Goal: Task Accomplishment & Management: Use online tool/utility

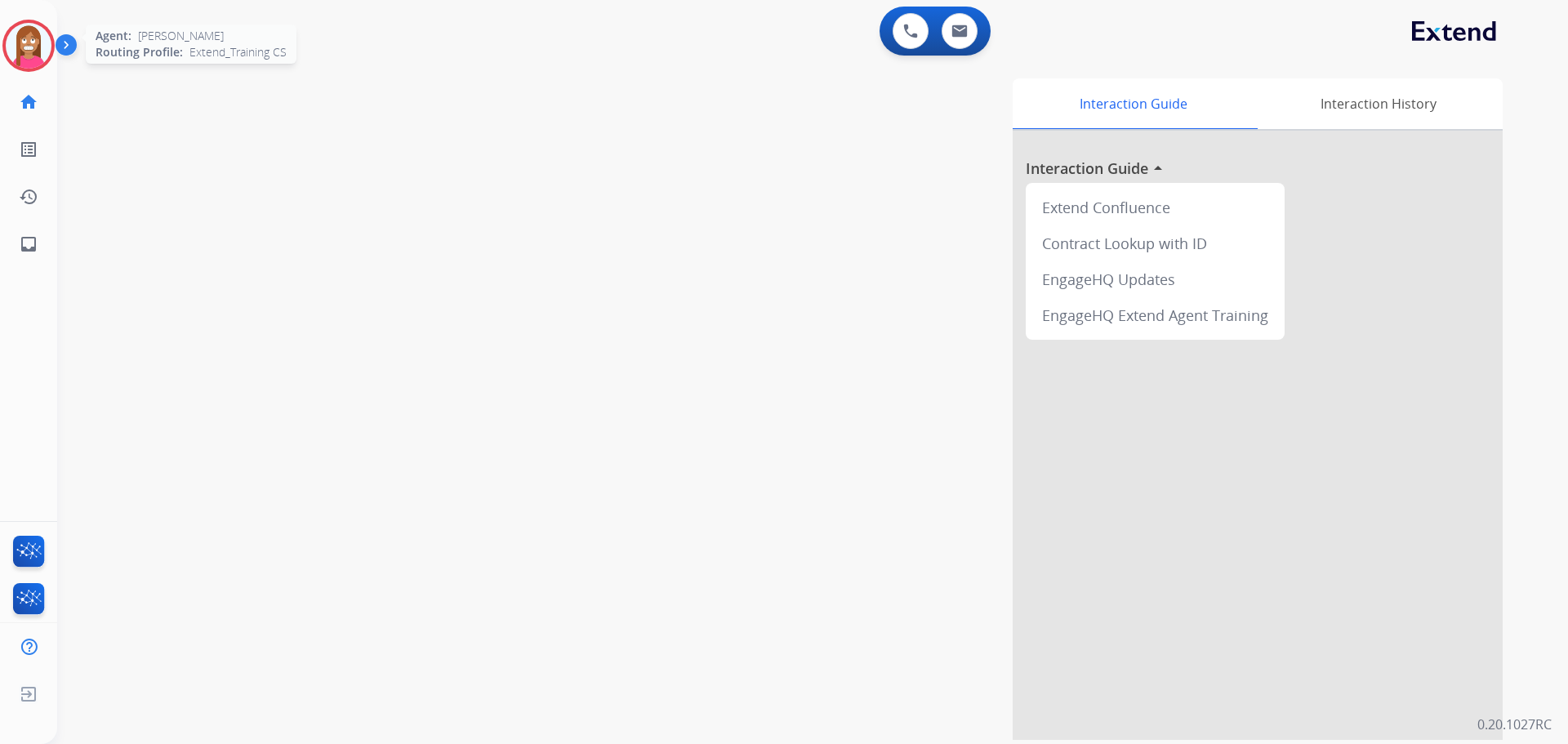
click at [30, 62] on img at bounding box center [28, 46] width 46 height 46
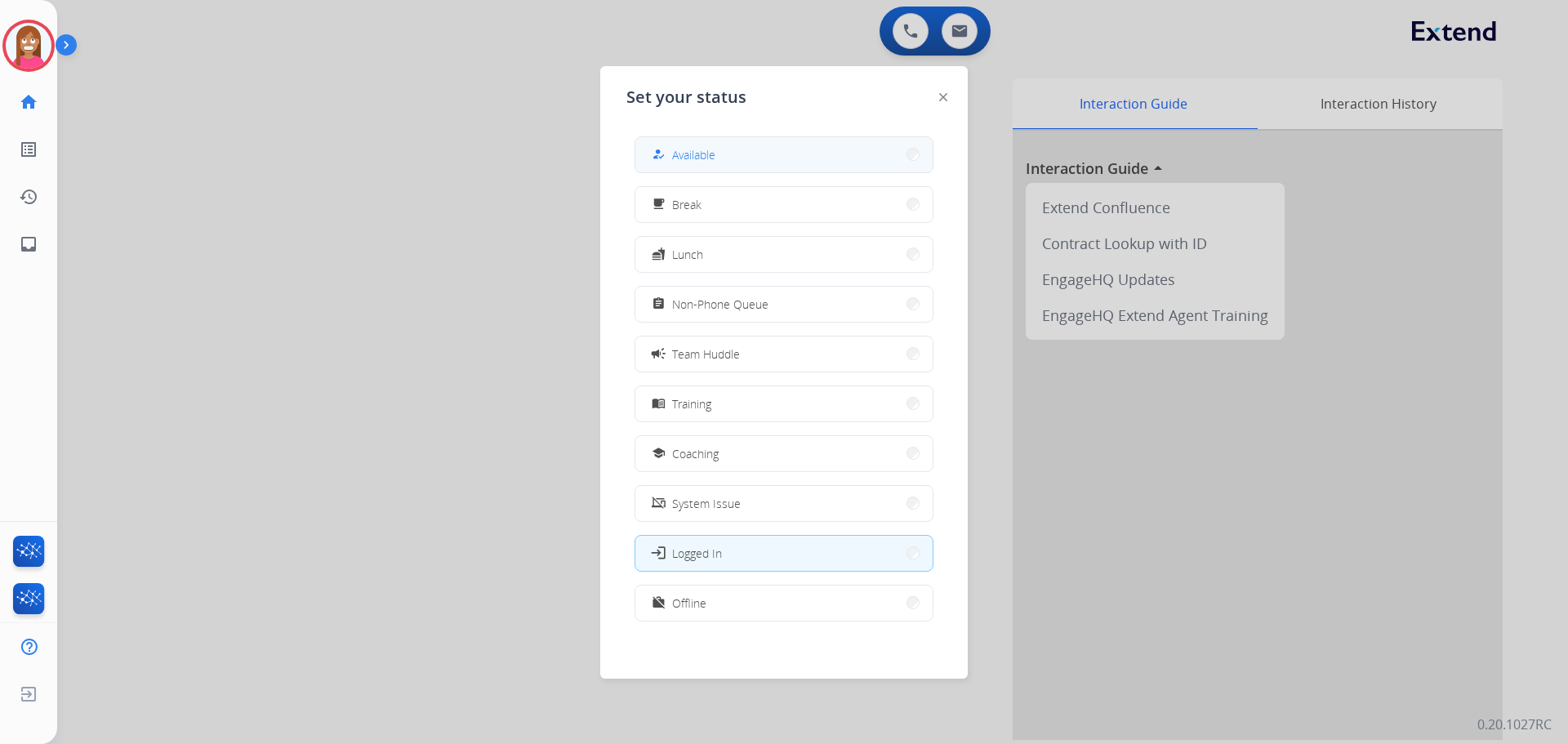
click at [723, 159] on button "how_to_reg Available" at bounding box center [784, 155] width 298 height 35
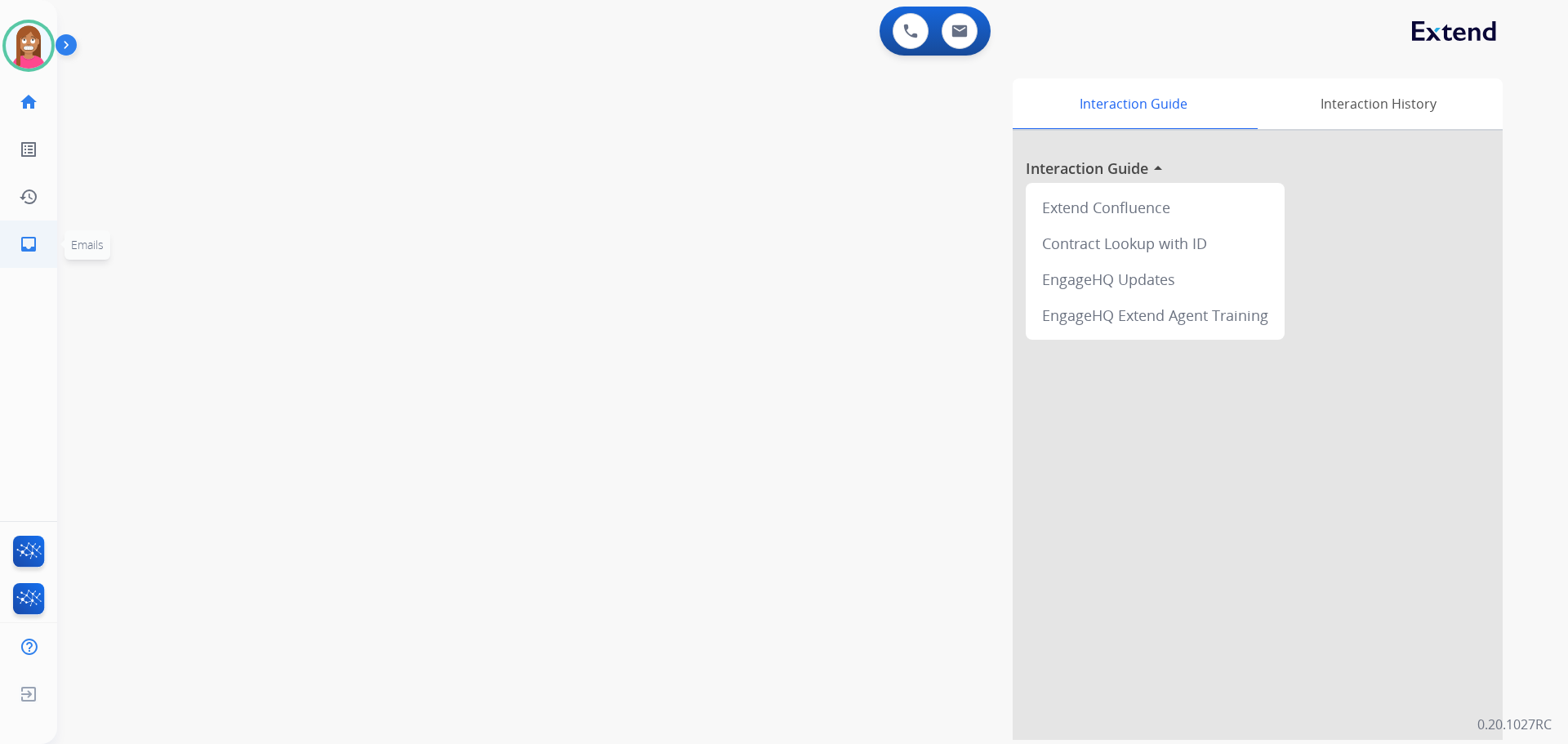
click at [28, 251] on mat-icon "inbox" at bounding box center [28, 244] width 19 height 19
select select "**********"
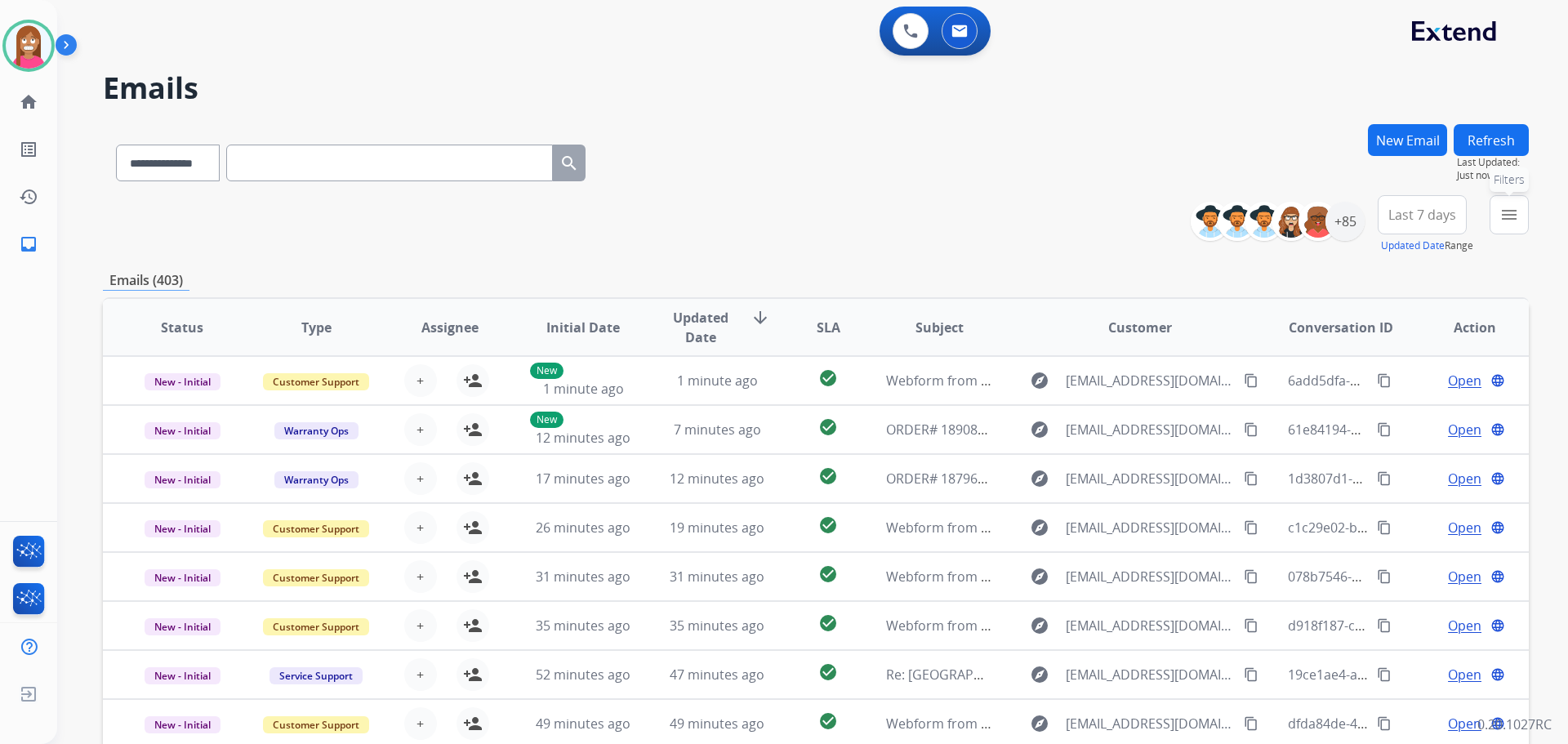
click at [1496, 217] on button "menu Filters" at bounding box center [1510, 215] width 39 height 39
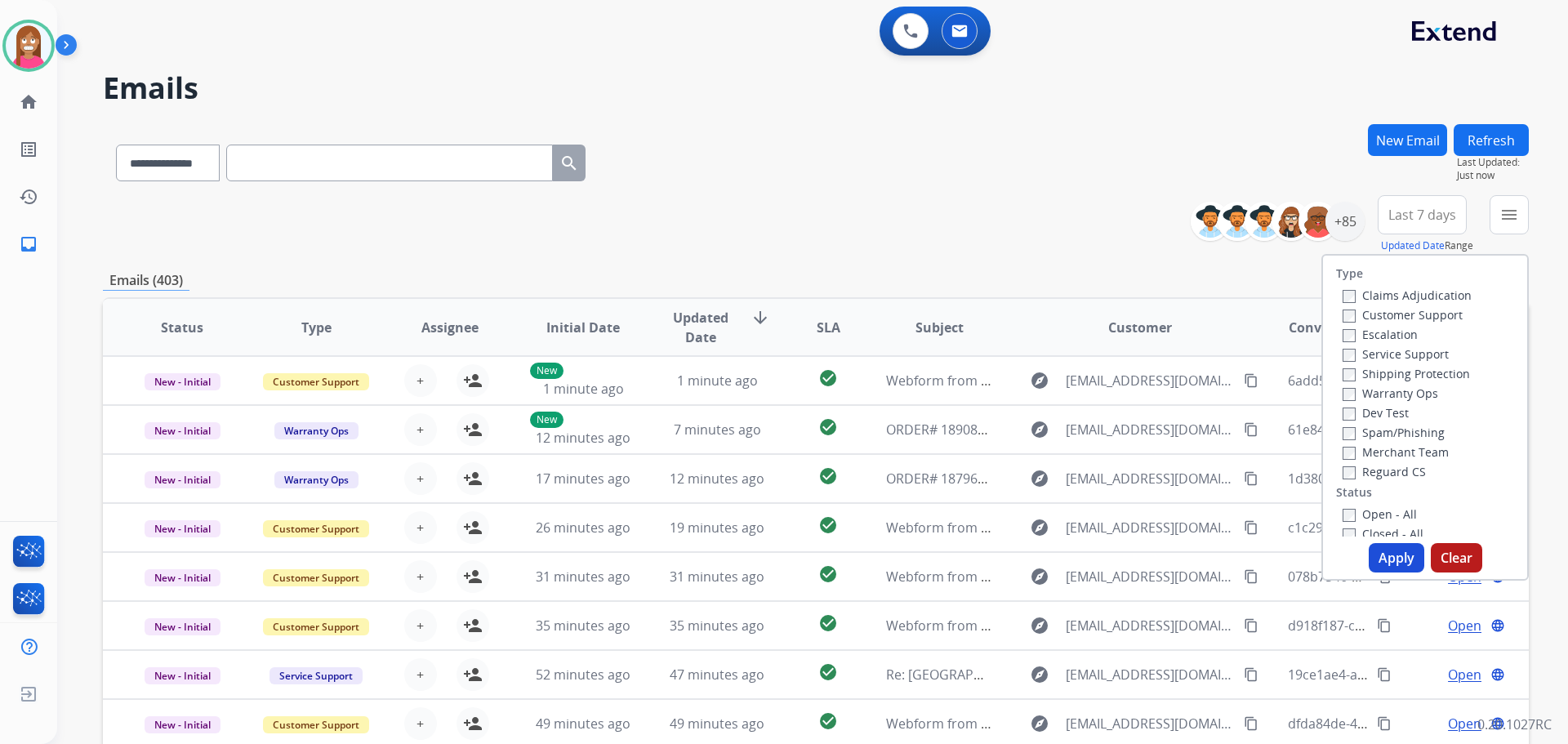
click at [1402, 309] on label "Customer Support" at bounding box center [1402, 315] width 120 height 16
click at [1424, 376] on label "Shipping Protection" at bounding box center [1406, 373] width 127 height 16
click at [1378, 476] on label "Reguard CS" at bounding box center [1384, 472] width 84 height 16
click at [1371, 509] on label "Open - All" at bounding box center [1379, 514] width 74 height 16
click at [1372, 549] on button "Apply" at bounding box center [1396, 557] width 55 height 29
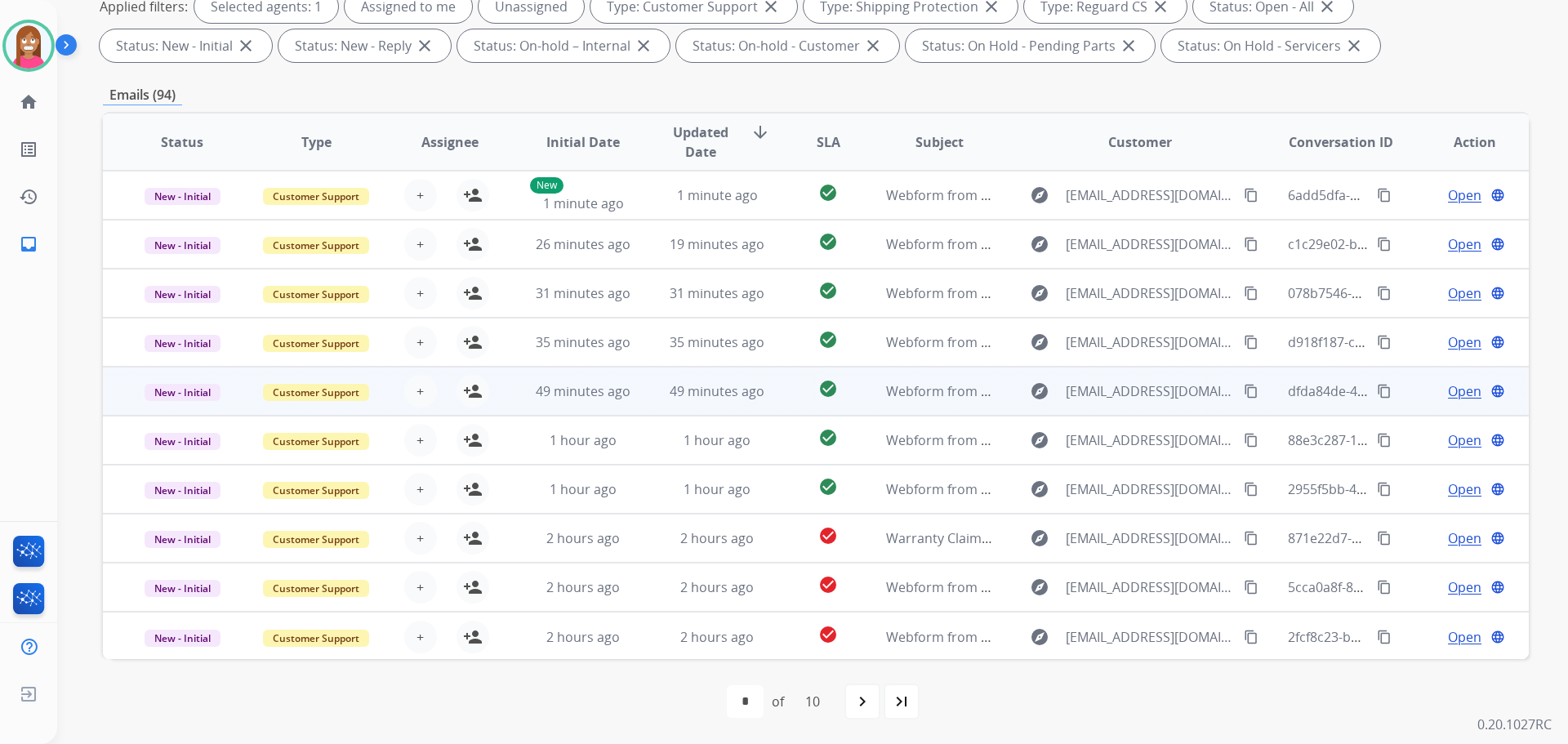
scroll to position [2, 0]
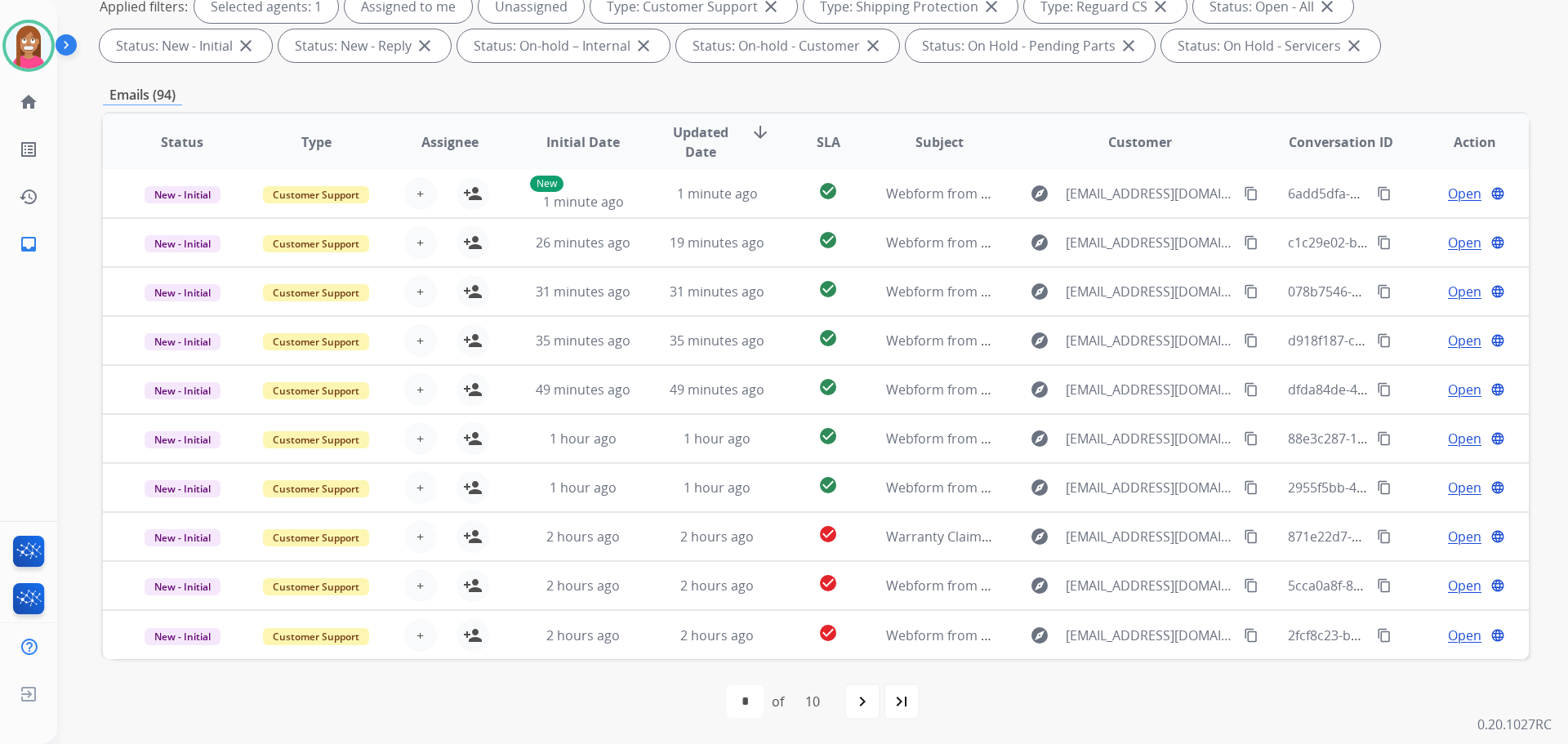
drag, startPoint x: 905, startPoint y: 700, endPoint x: 907, endPoint y: 692, distance: 8.2
click at [905, 700] on mat-icon "last_page" at bounding box center [902, 701] width 19 height 19
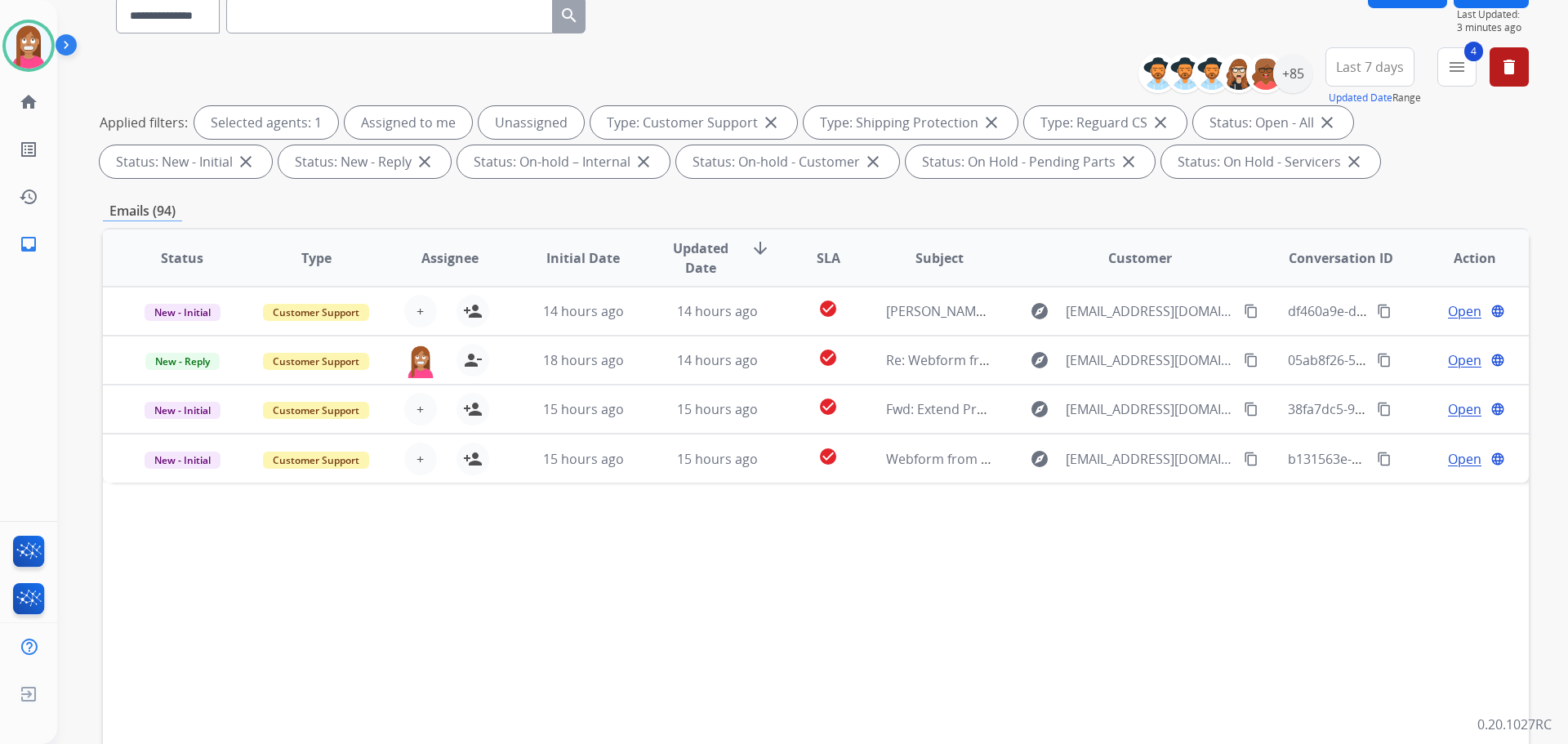
scroll to position [264, 0]
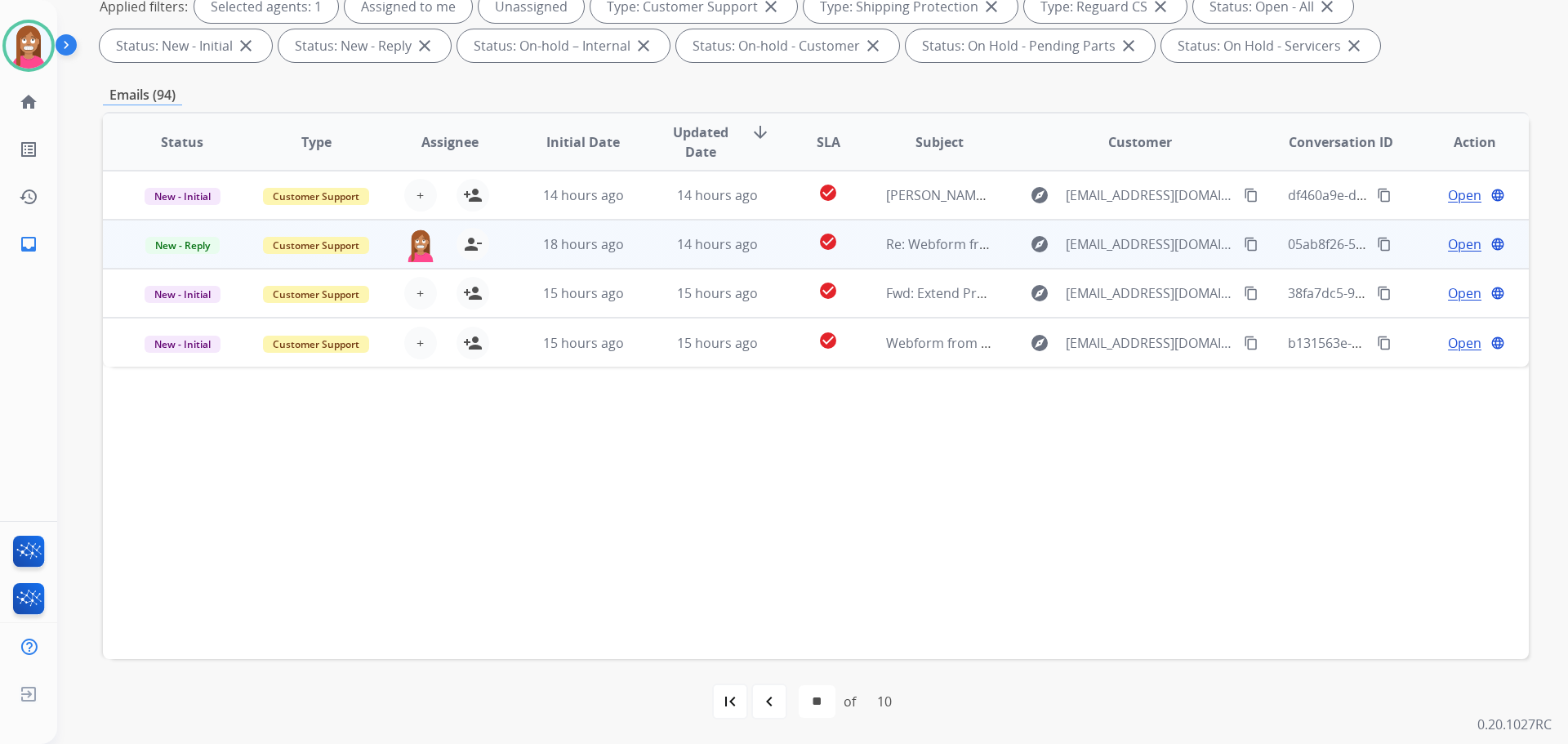
click at [639, 263] on td "14 hours ago" at bounding box center [705, 244] width 134 height 49
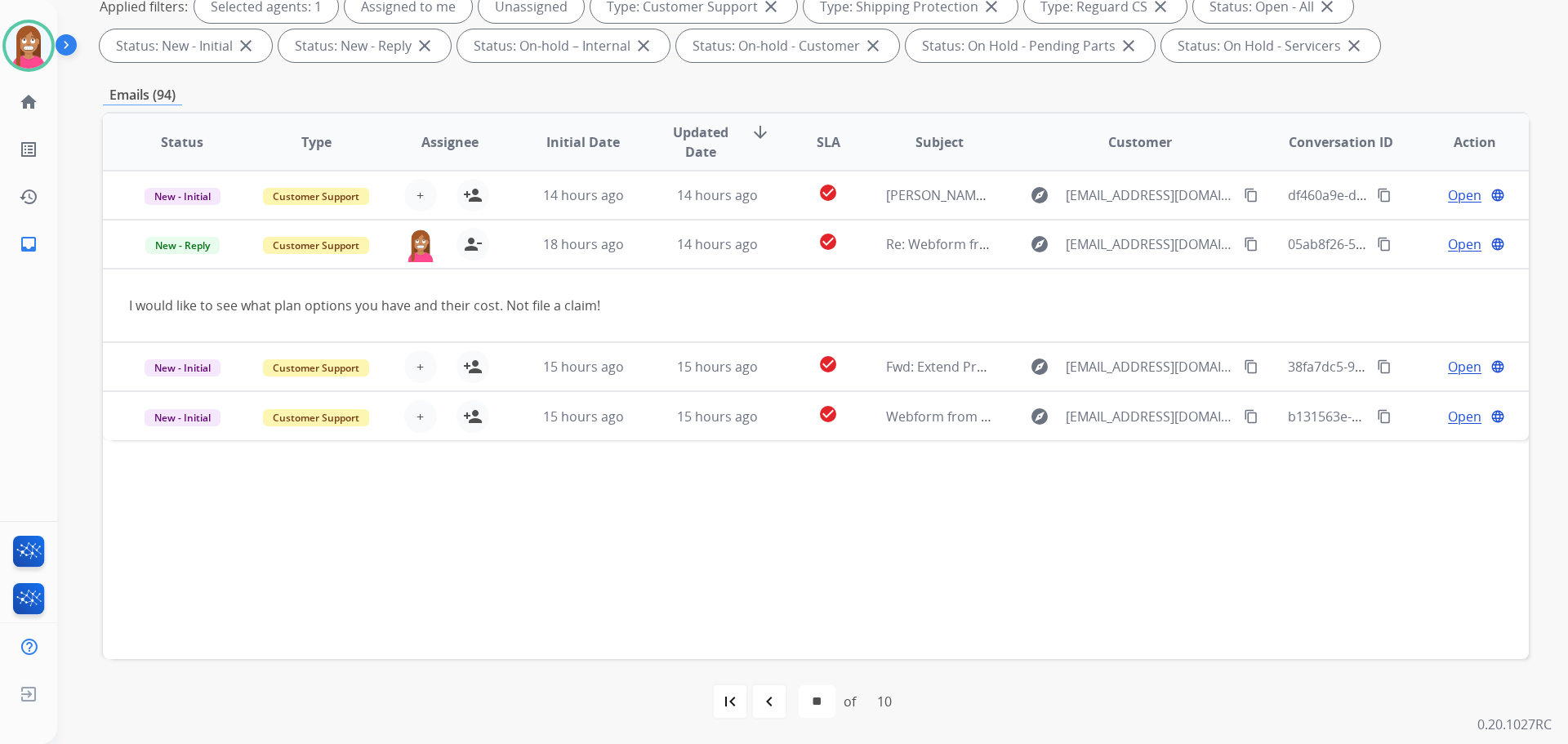
click at [760, 699] on mat-icon "navigate_before" at bounding box center [769, 701] width 19 height 19
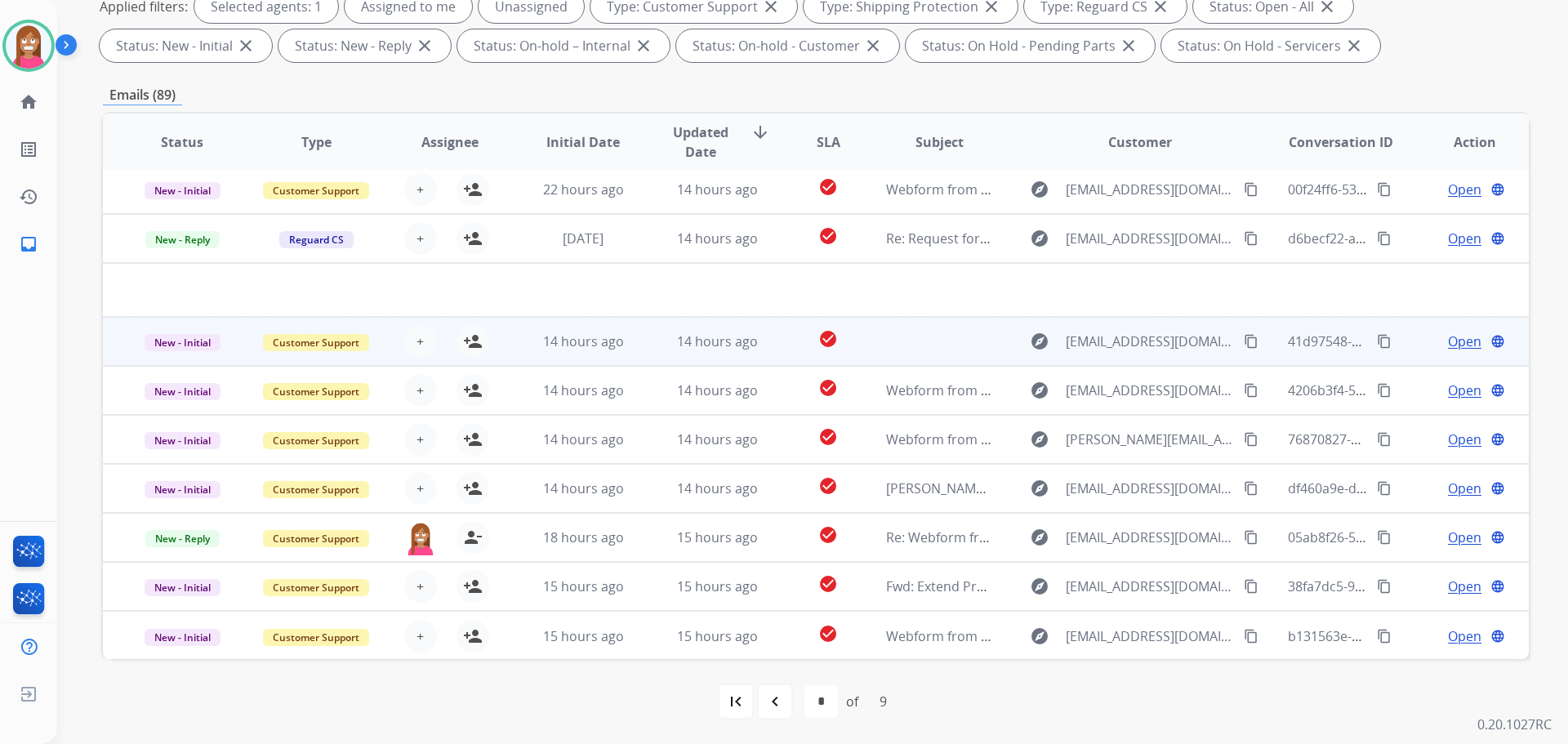
scroll to position [7, 0]
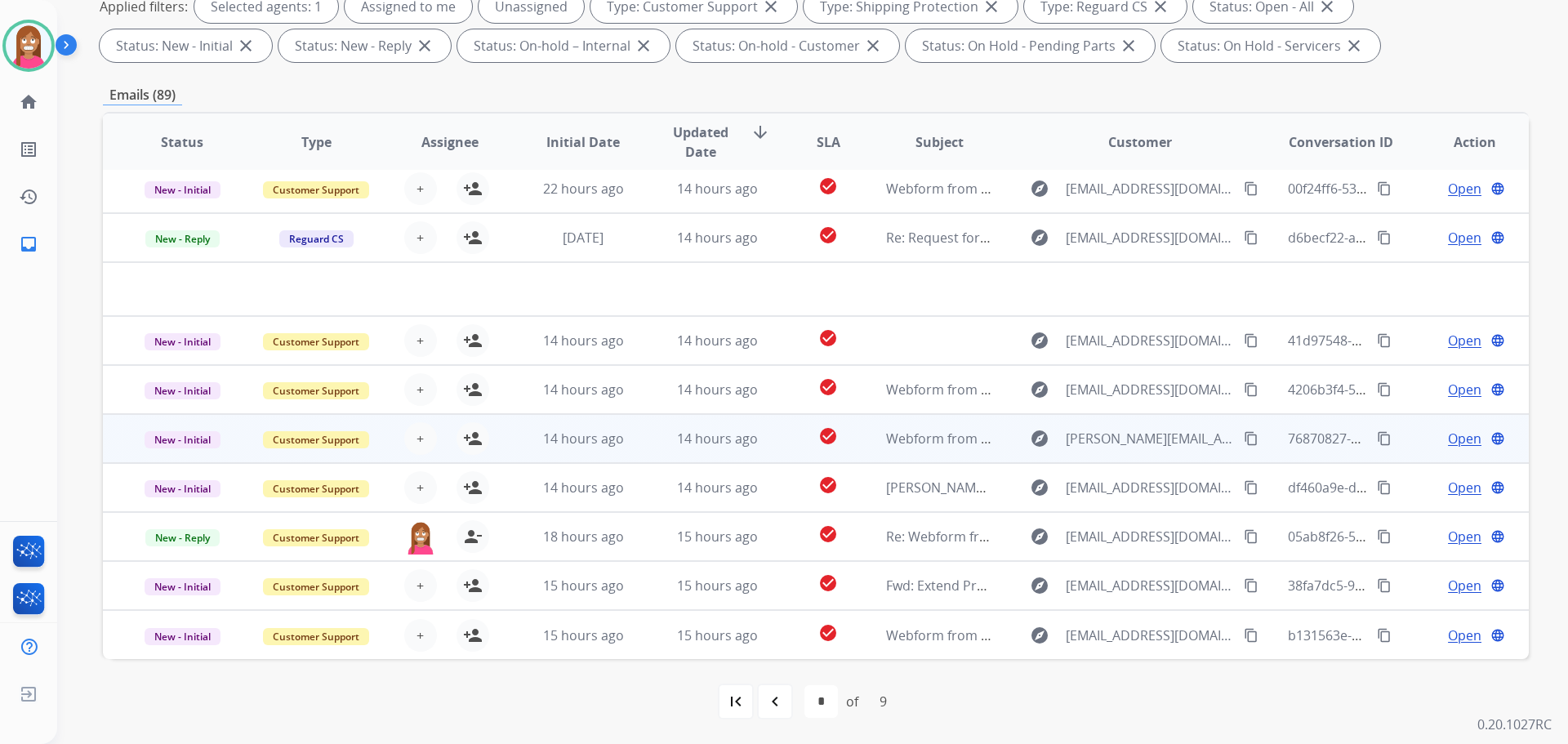
click at [647, 447] on td "14 hours ago" at bounding box center [705, 439] width 134 height 49
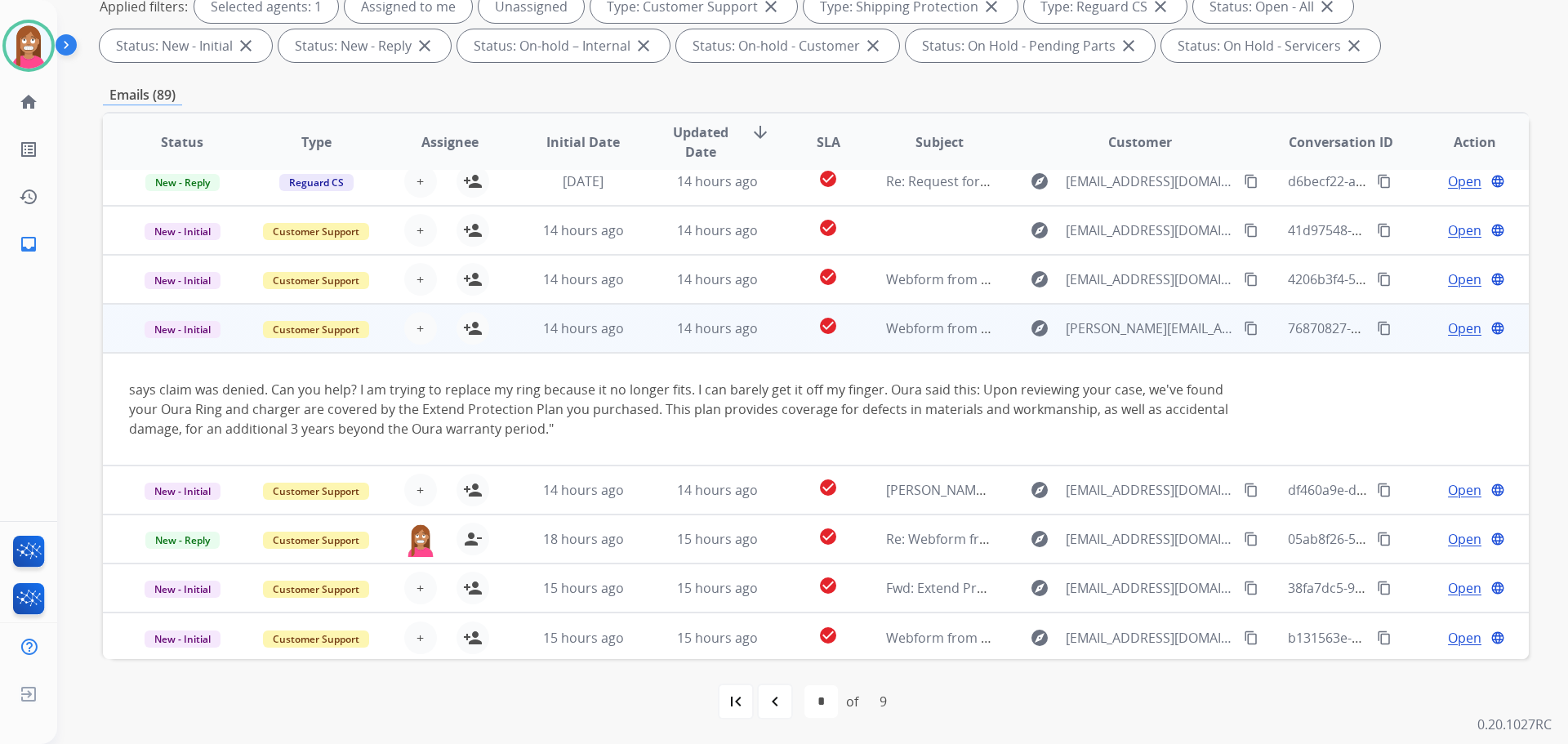
scroll to position [65, 0]
click at [1244, 330] on mat-icon "content_copy" at bounding box center [1251, 325] width 15 height 15
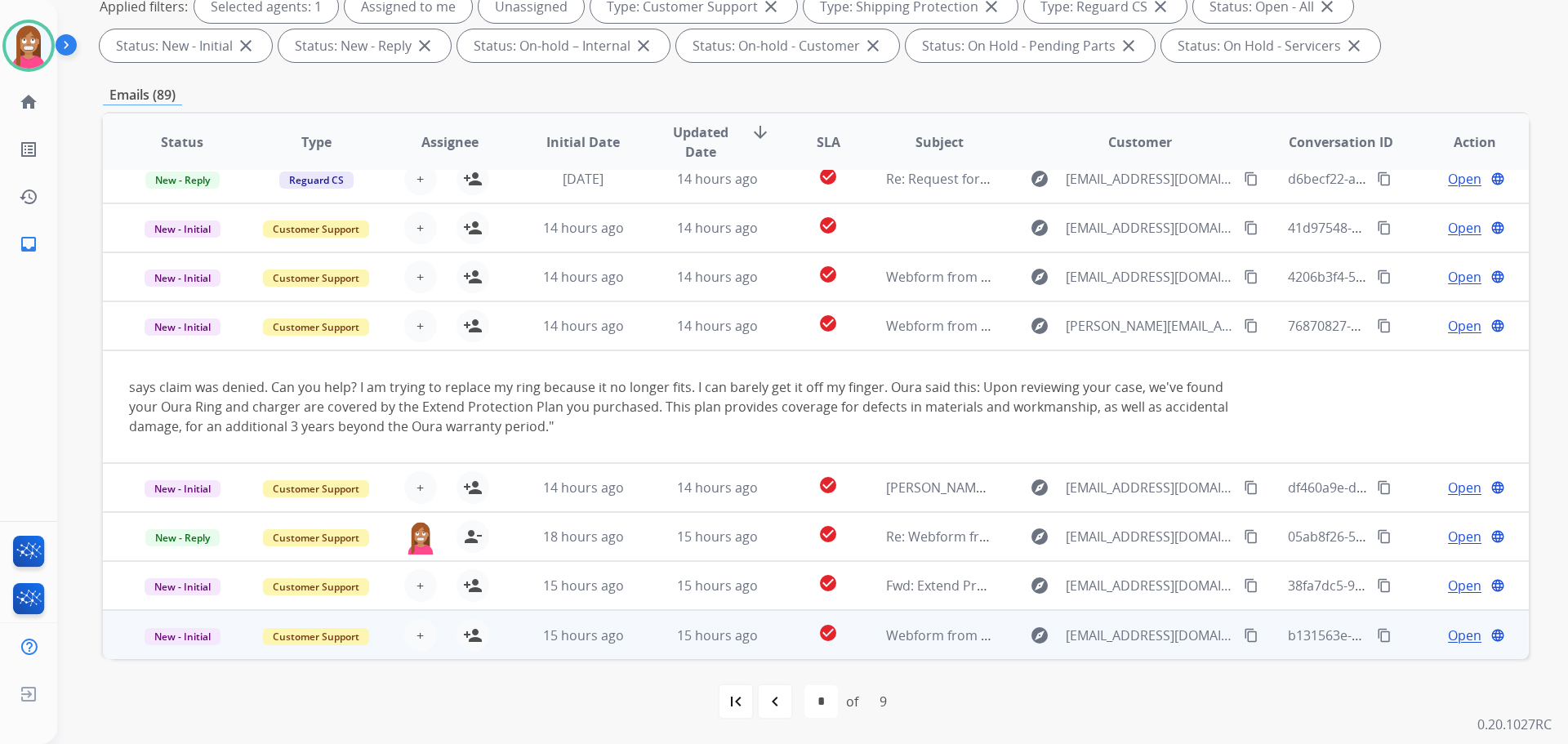
click at [652, 635] on td "15 hours ago" at bounding box center [705, 634] width 134 height 49
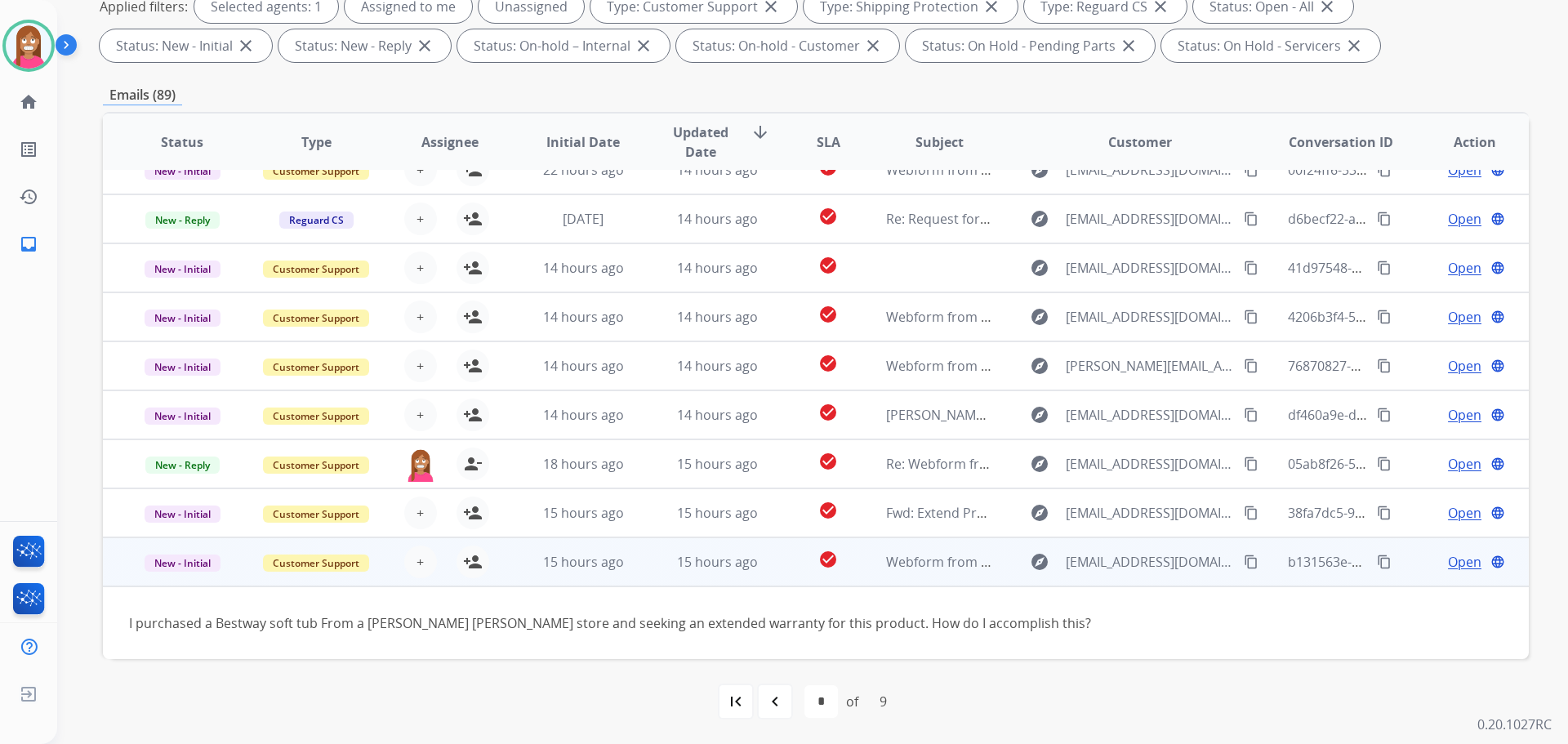
scroll to position [25, 0]
click at [474, 564] on mat-icon "person_add" at bounding box center [473, 562] width 19 height 19
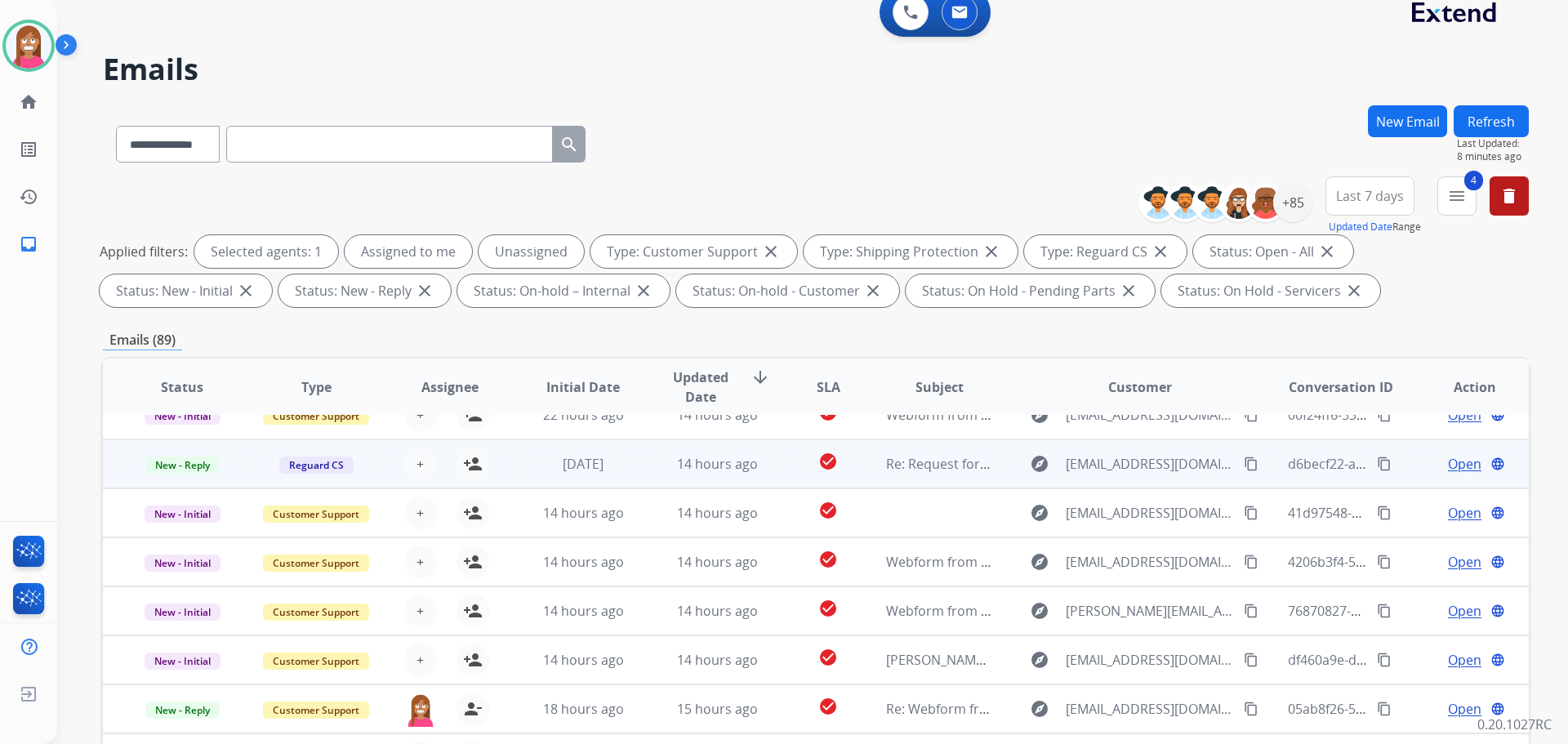
click at [624, 470] on td "6 days ago" at bounding box center [571, 464] width 134 height 49
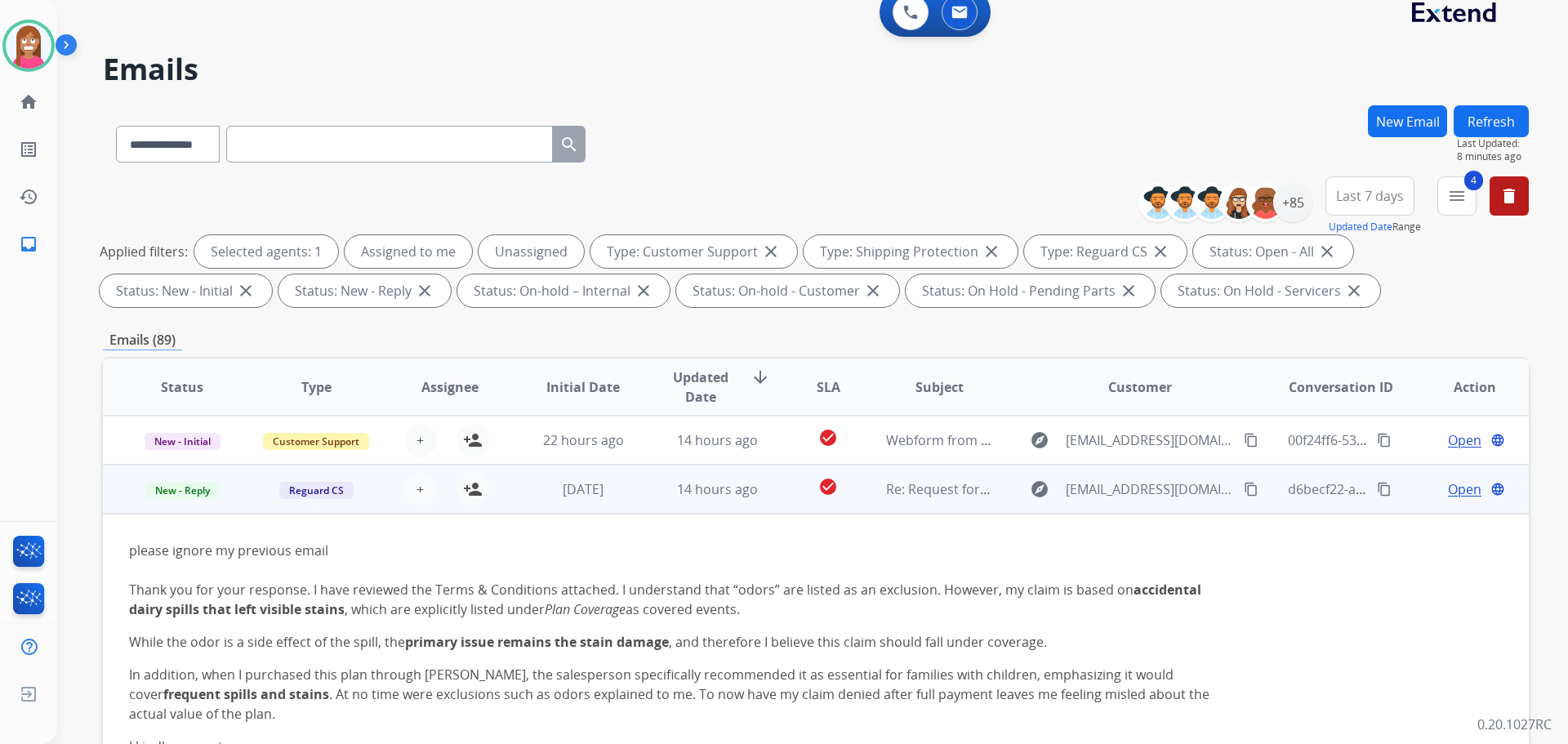
scroll to position [0, 0]
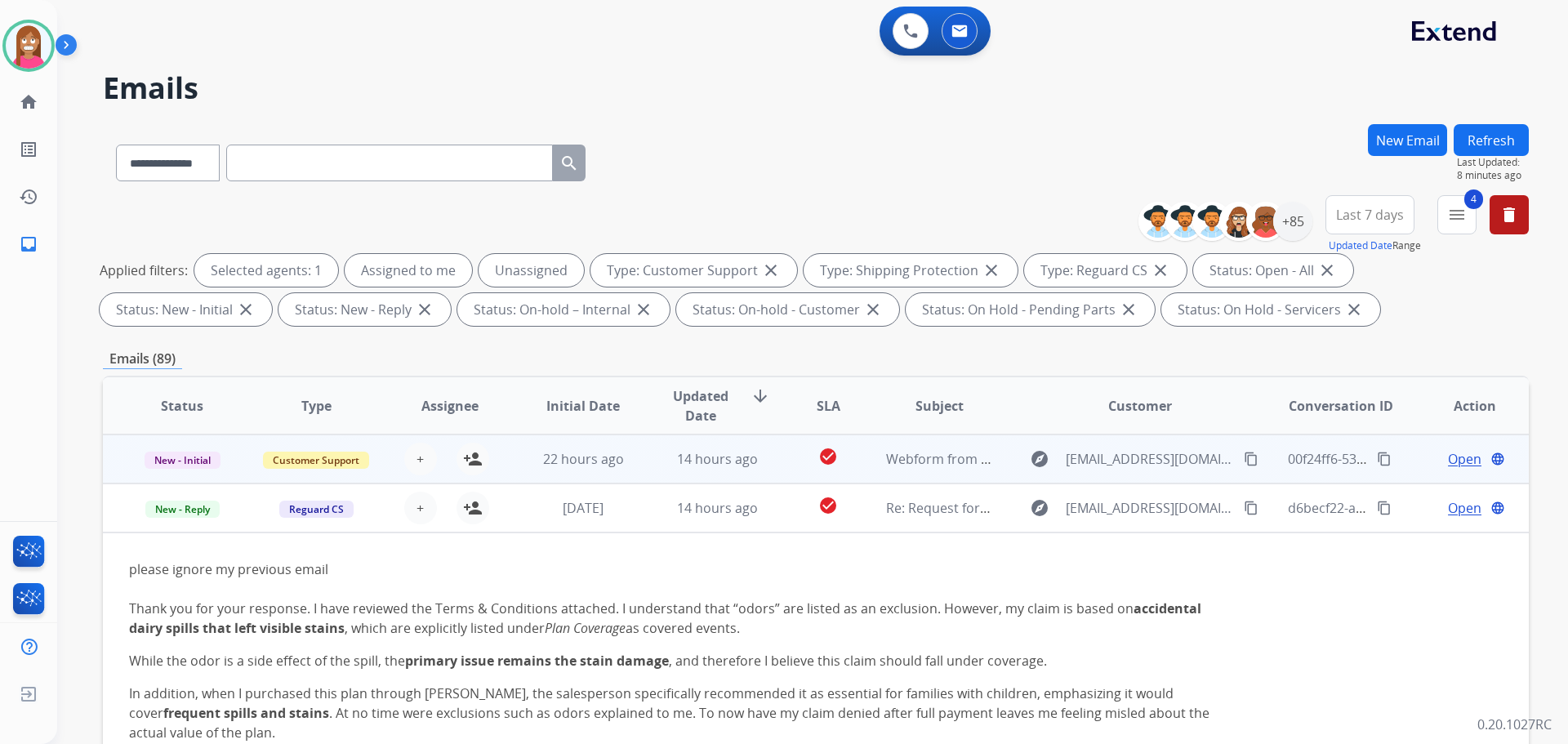
click at [642, 472] on td "14 hours ago" at bounding box center [705, 459] width 134 height 49
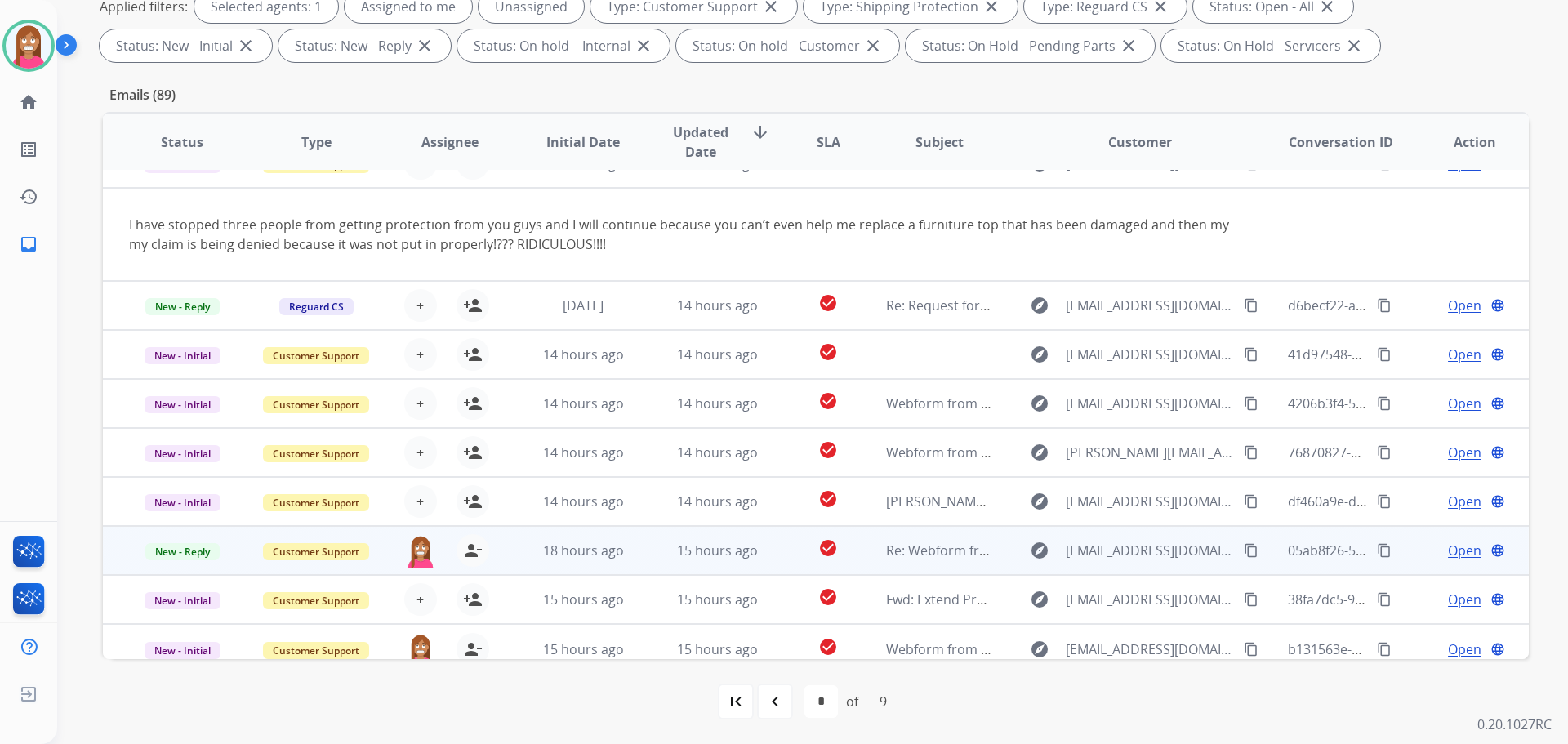
scroll to position [46, 0]
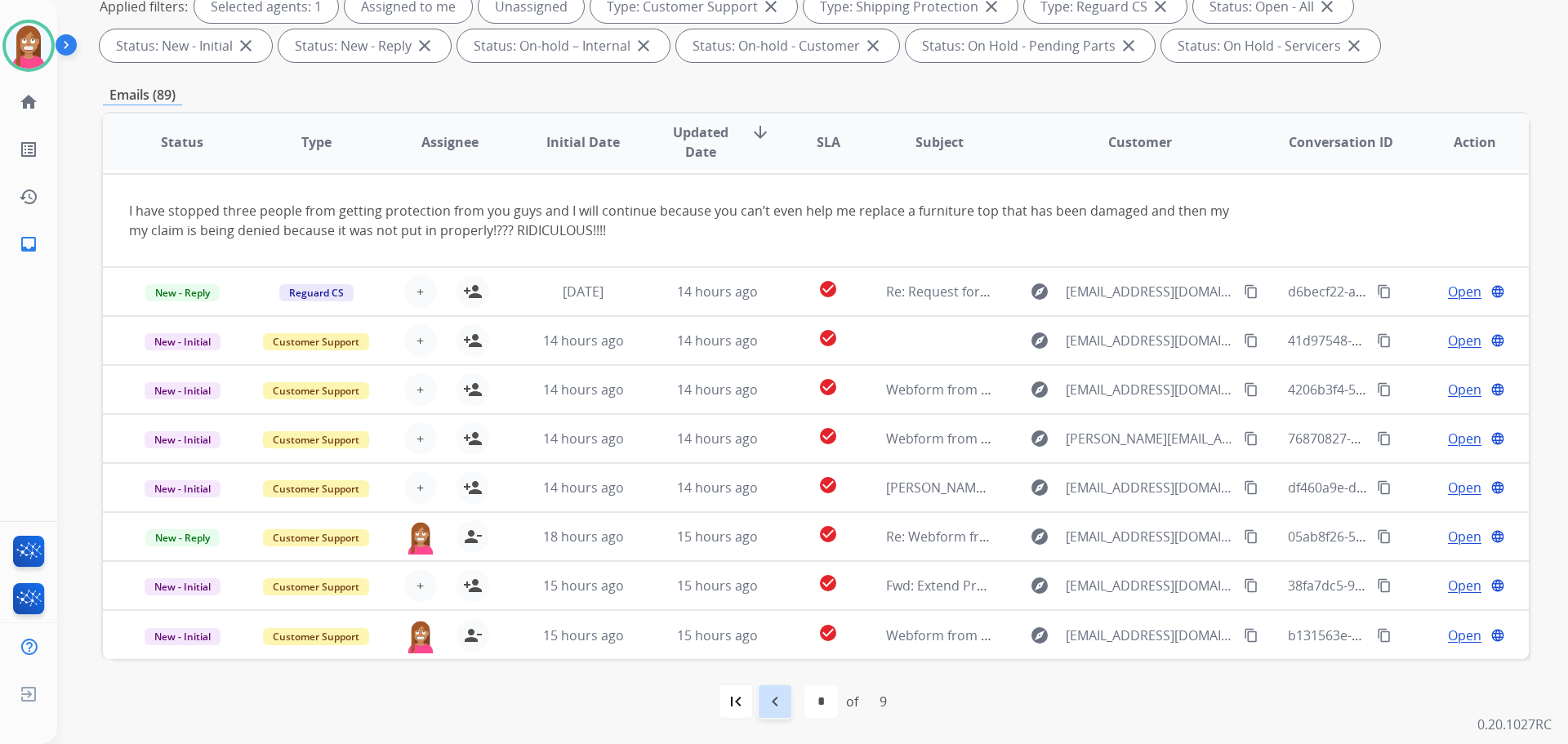
click at [766, 707] on mat-icon "navigate_before" at bounding box center [775, 701] width 19 height 19
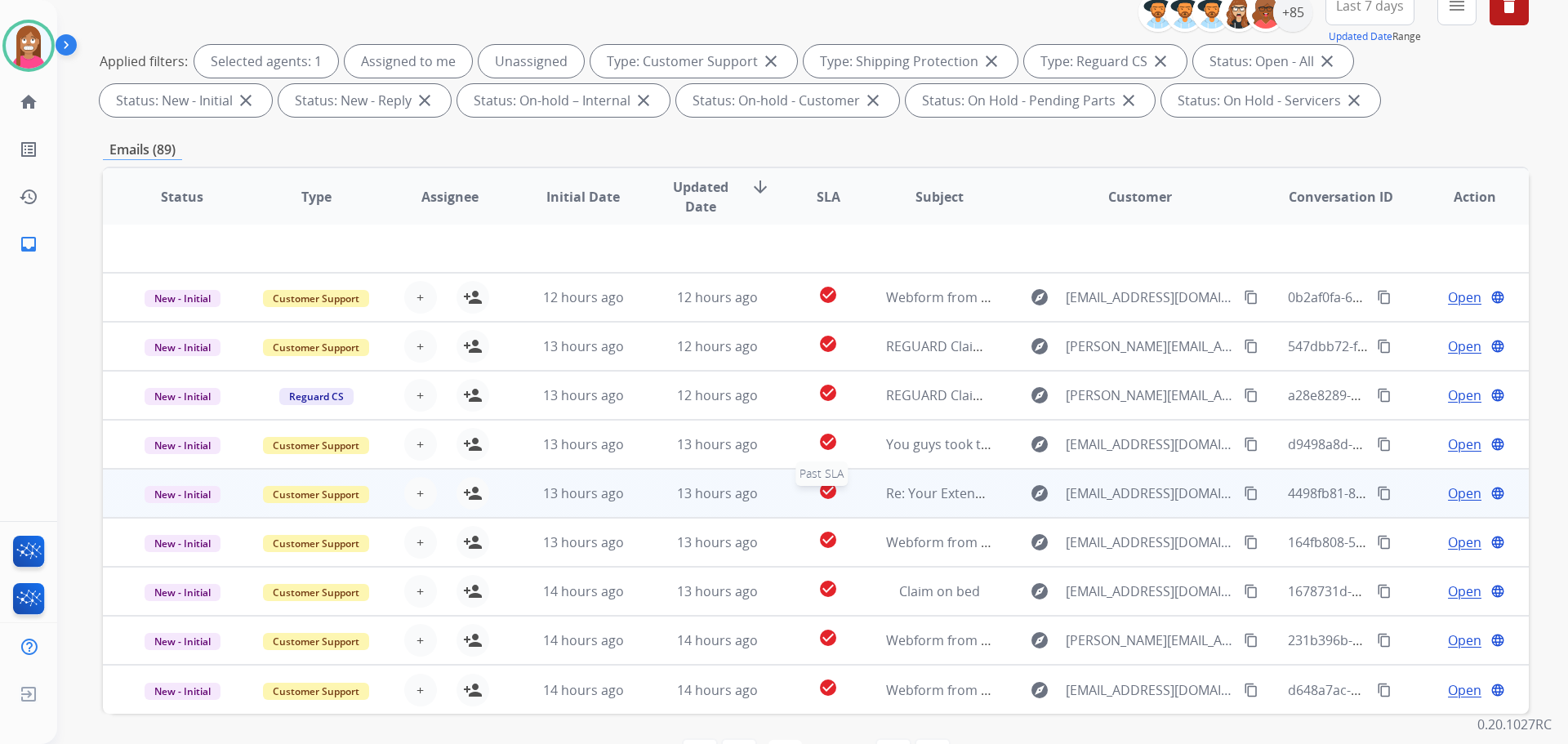
scroll to position [264, 0]
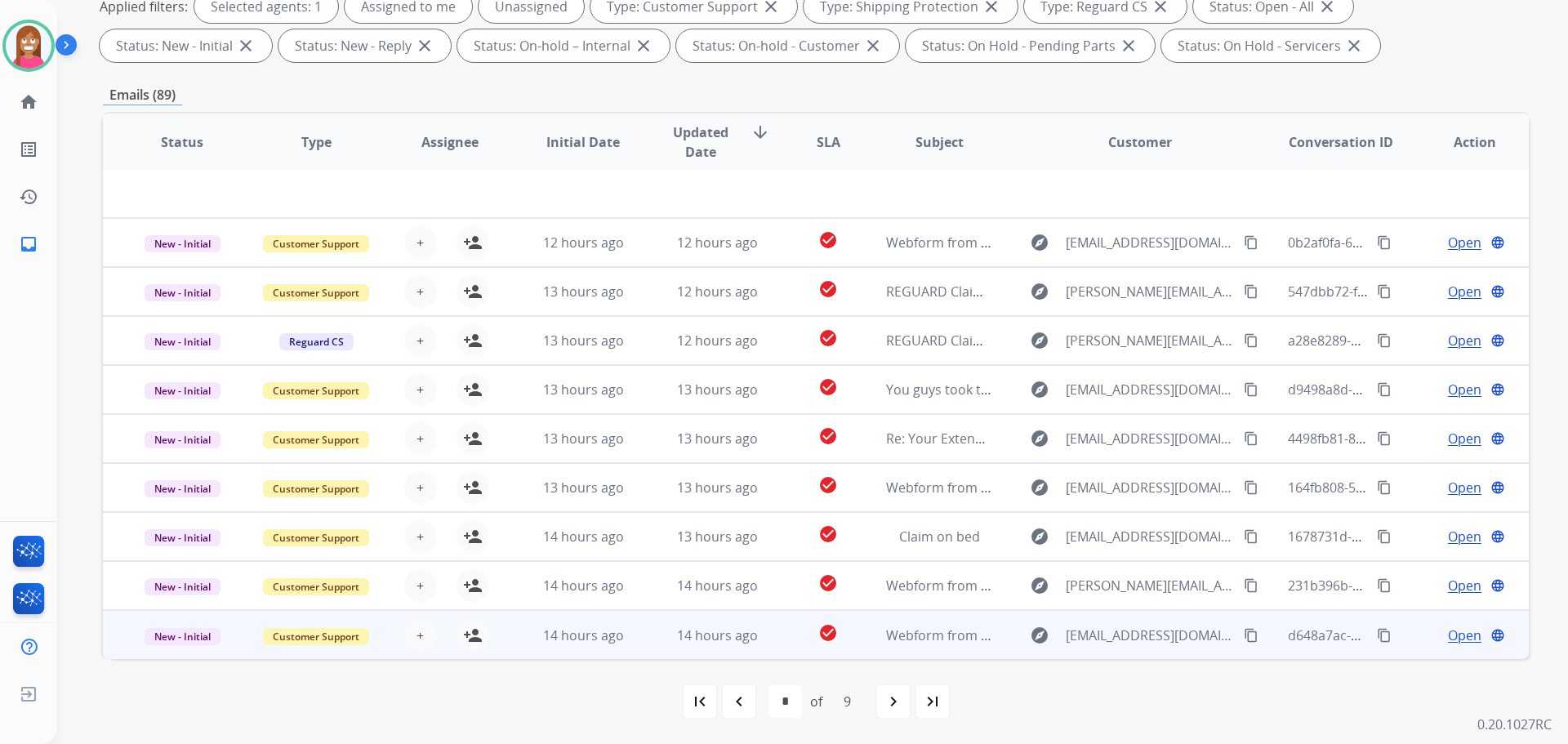
click at [644, 641] on td "14 hours ago" at bounding box center [705, 634] width 134 height 49
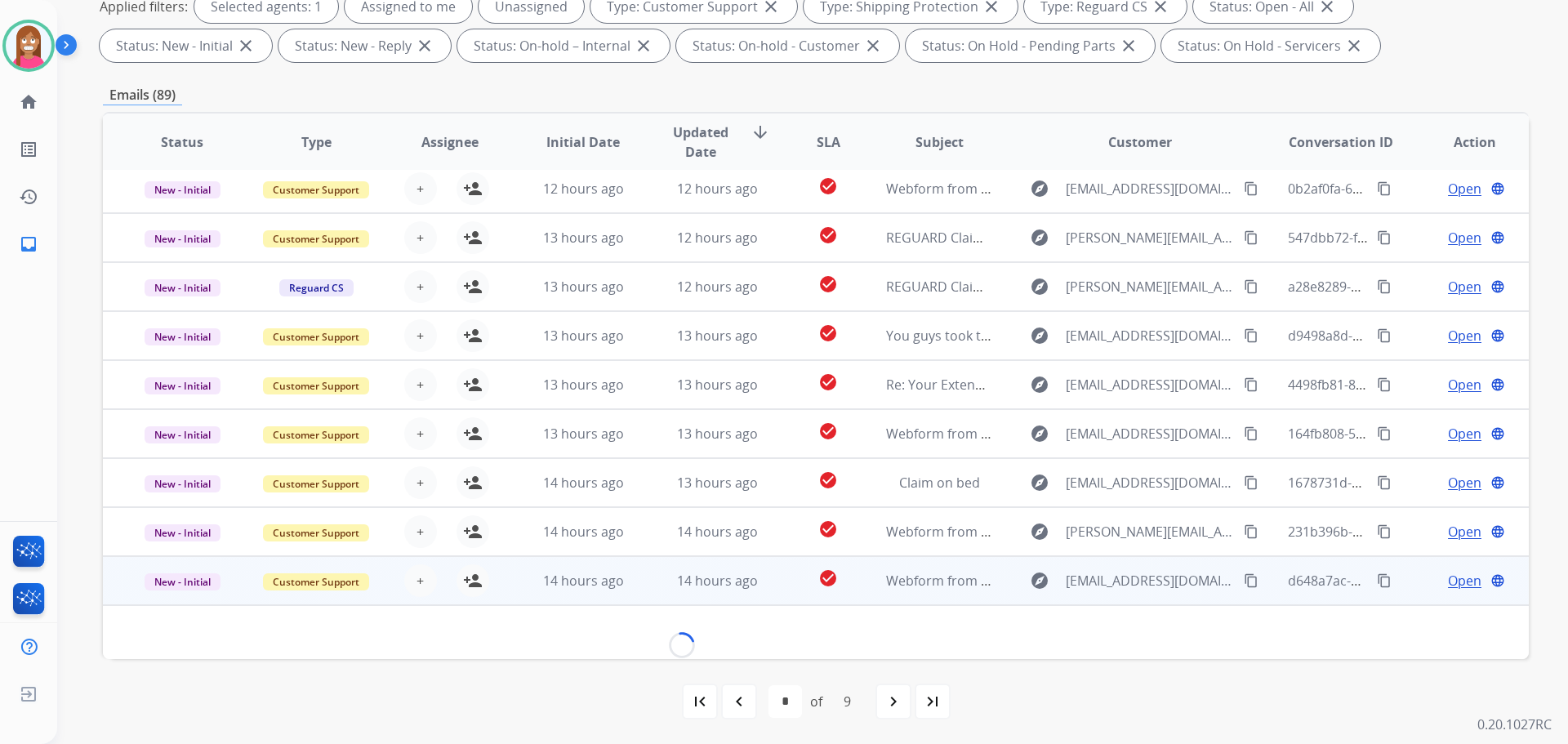
scroll to position [74, 0]
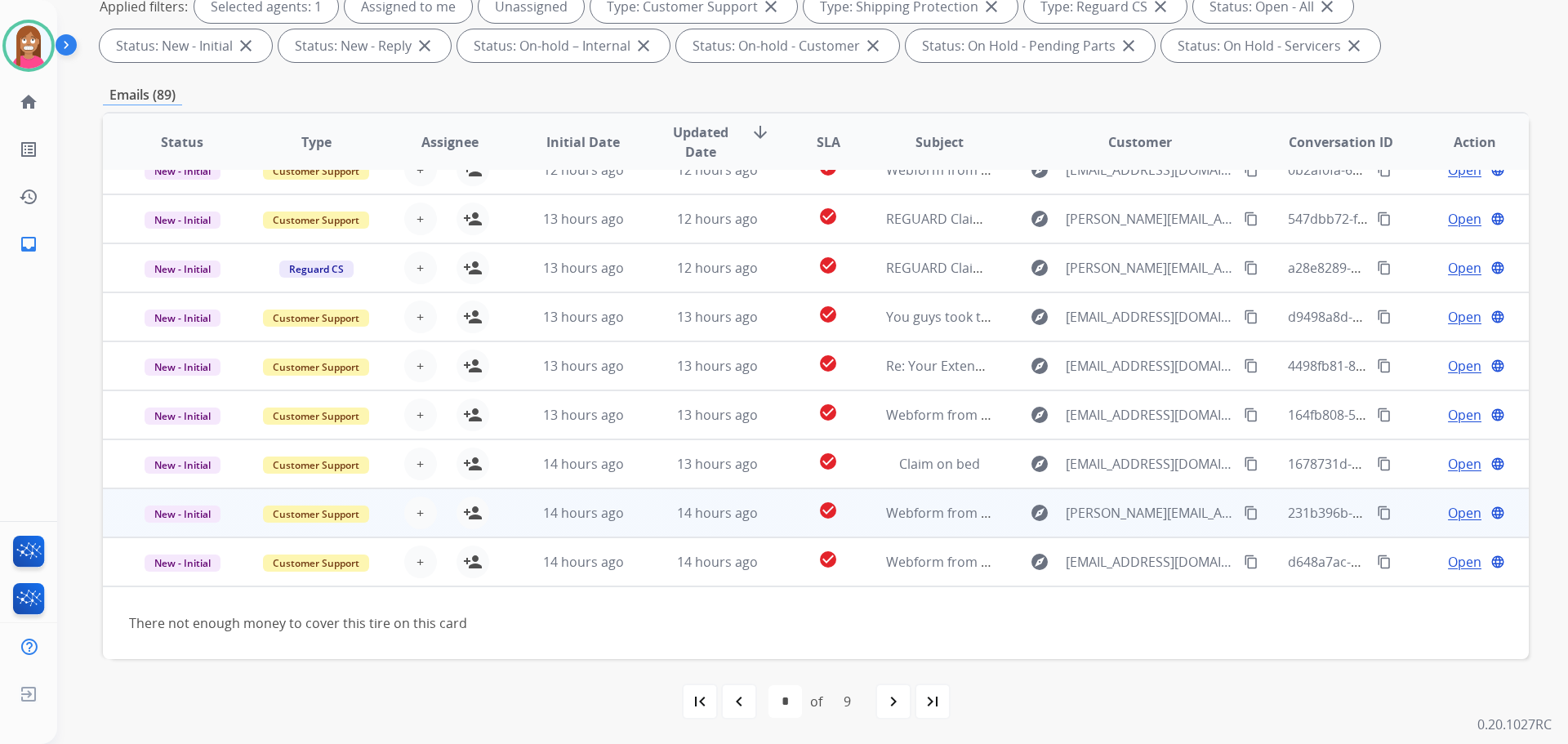
click at [654, 520] on td "14 hours ago" at bounding box center [705, 513] width 134 height 49
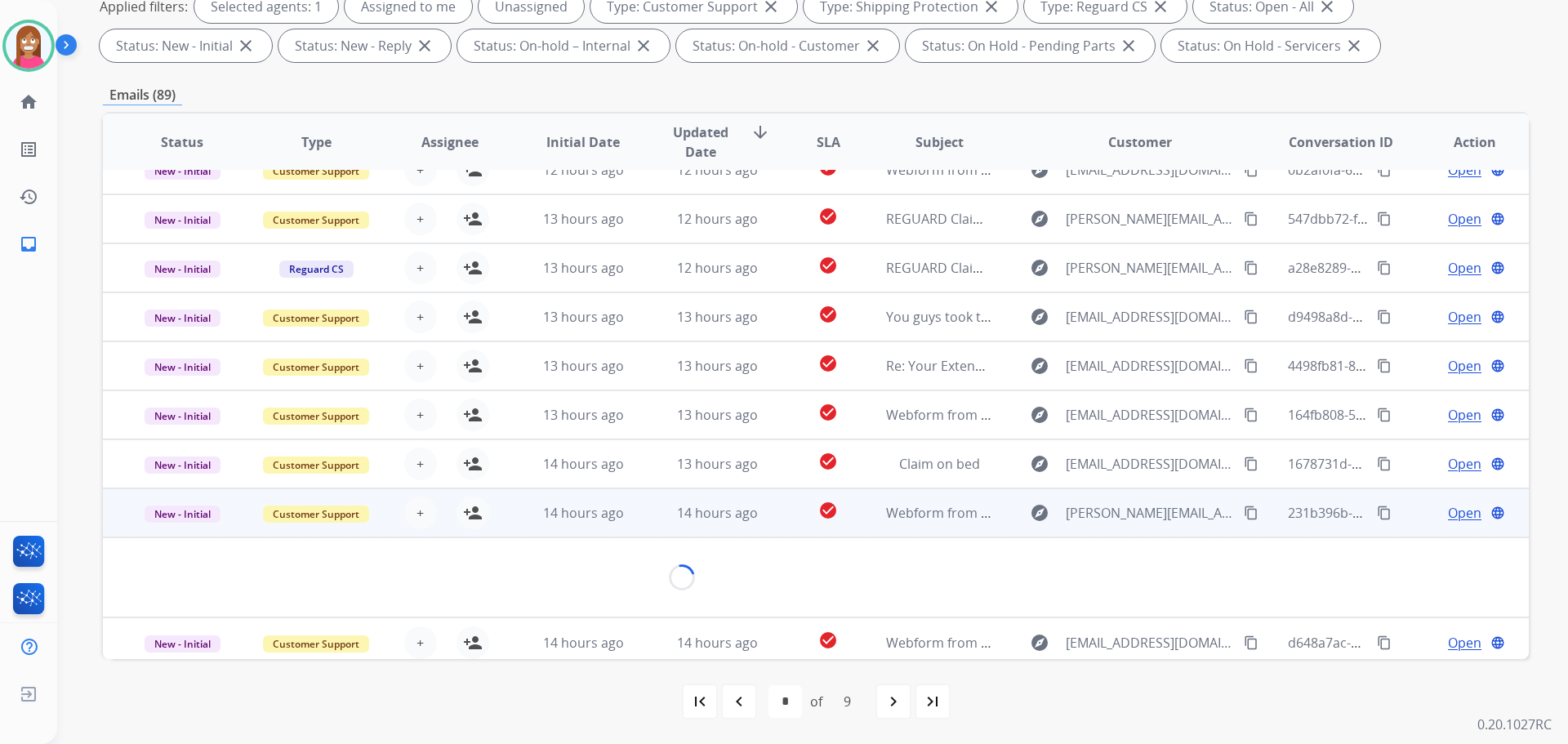
scroll to position [75, 0]
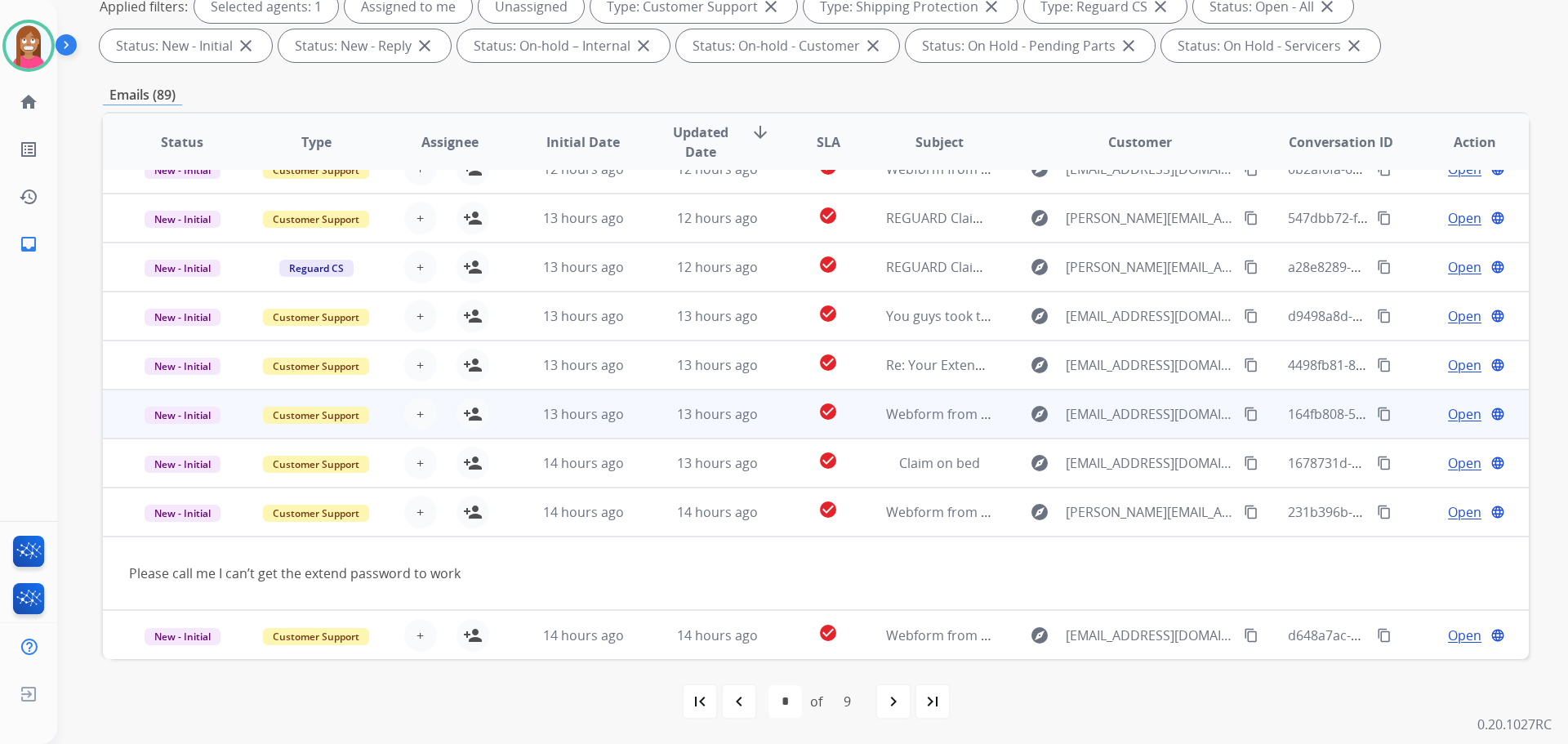
click at [659, 431] on td "13 hours ago" at bounding box center [705, 414] width 134 height 49
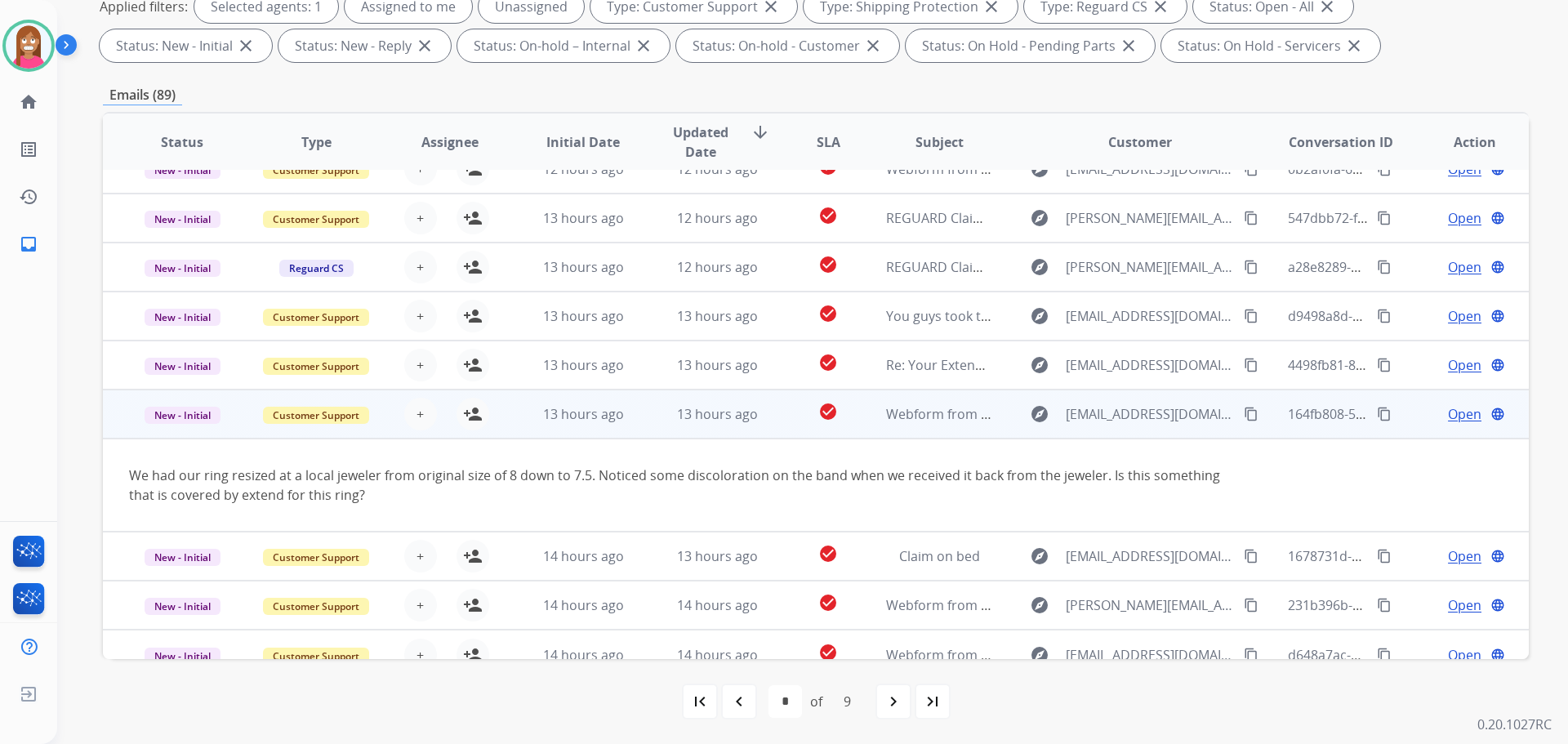
scroll to position [94, 0]
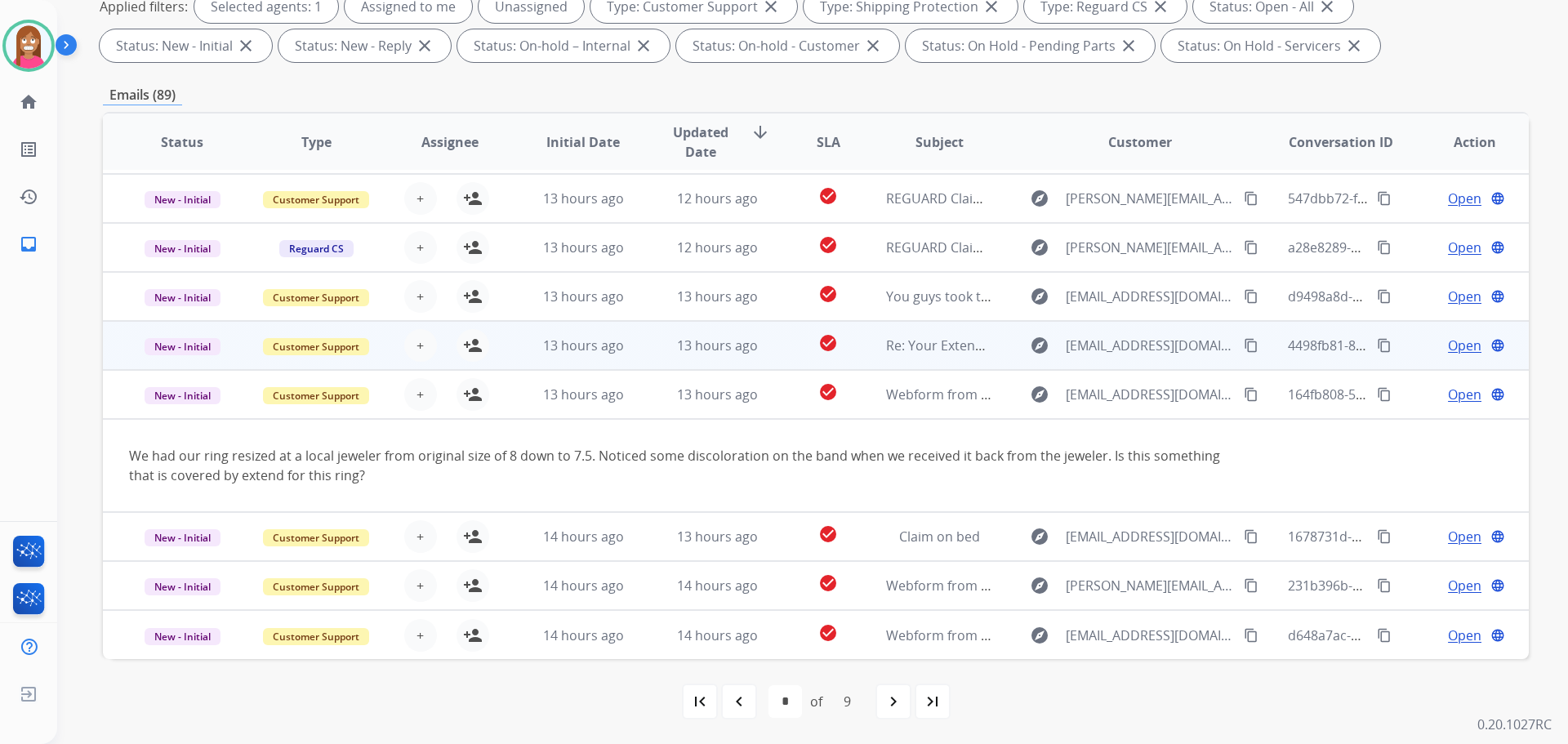
click at [621, 361] on td "13 hours ago" at bounding box center [571, 345] width 134 height 49
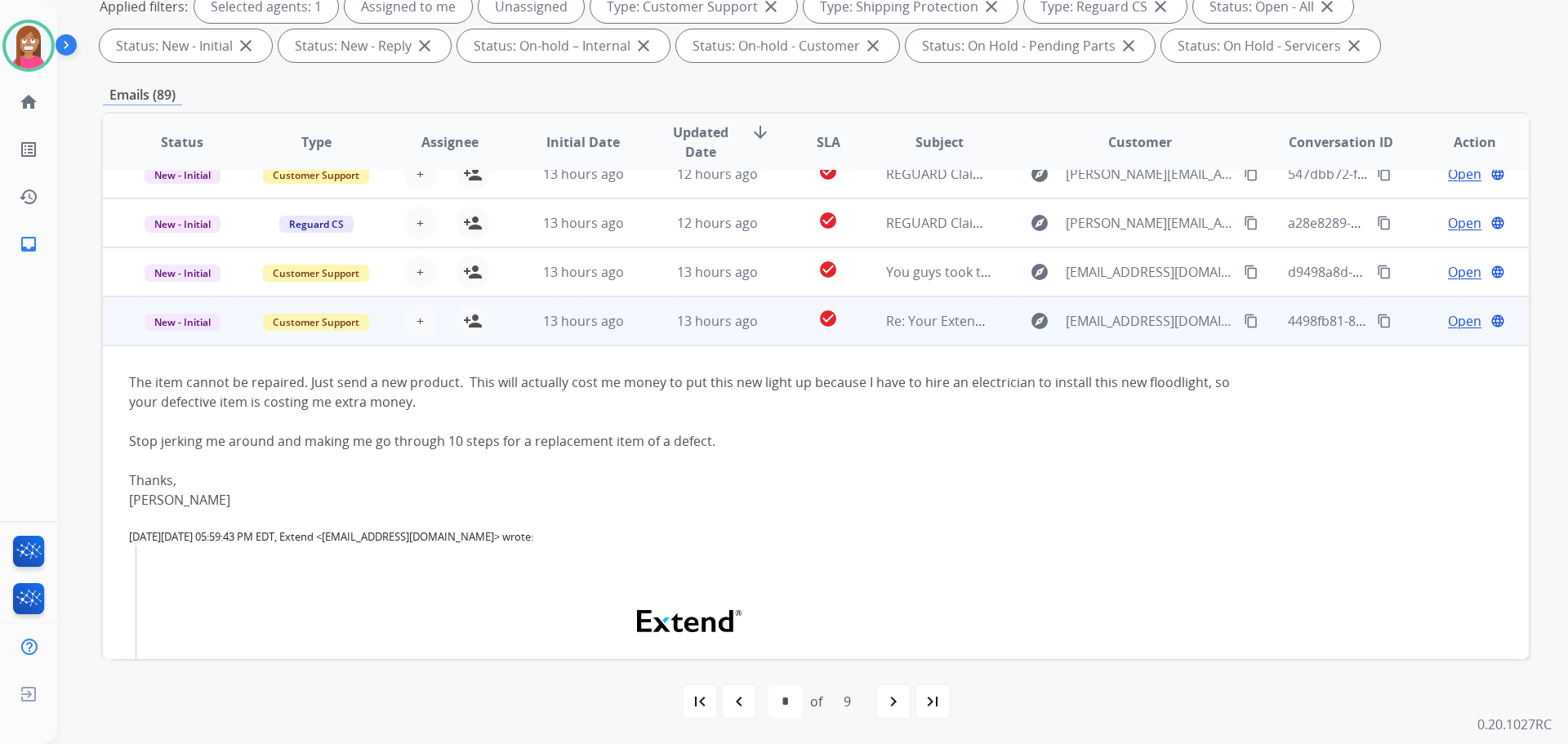
scroll to position [82, 0]
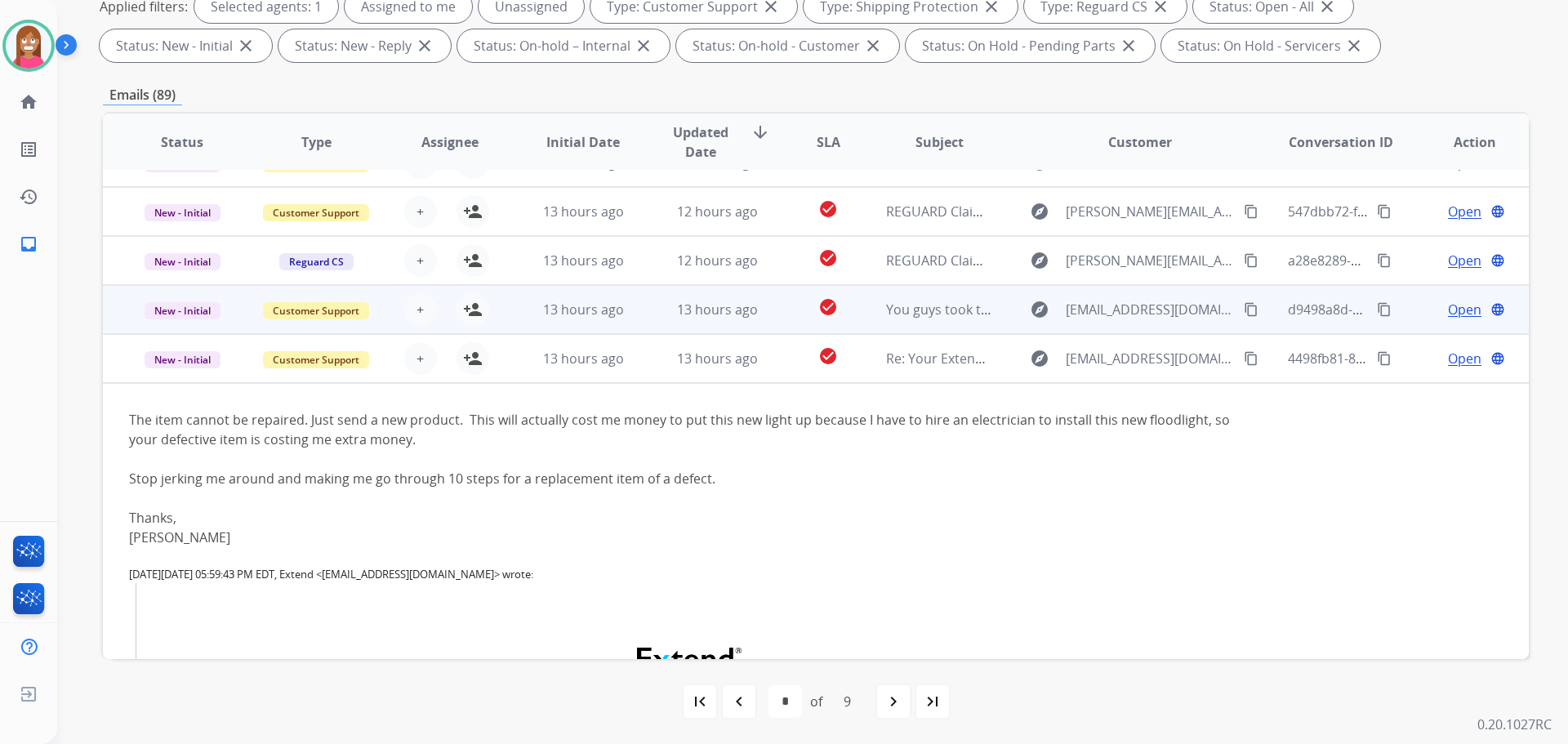
click at [753, 333] on td "13 hours ago" at bounding box center [705, 309] width 134 height 49
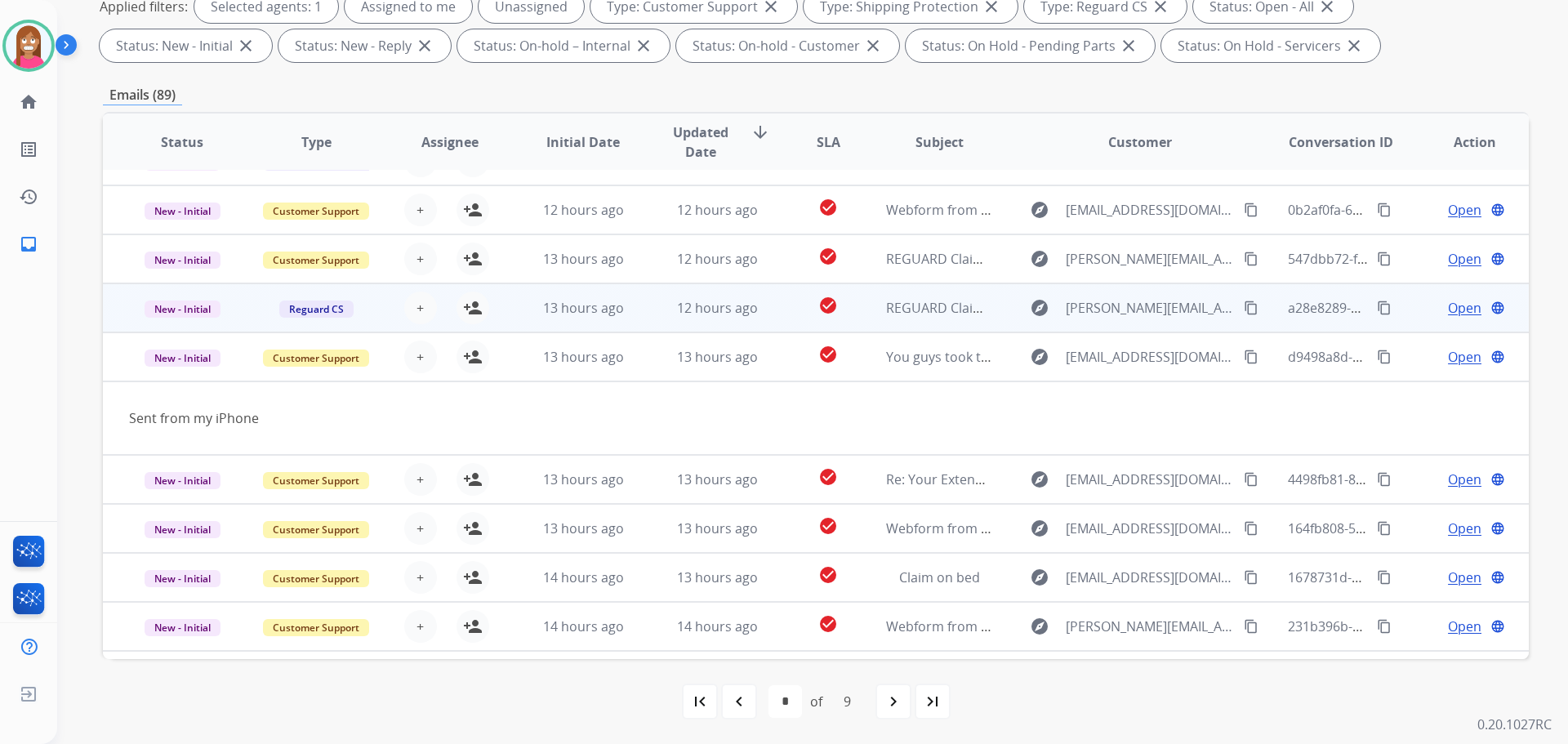
scroll to position [0, 0]
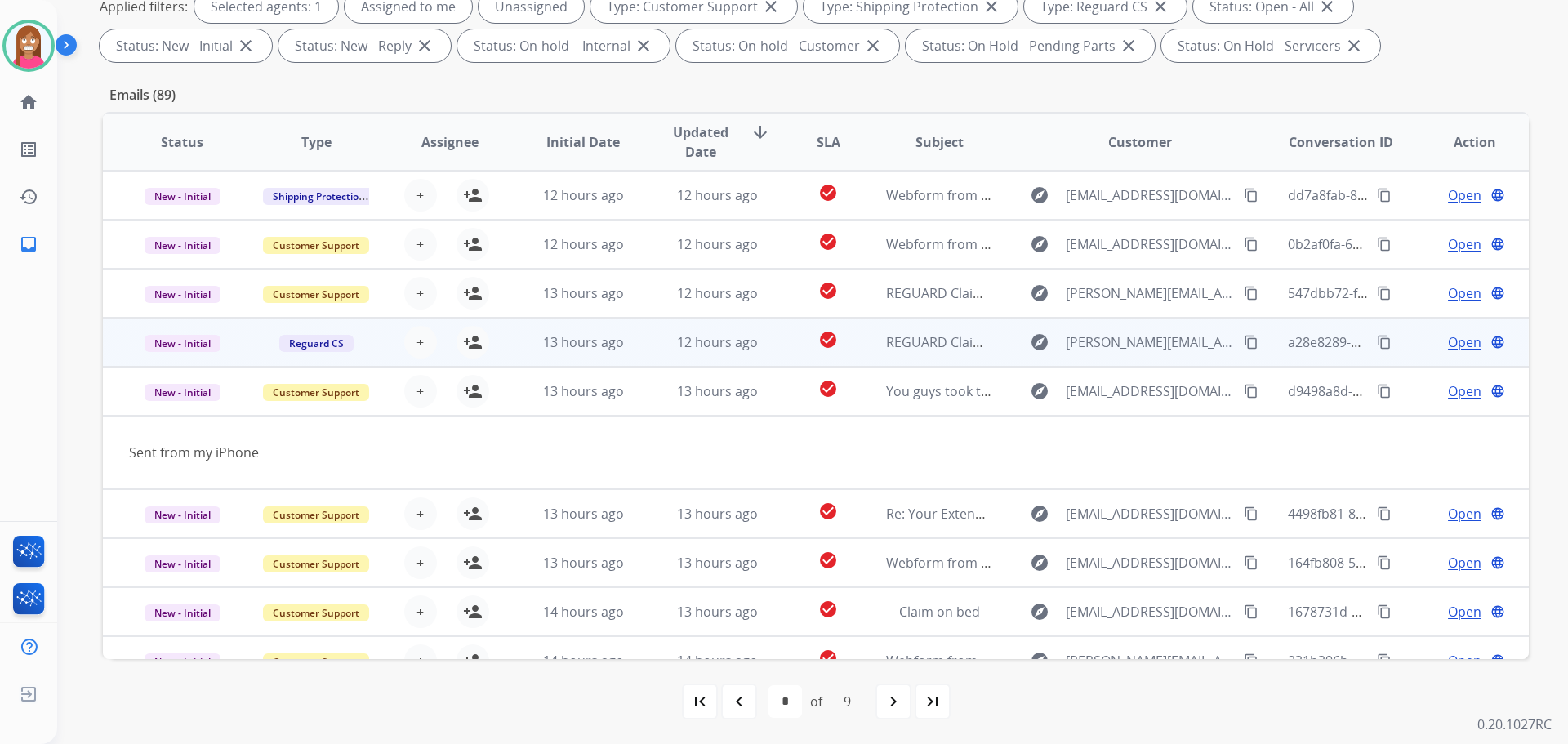
click at [763, 358] on td "12 hours ago" at bounding box center [705, 342] width 134 height 49
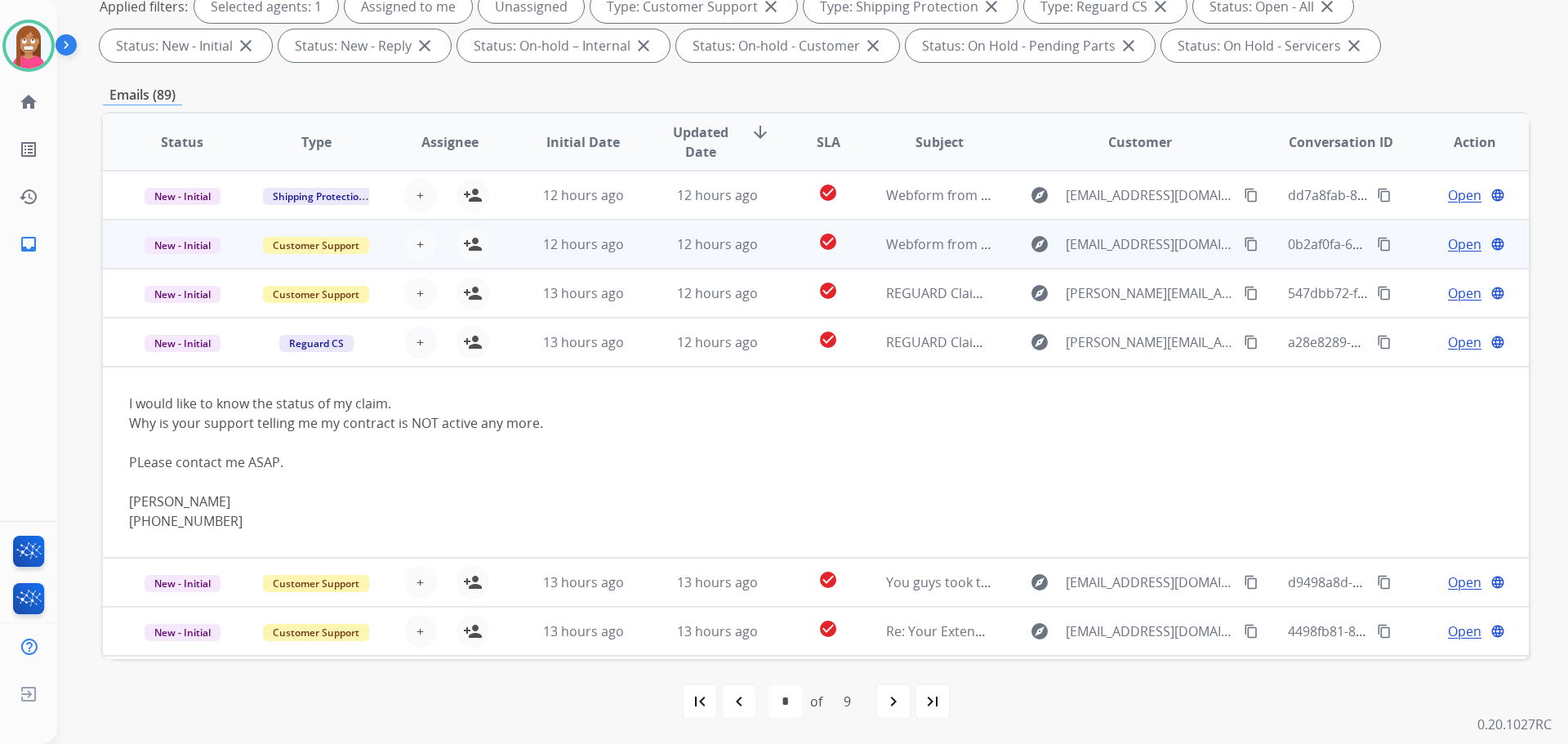
click at [638, 258] on td "12 hours ago" at bounding box center [705, 244] width 134 height 49
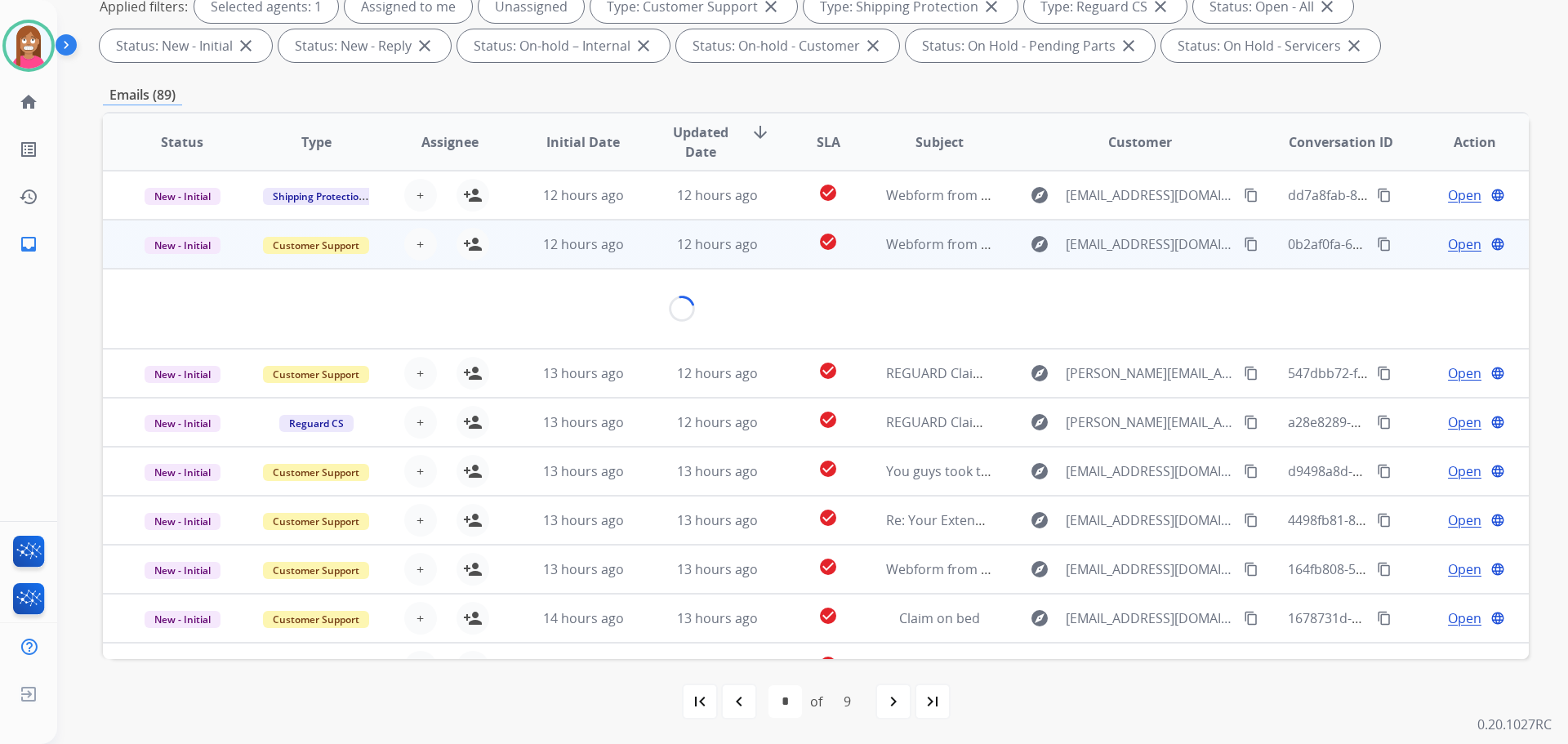
scroll to position [49, 0]
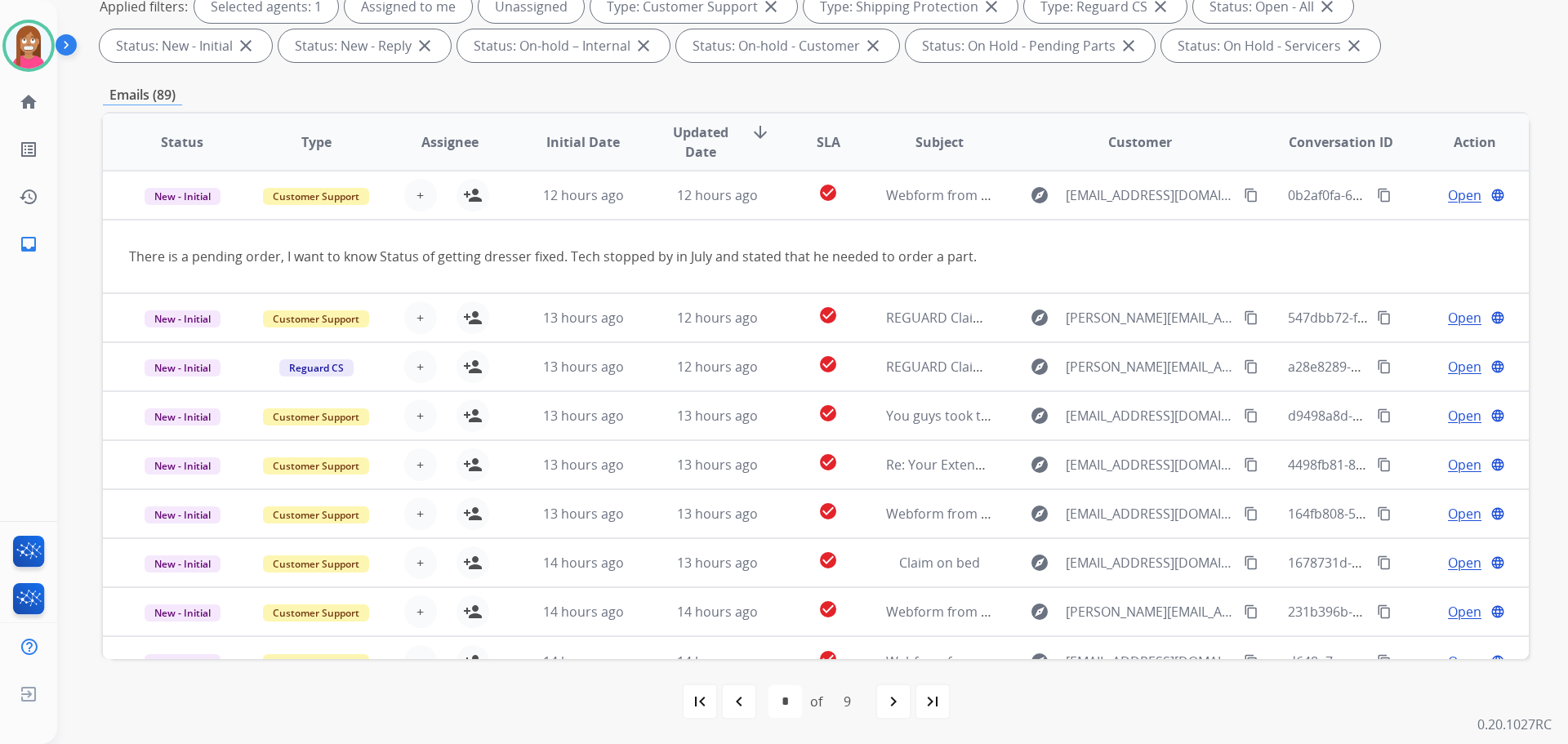
drag, startPoint x: 741, startPoint y: 699, endPoint x: 736, endPoint y: 687, distance: 13.0
click at [740, 694] on mat-icon "navigate_before" at bounding box center [739, 701] width 19 height 19
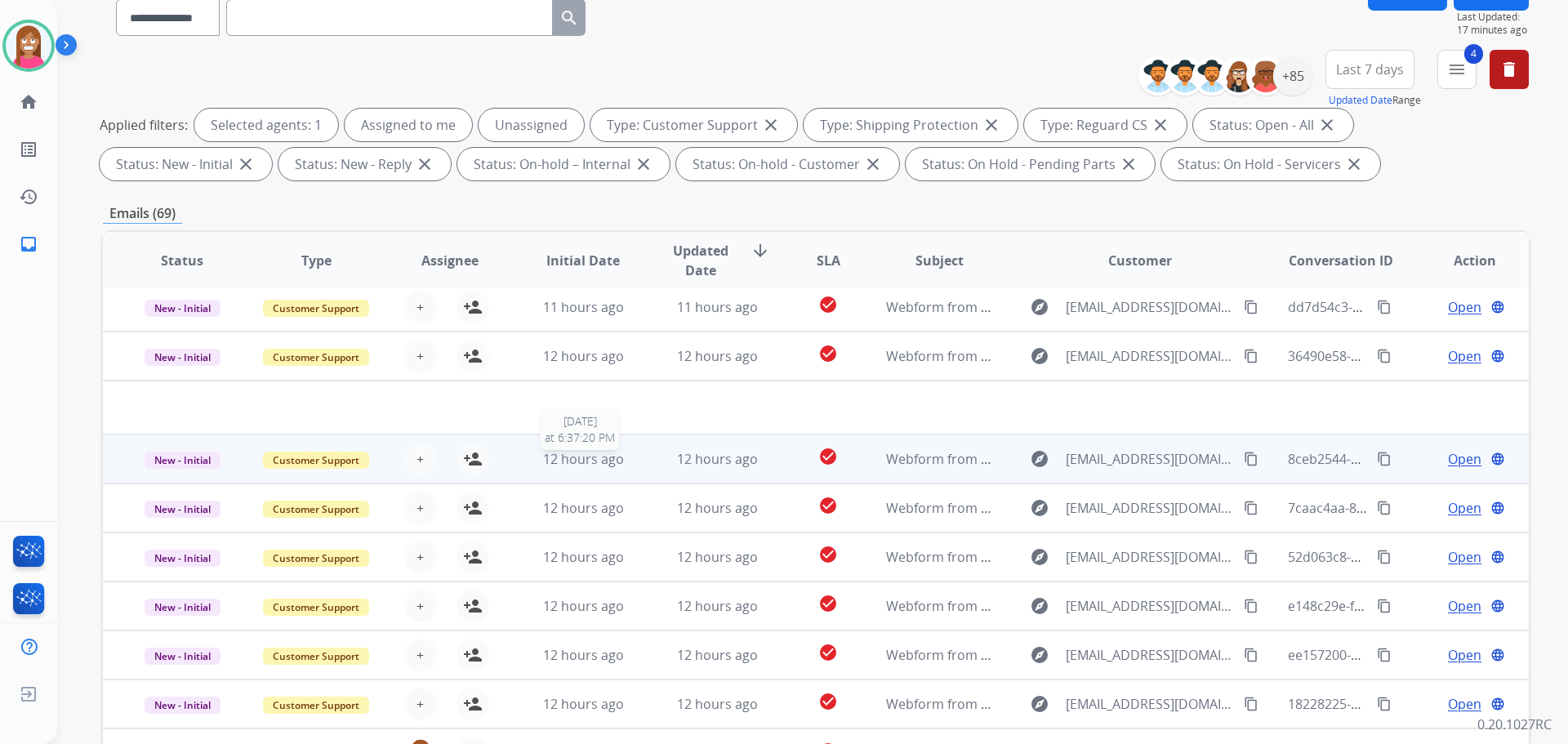
scroll to position [264, 0]
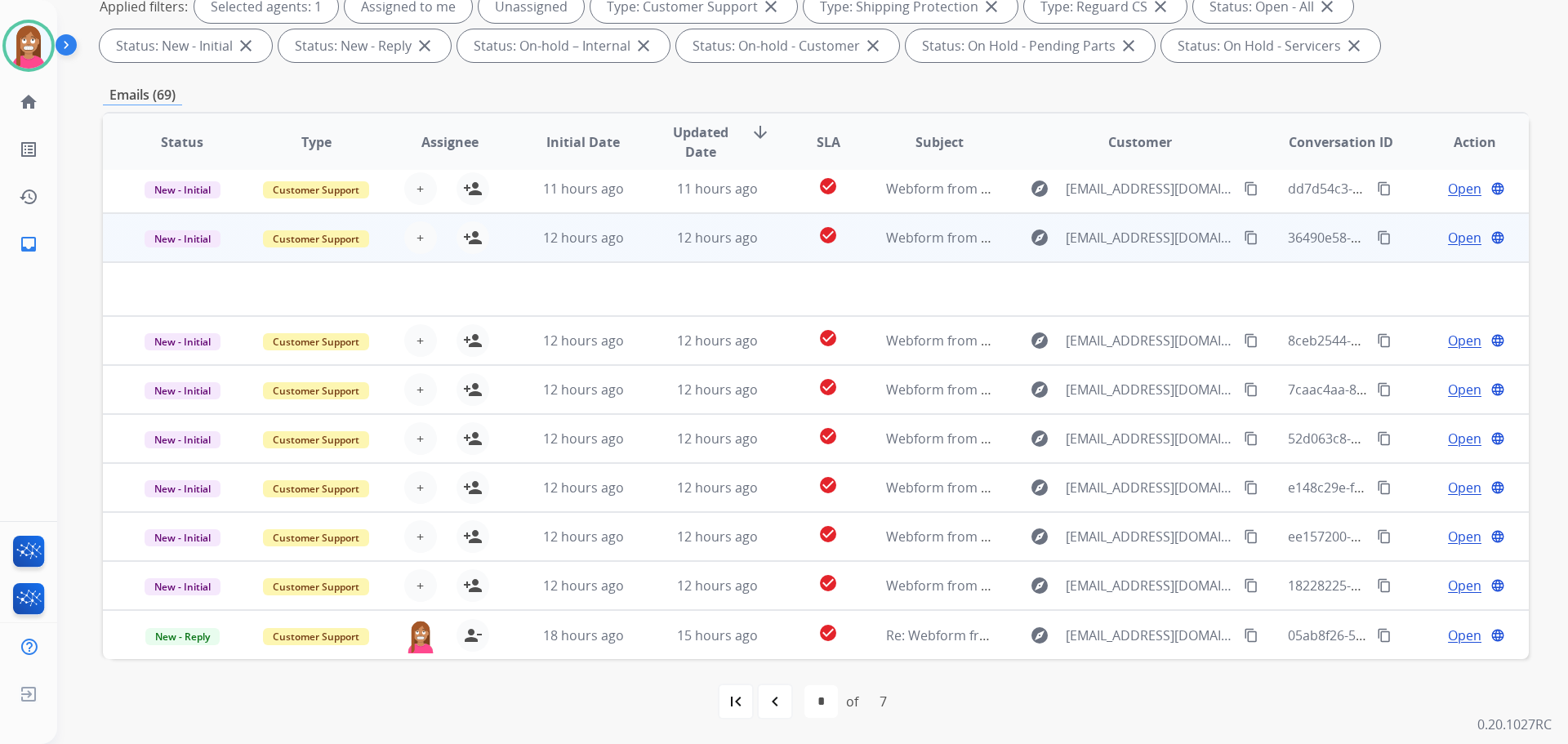
click at [653, 259] on td "12 hours ago" at bounding box center [705, 237] width 134 height 49
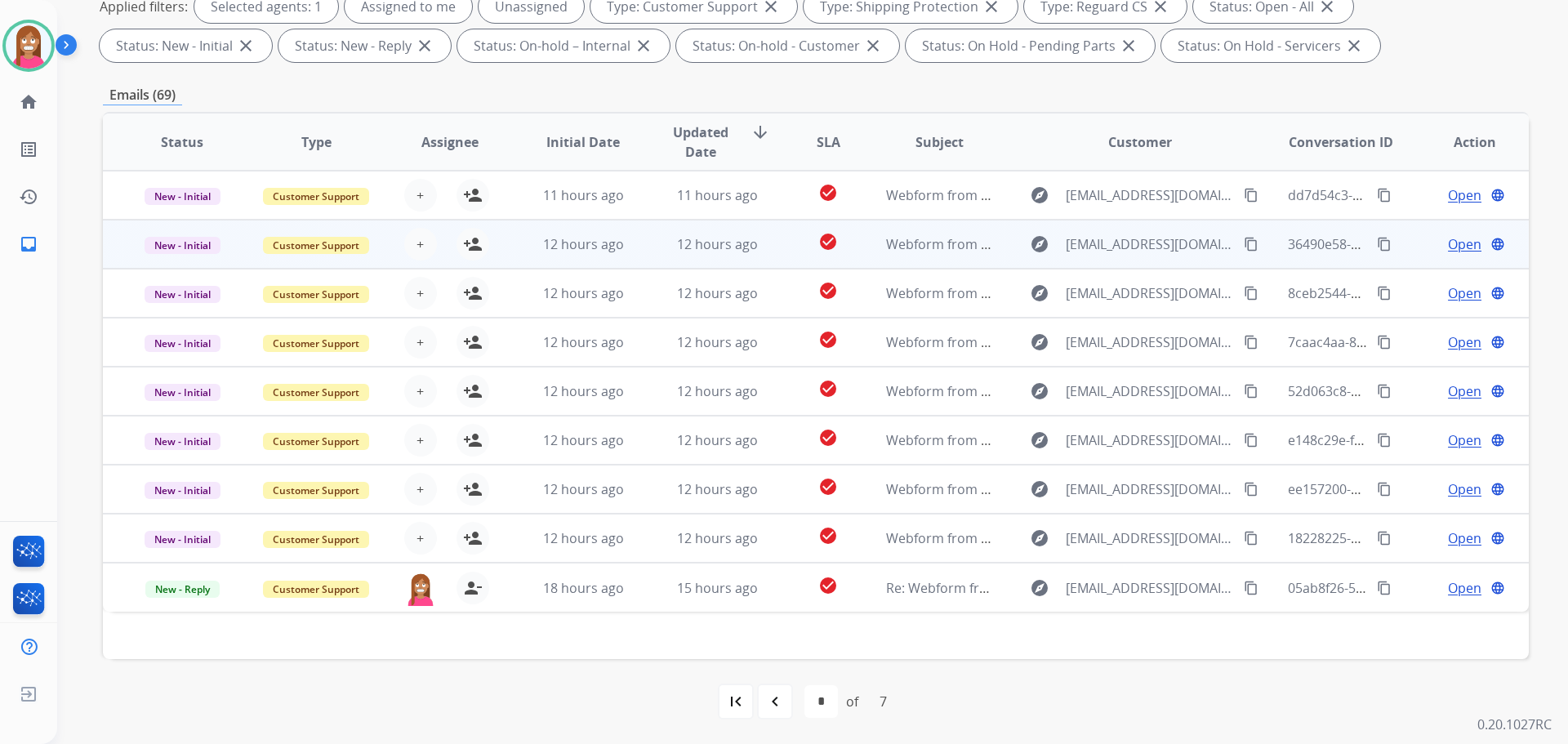
scroll to position [0, 0]
click at [643, 262] on td "12 hours ago" at bounding box center [705, 244] width 134 height 49
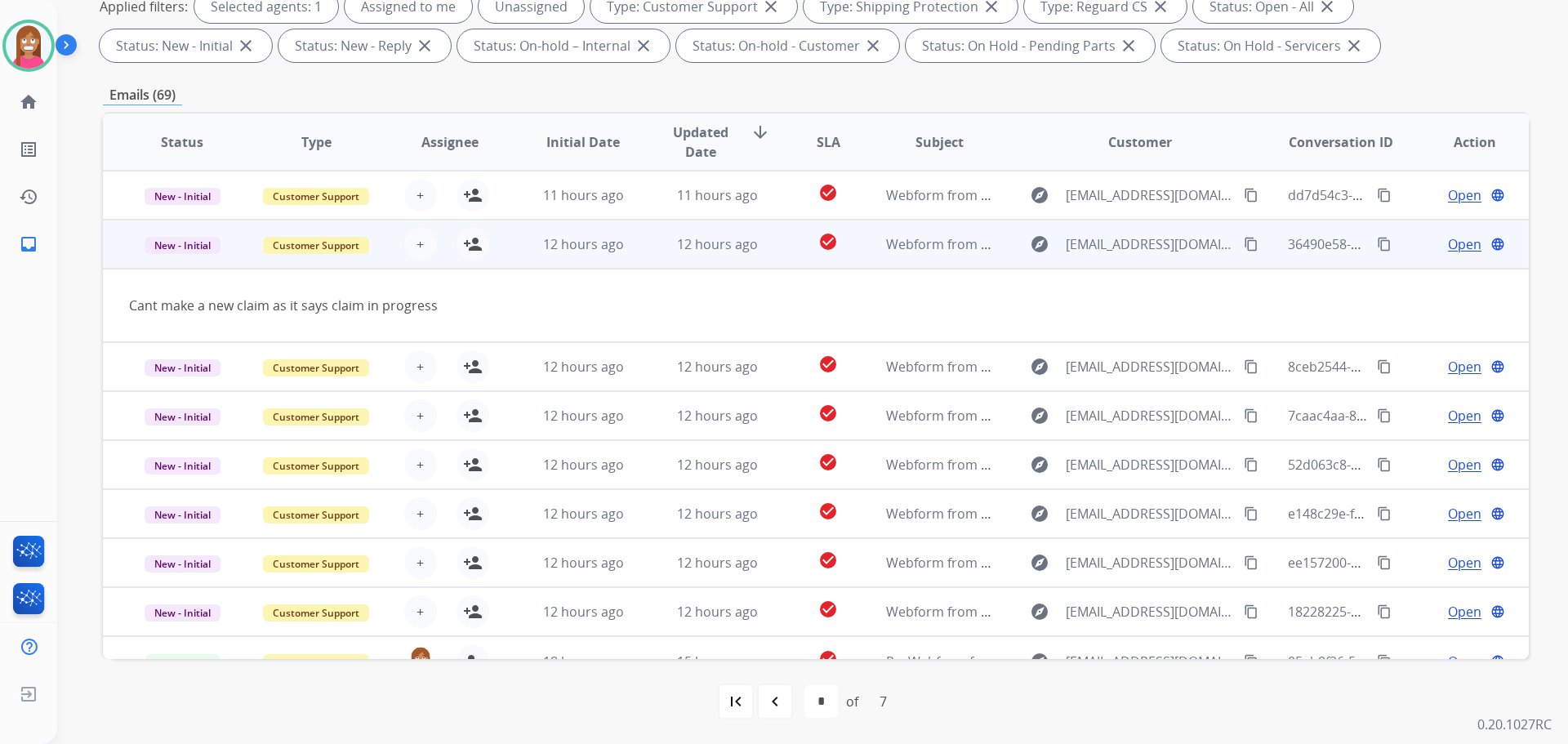
scroll to position [26, 0]
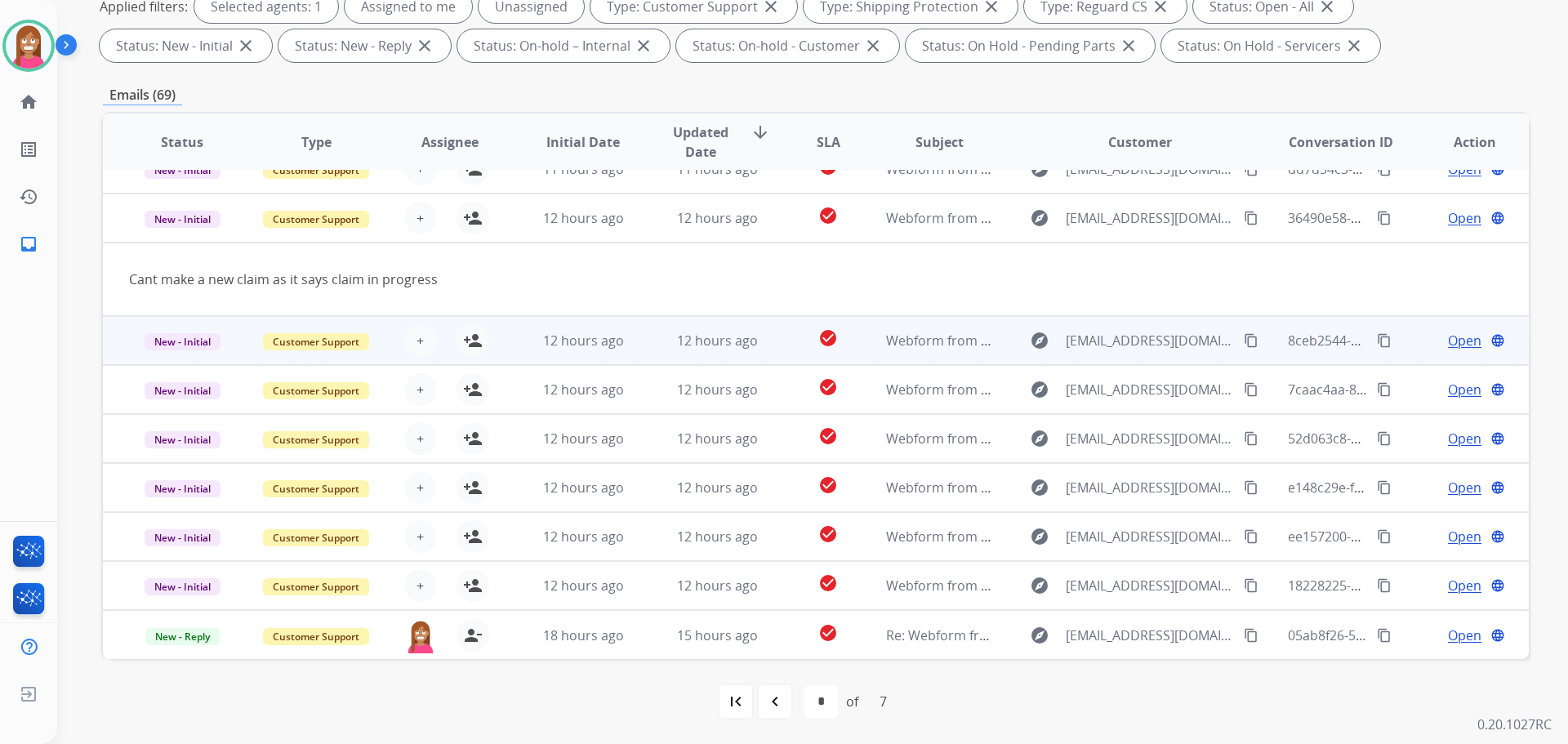
click at [639, 338] on td "12 hours ago" at bounding box center [705, 340] width 134 height 49
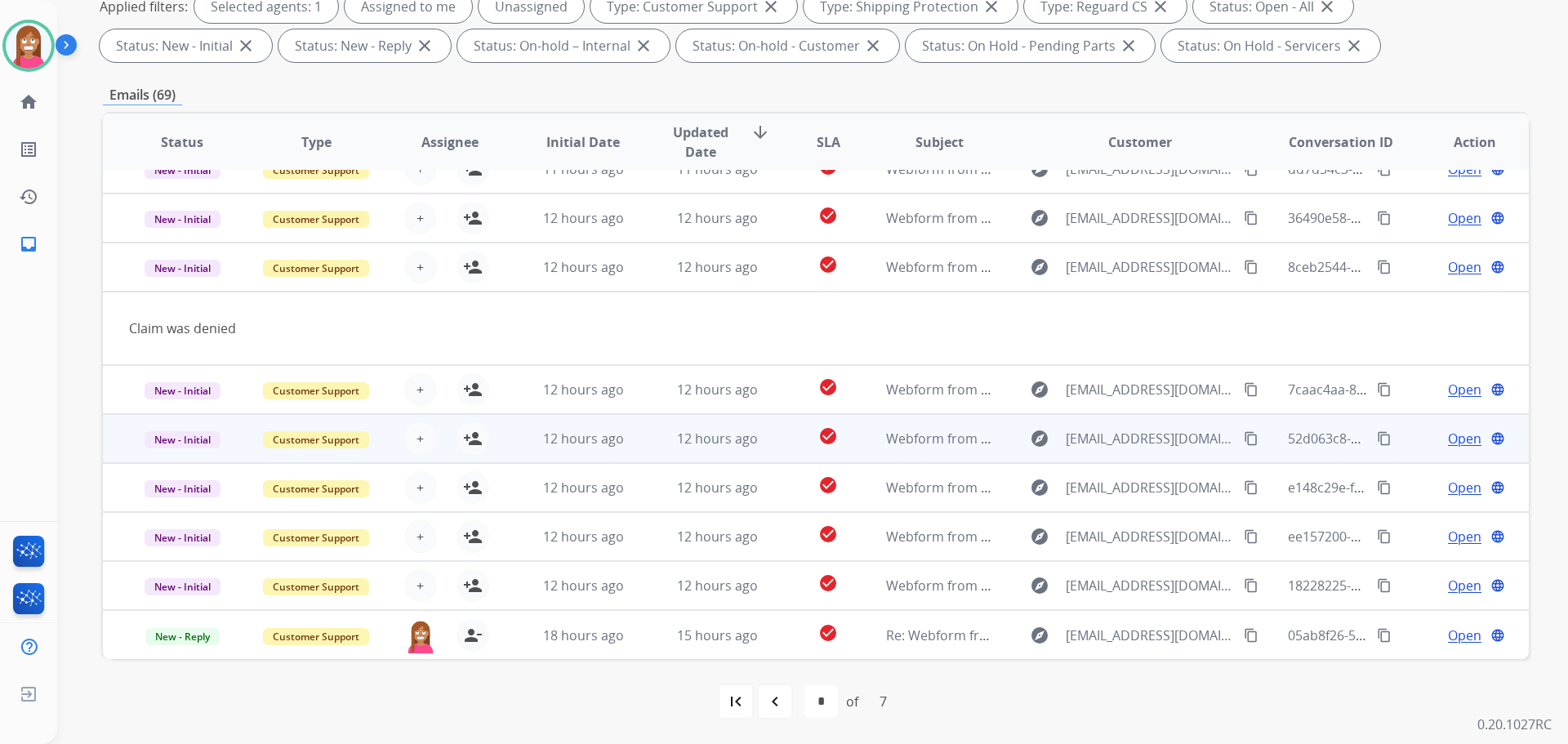
click at [652, 451] on td "12 hours ago" at bounding box center [705, 439] width 134 height 49
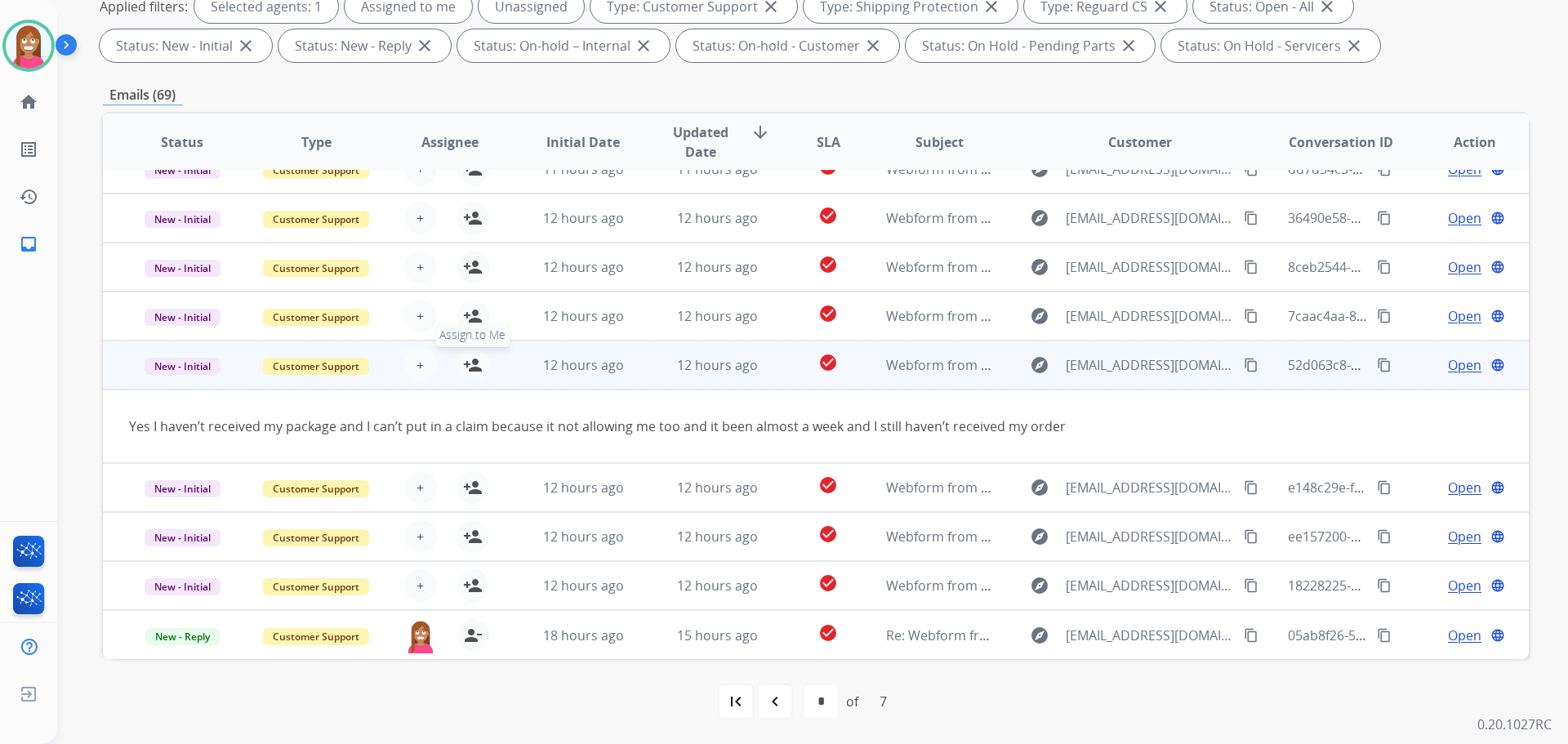
click at [476, 372] on mat-icon "person_add" at bounding box center [473, 365] width 19 height 19
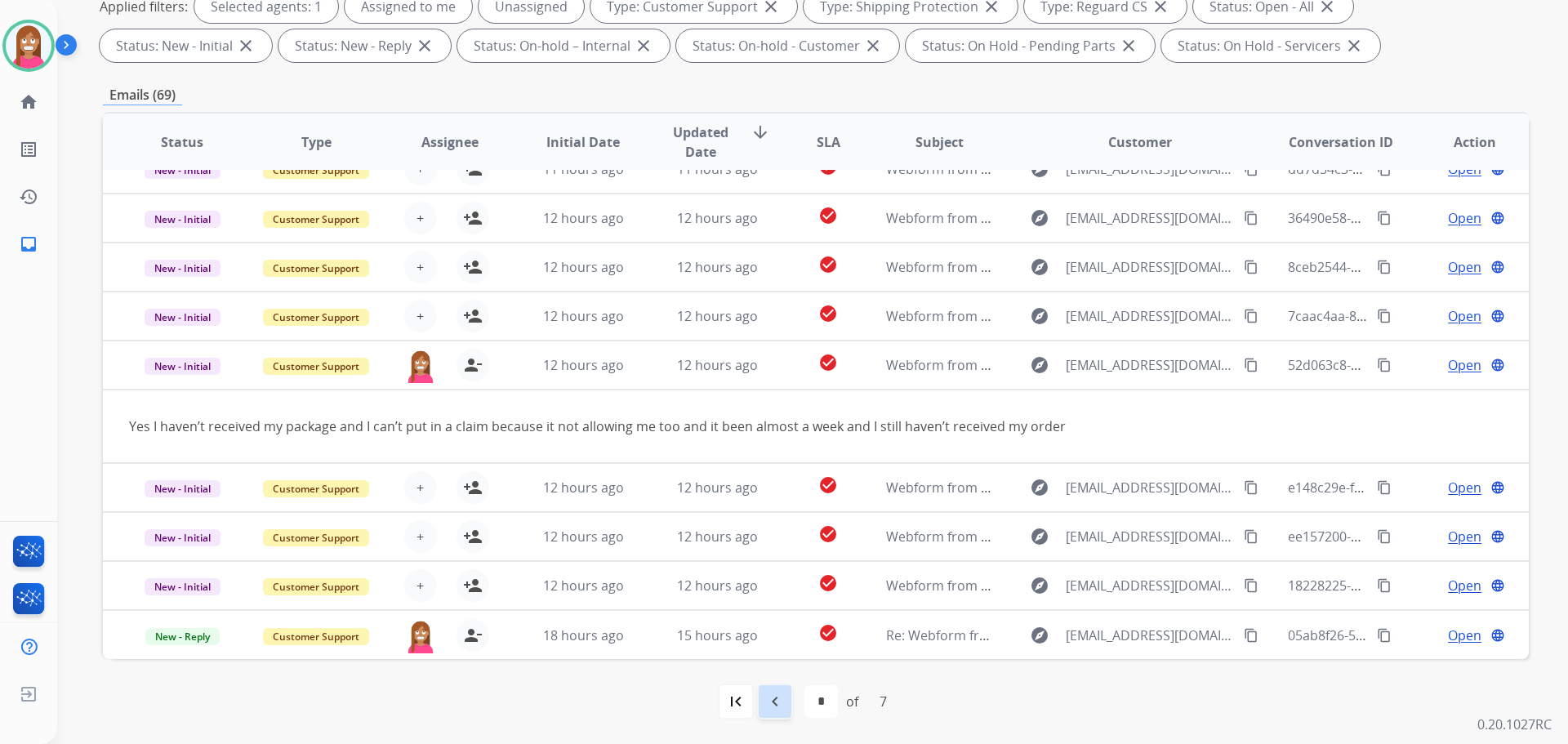
click at [767, 709] on mat-icon "navigate_before" at bounding box center [775, 701] width 19 height 19
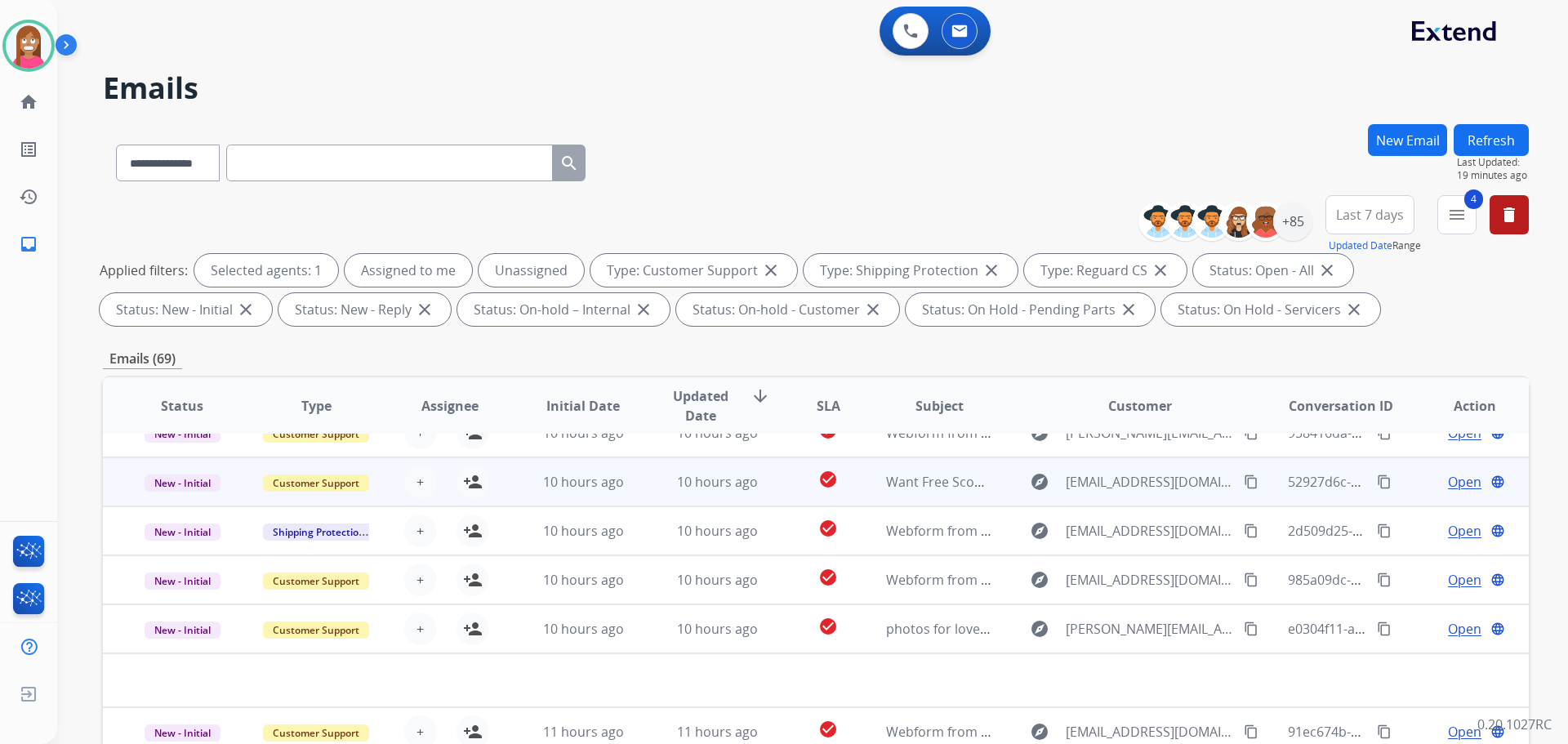
click at [771, 494] on td "check_circle" at bounding box center [816, 481] width 89 height 49
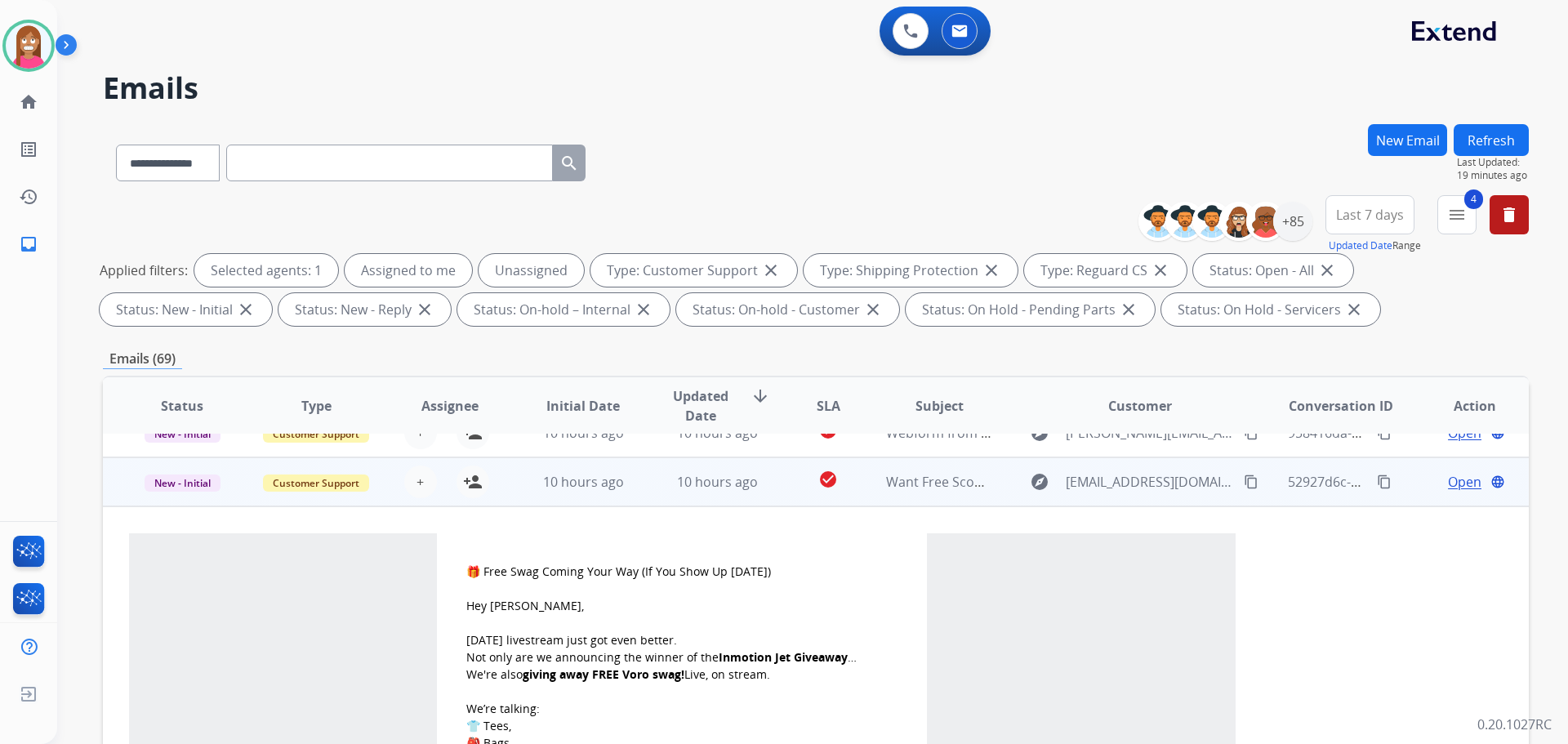
scroll to position [49, 0]
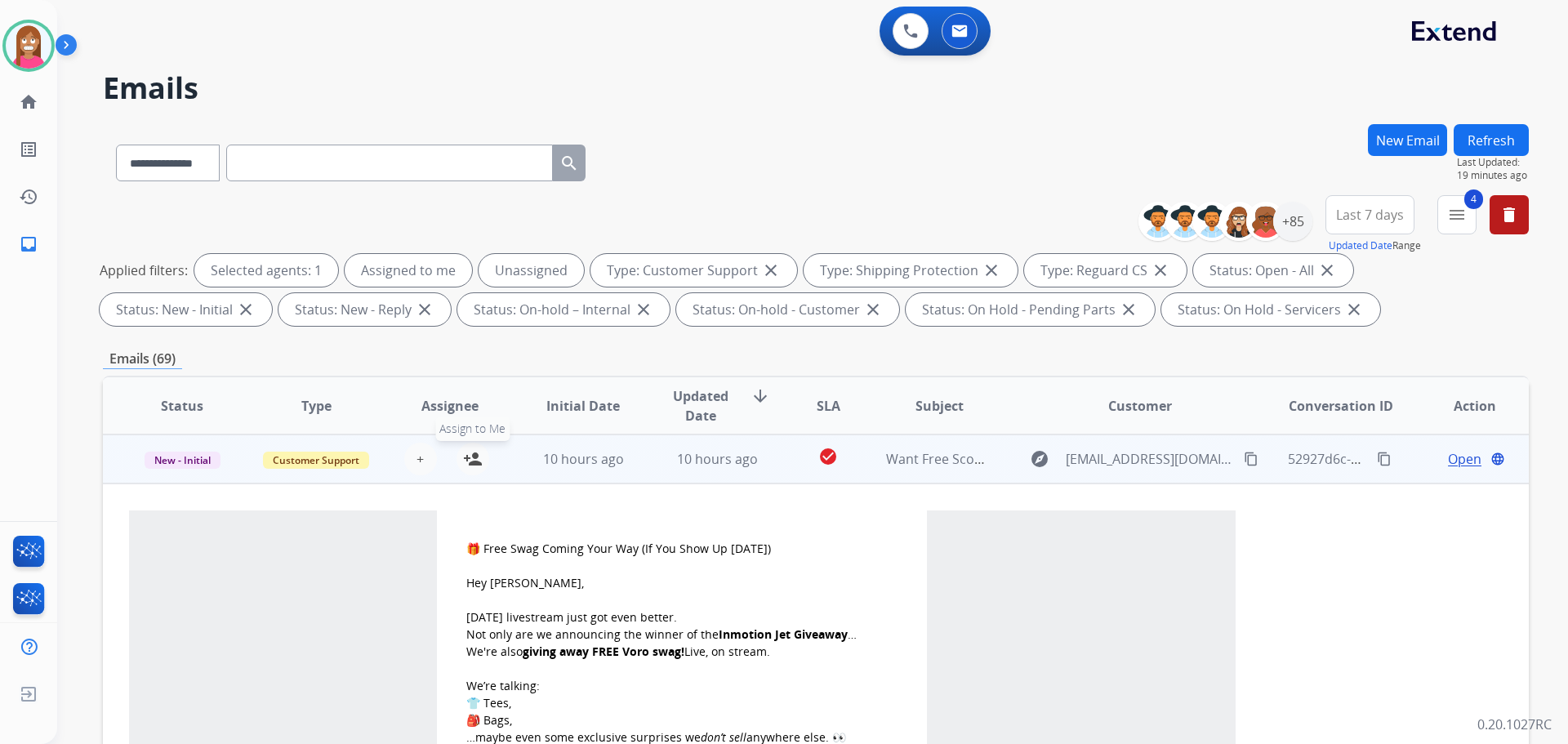
click at [474, 461] on mat-icon "person_add" at bounding box center [473, 459] width 19 height 19
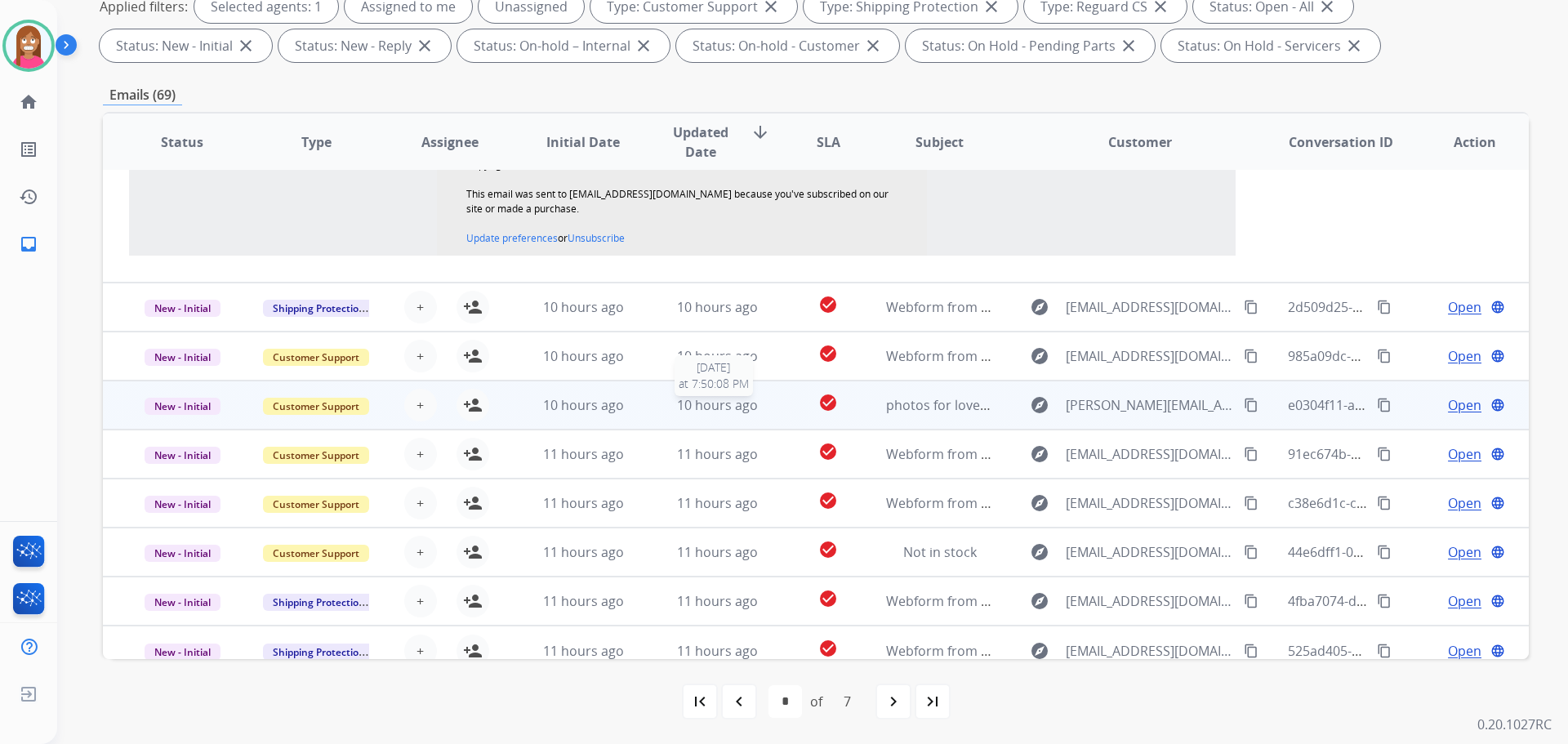
scroll to position [996, 0]
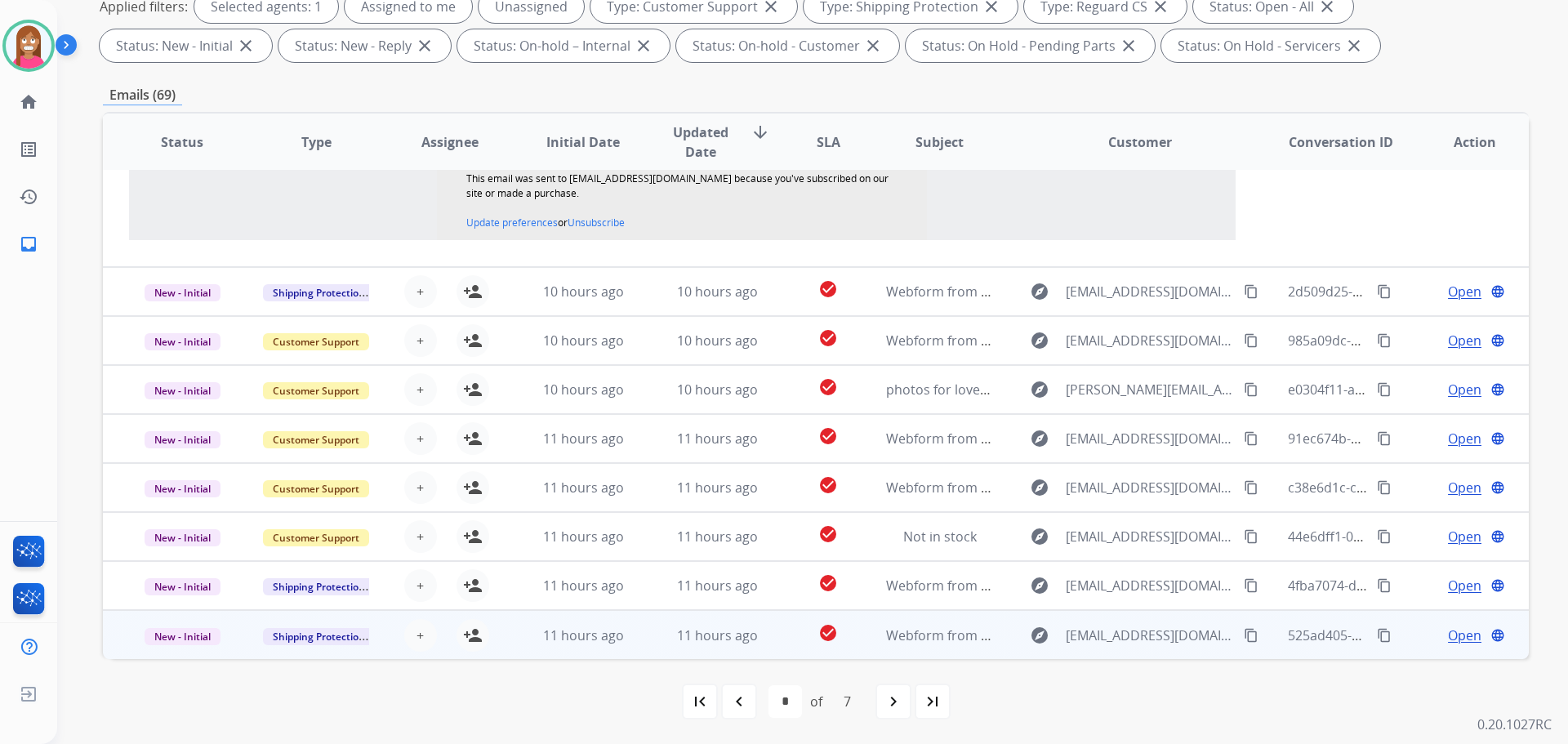
click at [647, 644] on td "11 hours ago" at bounding box center [705, 634] width 134 height 49
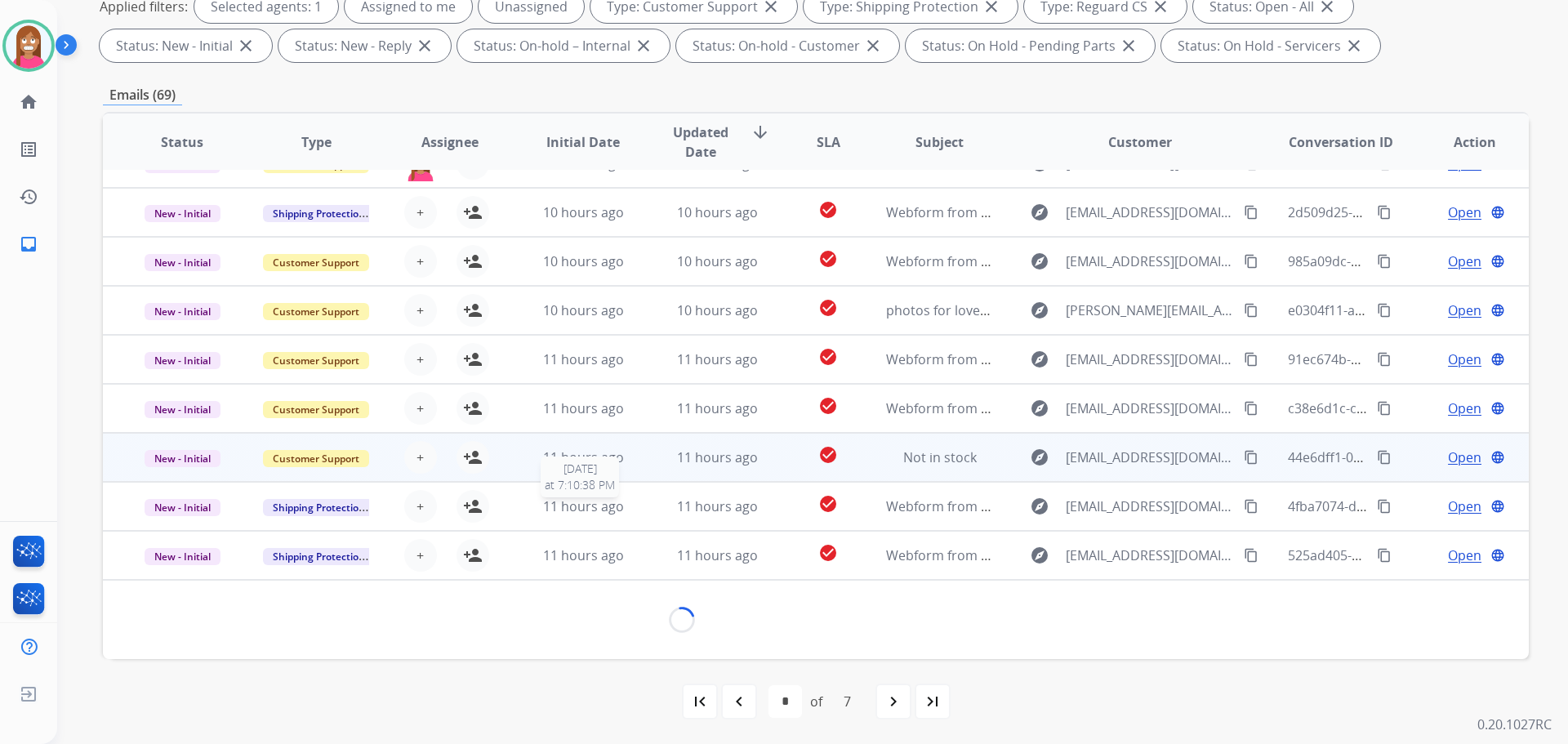
scroll to position [74, 0]
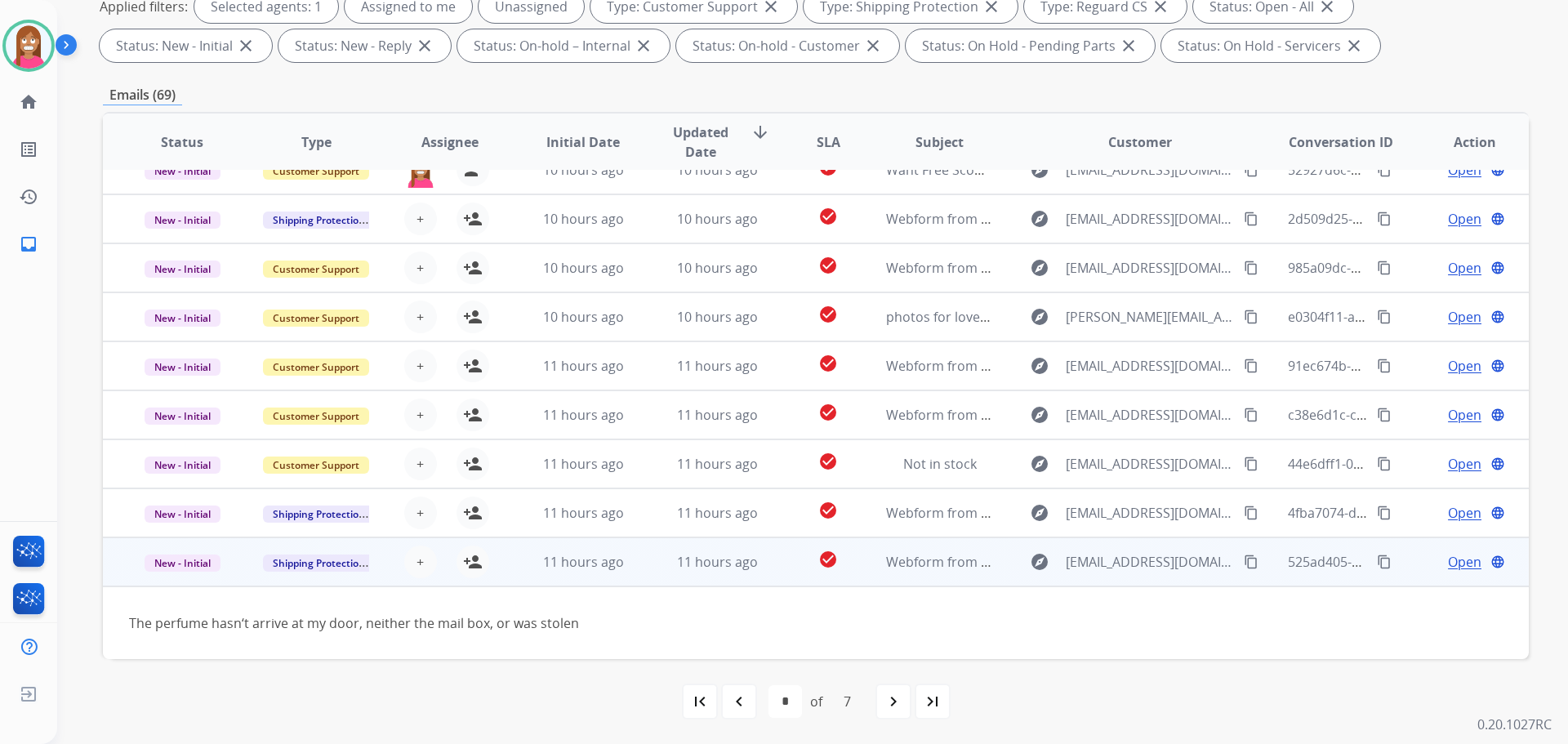
click at [1244, 558] on mat-icon "content_copy" at bounding box center [1251, 561] width 15 height 15
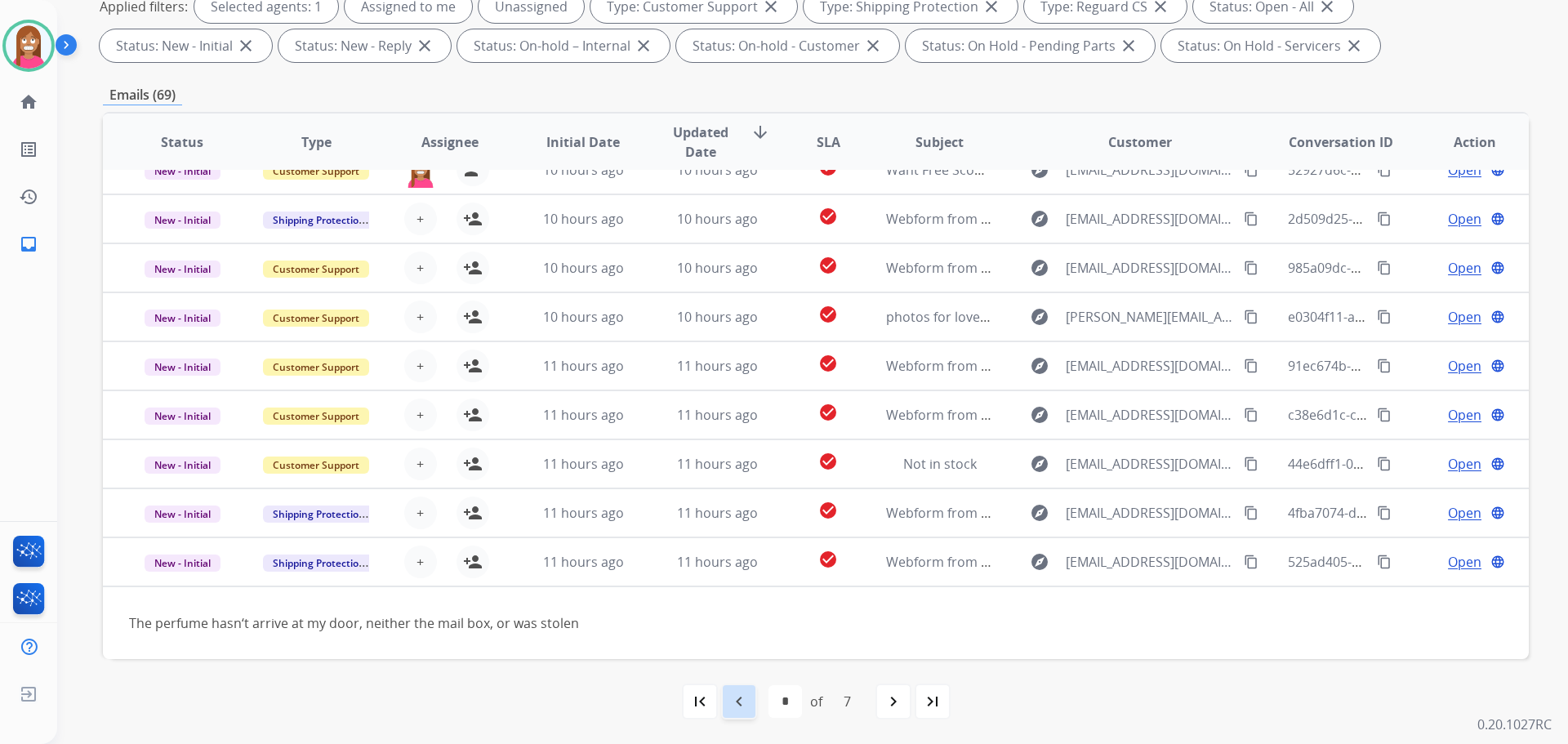
click at [733, 692] on mat-icon "navigate_before" at bounding box center [739, 701] width 19 height 19
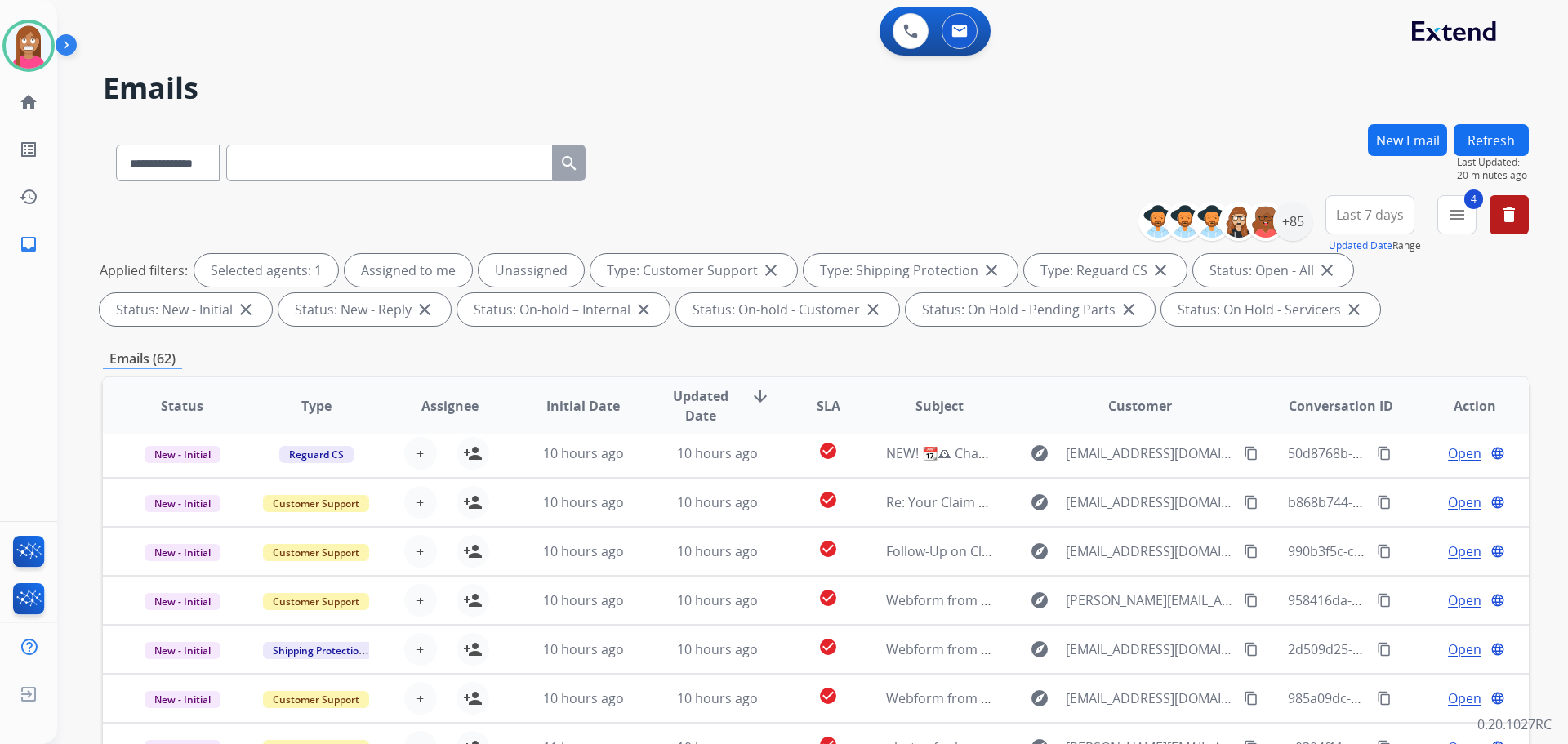
scroll to position [54, 0]
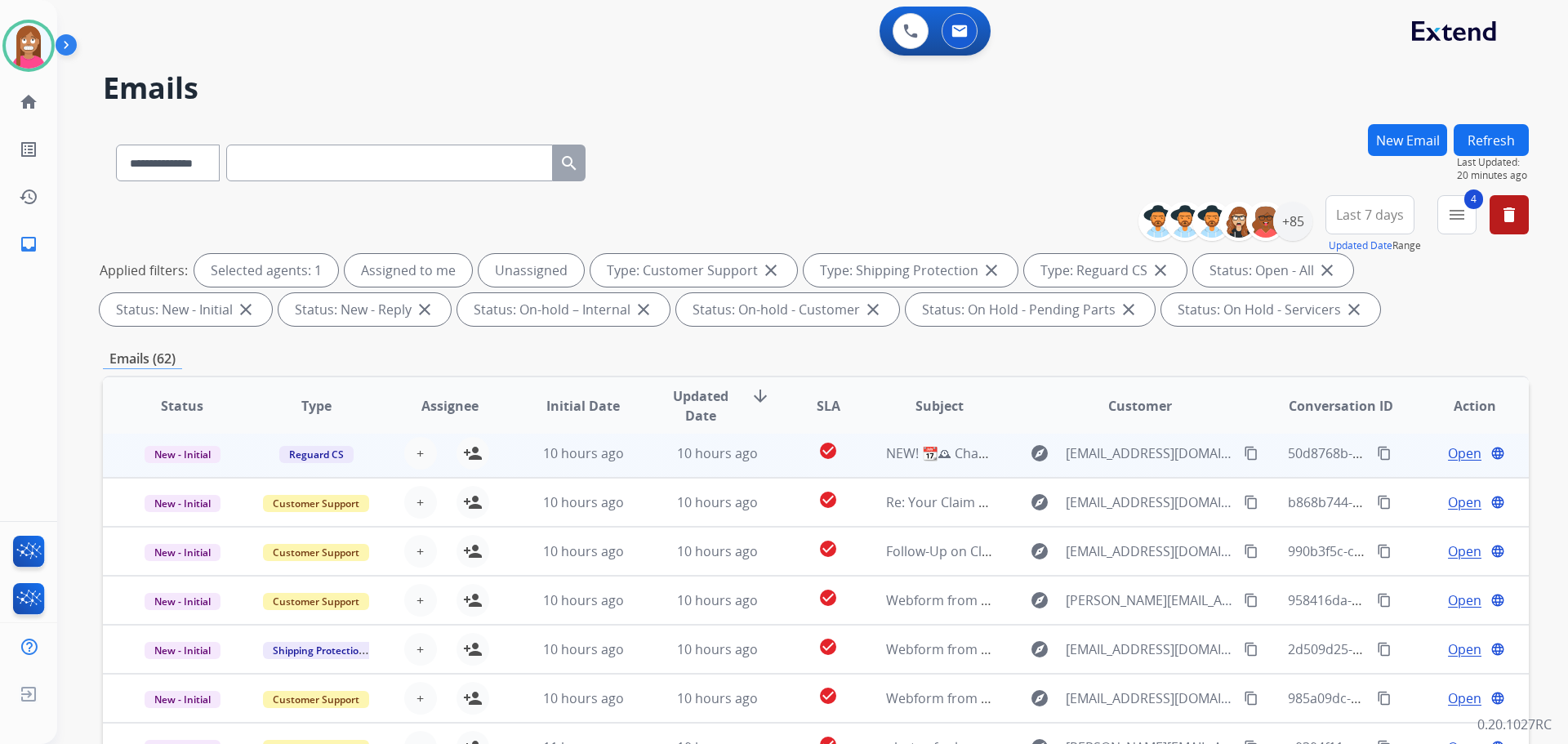
click at [644, 456] on td "10 hours ago" at bounding box center [705, 453] width 134 height 49
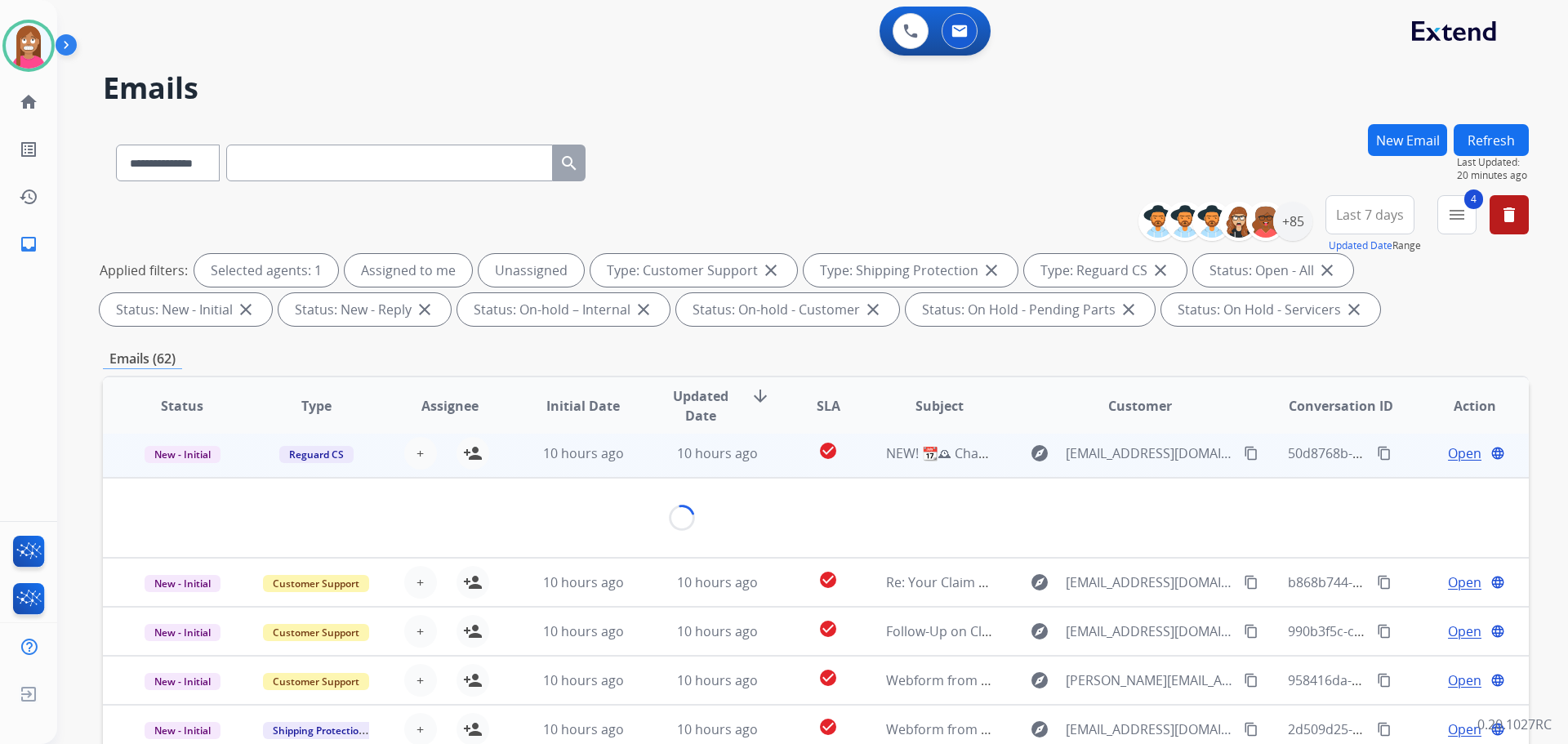
scroll to position [49, 0]
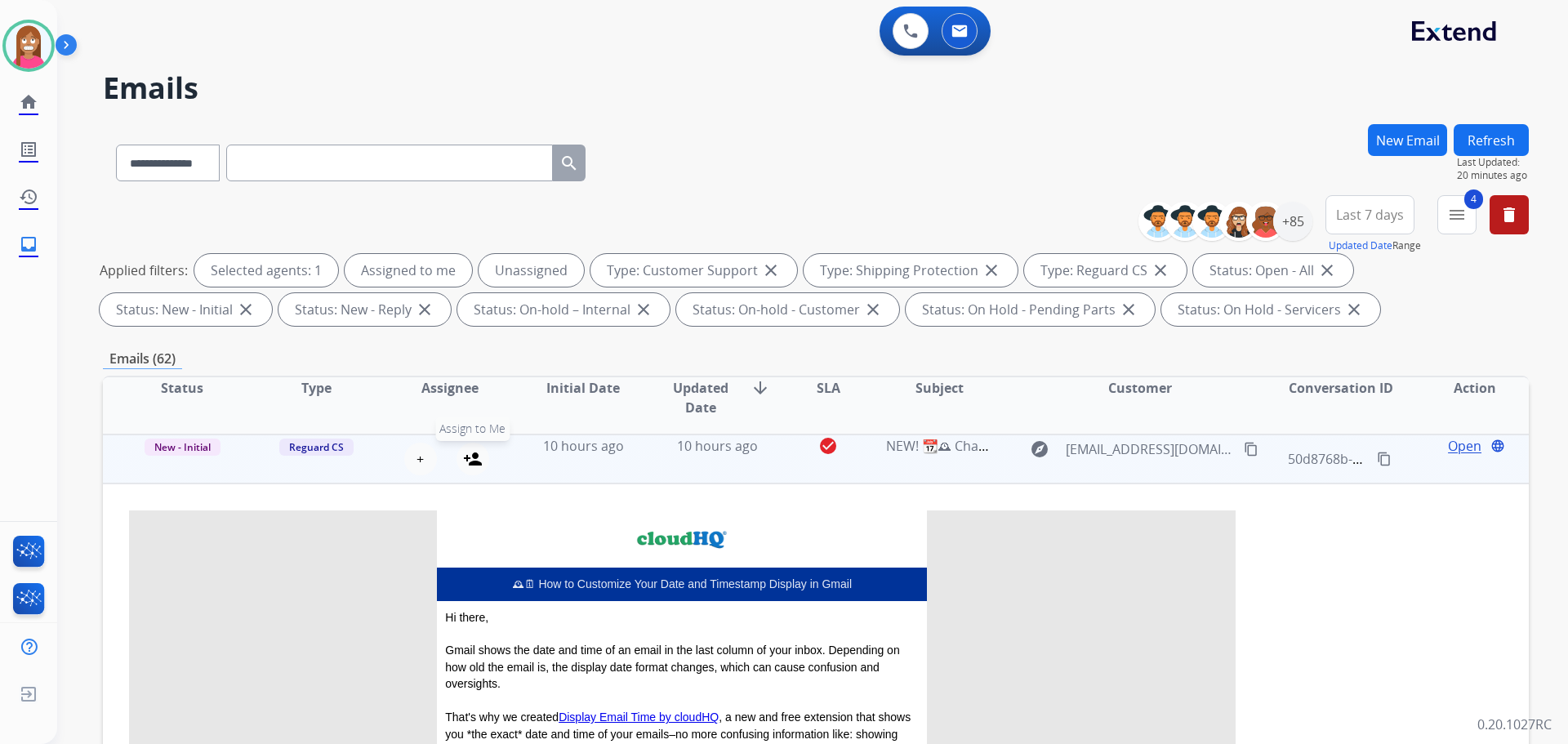
click at [468, 458] on mat-icon "person_add" at bounding box center [473, 459] width 19 height 19
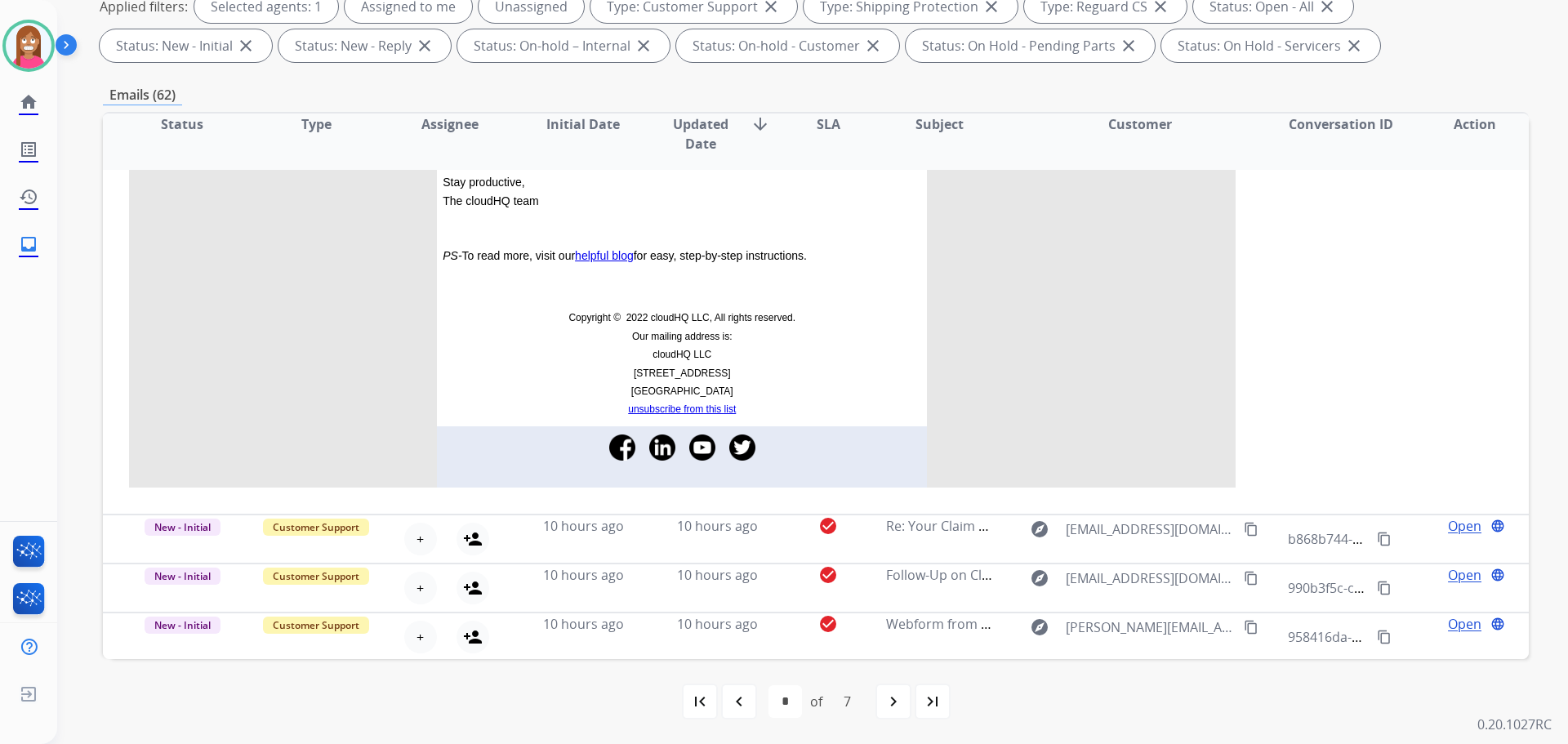
scroll to position [1157, 0]
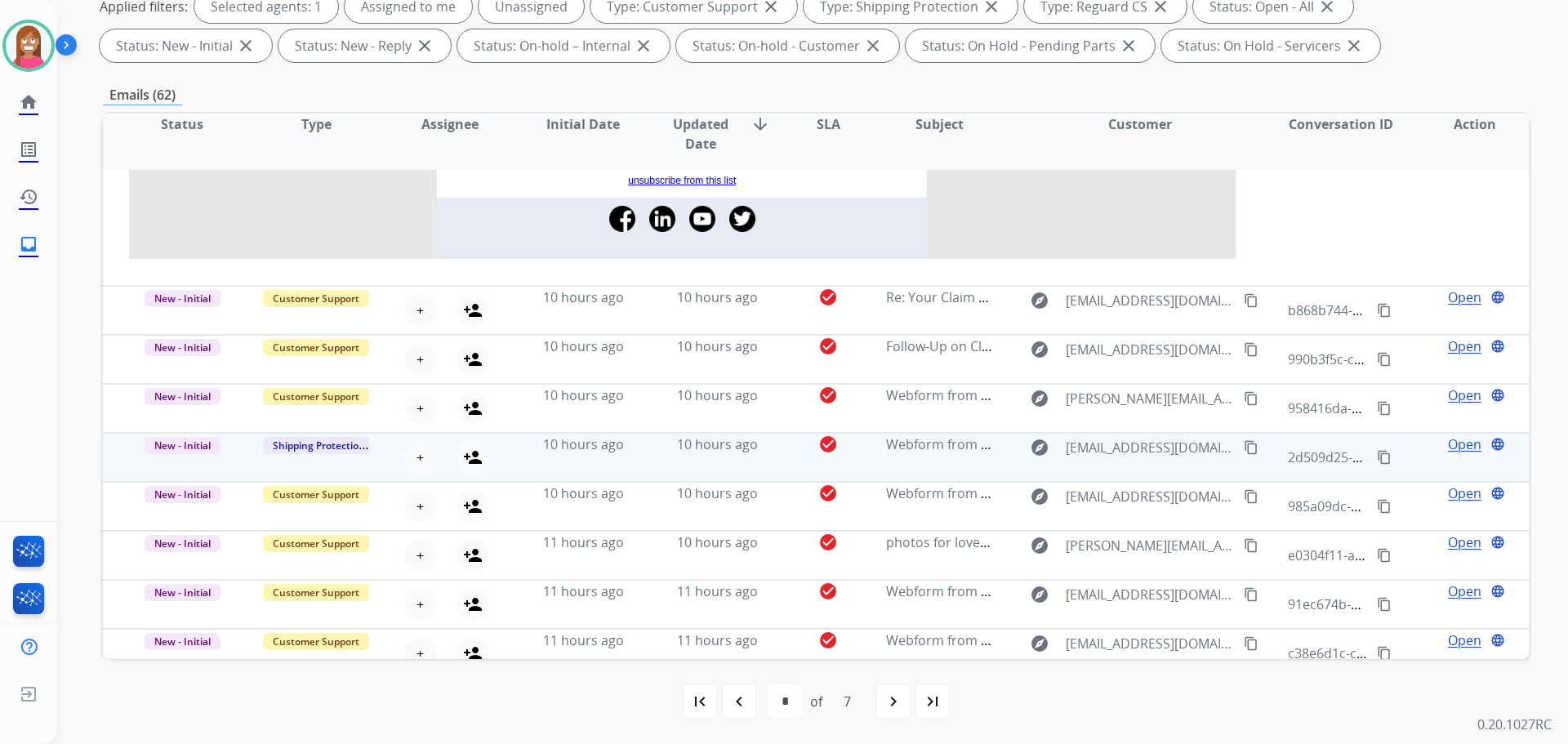
click at [1241, 438] on button "content_copy" at bounding box center [1251, 447] width 19 height 19
click at [638, 452] on td "10 hours ago" at bounding box center [705, 457] width 134 height 49
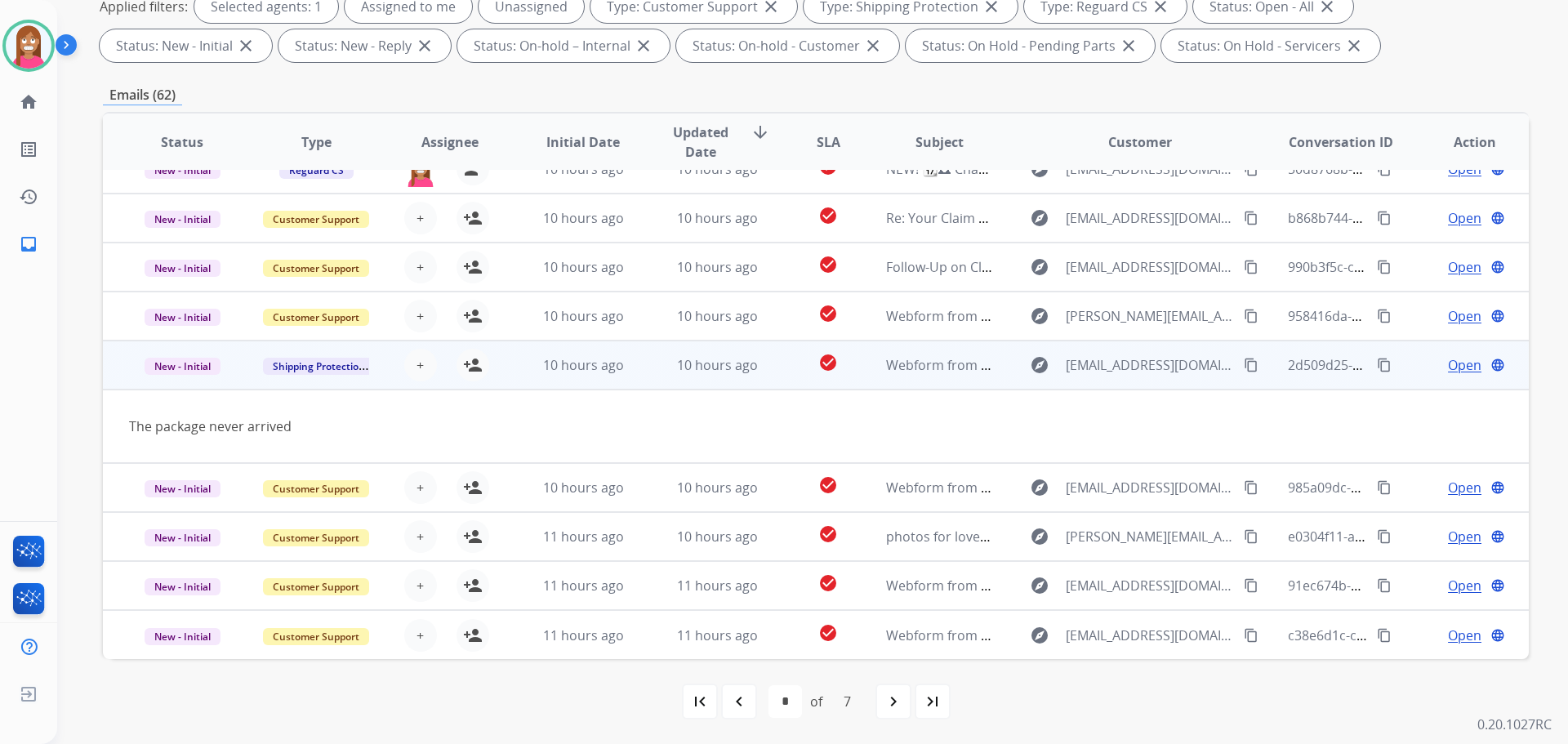
scroll to position [75, 0]
click at [470, 369] on mat-icon "person_add" at bounding box center [473, 365] width 19 height 19
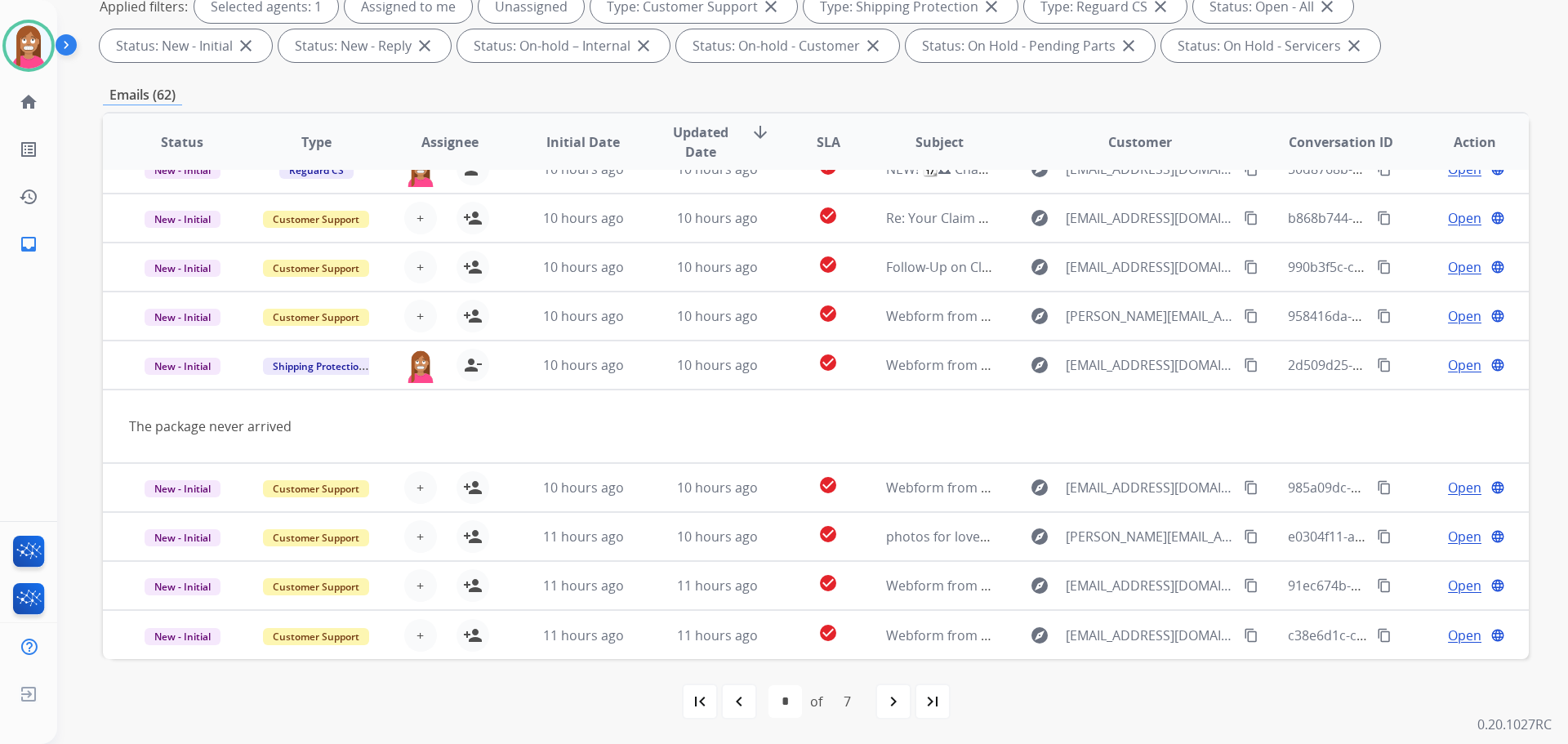
drag, startPoint x: 742, startPoint y: 698, endPoint x: 704, endPoint y: 670, distance: 47.2
click at [742, 695] on mat-icon "navigate_before" at bounding box center [739, 701] width 19 height 19
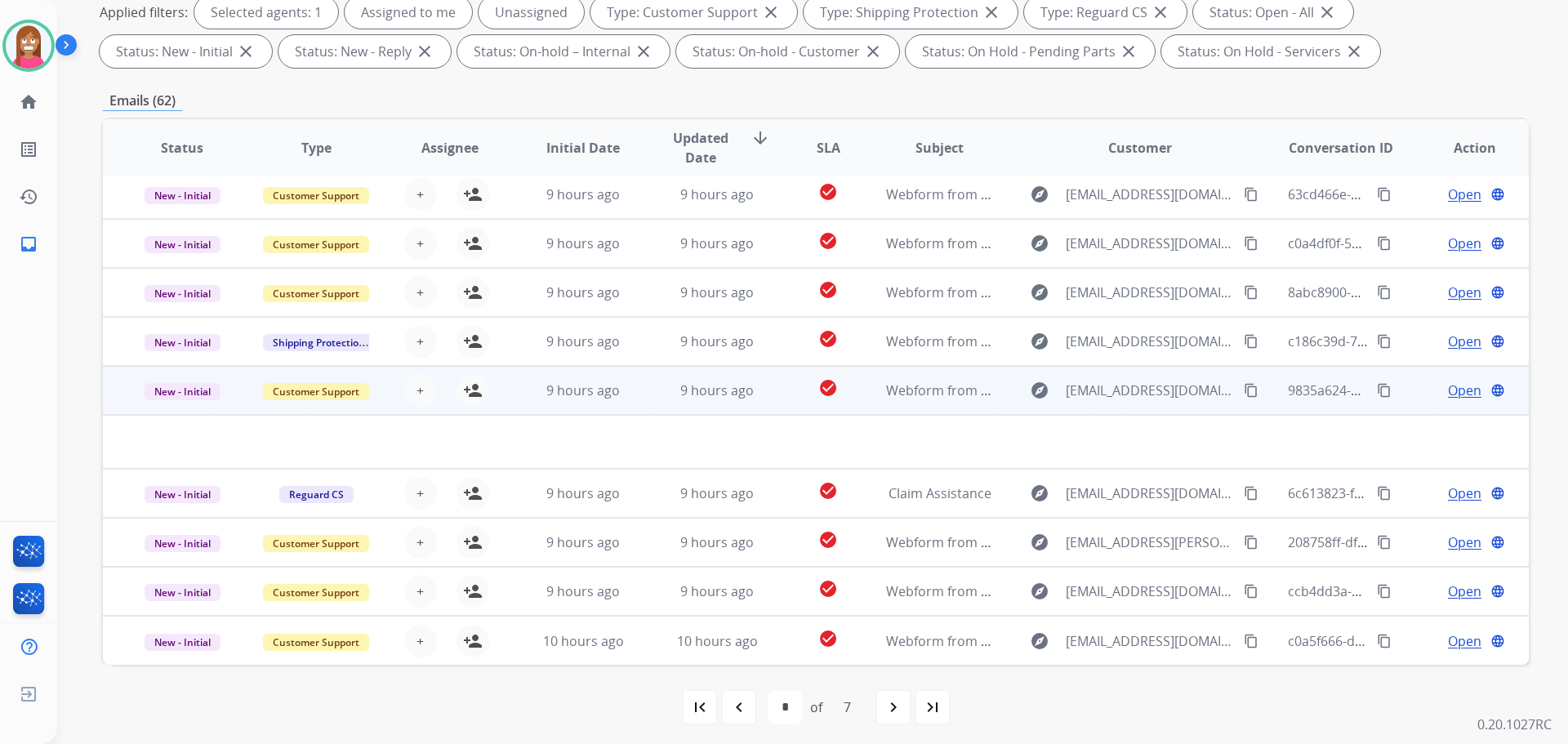
scroll to position [264, 0]
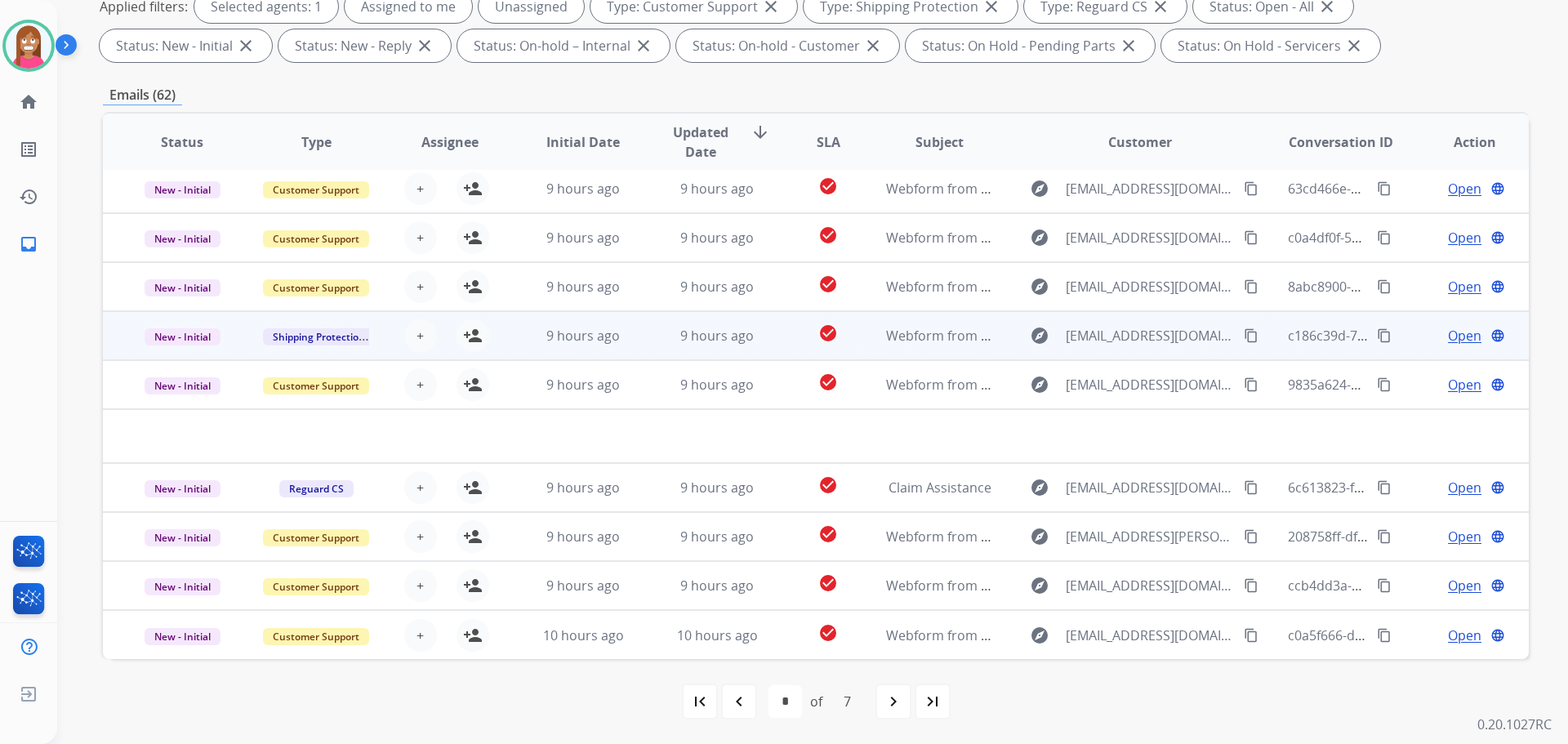
drag, startPoint x: 1241, startPoint y: 331, endPoint x: 1120, endPoint y: 354, distance: 123.2
click at [1244, 331] on mat-icon "content_copy" at bounding box center [1251, 336] width 15 height 15
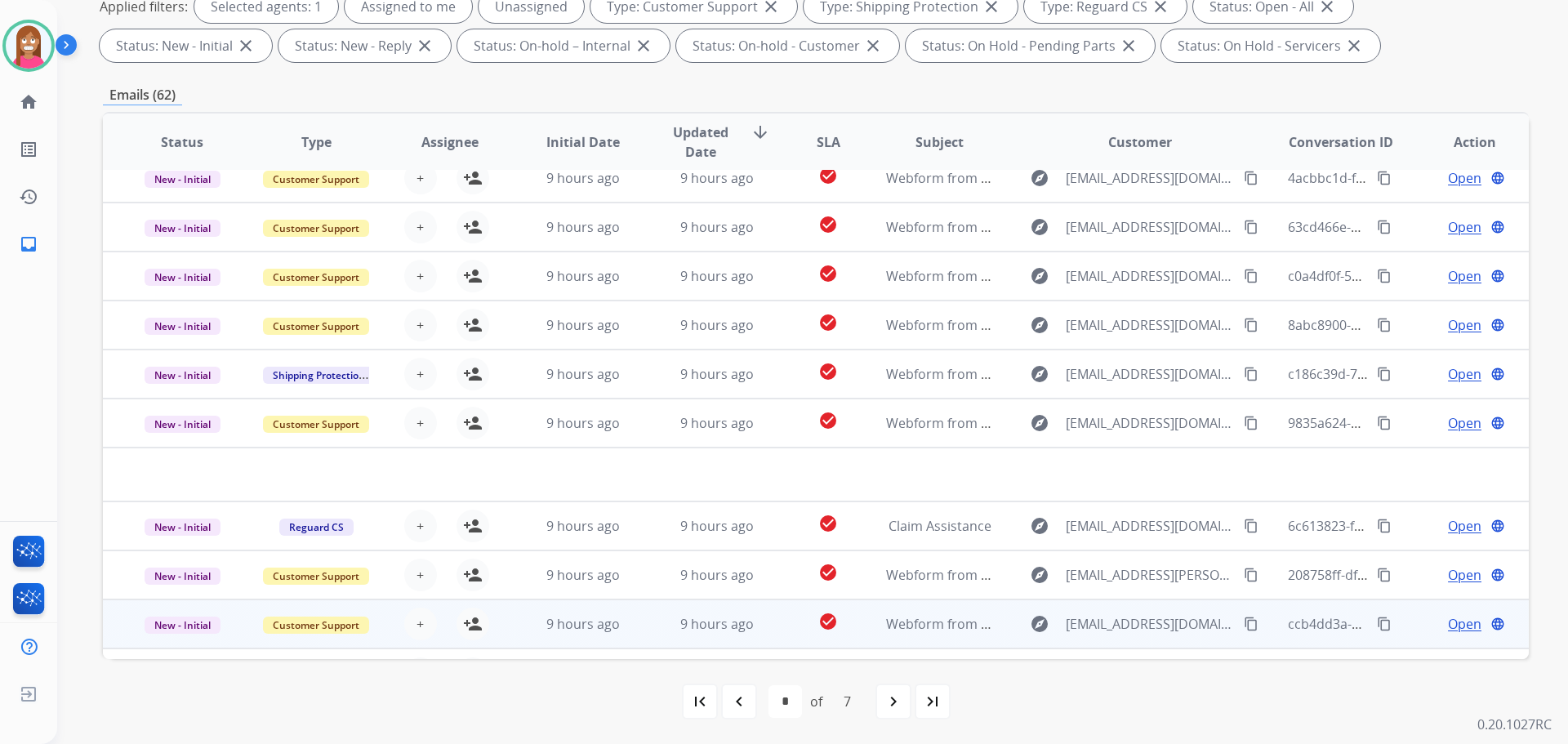
scroll to position [0, 0]
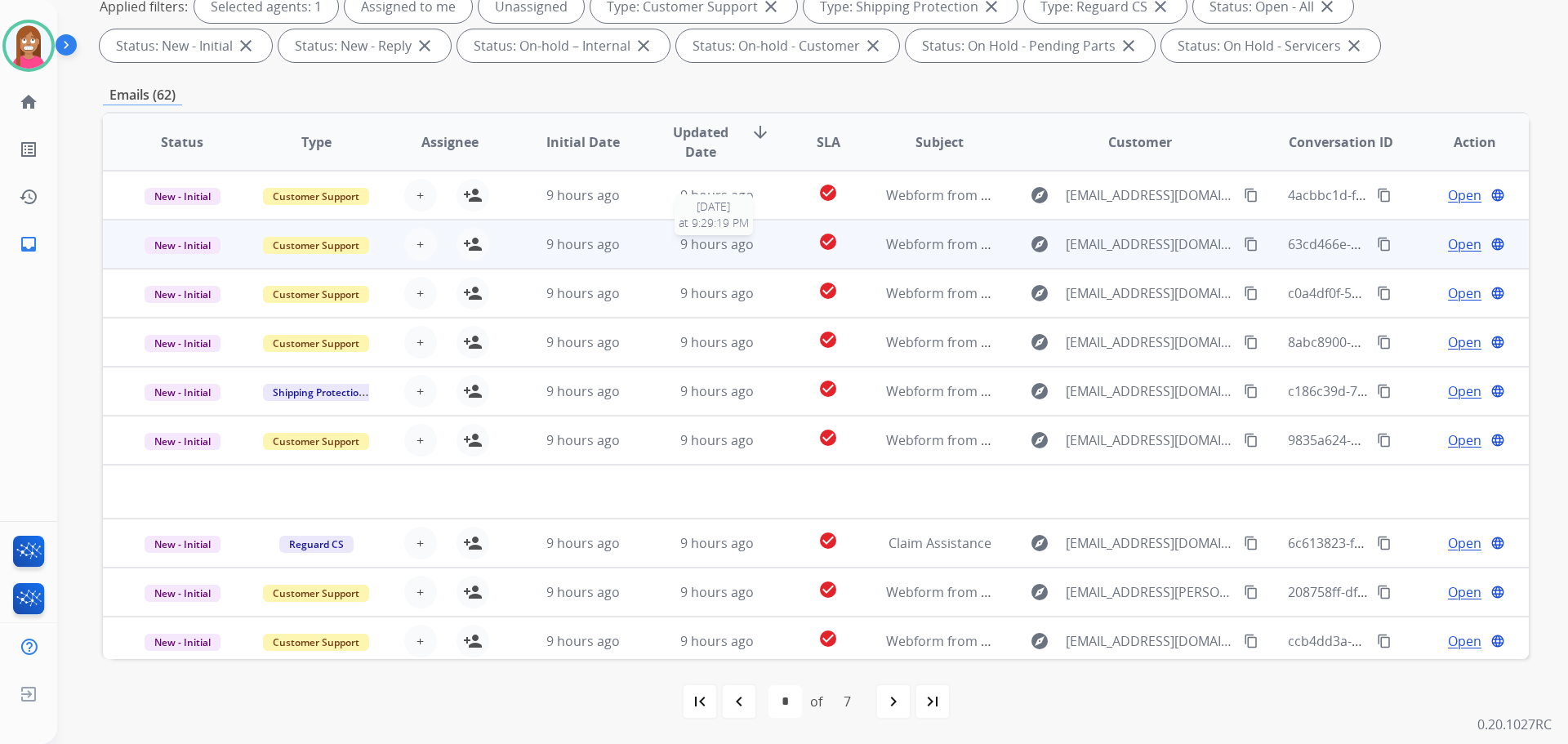
click at [757, 250] on div "9 hours ago" at bounding box center [718, 244] width 107 height 19
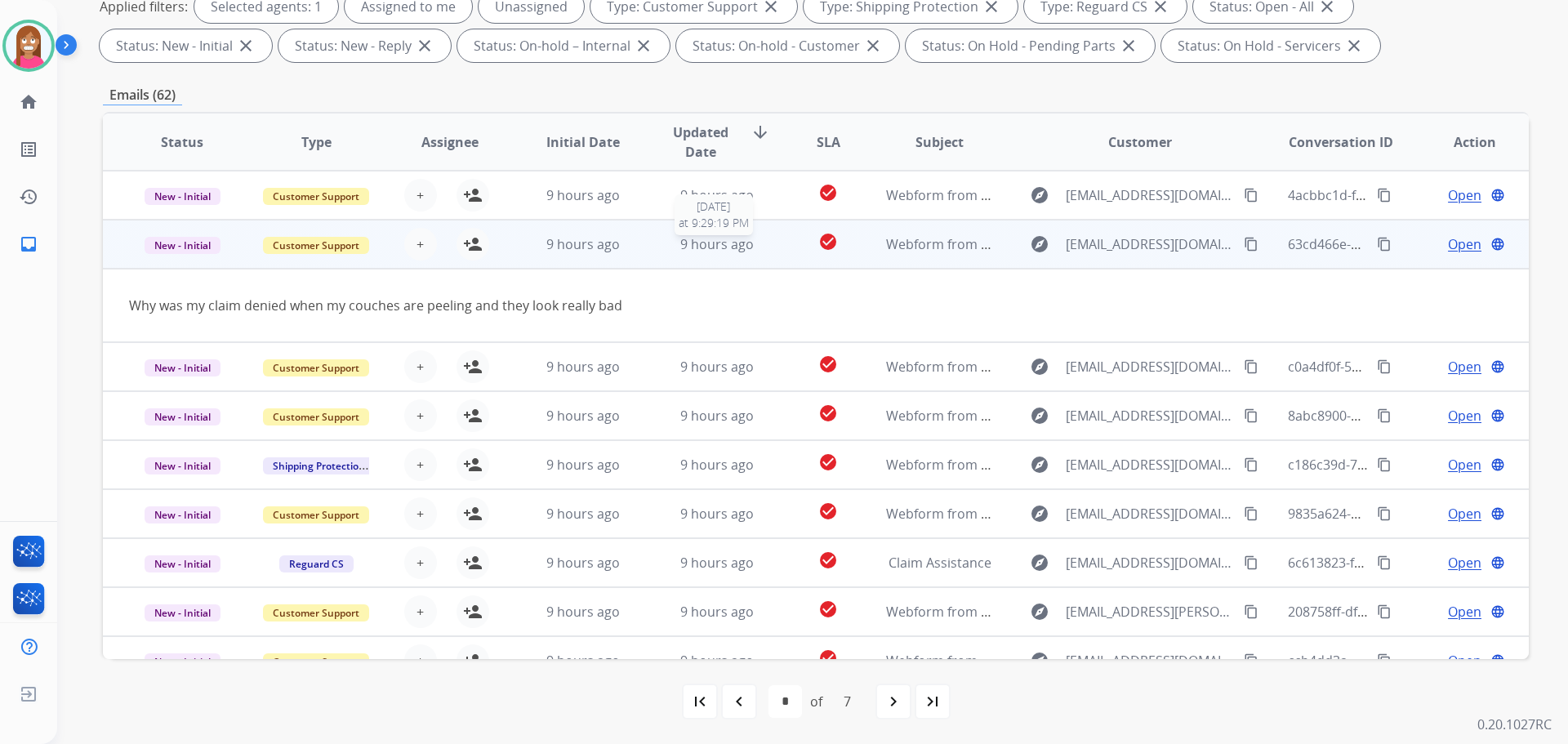
scroll to position [49, 0]
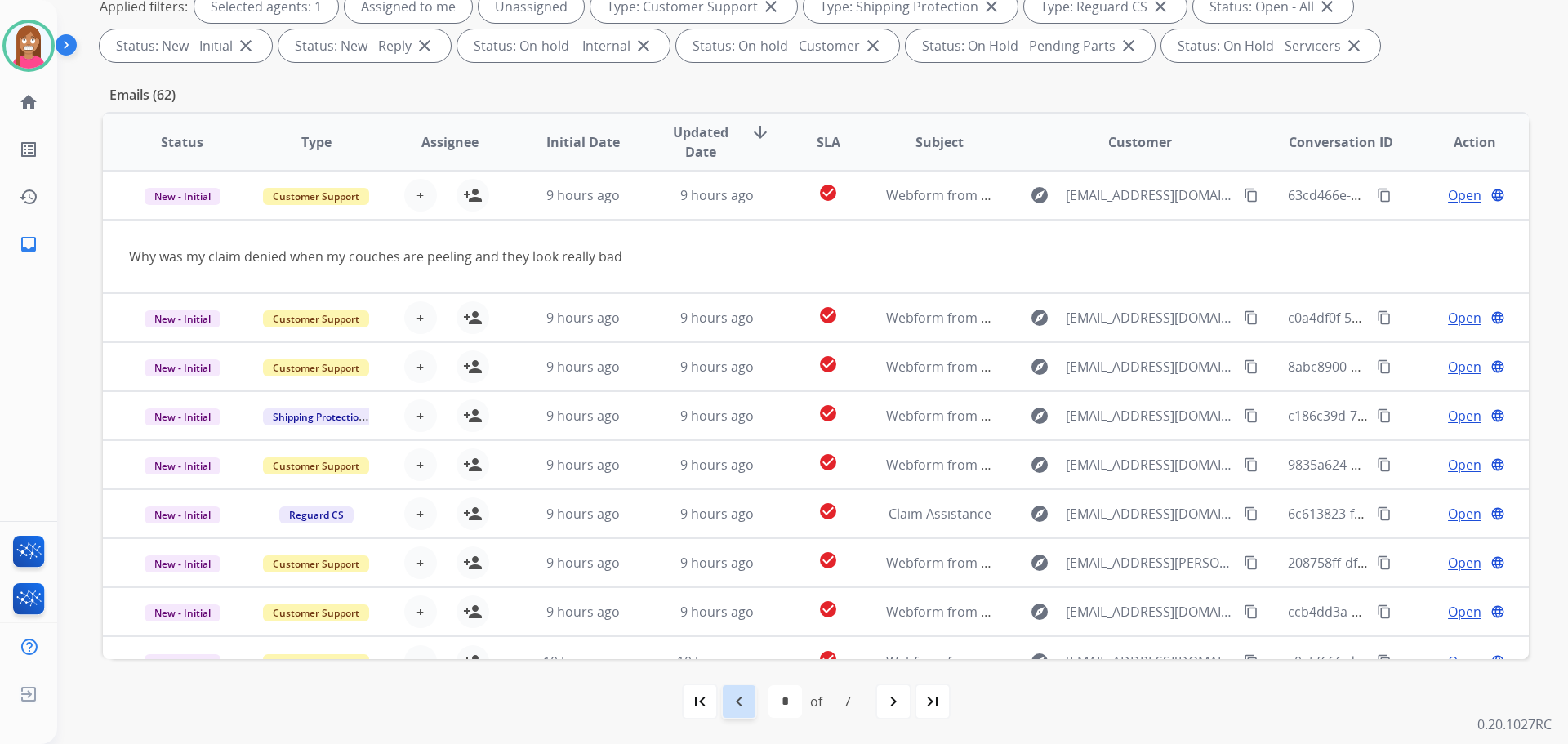
click at [738, 699] on mat-icon "navigate_before" at bounding box center [739, 701] width 19 height 19
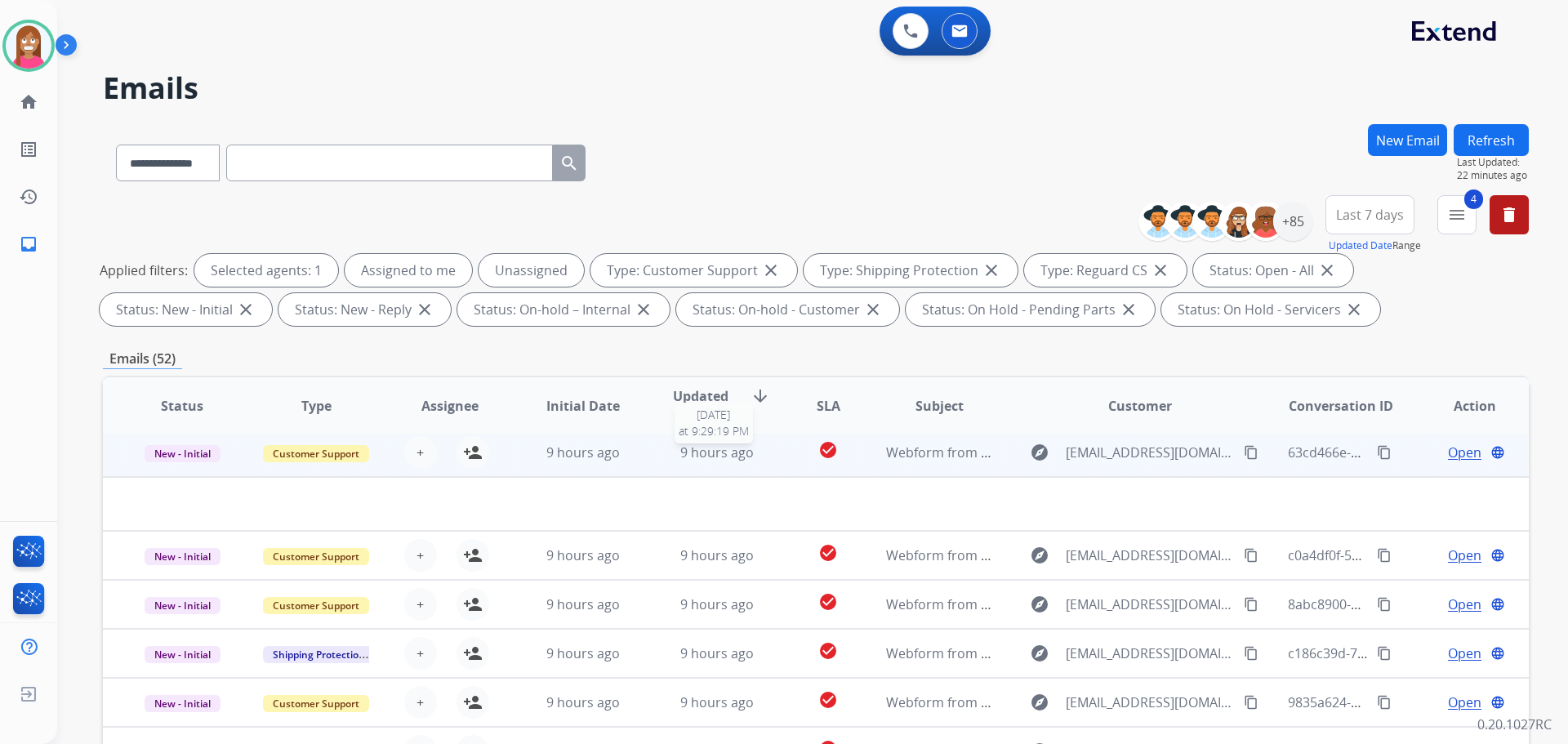
scroll to position [264, 0]
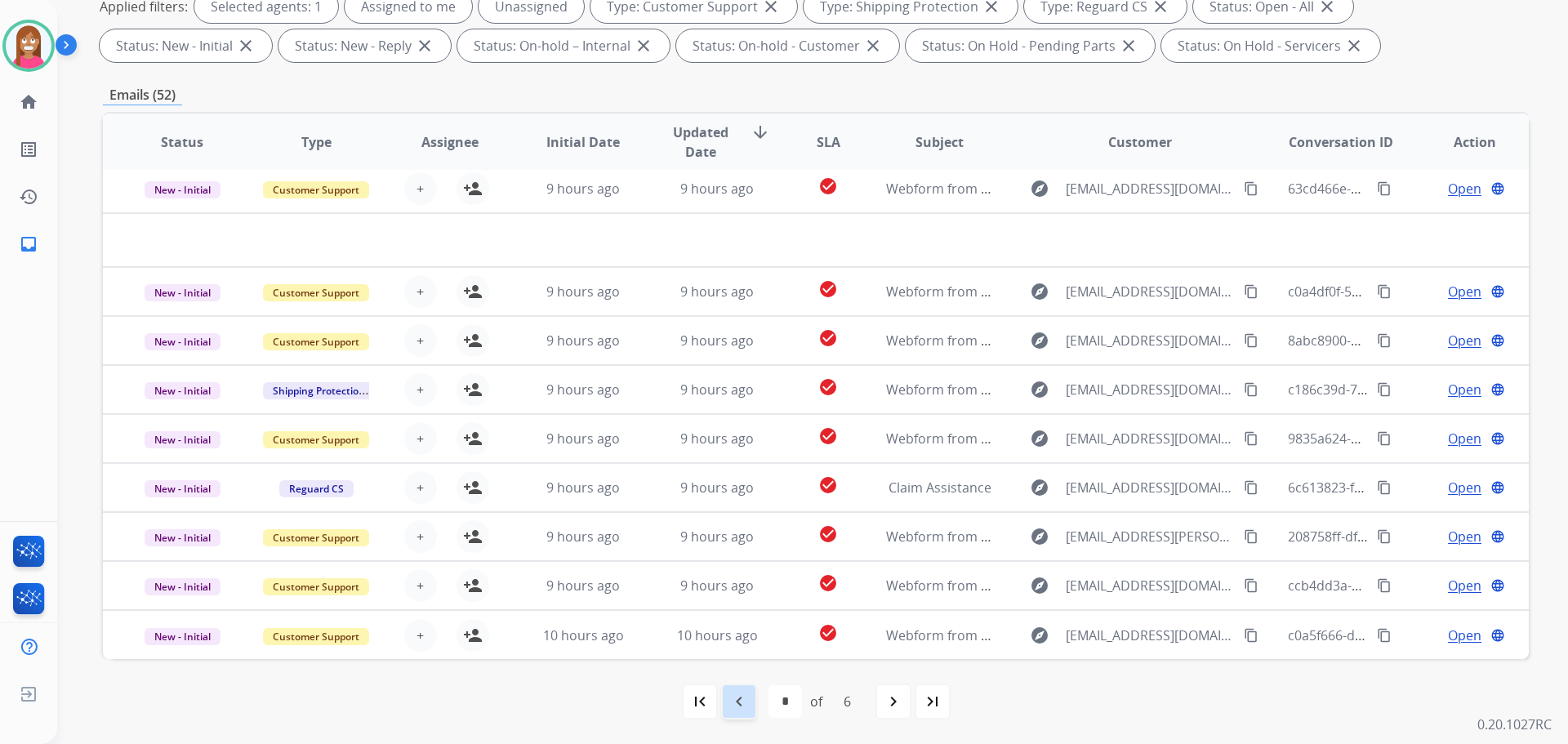
click at [741, 692] on mat-icon "navigate_before" at bounding box center [739, 701] width 19 height 19
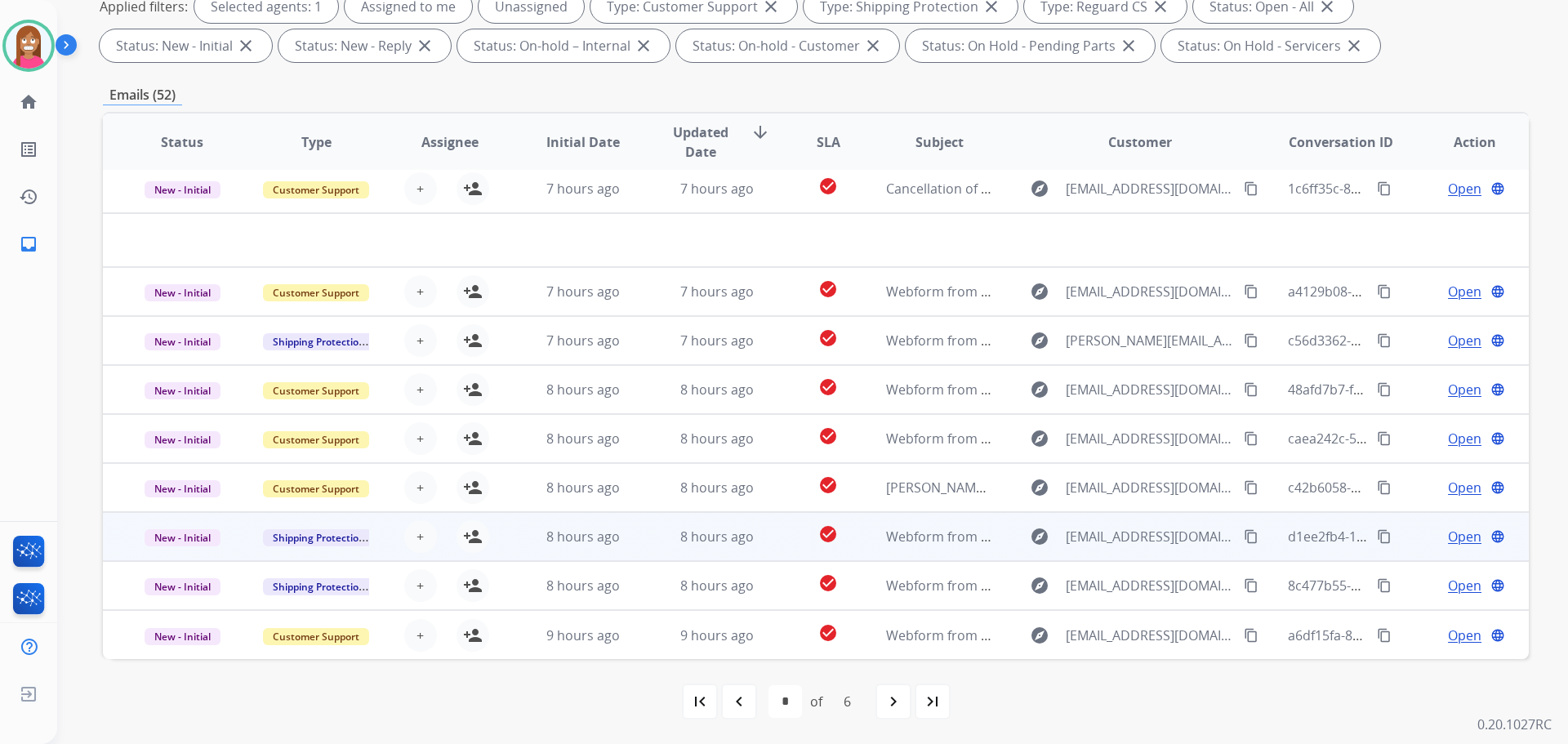
click at [655, 548] on td "8 hours ago" at bounding box center [705, 537] width 134 height 49
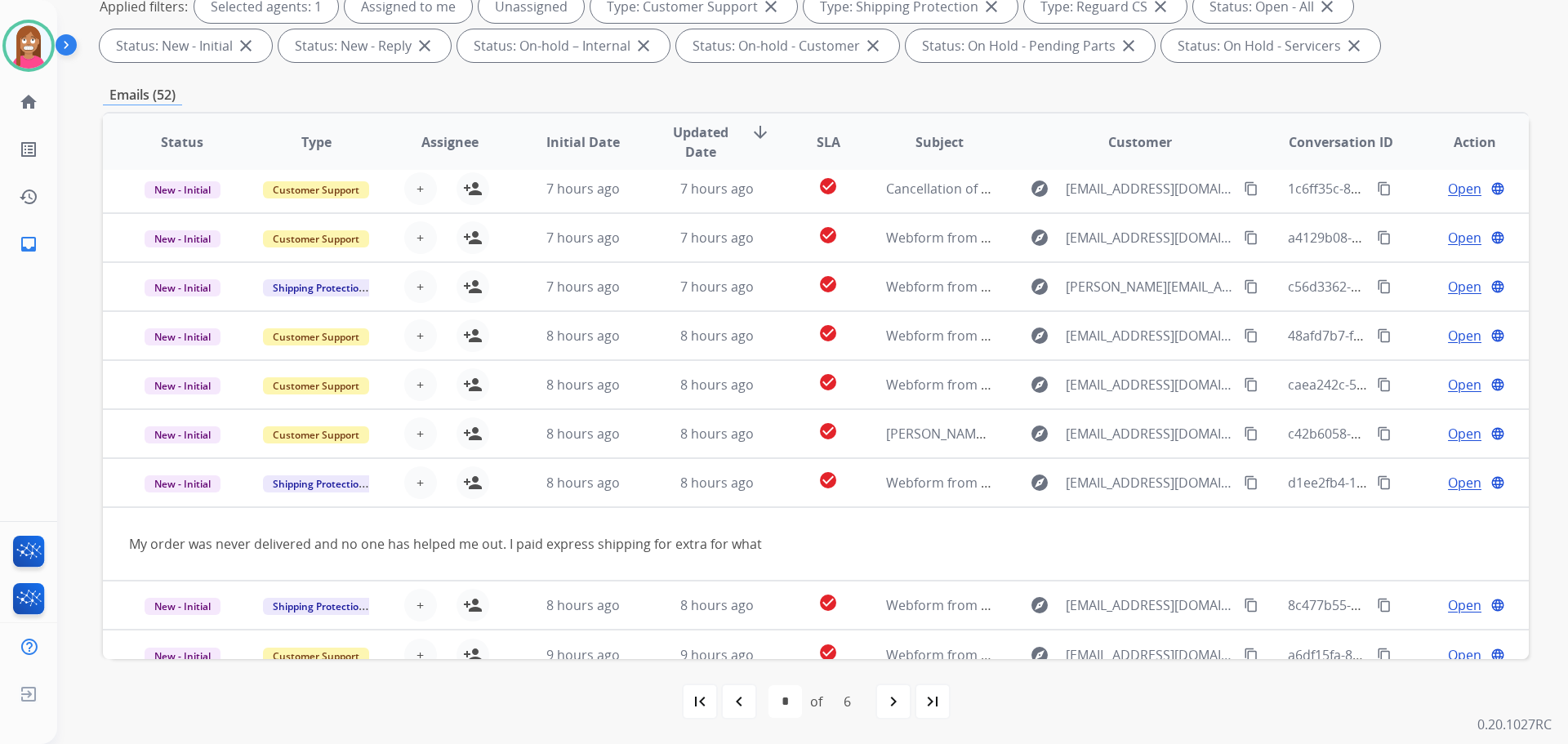
scroll to position [75, 0]
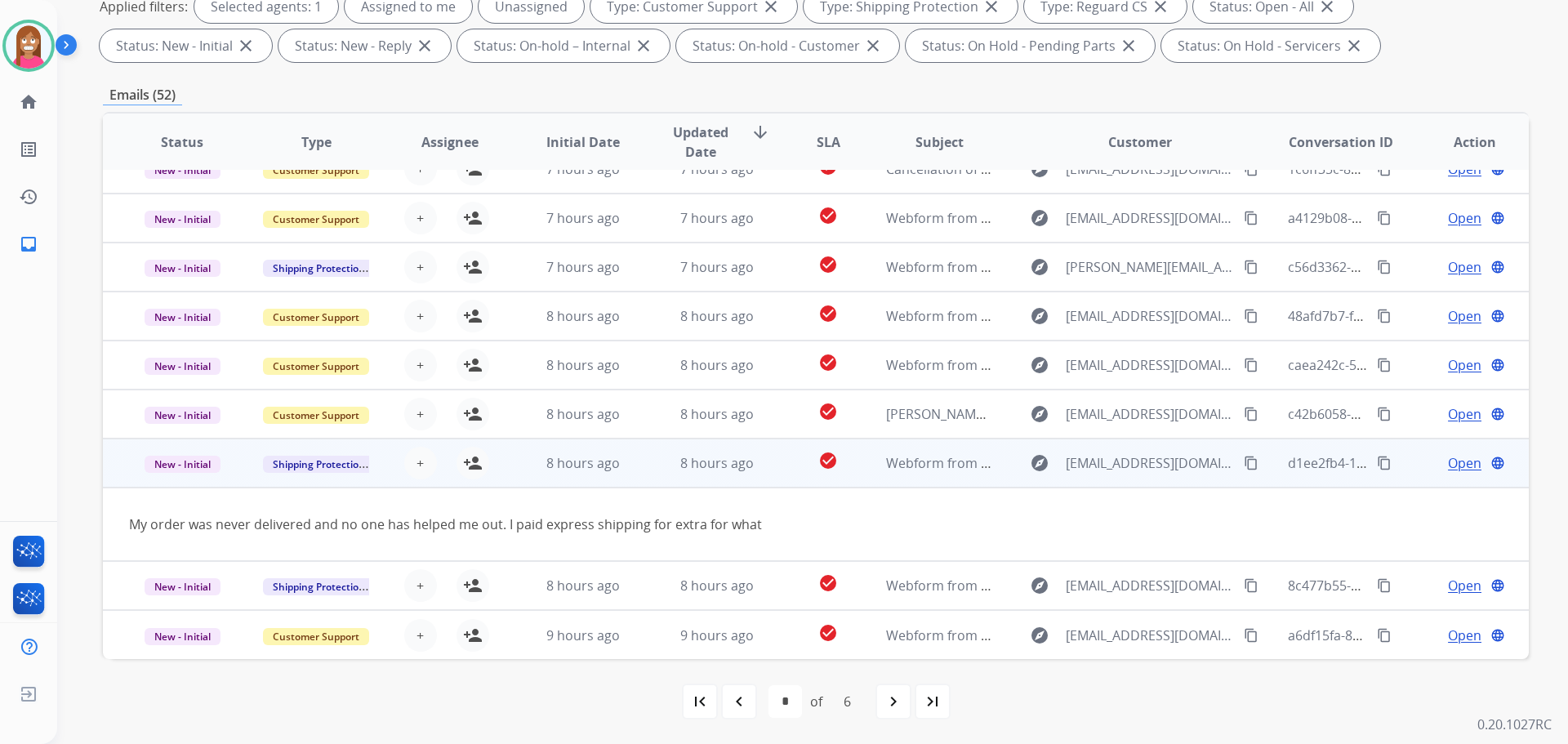
click at [1244, 464] on mat-icon "content_copy" at bounding box center [1251, 463] width 15 height 15
click at [475, 462] on mat-icon "person_add" at bounding box center [473, 463] width 19 height 19
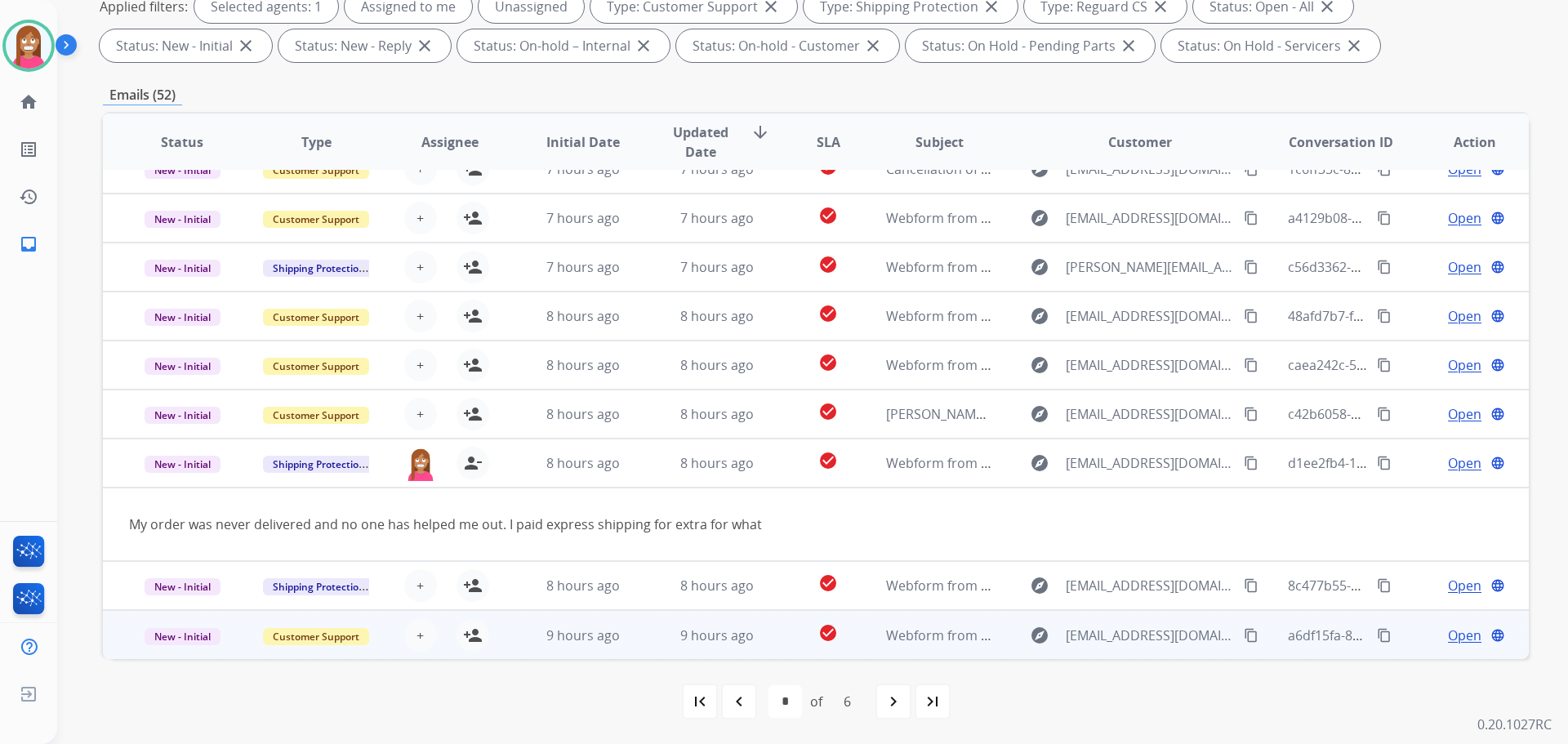
click at [638, 639] on td "9 hours ago" at bounding box center [705, 634] width 134 height 49
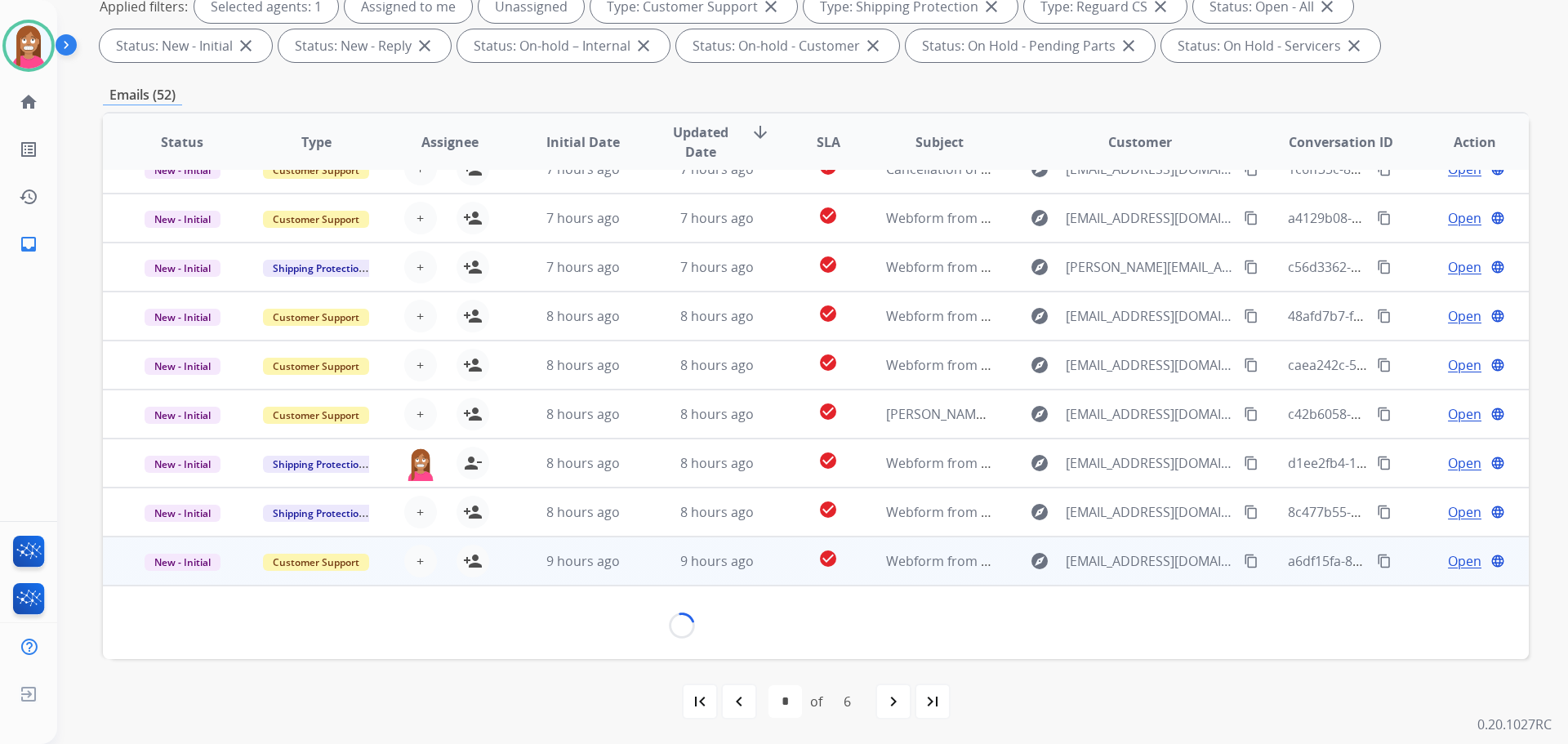
scroll to position [94, 0]
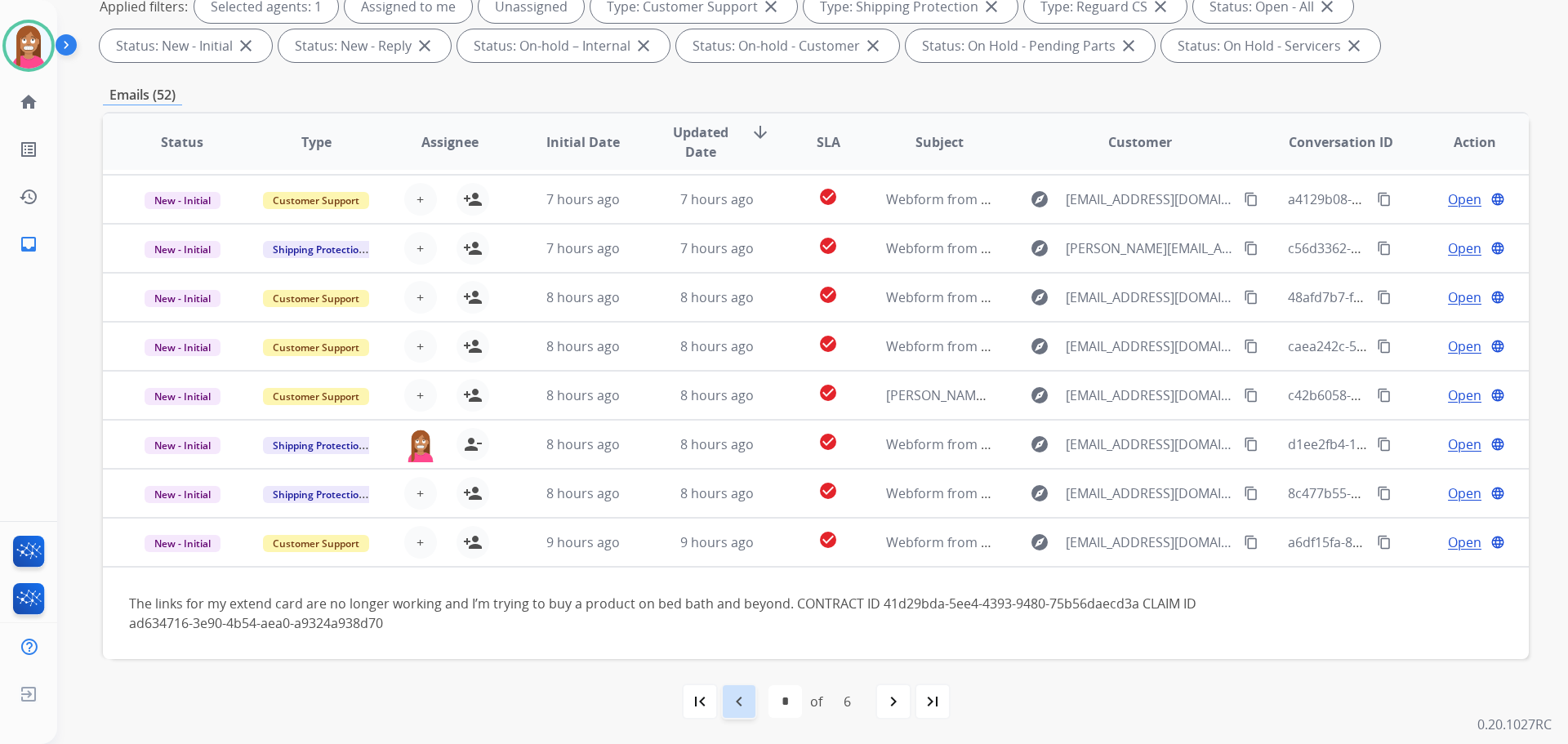
click at [743, 702] on mat-icon "navigate_before" at bounding box center [739, 701] width 19 height 19
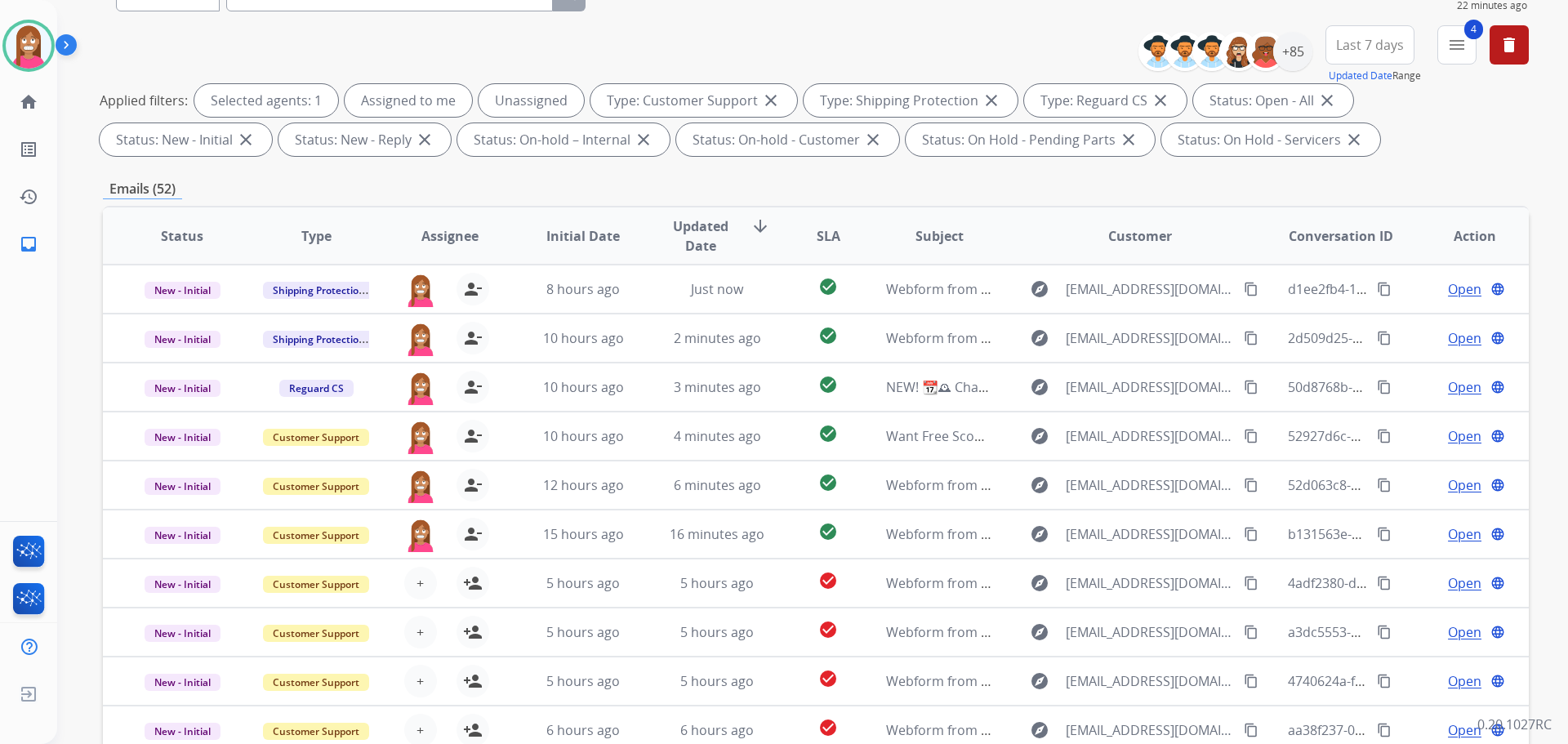
scroll to position [0, 0]
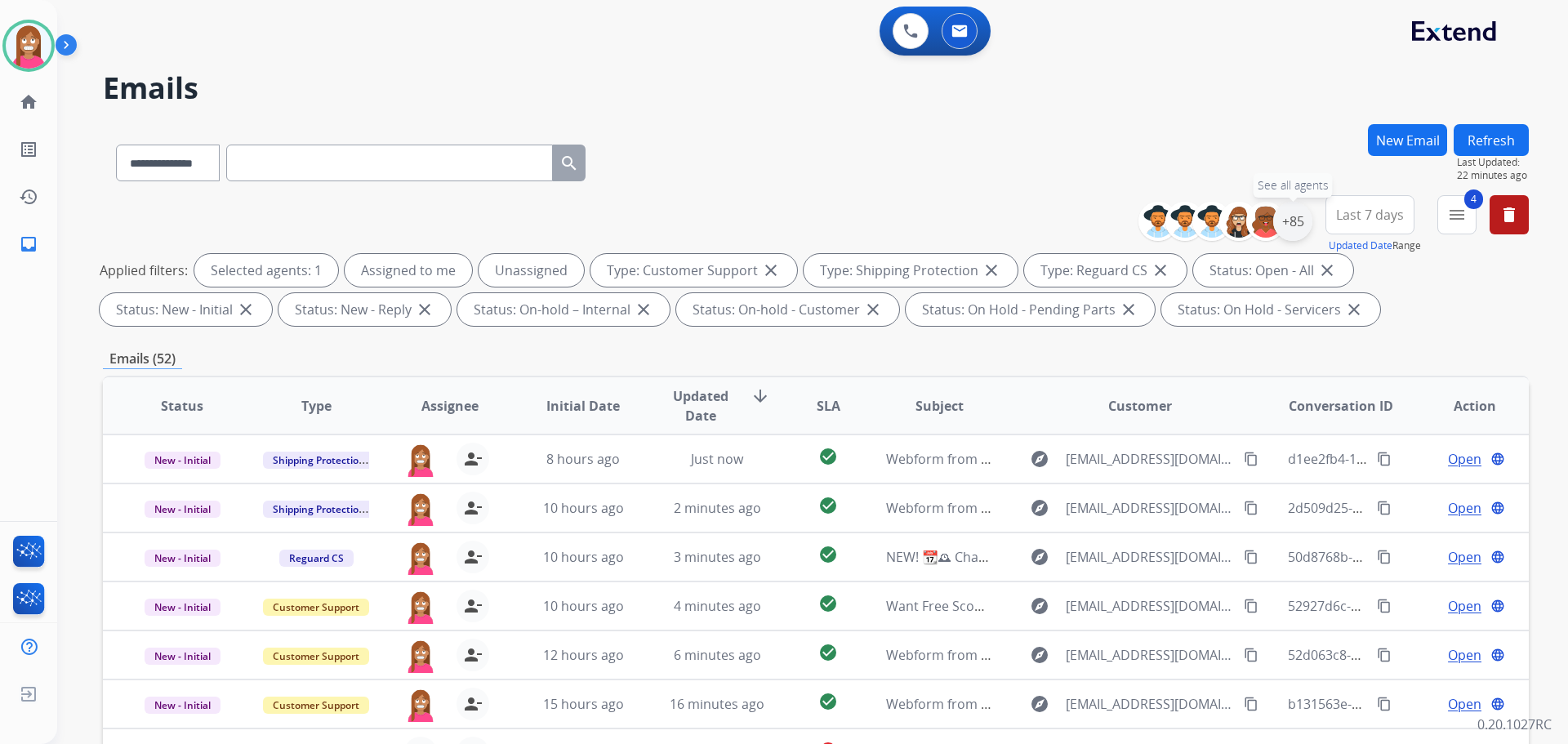
click at [1289, 227] on div "+85" at bounding box center [1293, 221] width 39 height 39
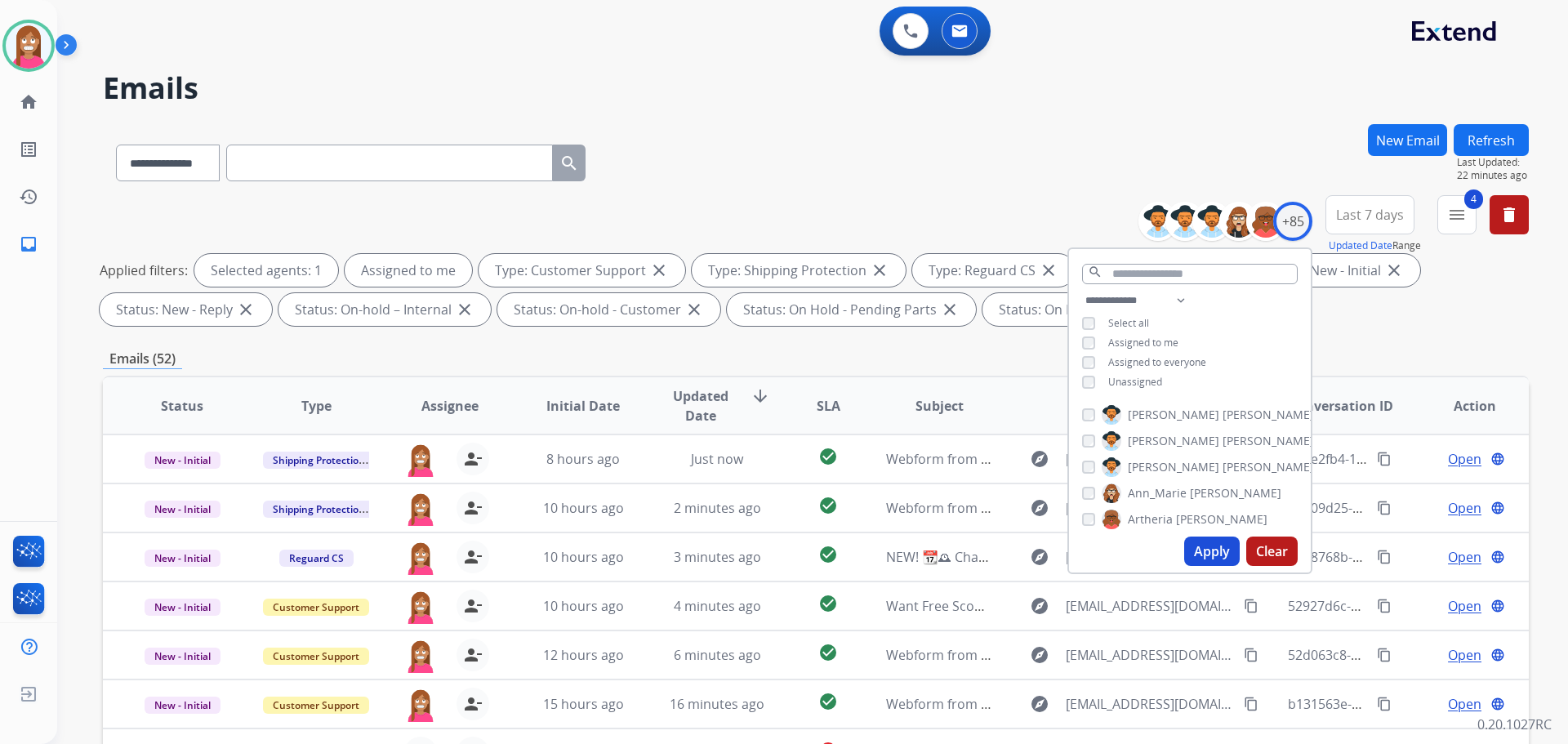
click at [1208, 557] on button "Apply" at bounding box center [1212, 551] width 55 height 29
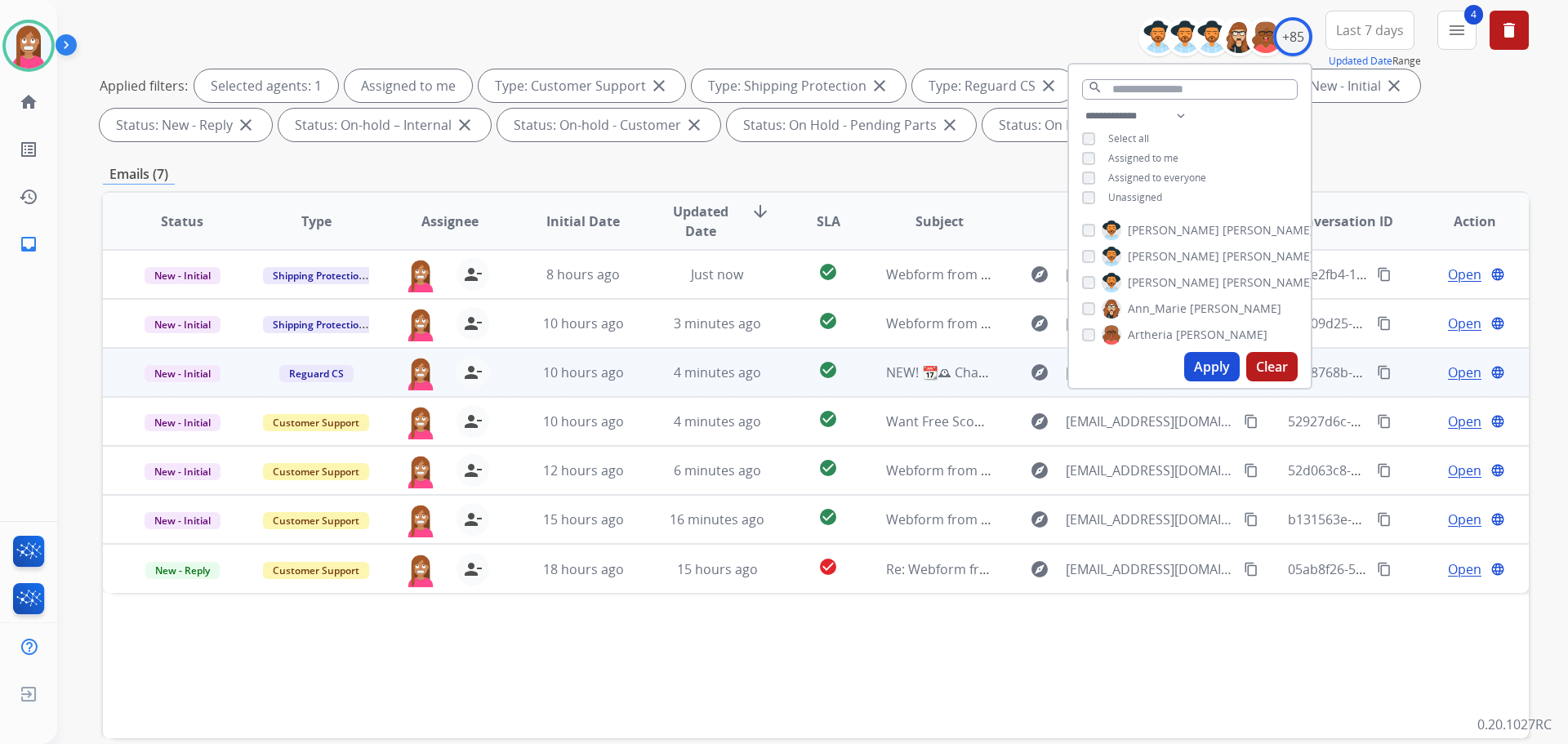
scroll to position [182, 0]
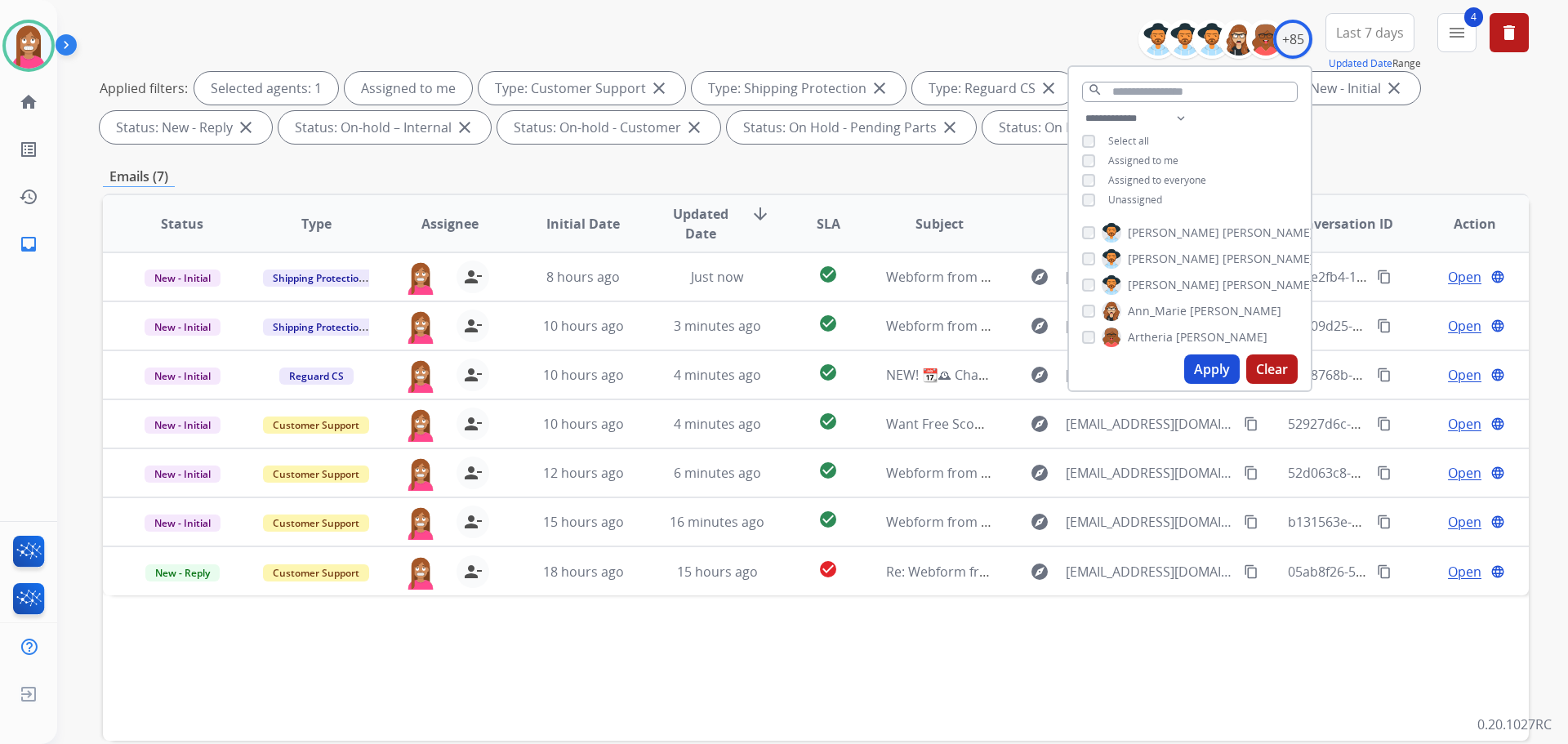
click at [703, 664] on div "Status Type Assignee Initial Date Updated Date arrow_downward SLA Subject Custo…" at bounding box center [816, 467] width 1426 height 548
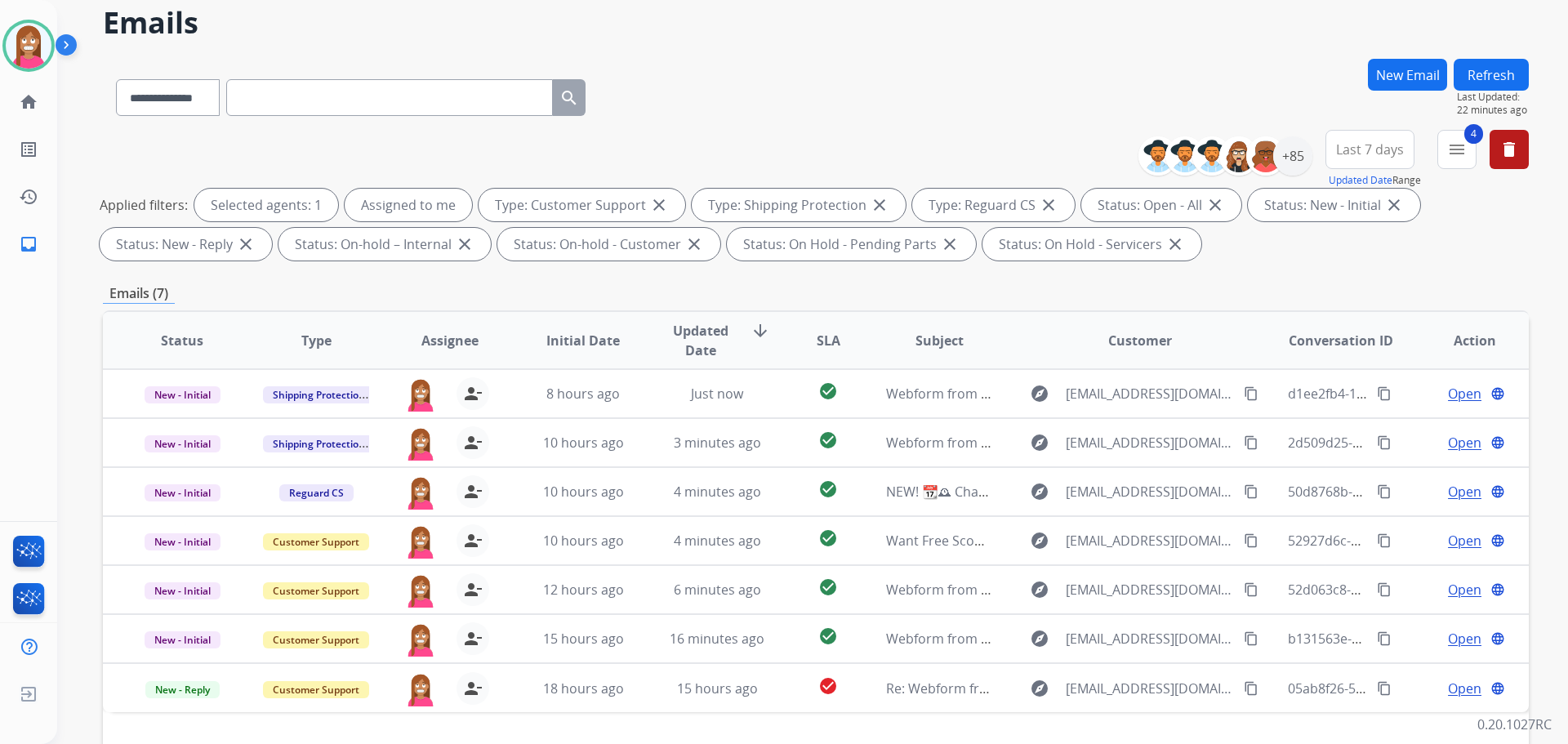
scroll to position [82, 0]
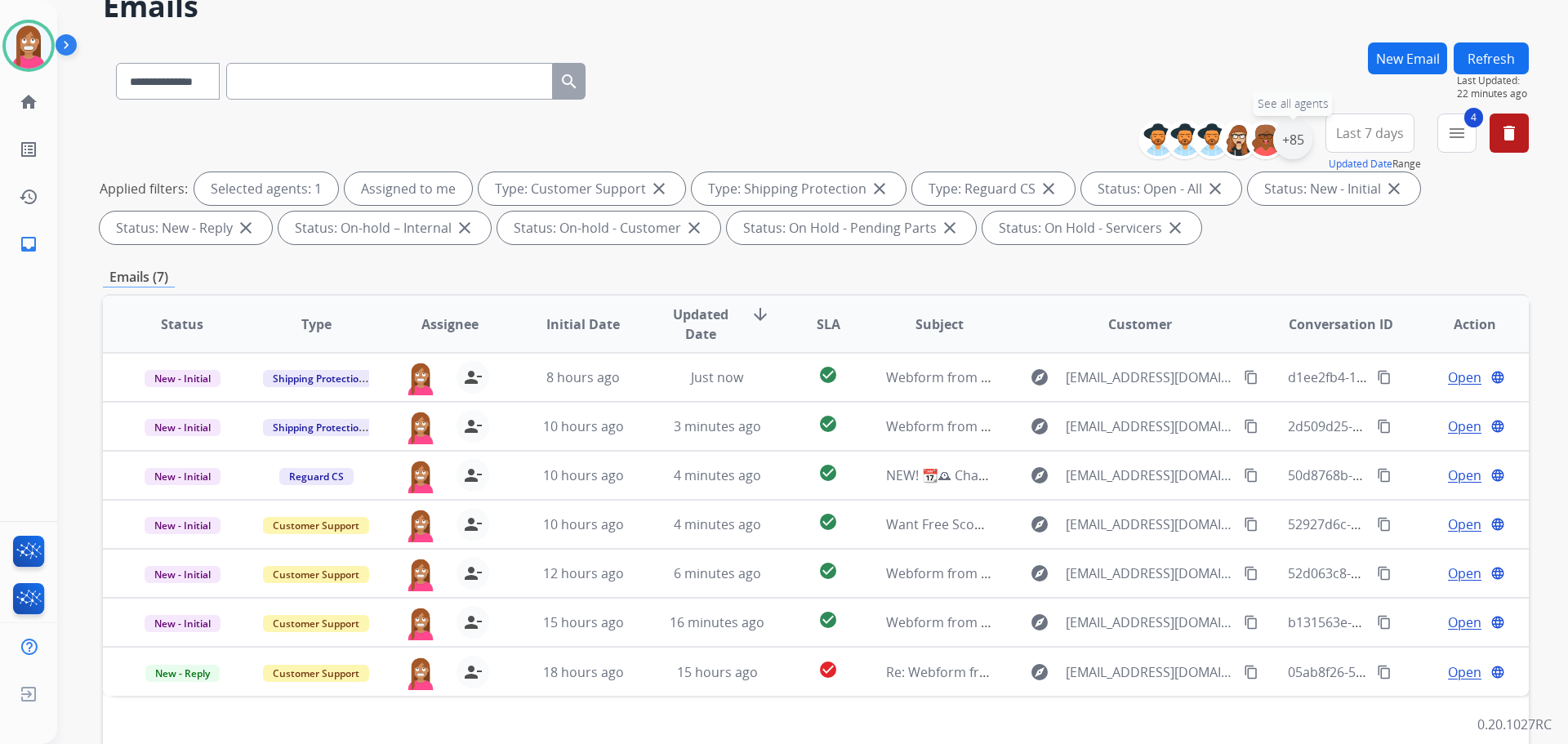
click at [1296, 140] on div "+85" at bounding box center [1293, 139] width 39 height 39
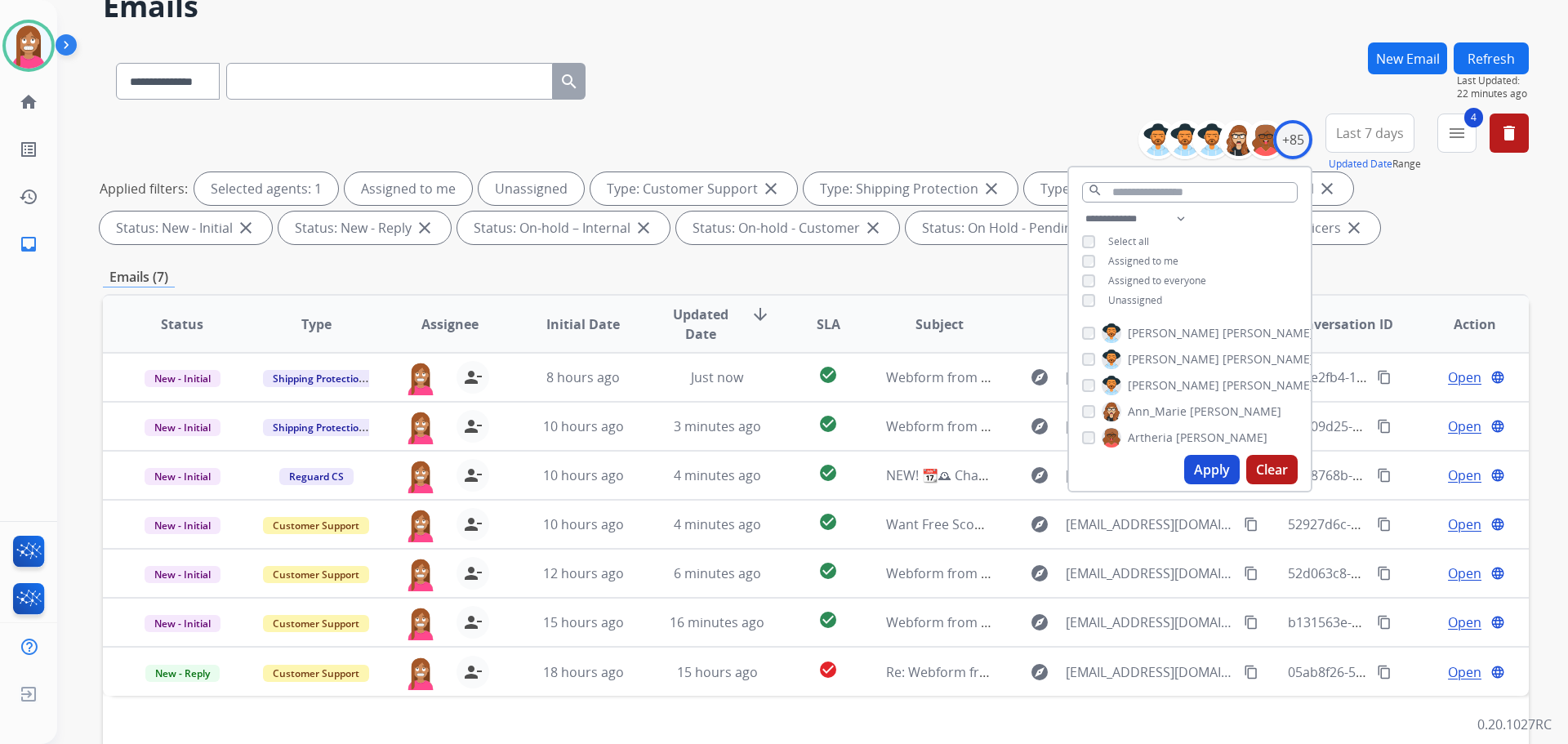
click at [1199, 467] on button "Apply" at bounding box center [1212, 470] width 55 height 29
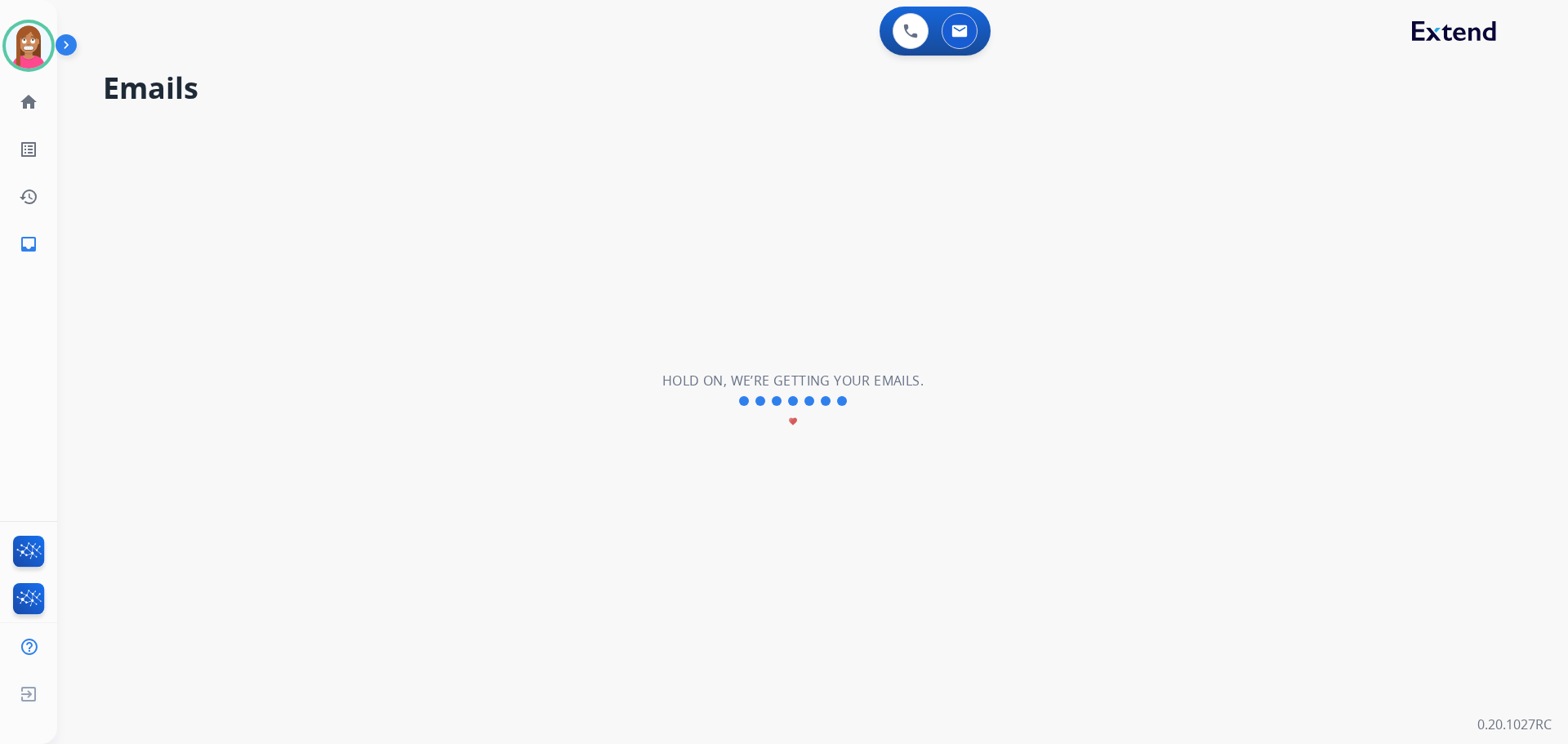
scroll to position [0, 0]
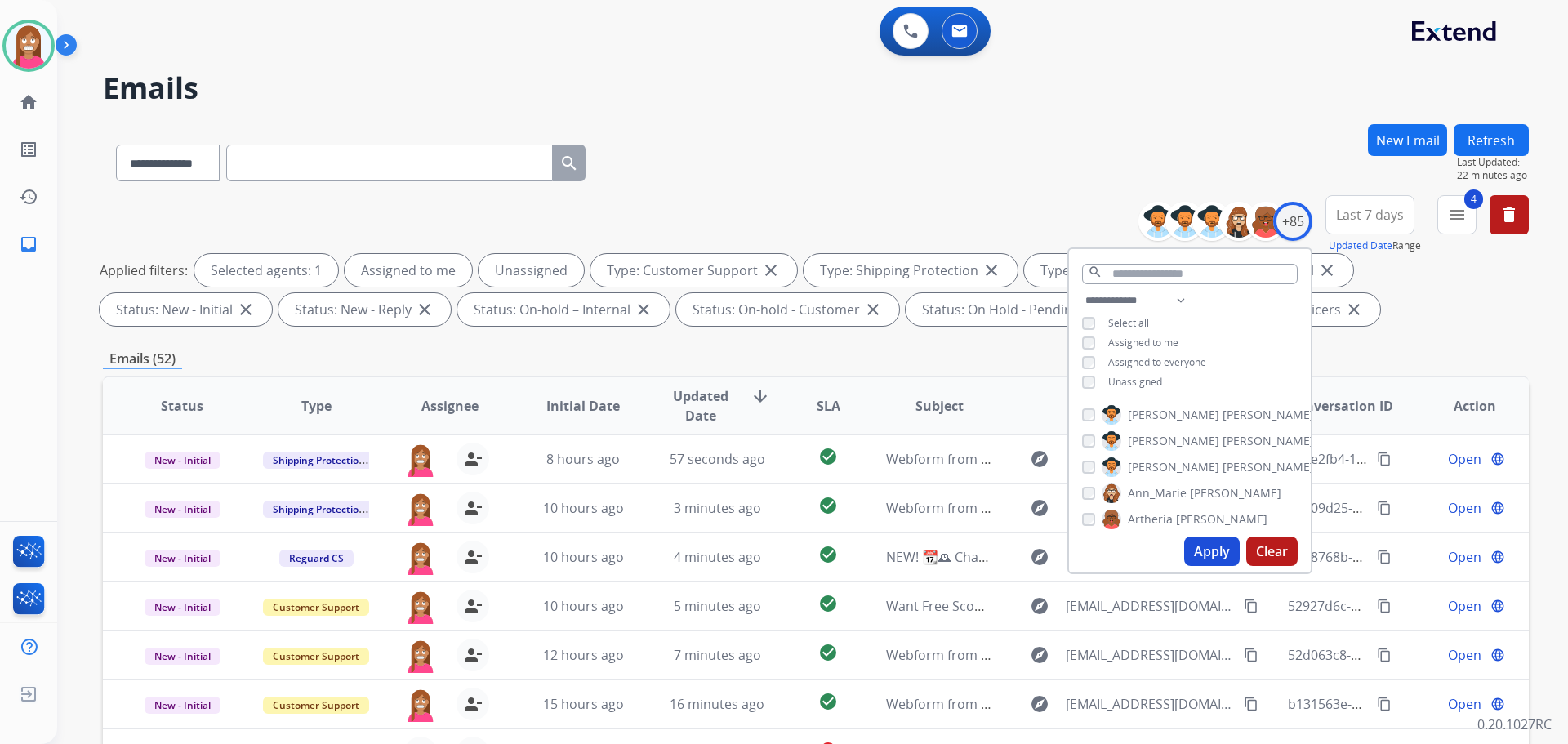
click at [873, 129] on div "**********" at bounding box center [816, 159] width 1426 height 71
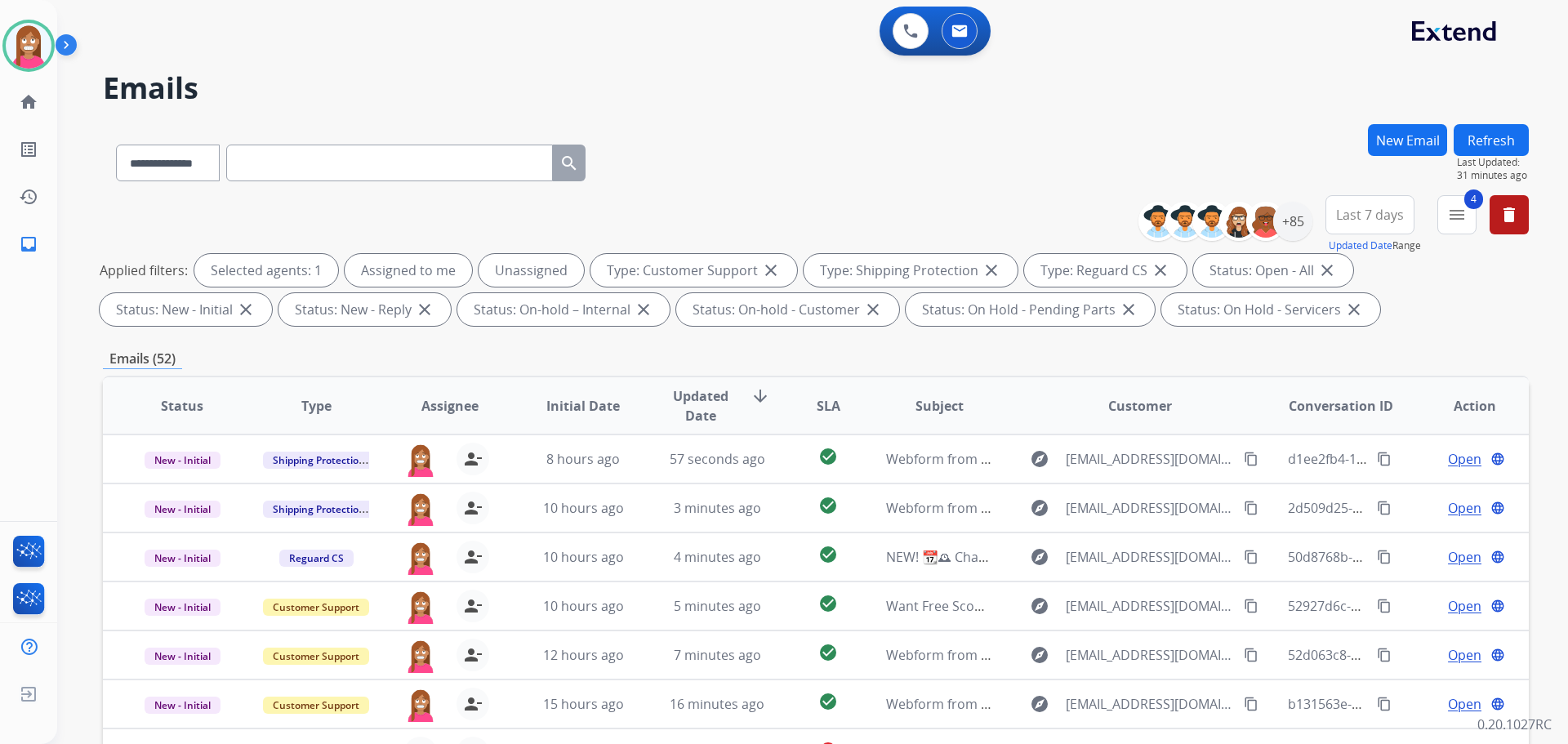
click at [1495, 140] on button "Refresh" at bounding box center [1491, 140] width 75 height 32
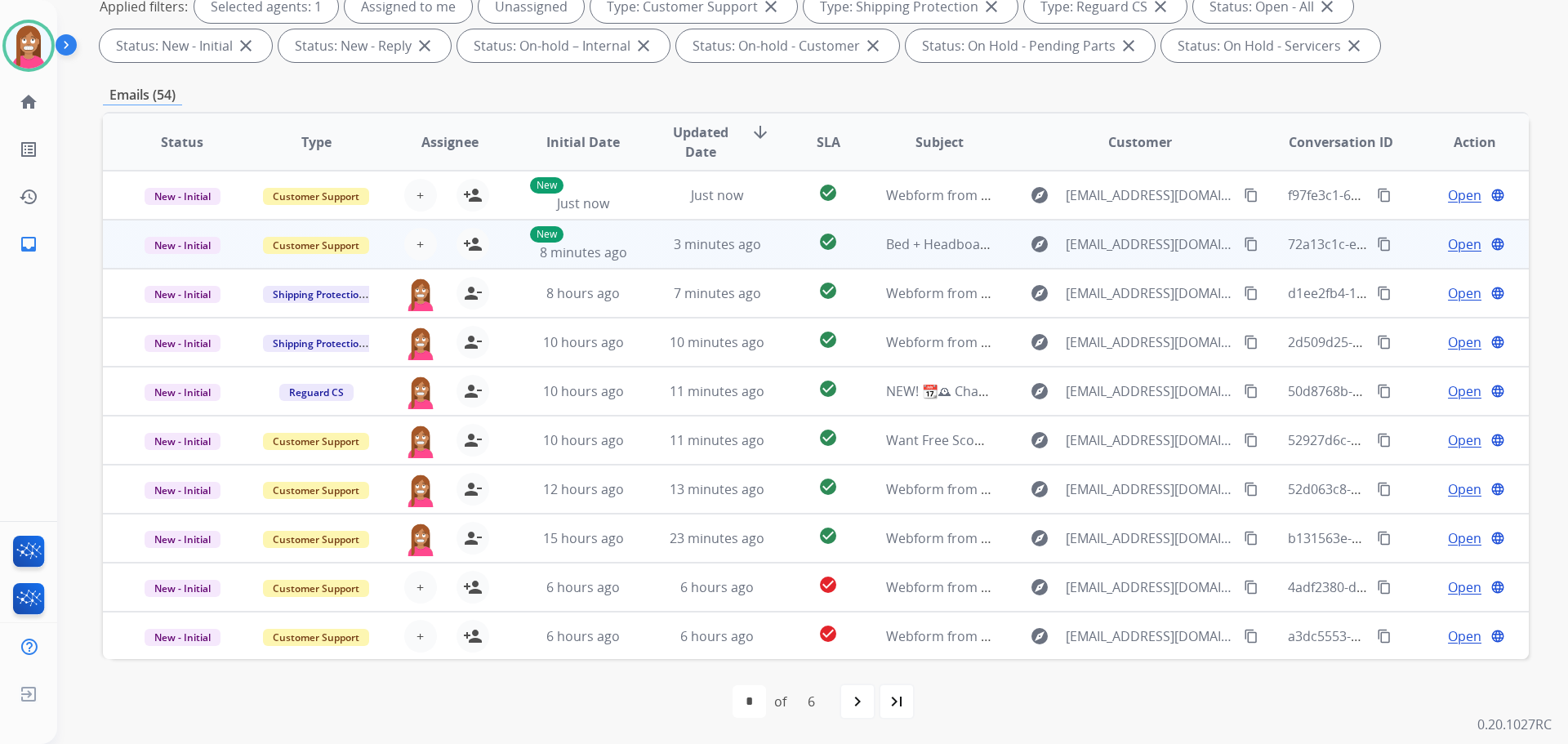
click at [645, 265] on td "3 minutes ago" at bounding box center [705, 244] width 134 height 49
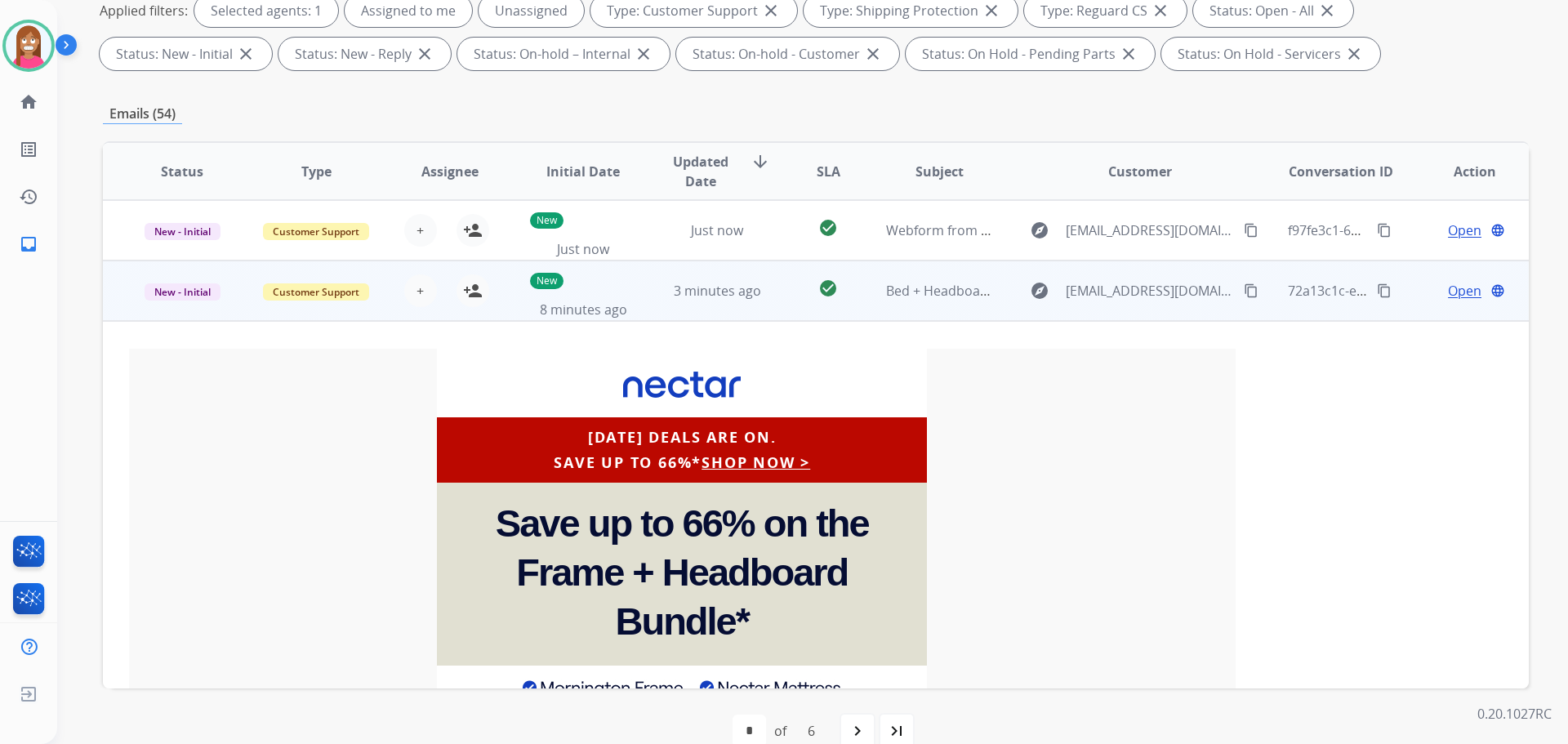
scroll to position [49, 0]
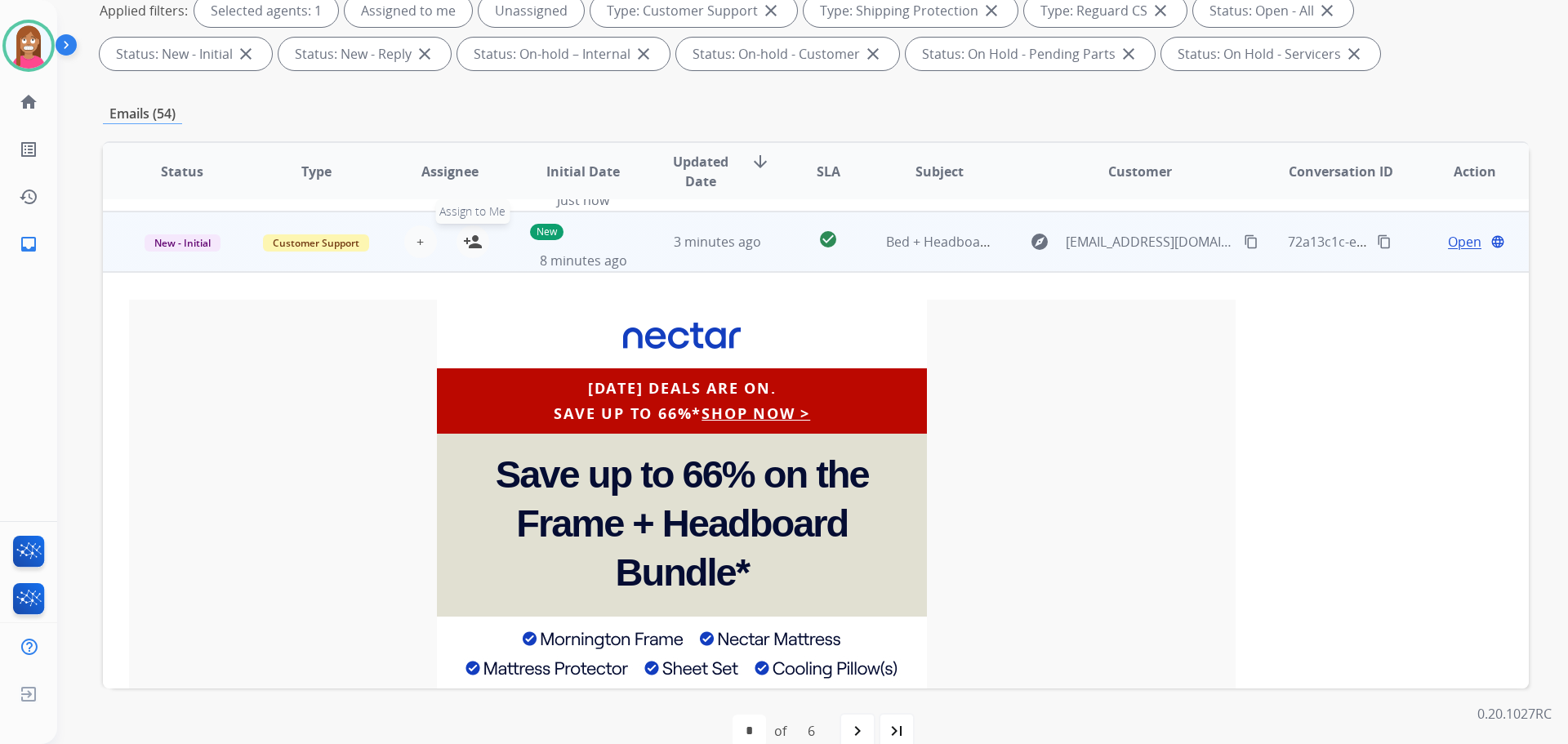
click at [480, 247] on button "person_add Assign to Me" at bounding box center [473, 242] width 33 height 33
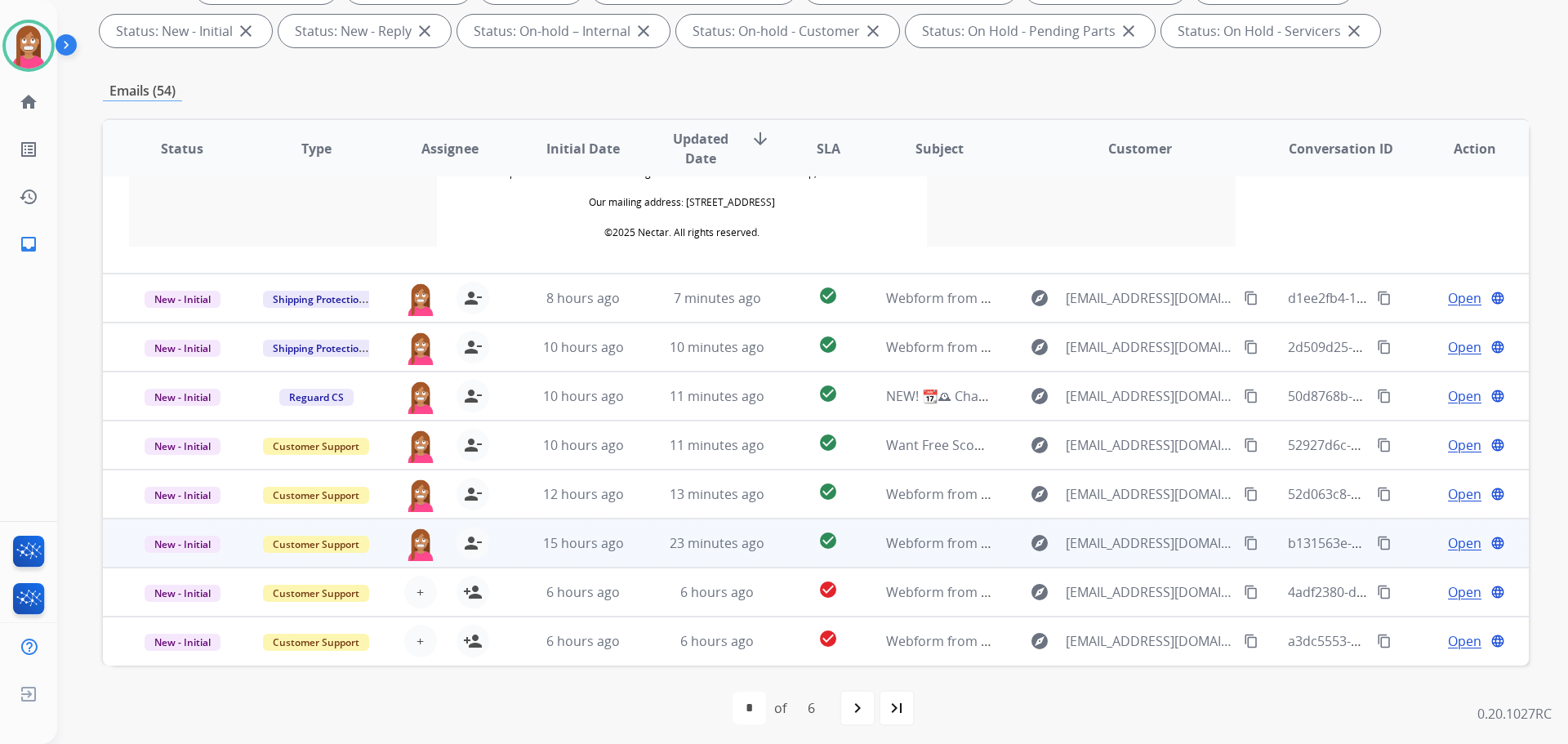
scroll to position [293, 0]
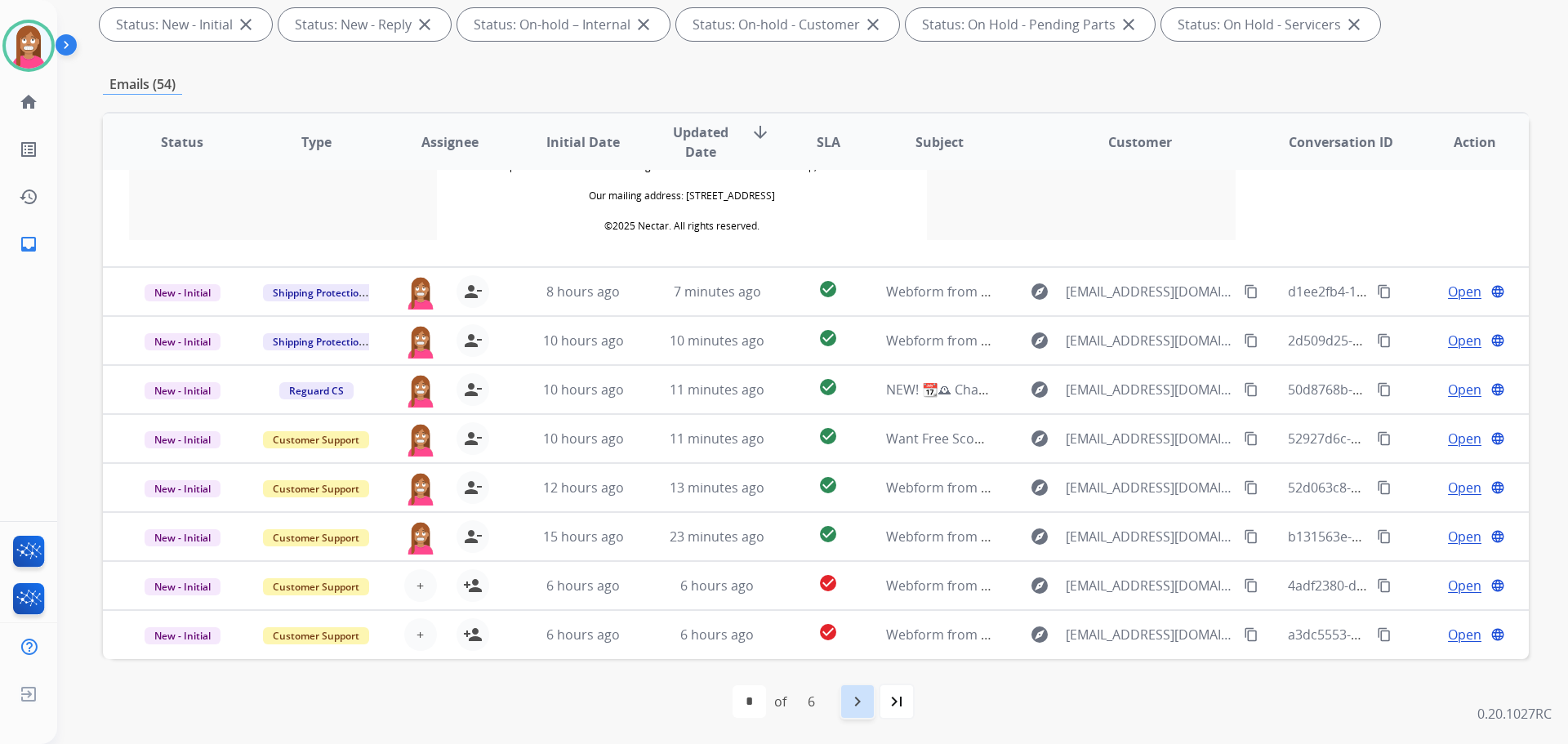
click at [860, 708] on mat-icon "navigate_next" at bounding box center [858, 701] width 19 height 19
select select "*"
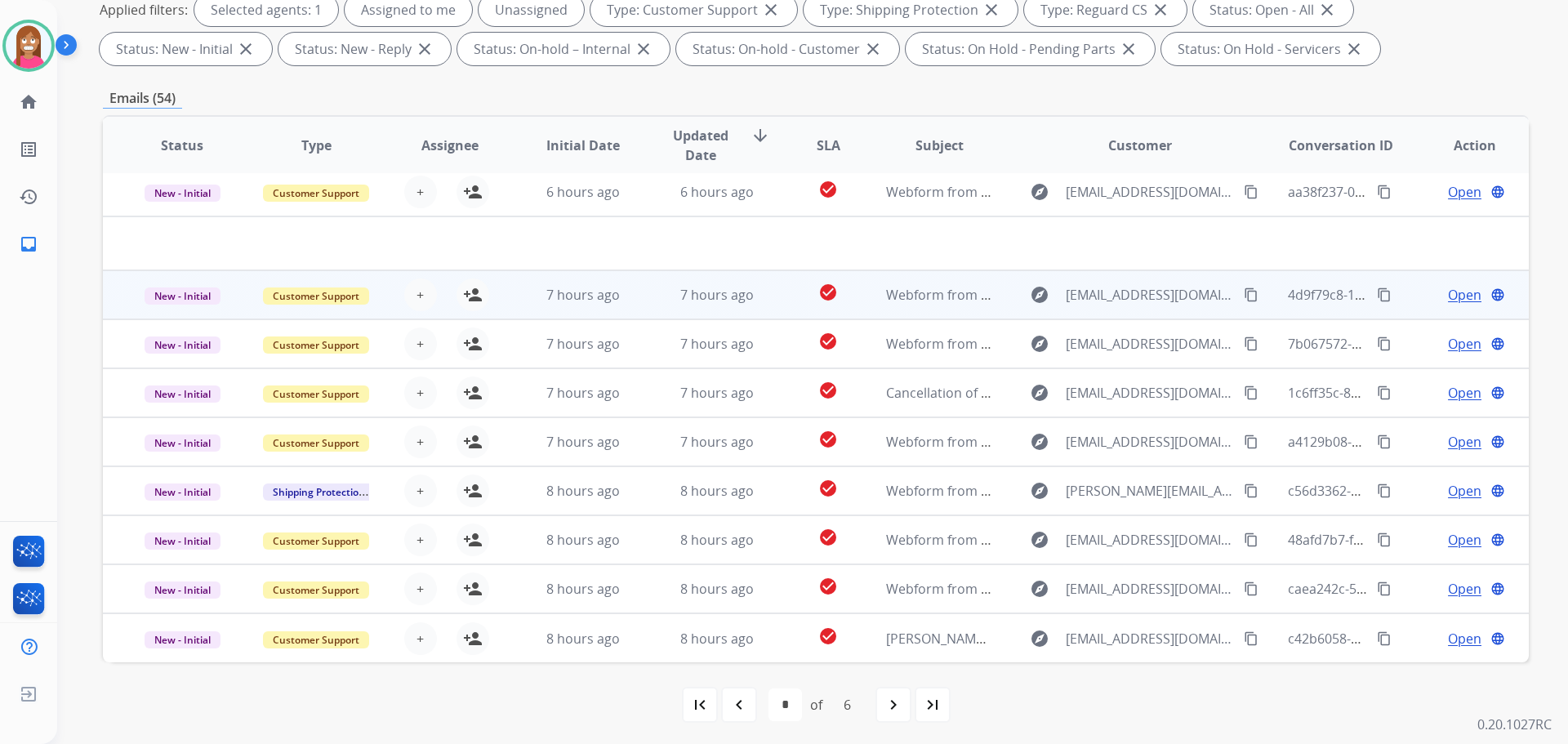
scroll to position [264, 0]
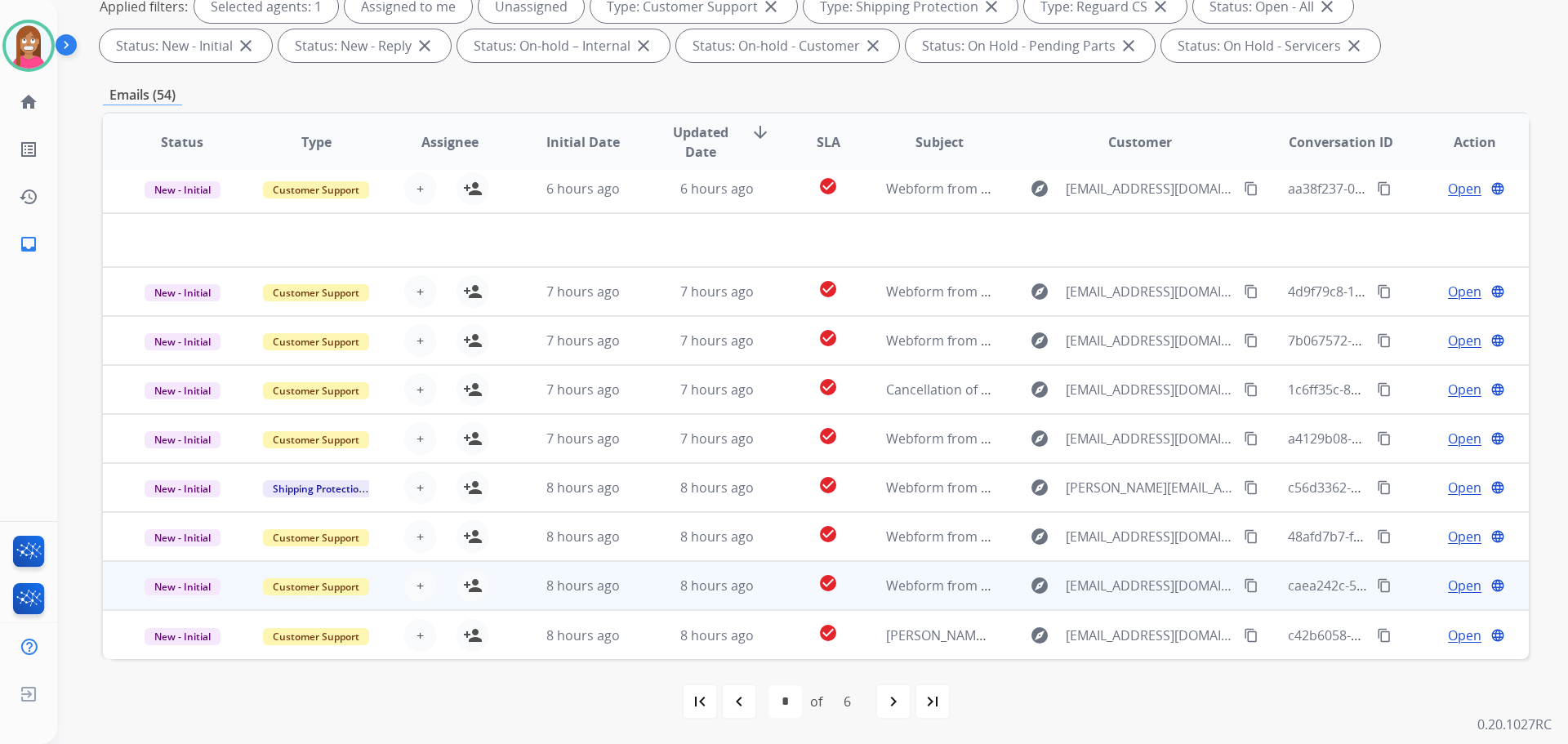
click at [775, 593] on td "check_circle" at bounding box center [816, 585] width 89 height 49
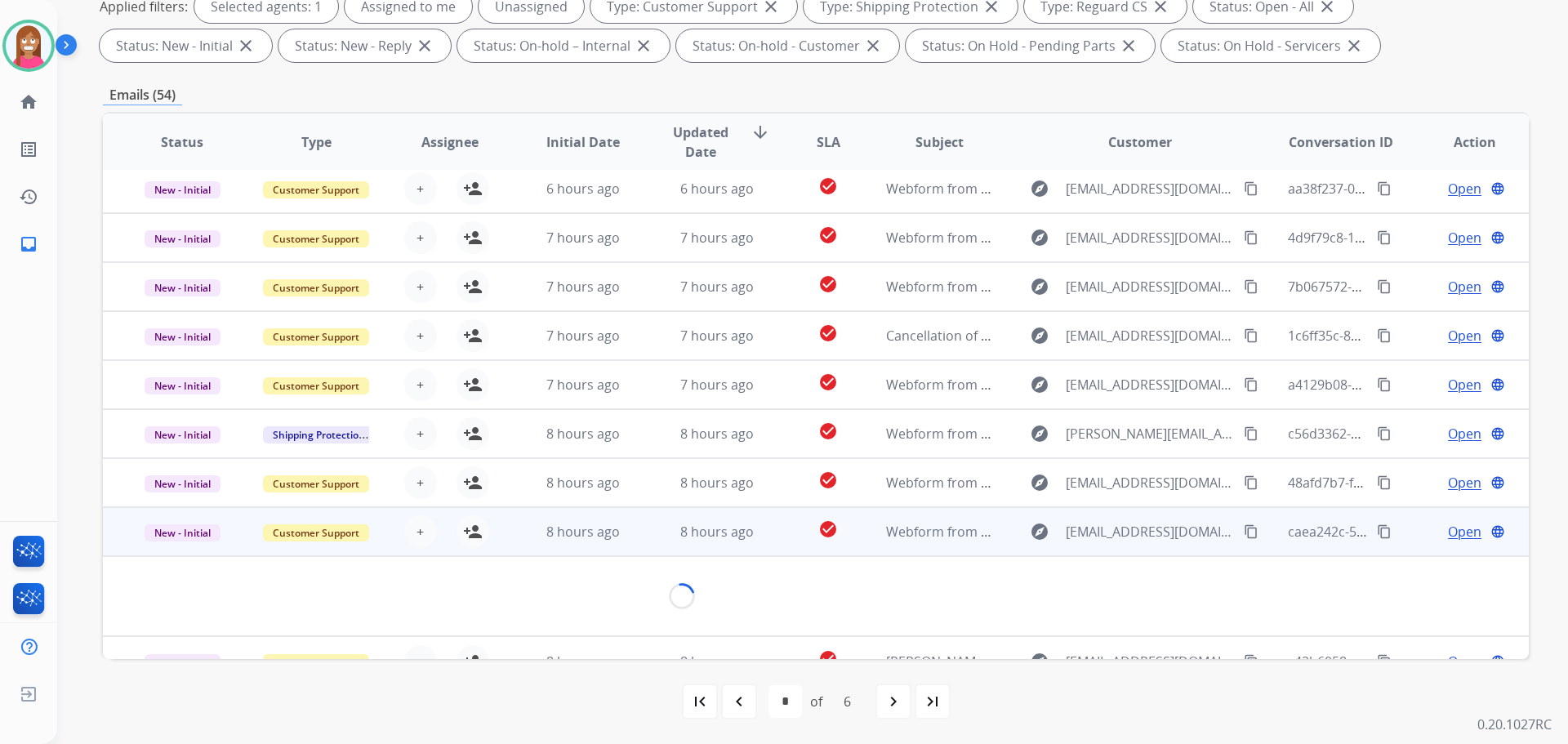
scroll to position [94, 0]
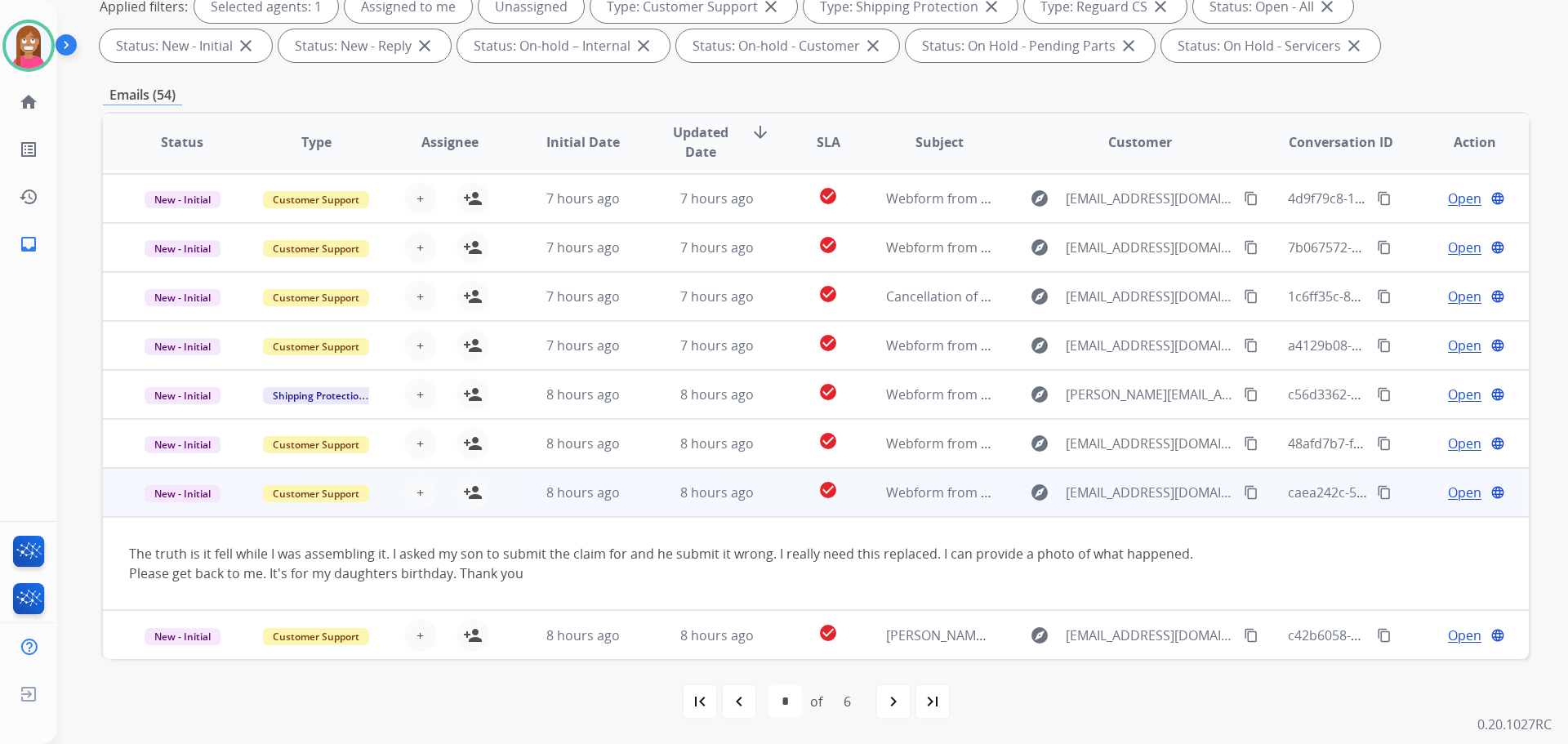
click at [1244, 492] on mat-icon "content_copy" at bounding box center [1251, 492] width 15 height 15
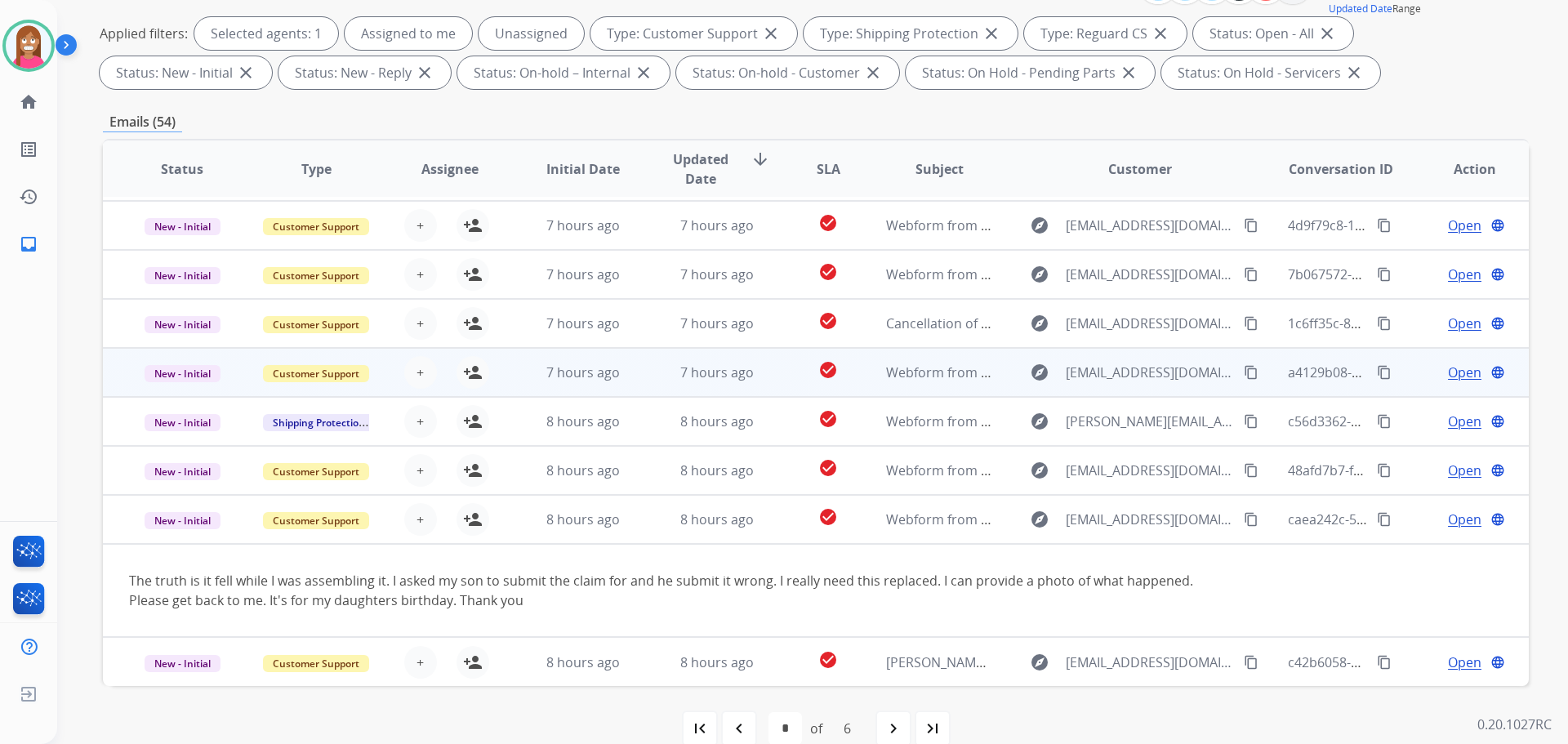
scroll to position [264, 0]
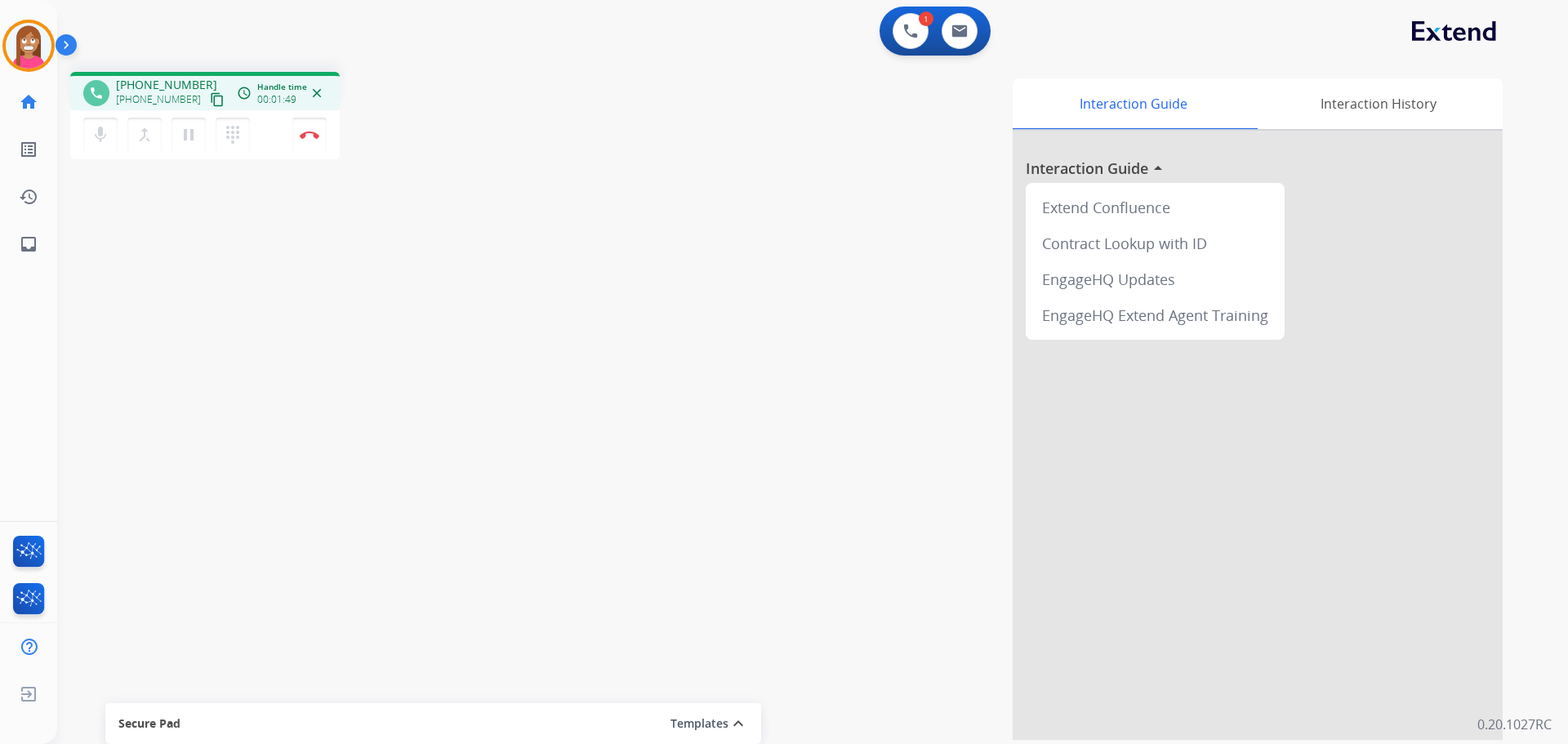
click at [207, 94] on button "content_copy" at bounding box center [217, 99] width 19 height 19
click at [302, 140] on button "Disconnect" at bounding box center [309, 134] width 34 height 34
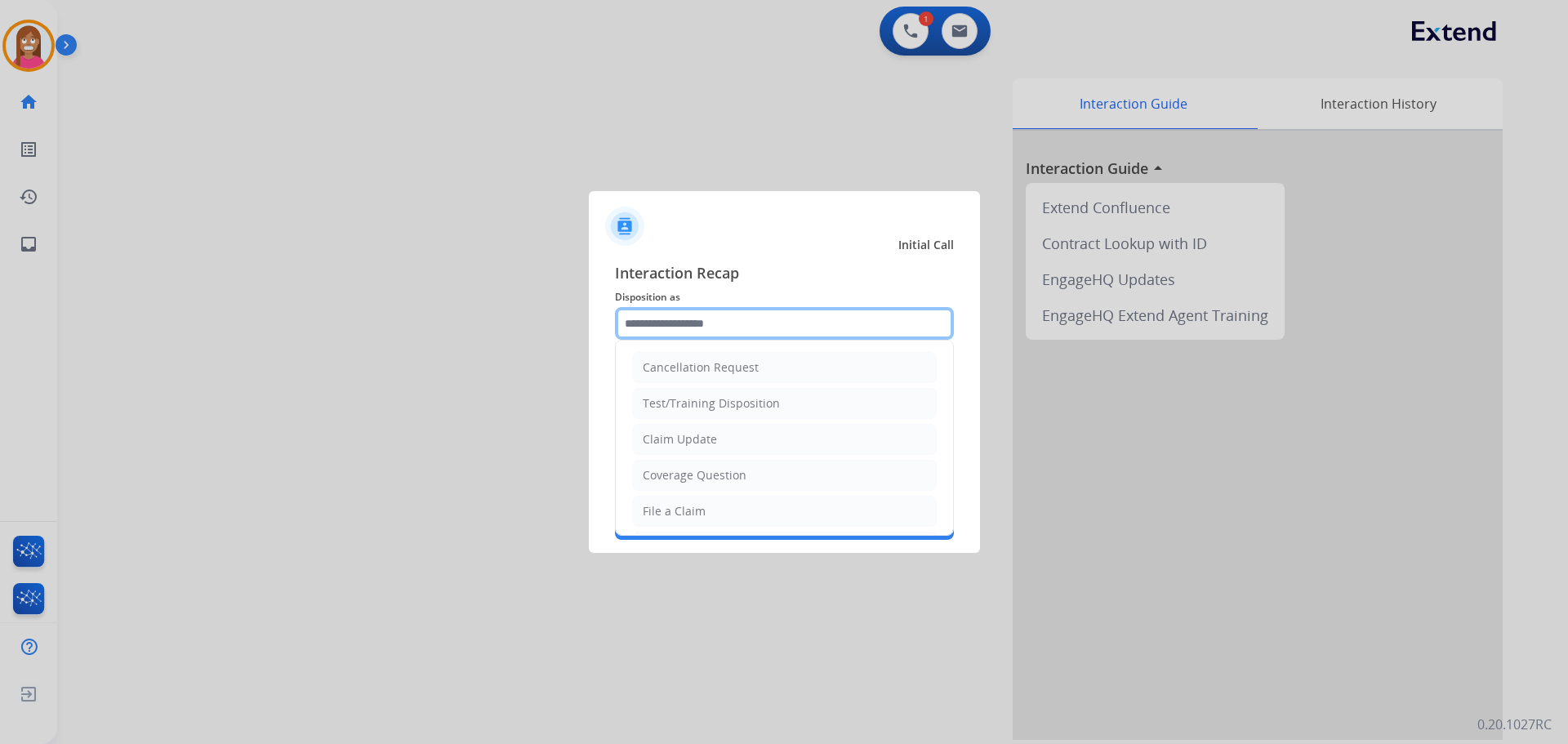
click at [659, 327] on input "text" at bounding box center [784, 324] width 339 height 33
click at [683, 516] on div "File a Claim" at bounding box center [674, 511] width 63 height 17
type input "**********"
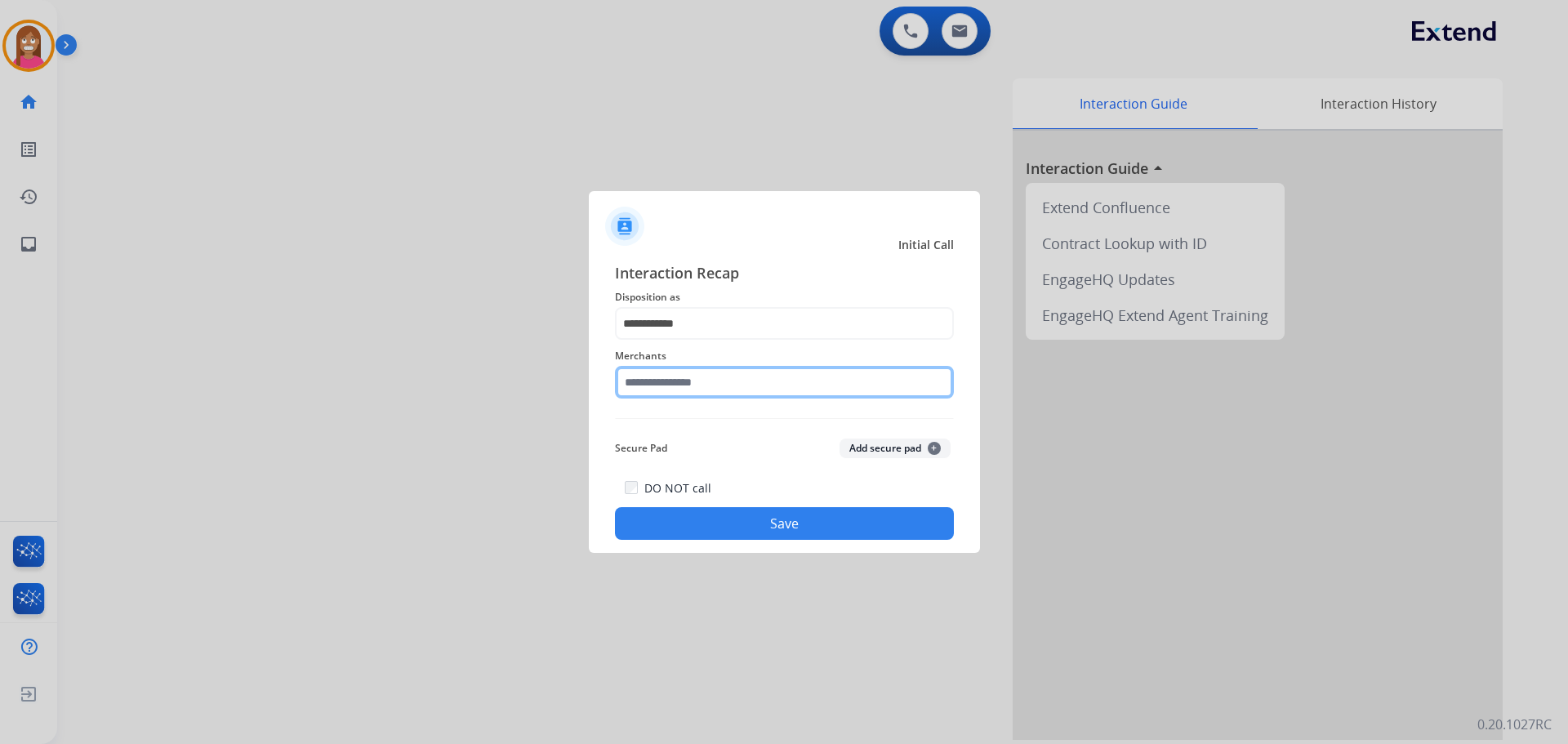
drag, startPoint x: 661, startPoint y: 385, endPoint x: 651, endPoint y: 391, distance: 11.7
click at [659, 385] on input "text" at bounding box center [784, 382] width 339 height 33
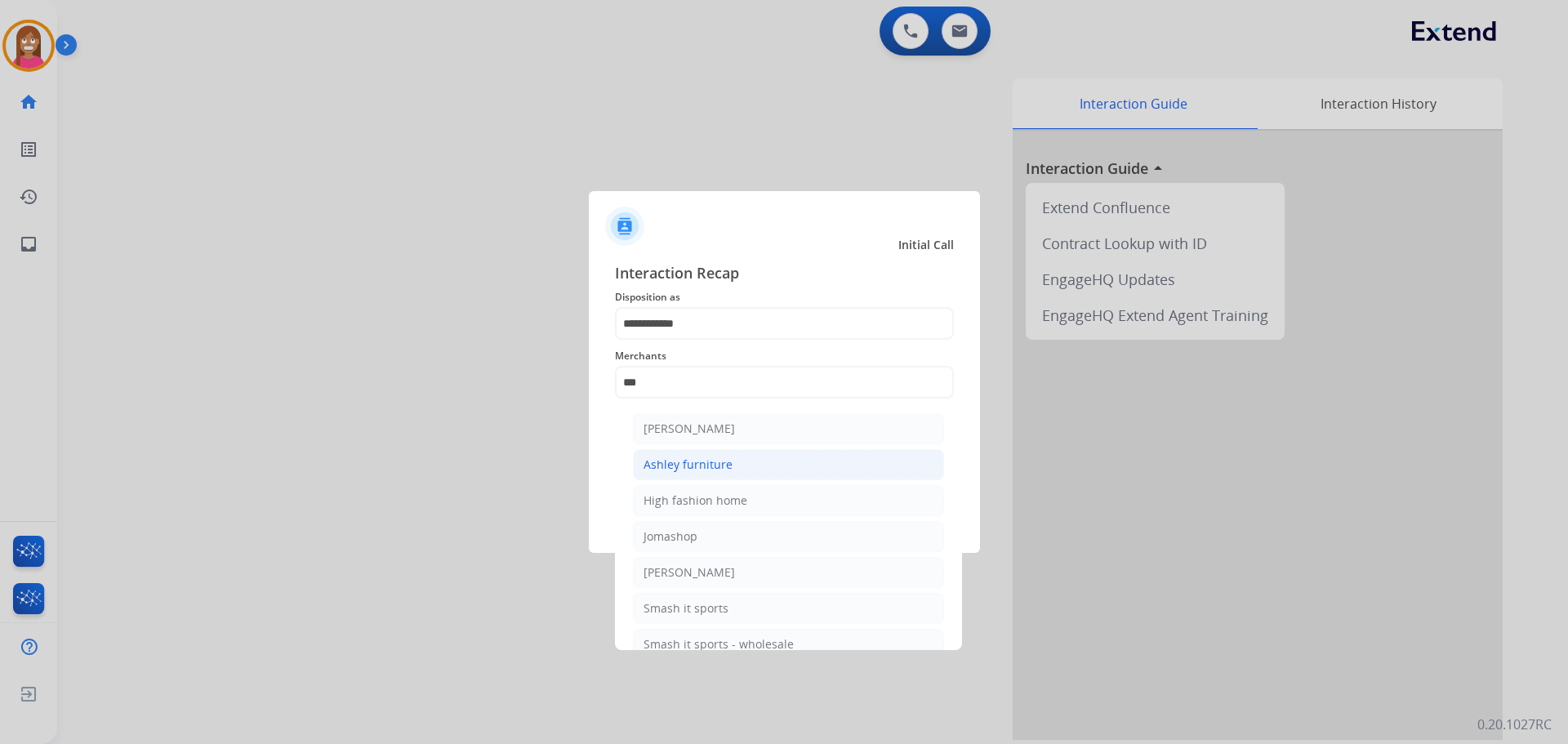
click at [669, 457] on div "Ashley furniture" at bounding box center [689, 464] width 89 height 17
type input "**********"
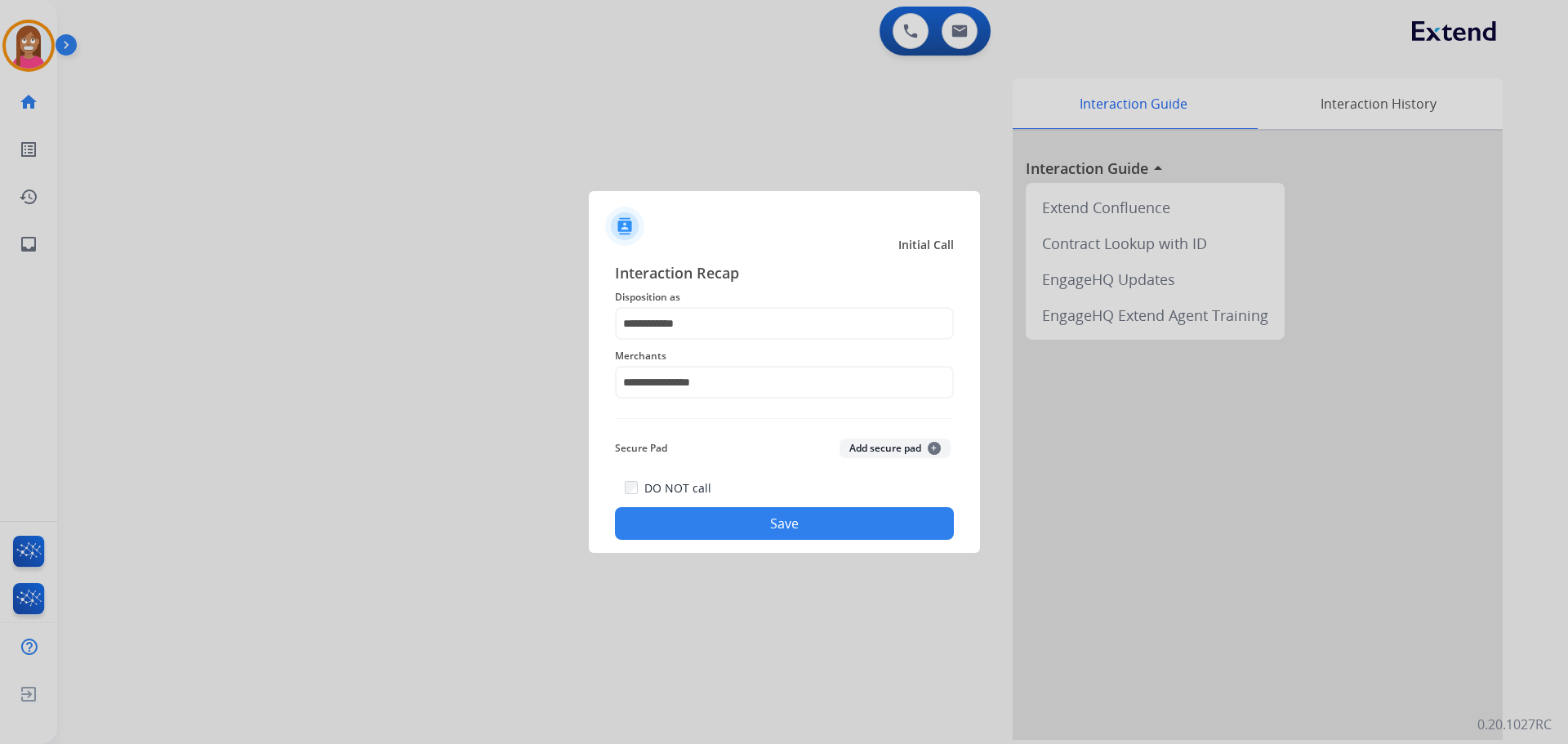
click at [718, 536] on button "Save" at bounding box center [784, 523] width 339 height 33
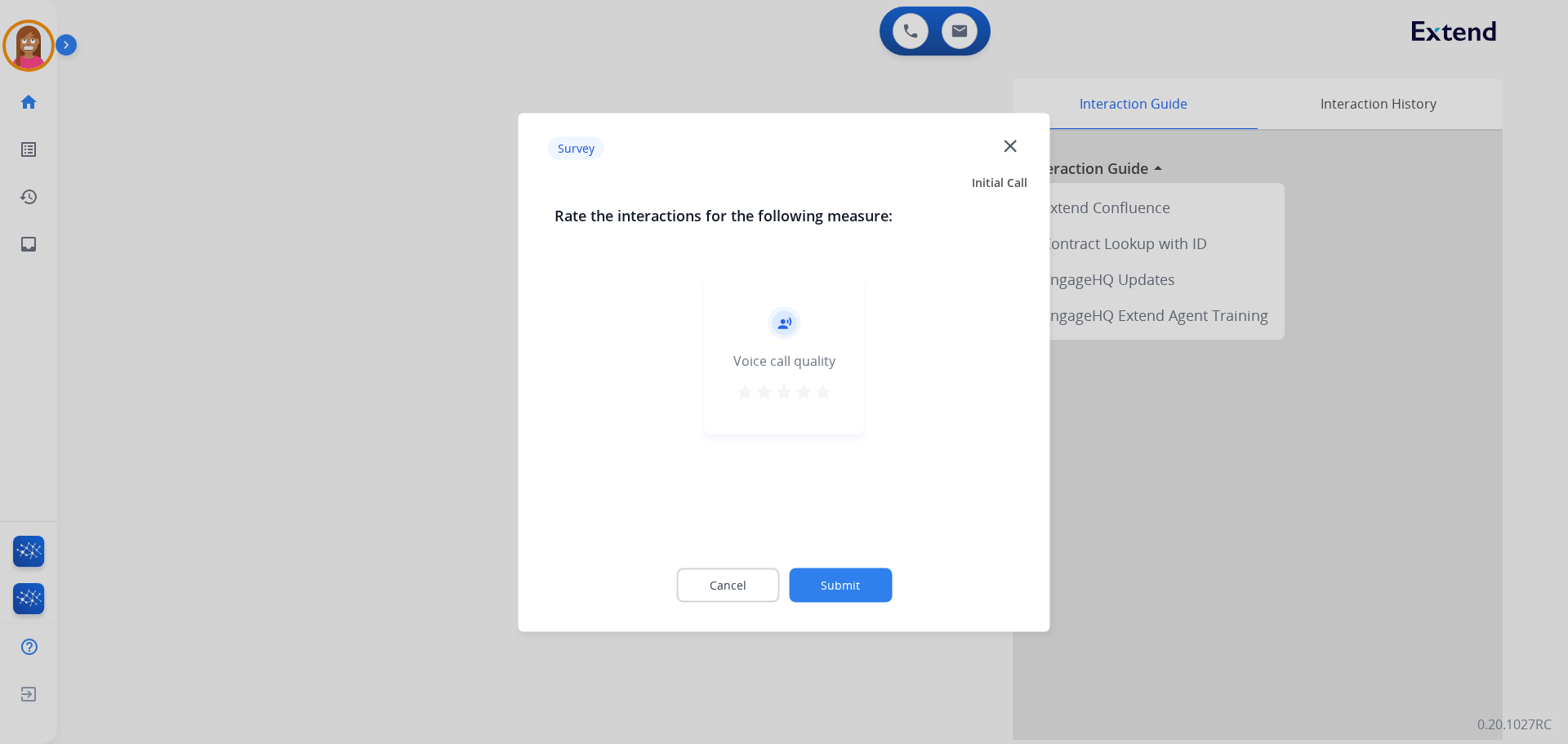
click at [1009, 140] on mat-icon "close" at bounding box center [1011, 146] width 21 height 21
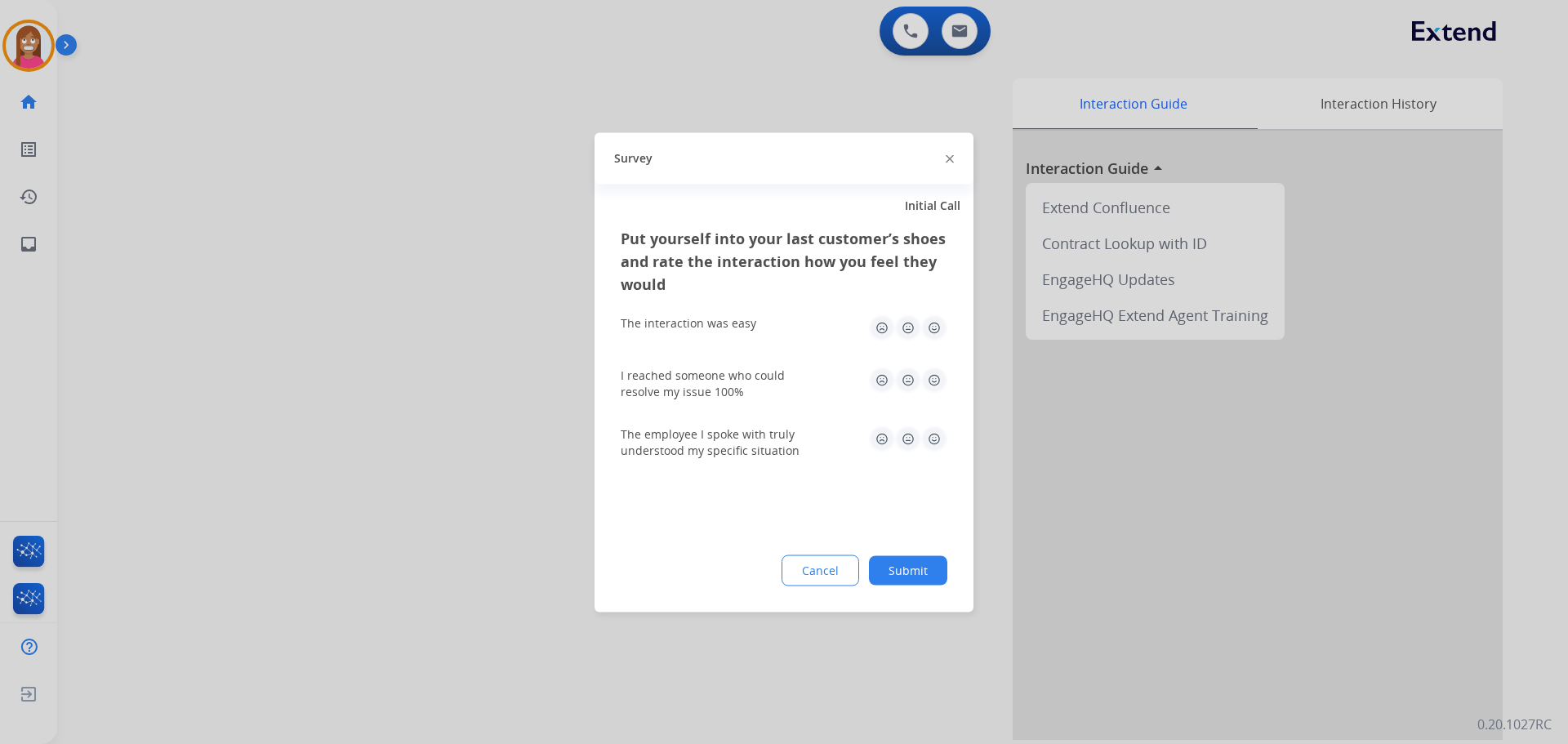
click at [944, 159] on div "Survey" at bounding box center [784, 158] width 379 height 52
click at [950, 159] on img at bounding box center [949, 159] width 8 height 8
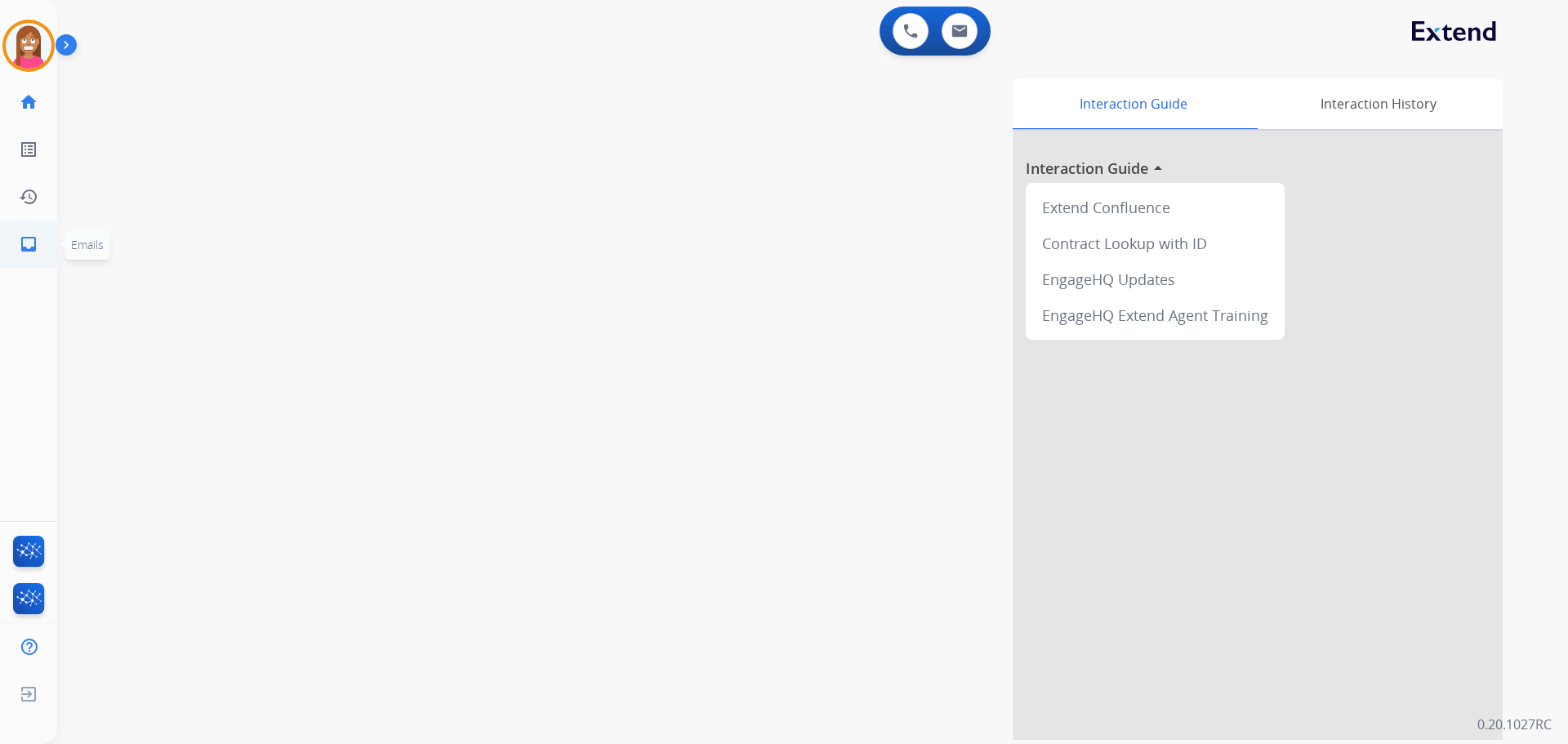
click at [43, 241] on link "inbox Emails" at bounding box center [28, 244] width 46 height 46
select select "**********"
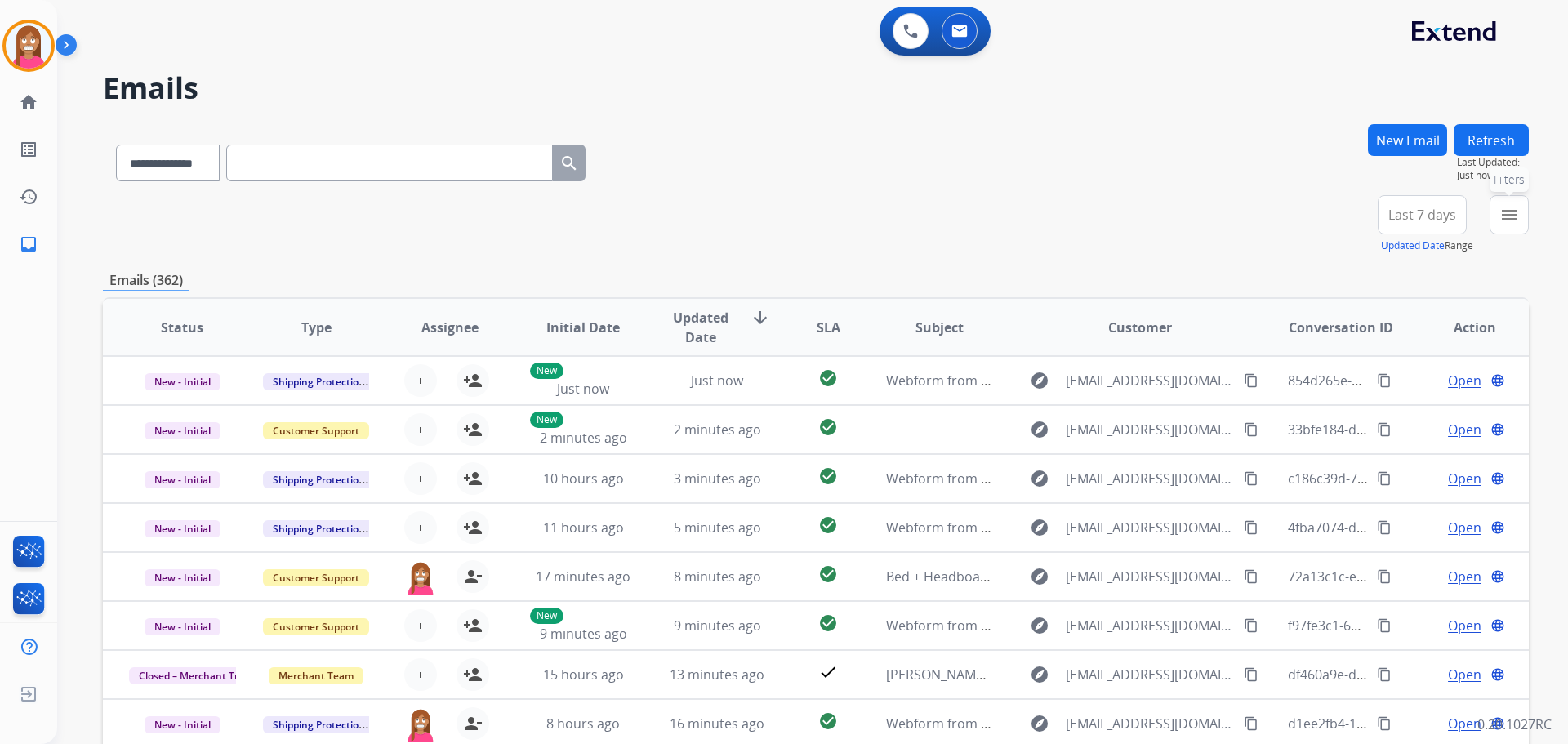
click at [1494, 201] on button "menu Filters" at bounding box center [1510, 215] width 39 height 39
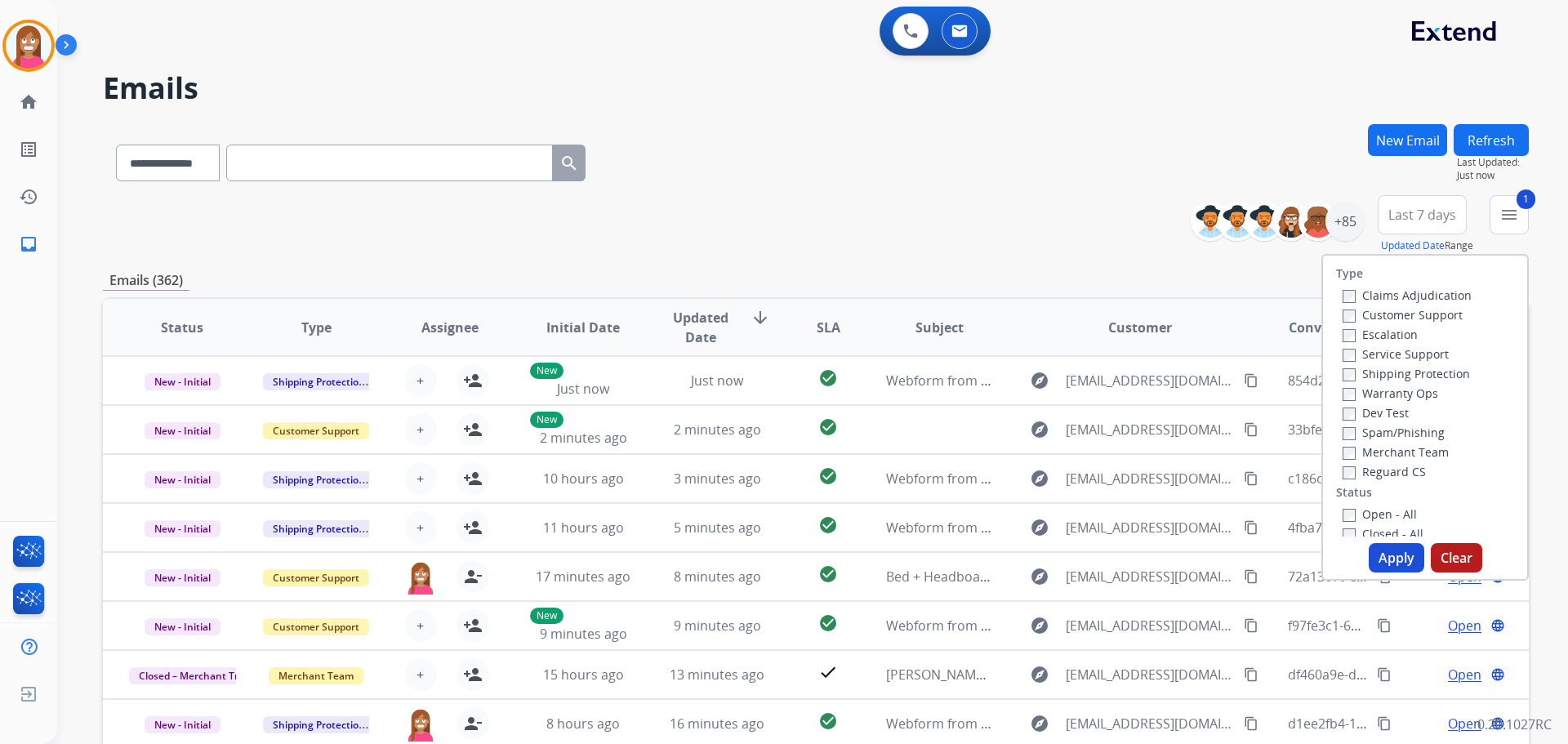
click at [1365, 367] on label "Shipping Protection" at bounding box center [1406, 373] width 127 height 16
click at [1358, 468] on label "Reguard CS" at bounding box center [1384, 472] width 84 height 16
click at [1363, 514] on label "Open - All" at bounding box center [1379, 514] width 74 height 16
click at [1381, 563] on button "Apply" at bounding box center [1396, 557] width 55 height 29
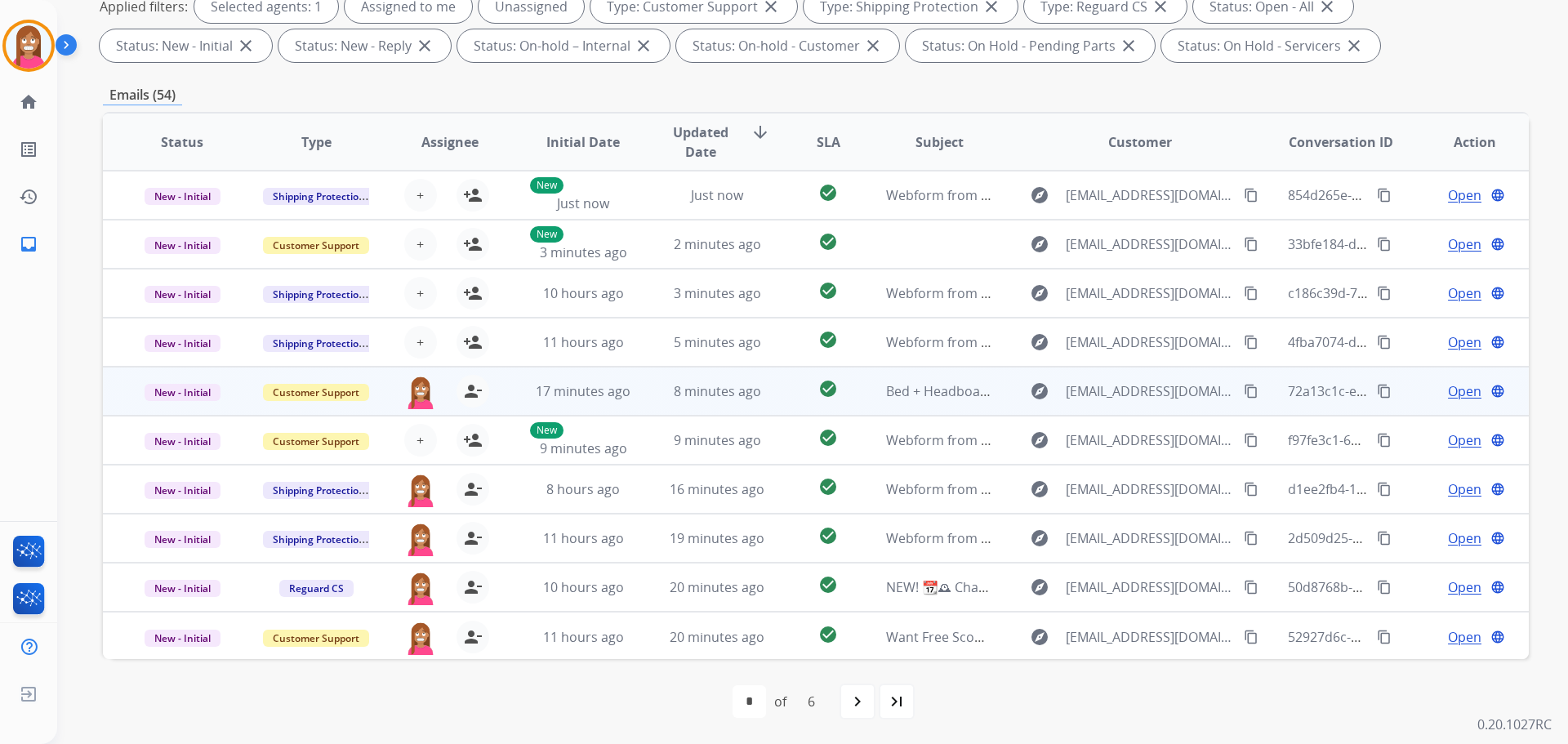
scroll to position [2, 0]
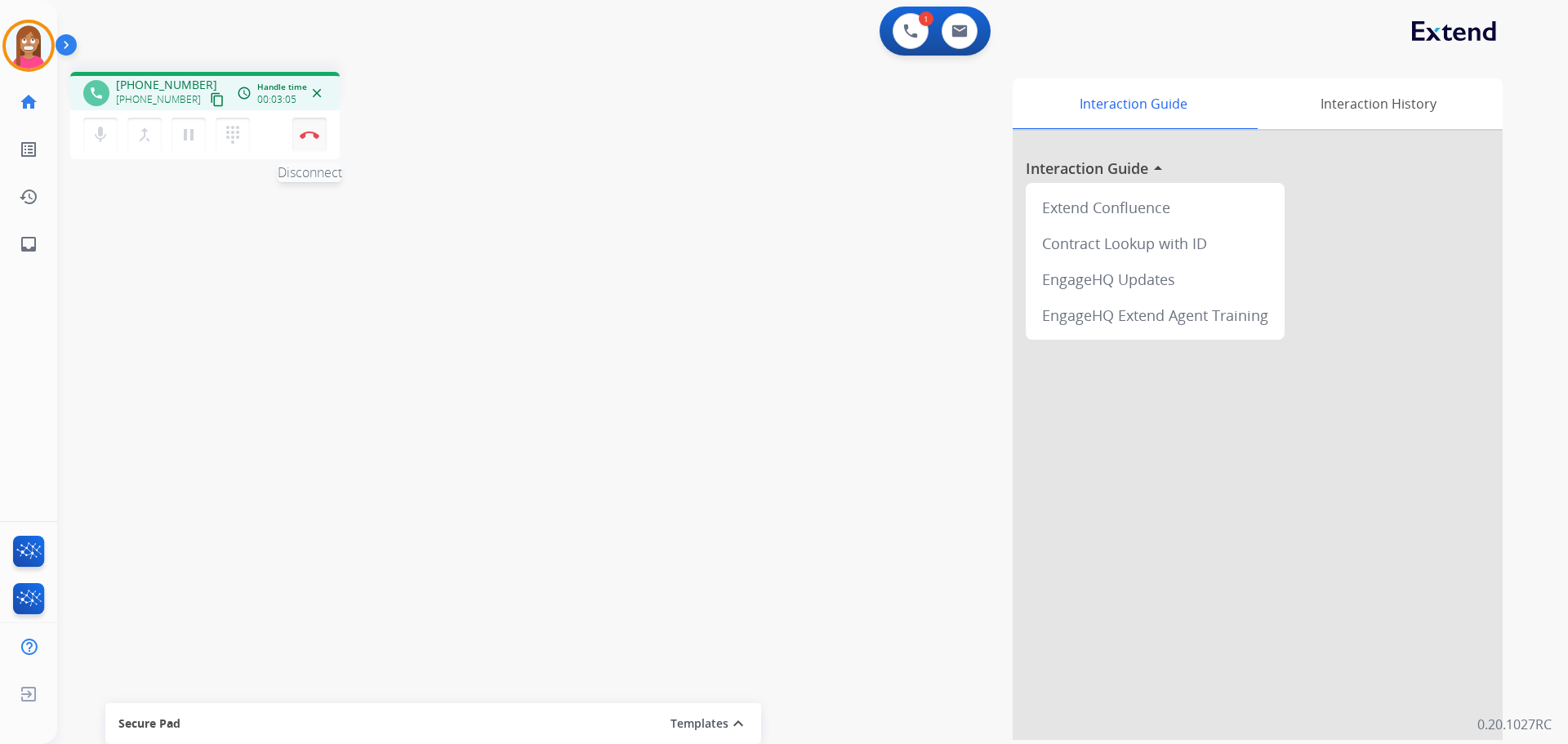
click at [303, 141] on button "Disconnect" at bounding box center [309, 134] width 34 height 34
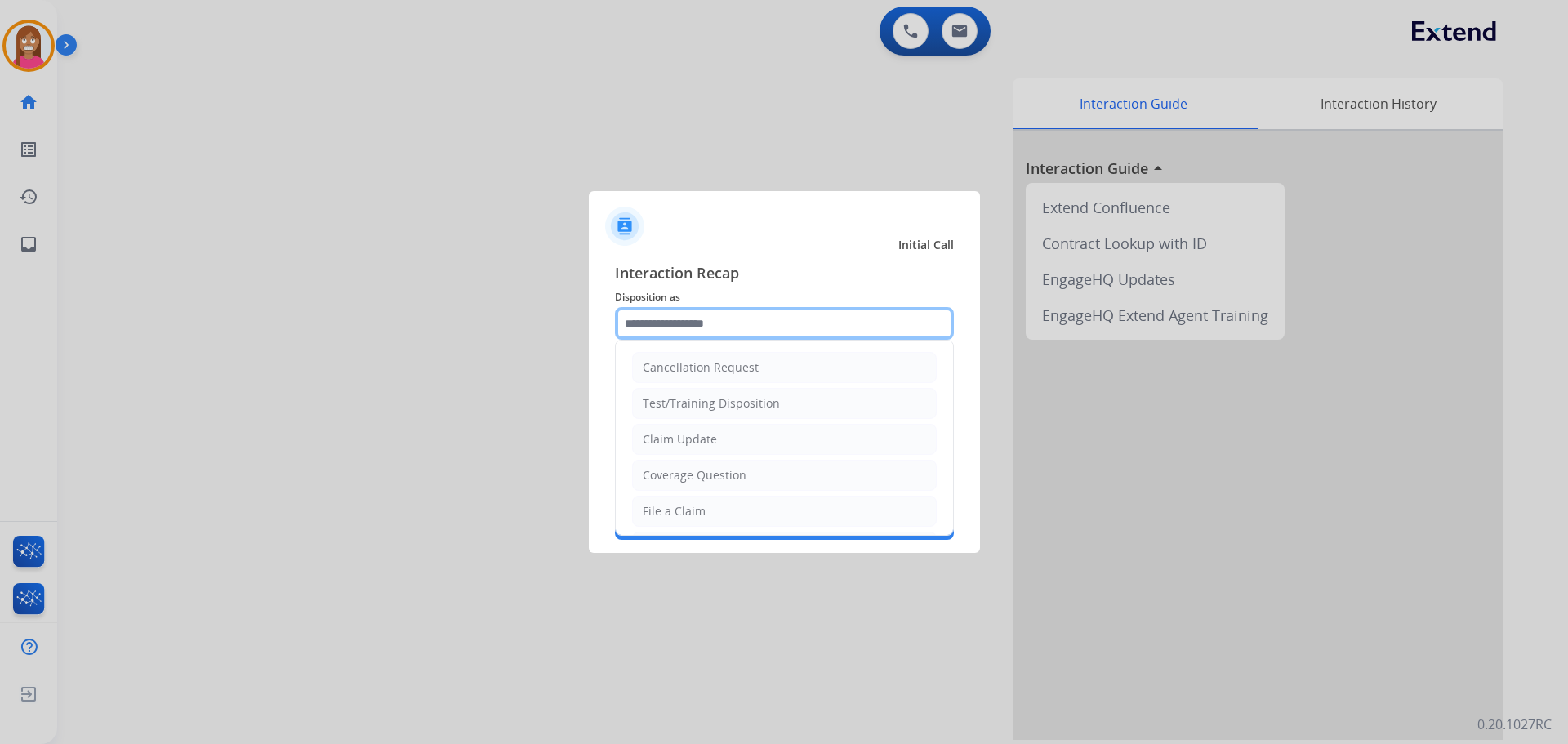
click at [711, 334] on input "text" at bounding box center [784, 324] width 339 height 33
click at [686, 511] on div "File a Claim" at bounding box center [674, 511] width 63 height 17
type input "**********"
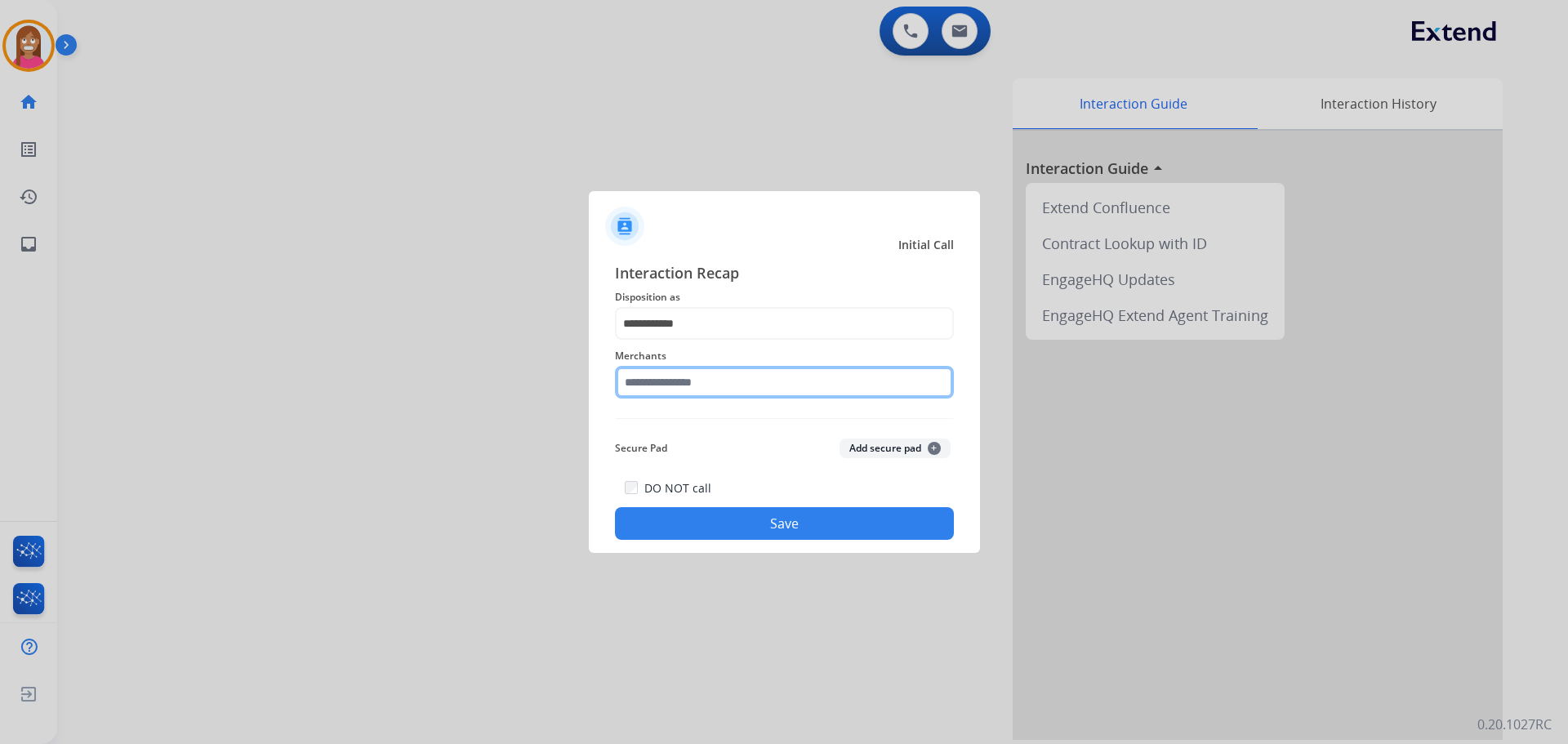
click at [677, 374] on input "text" at bounding box center [784, 382] width 339 height 33
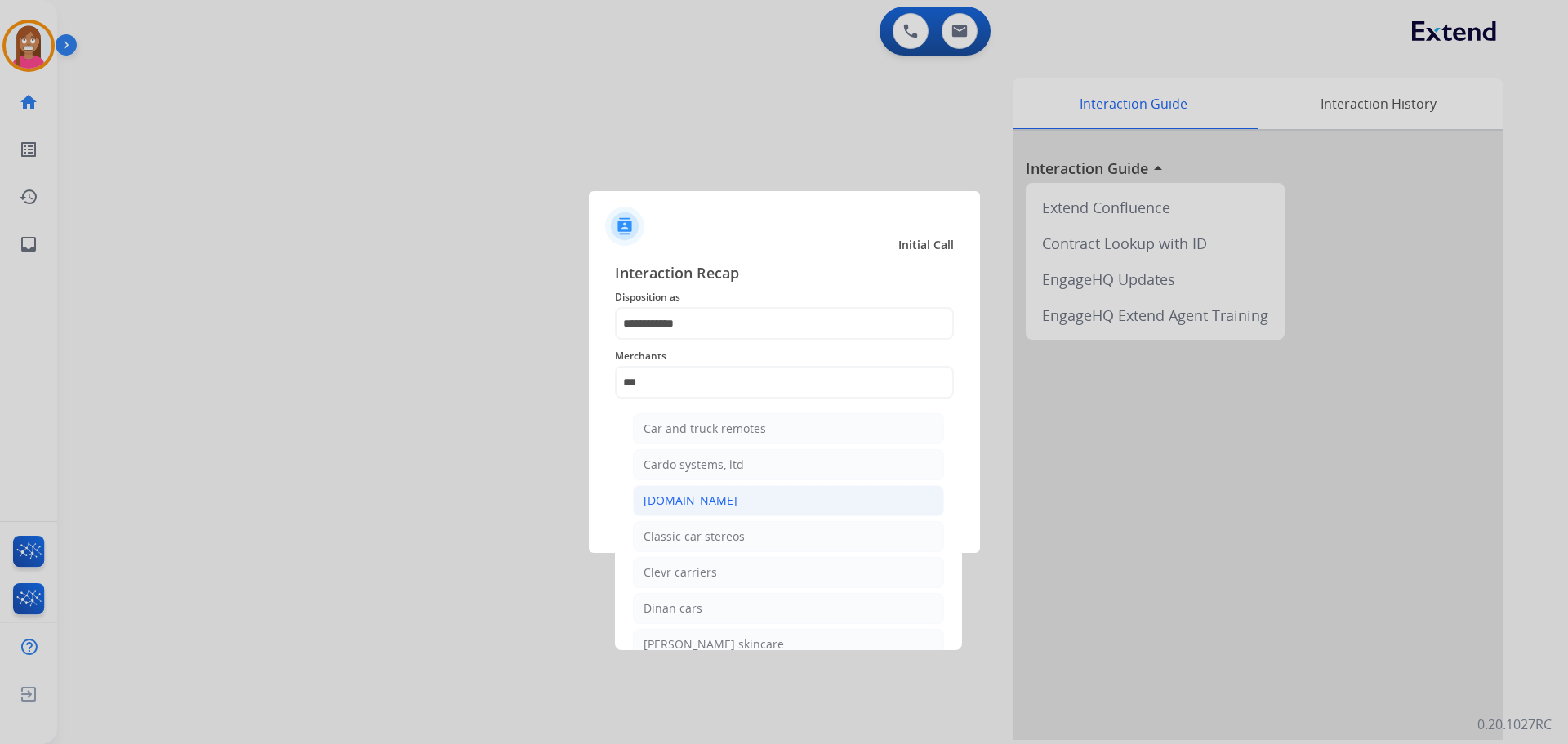
click at [695, 499] on div "Carparts.com" at bounding box center [691, 500] width 94 height 17
type input "**********"
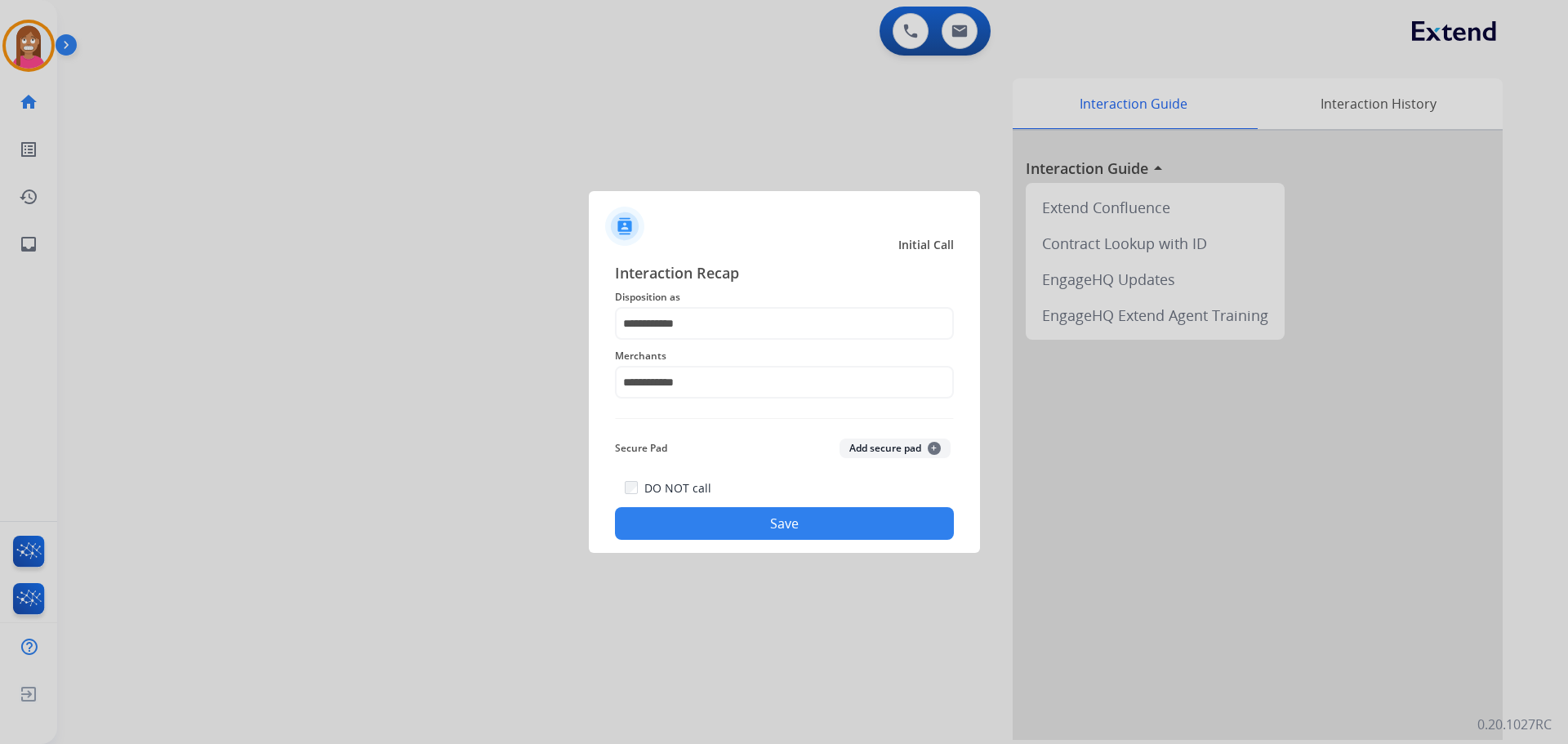
click at [702, 531] on button "Save" at bounding box center [784, 523] width 339 height 33
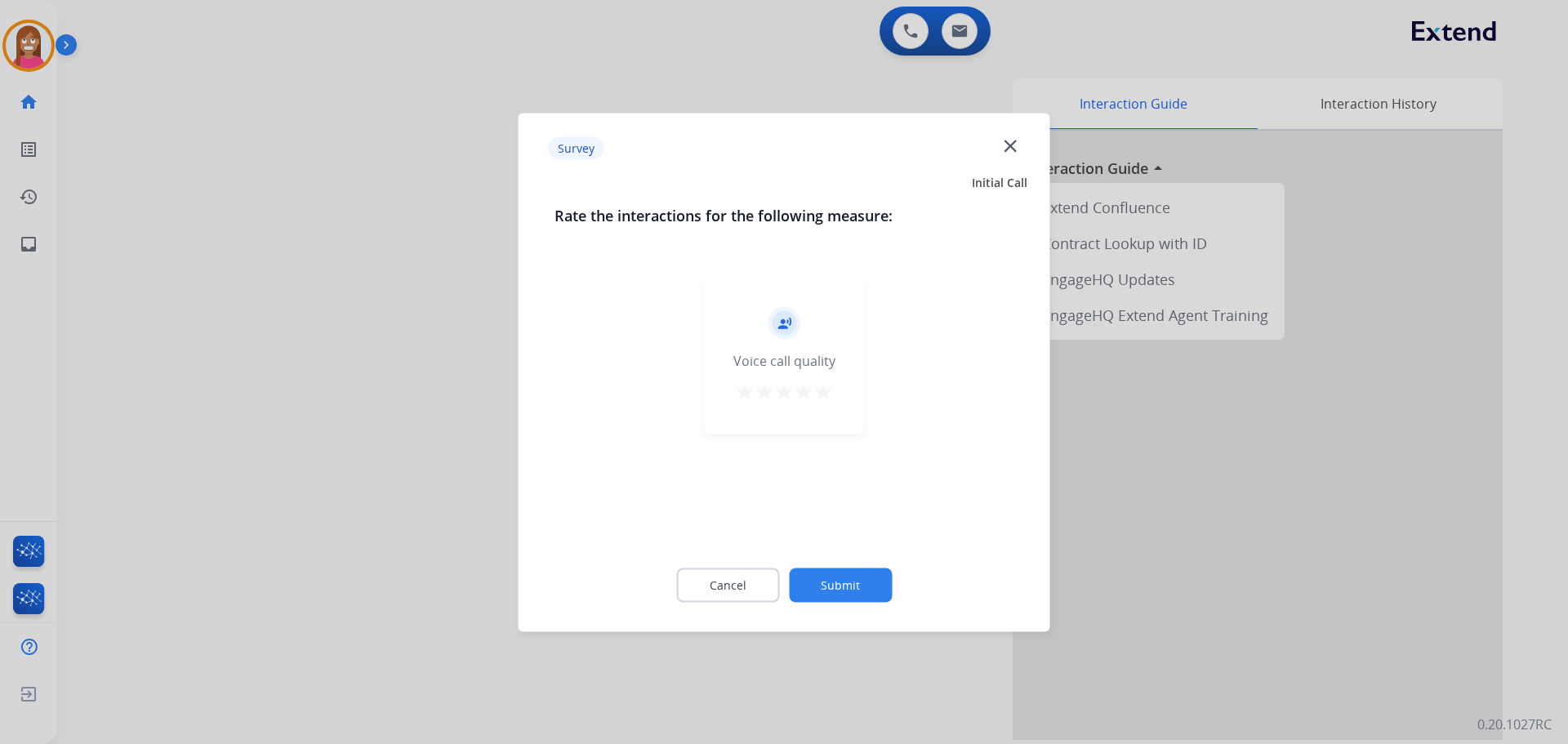
click at [1001, 151] on mat-icon "close" at bounding box center [1011, 146] width 21 height 21
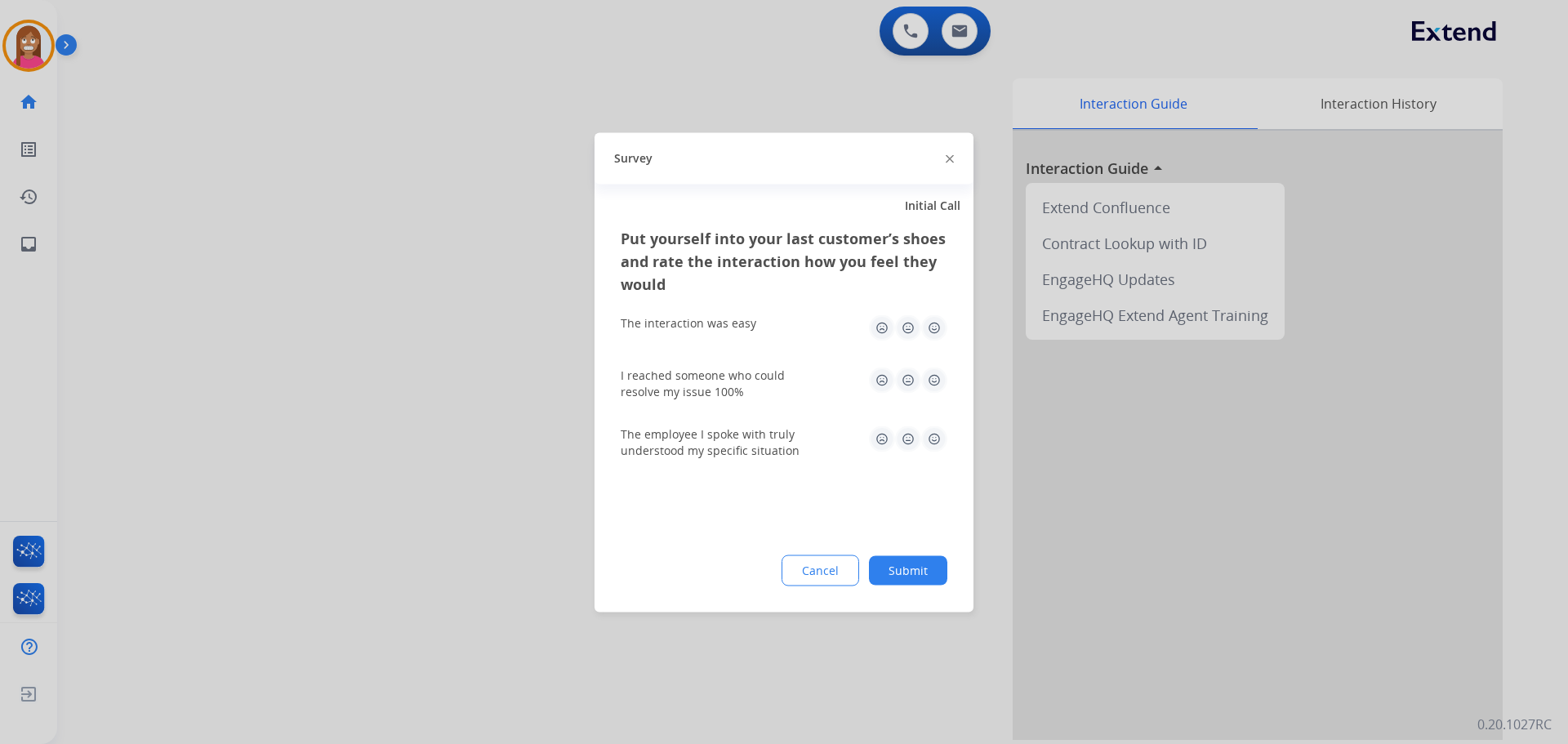
click at [944, 156] on div "Survey" at bounding box center [784, 158] width 379 height 52
click at [947, 158] on img at bounding box center [949, 159] width 8 height 8
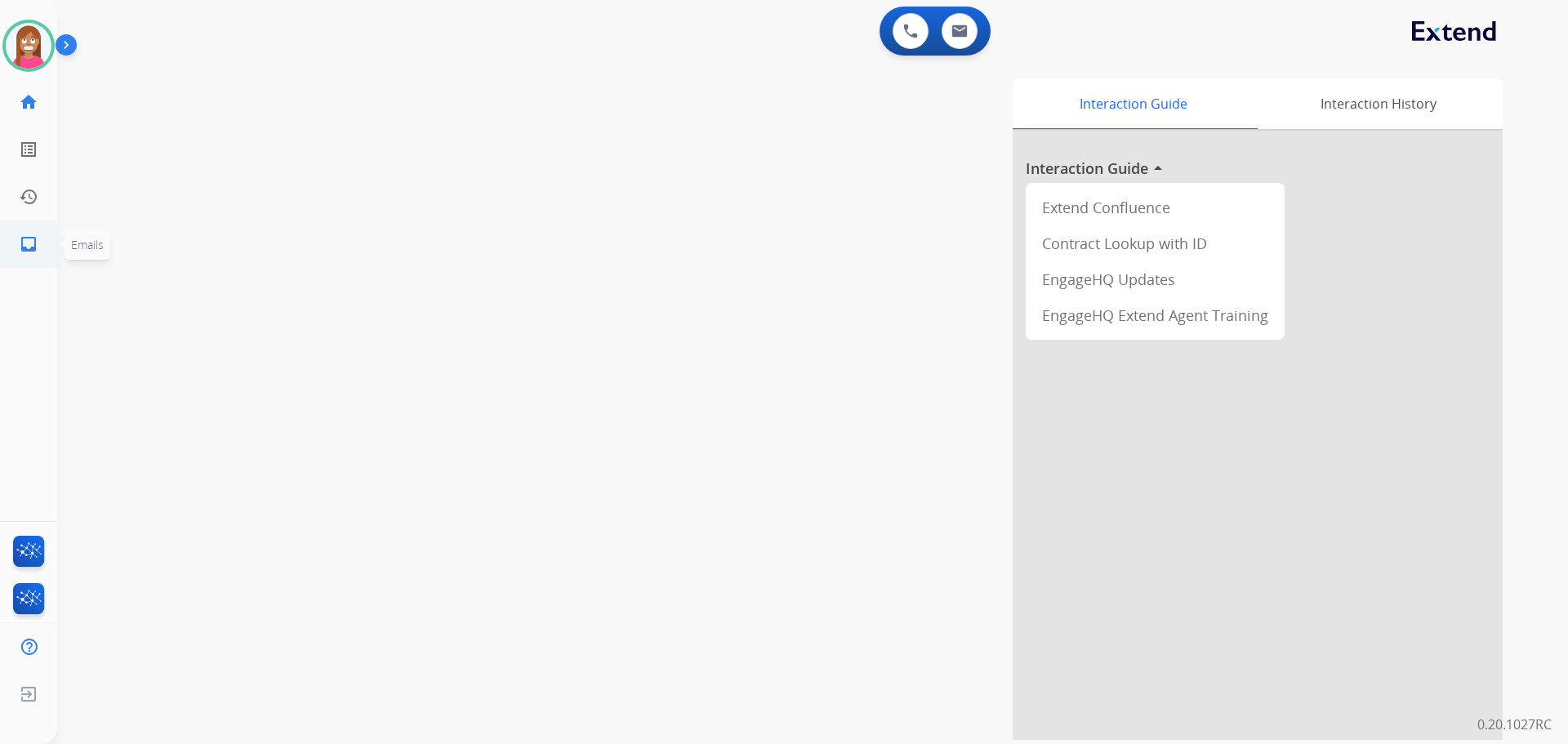
click at [23, 244] on link "inbox Emails" at bounding box center [28, 244] width 46 height 46
select select "**********"
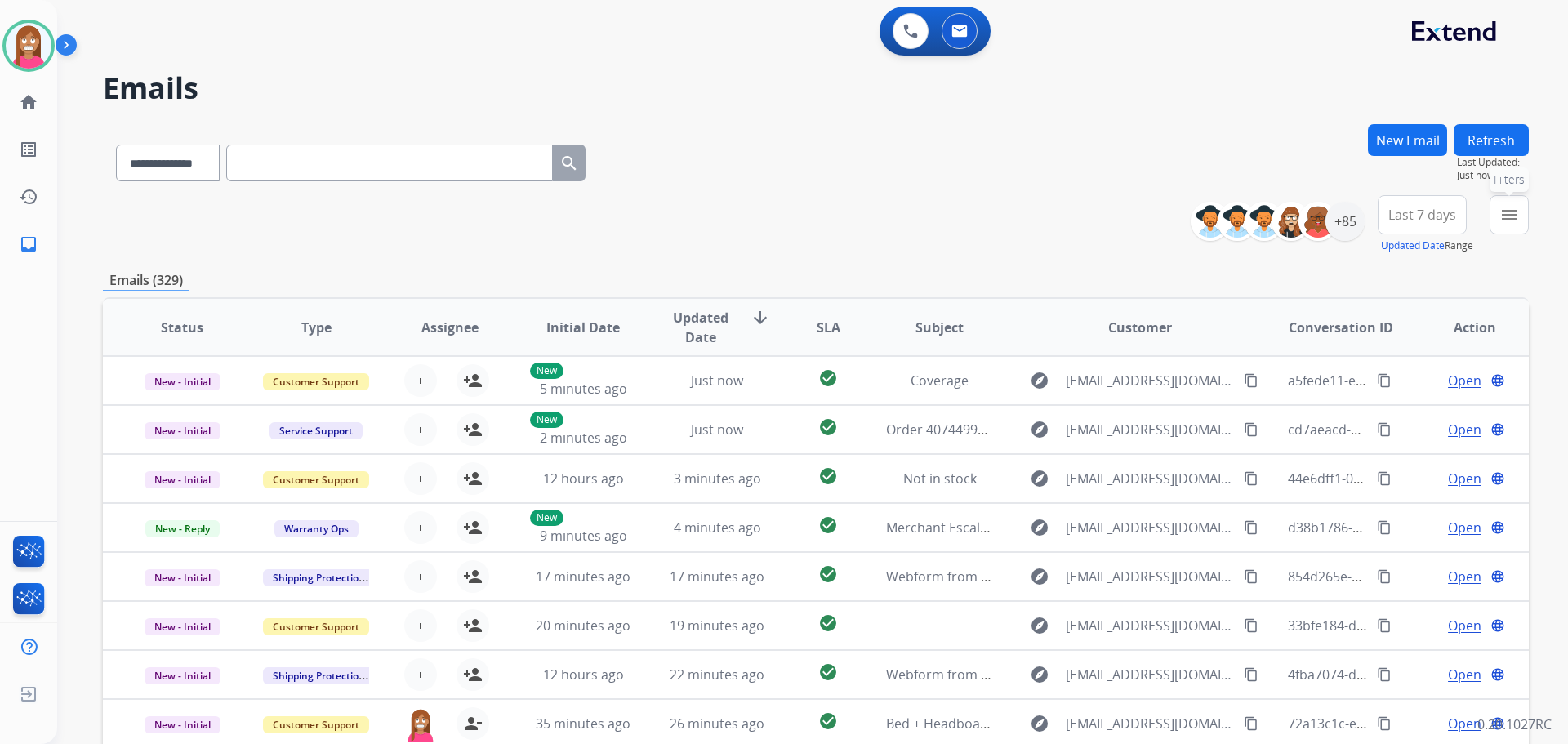
click at [1492, 221] on button "menu Filters" at bounding box center [1510, 215] width 39 height 39
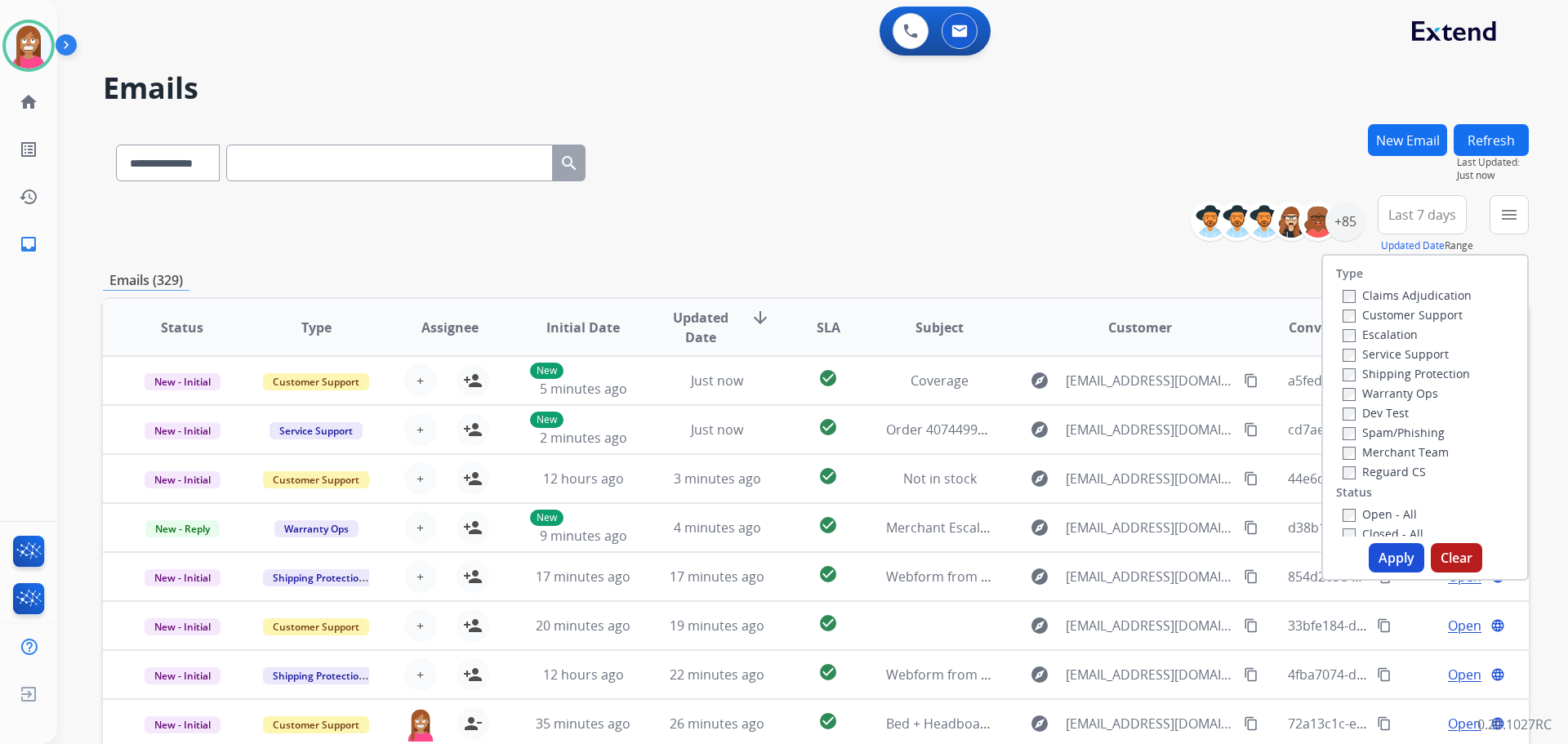
click at [1382, 318] on label "Customer Support" at bounding box center [1402, 315] width 120 height 16
click at [1381, 368] on label "Shipping Protection" at bounding box center [1406, 373] width 127 height 16
click at [1350, 470] on label "Reguard CS" at bounding box center [1384, 472] width 84 height 16
click at [1357, 513] on label "Open - All" at bounding box center [1379, 514] width 74 height 16
click at [1374, 552] on button "Apply" at bounding box center [1396, 557] width 55 height 29
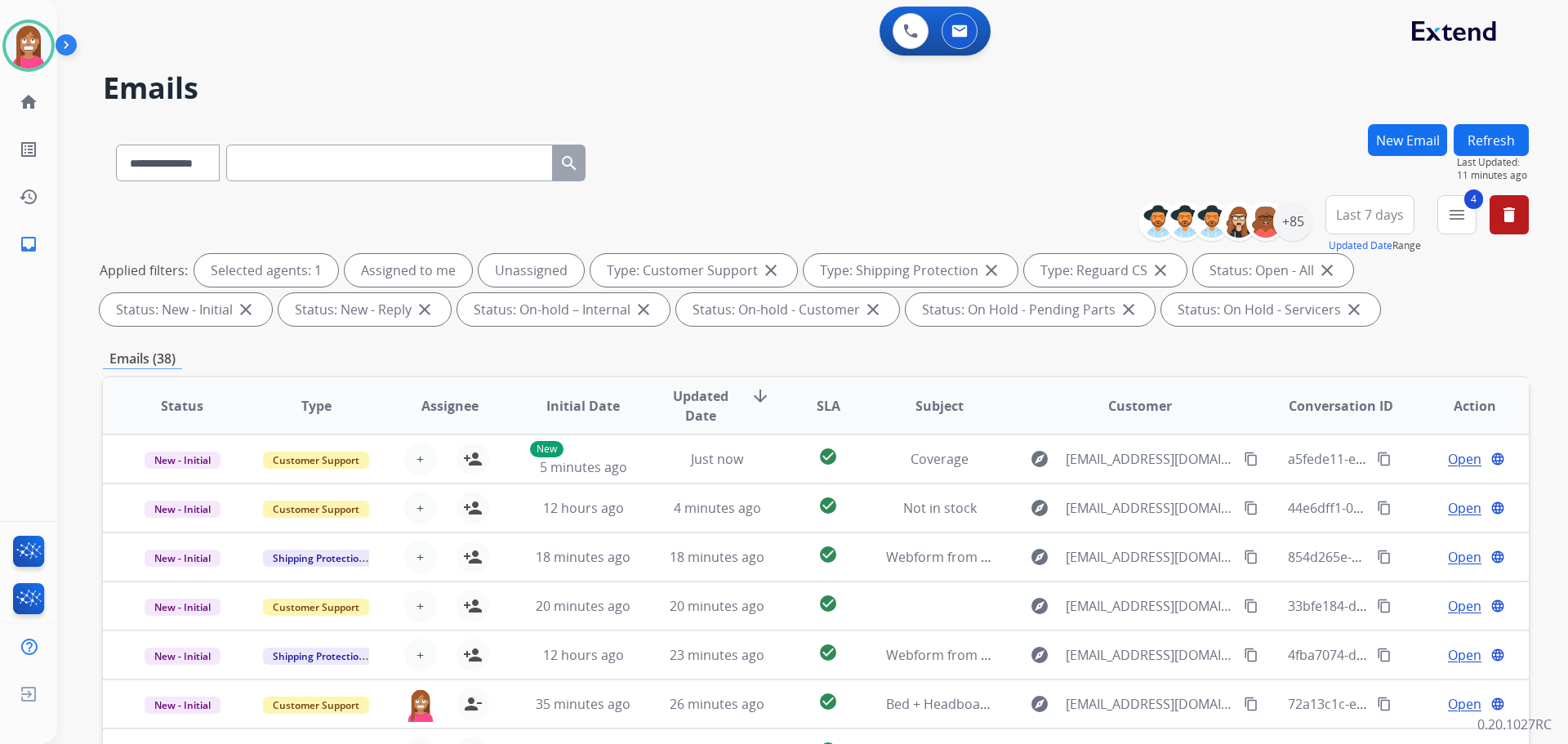
drag, startPoint x: 1509, startPoint y: 141, endPoint x: 1486, endPoint y: 156, distance: 27.5
click at [1507, 144] on button "Refresh" at bounding box center [1491, 140] width 75 height 32
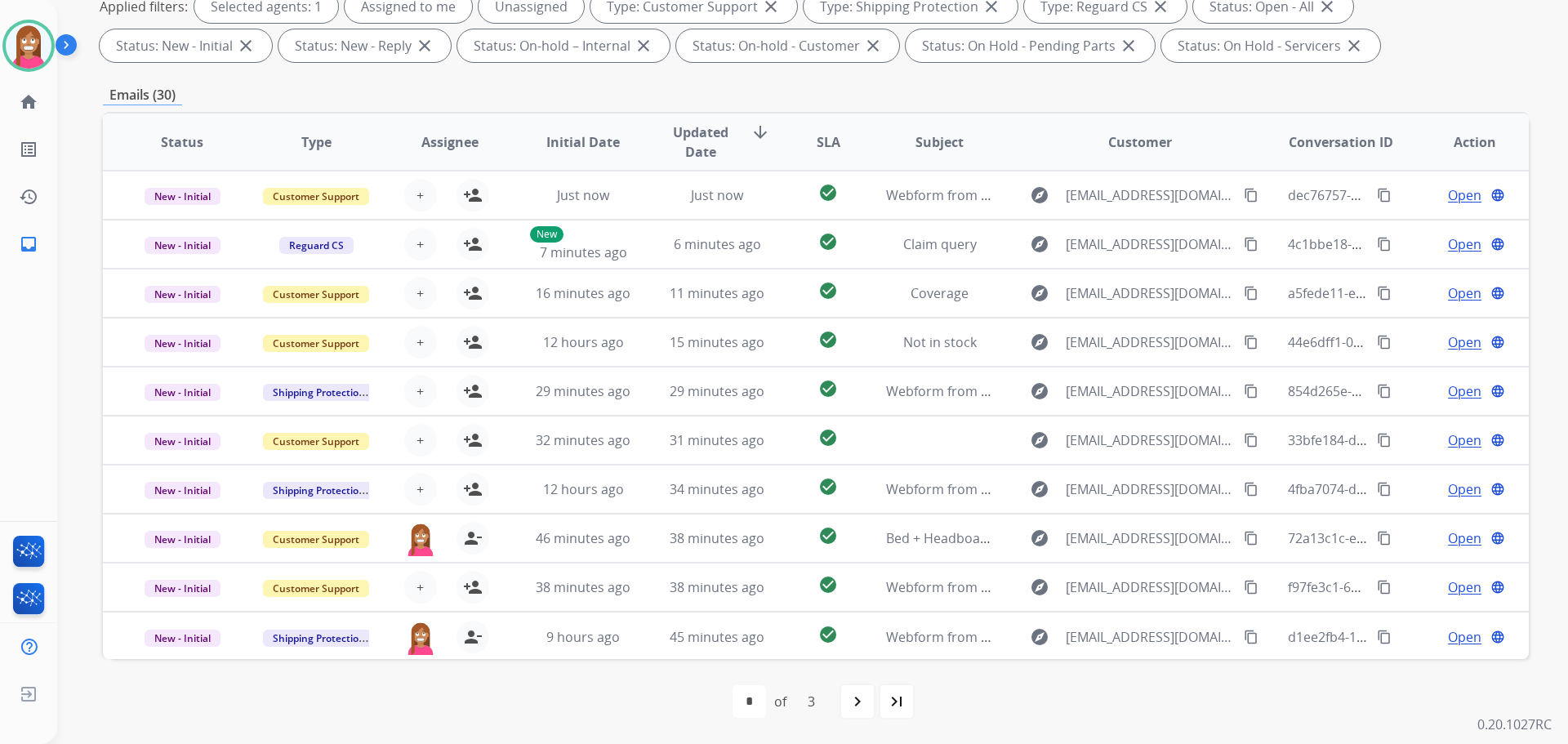
scroll to position [2, 0]
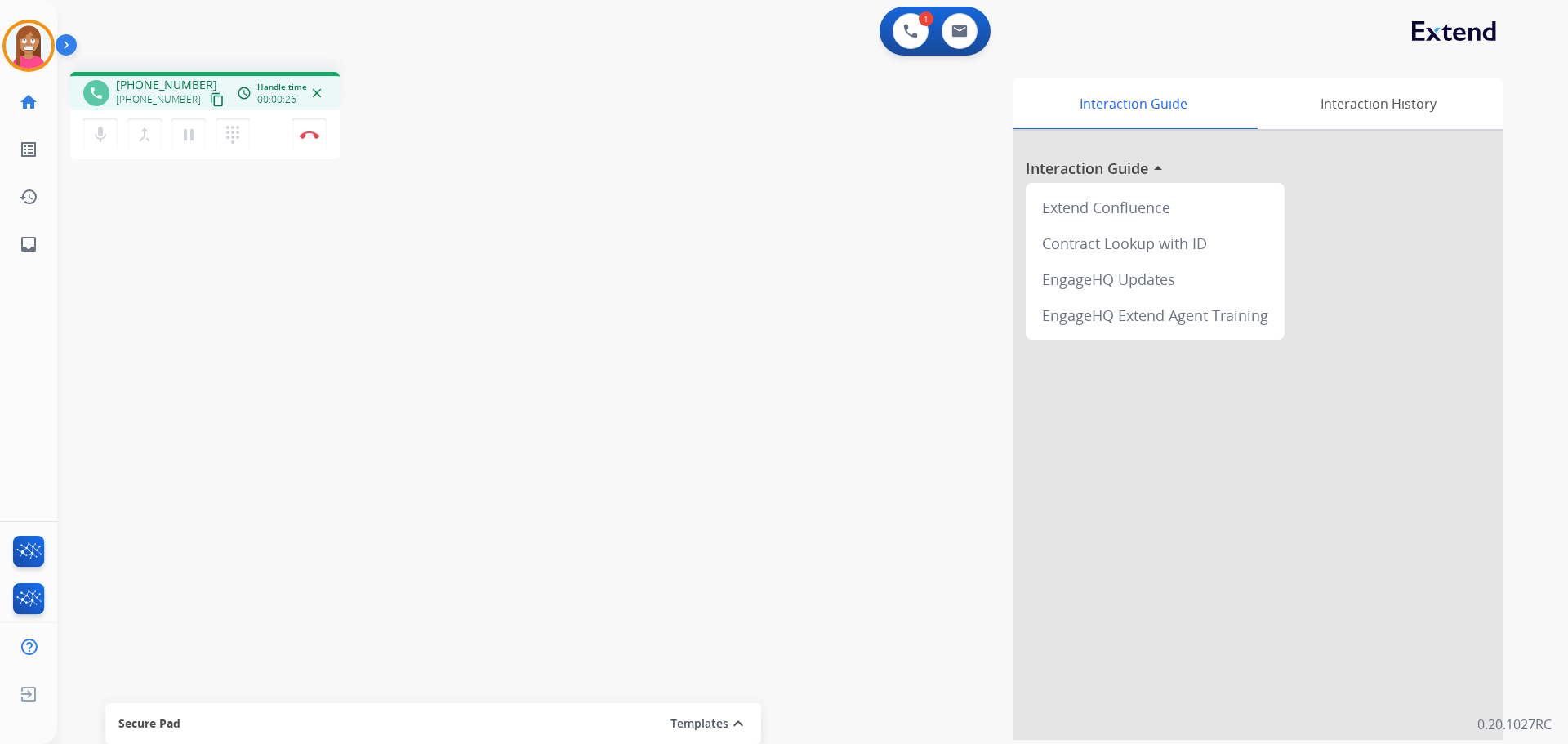
click at [210, 103] on mat-icon "content_copy" at bounding box center [217, 99] width 15 height 15
click at [210, 97] on mat-icon "content_copy" at bounding box center [217, 99] width 15 height 15
click at [318, 133] on img at bounding box center [309, 134] width 19 height 8
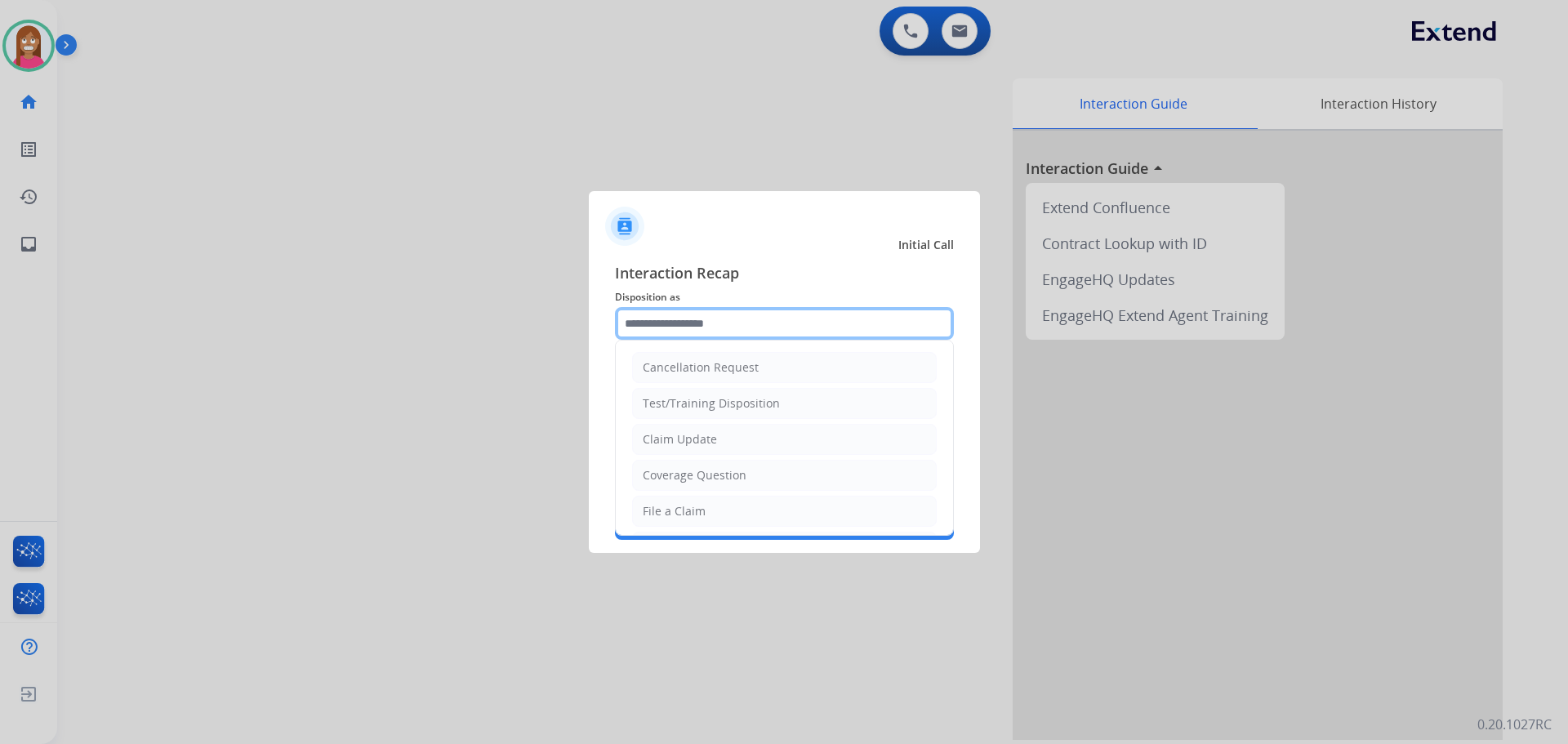
click at [695, 329] on input "text" at bounding box center [784, 324] width 339 height 33
drag, startPoint x: 695, startPoint y: 516, endPoint x: 690, endPoint y: 507, distance: 10.3
click at [691, 510] on div "File a Claim" at bounding box center [674, 511] width 63 height 17
type input "**********"
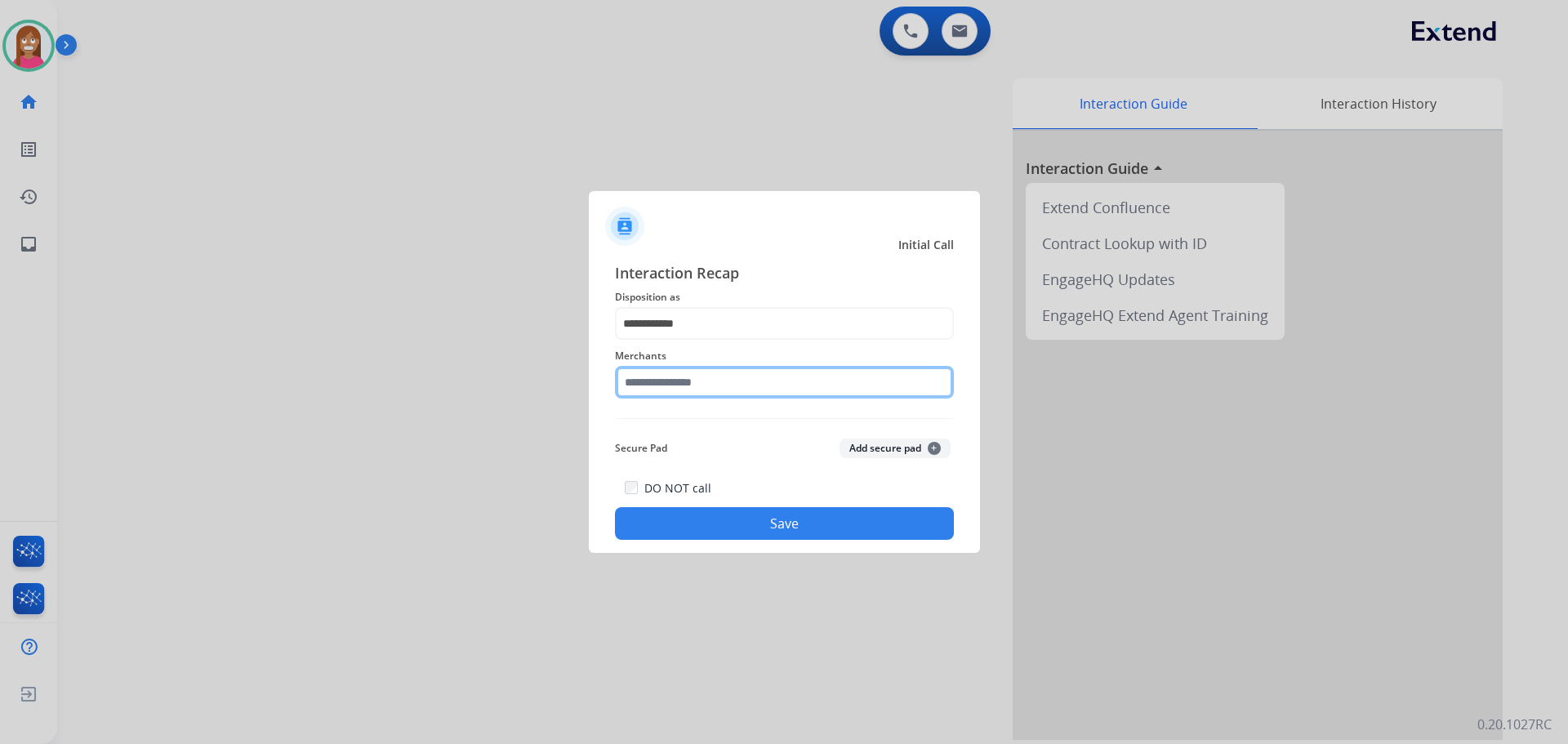
click at [695, 379] on input "text" at bounding box center [784, 382] width 339 height 33
click at [657, 390] on input "text" at bounding box center [784, 382] width 339 height 33
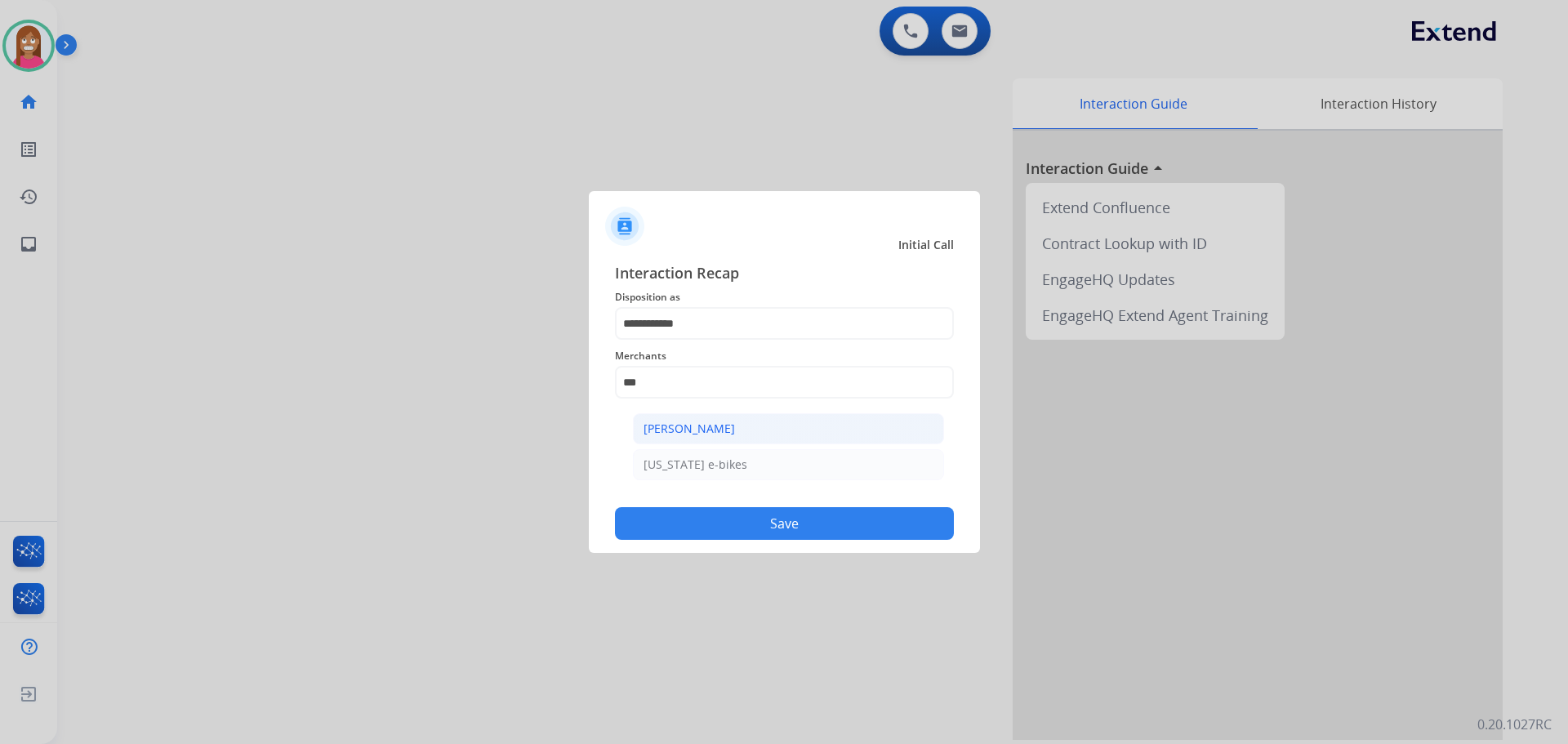
click at [670, 425] on div "Ashley - Reguard" at bounding box center [690, 428] width 91 height 17
type input "**********"
drag, startPoint x: 719, startPoint y: 543, endPoint x: 720, endPoint y: 527, distance: 16.0
click at [721, 542] on div "**********" at bounding box center [784, 400] width 391 height 304
click at [720, 526] on button "Save" at bounding box center [784, 523] width 339 height 33
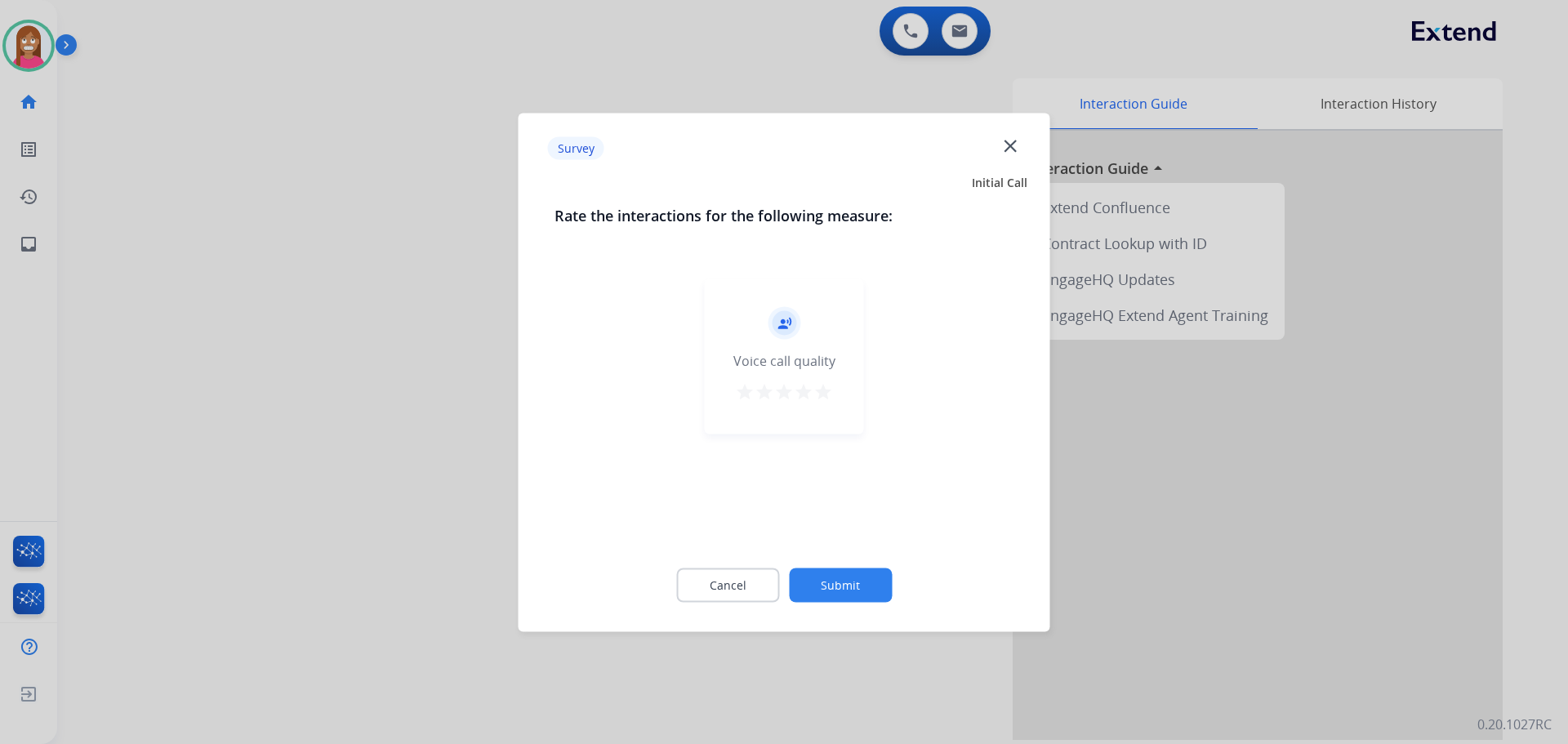
click at [1006, 148] on mat-icon "close" at bounding box center [1011, 146] width 21 height 21
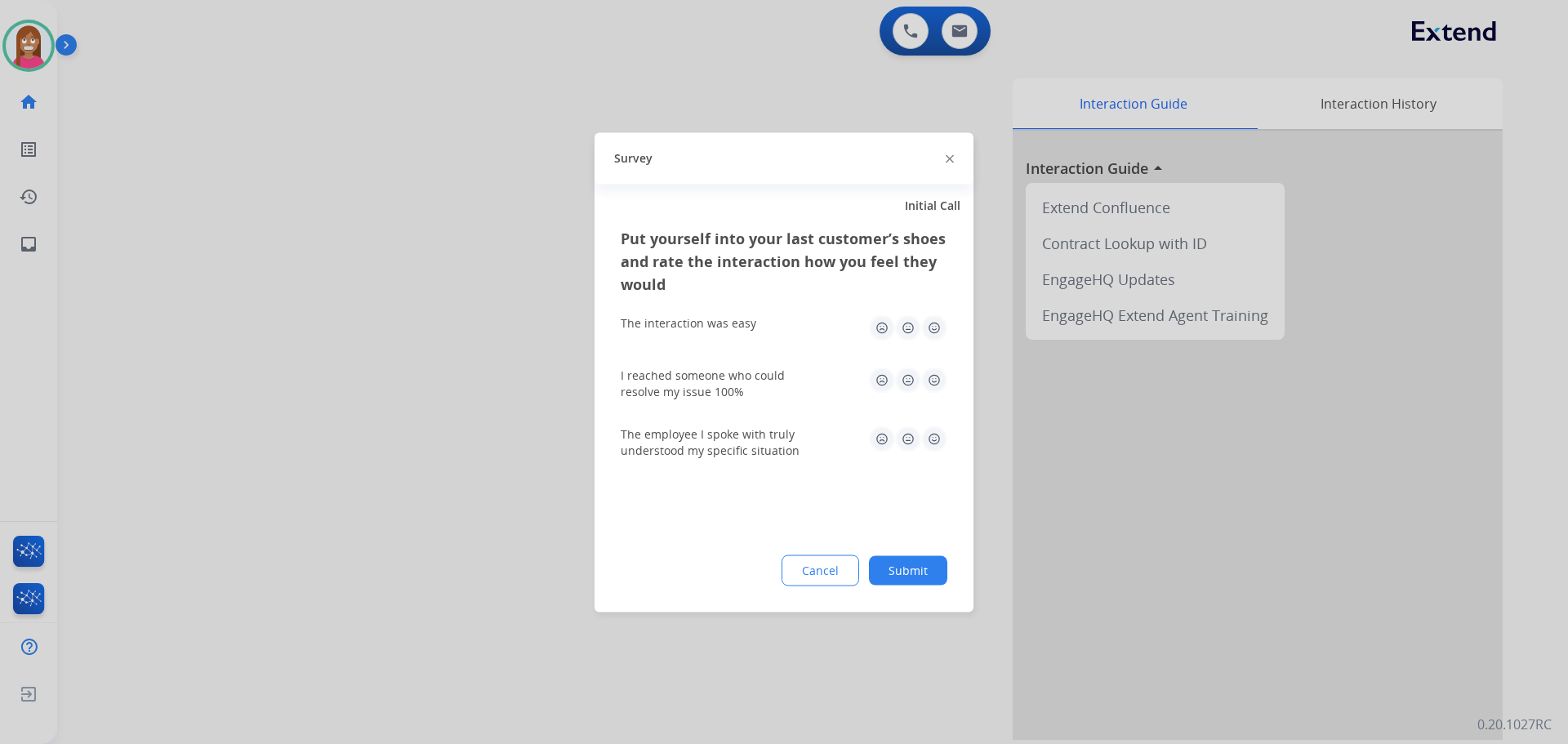
click at [949, 156] on img at bounding box center [949, 159] width 8 height 8
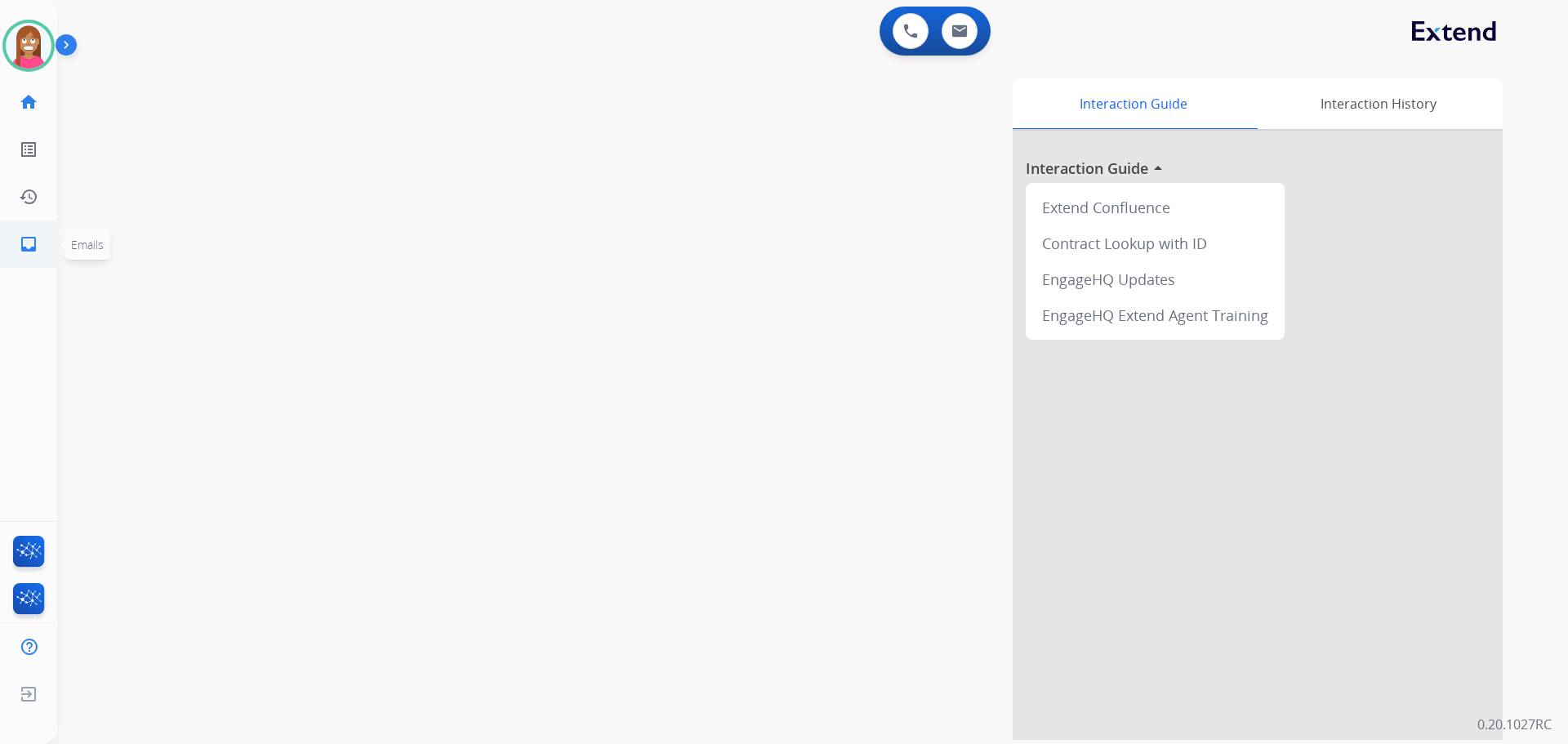
click at [37, 231] on link "inbox Emails" at bounding box center [28, 244] width 46 height 46
select select "**********"
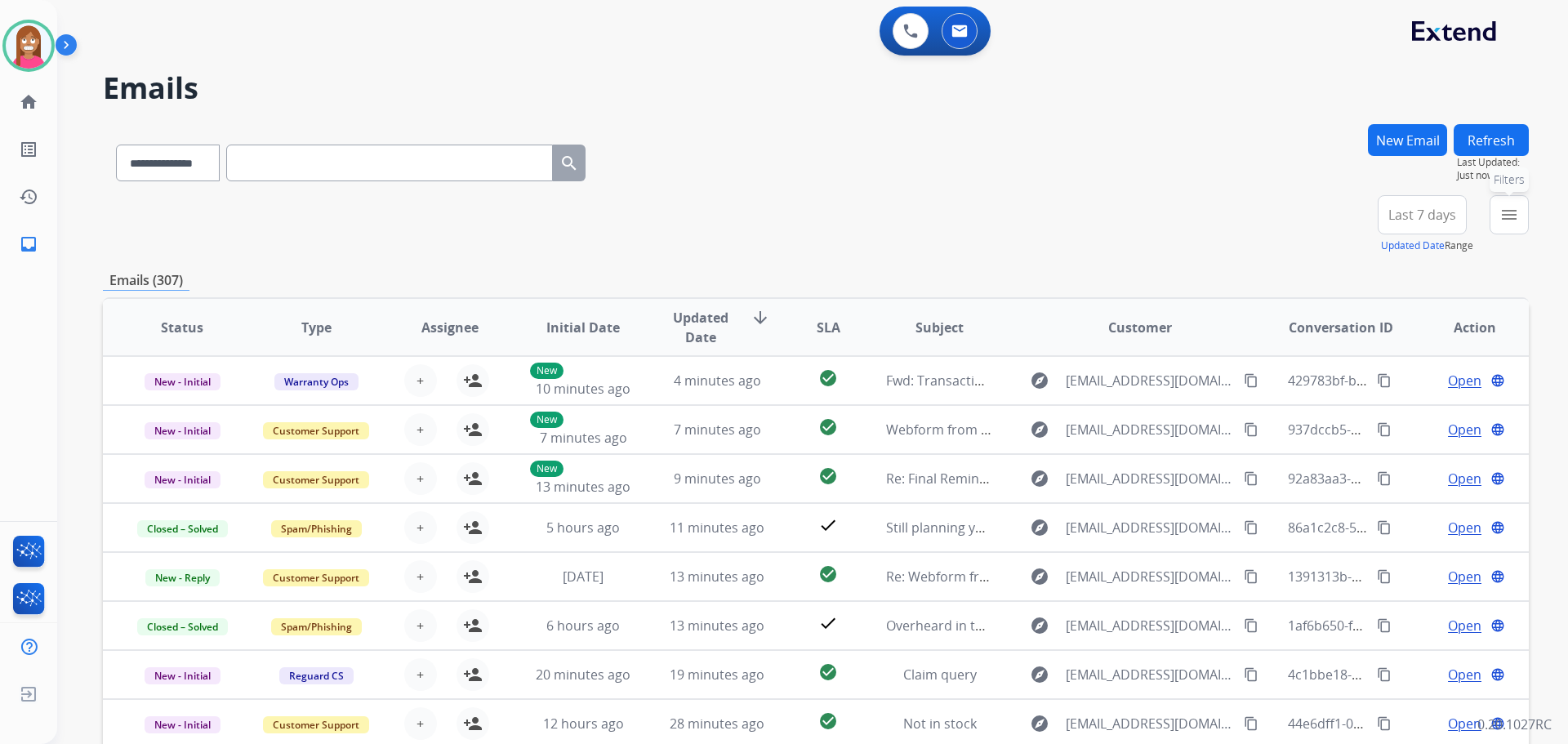
click at [1503, 208] on button "menu Filters" at bounding box center [1510, 215] width 39 height 39
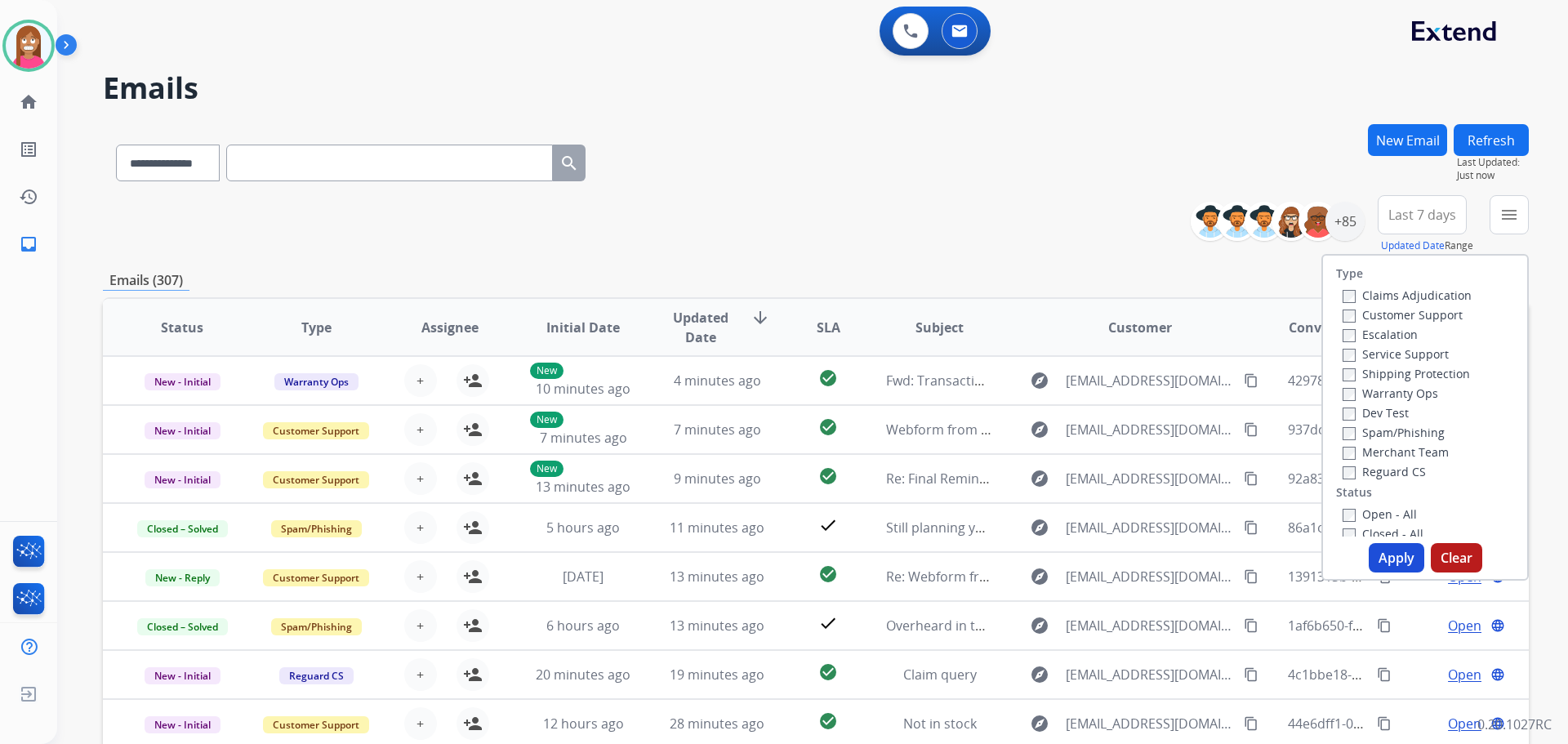
click at [1406, 308] on label "Customer Support" at bounding box center [1402, 315] width 120 height 16
drag, startPoint x: 1385, startPoint y: 374, endPoint x: 1386, endPoint y: 390, distance: 16.0
click at [1385, 375] on label "Shipping Protection" at bounding box center [1406, 373] width 127 height 16
click at [1382, 480] on div "Reguard CS" at bounding box center [1407, 471] width 129 height 19
click at [1368, 477] on label "Reguard CS" at bounding box center [1384, 472] width 84 height 16
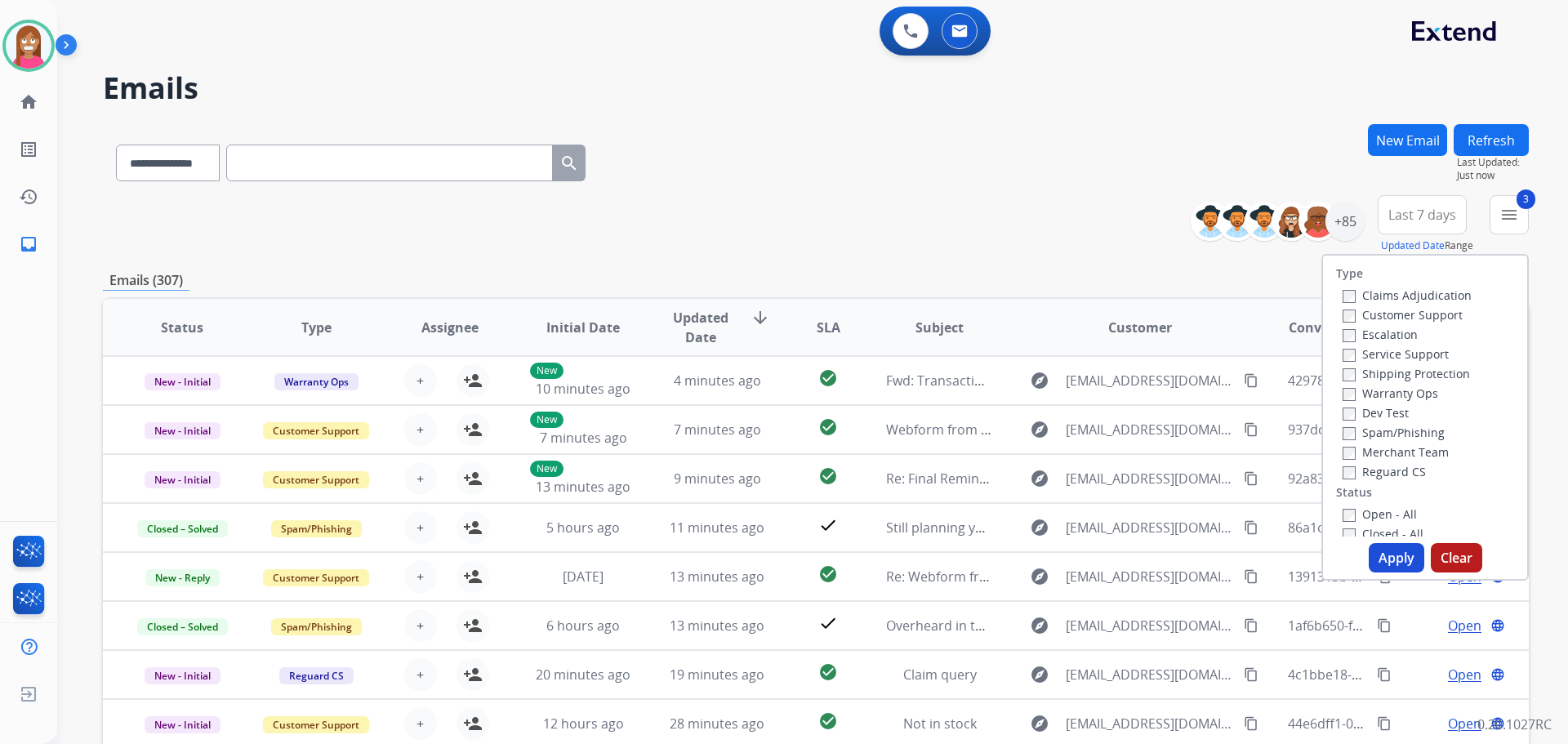
click at [1369, 518] on label "Open - All" at bounding box center [1379, 514] width 74 height 16
click at [1384, 552] on button "Apply" at bounding box center [1396, 557] width 55 height 29
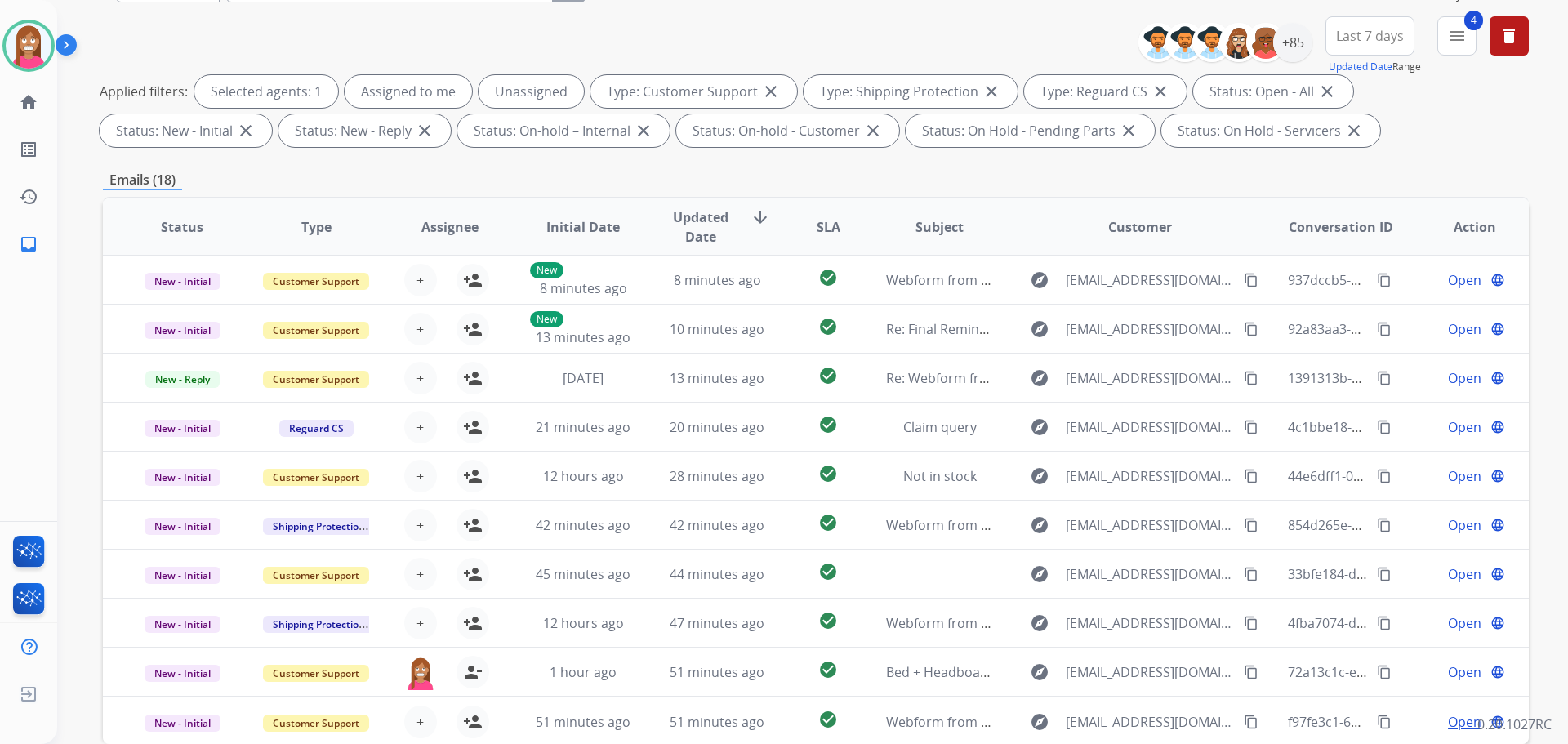
scroll to position [18, 0]
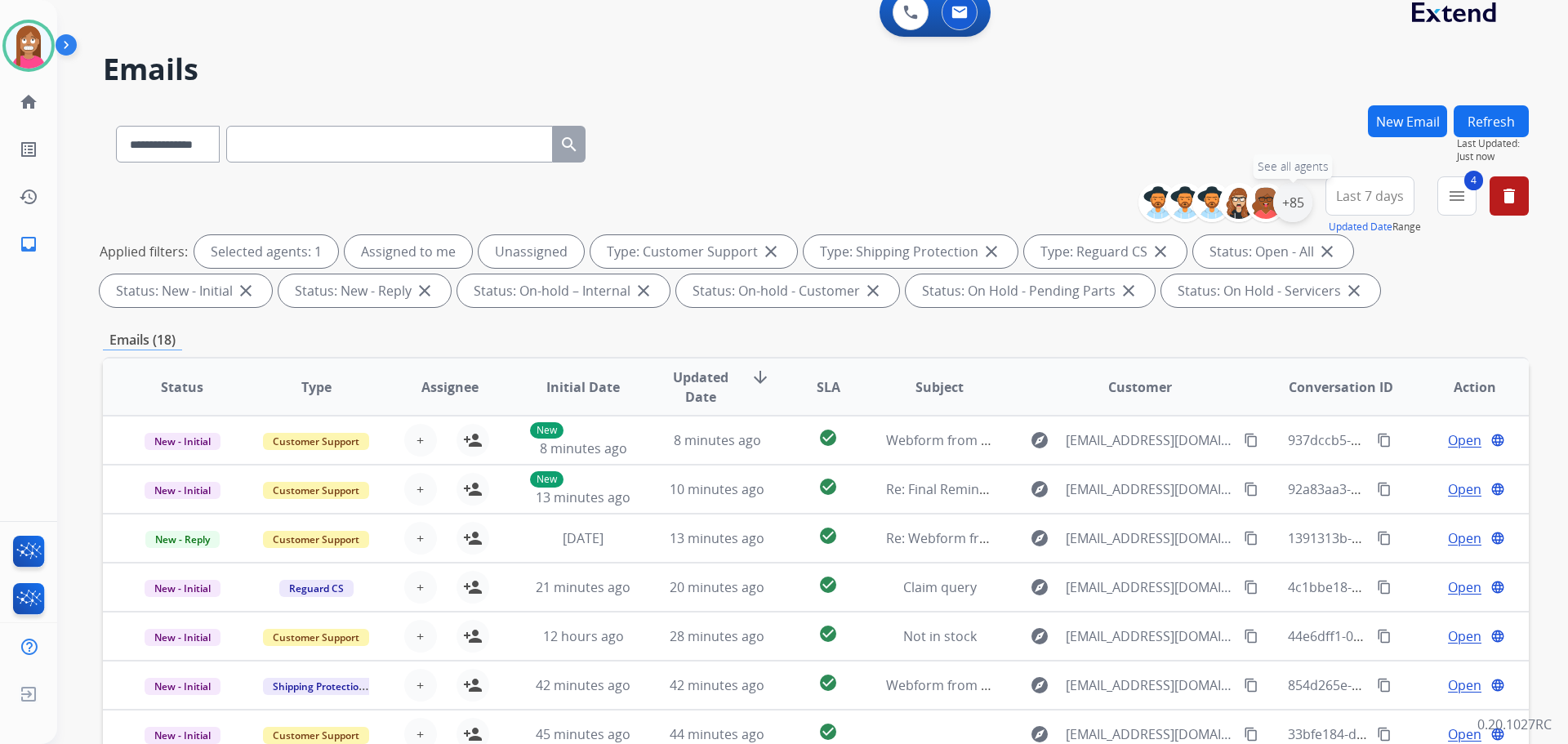
click at [1295, 205] on div "+85" at bounding box center [1293, 202] width 39 height 39
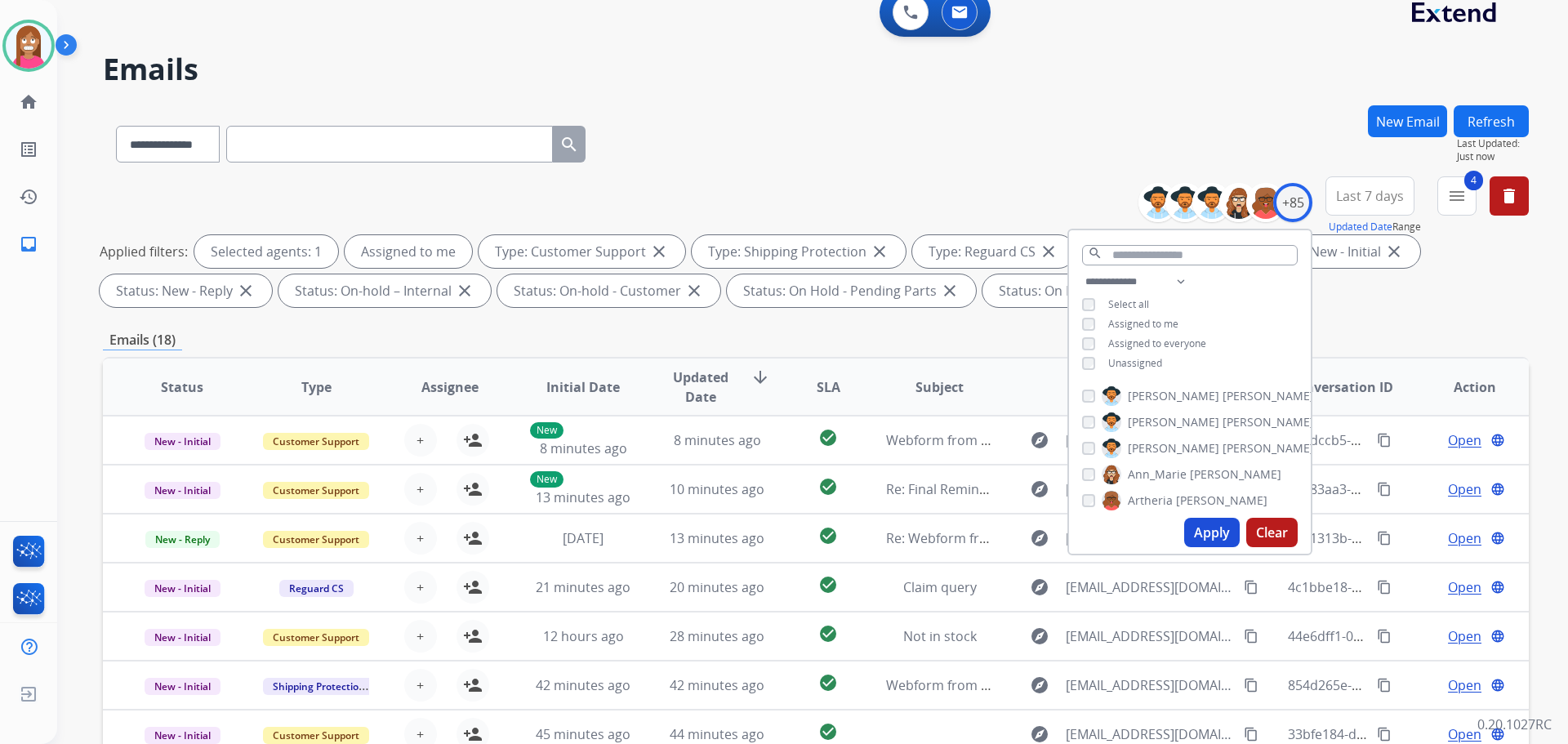
drag, startPoint x: 1223, startPoint y: 532, endPoint x: 1193, endPoint y: 527, distance: 30.4
click at [1221, 532] on button "Apply" at bounding box center [1212, 532] width 55 height 29
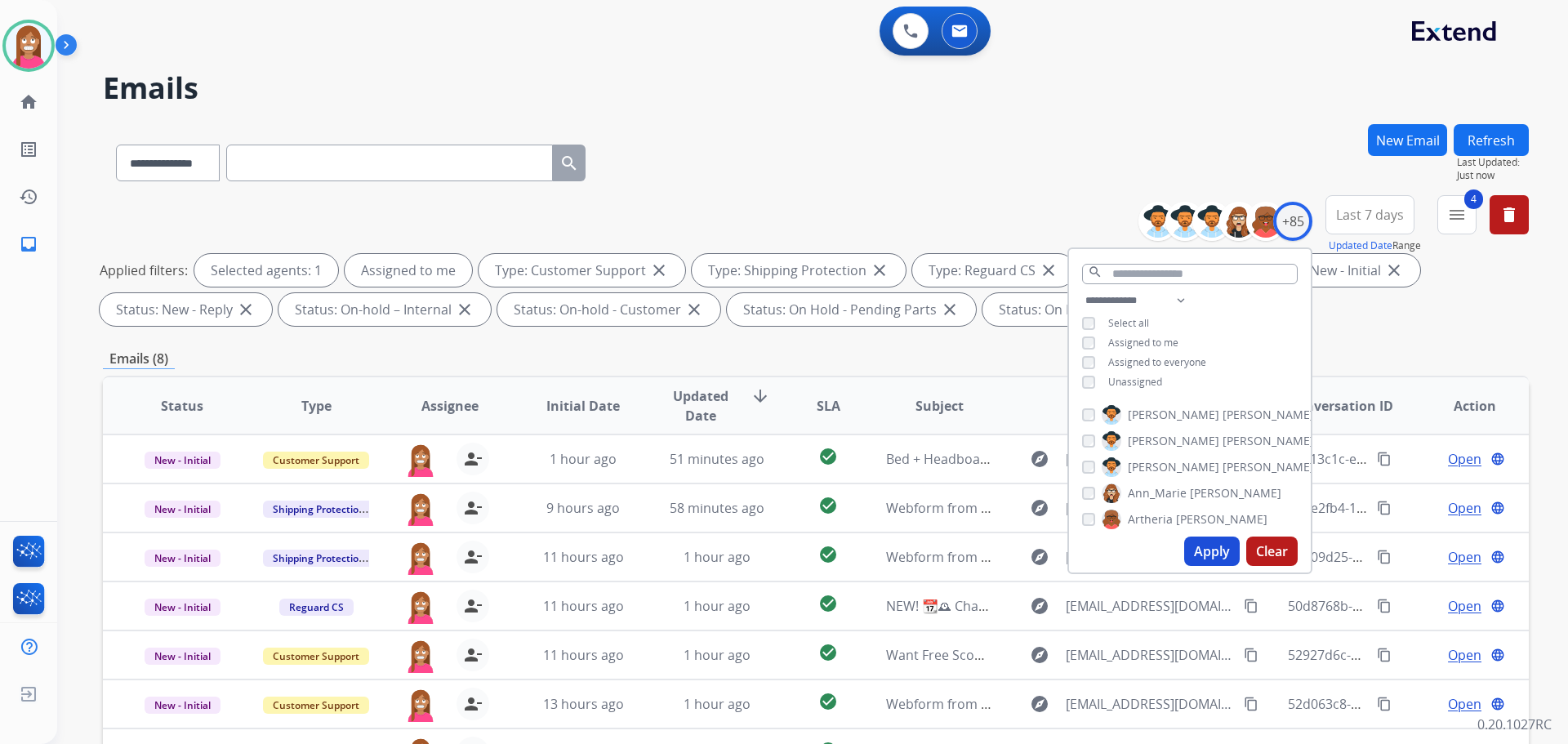
drag, startPoint x: 839, startPoint y: 118, endPoint x: 857, endPoint y: 206, distance: 89.8
click at [851, 153] on div "**********" at bounding box center [793, 430] width 1472 height 744
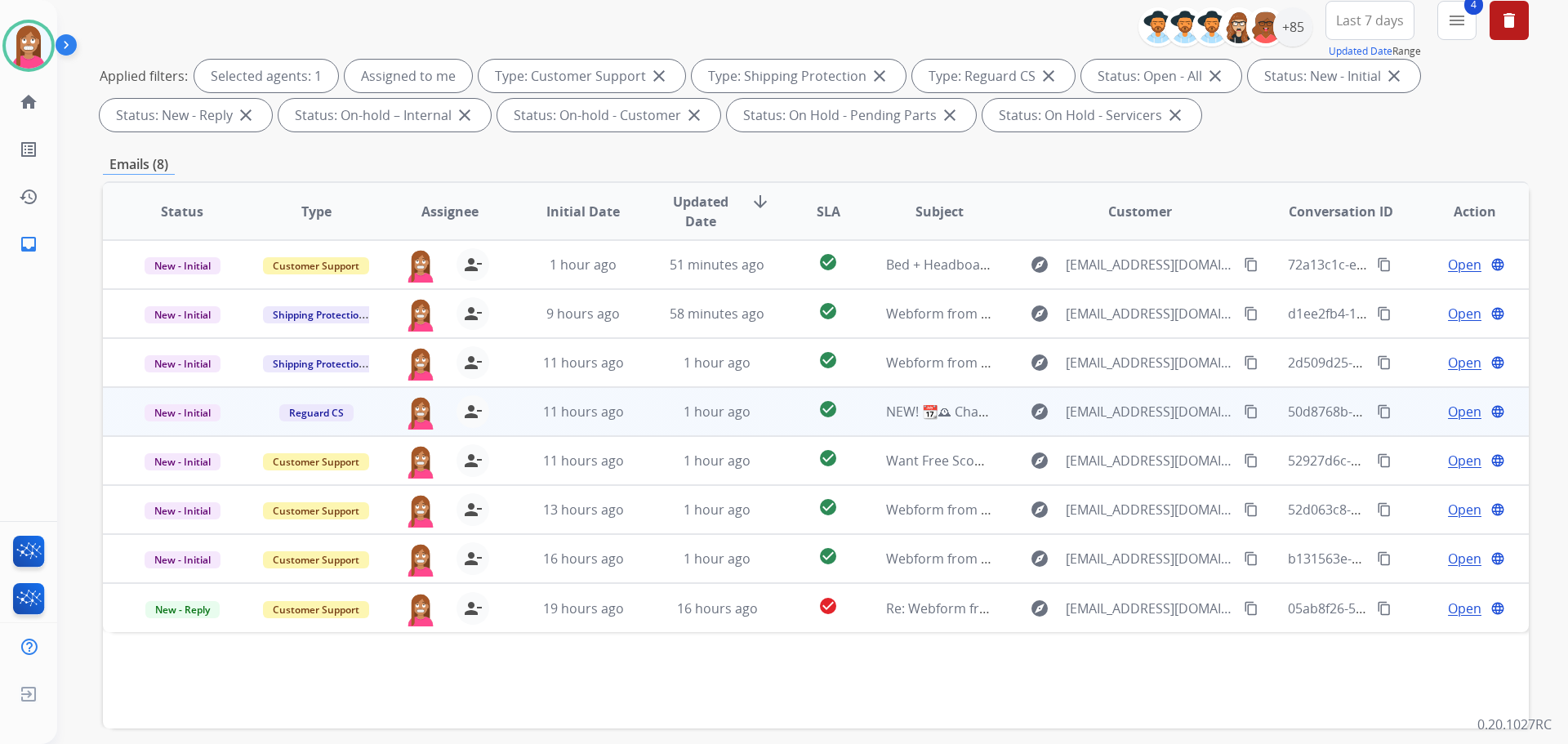
scroll to position [264, 0]
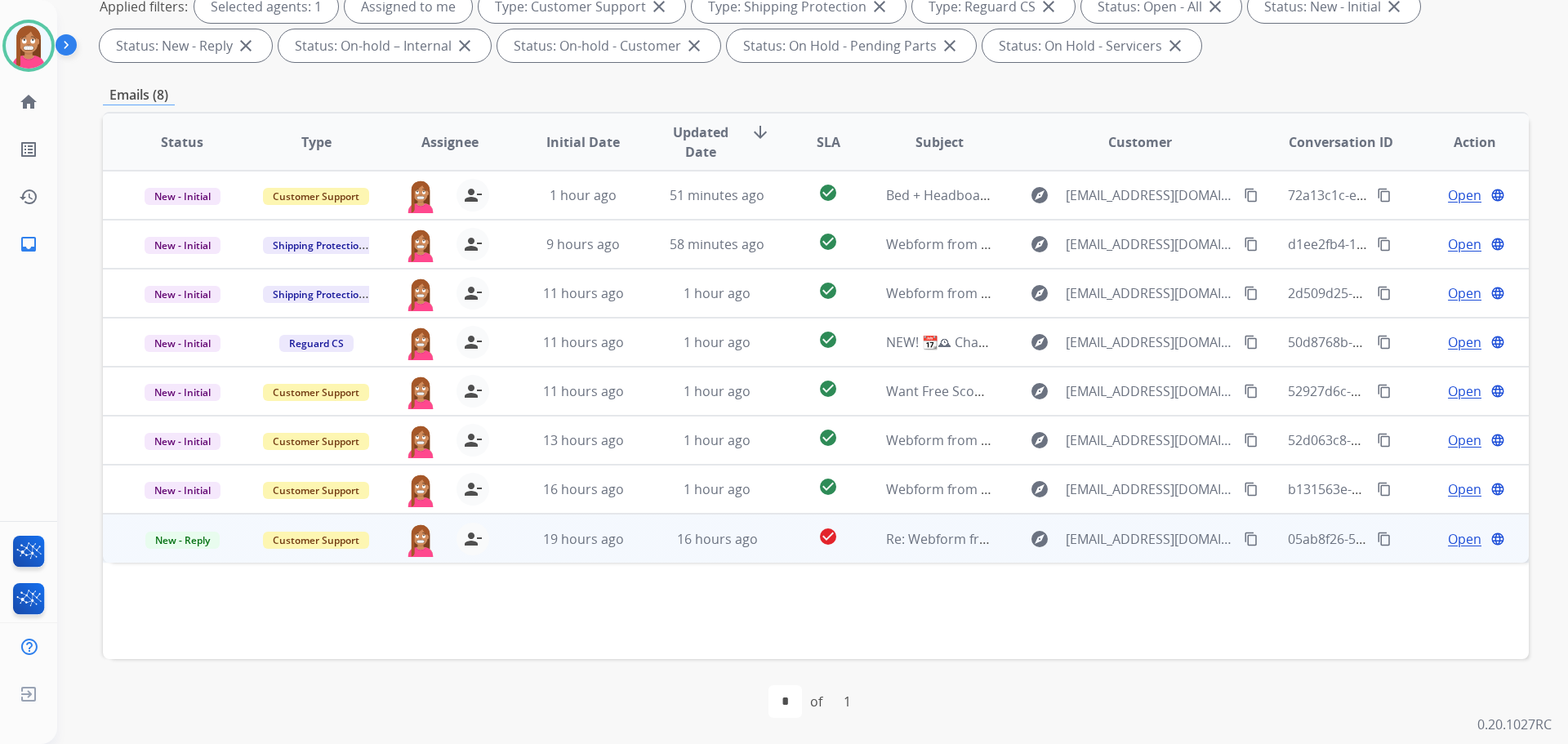
click at [631, 560] on td "19 hours ago" at bounding box center [571, 538] width 134 height 49
click at [1448, 530] on span "Open" at bounding box center [1465, 538] width 33 height 19
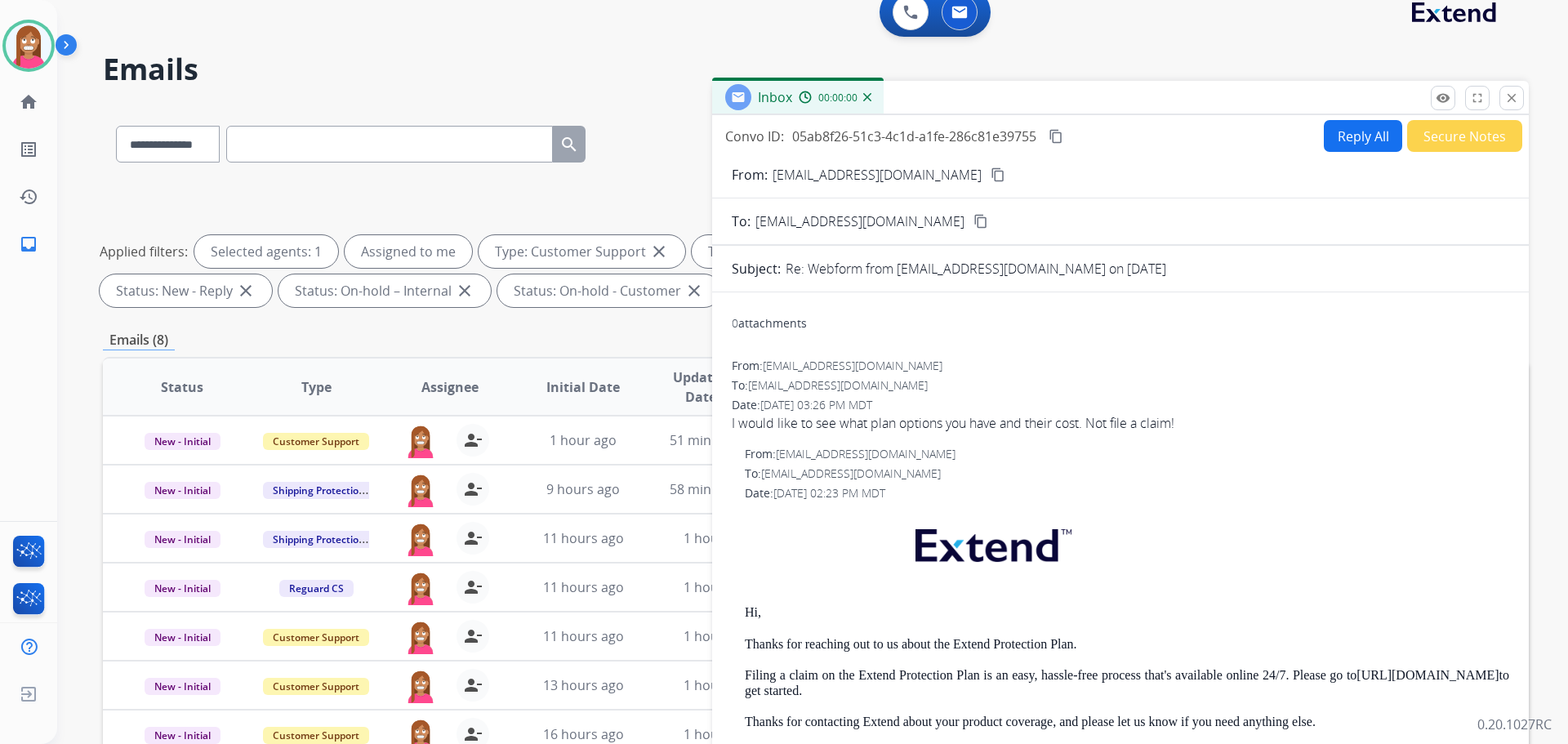
scroll to position [0, 0]
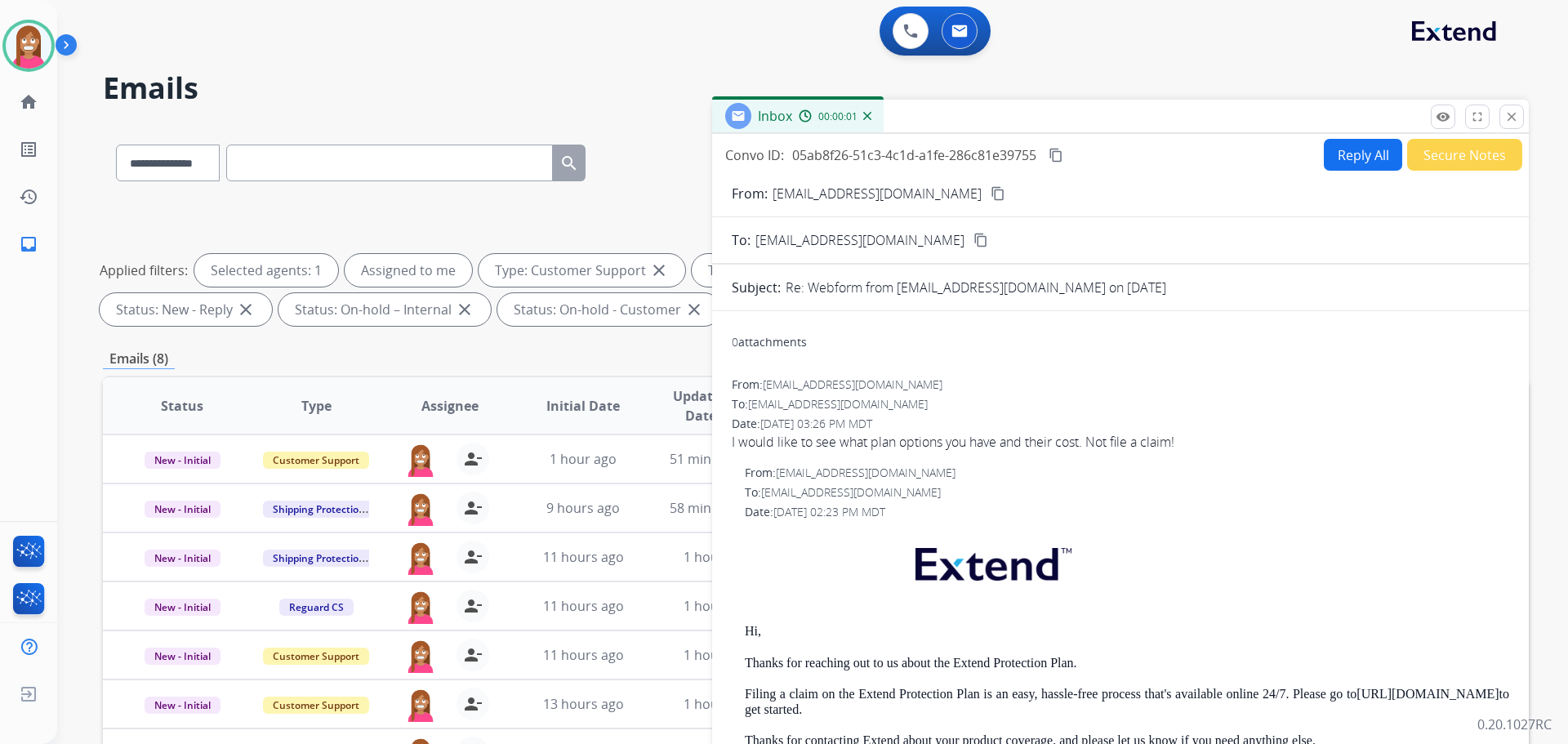
click at [1372, 156] on button "Reply All" at bounding box center [1363, 155] width 79 height 32
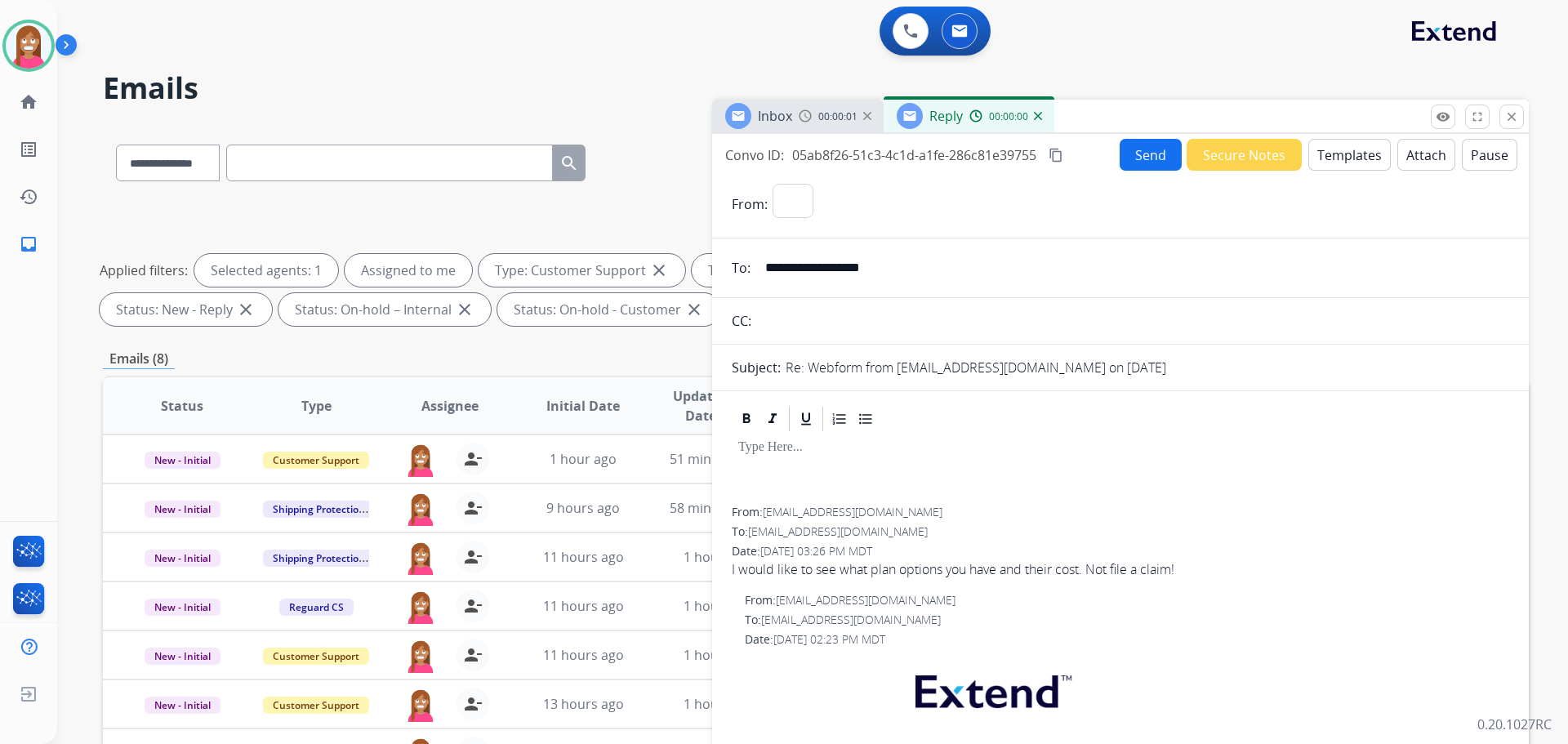
select select "**********"
click at [1347, 158] on button "Templates" at bounding box center [1349, 155] width 83 height 32
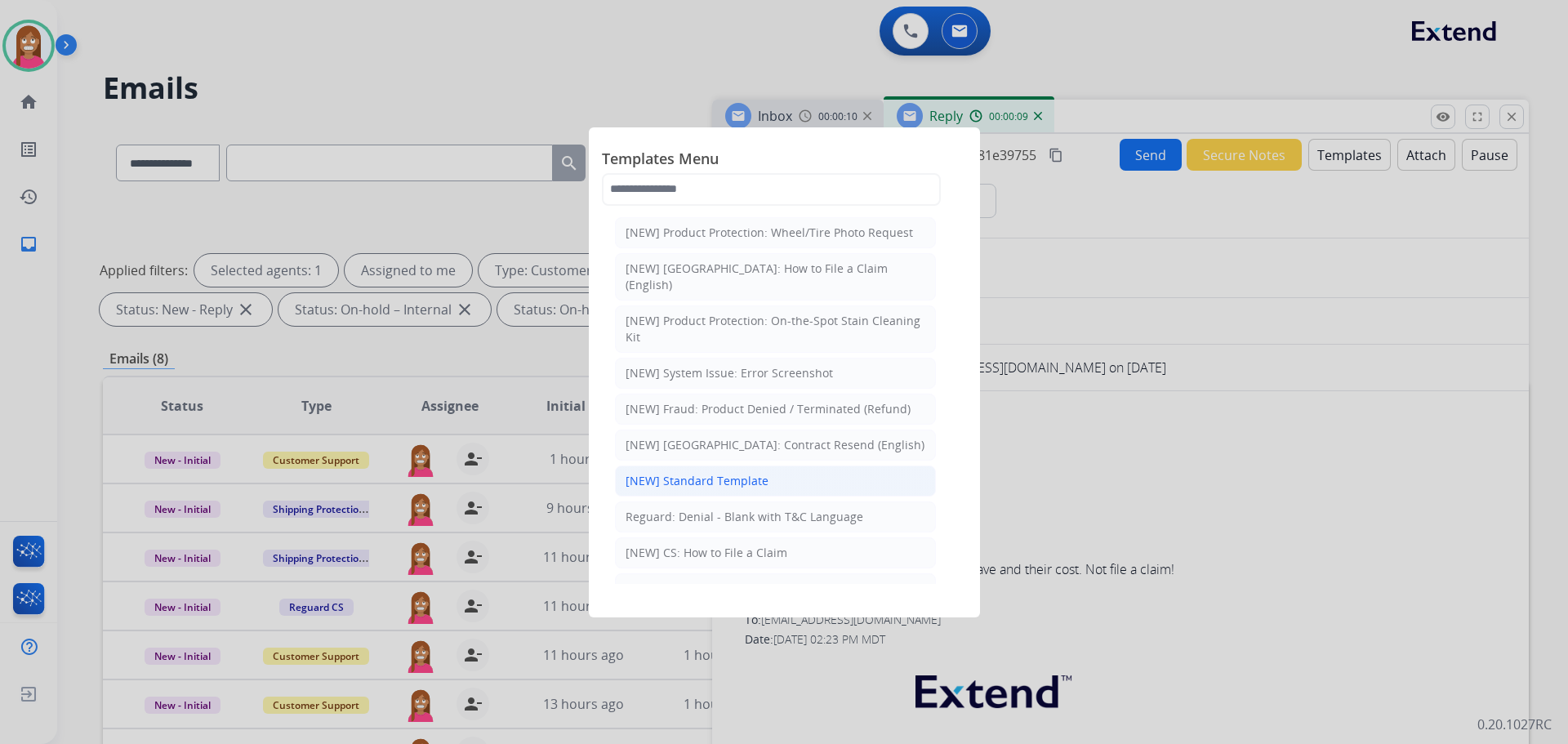
click at [670, 473] on li "[NEW] Standard Template" at bounding box center [775, 481] width 321 height 31
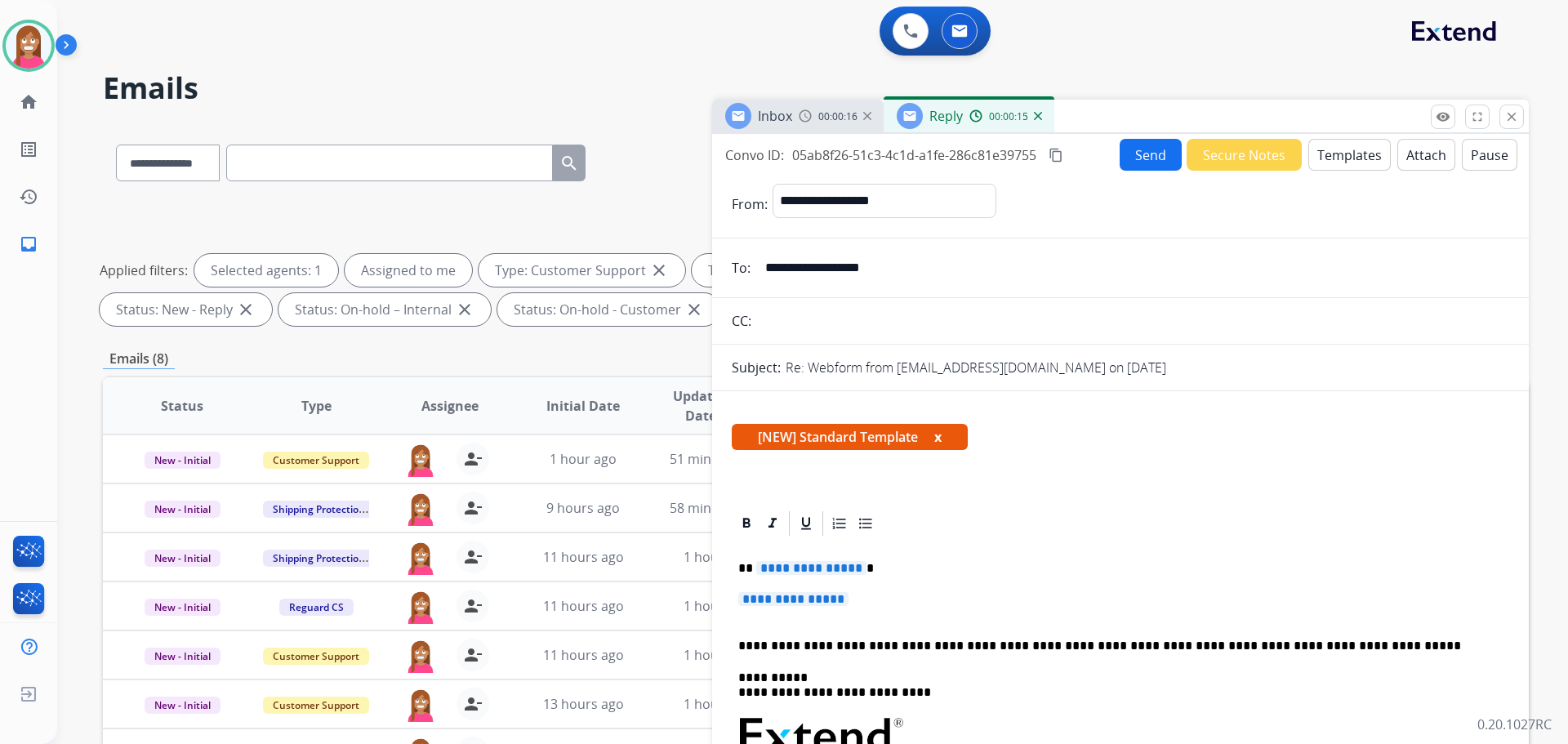
drag, startPoint x: 873, startPoint y: 600, endPoint x: 897, endPoint y: 565, distance: 42.4
click at [897, 566] on p "**********" at bounding box center [1114, 568] width 752 height 15
click at [806, 572] on span "**********" at bounding box center [811, 568] width 110 height 14
click at [840, 600] on span "**********" at bounding box center [793, 599] width 110 height 14
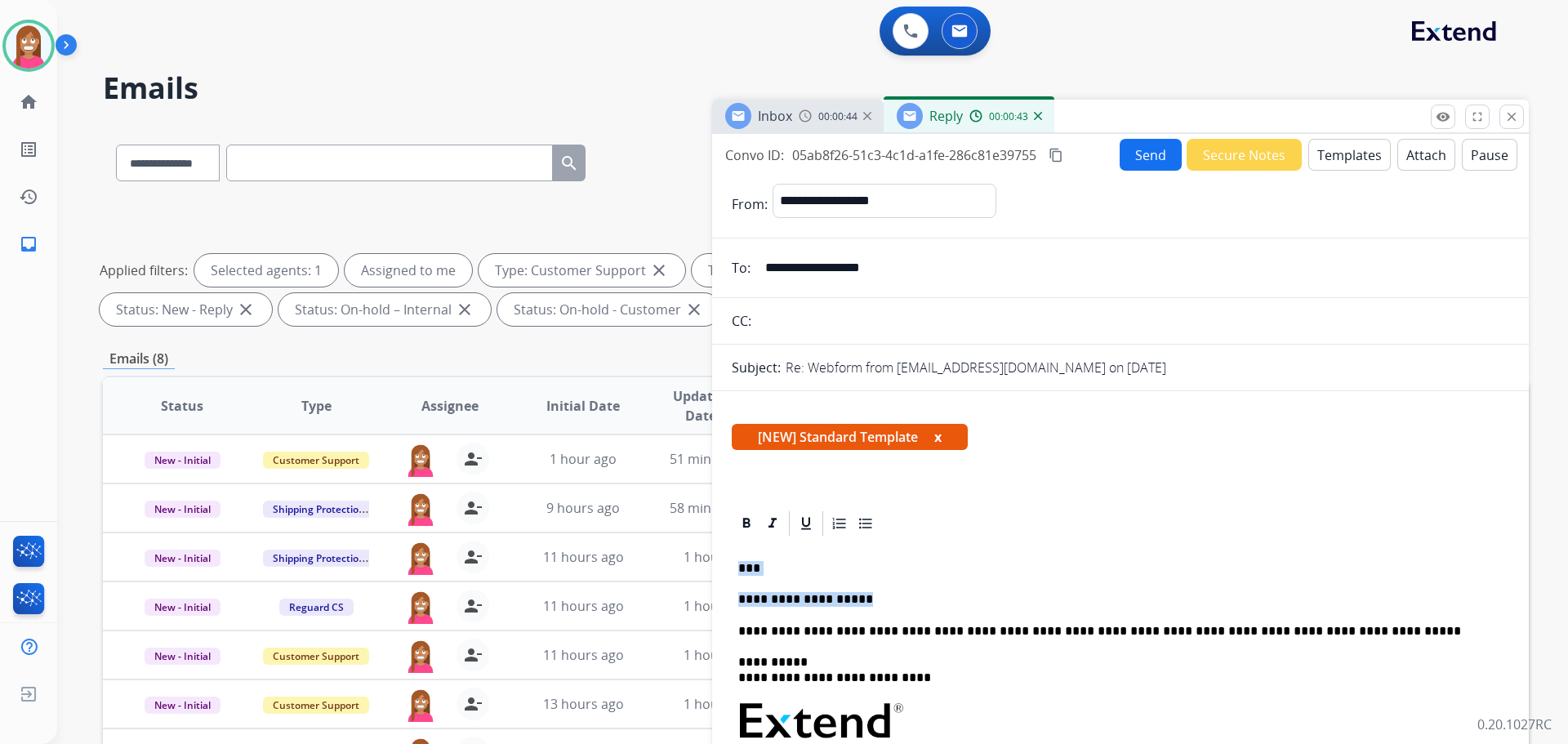
drag, startPoint x: 848, startPoint y: 601, endPoint x: 731, endPoint y: 562, distance: 123.3
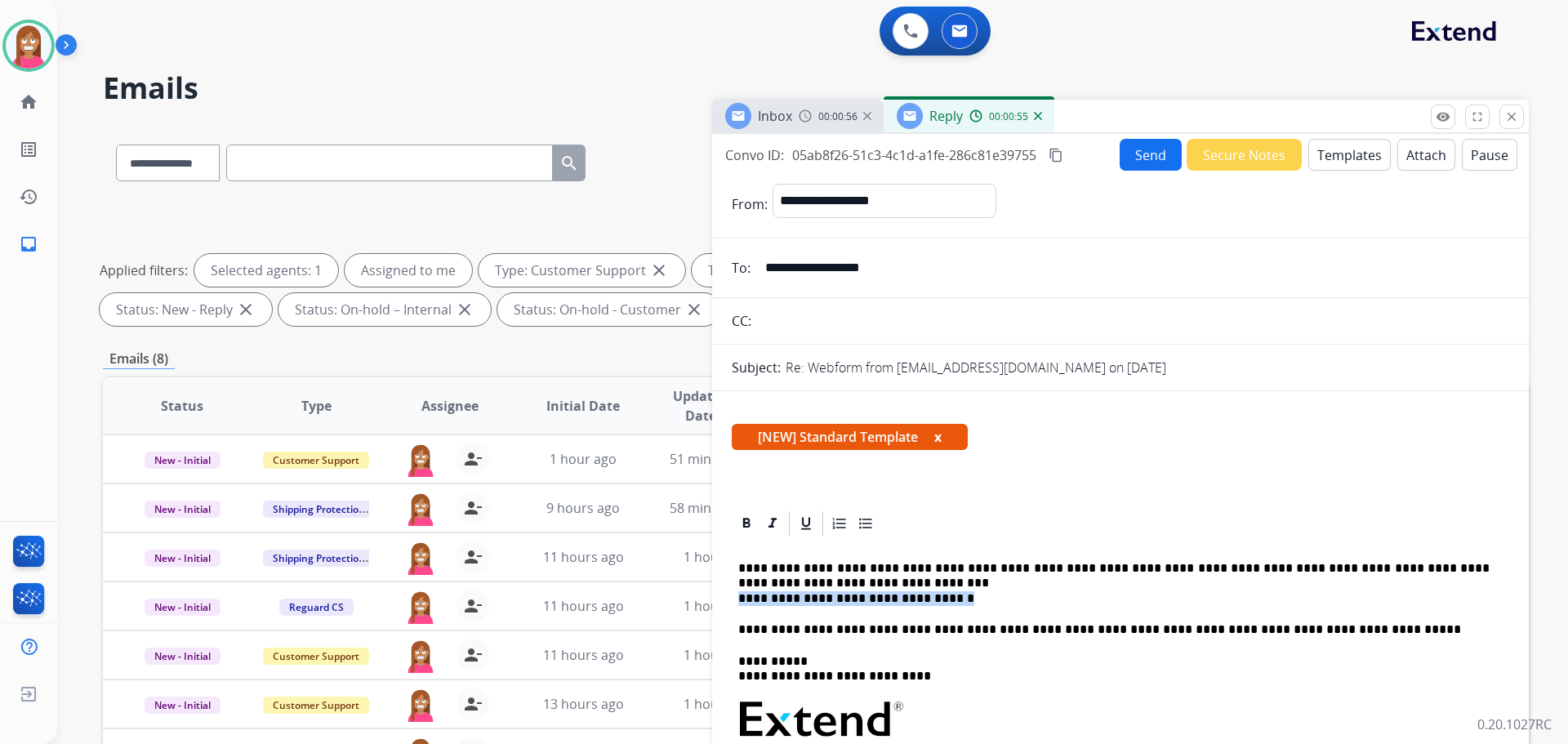
drag, startPoint x: 939, startPoint y: 598, endPoint x: 739, endPoint y: 601, distance: 200.0
click at [739, 601] on p "**********" at bounding box center [1114, 584] width 752 height 45
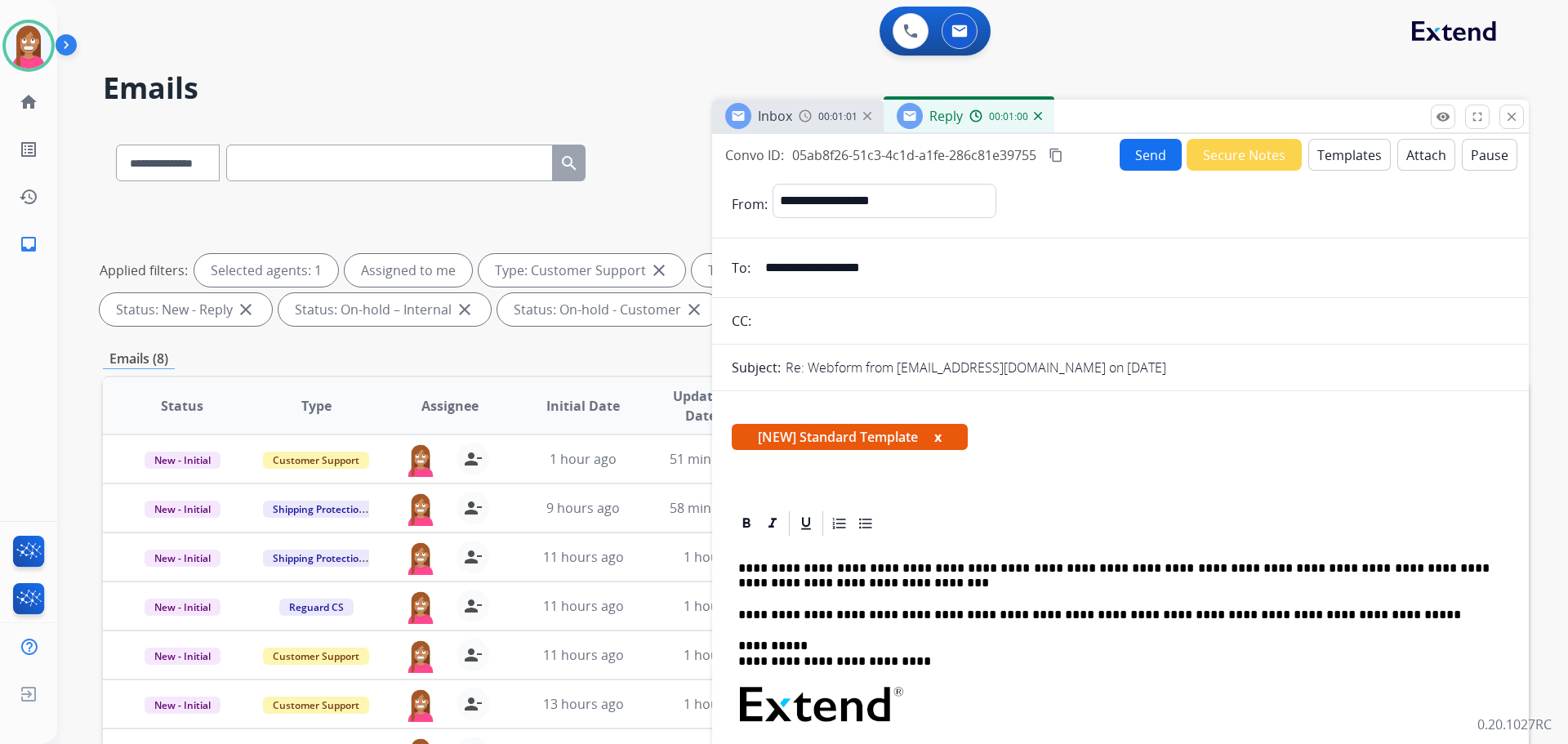
click at [799, 579] on p "**********" at bounding box center [1114, 576] width 752 height 30
click at [1130, 164] on button "Send" at bounding box center [1151, 155] width 62 height 32
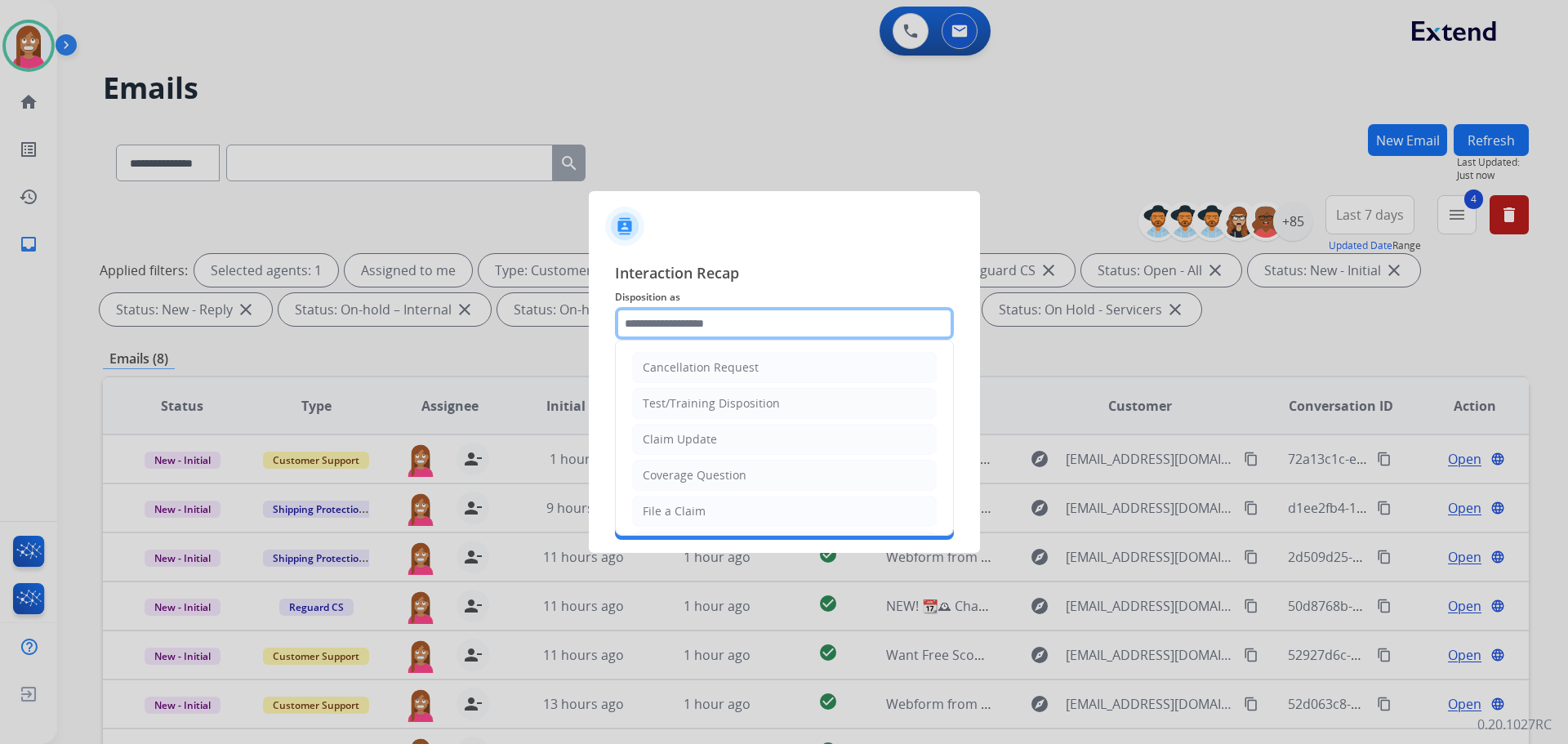
click at [648, 326] on input "text" at bounding box center [784, 324] width 339 height 33
click at [649, 444] on div "Claim Update" at bounding box center [680, 439] width 74 height 17
type input "**********"
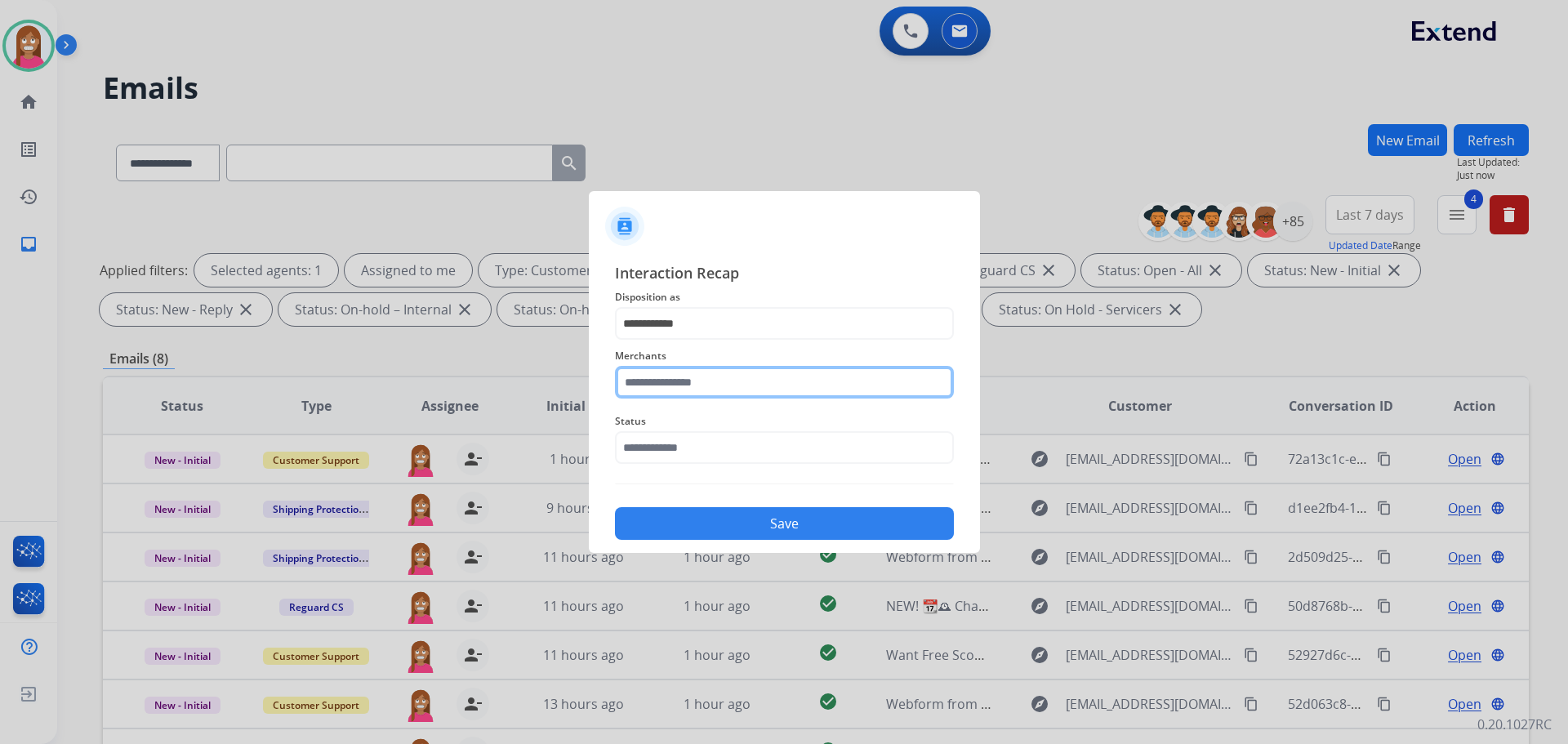
click at [656, 387] on input "text" at bounding box center [784, 382] width 339 height 33
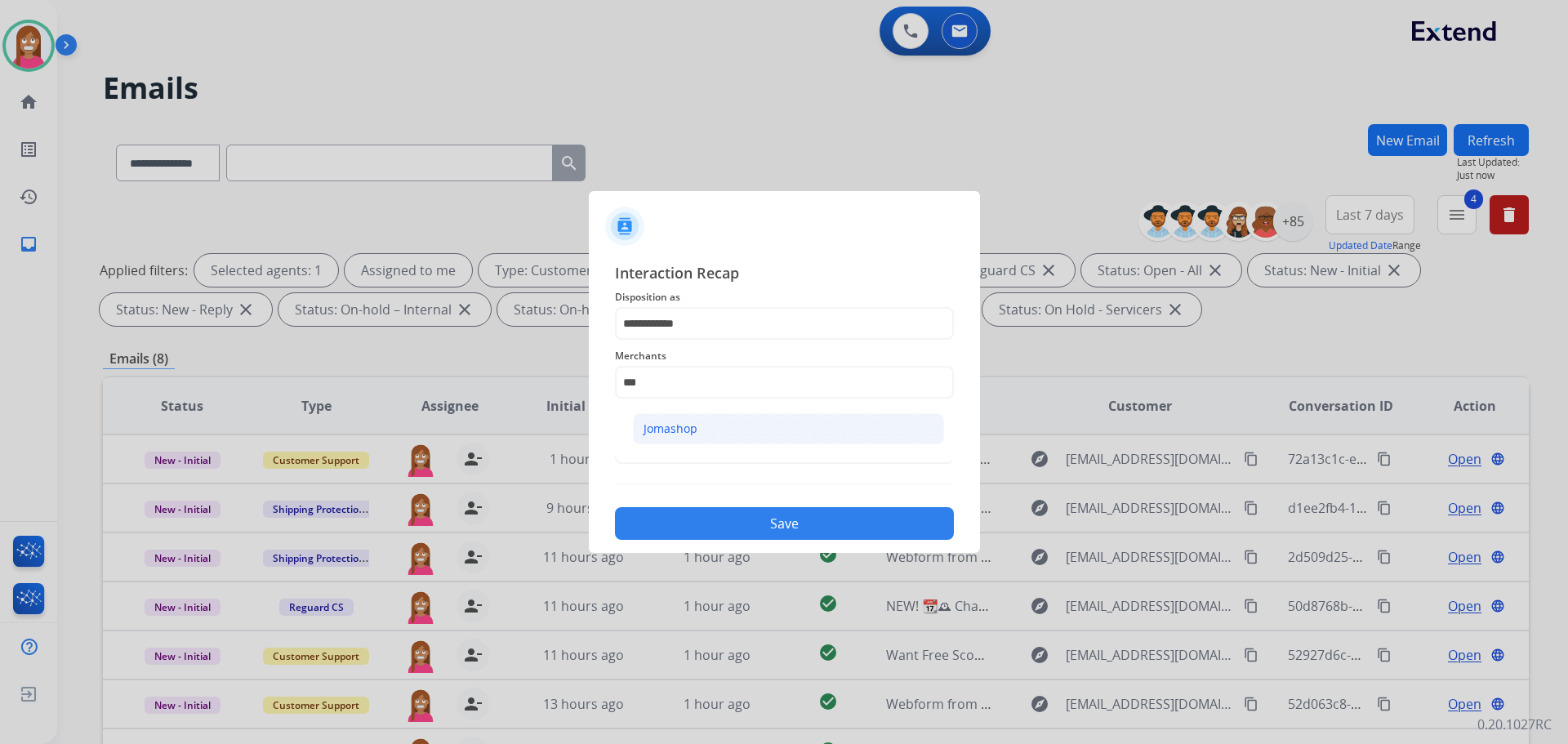
click at [732, 425] on li "Jomashop" at bounding box center [789, 429] width 311 height 31
type input "********"
click at [687, 454] on input "text" at bounding box center [784, 447] width 339 height 33
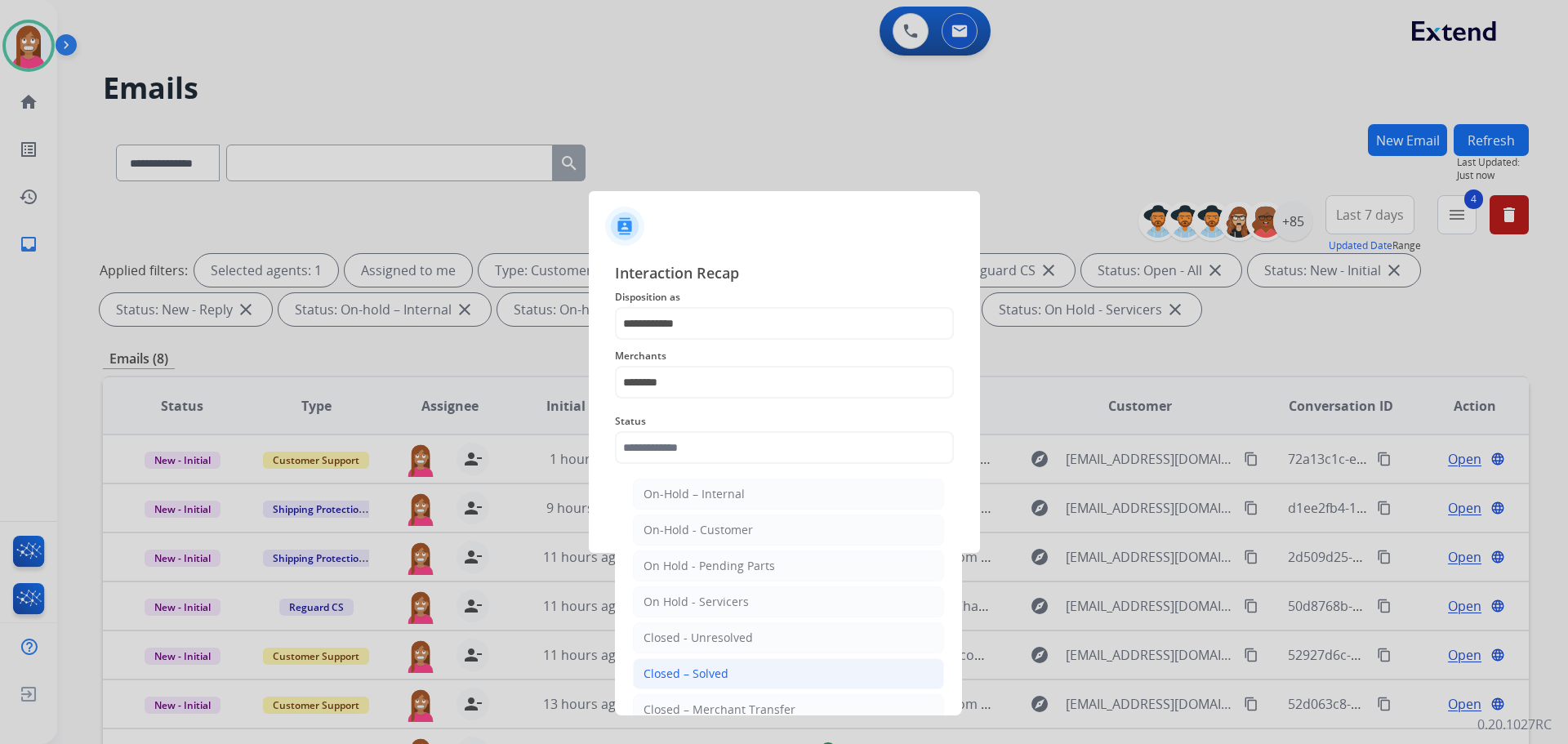
click at [726, 686] on li "Closed – Solved" at bounding box center [789, 674] width 311 height 31
type input "**********"
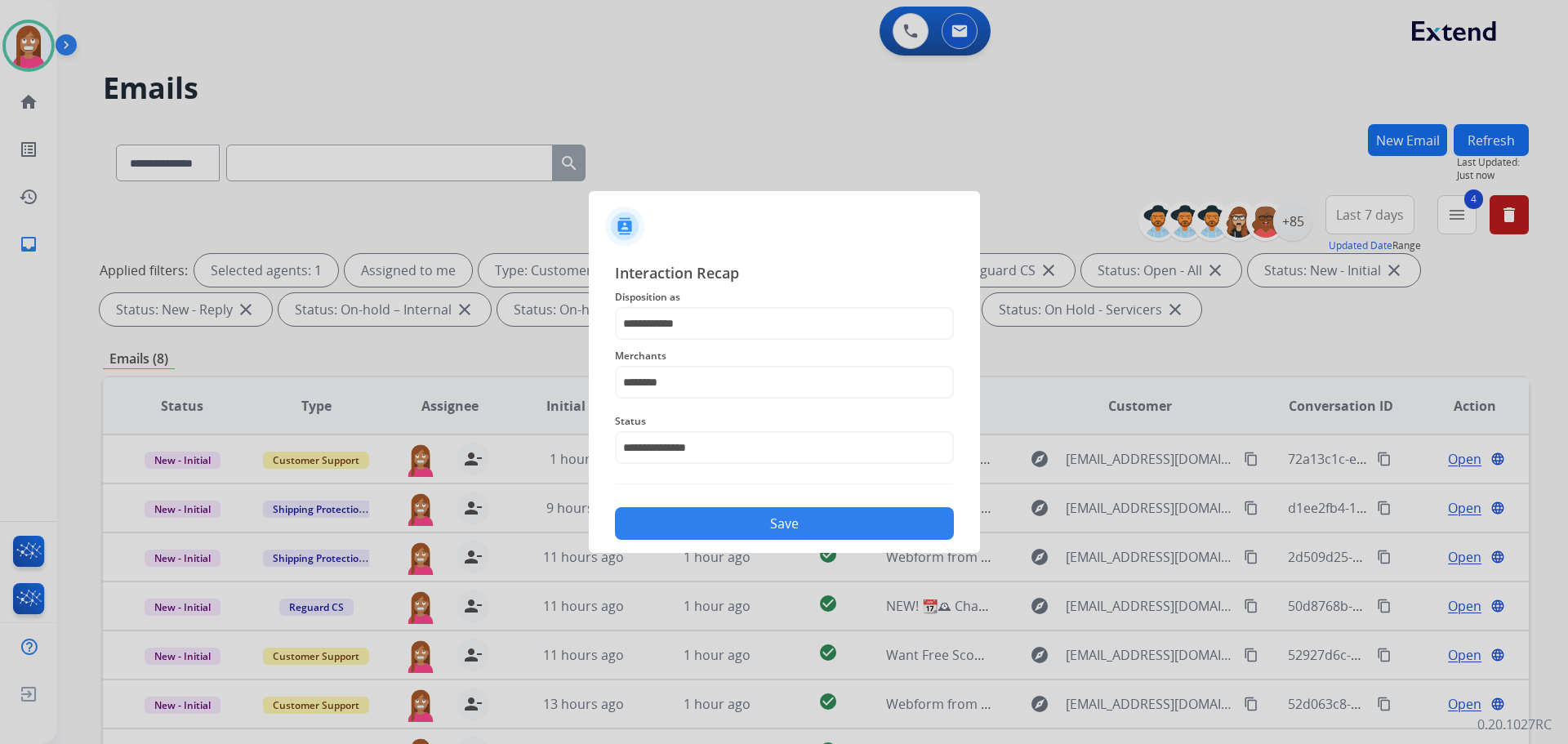
click at [736, 519] on button "Save" at bounding box center [784, 523] width 339 height 33
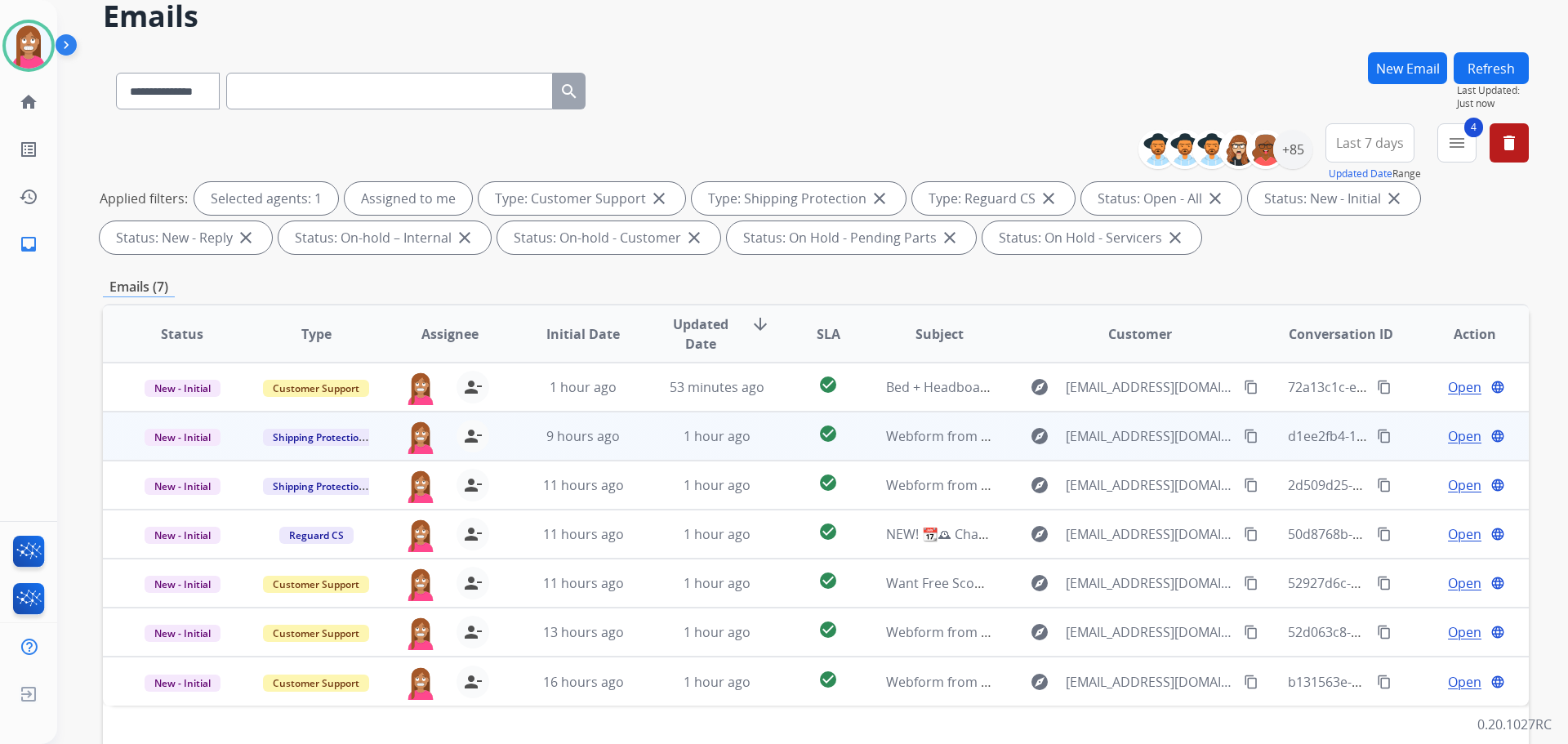
scroll to position [245, 0]
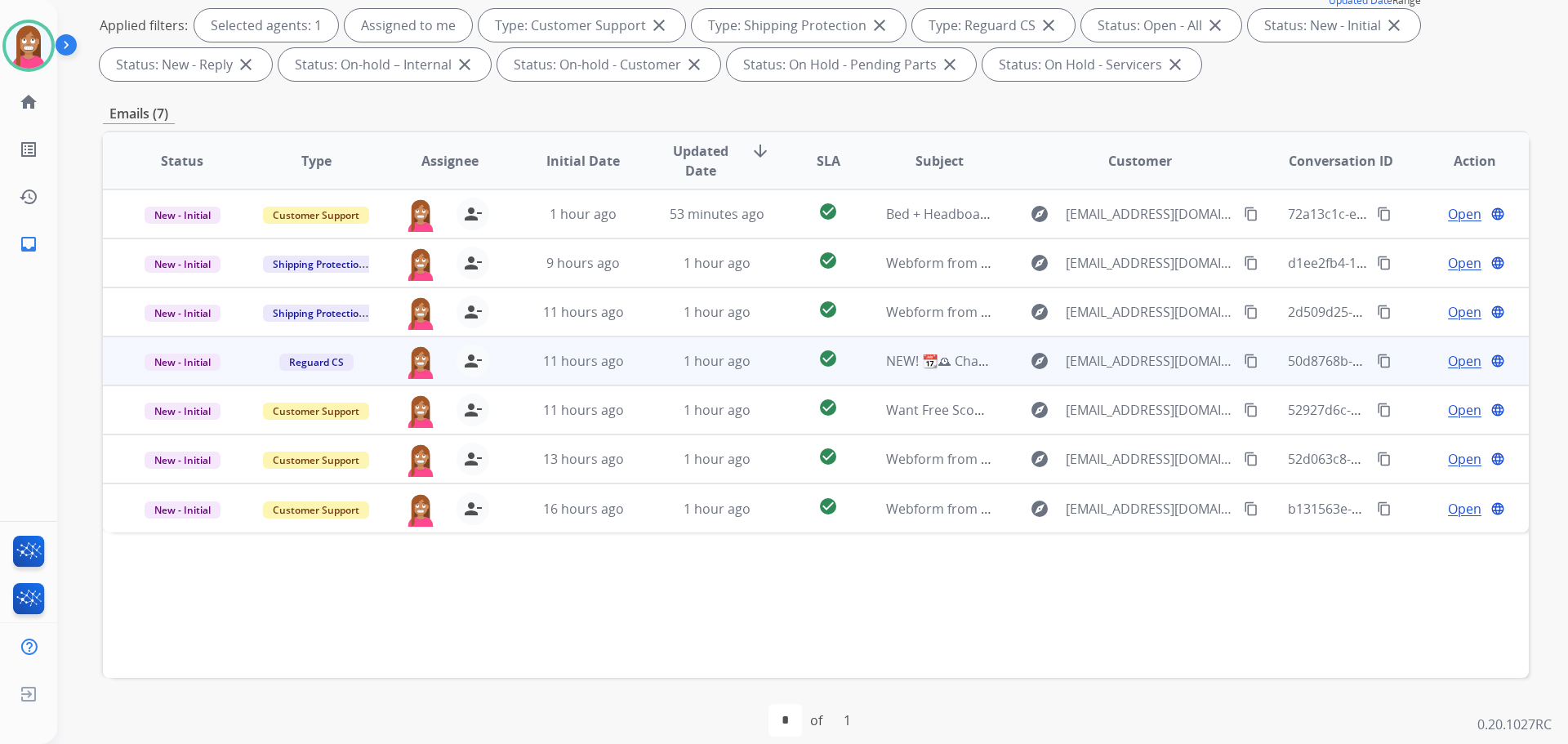
click at [646, 370] on td "1 hour ago" at bounding box center [705, 361] width 134 height 49
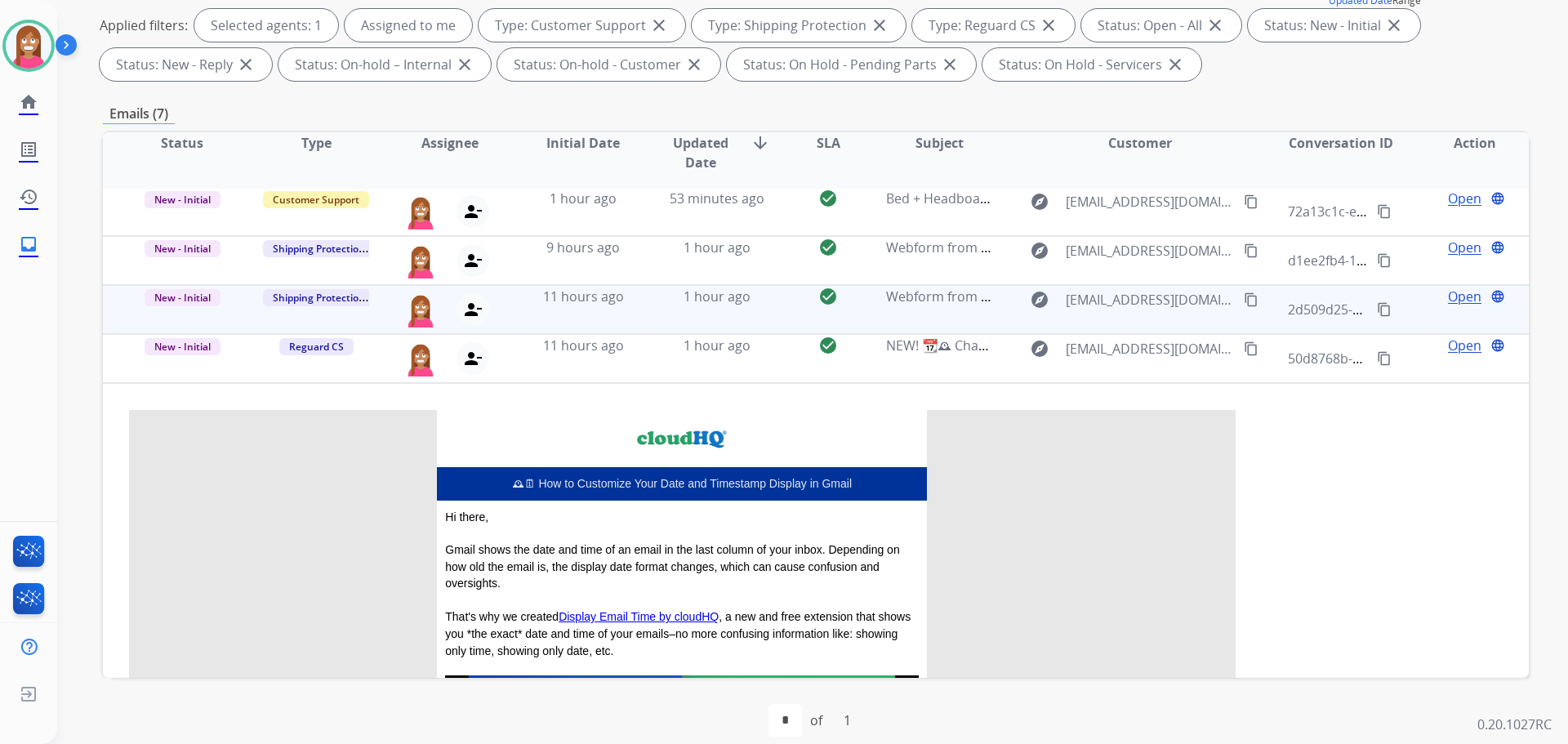
scroll to position [0, 0]
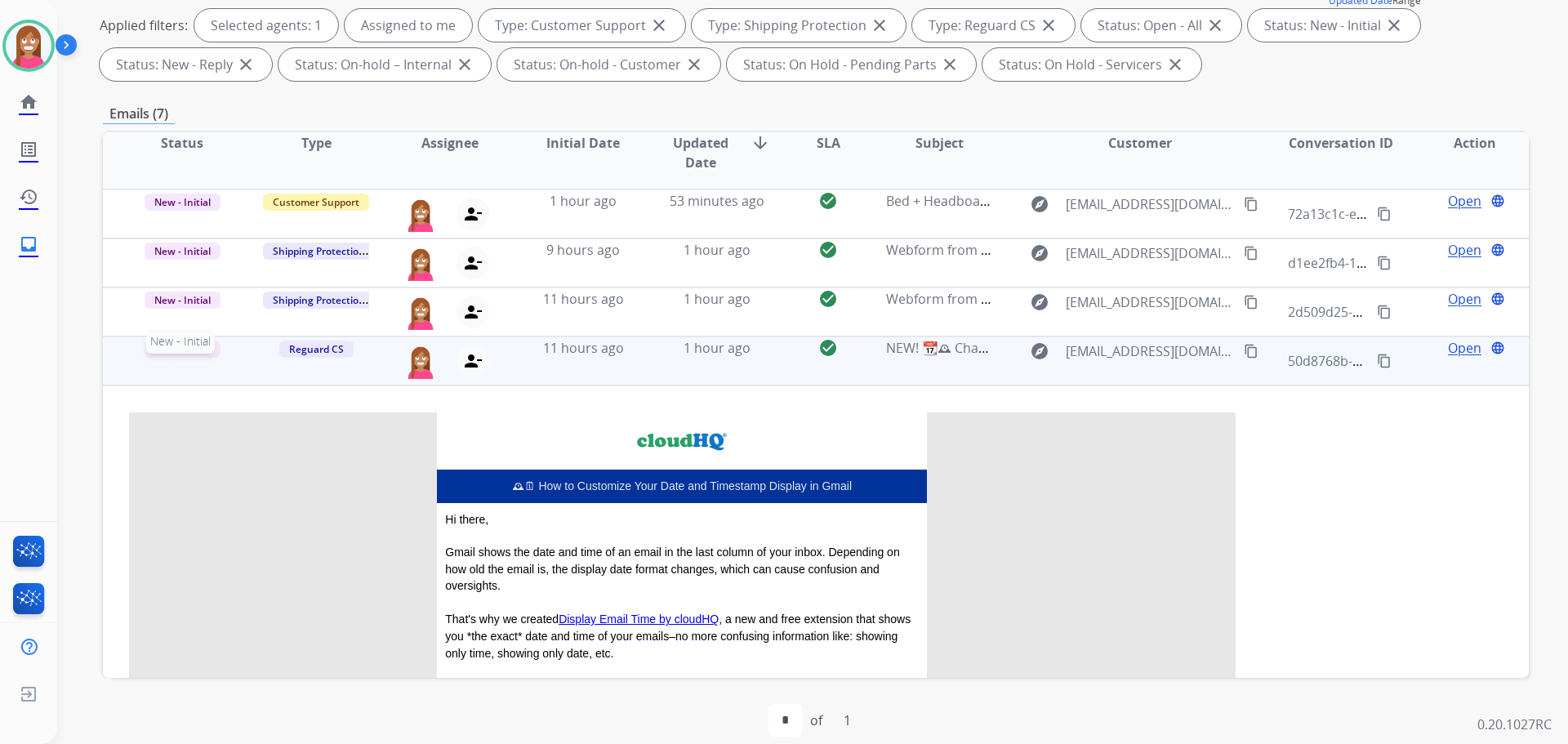
click at [186, 354] on span "New - Initial" at bounding box center [183, 349] width 76 height 18
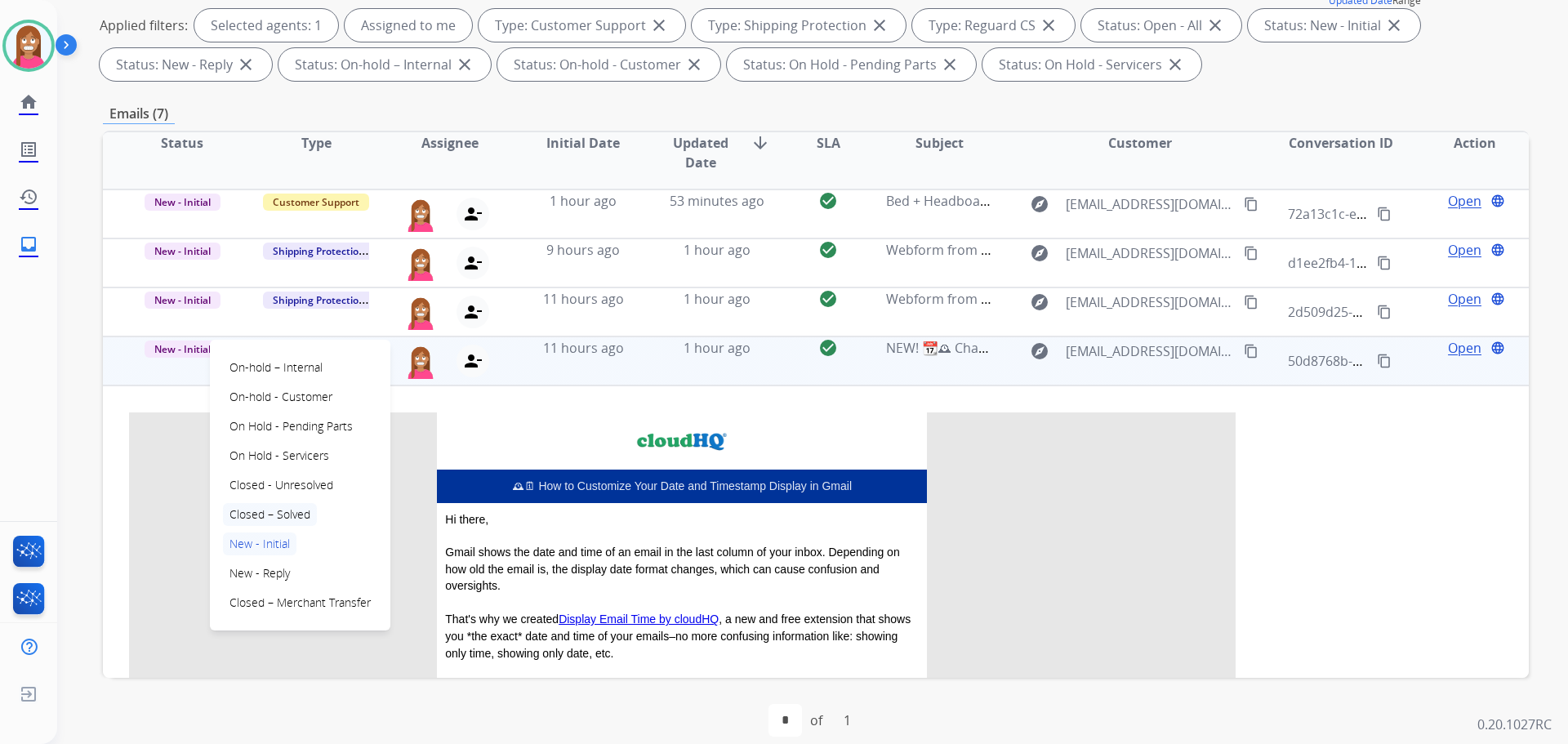
click at [272, 515] on p "Closed – Solved" at bounding box center [269, 514] width 94 height 23
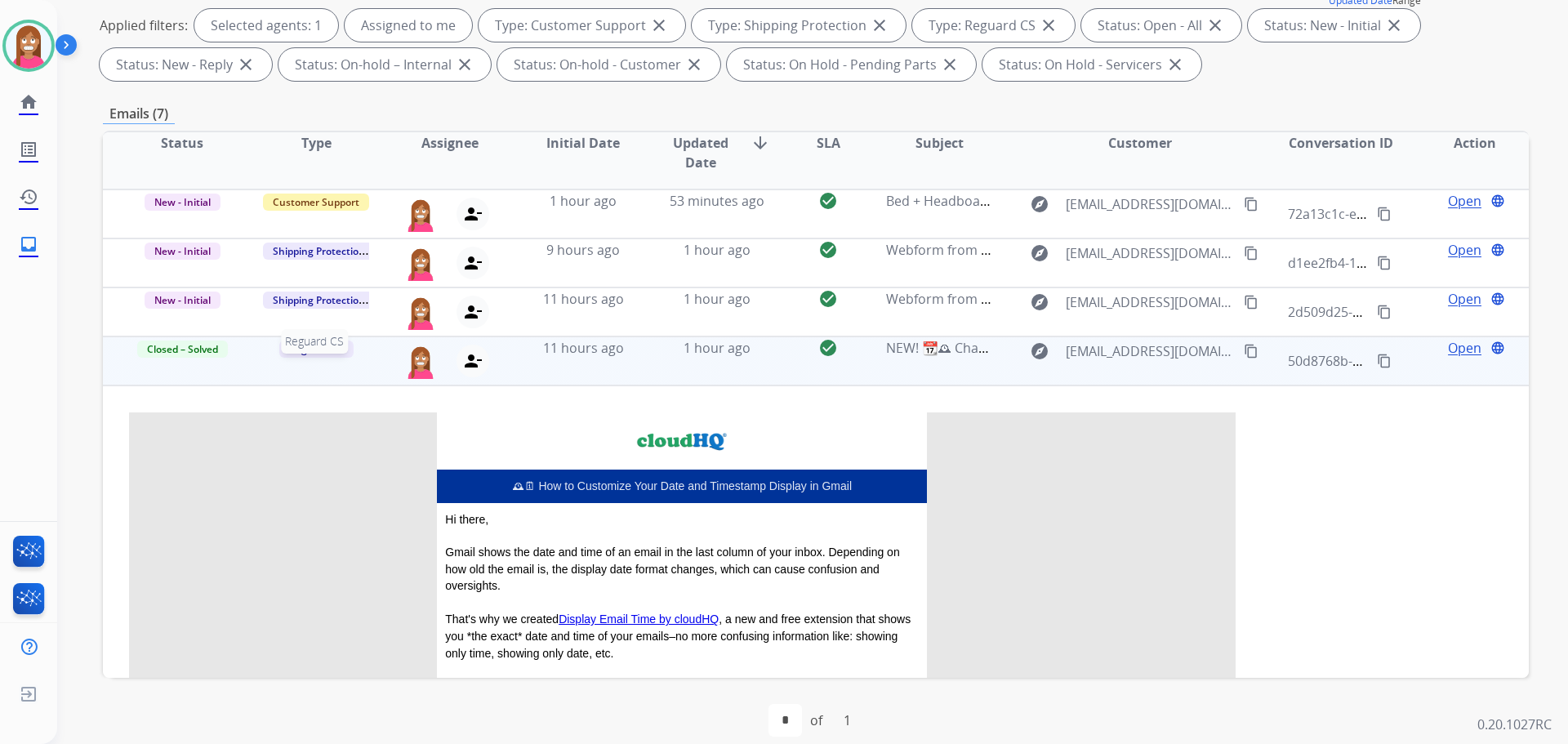
click at [305, 357] on span "Reguard CS" at bounding box center [316, 349] width 74 height 18
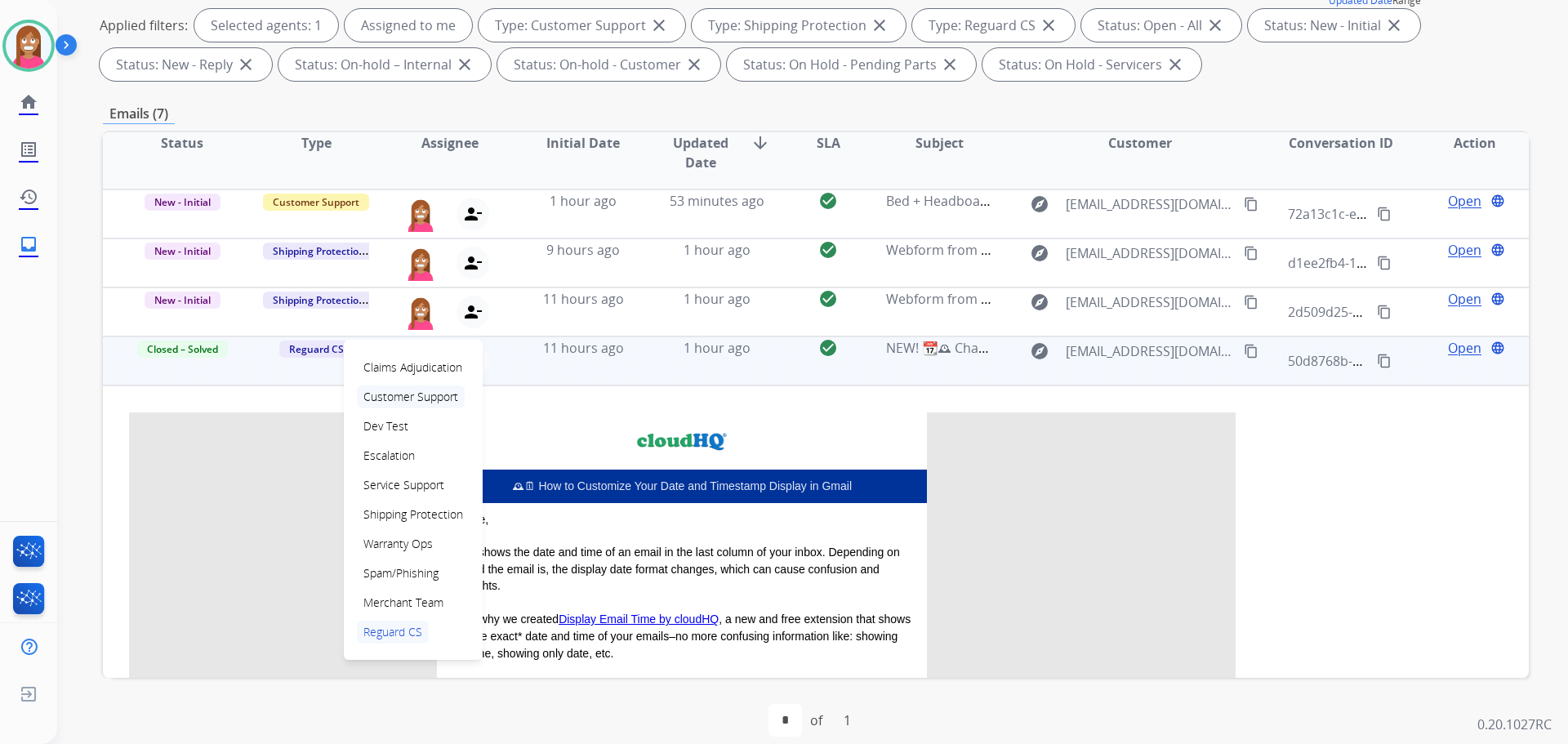
click at [385, 395] on p "Customer Support" at bounding box center [410, 397] width 108 height 23
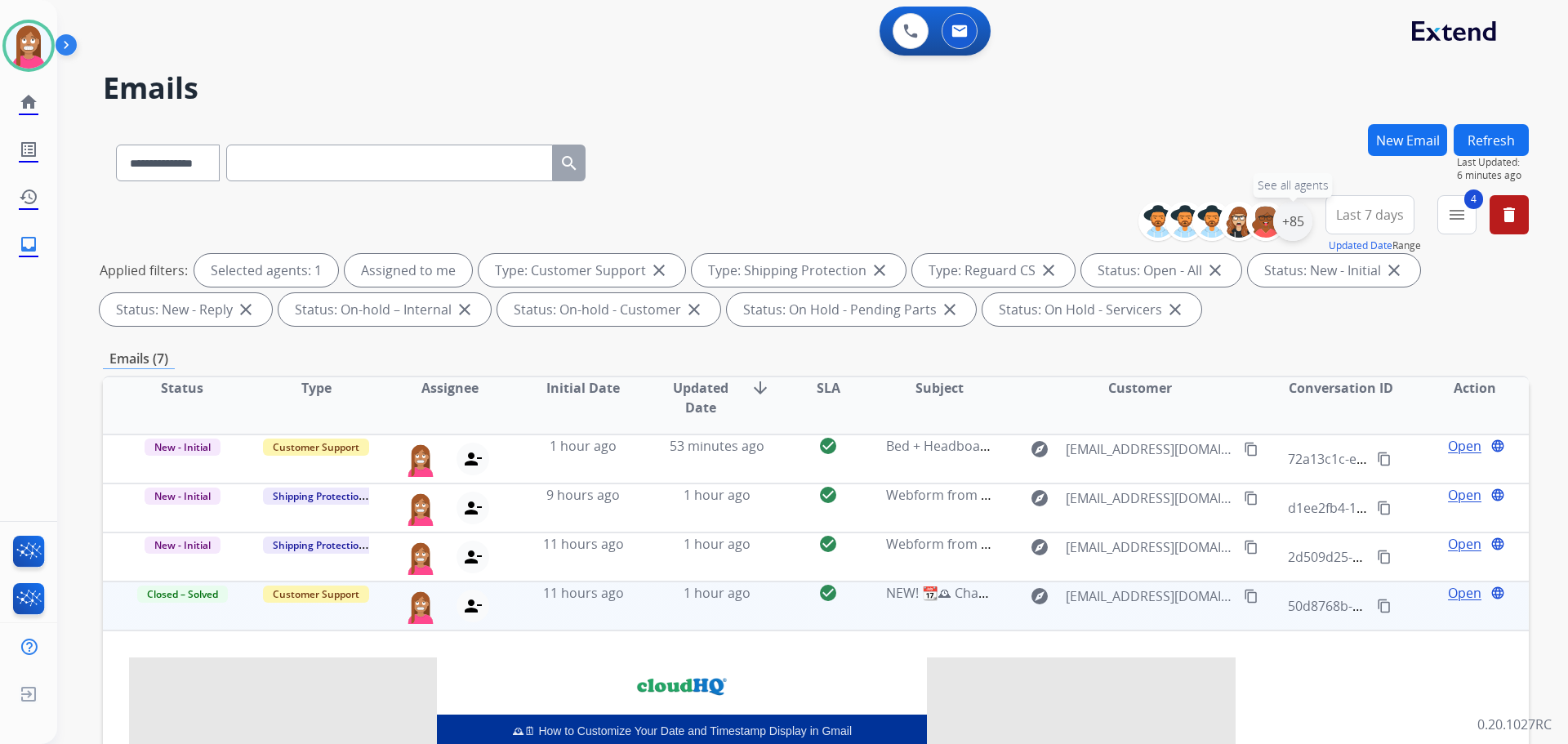
click at [1291, 215] on div "+85" at bounding box center [1293, 221] width 39 height 39
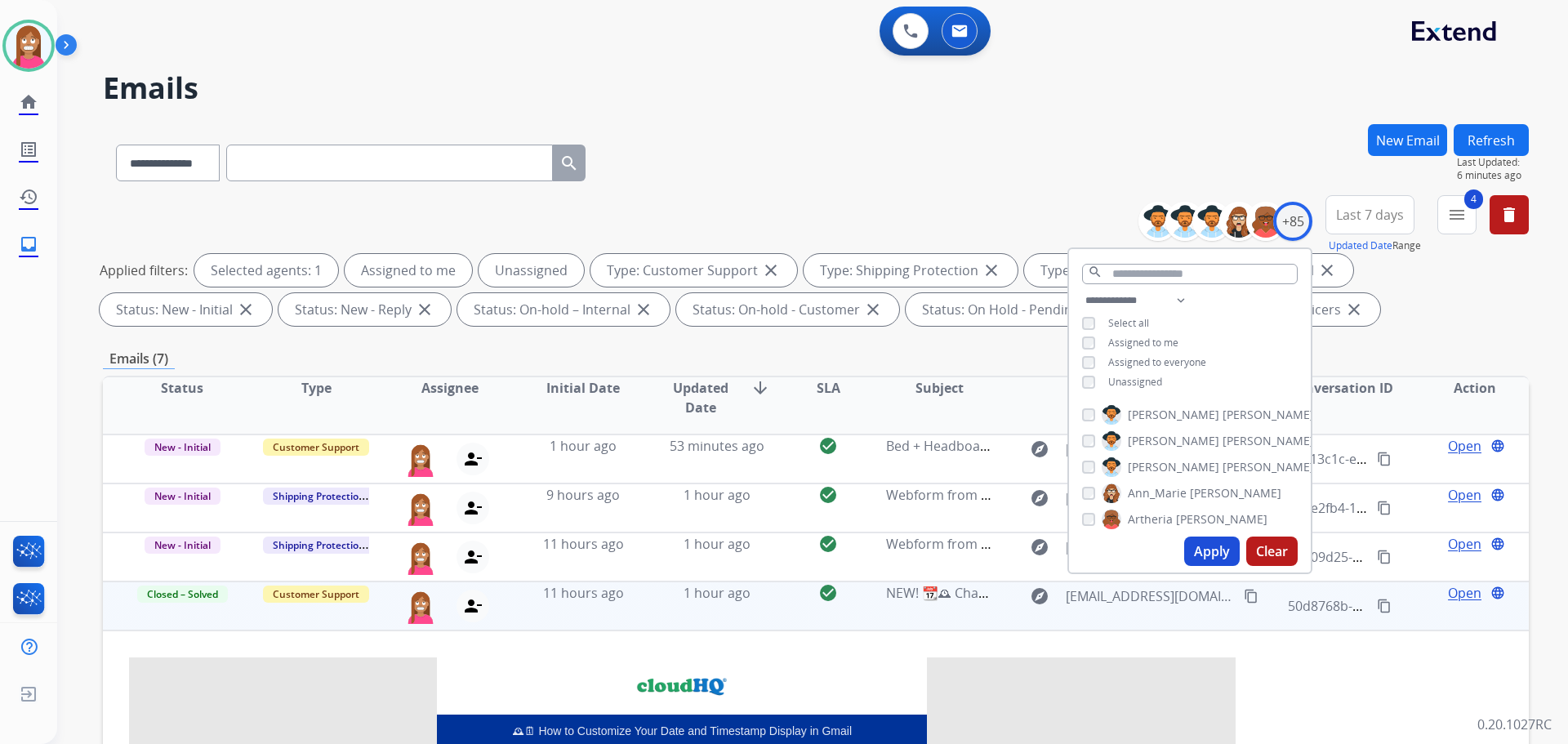
click at [1200, 546] on button "Apply" at bounding box center [1212, 551] width 55 height 29
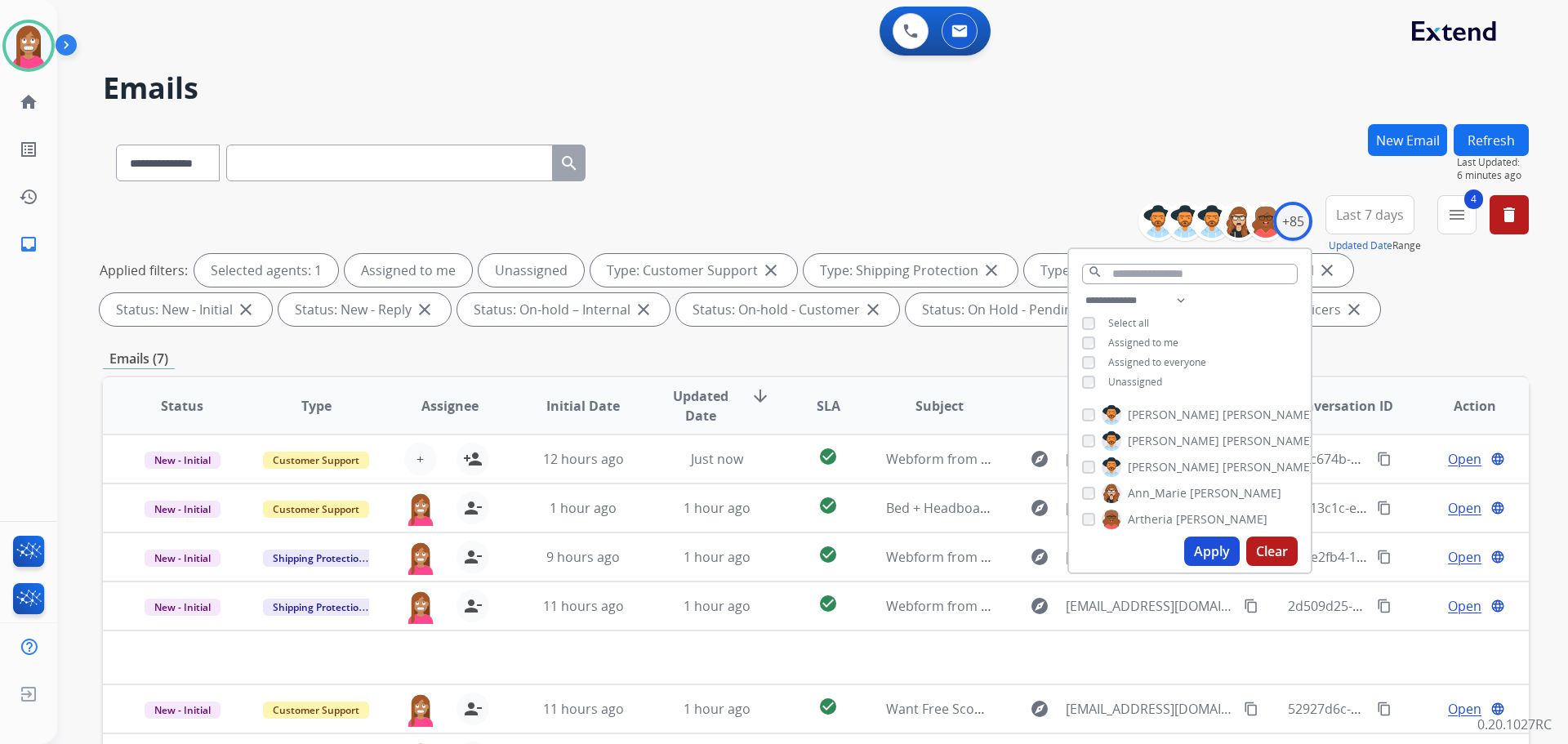
click at [780, 164] on div "**********" at bounding box center [816, 159] width 1426 height 71
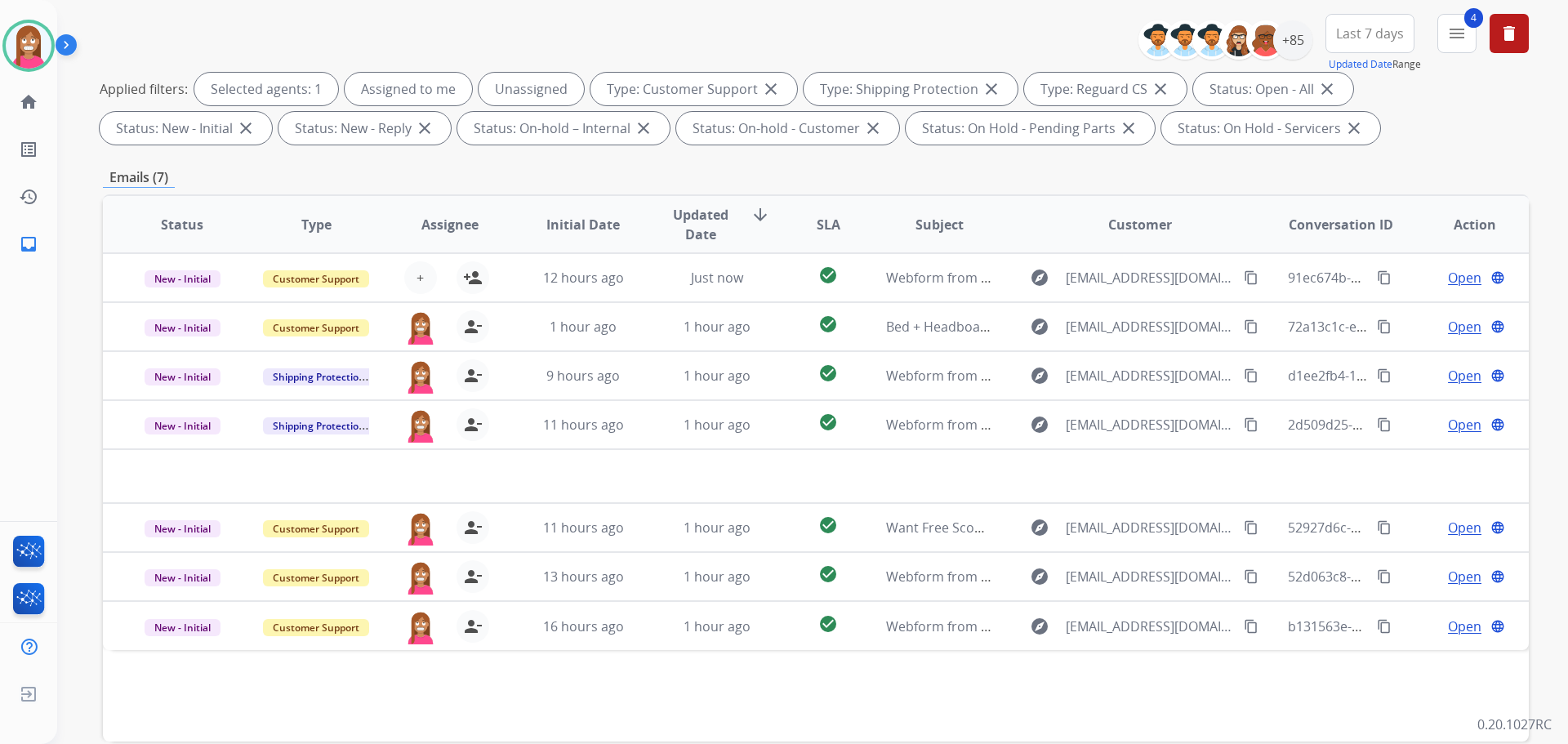
scroll to position [264, 0]
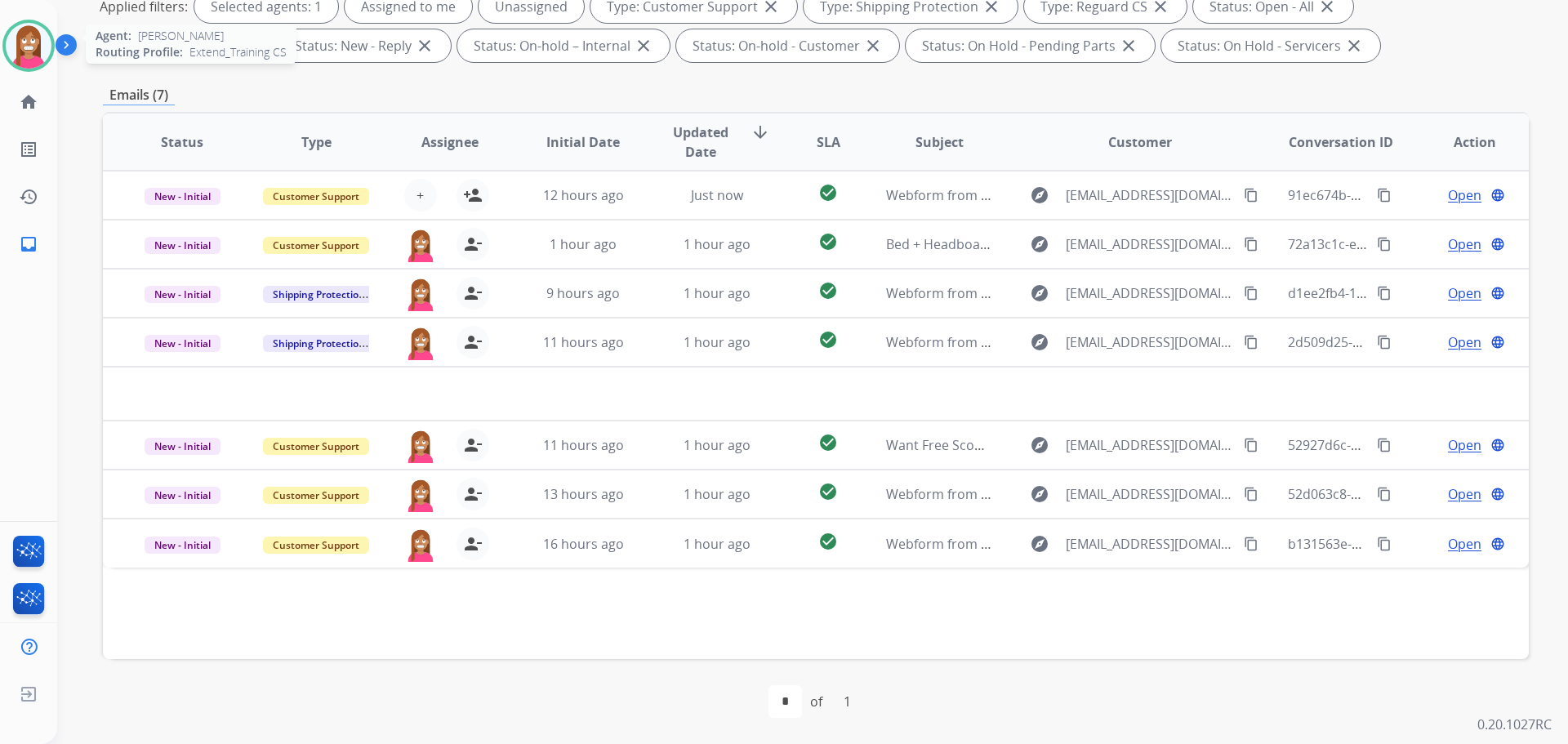
click at [29, 49] on img at bounding box center [28, 46] width 46 height 46
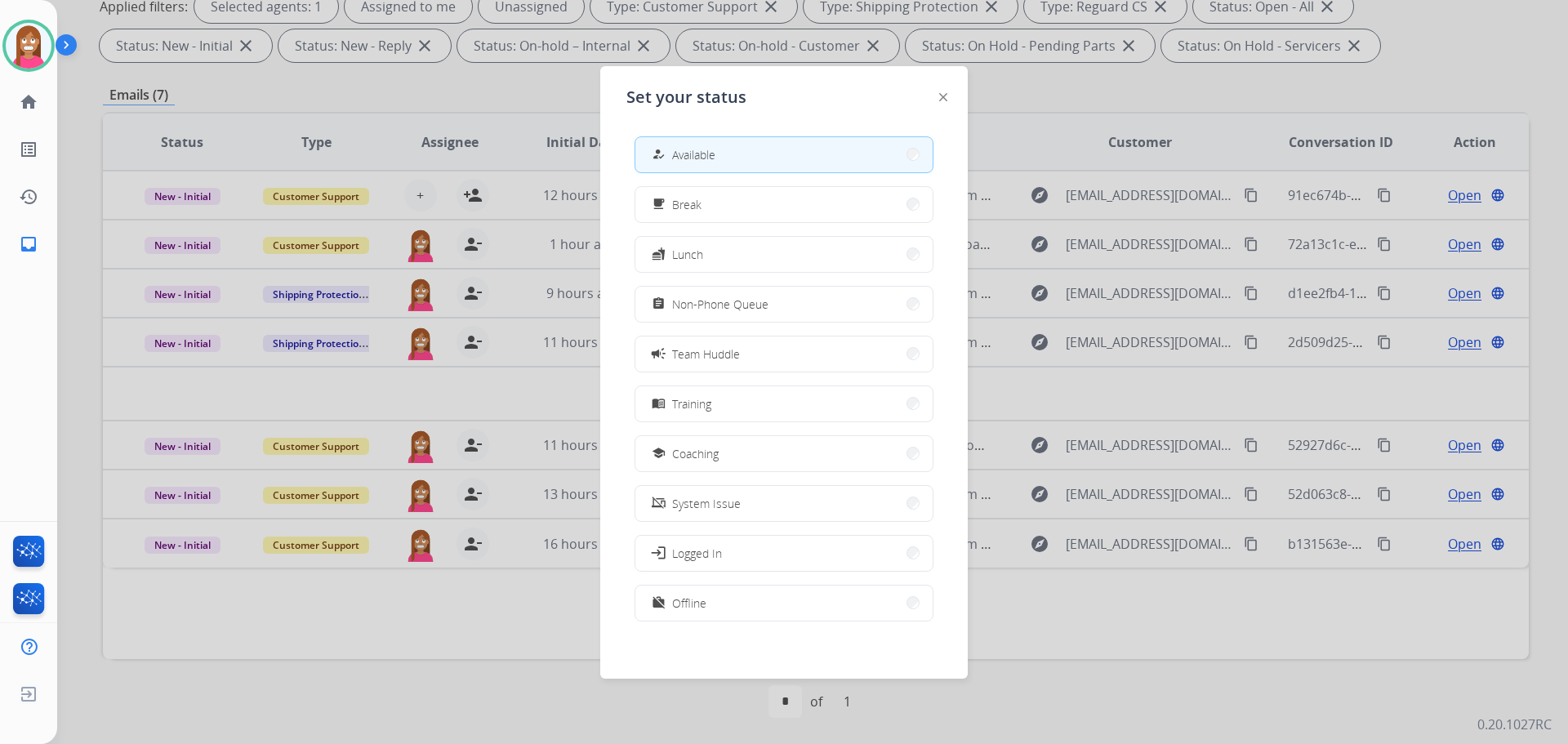
click at [711, 225] on div "how_to_reg Available free_breakfast Break fastfood Lunch assignment Non-Phone Q…" at bounding box center [784, 380] width 315 height 514
click at [707, 213] on button "free_breakfast Break" at bounding box center [784, 204] width 298 height 35
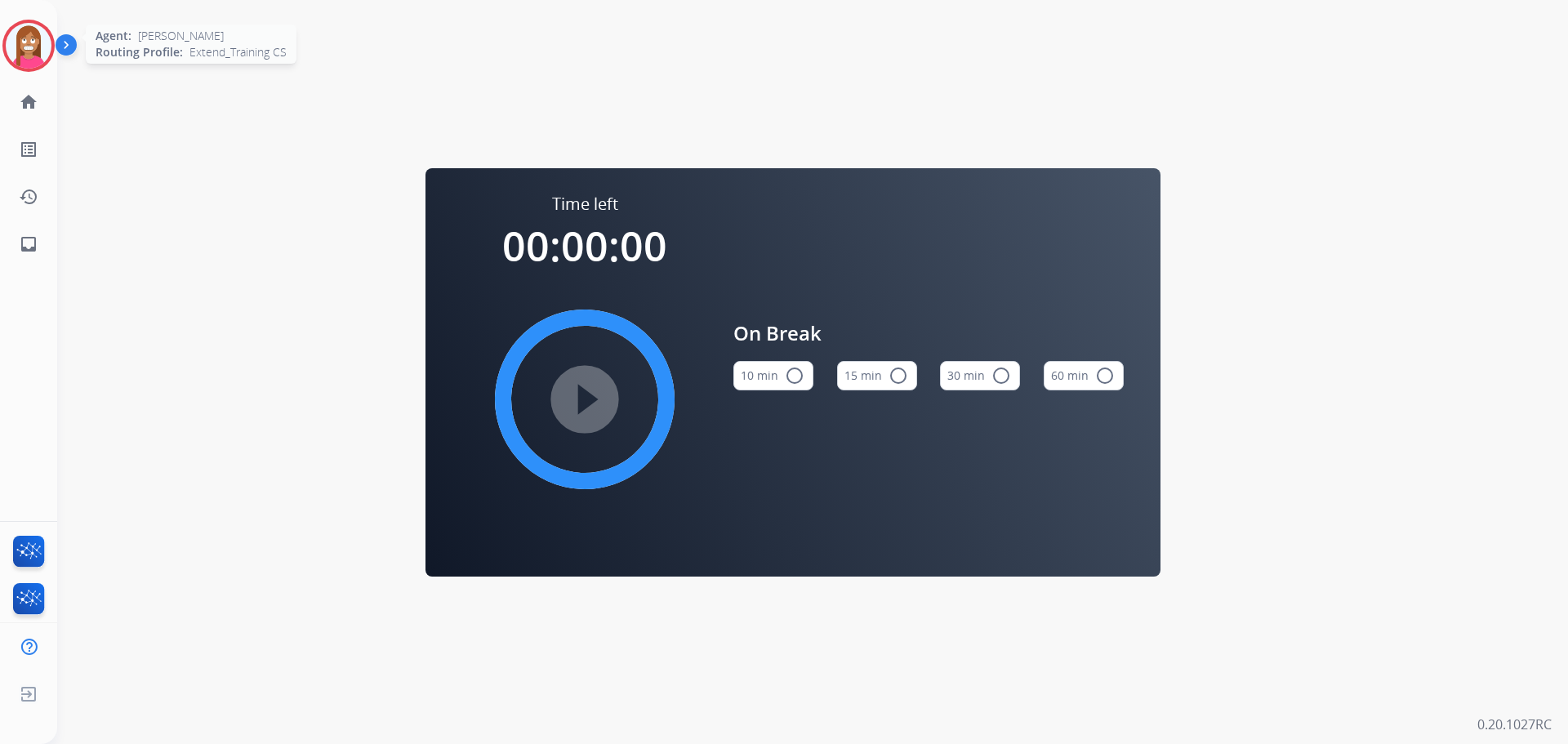
click at [8, 48] on img at bounding box center [28, 46] width 46 height 46
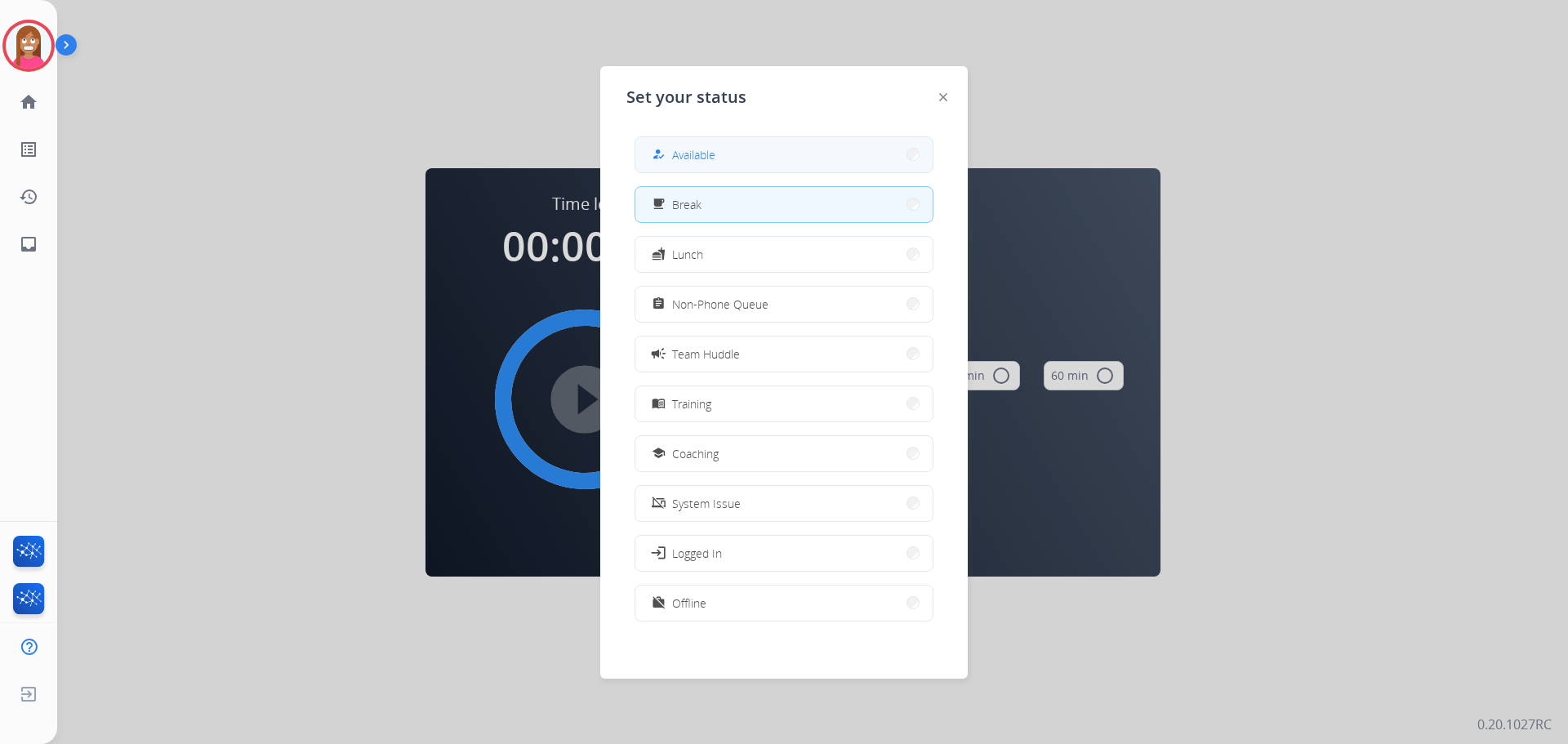
click at [706, 158] on span "Available" at bounding box center [694, 155] width 44 height 18
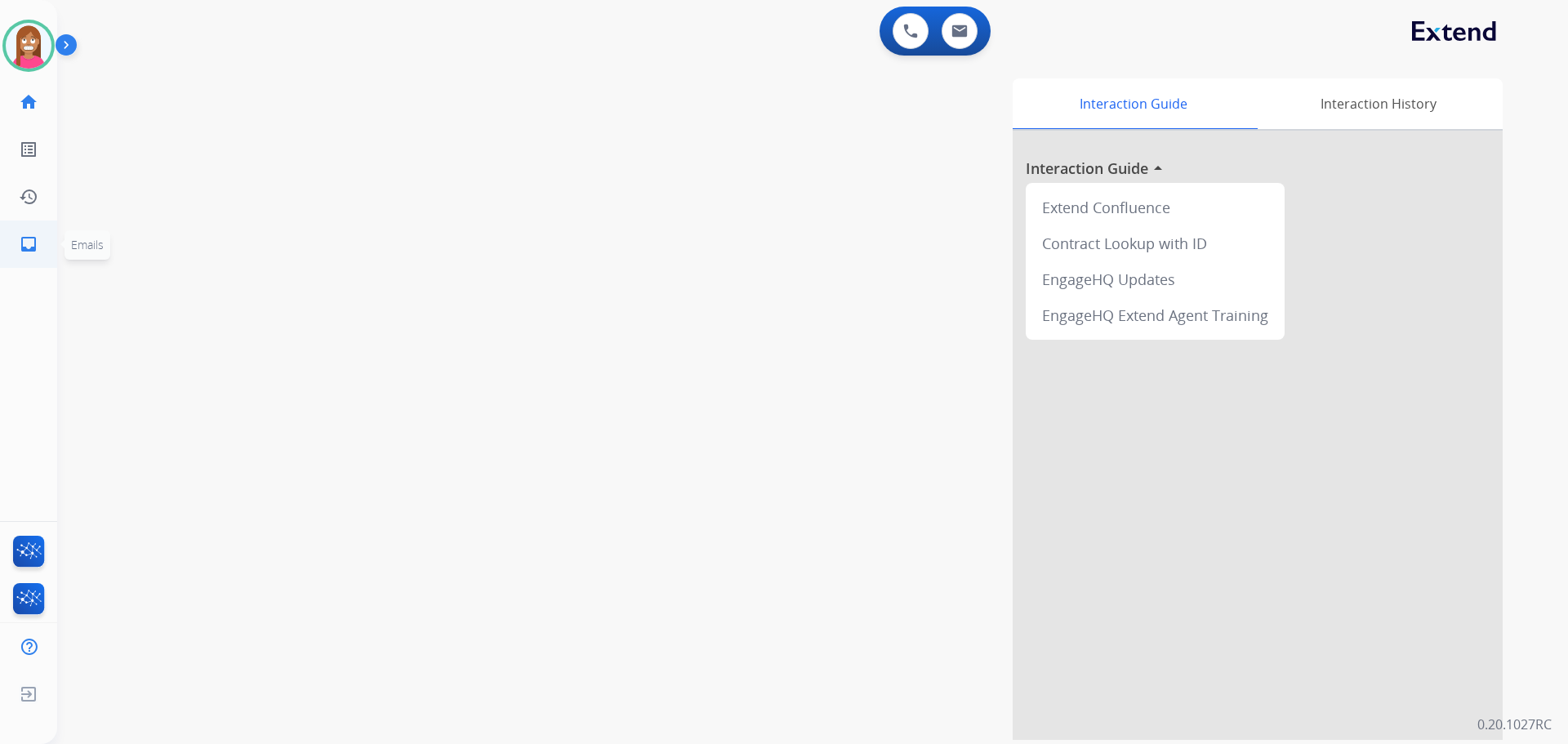
click at [21, 230] on link "inbox Emails" at bounding box center [28, 244] width 46 height 46
select select "**********"
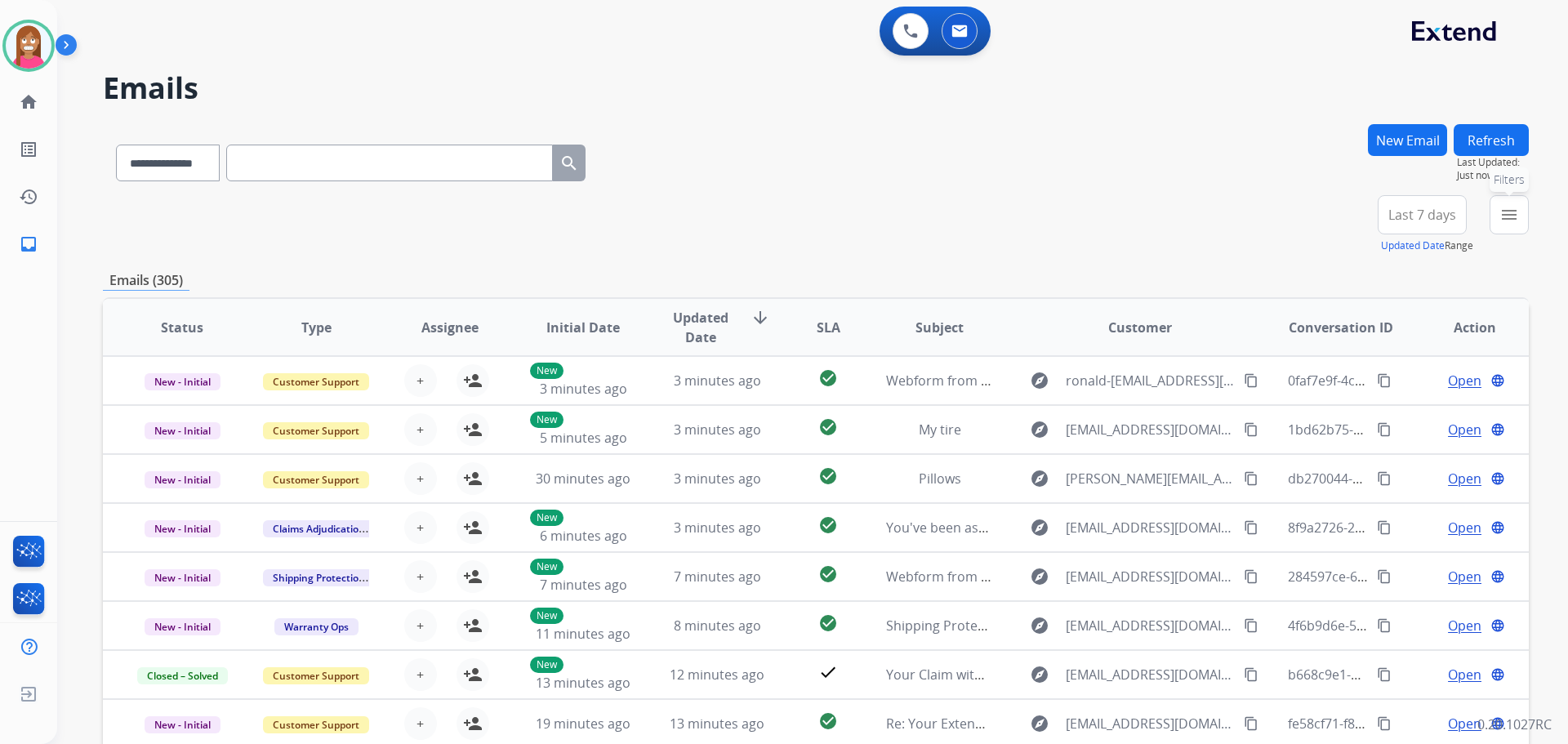
click at [1510, 223] on mat-icon "menu" at bounding box center [1510, 215] width 19 height 19
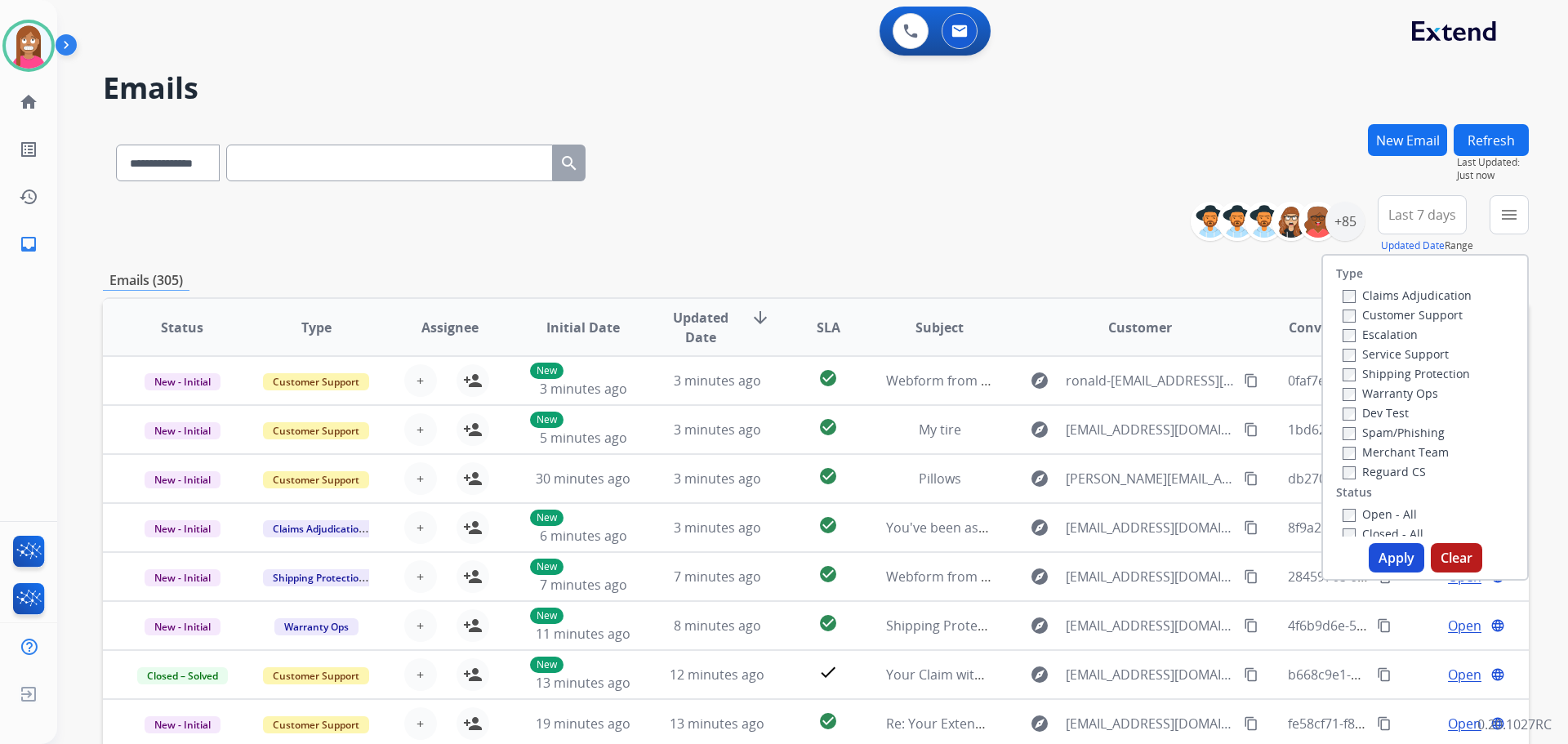
drag, startPoint x: 1361, startPoint y: 316, endPoint x: 1371, endPoint y: 326, distance: 14.1
click at [1363, 316] on label "Customer Support" at bounding box center [1402, 315] width 120 height 16
click at [1372, 370] on label "Shipping Protection" at bounding box center [1406, 373] width 127 height 16
click at [1362, 468] on label "Reguard CS" at bounding box center [1384, 472] width 84 height 16
click at [1358, 517] on label "Open - All" at bounding box center [1379, 514] width 74 height 16
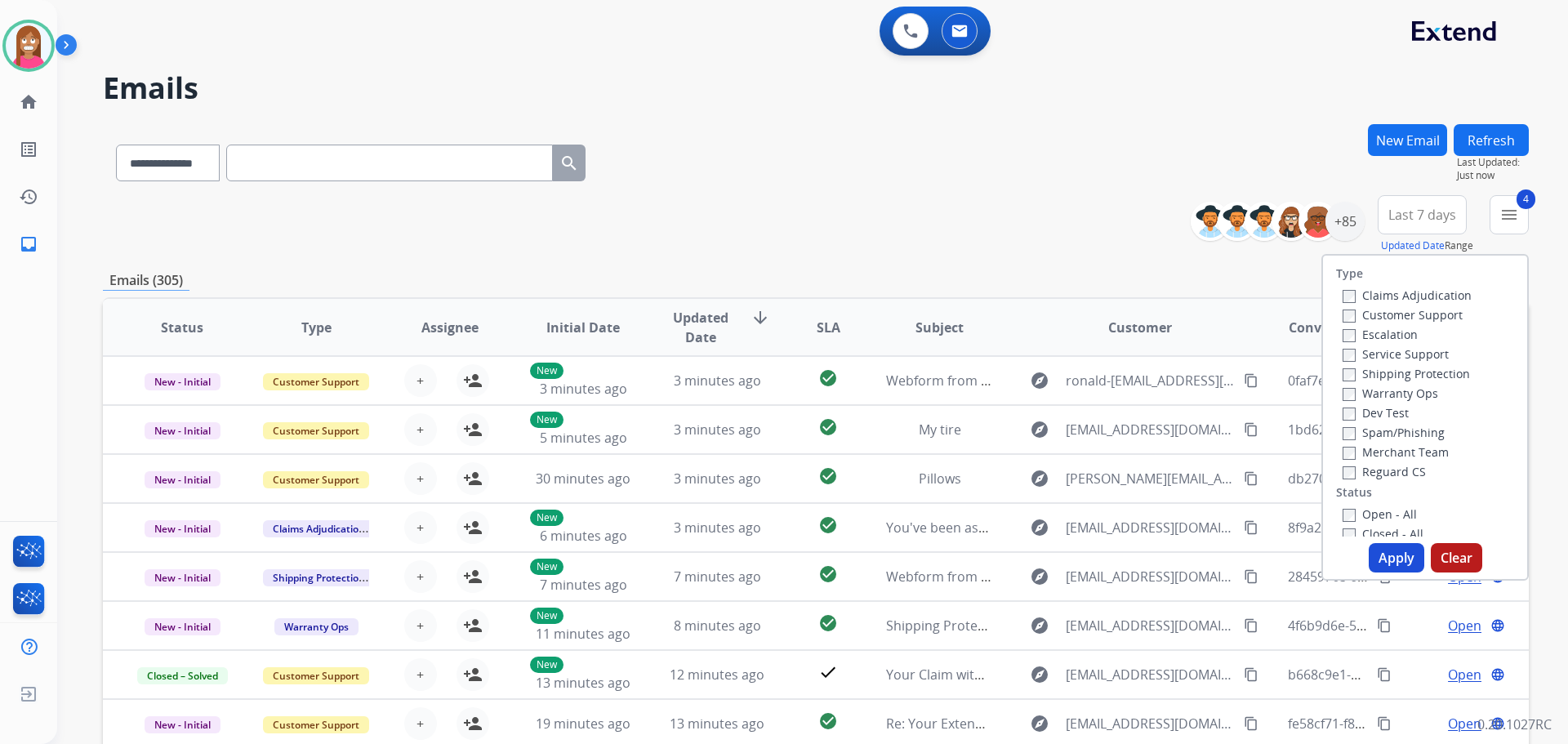
click at [1390, 549] on button "Apply" at bounding box center [1396, 557] width 55 height 29
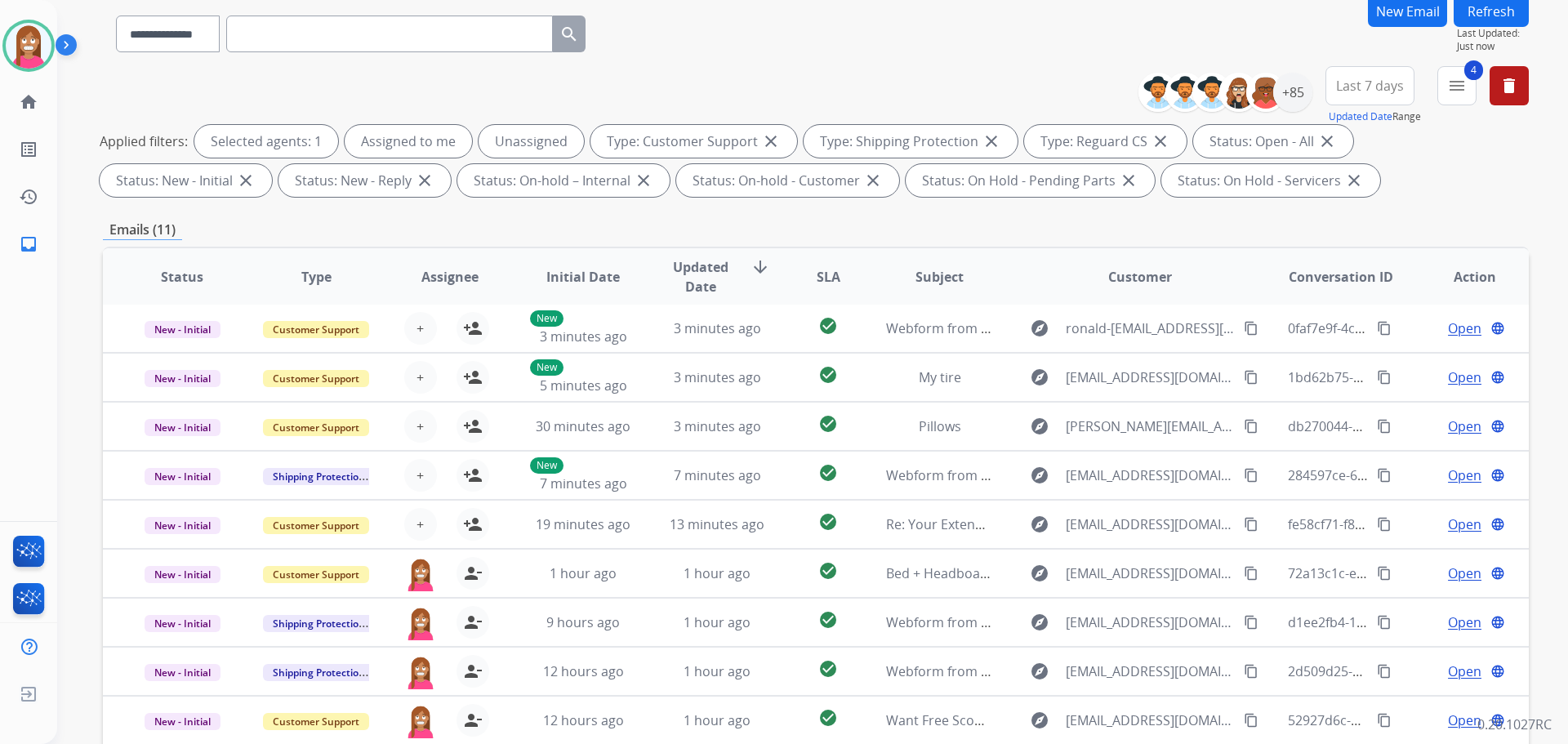
scroll to position [264, 0]
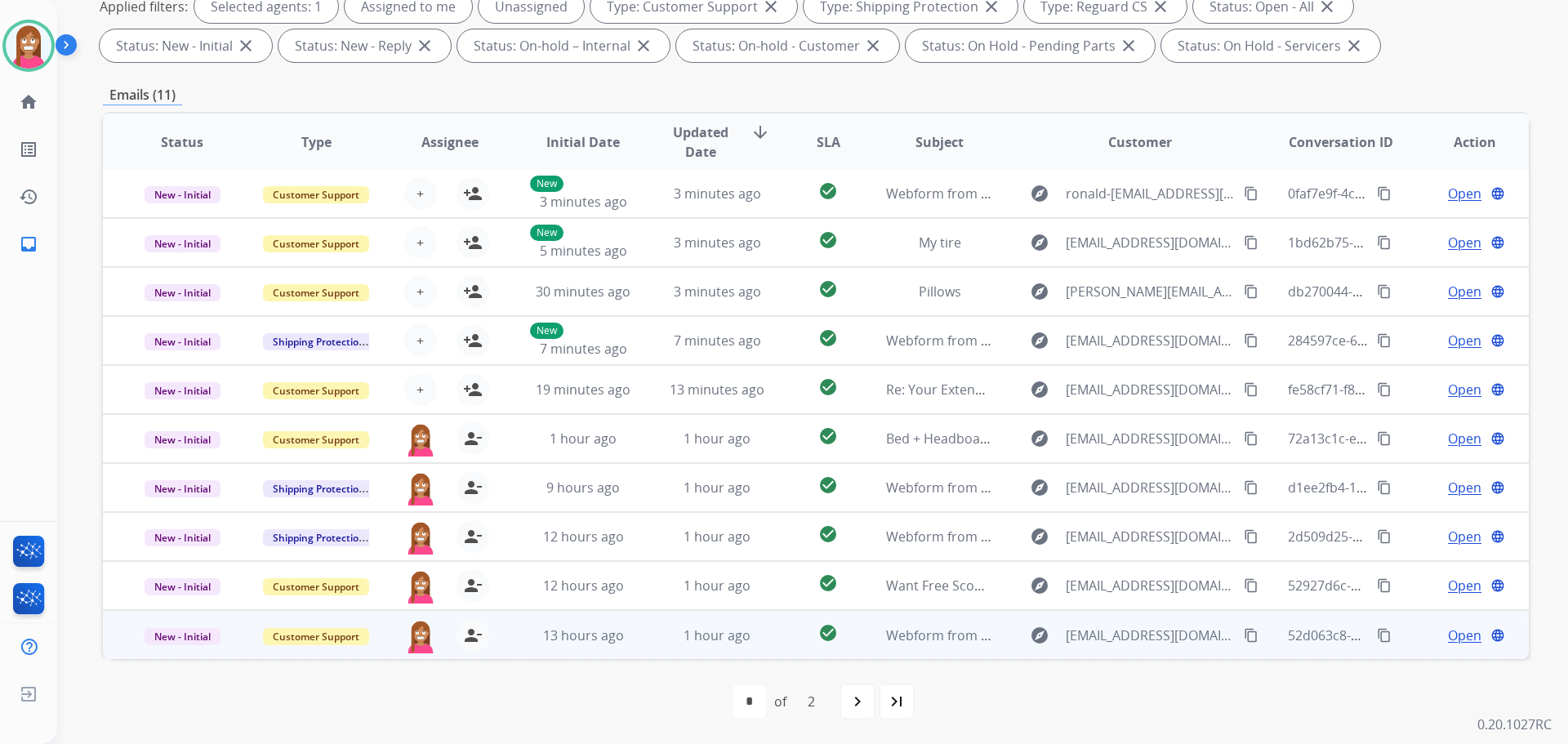
click at [640, 644] on td "1 hour ago" at bounding box center [705, 634] width 134 height 49
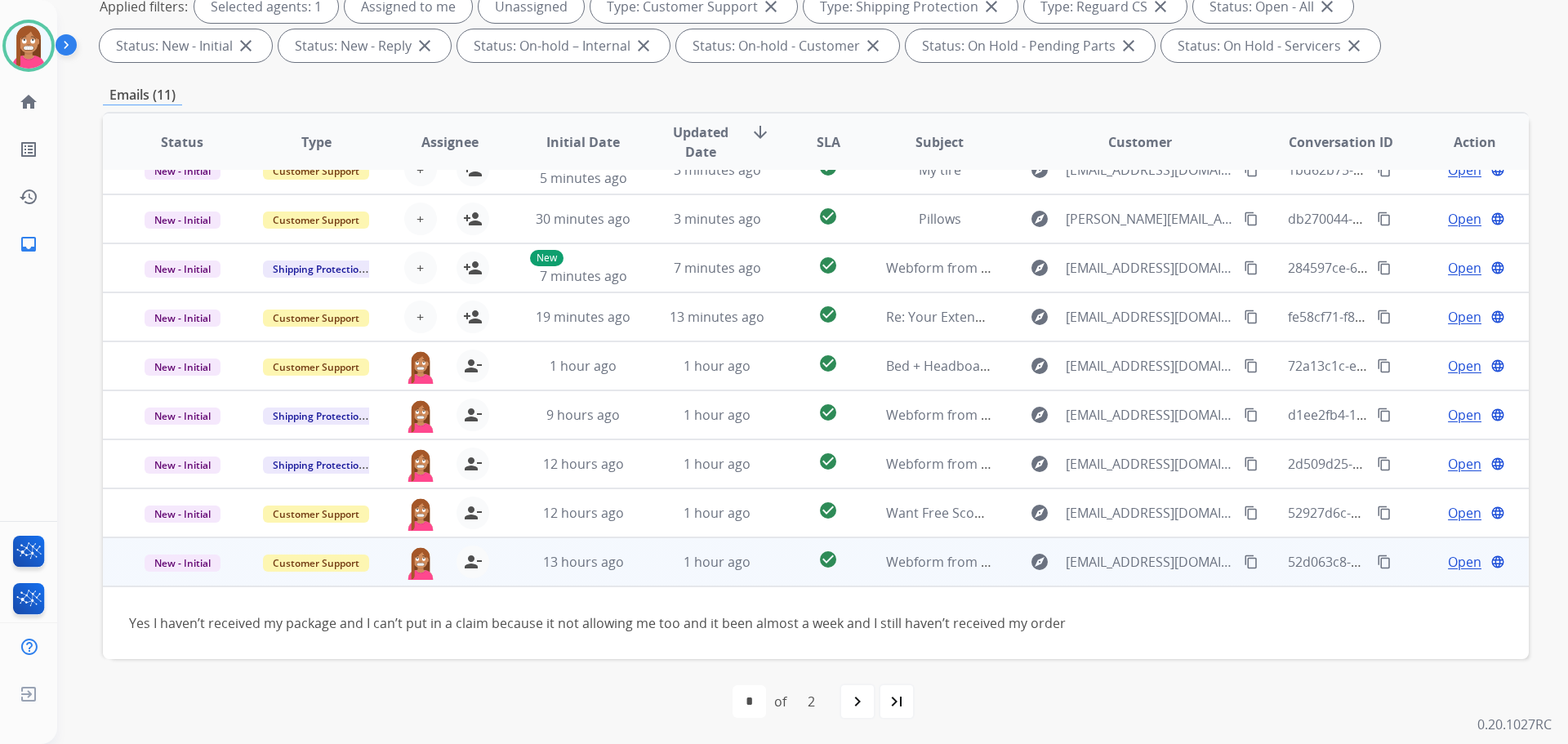
click at [1244, 562] on mat-icon "content_copy" at bounding box center [1251, 561] width 15 height 15
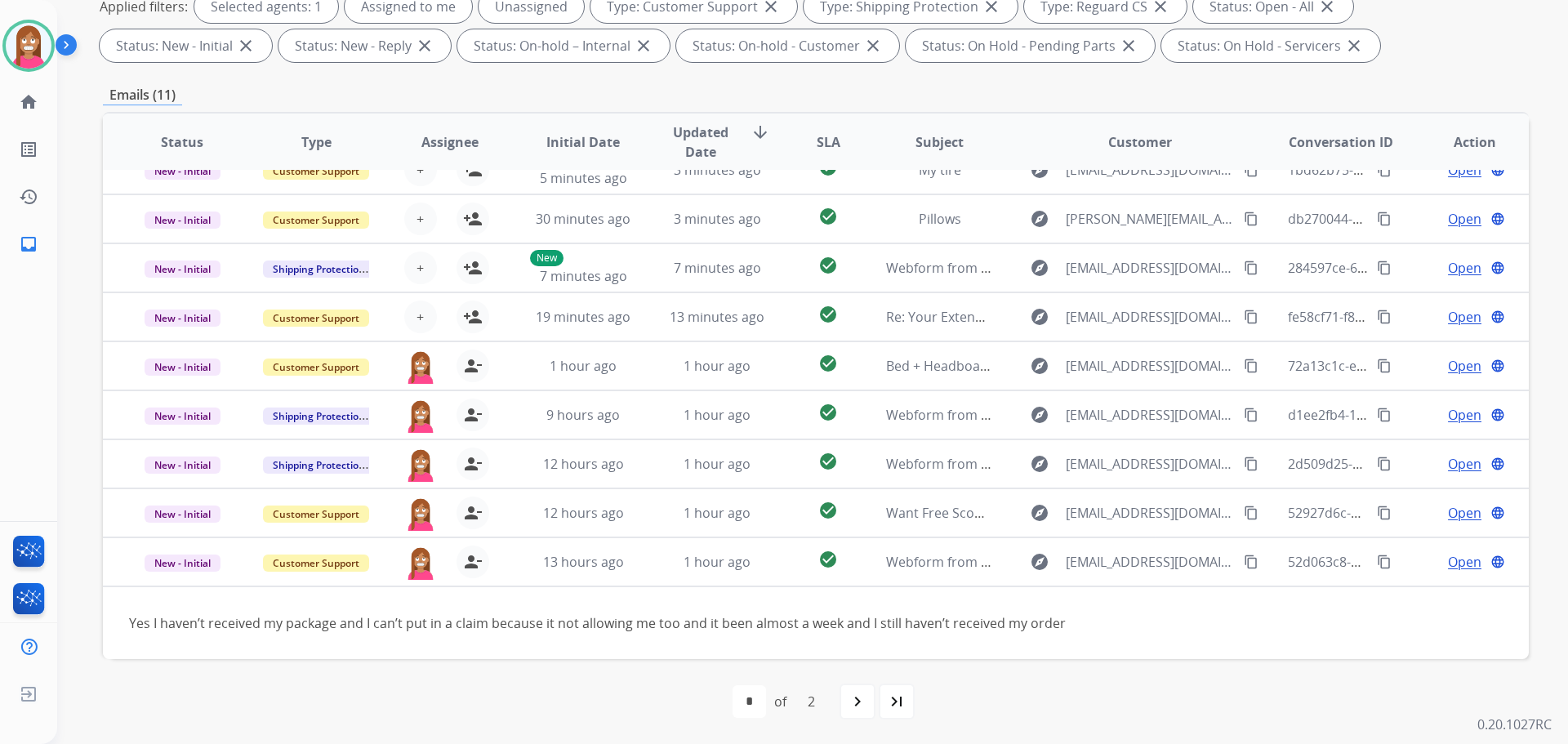
drag, startPoint x: 1448, startPoint y: 567, endPoint x: 1455, endPoint y: 601, distance: 34.7
click at [1448, 567] on span "Open" at bounding box center [1465, 562] width 33 height 19
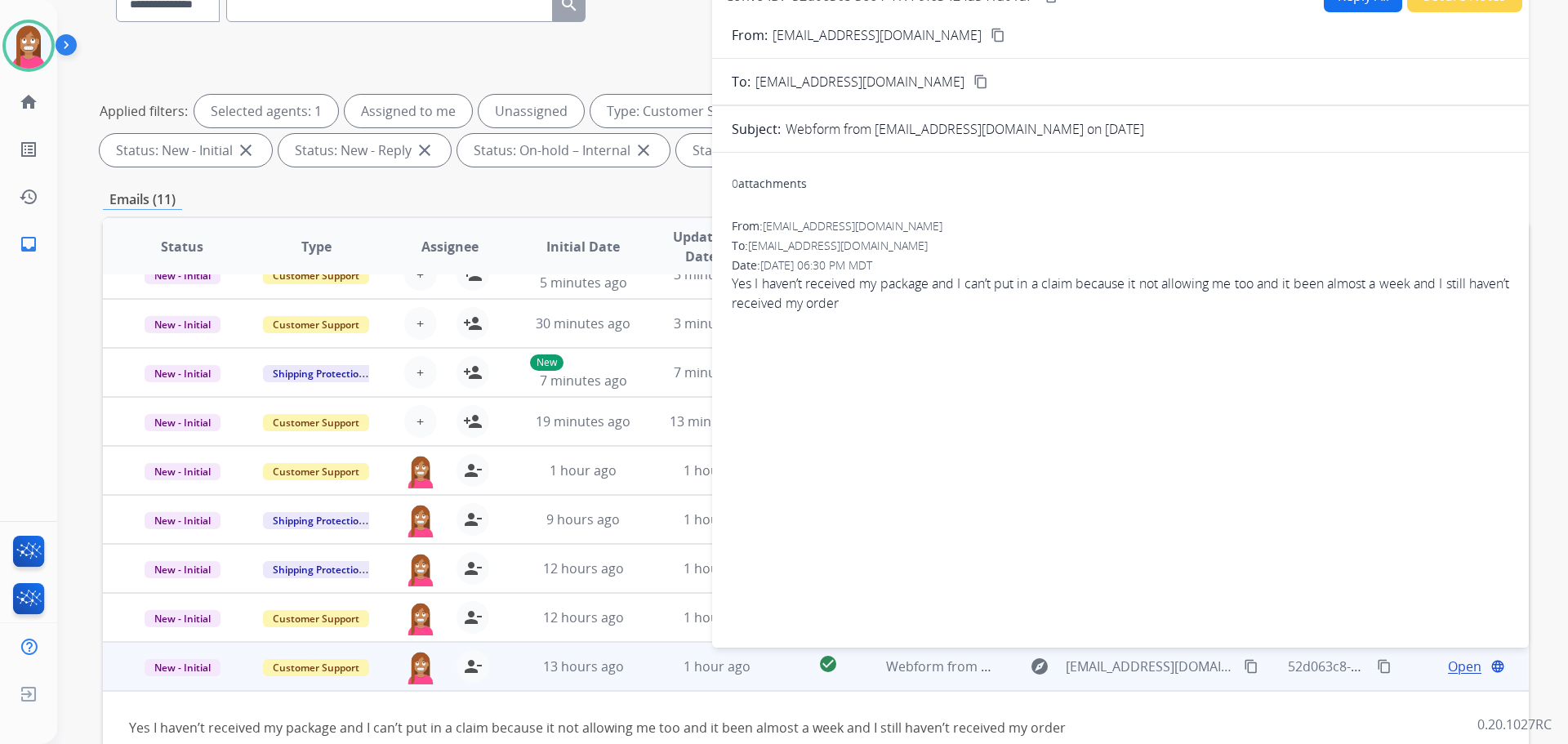
scroll to position [0, 0]
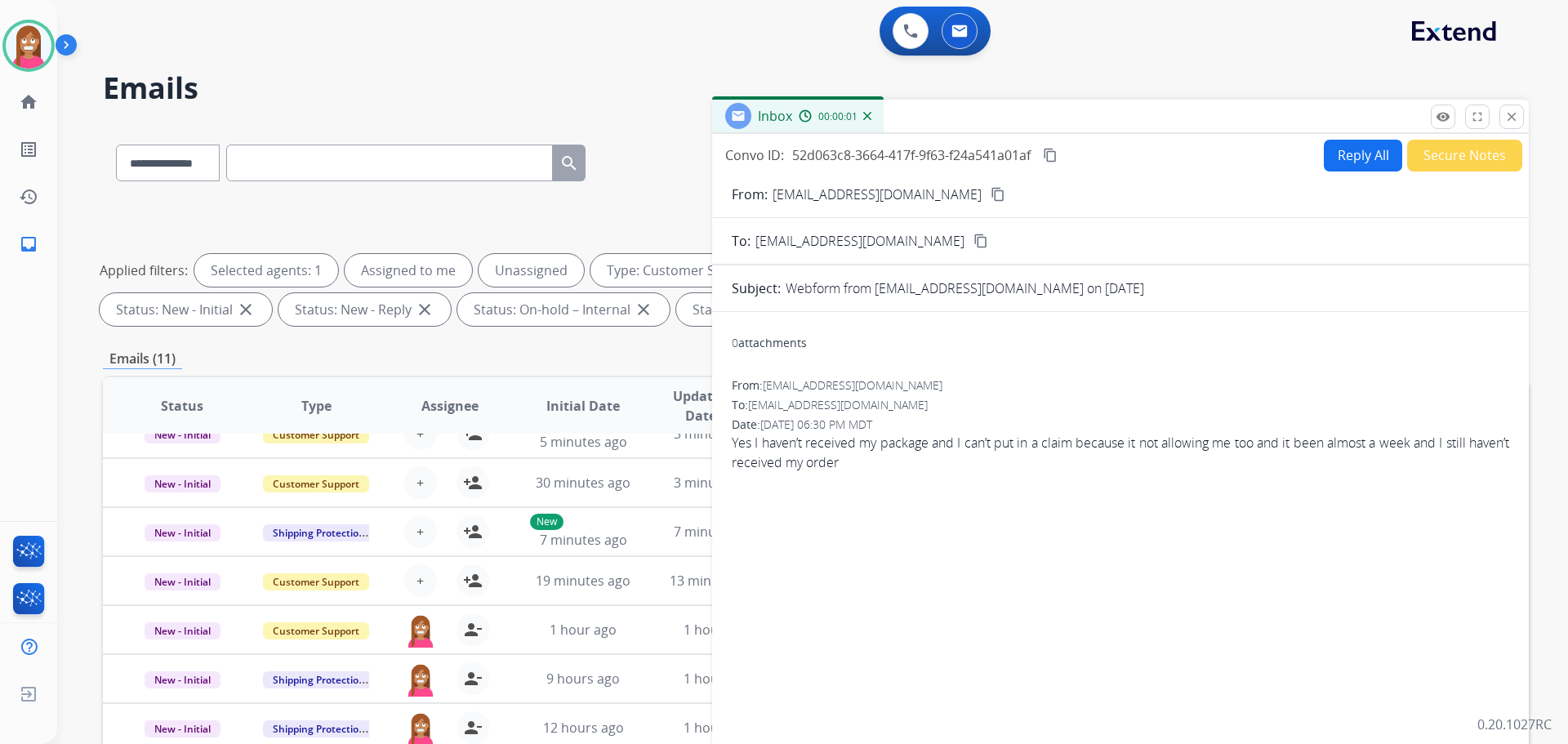
click at [1358, 146] on button "Reply All" at bounding box center [1363, 156] width 79 height 32
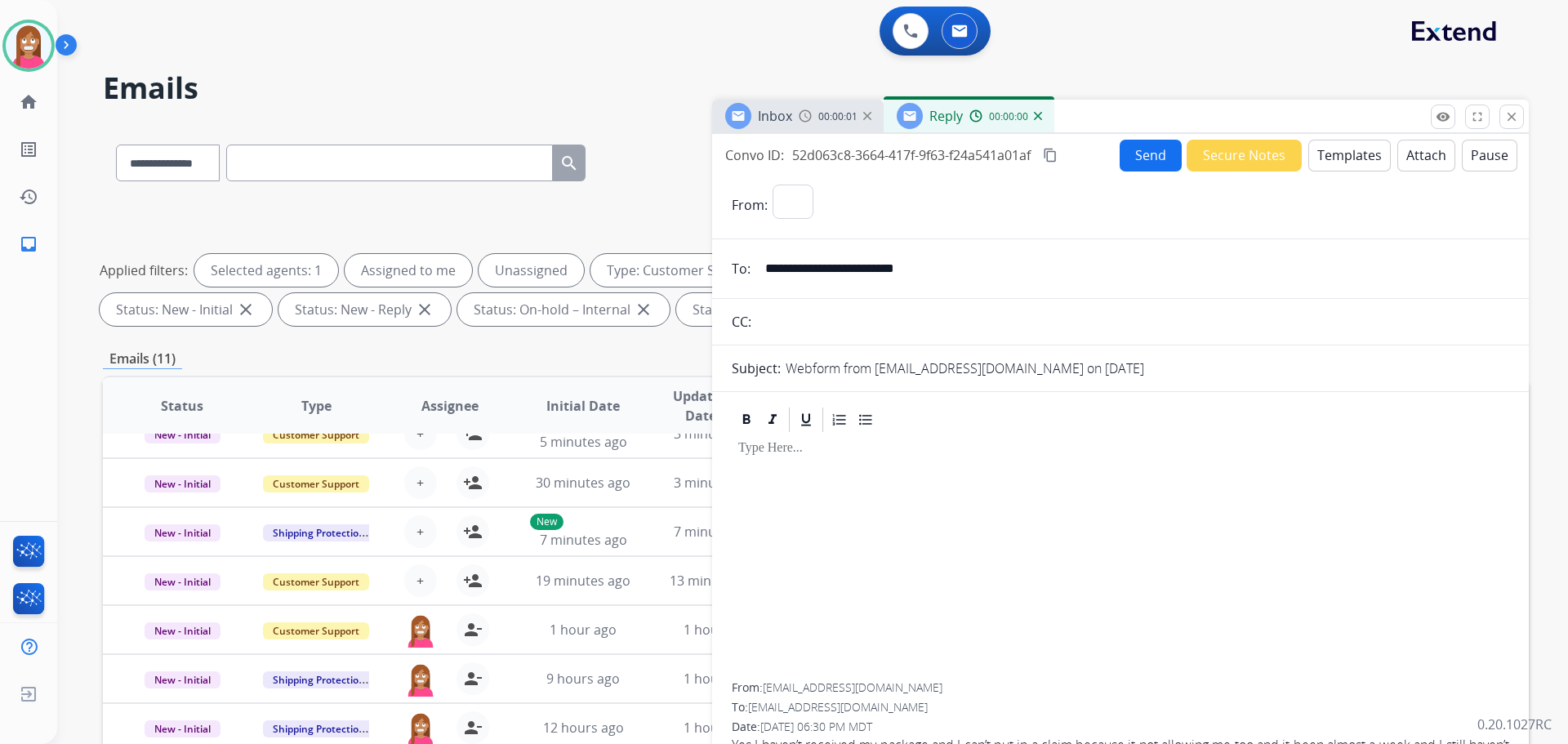
select select "**********"
click at [1337, 156] on button "Templates" at bounding box center [1349, 156] width 83 height 32
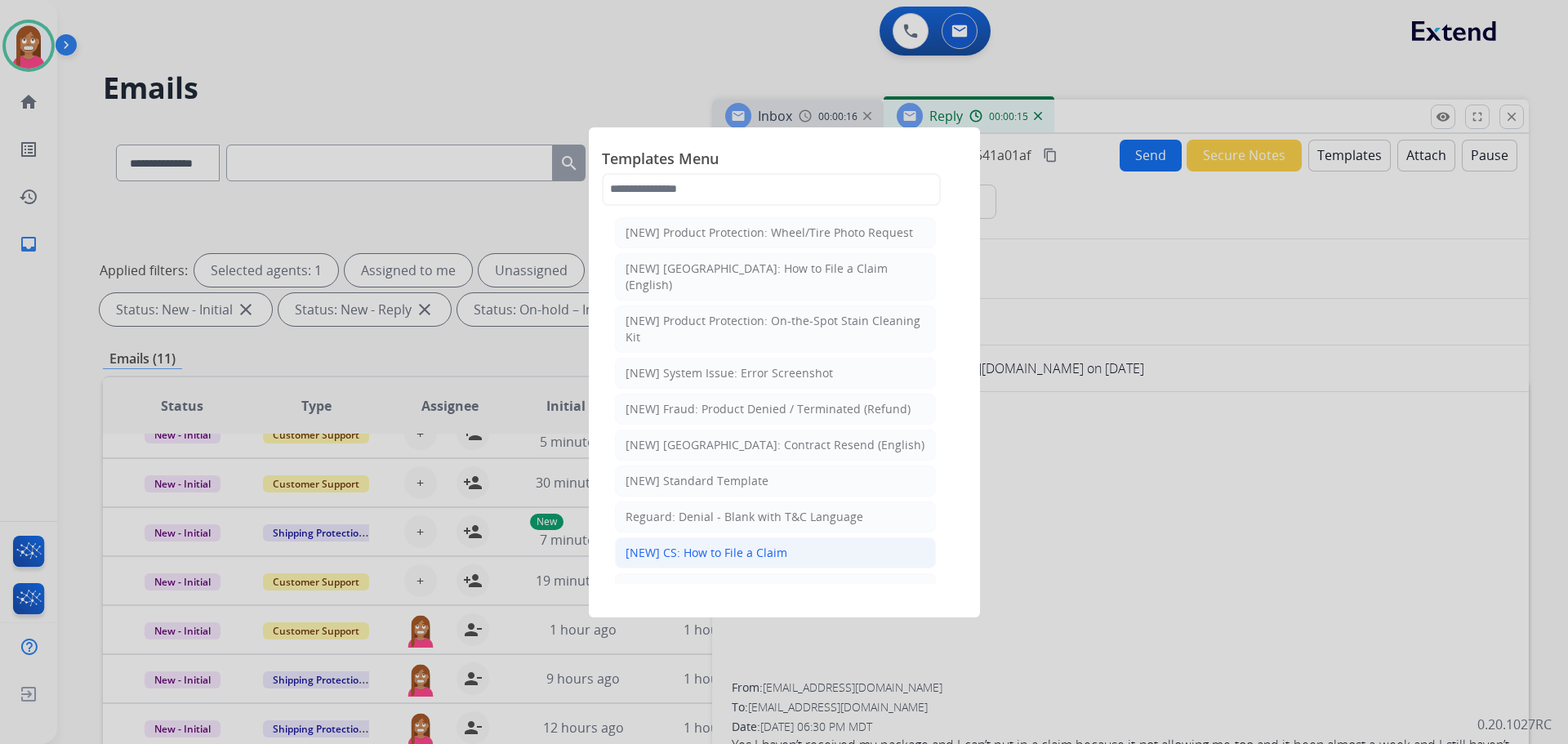
click at [743, 545] on div "[NEW] CS: How to File a Claim" at bounding box center [706, 552] width 161 height 17
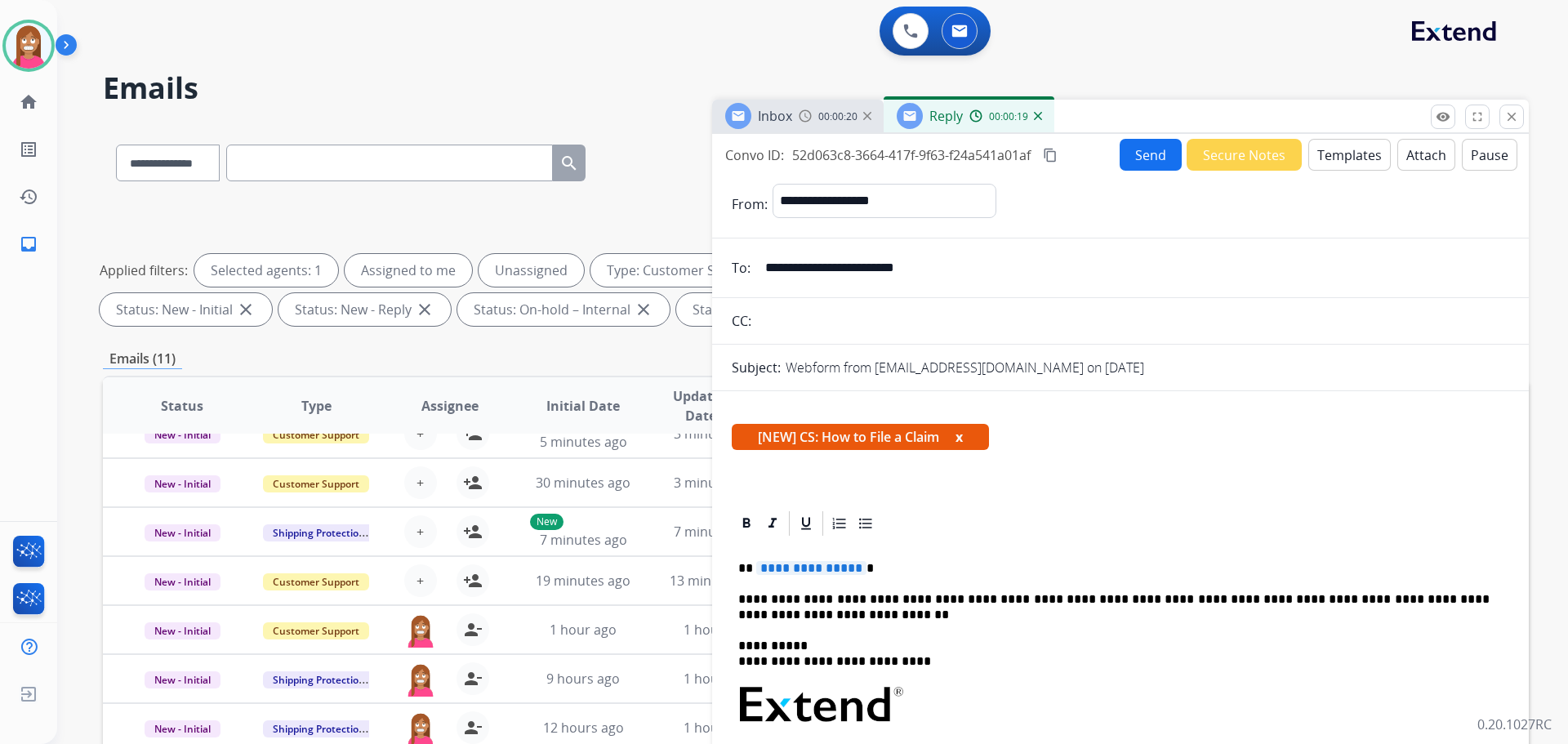
click at [807, 573] on span "**********" at bounding box center [811, 568] width 110 height 14
click at [1164, 150] on button "Send" at bounding box center [1151, 155] width 62 height 32
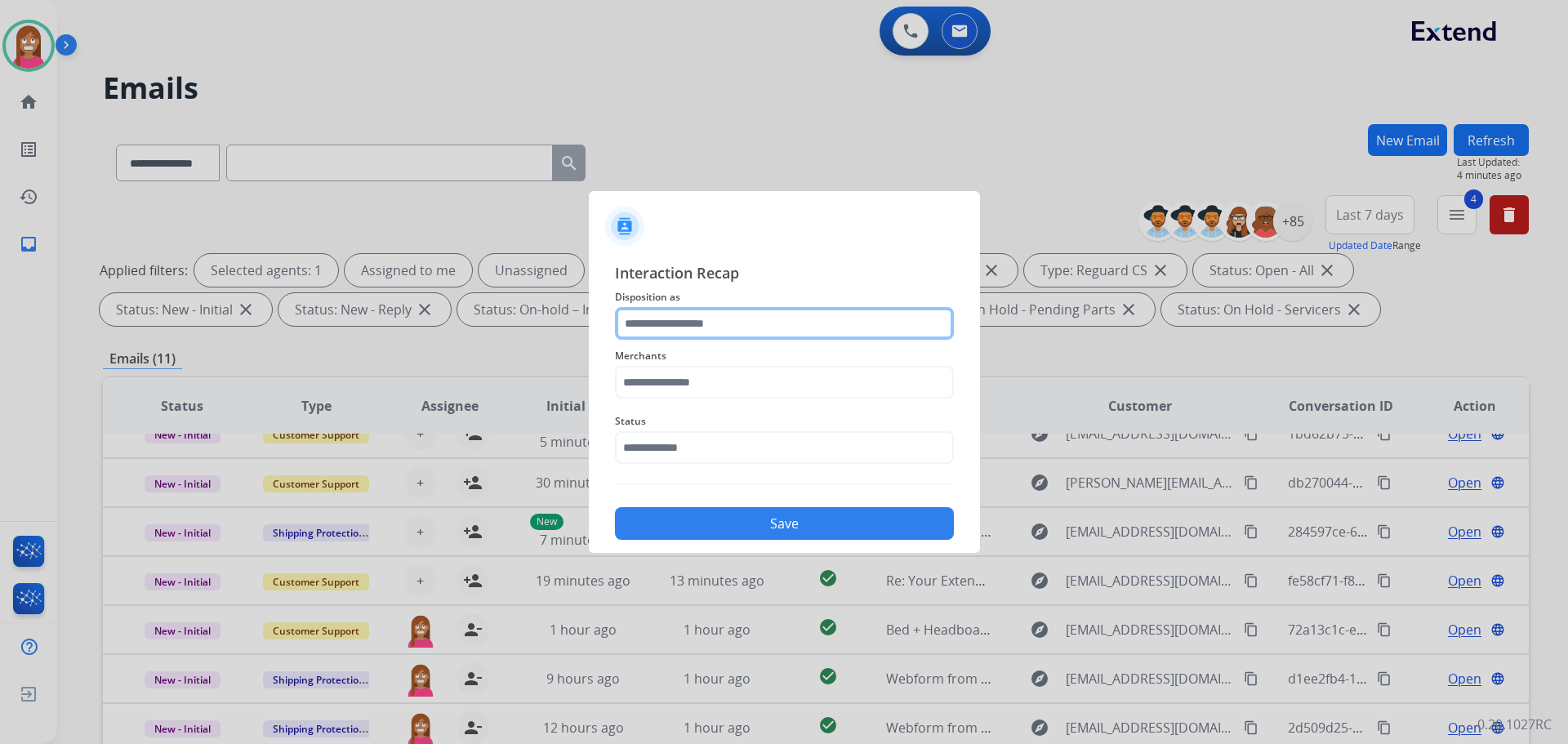
click at [789, 325] on input "text" at bounding box center [784, 324] width 339 height 33
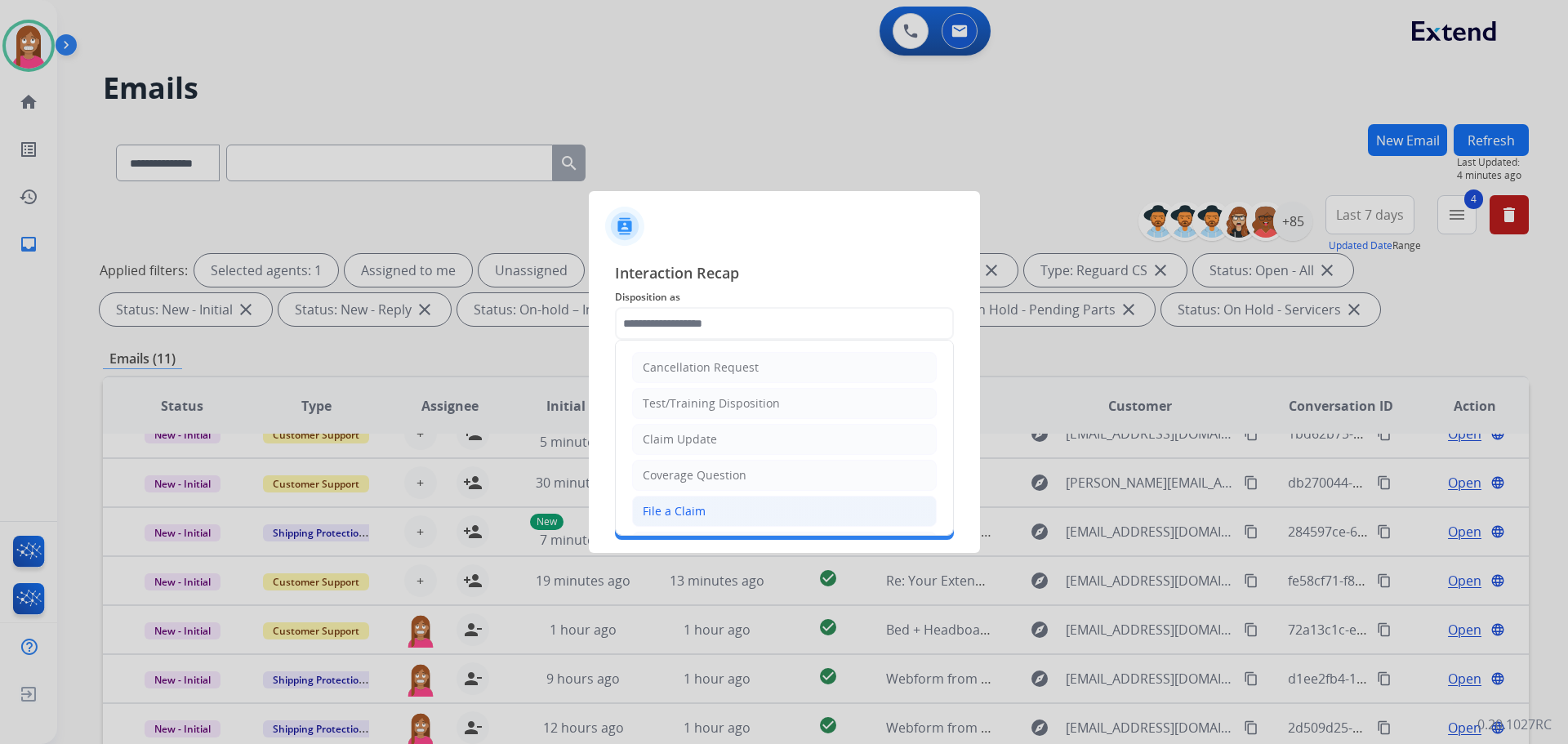
click at [715, 508] on li "File a Claim" at bounding box center [784, 512] width 304 height 31
type input "**********"
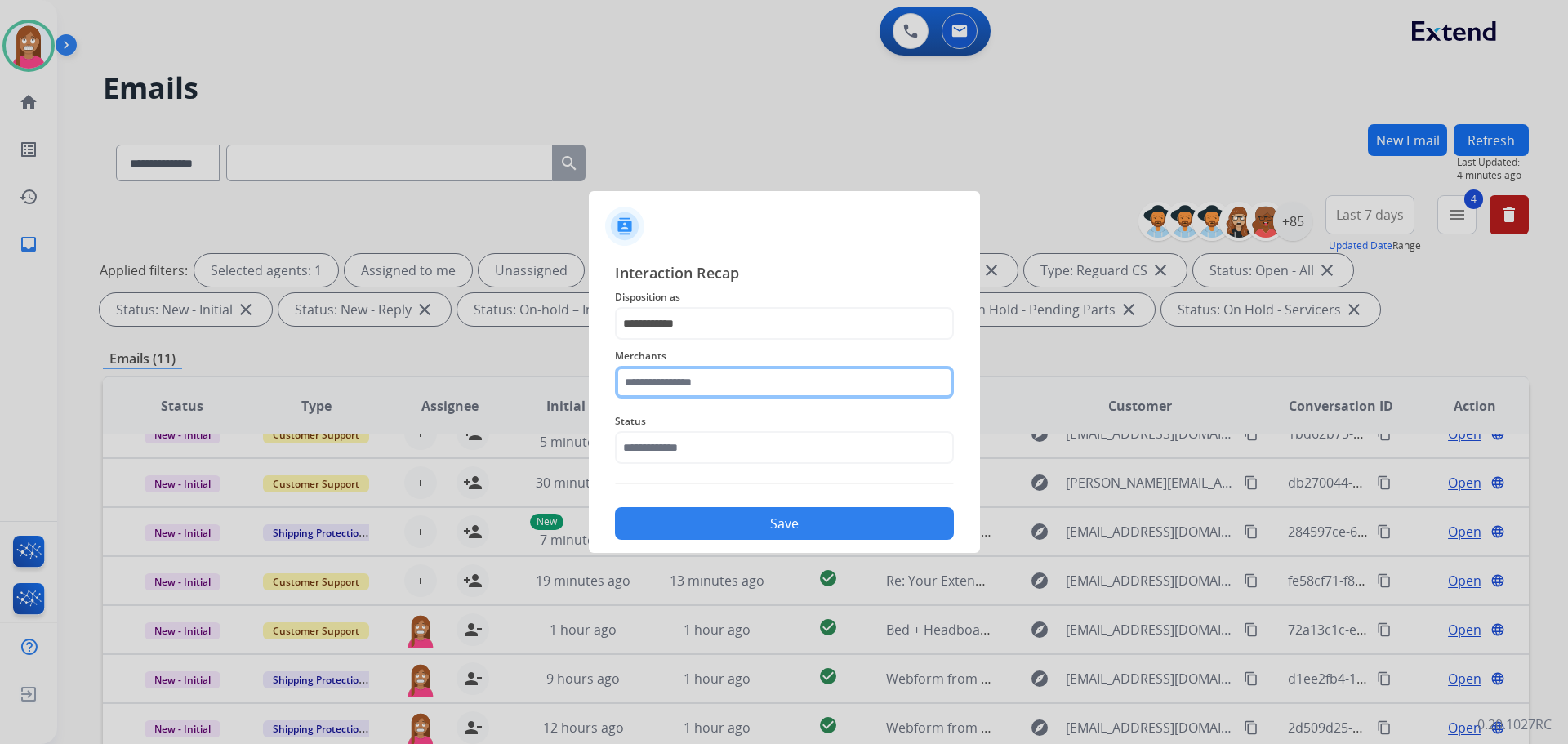
click at [675, 389] on input "text" at bounding box center [784, 382] width 339 height 33
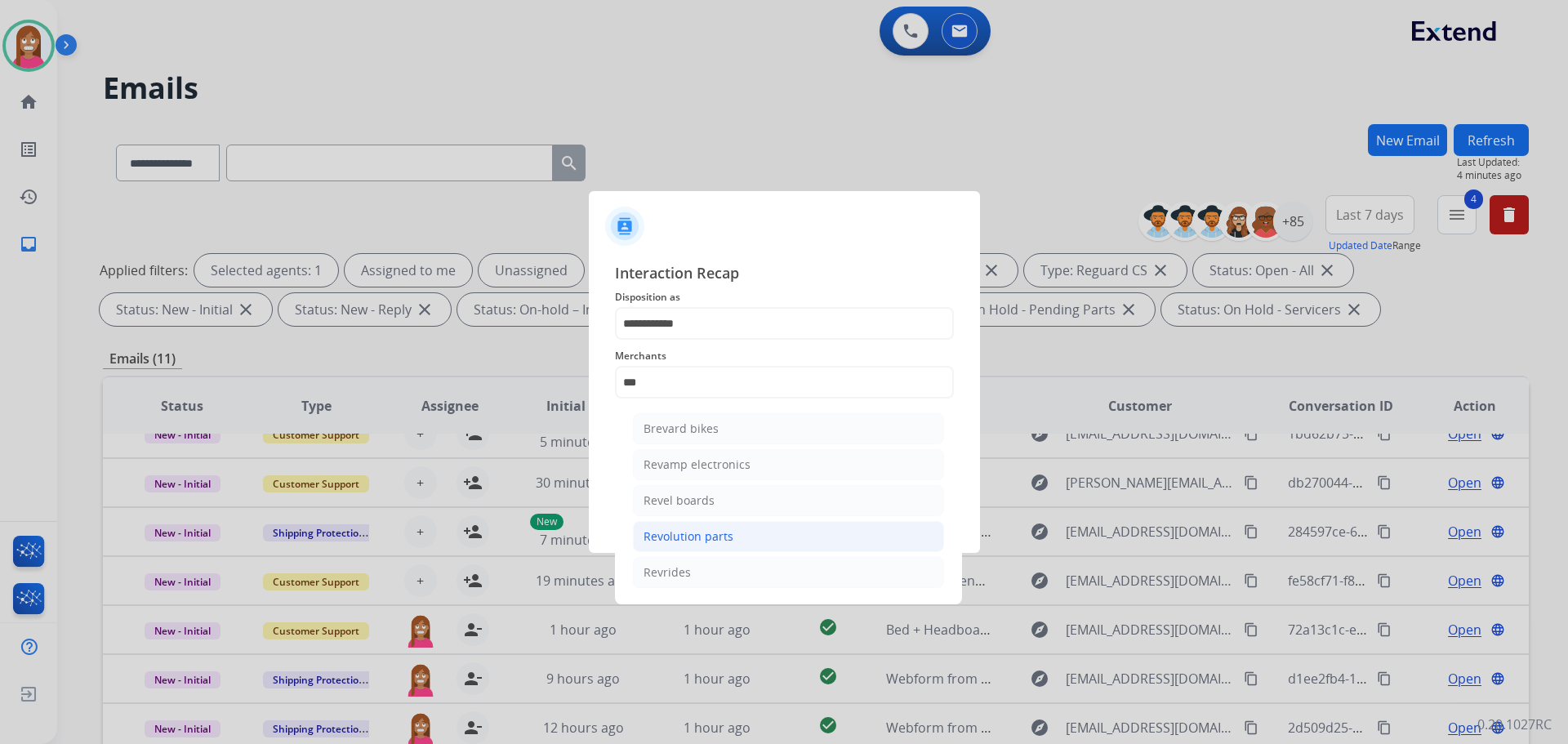
click at [711, 536] on div "Revolution parts" at bounding box center [689, 536] width 89 height 17
type input "**********"
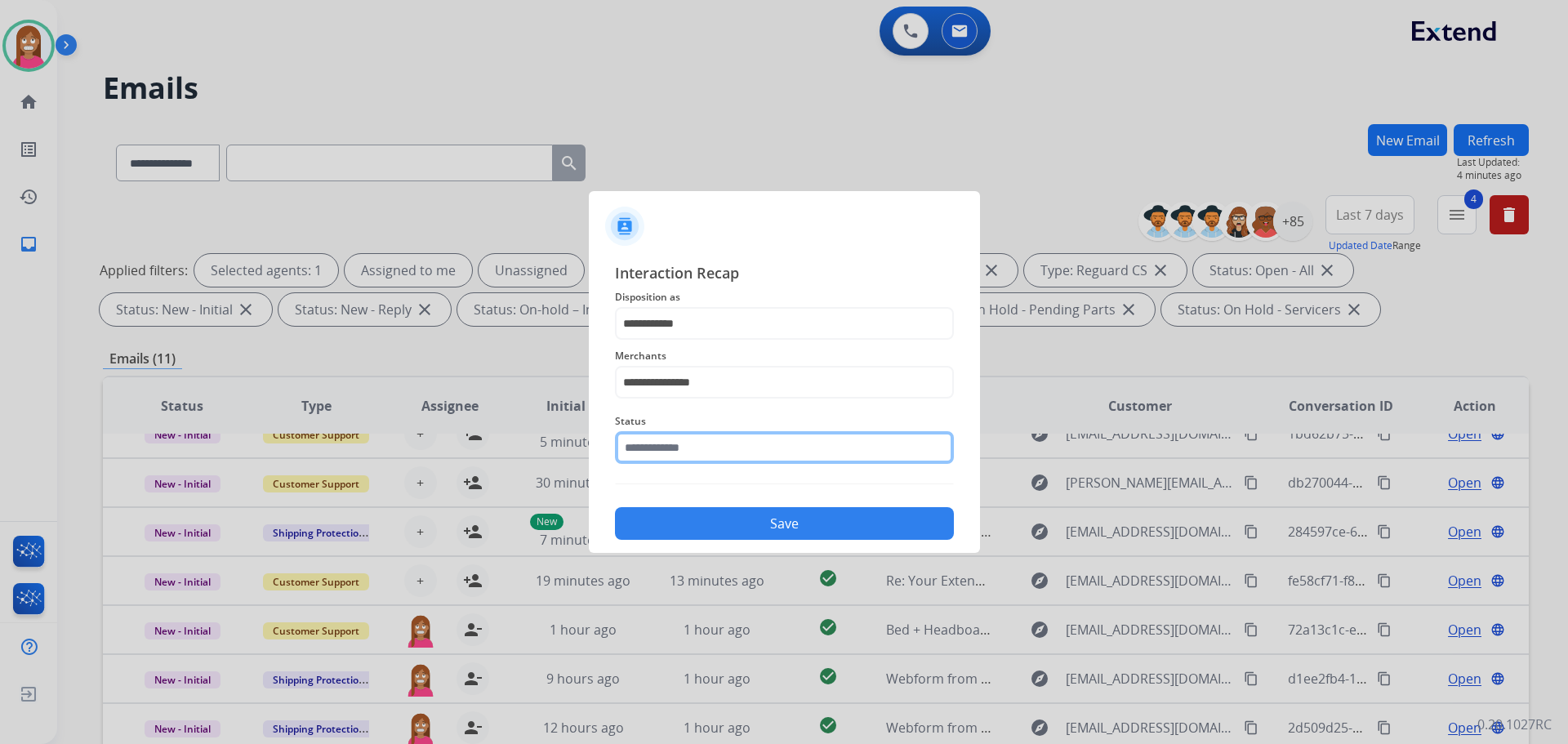
drag, startPoint x: 685, startPoint y: 448, endPoint x: 680, endPoint y: 462, distance: 14.9
click at [684, 448] on input "text" at bounding box center [784, 447] width 339 height 33
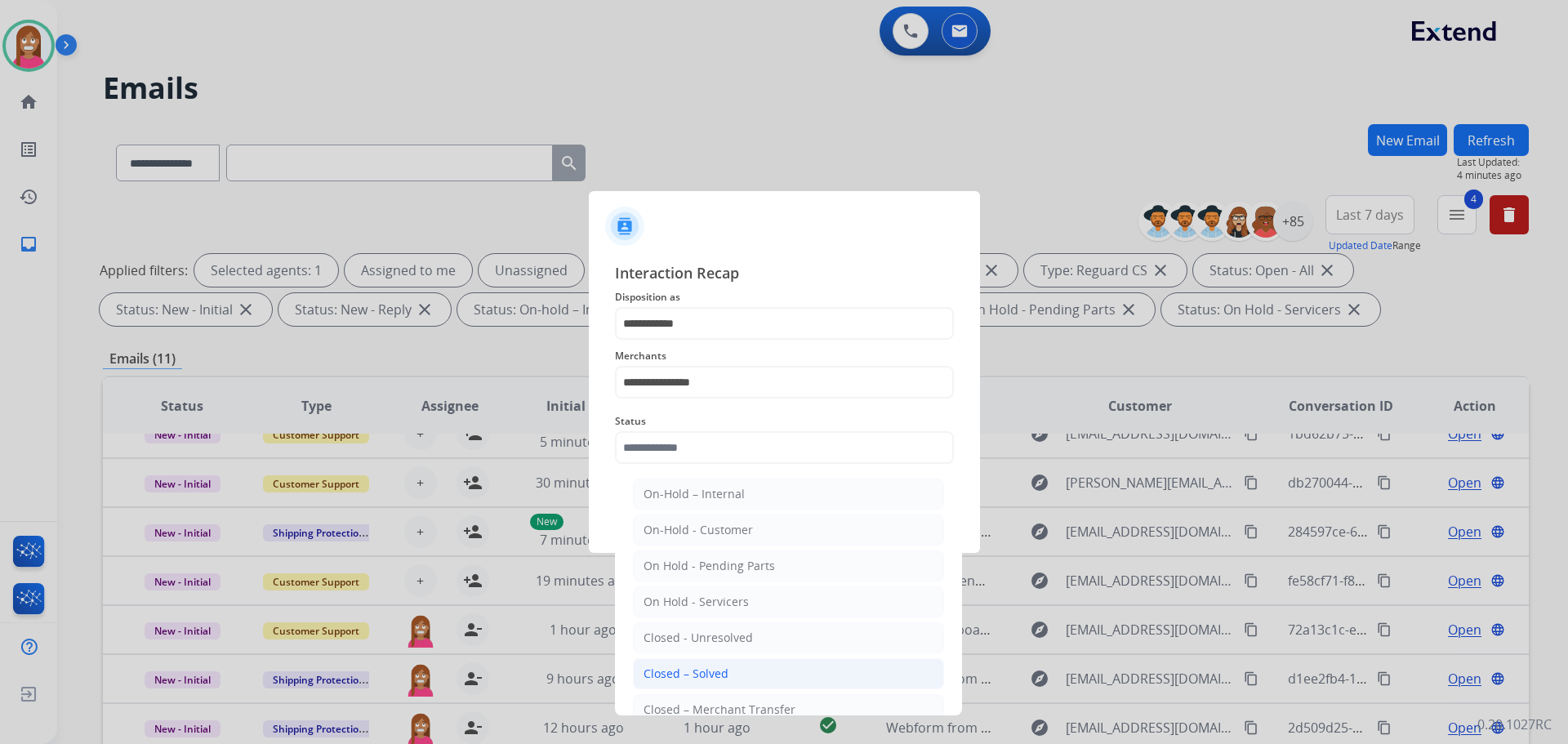
click at [694, 661] on li "Closed – Solved" at bounding box center [789, 674] width 311 height 31
type input "**********"
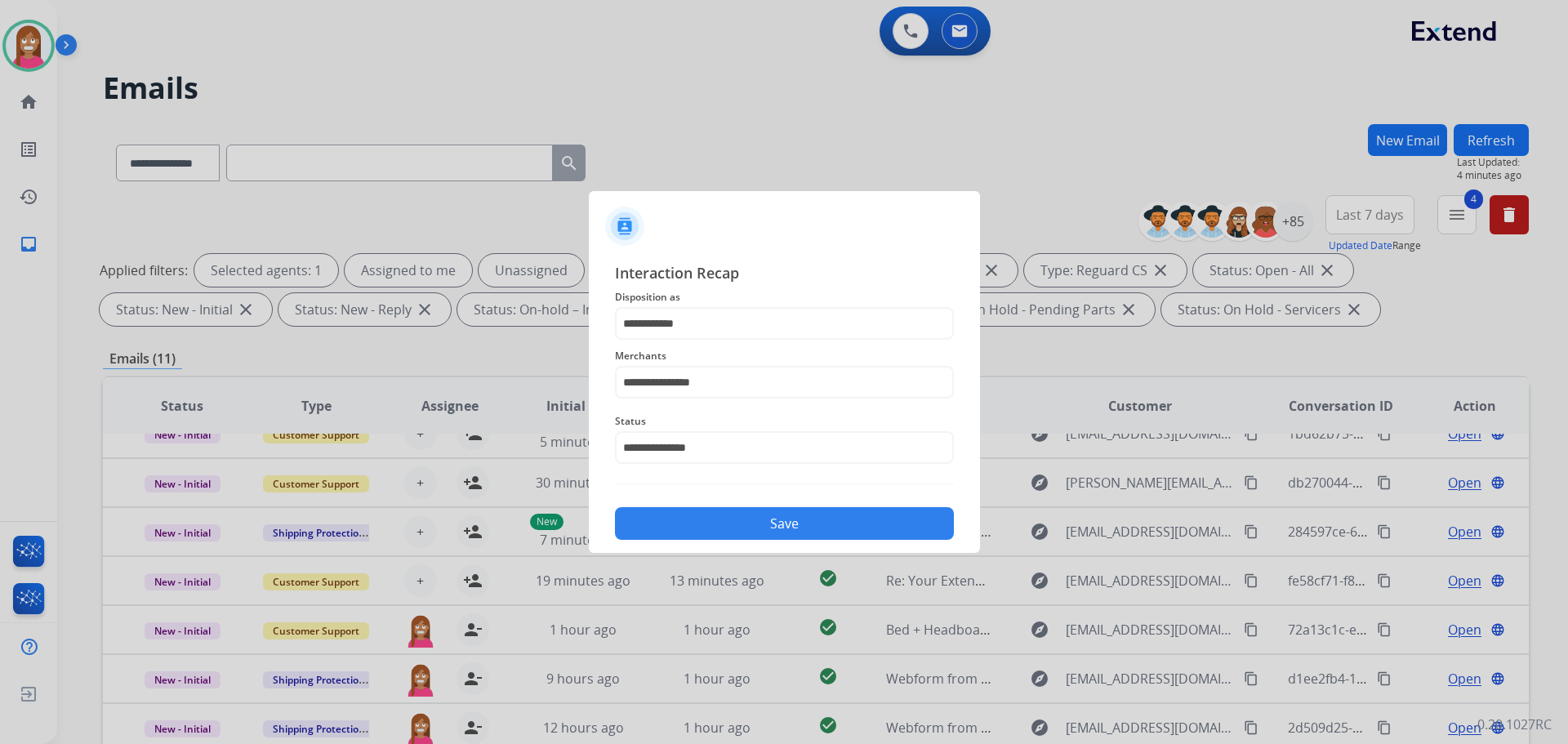
click at [700, 518] on button "Save" at bounding box center [784, 523] width 339 height 33
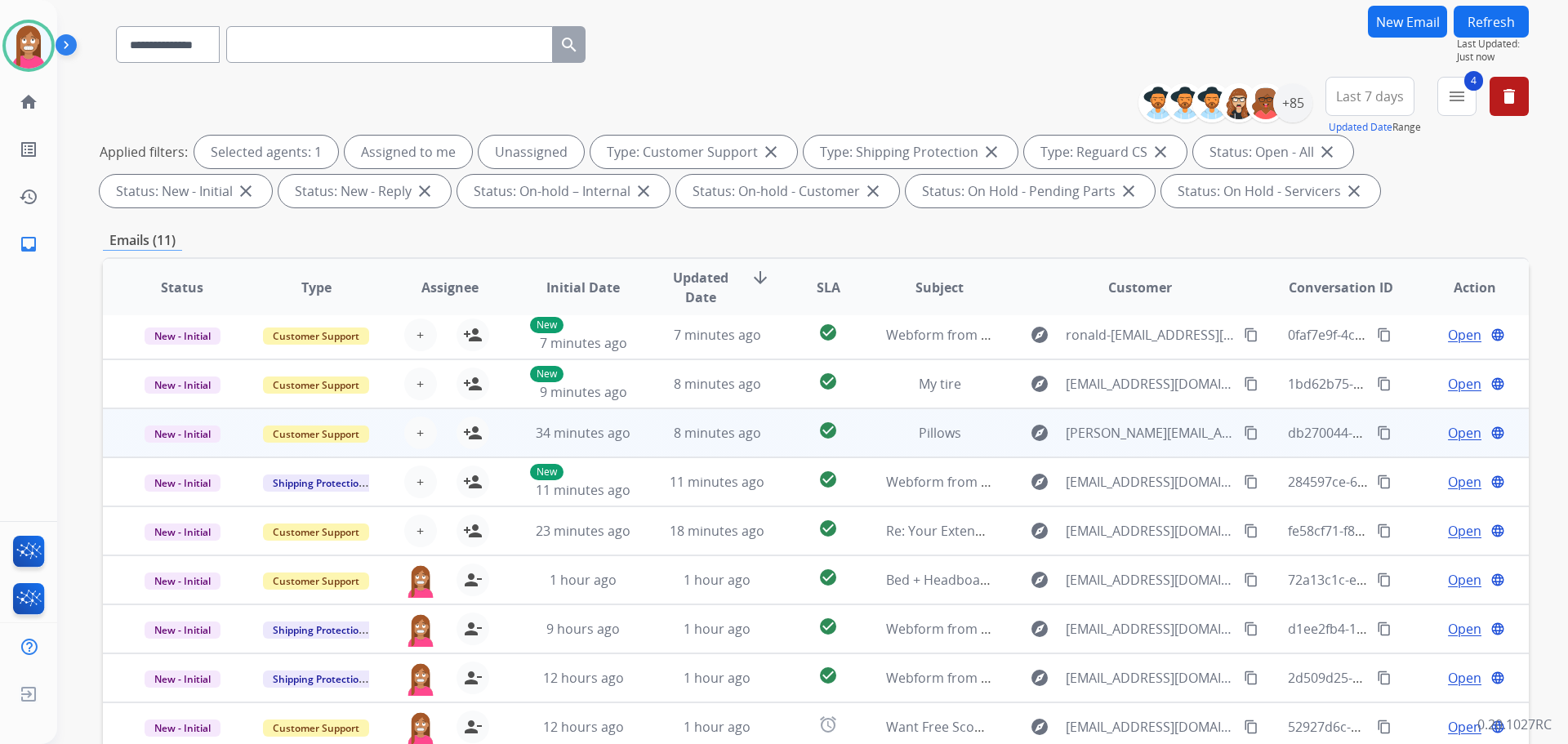
scroll to position [264, 0]
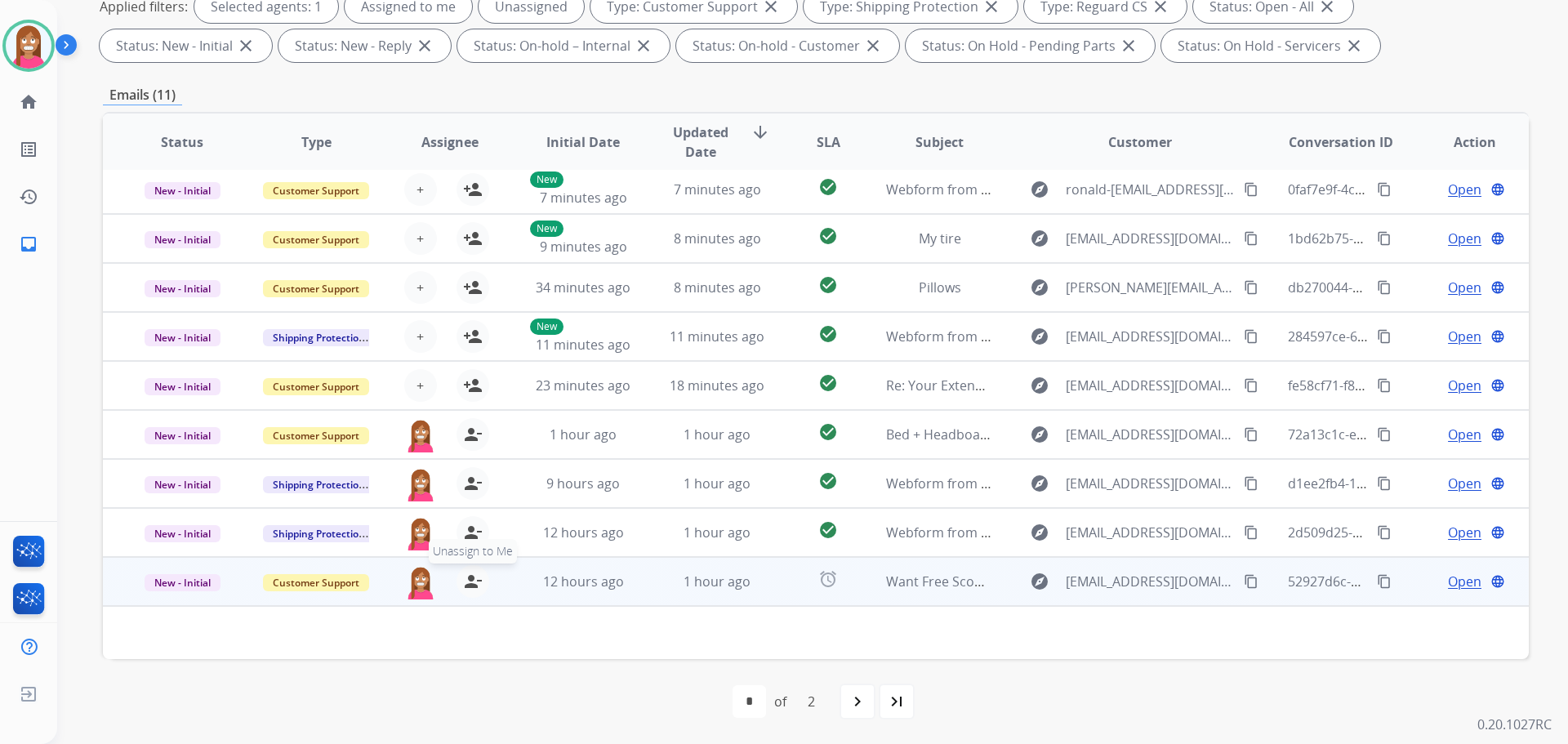
click at [468, 588] on mat-icon "person_remove" at bounding box center [473, 582] width 19 height 19
click at [470, 587] on mat-icon "person_add" at bounding box center [473, 582] width 19 height 19
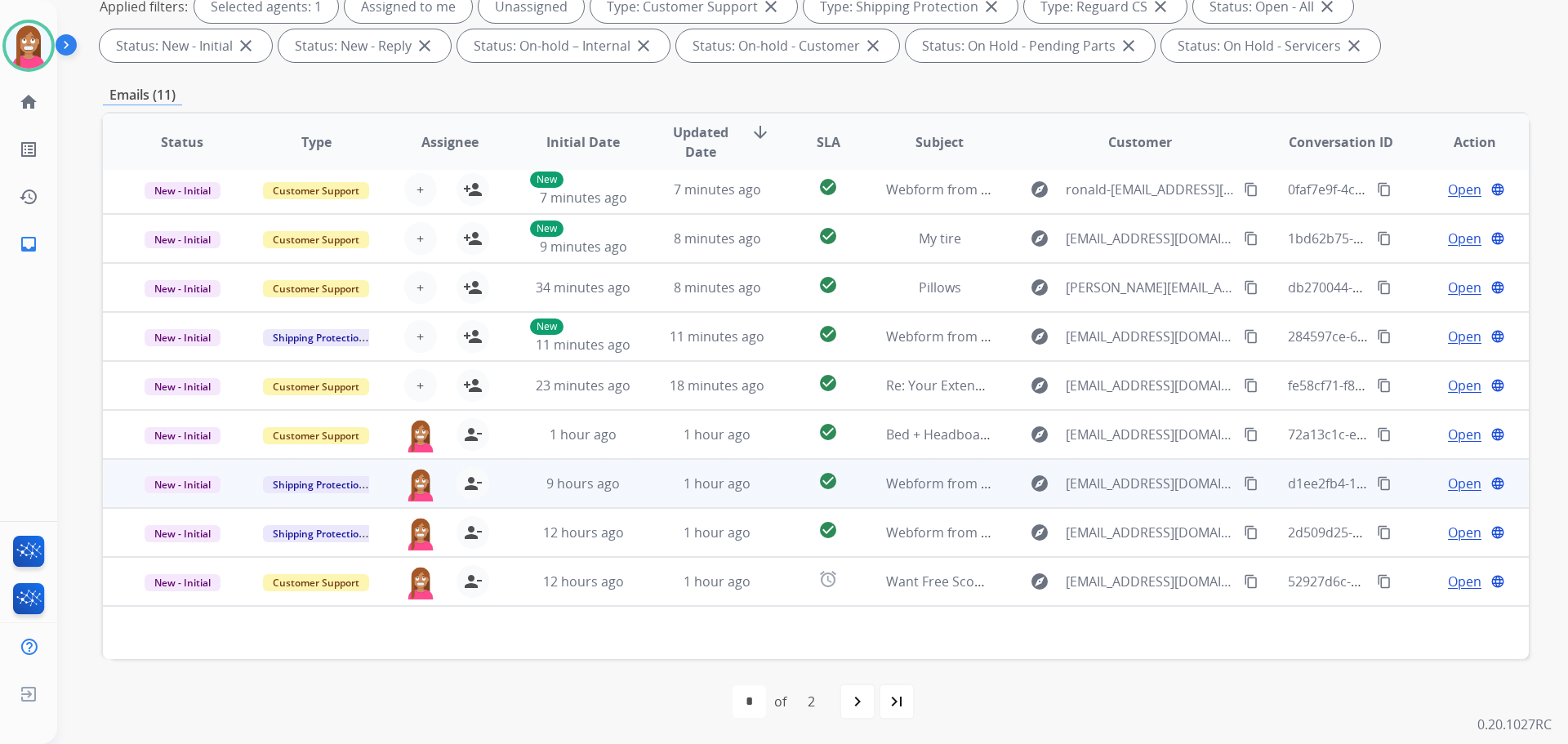
click at [639, 491] on td "1 hour ago" at bounding box center [705, 483] width 134 height 49
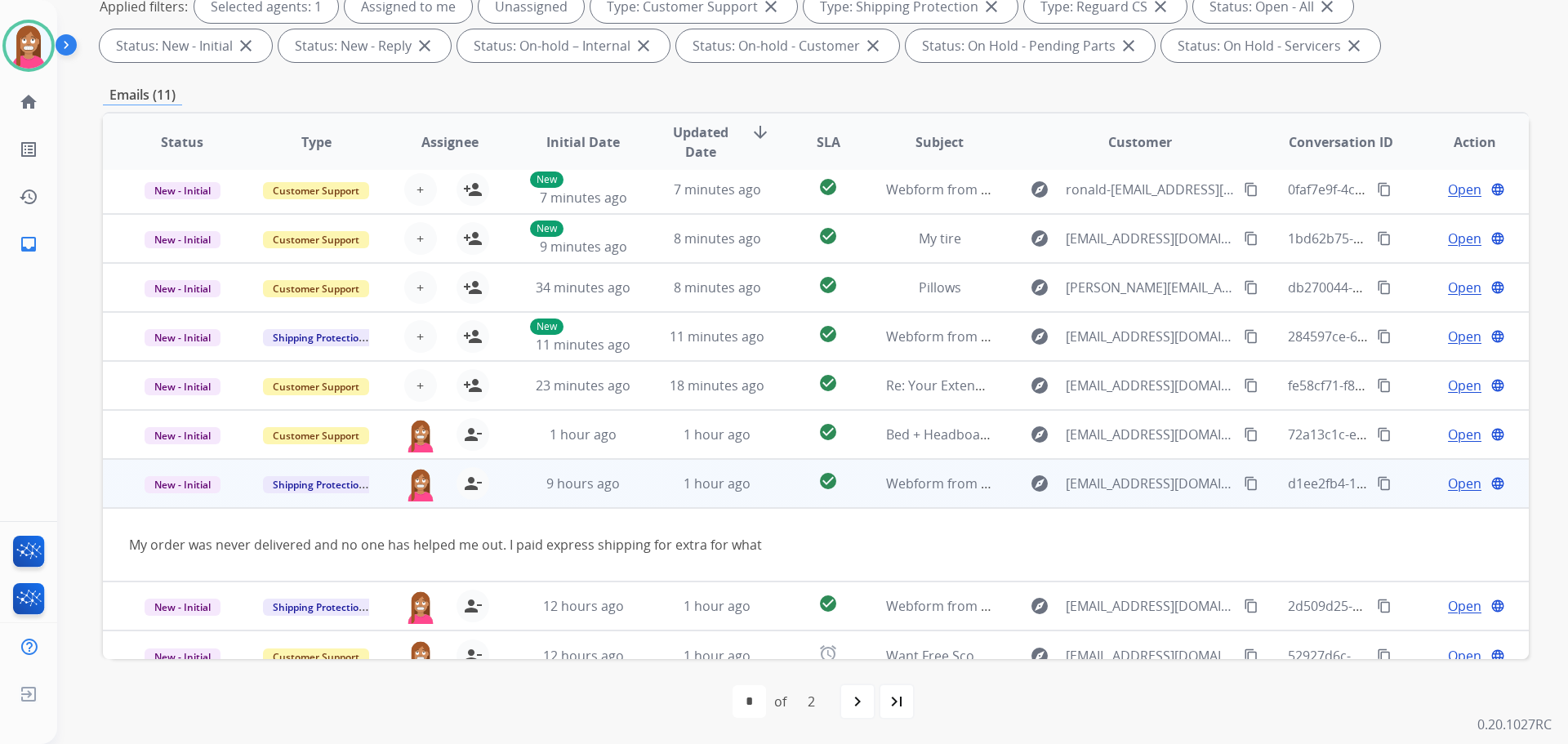
scroll to position [75, 0]
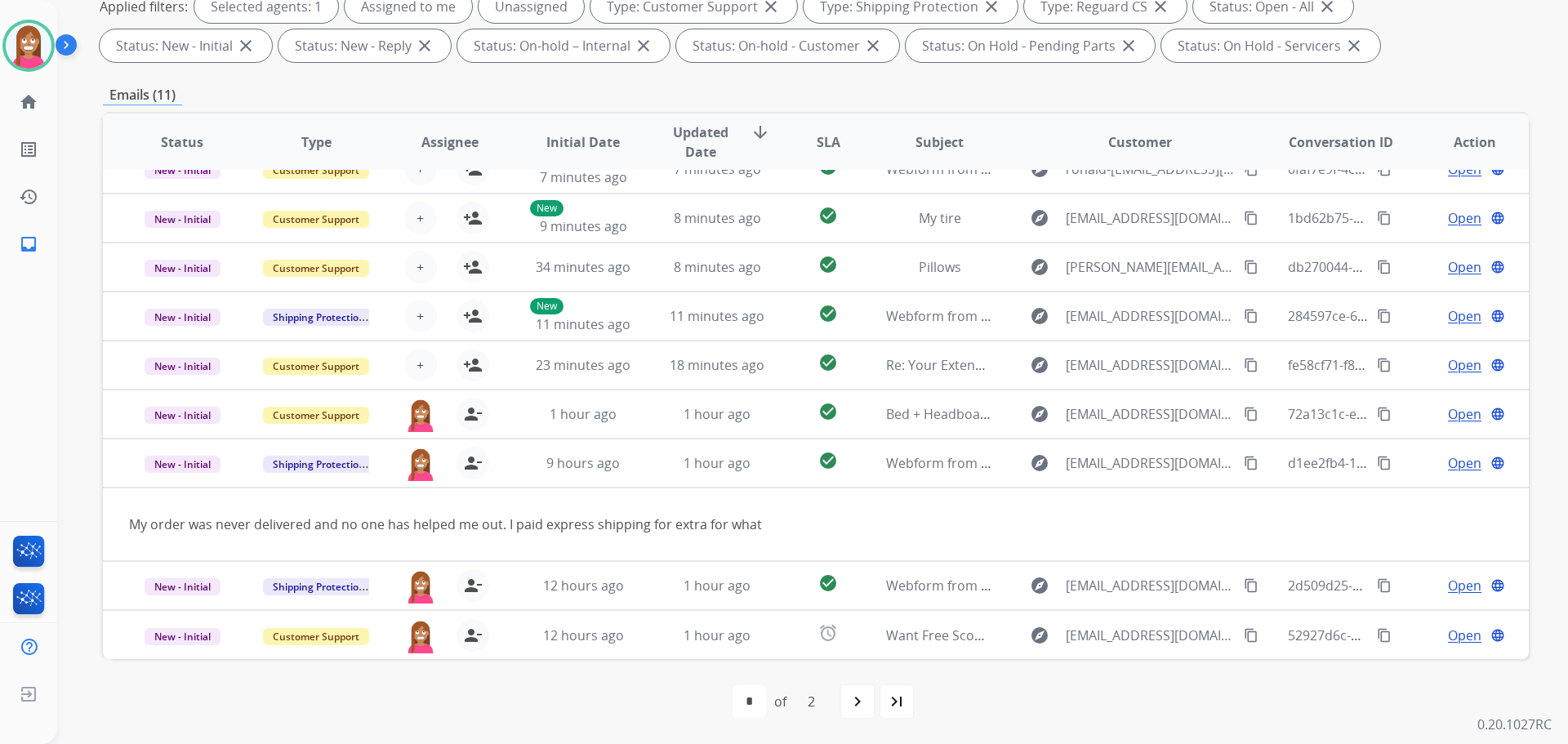
drag, startPoint x: 1226, startPoint y: 462, endPoint x: 1536, endPoint y: 371, distance: 323.1
click at [1244, 462] on mat-icon "content_copy" at bounding box center [1251, 463] width 15 height 15
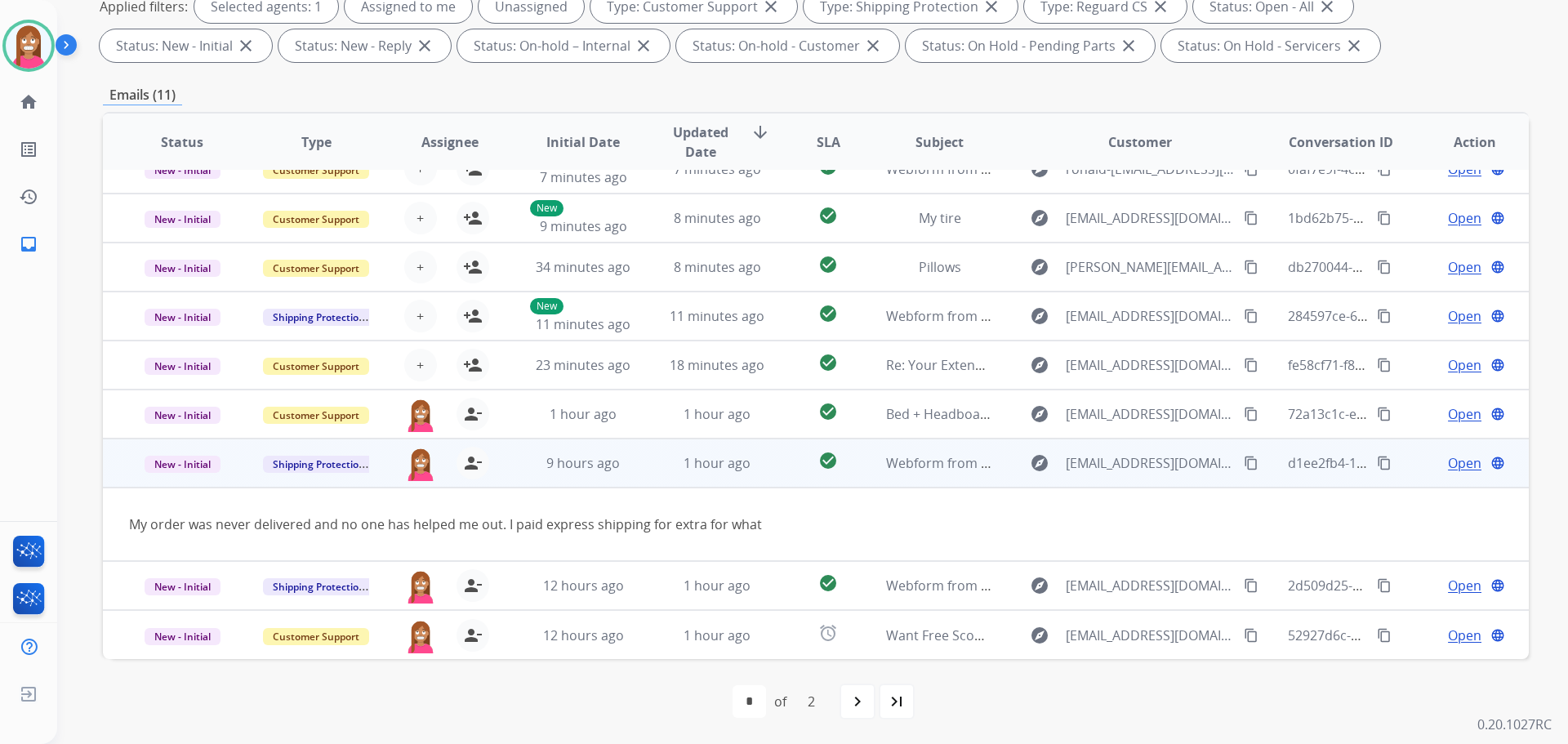
click at [1448, 469] on span "Open" at bounding box center [1465, 463] width 33 height 19
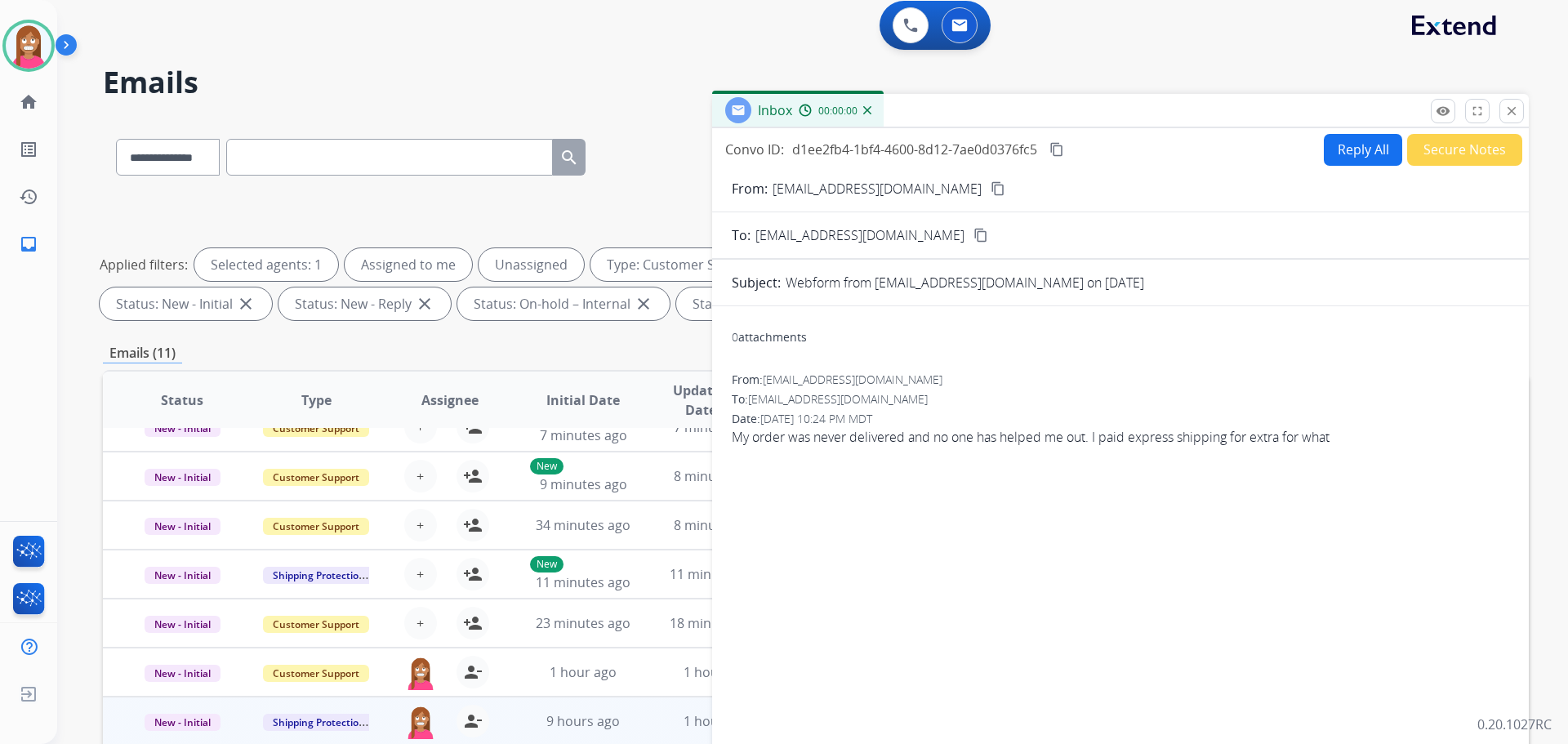
scroll to position [0, 0]
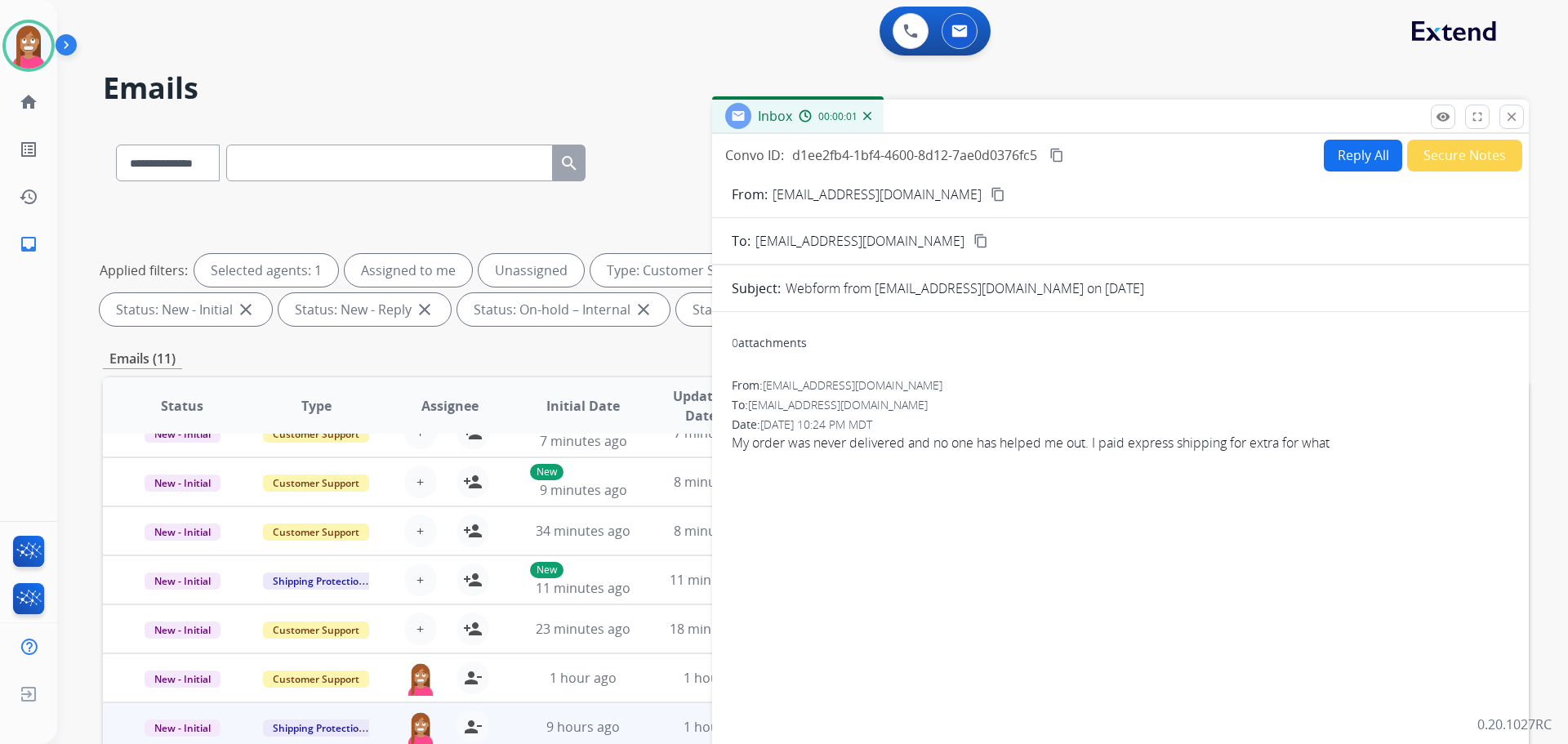
click at [1353, 158] on button "Reply All" at bounding box center [1363, 156] width 79 height 32
select select "**********"
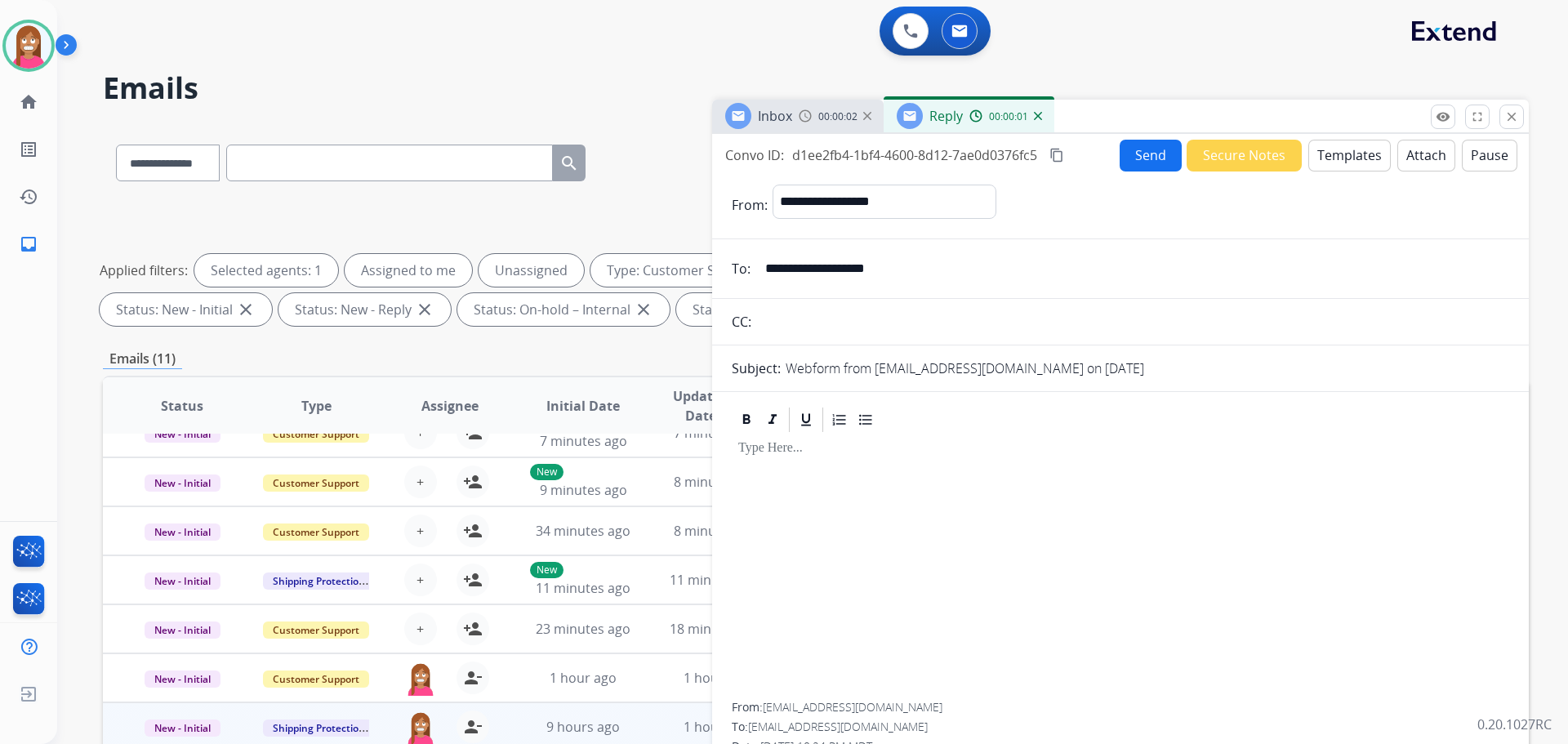
click at [1348, 160] on button "Templates" at bounding box center [1349, 156] width 83 height 32
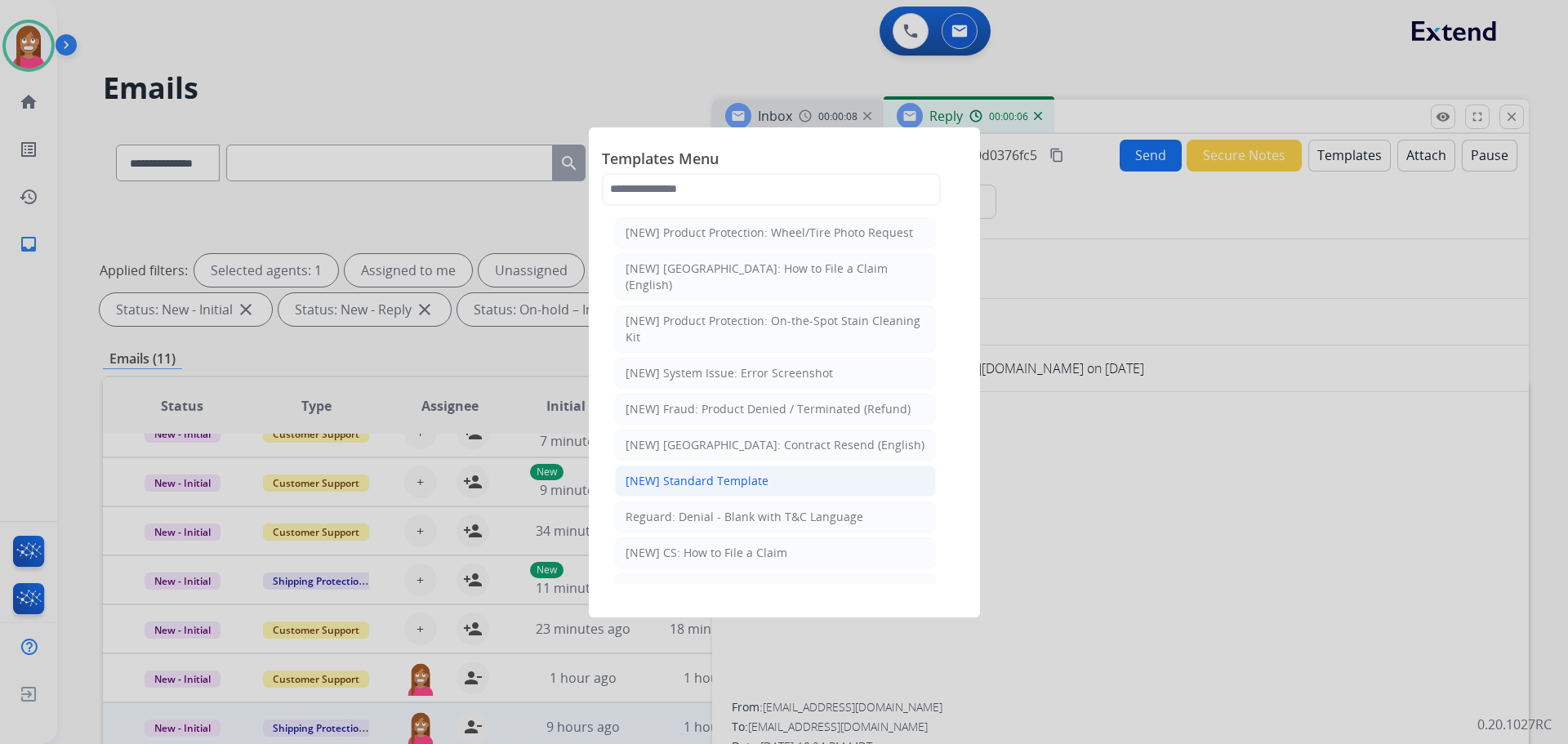
click at [727, 473] on div "[NEW] Standard Template" at bounding box center [696, 480] width 143 height 17
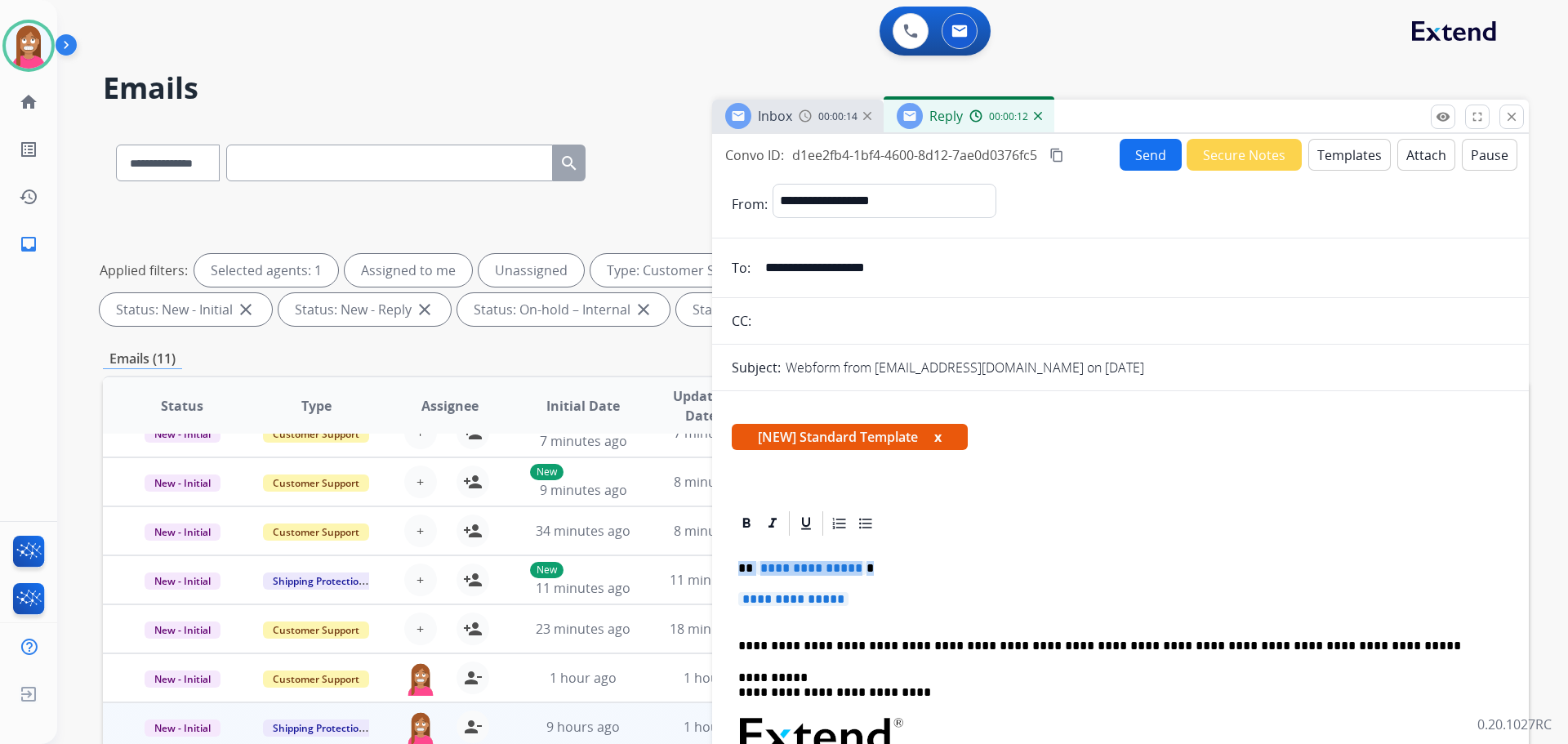
drag, startPoint x: 873, startPoint y: 604, endPoint x: 738, endPoint y: 570, distance: 139.2
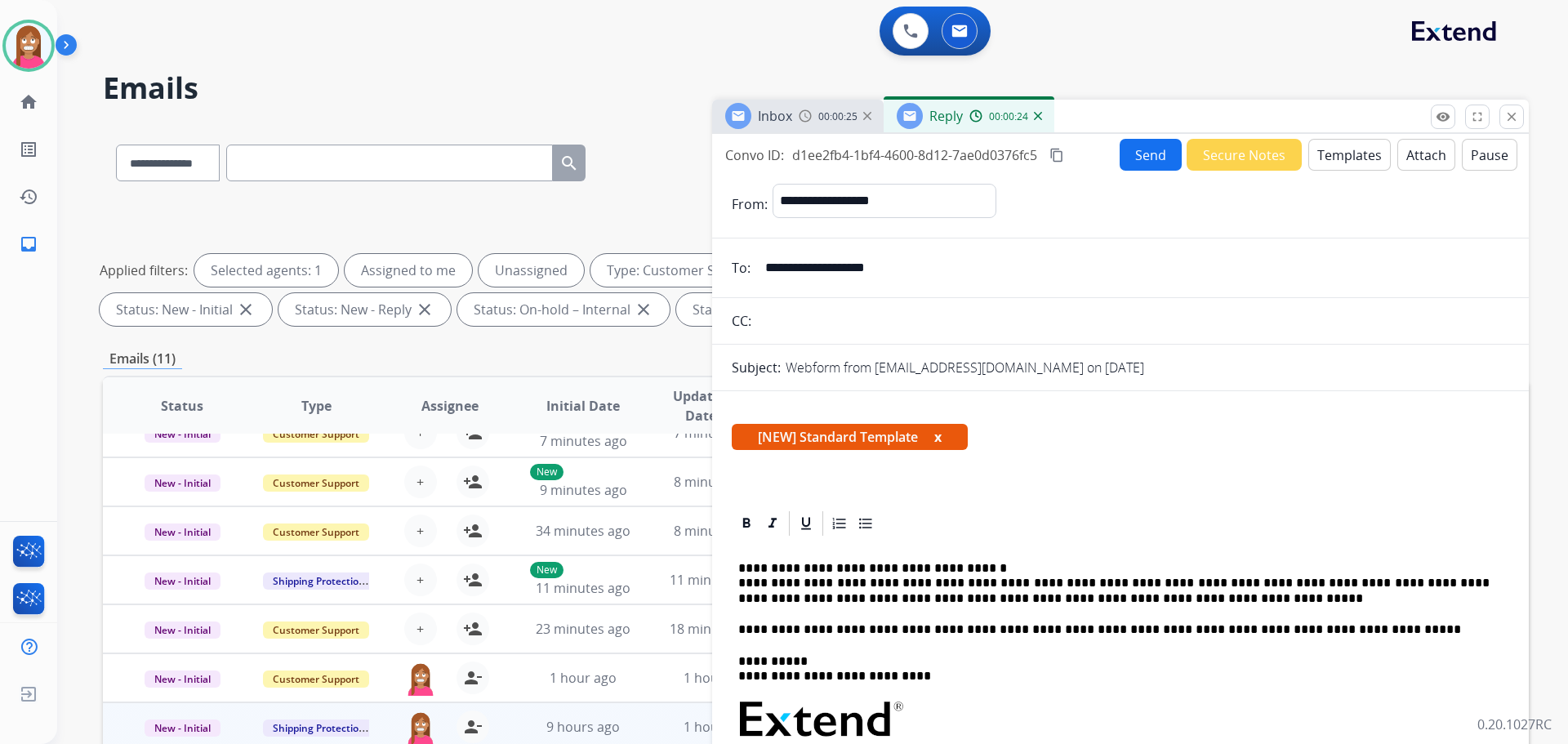
click at [1120, 150] on button "Send" at bounding box center [1151, 155] width 62 height 32
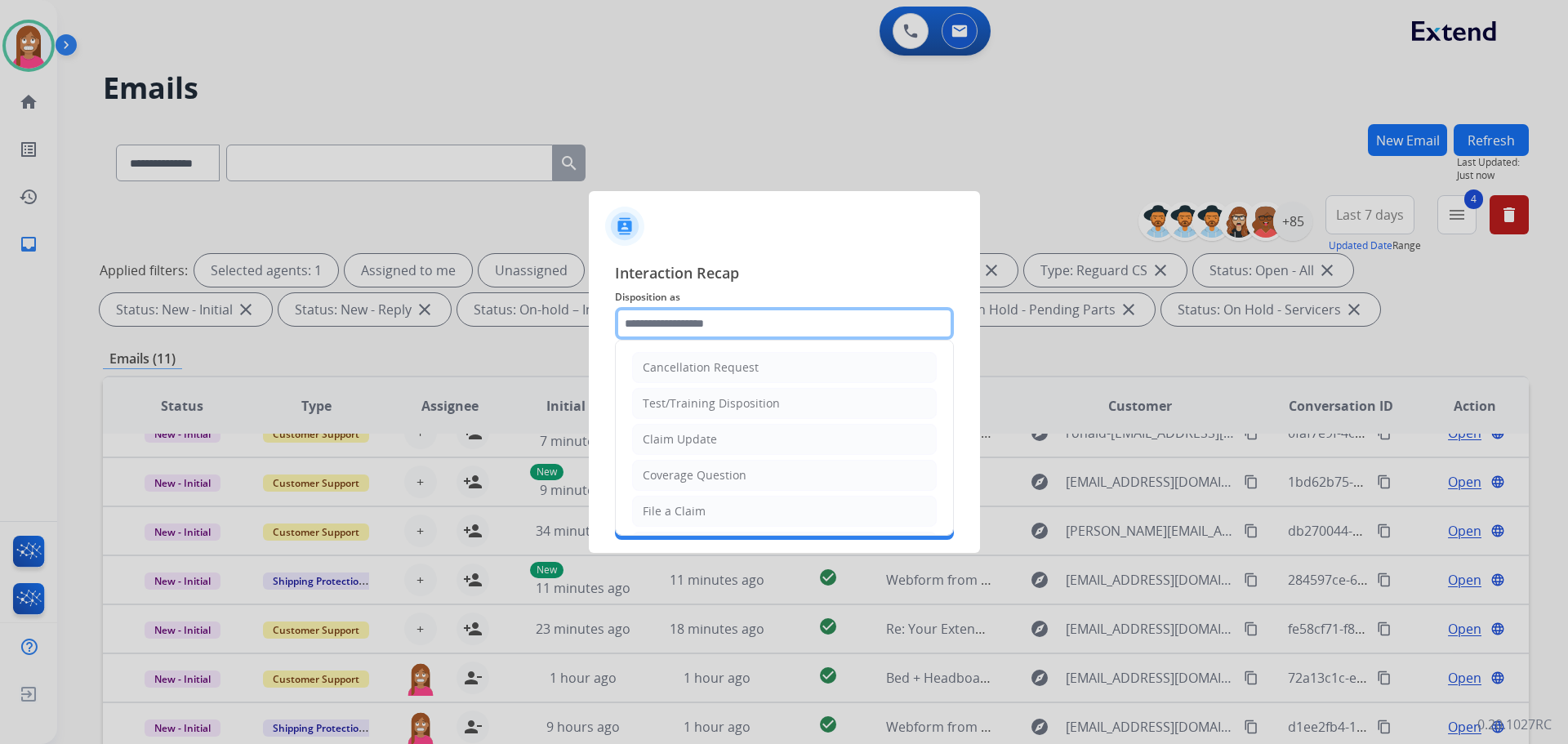
click at [660, 329] on input "text" at bounding box center [784, 324] width 339 height 33
click at [659, 508] on div "File a Claim" at bounding box center [674, 511] width 63 height 17
type input "**********"
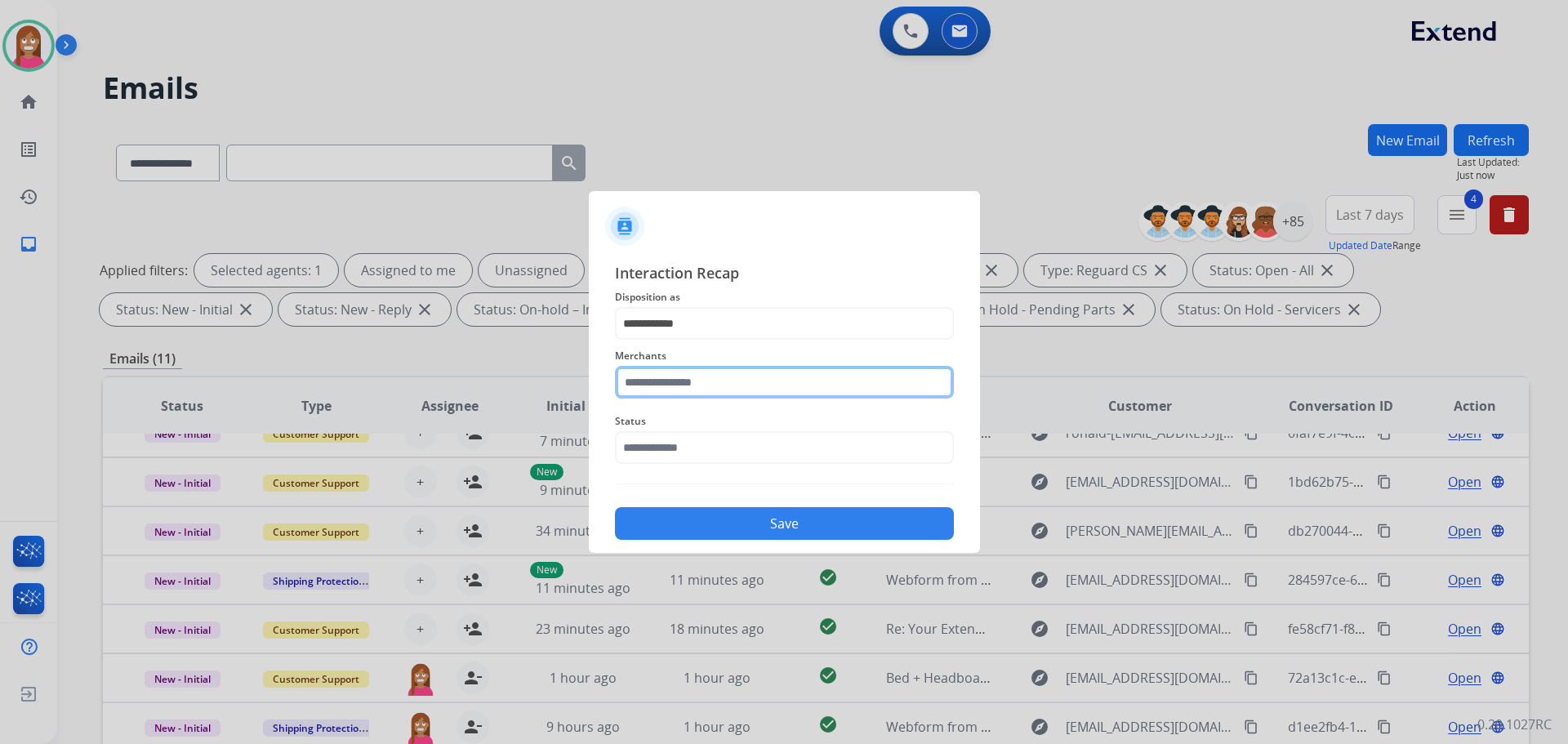
click at [679, 373] on input "text" at bounding box center [784, 382] width 339 height 33
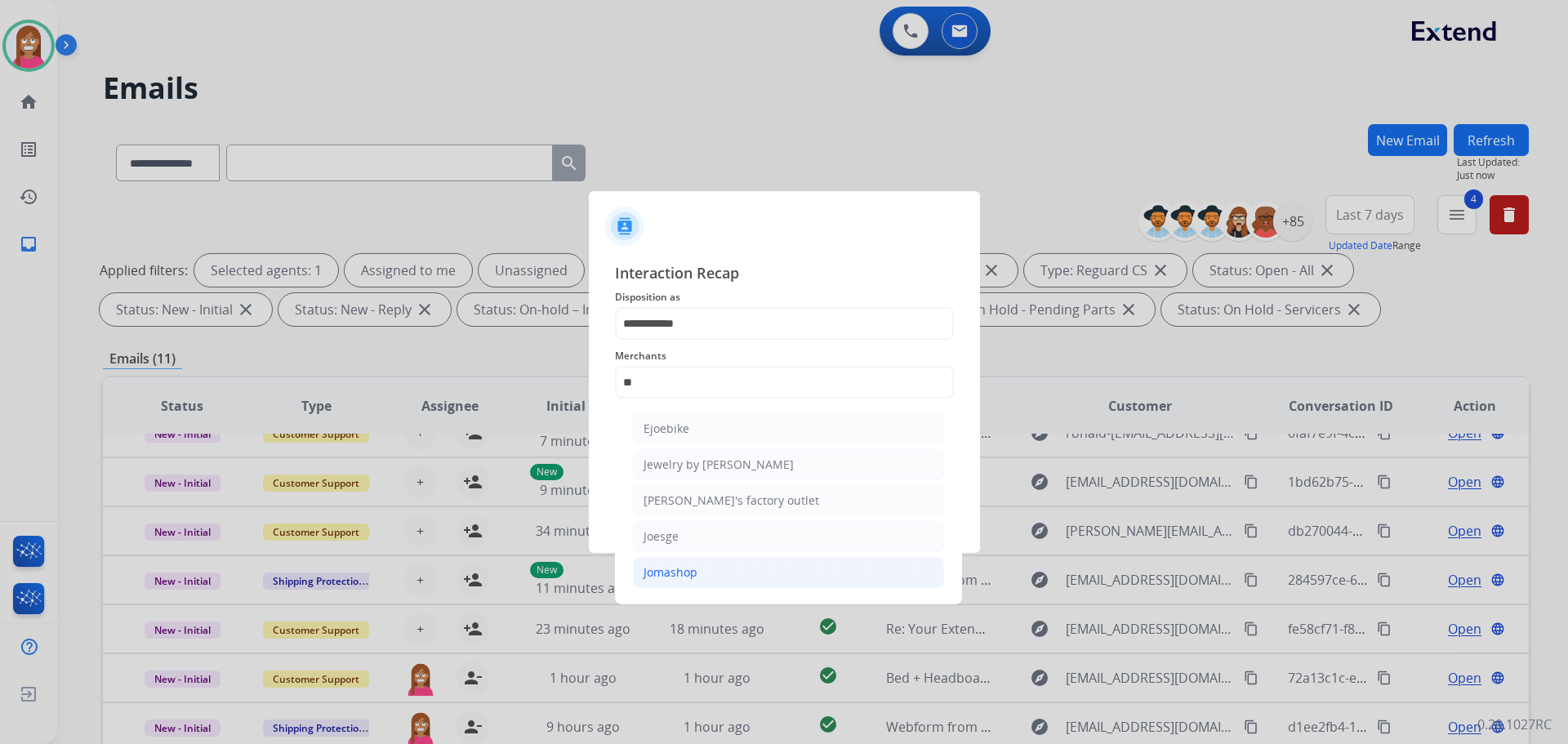
click at [712, 576] on li "Jomashop" at bounding box center [789, 573] width 311 height 31
type input "********"
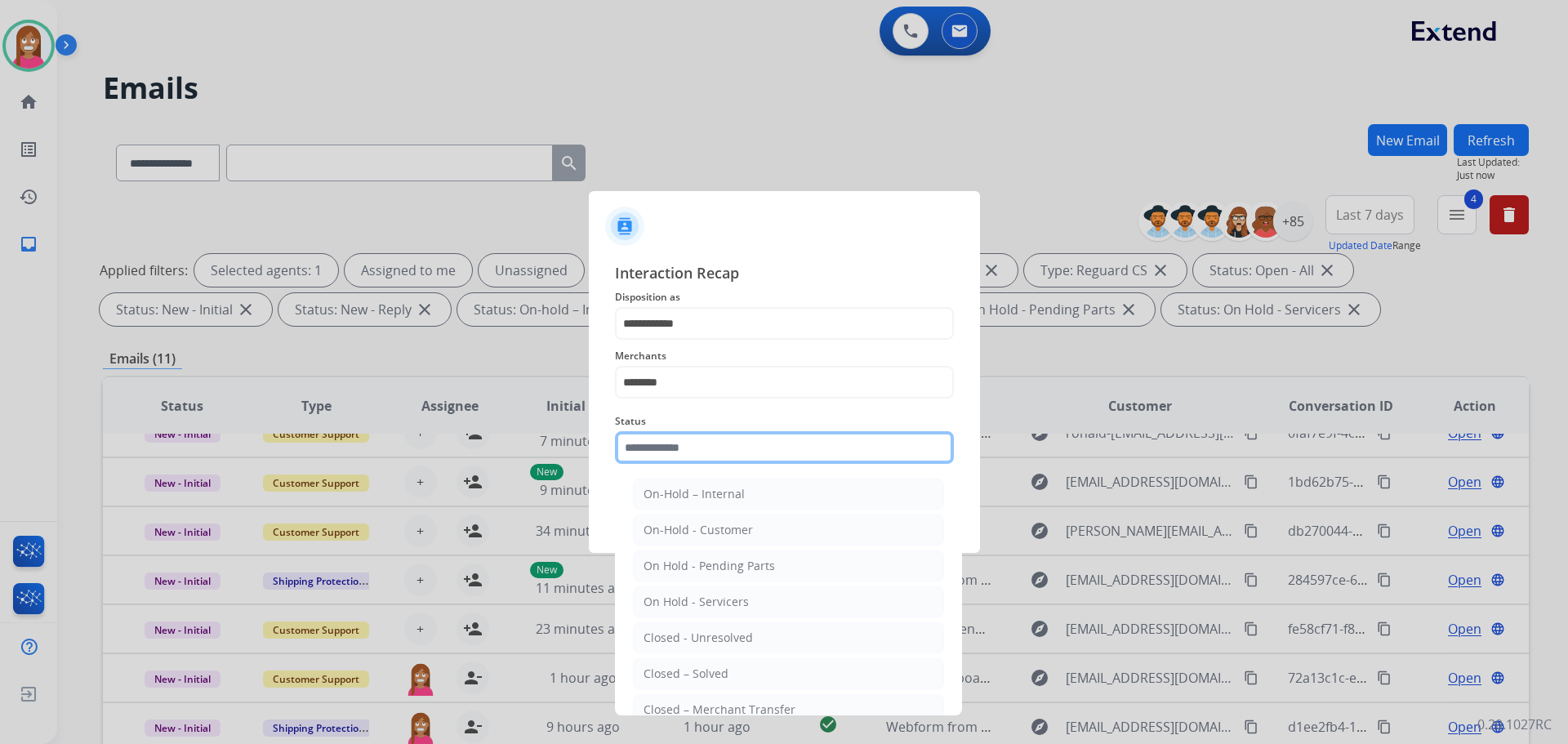
click at [689, 448] on input "text" at bounding box center [784, 447] width 339 height 33
click at [711, 682] on div "Closed – Solved" at bounding box center [686, 673] width 85 height 17
type input "**********"
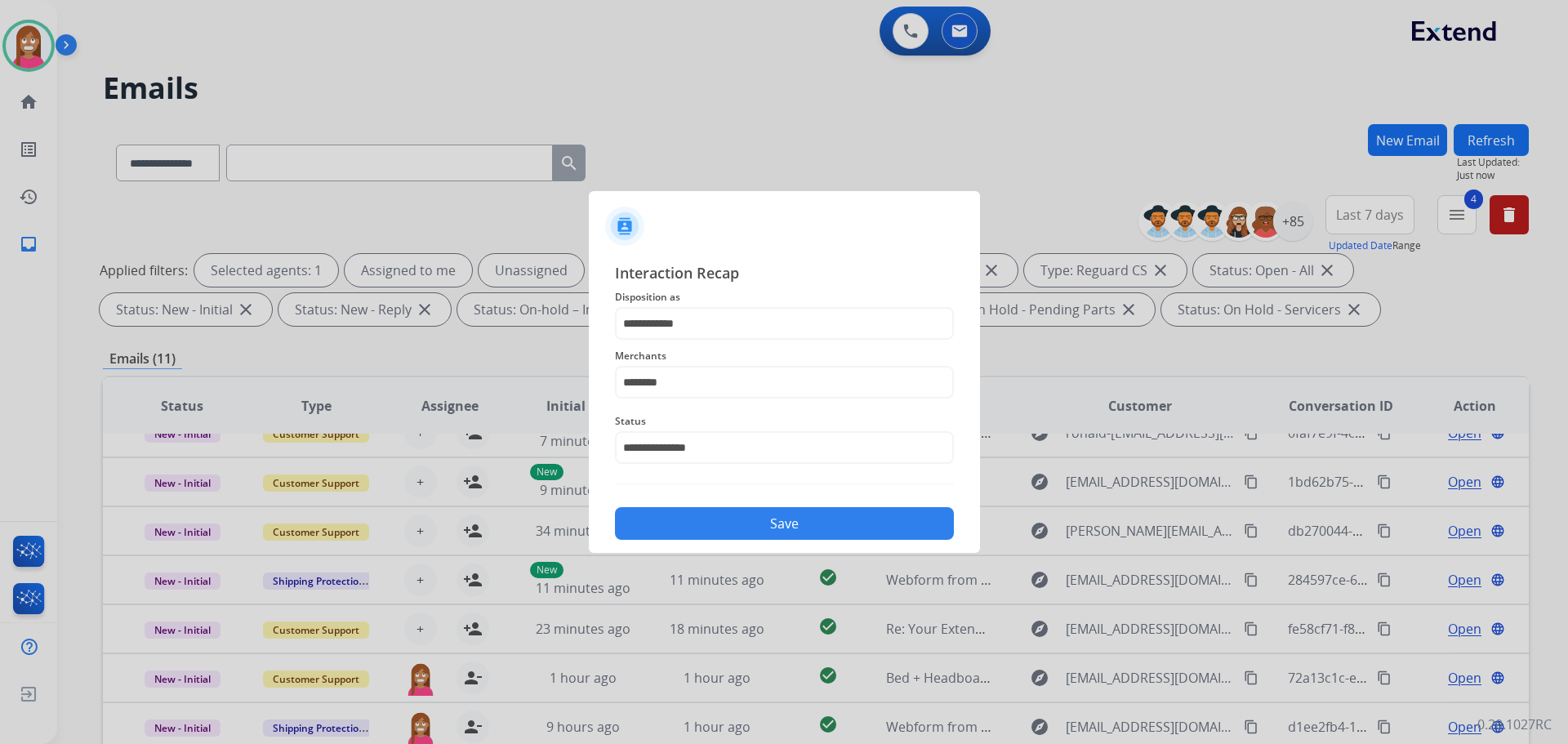
click at [673, 534] on button "Save" at bounding box center [784, 523] width 339 height 33
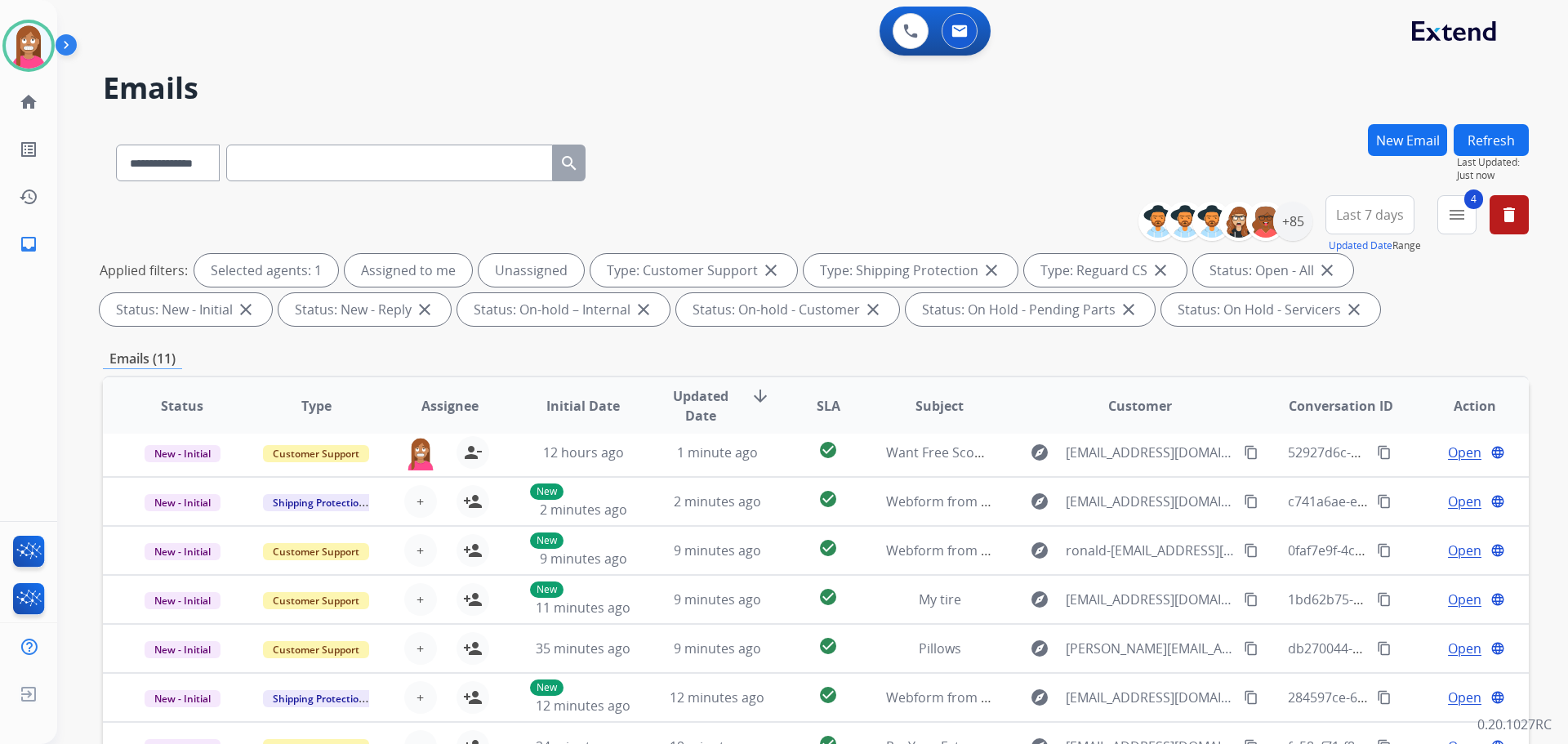
scroll to position [55, 0]
click at [1471, 221] on button "4 menu Filters" at bounding box center [1457, 215] width 39 height 39
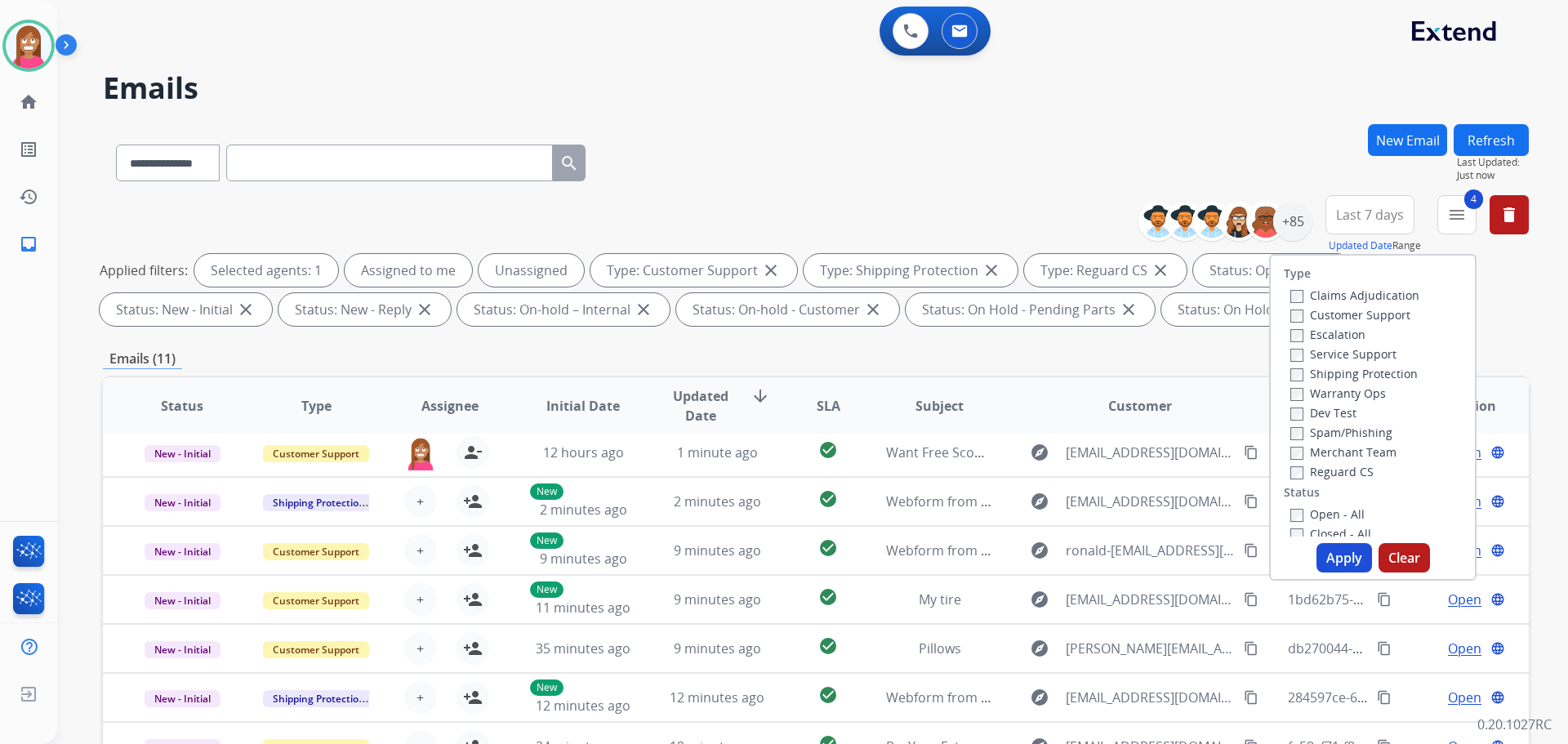
click at [1032, 121] on div "**********" at bounding box center [793, 430] width 1472 height 744
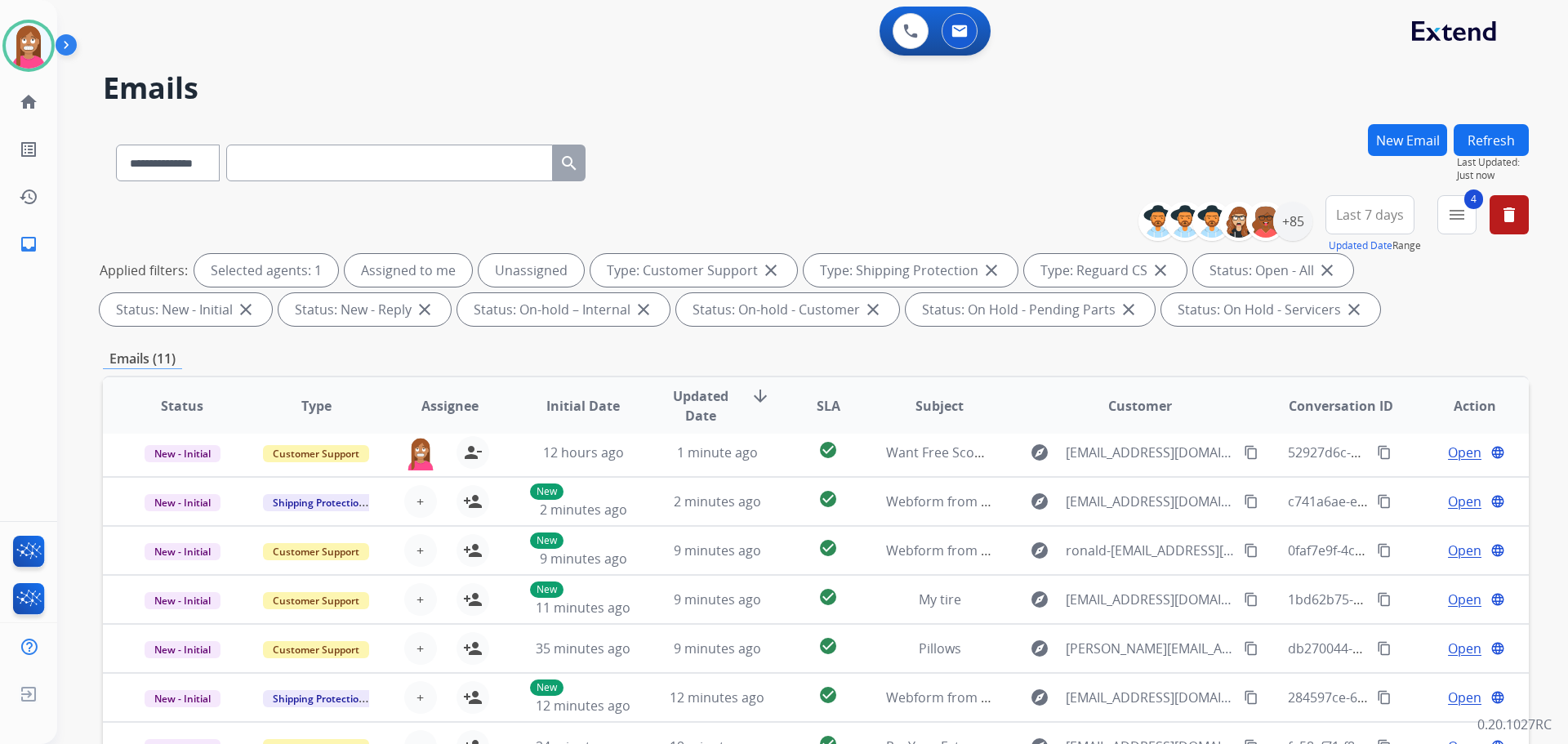
click at [1366, 138] on div "**********" at bounding box center [816, 159] width 1426 height 71
click at [1385, 141] on button "New Email" at bounding box center [1408, 140] width 79 height 32
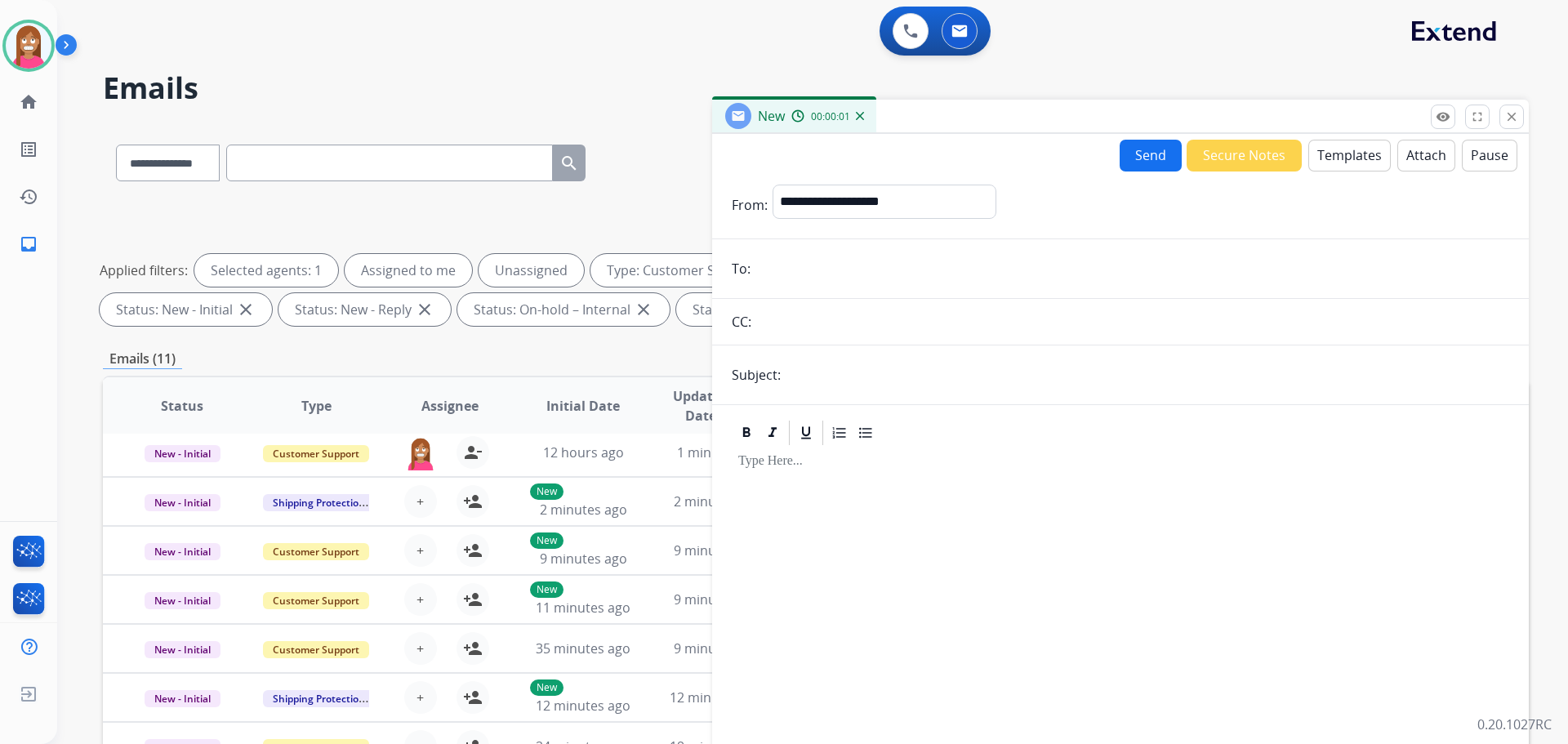
click at [797, 278] on input "email" at bounding box center [1132, 268] width 754 height 33
paste input "**********"
type input "**********"
click at [821, 387] on input "text" at bounding box center [1148, 375] width 724 height 33
type input "**********"
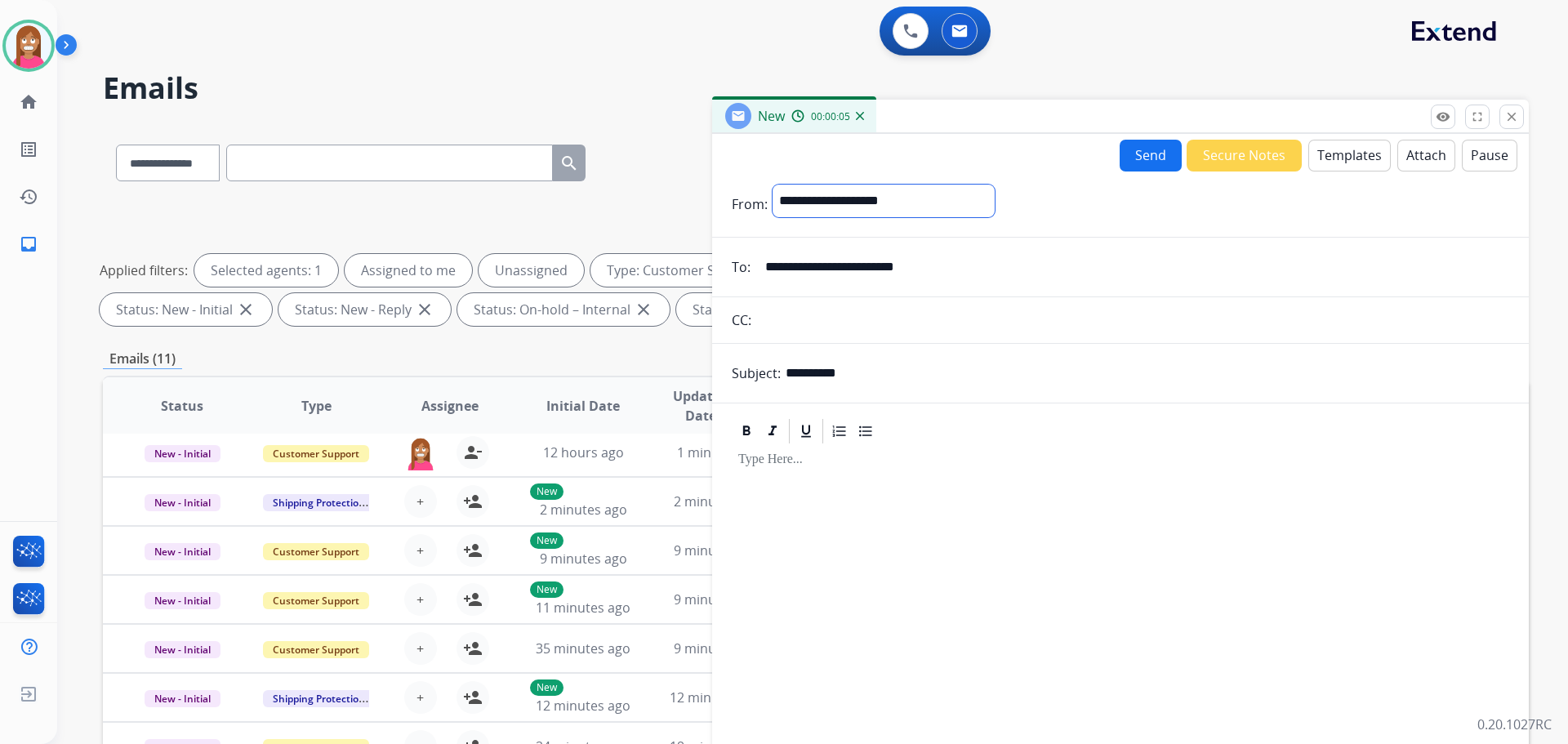
click at [839, 208] on select "**********" at bounding box center [883, 201] width 222 height 33
select select "**********"
click at [772, 185] on select "**********" at bounding box center [883, 201] width 222 height 33
click at [1353, 142] on button "Templates" at bounding box center [1349, 156] width 83 height 32
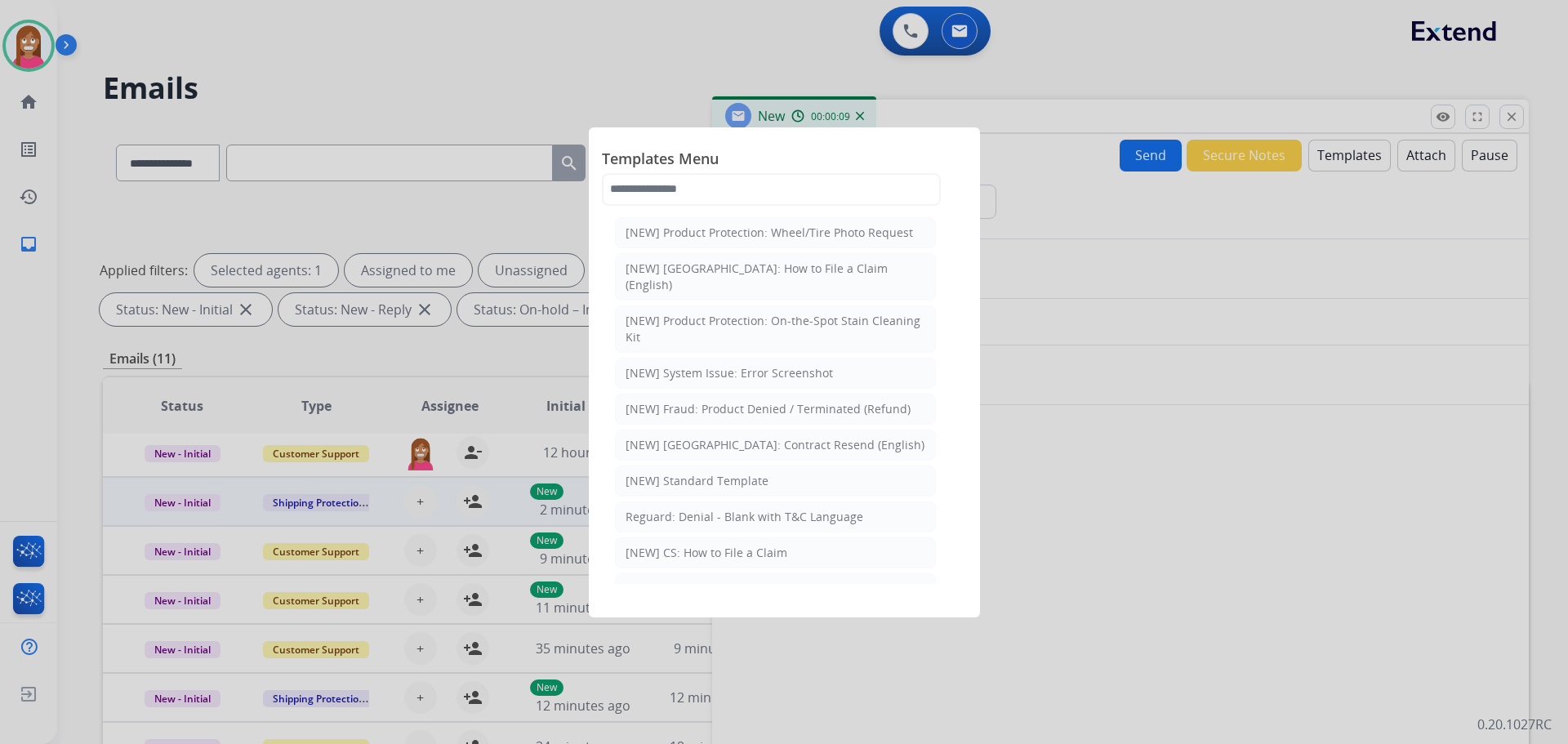
drag, startPoint x: 669, startPoint y: 475, endPoint x: 711, endPoint y: 489, distance: 44.3
click at [669, 474] on li "[NEW] Standard Template" at bounding box center [775, 481] width 321 height 31
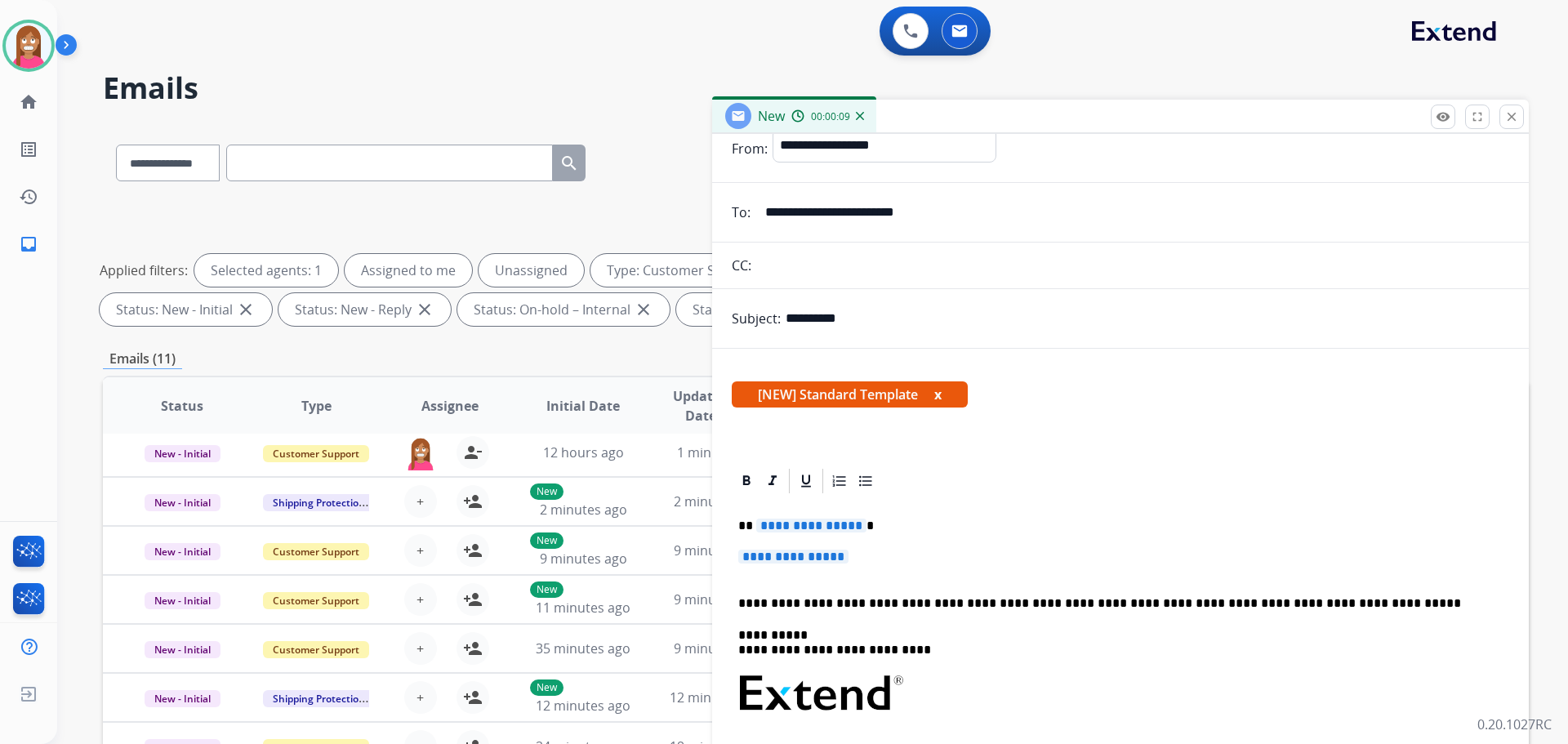
scroll to position [82, 0]
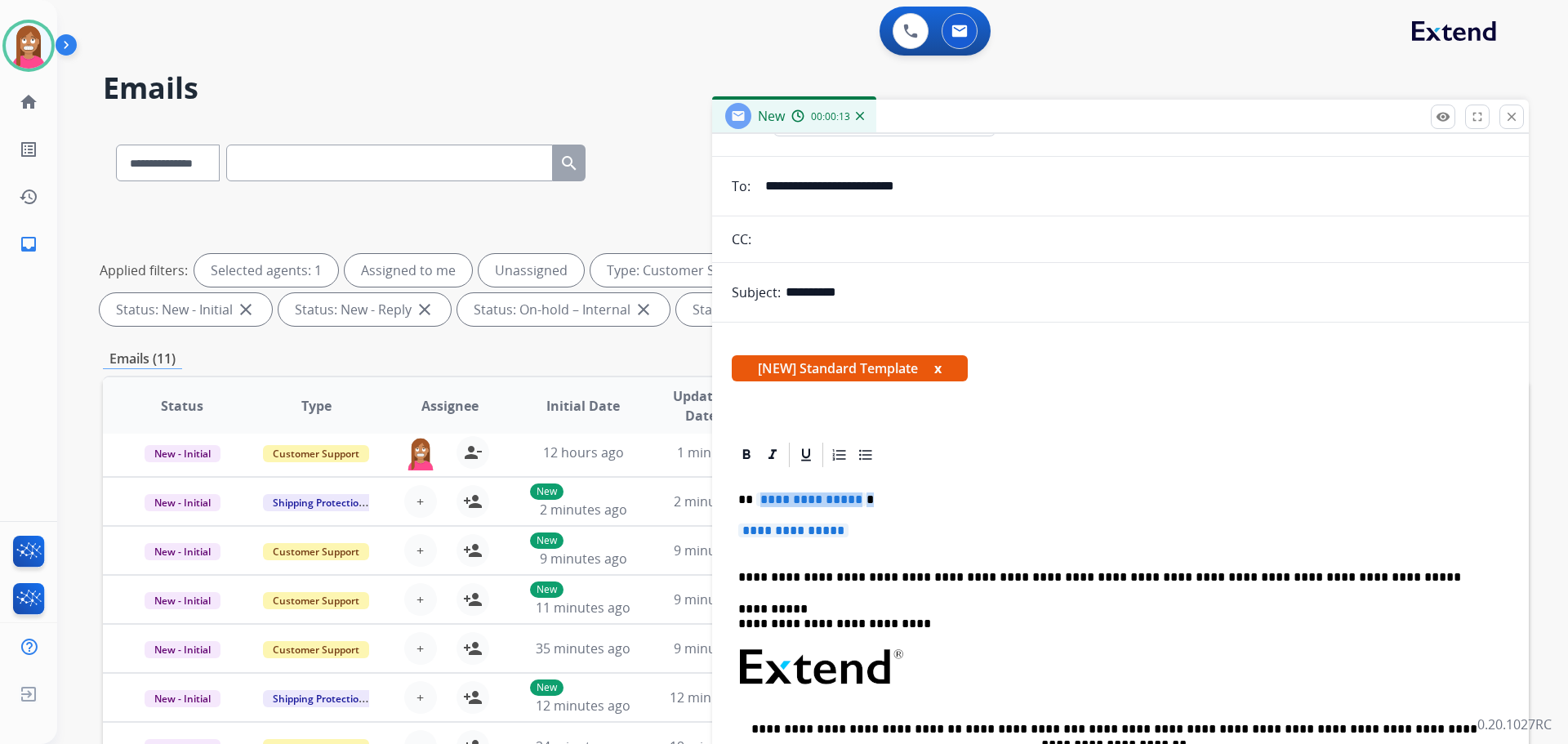
drag, startPoint x: 860, startPoint y: 538, endPoint x: 754, endPoint y: 492, distance: 115.6
click at [754, 492] on div "**********" at bounding box center [1120, 706] width 777 height 473
paste div
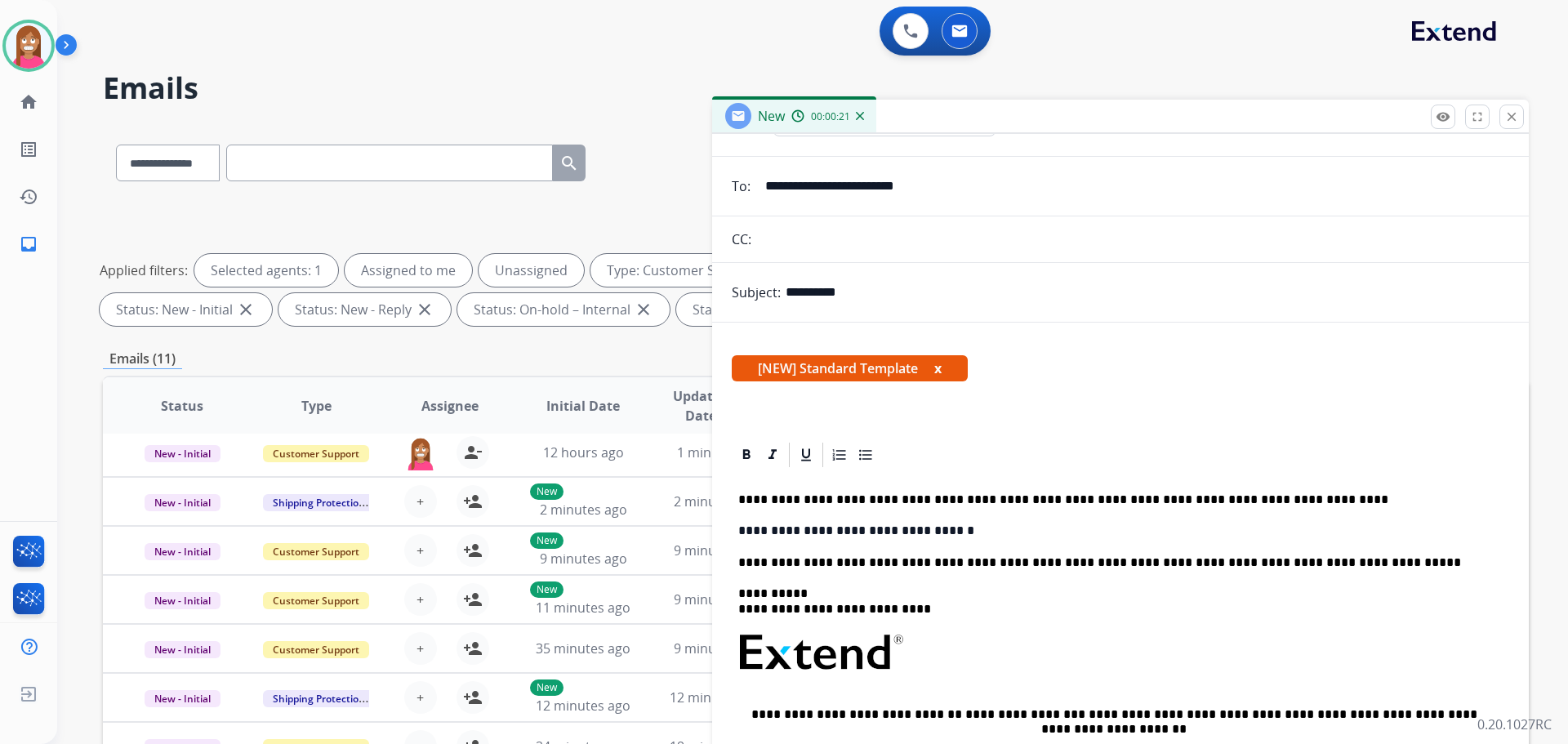
click at [753, 499] on p "**********" at bounding box center [1114, 499] width 752 height 15
drag, startPoint x: 947, startPoint y: 526, endPoint x: 740, endPoint y: 527, distance: 207.0
click at [740, 527] on p "**********" at bounding box center [1114, 530] width 752 height 15
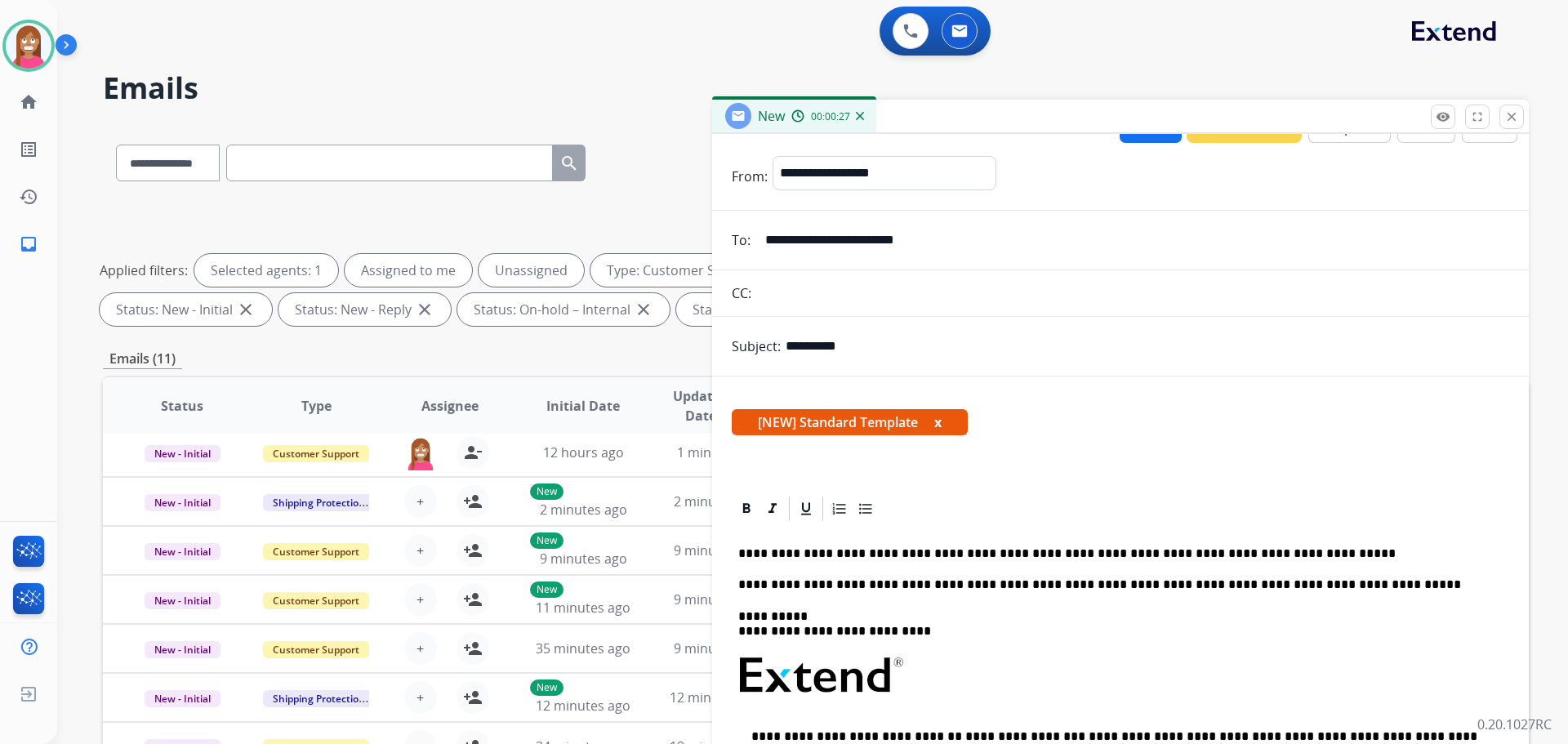
scroll to position [0, 0]
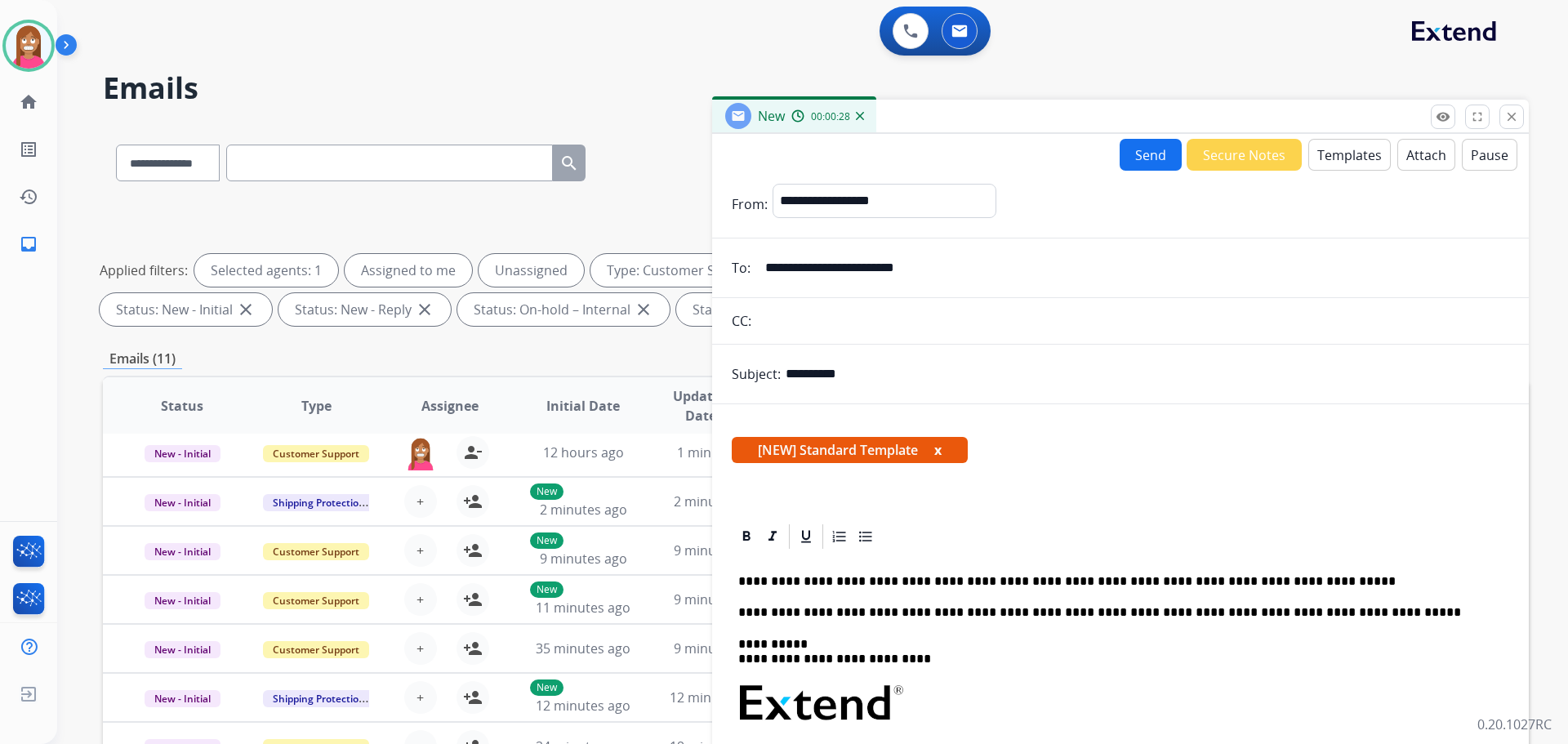
click at [1154, 151] on button "Send" at bounding box center [1151, 155] width 62 height 32
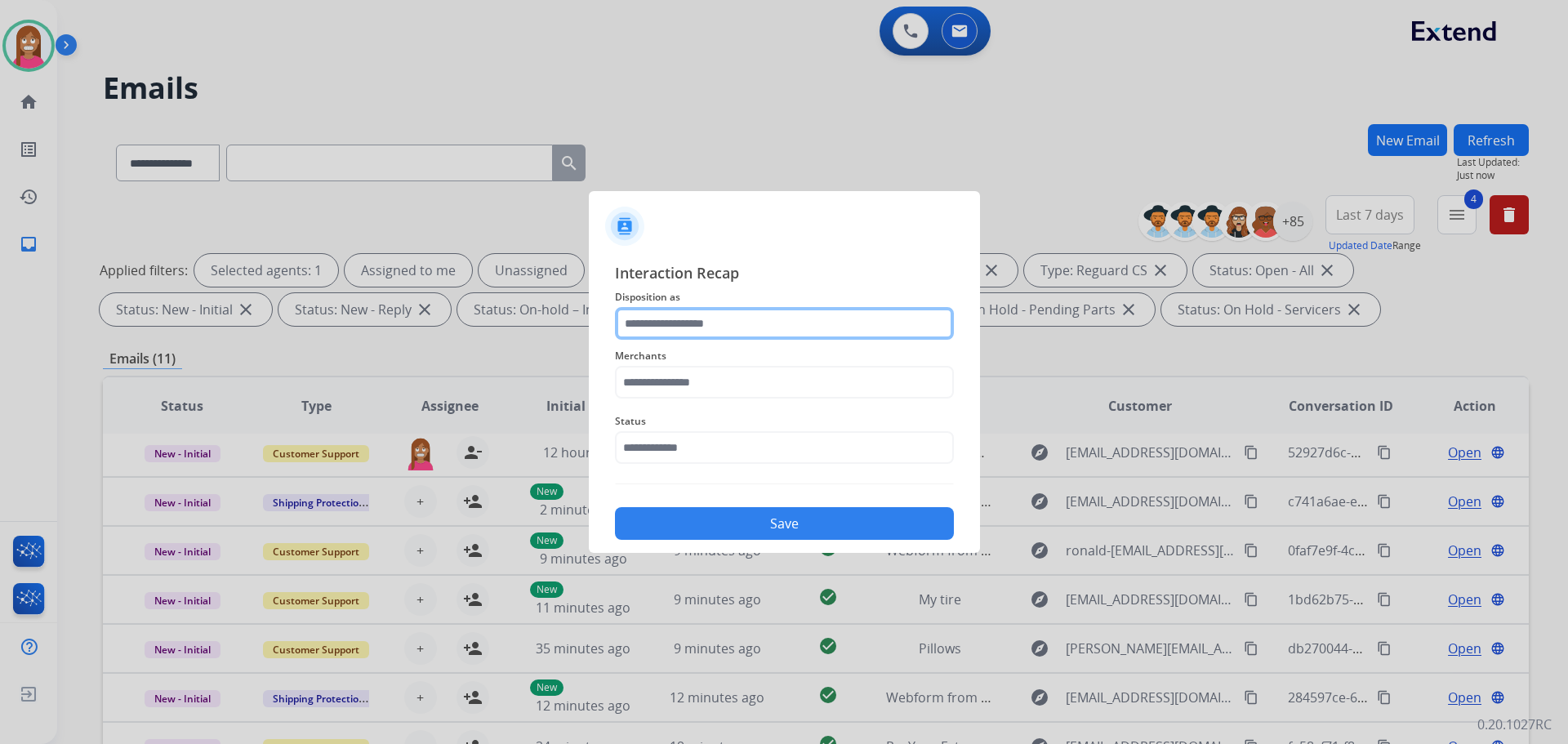
click at [682, 321] on input "text" at bounding box center [784, 324] width 339 height 33
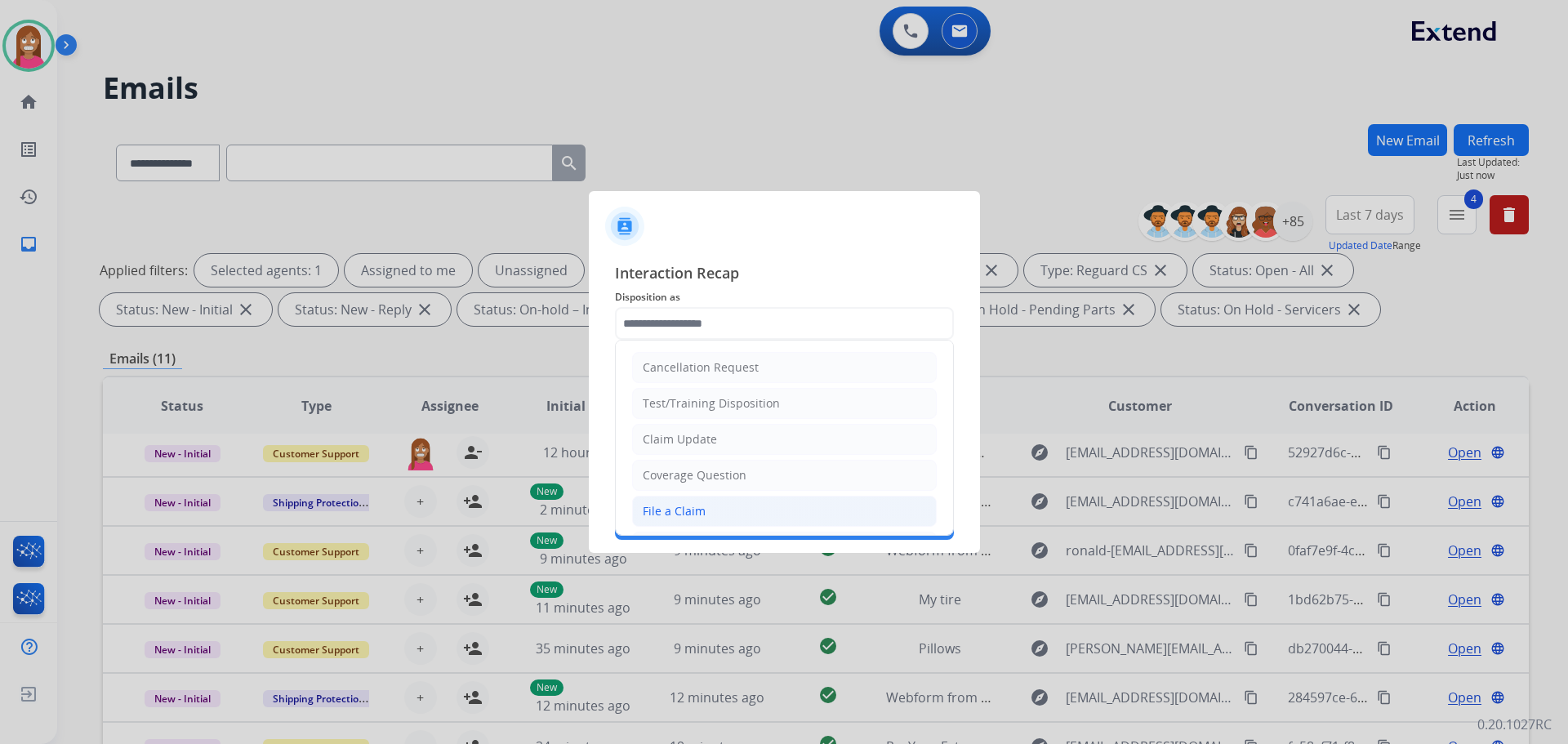
click at [680, 500] on li "File a Claim" at bounding box center [784, 512] width 304 height 31
type input "**********"
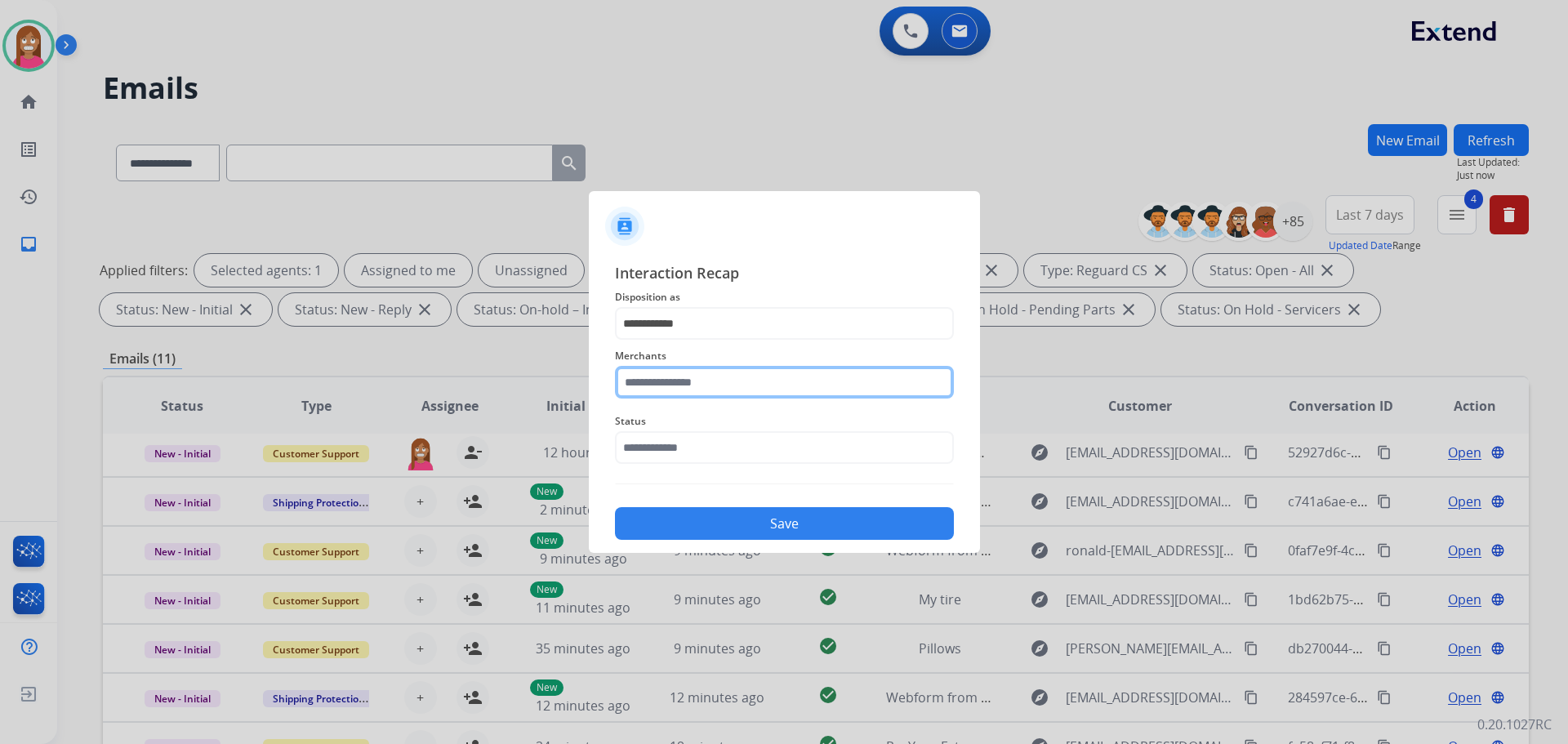
click at [687, 387] on input "text" at bounding box center [784, 382] width 339 height 33
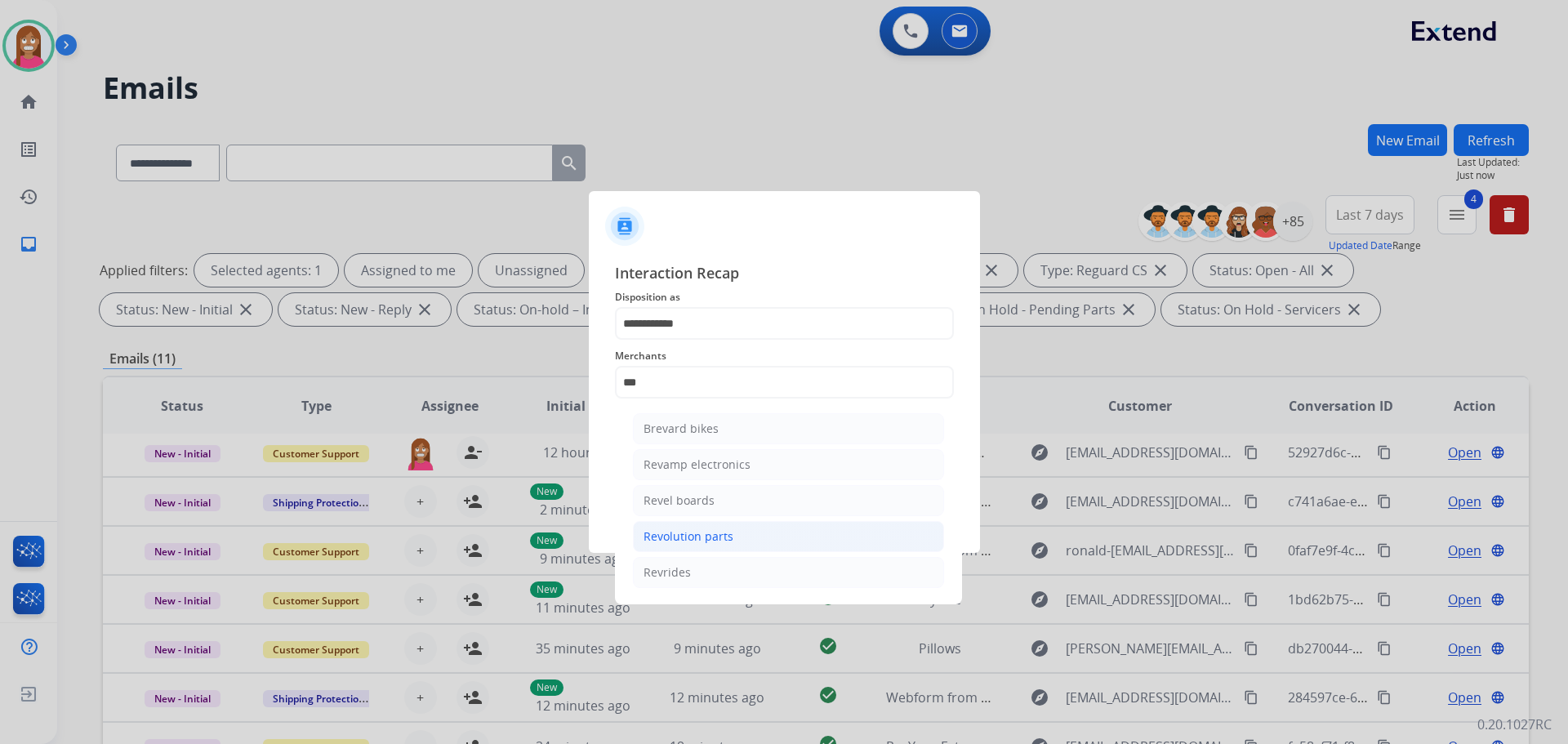
click at [672, 548] on li "Revolution parts" at bounding box center [789, 537] width 311 height 31
type input "**********"
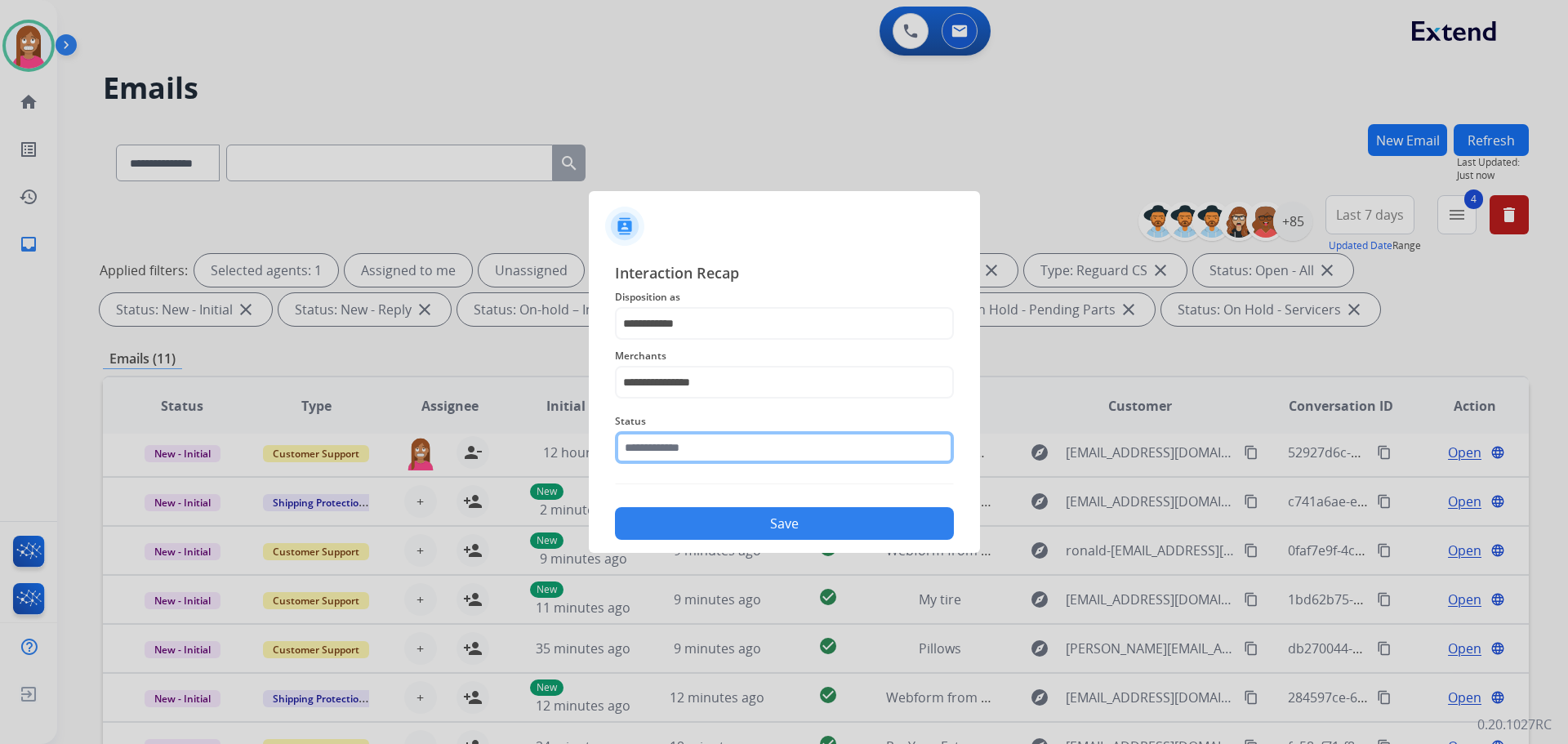
click at [679, 449] on input "text" at bounding box center [784, 447] width 339 height 33
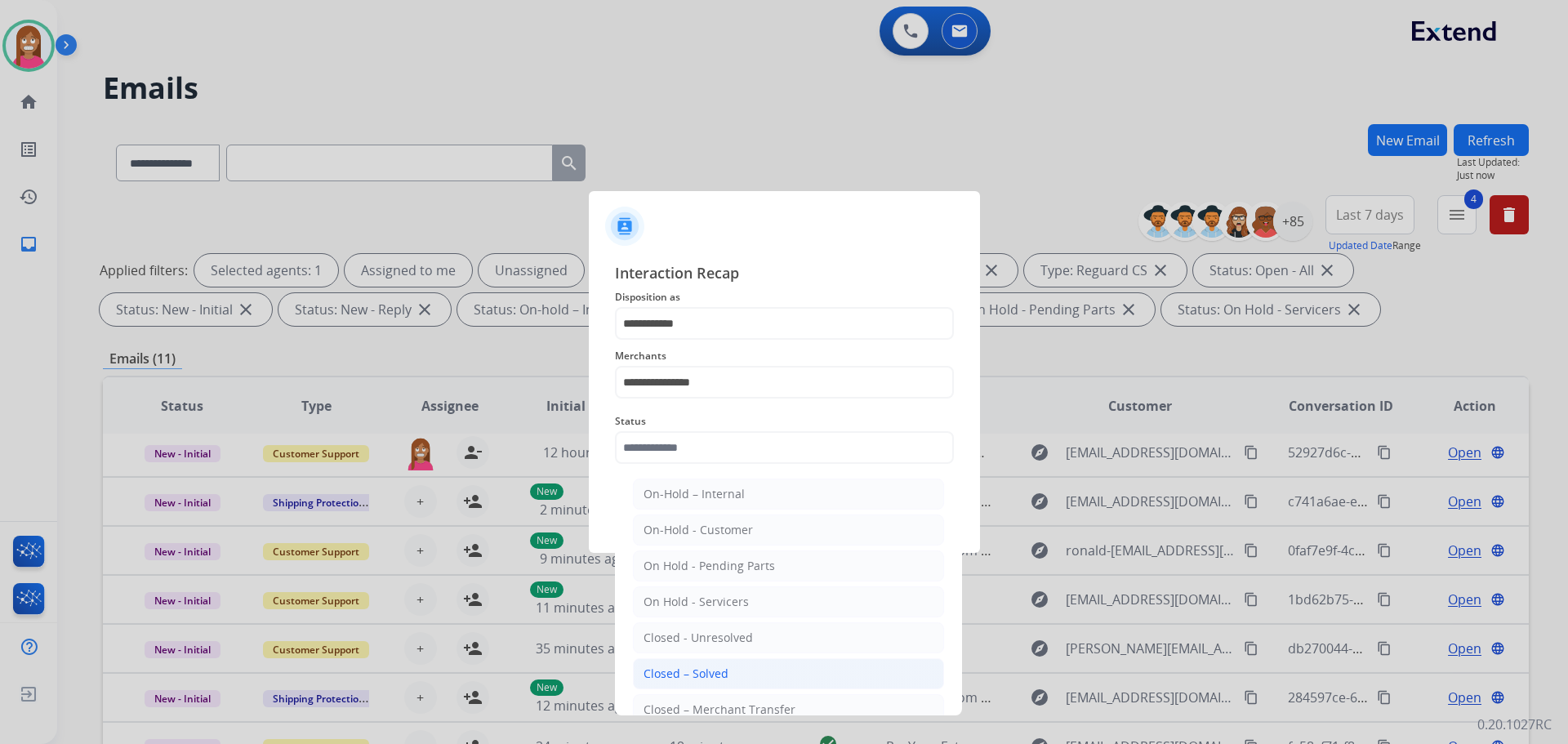
click at [705, 670] on div "Closed – Solved" at bounding box center [686, 673] width 85 height 17
type input "**********"
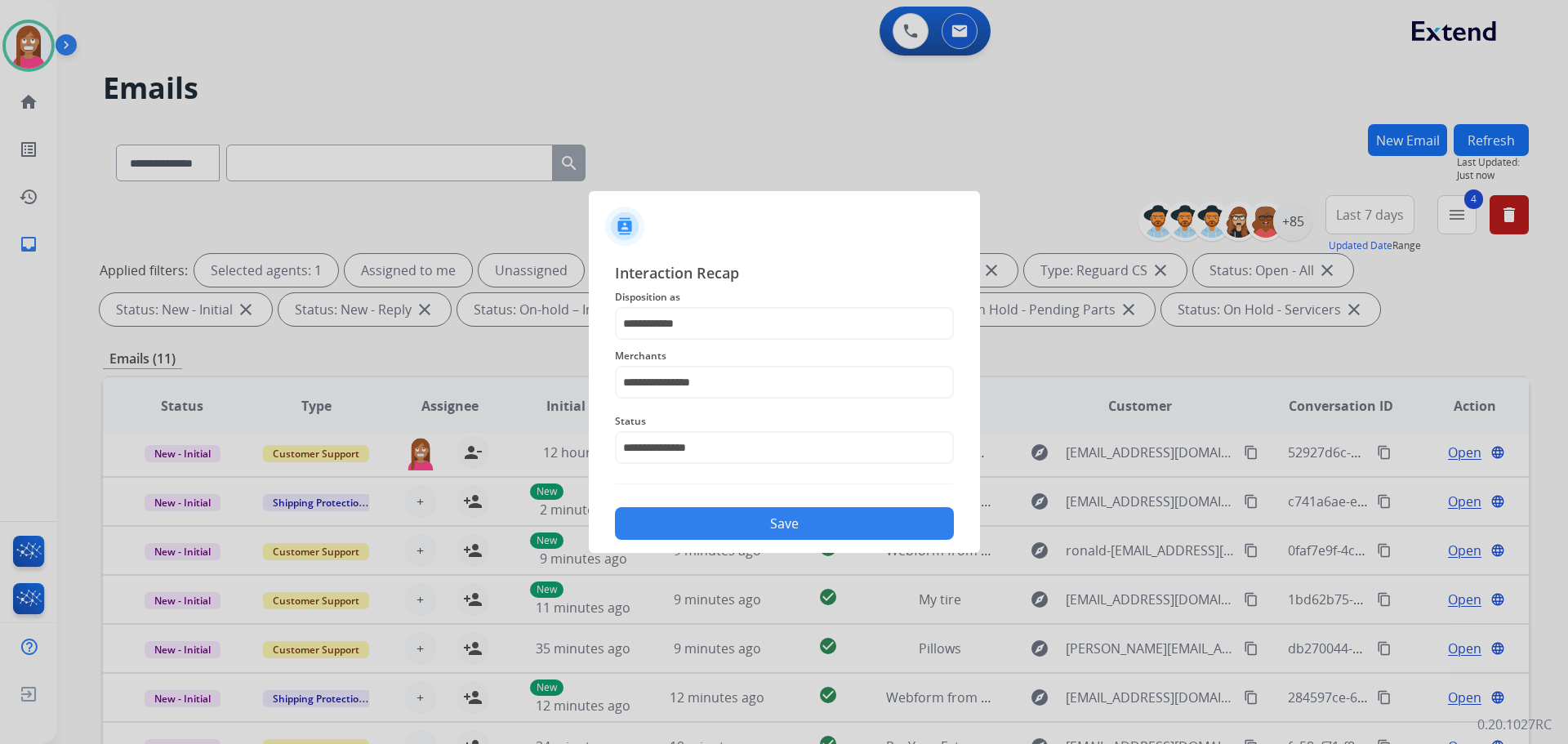
click at [701, 527] on button "Save" at bounding box center [784, 523] width 339 height 33
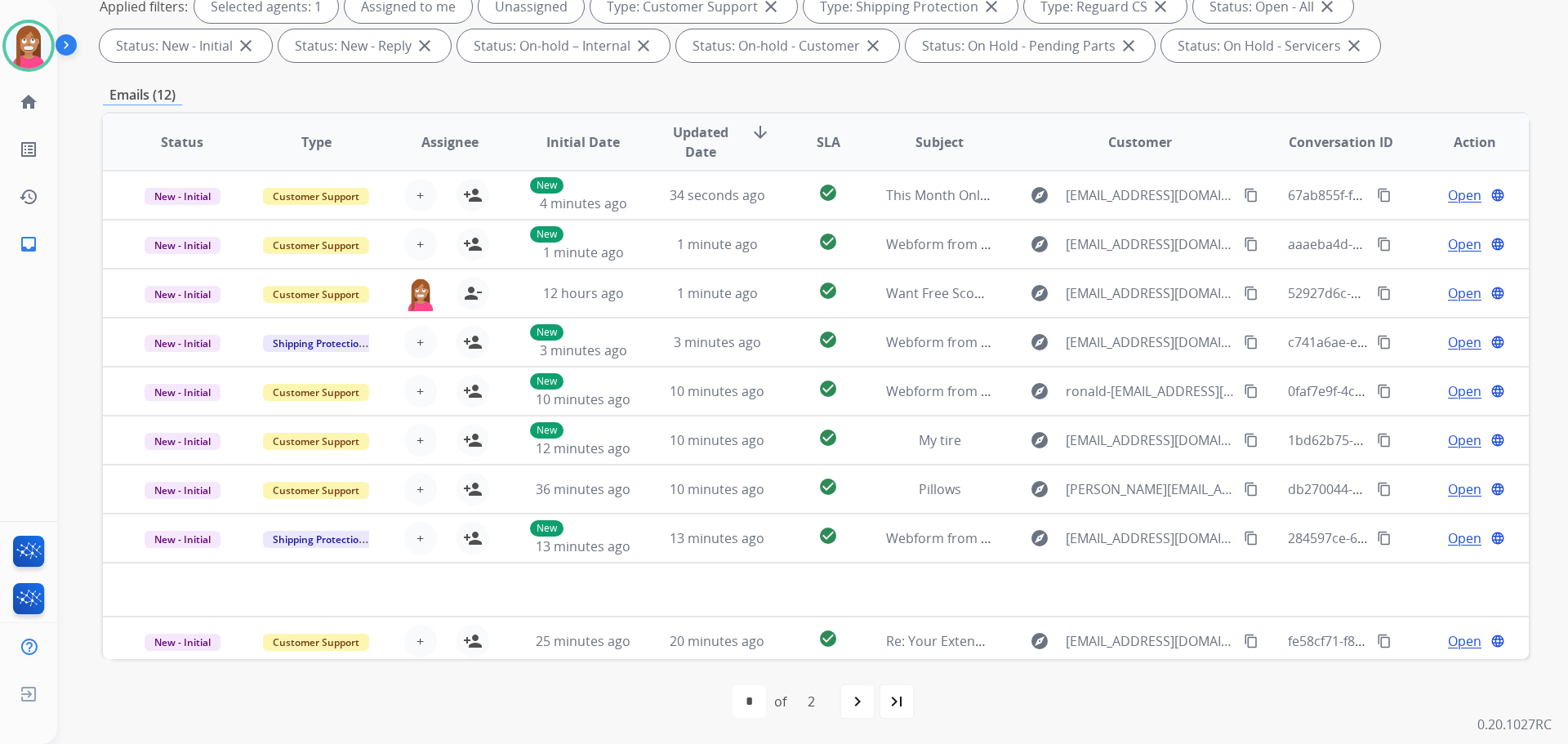
scroll to position [55, 0]
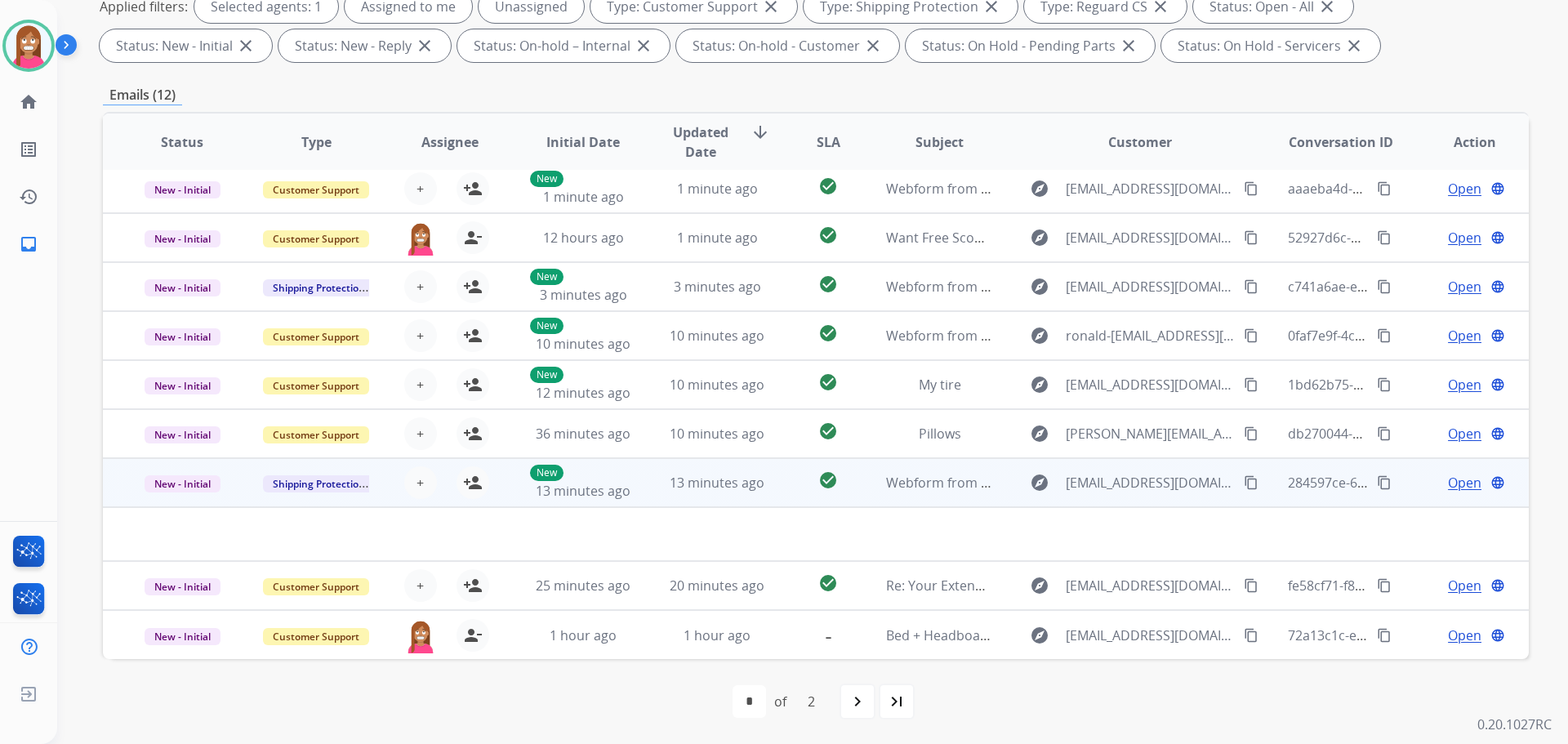
click at [1244, 485] on mat-icon "content_copy" at bounding box center [1251, 482] width 15 height 15
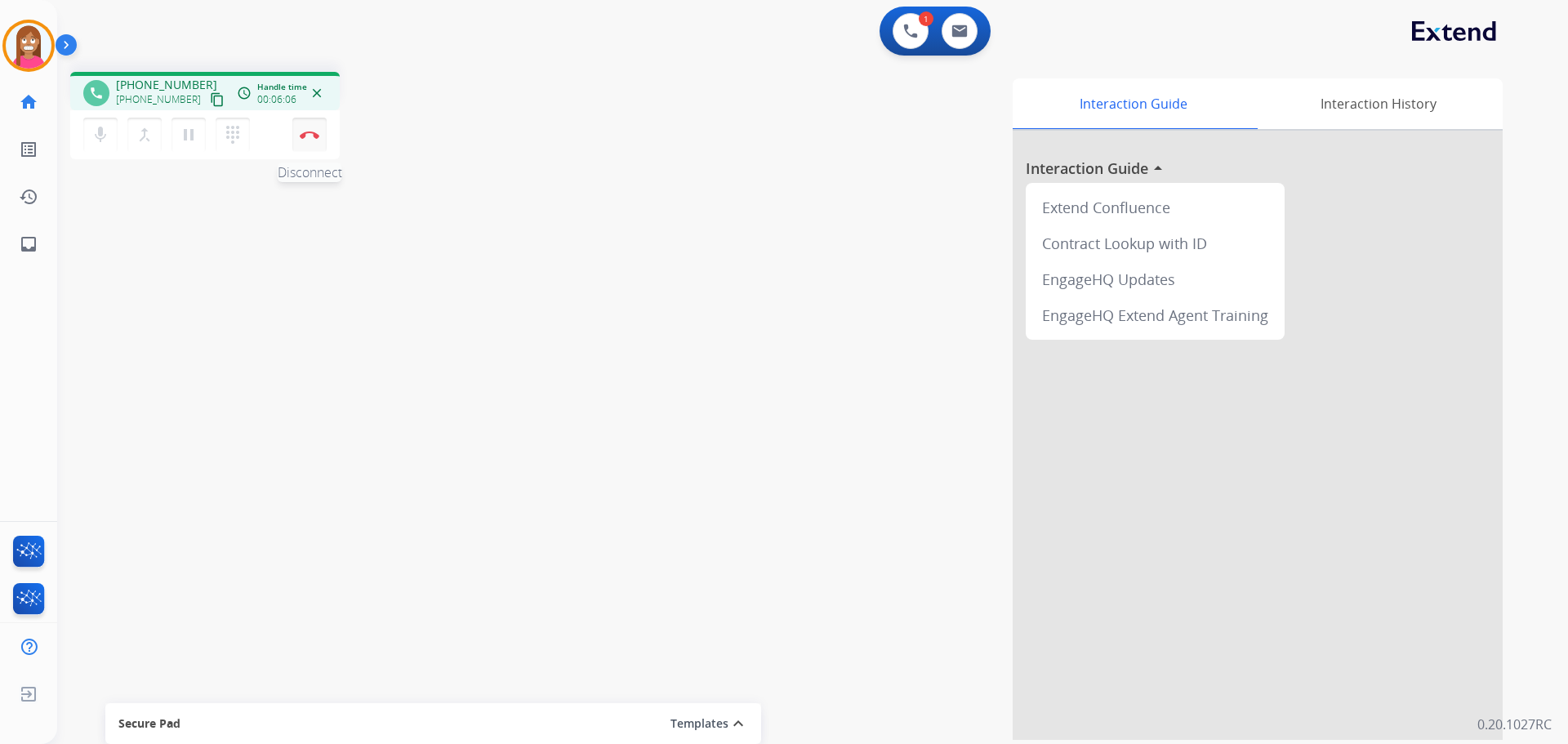
click at [310, 140] on button "Disconnect" at bounding box center [309, 134] width 34 height 34
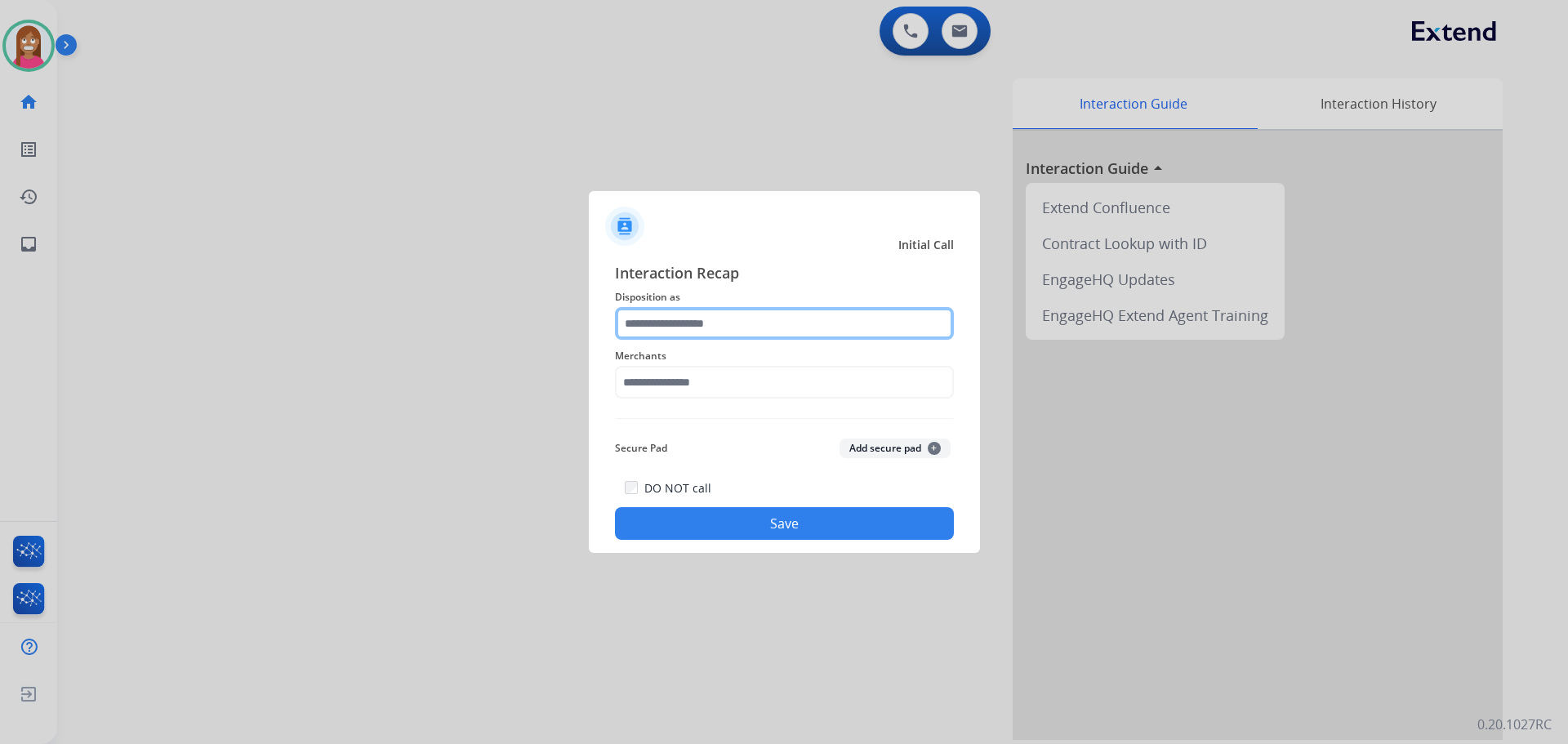
click at [654, 325] on input "text" at bounding box center [784, 324] width 339 height 33
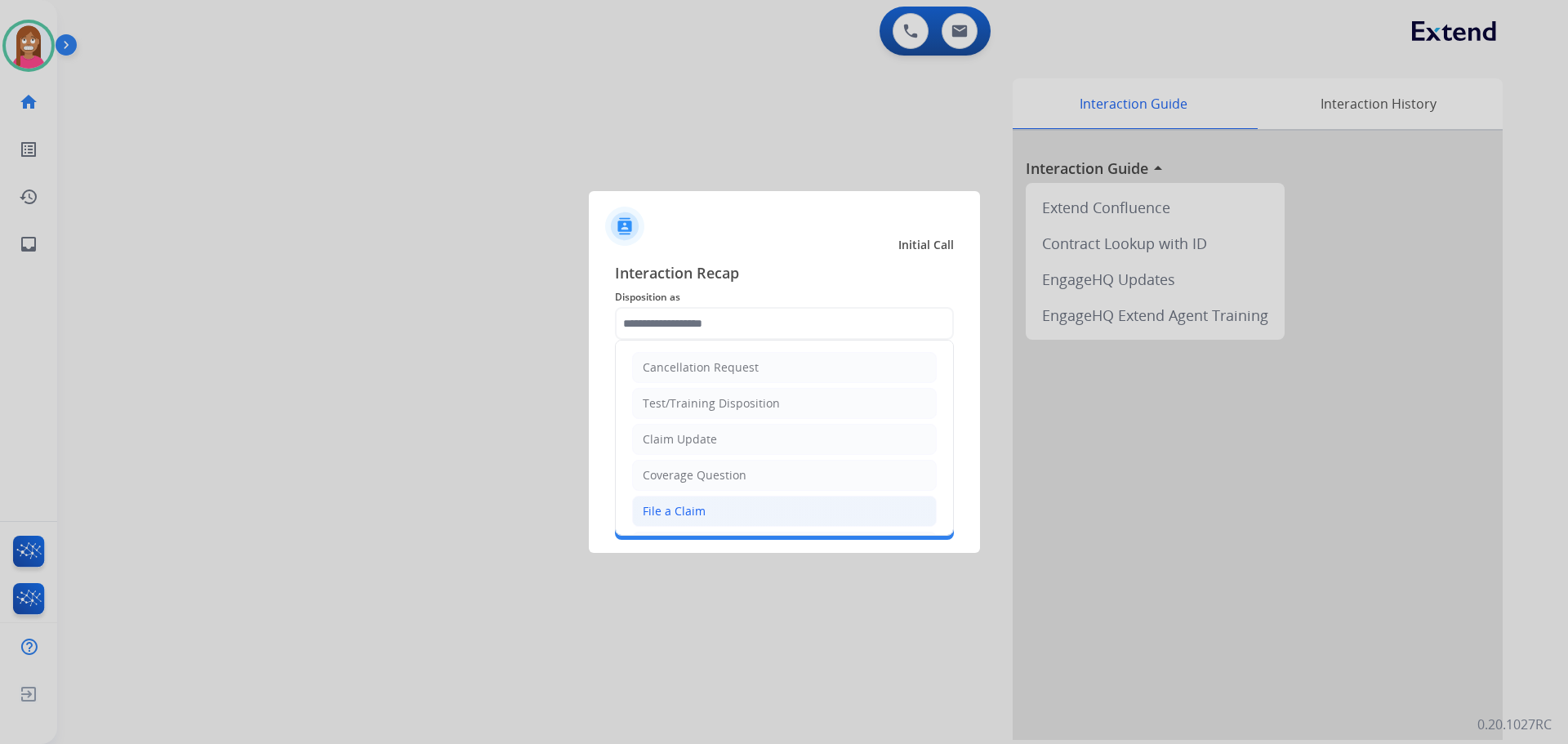
click at [657, 514] on div "File a Claim" at bounding box center [674, 511] width 63 height 17
type input "**********"
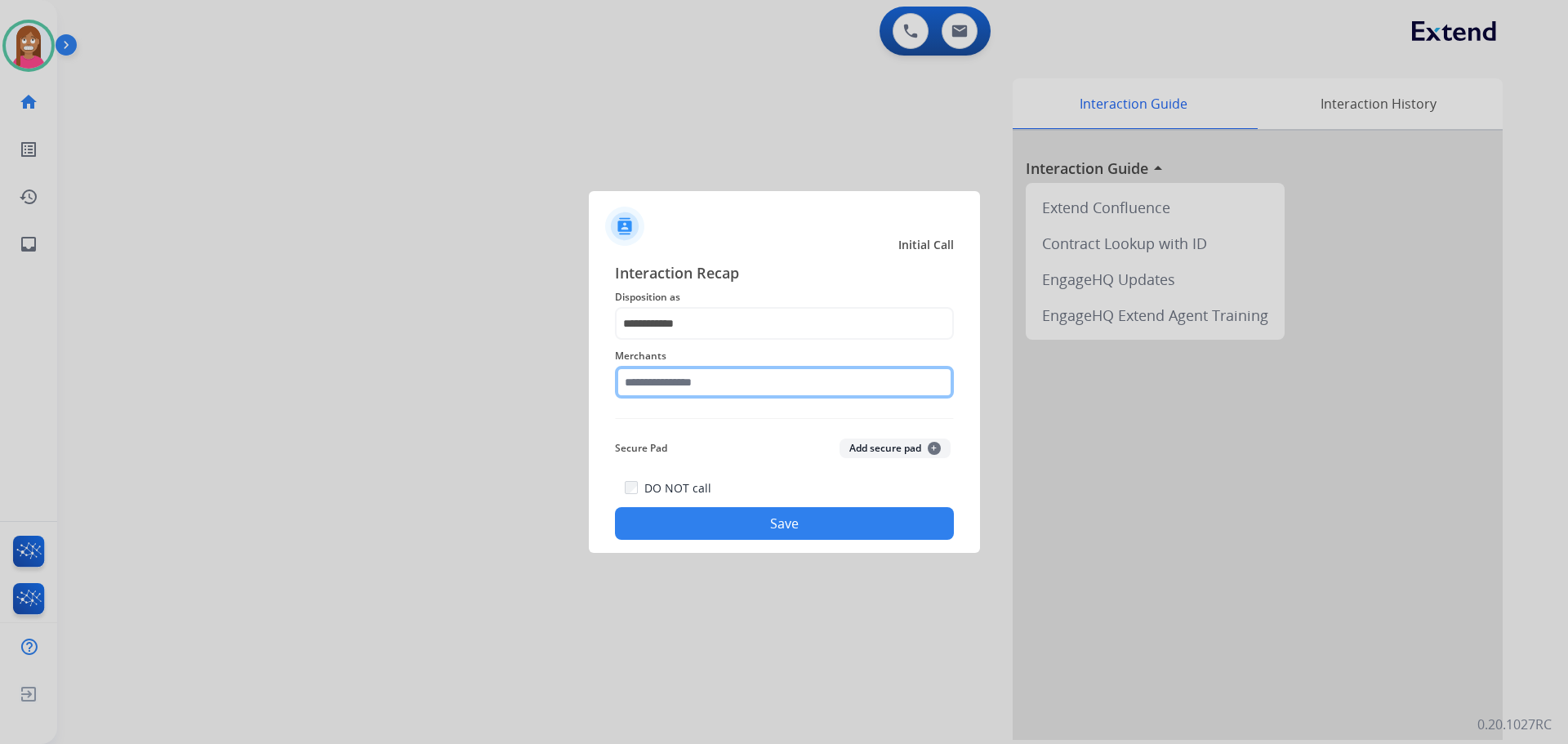
click at [663, 379] on input "text" at bounding box center [784, 382] width 339 height 33
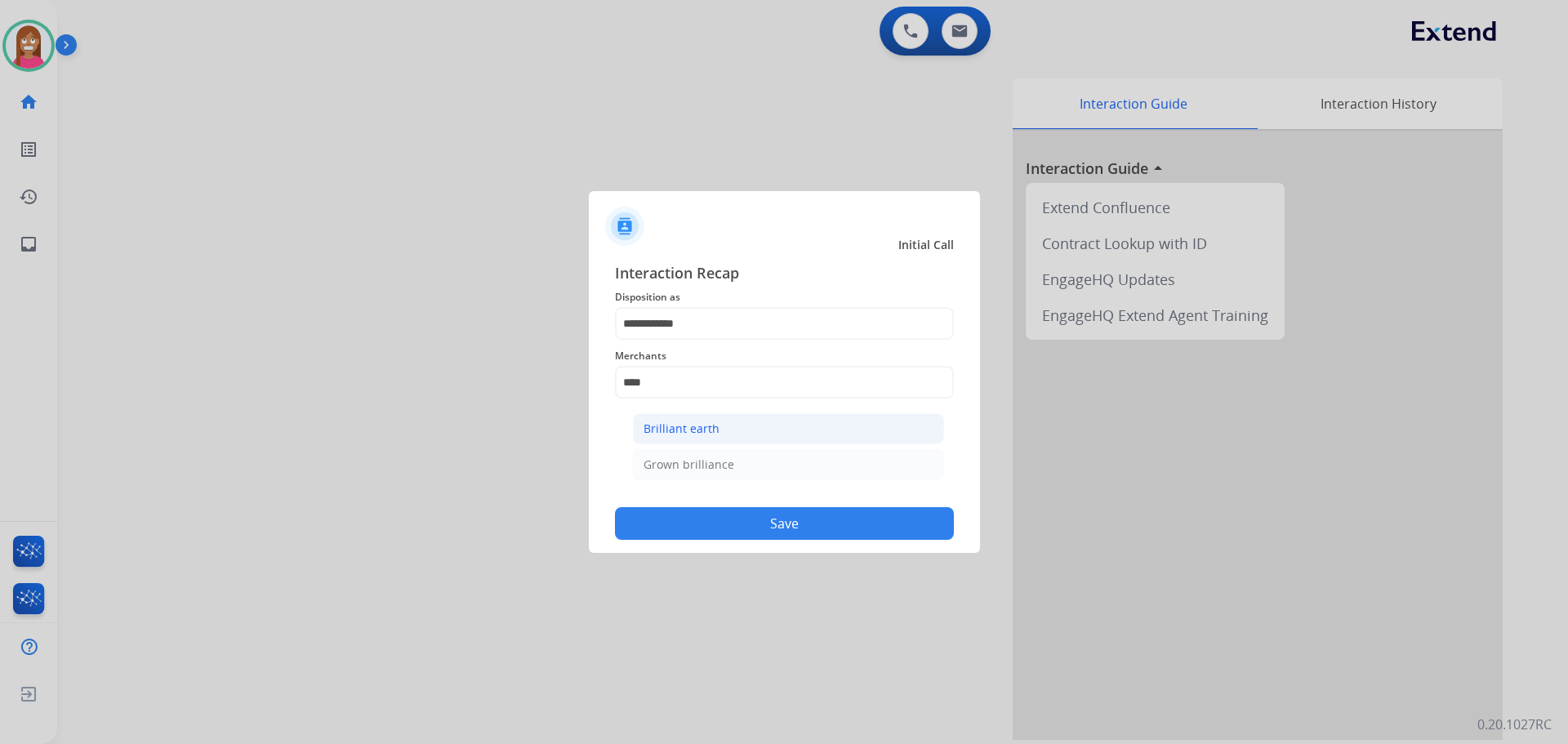
click at [634, 429] on li "Brilliant earth" at bounding box center [789, 429] width 311 height 31
type input "**********"
click at [678, 516] on button "Save" at bounding box center [784, 523] width 339 height 33
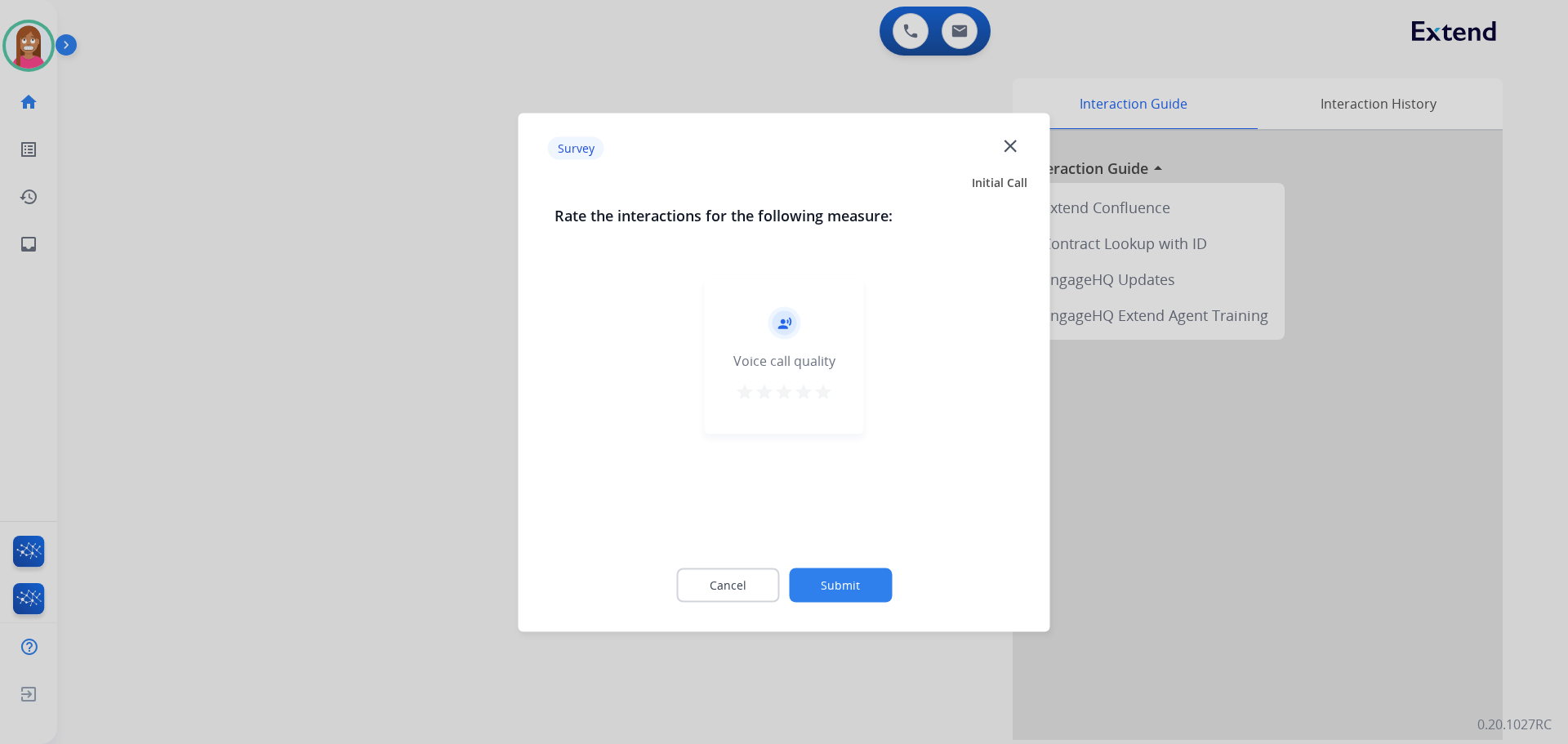
click at [1016, 150] on mat-icon "close" at bounding box center [1011, 146] width 21 height 21
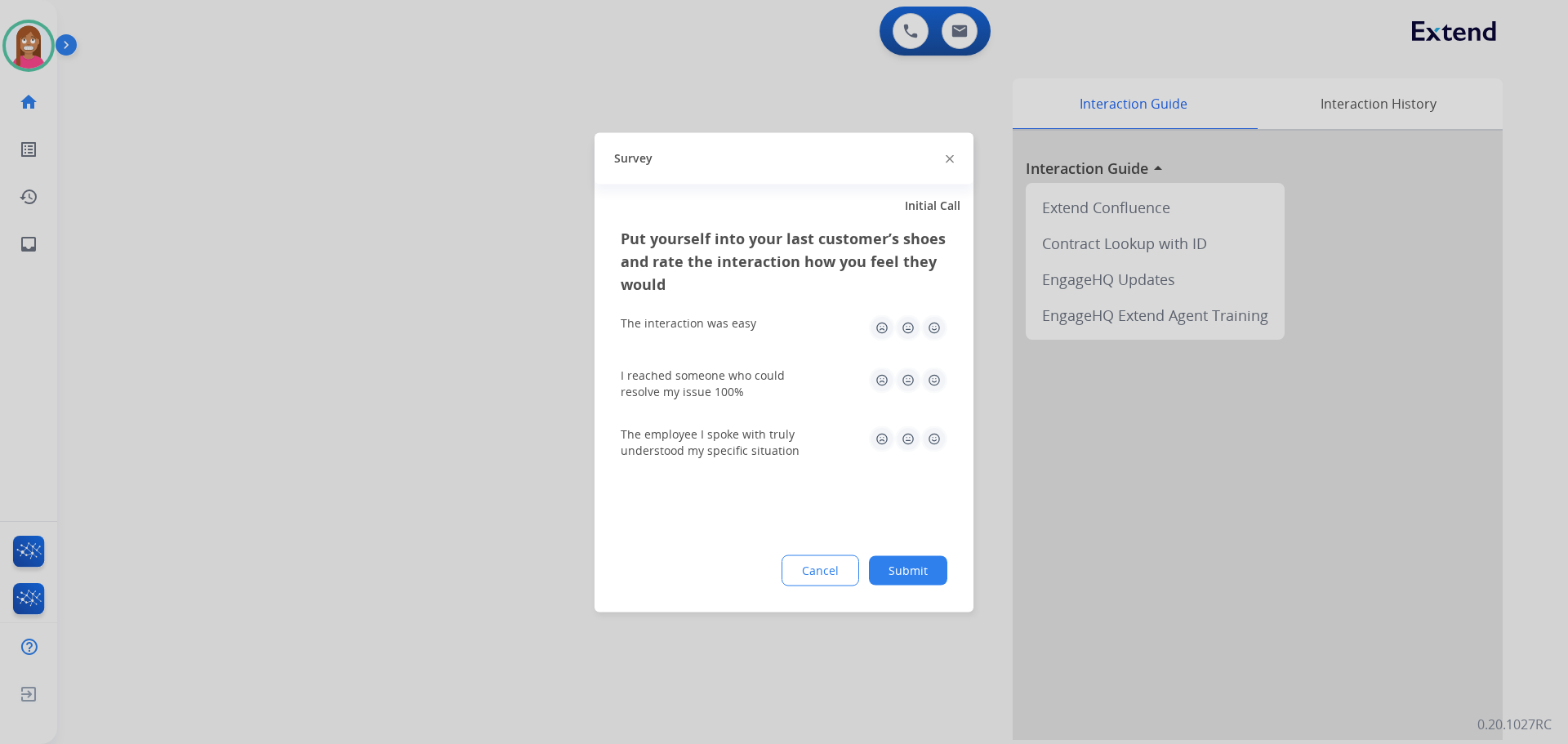
drag, startPoint x: 945, startPoint y: 153, endPoint x: 951, endPoint y: 161, distance: 10.0
click at [945, 153] on div "Survey" at bounding box center [784, 158] width 379 height 52
click at [951, 161] on img at bounding box center [949, 159] width 8 height 8
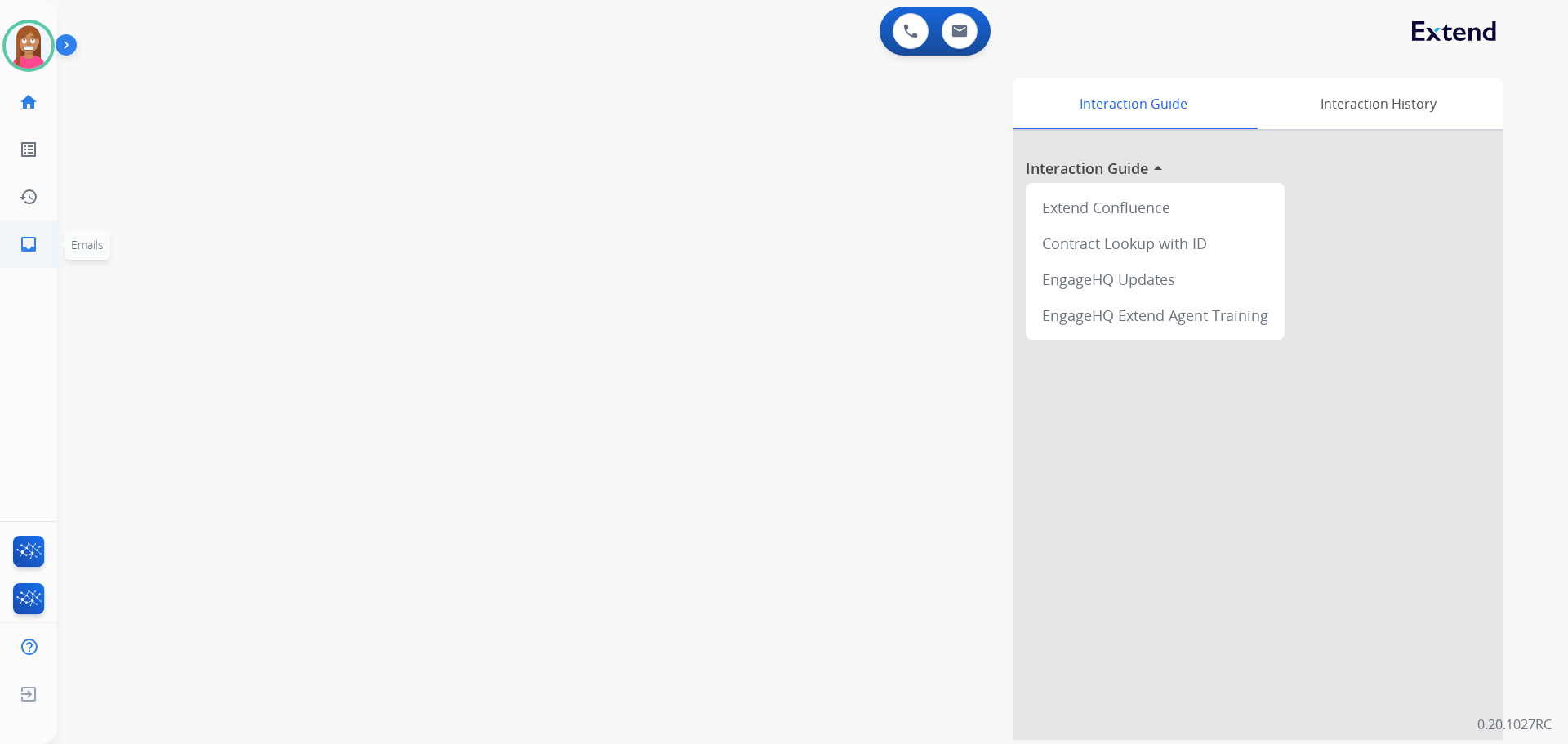
click at [20, 242] on mat-icon "inbox" at bounding box center [28, 244] width 19 height 19
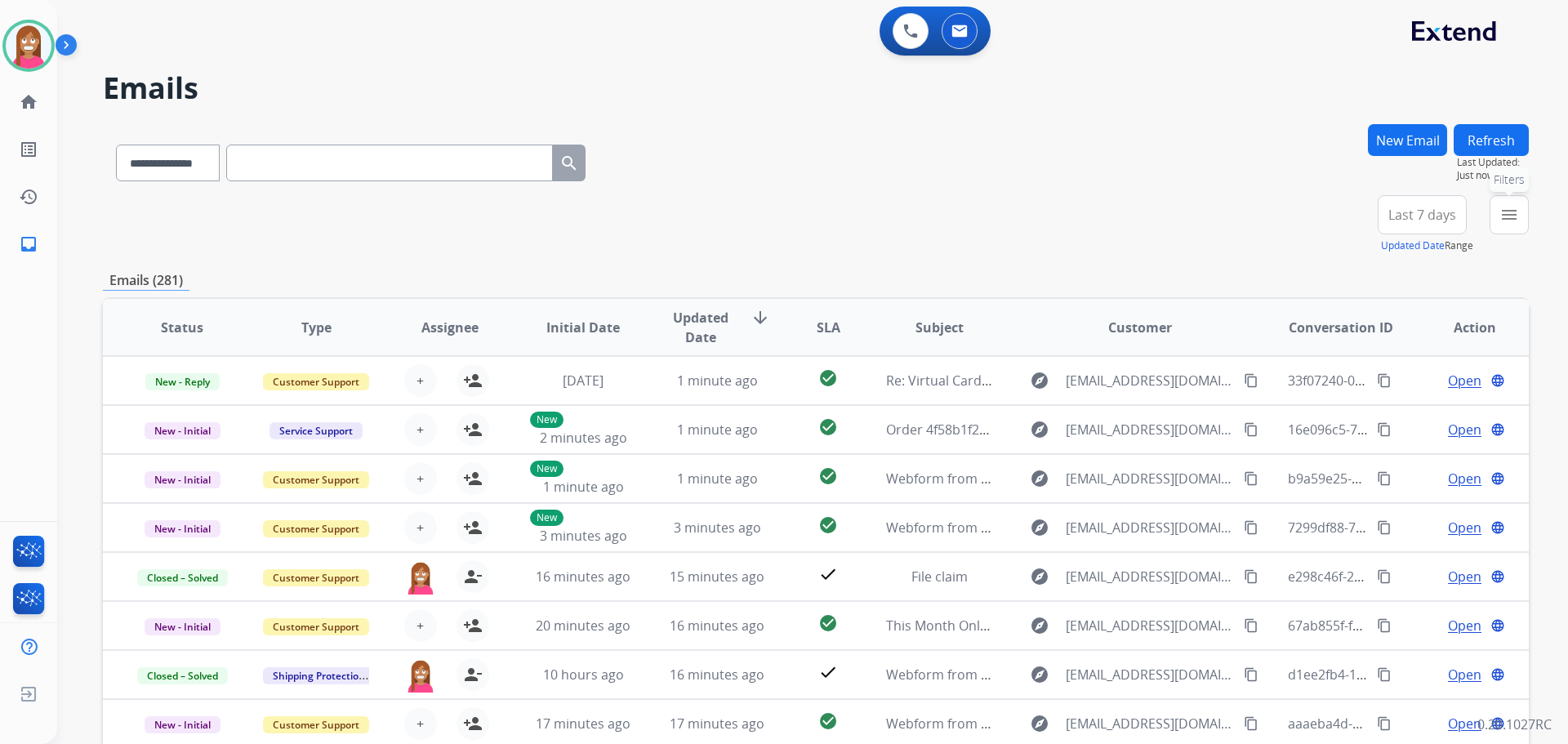
click at [1504, 221] on mat-icon "menu" at bounding box center [1510, 215] width 19 height 19
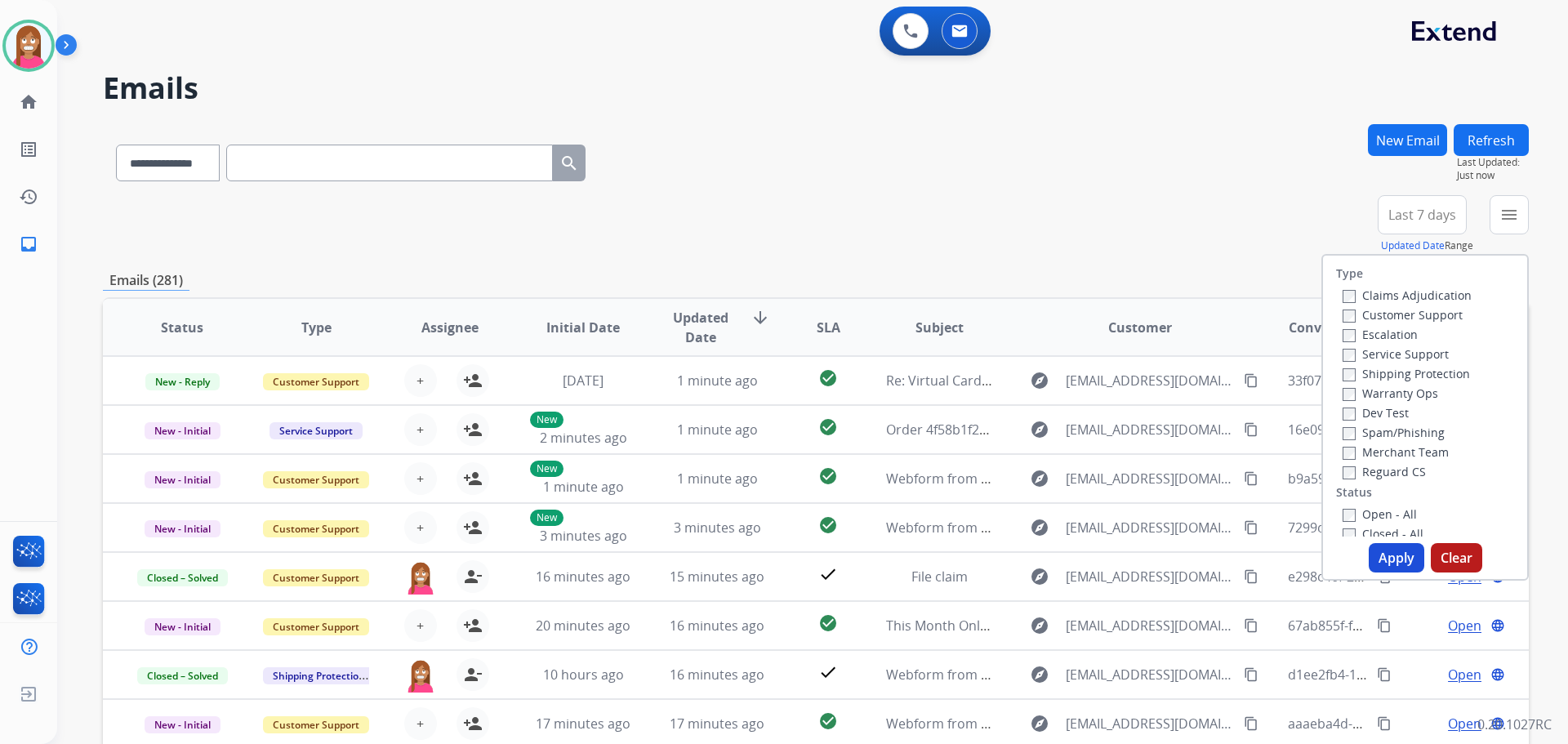
click at [1399, 313] on label "Customer Support" at bounding box center [1402, 315] width 120 height 16
click at [1392, 372] on label "Shipping Protection" at bounding box center [1406, 373] width 127 height 16
click at [1371, 474] on label "Reguard CS" at bounding box center [1384, 472] width 84 height 16
click at [1363, 515] on label "Open - All" at bounding box center [1379, 514] width 74 height 16
click at [1377, 552] on button "Apply" at bounding box center [1396, 557] width 55 height 29
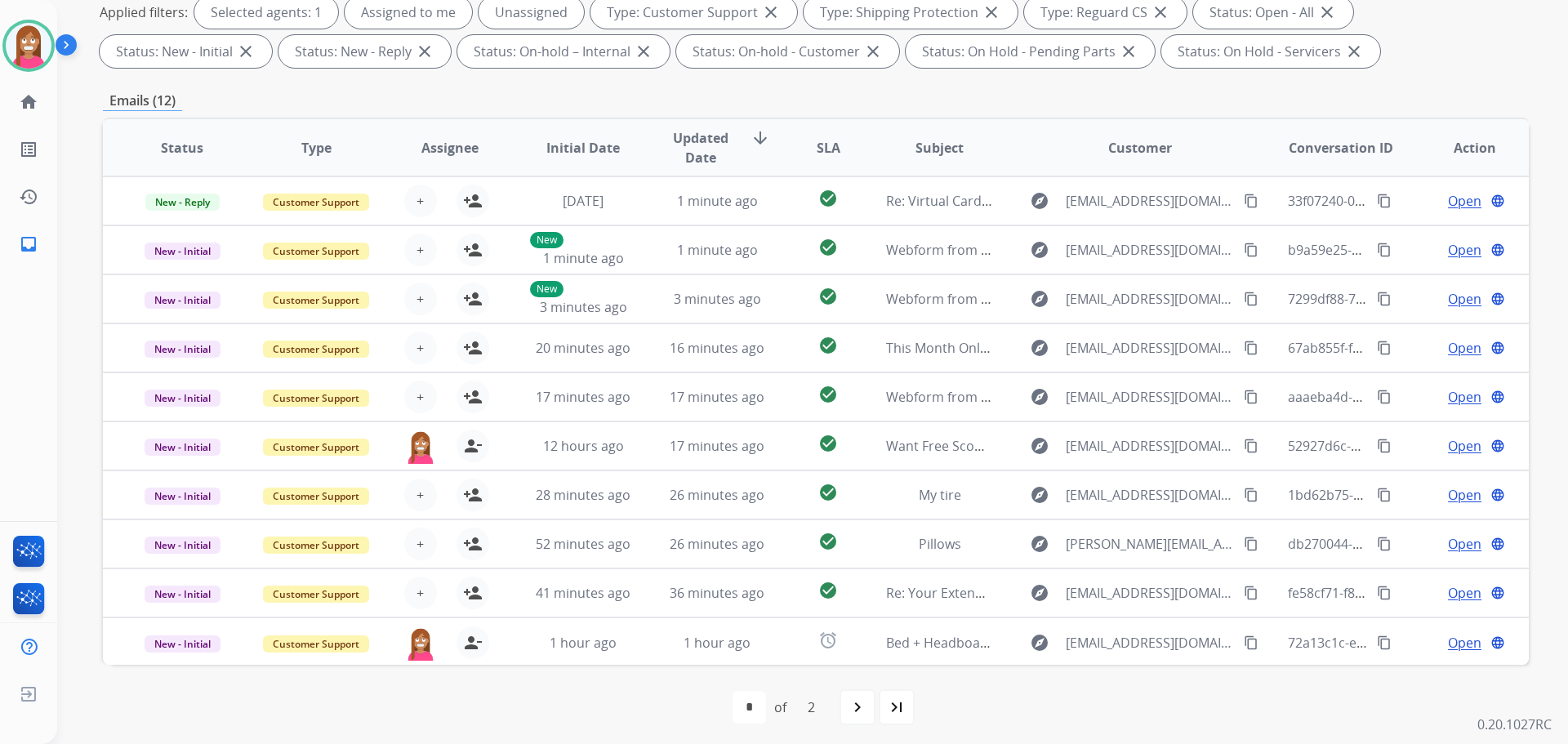
scroll to position [264, 0]
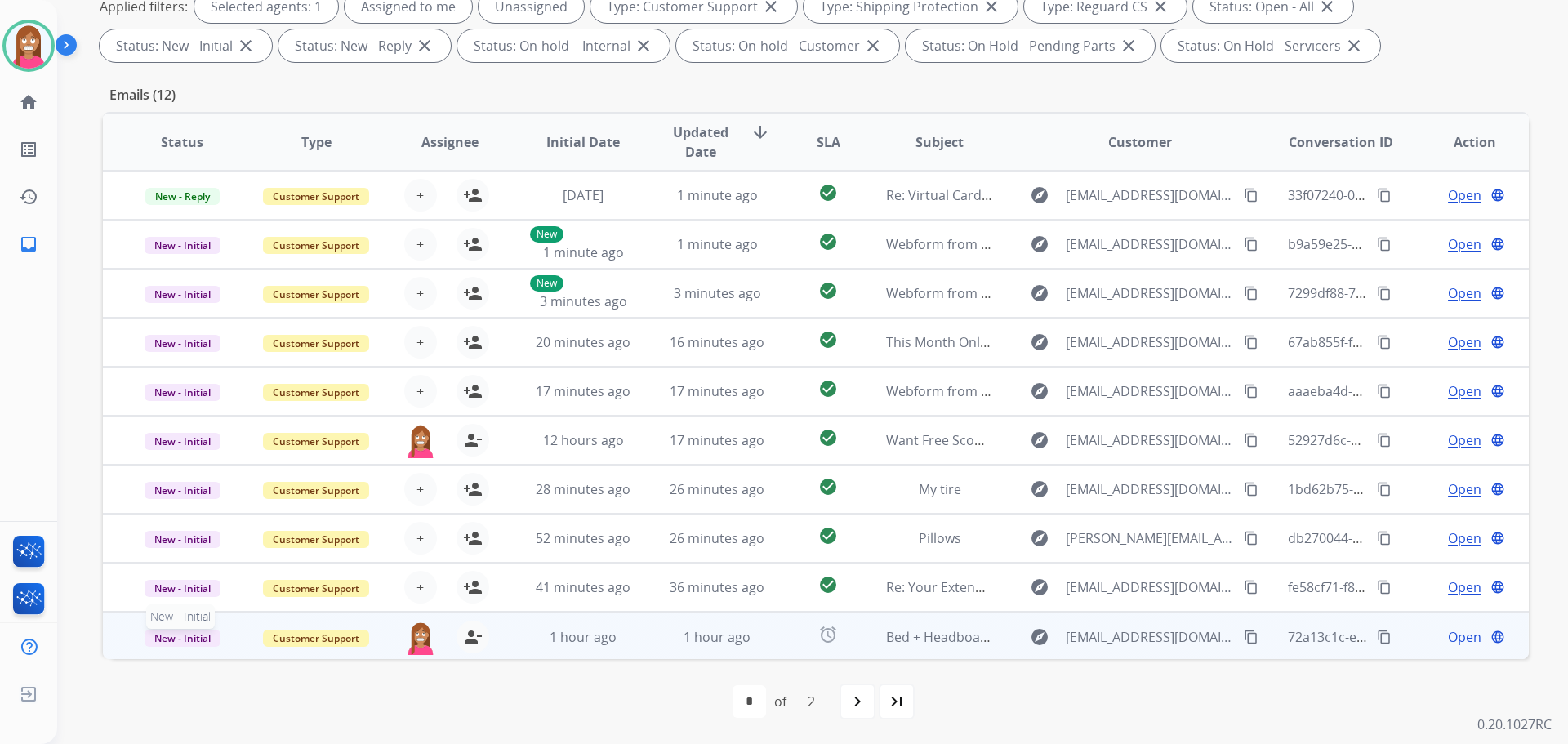
click at [172, 642] on span "New - Initial" at bounding box center [183, 638] width 76 height 18
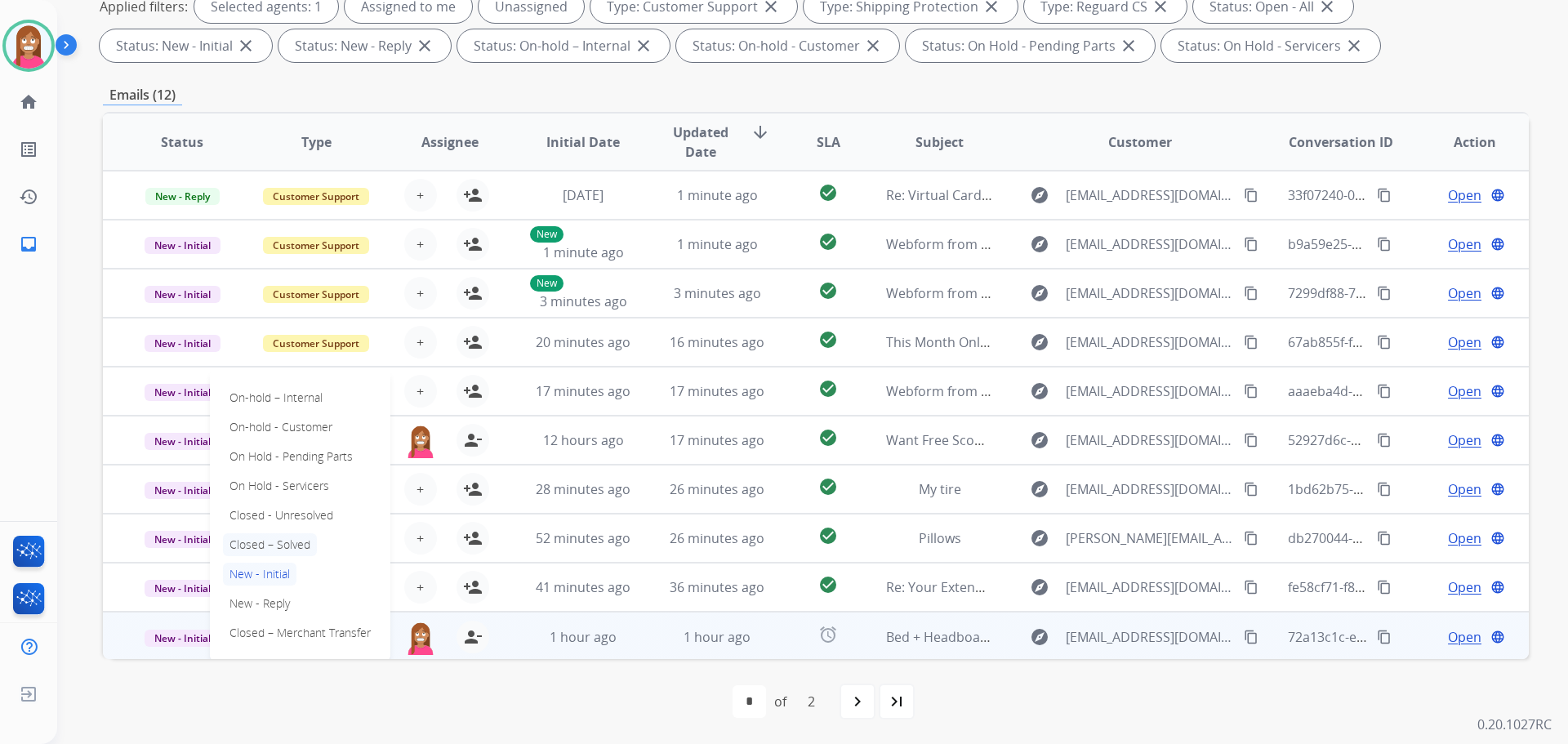
click at [244, 549] on p "Closed – Solved" at bounding box center [269, 545] width 94 height 23
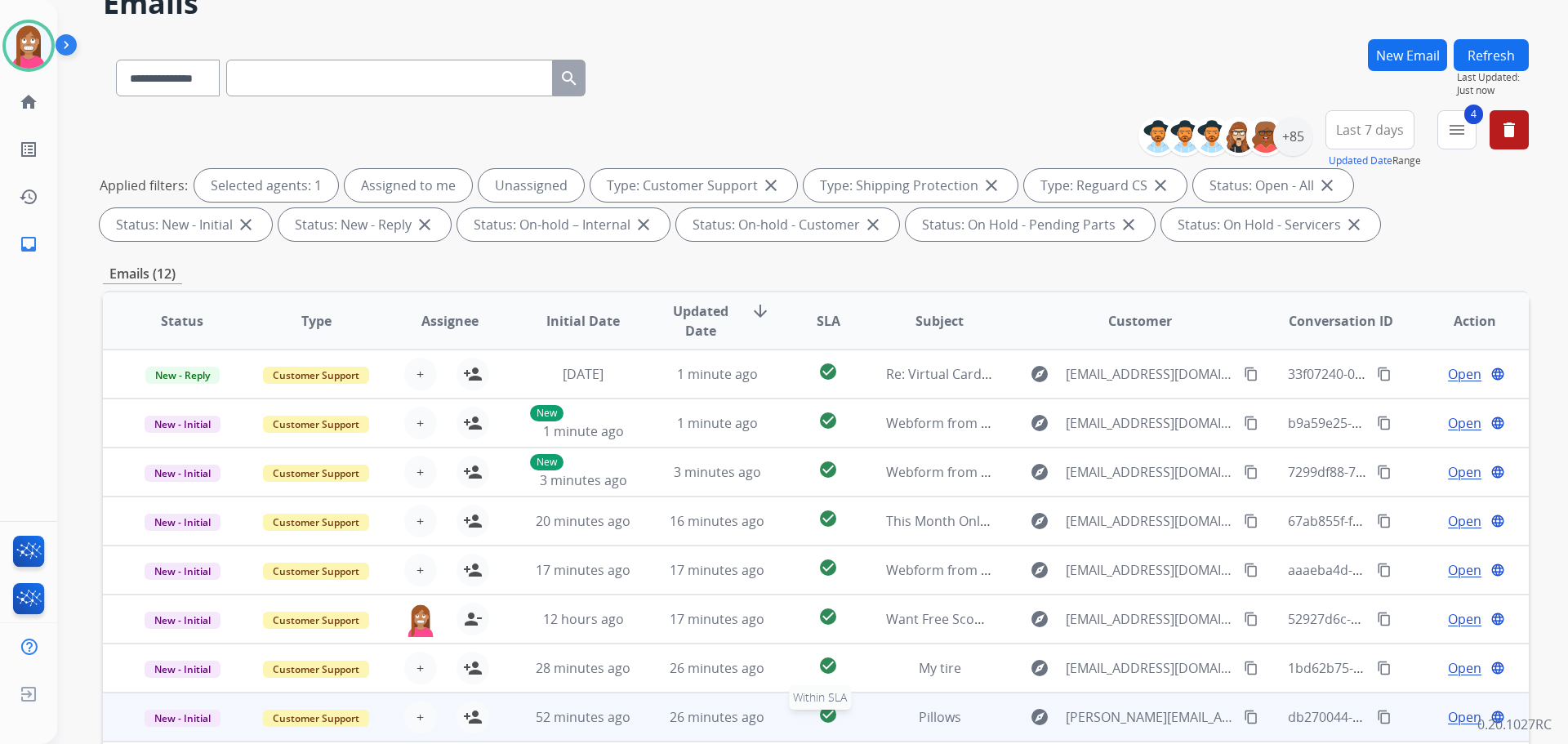
scroll to position [18, 0]
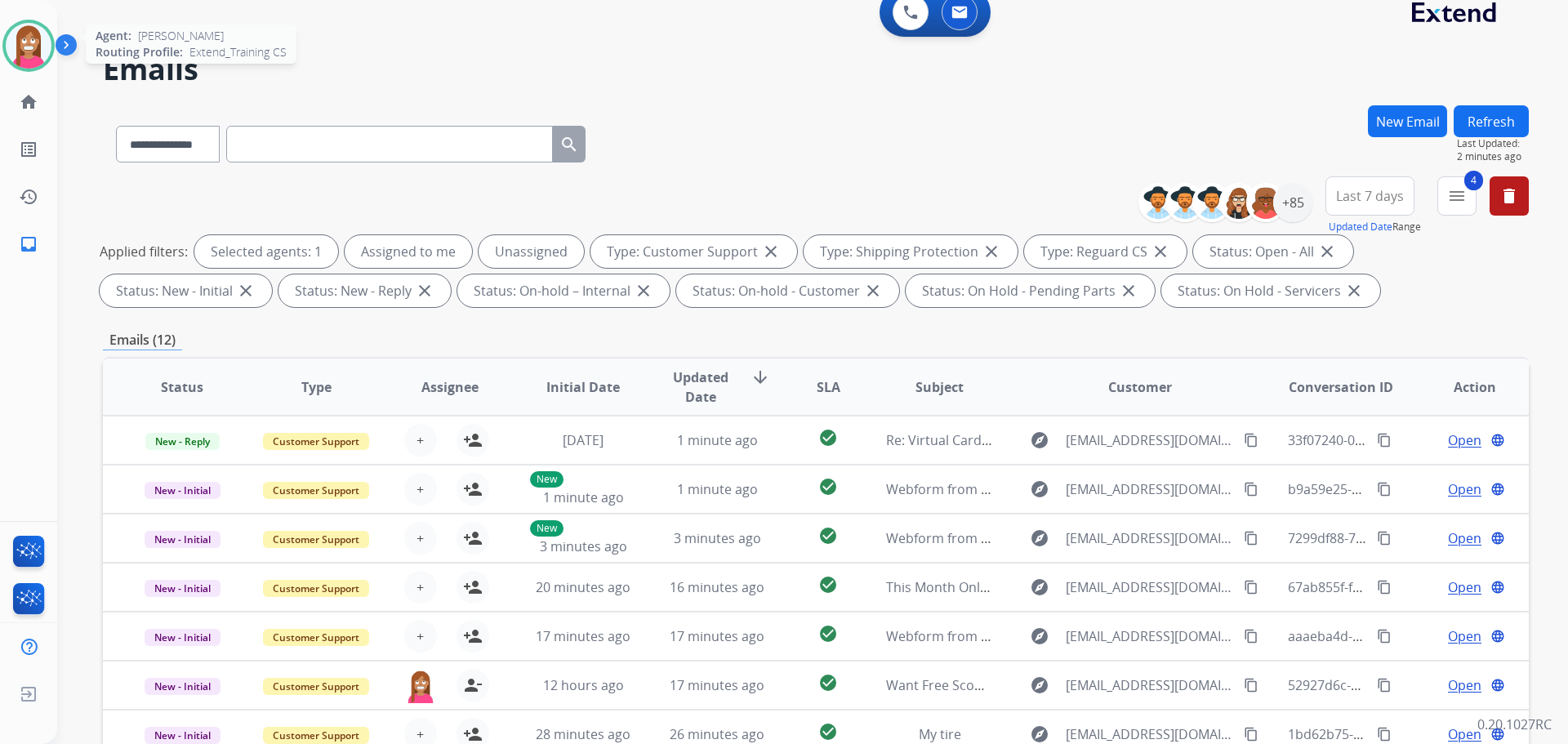
click at [44, 53] on img at bounding box center [28, 46] width 46 height 46
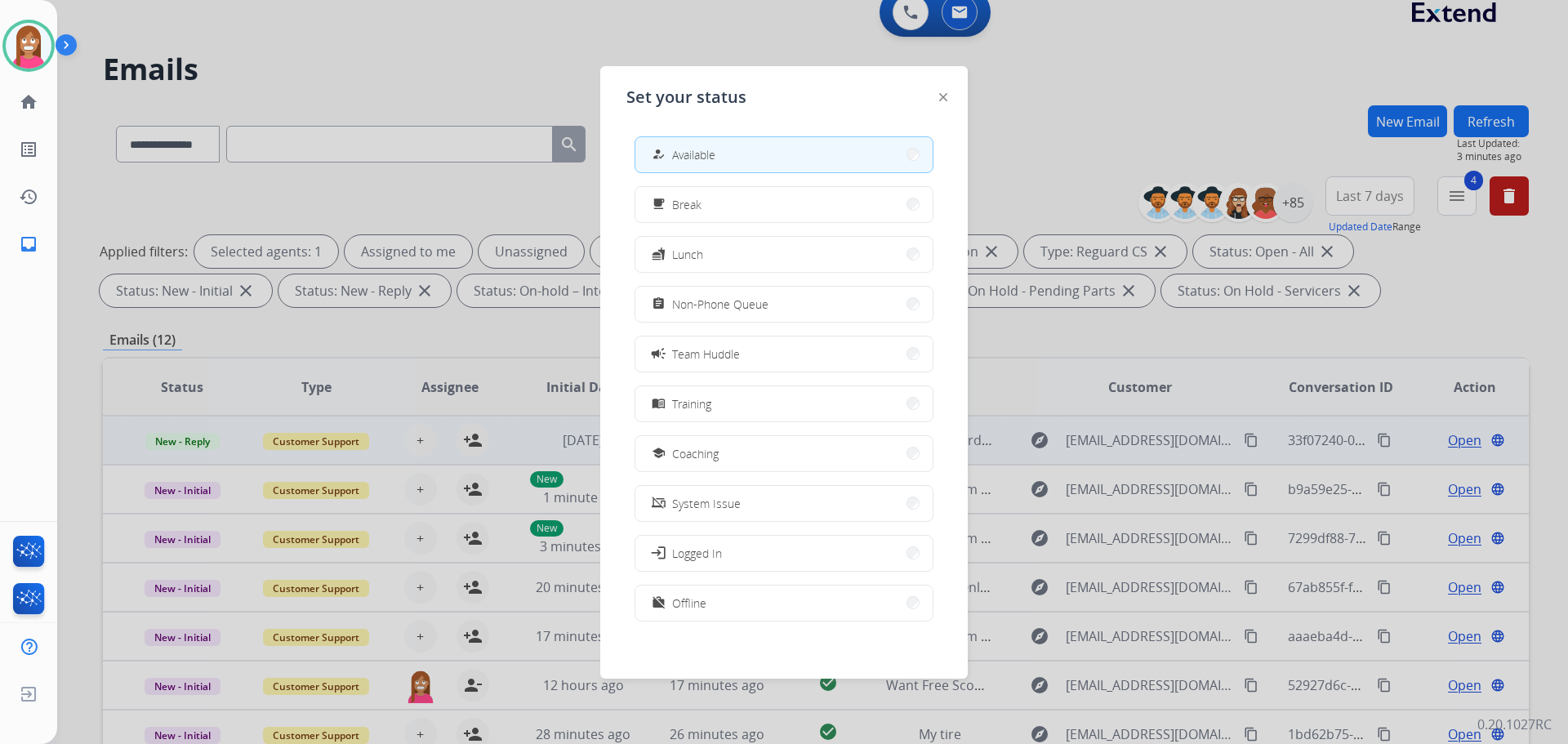
drag, startPoint x: 678, startPoint y: 450, endPoint x: 715, endPoint y: 453, distance: 37.1
click at [680, 464] on button "school Coaching" at bounding box center [784, 453] width 298 height 35
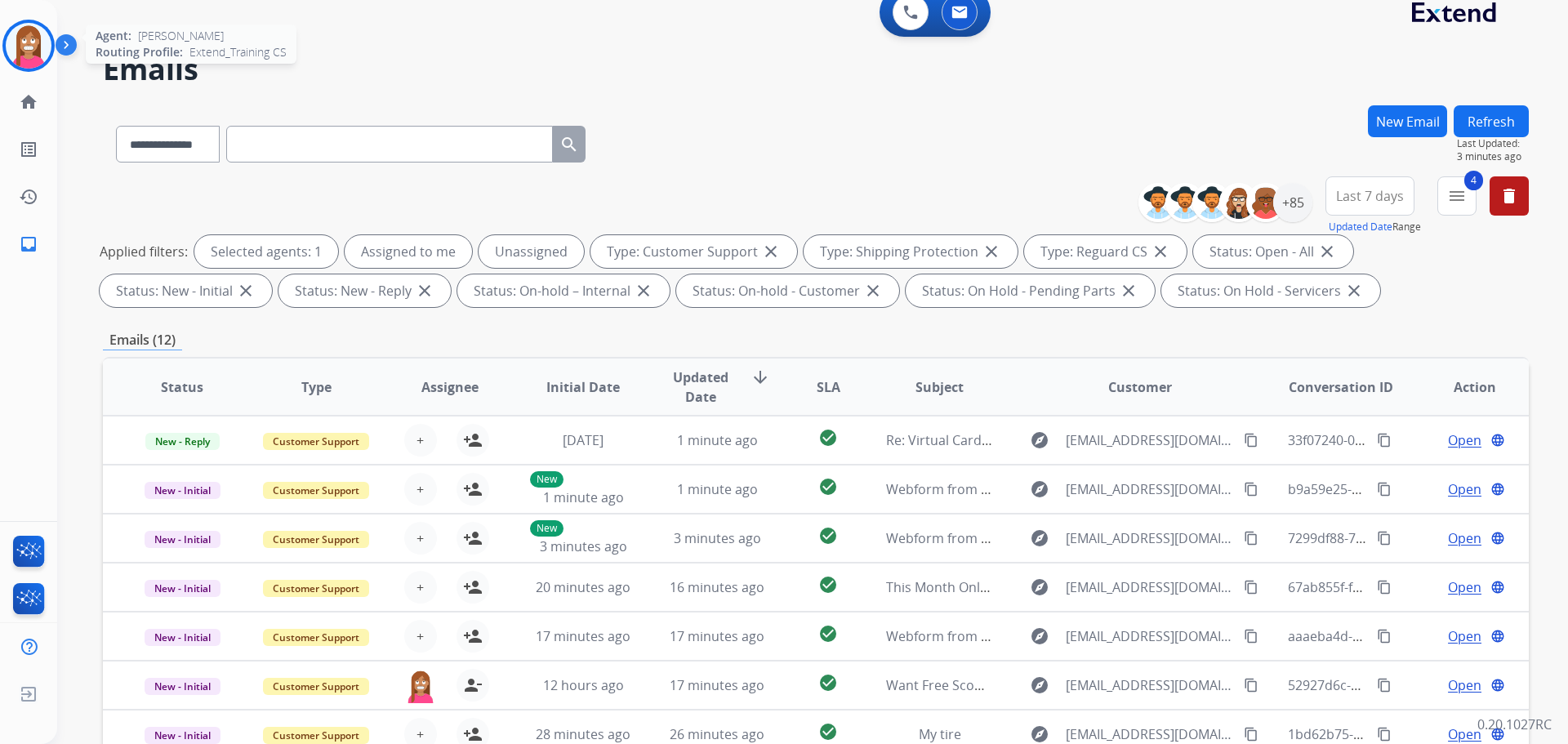
click at [42, 54] on img at bounding box center [28, 46] width 46 height 46
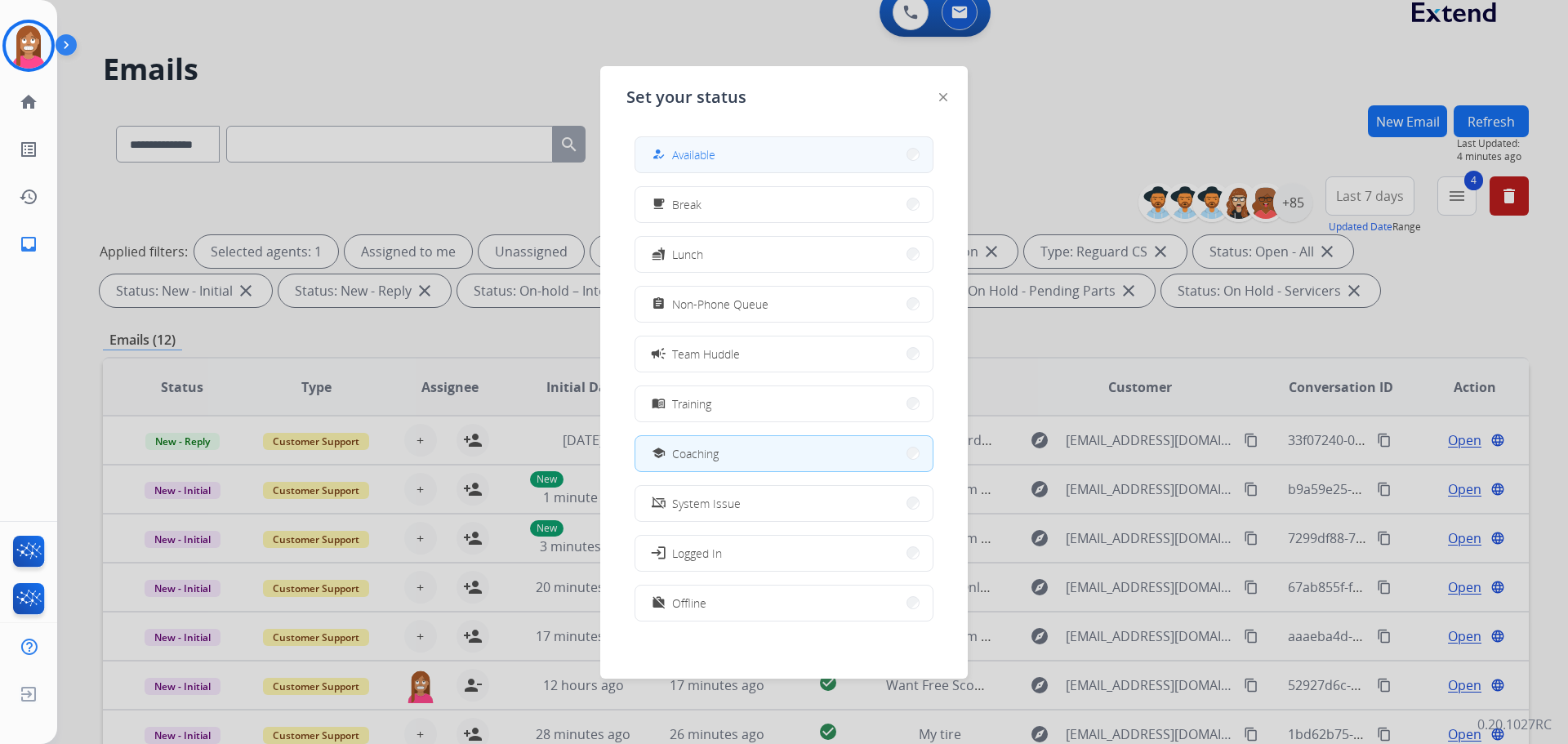
click at [775, 144] on button "how_to_reg Available" at bounding box center [784, 155] width 298 height 35
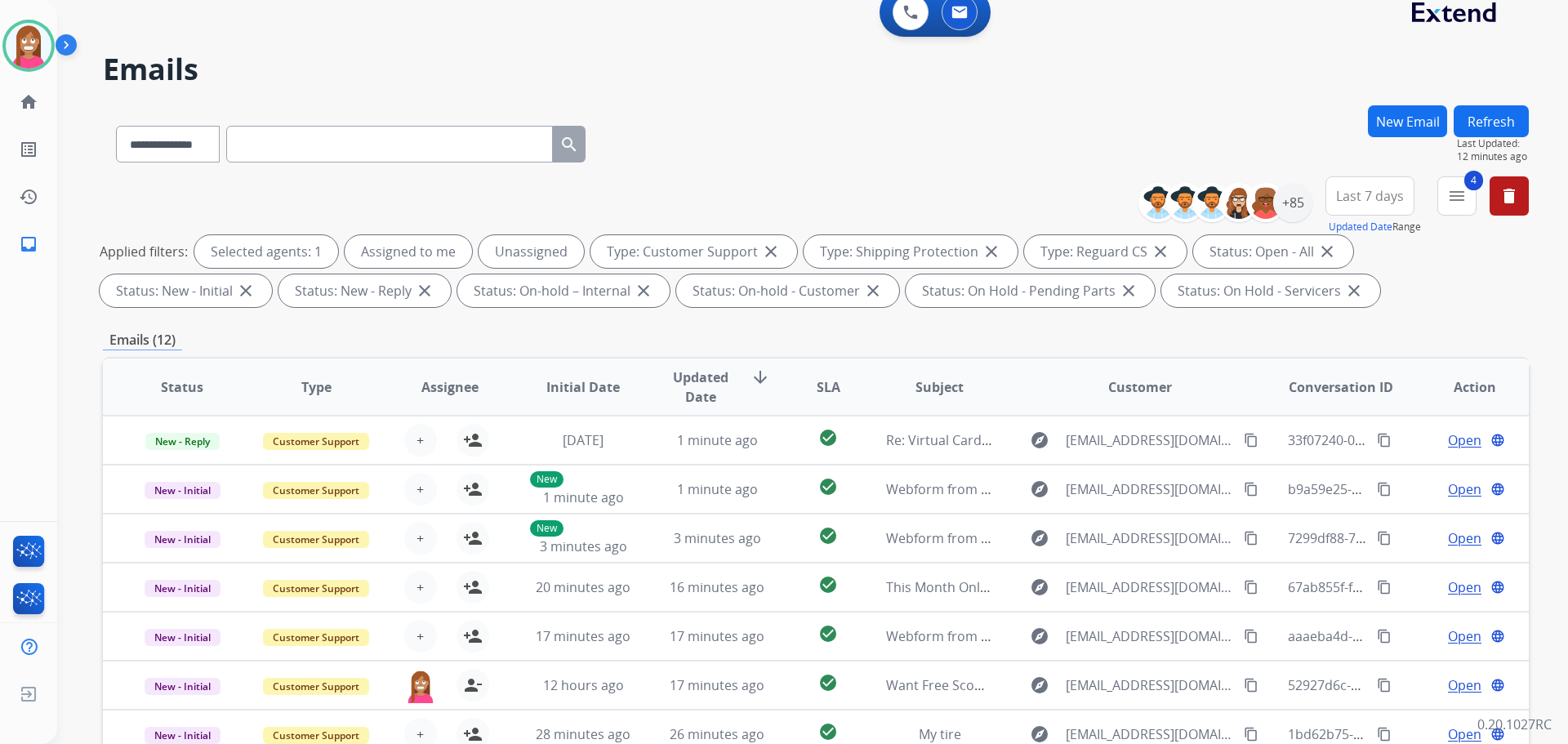
click at [1479, 127] on button "Refresh" at bounding box center [1491, 121] width 75 height 32
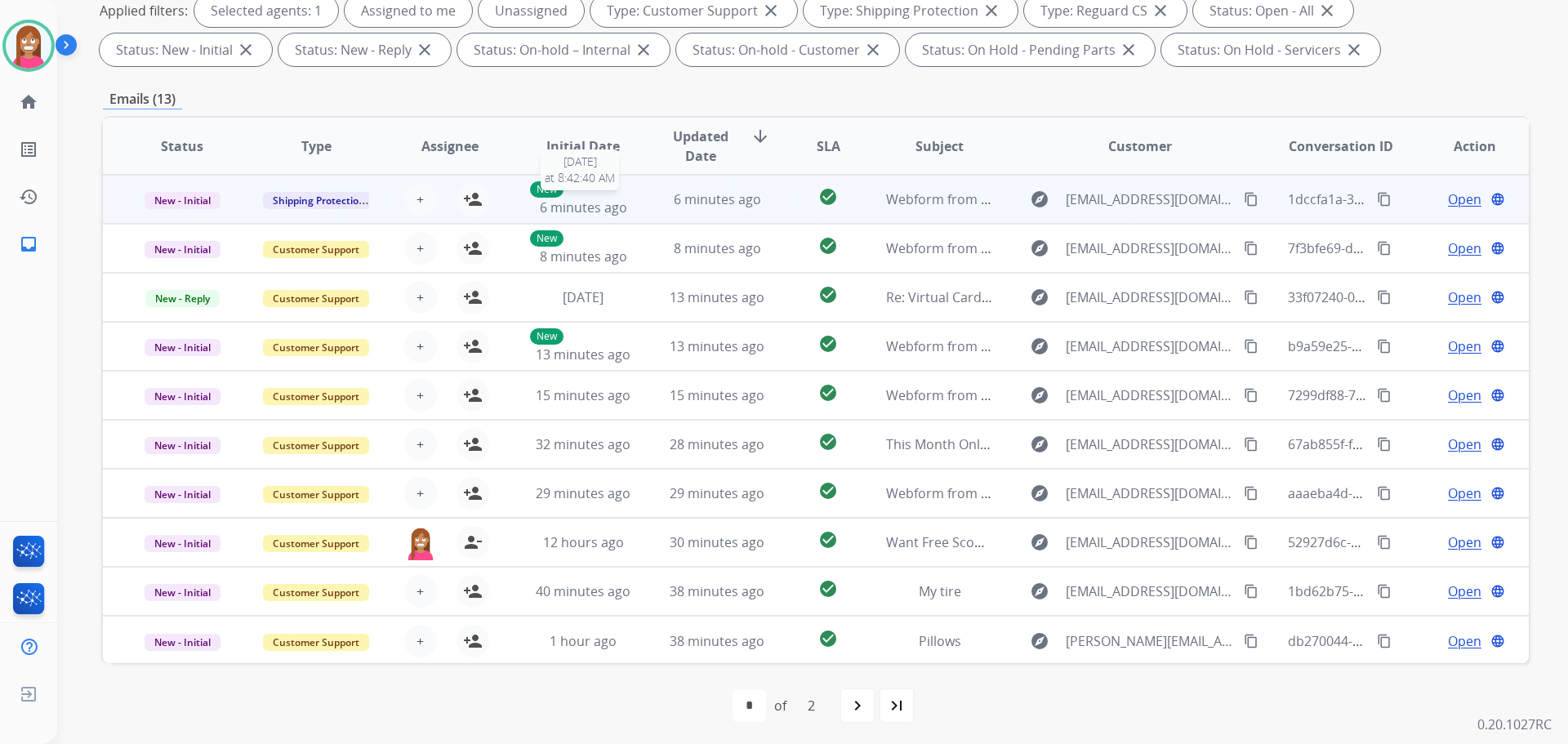
scroll to position [264, 0]
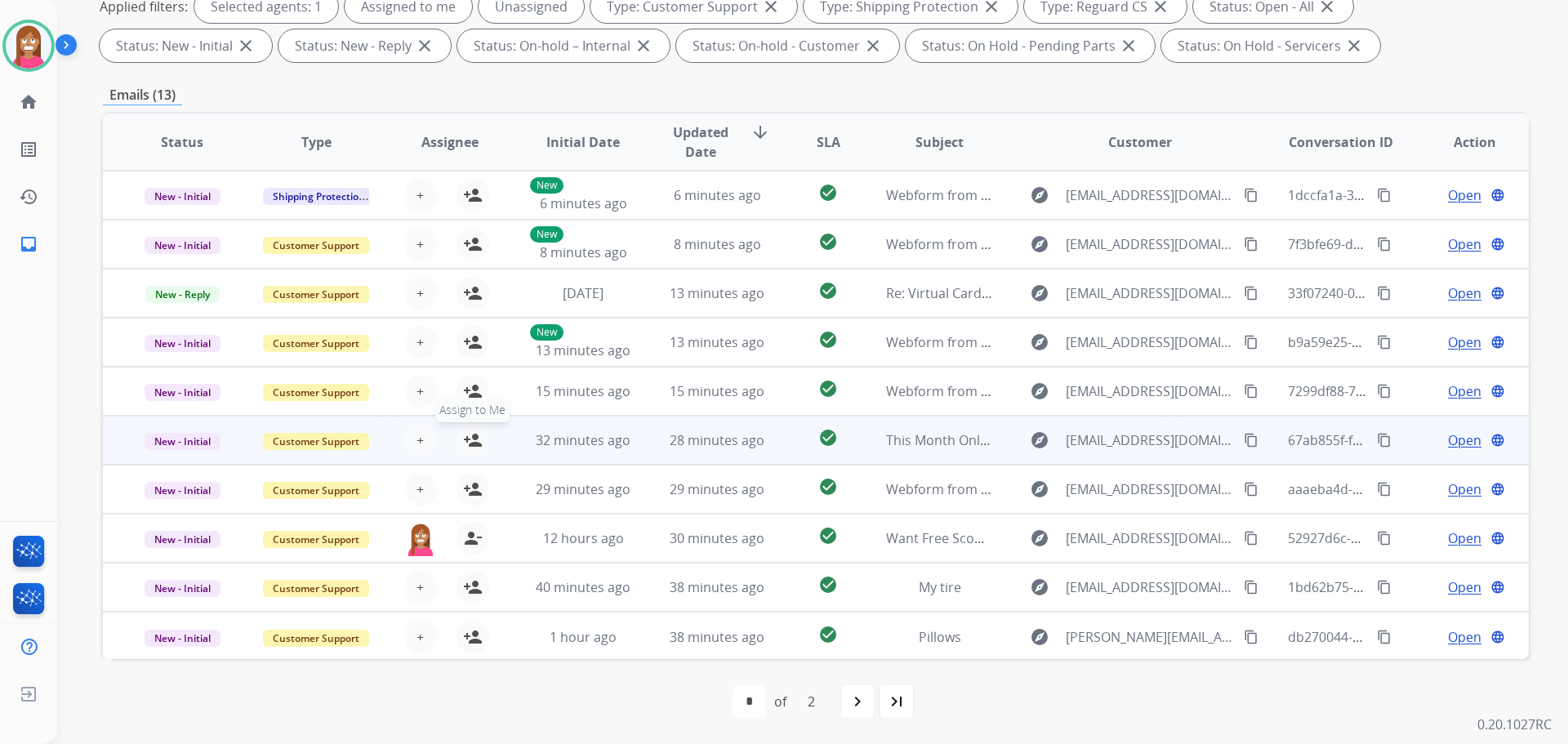
click at [469, 436] on mat-icon "person_add" at bounding box center [473, 441] width 19 height 19
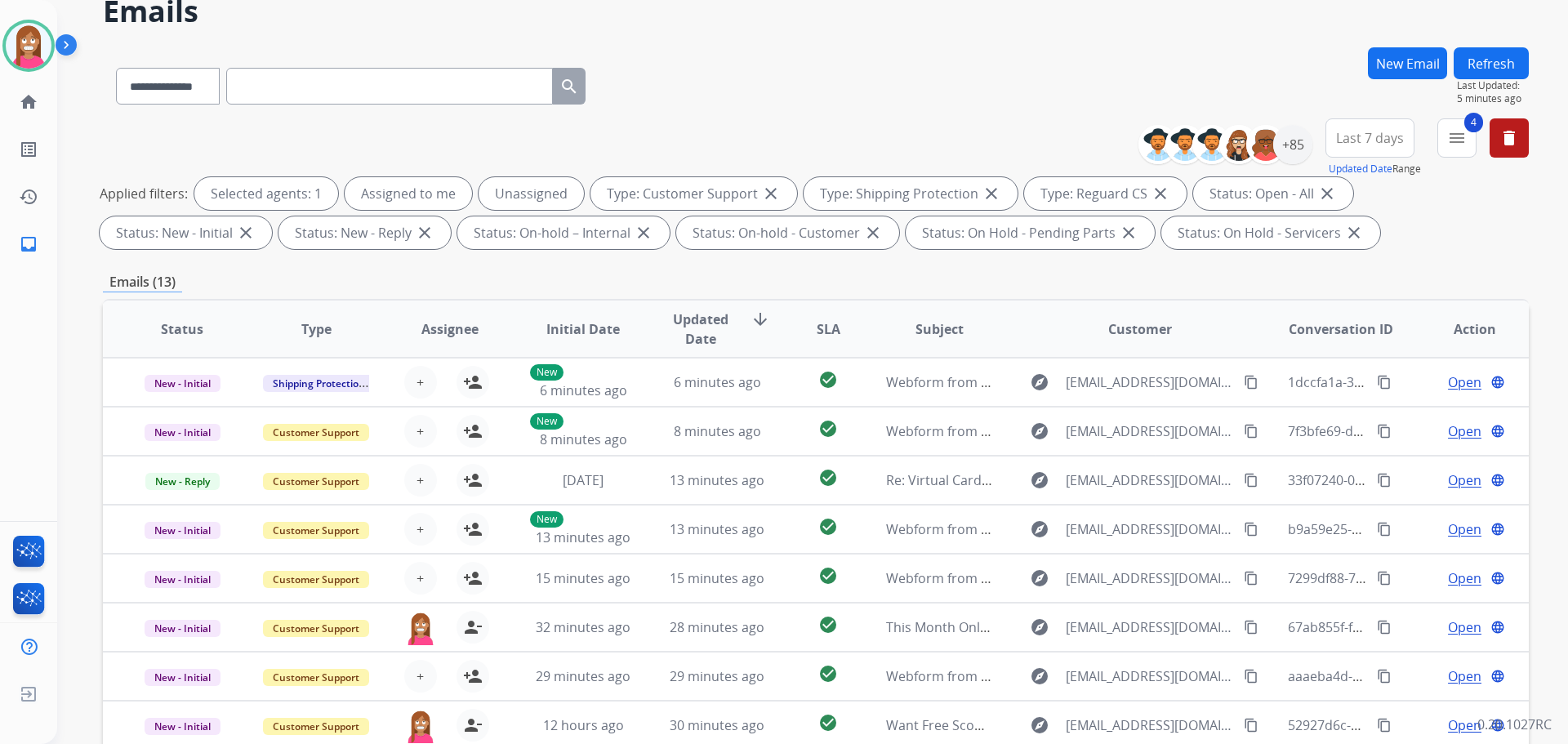
scroll to position [0, 0]
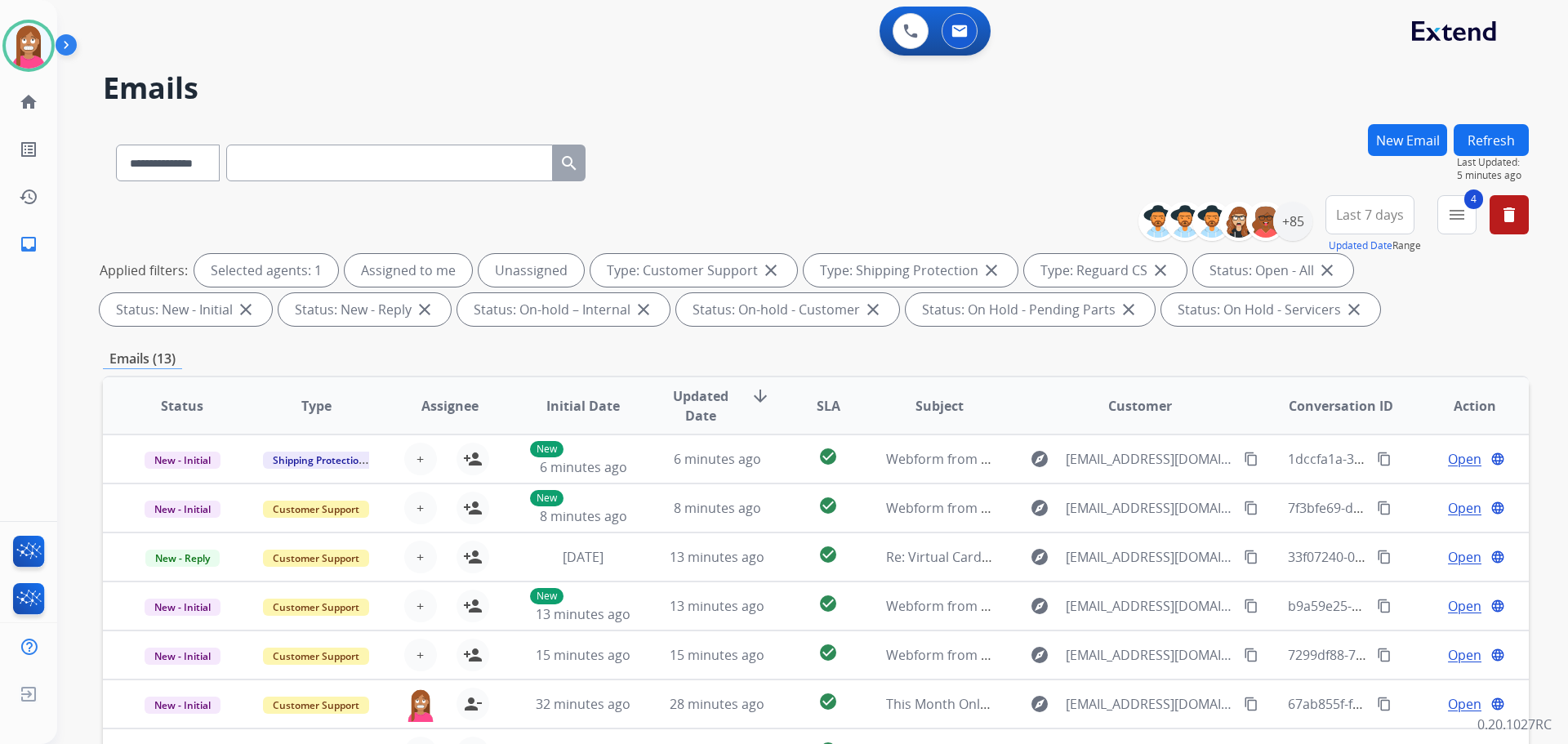
click at [1489, 148] on button "Refresh" at bounding box center [1491, 140] width 75 height 32
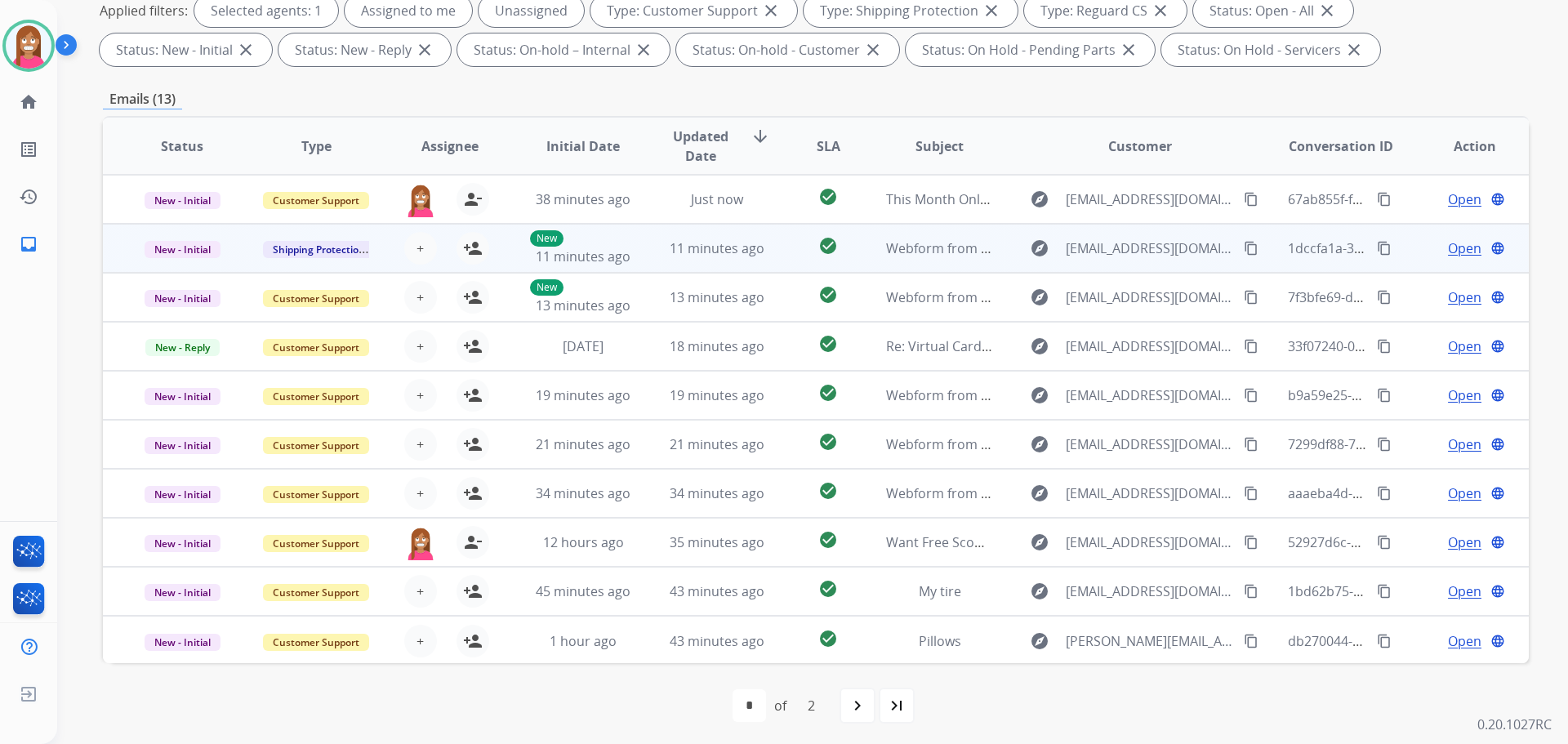
scroll to position [264, 0]
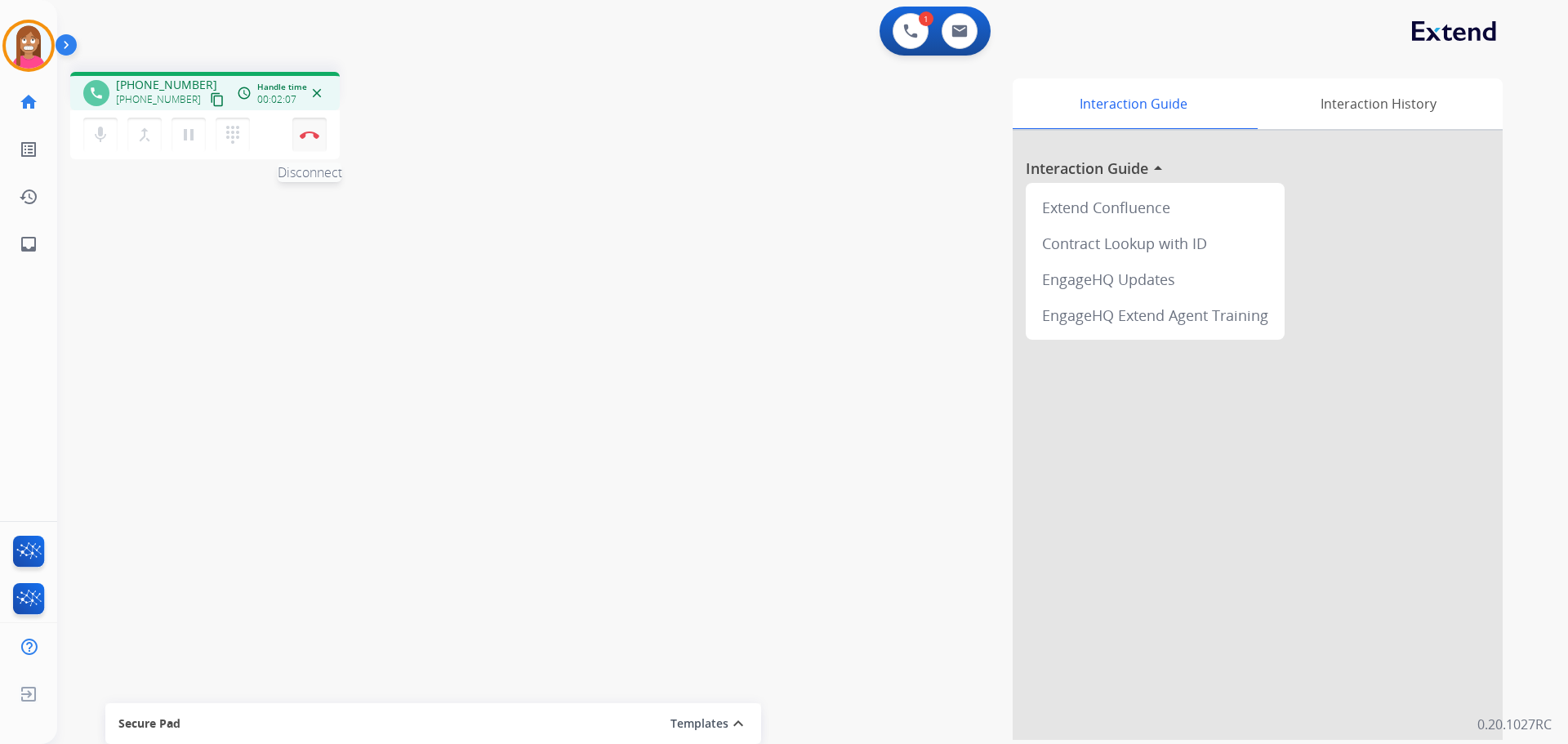
click at [317, 138] on img at bounding box center [309, 134] width 19 height 8
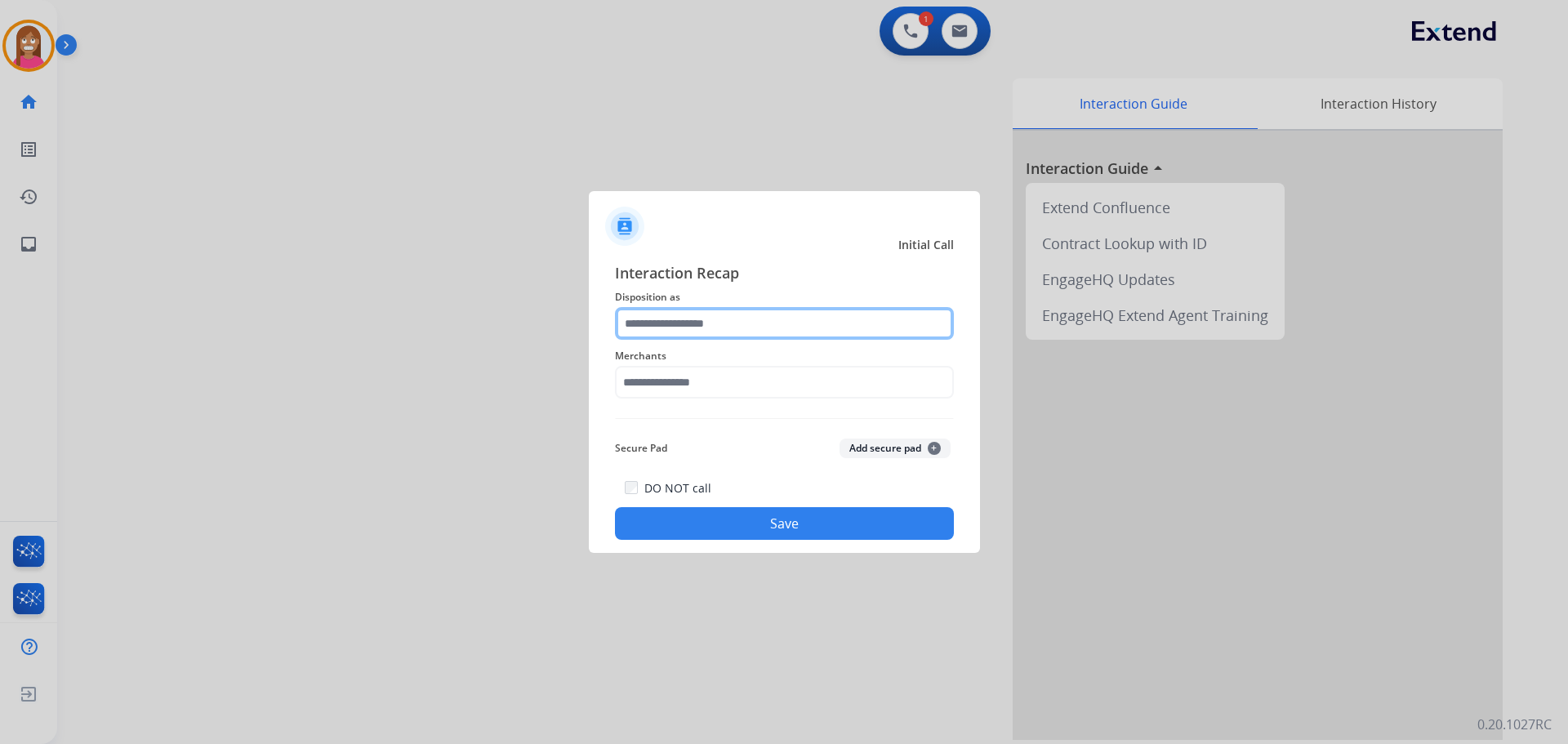
click at [715, 316] on input "text" at bounding box center [784, 324] width 339 height 33
click at [624, 334] on input "text" at bounding box center [784, 324] width 339 height 33
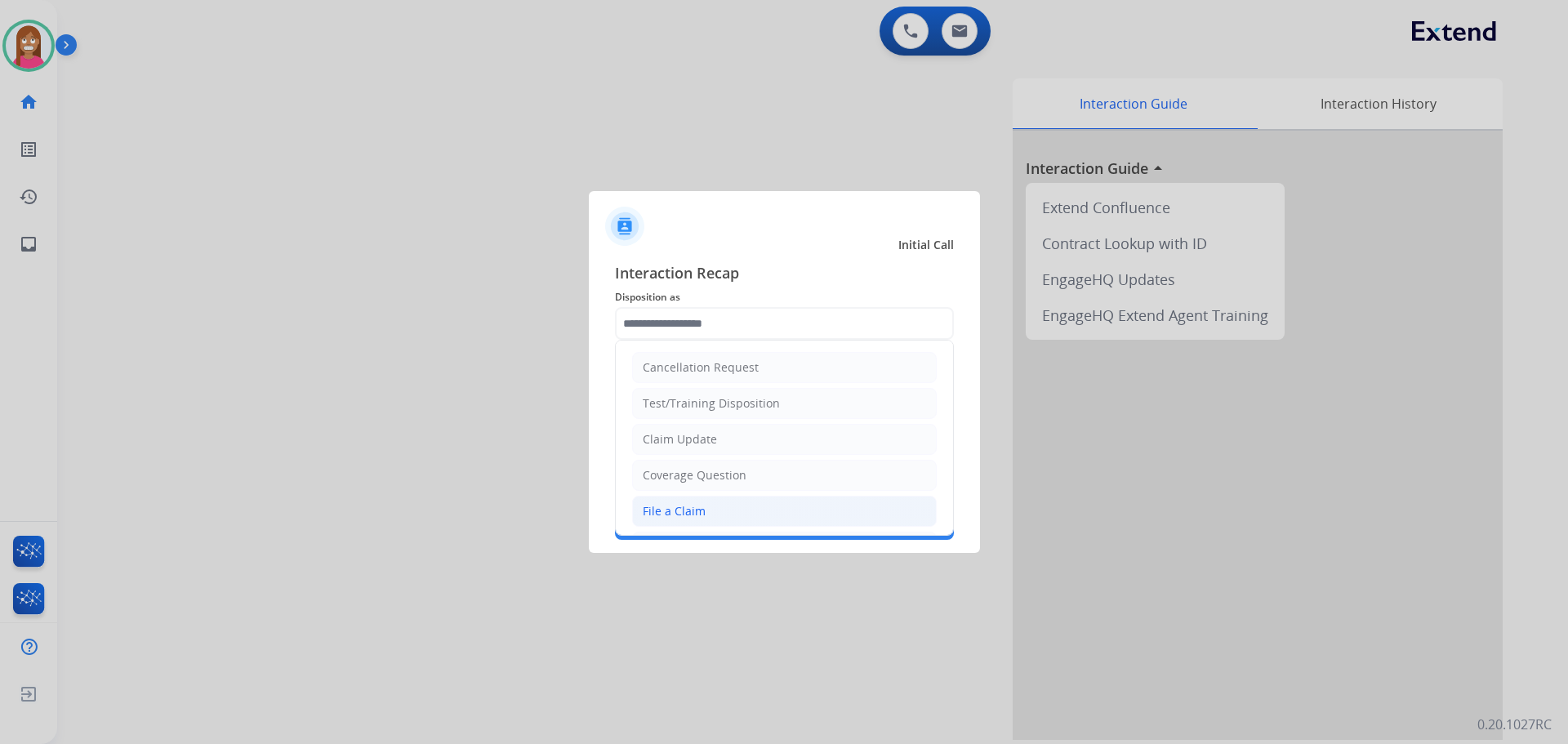
click at [663, 505] on div "File a Claim" at bounding box center [674, 511] width 63 height 17
type input "**********"
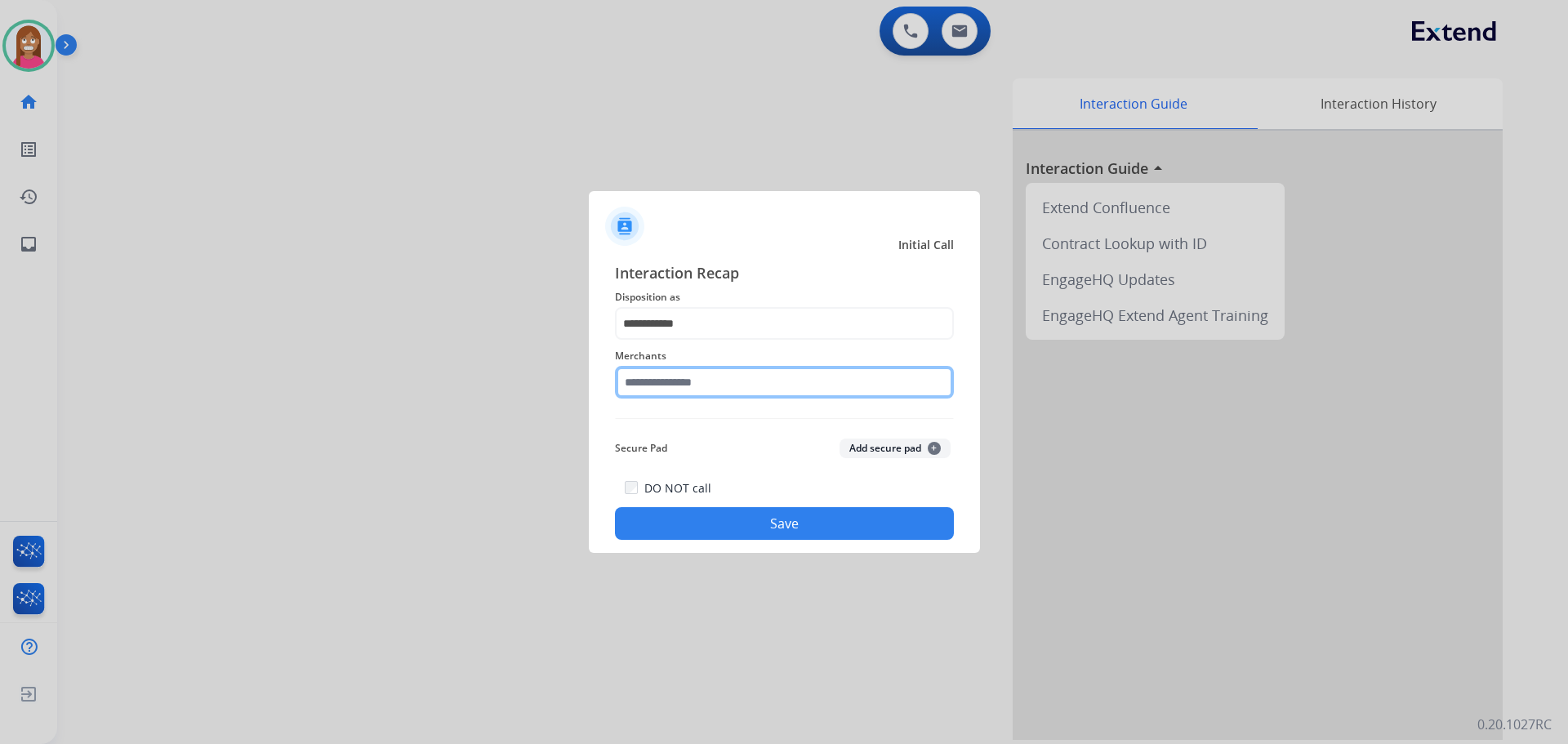
click at [654, 379] on input "text" at bounding box center [784, 382] width 339 height 33
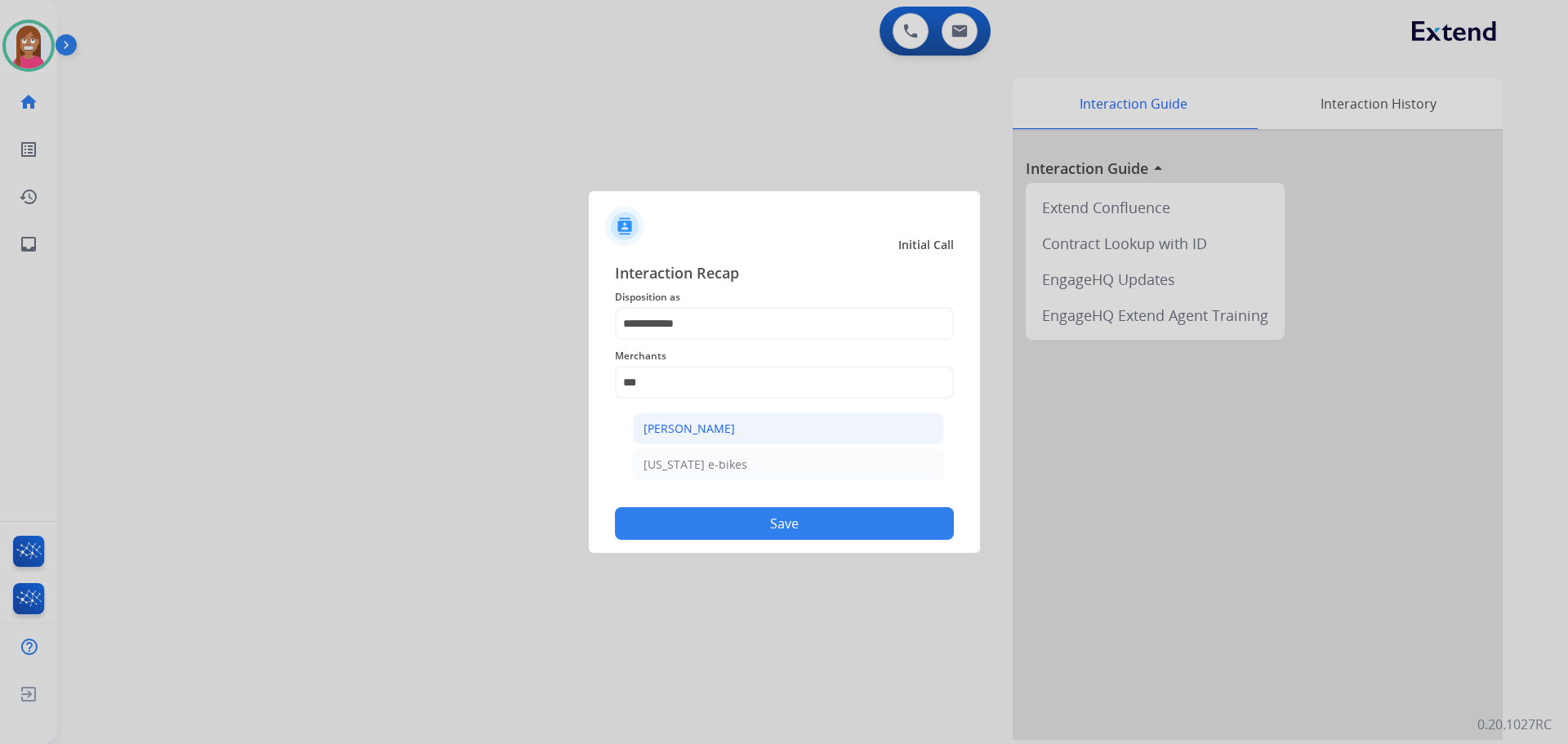
click at [692, 430] on div "Ashley - Reguard" at bounding box center [690, 428] width 91 height 17
type input "**********"
click at [716, 513] on button "Save" at bounding box center [784, 523] width 339 height 33
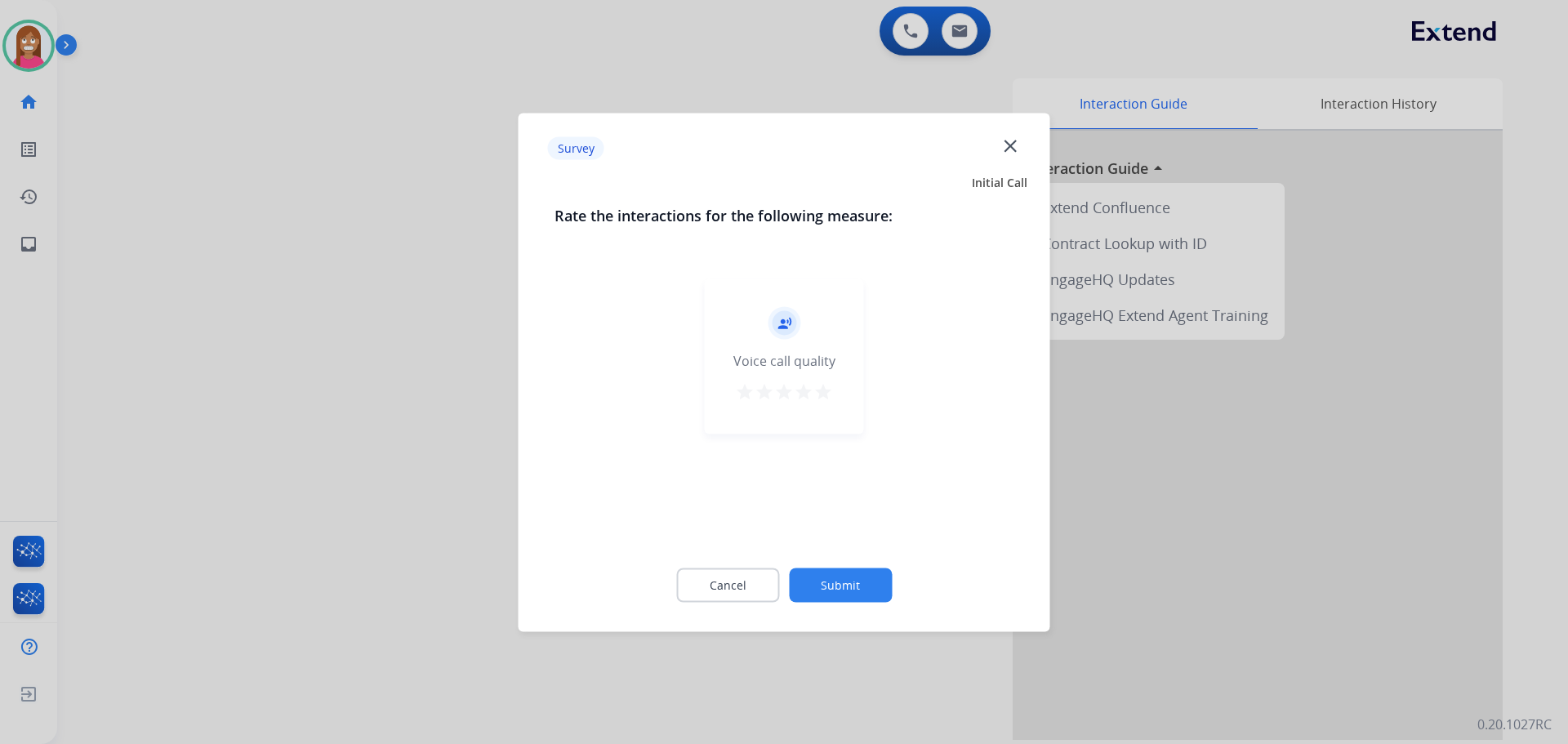
click at [1007, 152] on mat-icon "close" at bounding box center [1011, 146] width 21 height 21
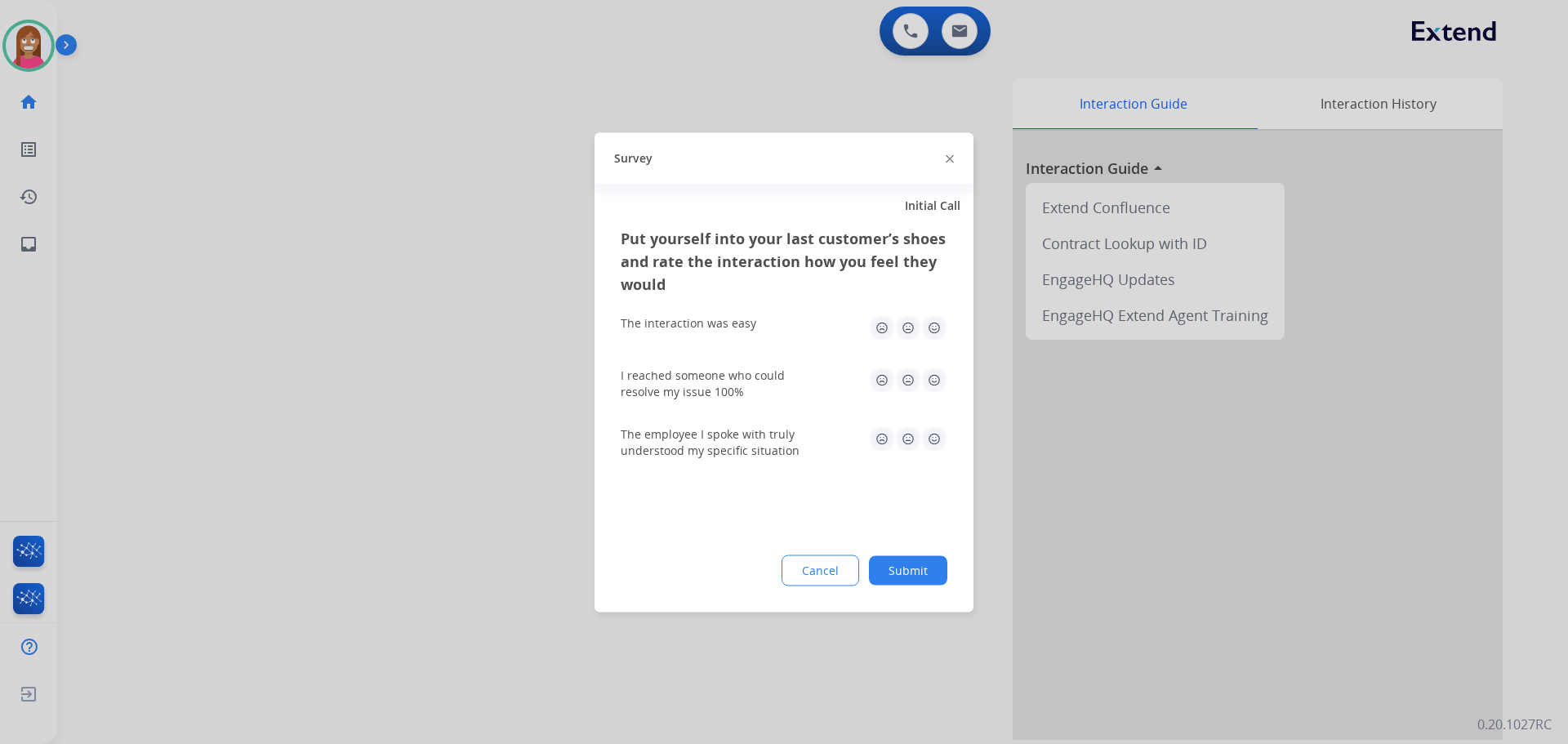
click at [950, 162] on img at bounding box center [949, 159] width 8 height 8
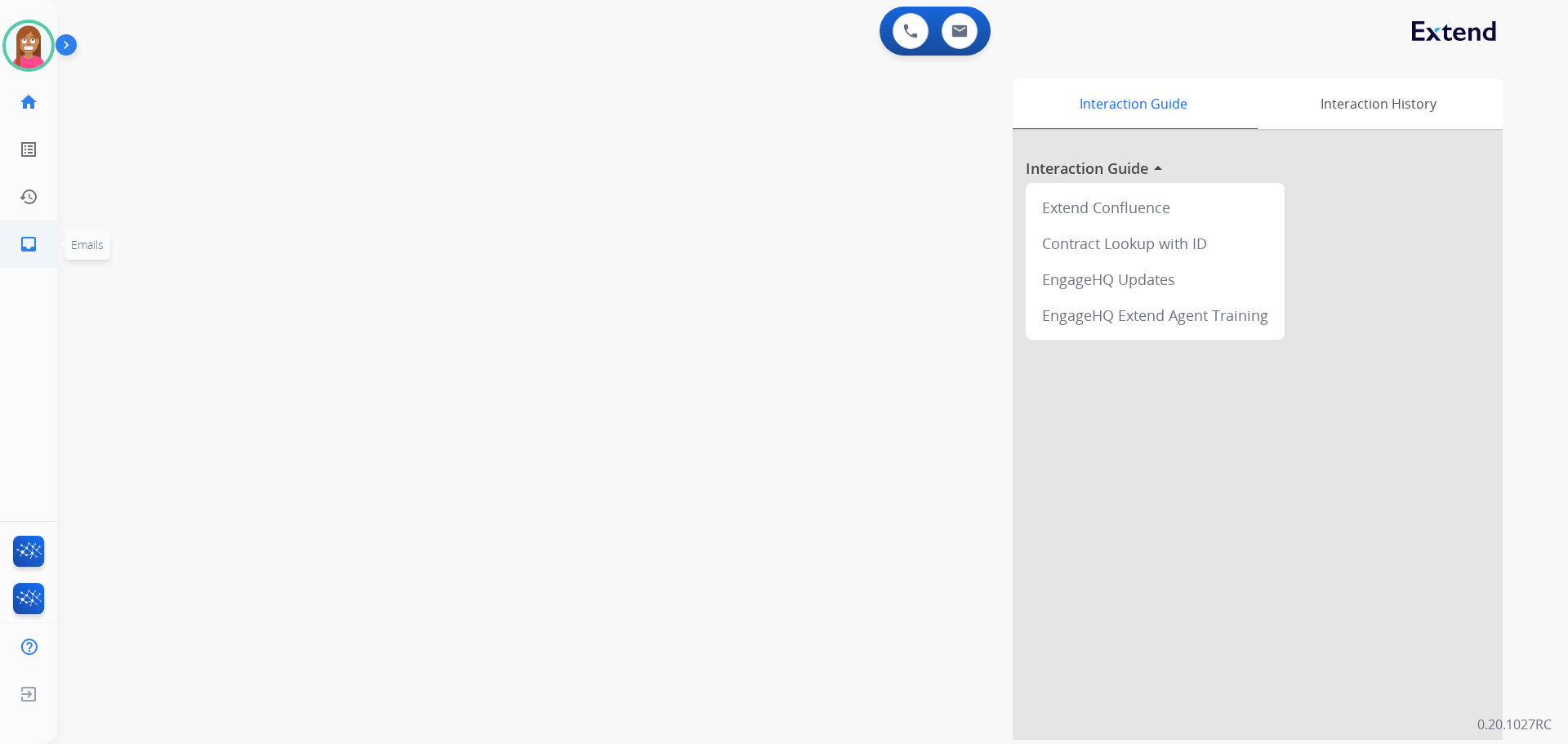
click at [35, 252] on mat-icon "inbox" at bounding box center [28, 244] width 19 height 19
select select "**********"
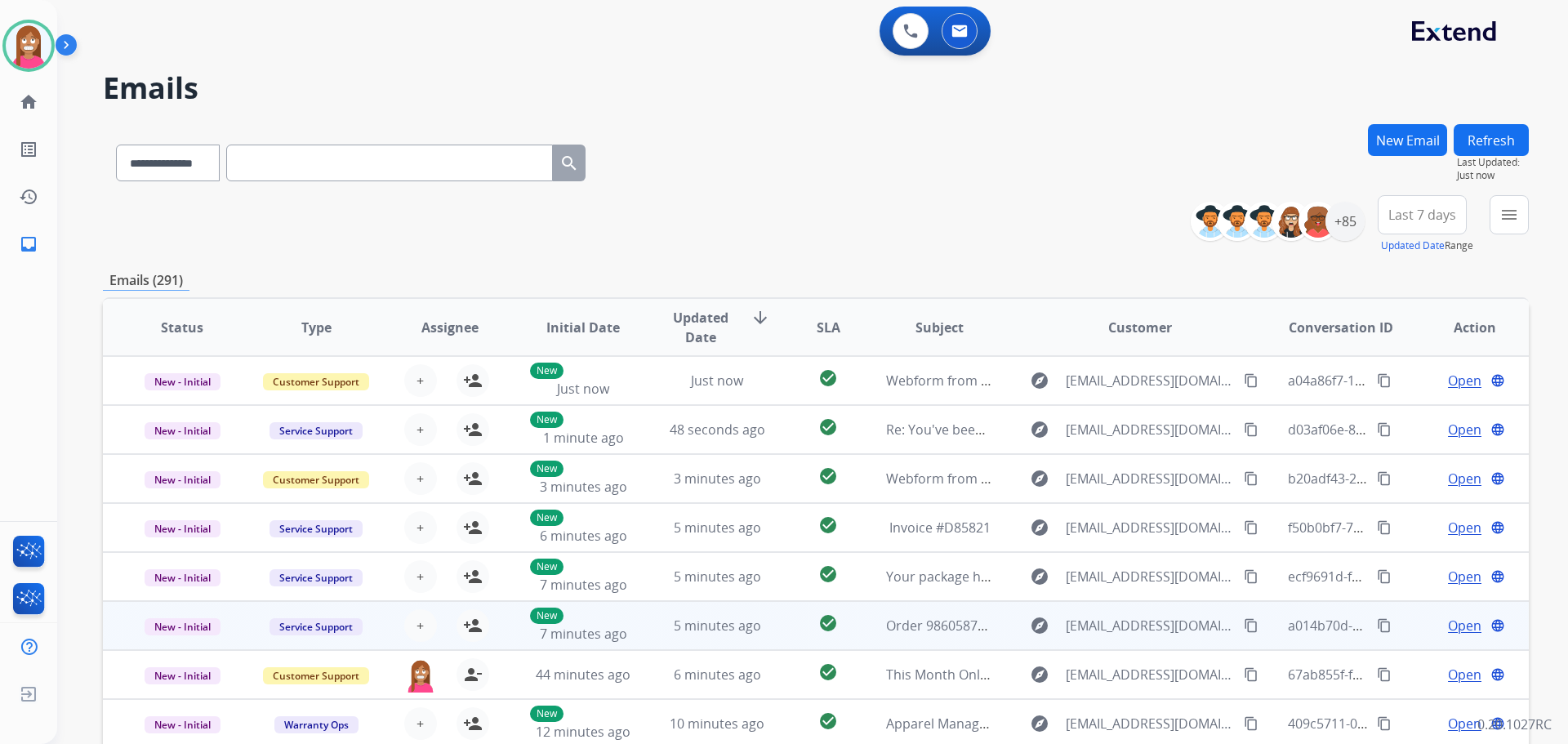
scroll to position [2, 0]
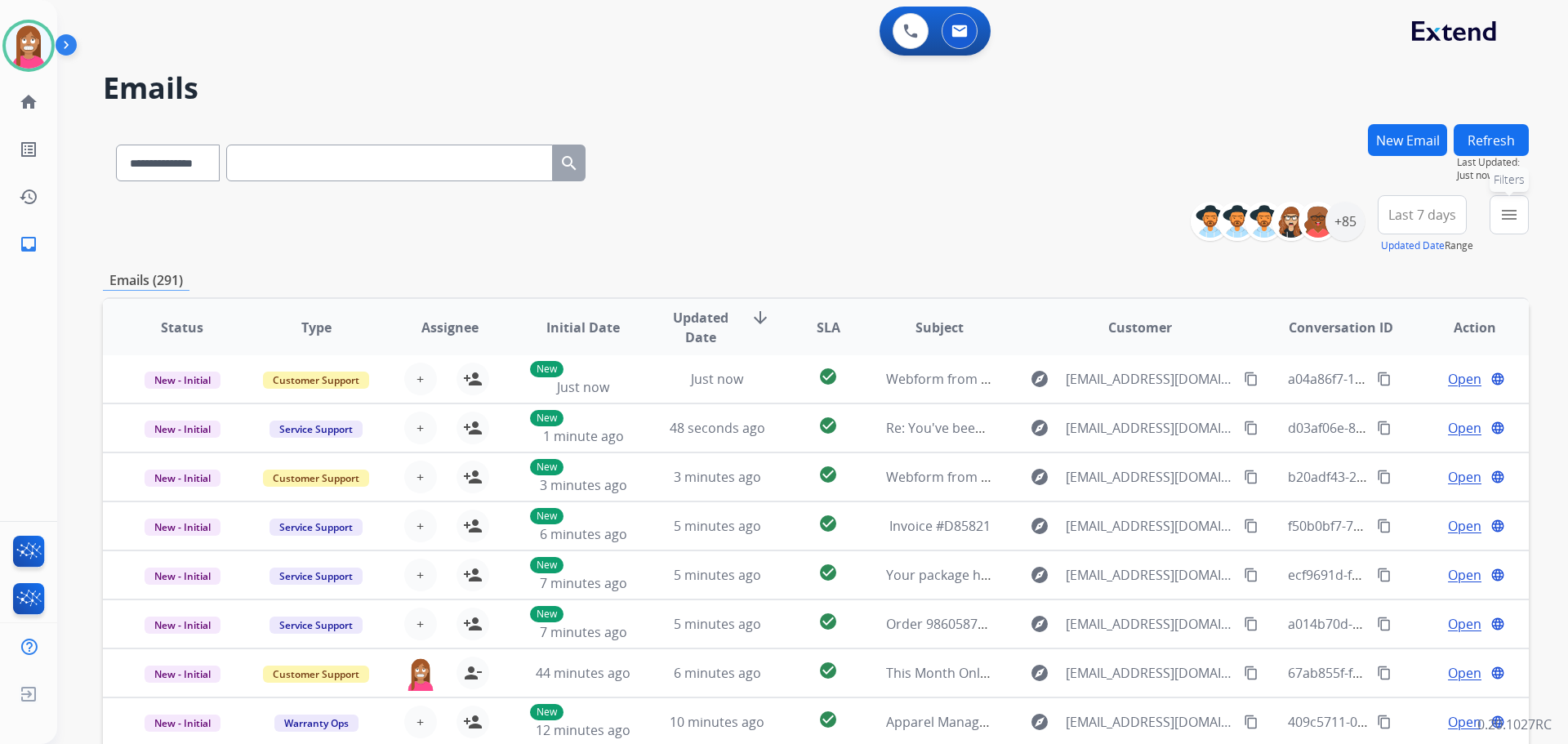
click at [1496, 202] on button "menu Filters" at bounding box center [1510, 215] width 39 height 39
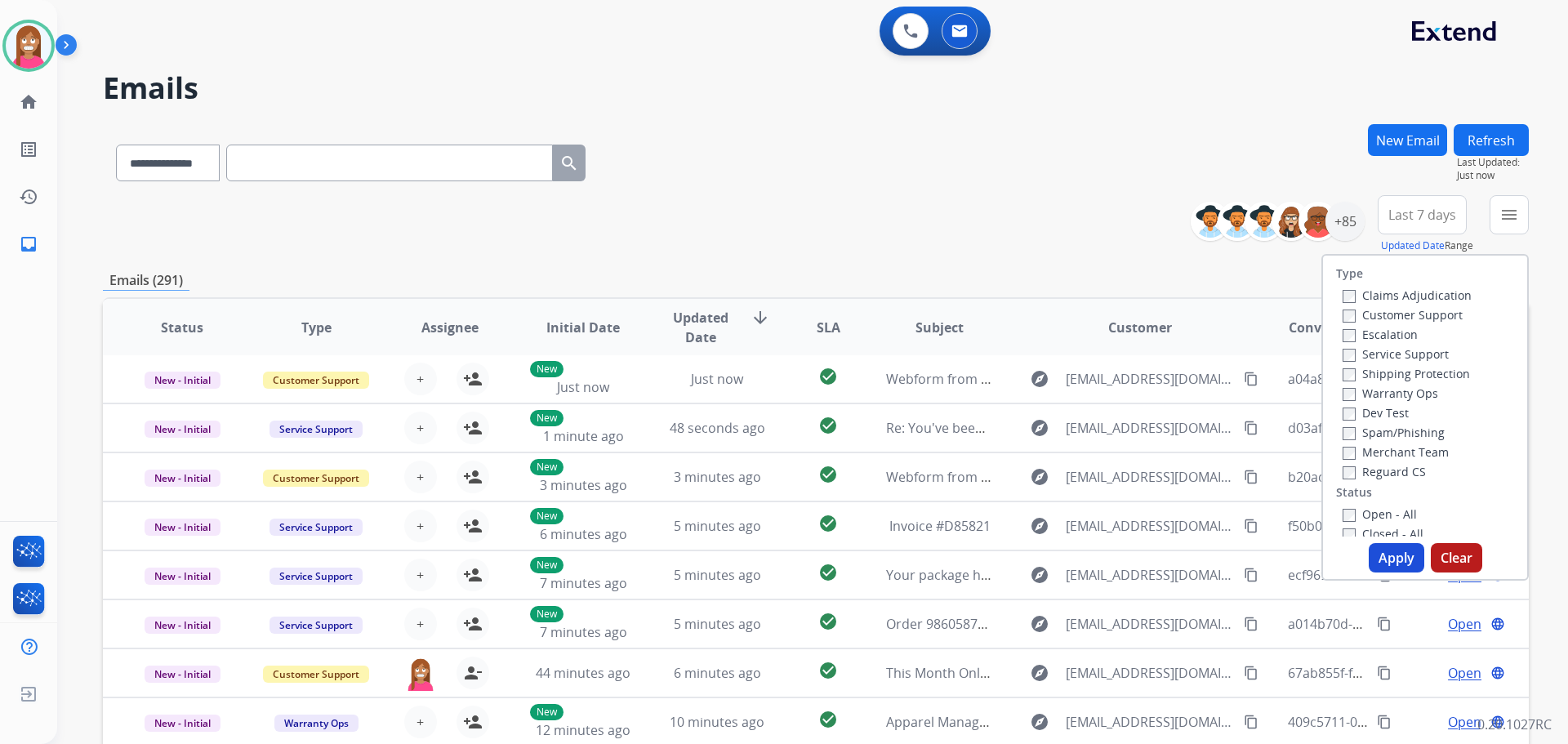
click at [1353, 317] on label "Customer Support" at bounding box center [1402, 315] width 120 height 16
click at [1372, 372] on label "Shipping Protection" at bounding box center [1406, 373] width 127 height 16
click at [1372, 466] on label "Reguard CS" at bounding box center [1384, 472] width 84 height 16
click at [1369, 513] on label "Open - All" at bounding box center [1379, 514] width 74 height 16
drag, startPoint x: 1393, startPoint y: 562, endPoint x: 1379, endPoint y: 499, distance: 64.5
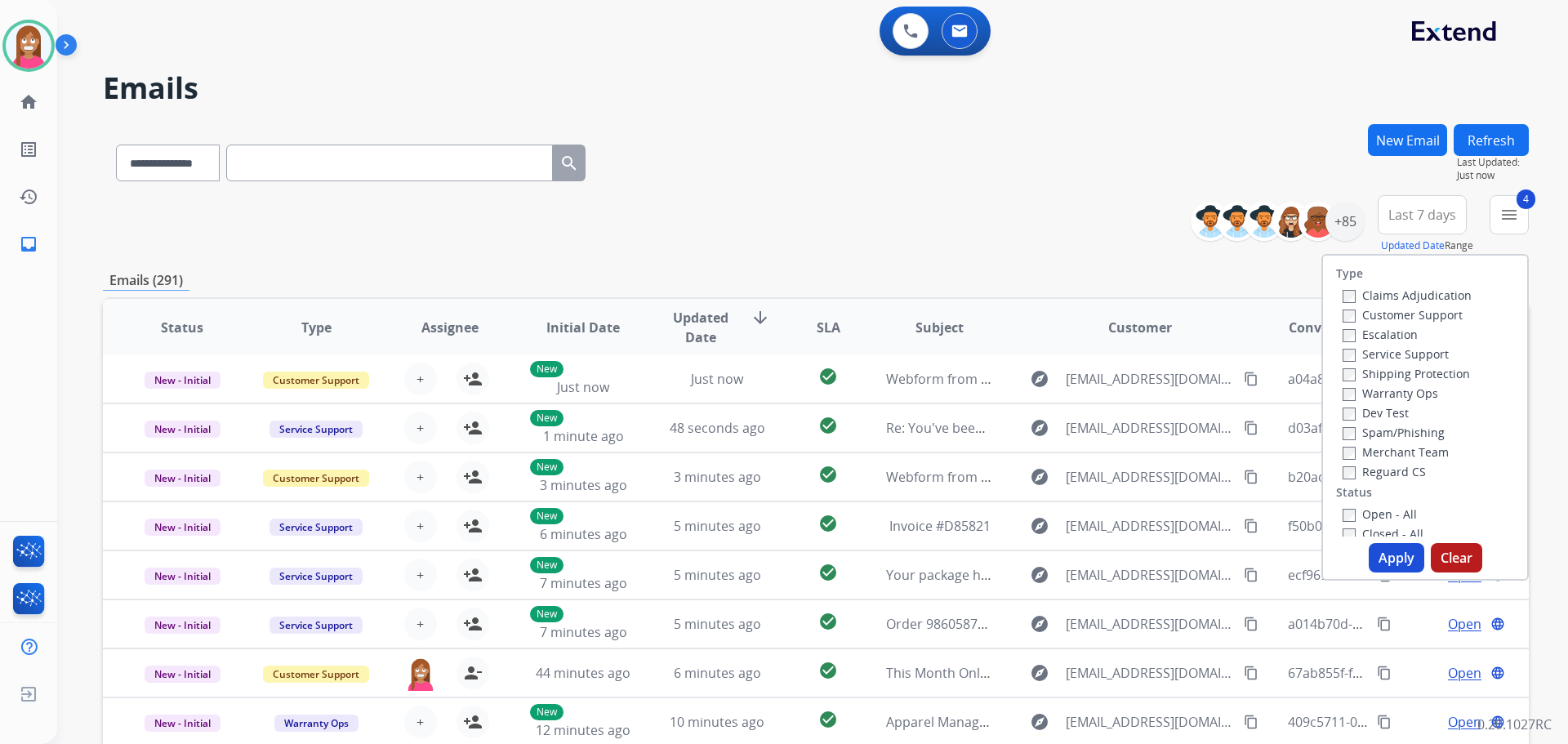
click at [1393, 557] on button "Apply" at bounding box center [1396, 557] width 55 height 29
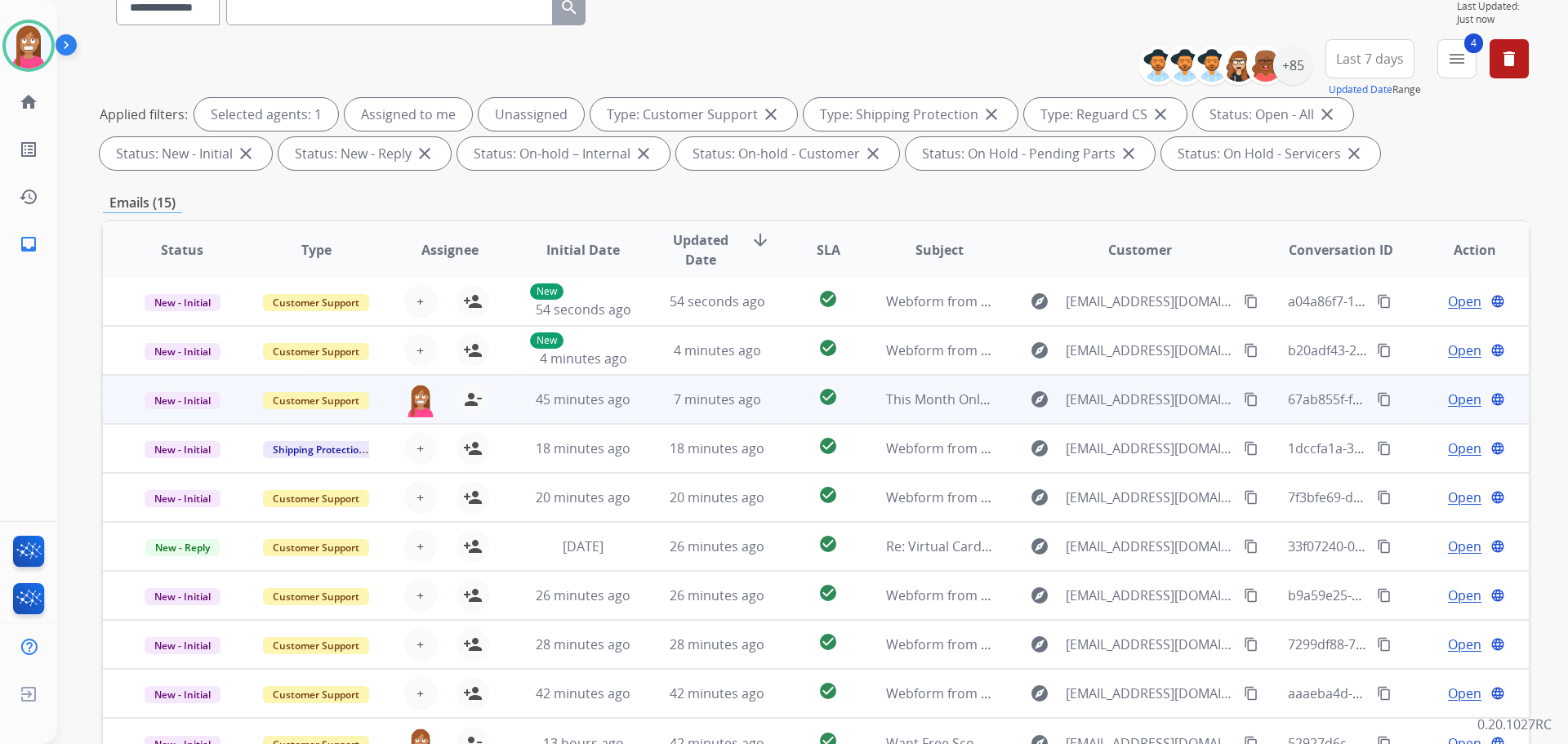
scroll to position [264, 0]
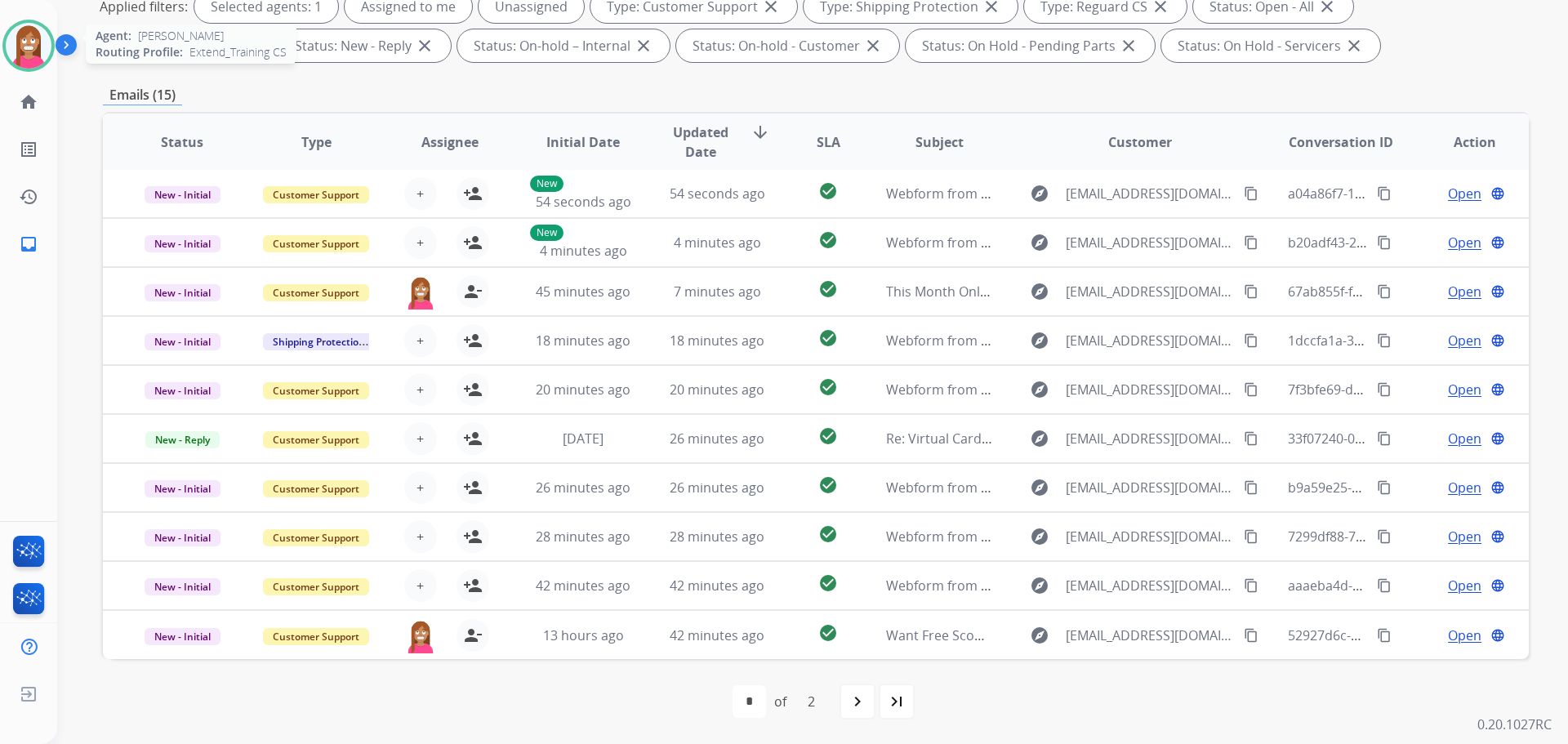
click at [35, 57] on img at bounding box center [28, 46] width 46 height 46
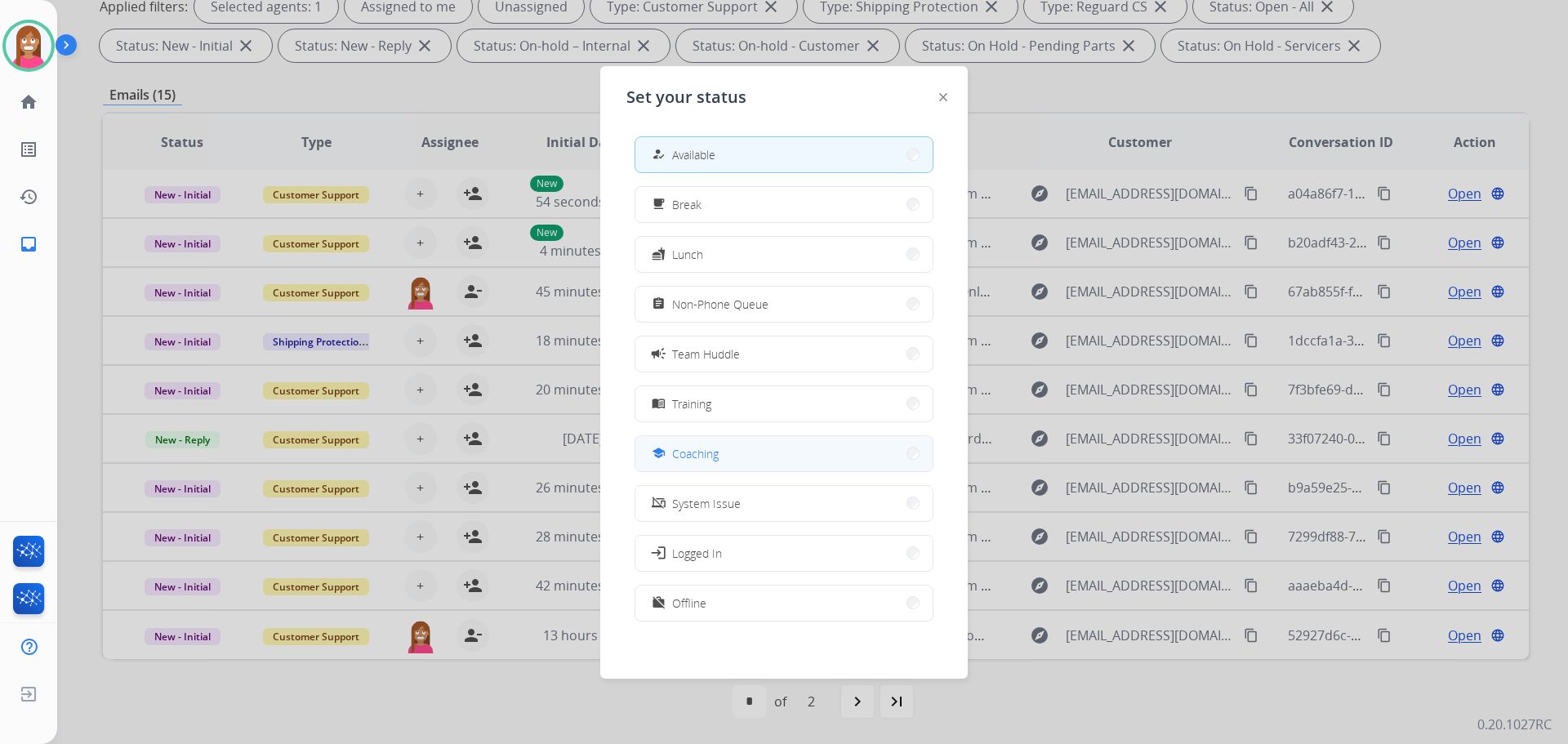
click at [685, 451] on span "Coaching" at bounding box center [695, 454] width 47 height 18
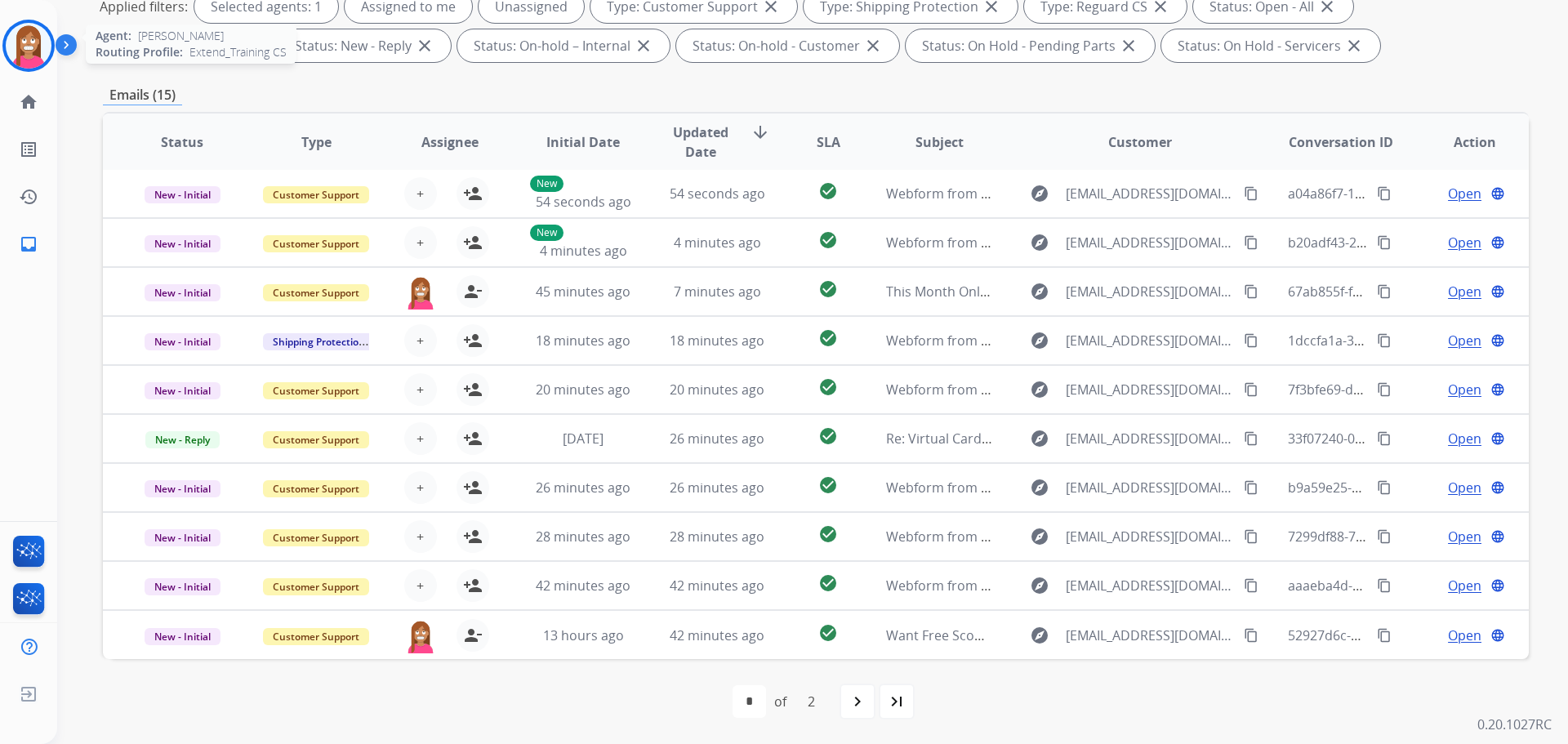
click at [21, 41] on img at bounding box center [28, 46] width 46 height 46
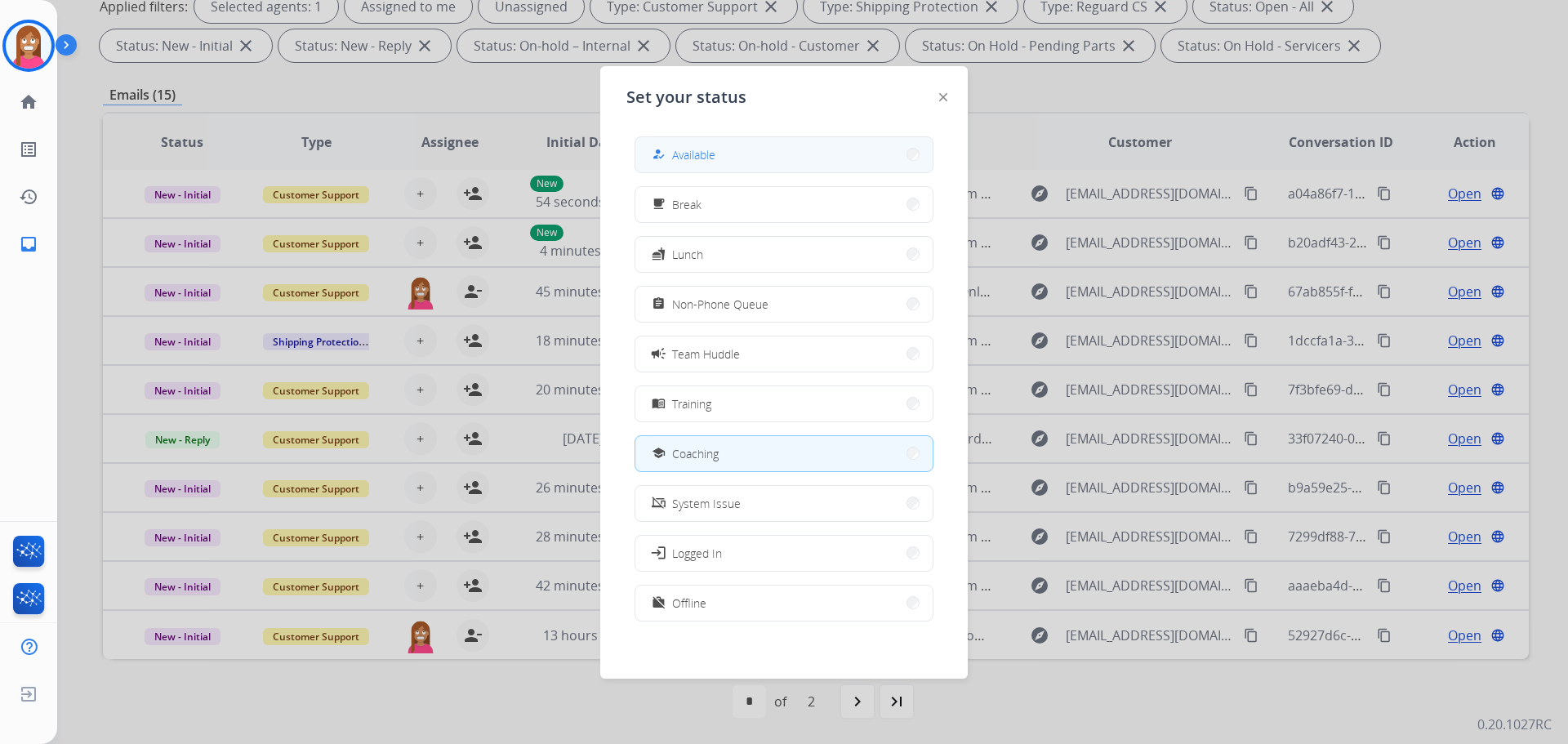
drag, startPoint x: 748, startPoint y: 165, endPoint x: 718, endPoint y: 151, distance: 33.1
click at [746, 165] on button "how_to_reg Available" at bounding box center [784, 155] width 298 height 35
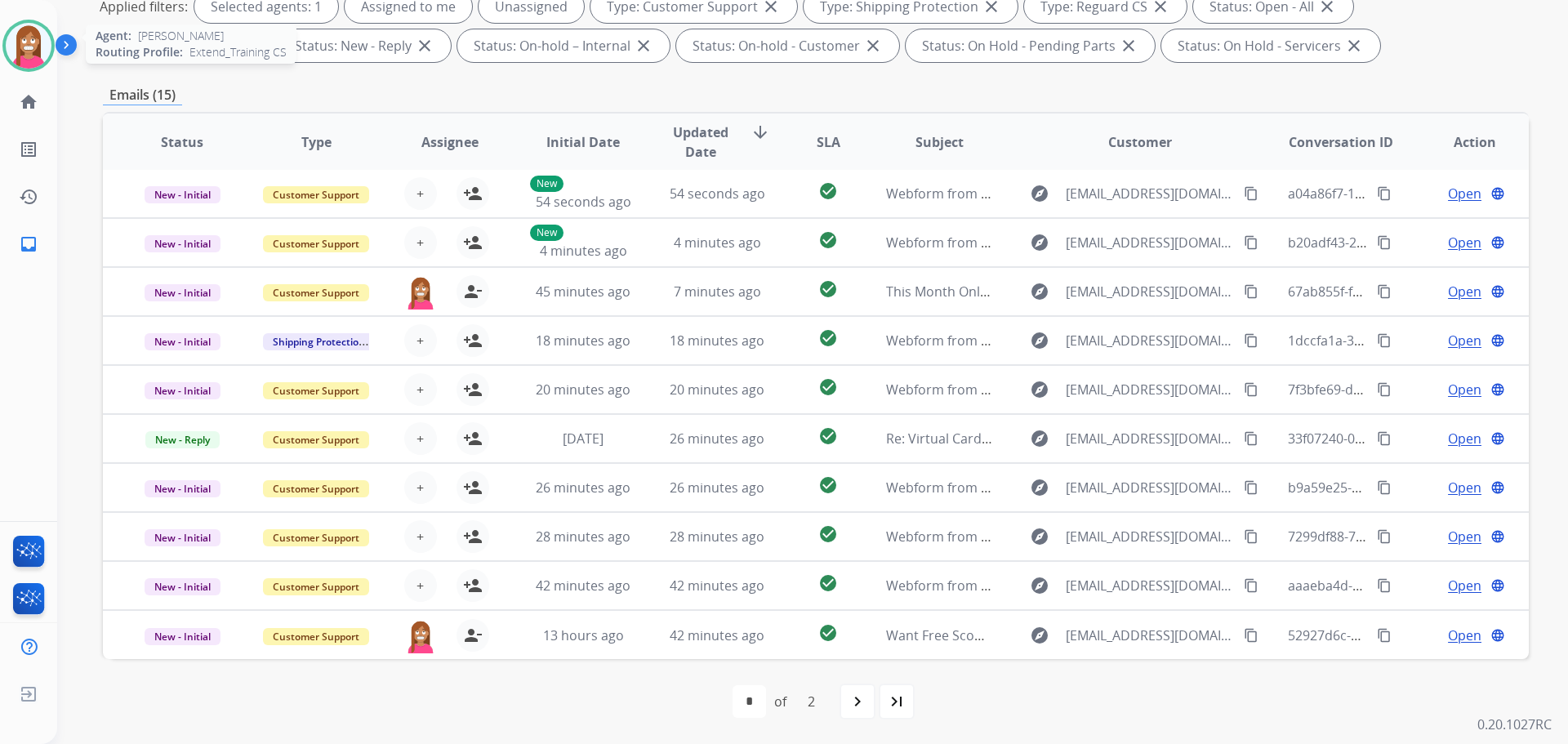
click at [44, 40] on img at bounding box center [28, 46] width 46 height 46
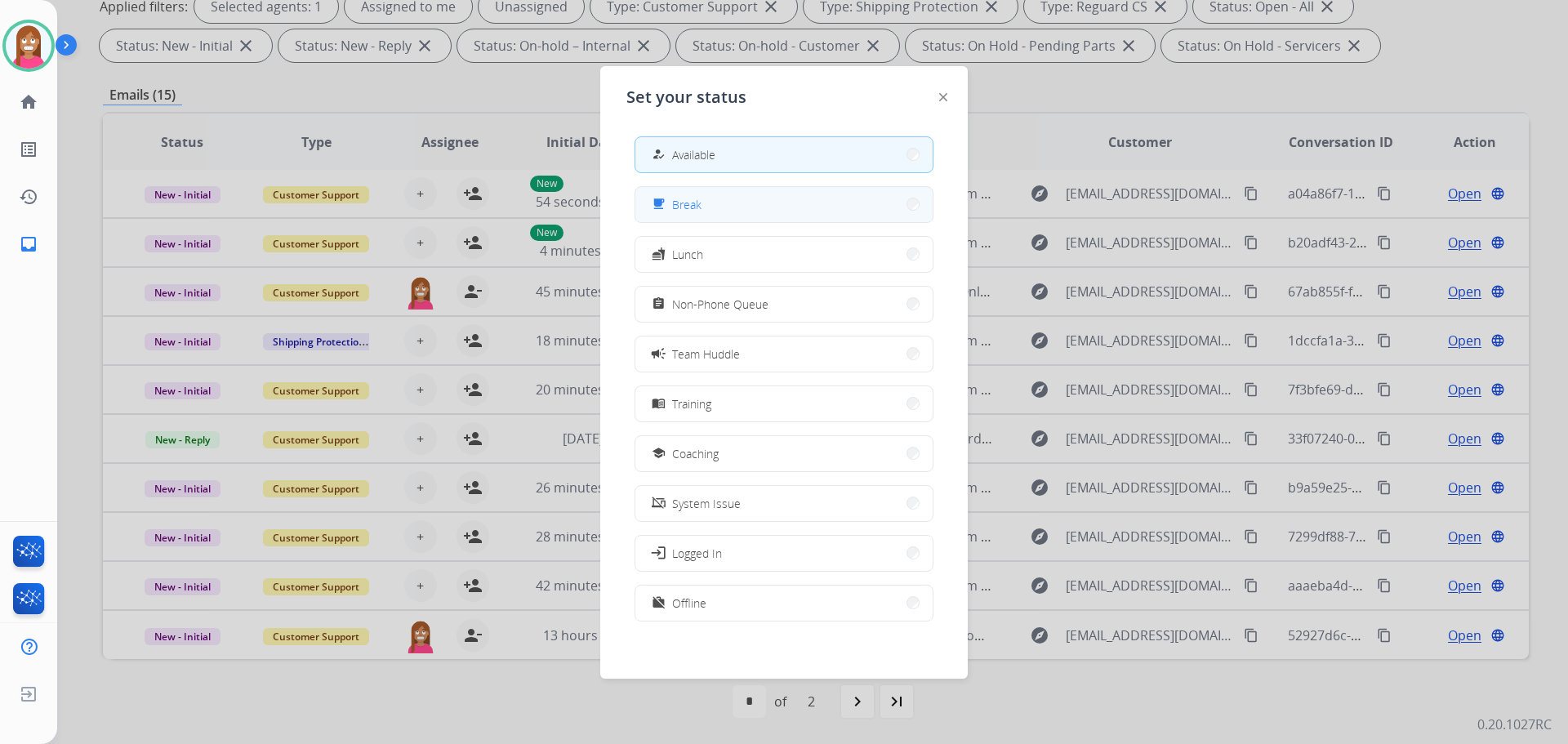
click at [697, 204] on span "Break" at bounding box center [687, 205] width 29 height 18
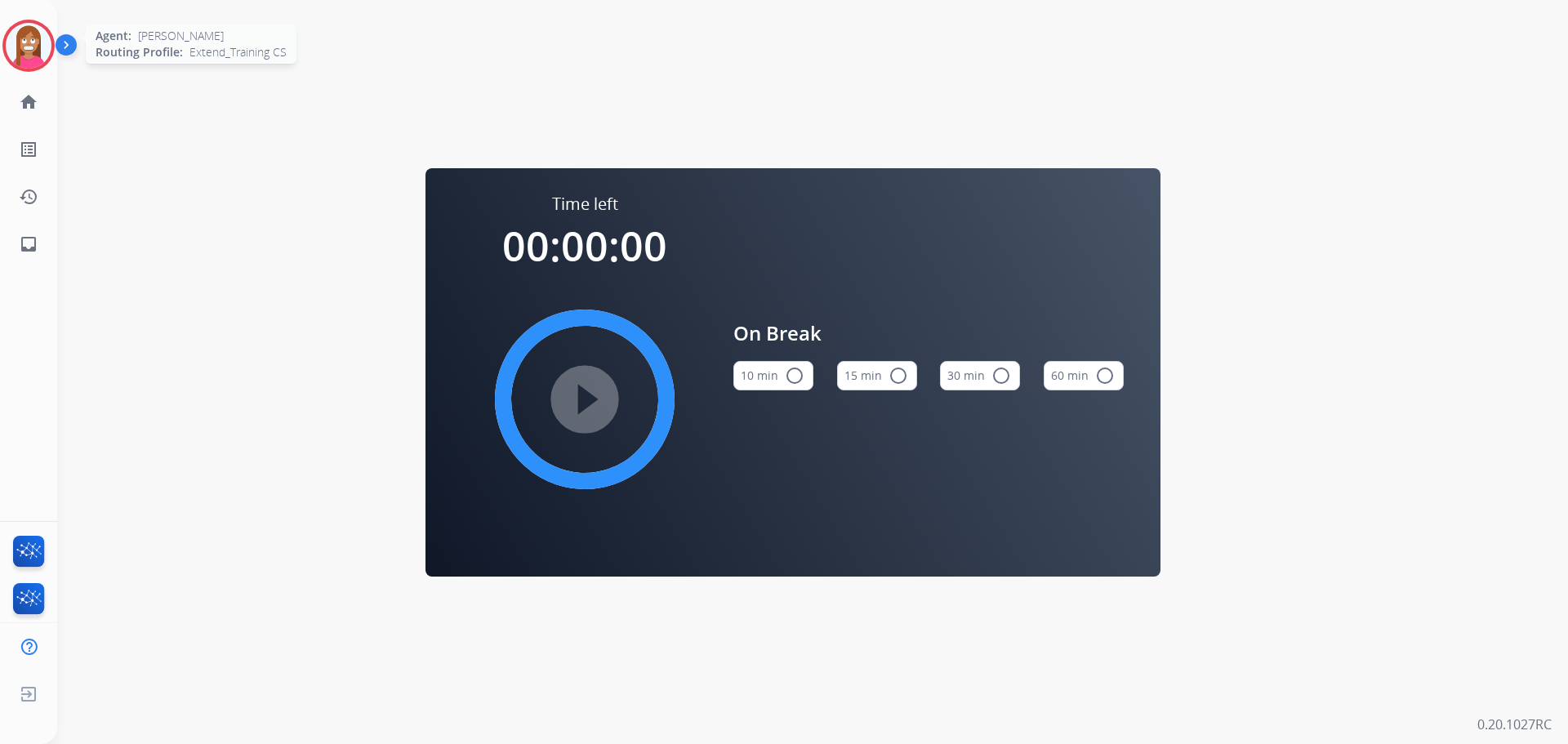
click at [17, 49] on img at bounding box center [28, 46] width 46 height 46
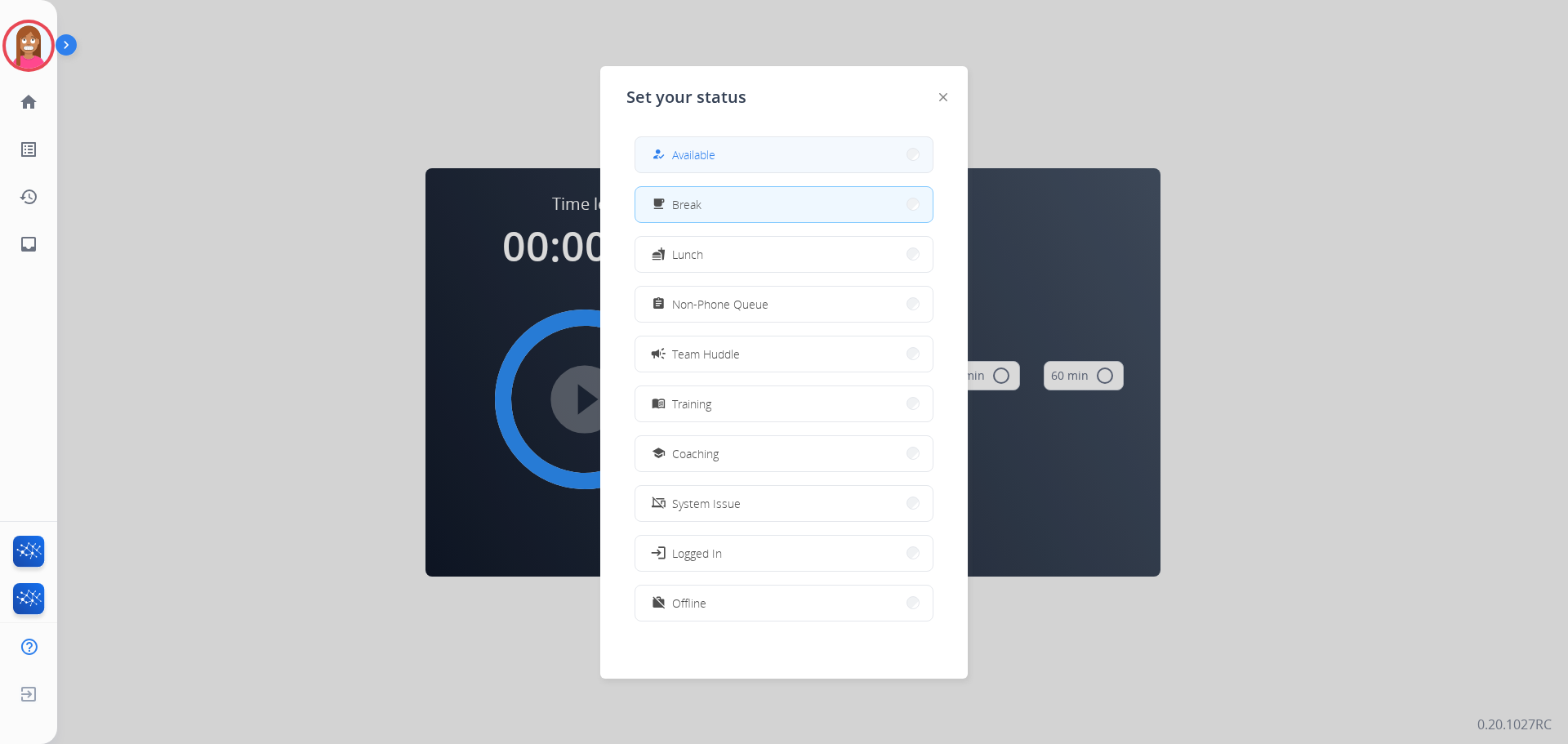
click at [672, 169] on button "how_to_reg Available" at bounding box center [784, 155] width 298 height 35
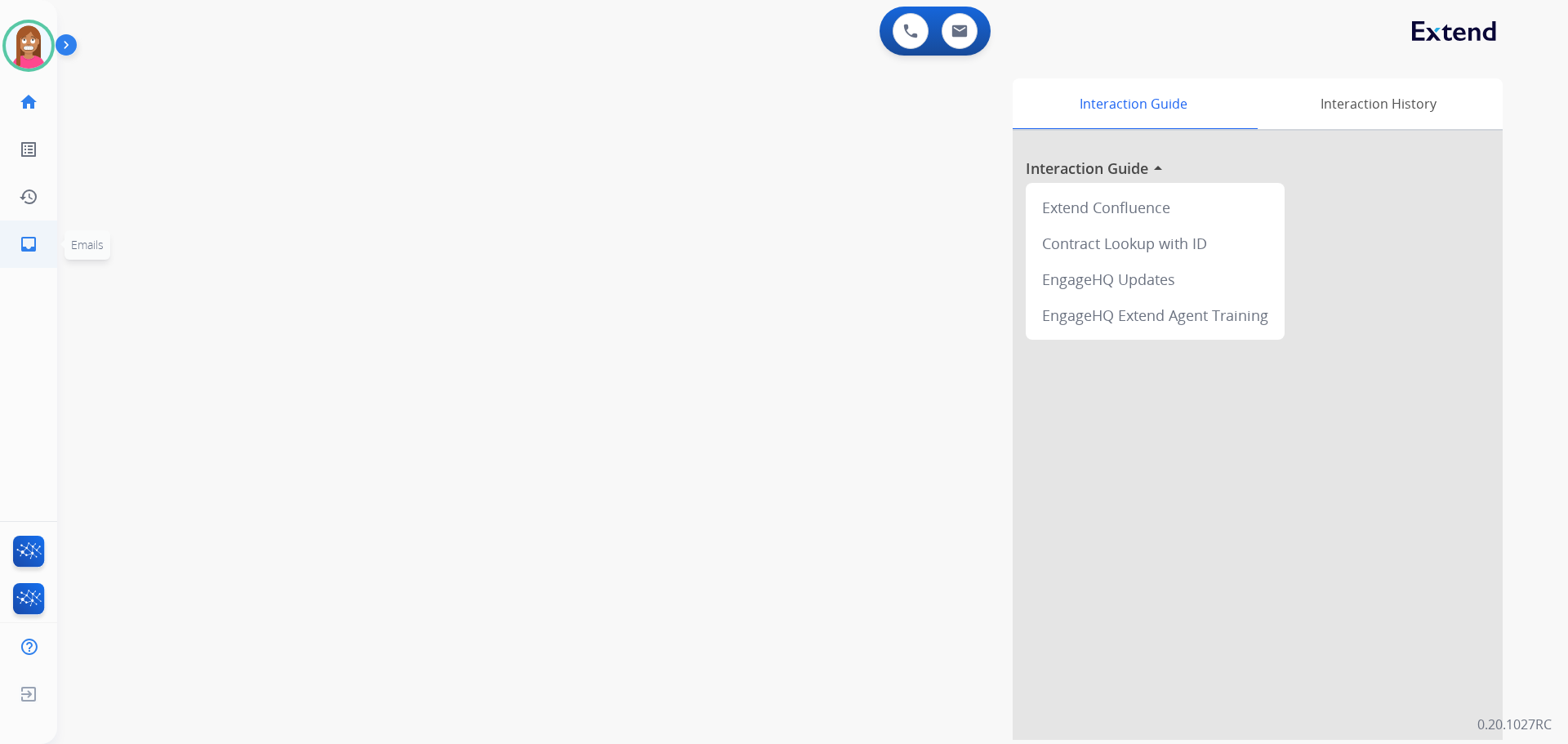
click at [23, 245] on mat-icon "inbox" at bounding box center [28, 244] width 19 height 19
select select "**********"
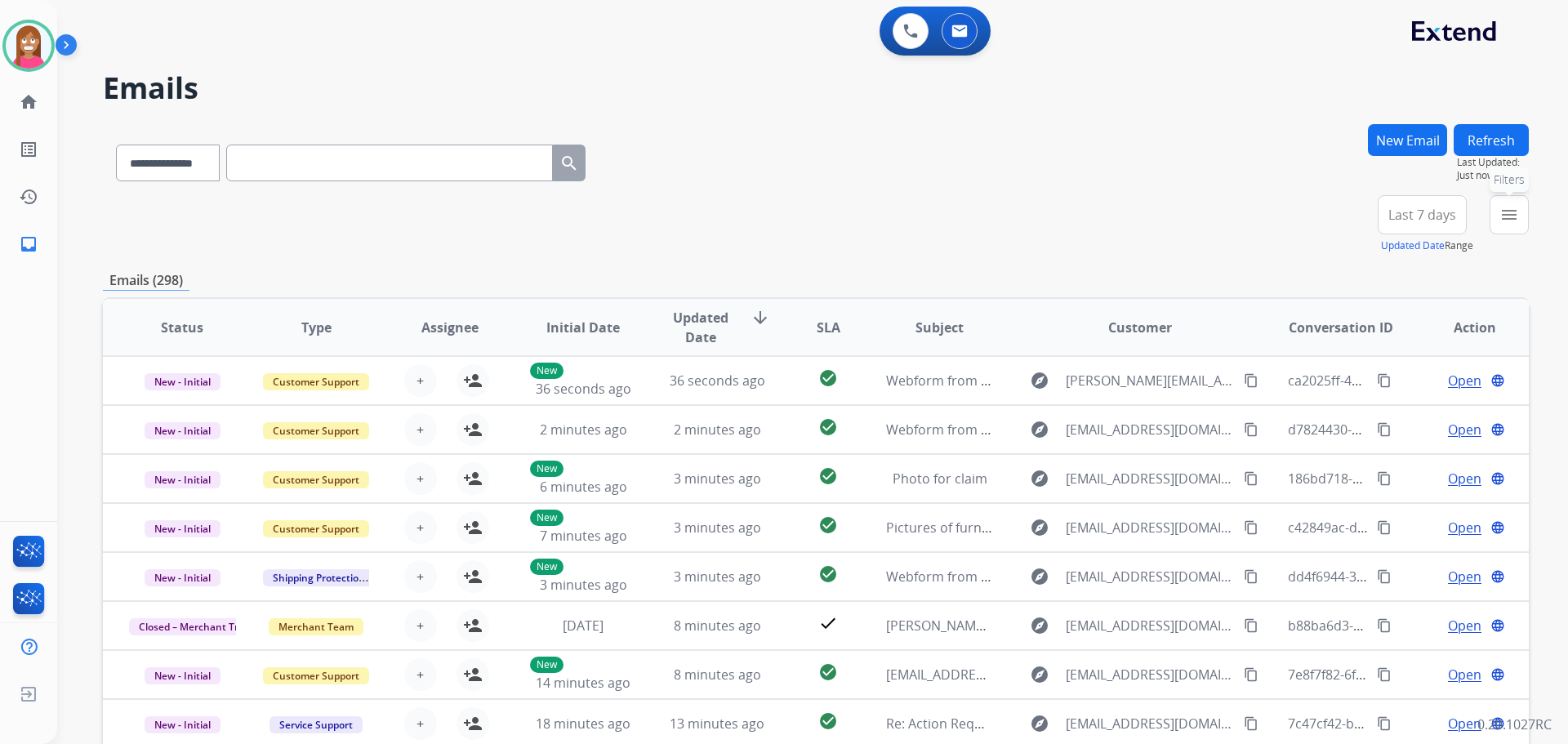
click at [1500, 227] on button "menu Filters" at bounding box center [1510, 215] width 39 height 39
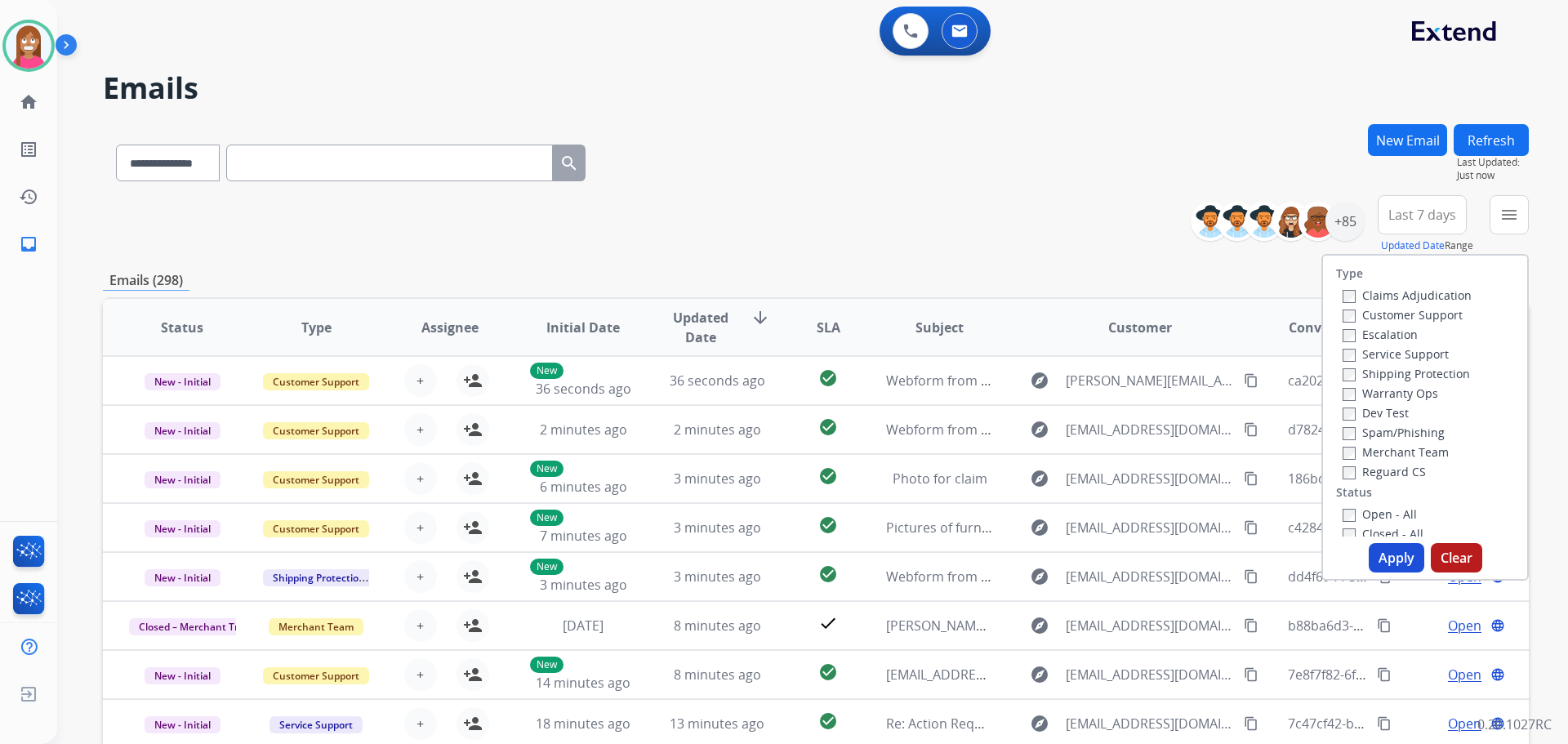
click at [1408, 320] on label "Customer Support" at bounding box center [1402, 315] width 120 height 16
click at [1387, 371] on label "Shipping Protection" at bounding box center [1406, 373] width 127 height 16
click at [1370, 473] on label "Reguard CS" at bounding box center [1384, 472] width 84 height 16
click at [1349, 517] on label "Open - All" at bounding box center [1379, 514] width 74 height 16
click at [1388, 552] on button "Apply" at bounding box center [1396, 557] width 55 height 29
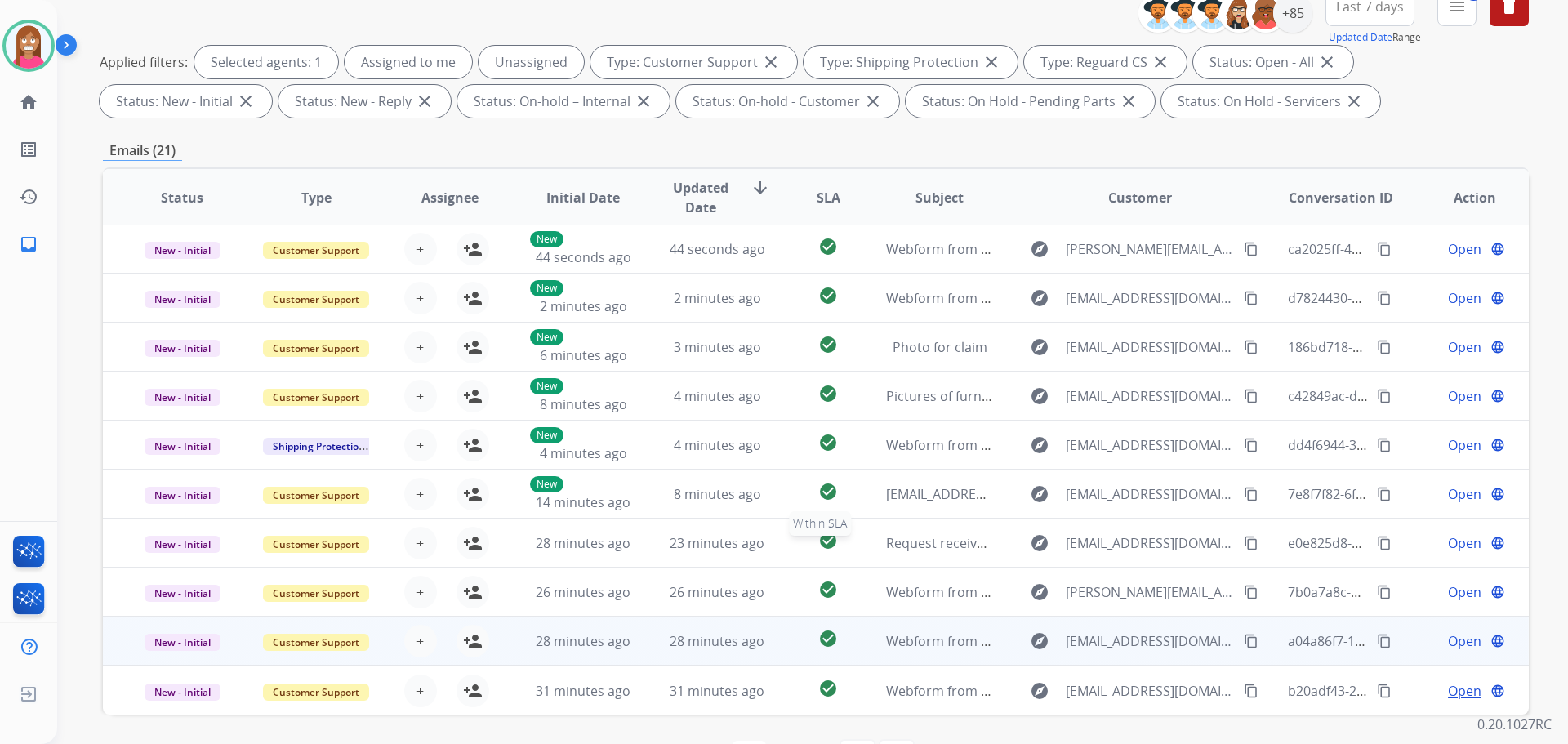
scroll to position [264, 0]
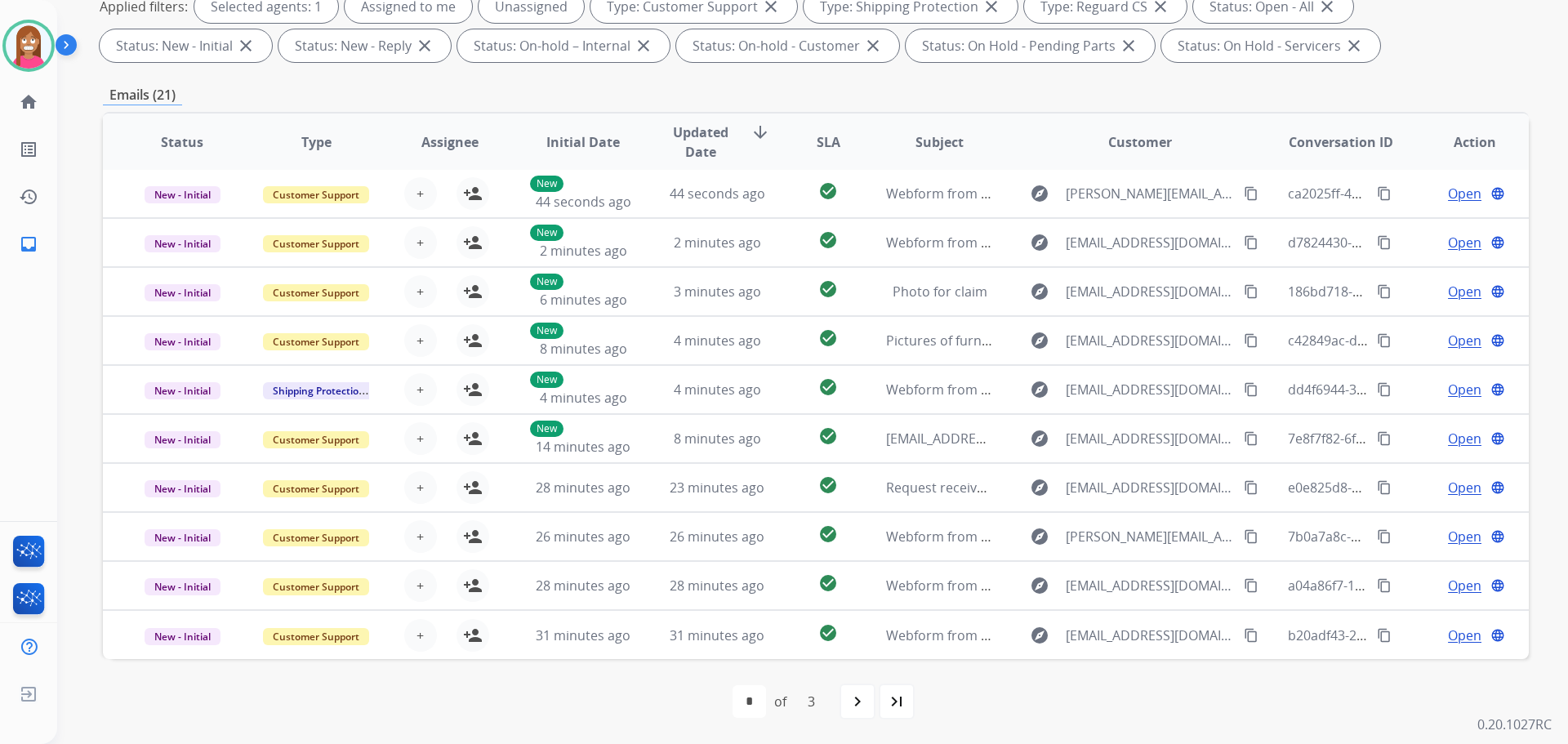
click at [896, 692] on mat-icon "last_page" at bounding box center [897, 701] width 19 height 19
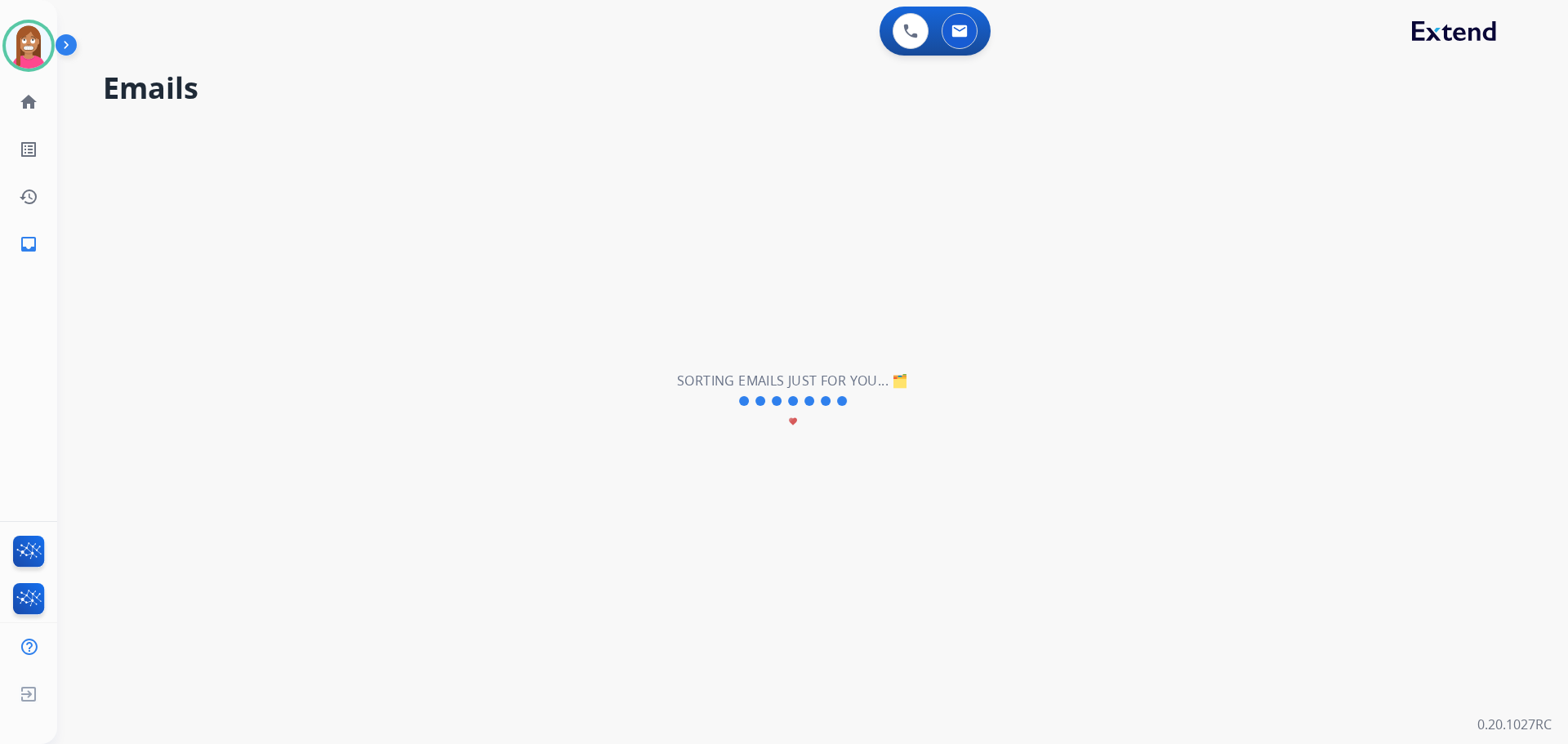
scroll to position [0, 0]
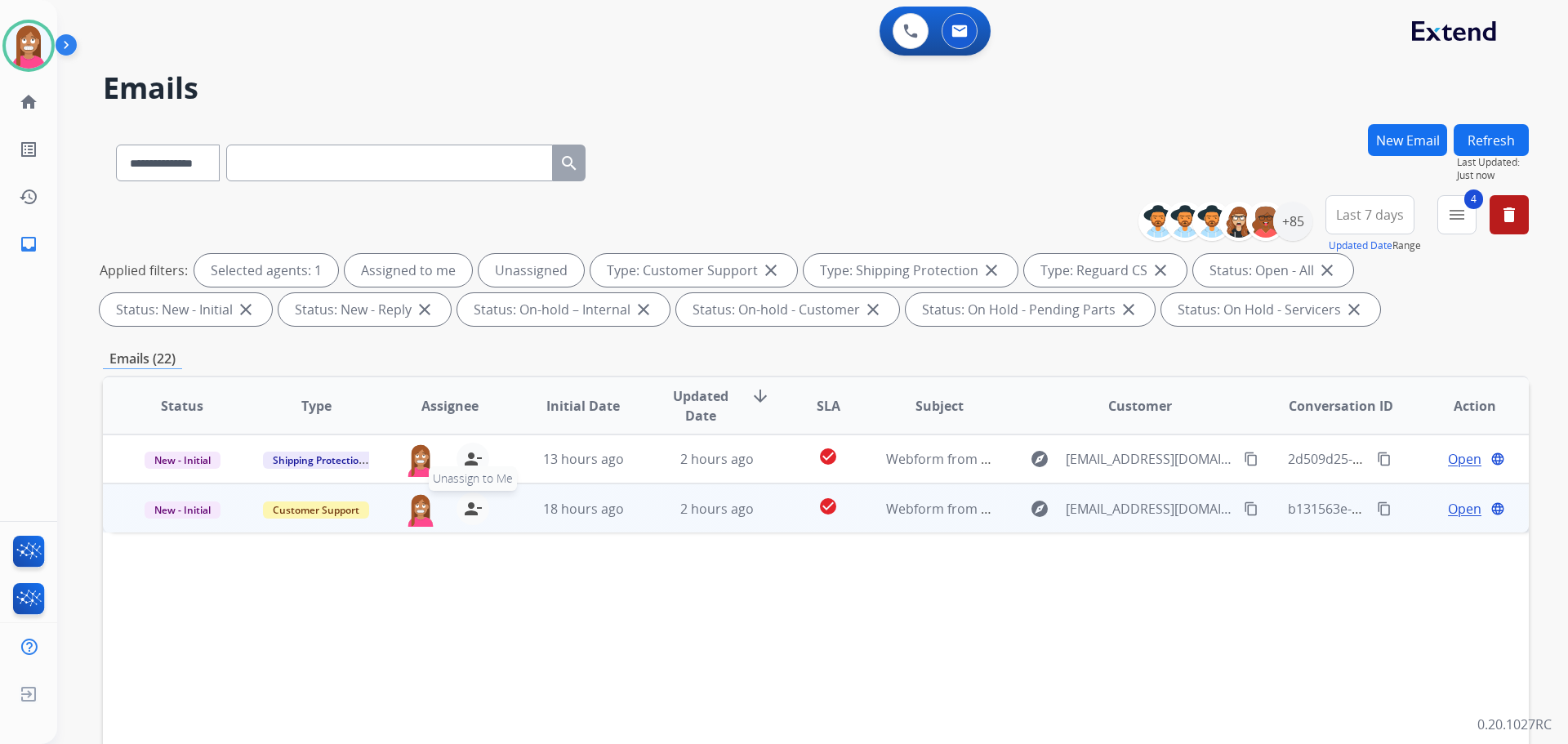
click at [472, 517] on mat-icon "person_remove" at bounding box center [473, 509] width 19 height 19
click at [472, 517] on mat-icon "person_add" at bounding box center [473, 509] width 19 height 19
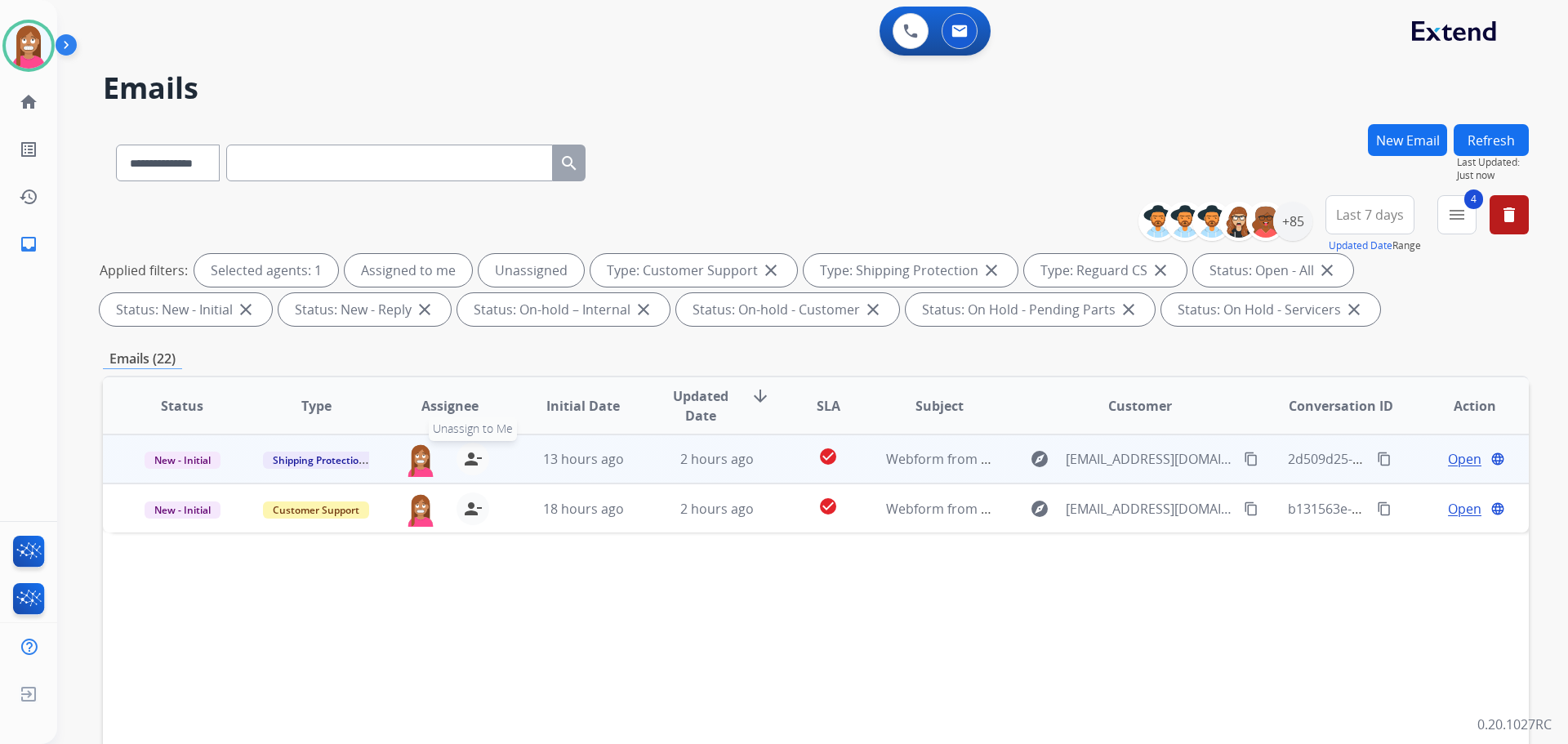
click at [476, 466] on mat-icon "person_remove" at bounding box center [473, 459] width 19 height 19
click at [476, 466] on mat-icon "person_add" at bounding box center [473, 459] width 19 height 19
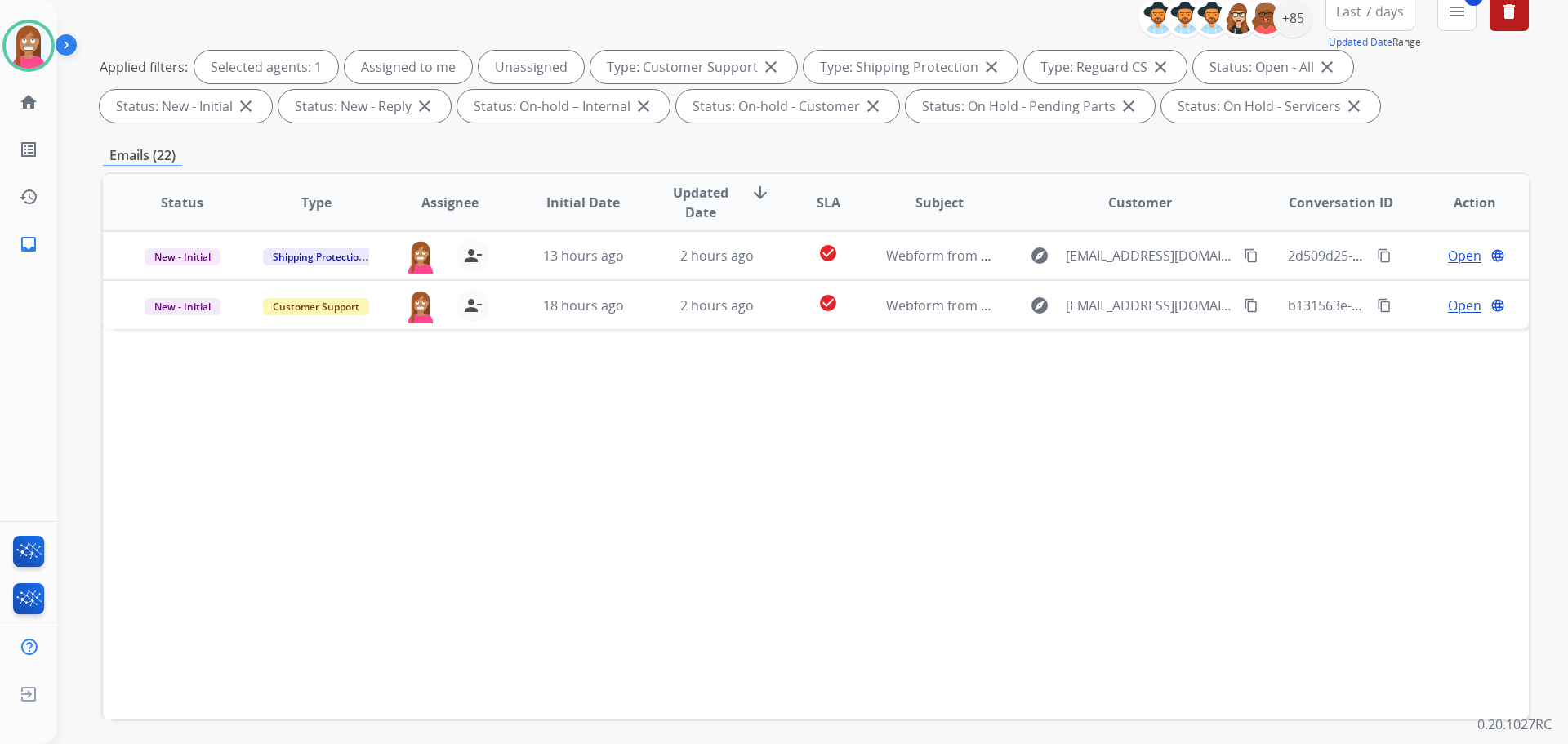
scroll to position [264, 0]
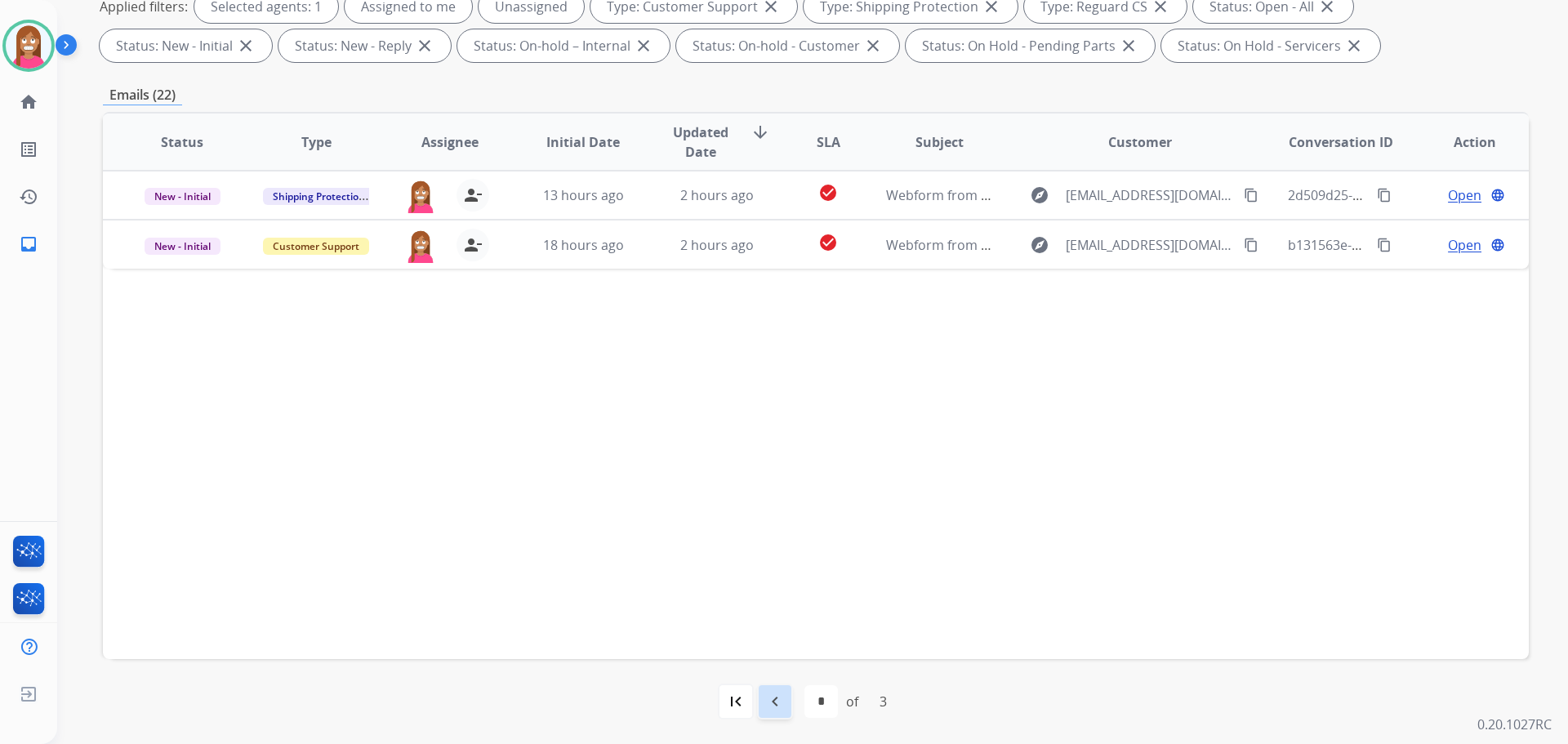
click at [787, 700] on div "navigate_before" at bounding box center [774, 701] width 36 height 36
select select "*"
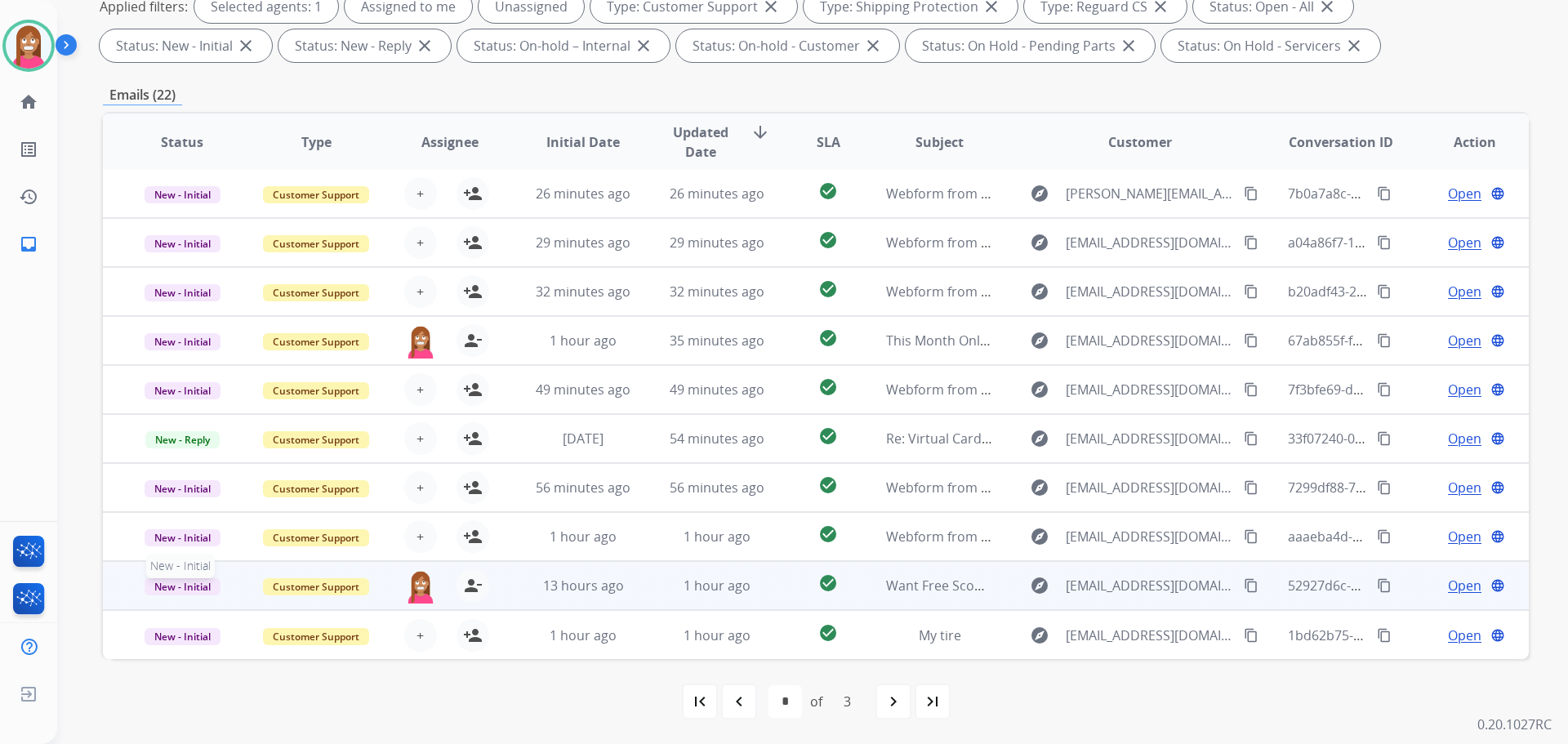
click at [187, 589] on span "New - Initial" at bounding box center [183, 587] width 76 height 18
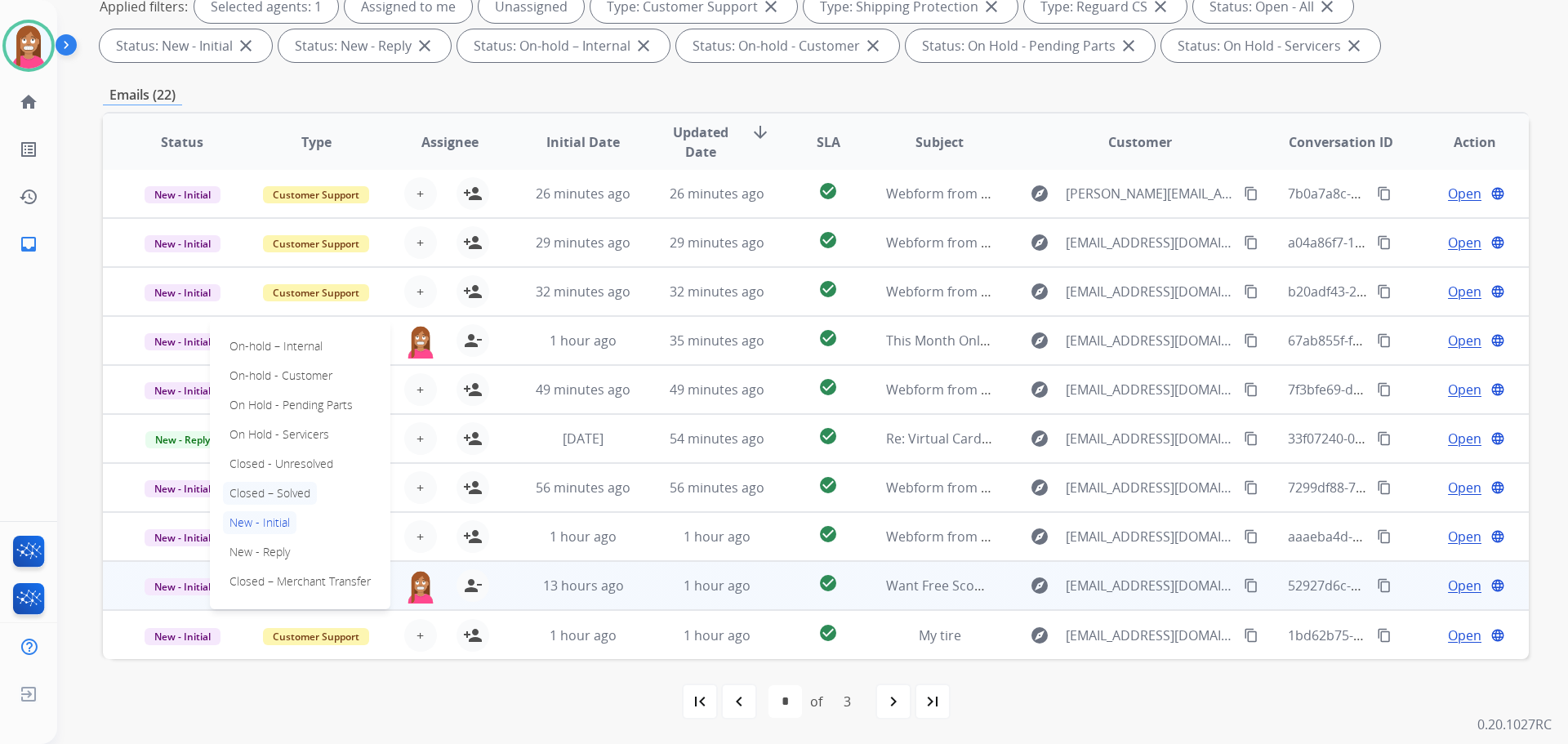
click at [272, 494] on p "Closed – Solved" at bounding box center [269, 493] width 94 height 23
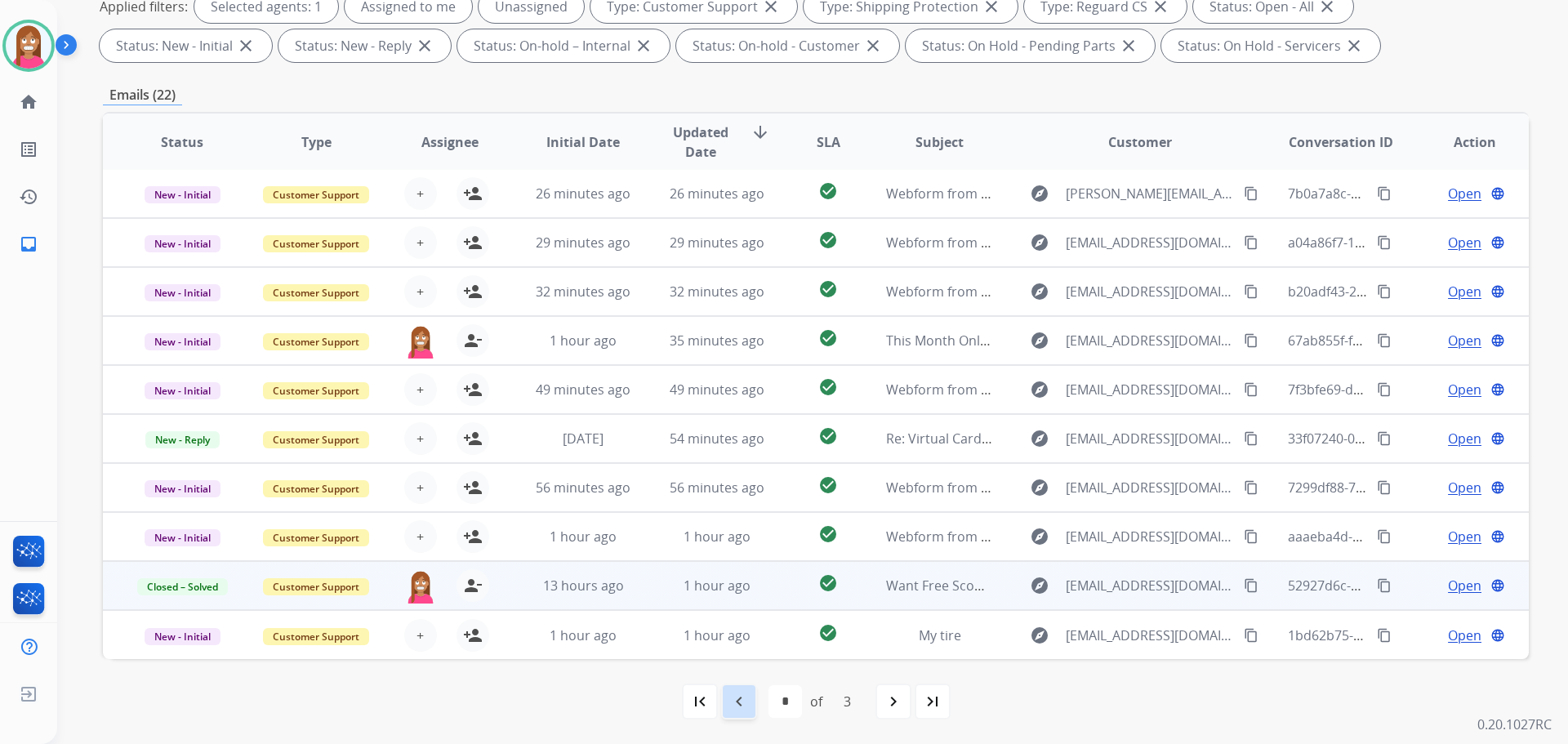
click at [740, 709] on mat-icon "navigate_before" at bounding box center [739, 701] width 19 height 19
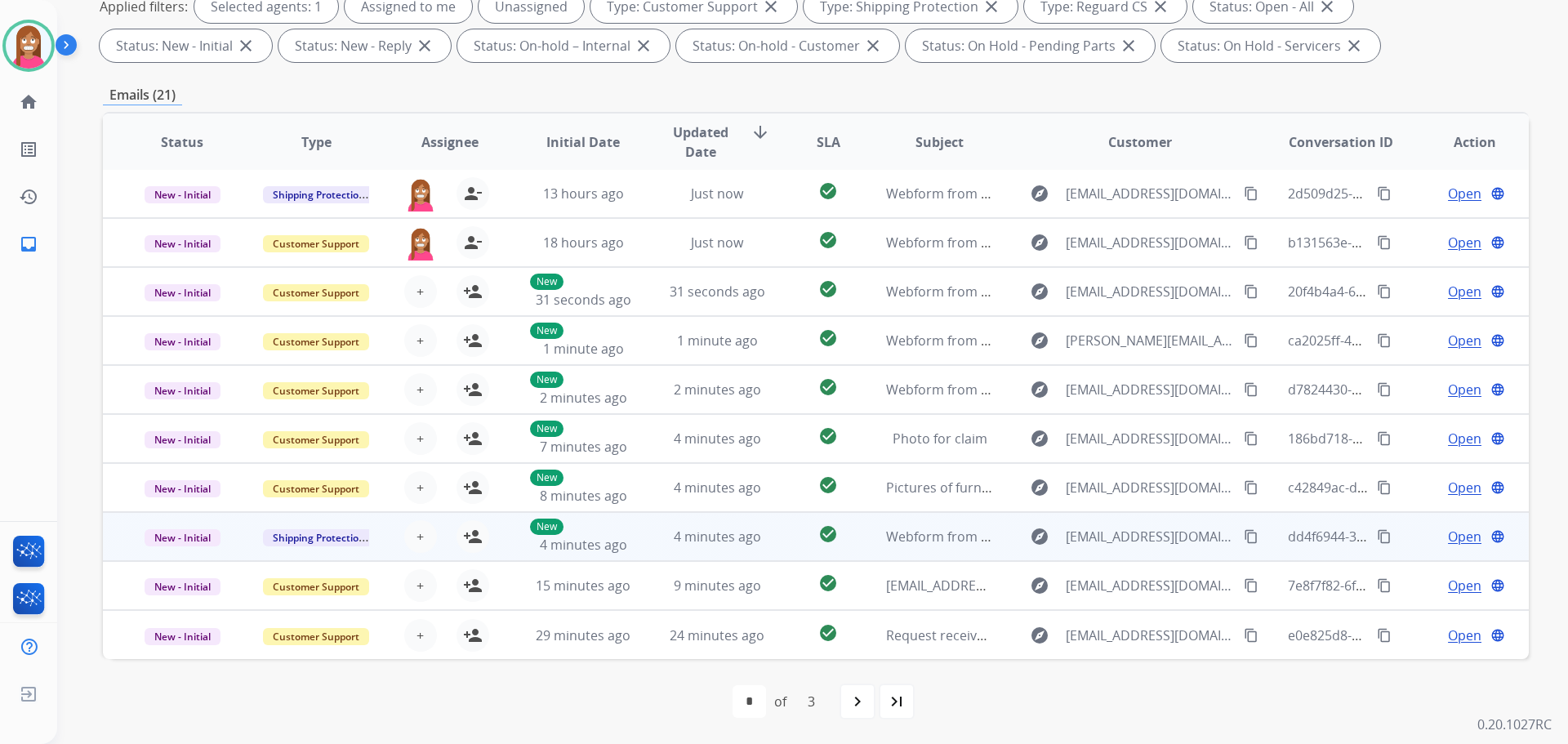
click at [1244, 534] on mat-icon "content_copy" at bounding box center [1251, 536] width 15 height 15
click at [656, 548] on td "4 minutes ago" at bounding box center [705, 537] width 134 height 49
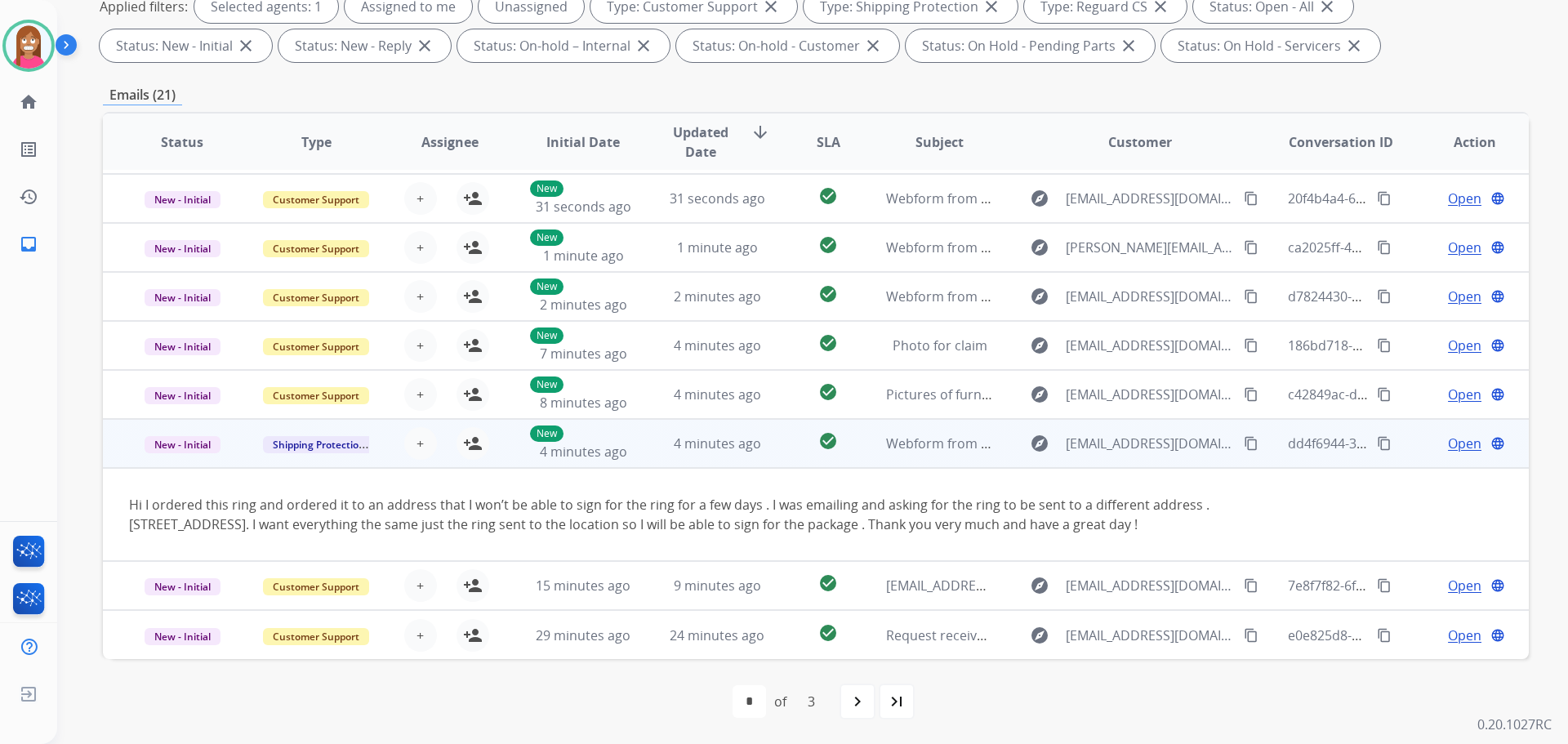
scroll to position [115, 0]
click at [481, 428] on button "person_add Assign to Me" at bounding box center [473, 443] width 33 height 33
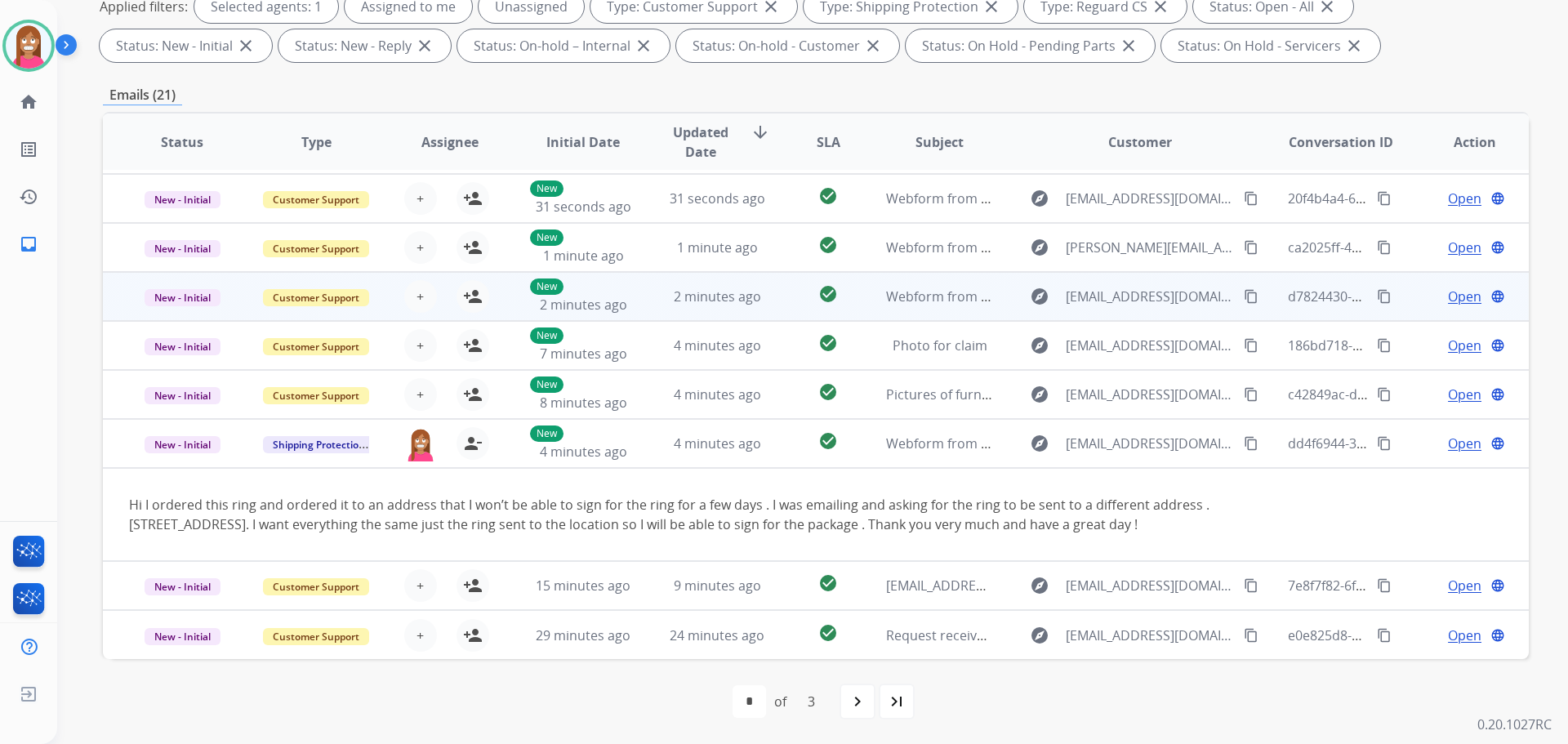
click at [1244, 289] on mat-icon "content_copy" at bounding box center [1251, 296] width 15 height 15
click at [763, 293] on td "2 minutes ago" at bounding box center [705, 297] width 134 height 49
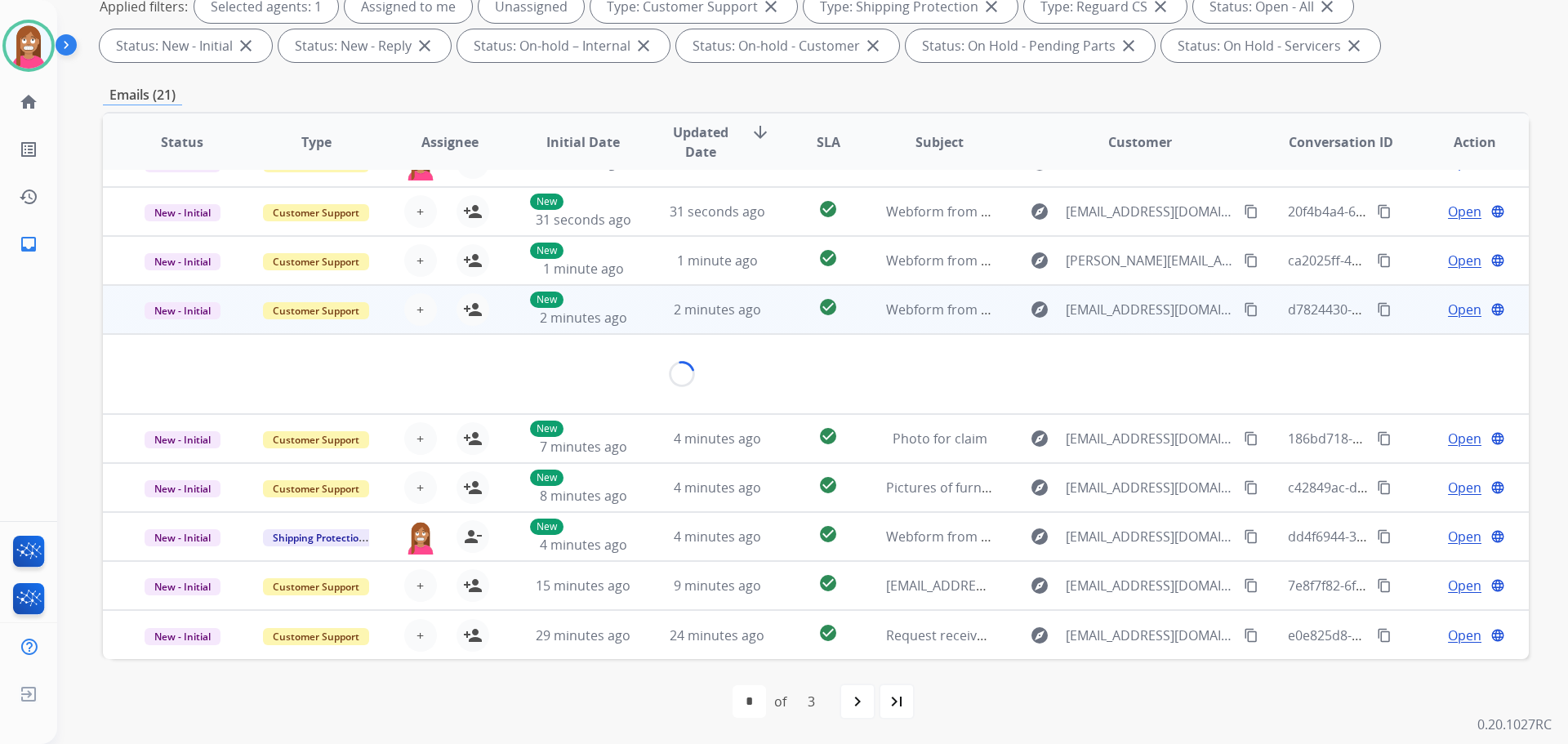
scroll to position [75, 0]
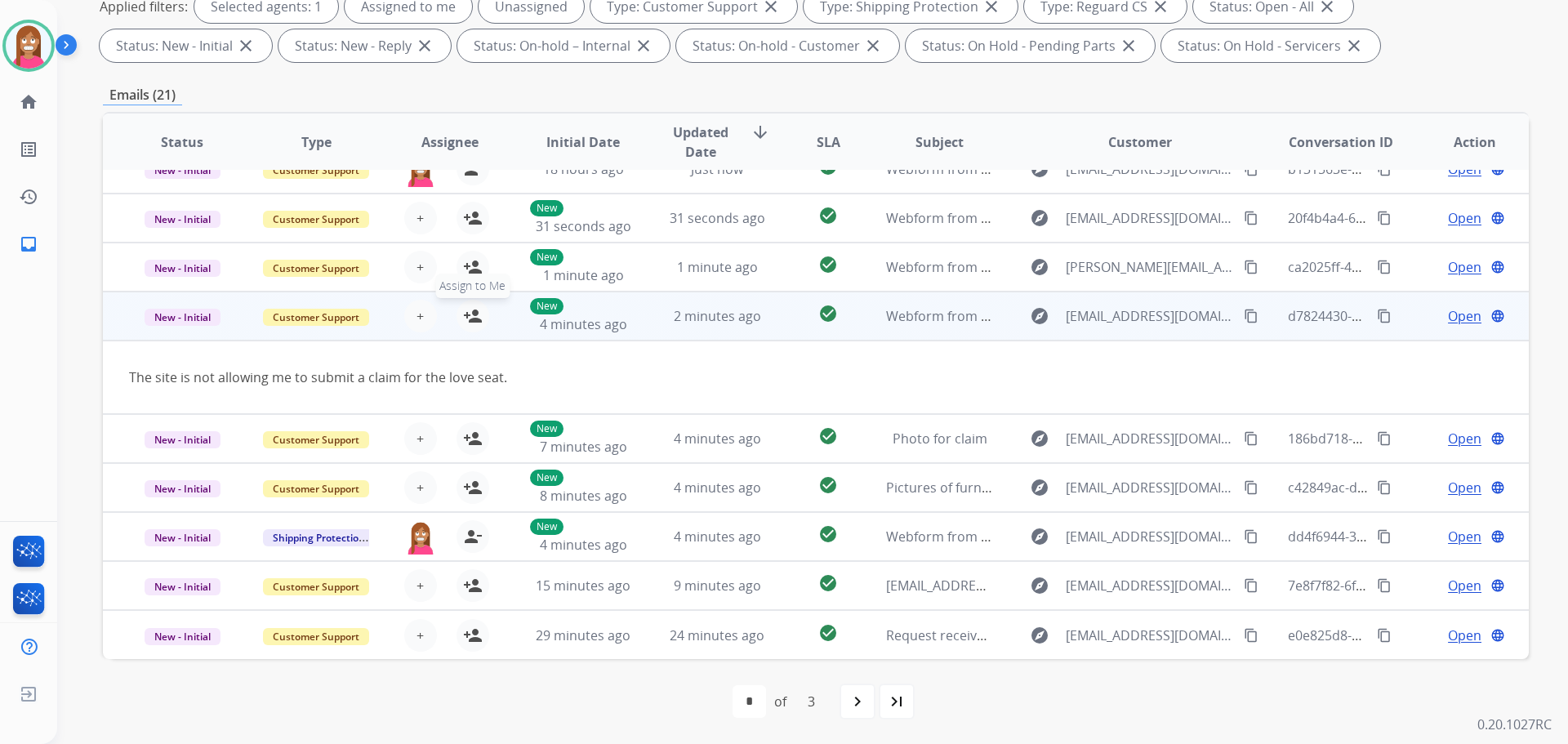
click at [471, 319] on mat-icon "person_add" at bounding box center [473, 316] width 19 height 19
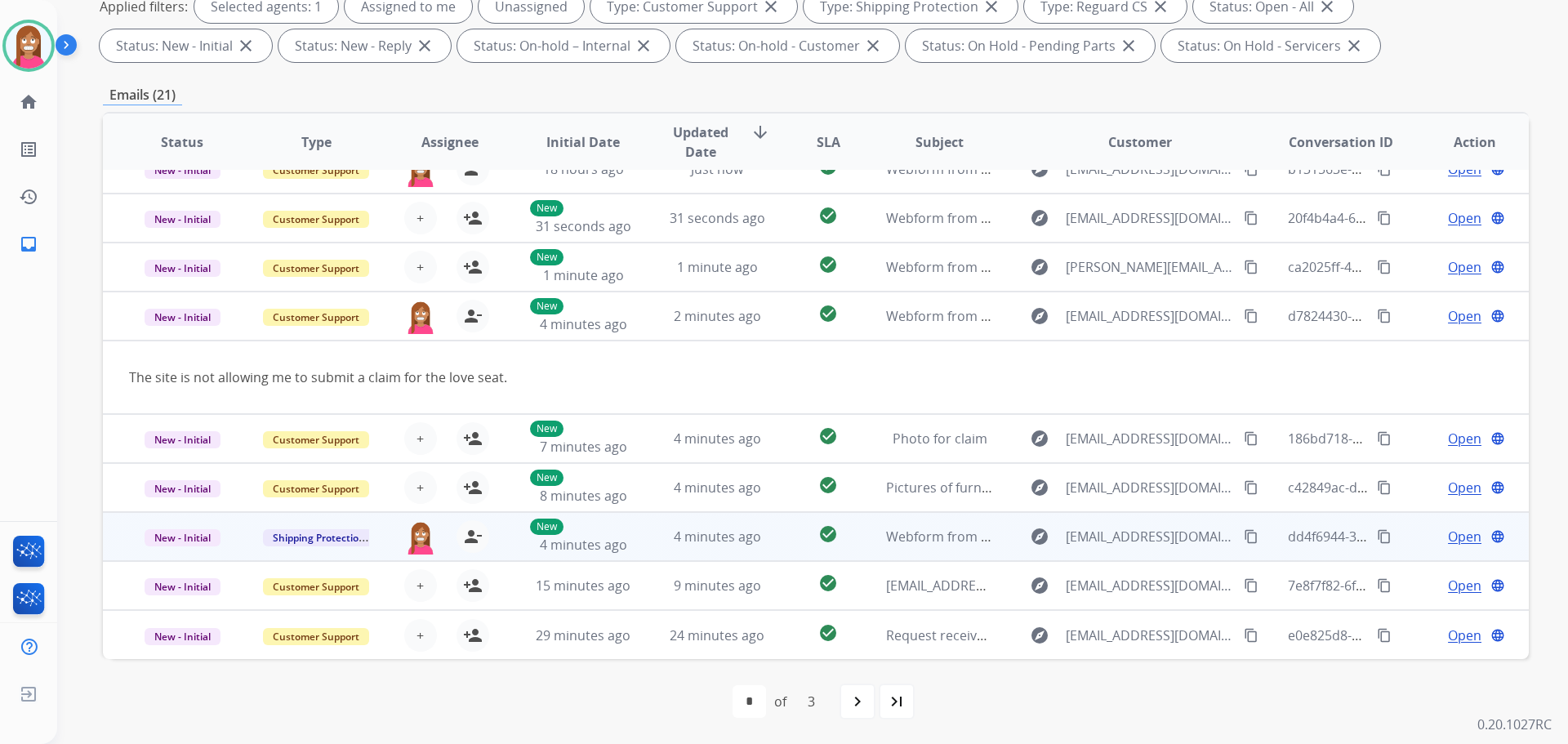
click at [1450, 538] on span "Open" at bounding box center [1465, 537] width 33 height 19
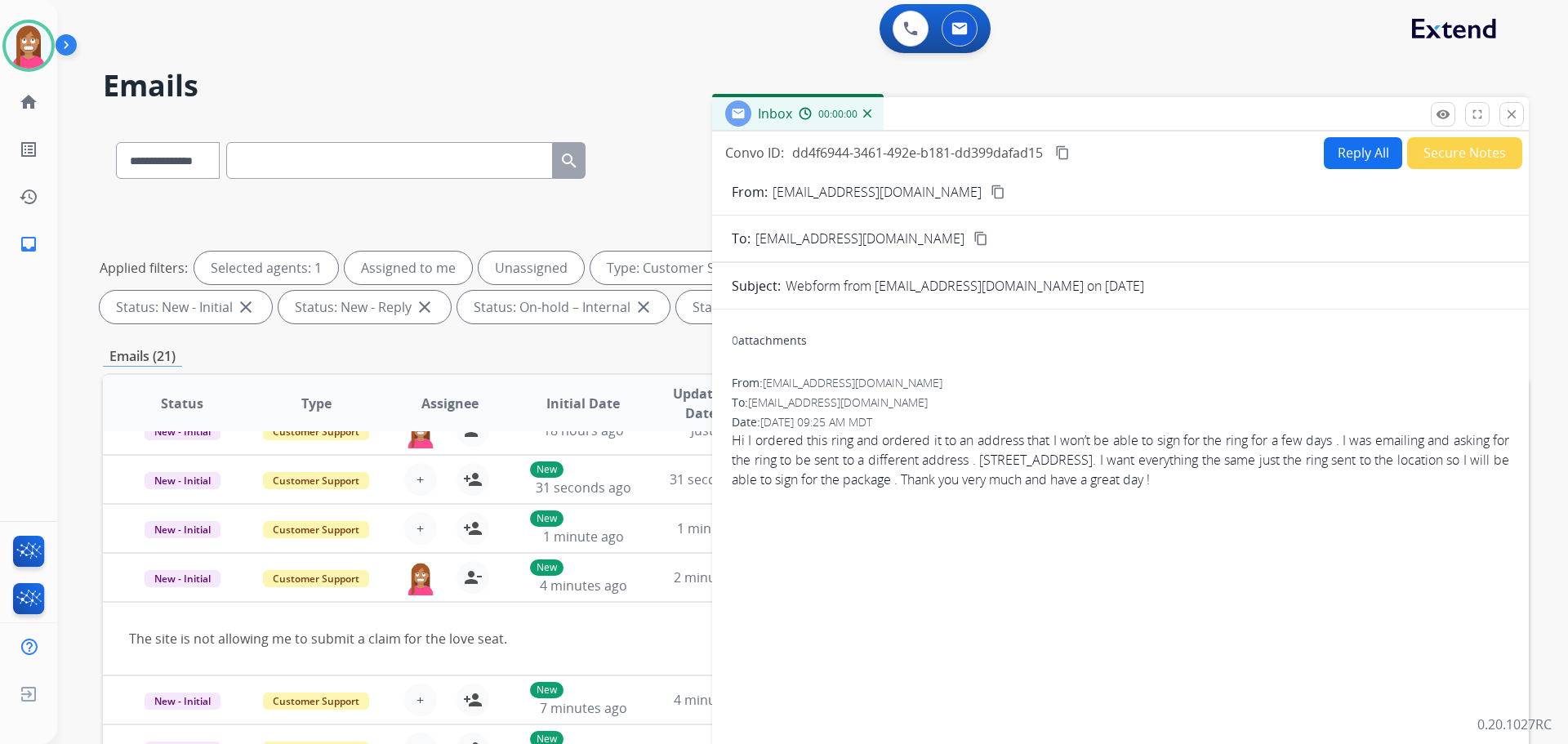
scroll to position [0, 0]
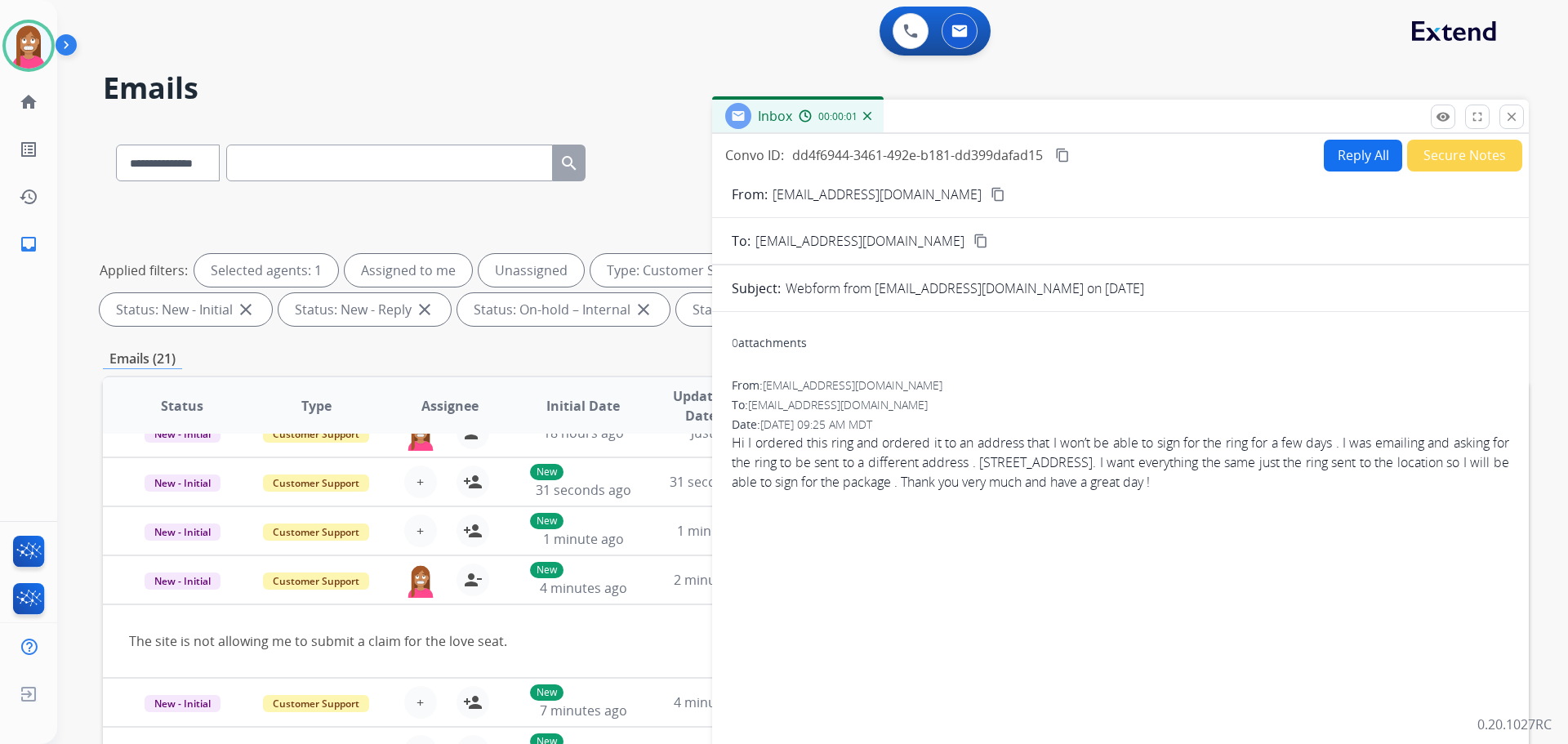
click at [1345, 167] on button "Reply All" at bounding box center [1363, 156] width 79 height 32
select select "**********"
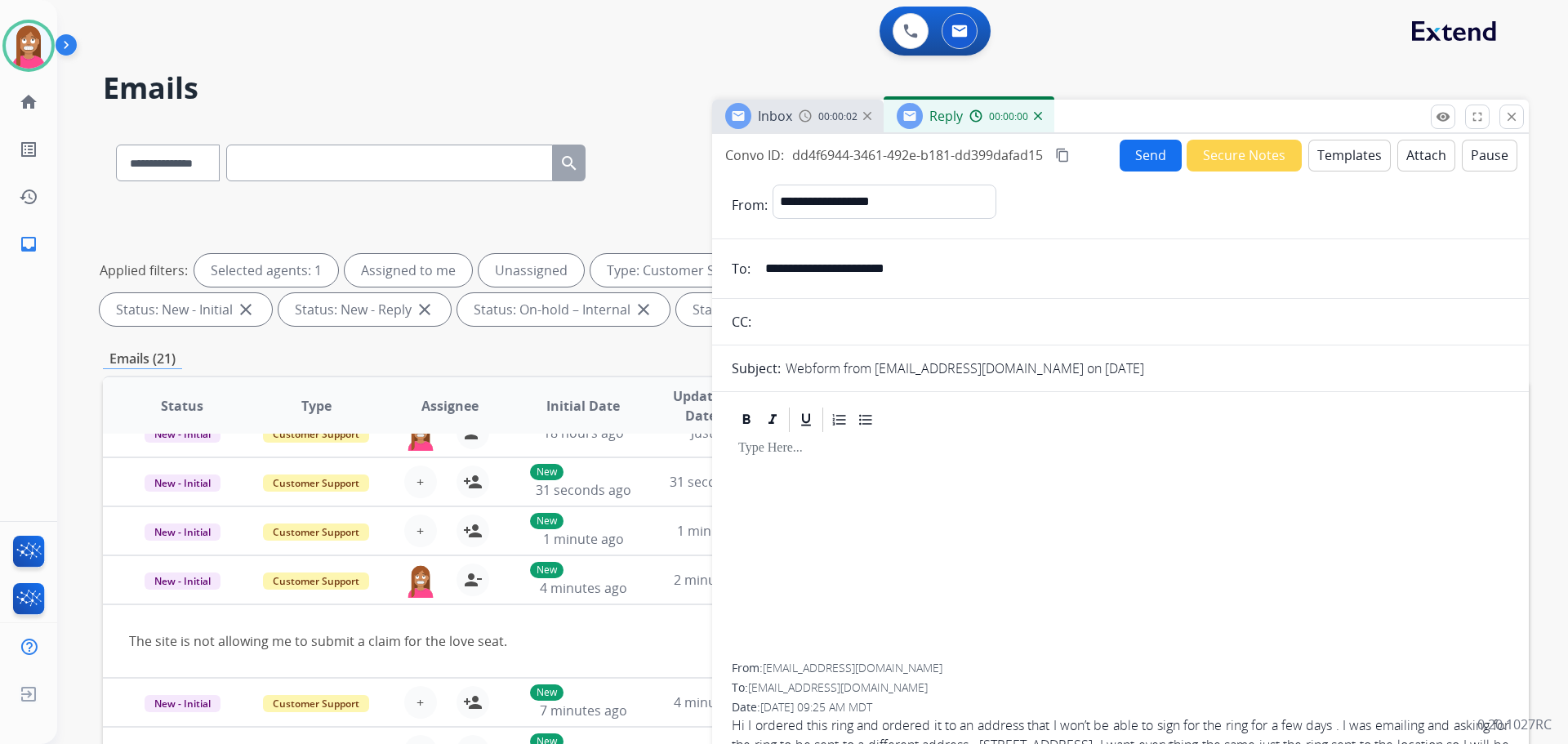
click at [1344, 161] on button "Templates" at bounding box center [1349, 156] width 83 height 32
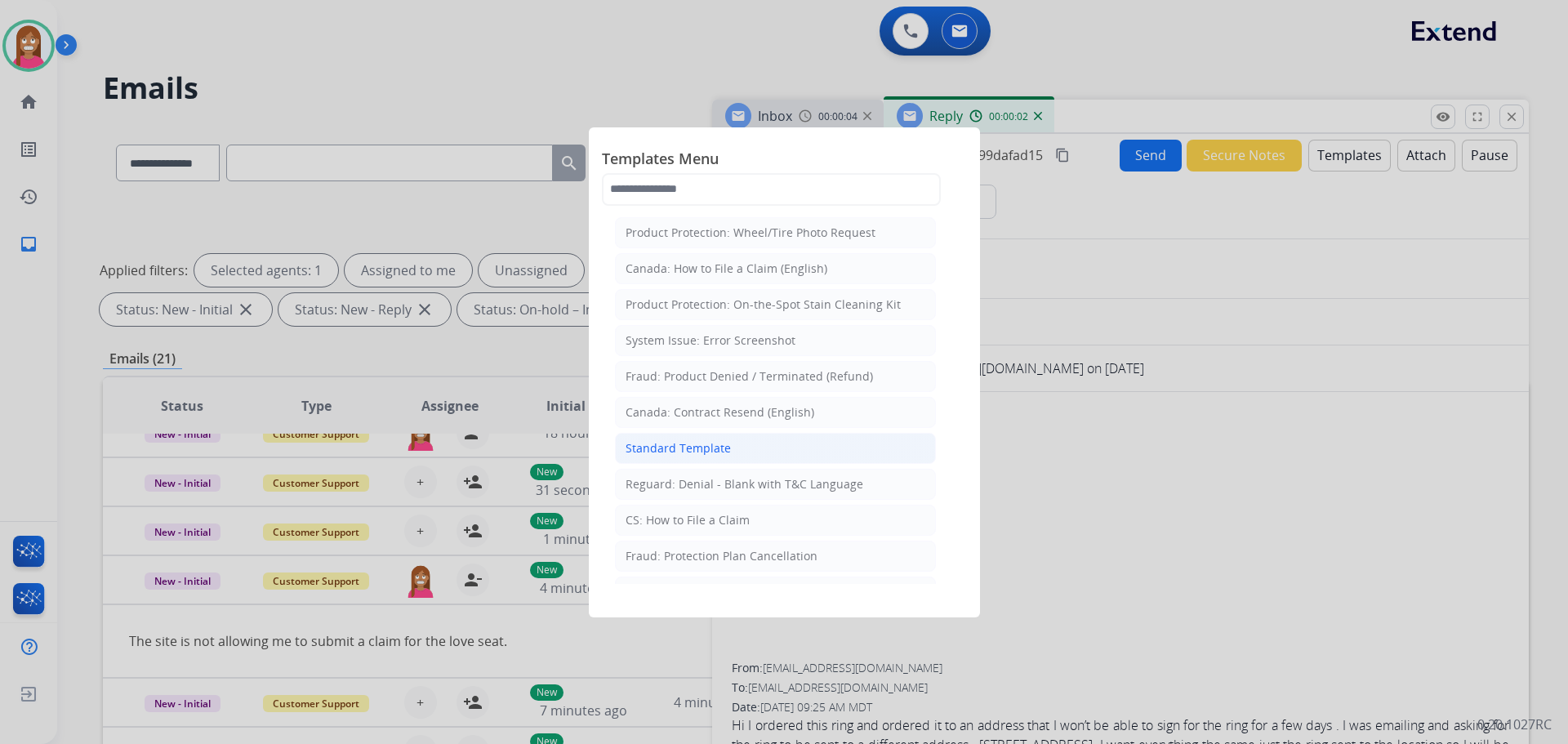
click at [668, 446] on div "Standard Template" at bounding box center [678, 448] width 105 height 17
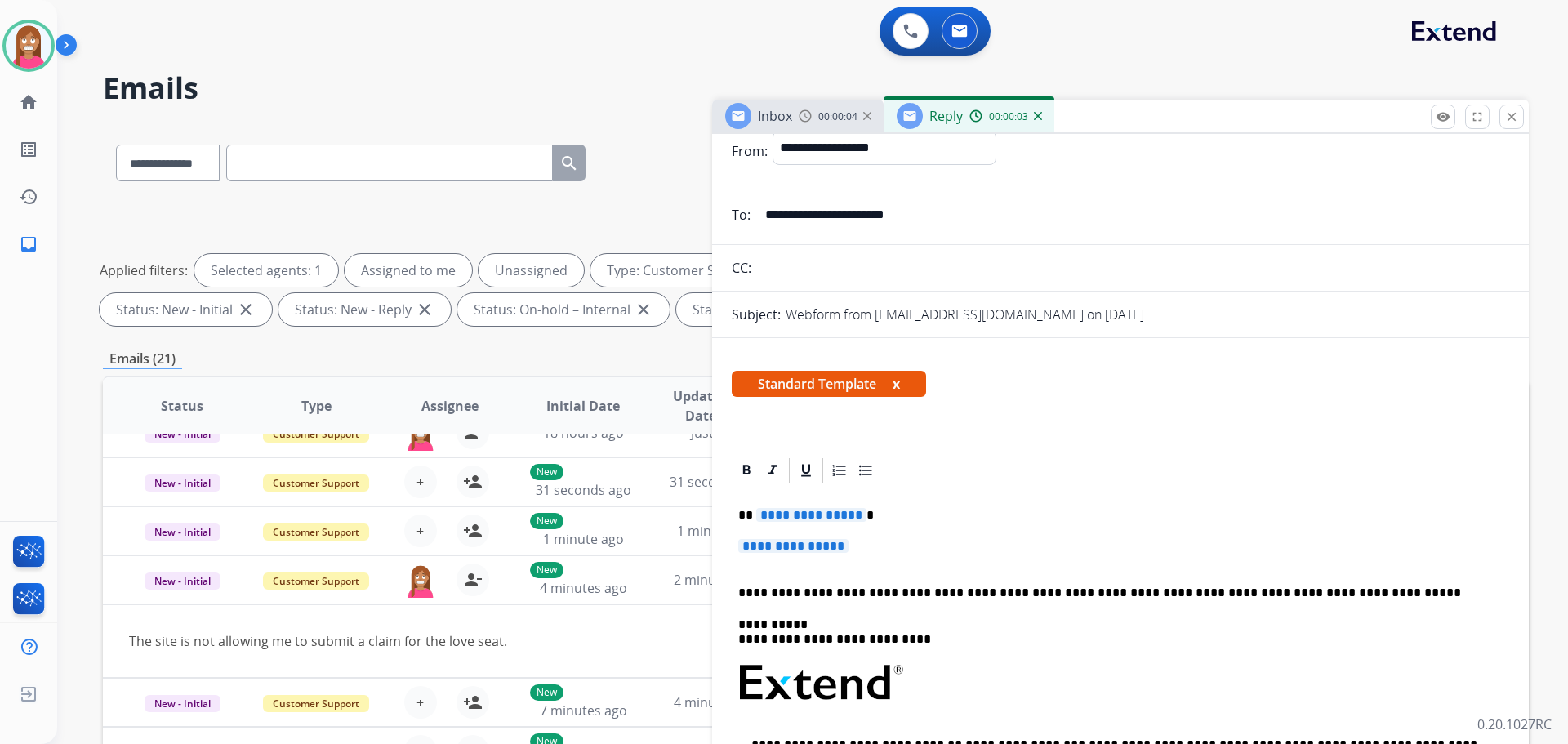
scroll to position [82, 0]
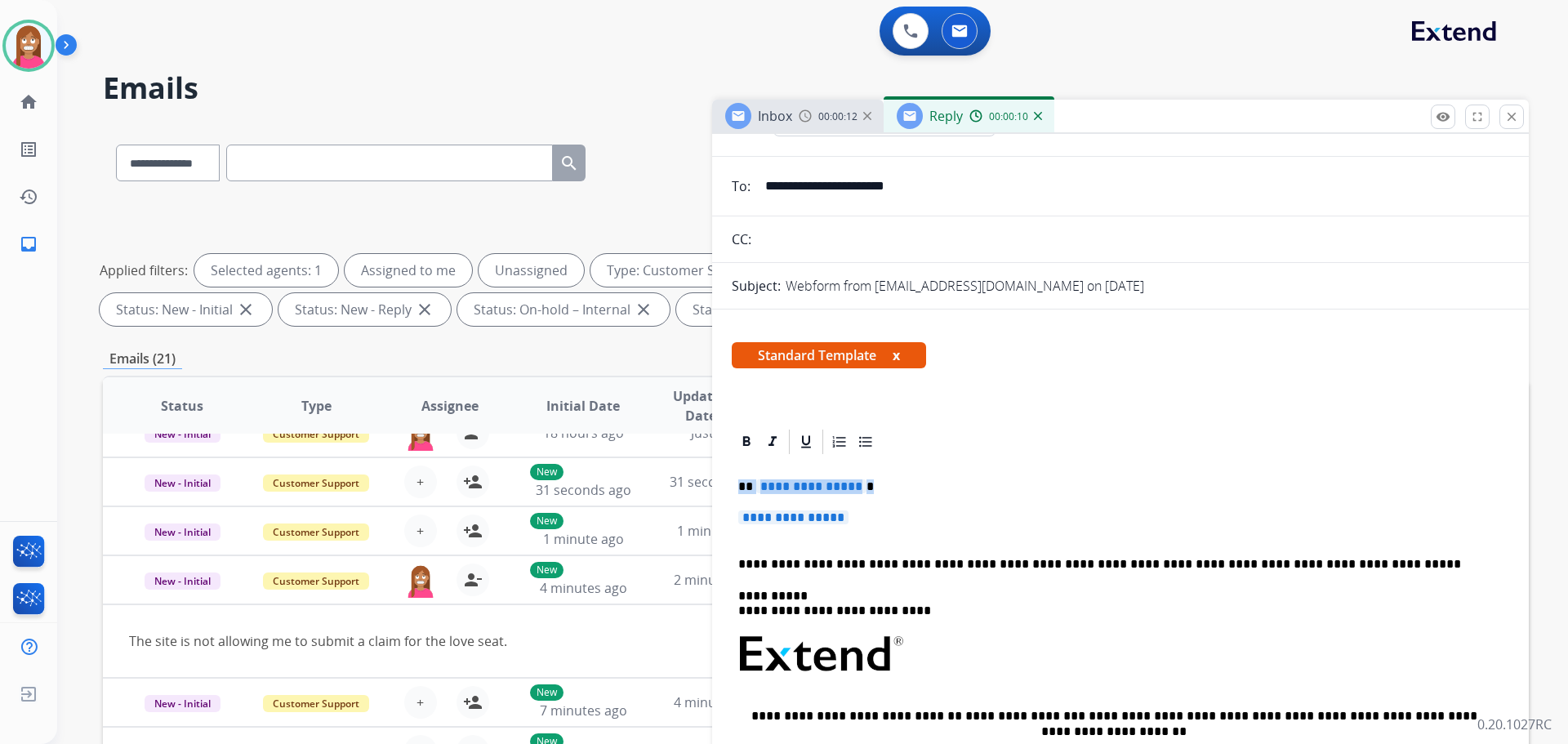
drag, startPoint x: 871, startPoint y: 516, endPoint x: 739, endPoint y: 491, distance: 134.3
click at [739, 491] on div "**********" at bounding box center [1120, 692] width 777 height 473
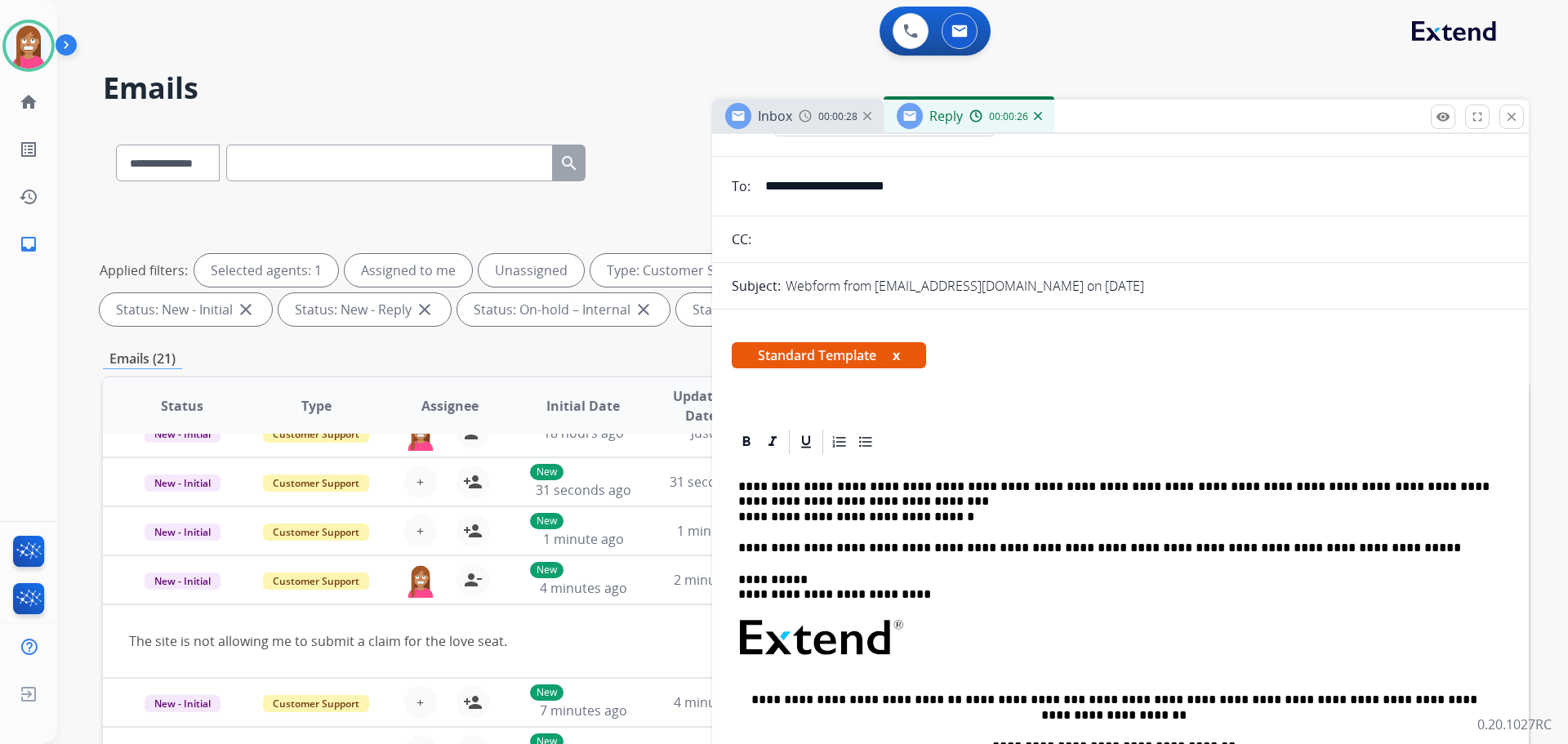
click at [933, 515] on p "**********" at bounding box center [1114, 502] width 752 height 45
drag, startPoint x: 1086, startPoint y: 517, endPoint x: 740, endPoint y: 522, distance: 346.0
click at [740, 522] on p "**********" at bounding box center [1114, 502] width 752 height 45
click at [799, 496] on p "**********" at bounding box center [1114, 502] width 752 height 45
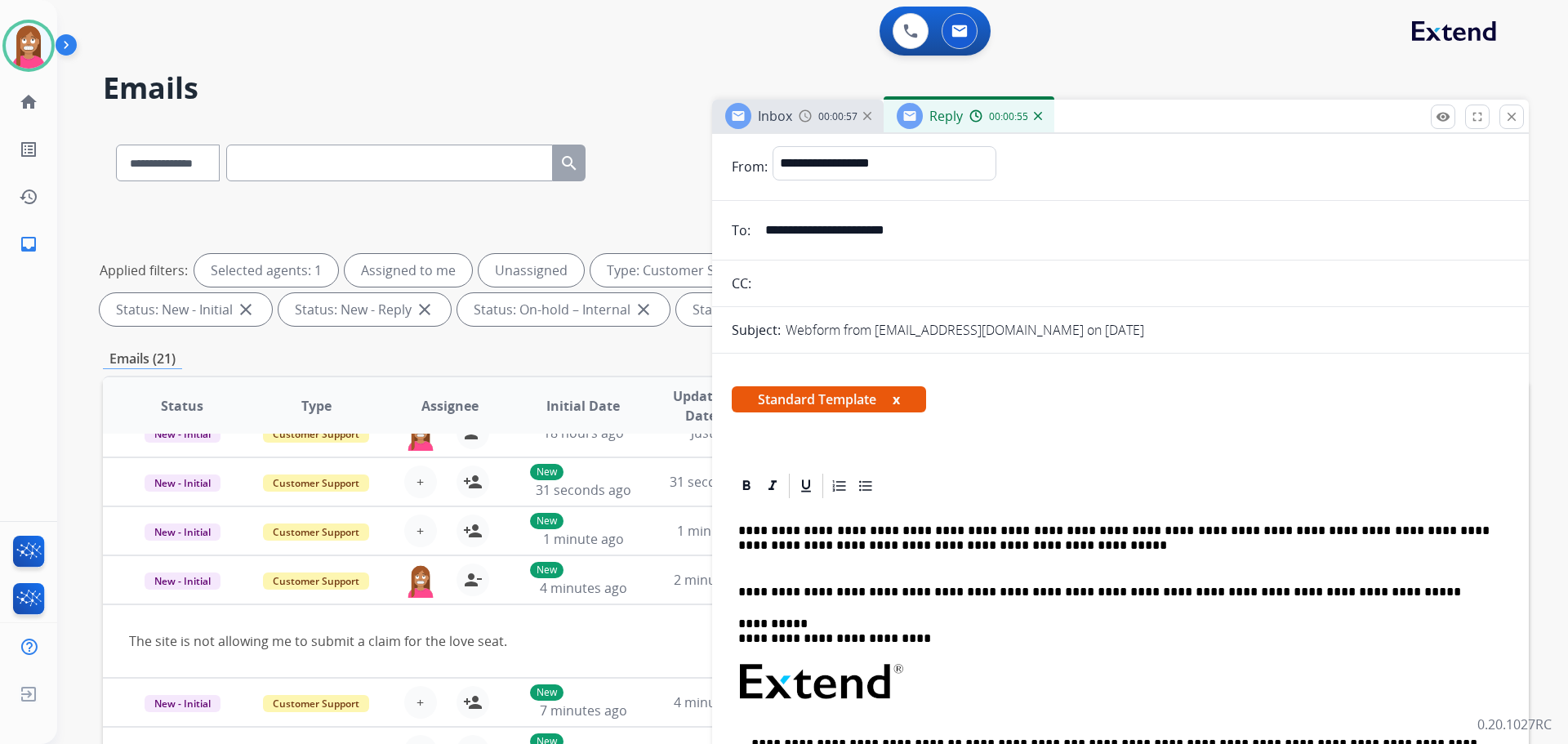
scroll to position [0, 0]
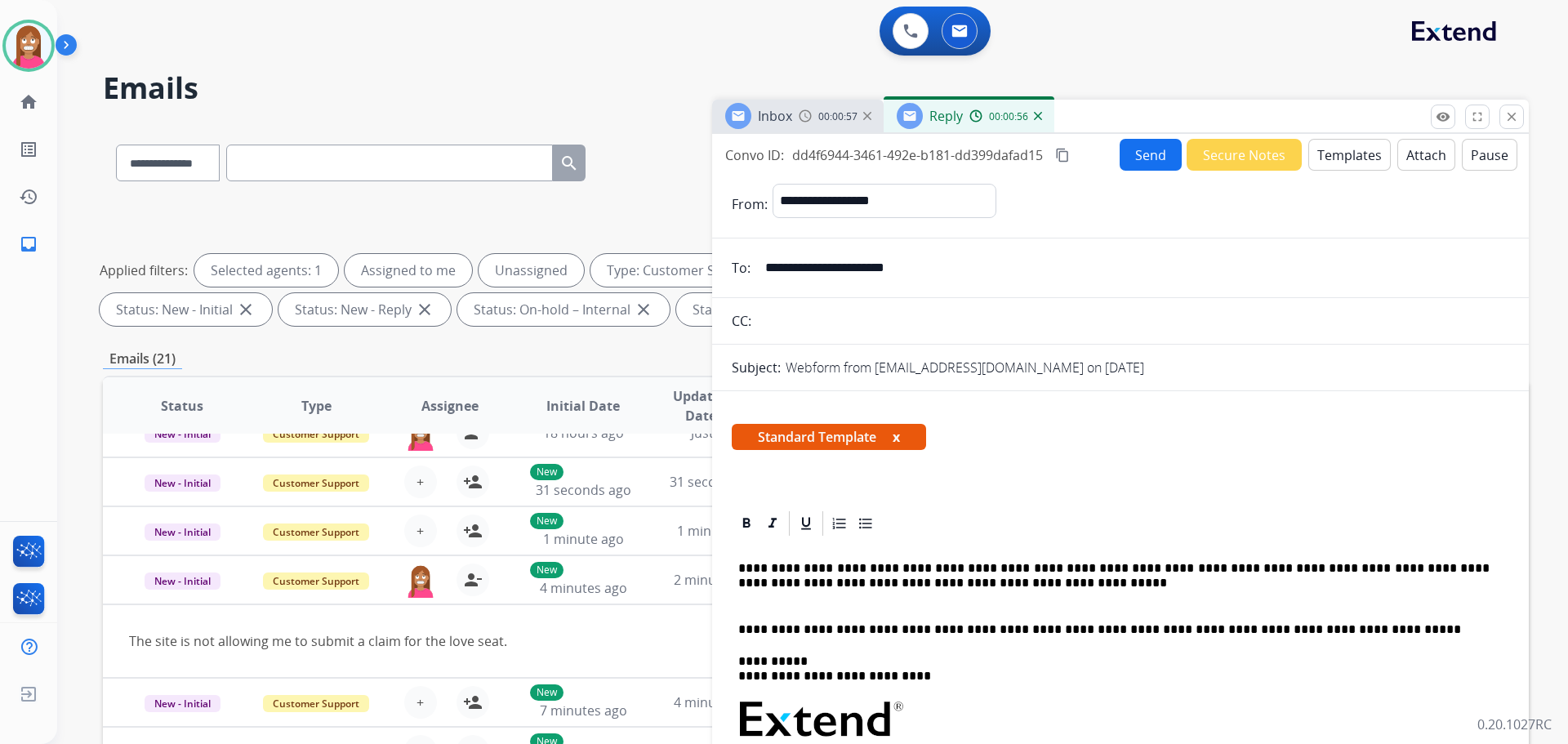
click at [1127, 160] on button "Send" at bounding box center [1151, 155] width 62 height 32
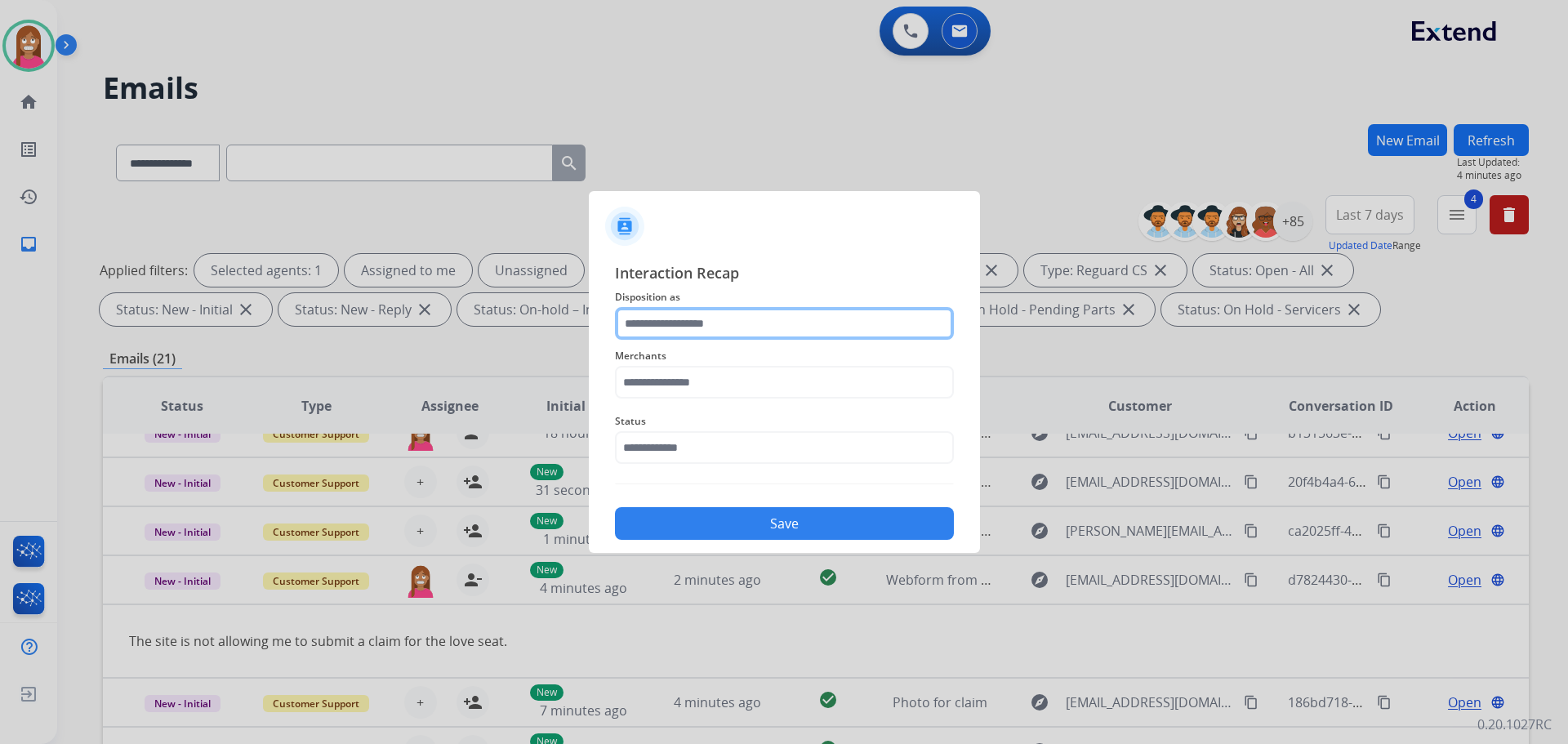
click at [662, 314] on input "text" at bounding box center [784, 324] width 339 height 33
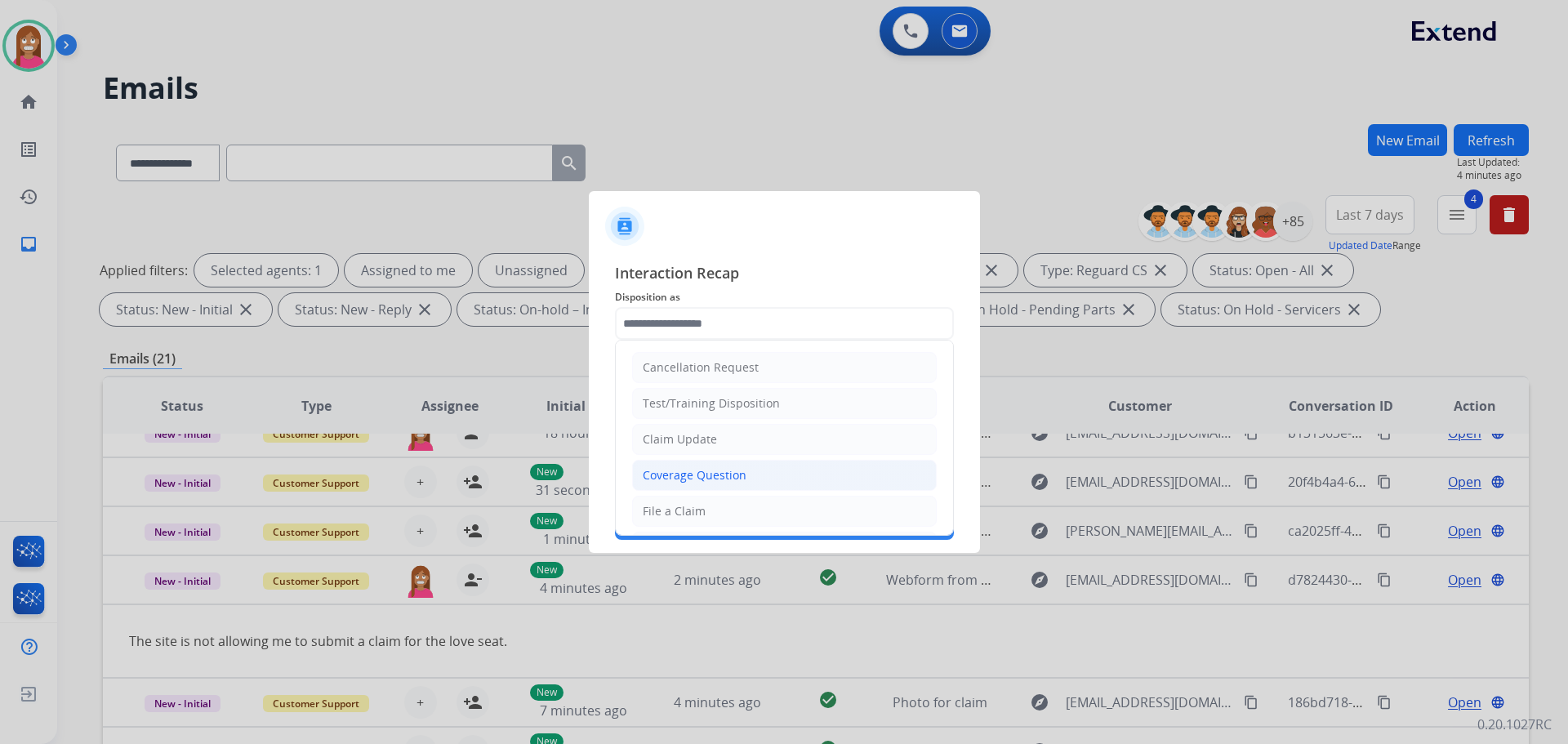
click at [704, 466] on li "Coverage Question" at bounding box center [784, 476] width 304 height 31
type input "**********"
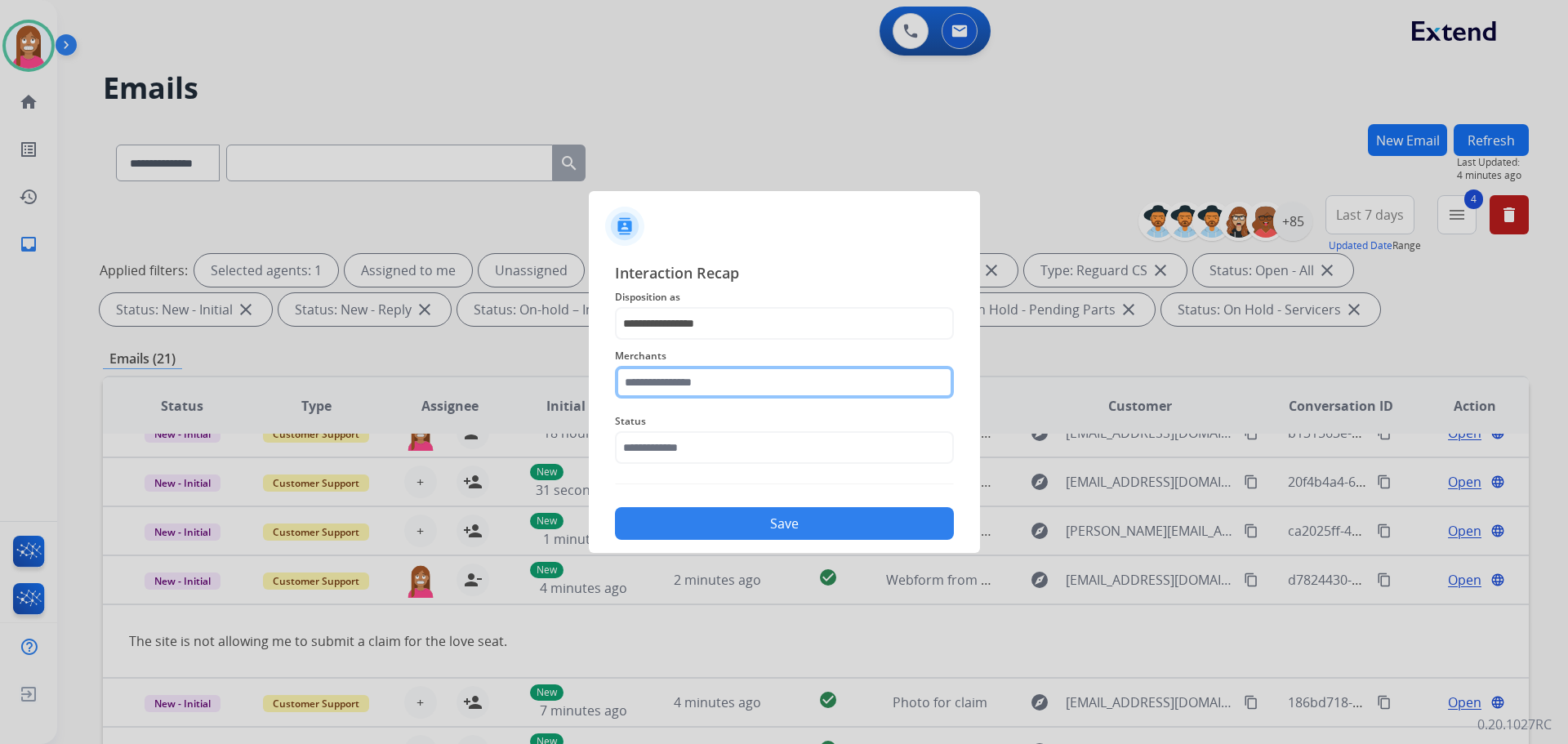
click at [680, 387] on input "text" at bounding box center [784, 382] width 339 height 33
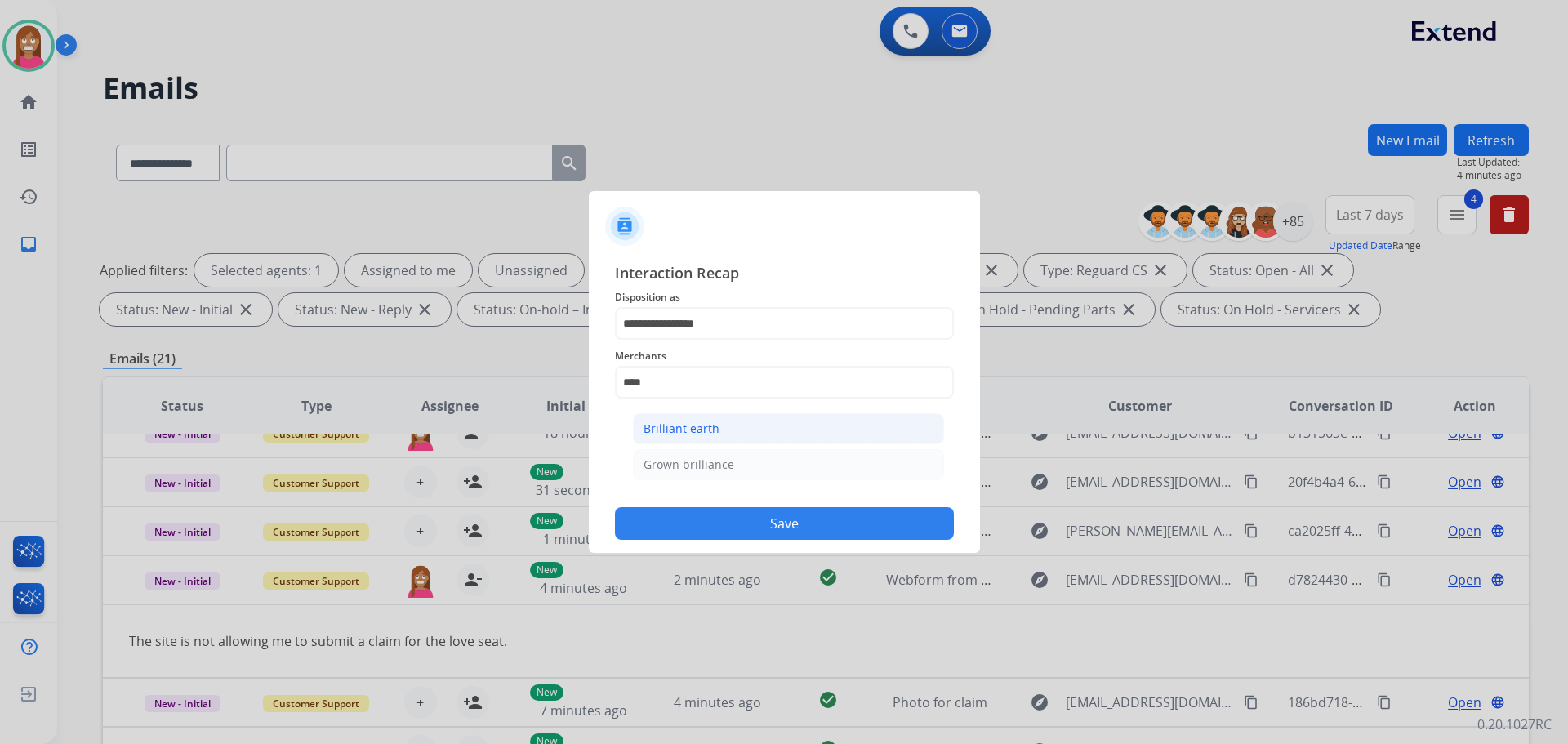
click at [725, 441] on li "Brilliant earth" at bounding box center [789, 429] width 311 height 31
type input "**********"
click at [717, 457] on input "text" at bounding box center [784, 447] width 339 height 33
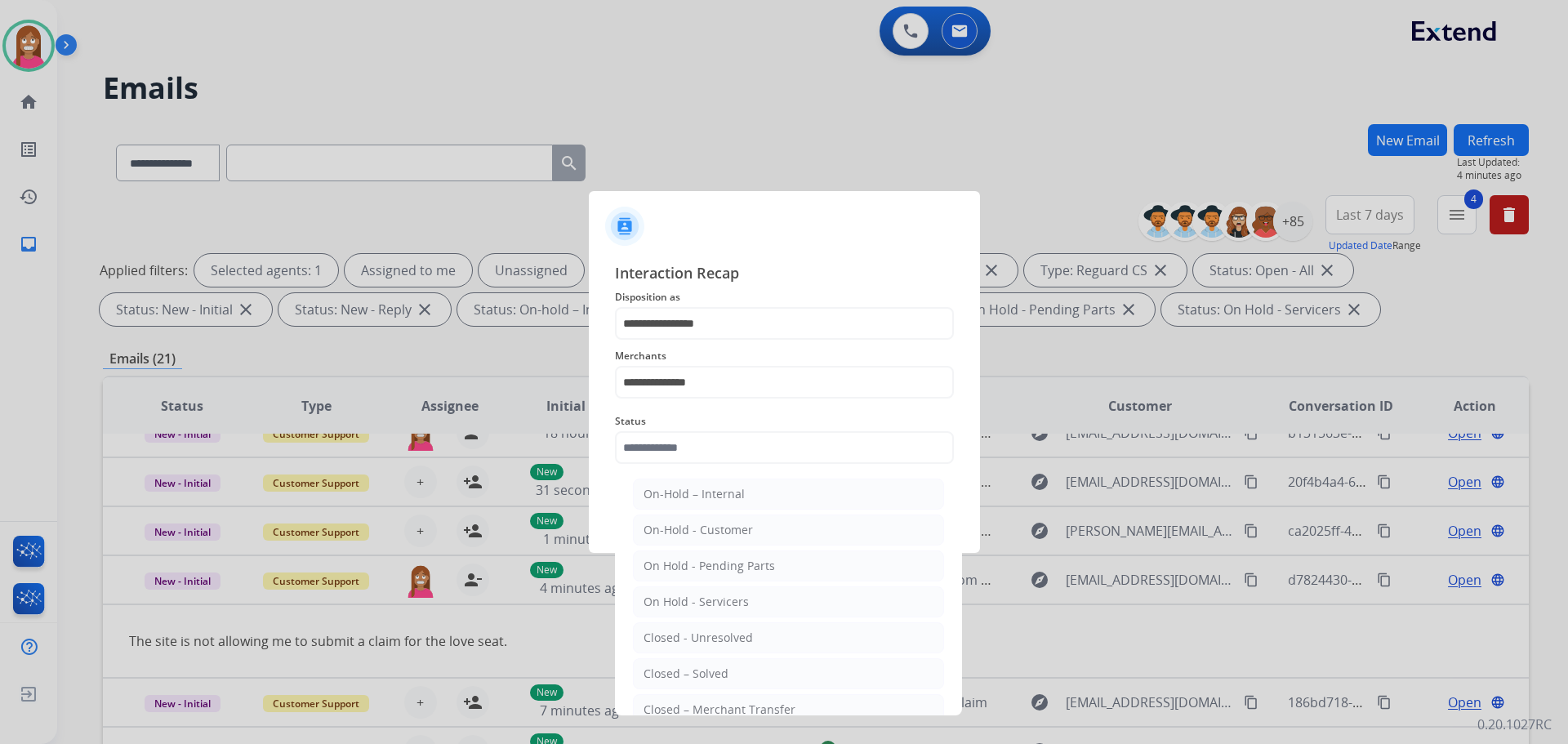
drag, startPoint x: 682, startPoint y: 665, endPoint x: 673, endPoint y: 608, distance: 57.7
click at [682, 665] on li "Closed – Solved" at bounding box center [789, 674] width 311 height 31
type input "**********"
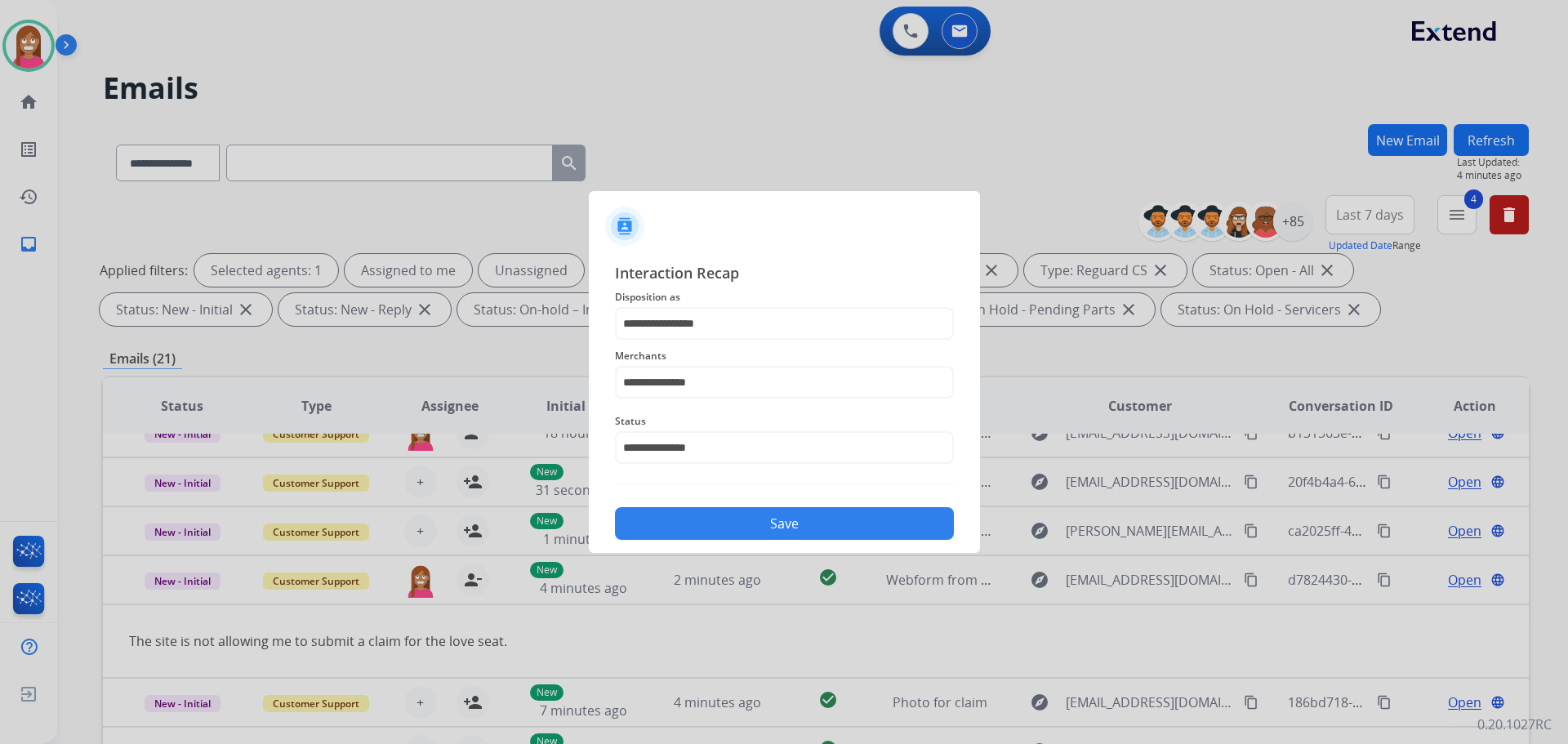
drag, startPoint x: 681, startPoint y: 535, endPoint x: 689, endPoint y: 550, distance: 17.0
click at [689, 549] on div "**********" at bounding box center [784, 400] width 391 height 304
click at [686, 532] on button "Save" at bounding box center [784, 523] width 339 height 33
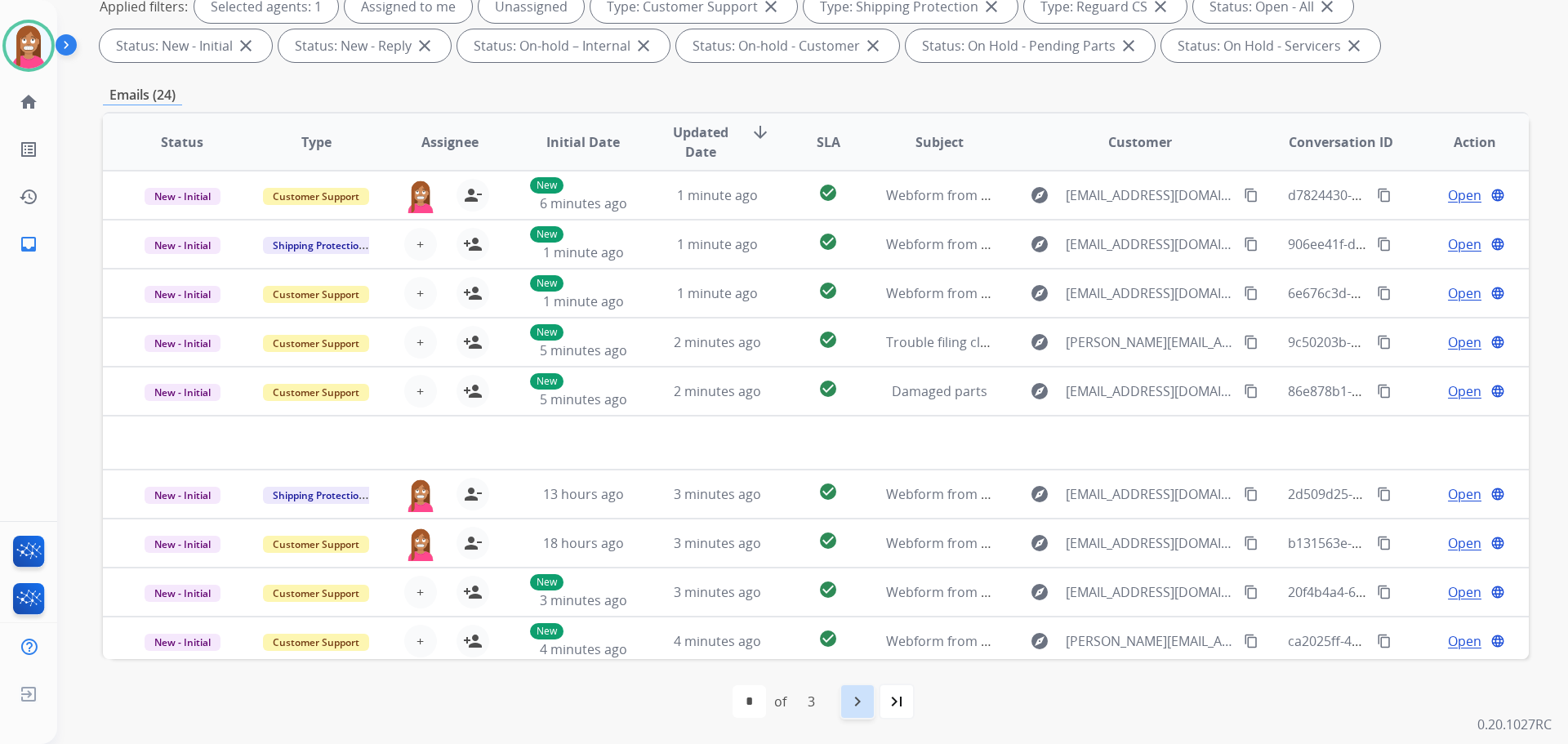
click at [848, 696] on mat-icon "navigate_next" at bounding box center [858, 701] width 19 height 19
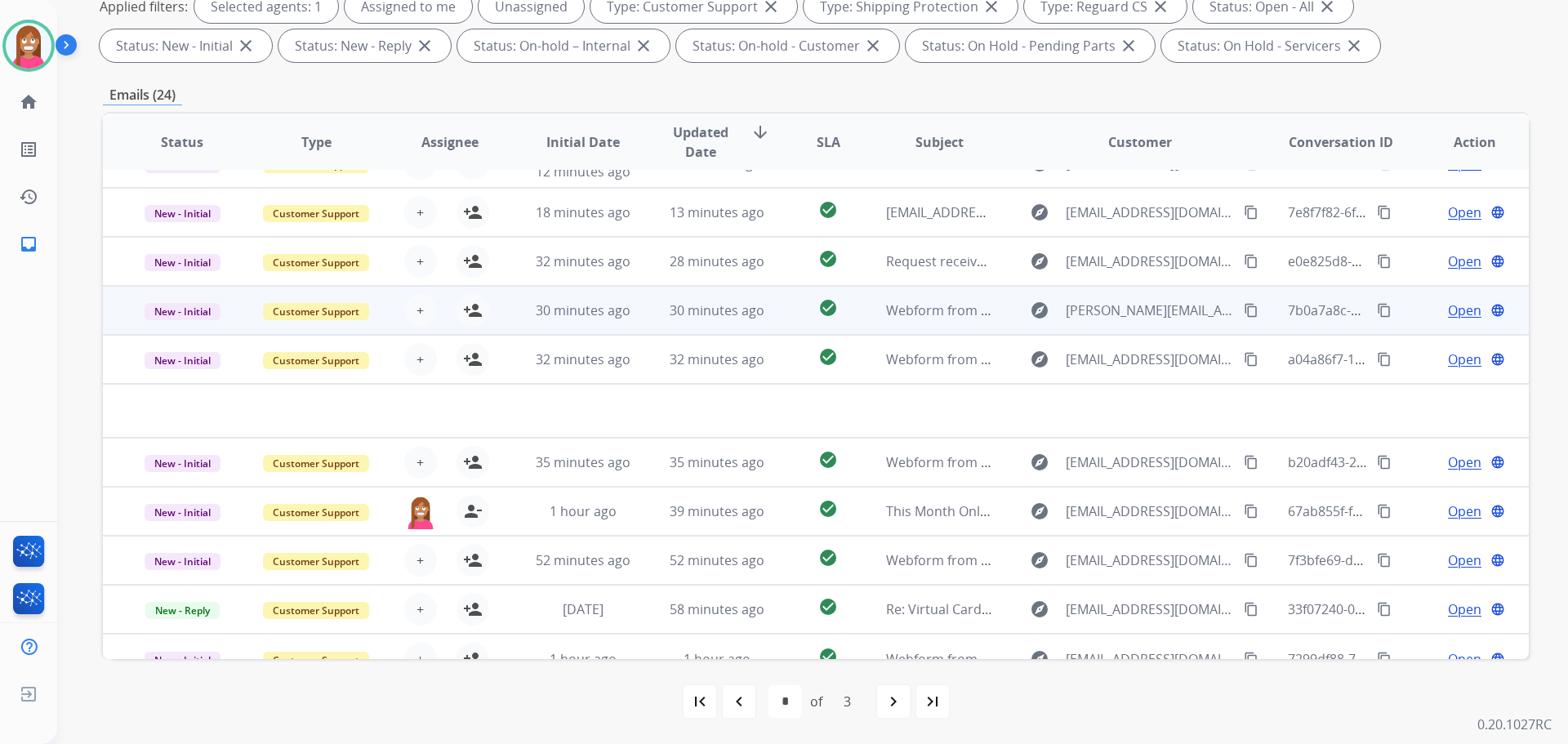
scroll to position [55, 0]
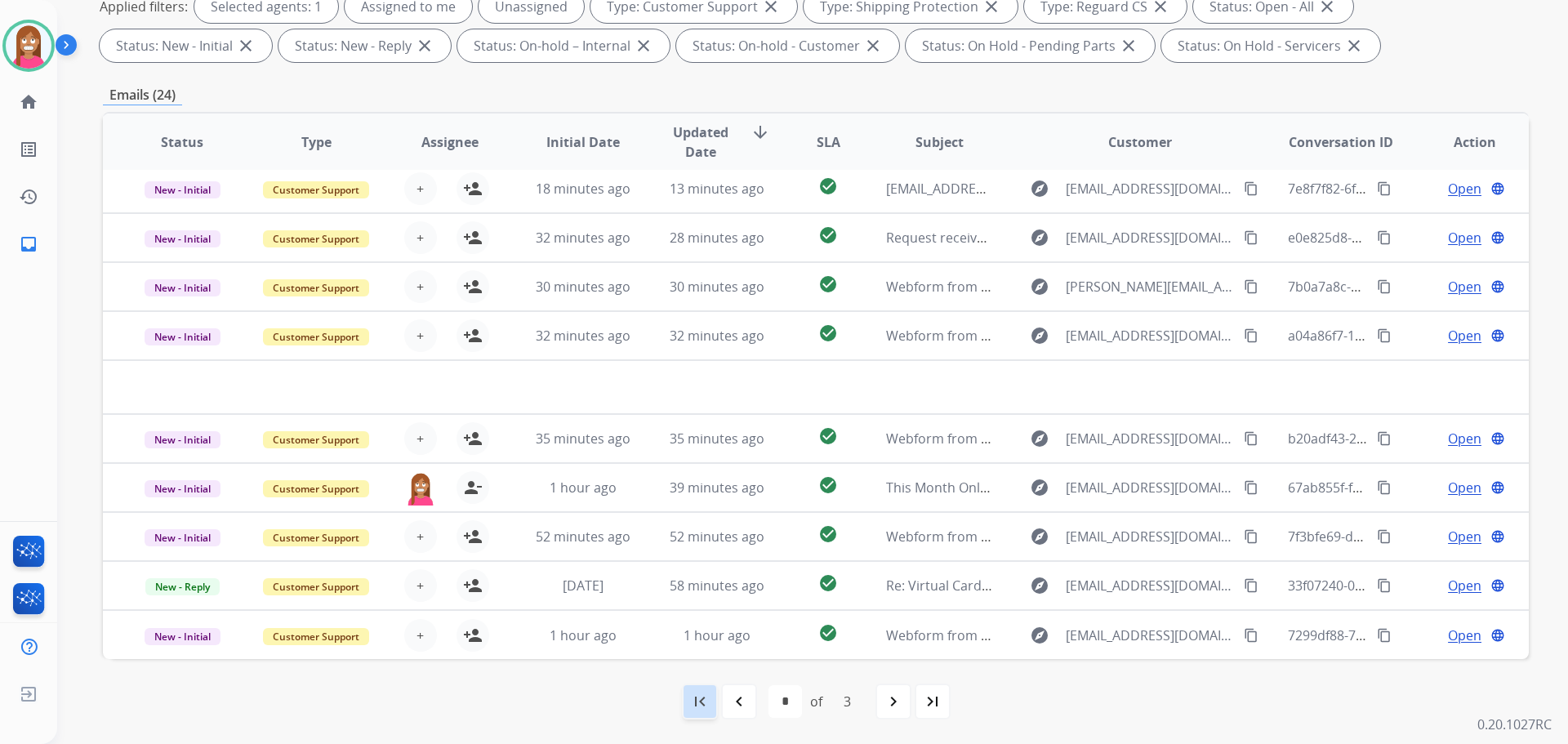
click at [706, 710] on mat-icon "first_page" at bounding box center [700, 701] width 19 height 19
select select "*"
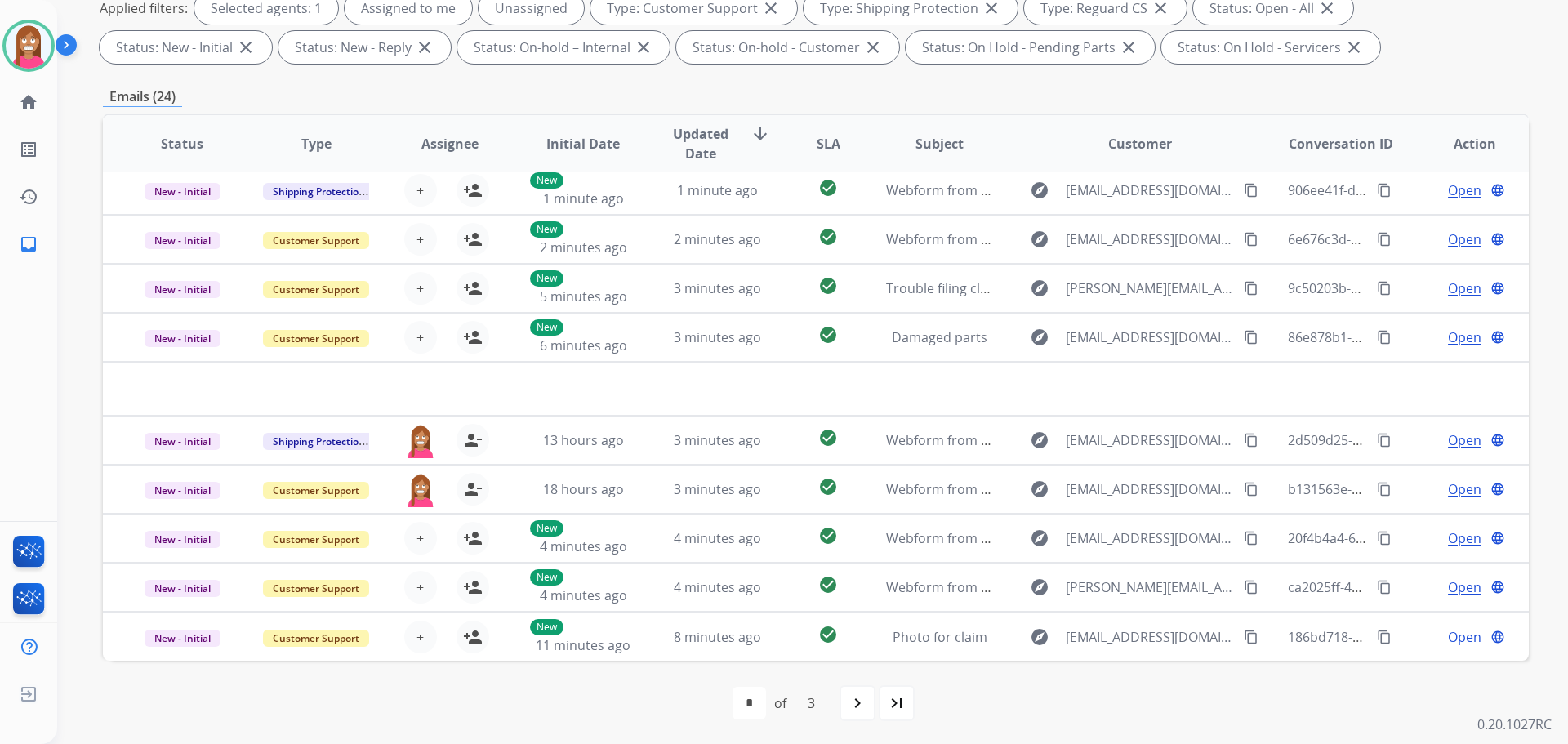
scroll to position [264, 0]
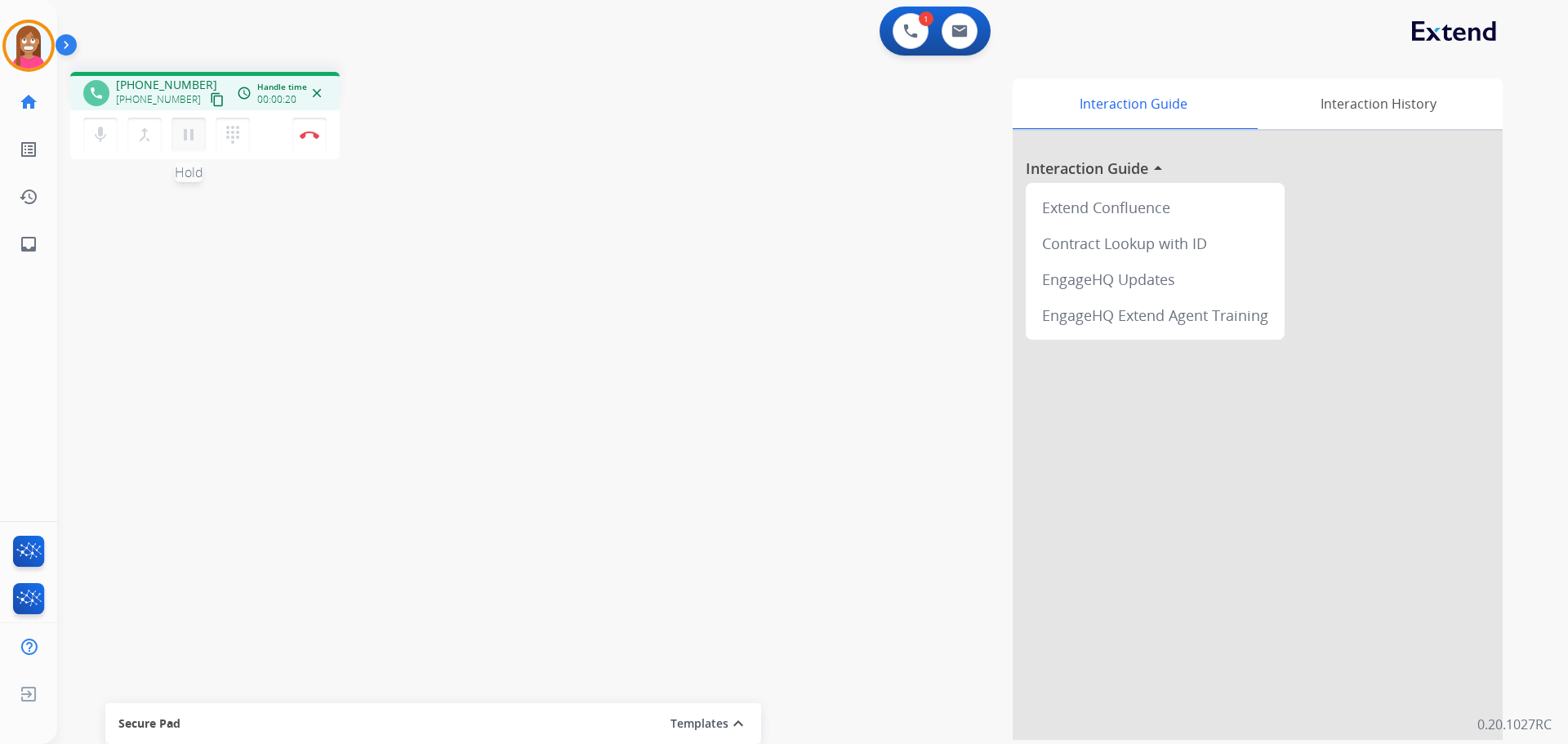
click at [186, 145] on button "pause Hold" at bounding box center [188, 134] width 34 height 34
click at [238, 133] on mat-icon "dialpad" at bounding box center [232, 134] width 19 height 19
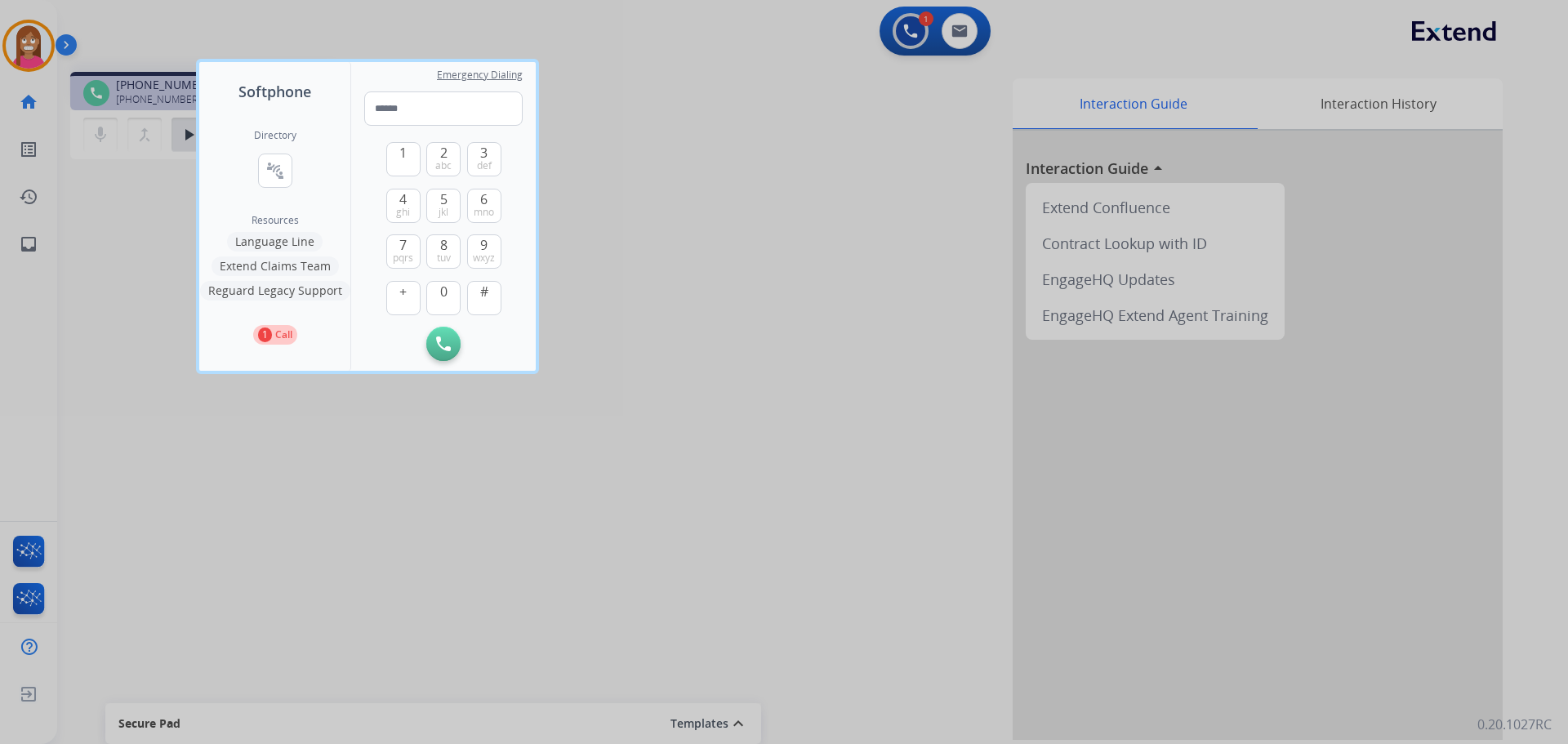
click at [302, 235] on button "Language Line" at bounding box center [274, 241] width 95 height 19
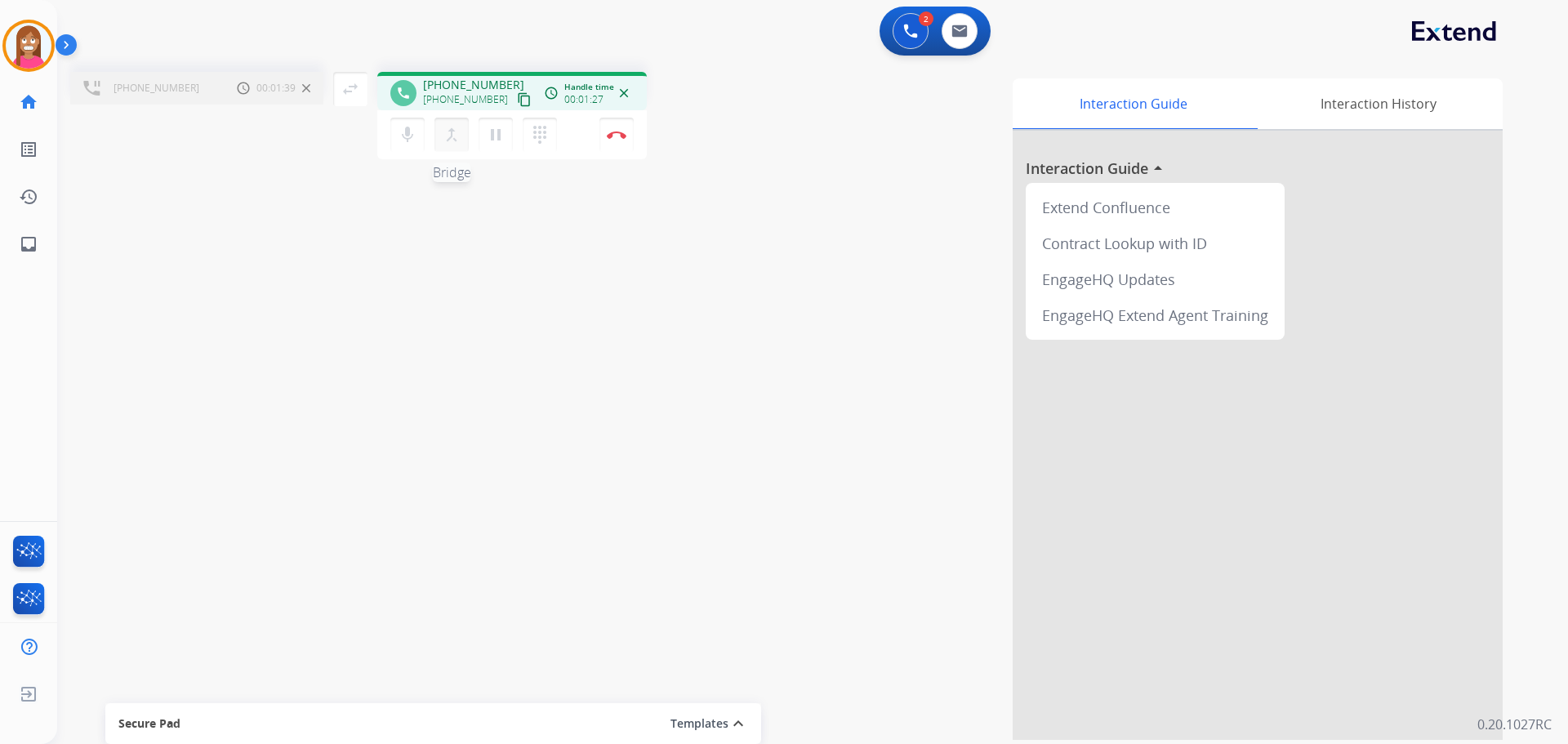
click at [450, 136] on mat-icon "merge_type" at bounding box center [451, 134] width 19 height 19
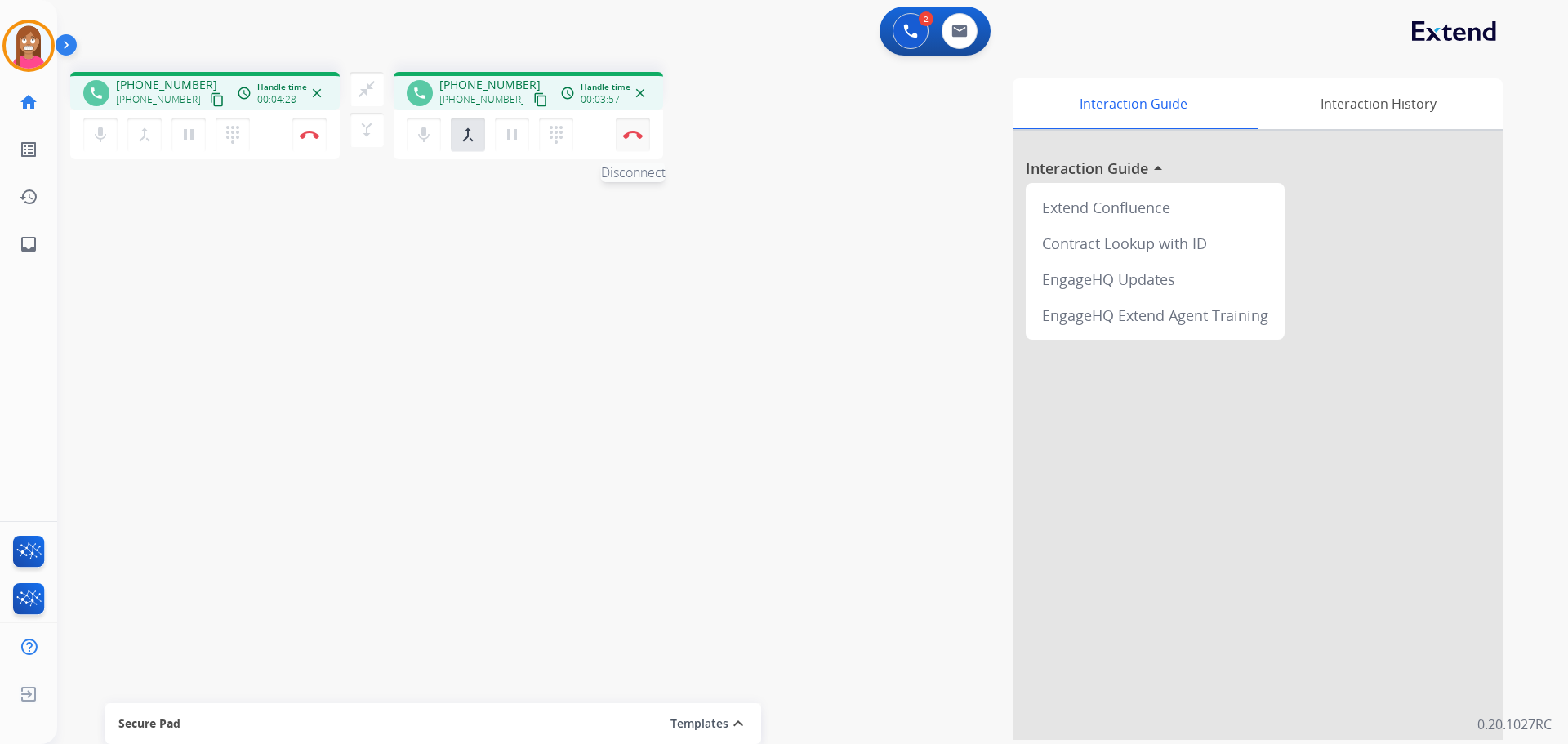
click at [327, 141] on button "Disconnect" at bounding box center [309, 134] width 34 height 34
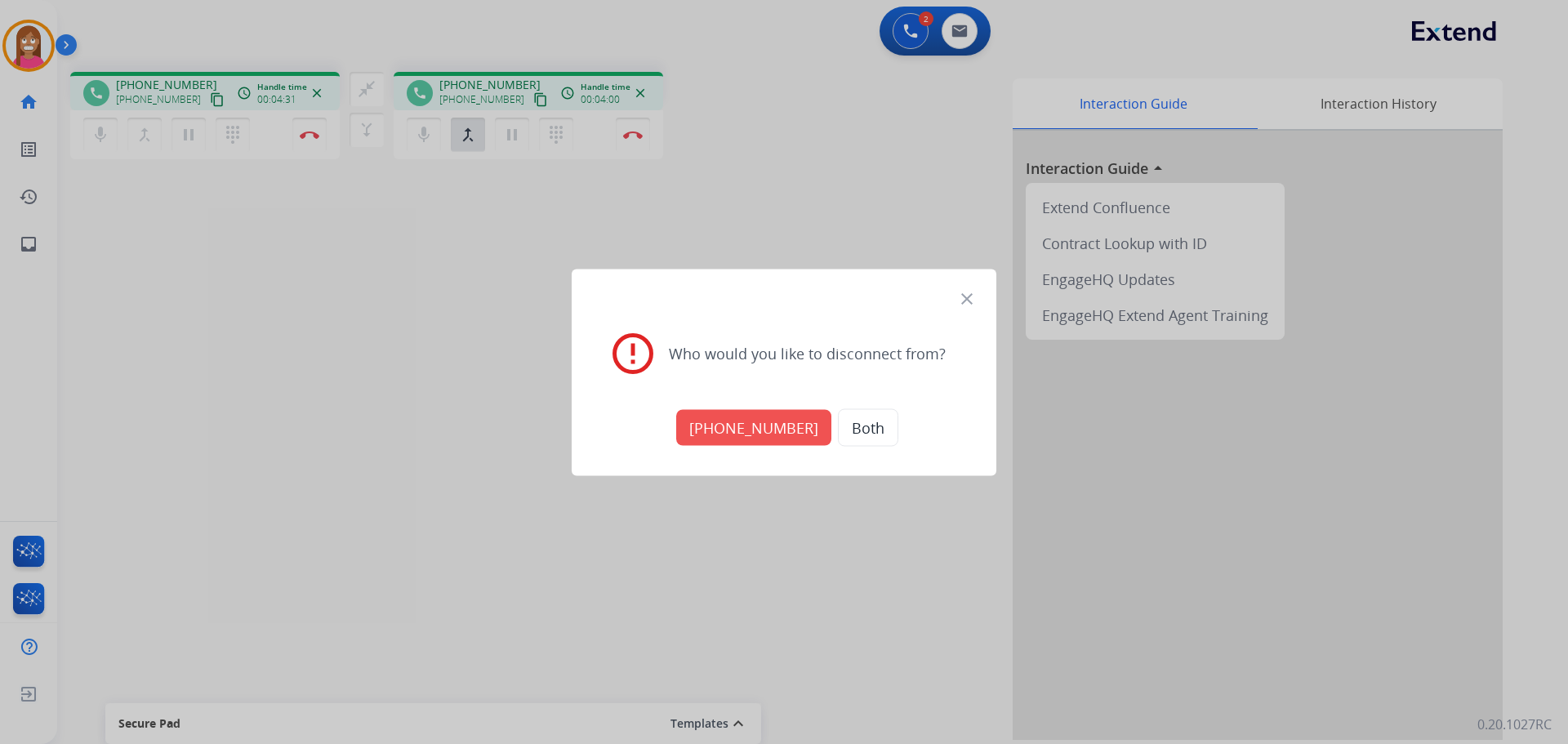
click at [748, 429] on button "+18005568467" at bounding box center [754, 427] width 156 height 36
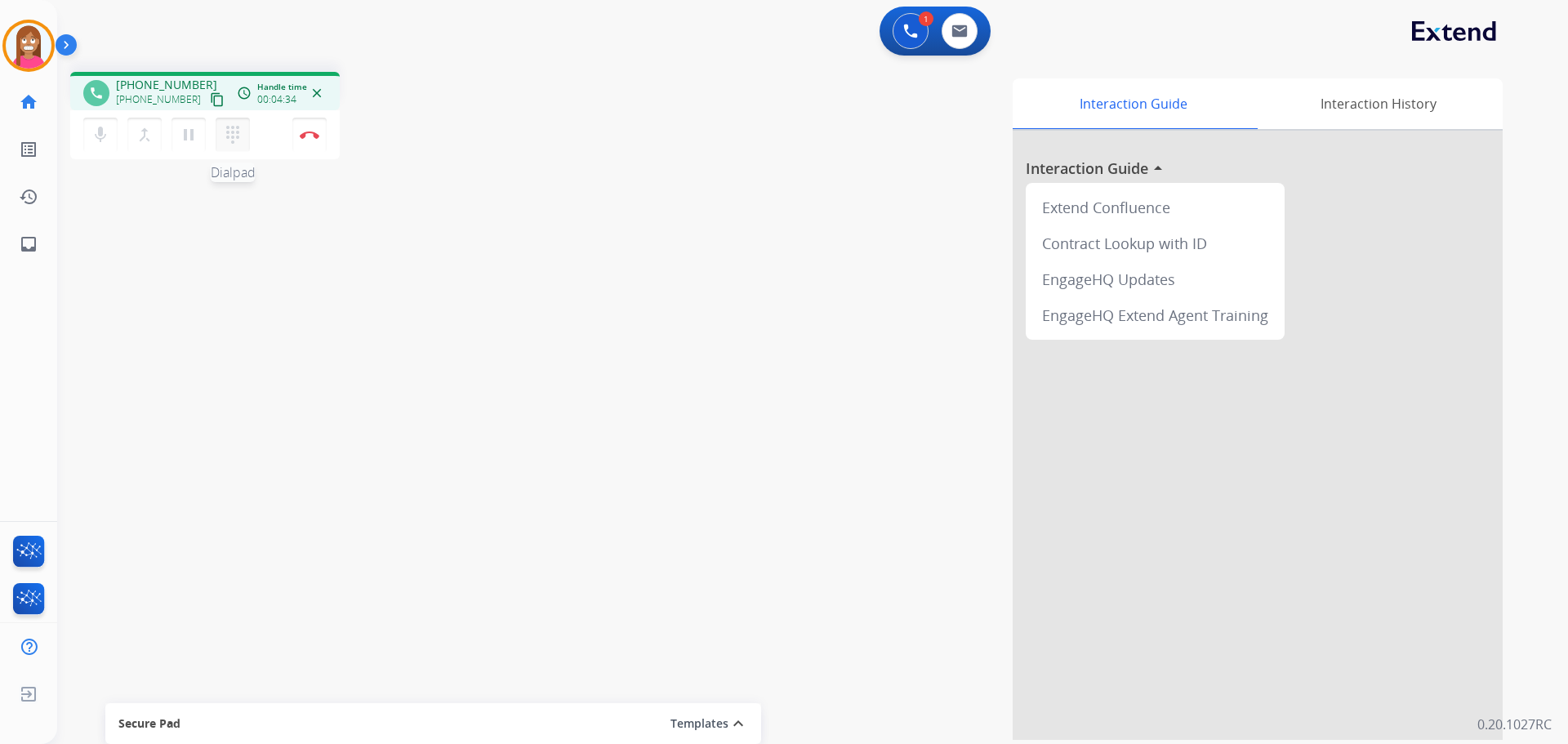
click at [231, 144] on mat-icon "dialpad" at bounding box center [232, 134] width 19 height 19
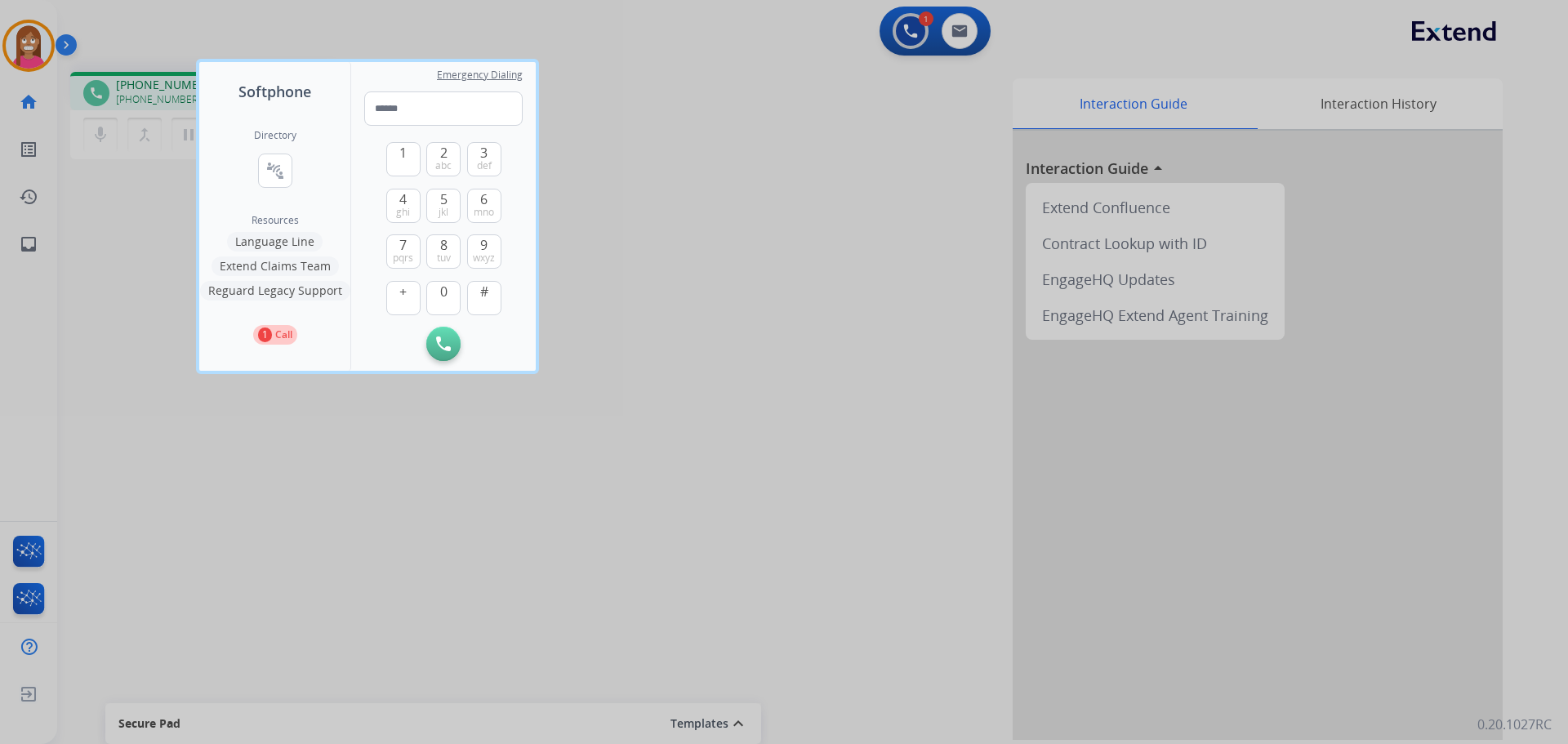
click at [272, 242] on button "Language Line" at bounding box center [274, 241] width 95 height 19
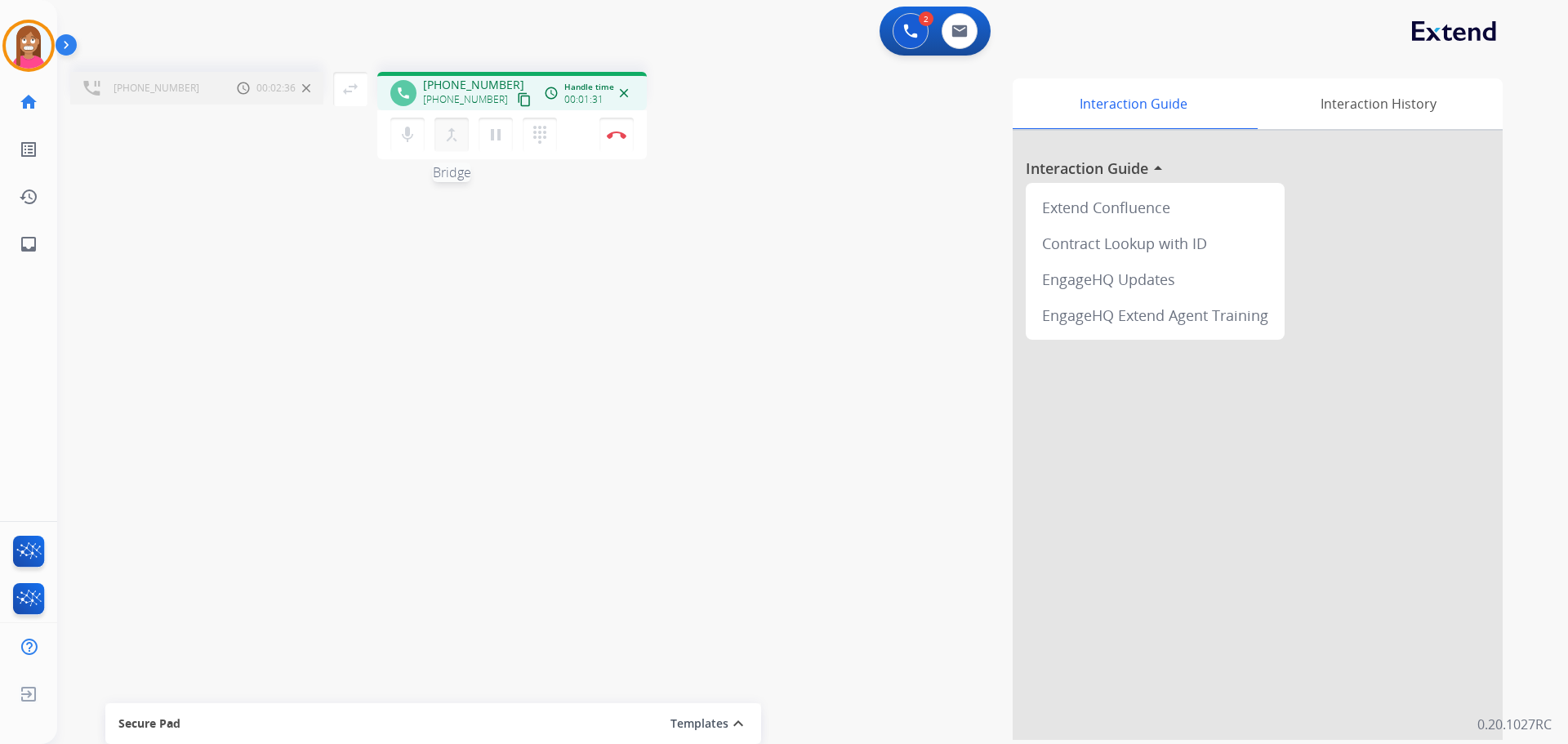
click at [446, 144] on mat-icon "merge_type" at bounding box center [451, 134] width 19 height 19
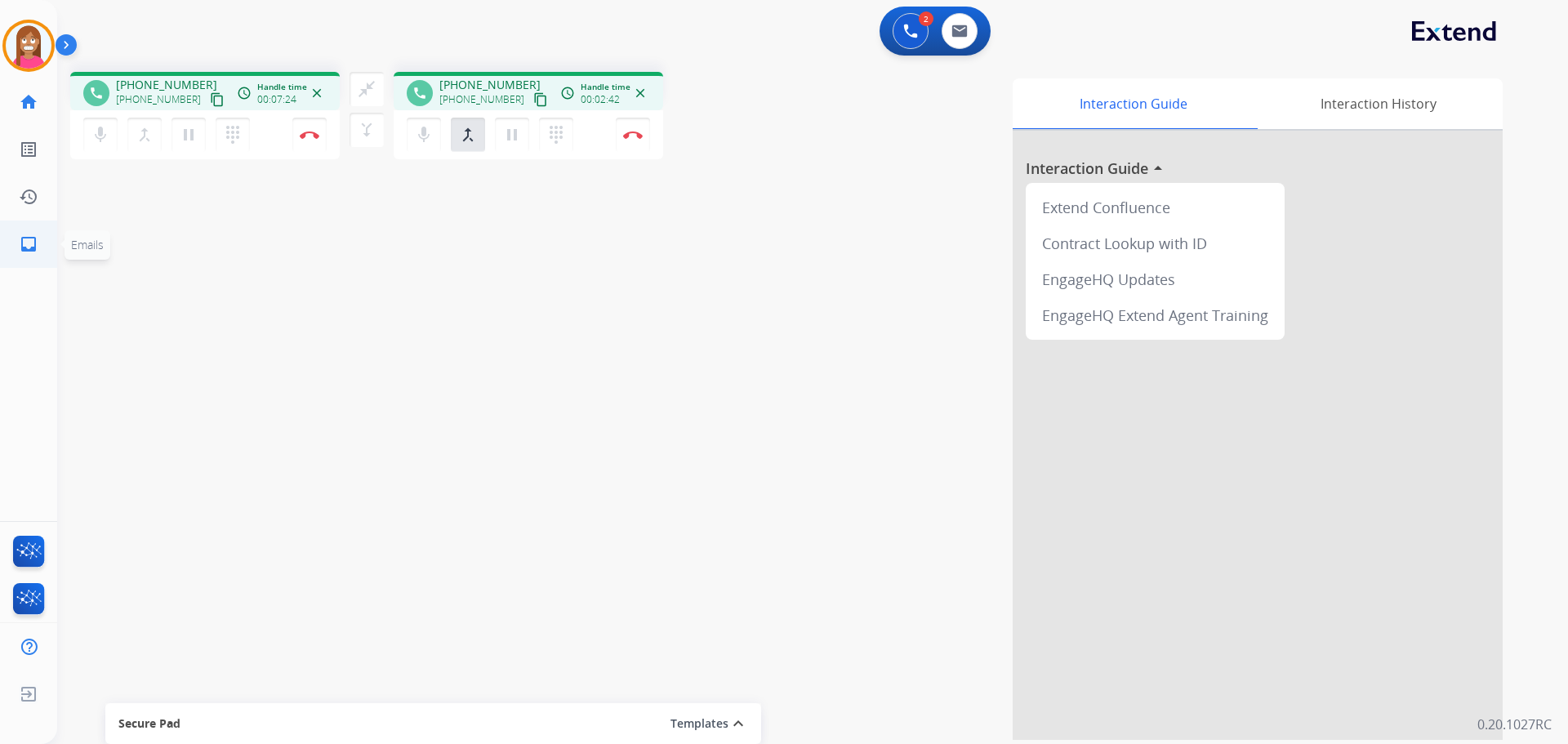
click at [18, 248] on link "inbox Emails" at bounding box center [28, 244] width 46 height 46
select select "**********"
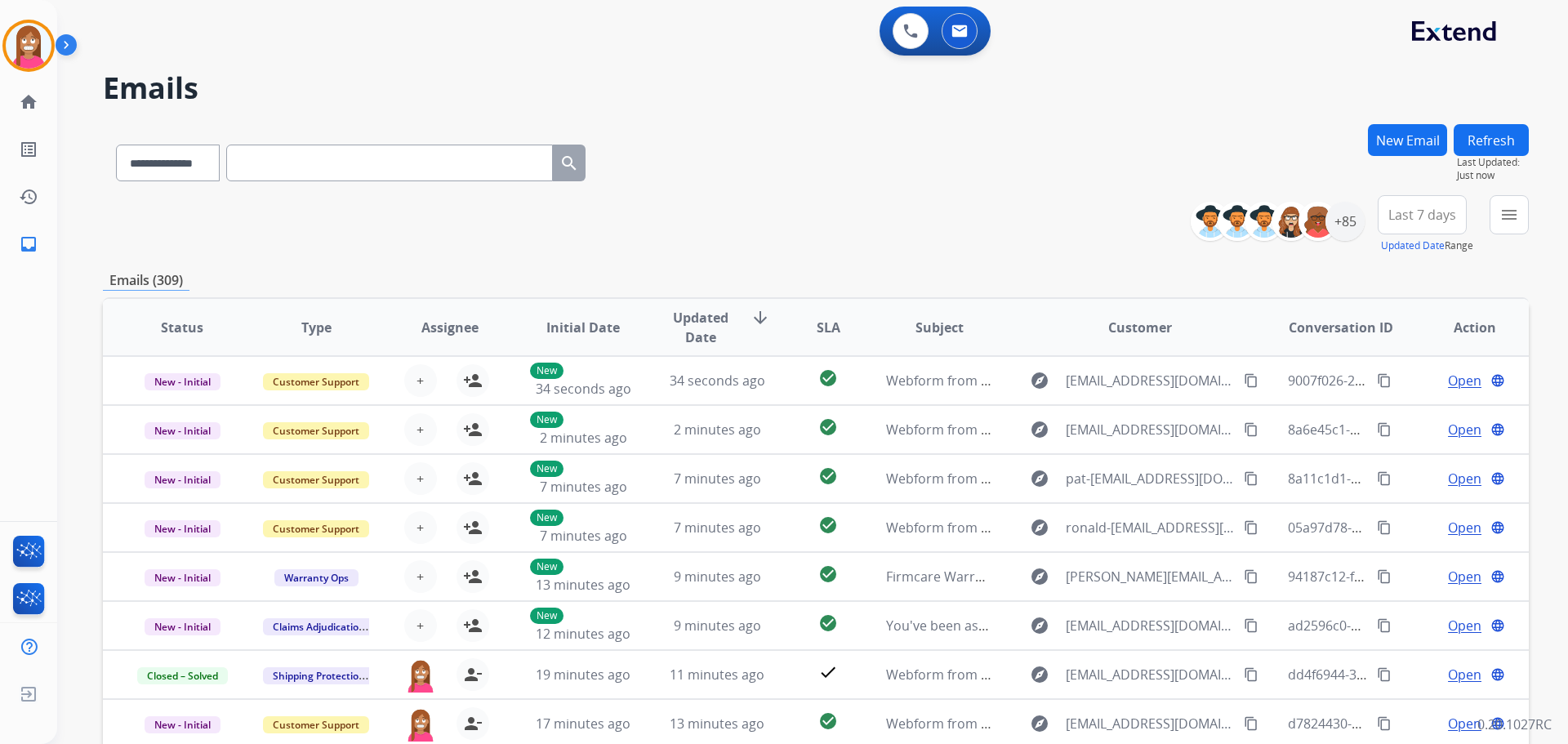
click at [1410, 144] on button "New Email" at bounding box center [1408, 140] width 79 height 32
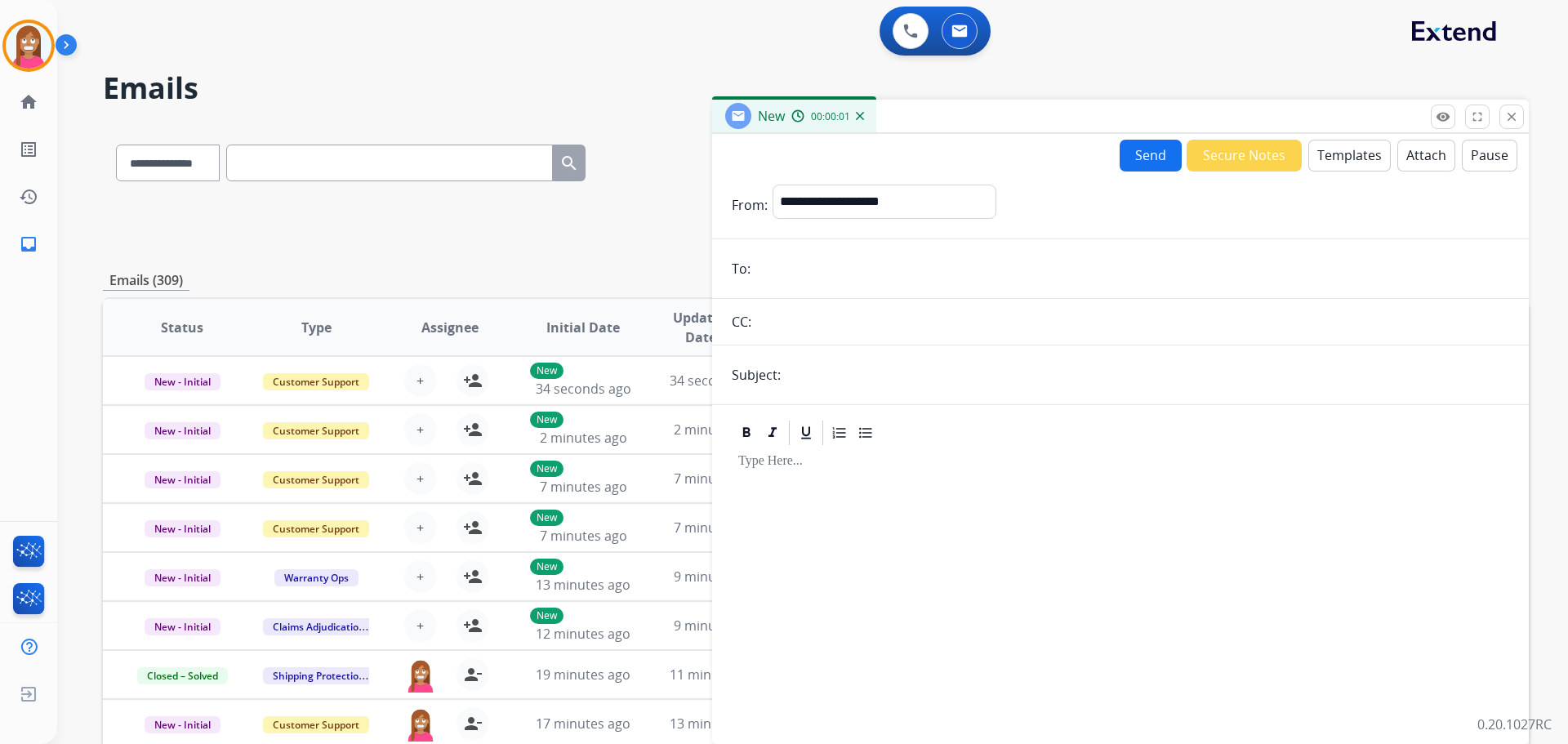
paste input "**********"
type input "**********"
click at [847, 200] on select "**********" at bounding box center [883, 201] width 222 height 33
select select "**********"
click at [772, 185] on select "**********" at bounding box center [883, 201] width 222 height 33
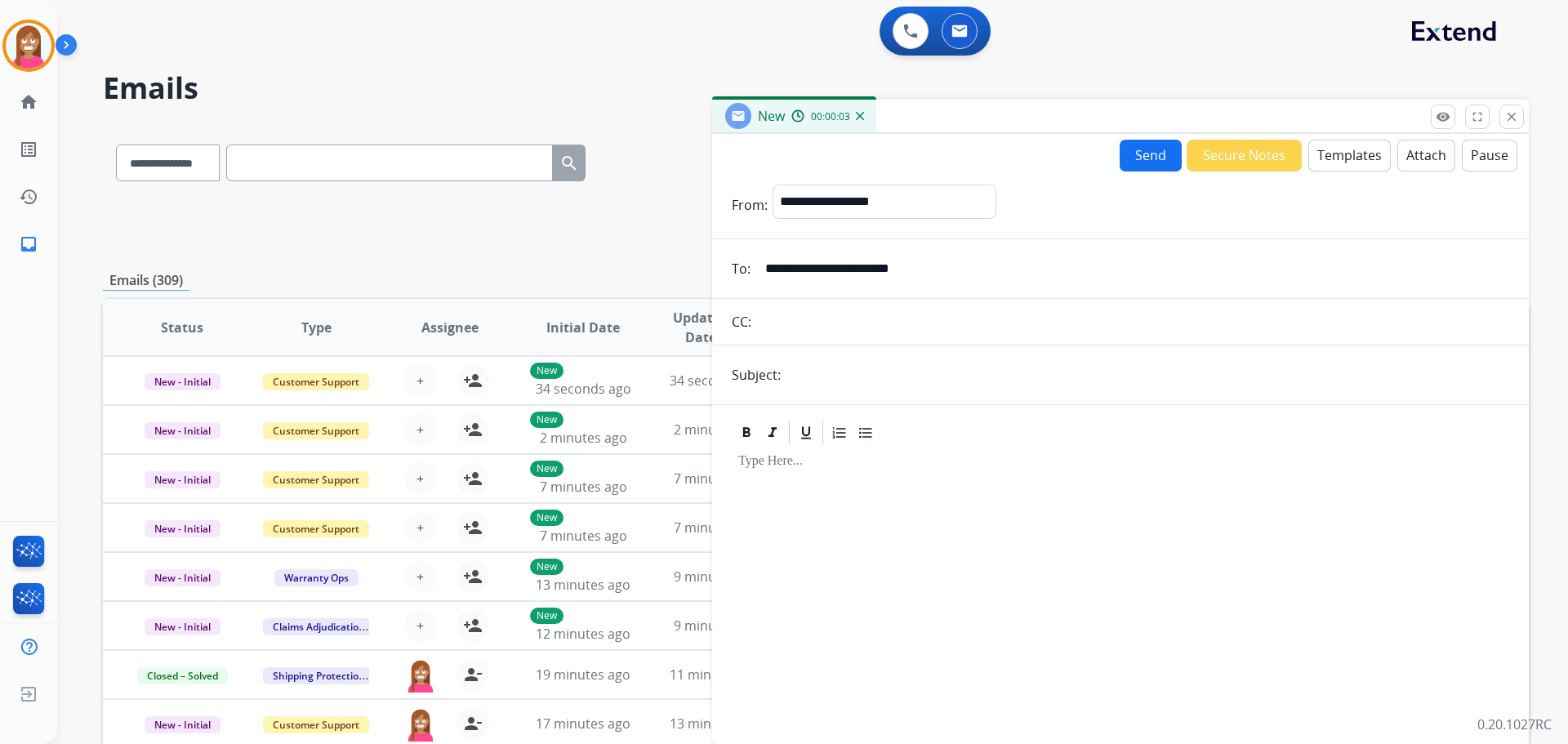
click at [816, 377] on input "text" at bounding box center [1148, 375] width 724 height 33
type input "**********"
click at [1322, 156] on button "Templates" at bounding box center [1349, 156] width 83 height 32
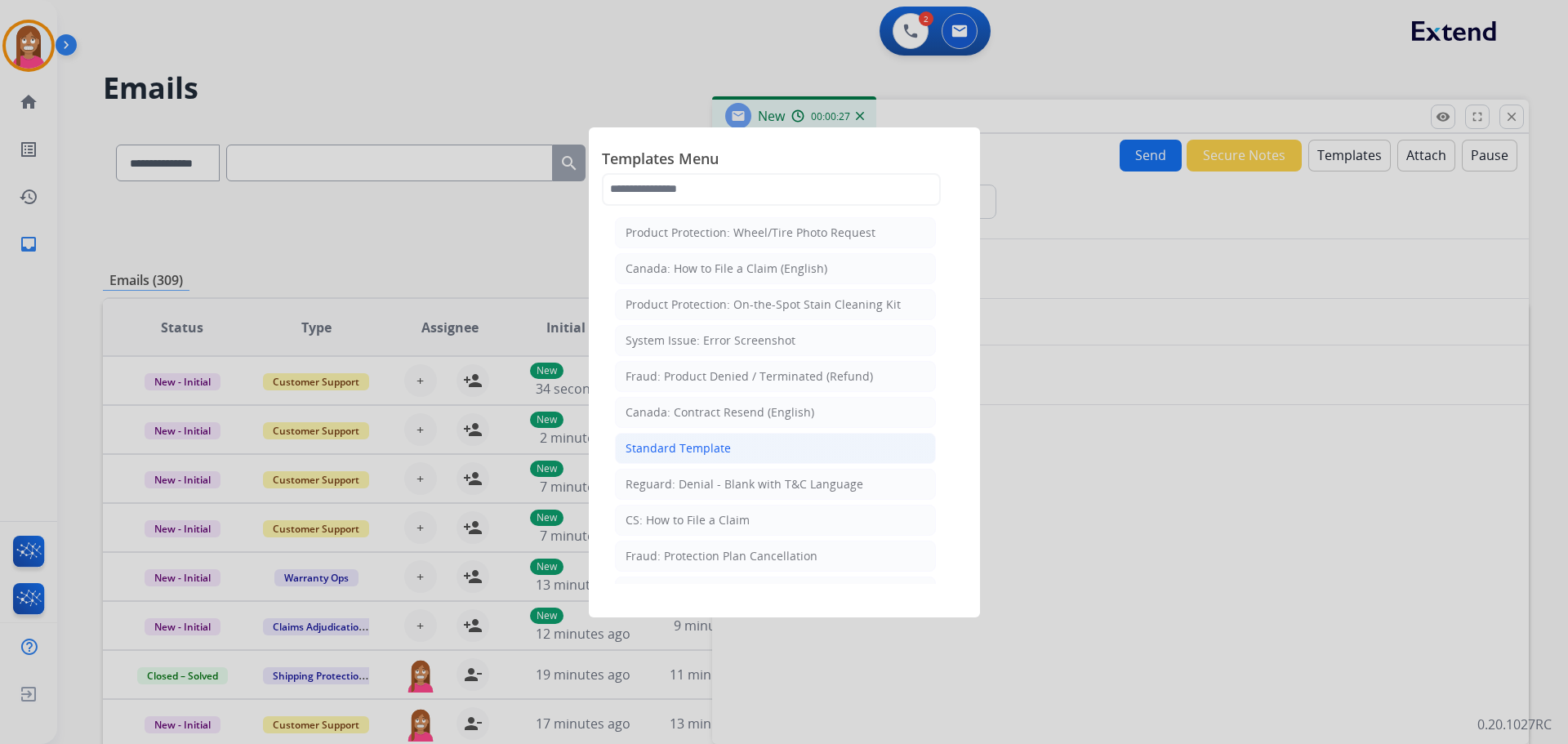
click at [728, 460] on li "Standard Template" at bounding box center [775, 448] width 321 height 31
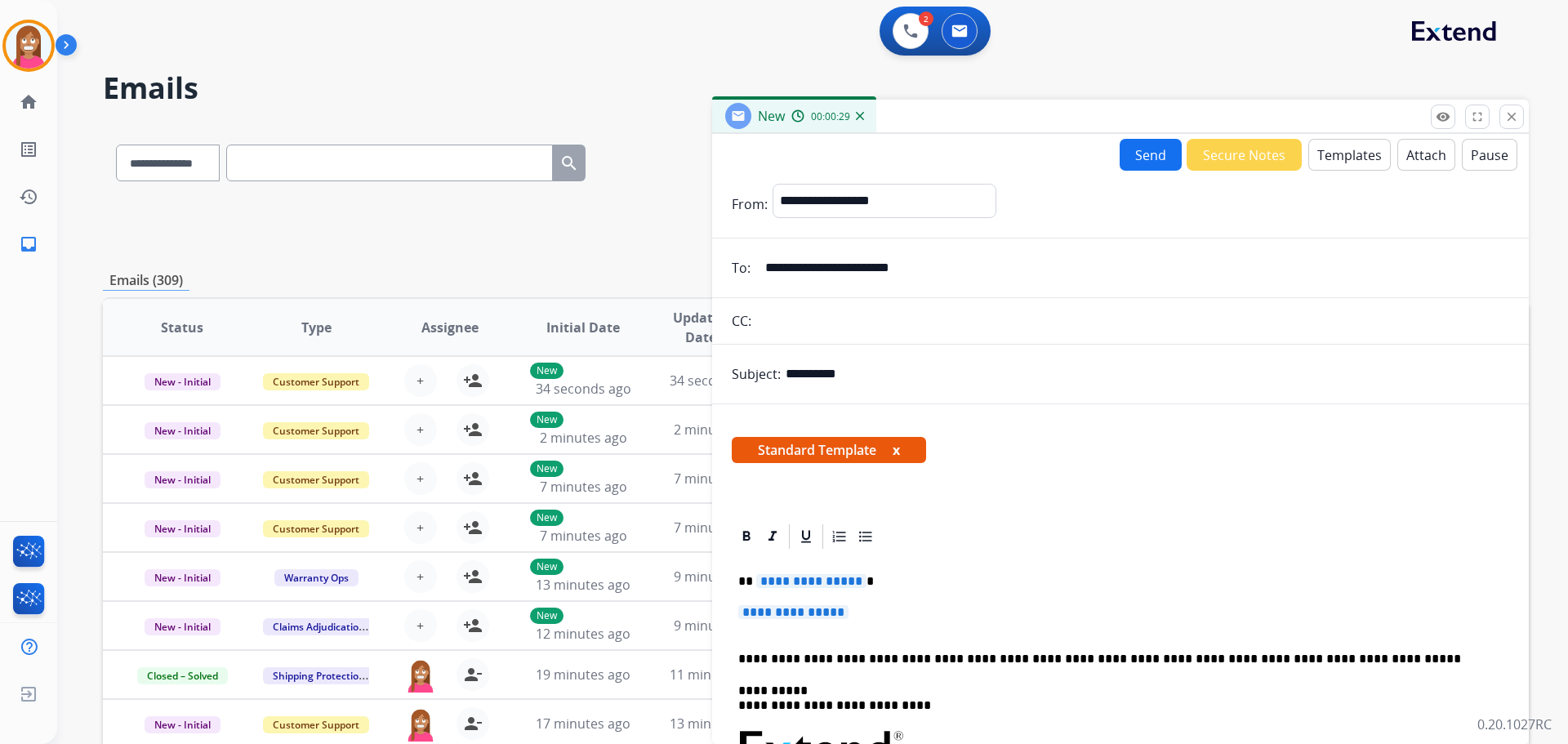
click at [1332, 151] on button "Templates" at bounding box center [1349, 155] width 83 height 32
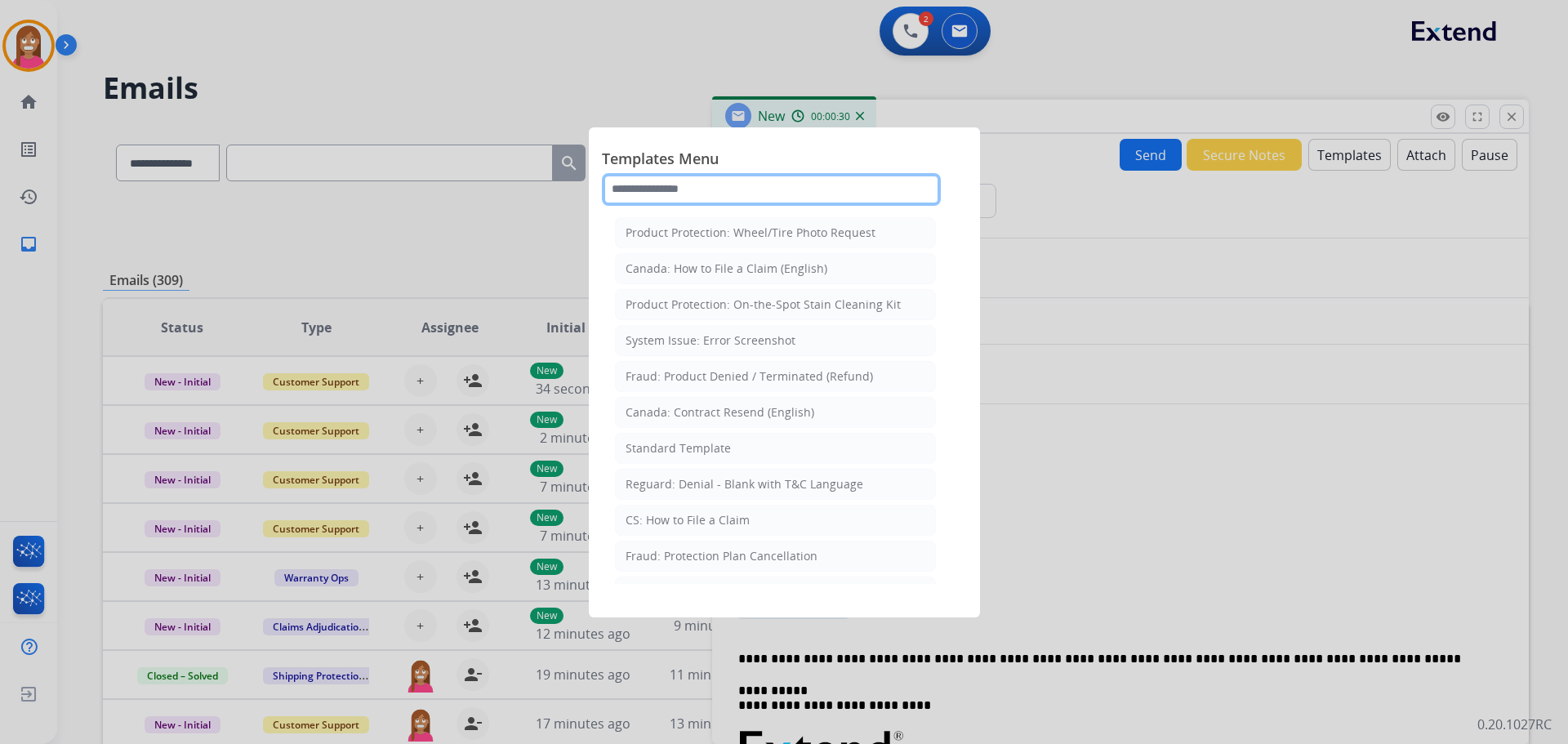
click at [674, 195] on input "text" at bounding box center [771, 190] width 339 height 33
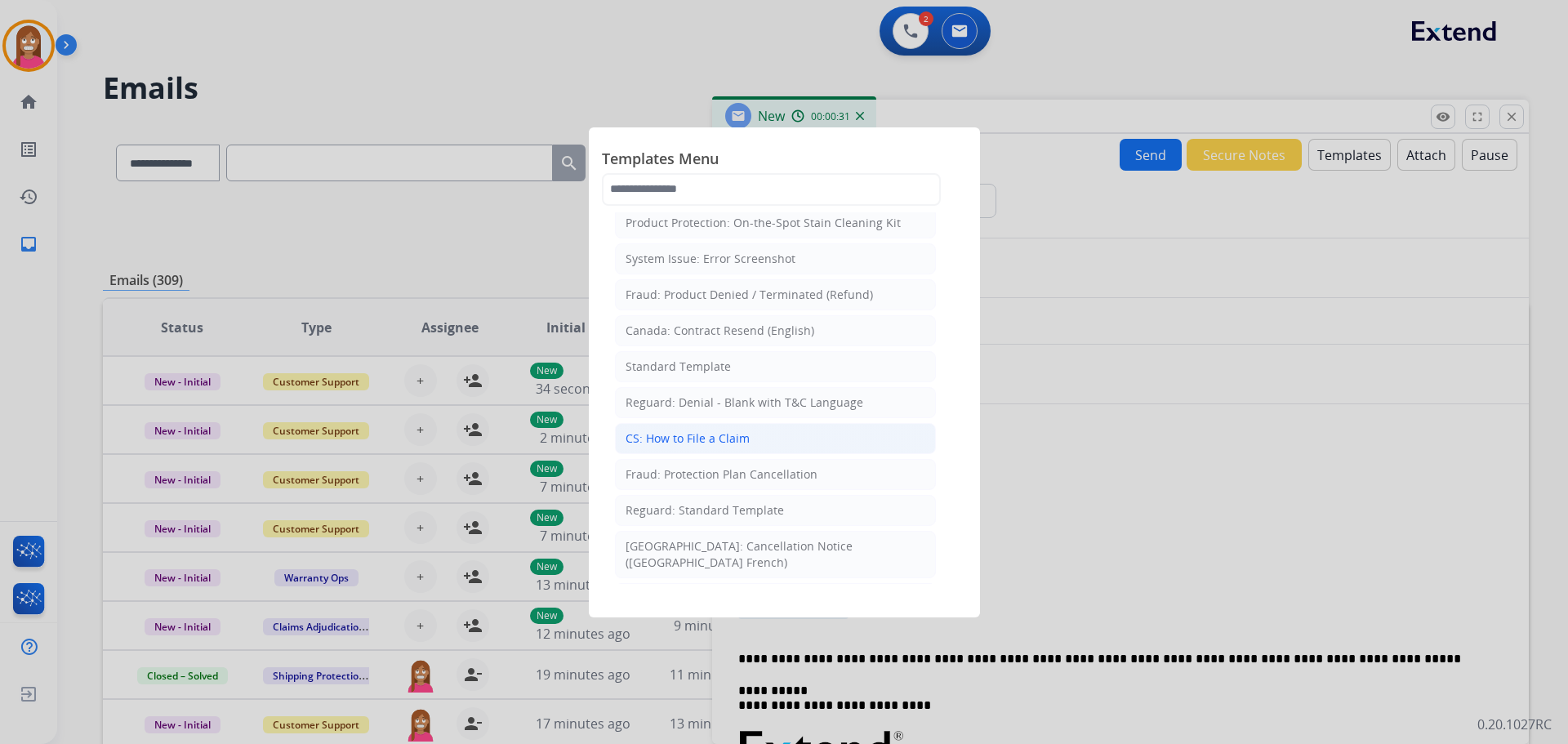
click at [695, 436] on div "CS: How to File a Claim" at bounding box center [688, 439] width 125 height 17
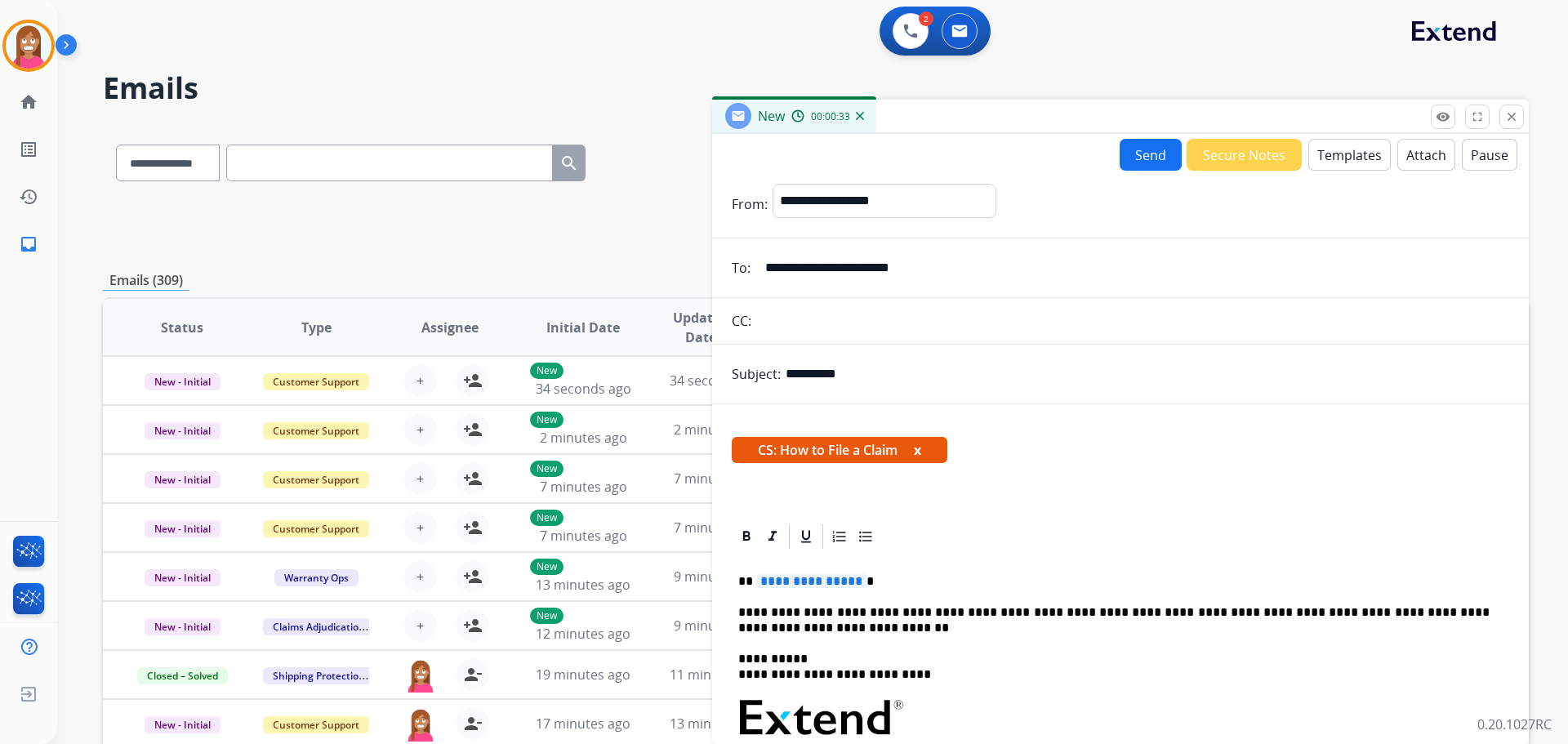
click at [841, 582] on span "**********" at bounding box center [811, 581] width 110 height 14
click at [1143, 153] on button "Send" at bounding box center [1151, 155] width 62 height 32
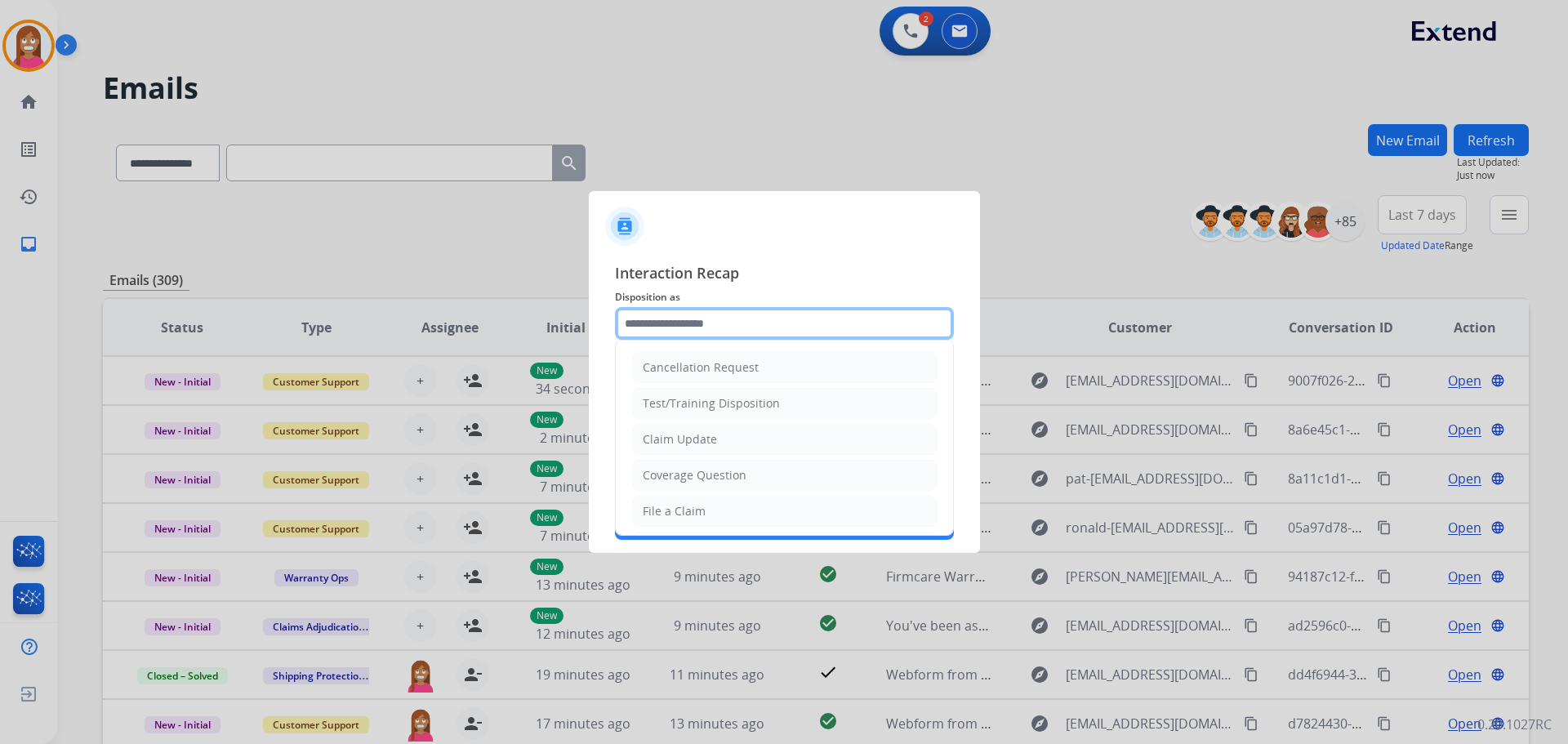
click at [646, 318] on input "text" at bounding box center [784, 324] width 339 height 33
drag, startPoint x: 716, startPoint y: 503, endPoint x: 686, endPoint y: 428, distance: 80.8
click at [716, 503] on li "File a Claim" at bounding box center [784, 512] width 304 height 31
type input "**********"
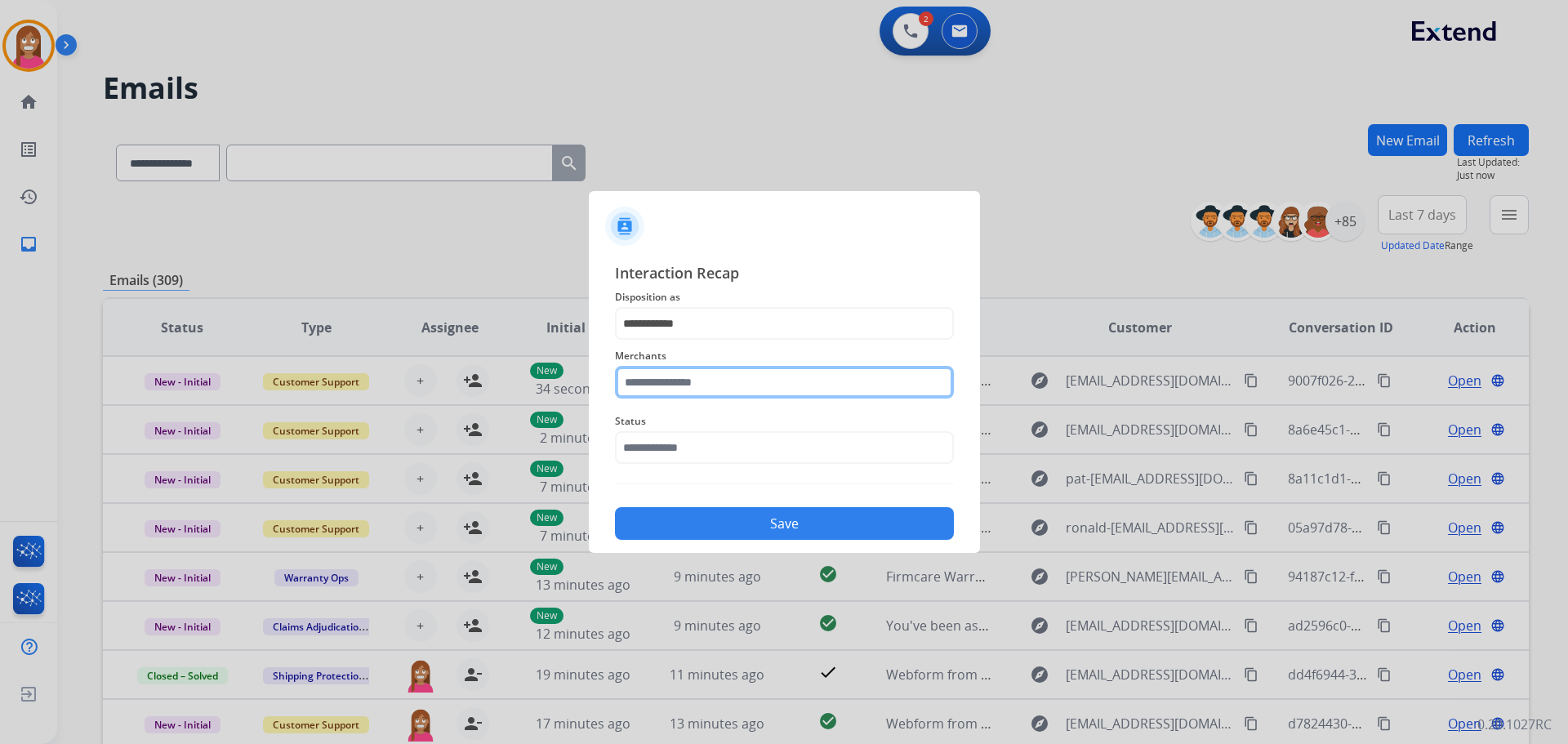
click at [670, 385] on input "text" at bounding box center [784, 382] width 339 height 33
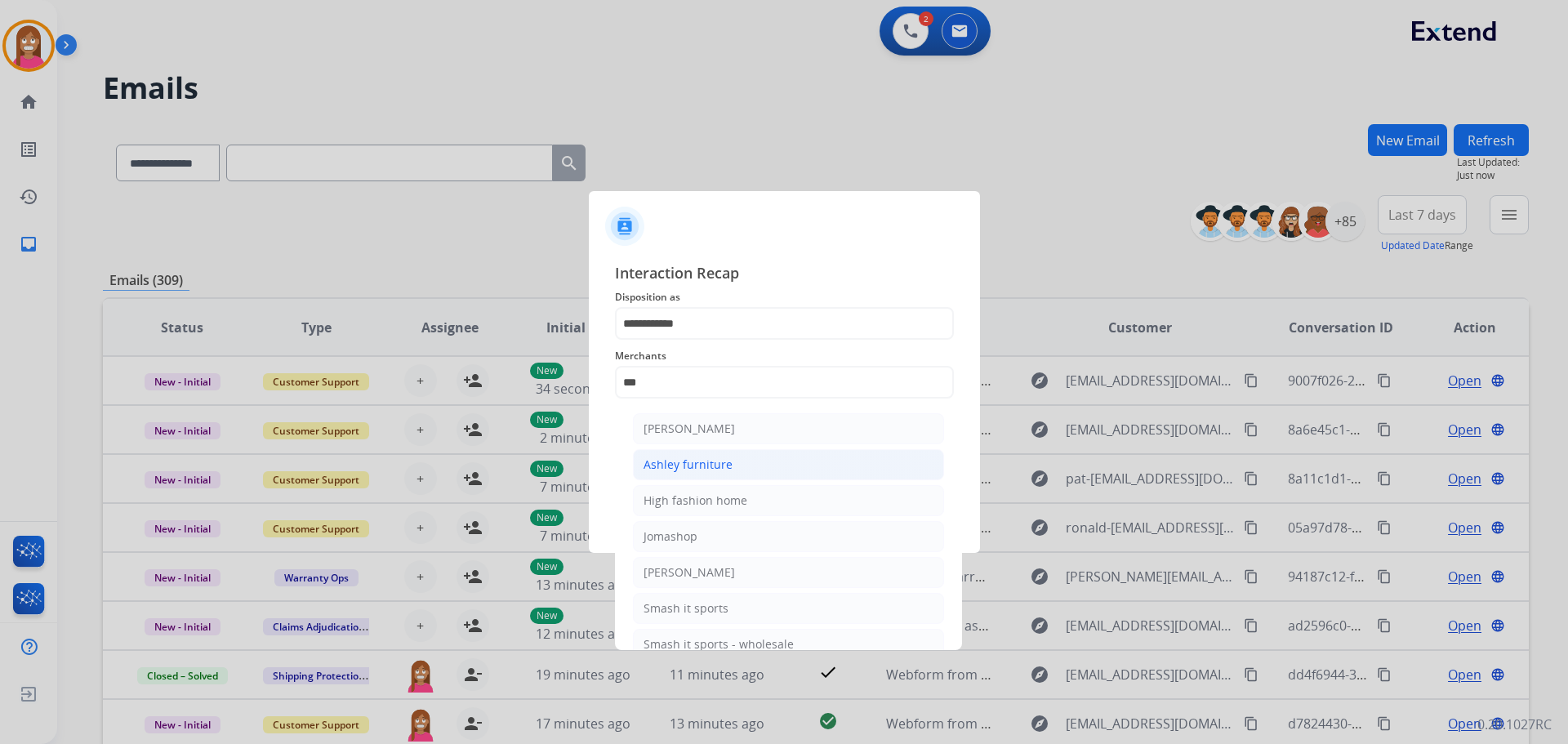
click at [651, 465] on div "Ashley furniture" at bounding box center [689, 464] width 89 height 17
type input "**********"
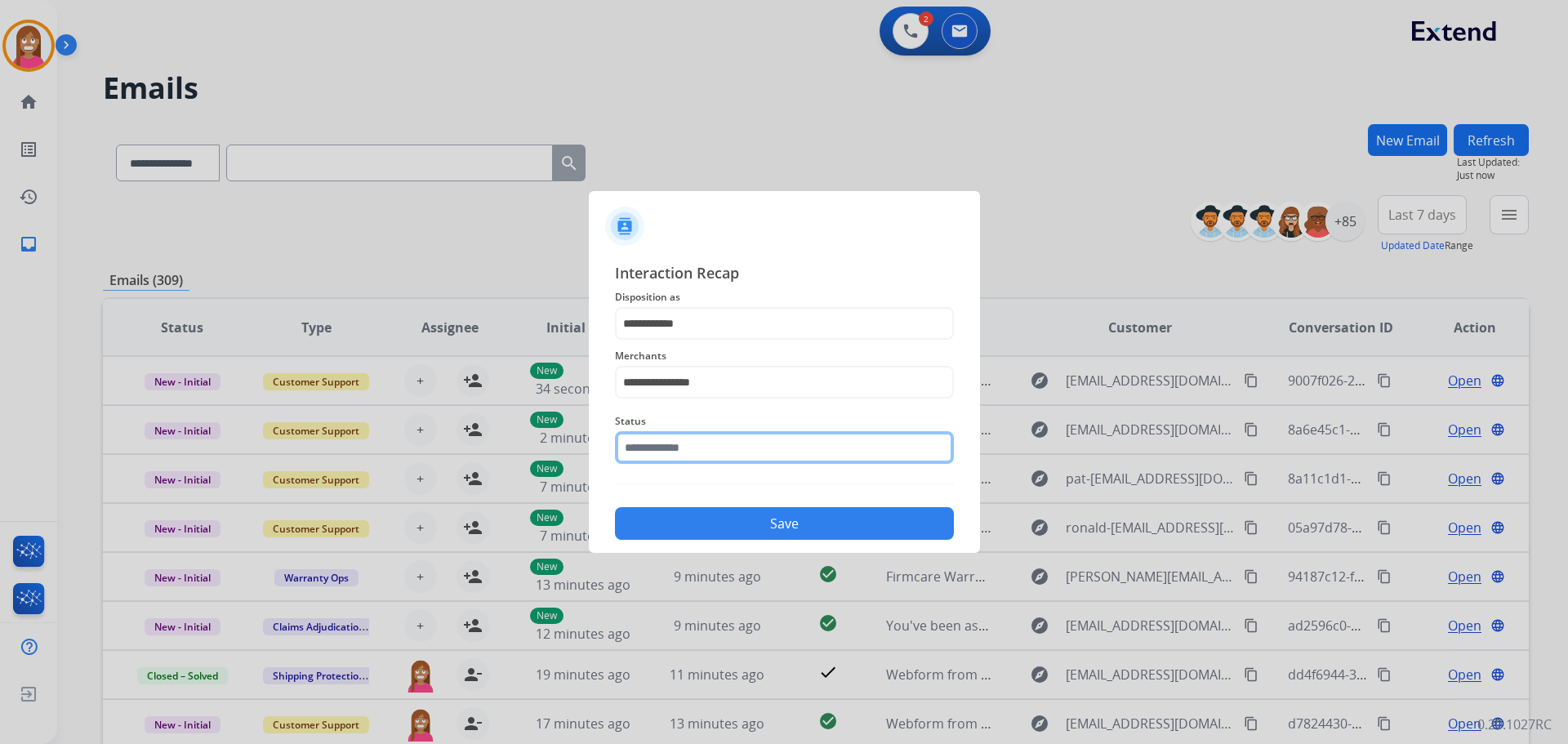
click at [658, 458] on input "text" at bounding box center [784, 447] width 339 height 33
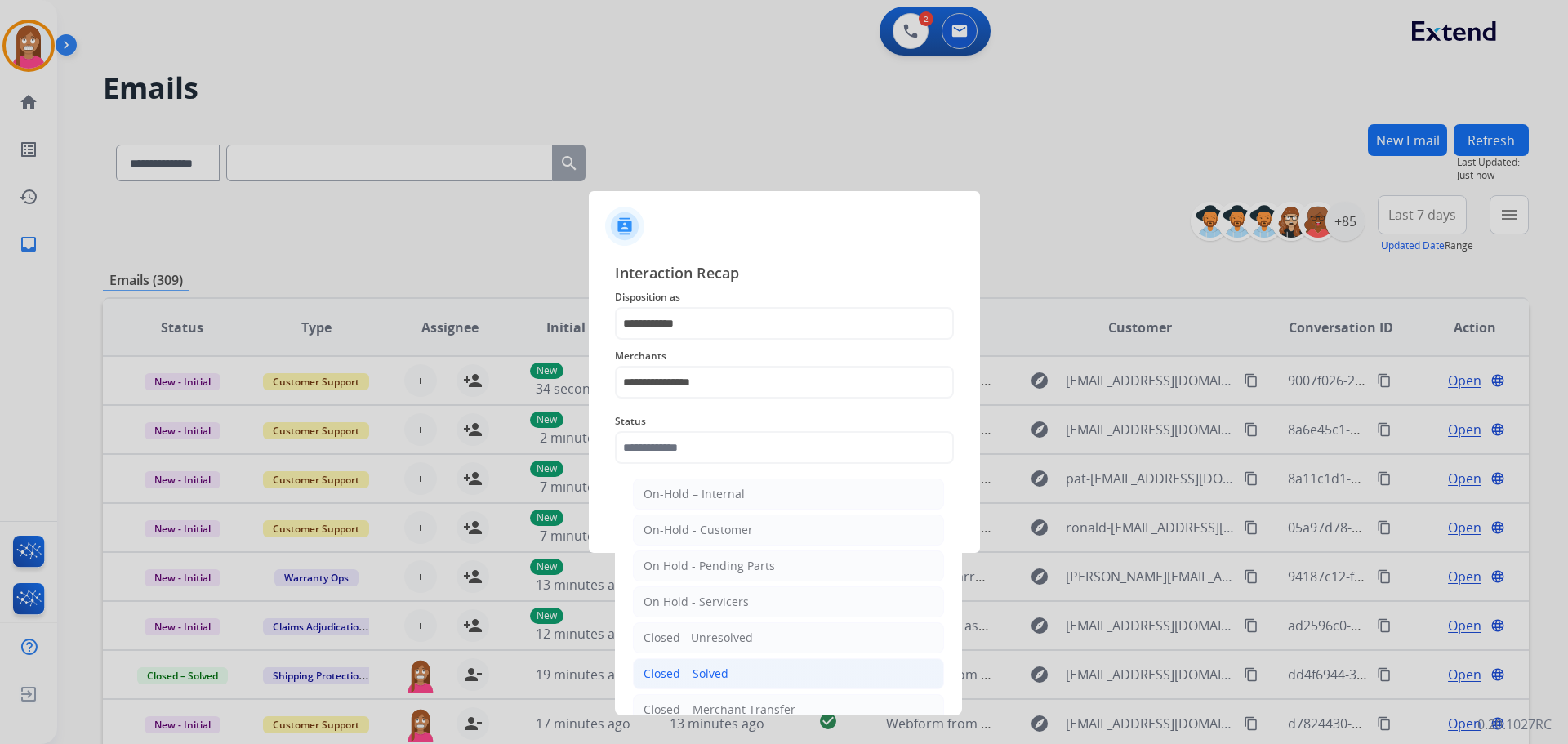
click at [693, 666] on div "Closed – Solved" at bounding box center [686, 673] width 85 height 17
type input "**********"
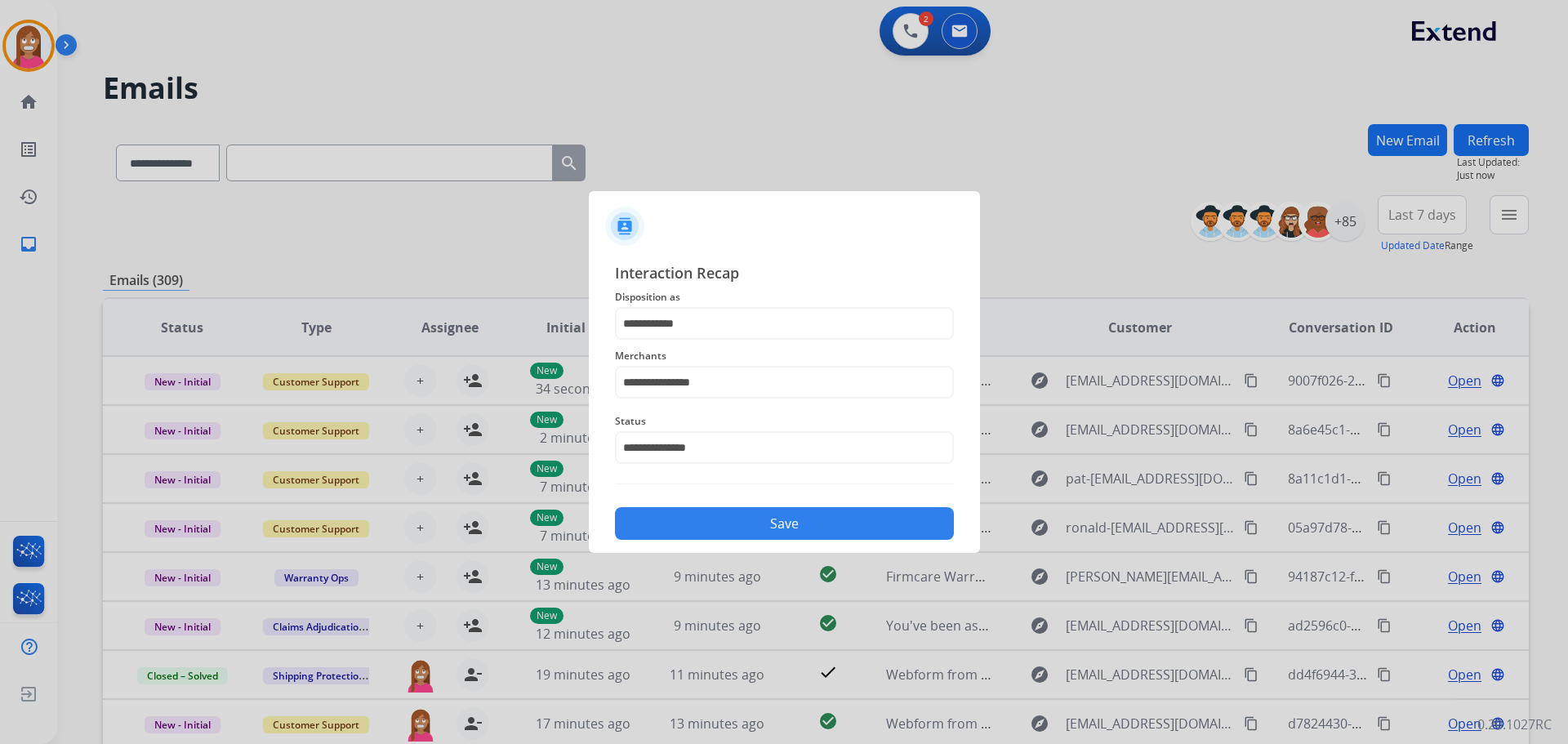
click at [702, 527] on button "Save" at bounding box center [784, 523] width 339 height 33
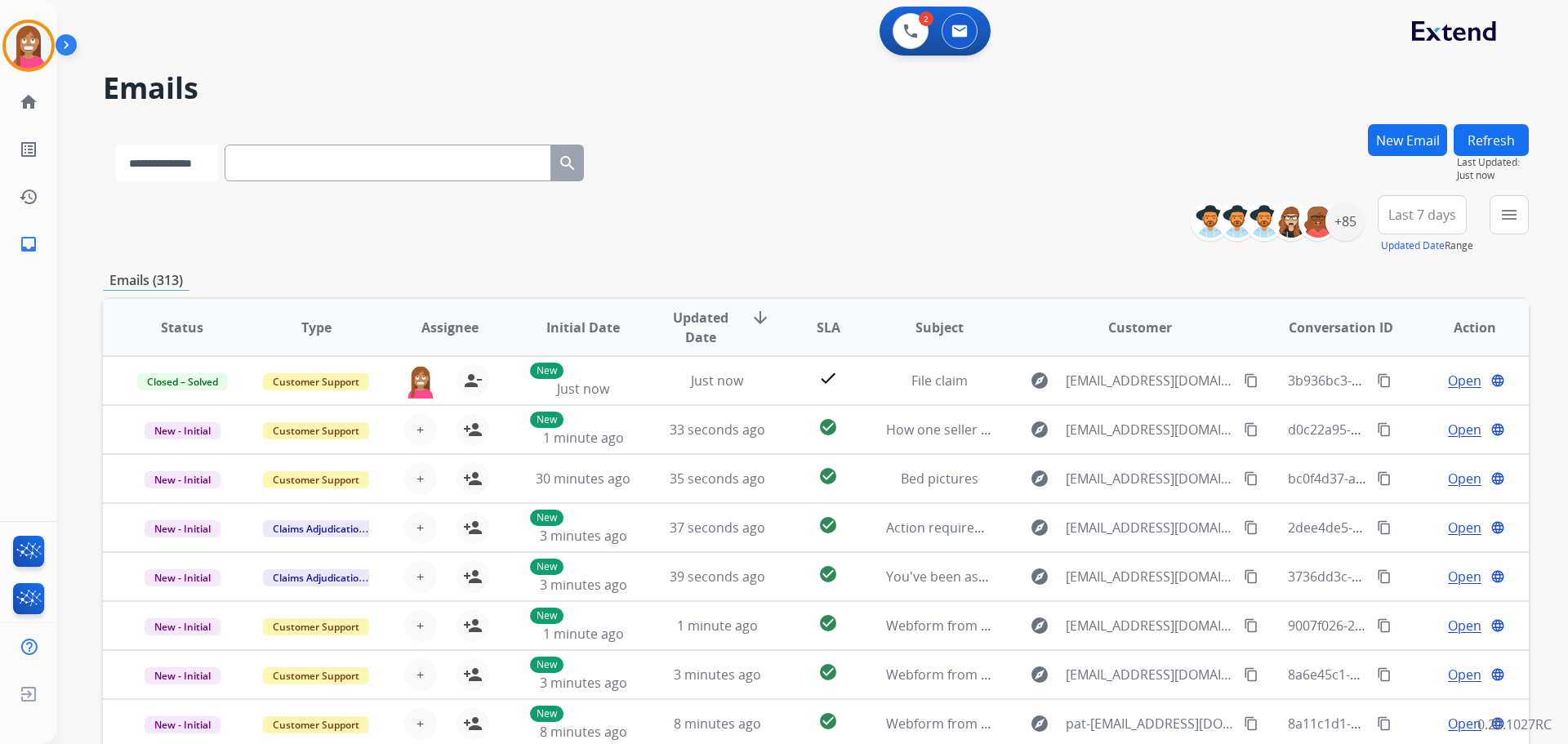
click at [196, 157] on select "**********" at bounding box center [166, 163] width 102 height 37
select select "**********"
click at [116, 145] on select "**********" at bounding box center [166, 163] width 102 height 37
click at [290, 167] on input "text" at bounding box center [390, 163] width 327 height 37
paste input "**********"
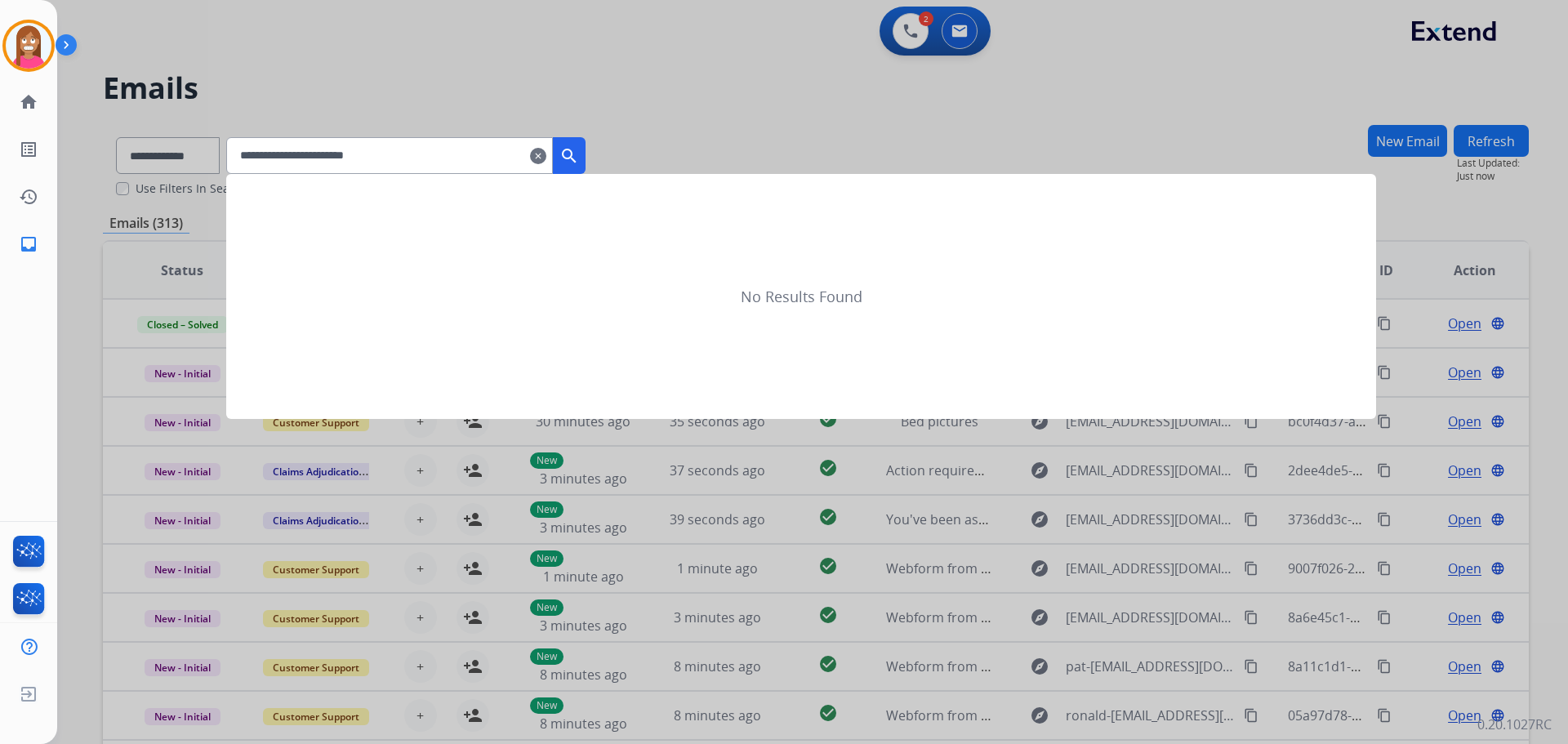
type input "**********"
click at [586, 165] on button "search" at bounding box center [569, 156] width 33 height 37
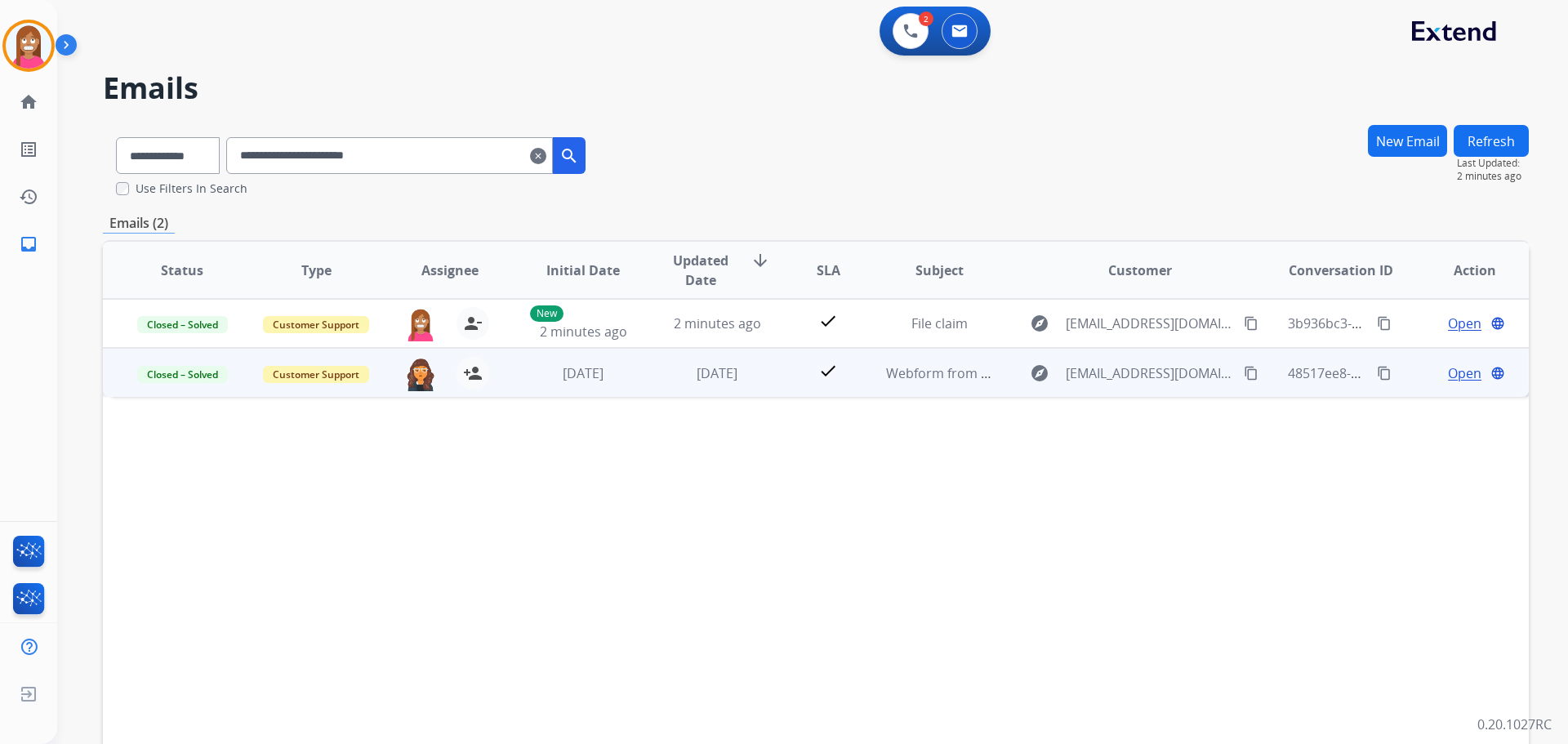
click at [665, 384] on td "3 weeks ago" at bounding box center [705, 372] width 134 height 49
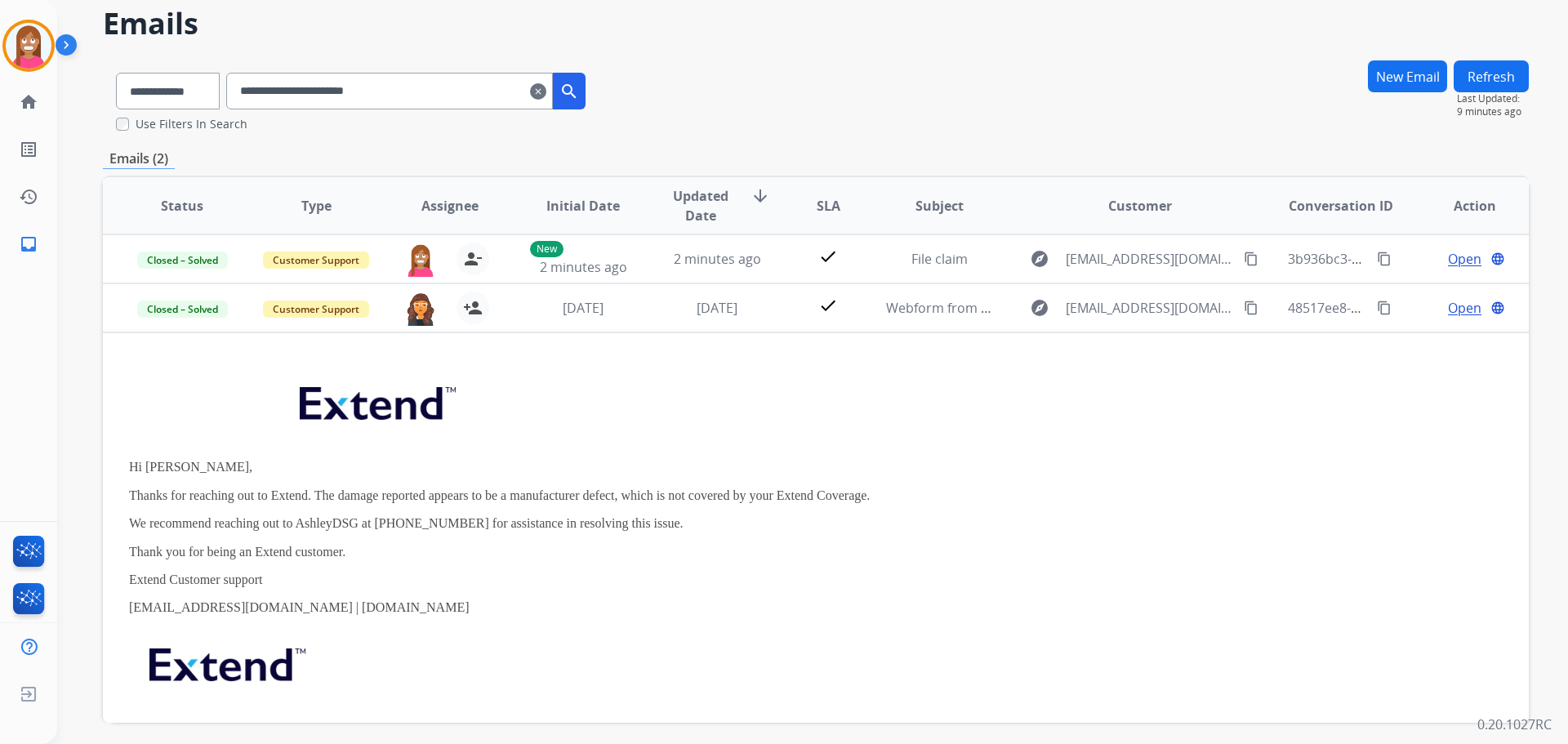
scroll to position [0, 0]
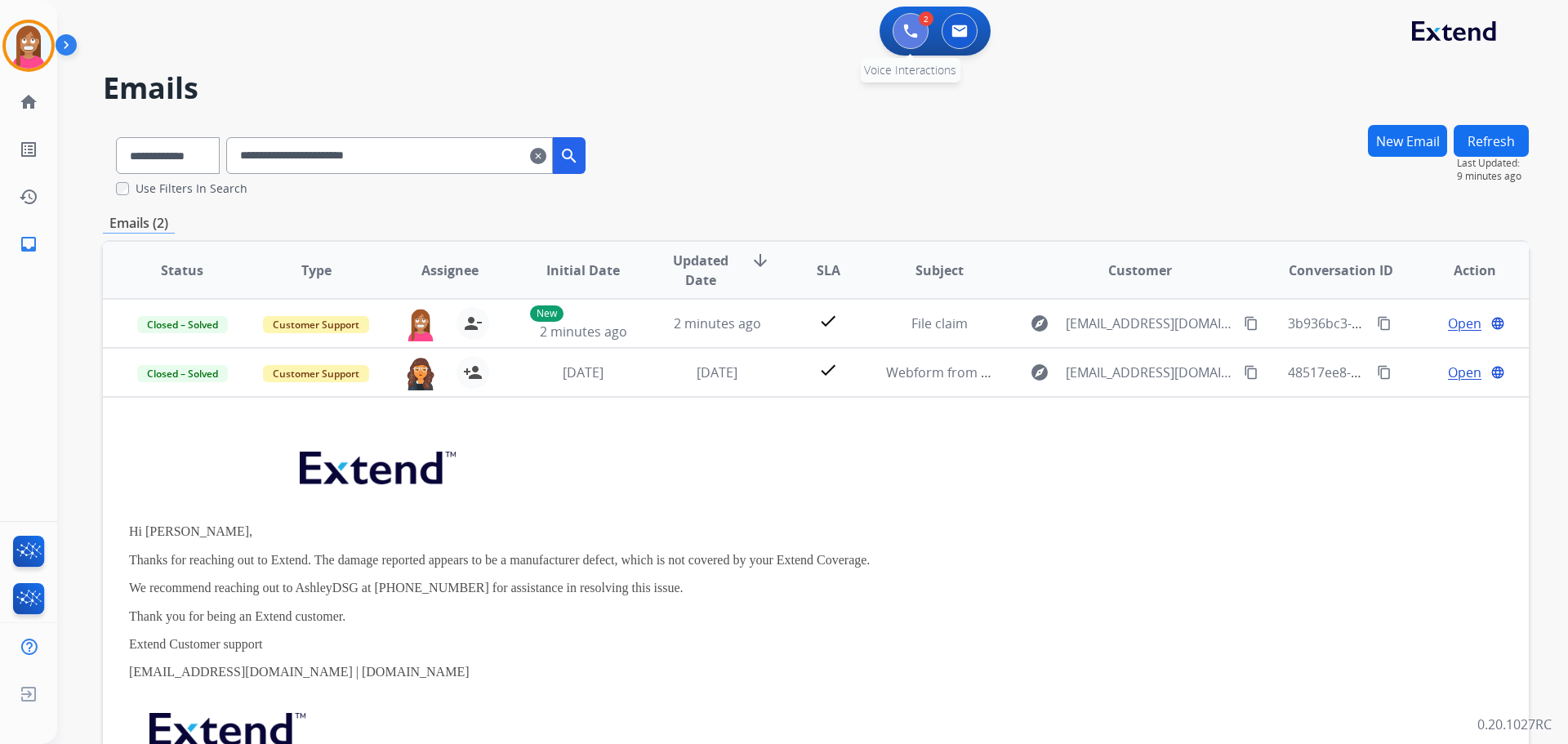
click at [909, 30] on img at bounding box center [910, 30] width 15 height 15
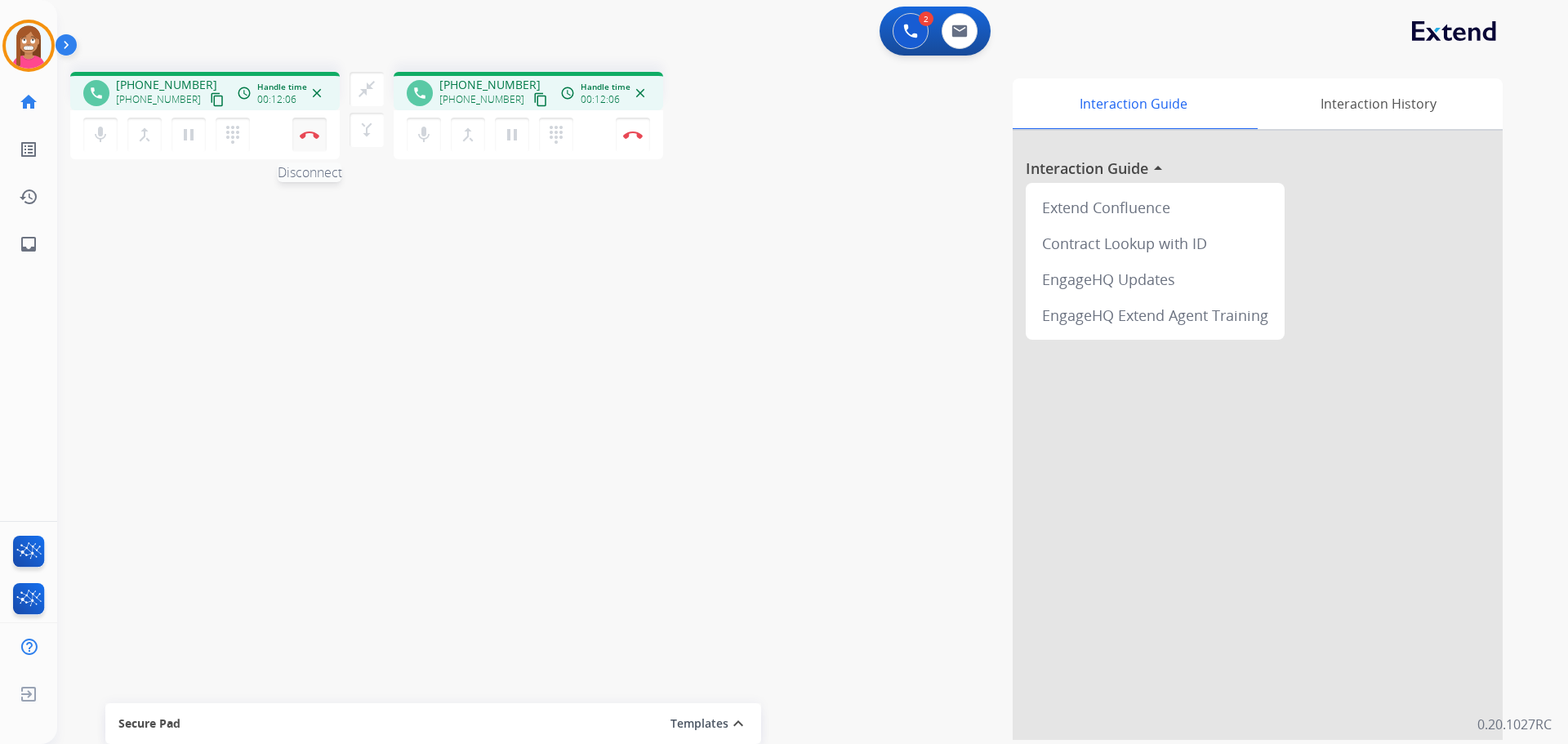
click at [304, 143] on button "Disconnect" at bounding box center [309, 134] width 34 height 34
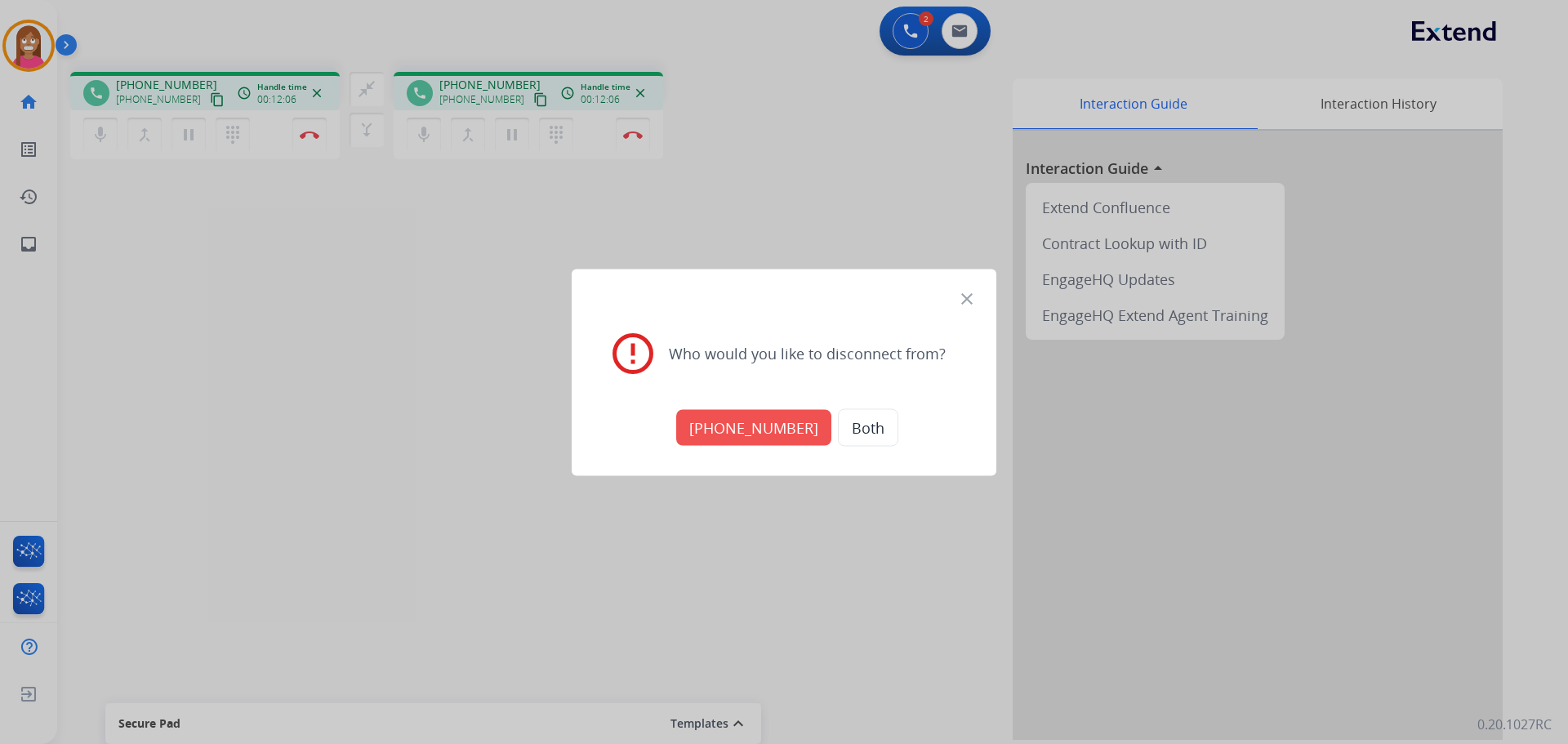
click at [851, 426] on button "Both" at bounding box center [869, 427] width 60 height 38
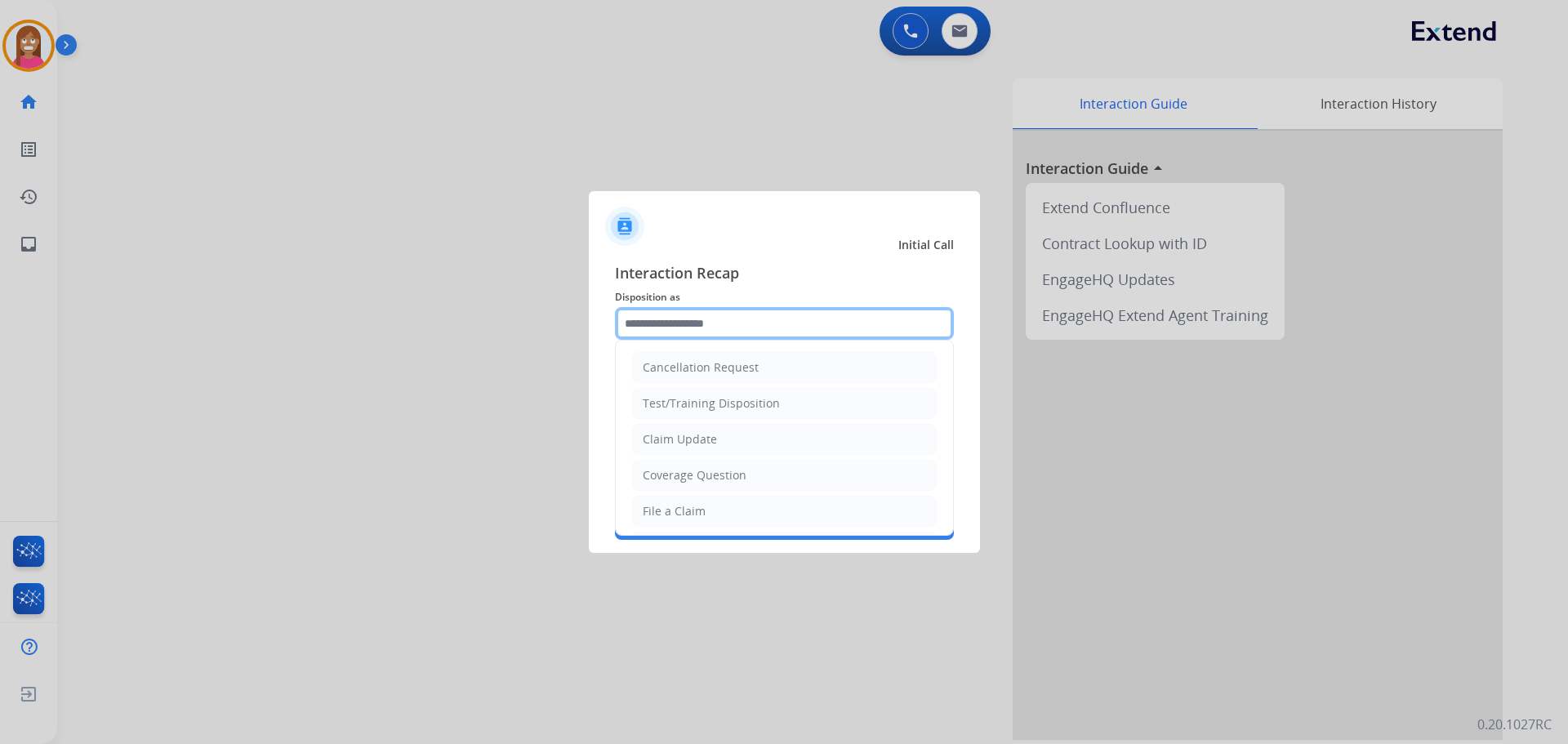
click at [700, 329] on input "text" at bounding box center [784, 324] width 339 height 33
click at [659, 520] on li "File a Claim" at bounding box center [784, 512] width 304 height 31
type input "**********"
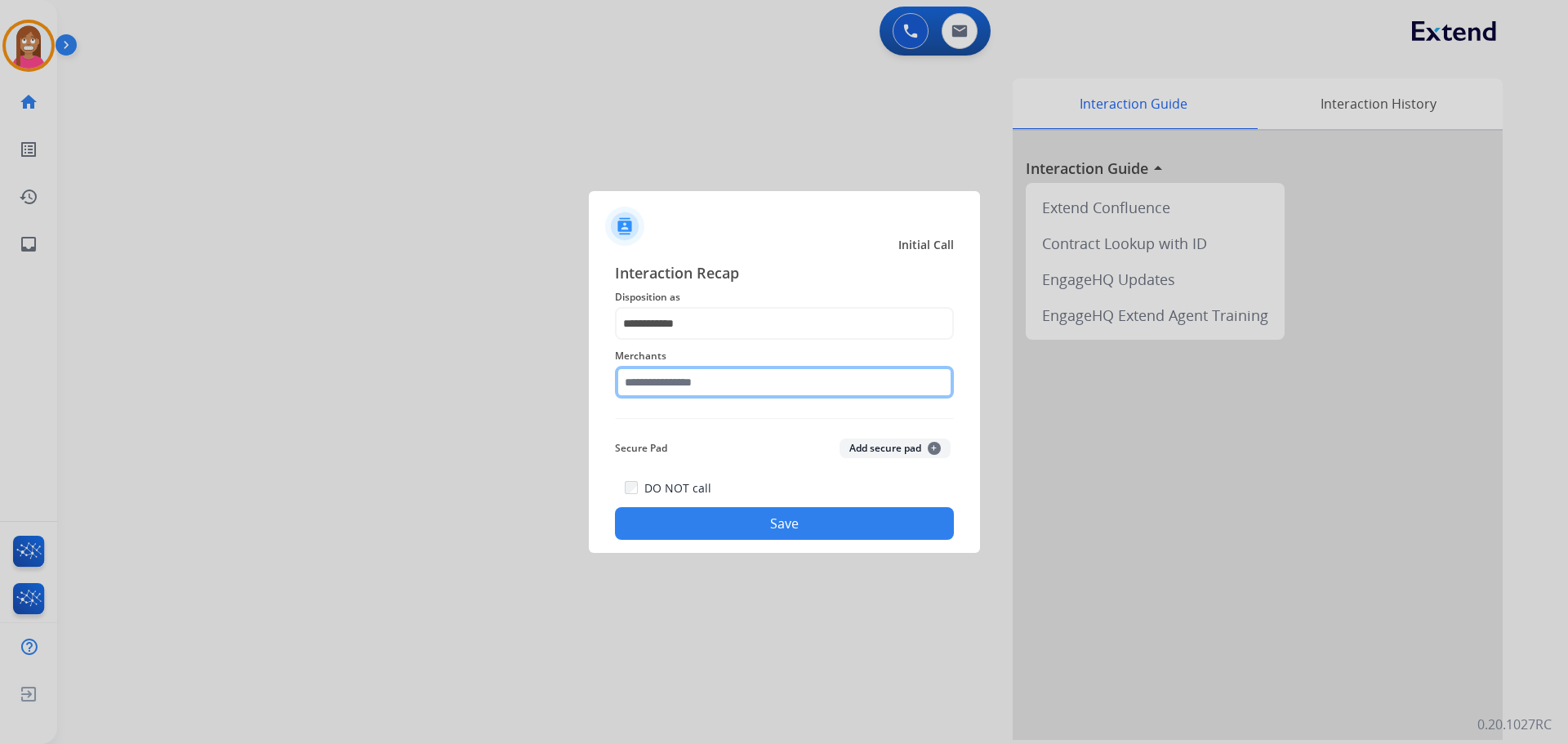
click at [657, 384] on input "text" at bounding box center [784, 382] width 339 height 33
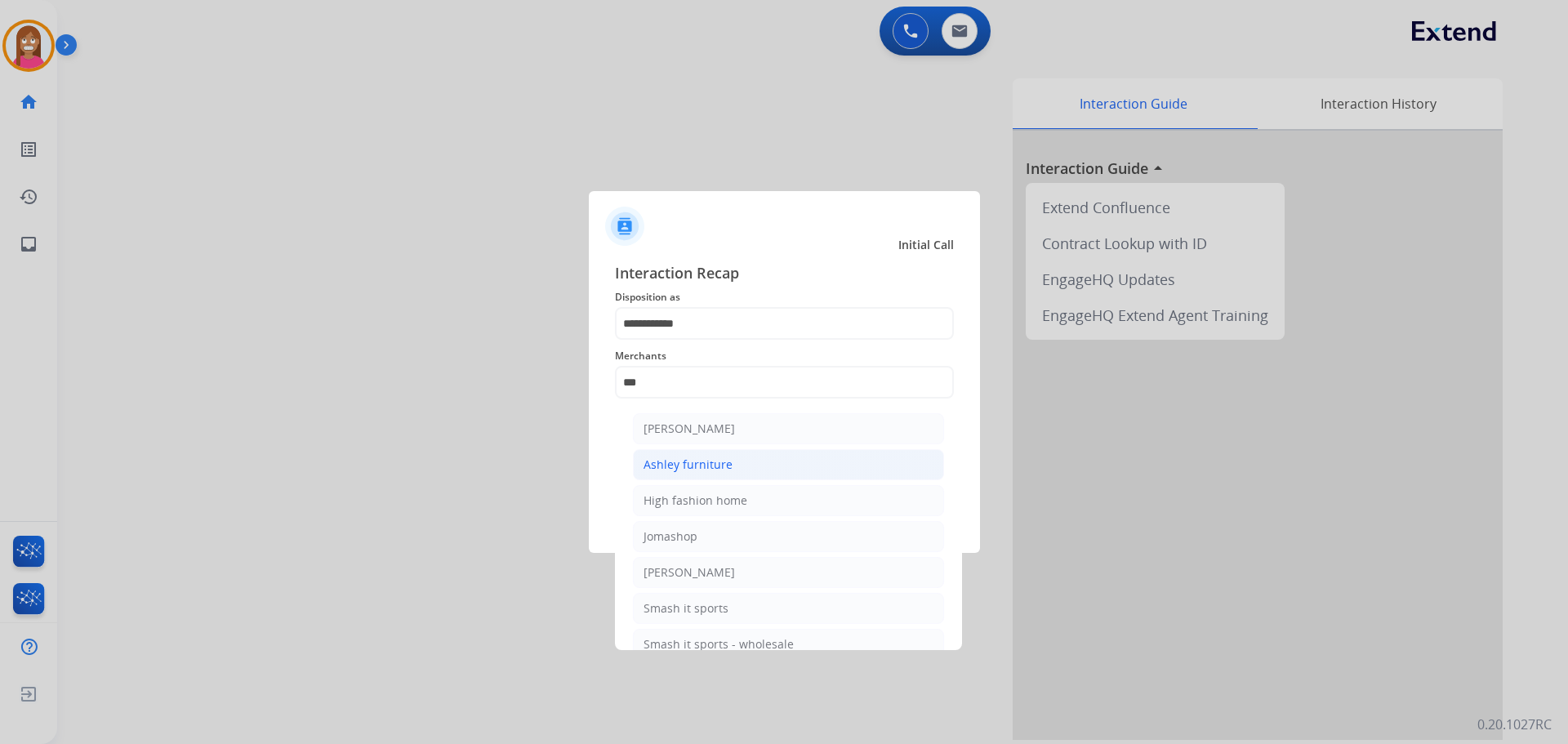
click at [684, 462] on div "Ashley furniture" at bounding box center [689, 464] width 89 height 17
type input "**********"
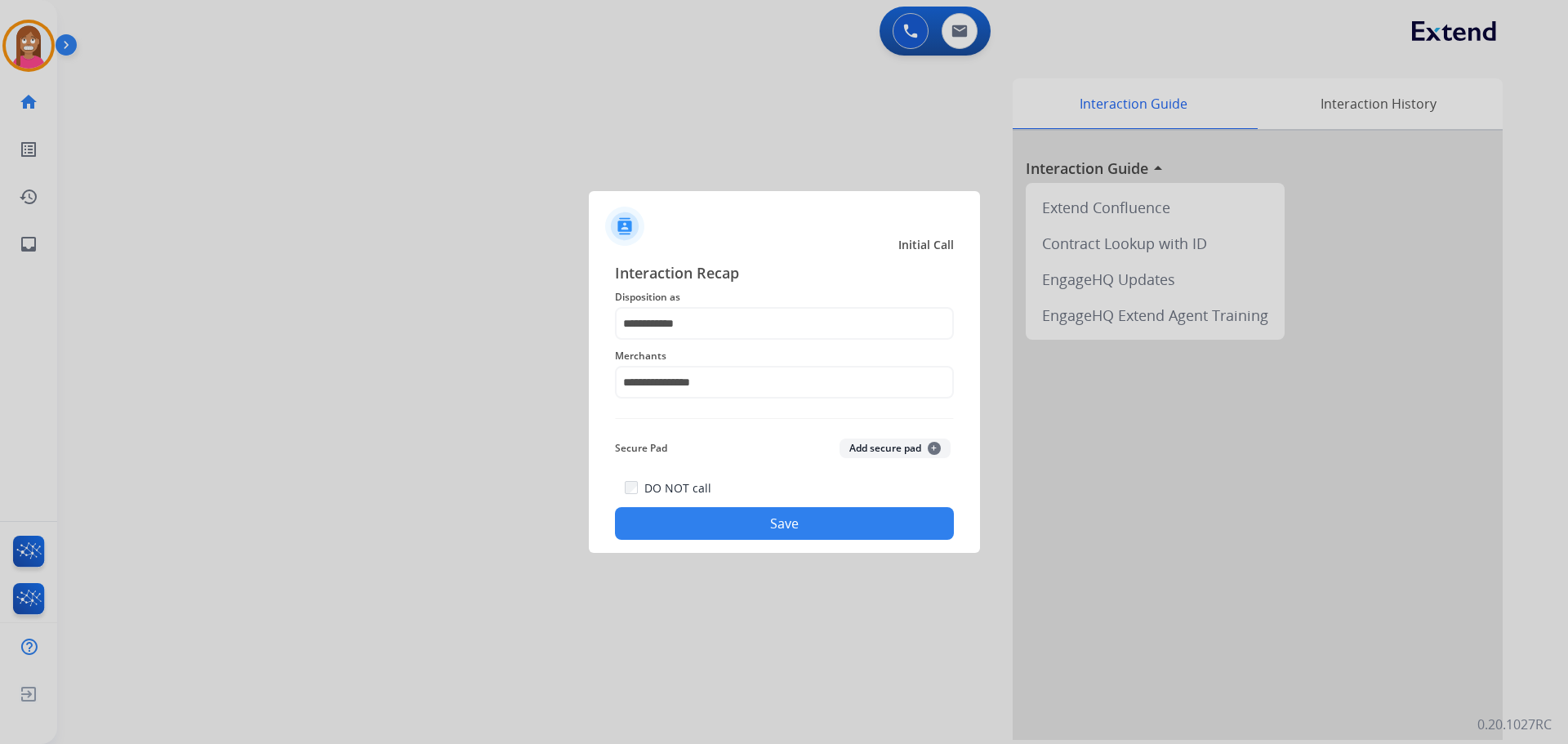
click at [781, 529] on button "Save" at bounding box center [784, 523] width 339 height 33
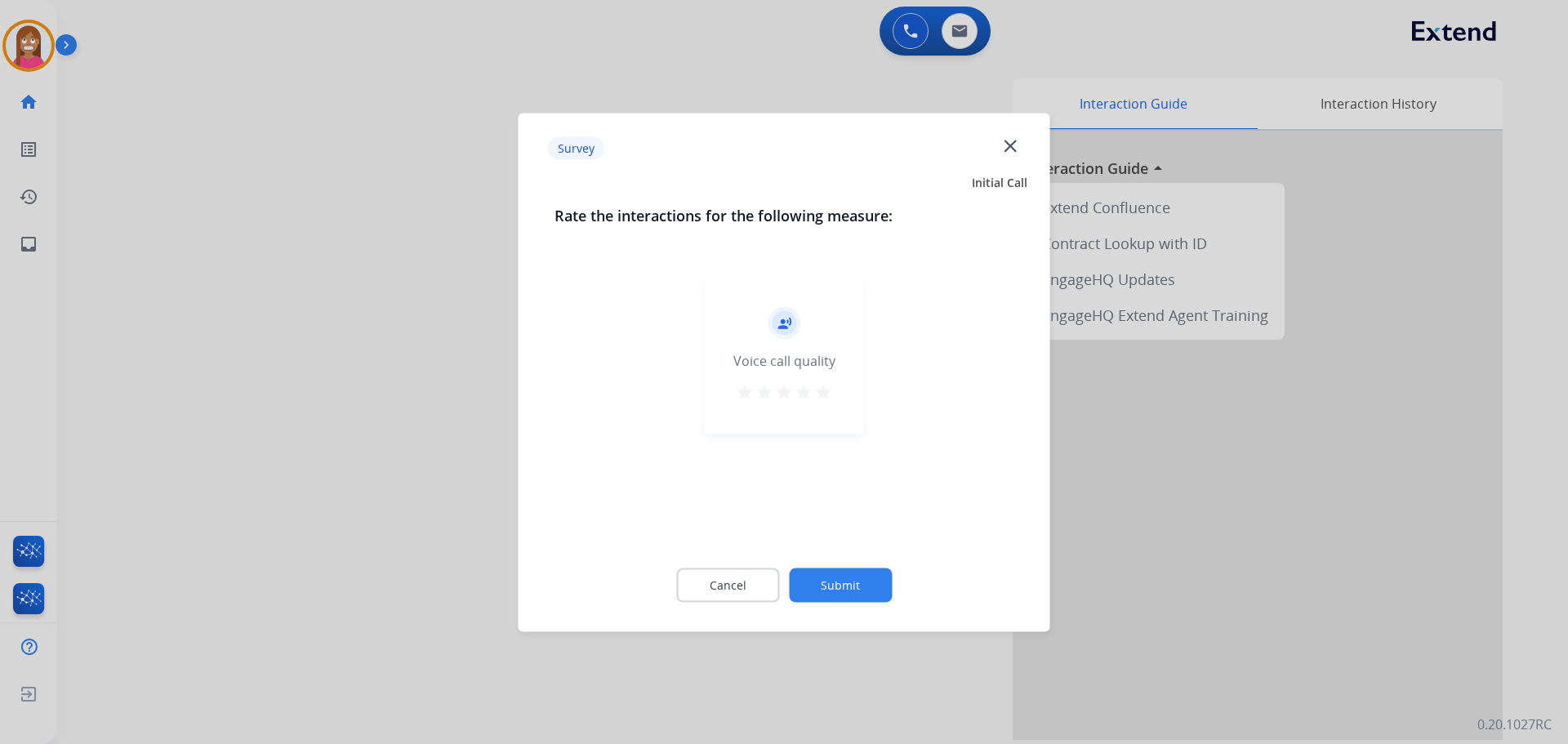
click at [1007, 151] on mat-icon "close" at bounding box center [1011, 146] width 21 height 21
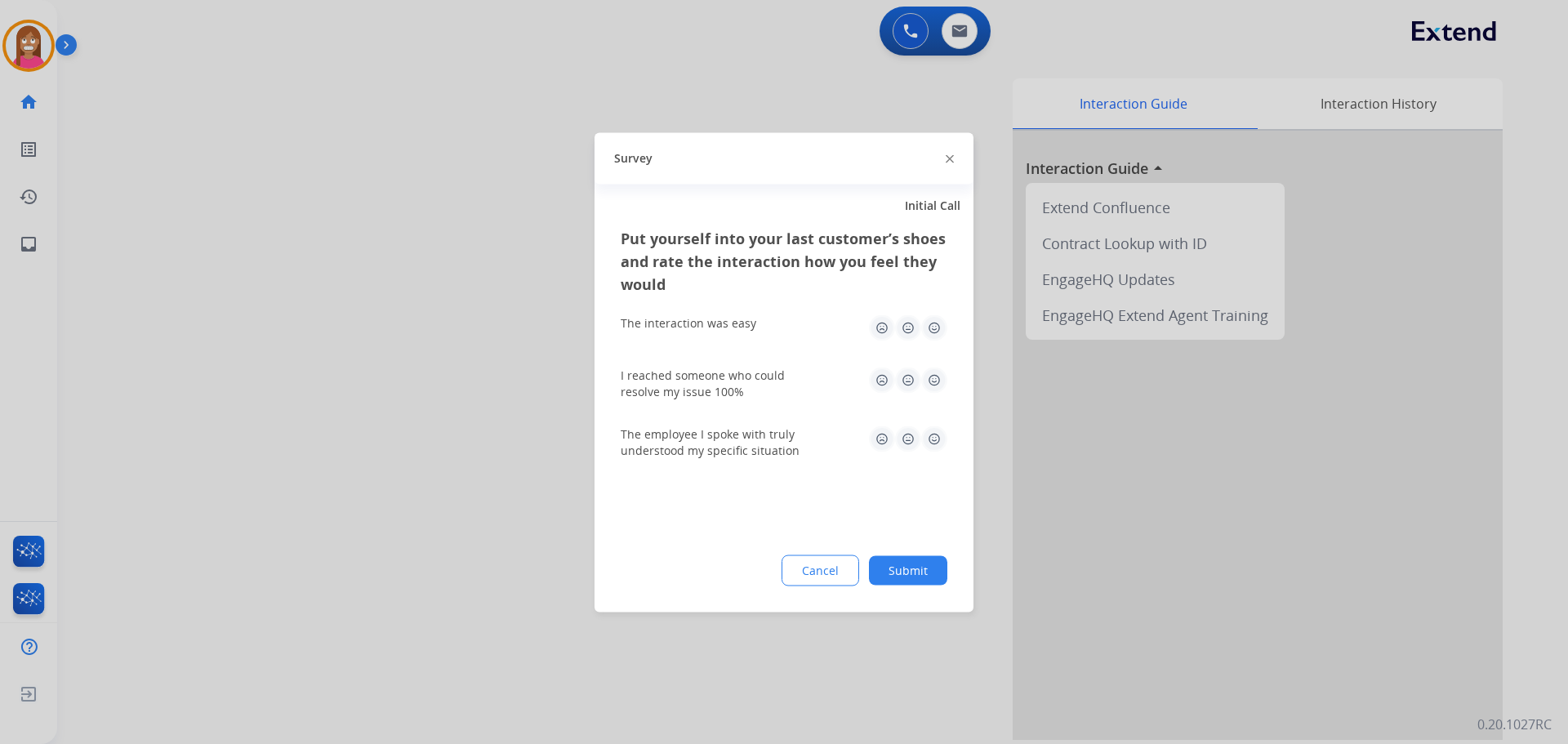
click at [946, 158] on div "Survey" at bounding box center [784, 158] width 379 height 52
click at [947, 158] on img at bounding box center [949, 159] width 8 height 8
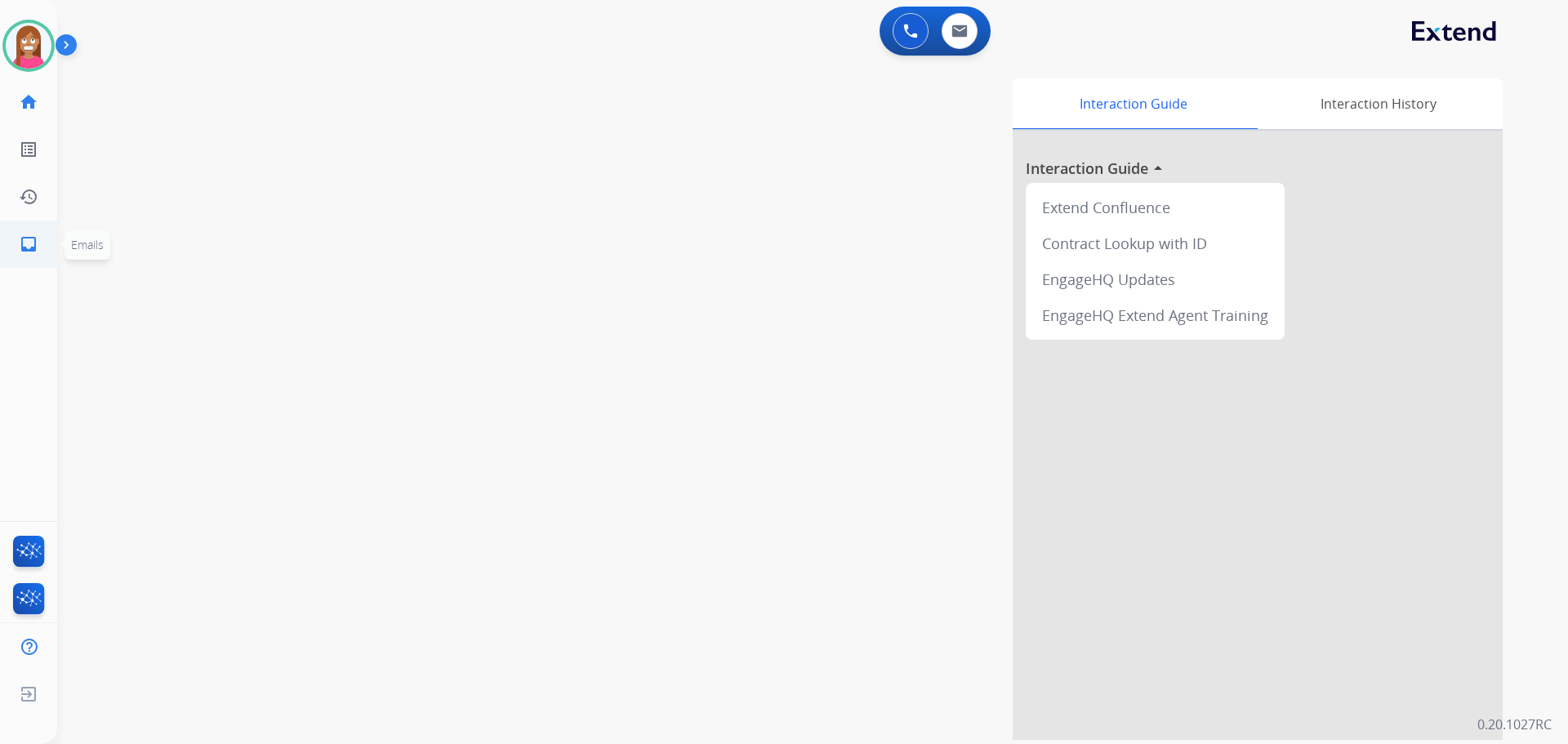
click at [38, 240] on link "inbox Emails" at bounding box center [28, 244] width 46 height 46
select select "**********"
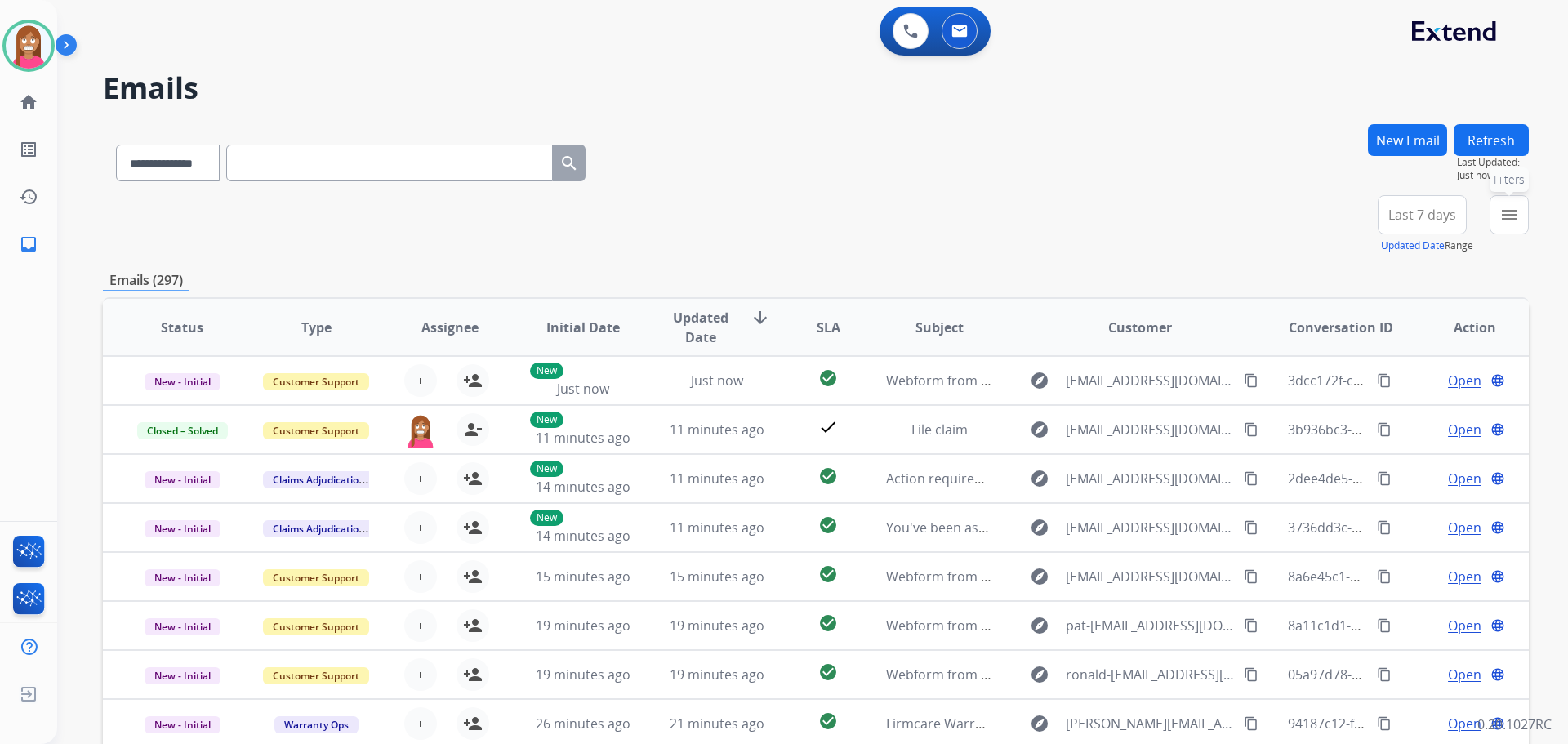
click at [1498, 225] on button "menu Filters" at bounding box center [1510, 215] width 39 height 39
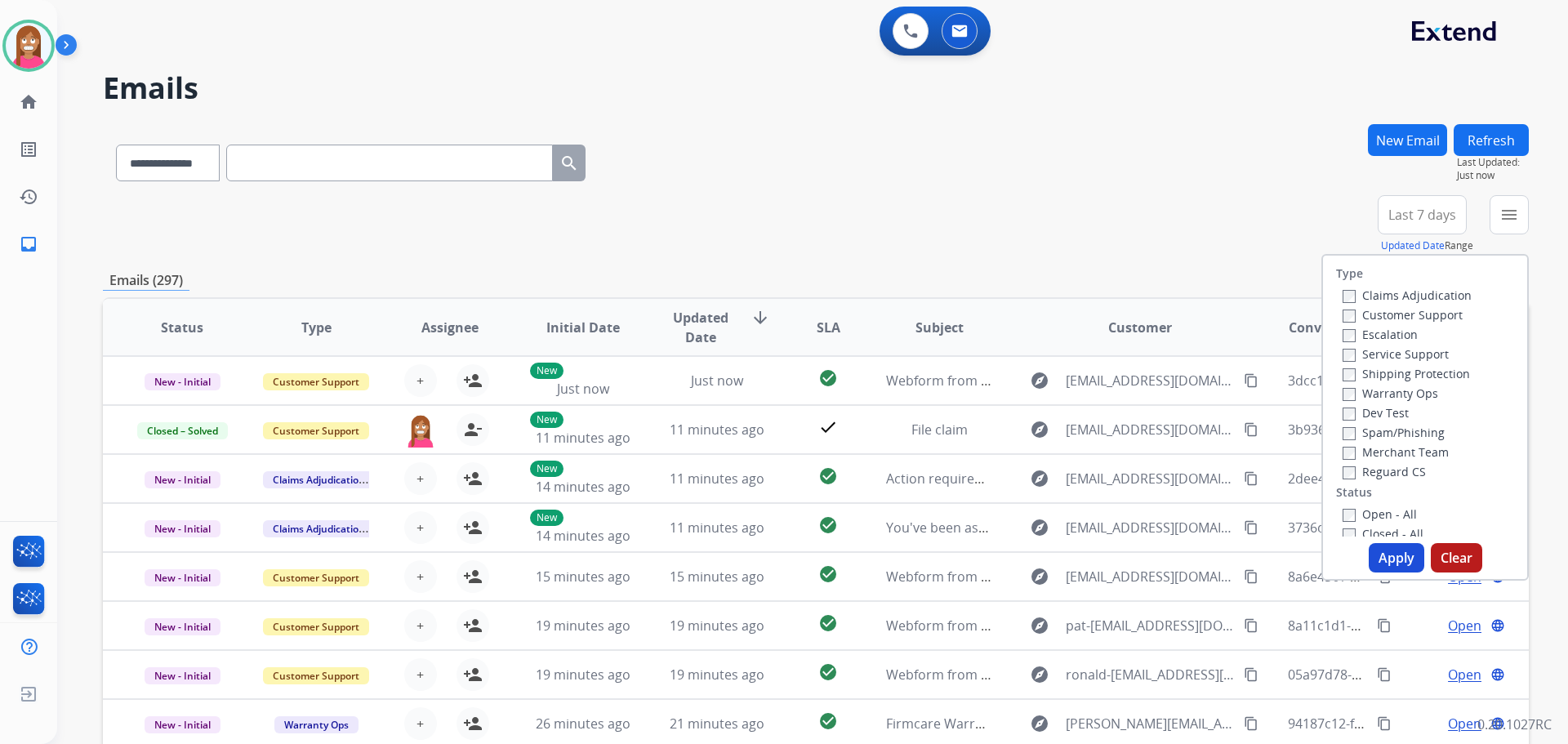
click at [1351, 313] on label "Customer Support" at bounding box center [1402, 315] width 120 height 16
click at [1361, 370] on label "Shipping Protection" at bounding box center [1406, 373] width 127 height 16
click at [1362, 472] on label "Reguard CS" at bounding box center [1384, 472] width 84 height 16
click at [1351, 516] on label "Open - All" at bounding box center [1379, 514] width 74 height 16
click at [1398, 559] on button "Apply" at bounding box center [1396, 557] width 55 height 29
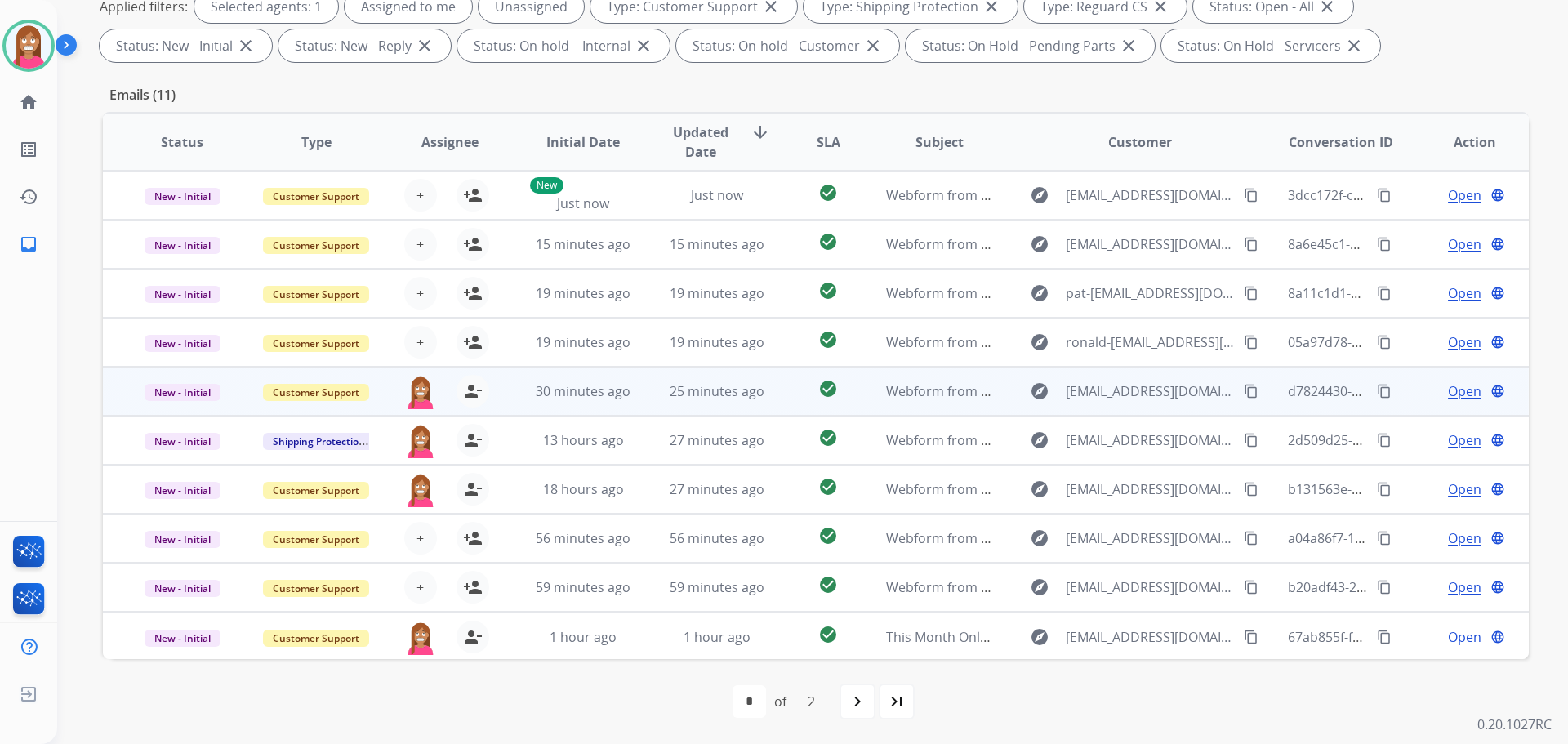
click at [639, 399] on td "25 minutes ago" at bounding box center [705, 391] width 134 height 49
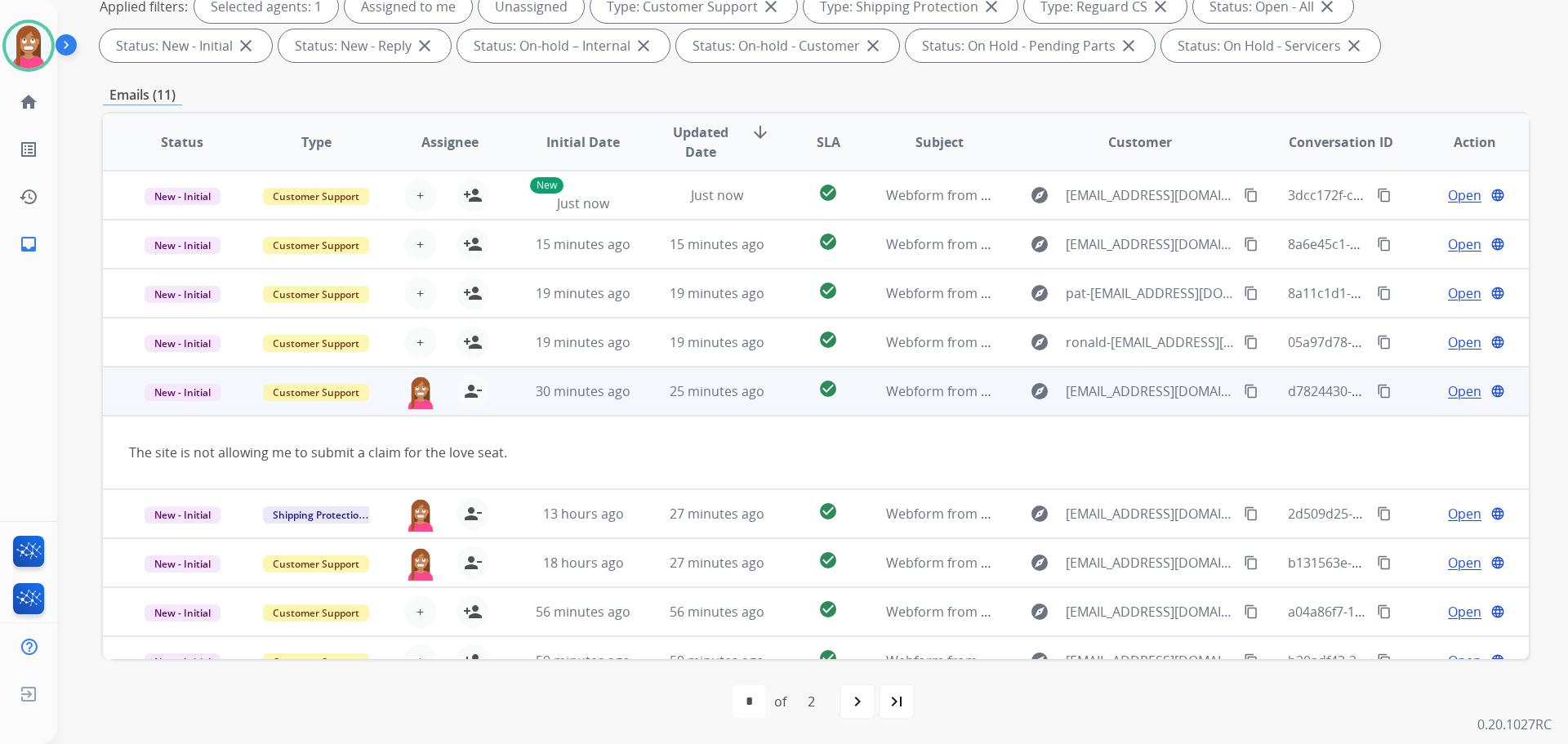
scroll to position [75, 0]
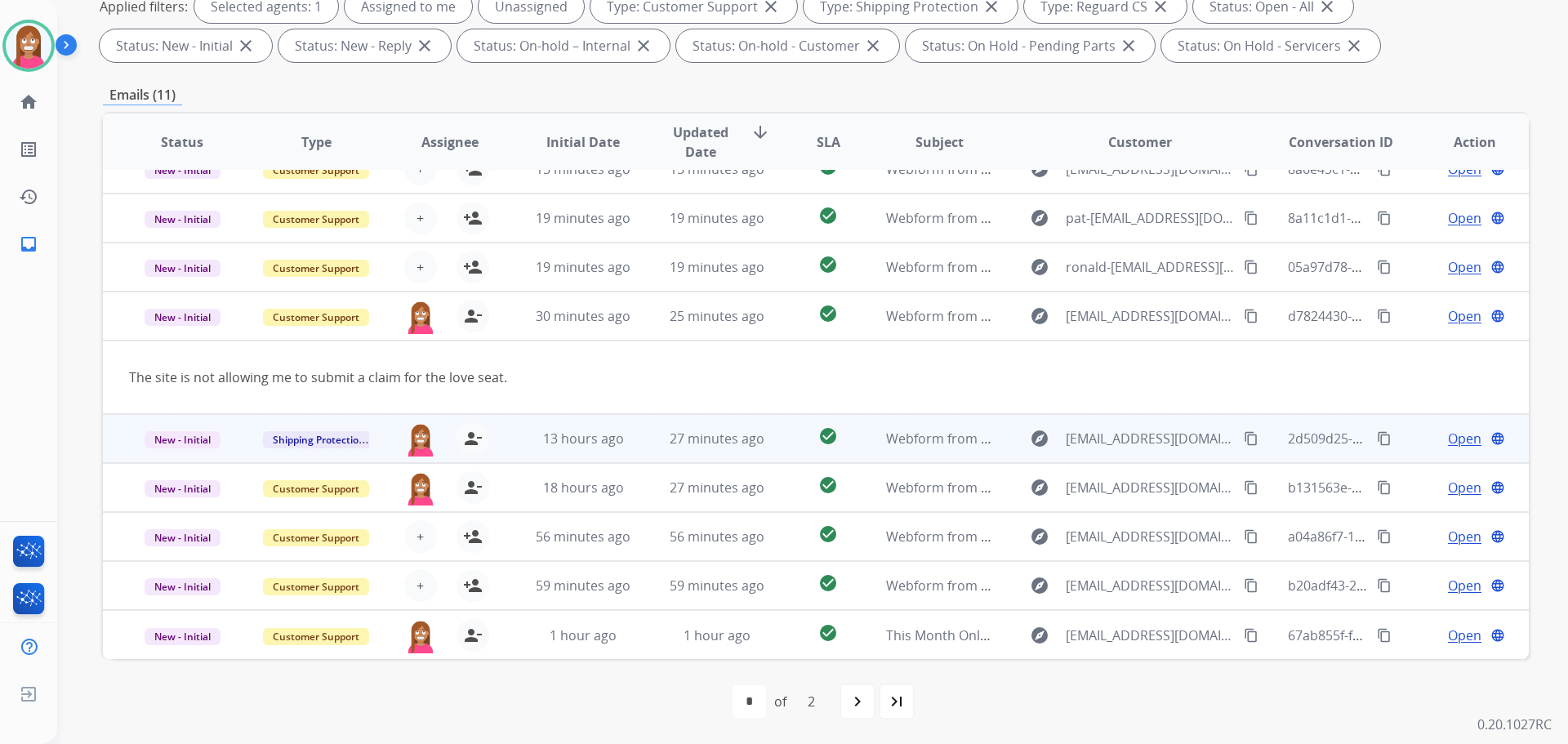
click at [638, 451] on td "27 minutes ago" at bounding box center [705, 439] width 134 height 49
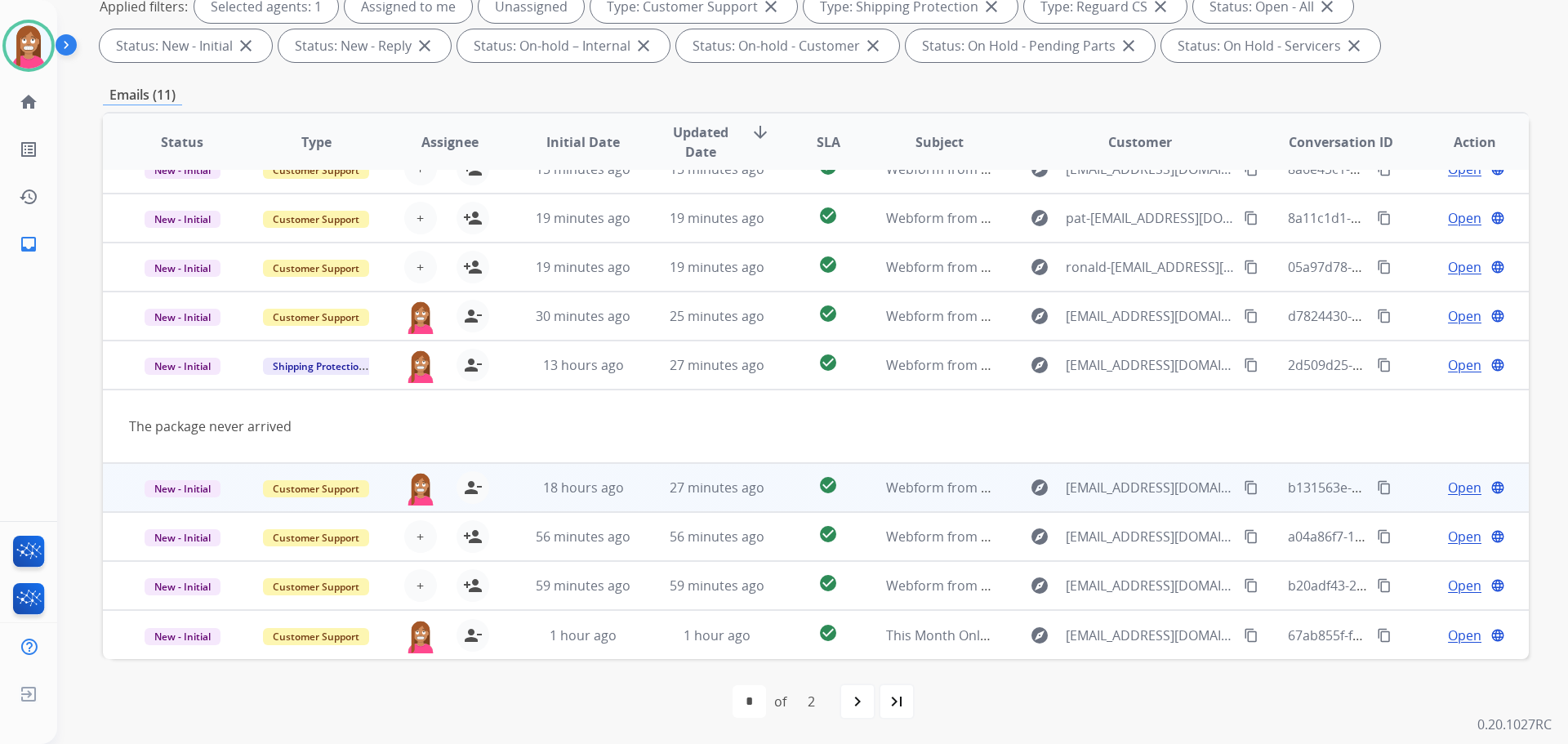
click at [648, 503] on td "27 minutes ago" at bounding box center [705, 487] width 134 height 49
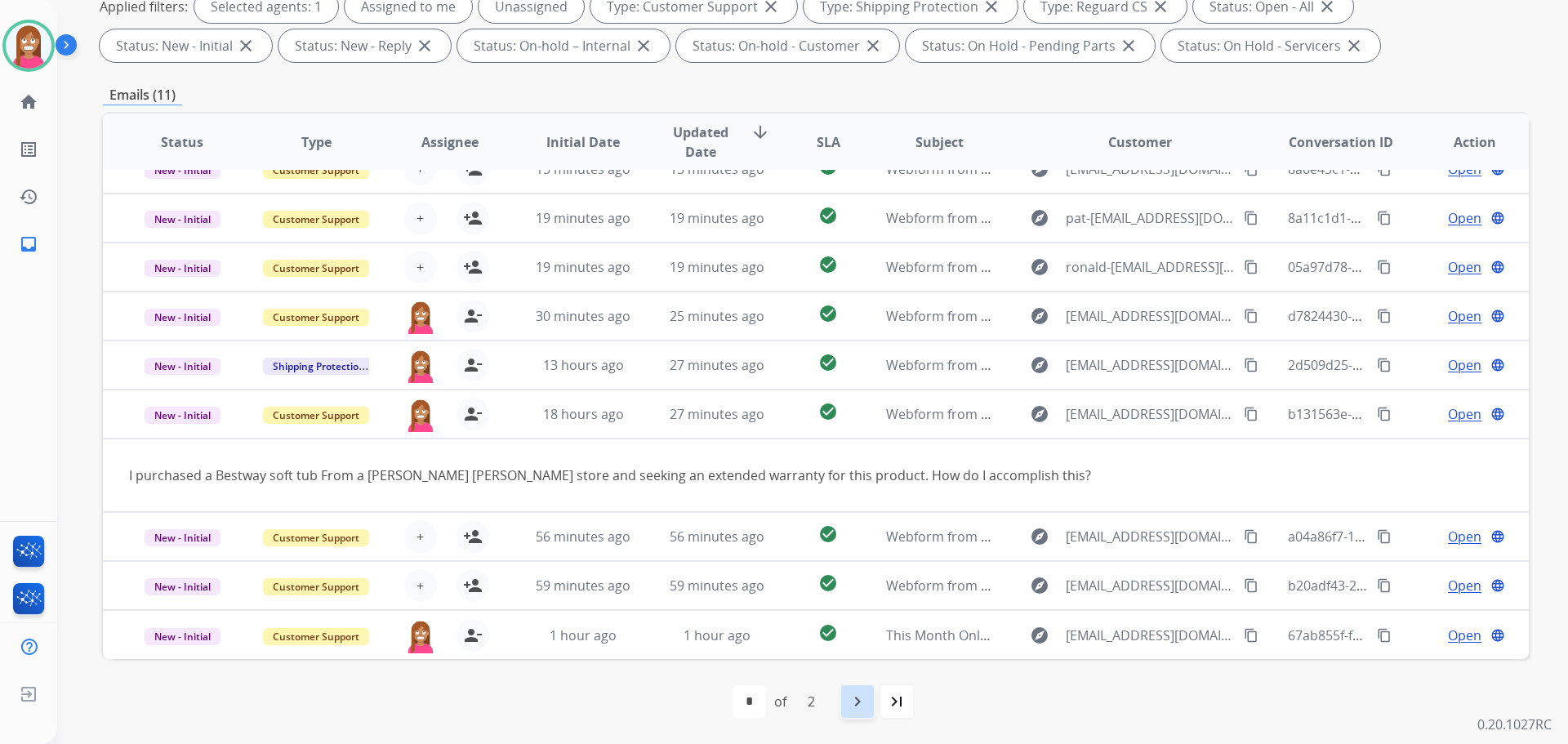
click at [852, 704] on mat-icon "navigate_next" at bounding box center [858, 701] width 19 height 19
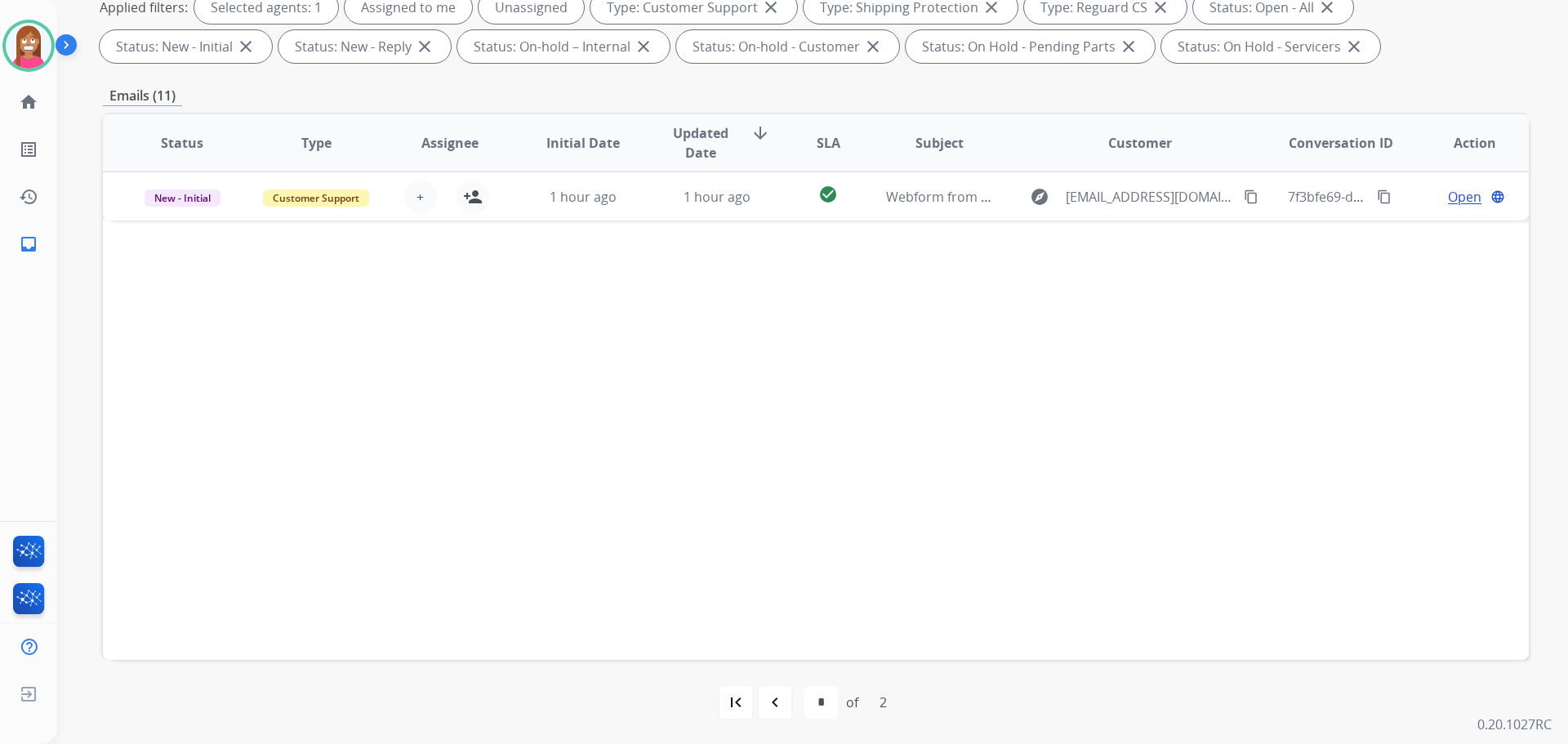
scroll to position [264, 0]
click at [777, 695] on mat-icon "navigate_before" at bounding box center [775, 701] width 19 height 19
select select "*"
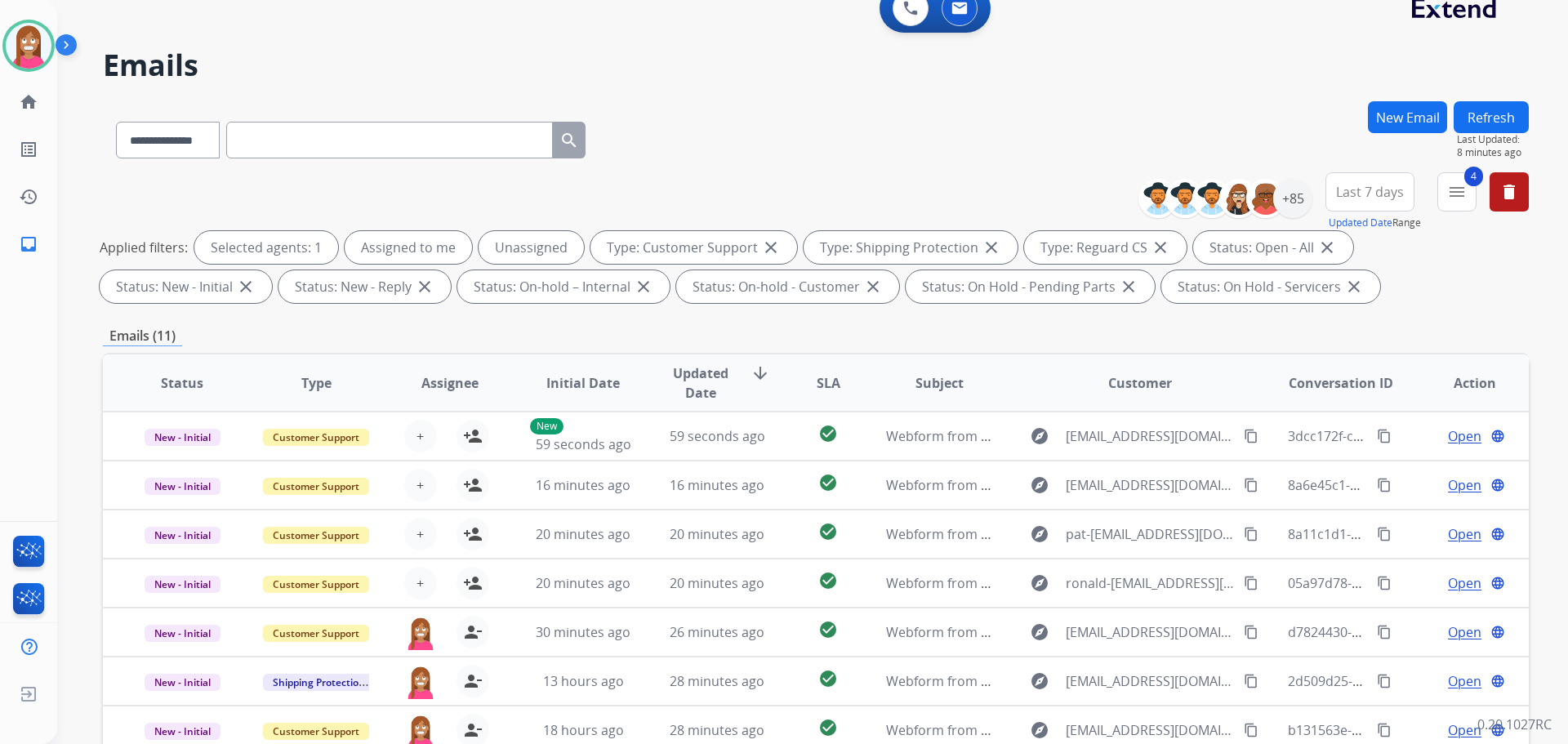
scroll to position [18, 0]
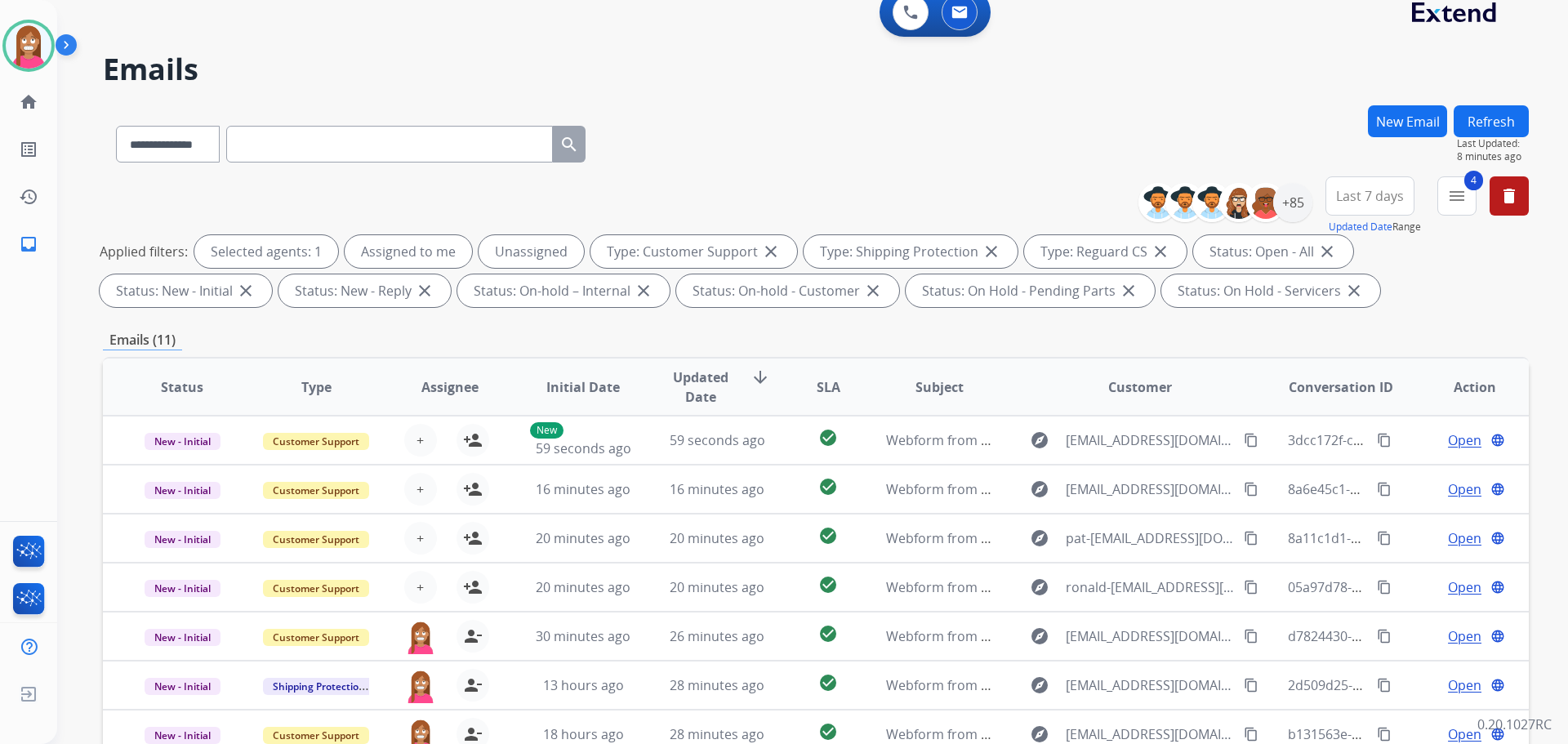
click at [1493, 122] on button "Refresh" at bounding box center [1491, 121] width 75 height 32
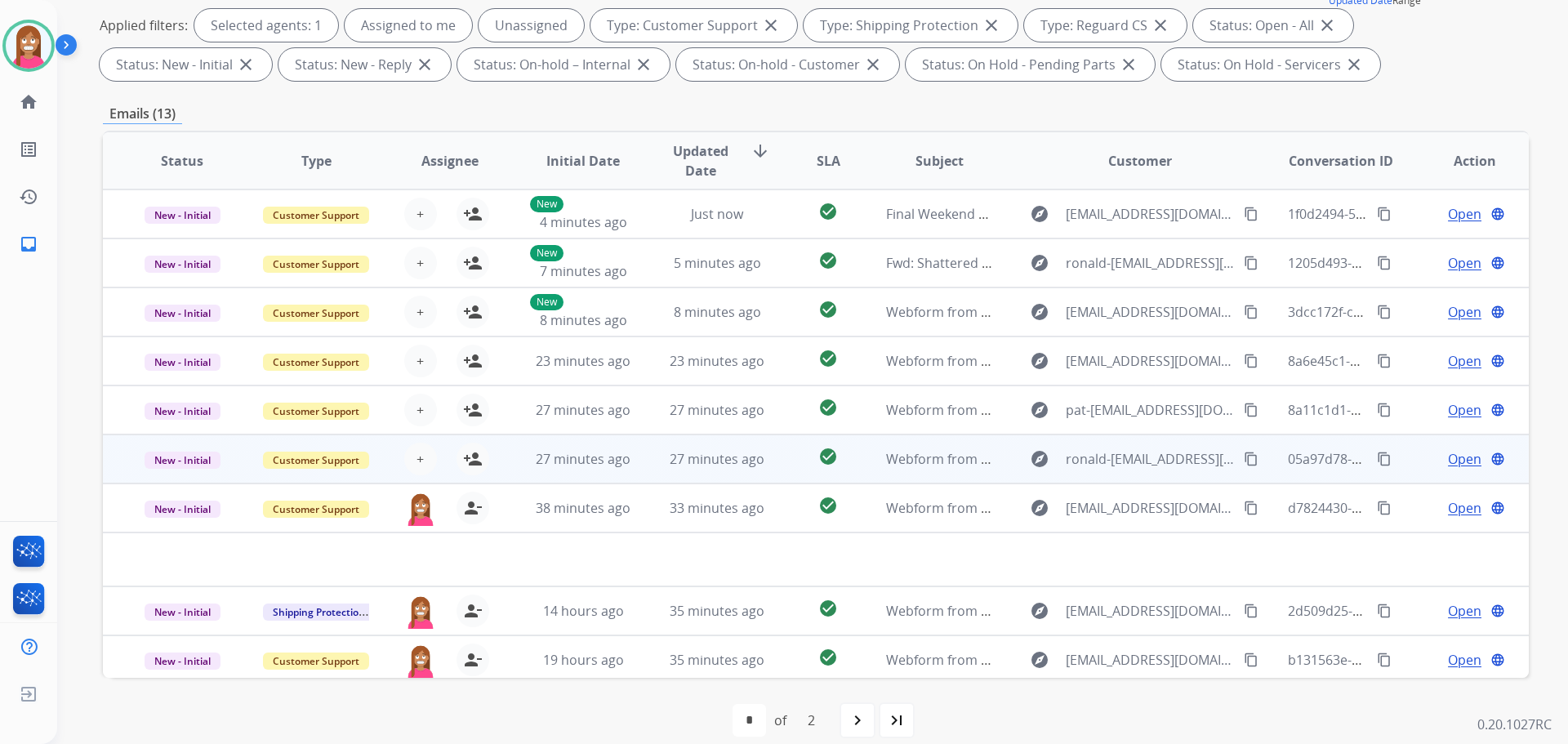
scroll to position [55, 0]
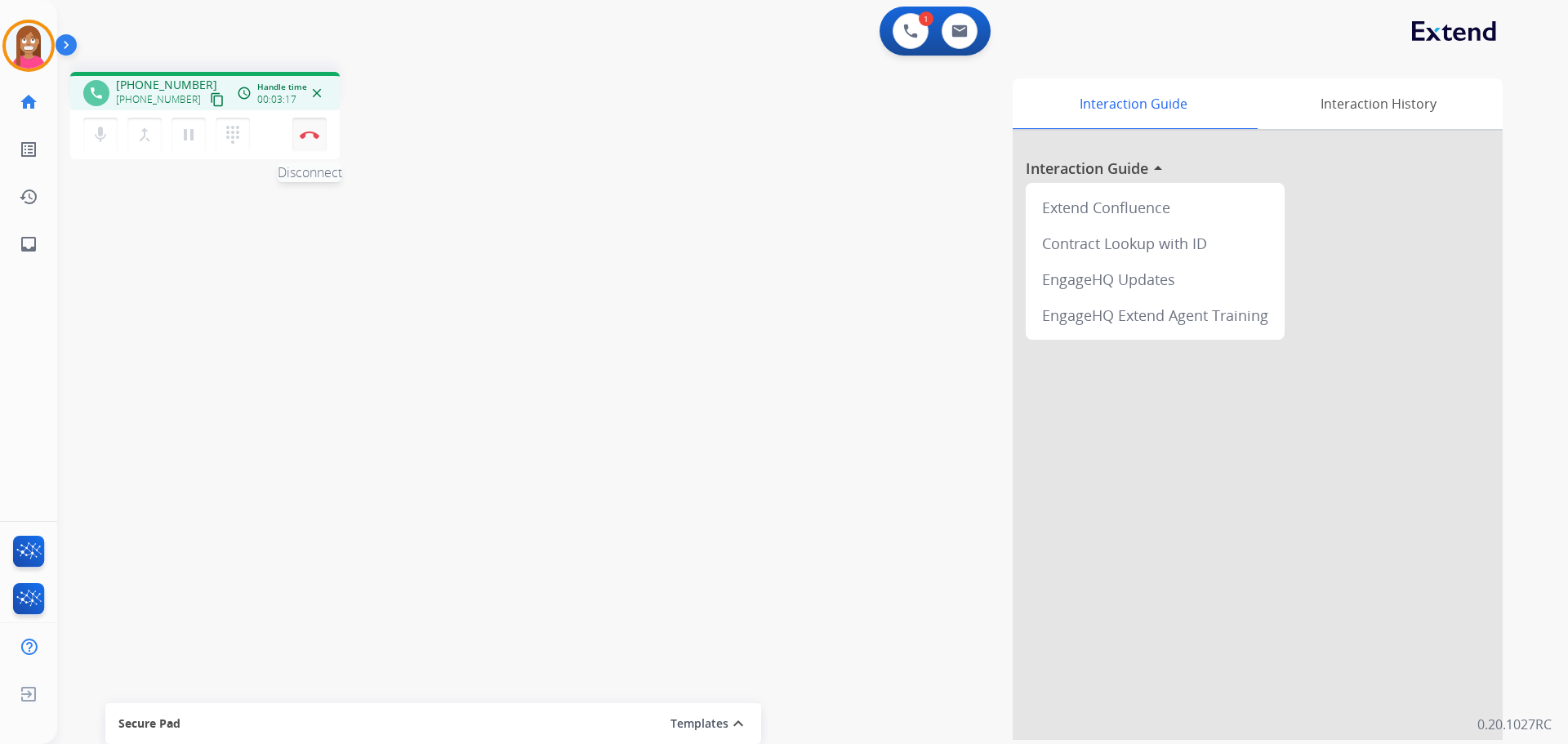
click at [309, 137] on button "Disconnect" at bounding box center [309, 134] width 34 height 34
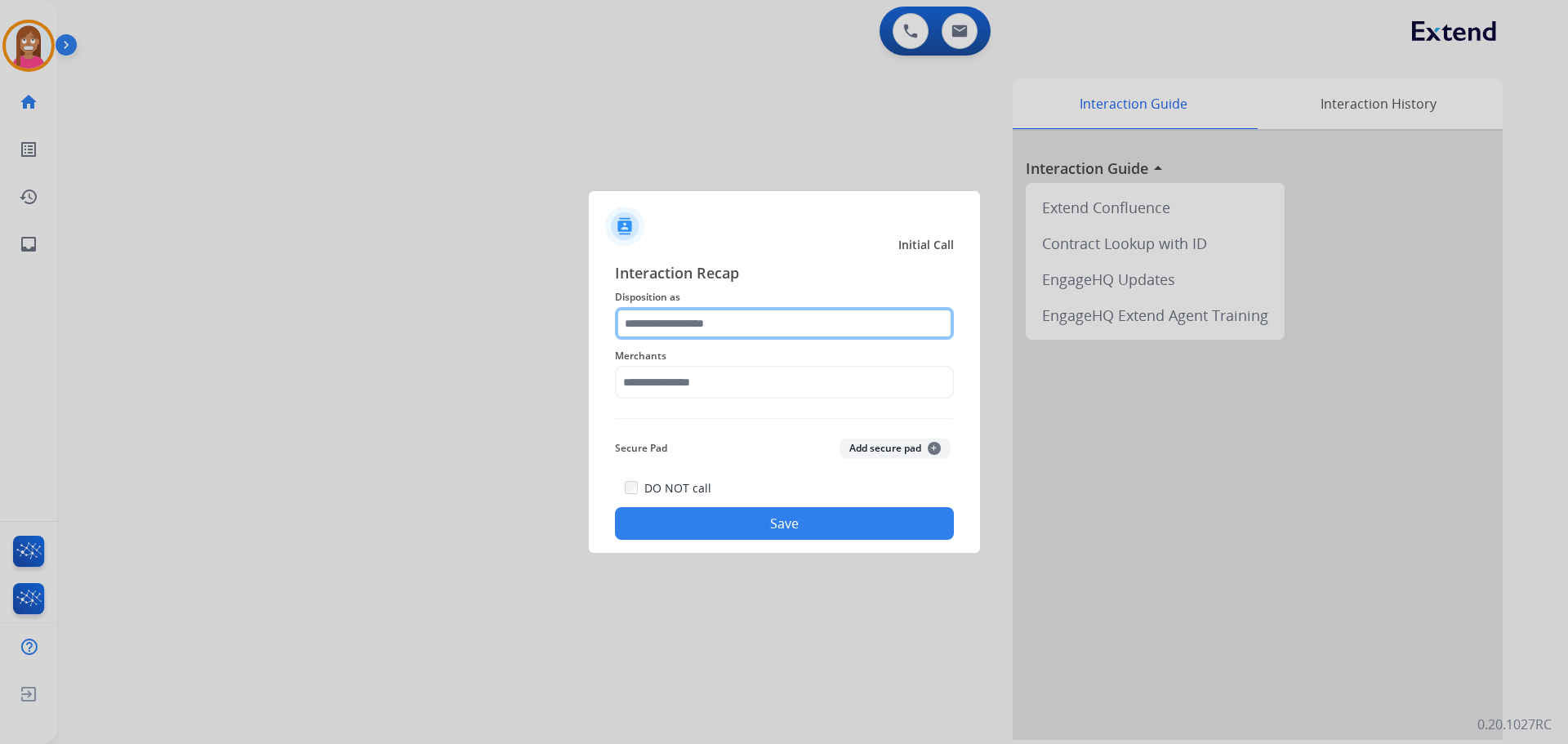
click at [681, 326] on input "text" at bounding box center [784, 324] width 339 height 33
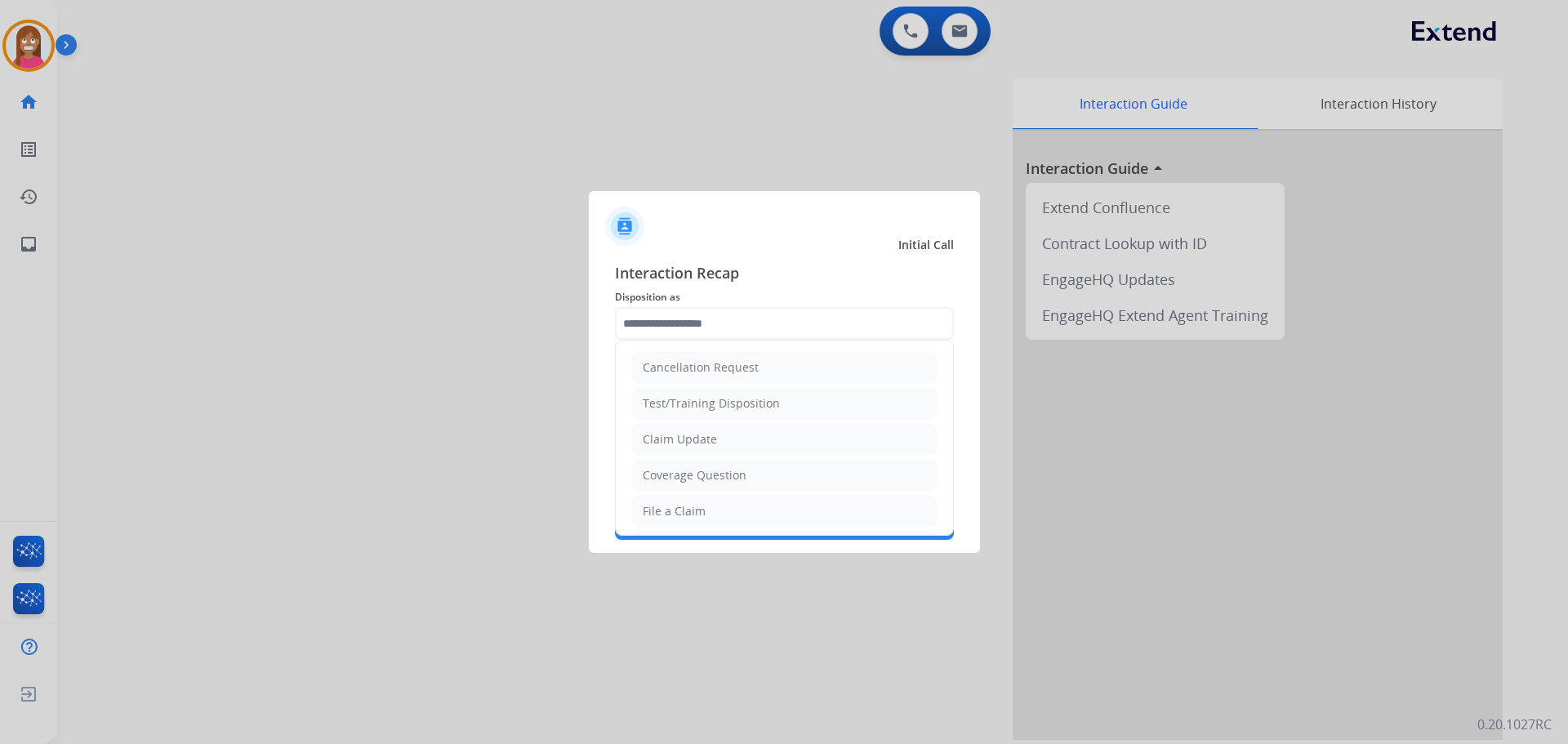
drag, startPoint x: 678, startPoint y: 504, endPoint x: 675, endPoint y: 494, distance: 10.4
click at [676, 501] on li "File a Claim" at bounding box center [784, 512] width 304 height 31
type input "**********"
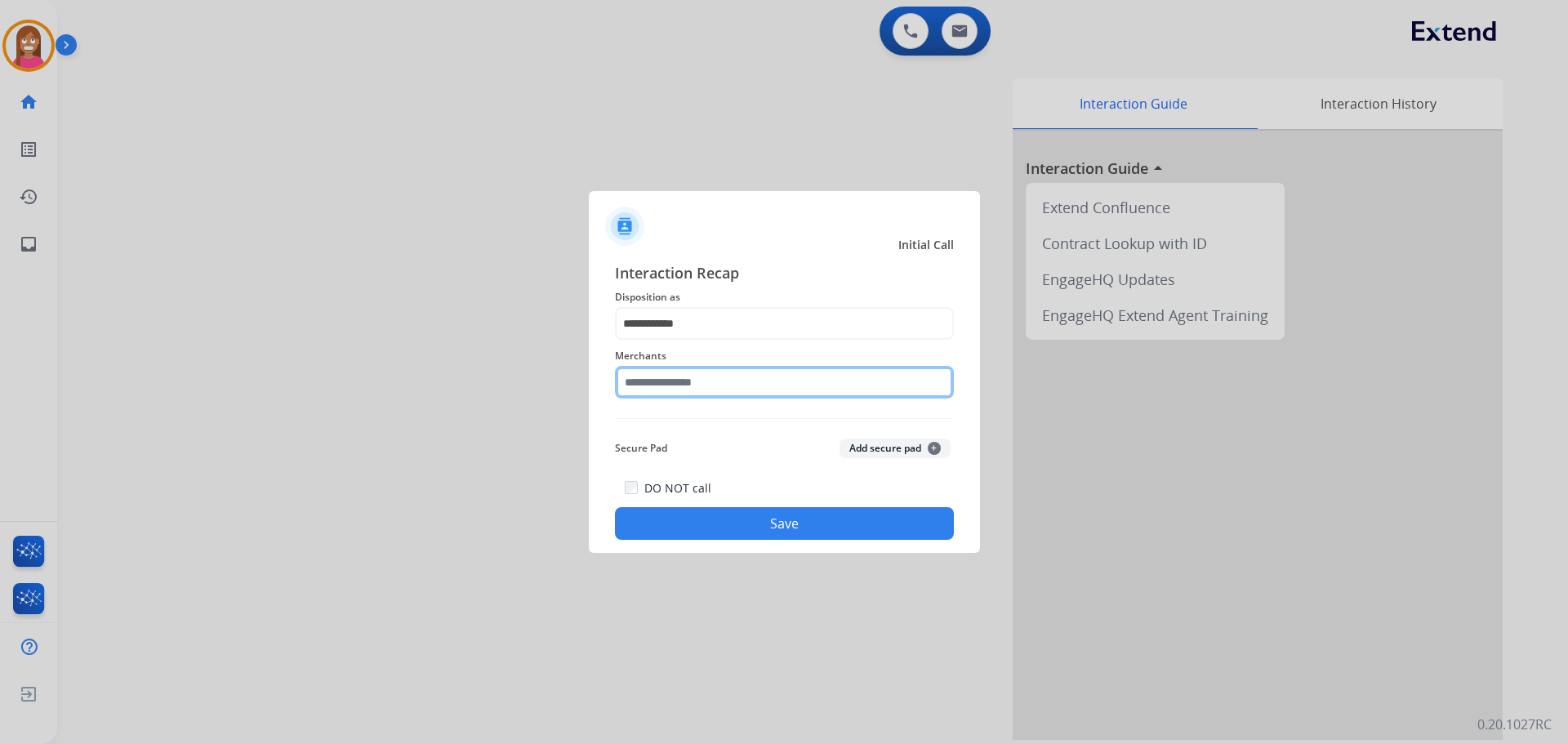
click at [666, 383] on input "text" at bounding box center [784, 382] width 339 height 33
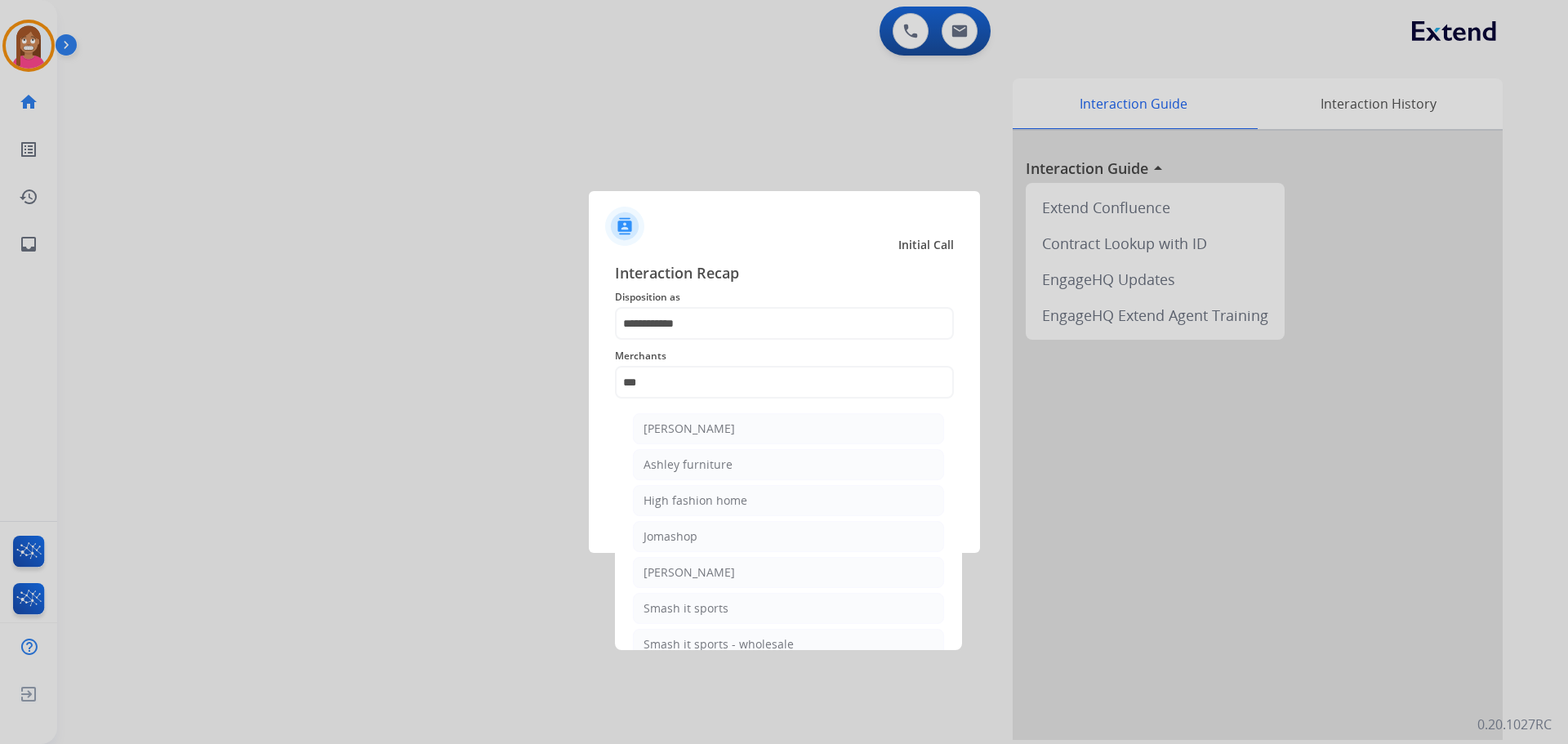
click at [683, 445] on ul "Ashley - Reguard Ashley furniture High fashion home Jomashop Sam ash Smash it s…" at bounding box center [789, 540] width 321 height 271
click at [687, 470] on div "Ashley furniture" at bounding box center [689, 464] width 89 height 17
type input "**********"
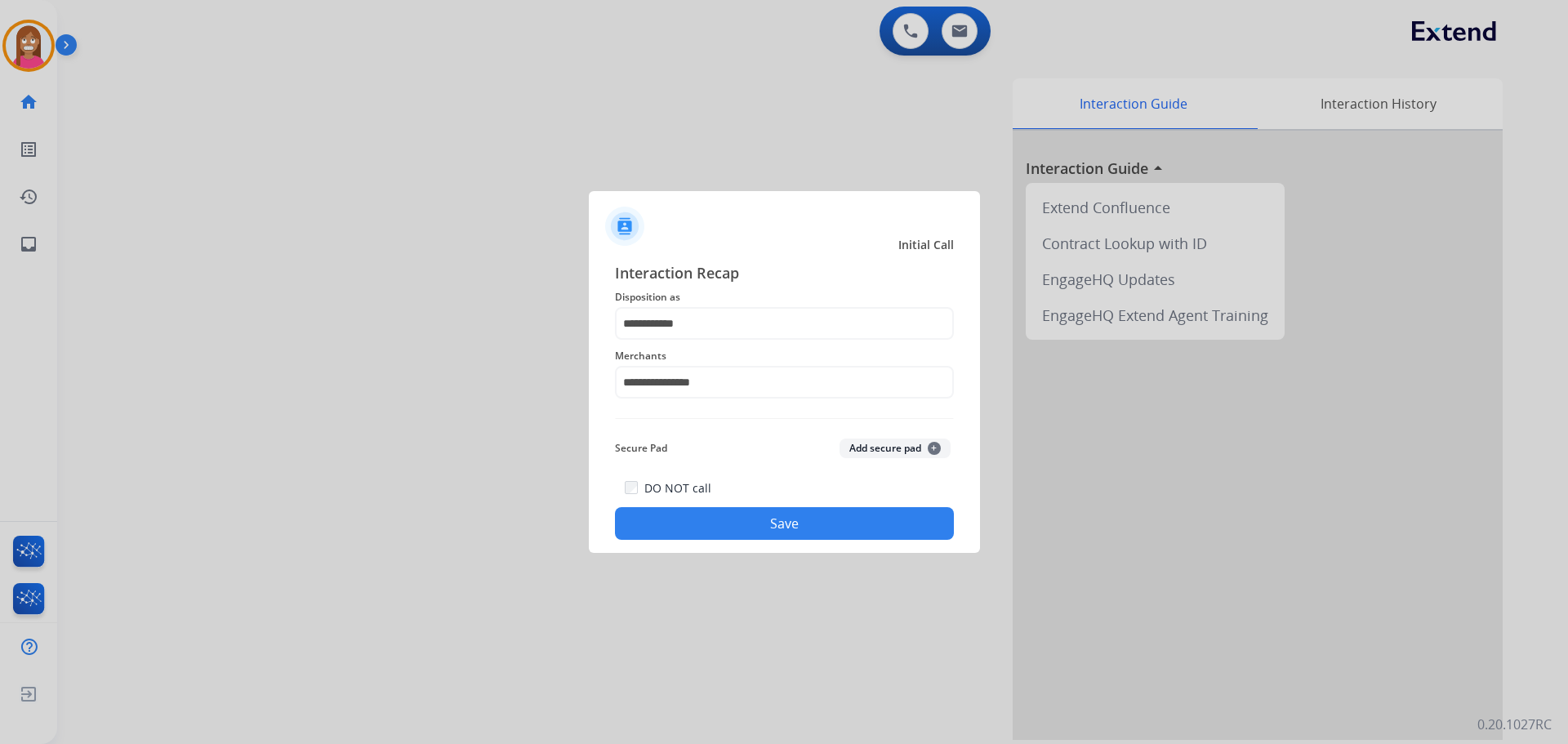
click at [714, 538] on button "Save" at bounding box center [784, 523] width 339 height 33
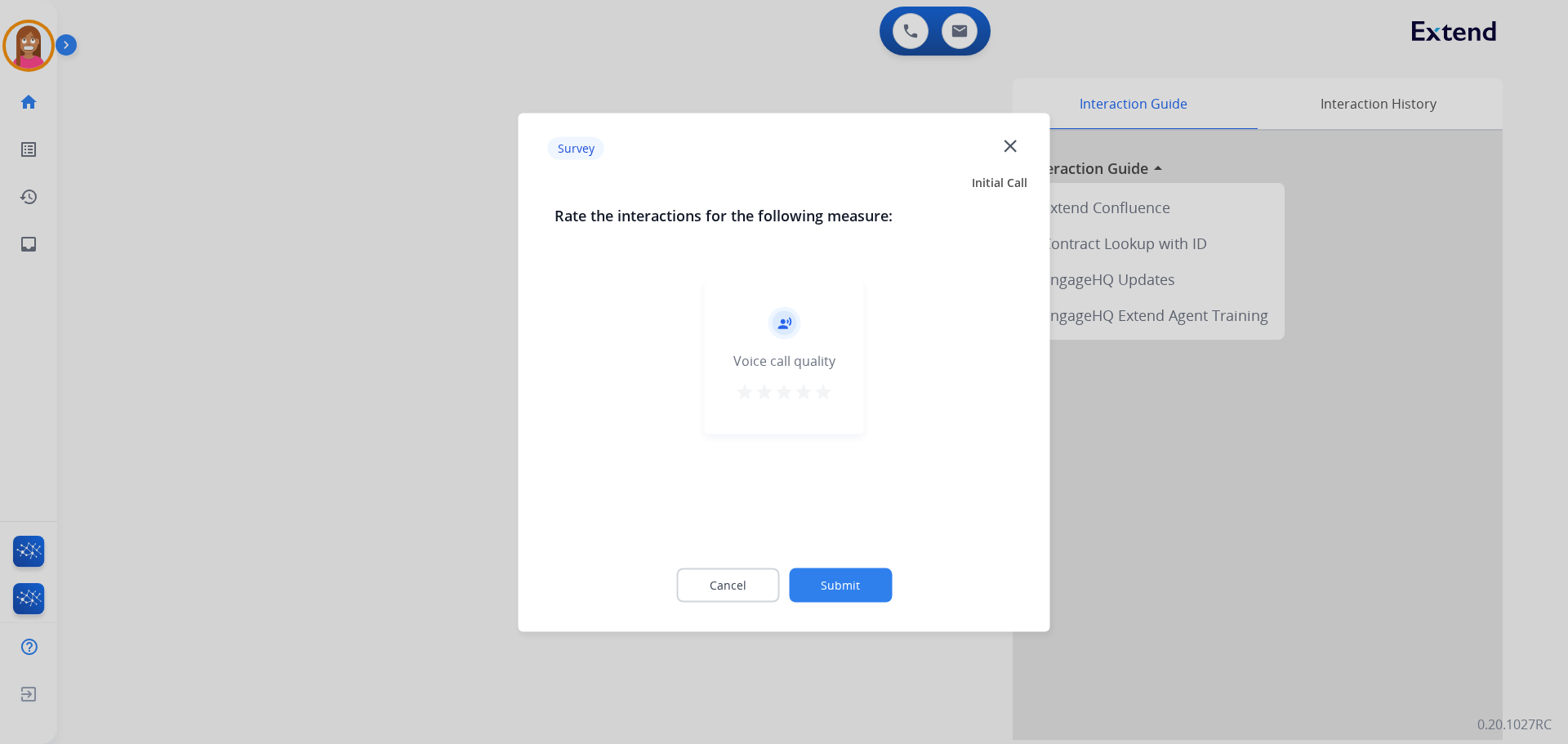
click at [1020, 130] on div "Survey close" at bounding box center [784, 148] width 513 height 52
click at [1001, 160] on div "Survey close" at bounding box center [784, 148] width 513 height 52
click at [1004, 148] on mat-icon "close" at bounding box center [1011, 146] width 21 height 21
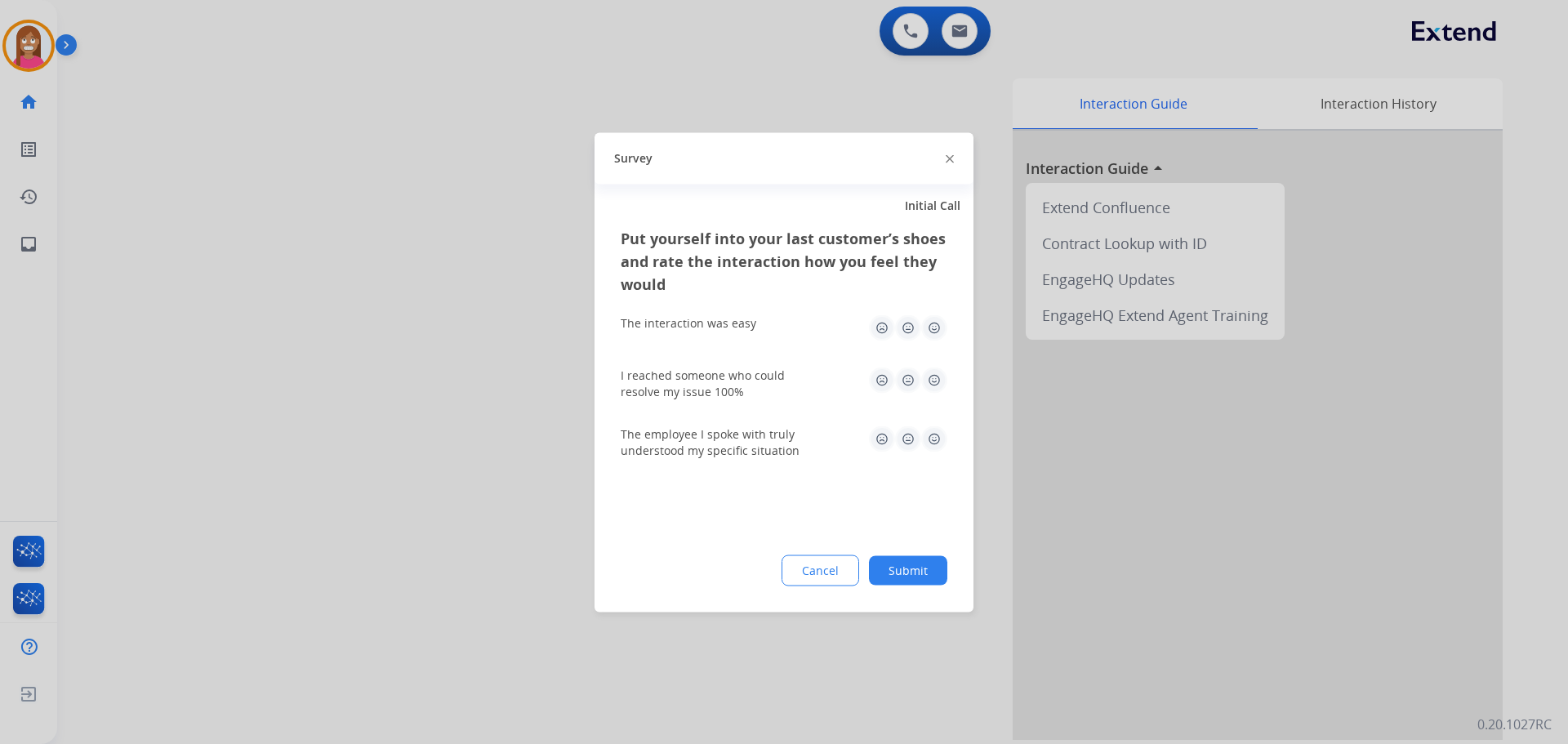
click at [951, 157] on img at bounding box center [949, 159] width 8 height 8
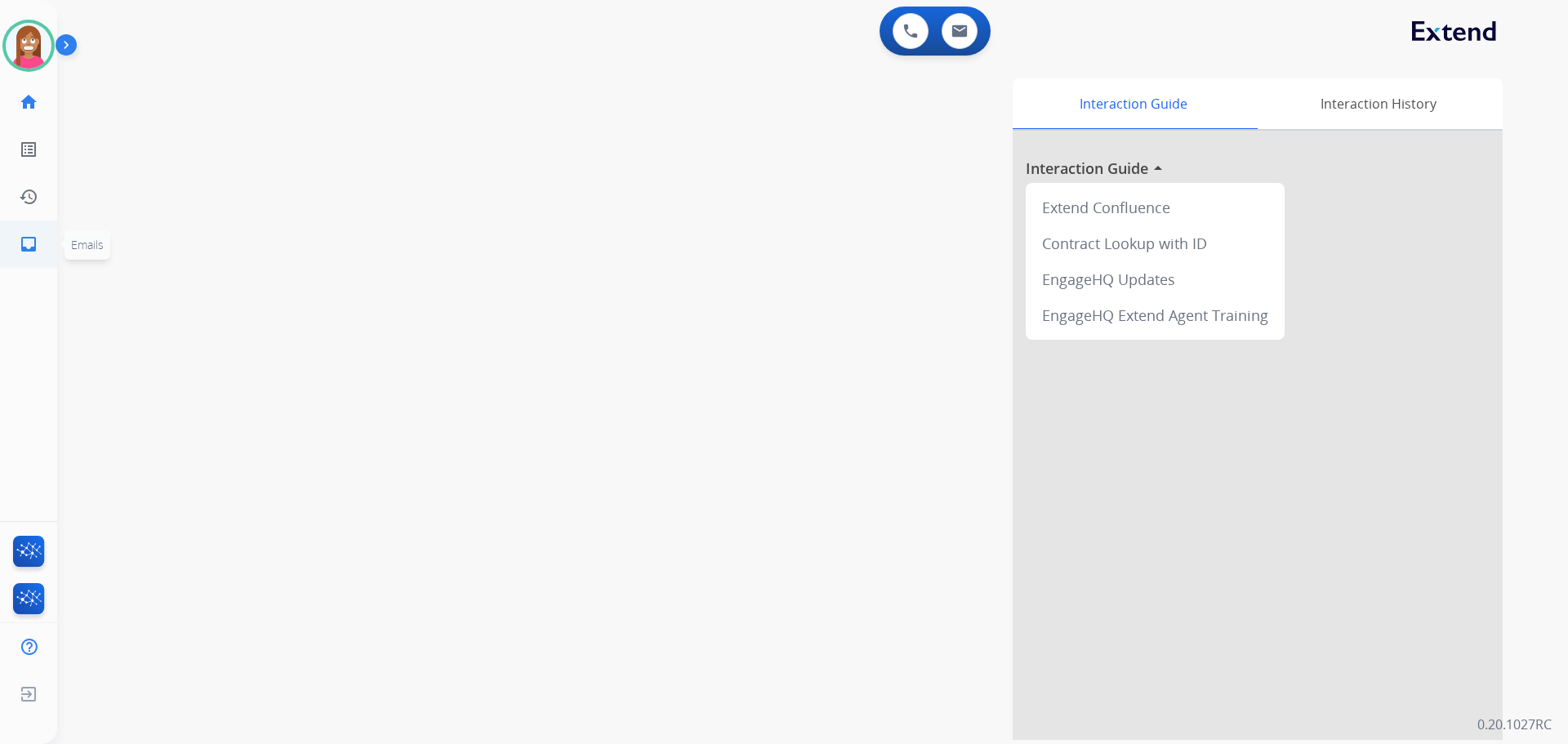
click at [19, 258] on link "inbox Emails" at bounding box center [28, 244] width 46 height 46
select select "**********"
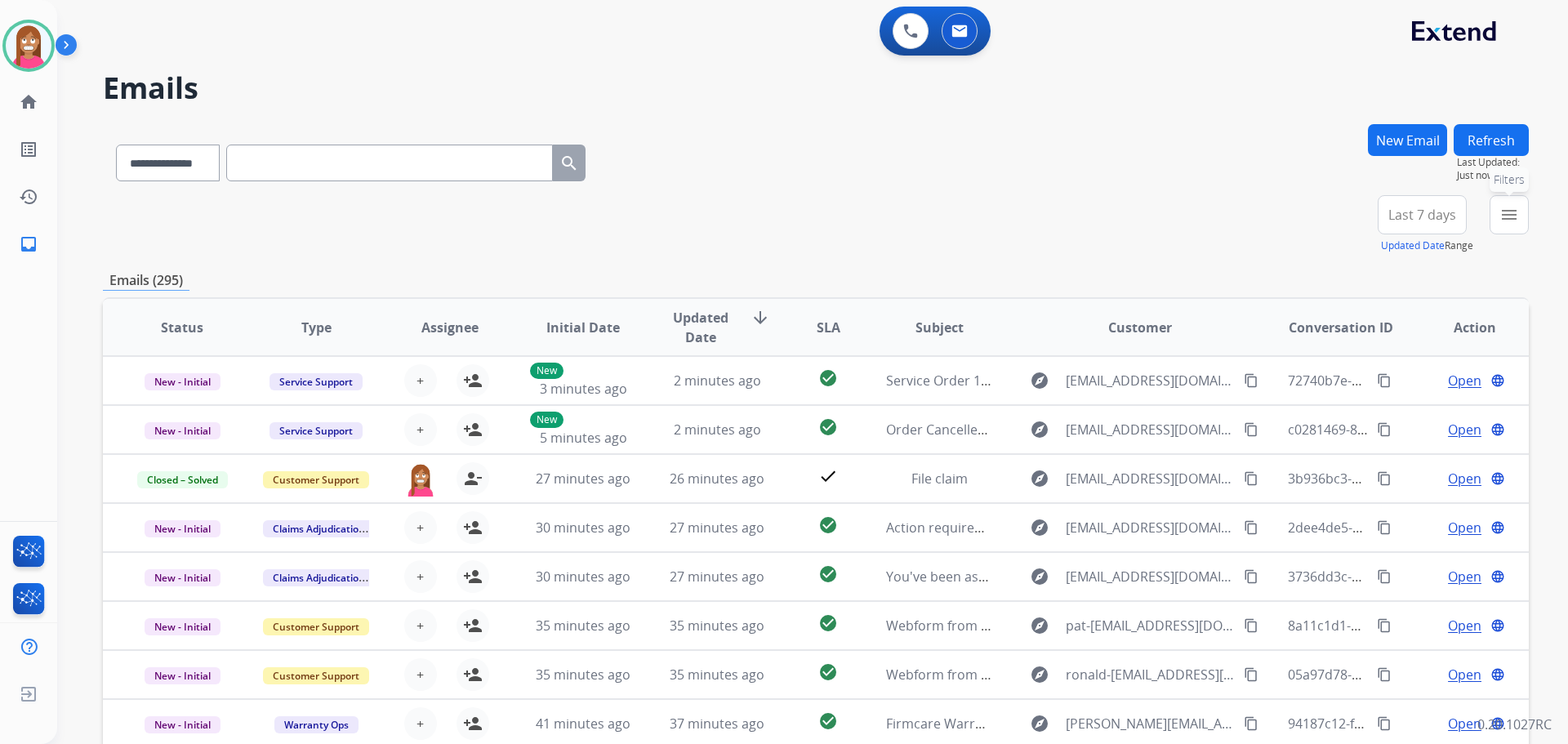
click at [1505, 210] on mat-icon "menu" at bounding box center [1510, 215] width 19 height 19
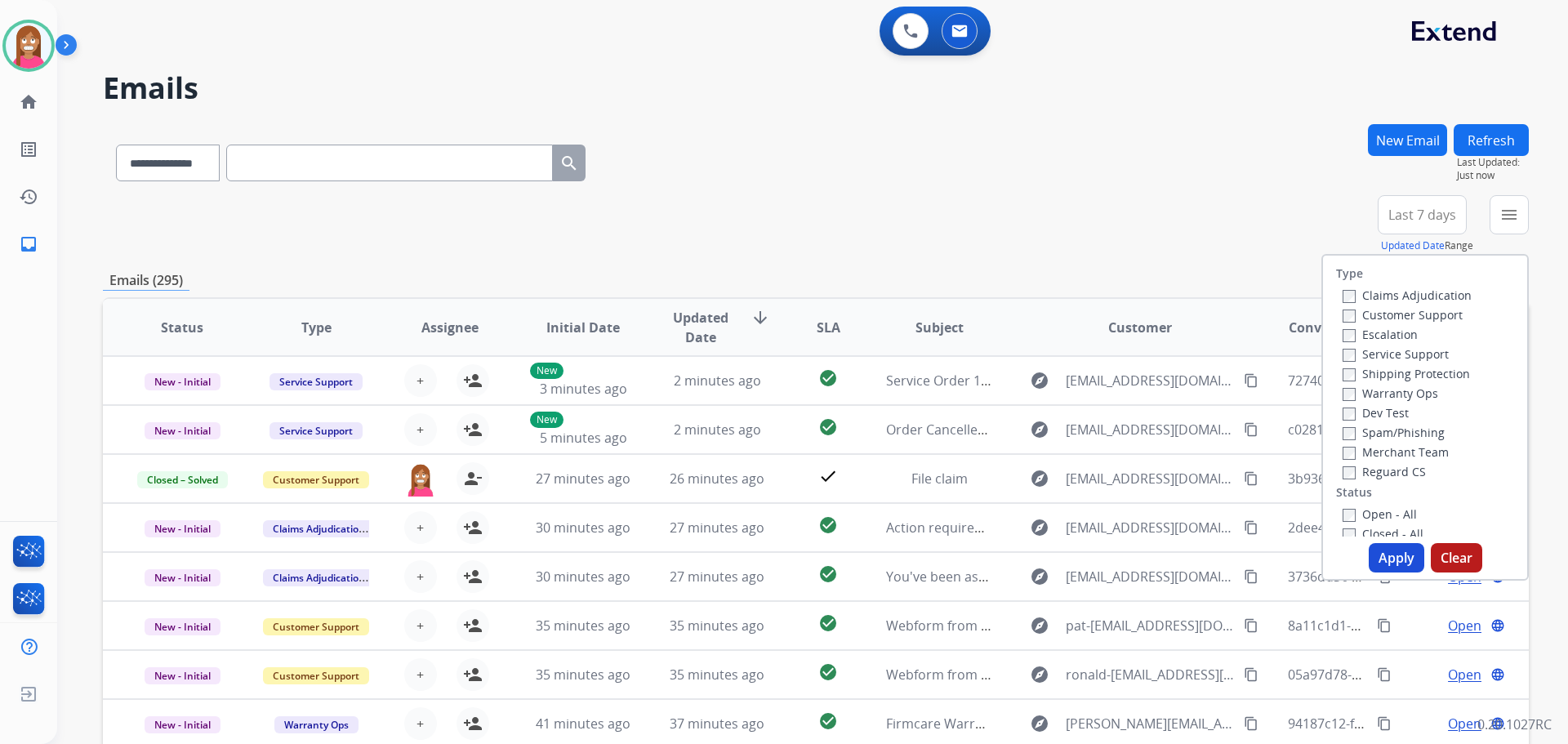
click at [1413, 312] on label "Customer Support" at bounding box center [1402, 315] width 120 height 16
click at [1403, 366] on label "Shipping Protection" at bounding box center [1406, 373] width 127 height 16
click at [1370, 477] on label "Reguard CS" at bounding box center [1384, 472] width 84 height 16
click at [1360, 513] on label "Open - All" at bounding box center [1379, 514] width 74 height 16
click at [1381, 560] on button "Apply" at bounding box center [1396, 557] width 55 height 29
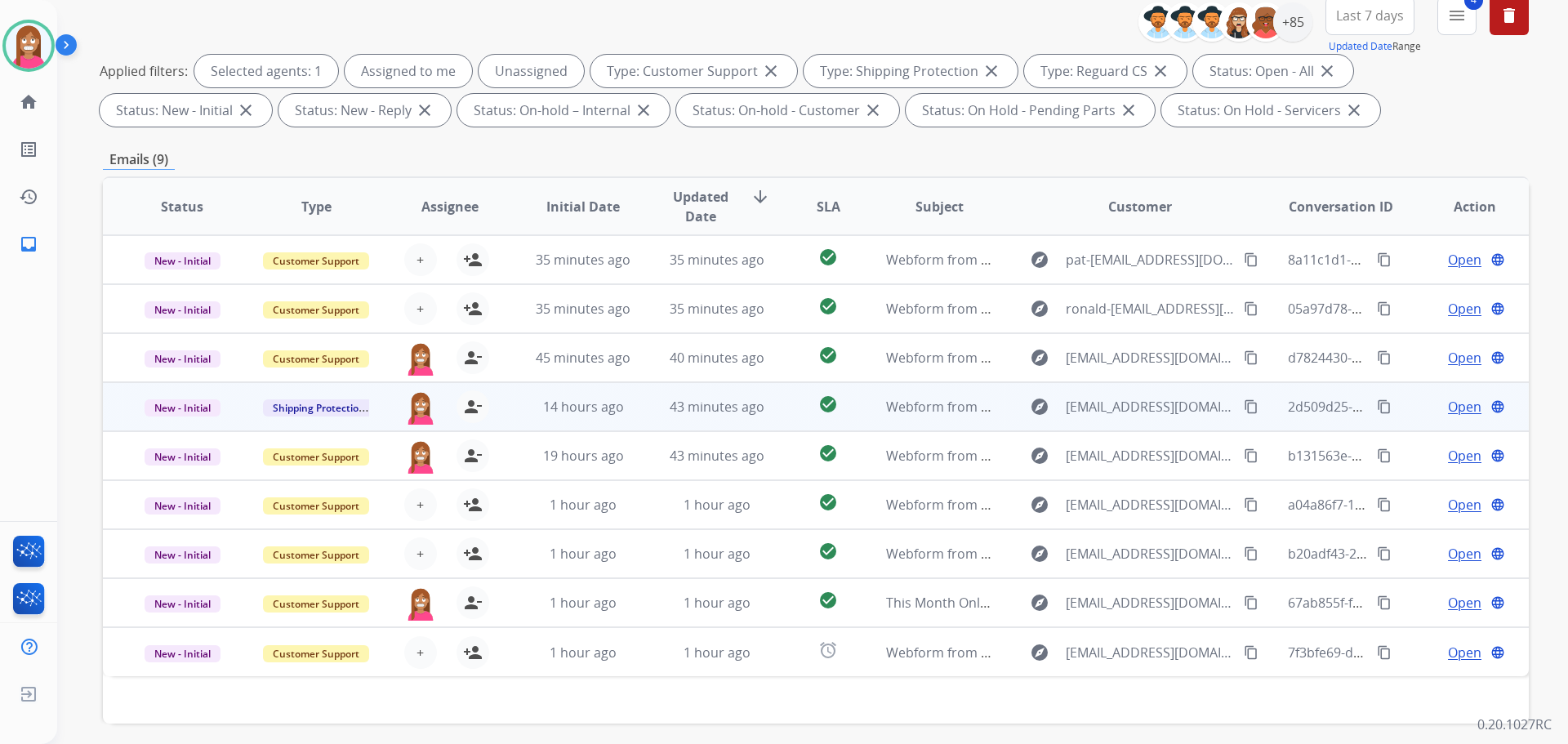
scroll to position [100, 0]
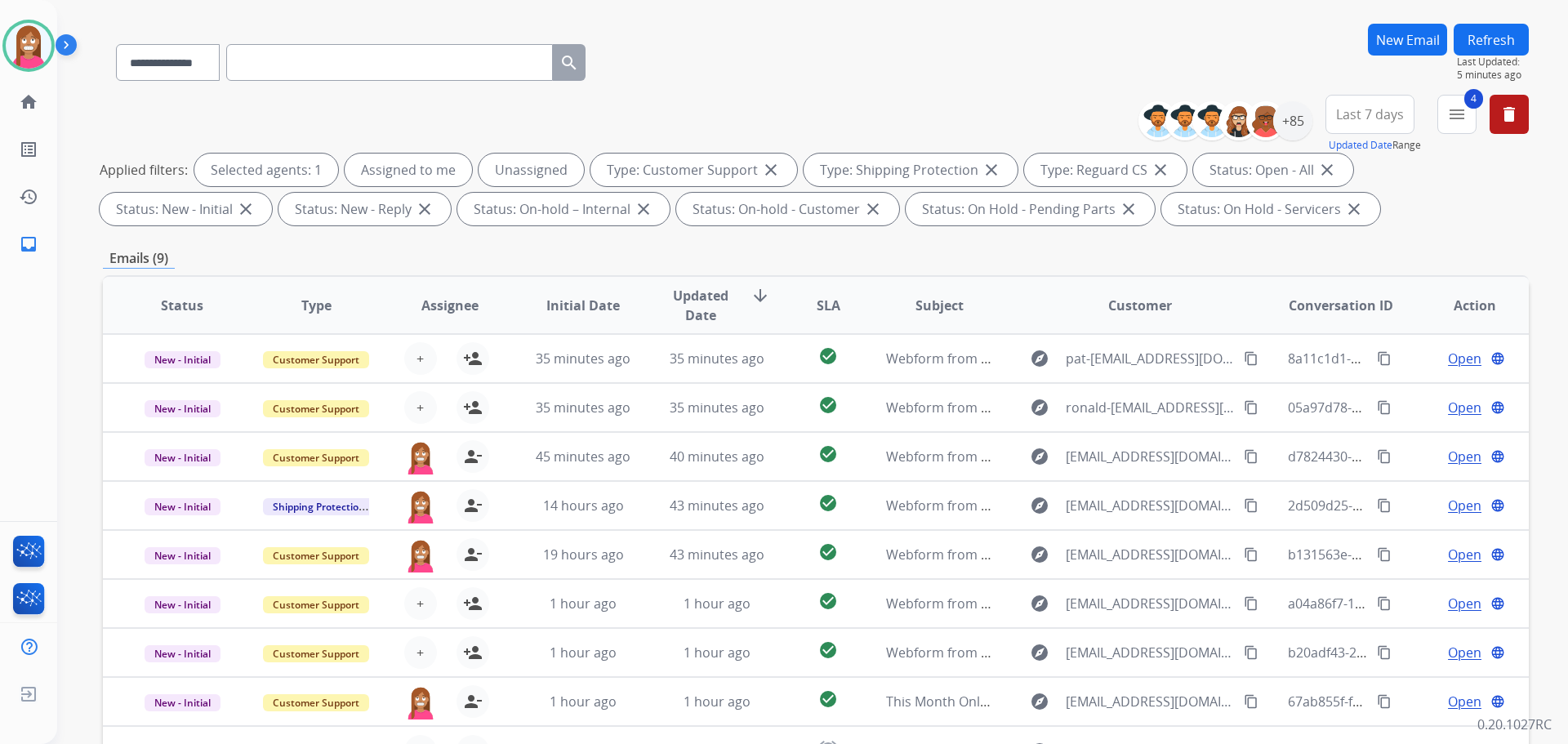
click at [1393, 38] on button "New Email" at bounding box center [1408, 39] width 79 height 32
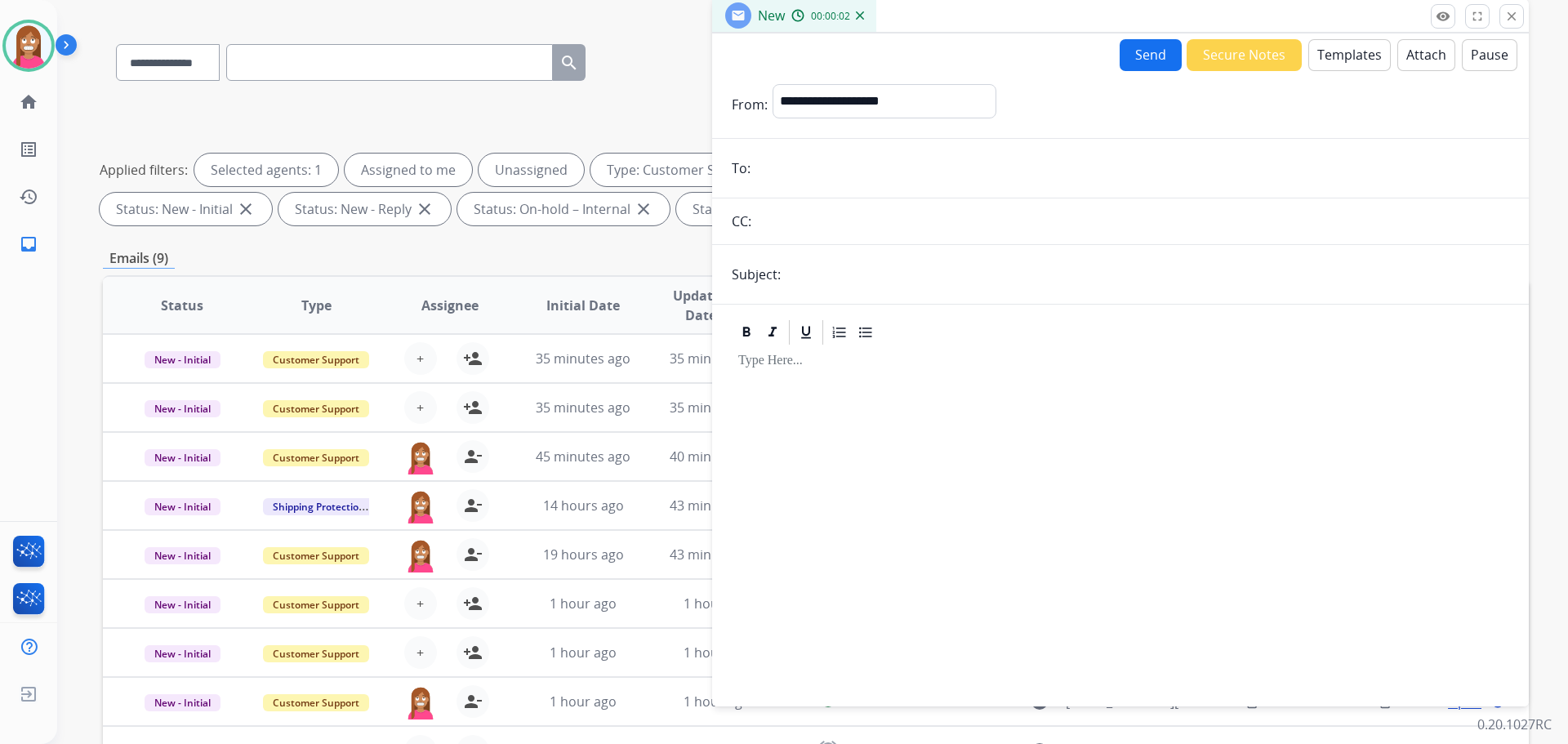
paste input "**********"
type input "**********"
click at [811, 284] on input "text" at bounding box center [1148, 274] width 724 height 33
type input "**********"
click at [881, 97] on select "**********" at bounding box center [883, 100] width 222 height 33
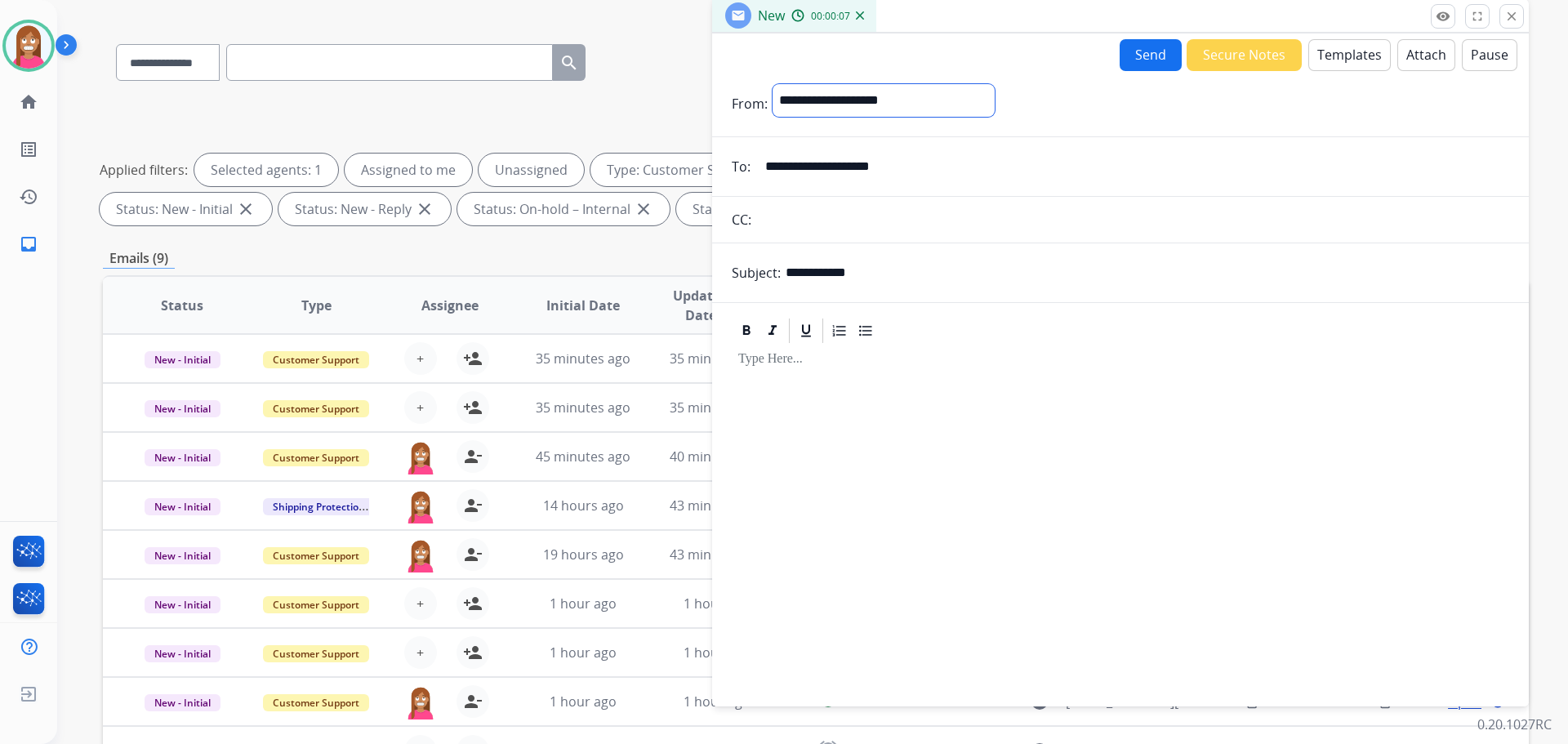
select select "**********"
click at [772, 84] on select "**********" at bounding box center [883, 100] width 222 height 33
click at [1317, 62] on button "Templates" at bounding box center [1349, 54] width 83 height 32
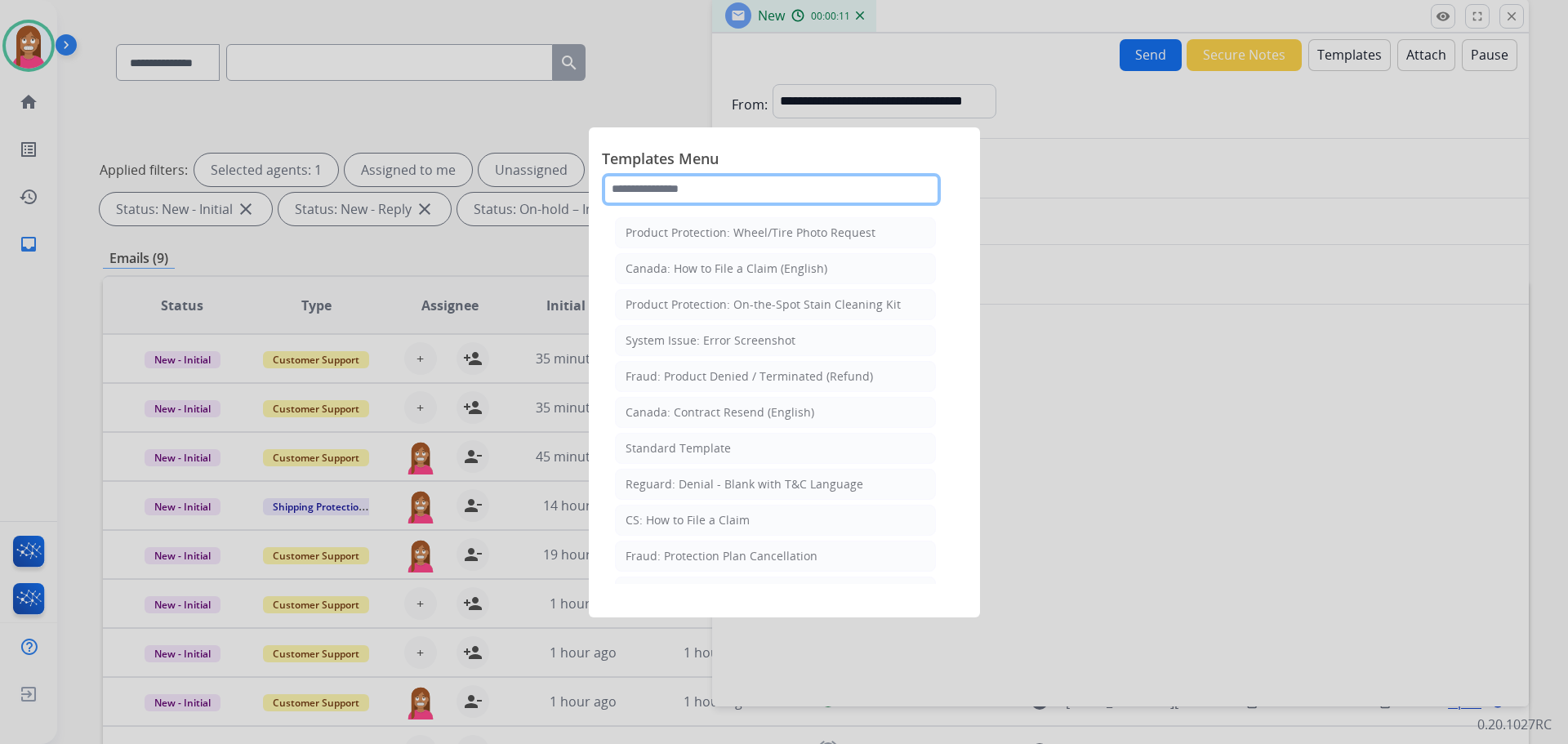
click at [695, 196] on input "text" at bounding box center [771, 190] width 339 height 33
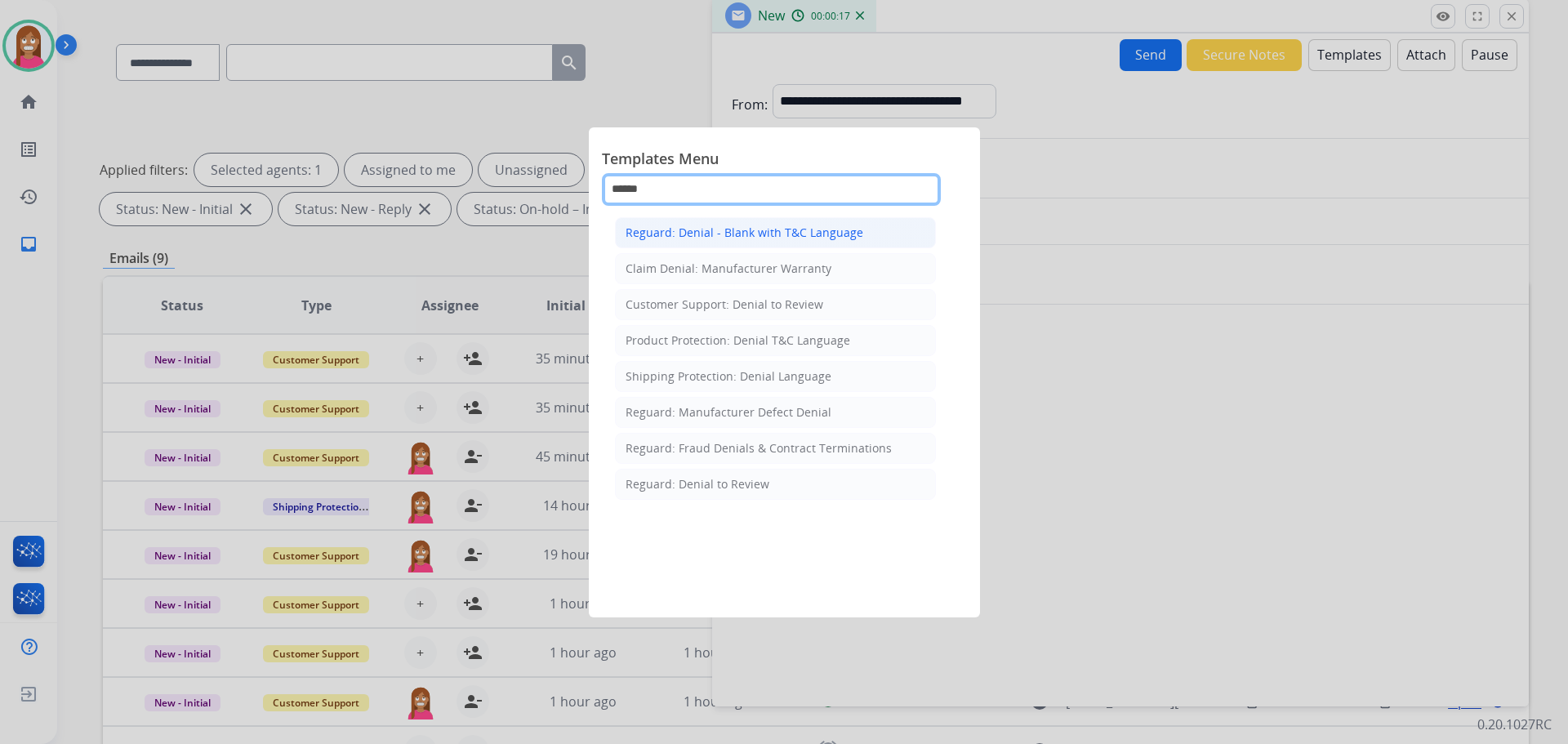
type input "******"
click at [751, 234] on div "Reguard: Denial - Blank with T&C Language" at bounding box center [744, 232] width 237 height 17
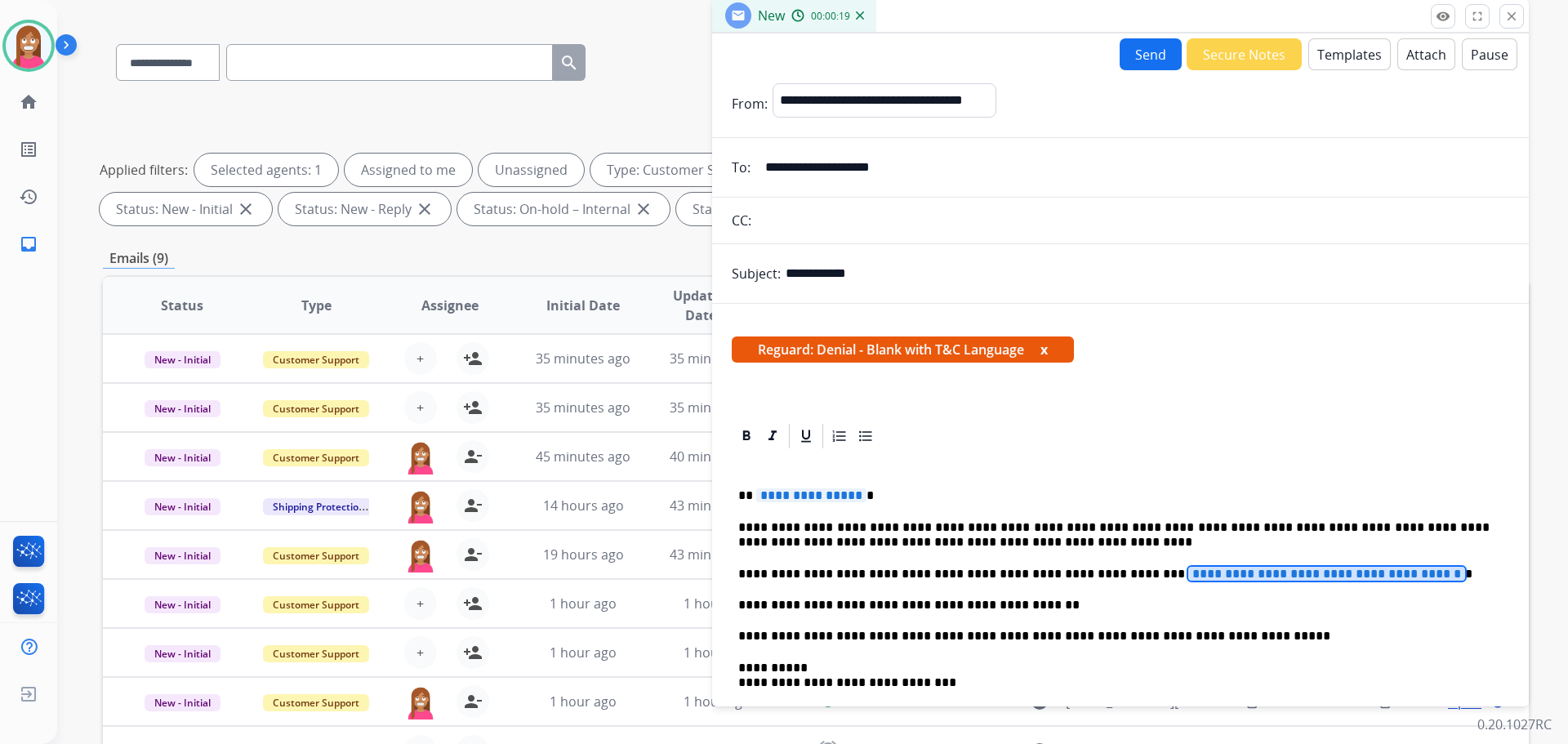
click at [1240, 577] on span "**********" at bounding box center [1327, 574] width 277 height 14
click at [799, 500] on span "**********" at bounding box center [811, 495] width 110 height 14
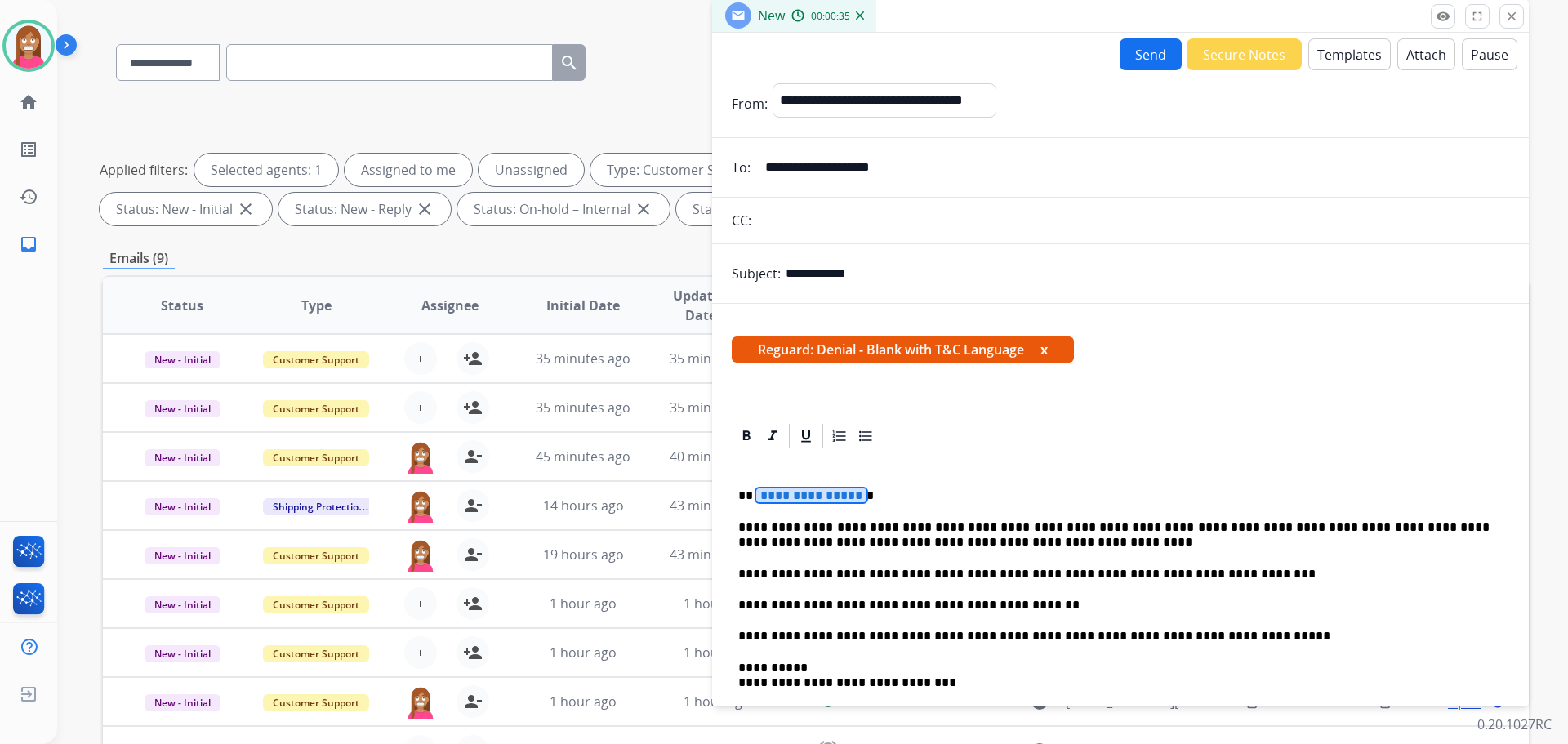
drag, startPoint x: 800, startPoint y: 499, endPoint x: 778, endPoint y: 492, distance: 23.1
click at [778, 492] on span "**********" at bounding box center [811, 495] width 110 height 14
drag, startPoint x: 784, startPoint y: 494, endPoint x: 770, endPoint y: 494, distance: 14.0
click at [770, 494] on span "**********" at bounding box center [811, 495] width 110 height 14
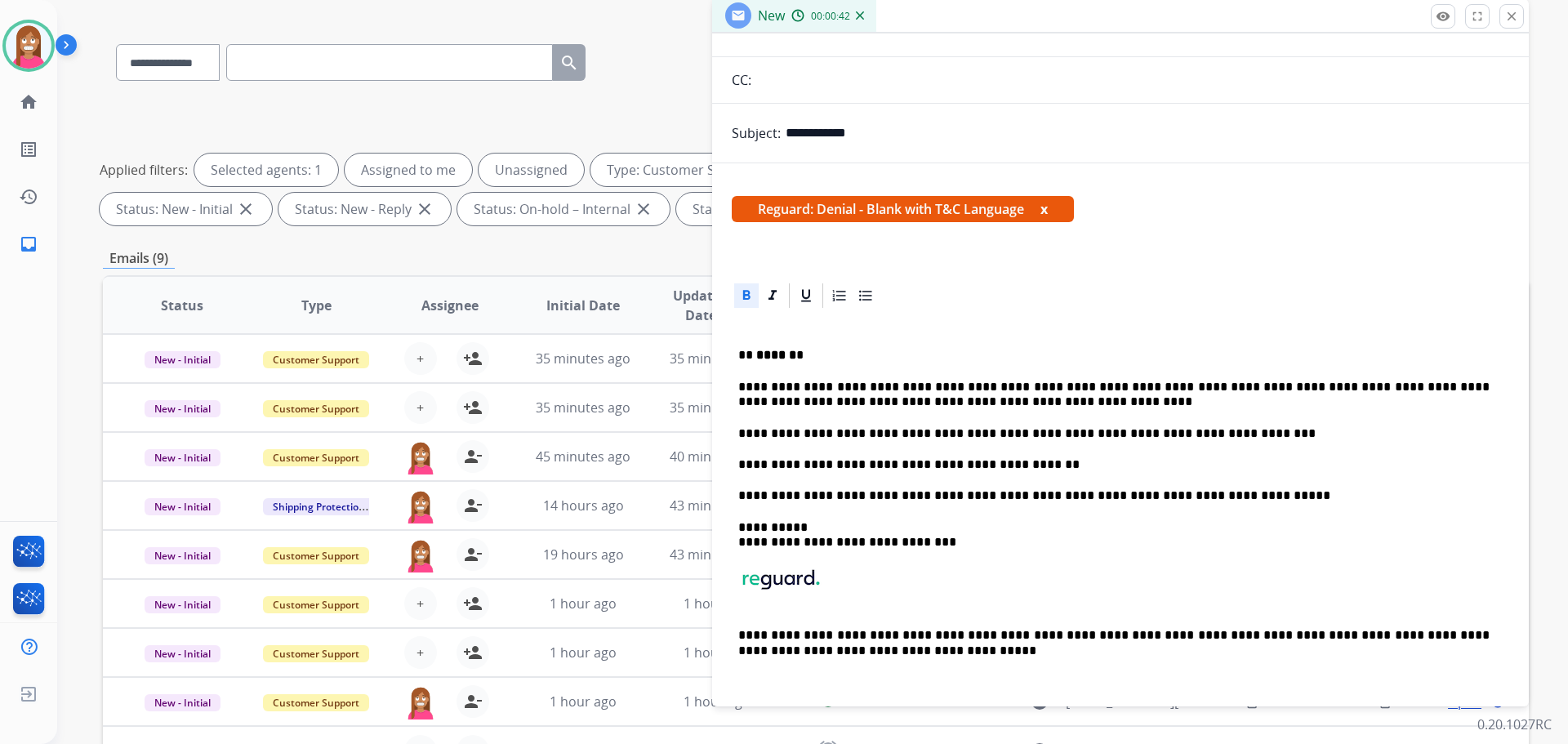
scroll to position [0, 0]
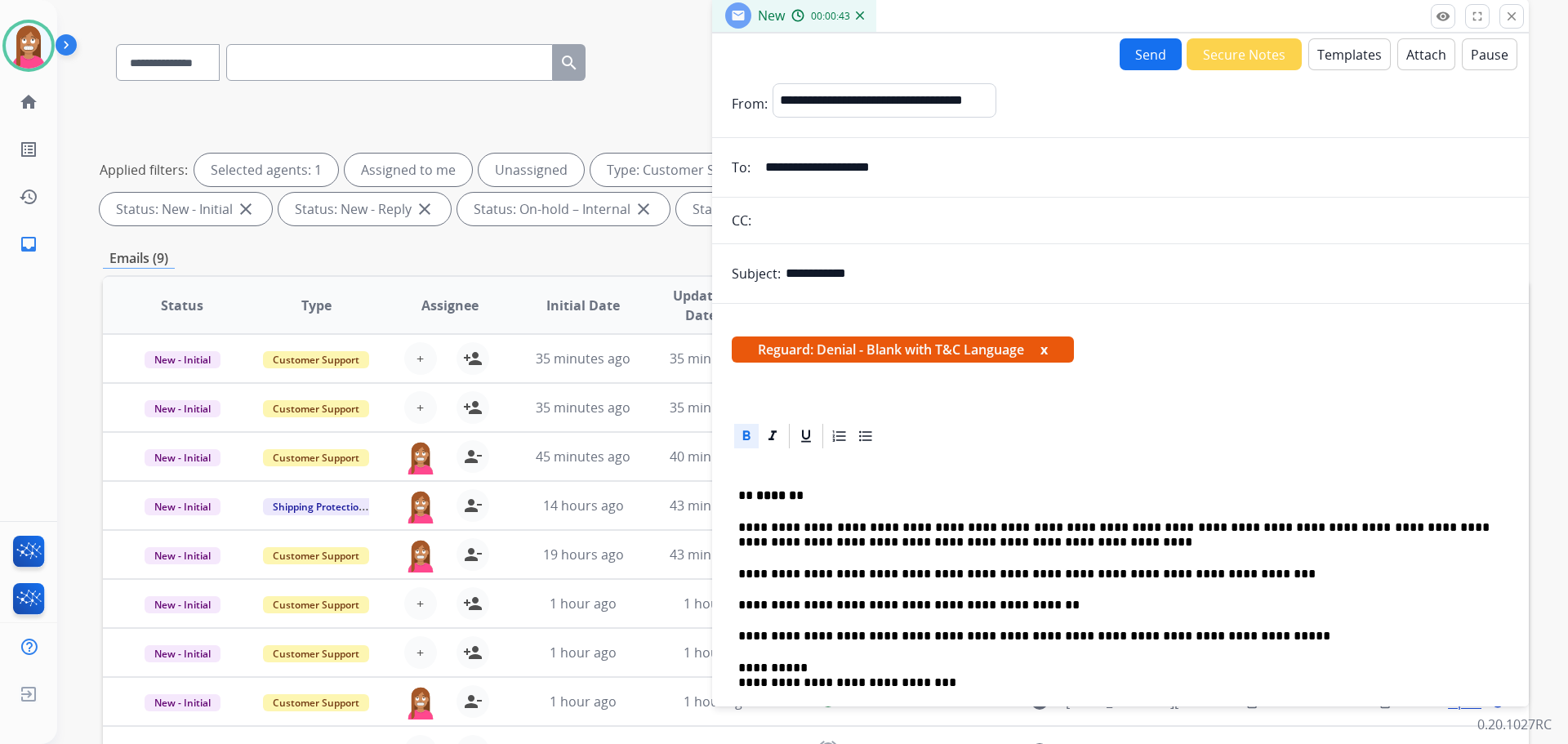
click at [1128, 61] on button "Send" at bounding box center [1151, 53] width 62 height 32
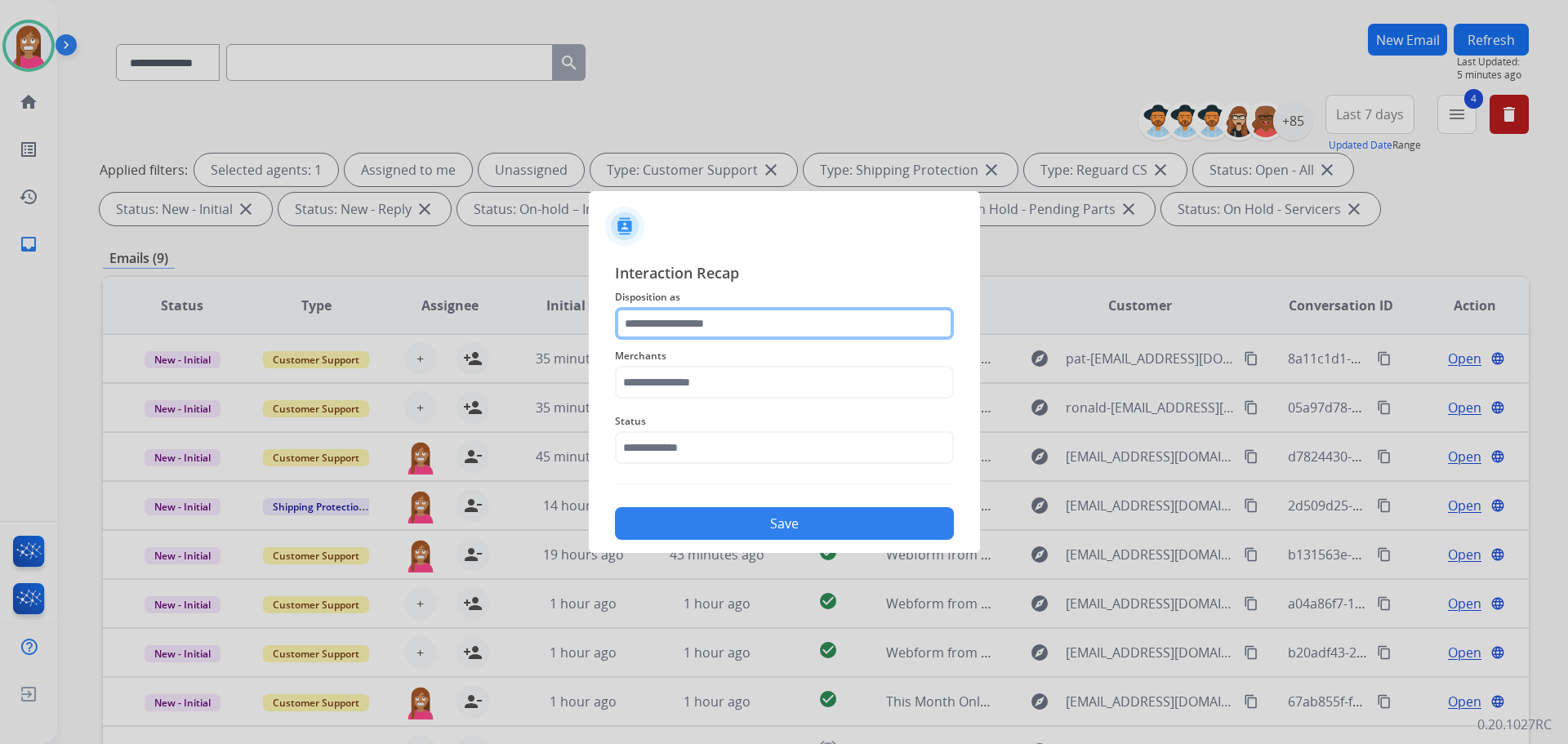
click at [663, 332] on input "text" at bounding box center [784, 324] width 339 height 33
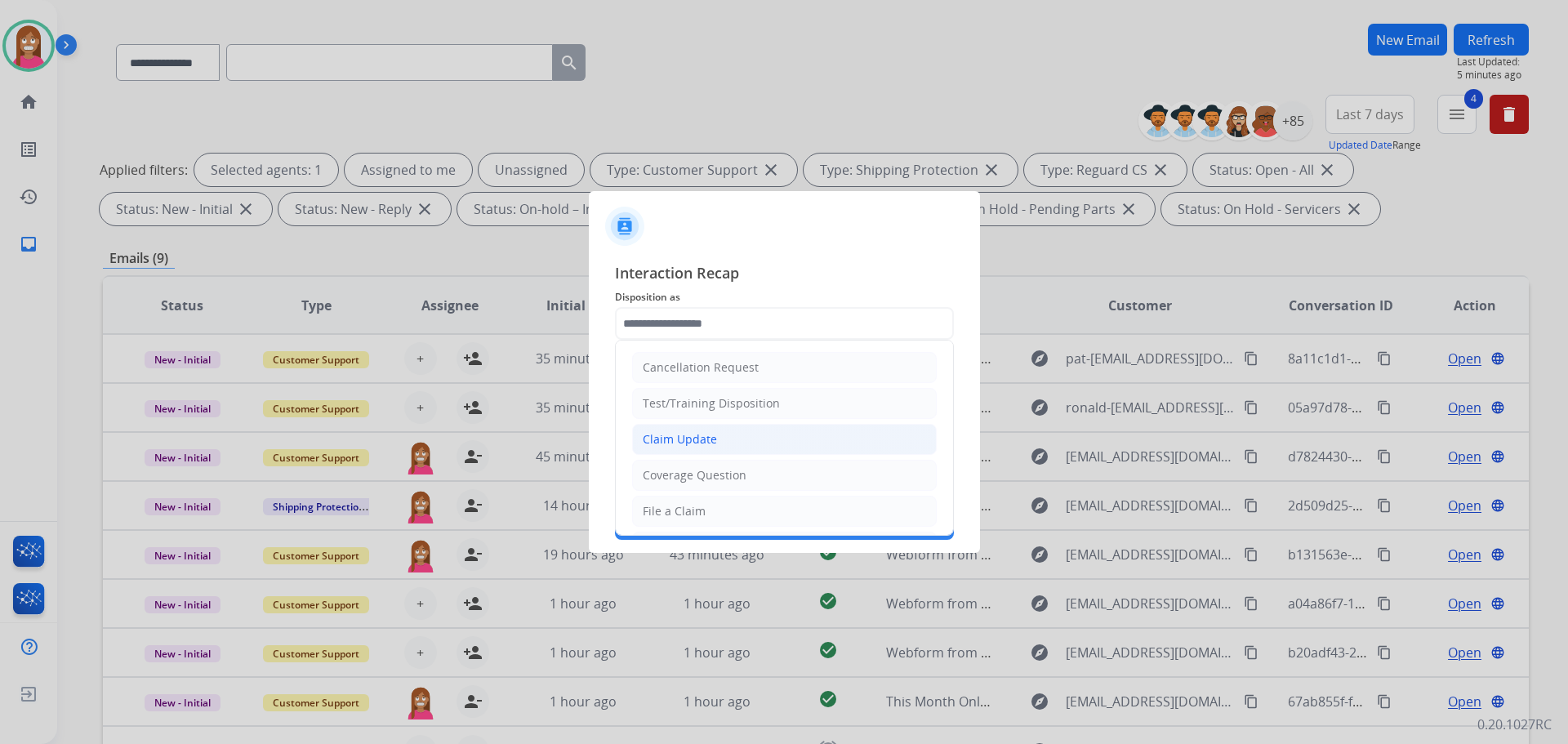
click at [680, 437] on div "Claim Update" at bounding box center [680, 439] width 74 height 17
type input "**********"
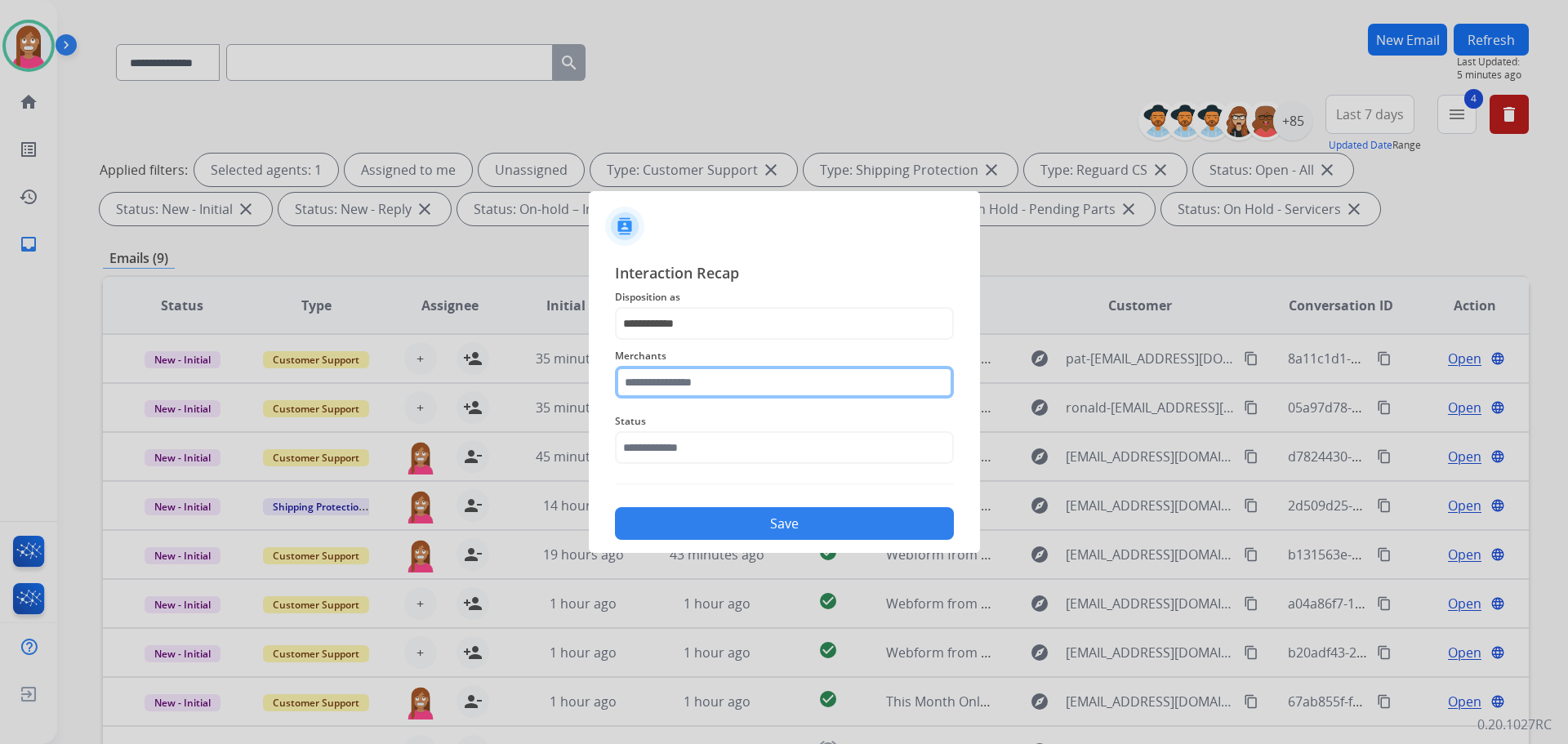
drag, startPoint x: 675, startPoint y: 389, endPoint x: 706, endPoint y: 386, distance: 31.1
click at [675, 391] on input "text" at bounding box center [784, 382] width 339 height 33
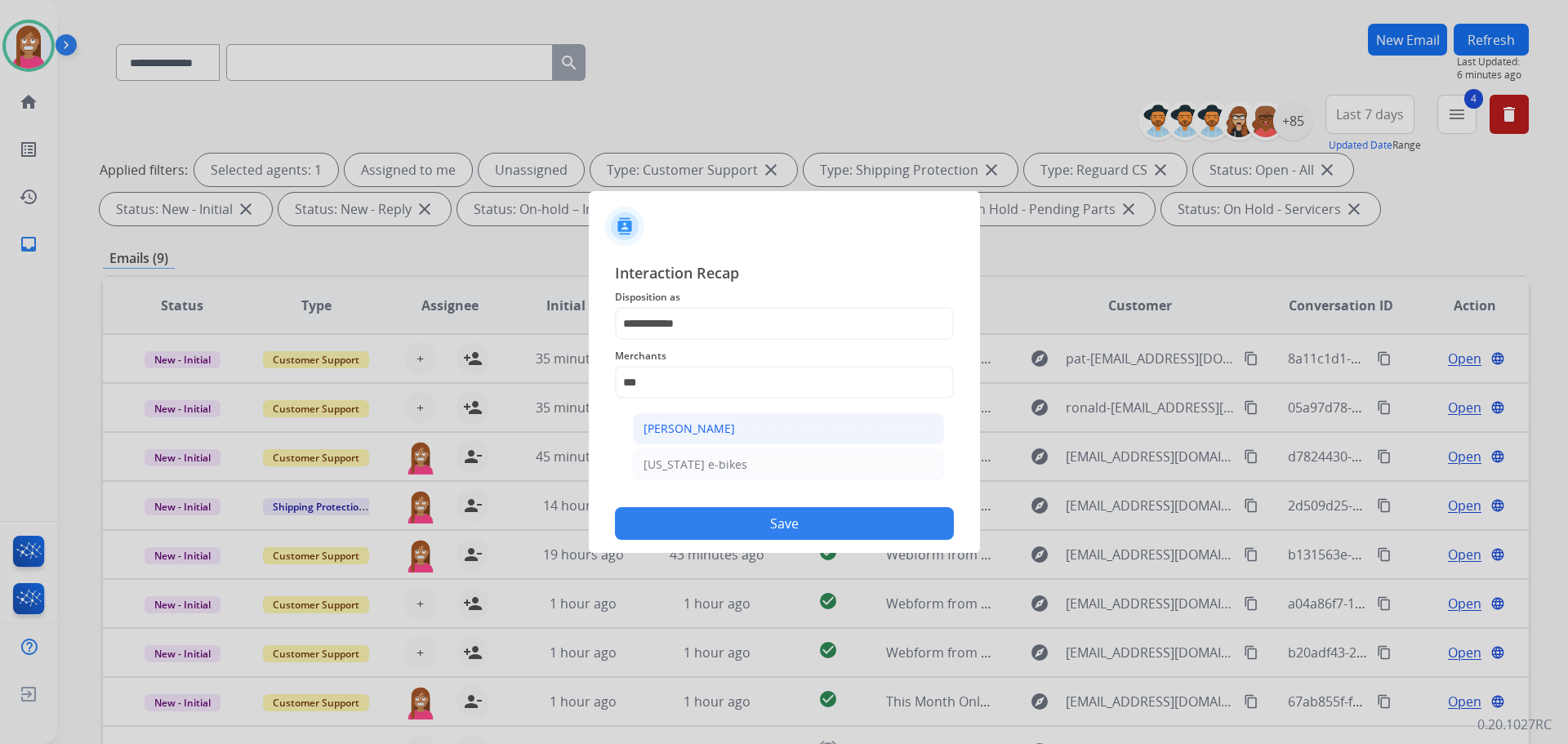
click at [760, 430] on li "Ashley - Reguard" at bounding box center [789, 429] width 311 height 31
type input "**********"
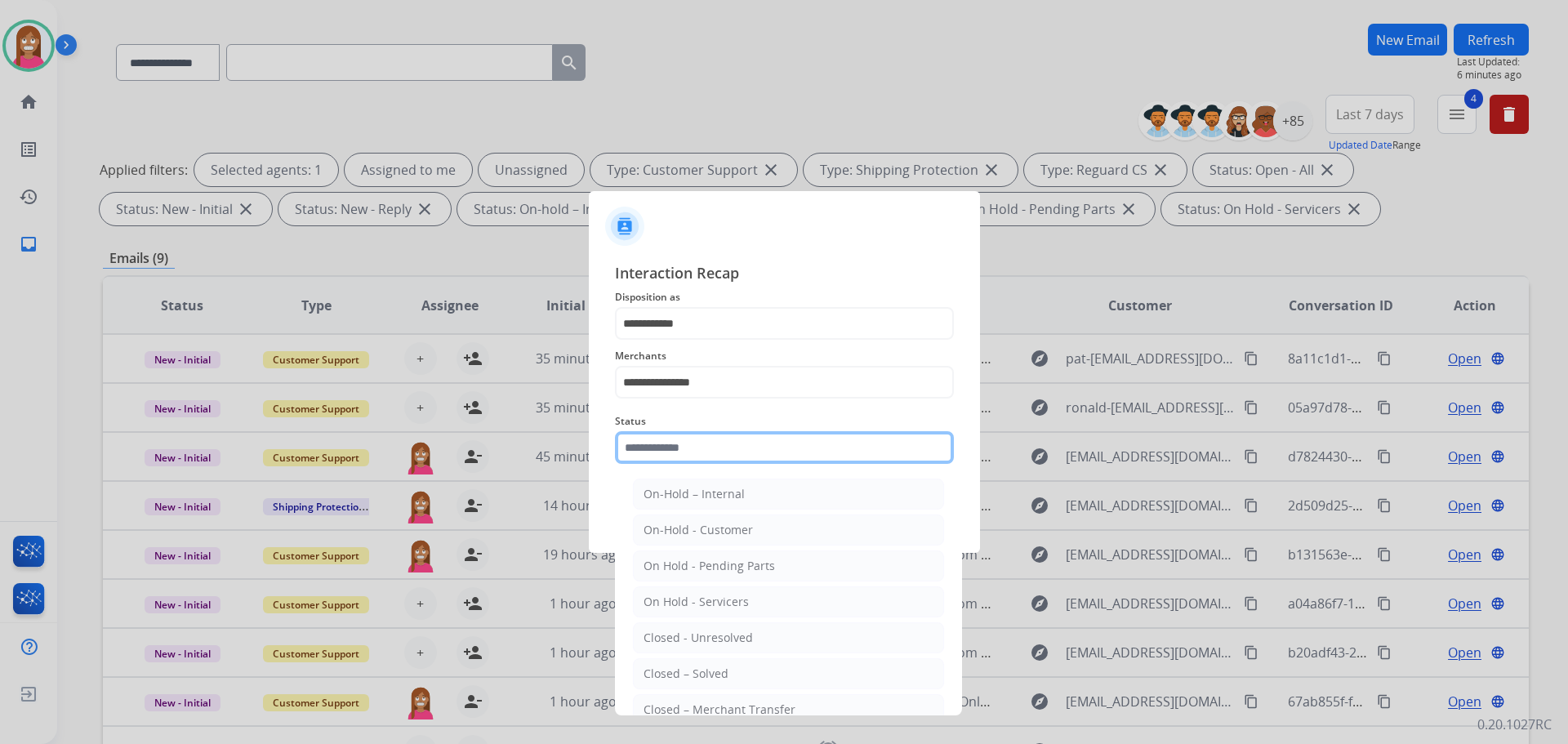
click at [705, 441] on input "text" at bounding box center [784, 447] width 339 height 33
click at [723, 681] on div "Closed – Solved" at bounding box center [686, 673] width 85 height 17
type input "**********"
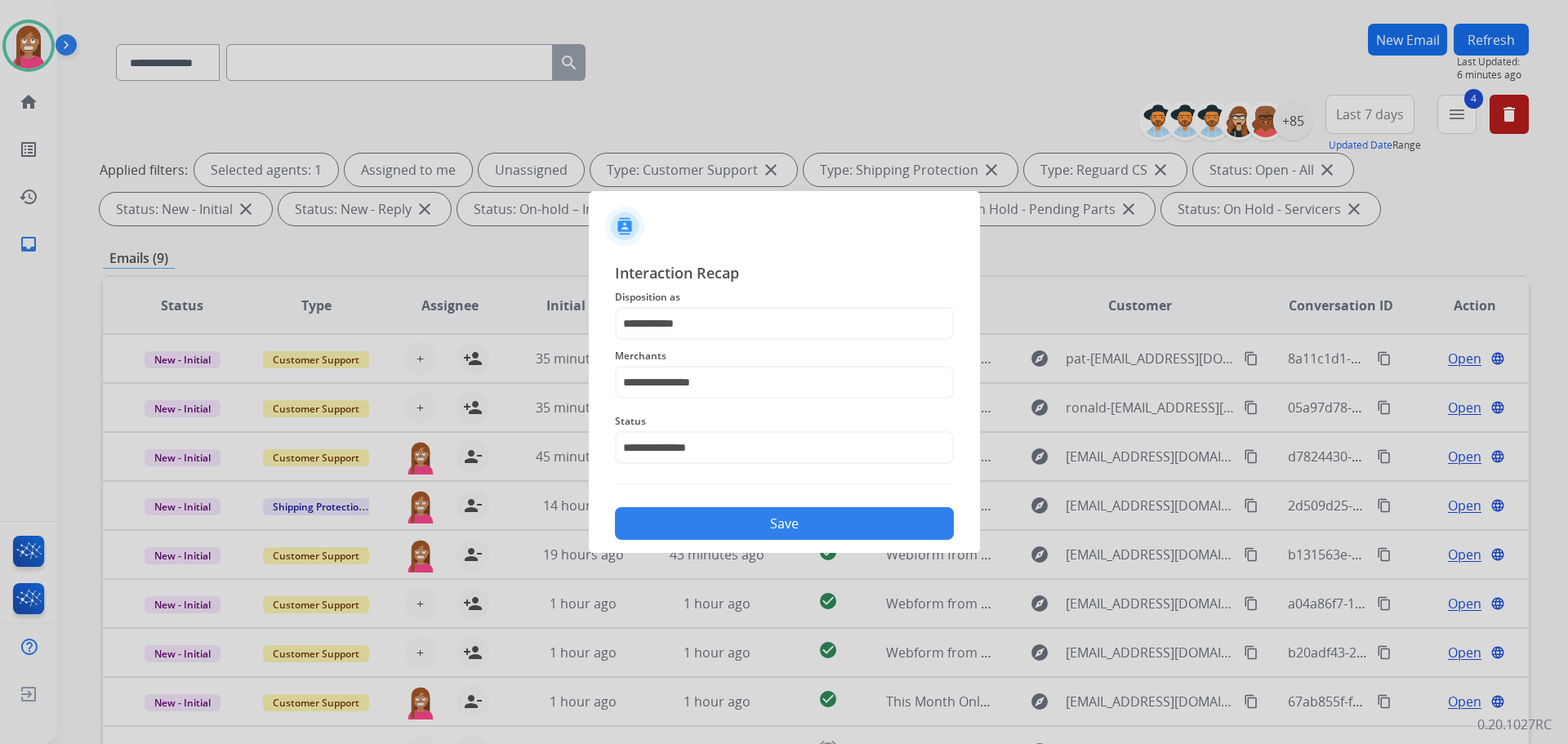
click at [742, 525] on button "Save" at bounding box center [784, 523] width 339 height 33
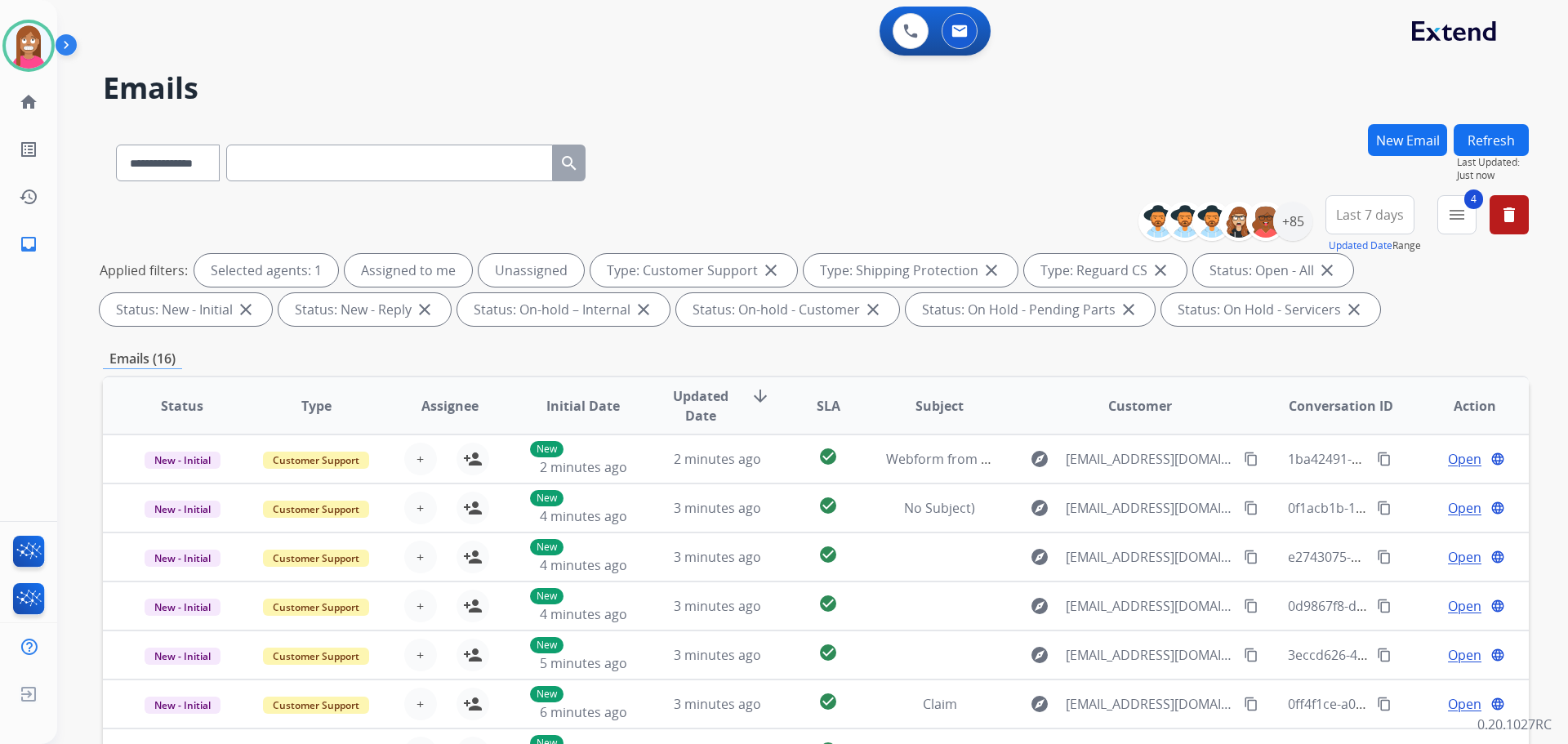
select select "**********"
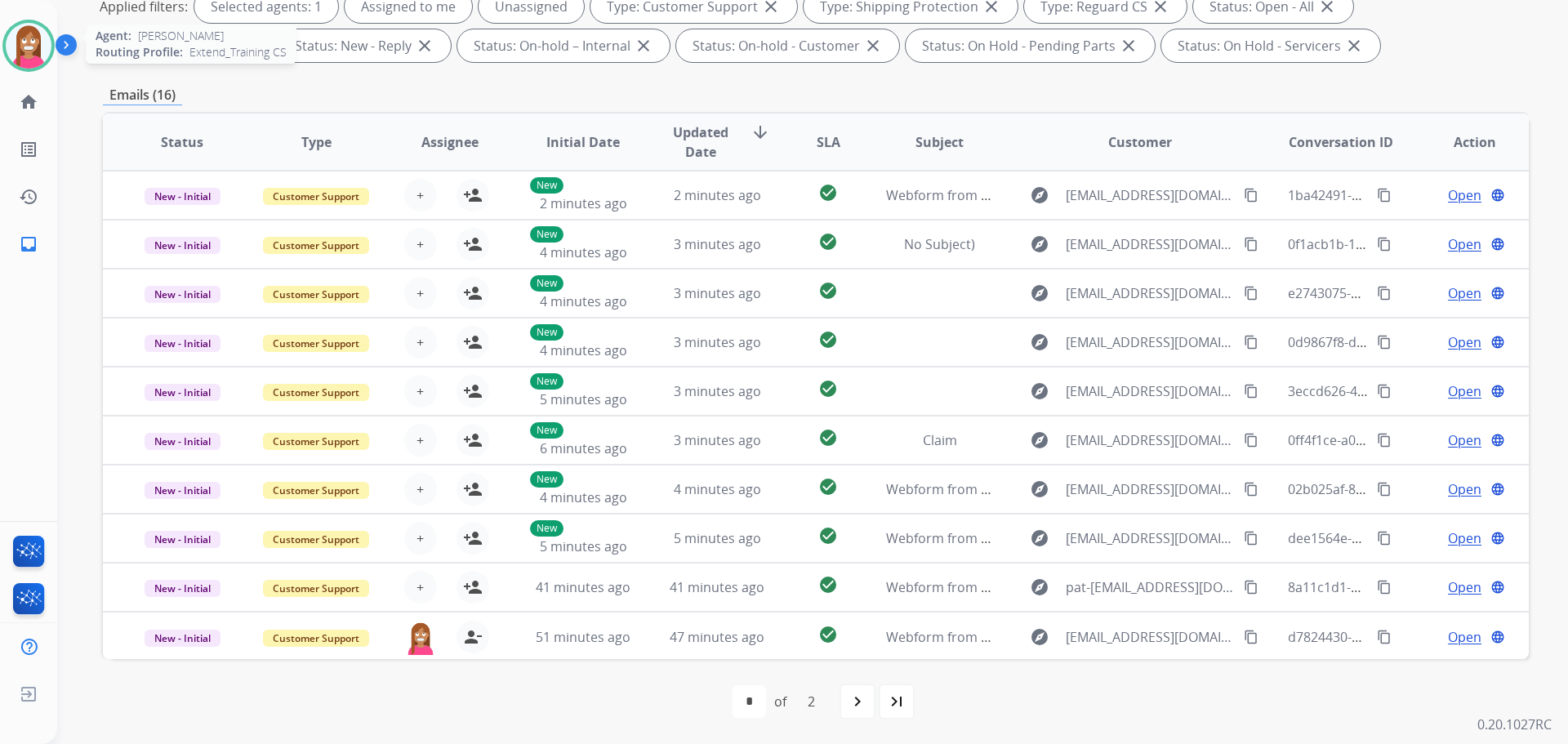
click at [19, 67] on div at bounding box center [29, 46] width 53 height 53
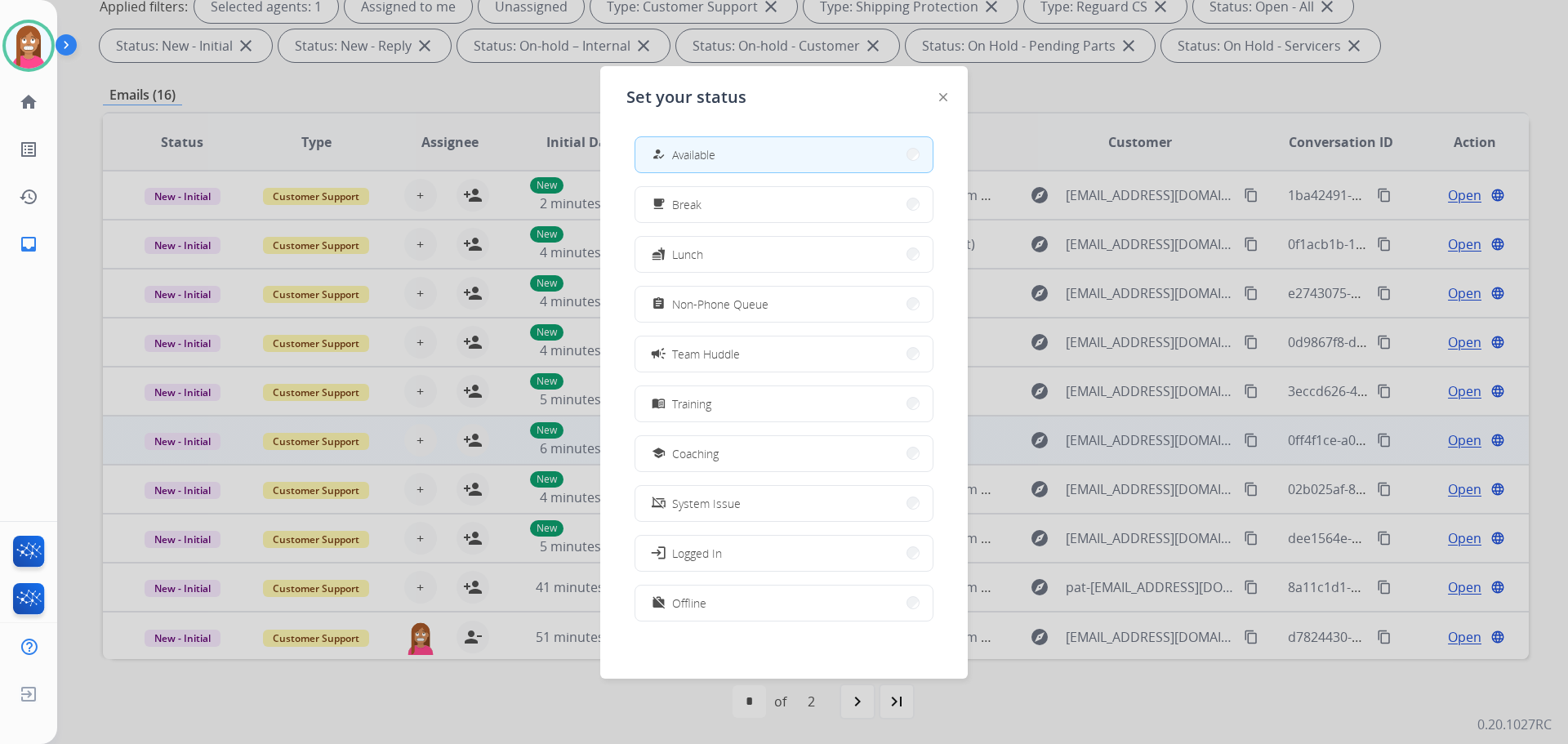
drag, startPoint x: 671, startPoint y: 459, endPoint x: 672, endPoint y: 427, distance: 32.0
click at [671, 457] on div "school" at bounding box center [660, 453] width 23 height 19
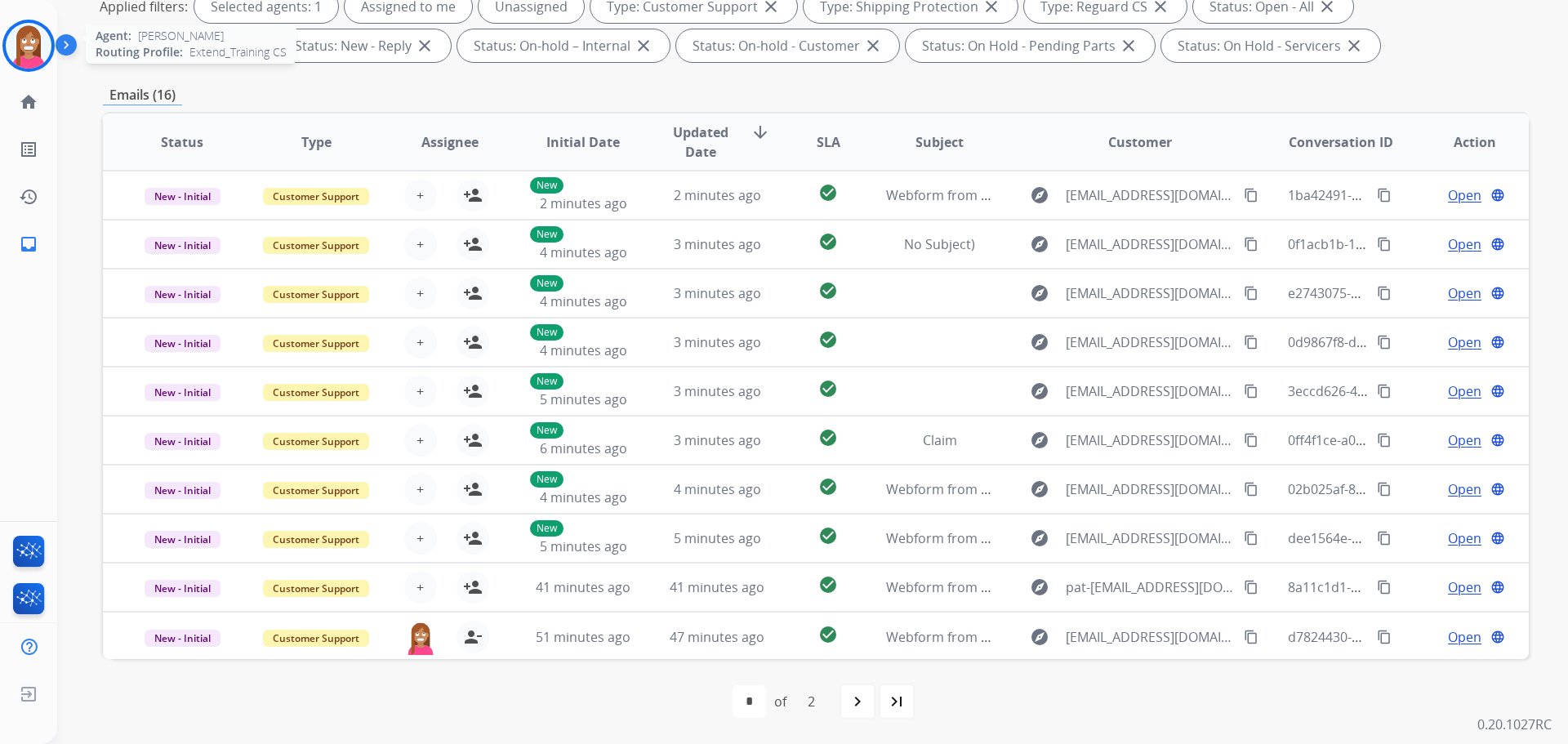
click at [14, 52] on img at bounding box center [28, 46] width 46 height 46
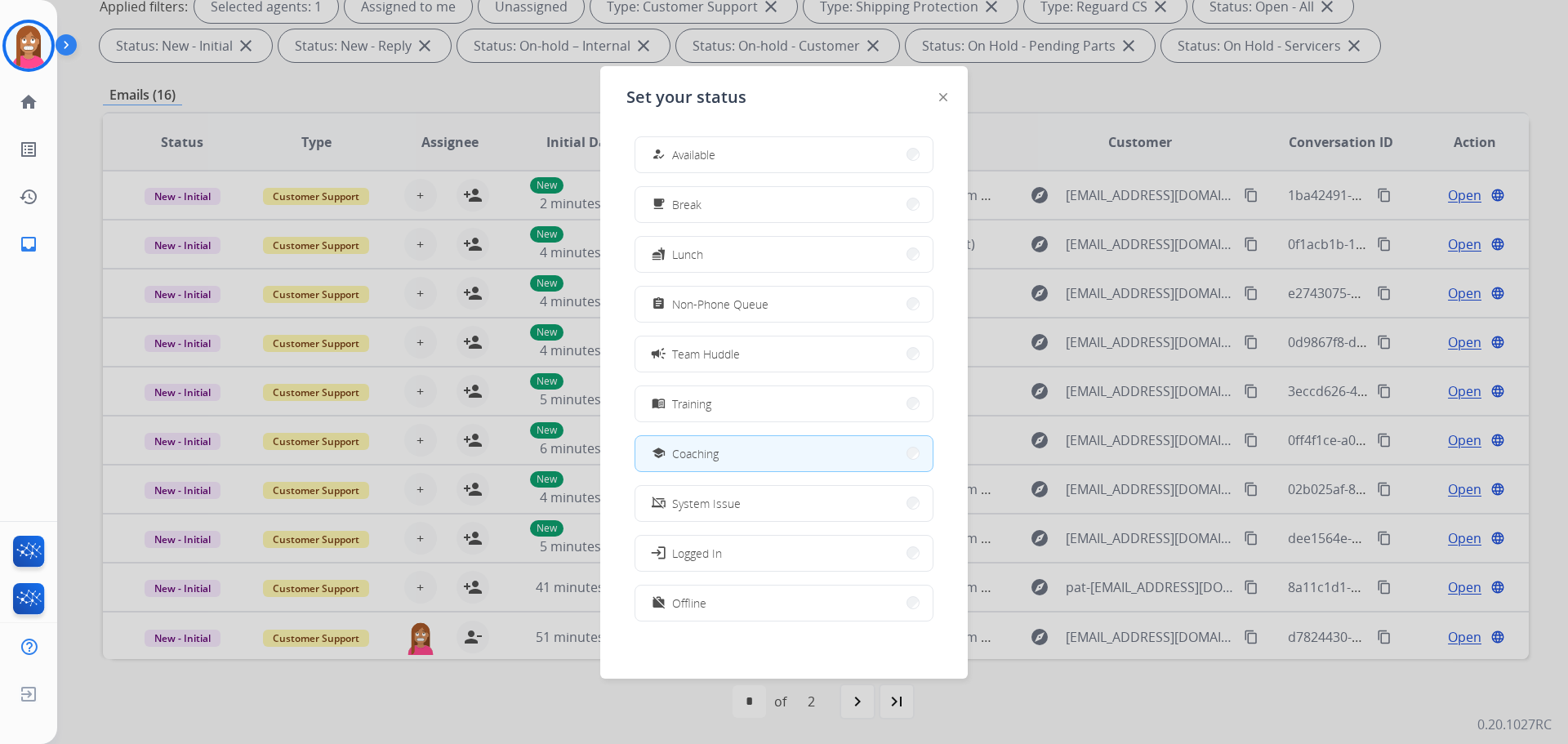
drag, startPoint x: 674, startPoint y: 158, endPoint x: 712, endPoint y: 51, distance: 113.5
click at [671, 155] on div "how_to_reg Available" at bounding box center [682, 155] width 67 height 19
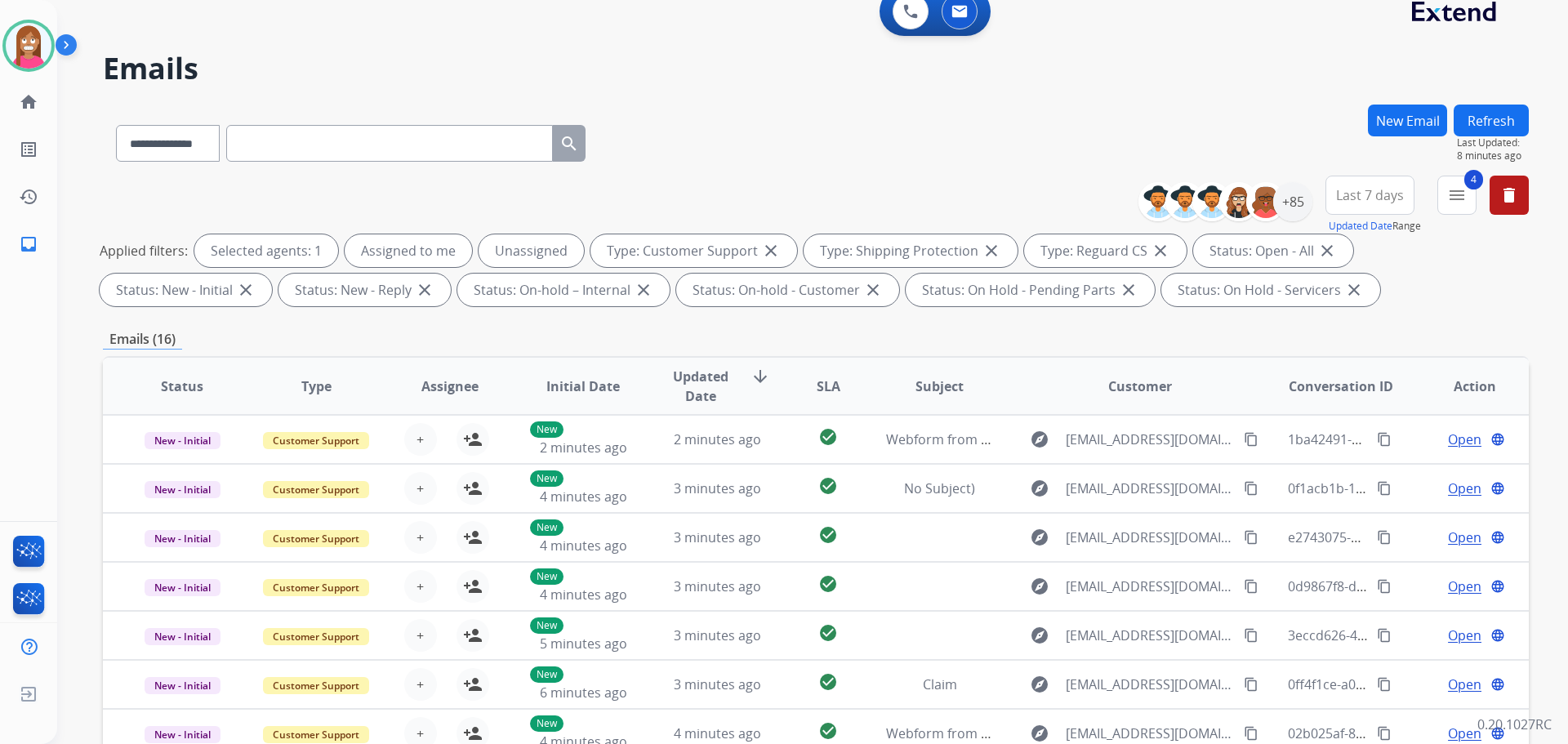
scroll to position [0, 0]
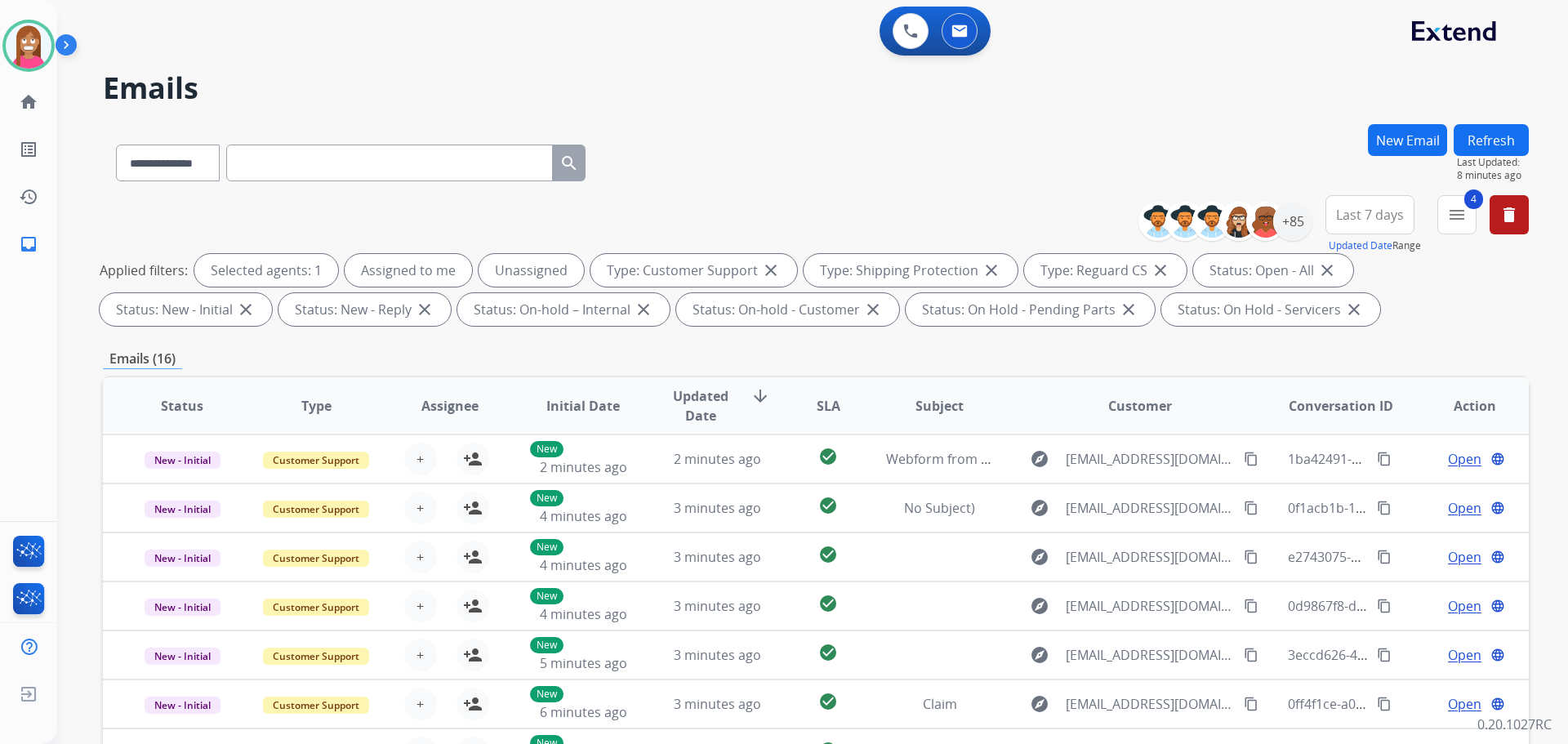
click at [1480, 147] on button "Refresh" at bounding box center [1491, 140] width 75 height 32
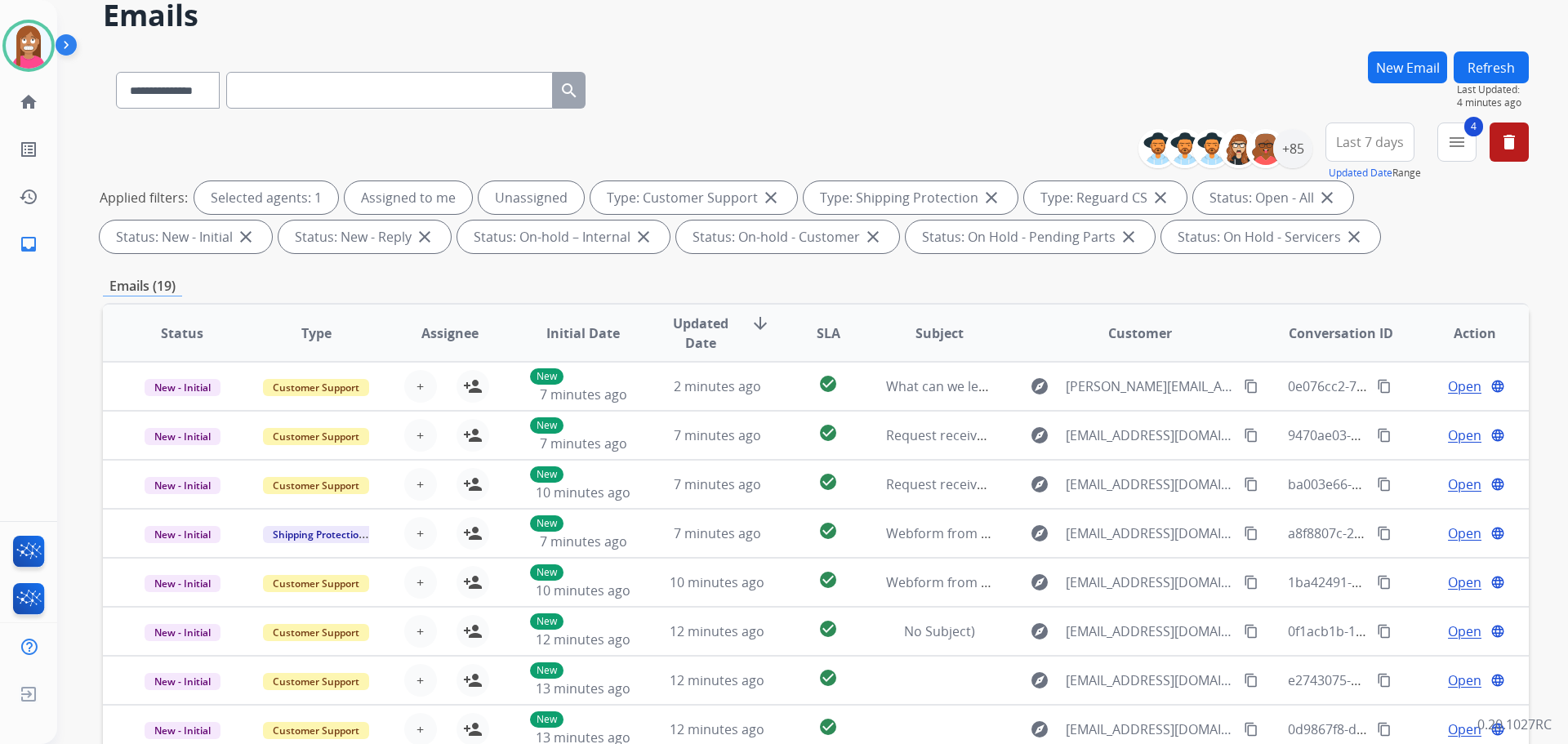
scroll to position [100, 0]
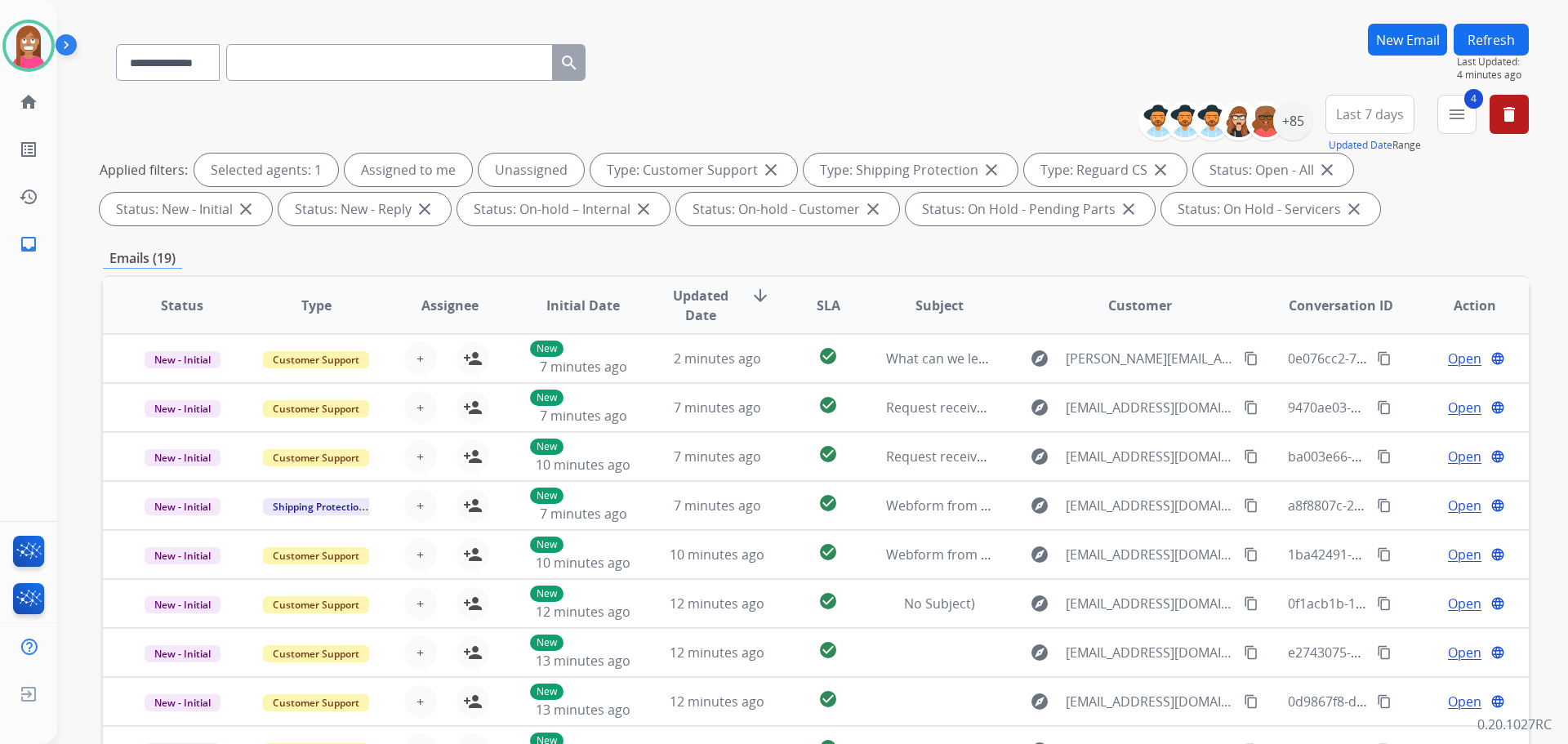
click at [1505, 46] on button "Refresh" at bounding box center [1491, 39] width 75 height 32
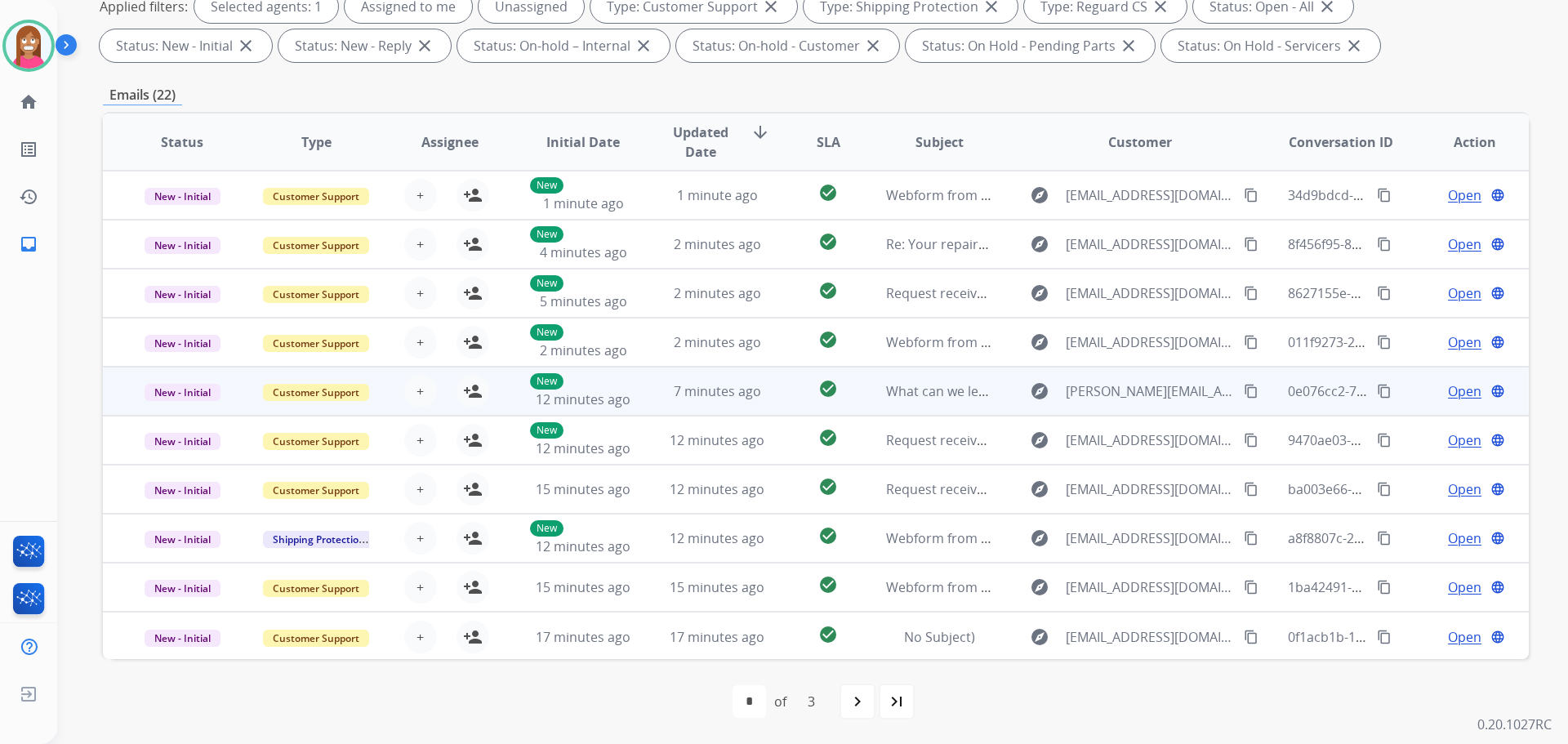
scroll to position [182, 0]
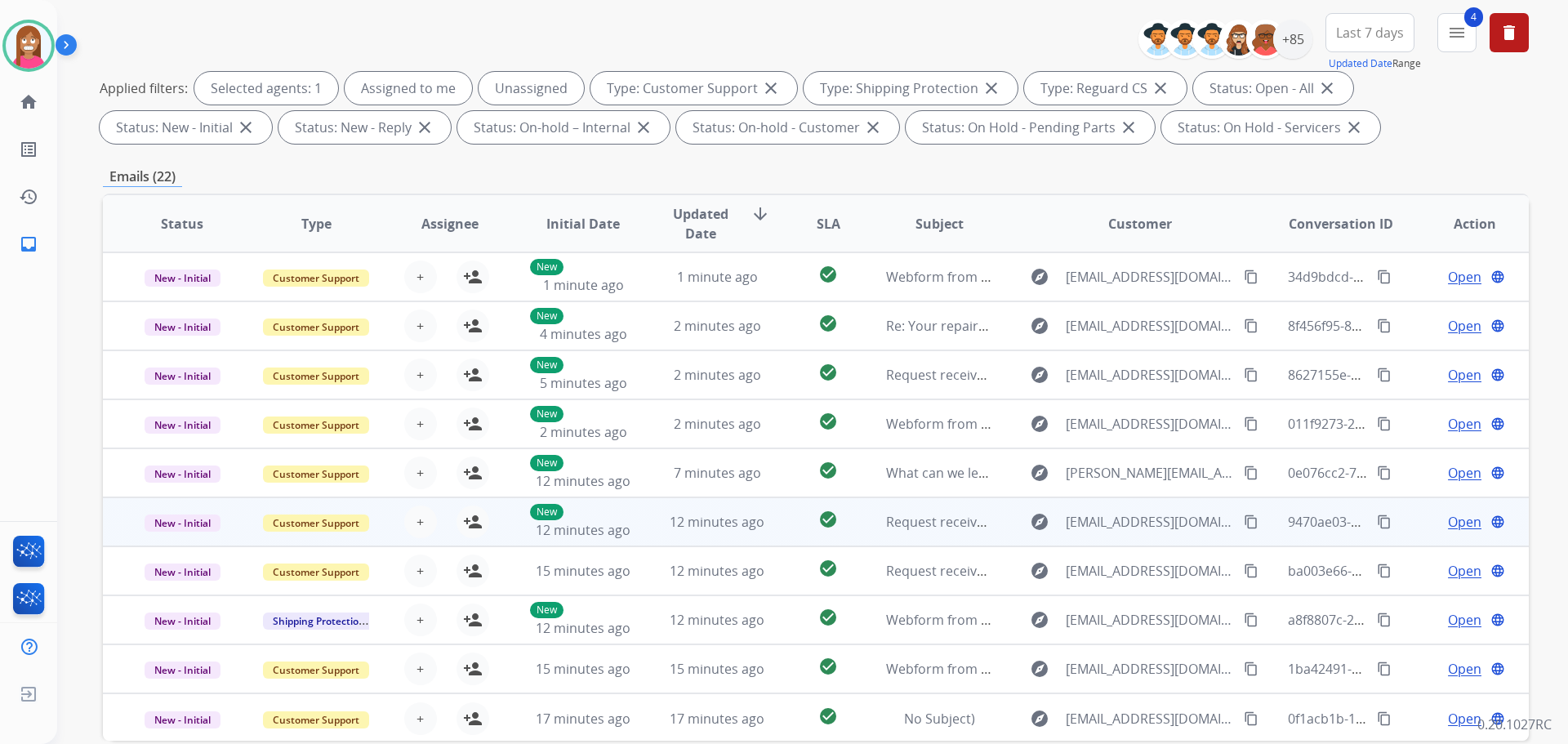
click at [761, 541] on td "12 minutes ago" at bounding box center [705, 521] width 134 height 49
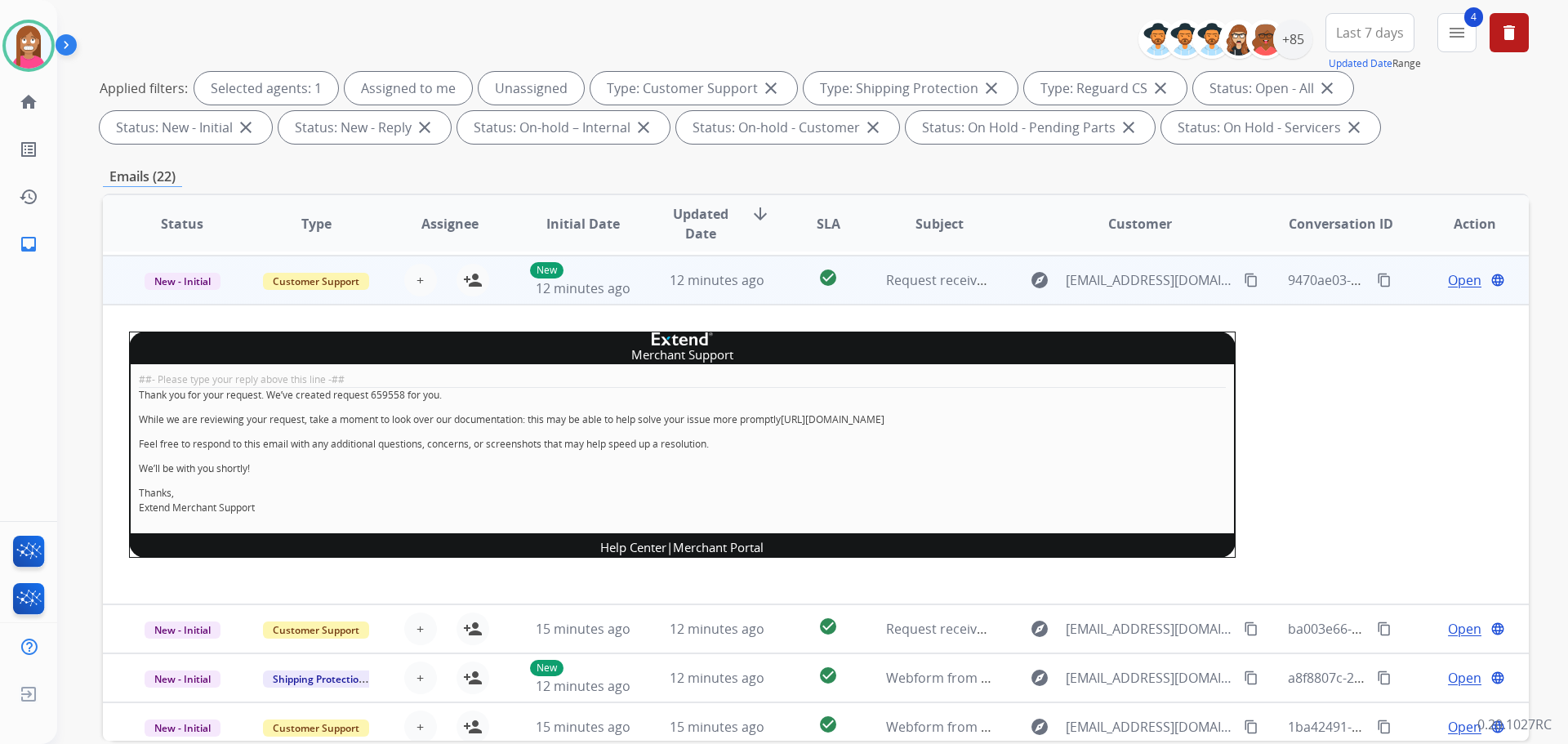
scroll to position [245, 0]
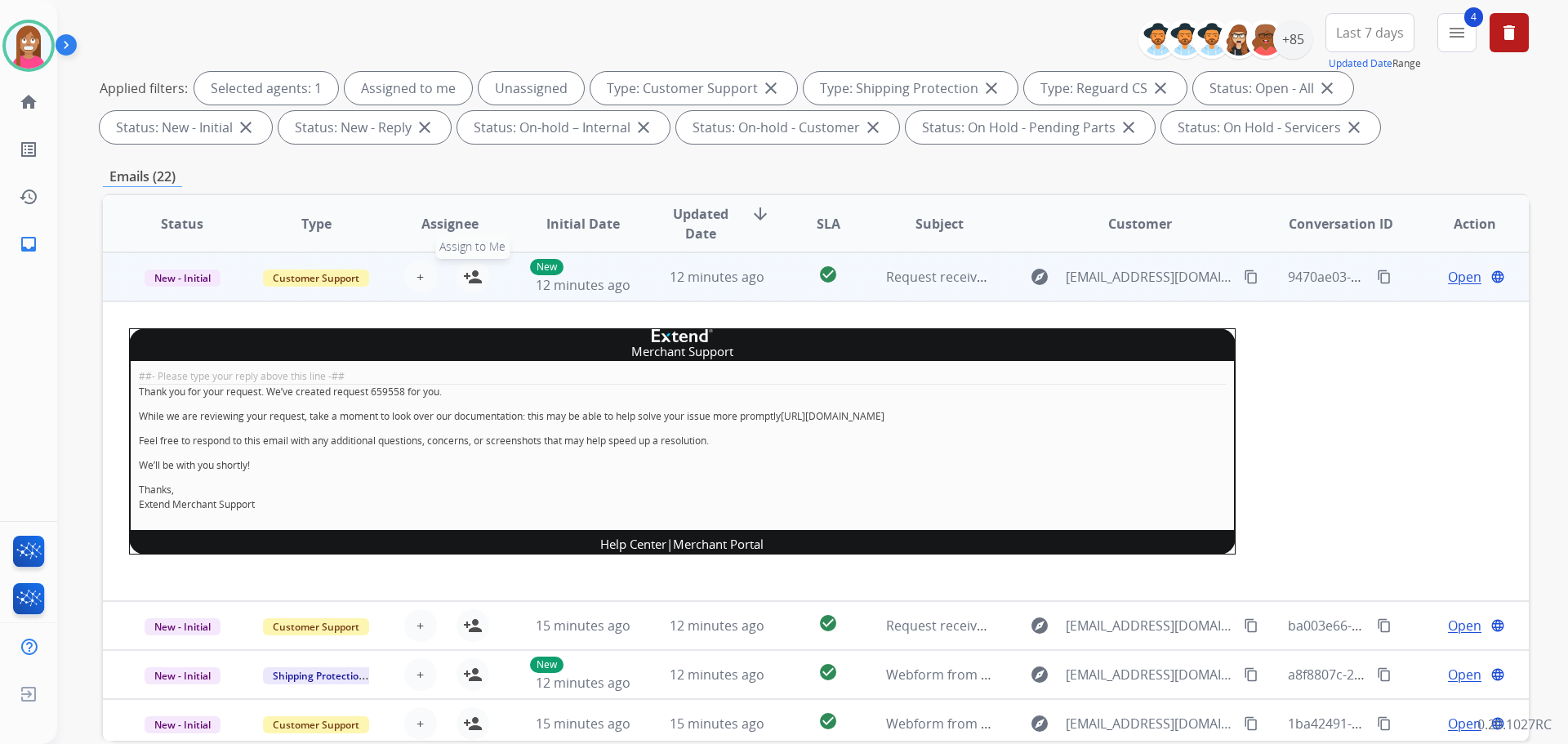
click at [474, 278] on mat-icon "person_add" at bounding box center [473, 277] width 19 height 19
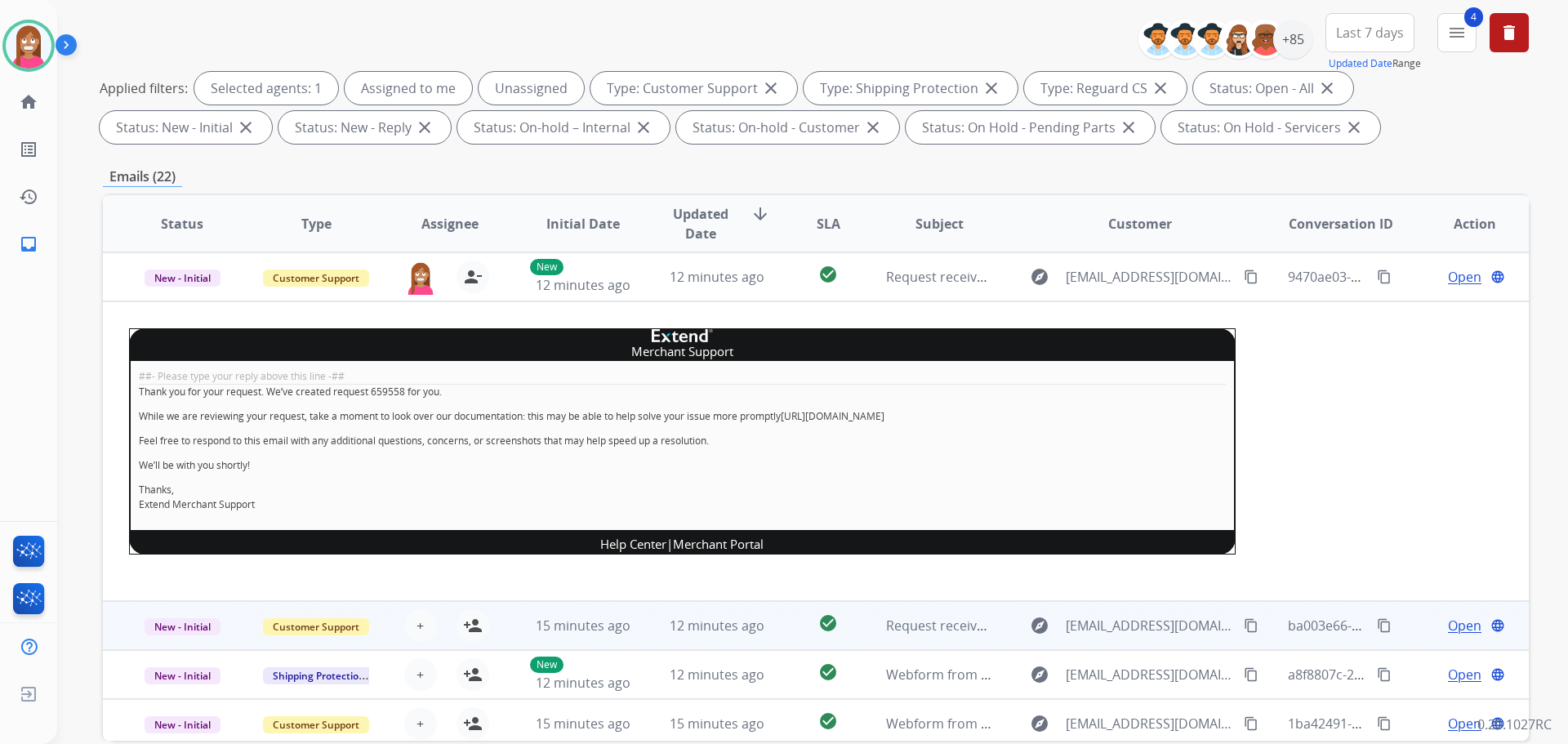
click at [654, 639] on td "12 minutes ago" at bounding box center [705, 625] width 134 height 49
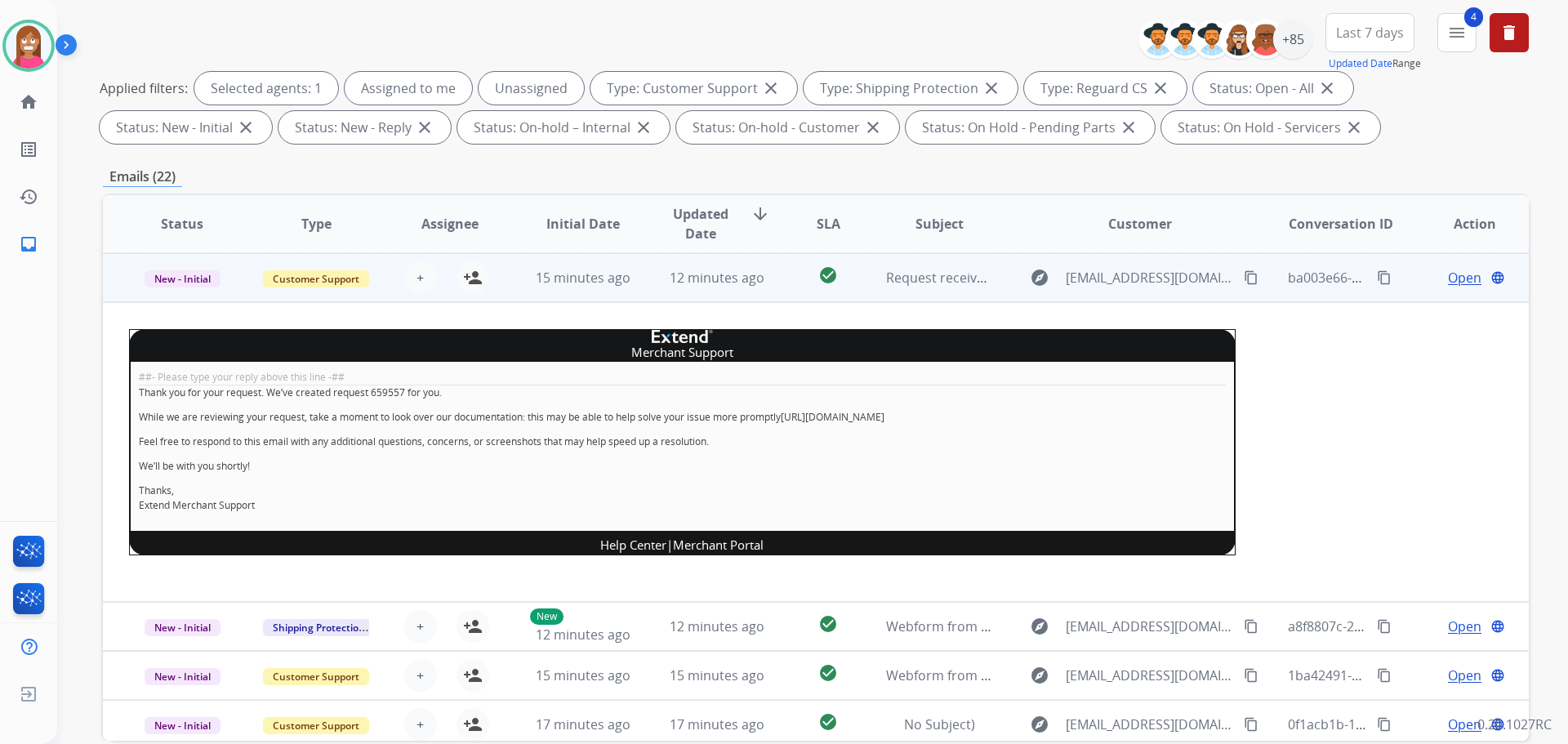
scroll to position [294, 0]
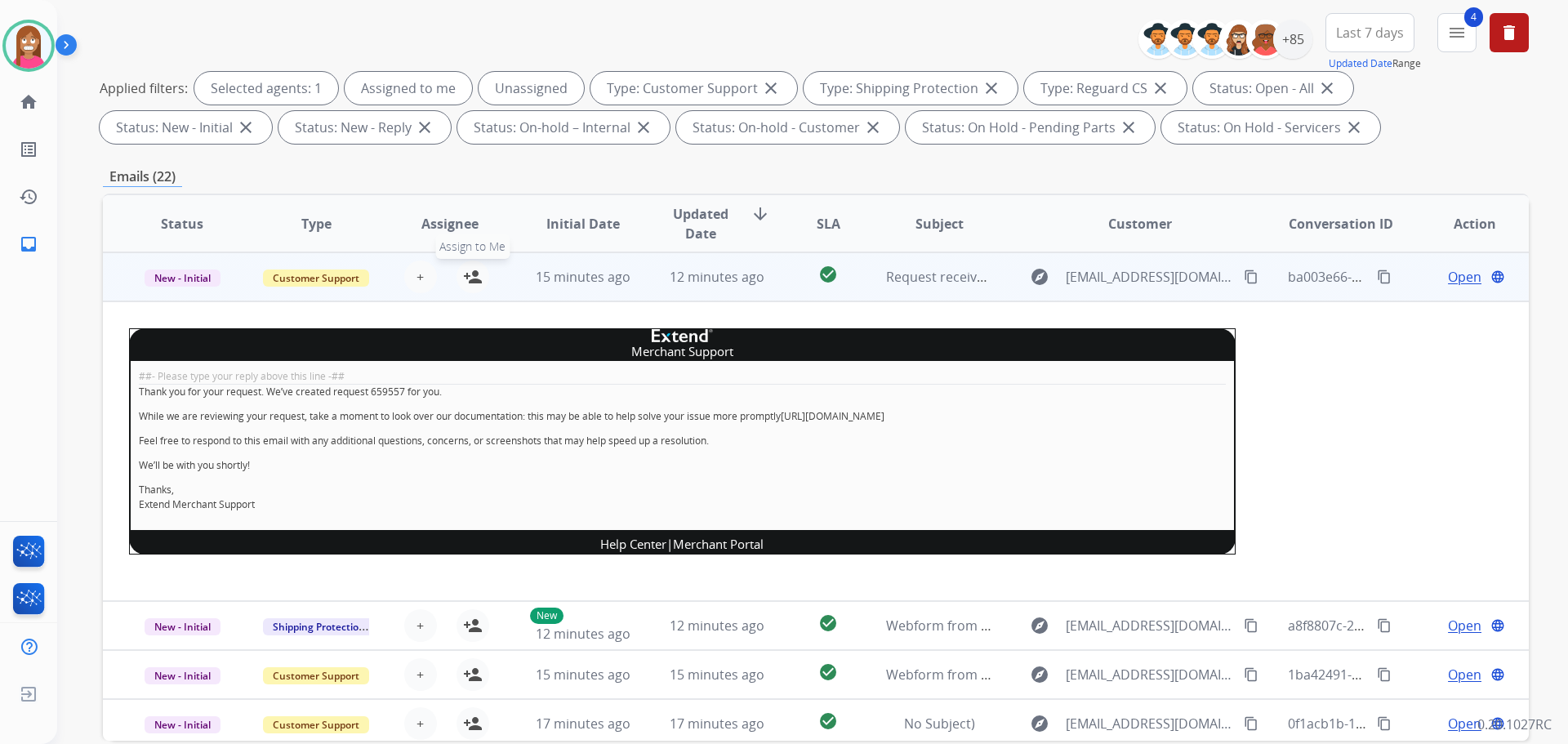
drag, startPoint x: 476, startPoint y: 278, endPoint x: 521, endPoint y: 361, distance: 94.4
click at [476, 279] on mat-icon "person_add" at bounding box center [473, 277] width 19 height 19
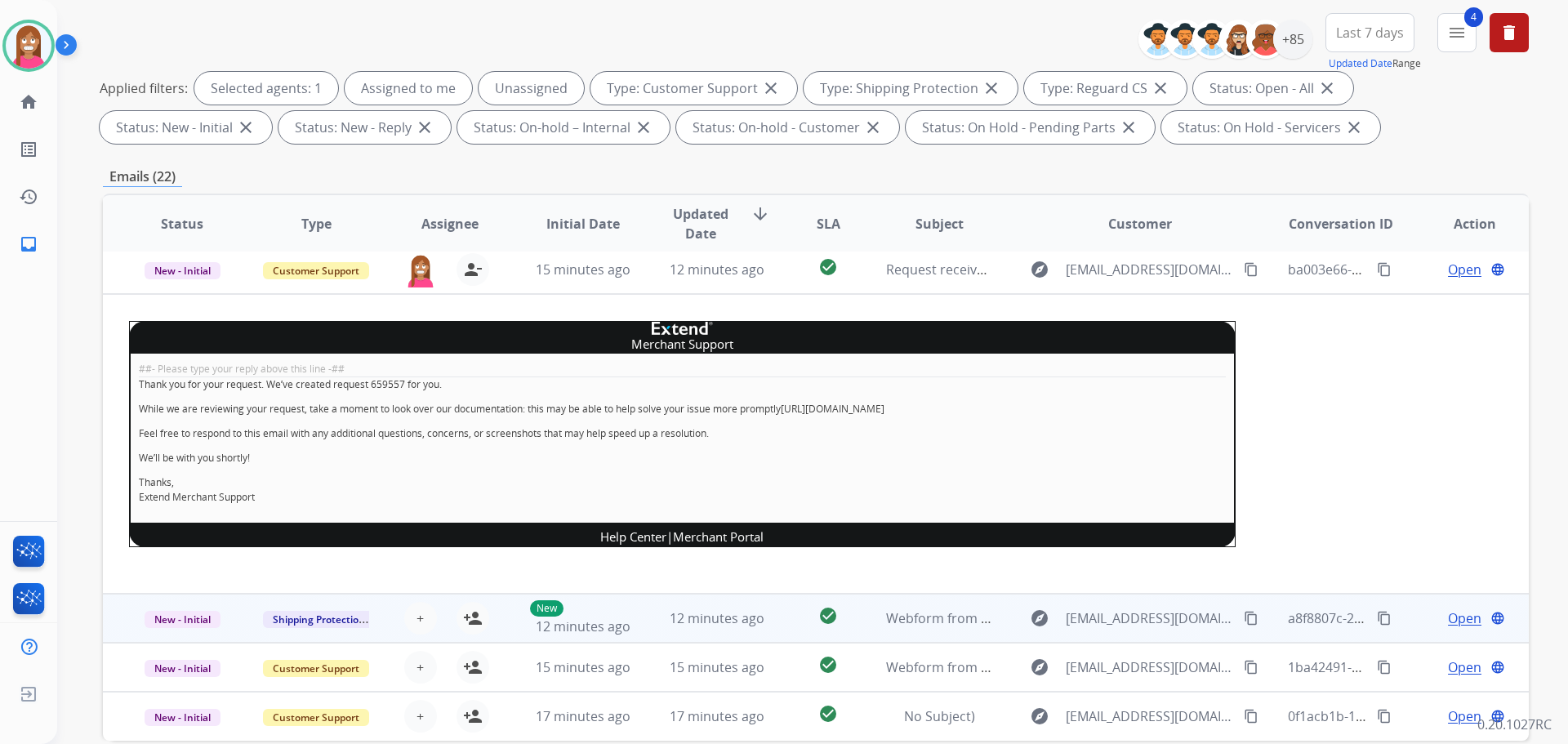
scroll to position [264, 0]
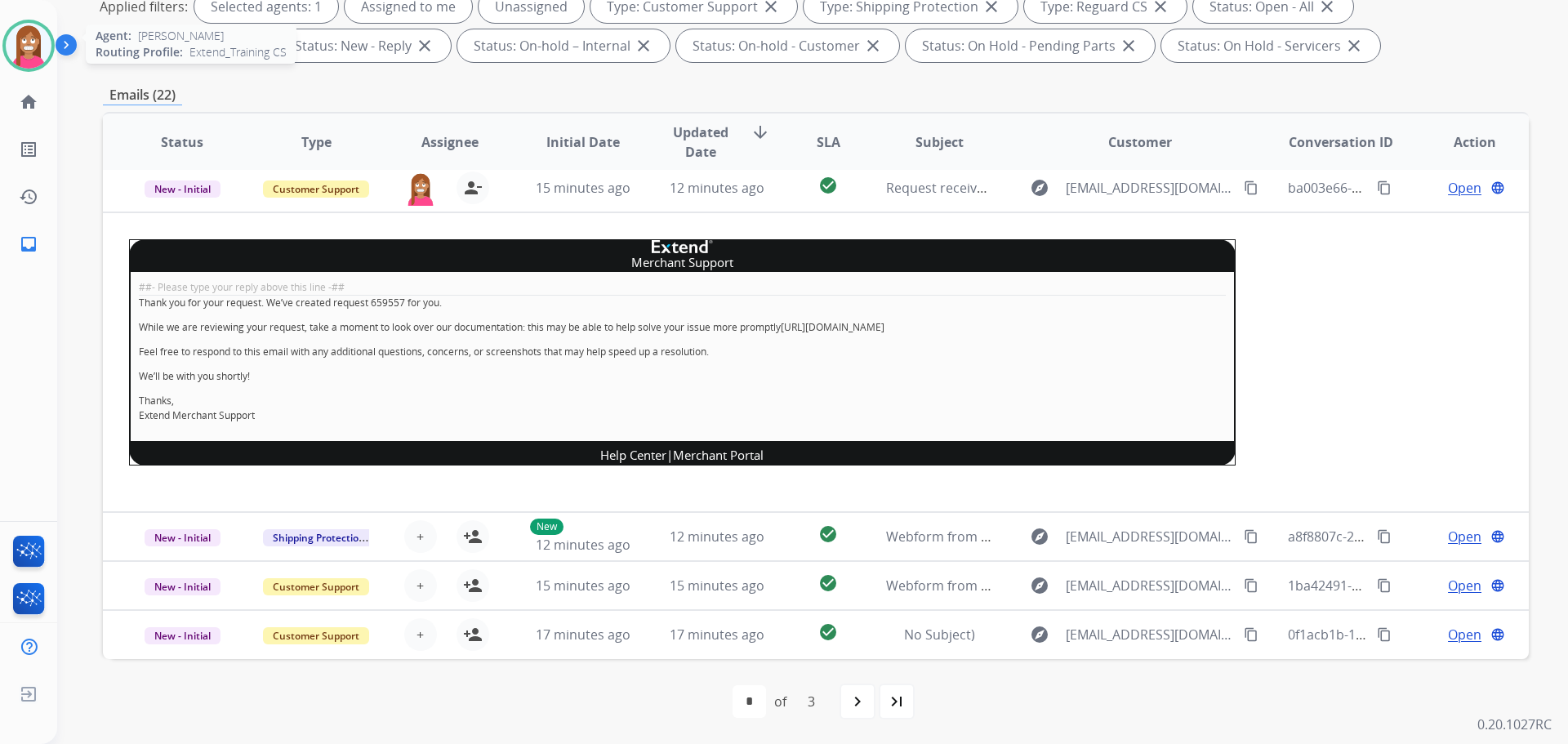
click at [25, 42] on img at bounding box center [28, 46] width 46 height 46
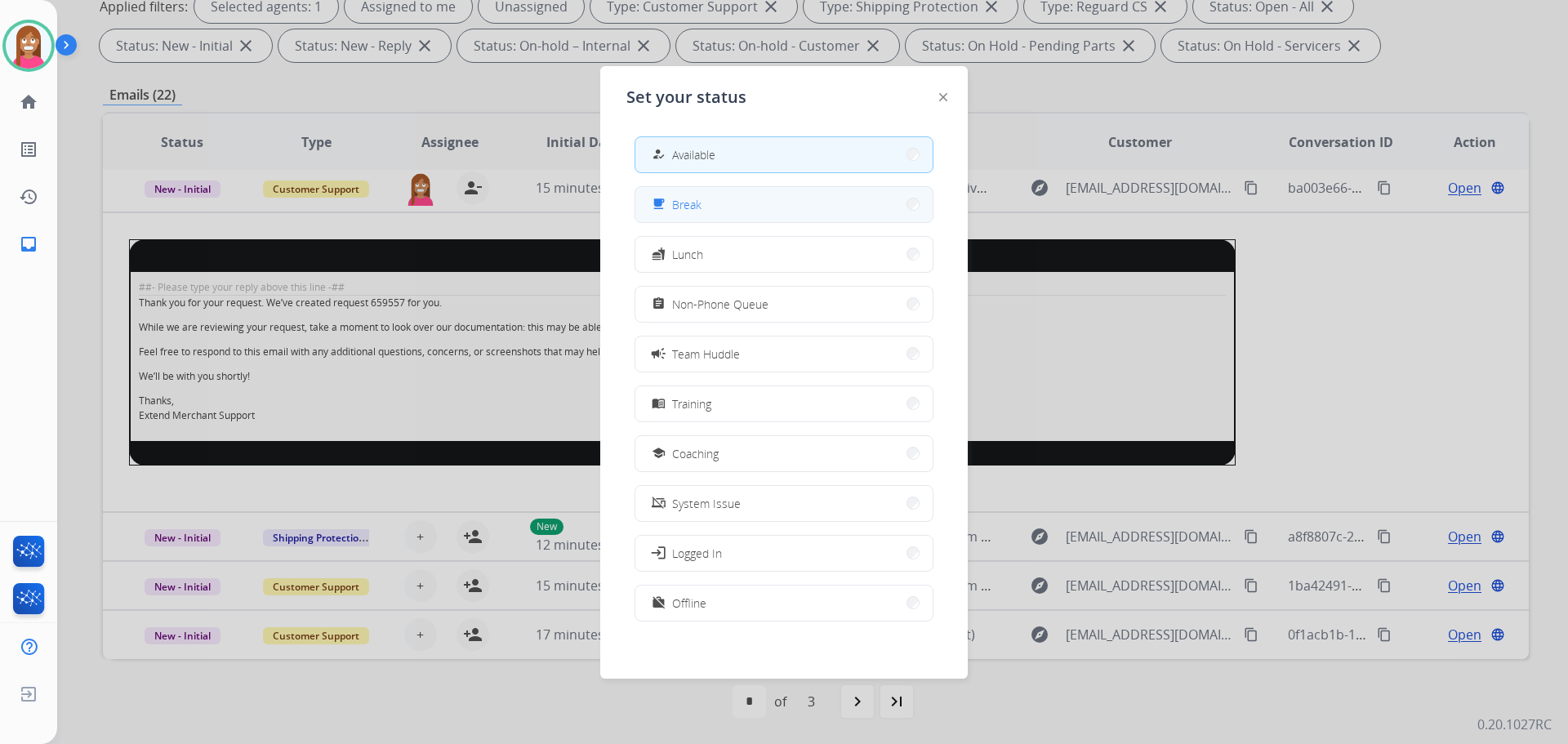
click at [699, 200] on span "Break" at bounding box center [687, 205] width 29 height 18
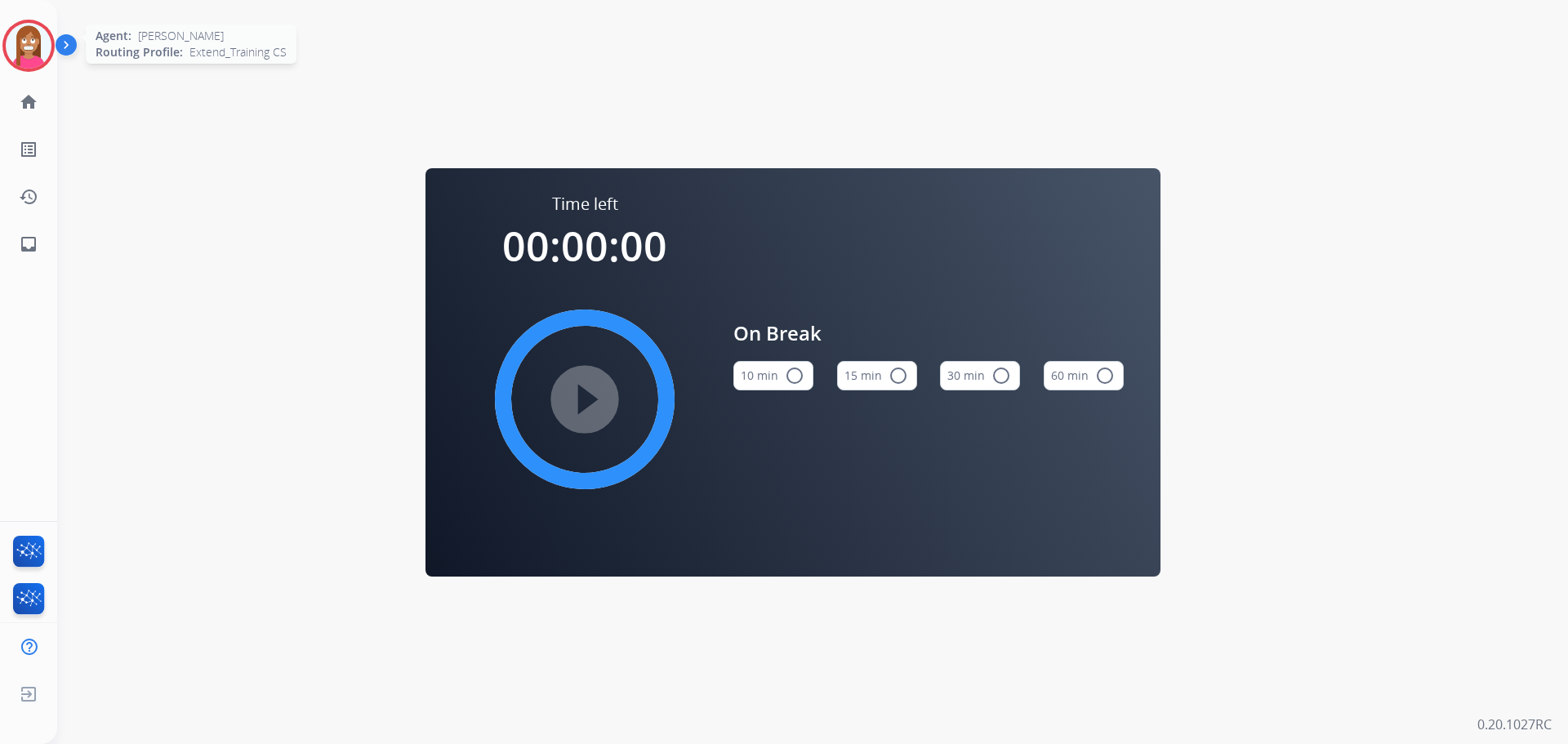
click at [21, 27] on img at bounding box center [28, 46] width 46 height 46
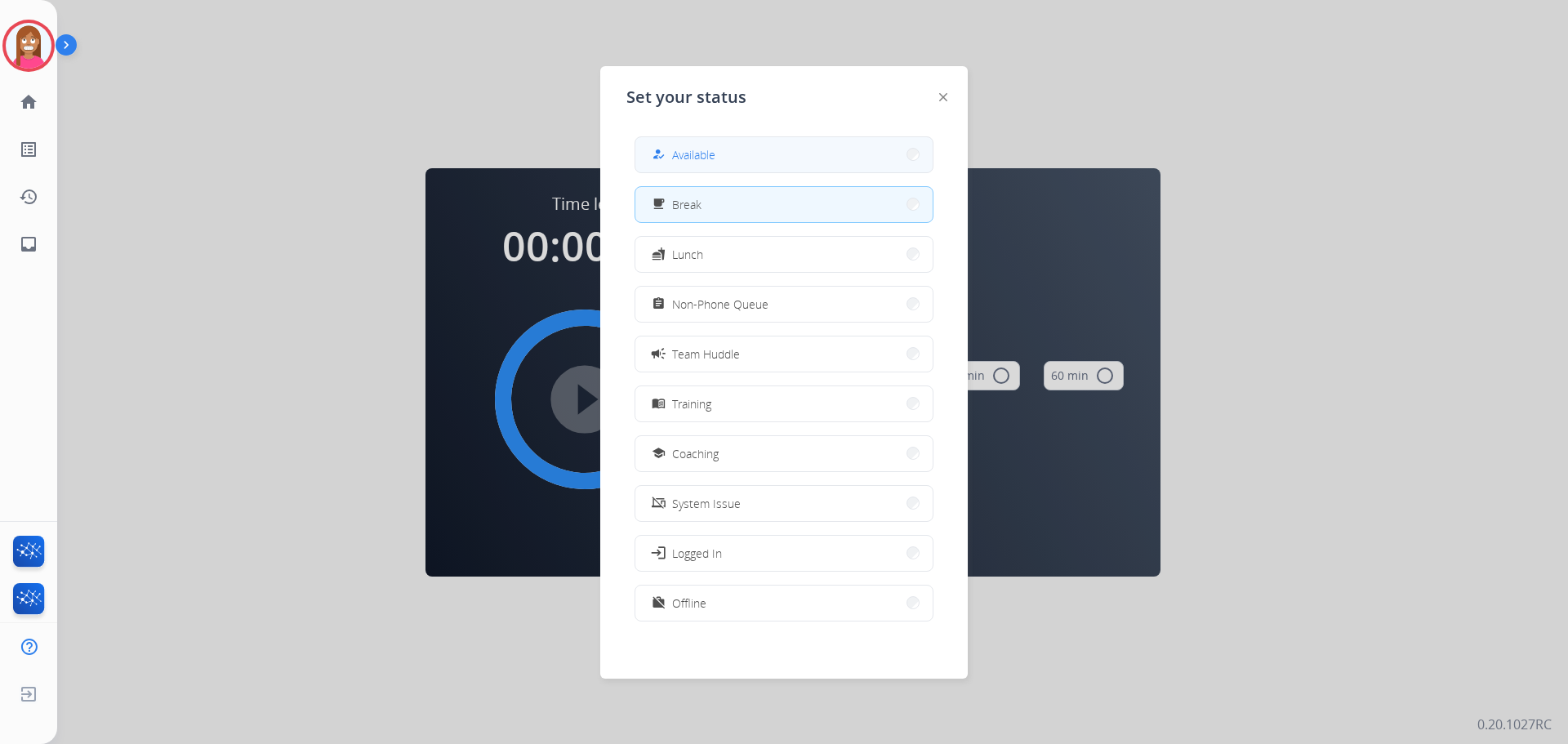
click at [678, 157] on span "Available" at bounding box center [694, 155] width 44 height 18
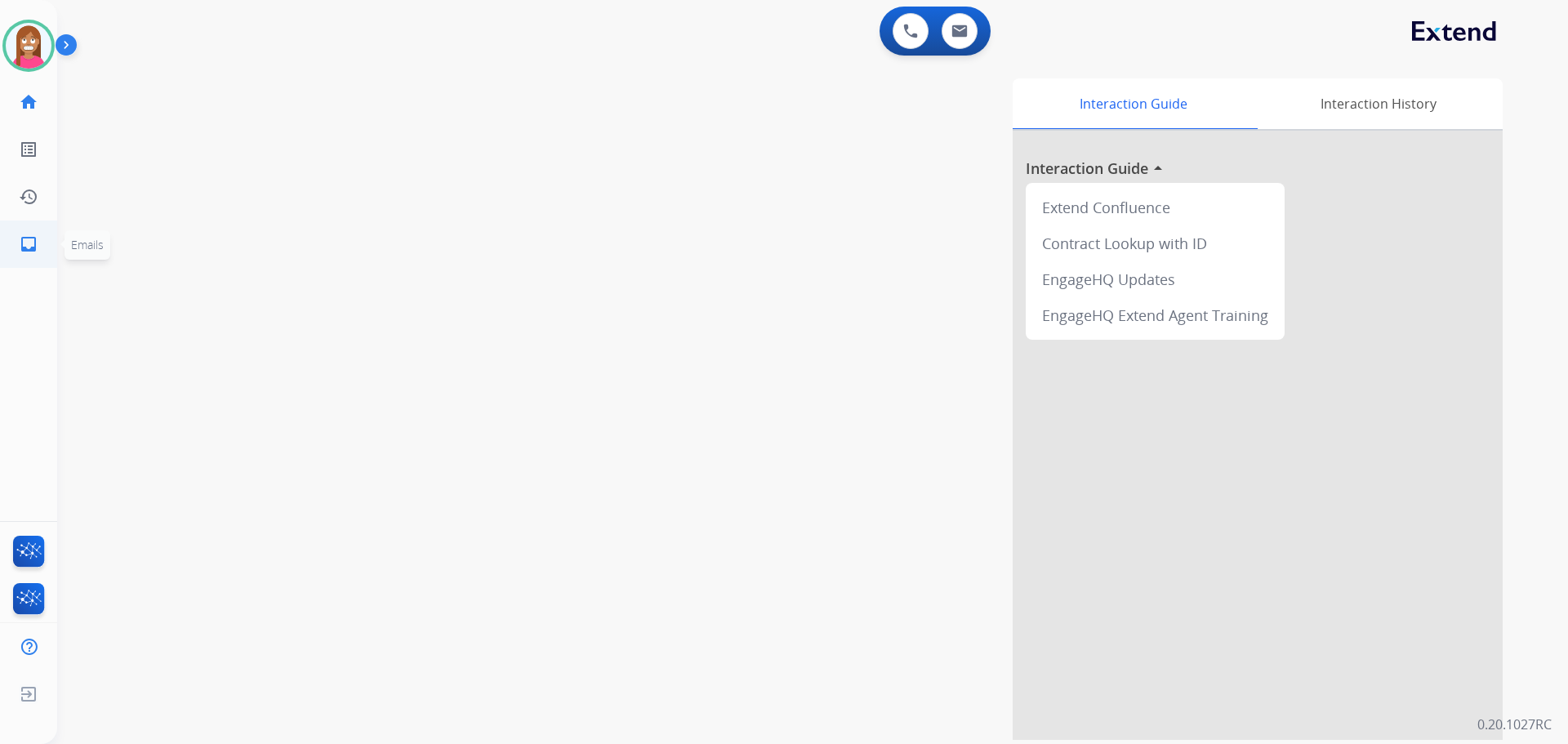
click at [13, 237] on link "inbox Emails" at bounding box center [28, 244] width 46 height 46
select select "**********"
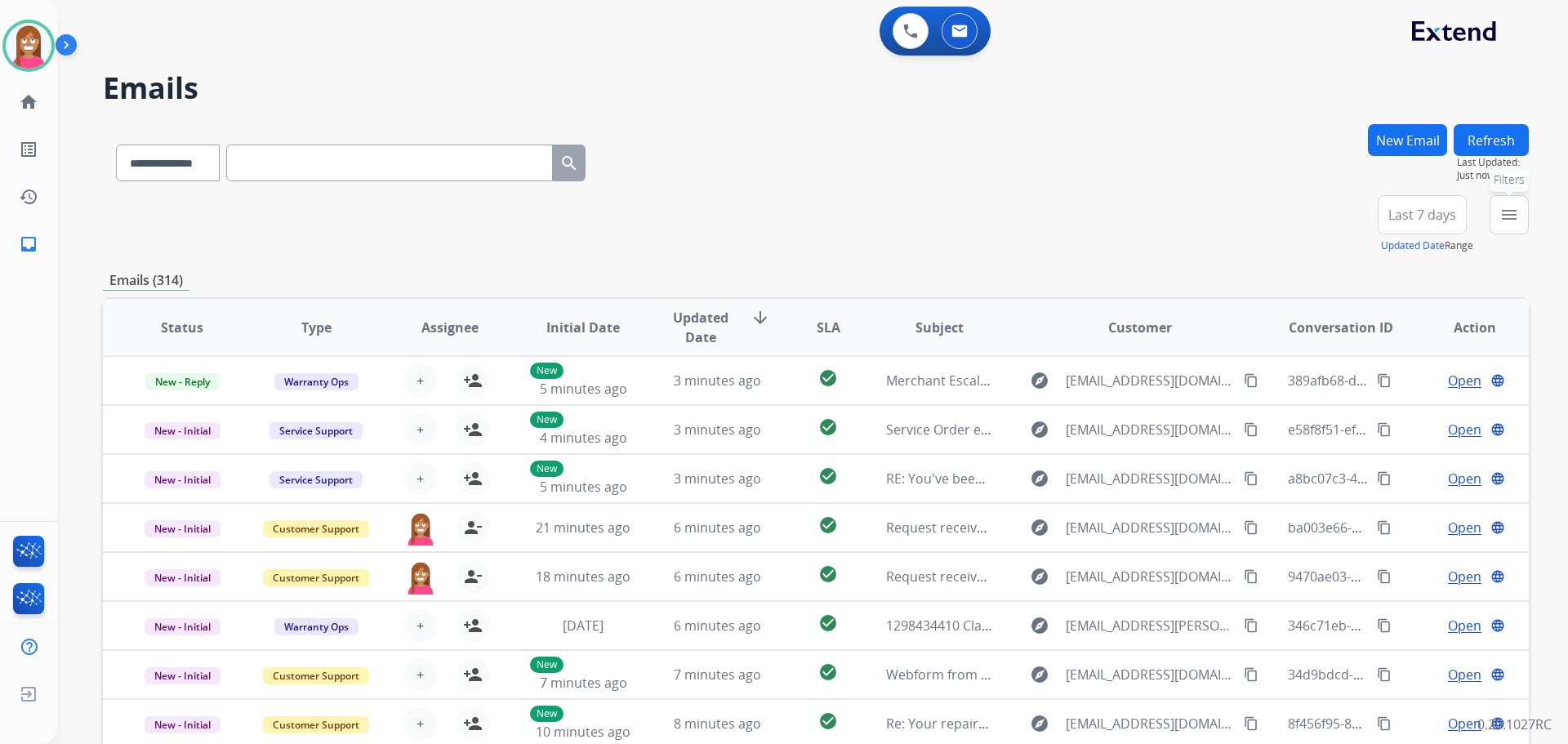
click at [1516, 222] on mat-icon "menu" at bounding box center [1510, 215] width 19 height 19
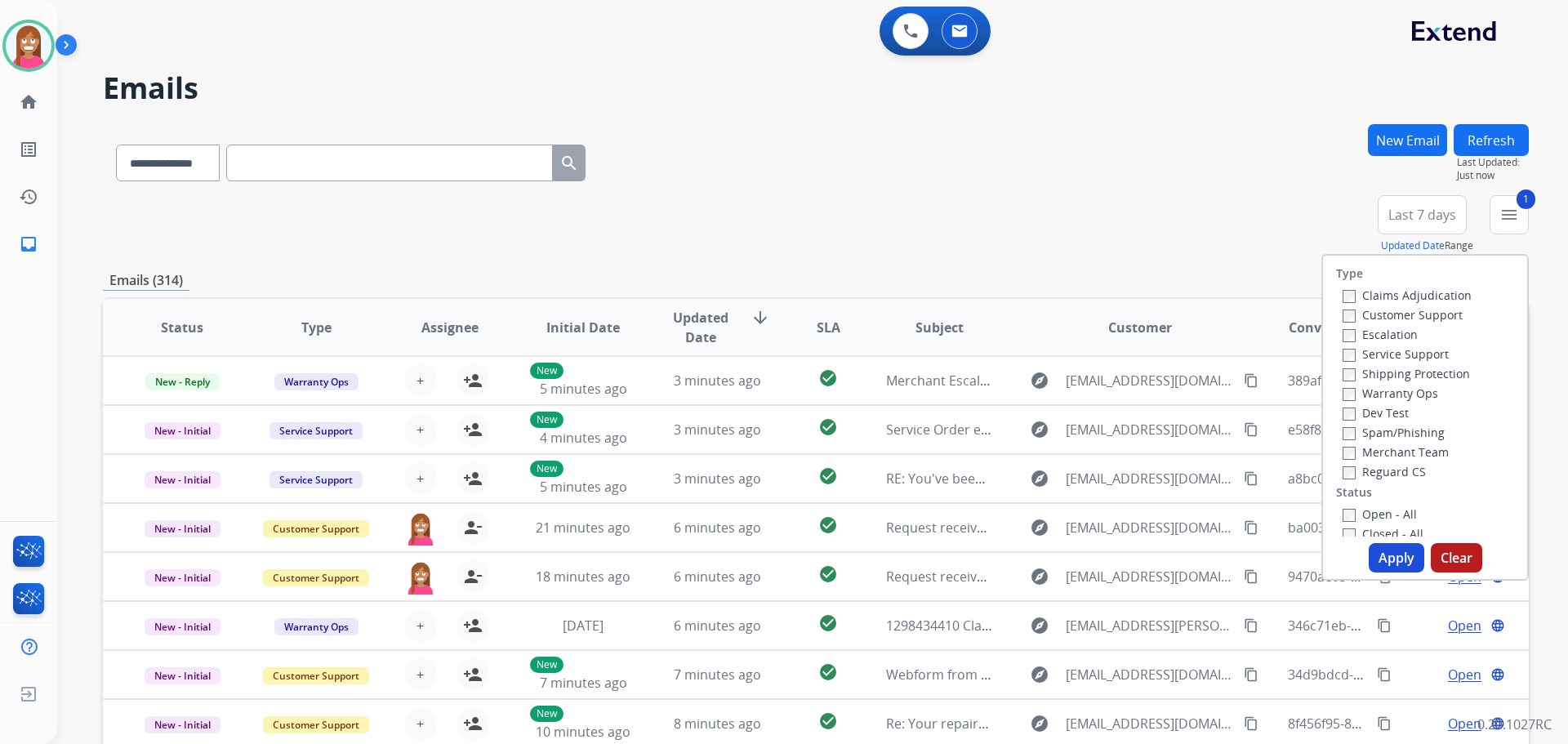
click at [1360, 370] on label "Shipping Protection" at bounding box center [1406, 373] width 127 height 16
click at [1359, 478] on label "Reguard CS" at bounding box center [1384, 472] width 84 height 16
click at [1359, 516] on label "Open - All" at bounding box center [1379, 514] width 74 height 16
click at [1391, 567] on button "Apply" at bounding box center [1396, 557] width 55 height 29
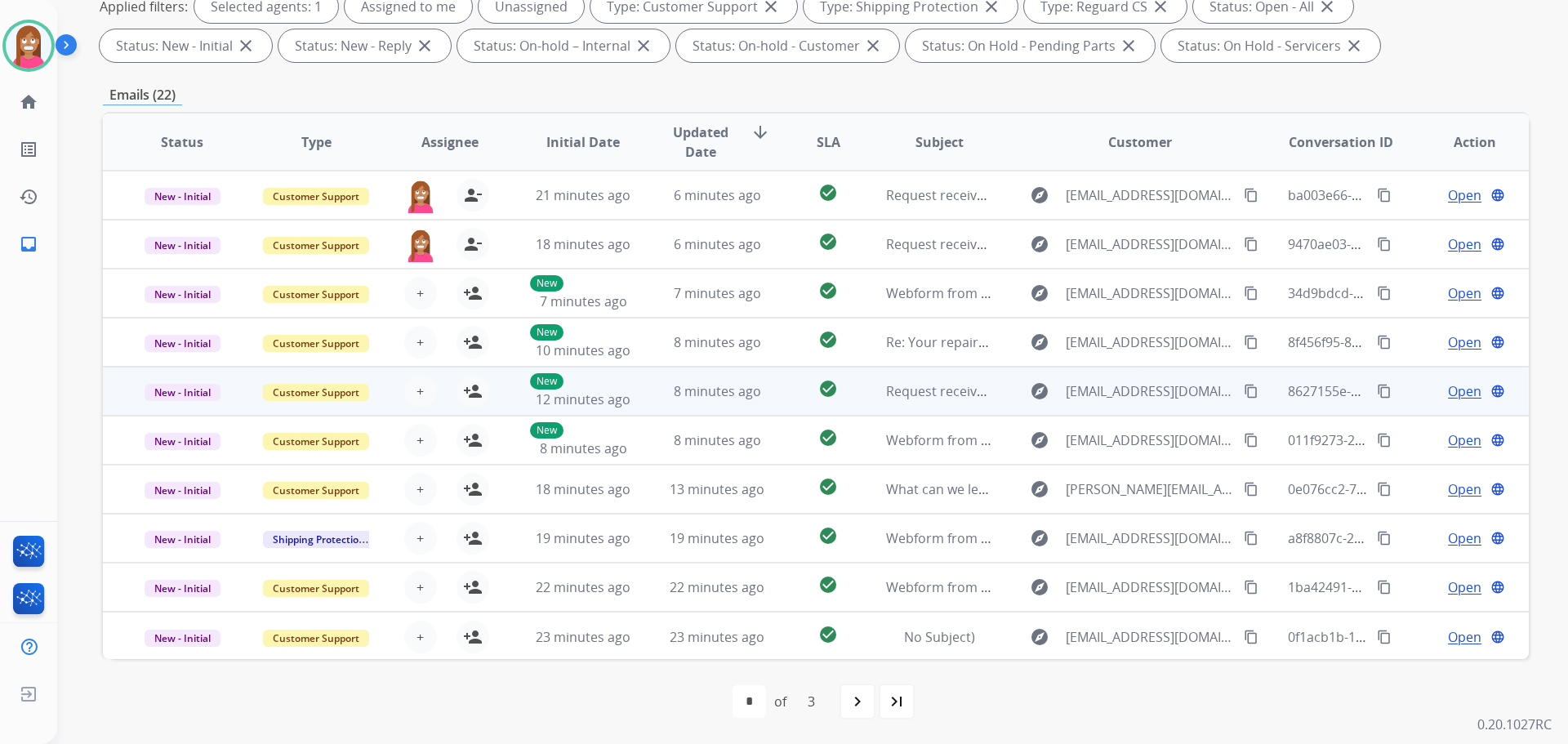
scroll to position [2, 0]
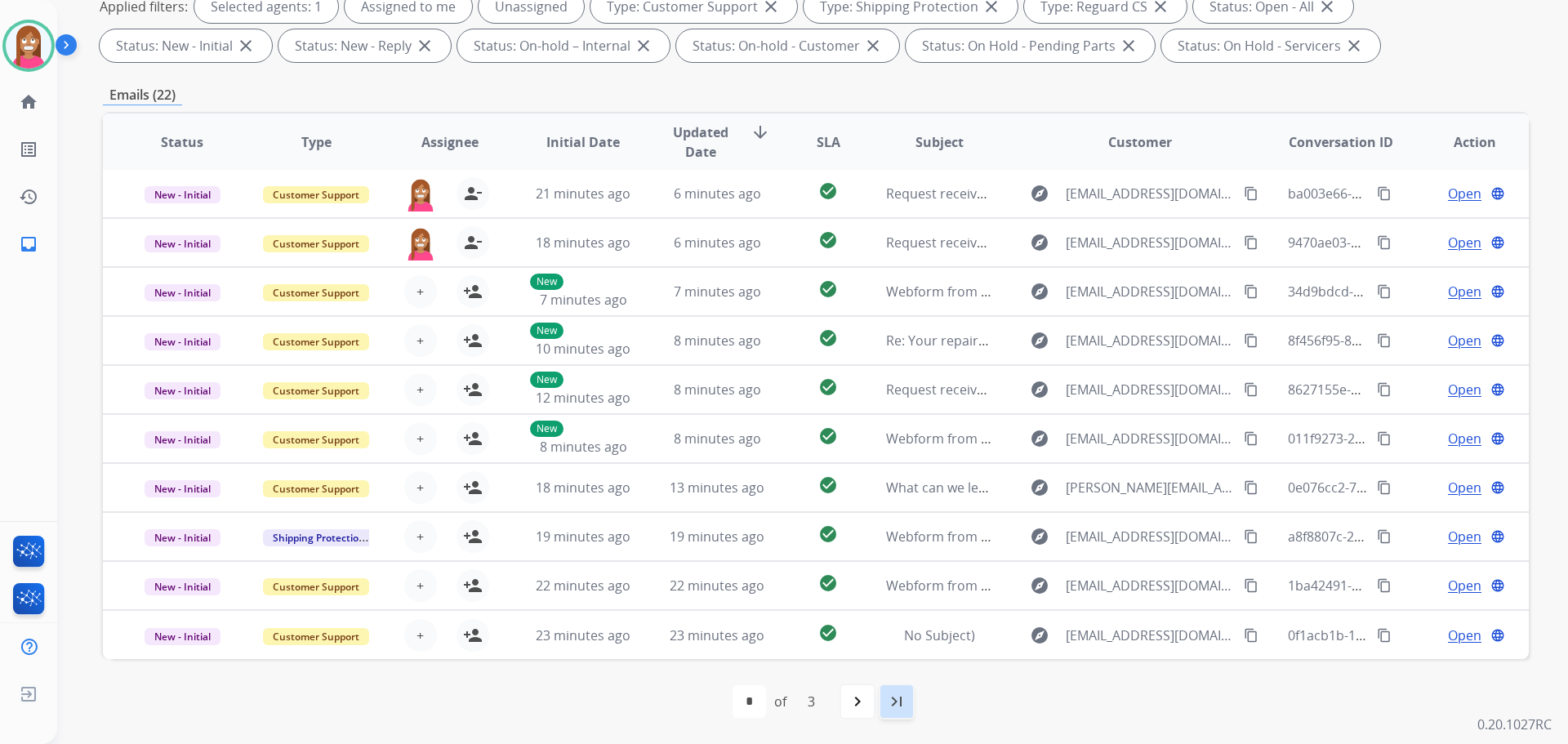
click at [889, 702] on mat-icon "last_page" at bounding box center [897, 701] width 19 height 19
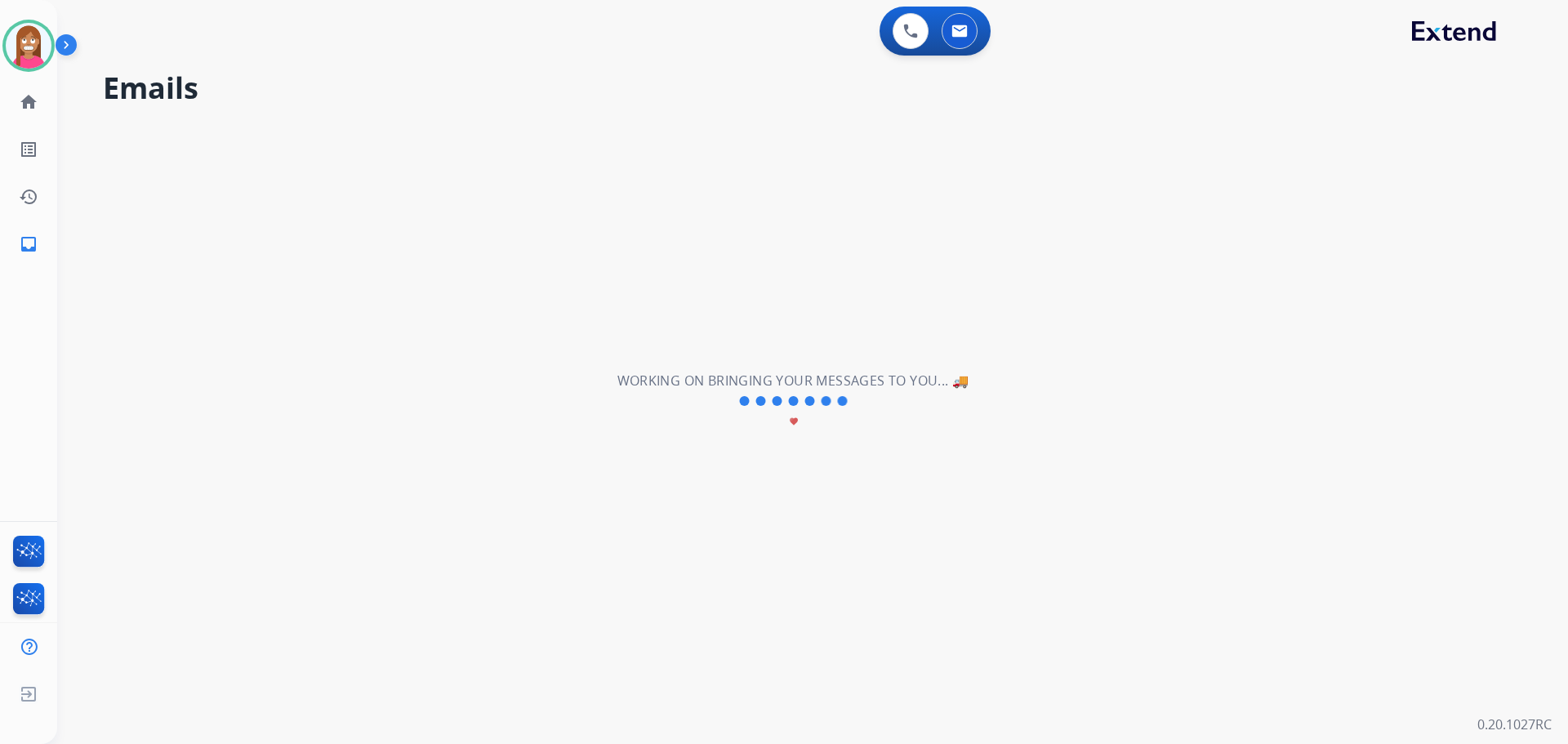
scroll to position [0, 0]
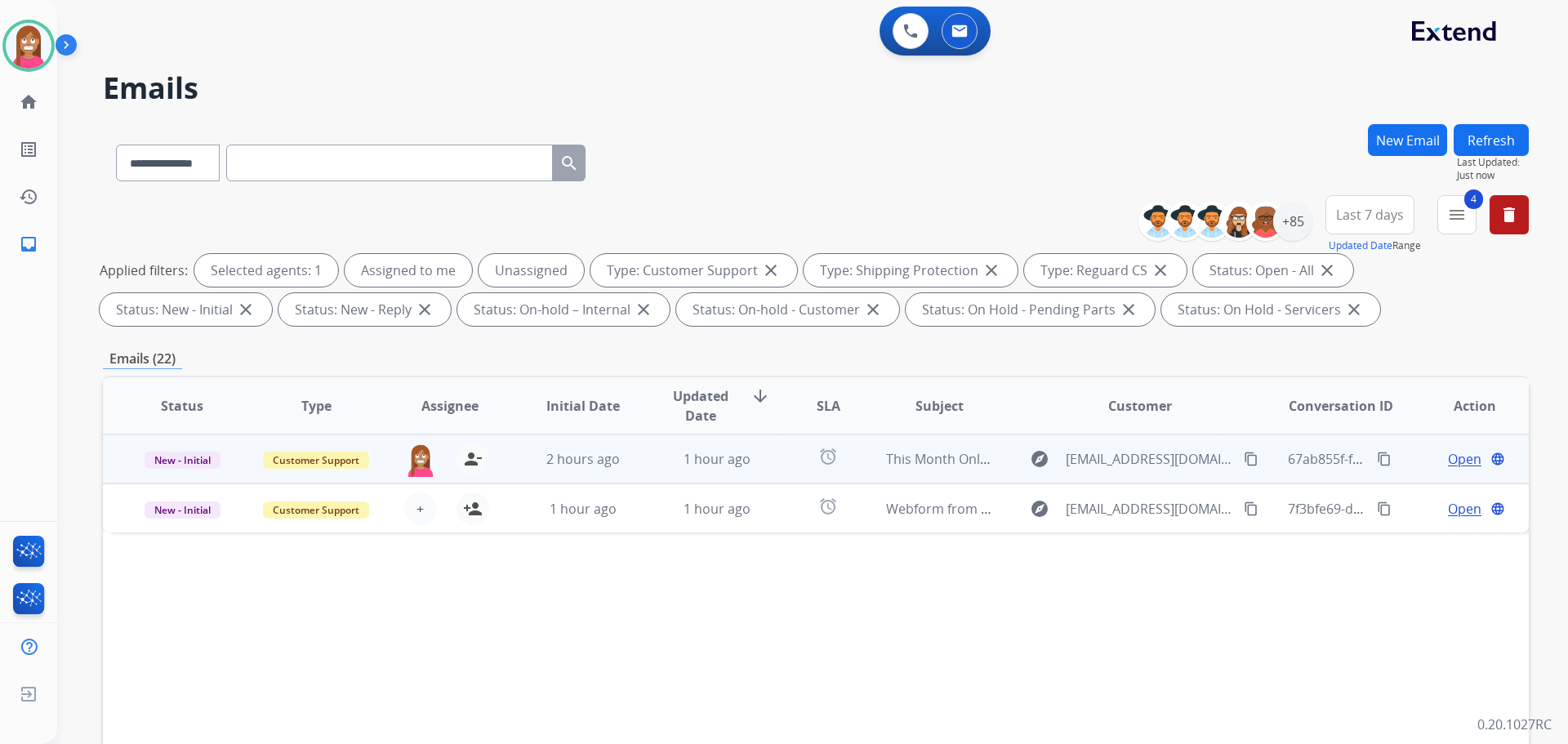
click at [654, 473] on td "1 hour ago" at bounding box center [705, 459] width 134 height 49
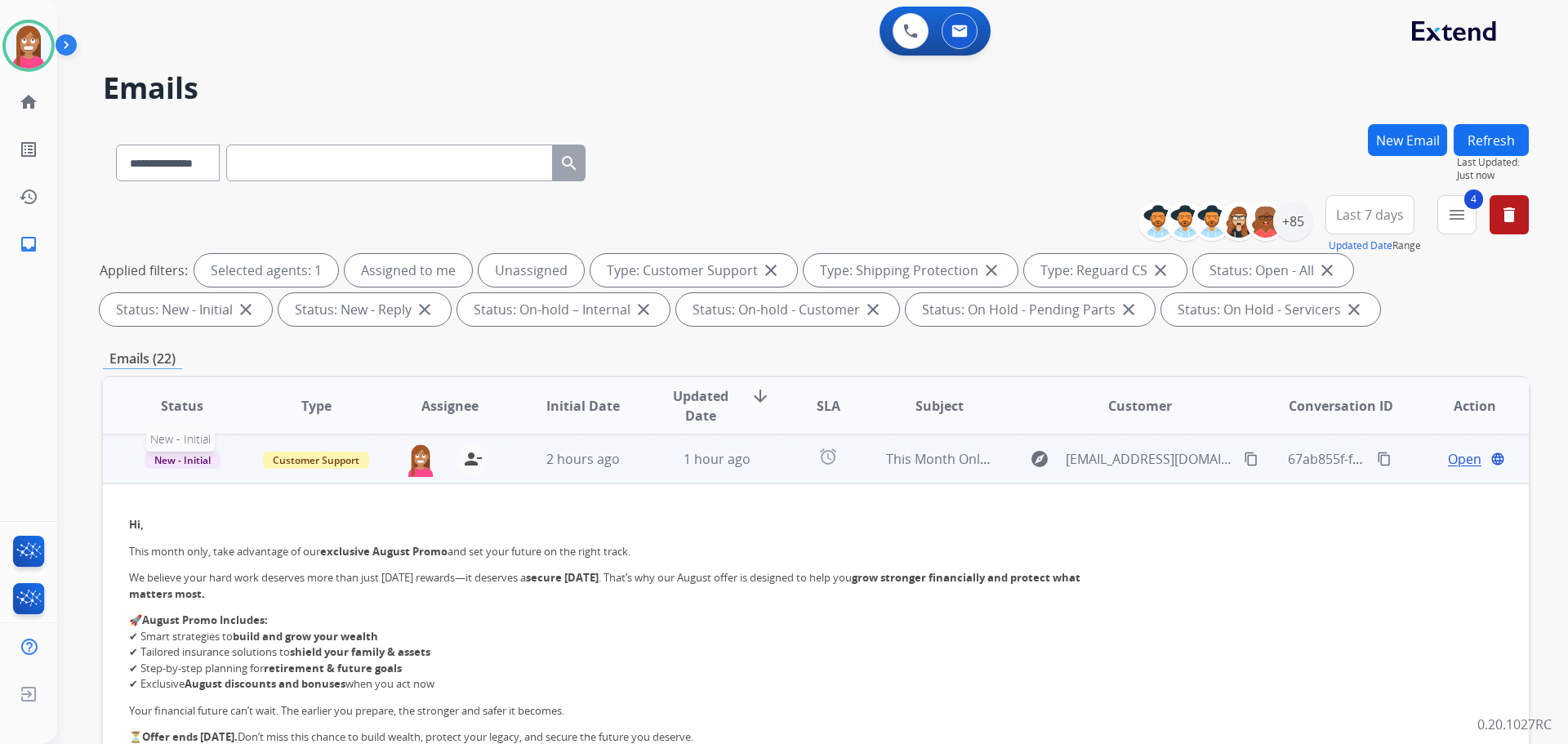
click at [188, 457] on span "New - Initial" at bounding box center [183, 460] width 76 height 18
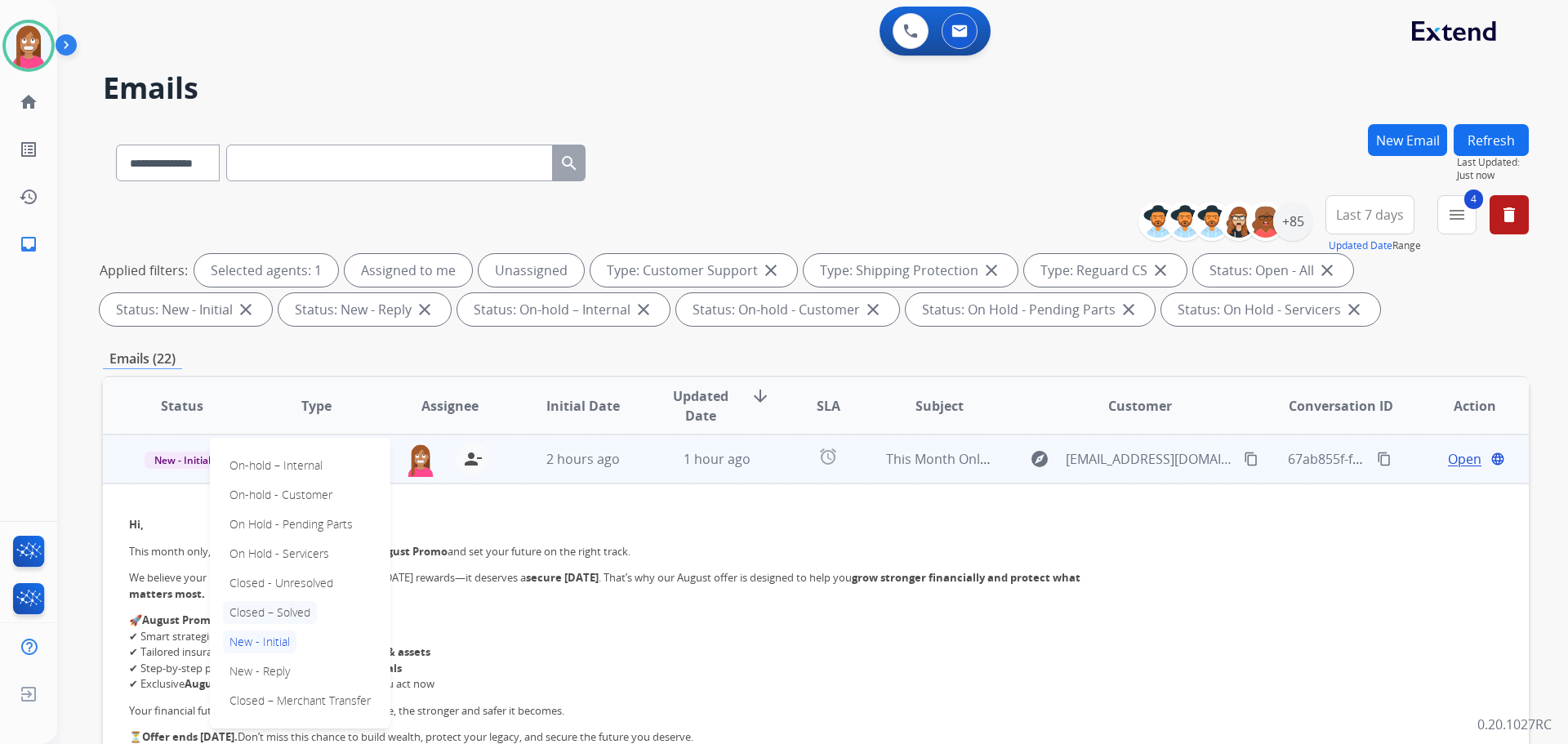
click at [267, 616] on p "Closed – Solved" at bounding box center [269, 613] width 94 height 23
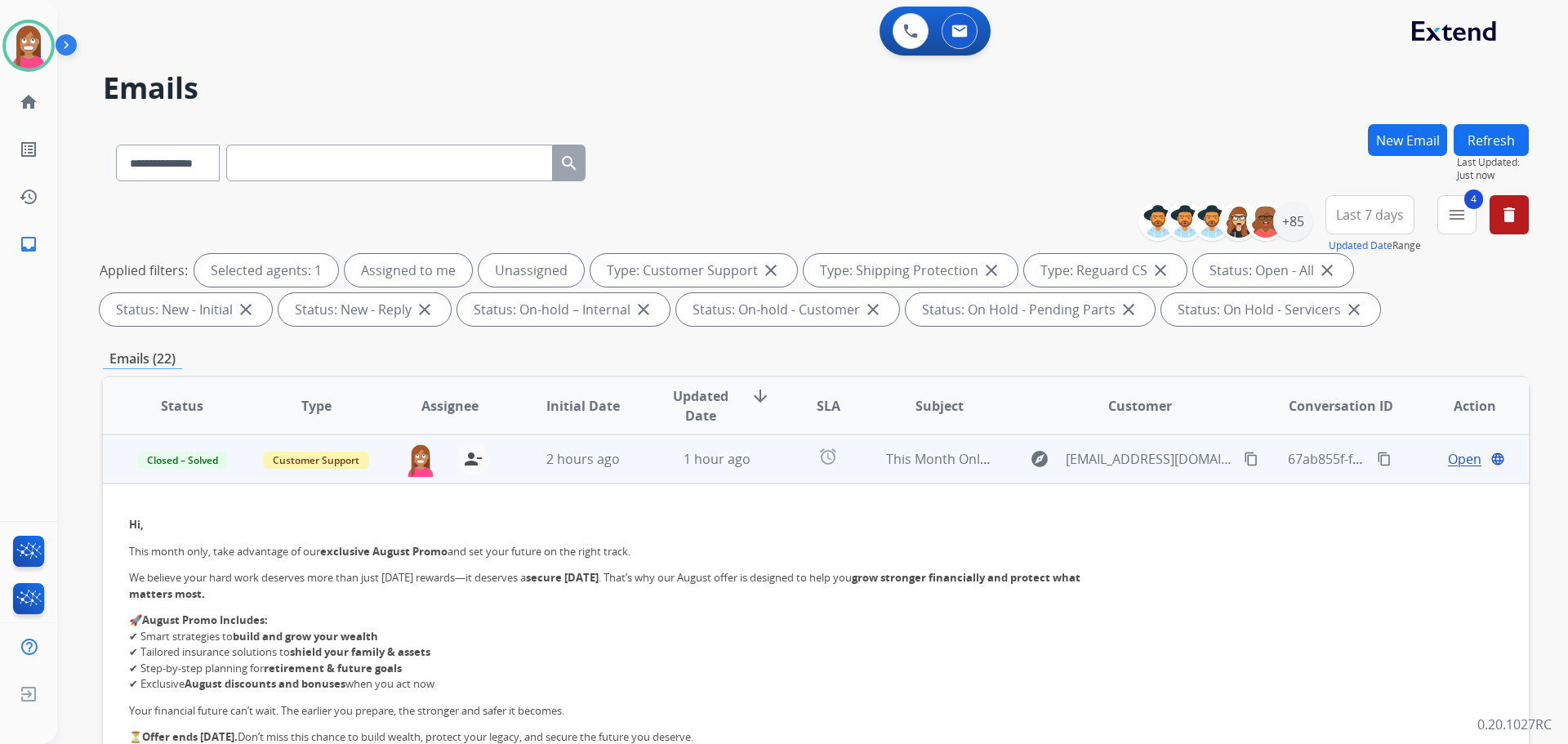
click at [318, 470] on td "Customer Support" at bounding box center [304, 459] width 134 height 49
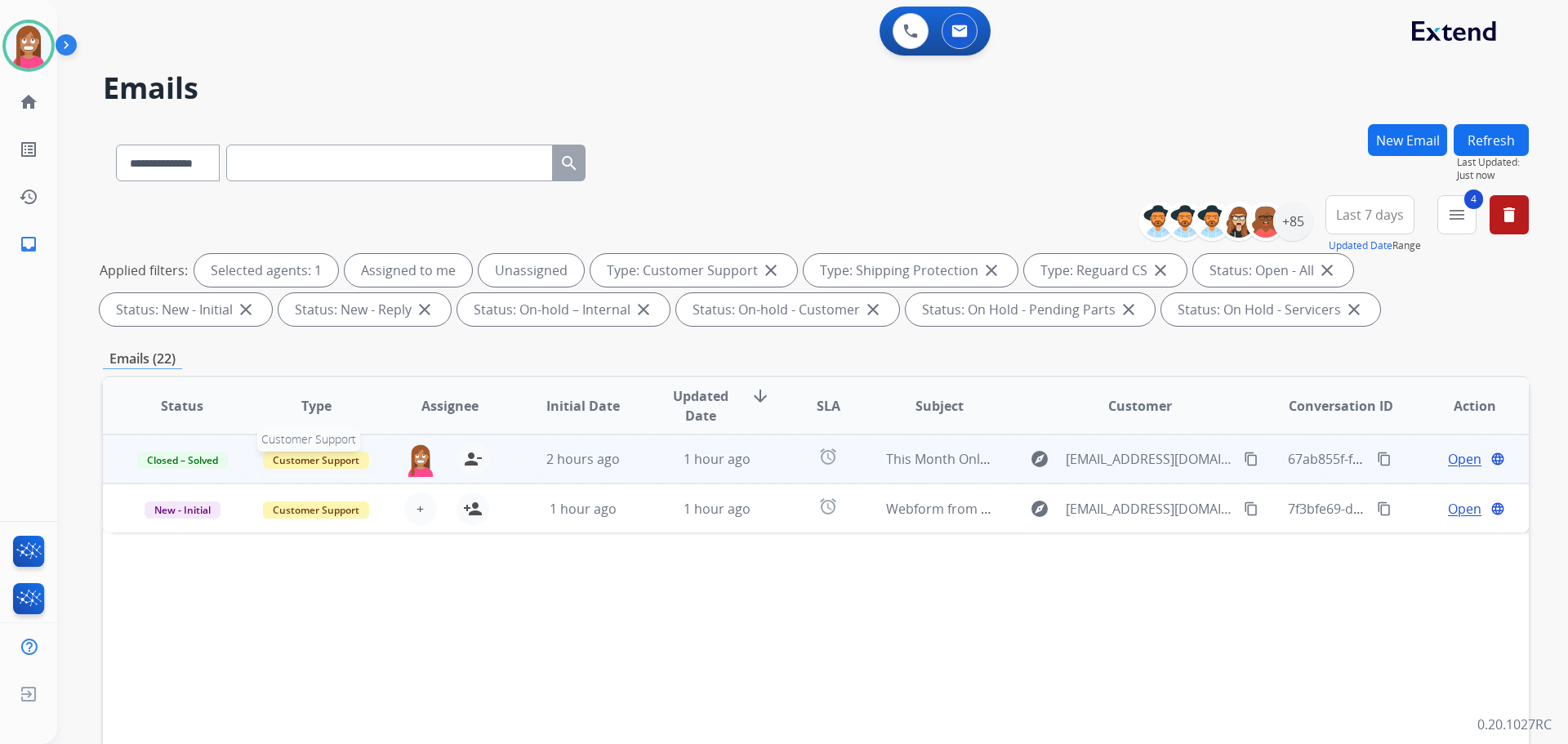
click at [314, 463] on span "Customer Support" at bounding box center [315, 460] width 106 height 18
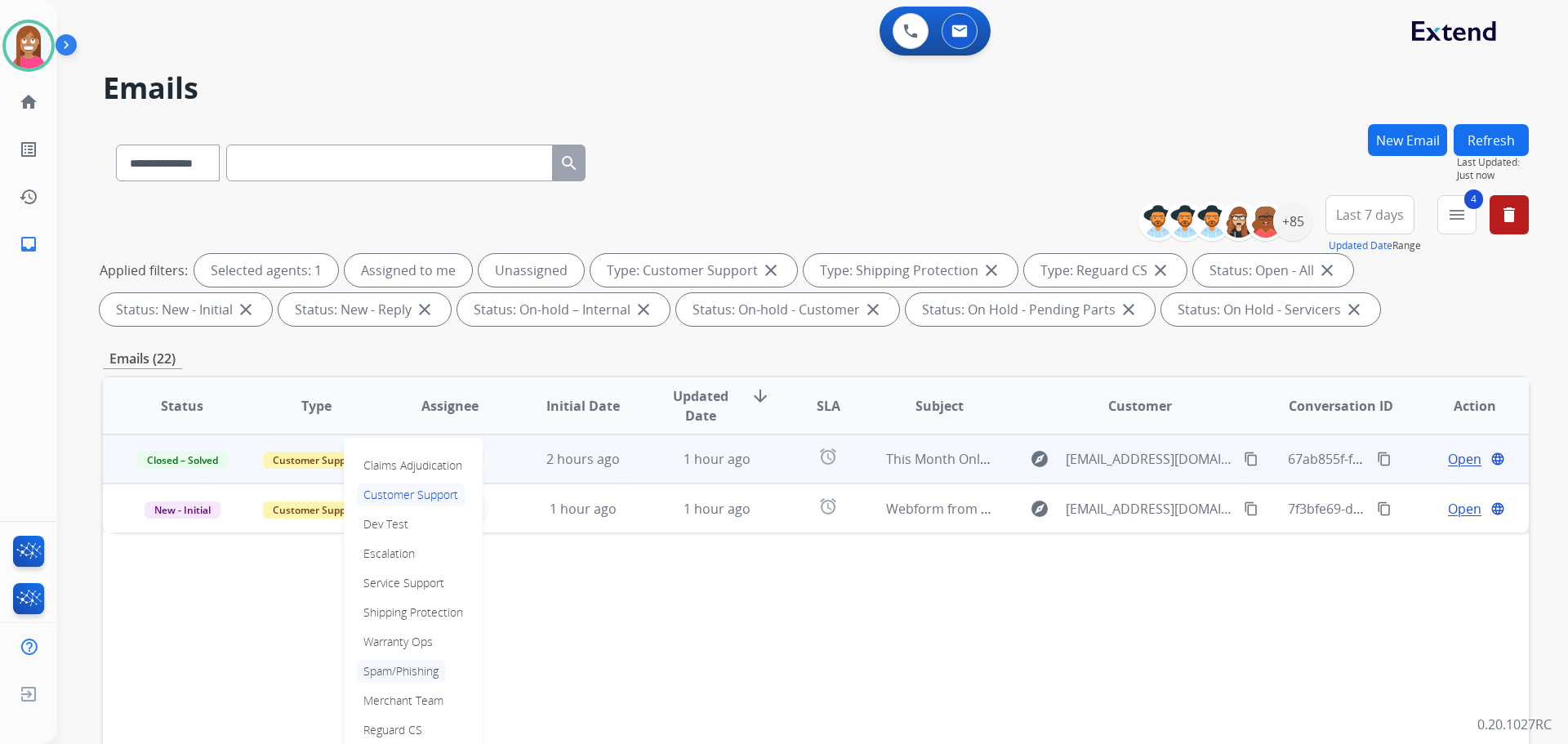
click at [396, 670] on p "Spam/Phishing" at bounding box center [401, 671] width 89 height 23
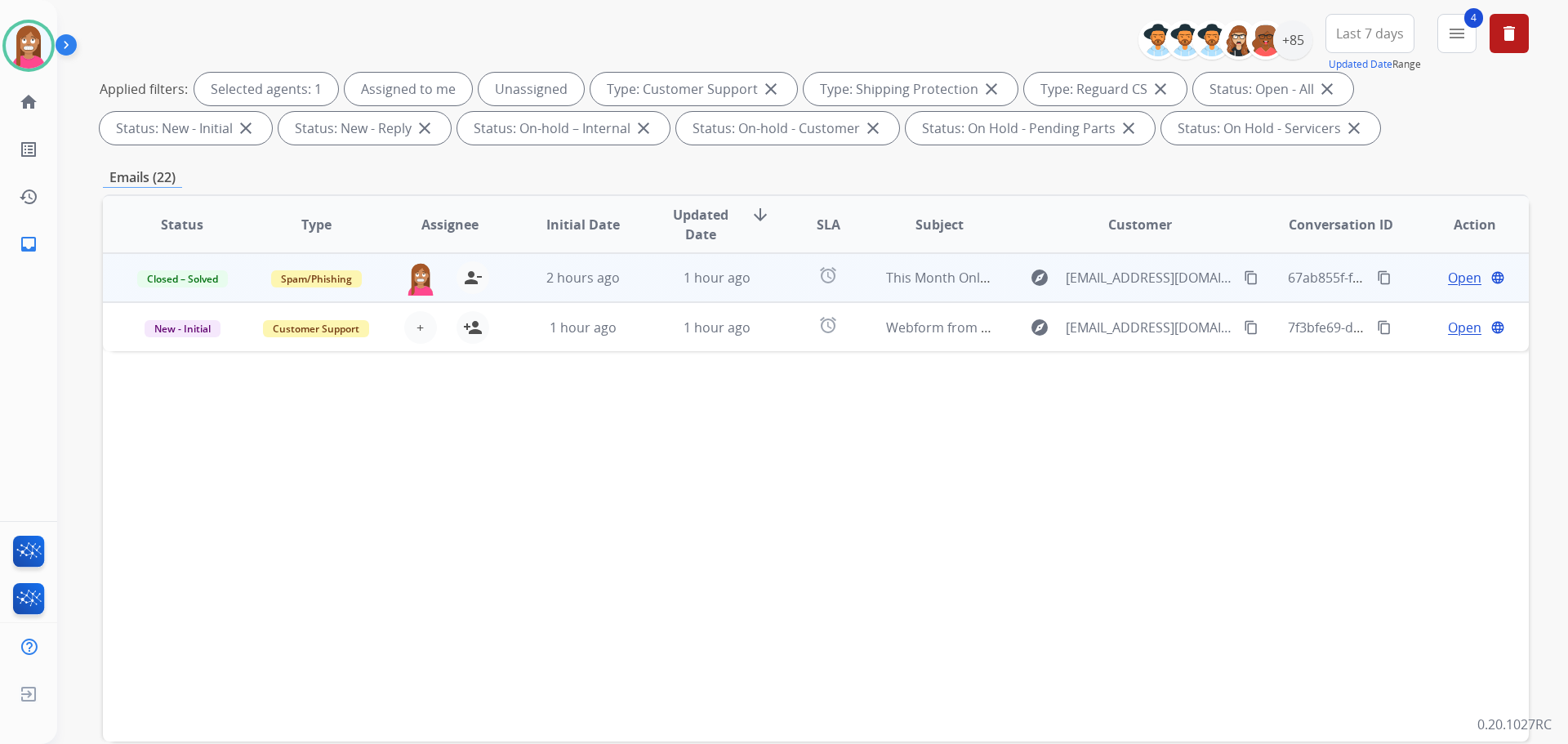
scroll to position [264, 0]
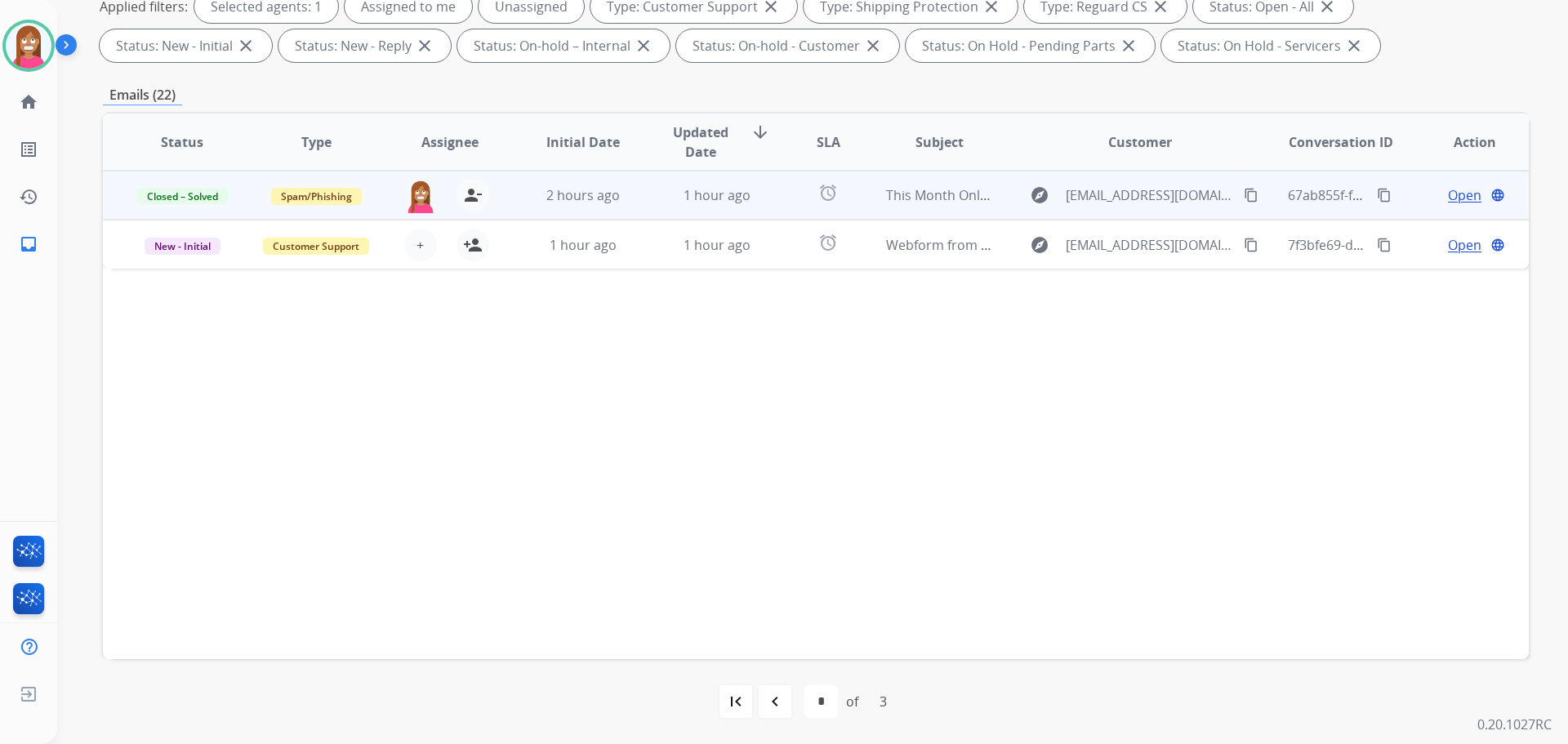
click at [773, 704] on mat-icon "navigate_before" at bounding box center [775, 701] width 19 height 19
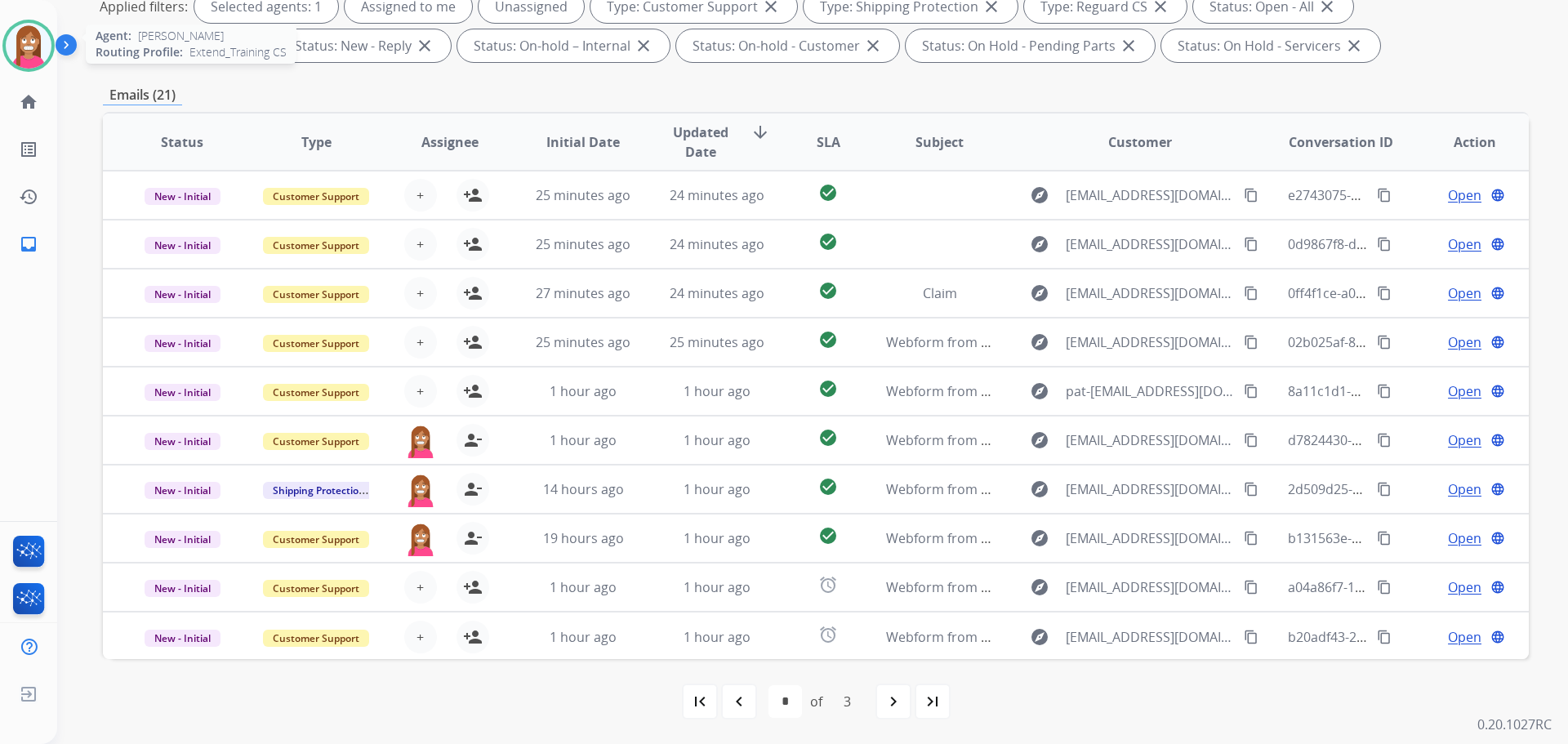
click at [15, 37] on img at bounding box center [28, 46] width 46 height 46
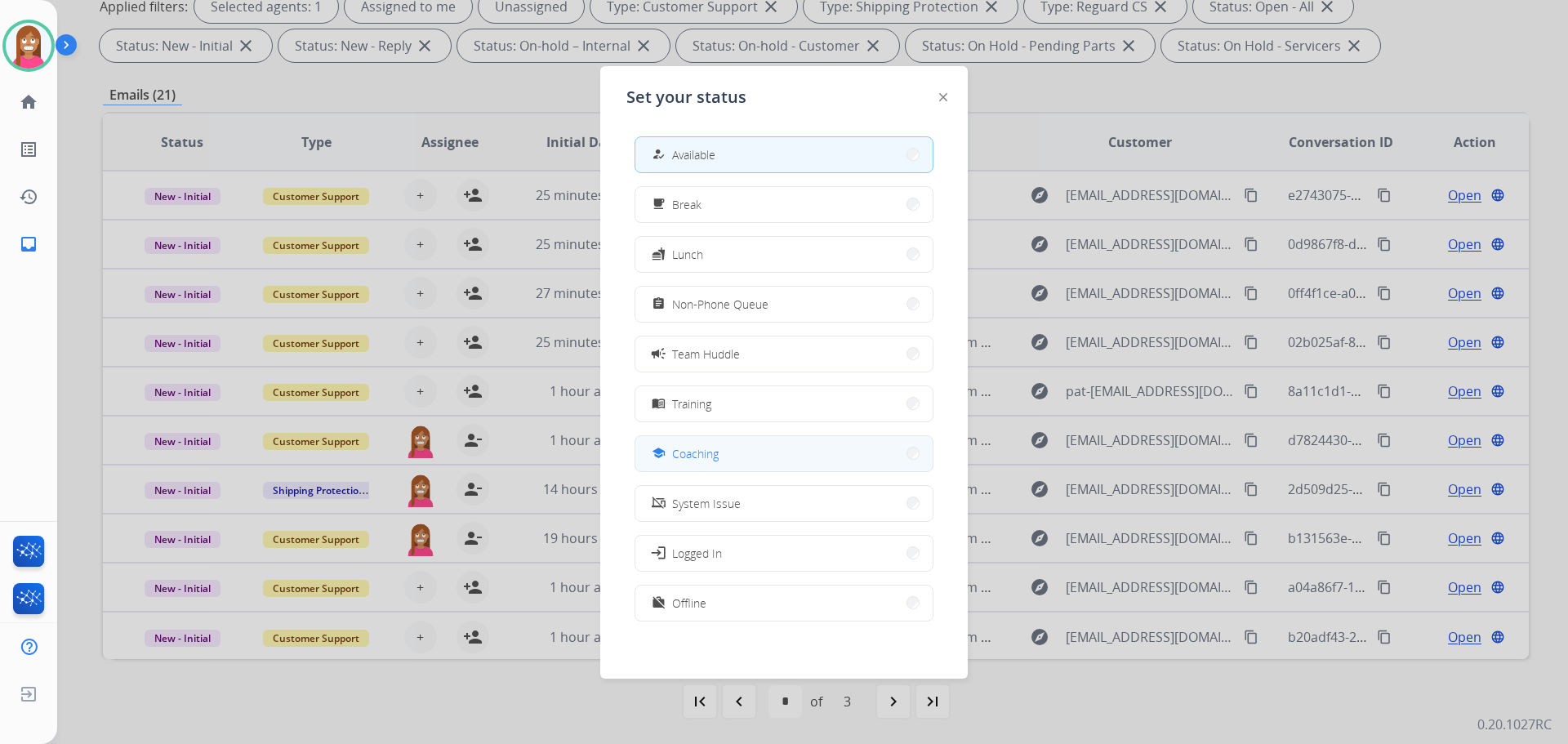
click at [675, 455] on div "school Coaching" at bounding box center [684, 453] width 70 height 19
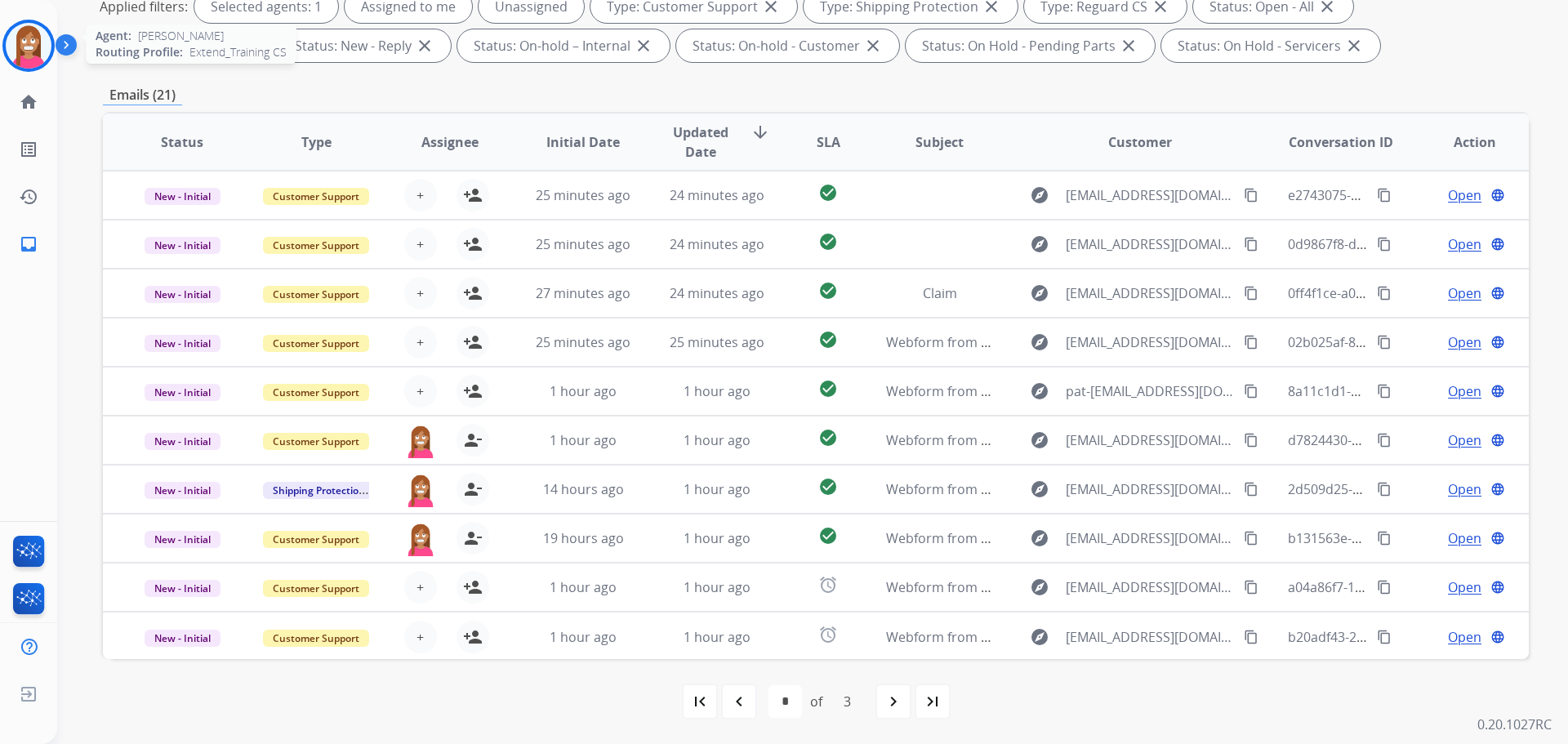
click at [29, 59] on img at bounding box center [28, 46] width 46 height 46
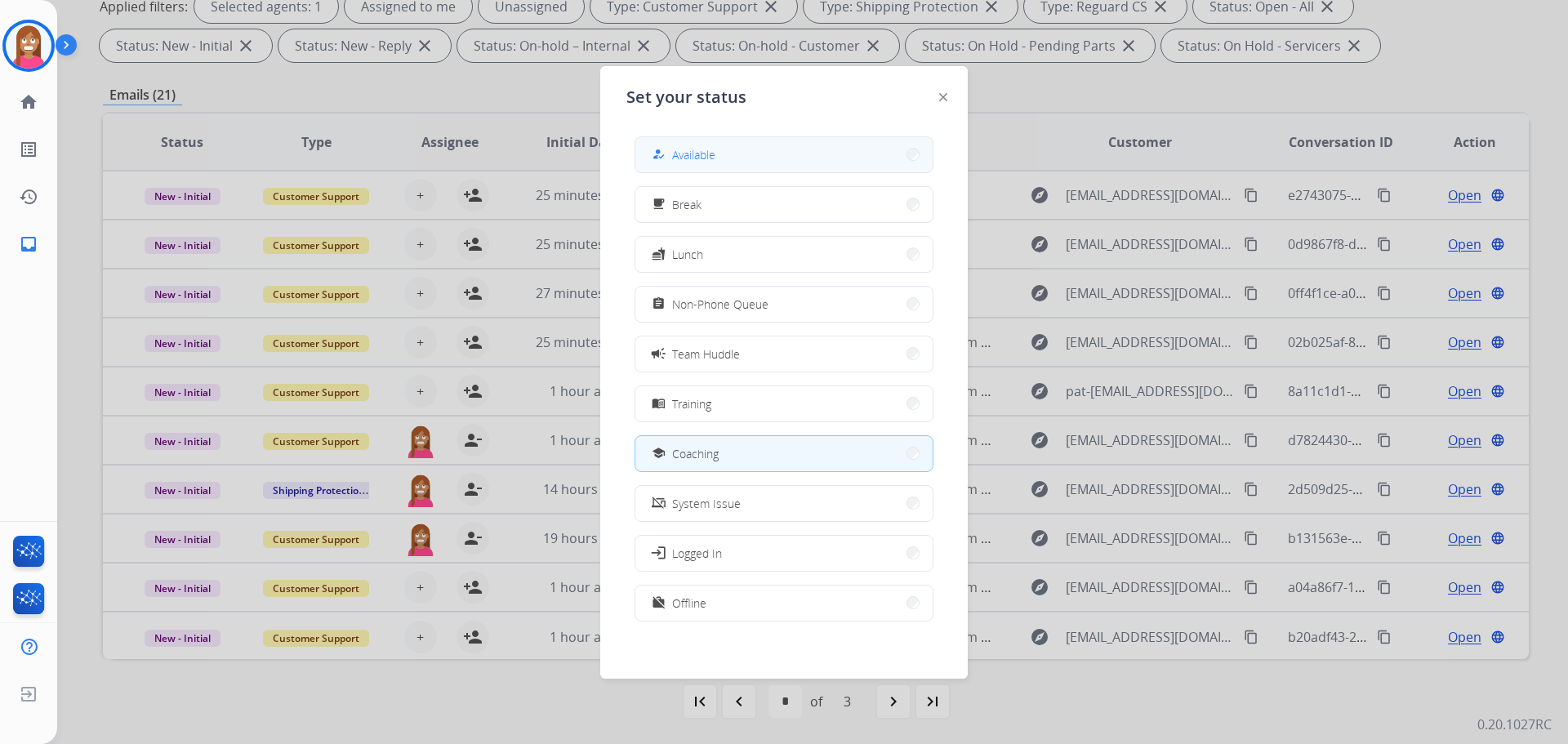
click at [651, 144] on button "how_to_reg Available" at bounding box center [784, 155] width 298 height 35
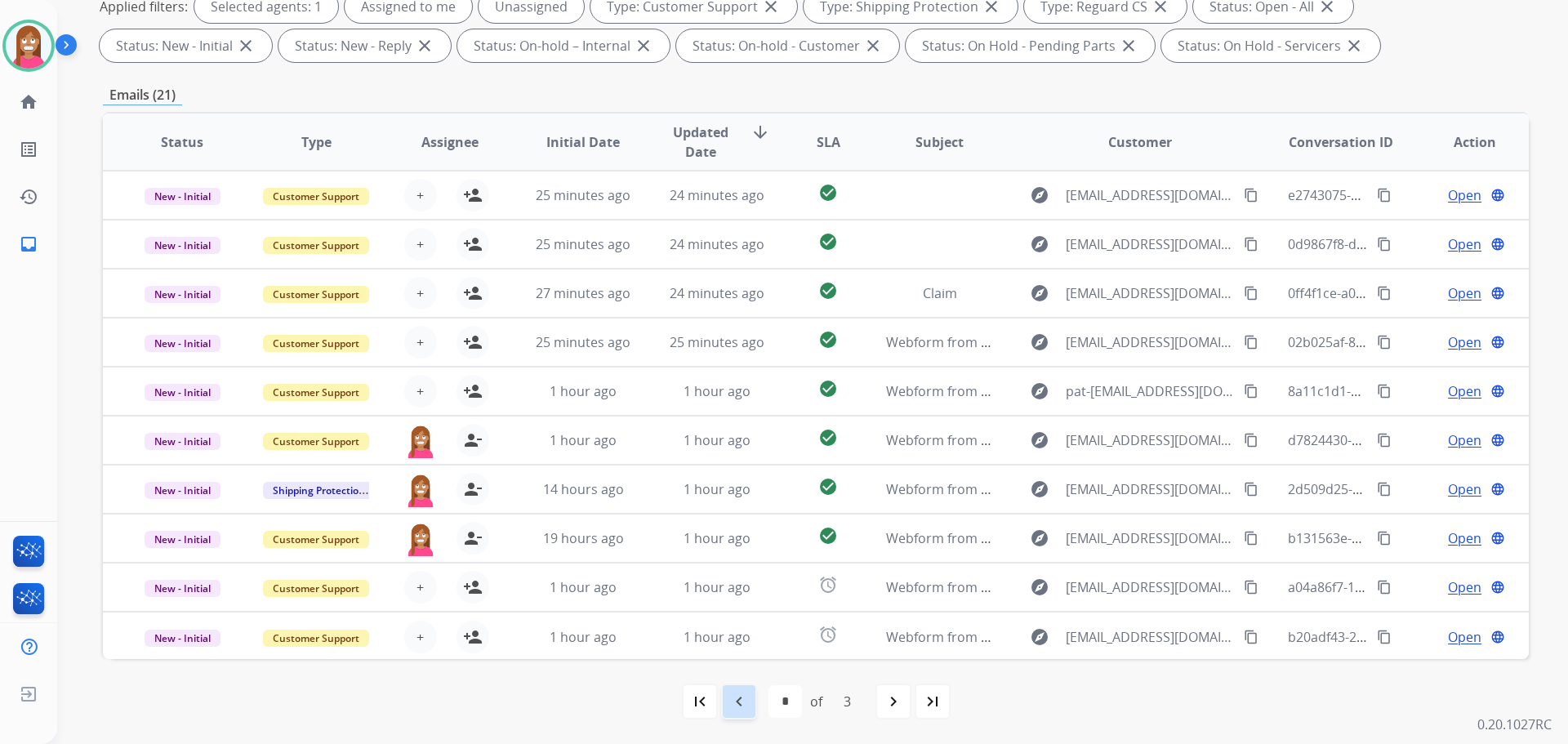
click at [738, 689] on div "navigate_before" at bounding box center [738, 701] width 36 height 36
select select "*"
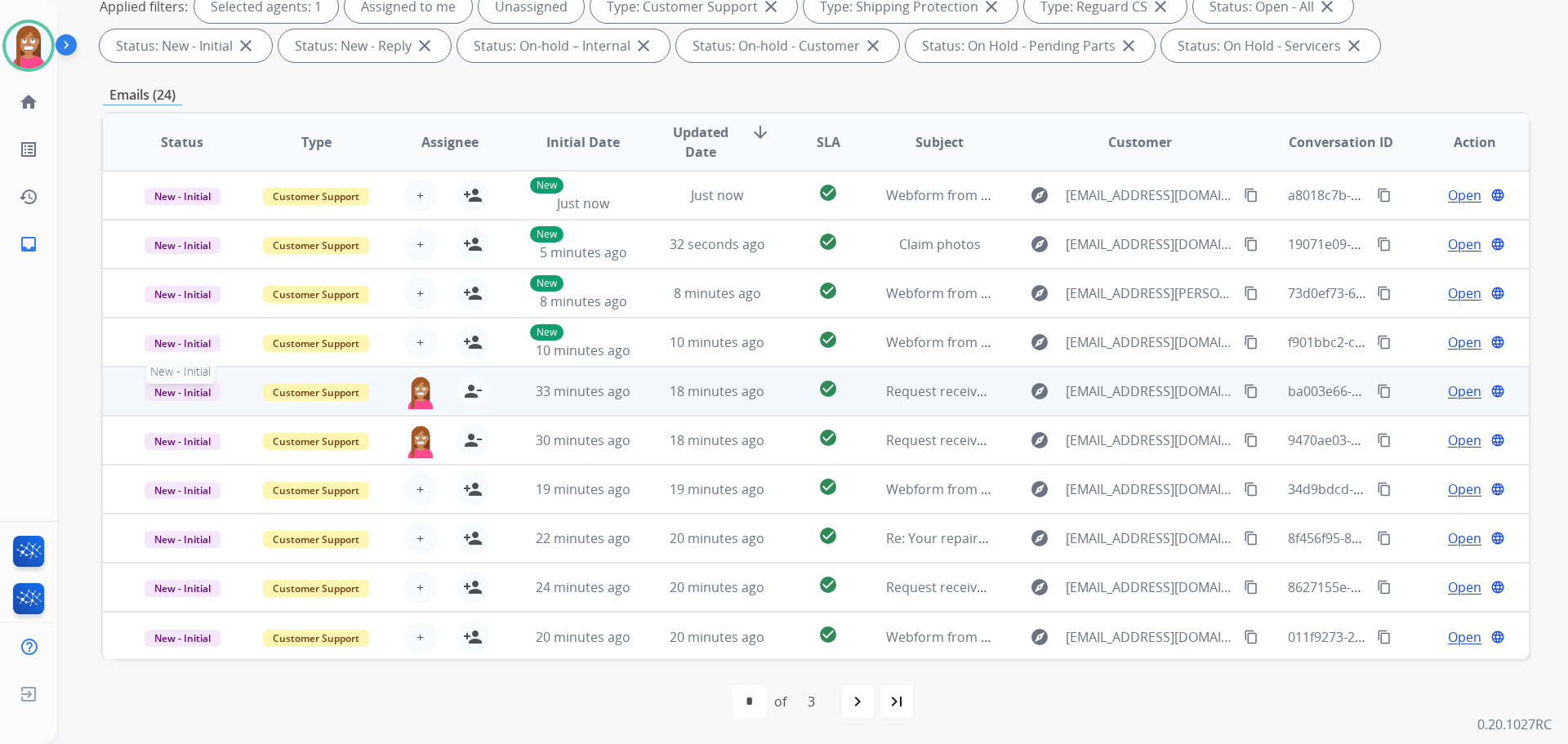
click at [150, 398] on span "New - Initial" at bounding box center [183, 393] width 76 height 18
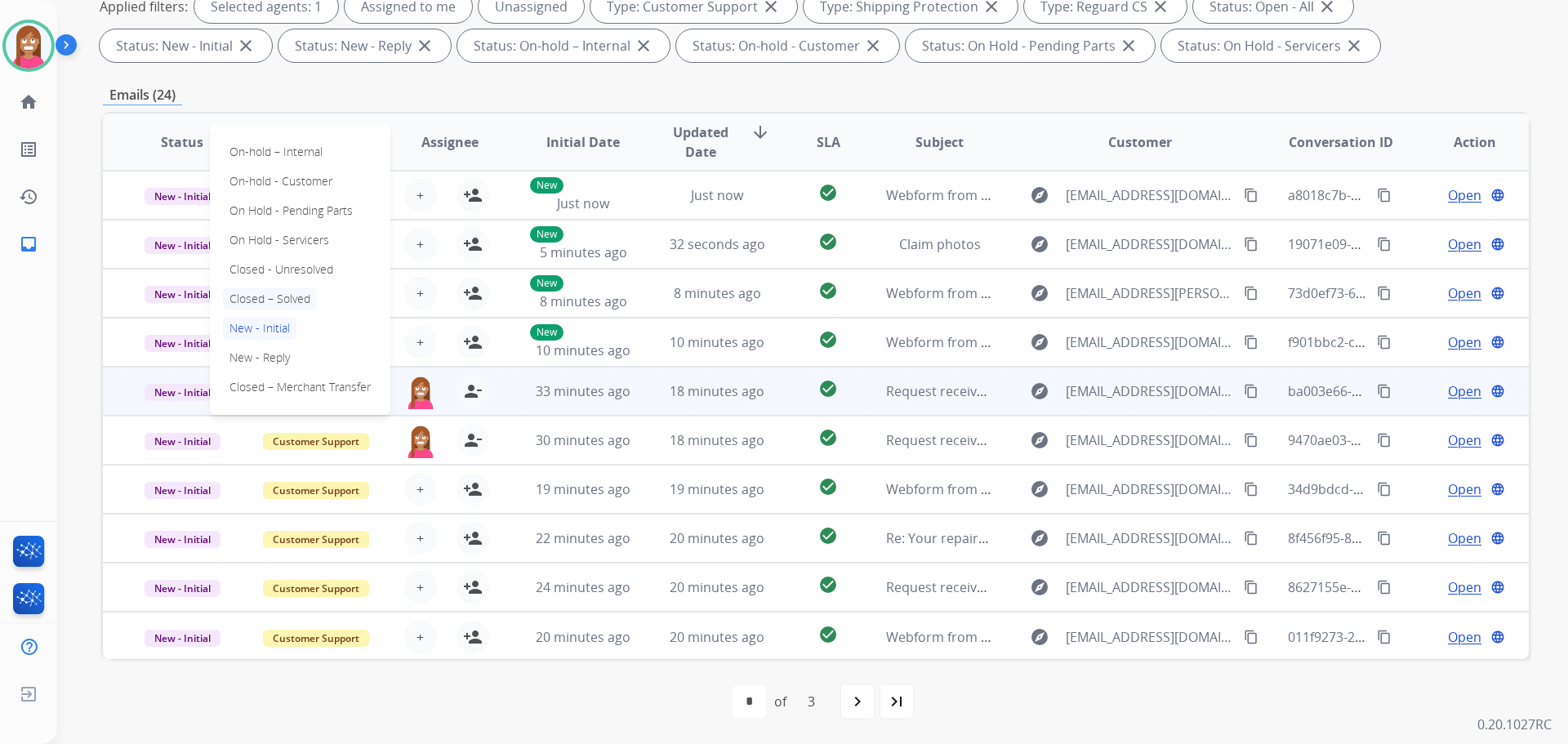
click at [278, 308] on p "Closed – Solved" at bounding box center [269, 300] width 94 height 23
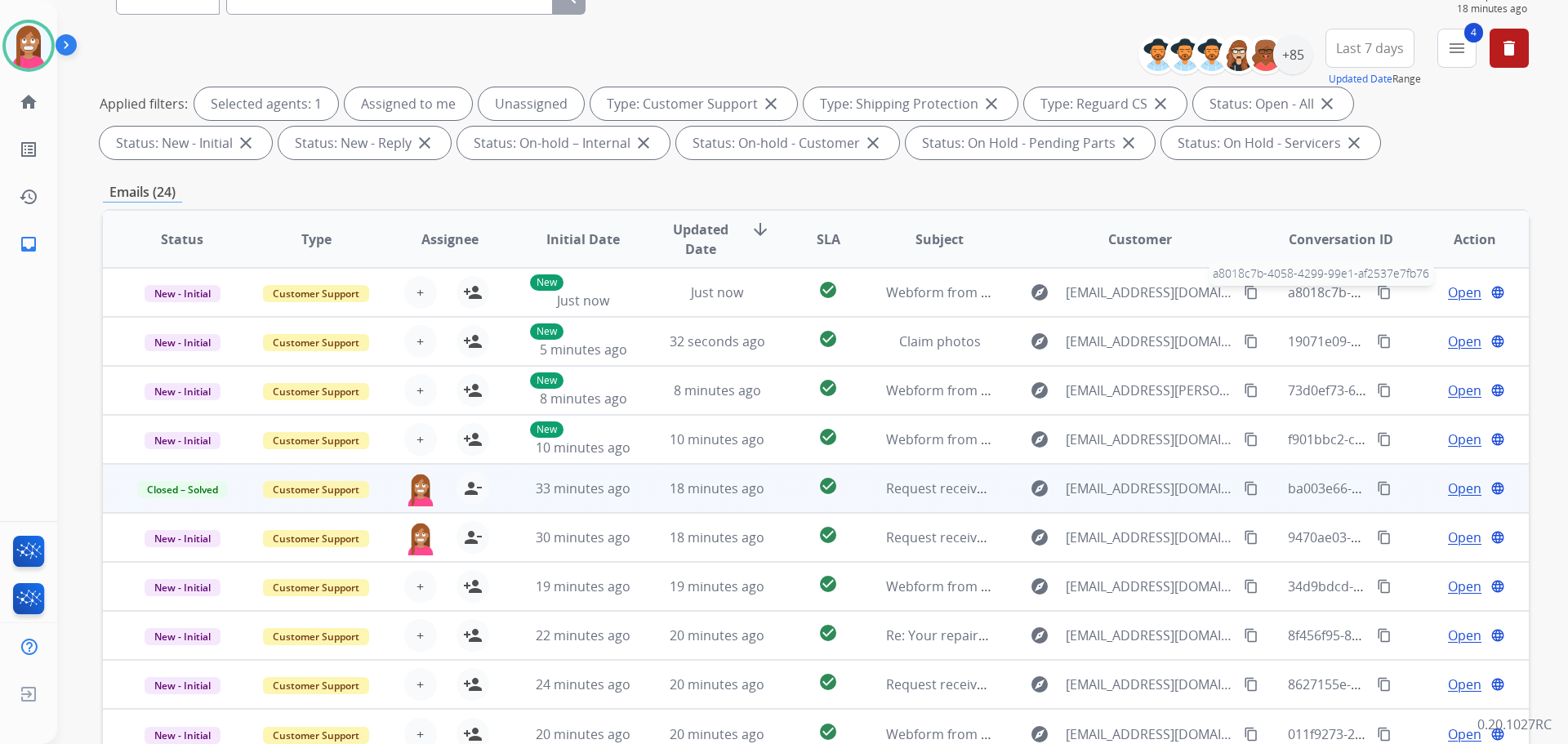
scroll to position [18, 0]
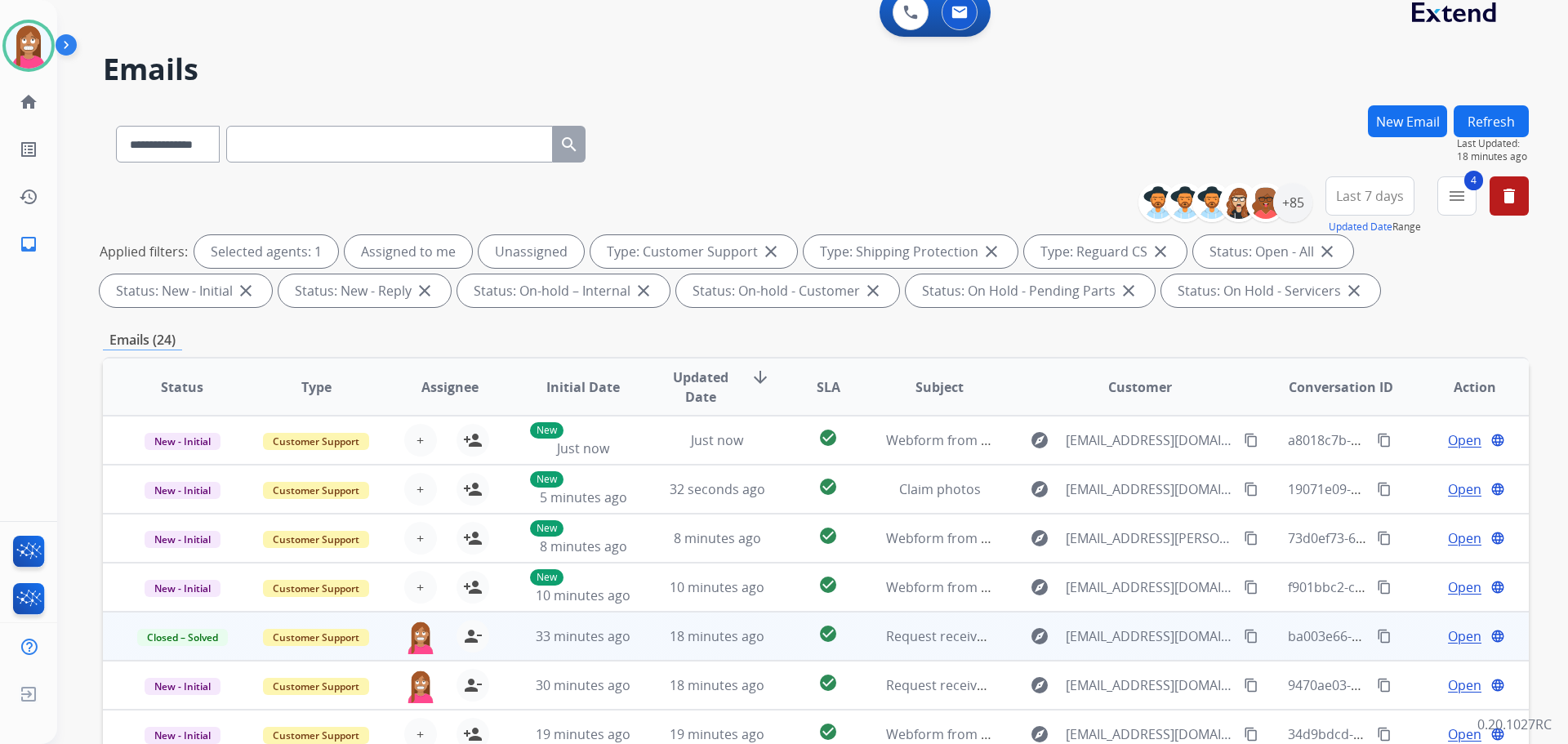
drag, startPoint x: 1515, startPoint y: 117, endPoint x: 1505, endPoint y: 121, distance: 10.8
click at [1515, 117] on button "Refresh" at bounding box center [1491, 121] width 75 height 32
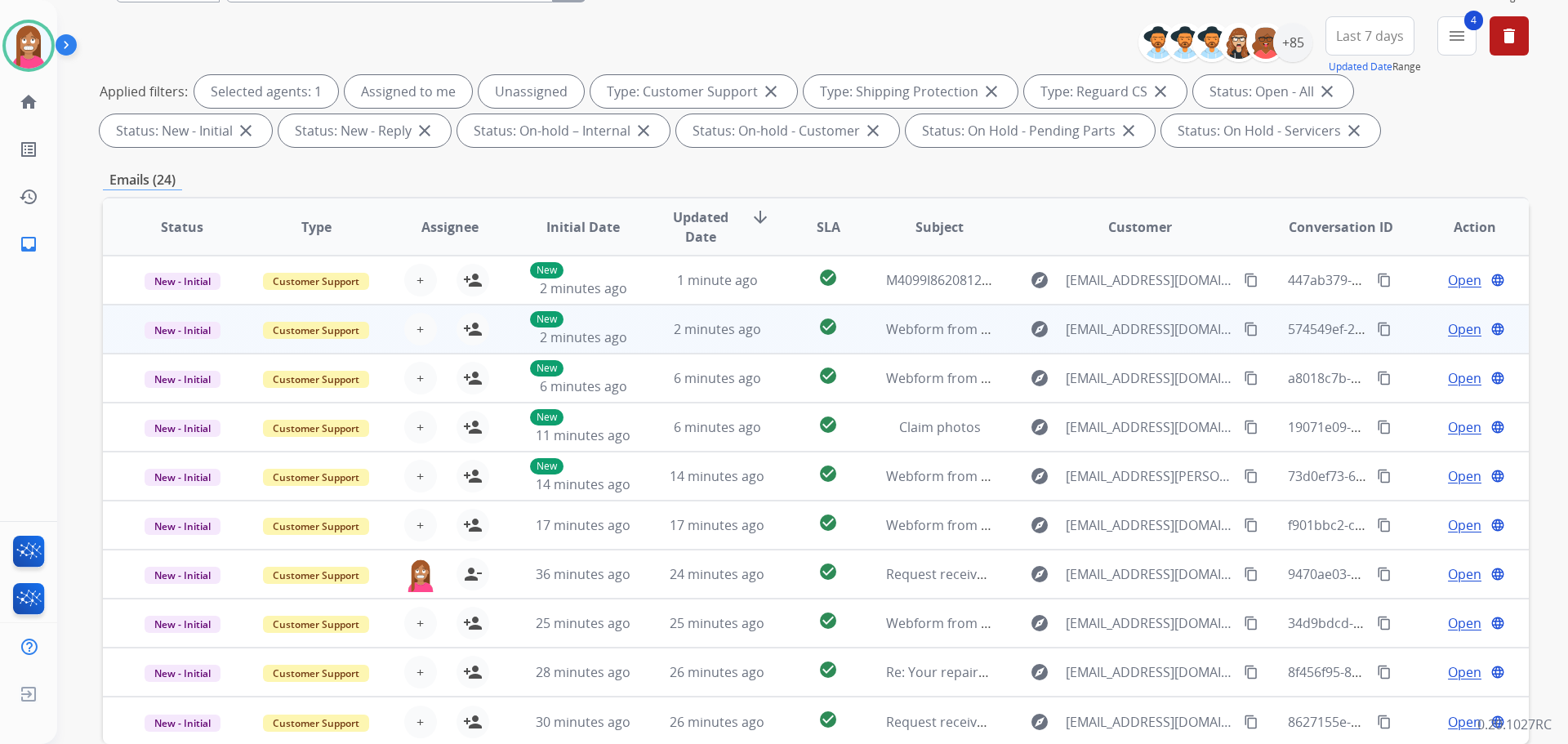
scroll to position [100, 0]
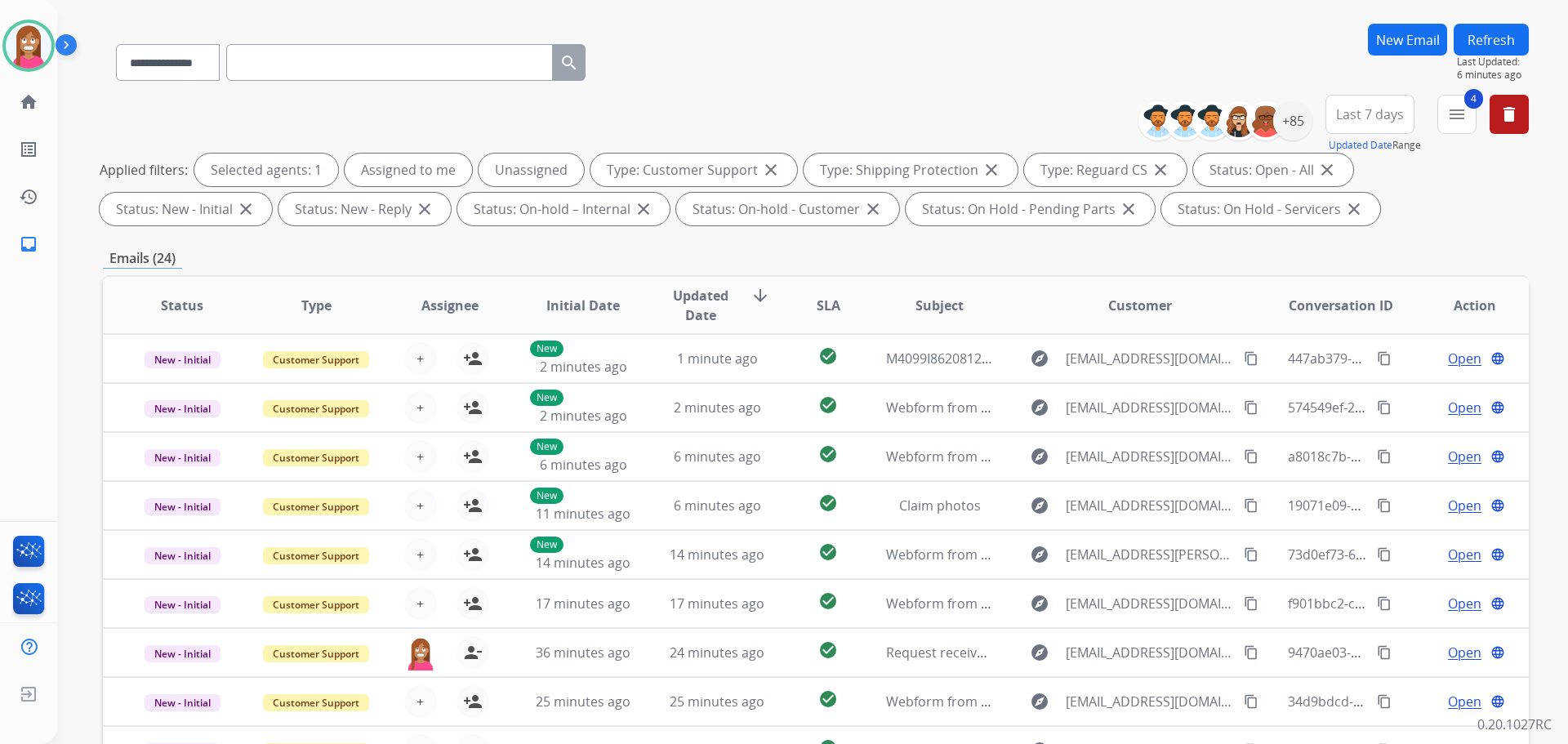
click at [1491, 41] on button "Refresh" at bounding box center [1491, 39] width 75 height 32
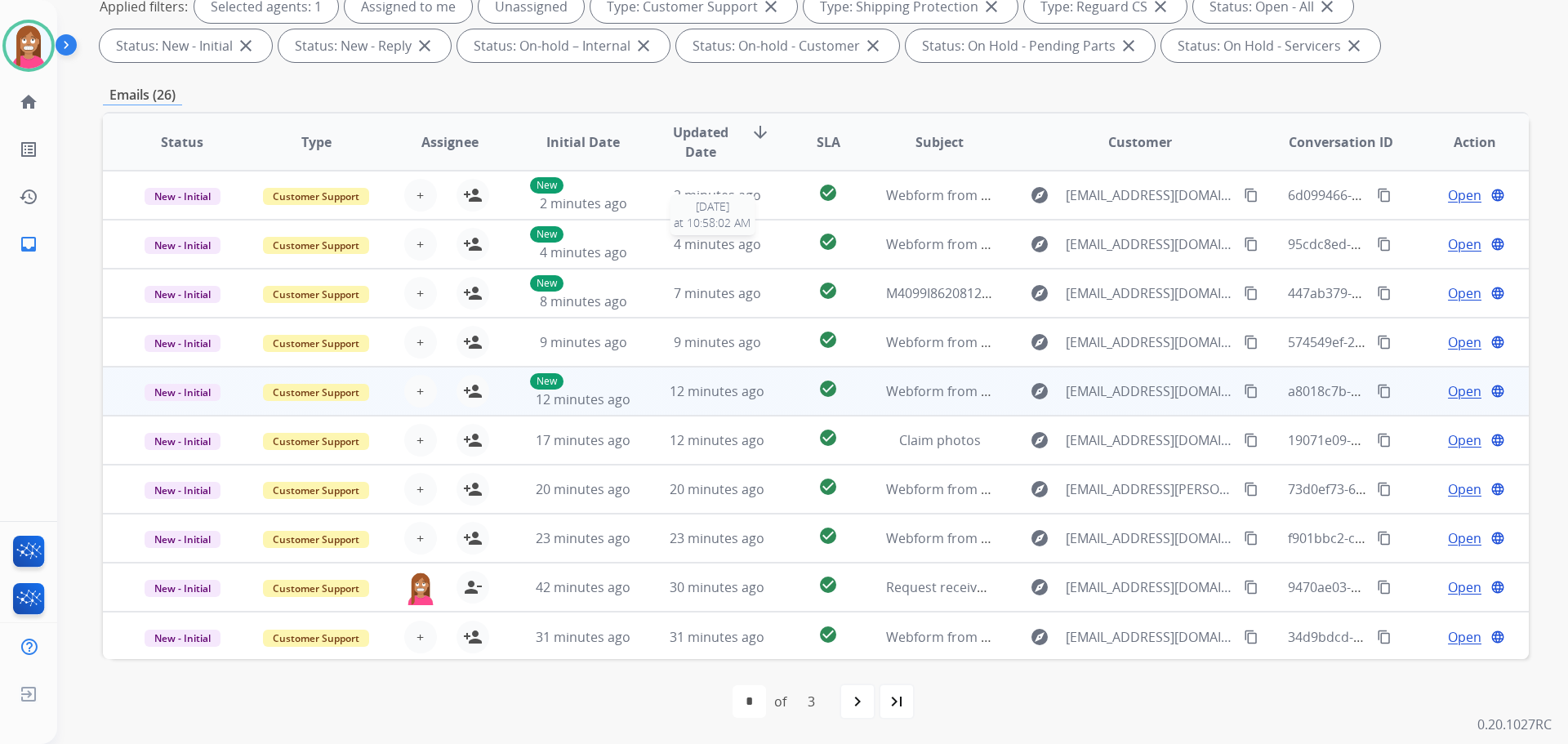
scroll to position [2, 0]
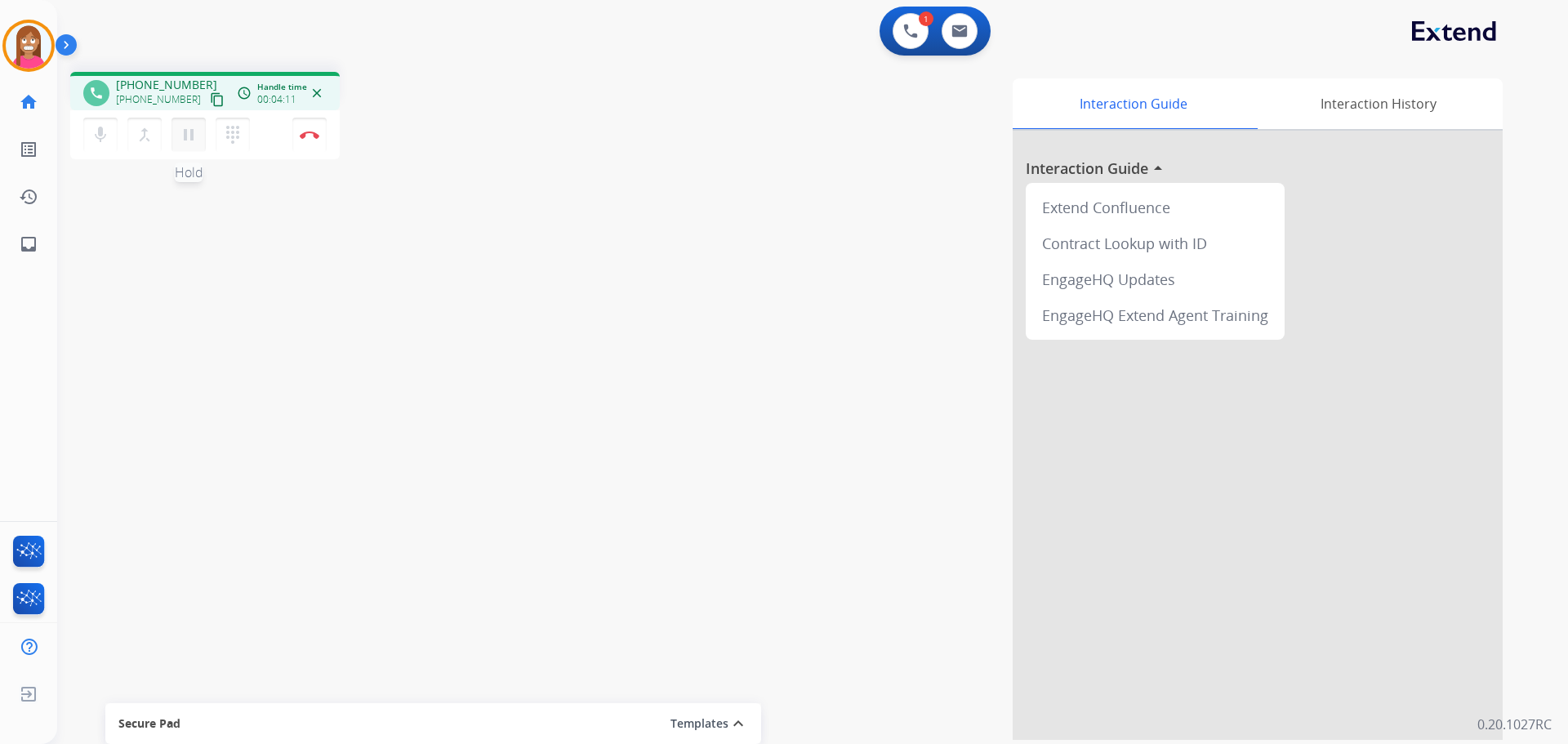
click at [189, 146] on button "pause Hold" at bounding box center [188, 134] width 34 height 34
click at [194, 135] on mat-icon "play_arrow" at bounding box center [189, 134] width 19 height 19
click at [306, 129] on button "Disconnect" at bounding box center [309, 134] width 34 height 34
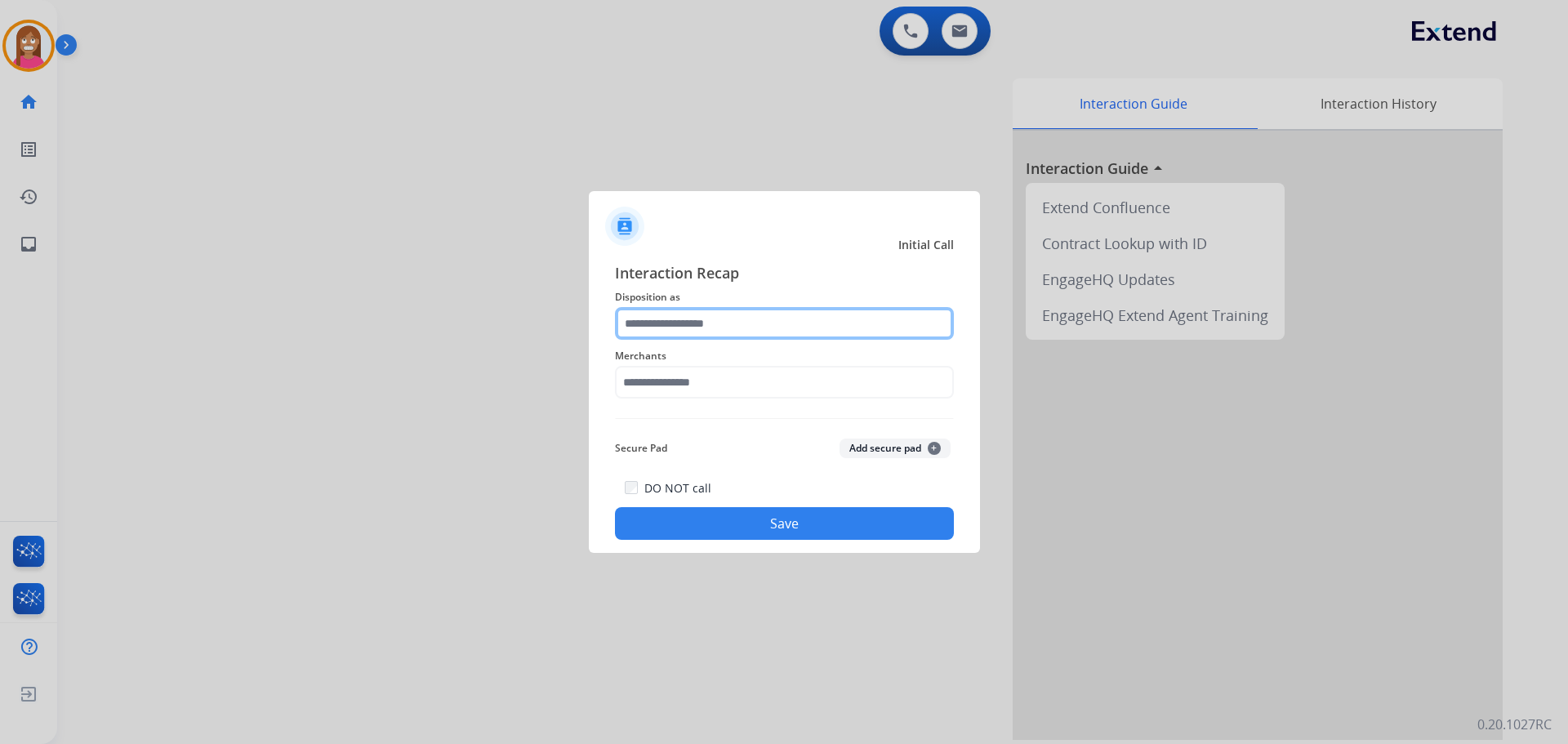
click at [662, 339] on div at bounding box center [784, 324] width 339 height 33
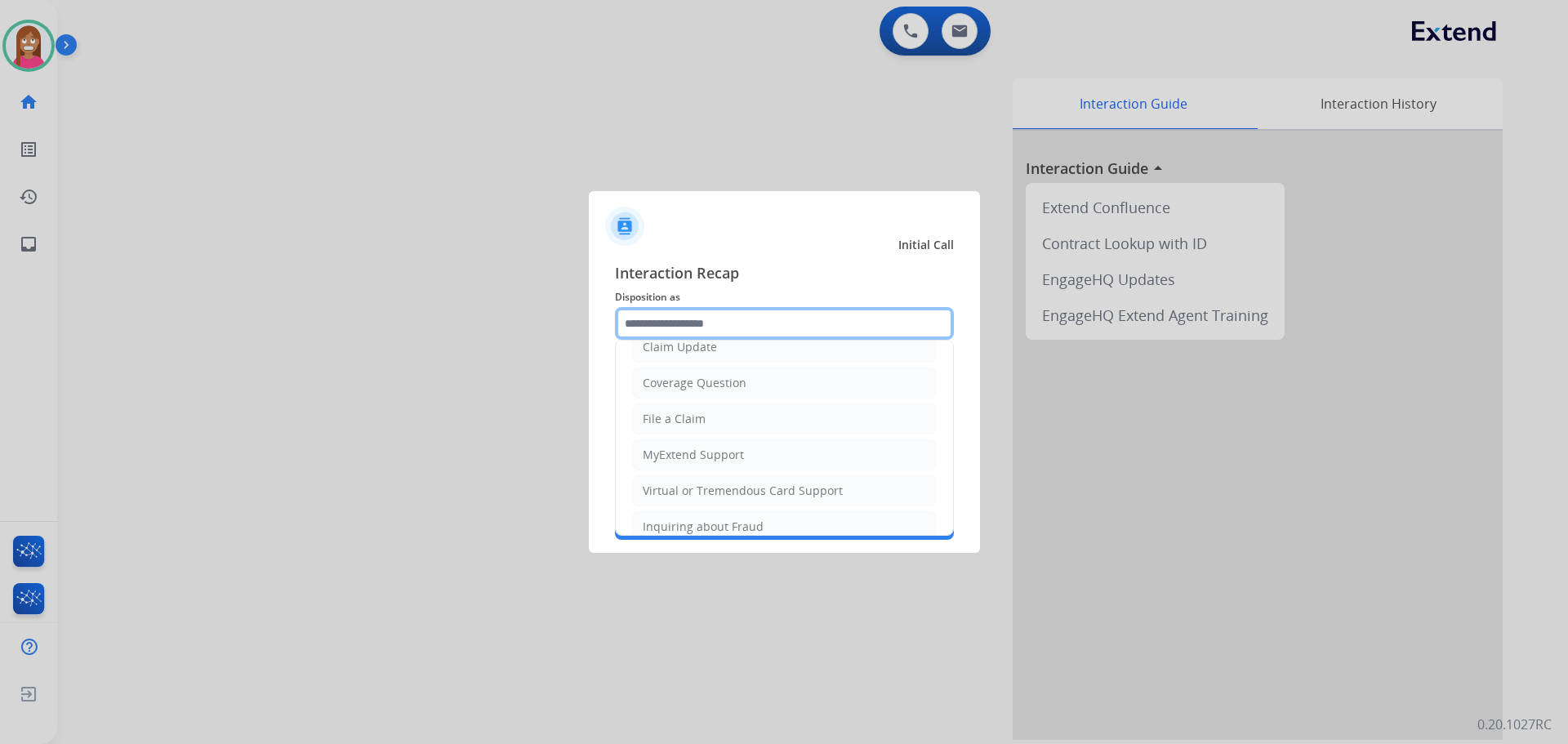
scroll to position [91, 0]
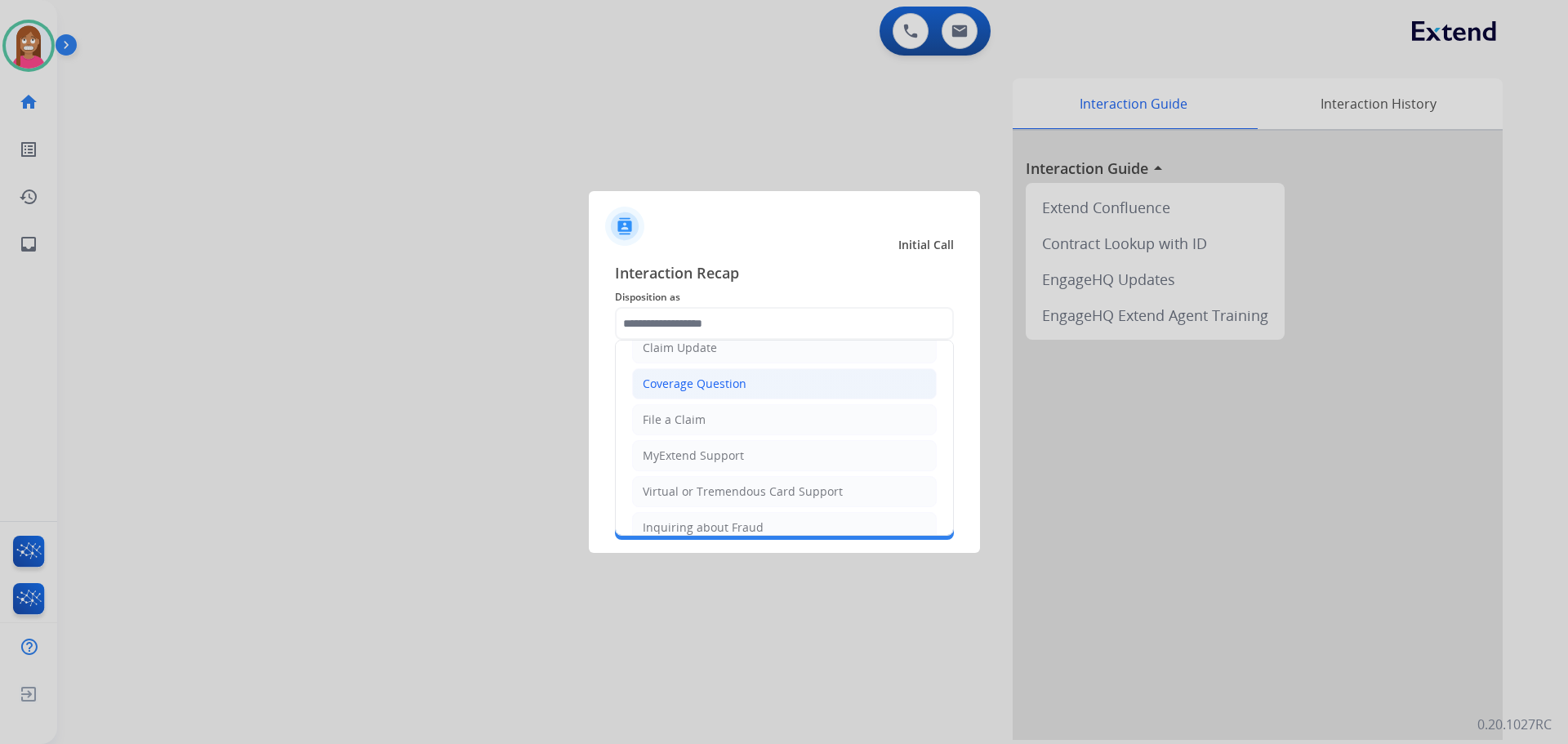
click at [672, 385] on div "Coverage Question" at bounding box center [695, 383] width 104 height 17
type input "**********"
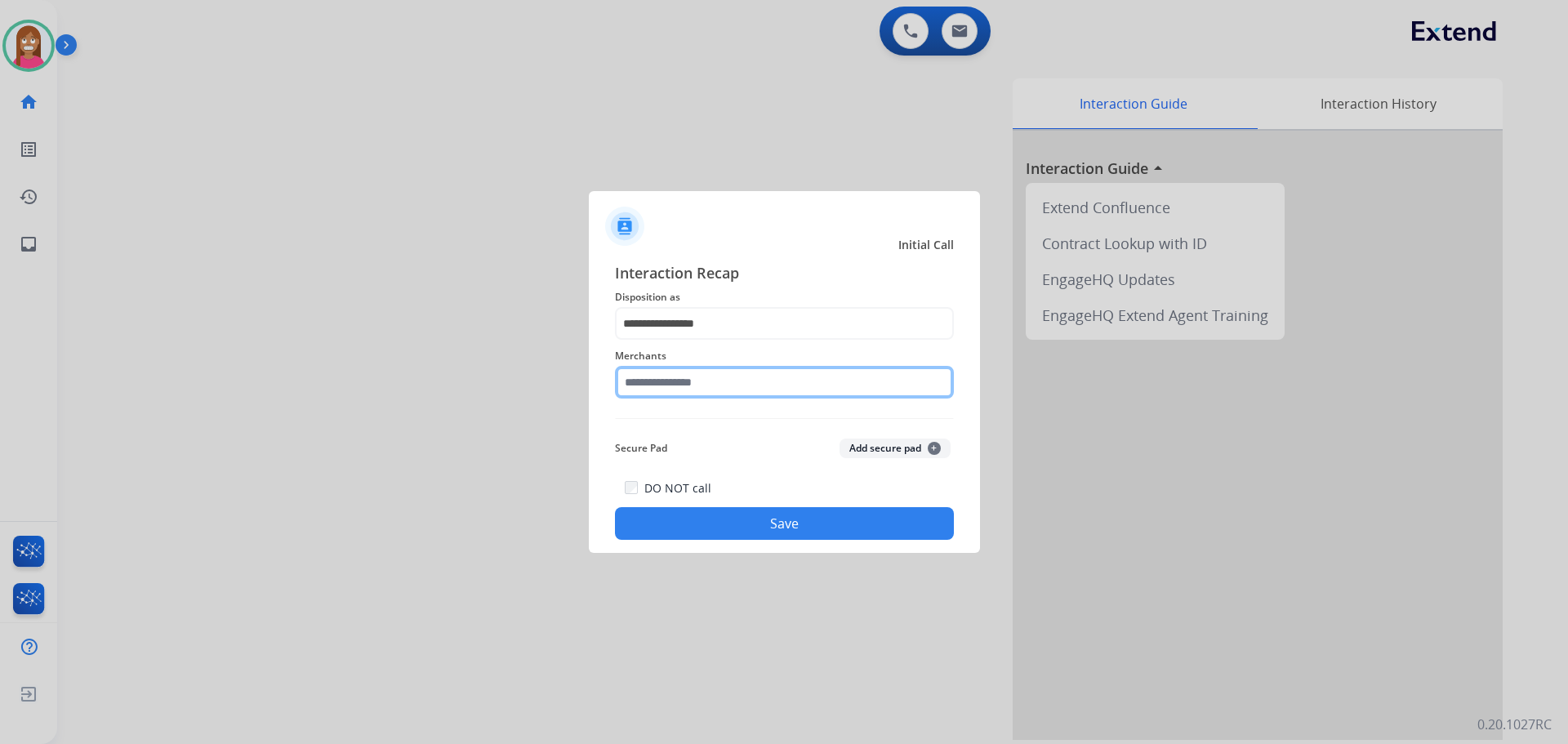
click at [672, 385] on input "text" at bounding box center [784, 382] width 339 height 33
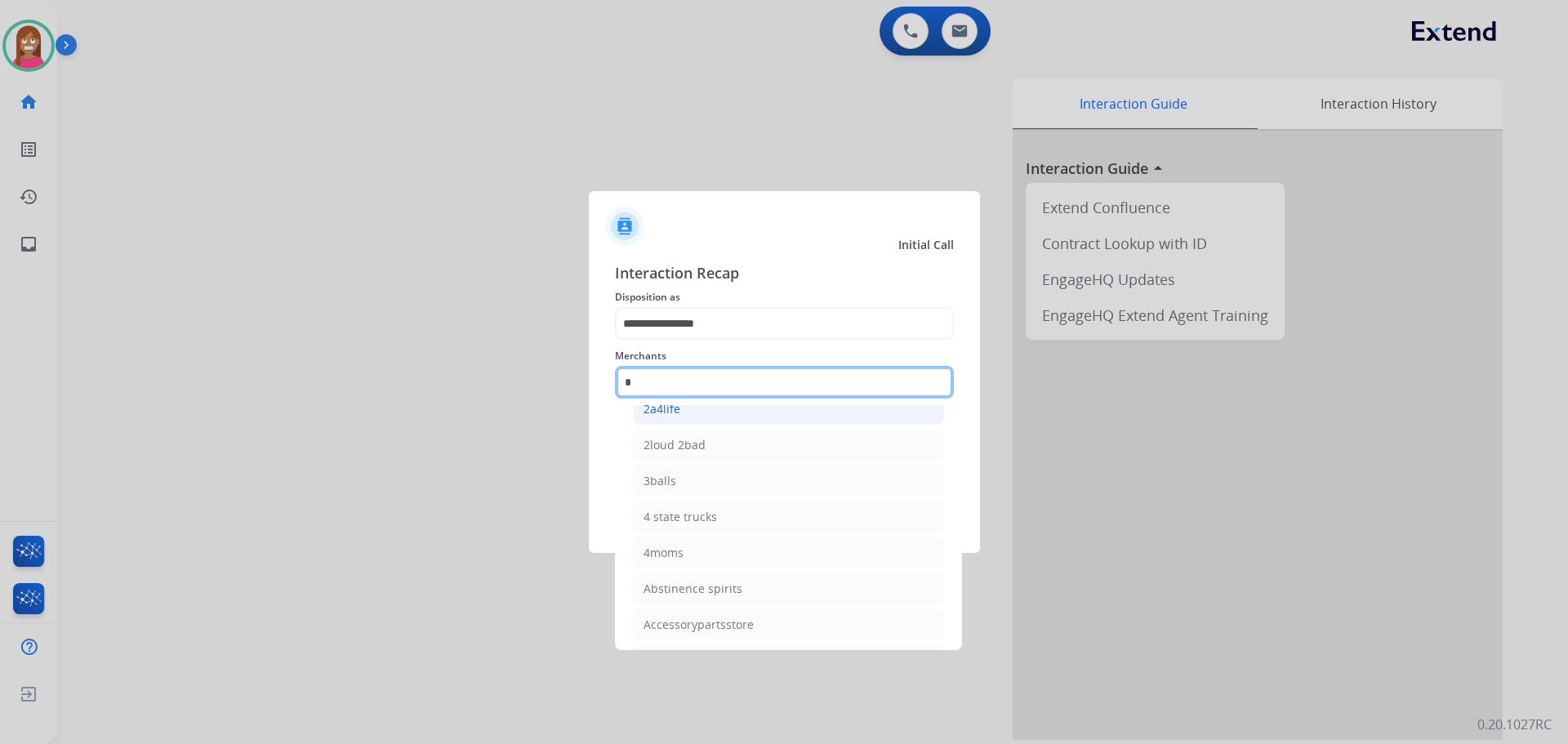
scroll to position [0, 0]
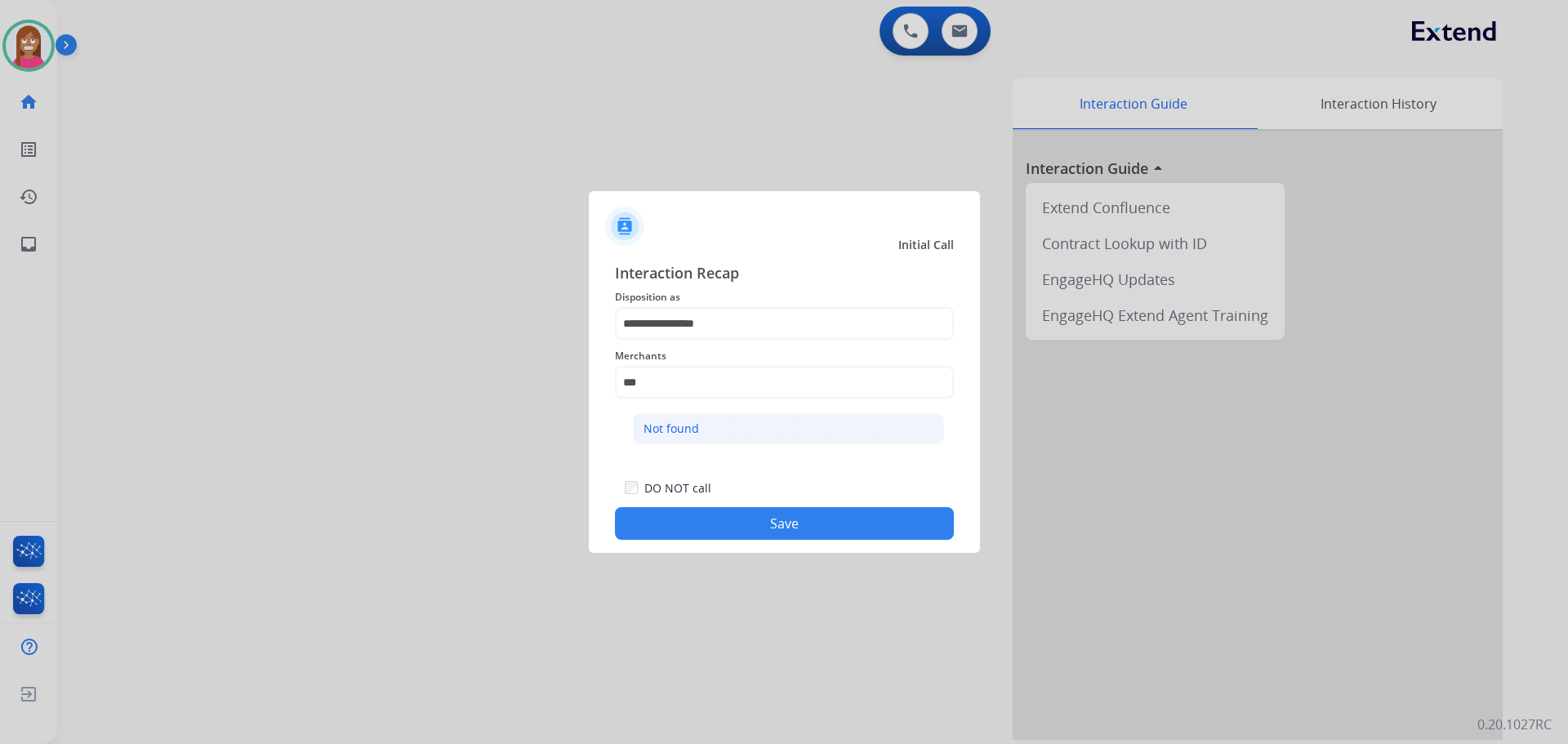
click at [715, 436] on li "Not found" at bounding box center [789, 429] width 311 height 31
type input "*********"
click at [718, 515] on button "Save" at bounding box center [784, 523] width 339 height 33
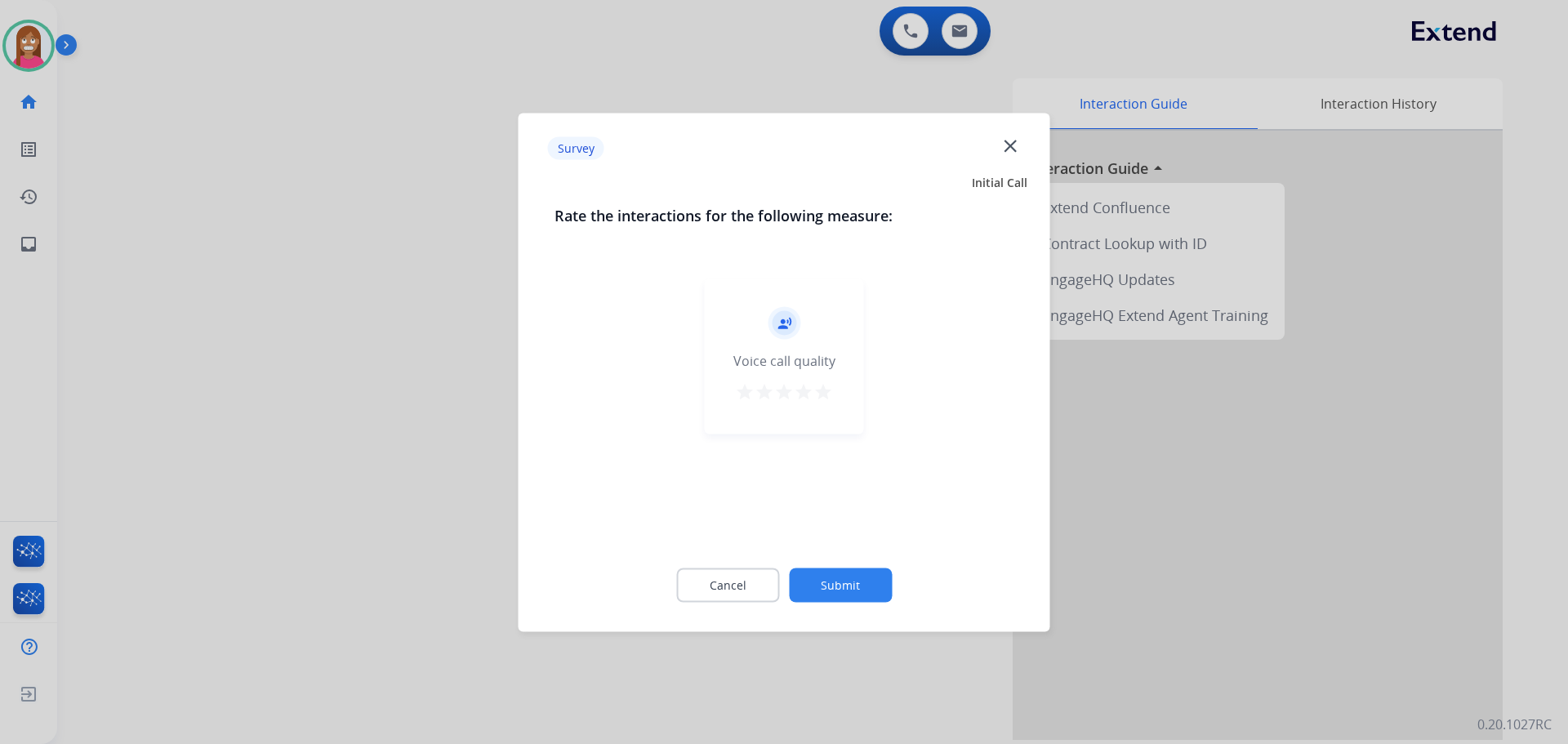
click at [1001, 151] on div "Survey close" at bounding box center [784, 148] width 513 height 52
click at [1005, 152] on mat-icon "close" at bounding box center [1011, 146] width 21 height 21
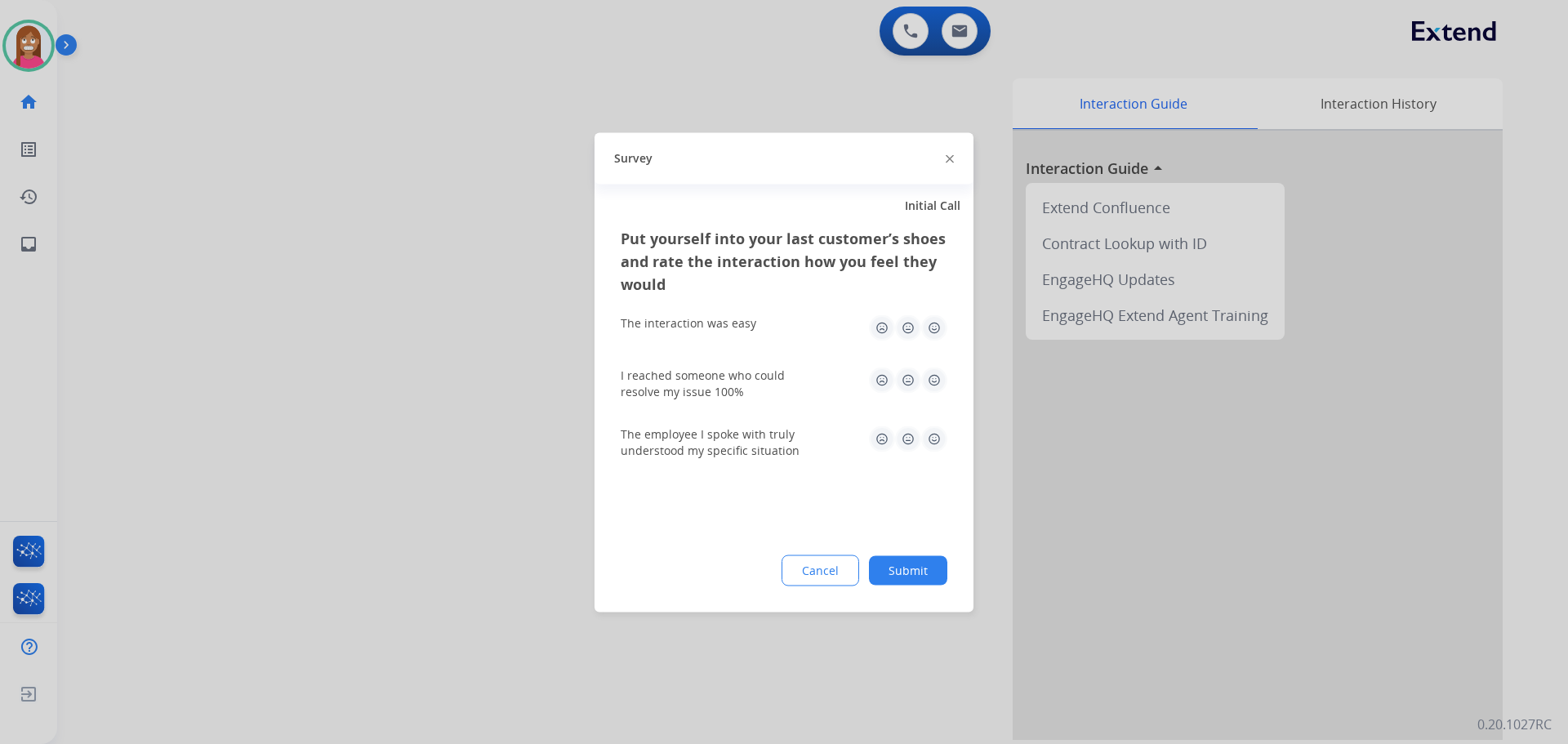
click at [950, 157] on img at bounding box center [949, 159] width 8 height 8
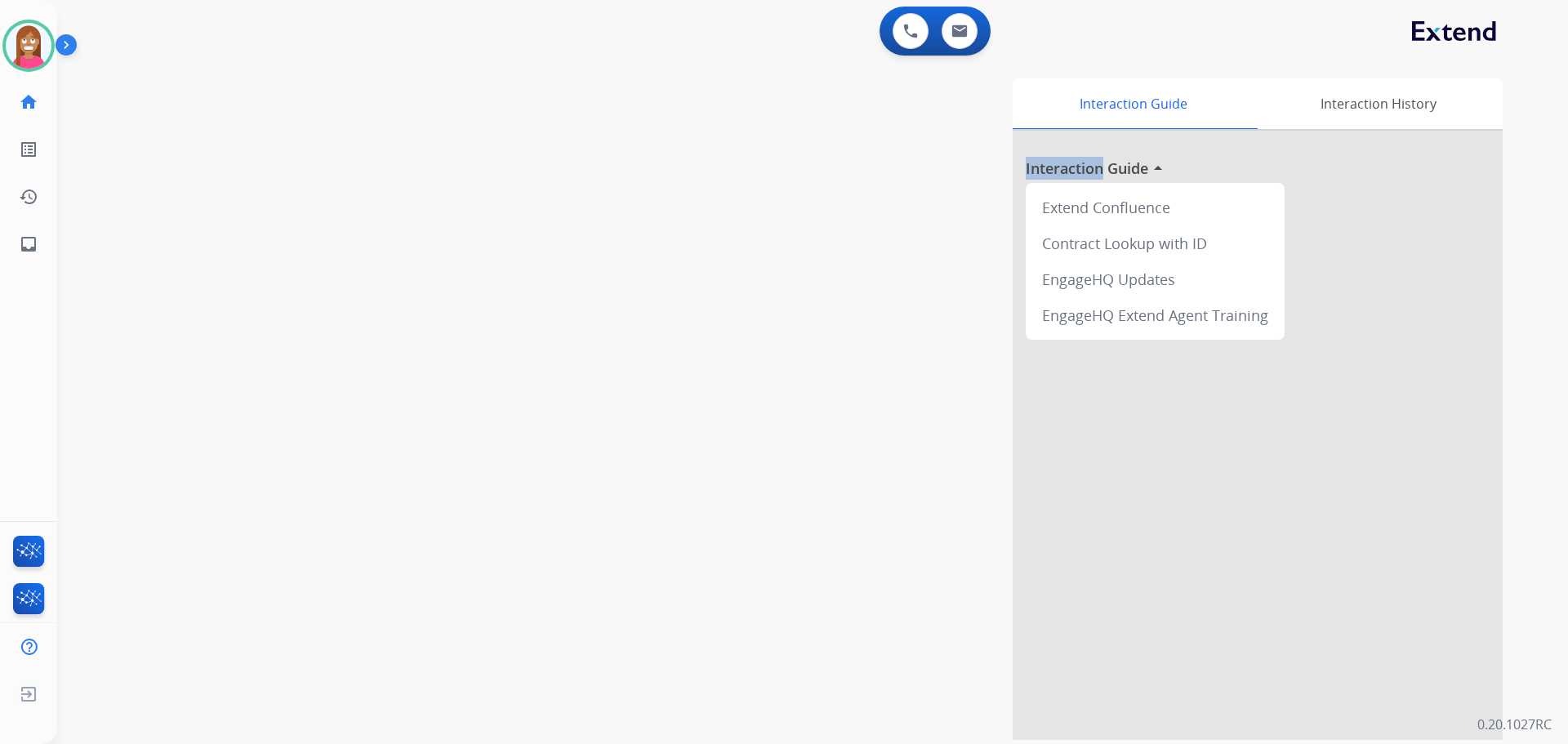
click at [951, 157] on div "Interaction Guide Interaction History Interaction Guide arrow_drop_up Extend Co…" at bounding box center [1021, 409] width 962 height 661
click at [21, 253] on link "inbox Emails" at bounding box center [28, 244] width 46 height 46
select select "**********"
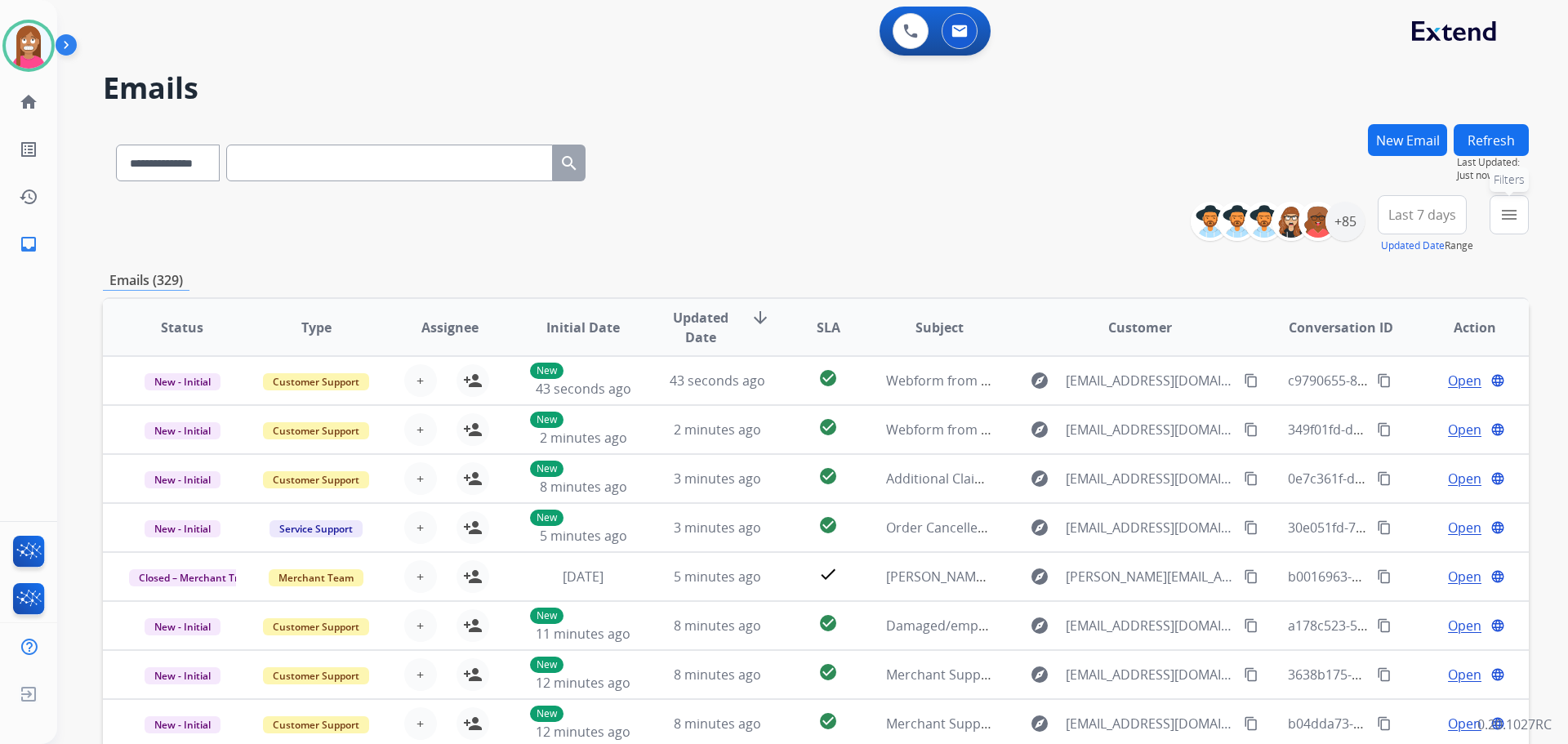
click at [1496, 206] on button "menu Filters" at bounding box center [1510, 215] width 39 height 39
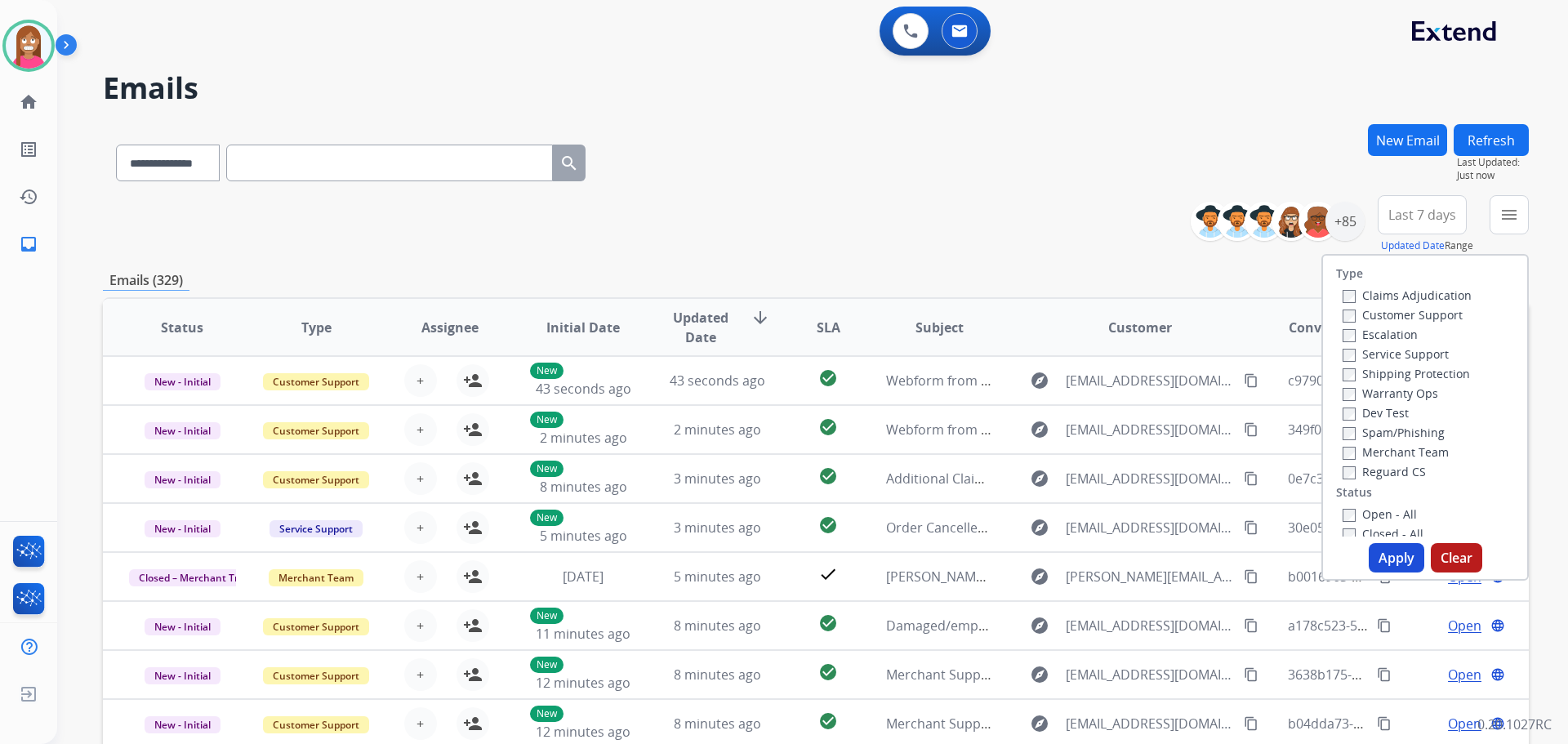
click at [1412, 311] on label "Customer Support" at bounding box center [1402, 315] width 120 height 16
click at [1406, 375] on label "Shipping Protection" at bounding box center [1406, 373] width 127 height 16
click at [1376, 474] on label "Reguard CS" at bounding box center [1384, 472] width 84 height 16
click at [1364, 513] on label "Open - All" at bounding box center [1379, 514] width 74 height 16
click at [1409, 552] on button "Apply" at bounding box center [1396, 557] width 55 height 29
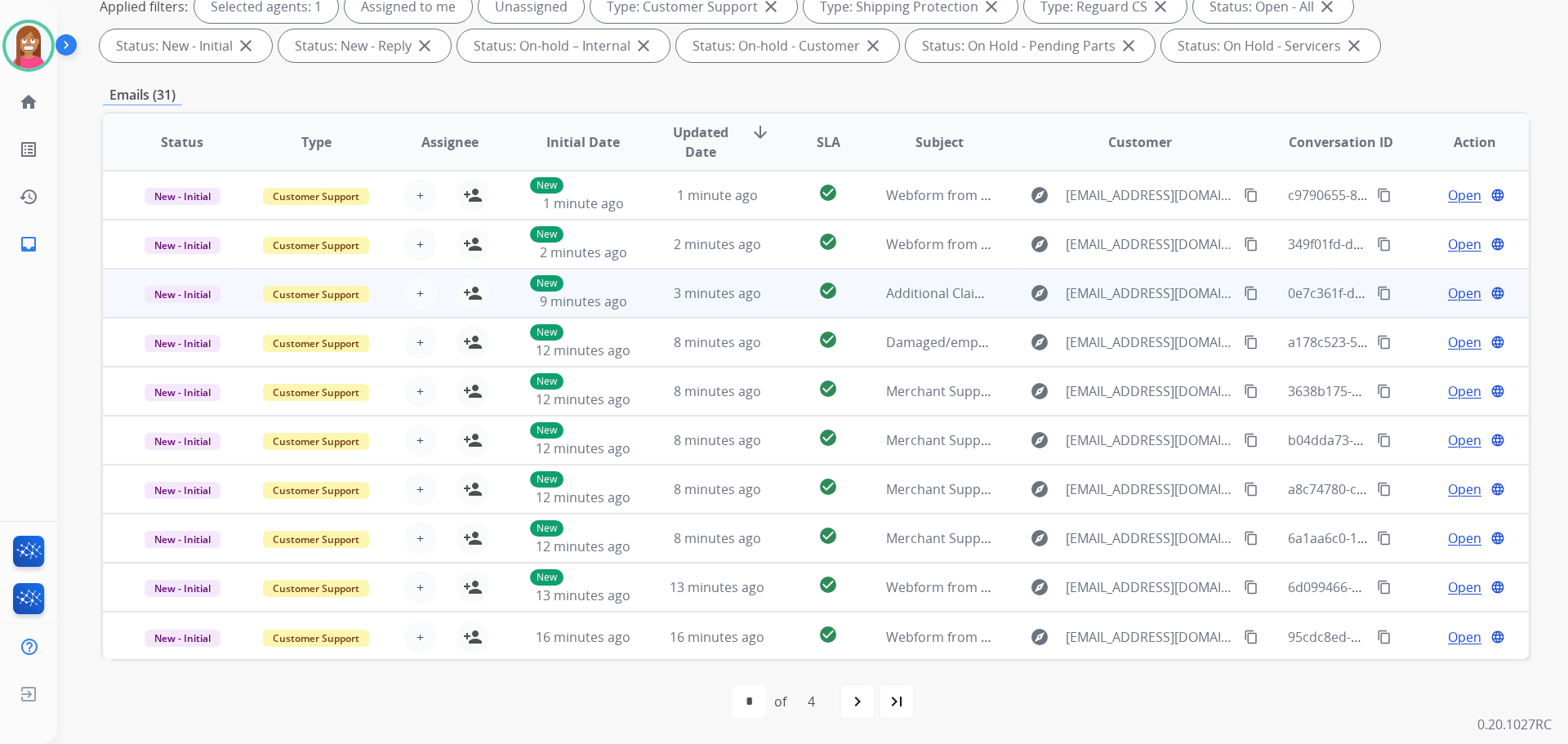
scroll to position [2, 0]
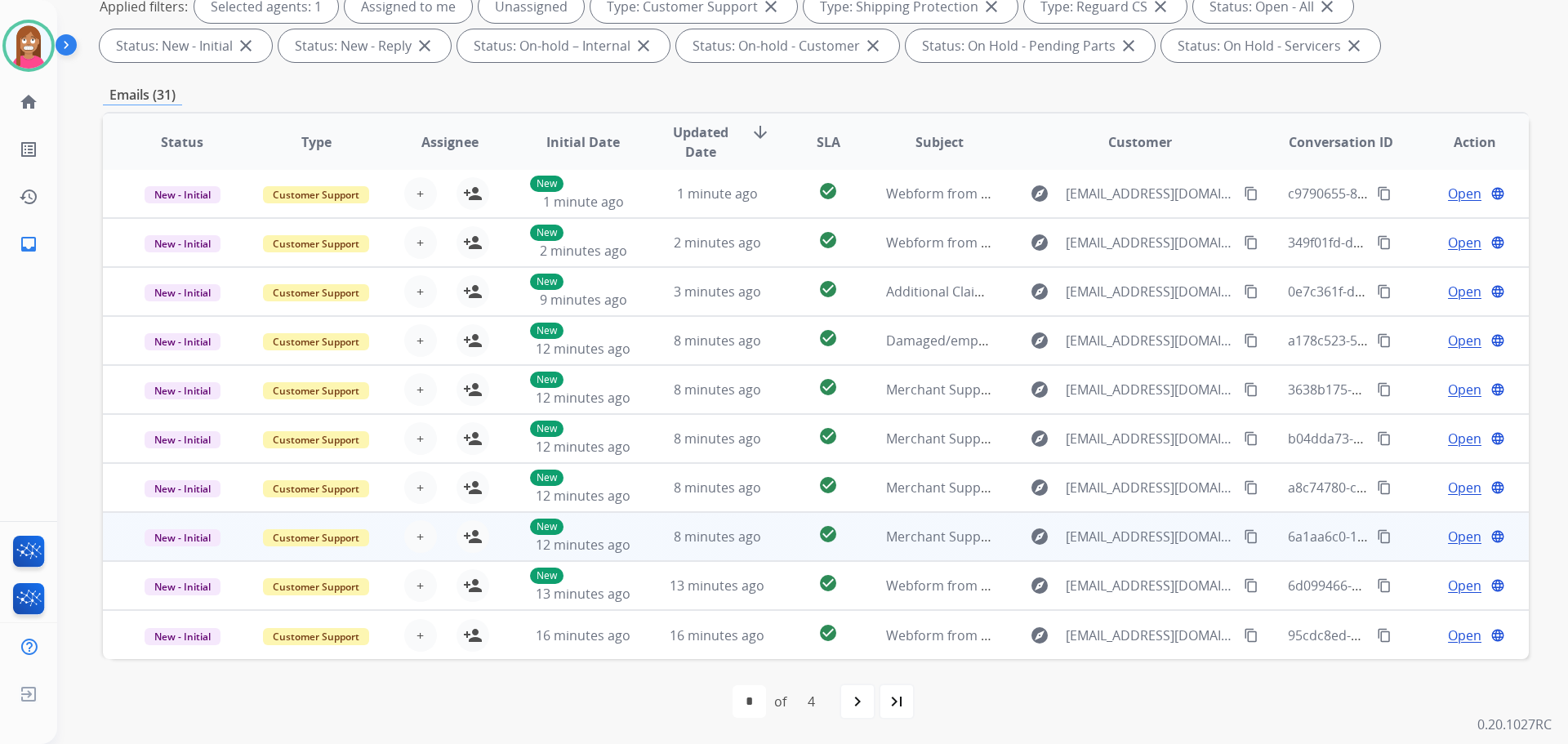
click at [761, 557] on td "8 minutes ago" at bounding box center [705, 537] width 134 height 49
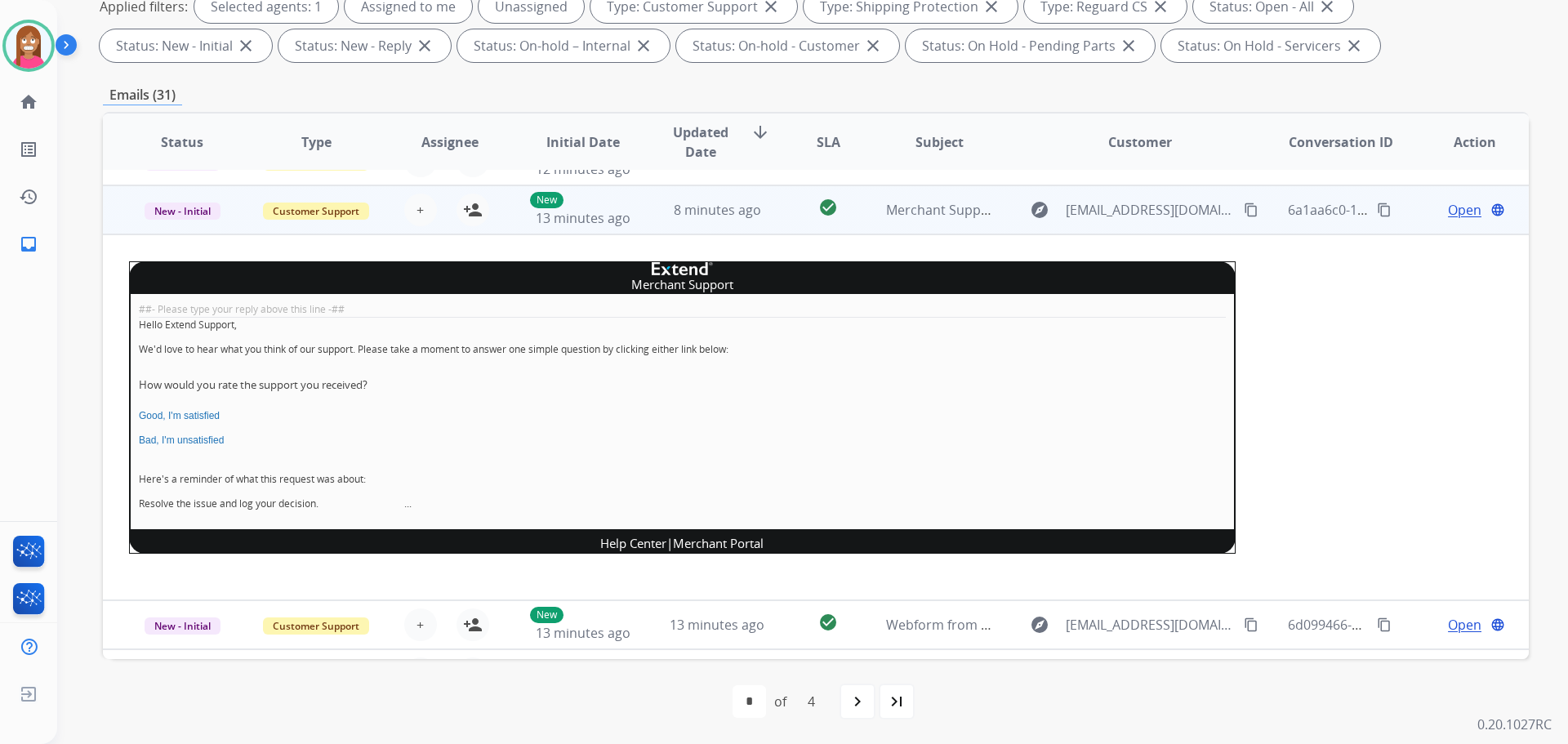
scroll to position [343, 0]
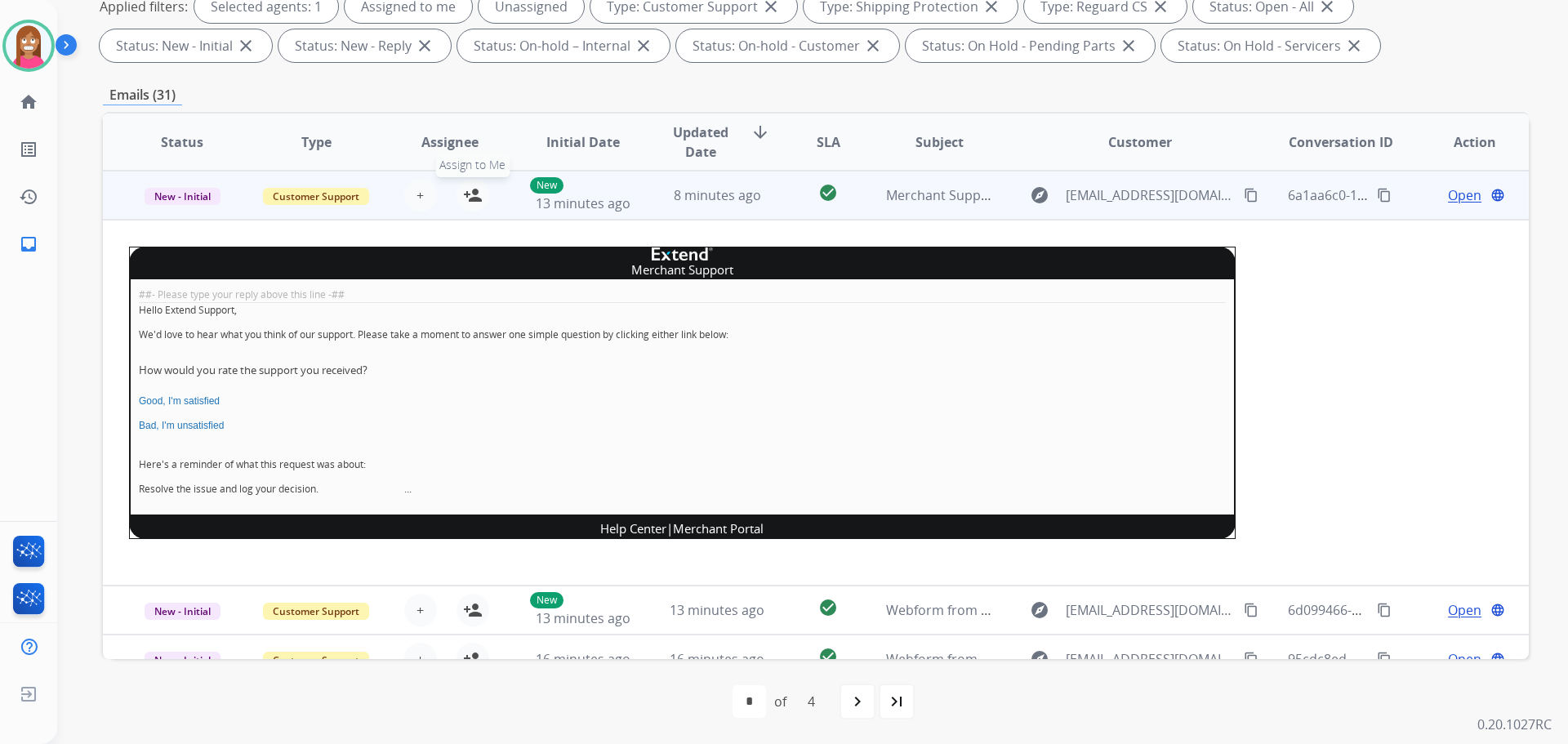
drag, startPoint x: 467, startPoint y: 199, endPoint x: 467, endPoint y: 211, distance: 12.0
click at [467, 199] on mat-icon "person_add" at bounding box center [473, 195] width 19 height 19
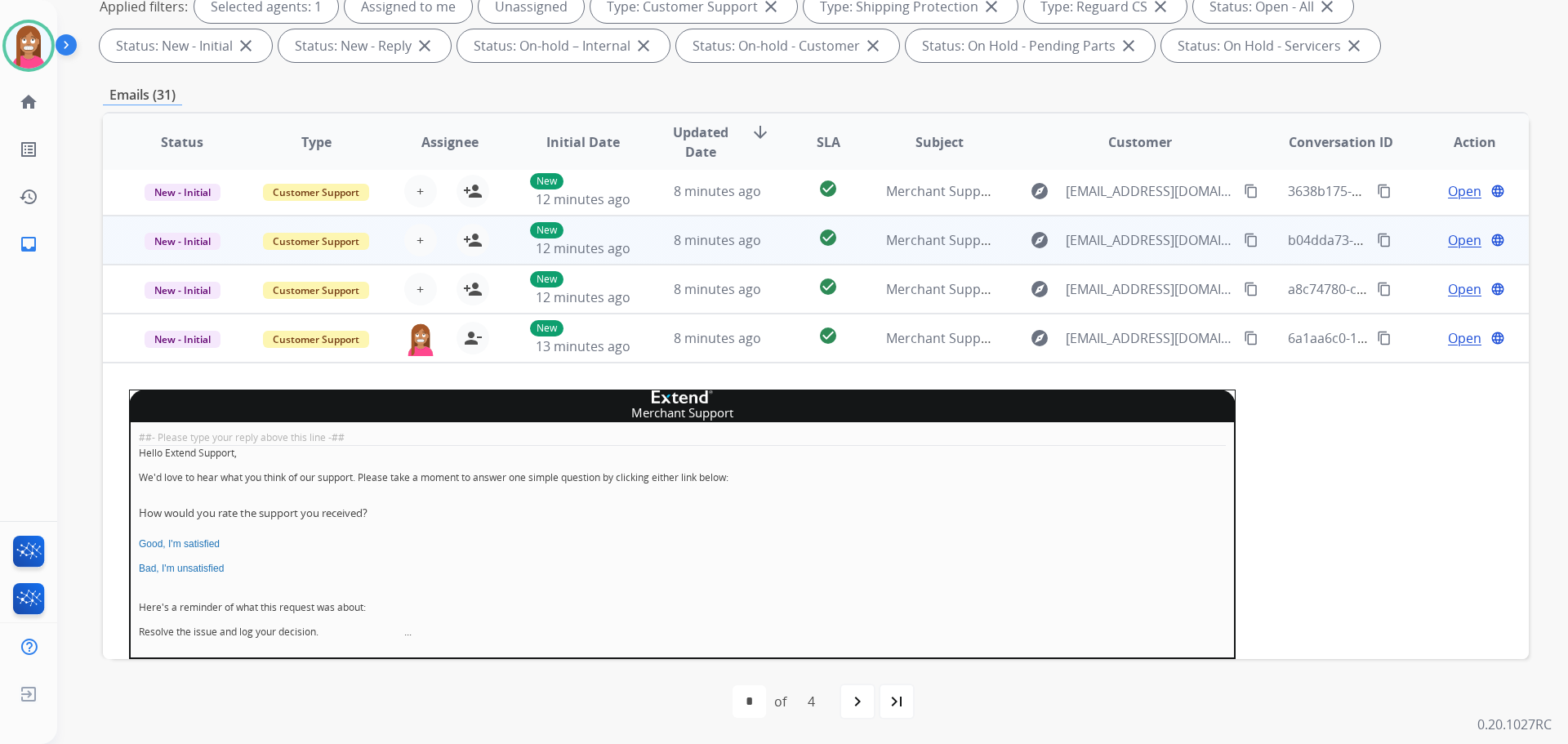
scroll to position [98, 0]
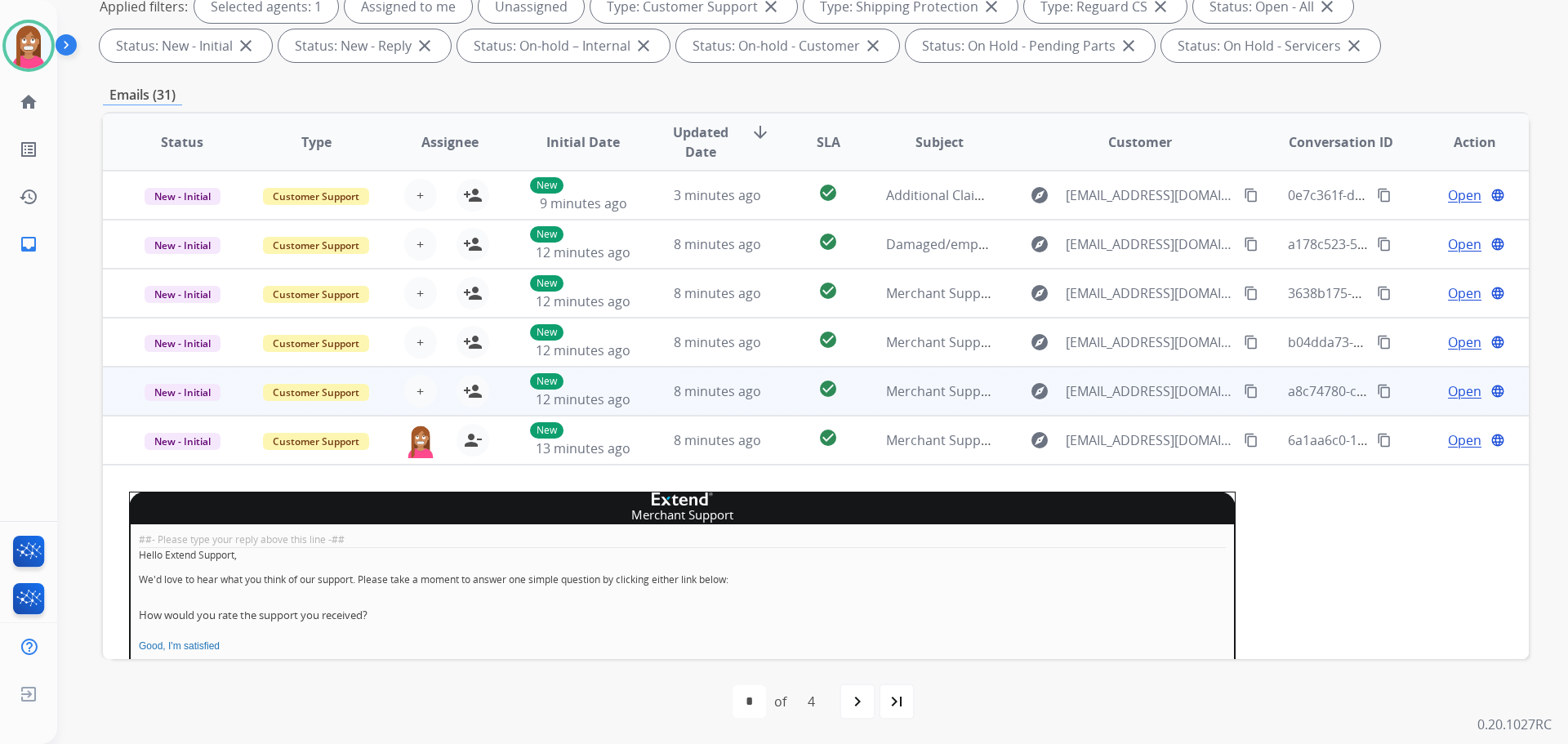
click at [639, 402] on td "8 minutes ago" at bounding box center [705, 391] width 134 height 49
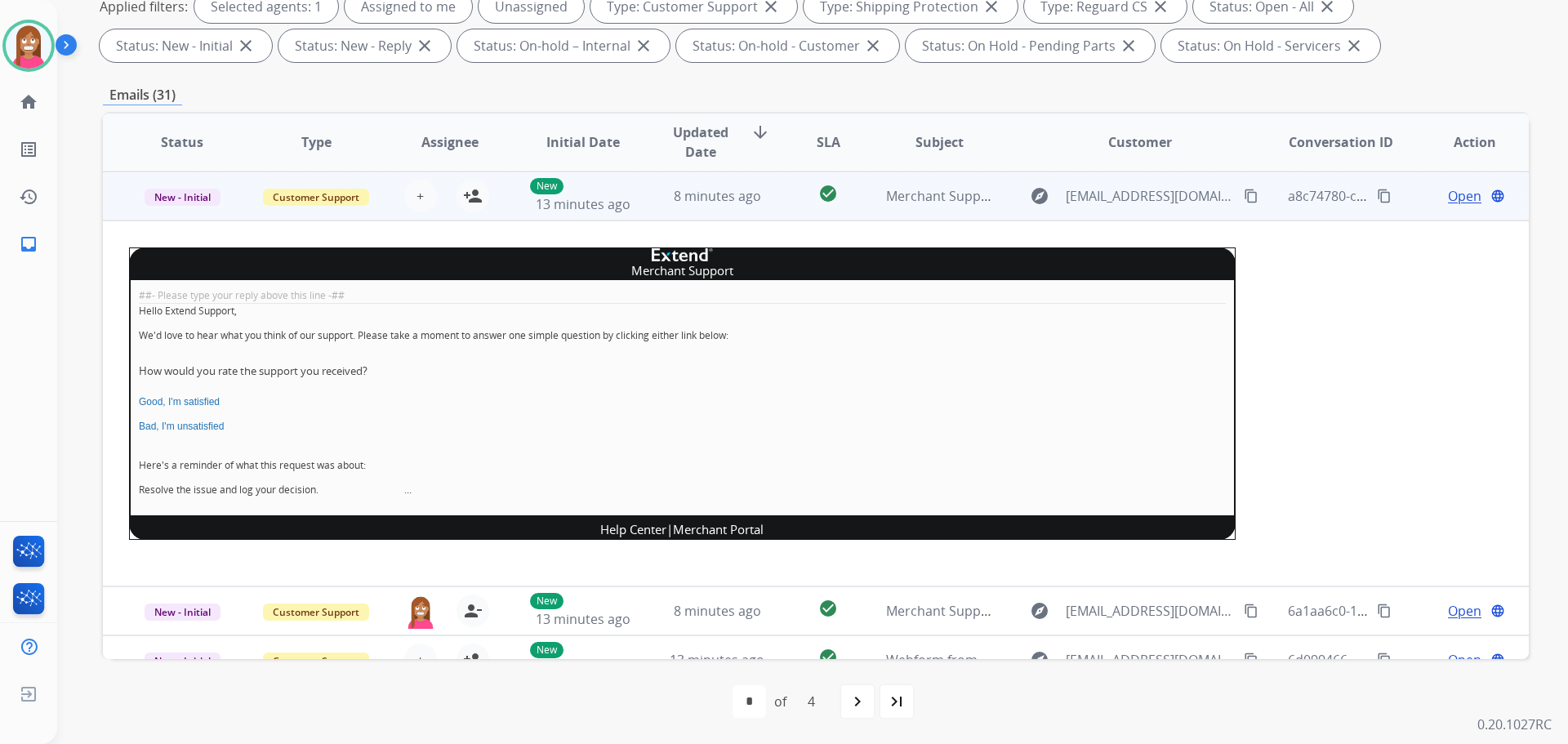
scroll to position [294, 0]
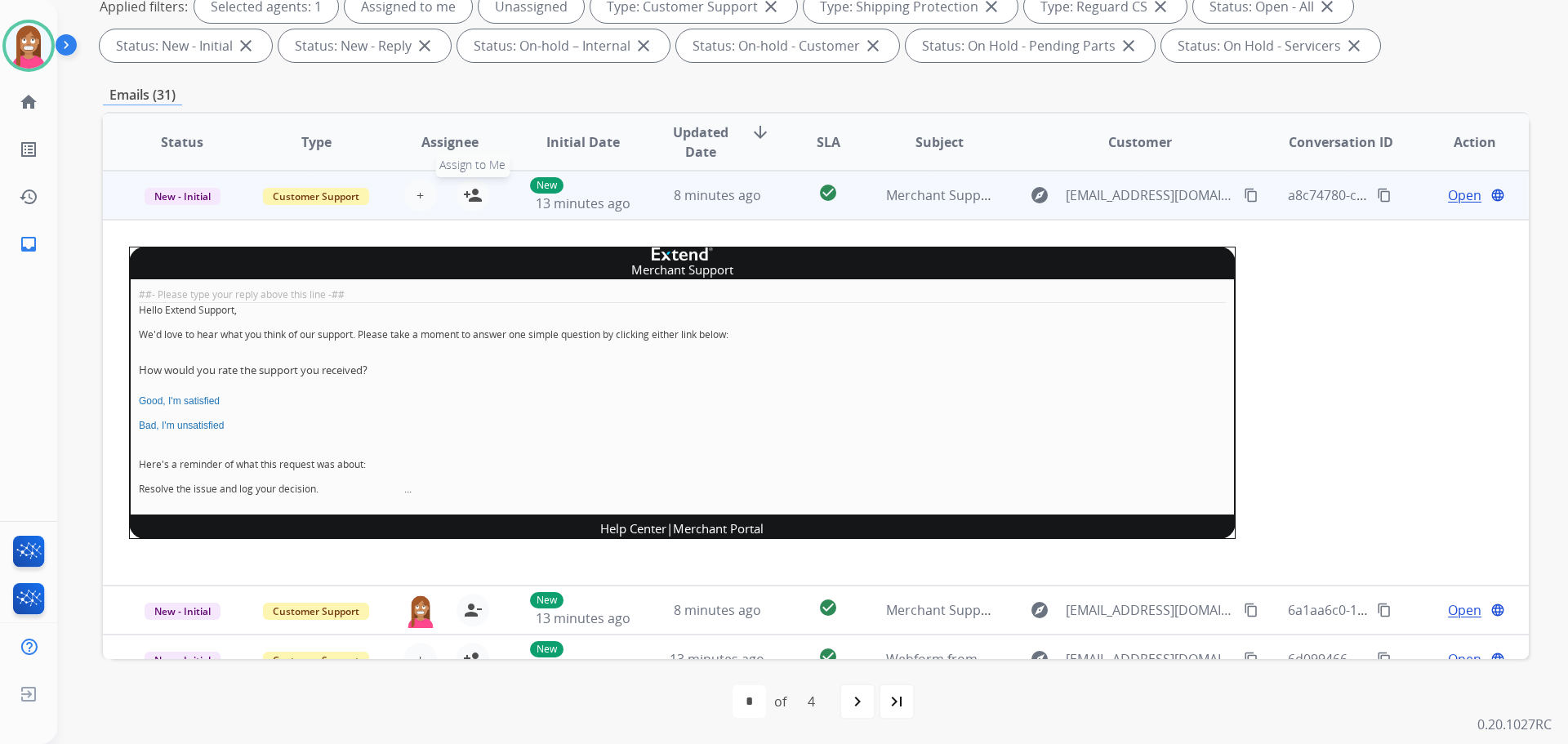
click at [469, 195] on mat-icon "person_add" at bounding box center [473, 195] width 19 height 19
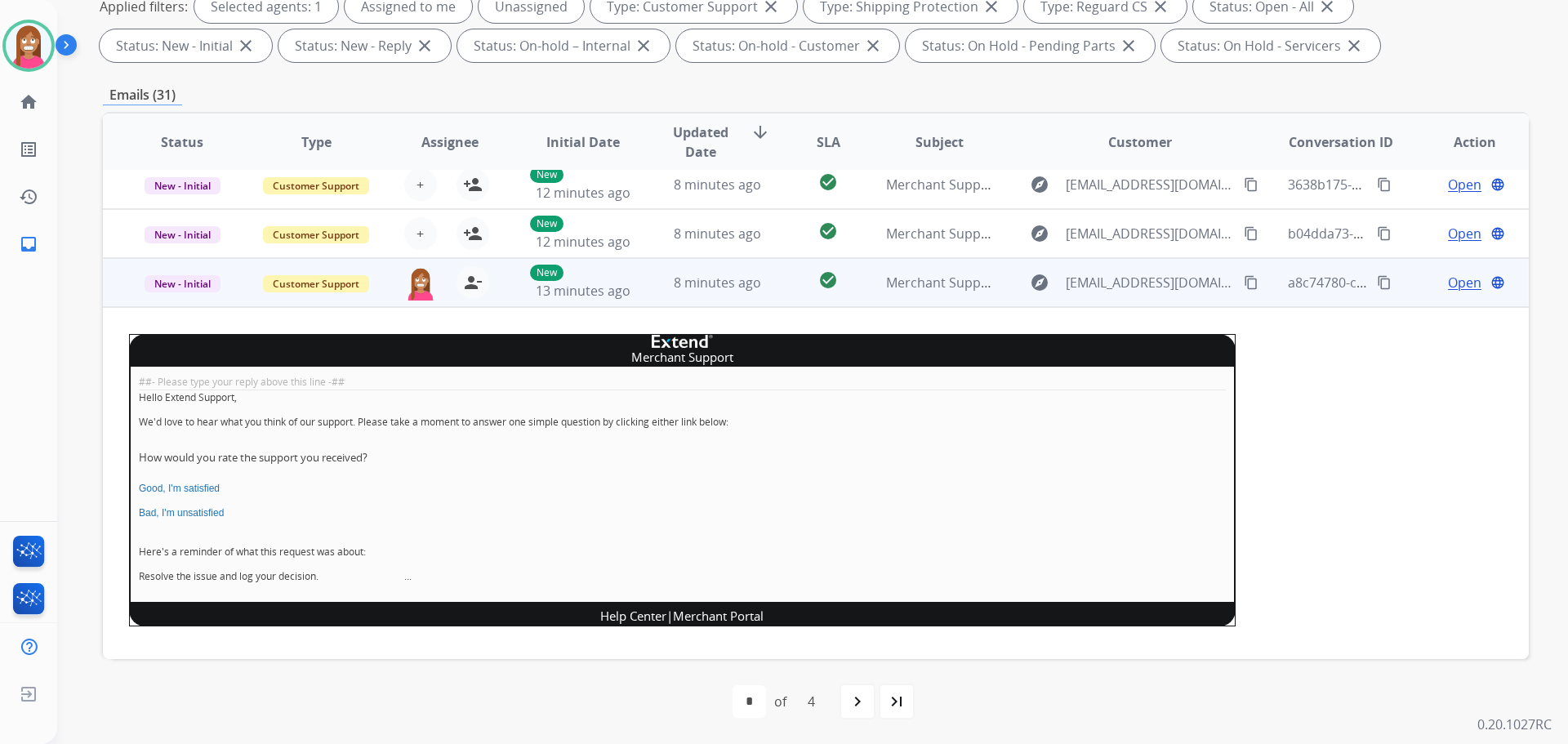
scroll to position [368, 0]
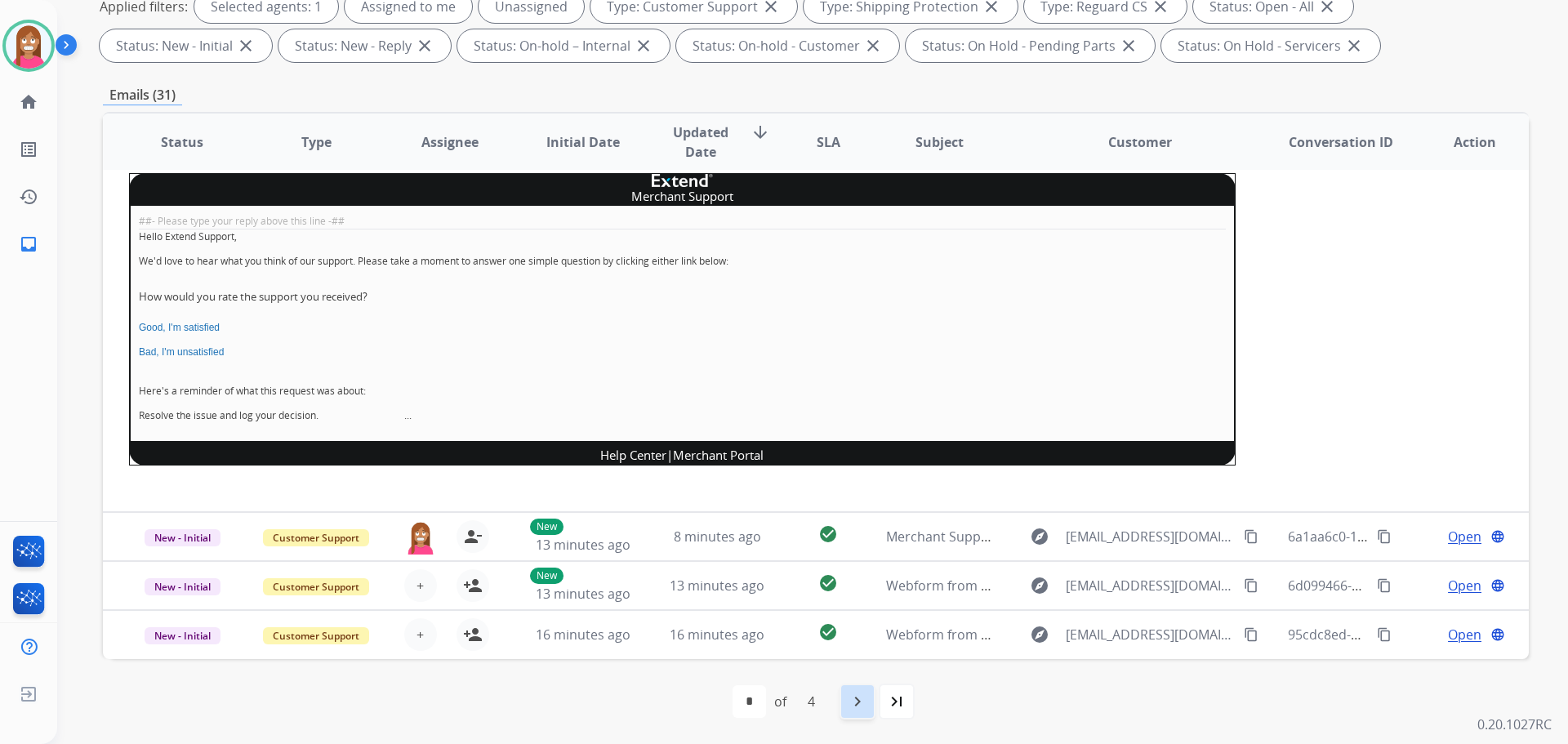
click at [858, 703] on mat-icon "navigate_next" at bounding box center [858, 701] width 19 height 19
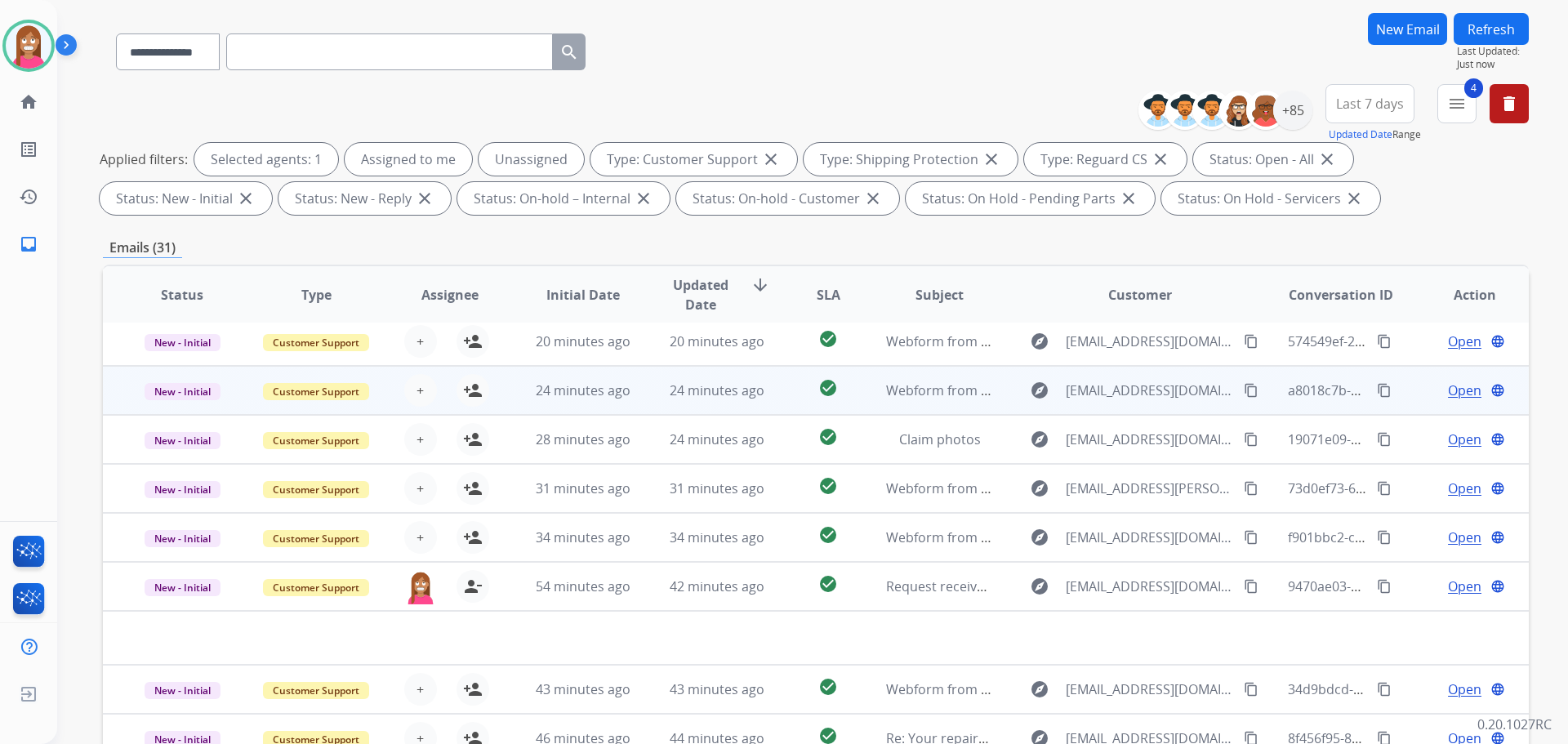
scroll to position [264, 0]
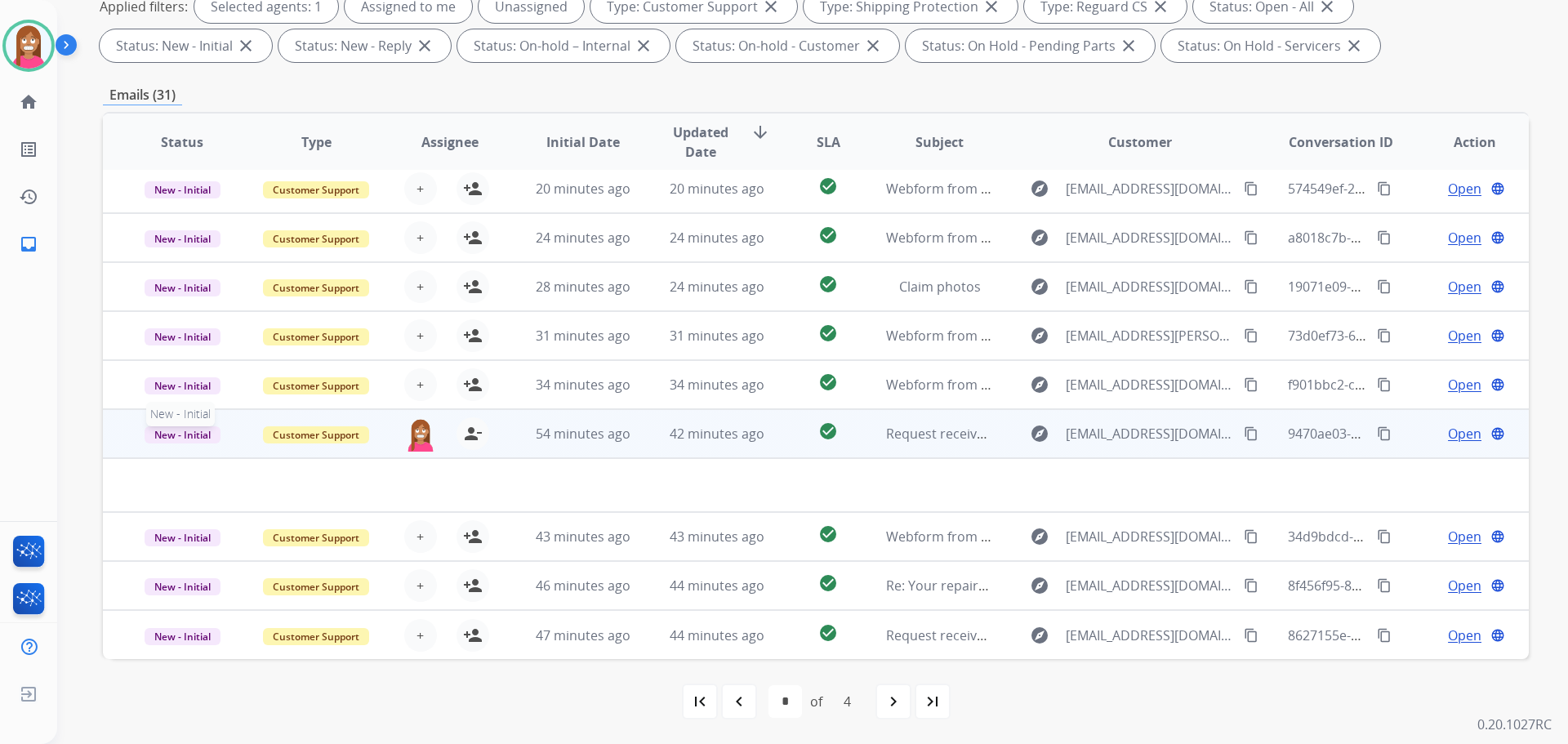
click at [181, 436] on span "New - Initial" at bounding box center [183, 435] width 76 height 18
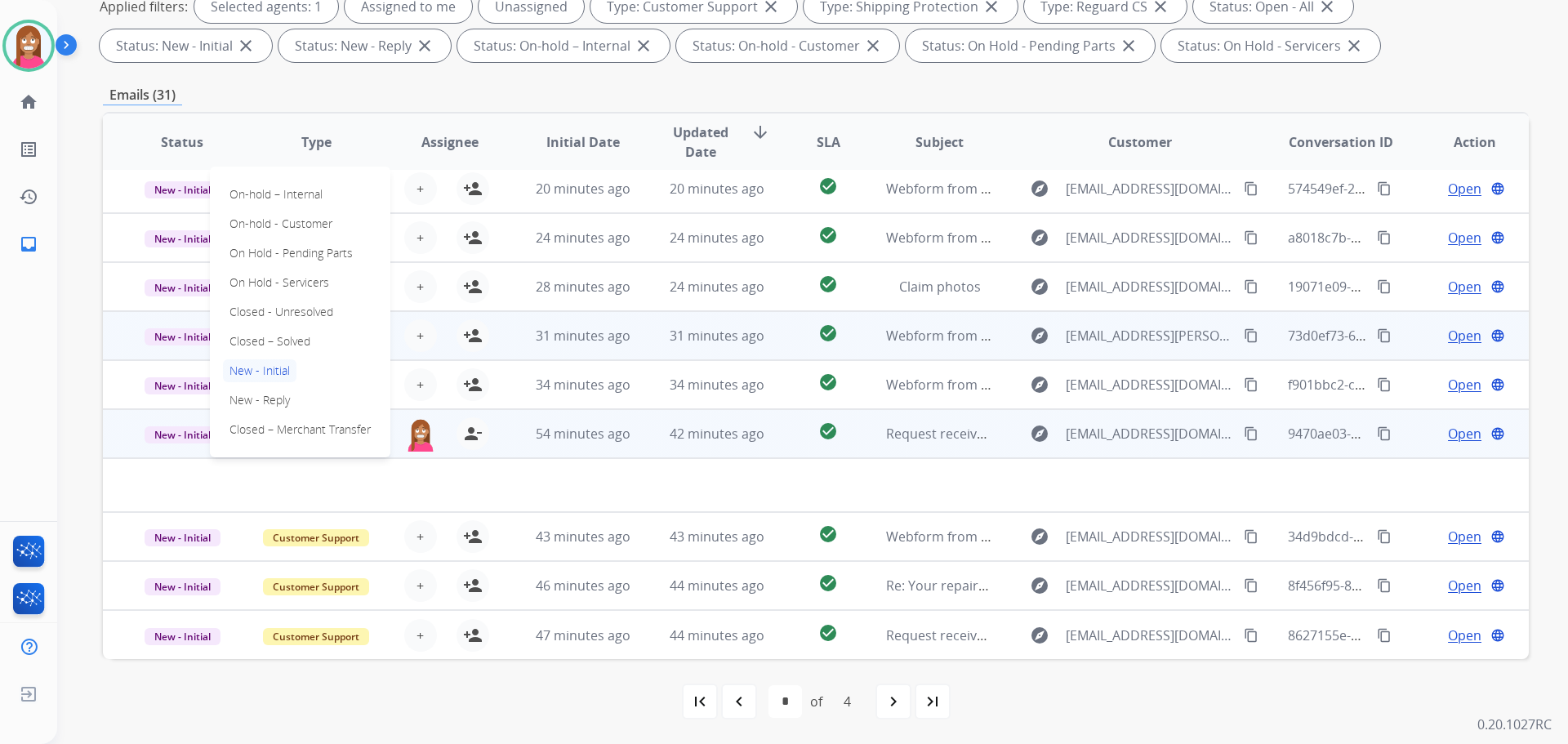
drag, startPoint x: 263, startPoint y: 340, endPoint x: 297, endPoint y: 351, distance: 35.7
click at [263, 341] on p "Closed – Solved" at bounding box center [269, 341] width 94 height 23
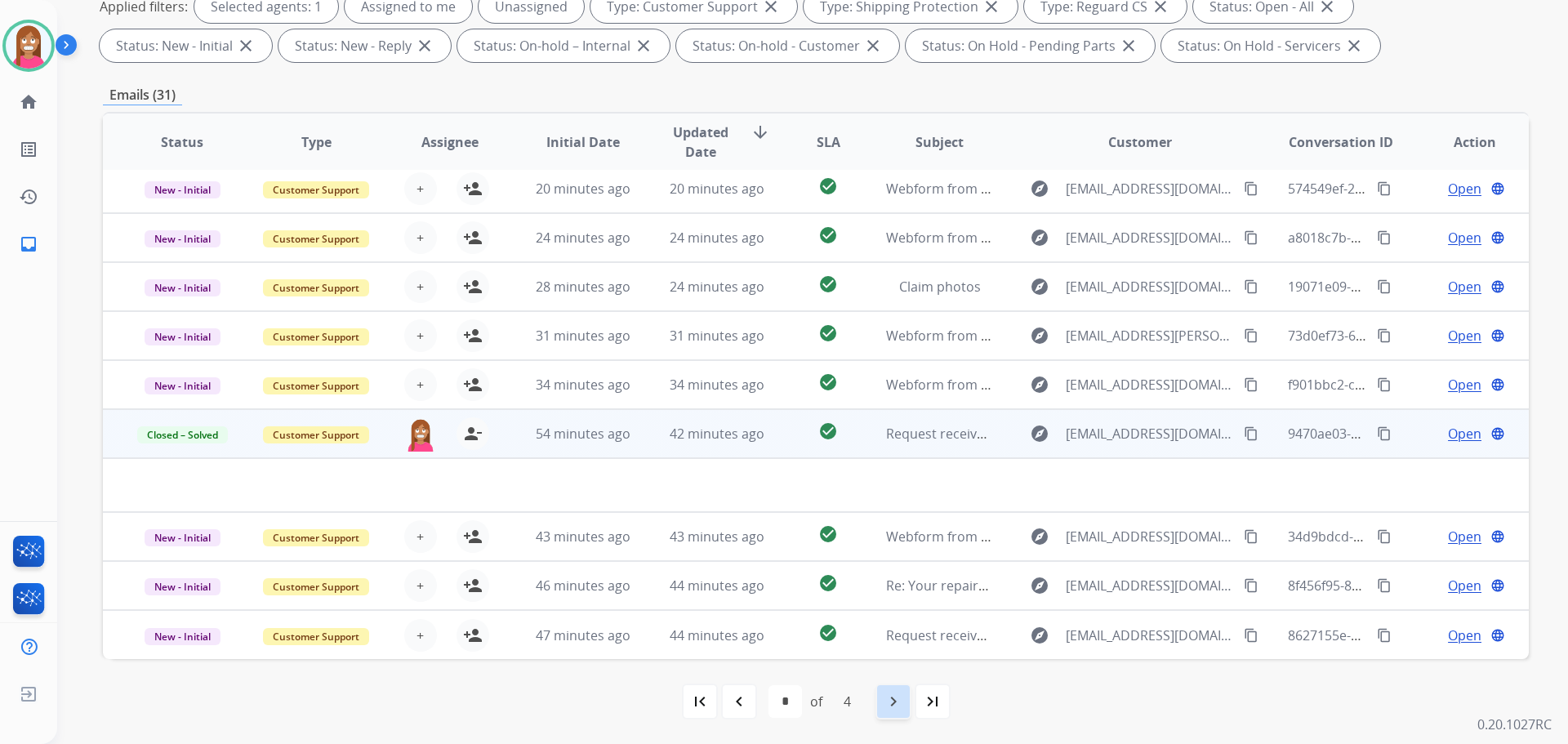
click at [894, 711] on mat-icon "navigate_next" at bounding box center [894, 701] width 19 height 19
select select "*"
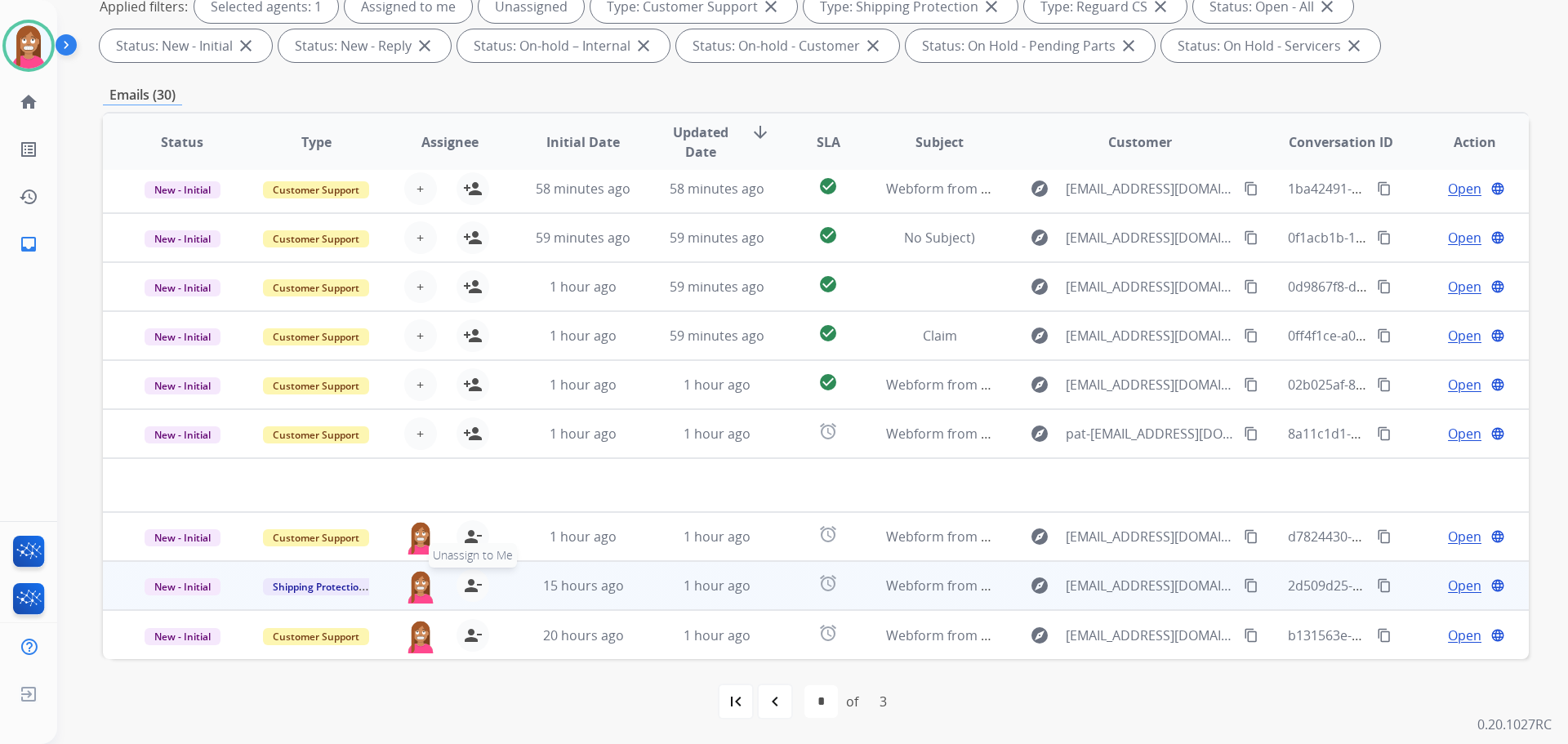
click at [471, 589] on mat-icon "person_remove" at bounding box center [473, 585] width 19 height 19
click at [471, 589] on mat-icon "person_add" at bounding box center [473, 585] width 19 height 19
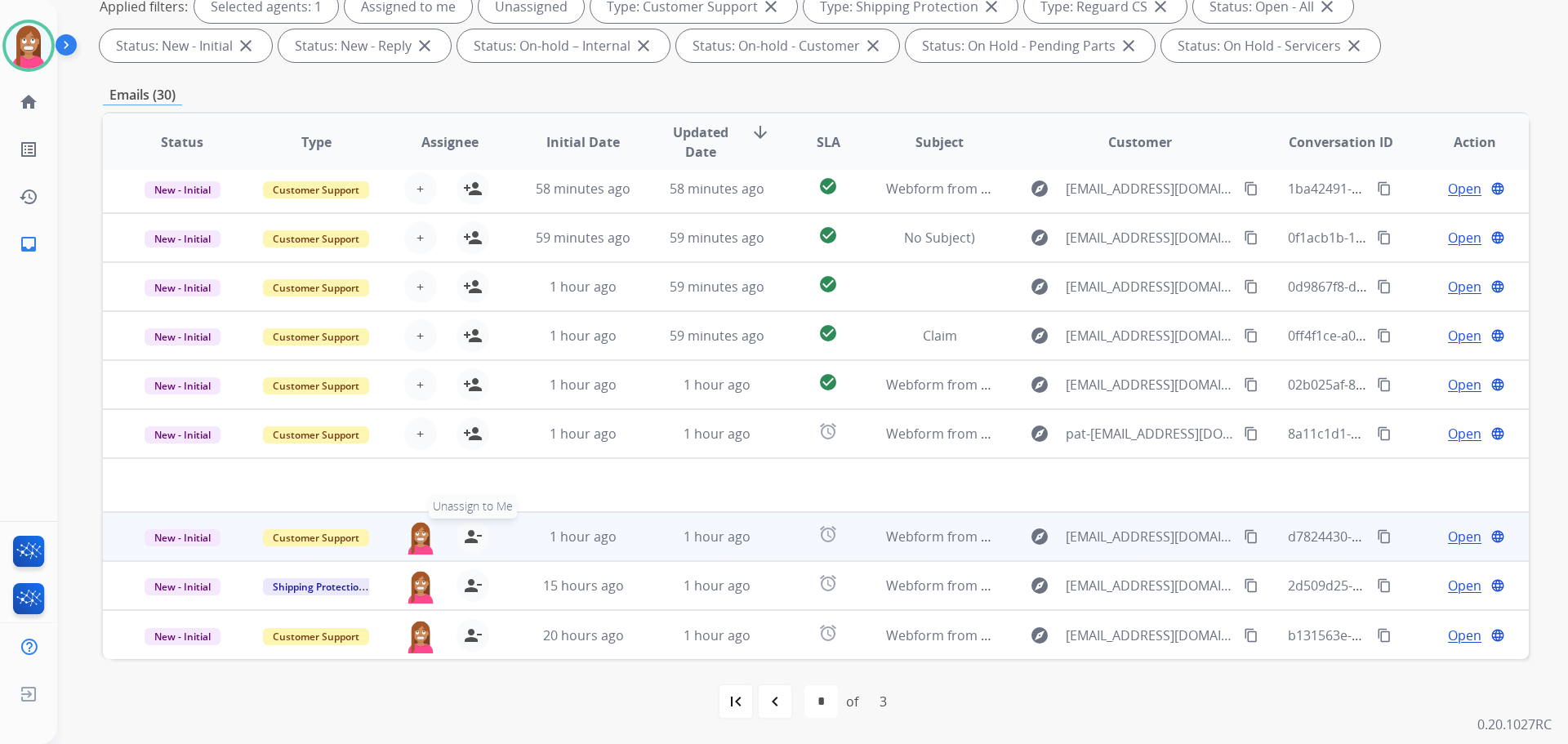
click at [475, 541] on mat-icon "person_remove" at bounding box center [473, 537] width 19 height 19
click at [475, 541] on mat-icon "person_add" at bounding box center [473, 537] width 19 height 19
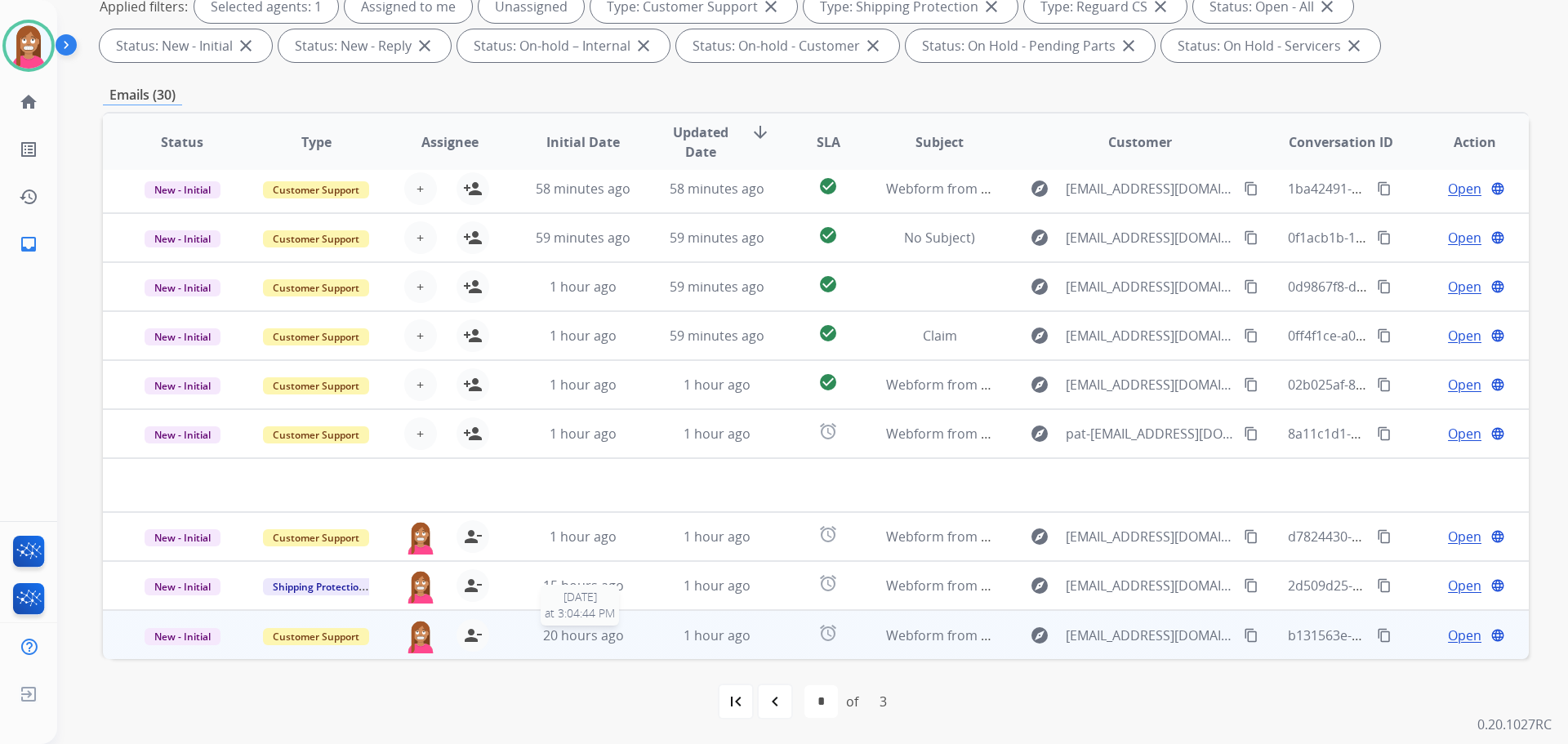
click at [615, 644] on span "20 hours ago" at bounding box center [583, 635] width 81 height 18
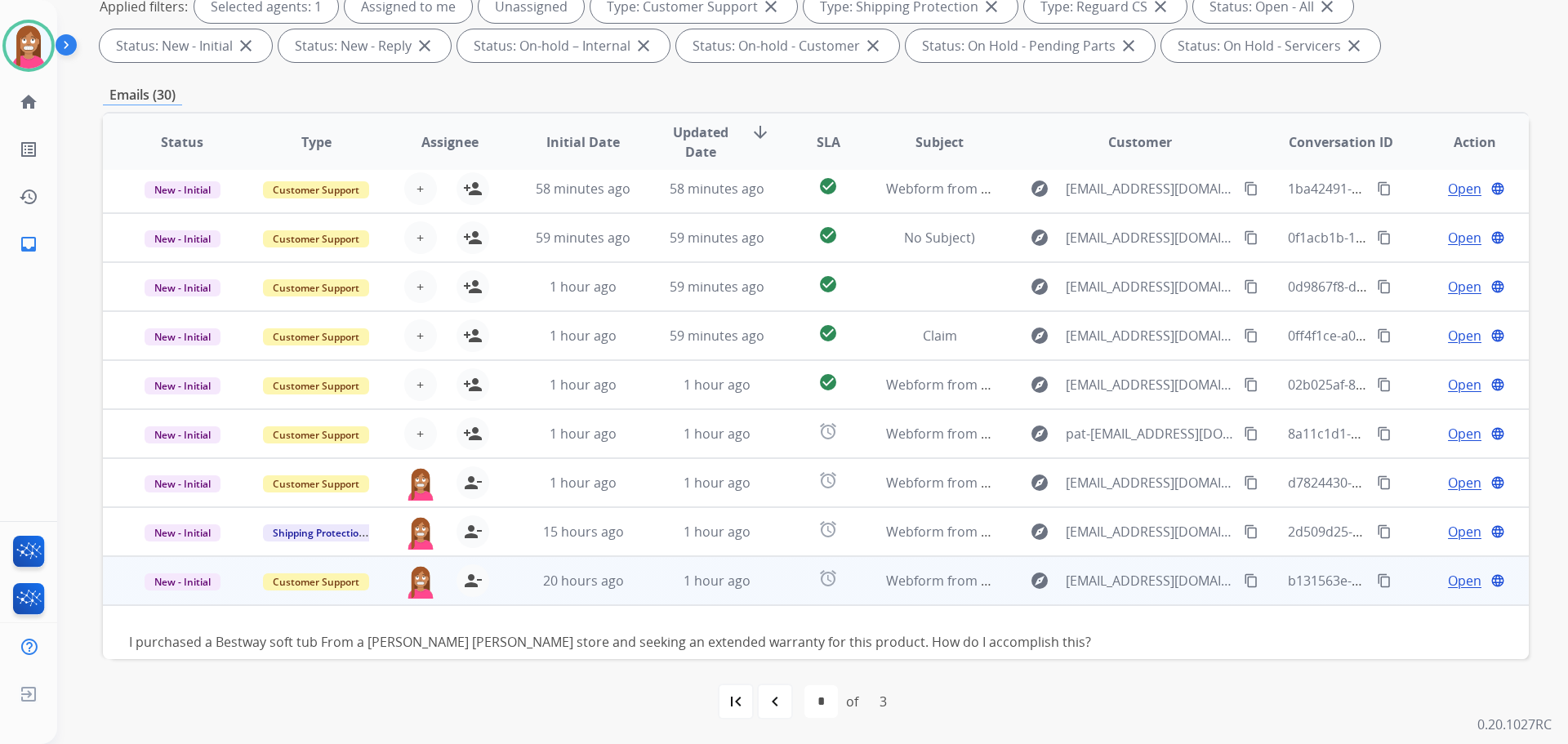
scroll to position [74, 0]
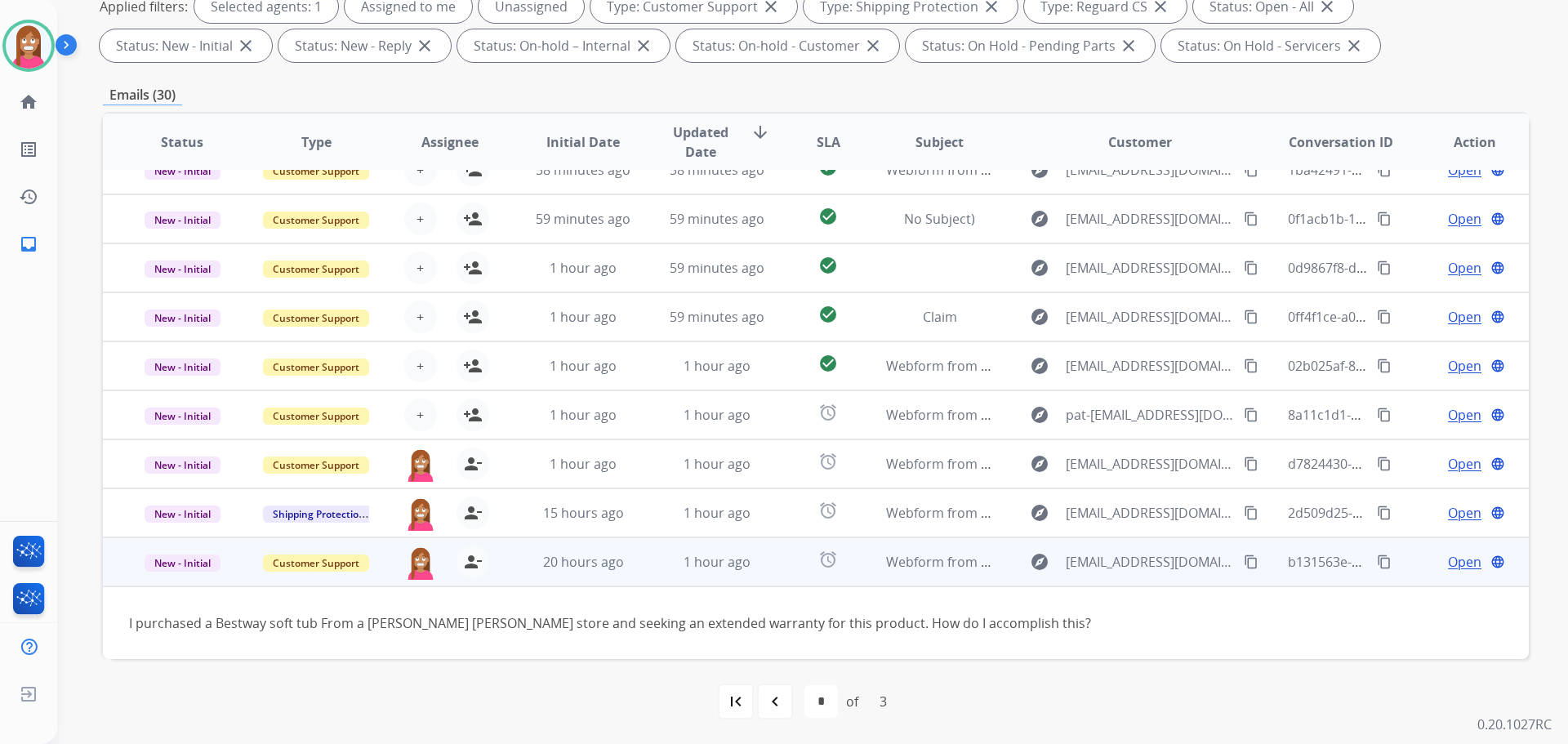
click at [1448, 559] on span "Open" at bounding box center [1465, 562] width 33 height 19
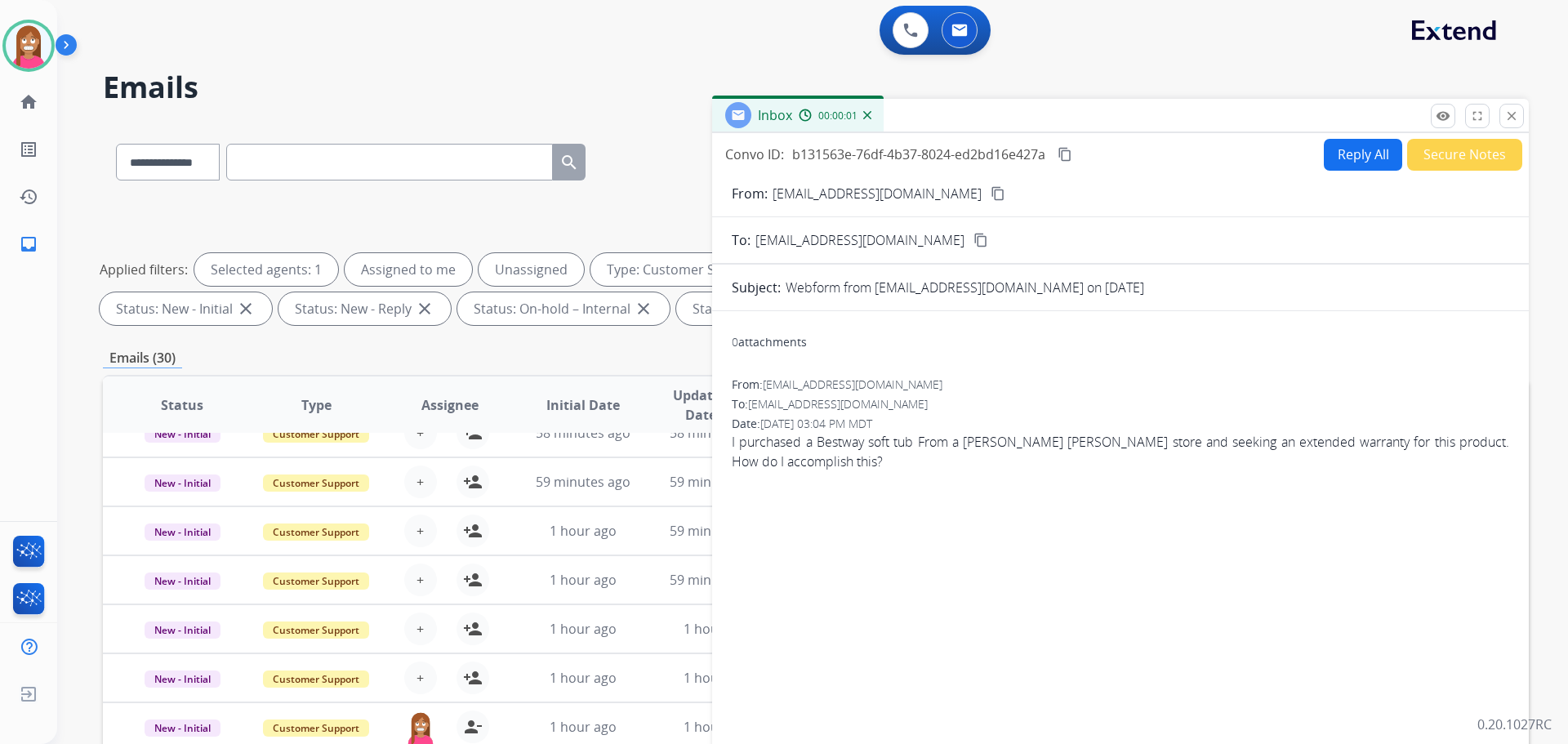
scroll to position [0, 0]
click at [1349, 140] on button "Reply All" at bounding box center [1363, 156] width 79 height 32
select select "**********"
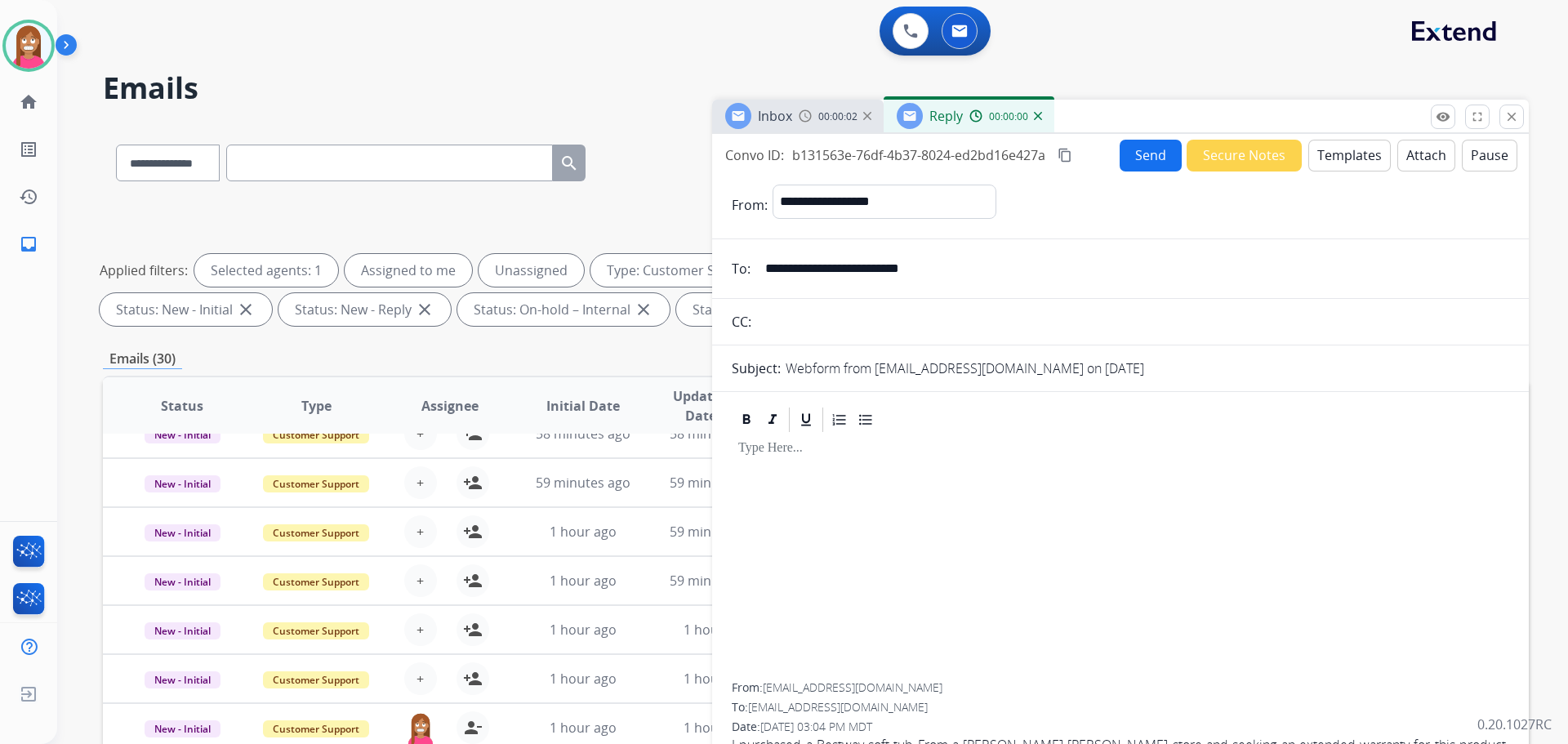
click at [1349, 147] on button "Templates" at bounding box center [1349, 156] width 83 height 32
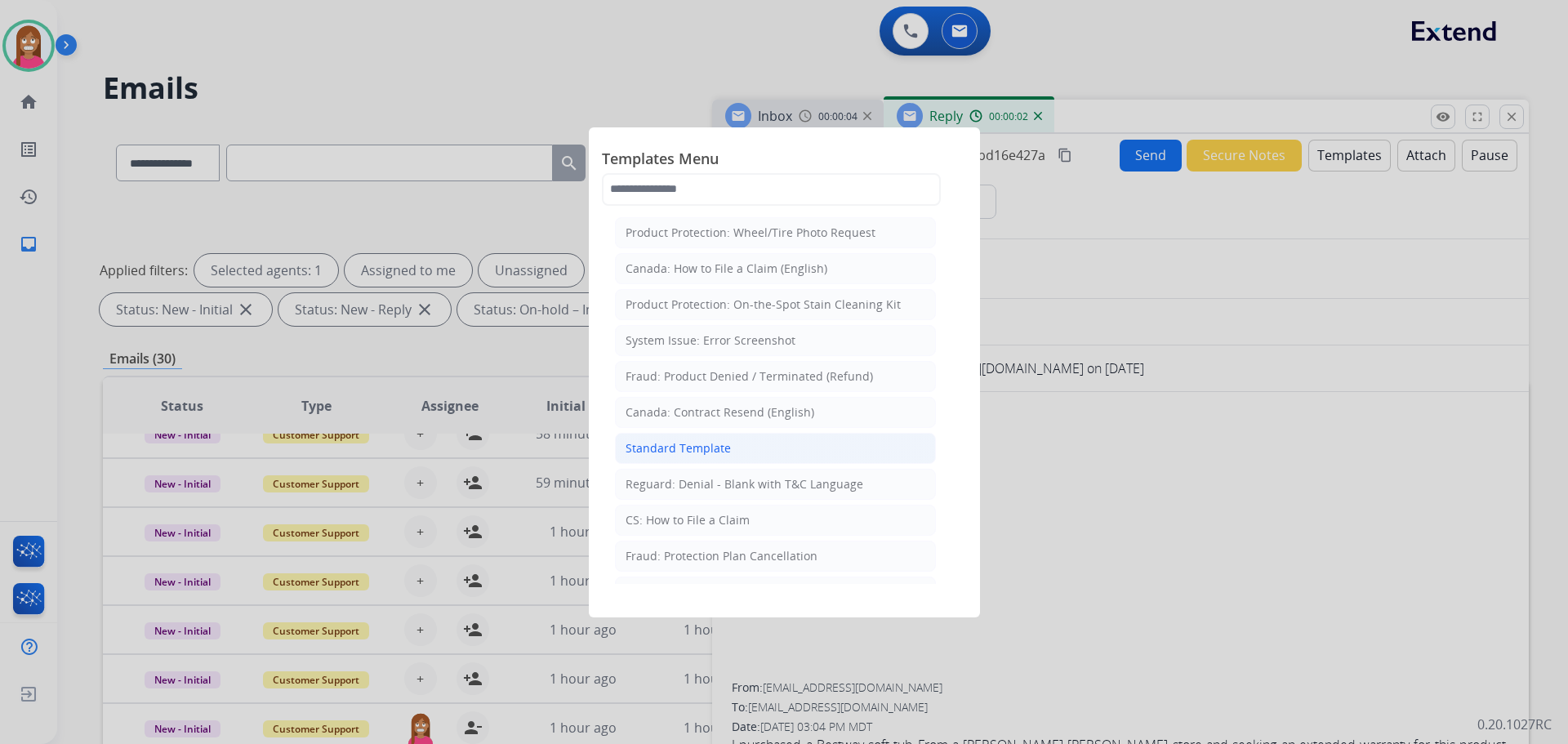
click at [670, 436] on li "Standard Template" at bounding box center [775, 448] width 321 height 31
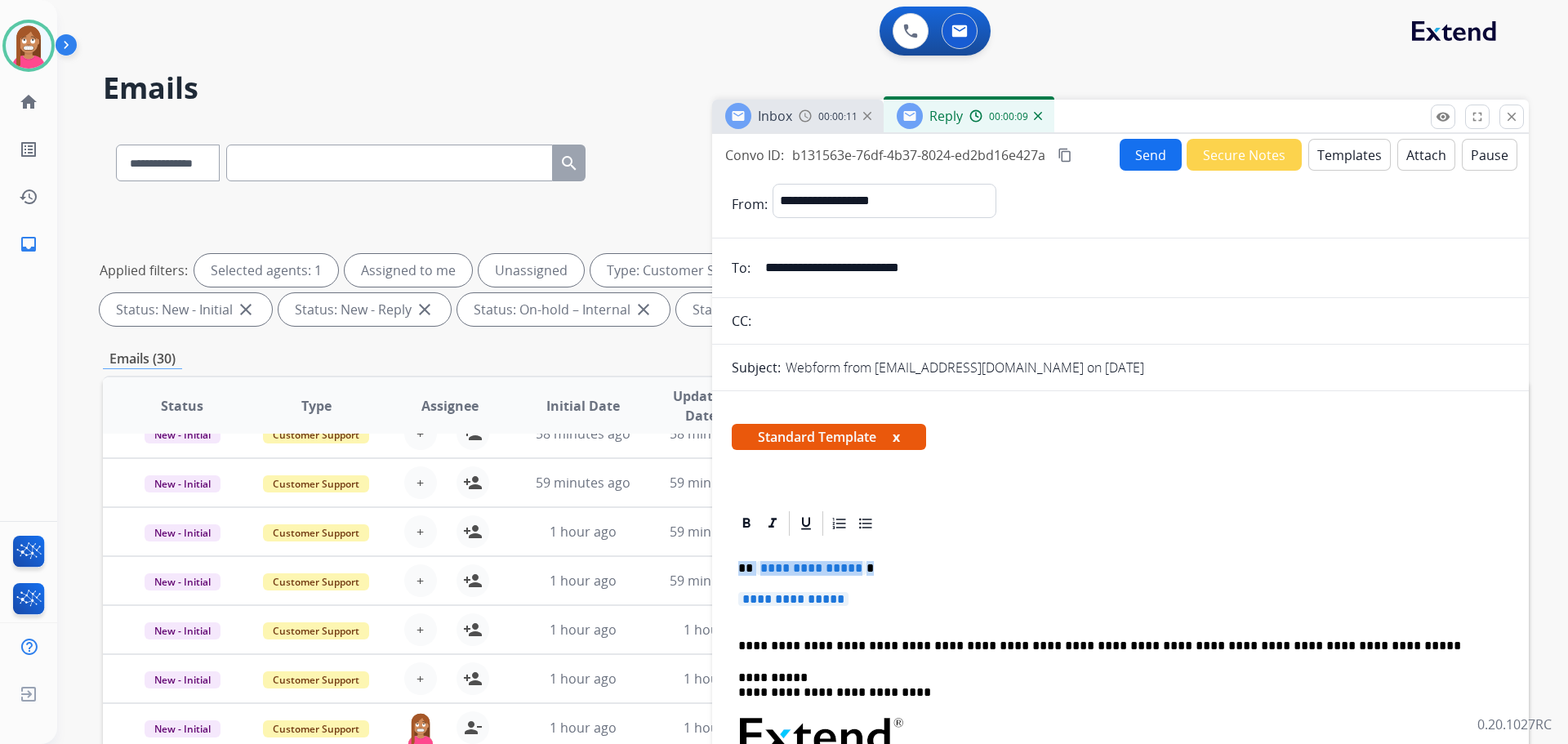
drag, startPoint x: 907, startPoint y: 608, endPoint x: 772, endPoint y: 566, distance: 141.4
click at [922, 598] on p "**********" at bounding box center [1121, 607] width 765 height 30
drag, startPoint x: 903, startPoint y: 600, endPoint x: 831, endPoint y: 584, distance: 73.8
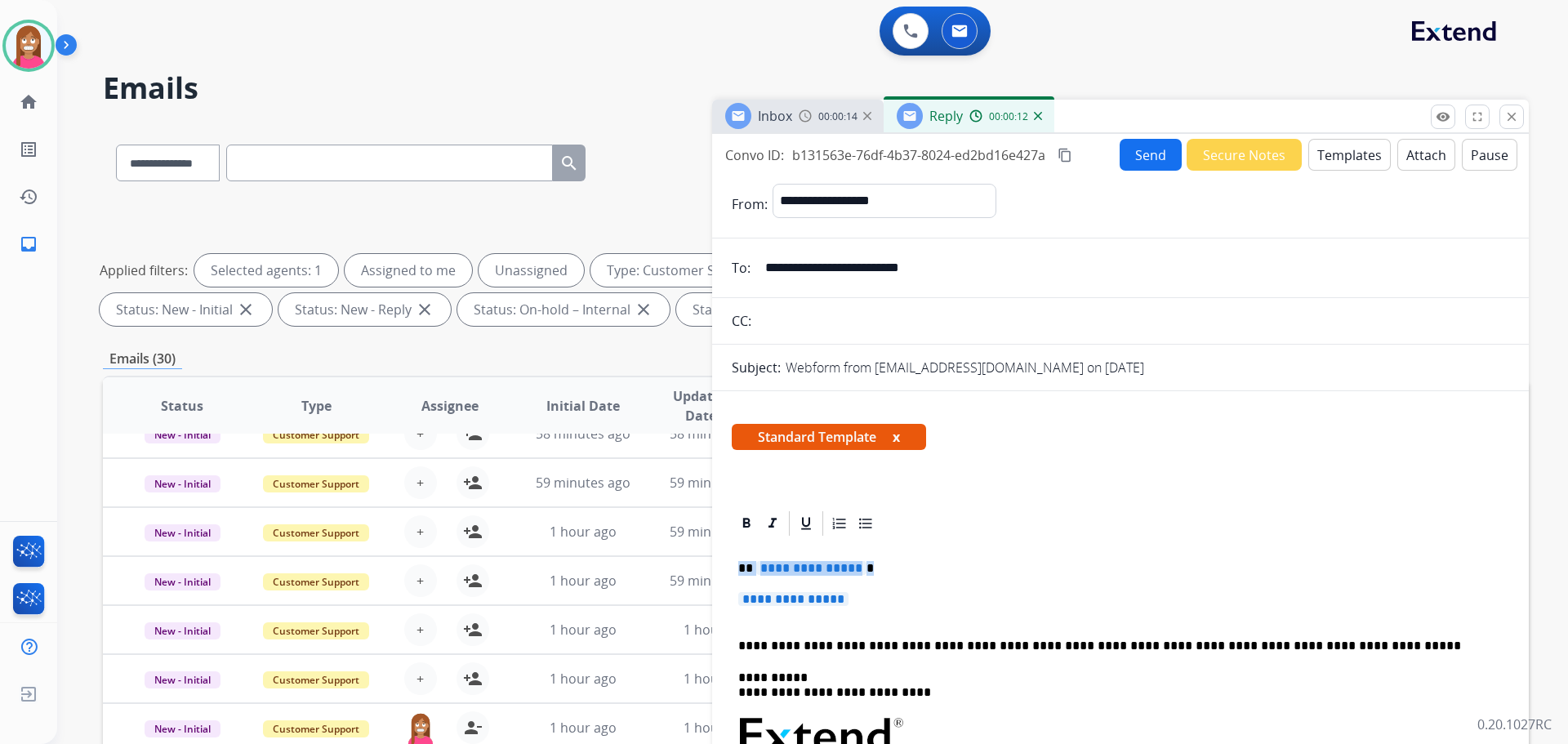
drag, startPoint x: 859, startPoint y: 620, endPoint x: 725, endPoint y: 554, distance: 149.4
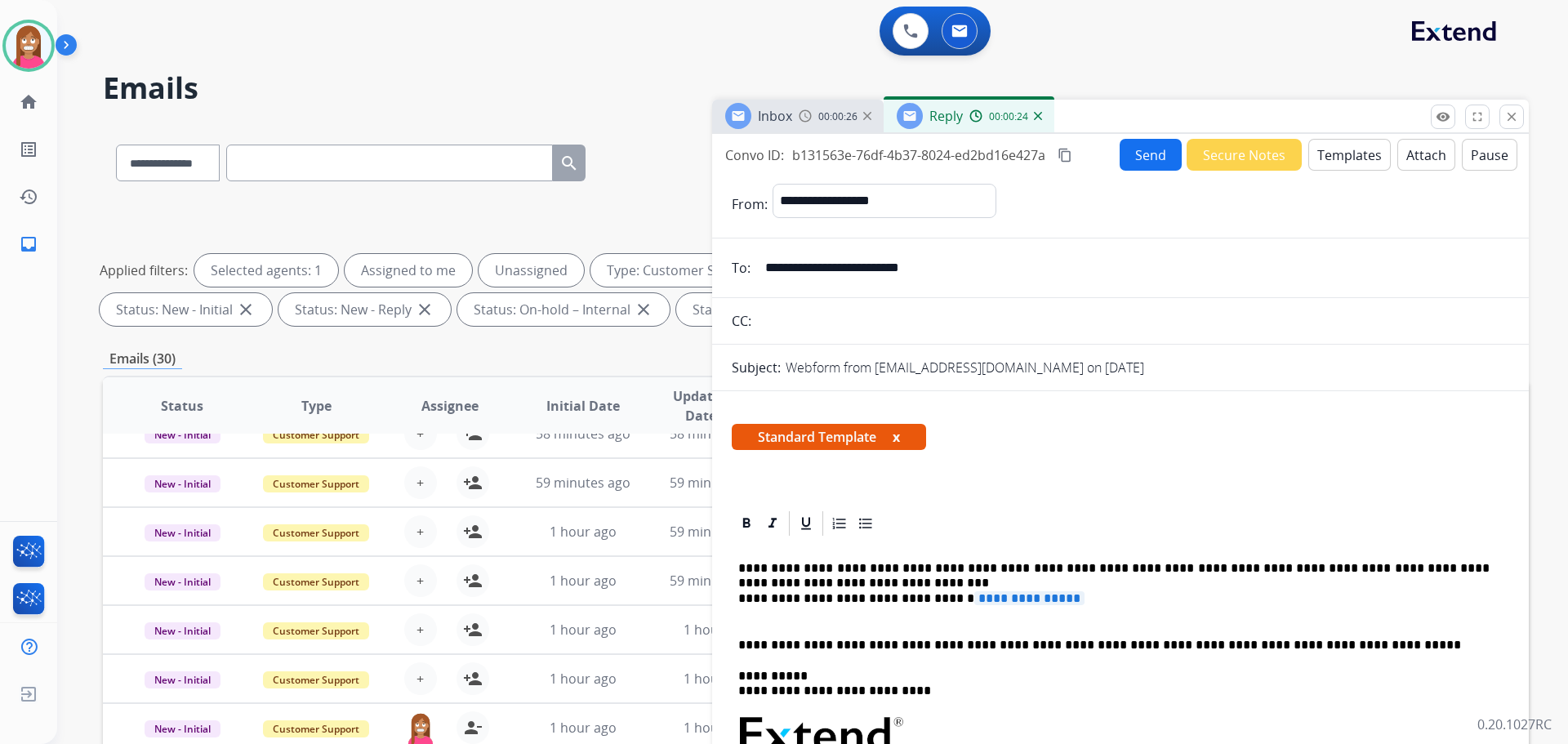
click at [1056, 597] on p "**********" at bounding box center [1114, 591] width 752 height 60
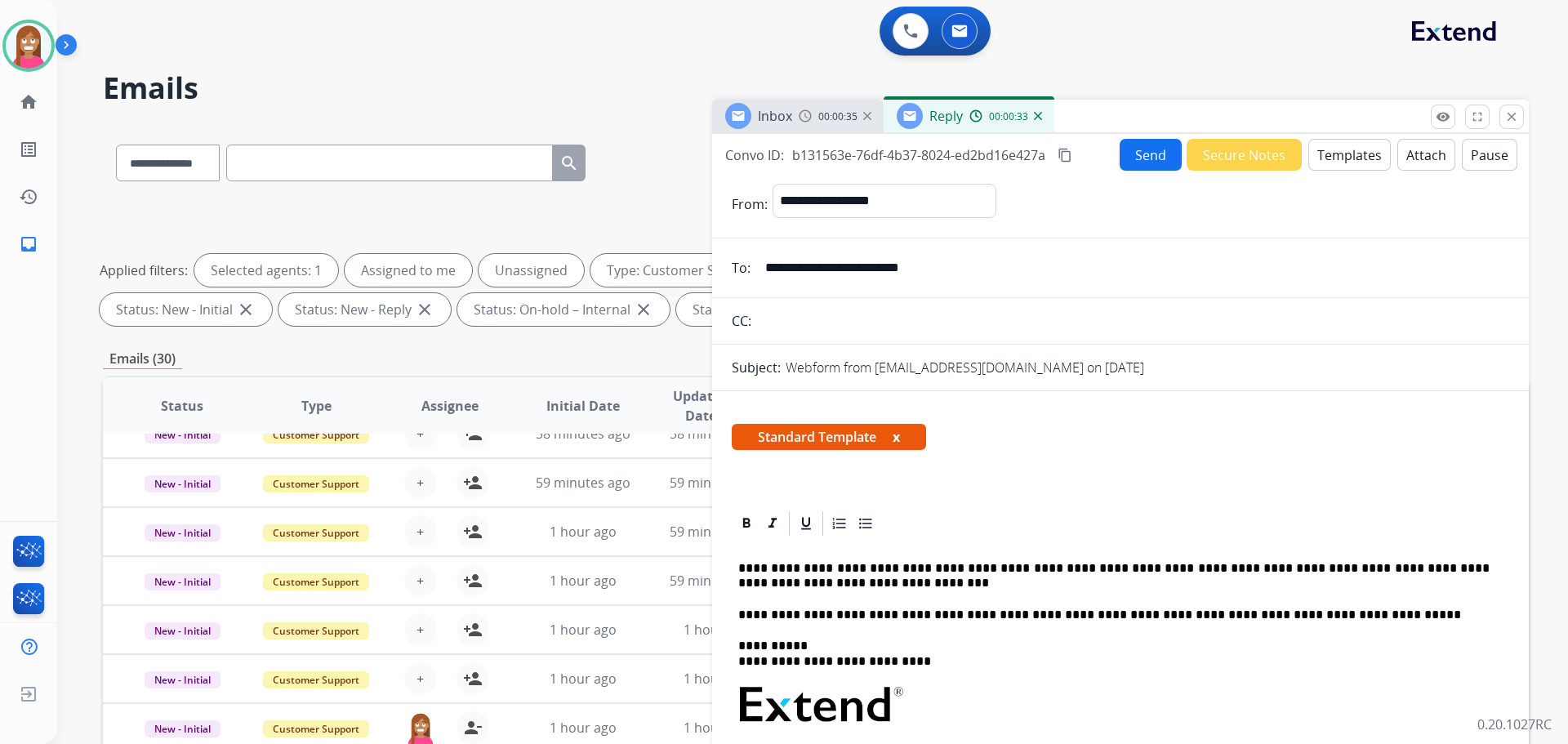
click at [801, 583] on p "**********" at bounding box center [1114, 576] width 752 height 30
click at [1133, 156] on button "Send" at bounding box center [1151, 155] width 62 height 32
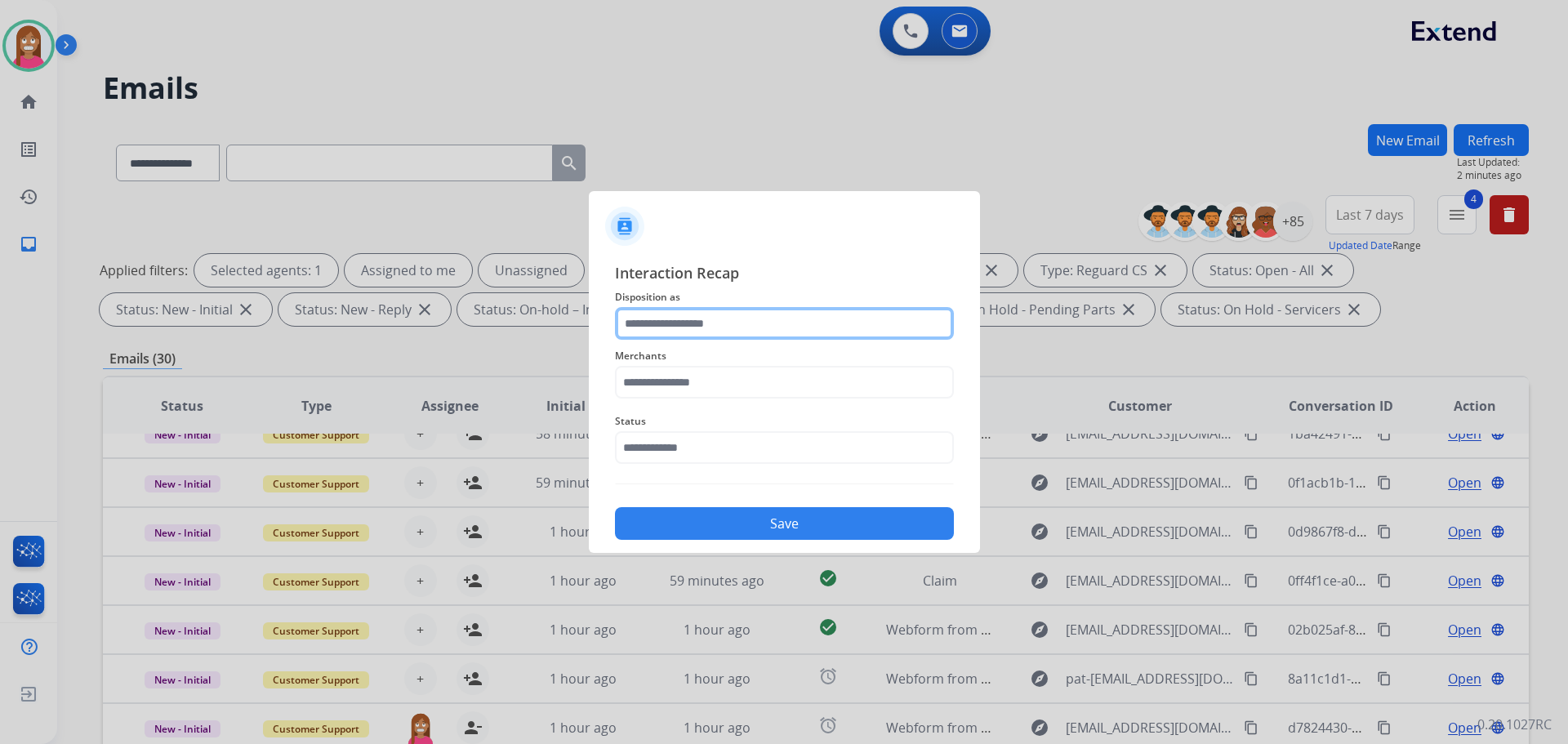
click at [638, 324] on input "text" at bounding box center [784, 324] width 339 height 33
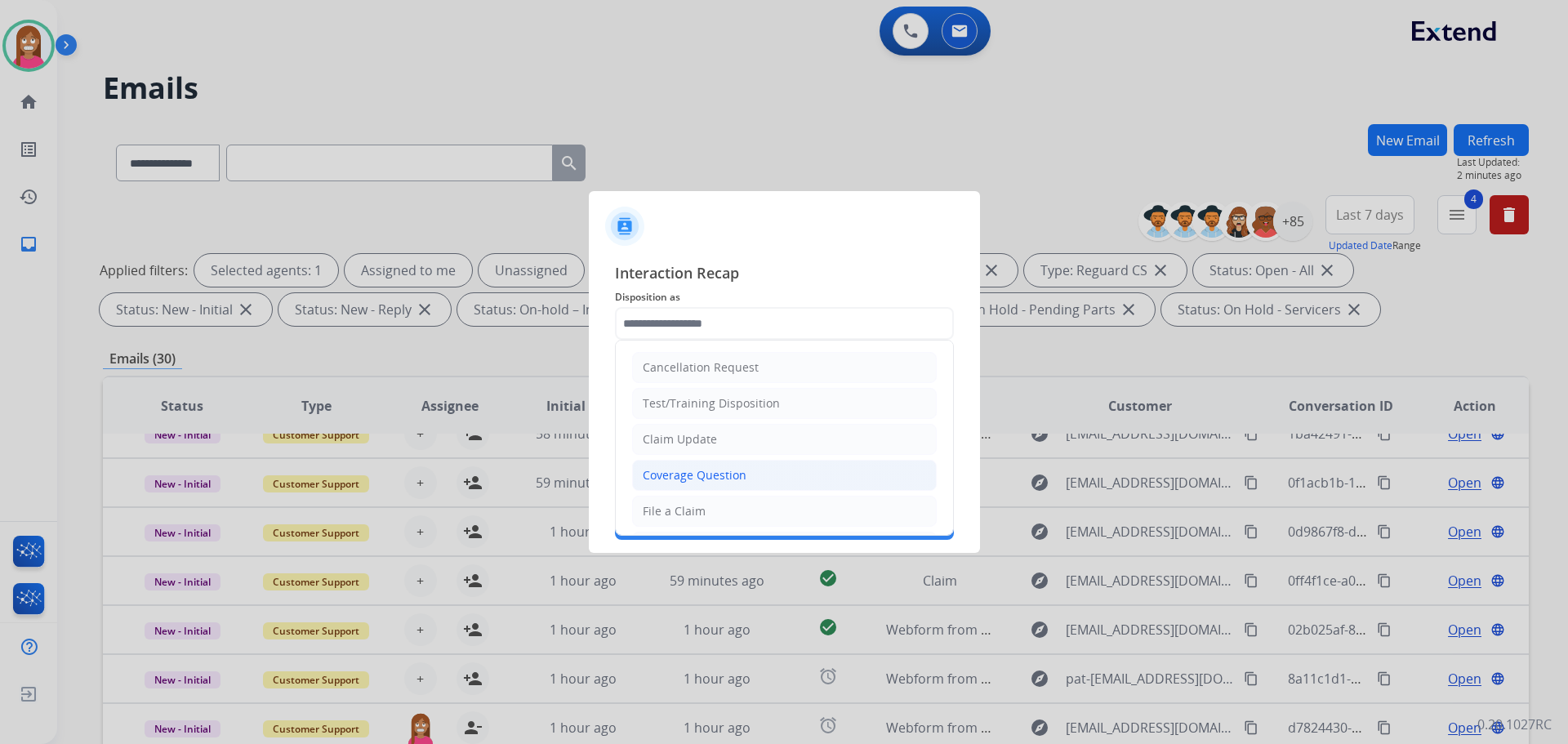
click at [680, 485] on li "Coverage Question" at bounding box center [784, 476] width 304 height 31
type input "**********"
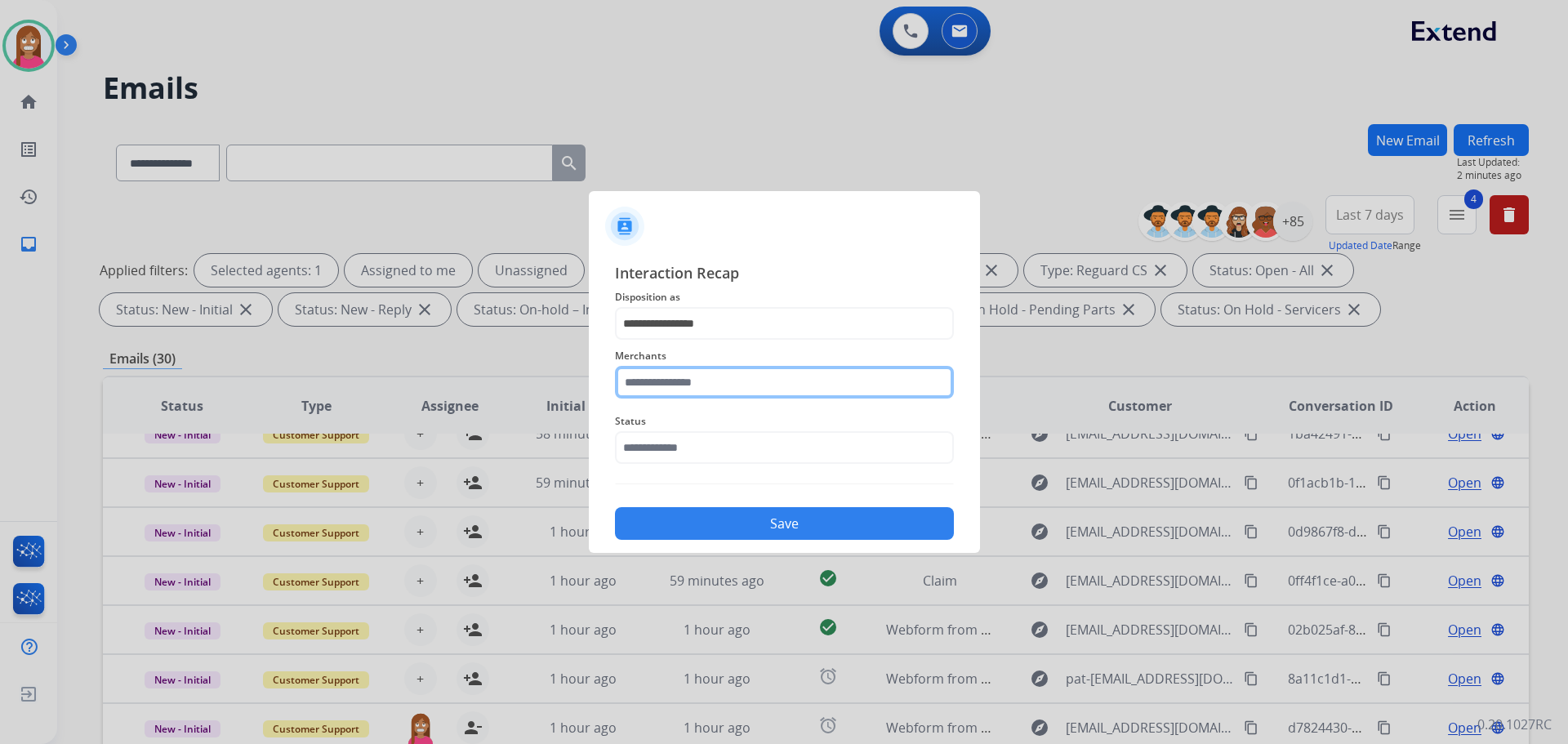
click at [629, 385] on input "text" at bounding box center [784, 382] width 339 height 33
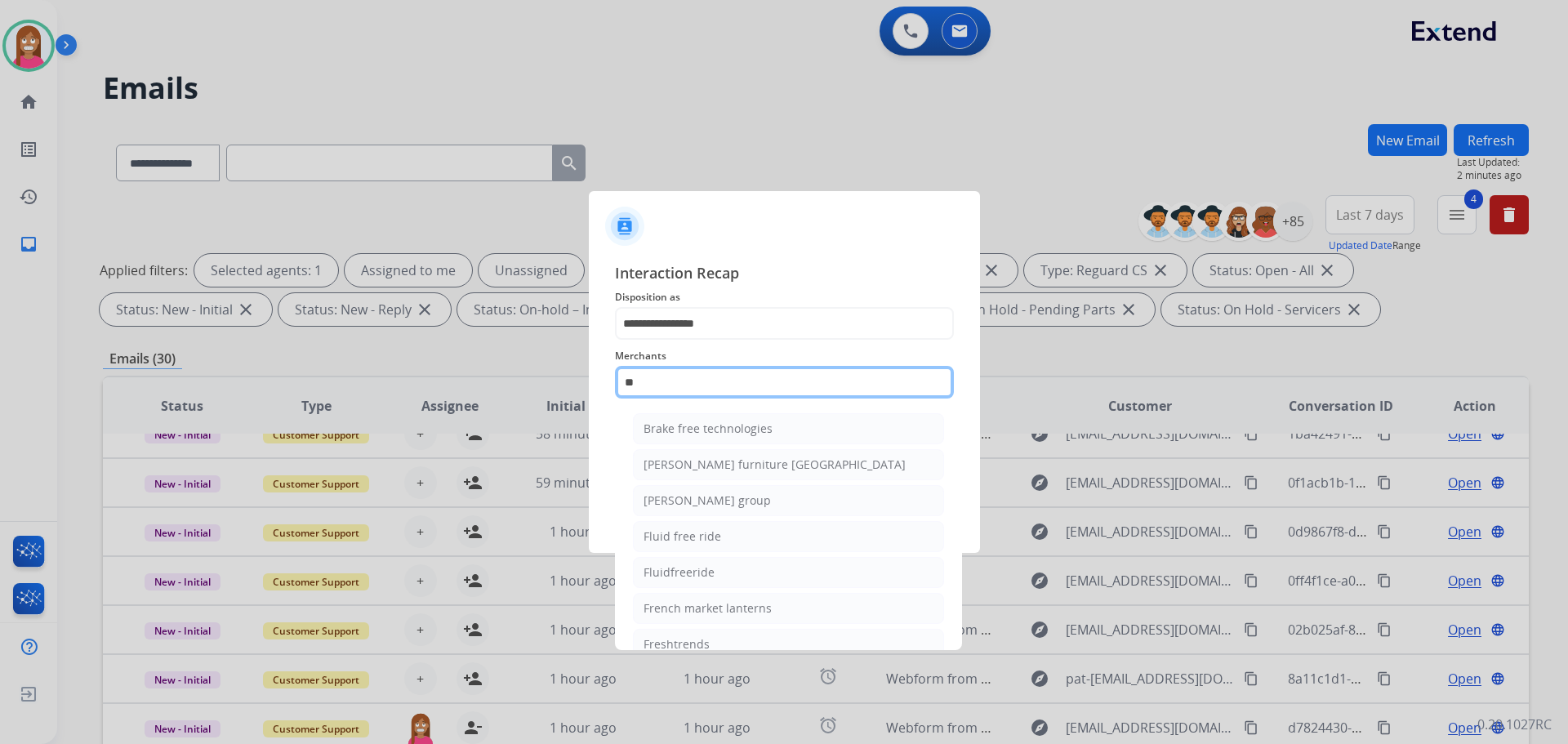
type input "*"
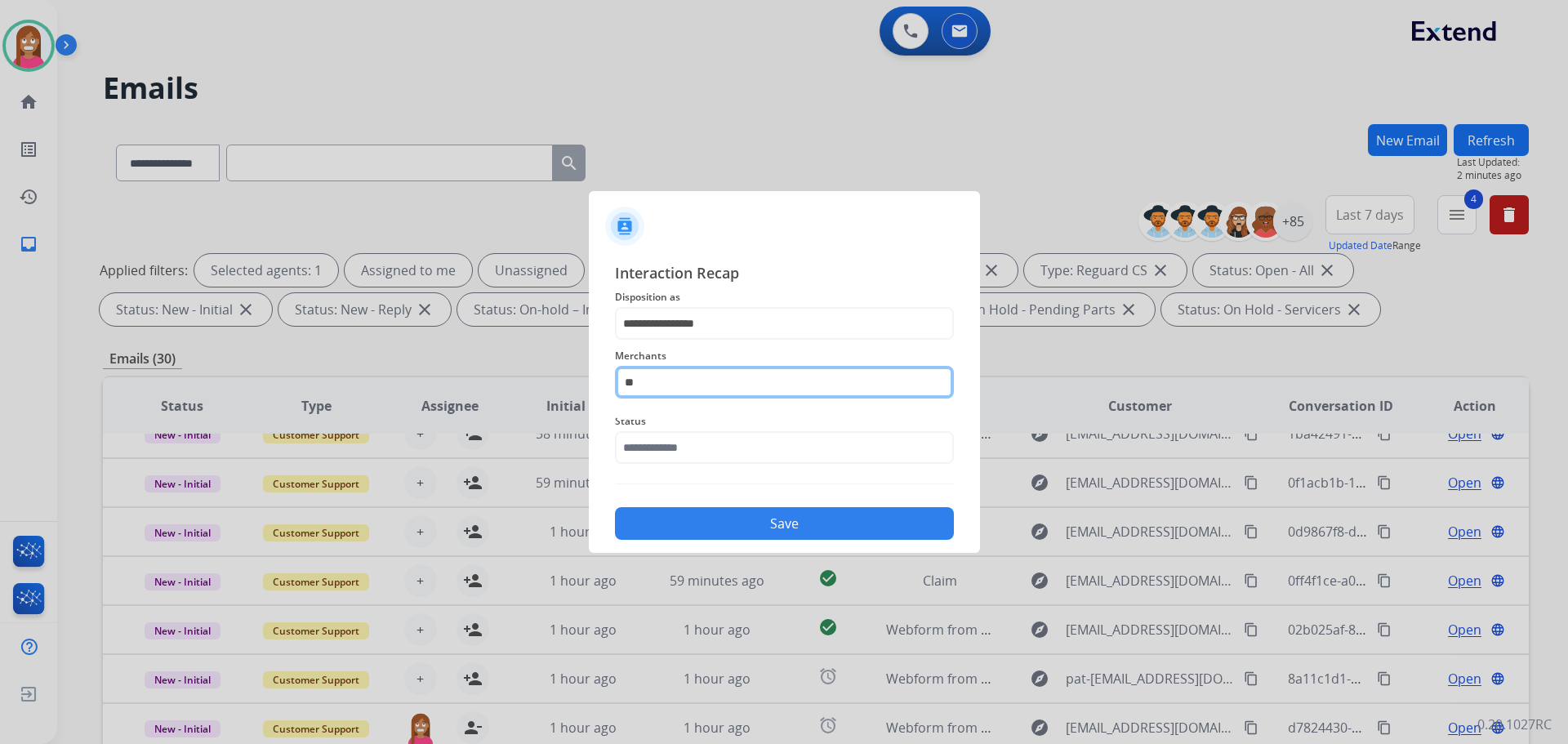
type input "*"
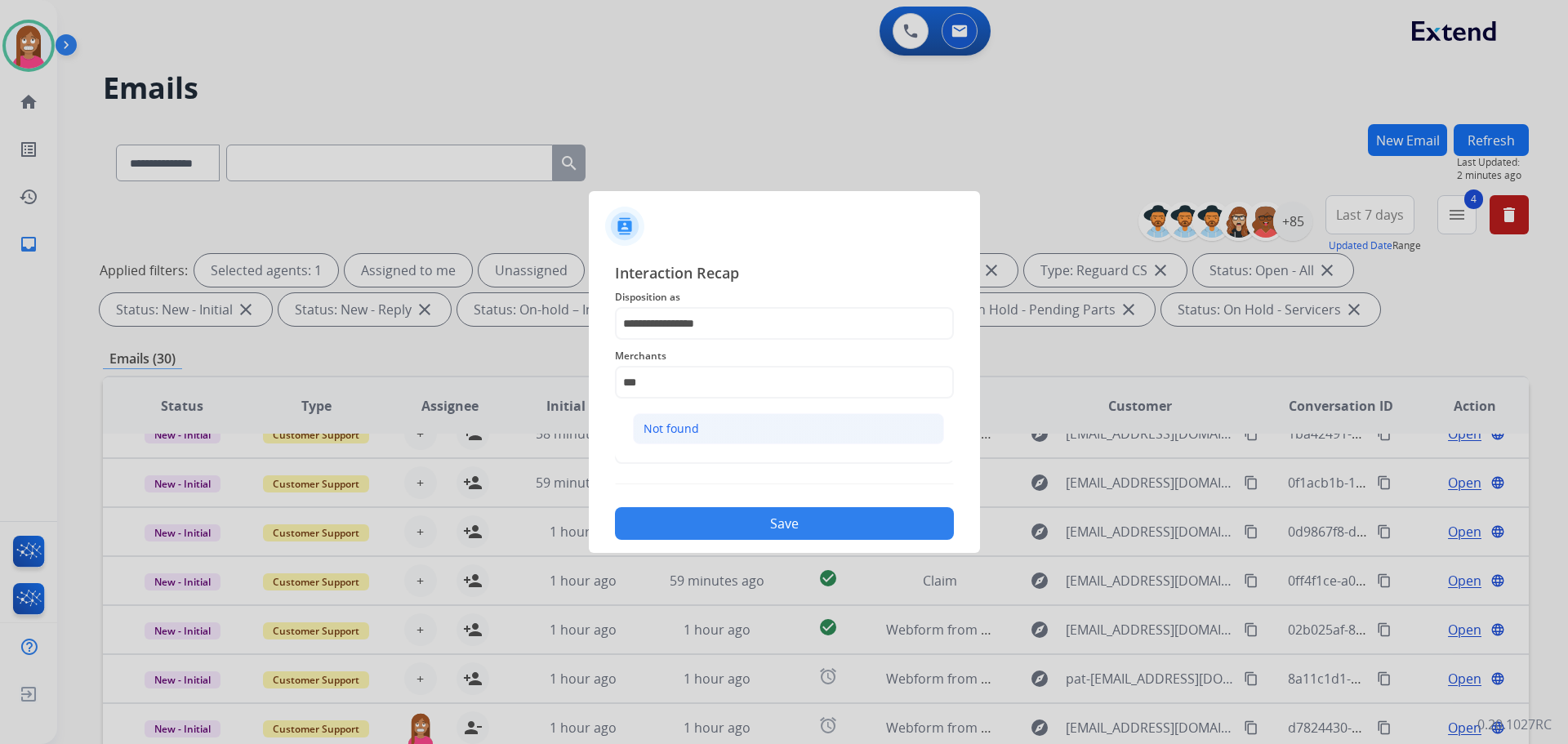
click at [653, 438] on li "Not found" at bounding box center [789, 429] width 311 height 31
type input "*********"
click at [653, 445] on input "text" at bounding box center [784, 447] width 339 height 33
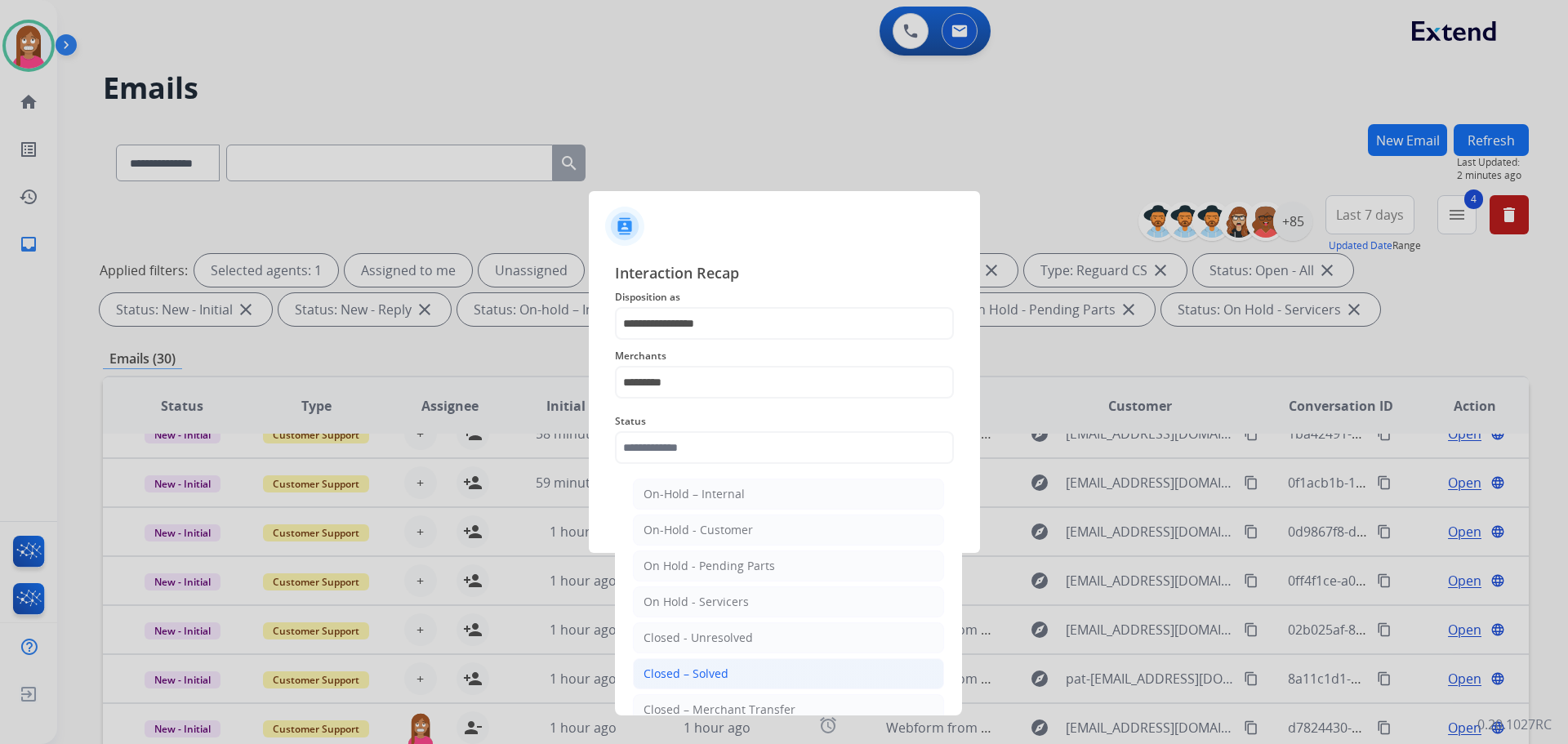
click at [655, 660] on li "Closed – Solved" at bounding box center [789, 674] width 311 height 31
type input "**********"
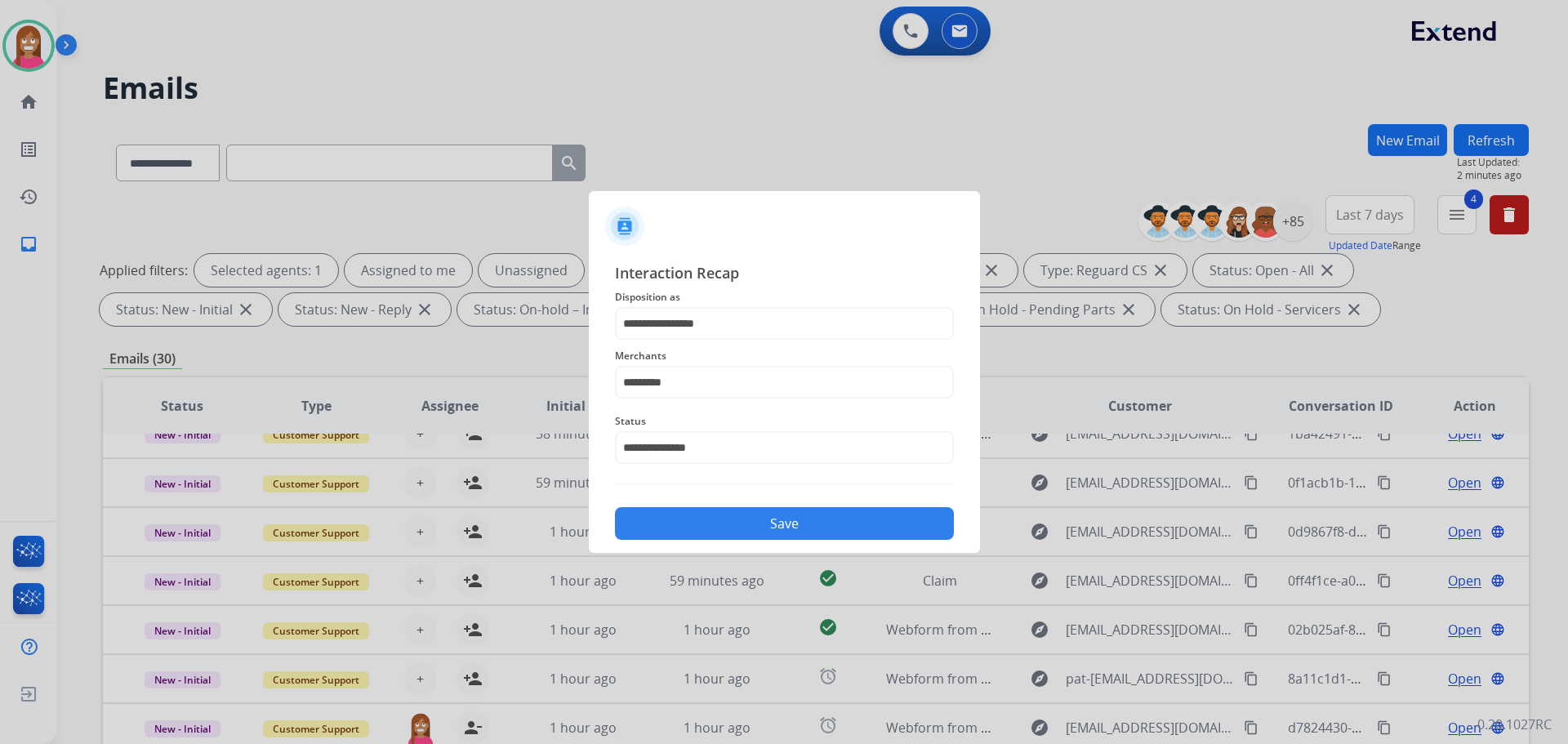
drag, startPoint x: 695, startPoint y: 514, endPoint x: 701, endPoint y: 527, distance: 14.3
click at [701, 527] on button "Save" at bounding box center [784, 523] width 339 height 33
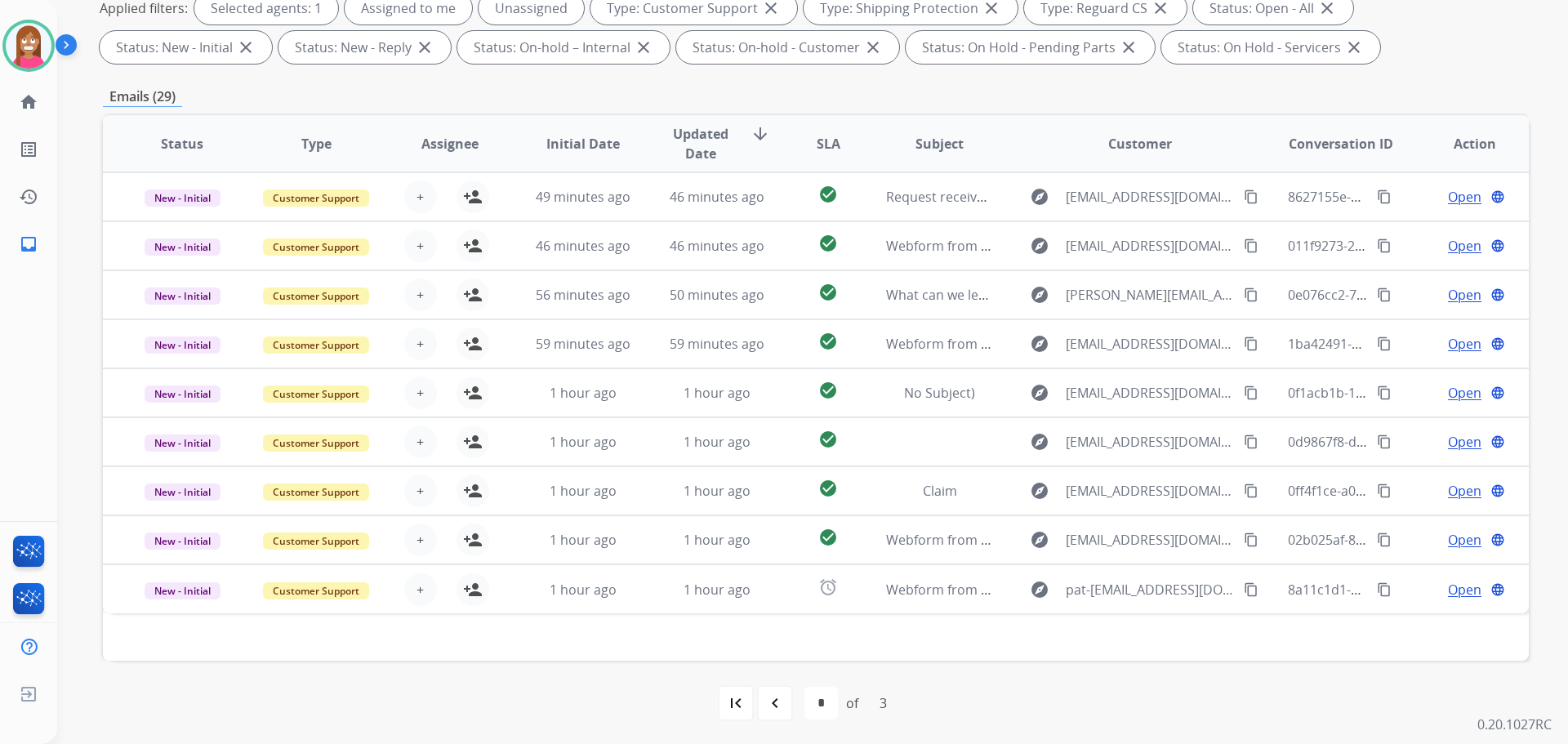
scroll to position [264, 0]
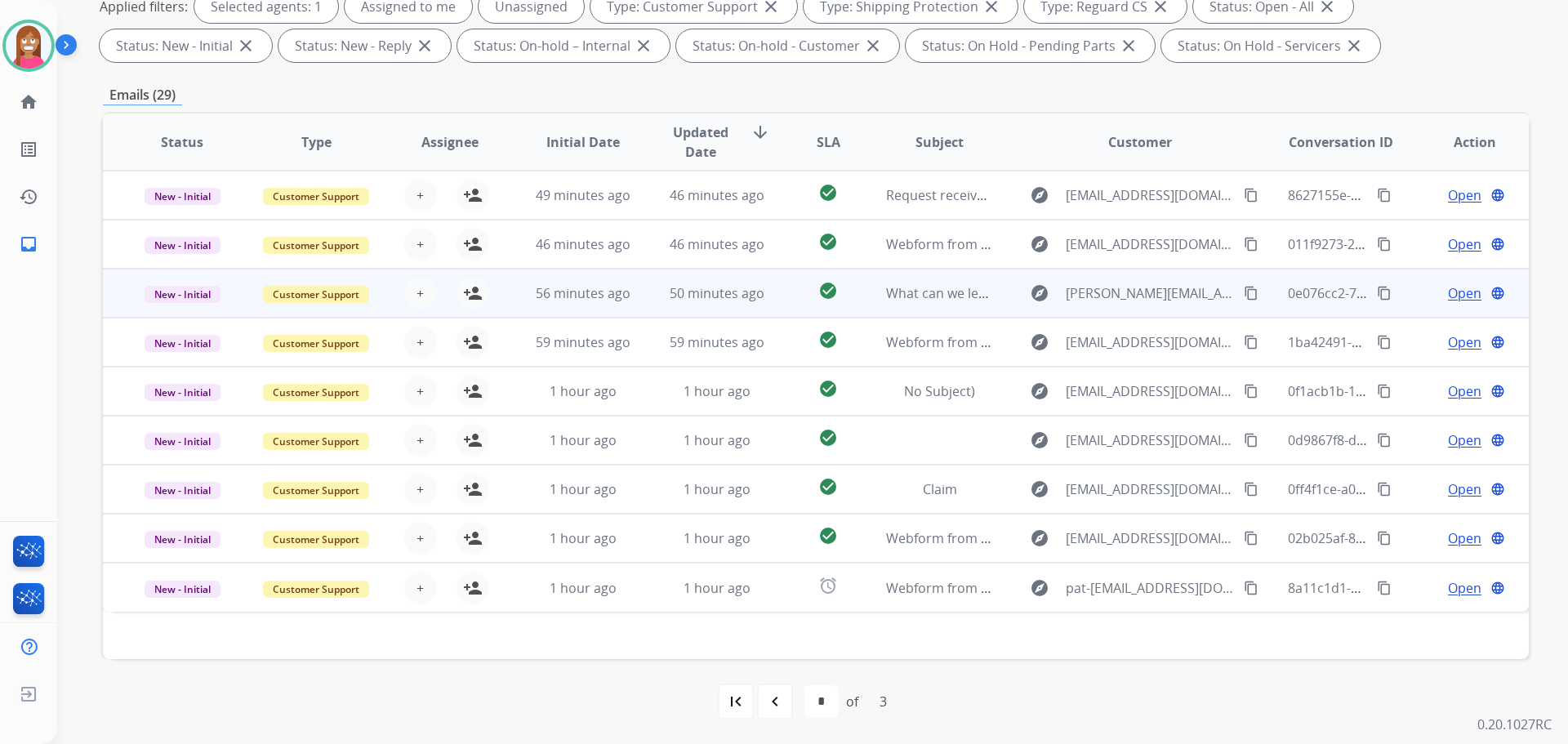
click at [658, 301] on td "50 minutes ago" at bounding box center [705, 293] width 134 height 49
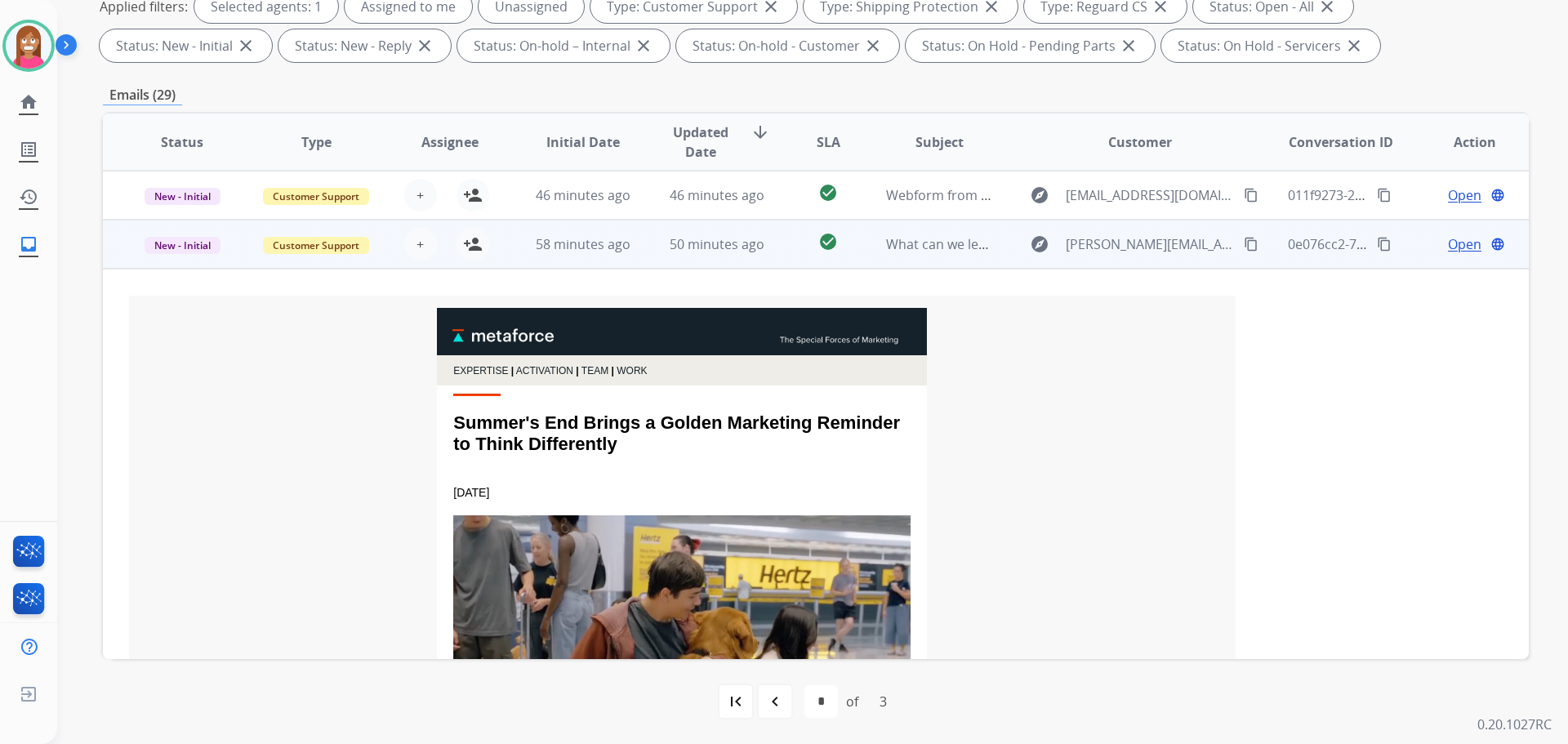
scroll to position [0, 0]
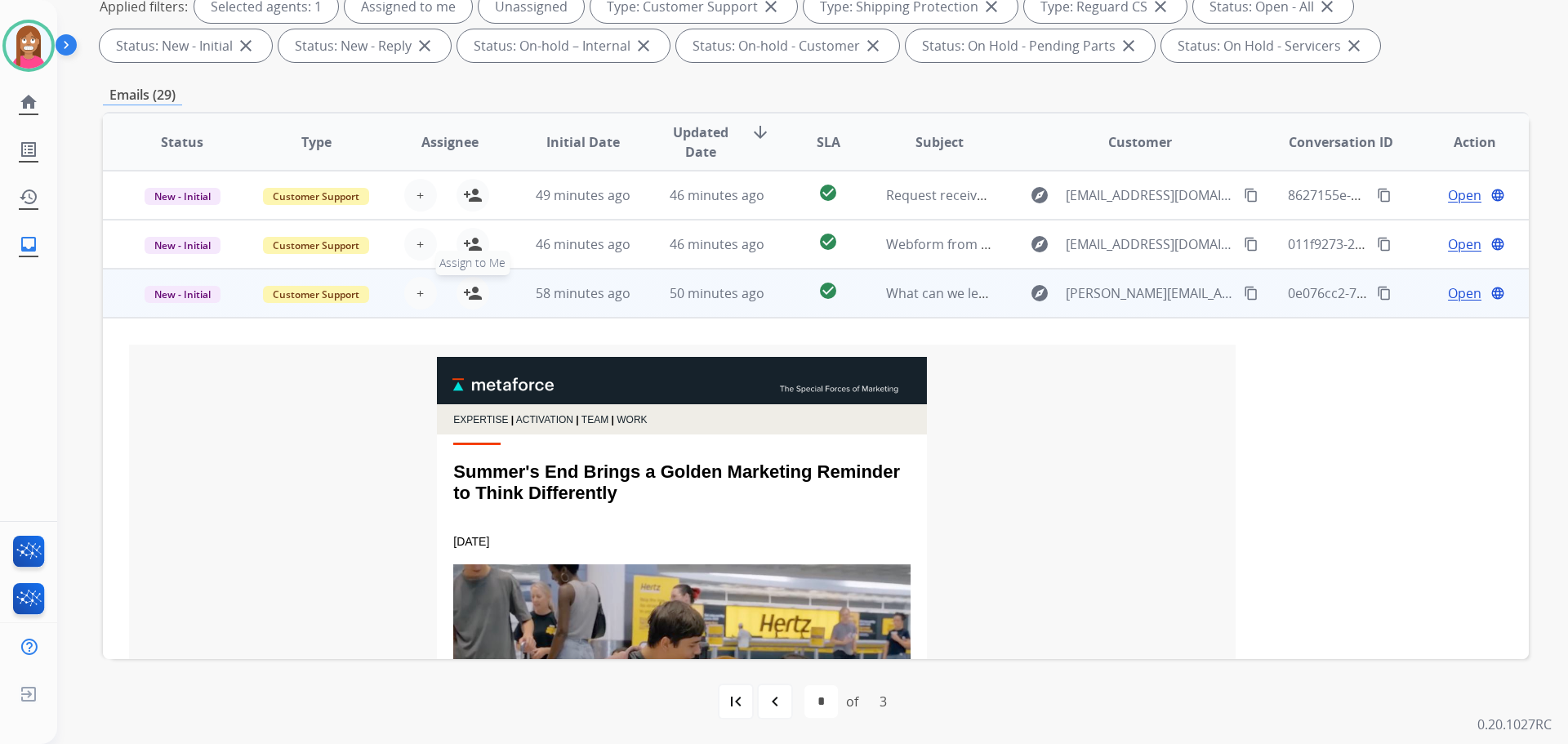
click at [466, 297] on mat-icon "person_add" at bounding box center [473, 293] width 19 height 19
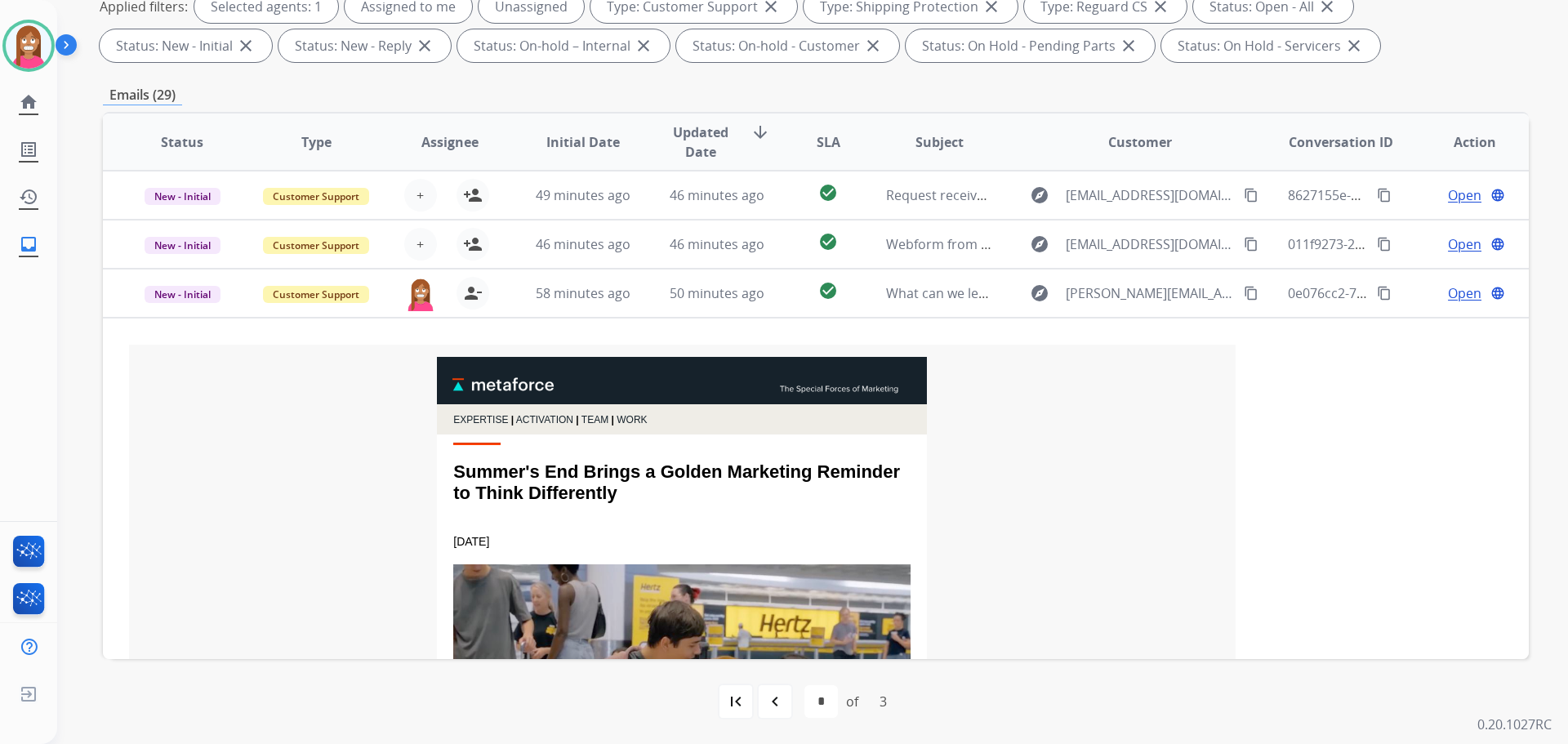
scroll to position [245, 0]
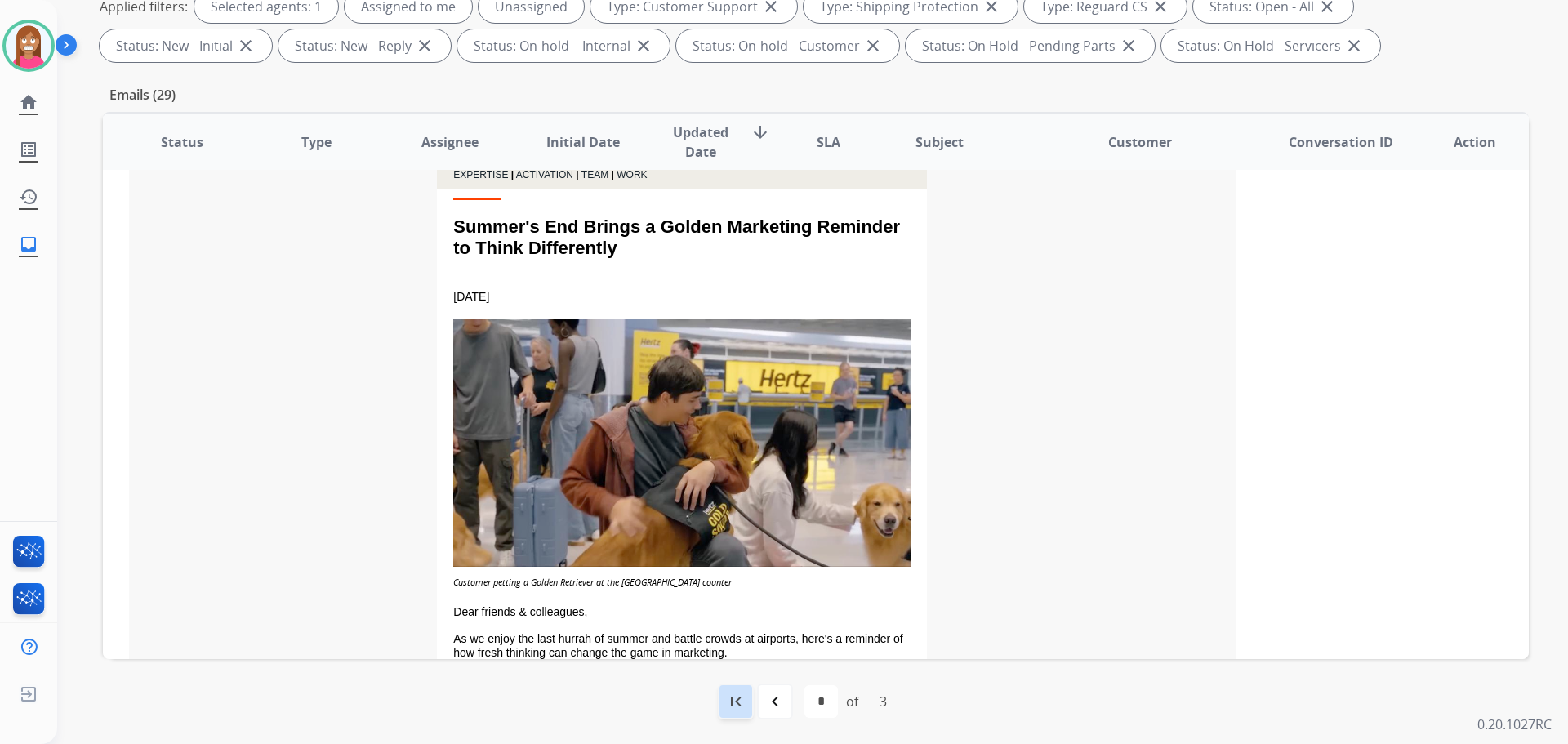
click at [727, 703] on mat-icon "first_page" at bounding box center [736, 701] width 19 height 19
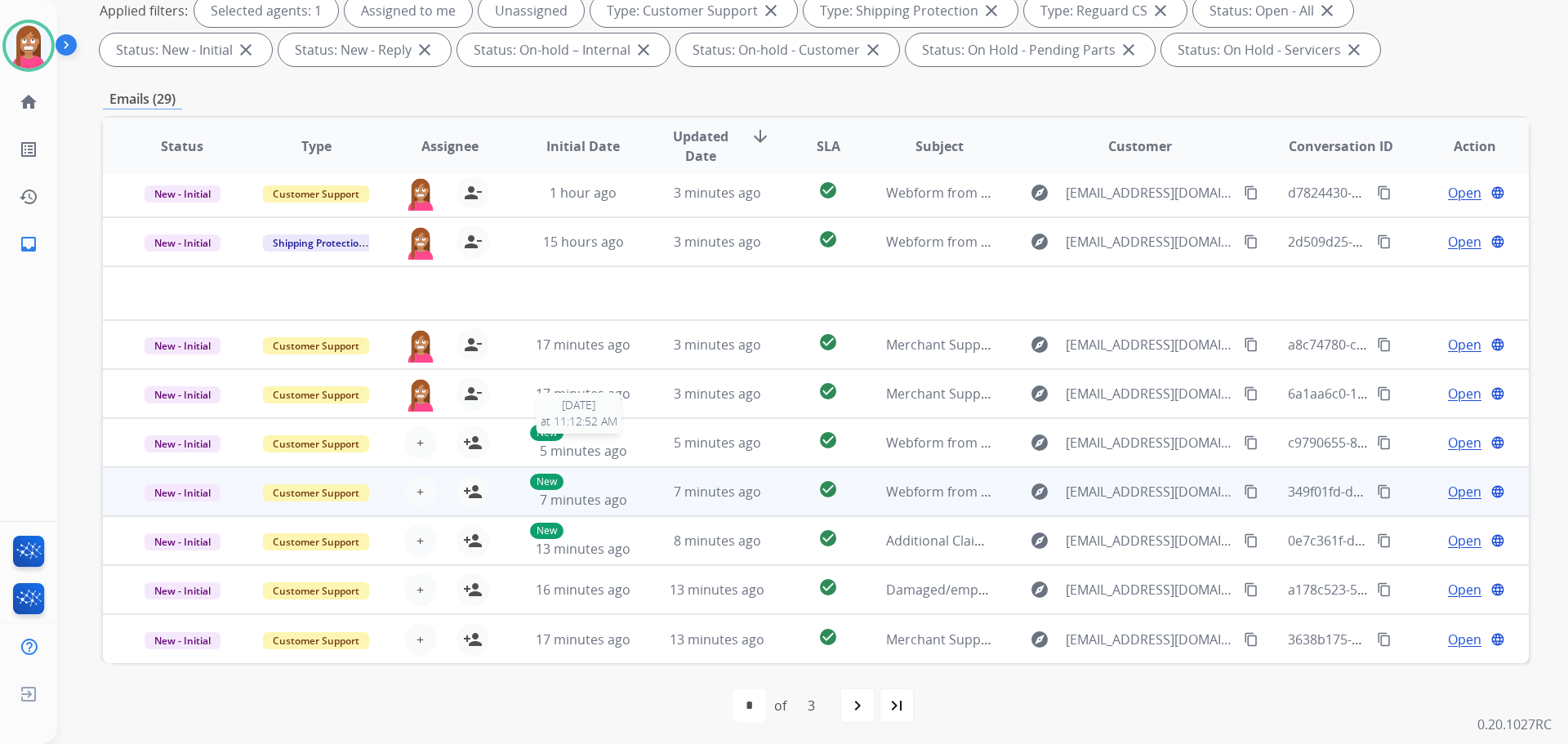
scroll to position [264, 0]
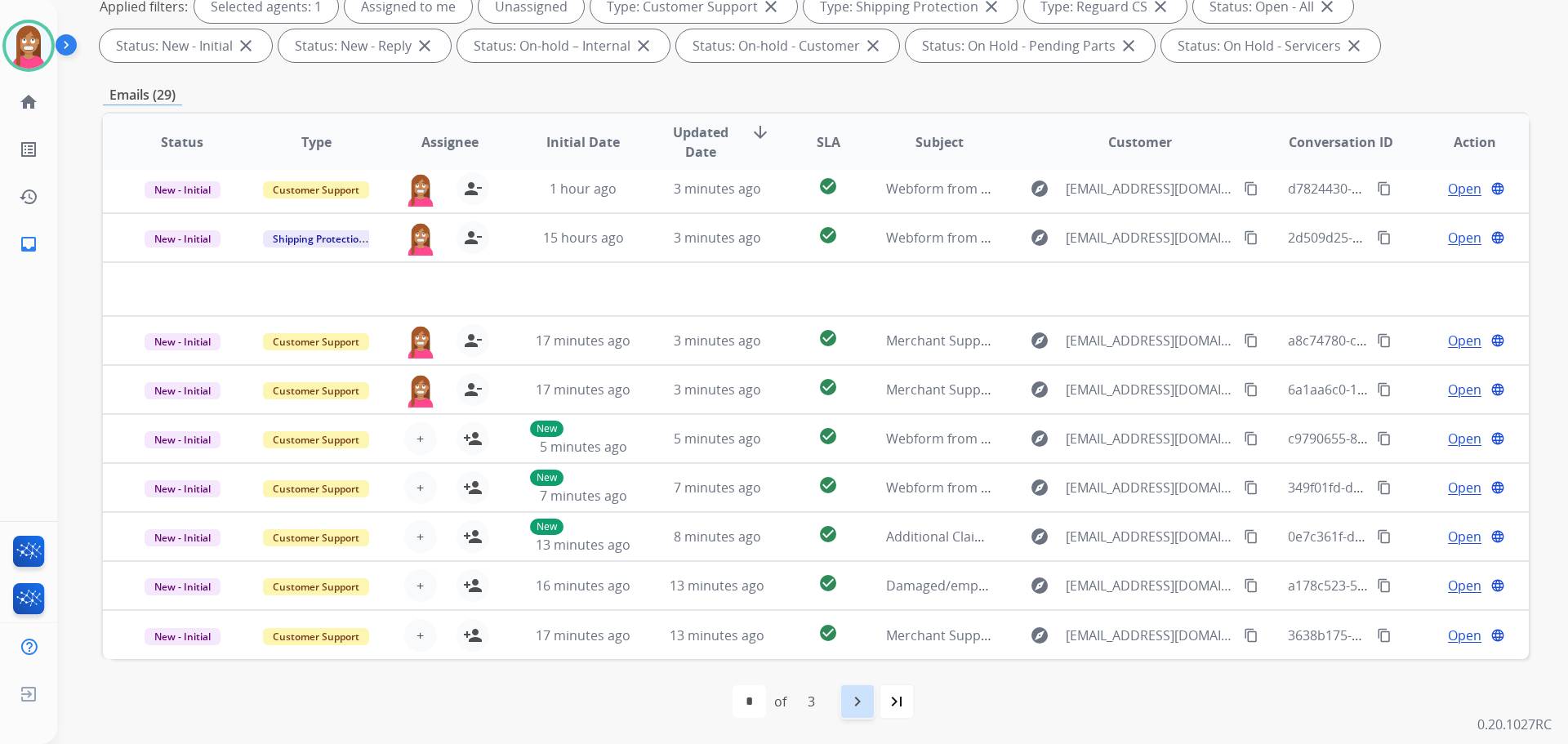
click at [853, 716] on div "navigate_next" at bounding box center [857, 701] width 36 height 36
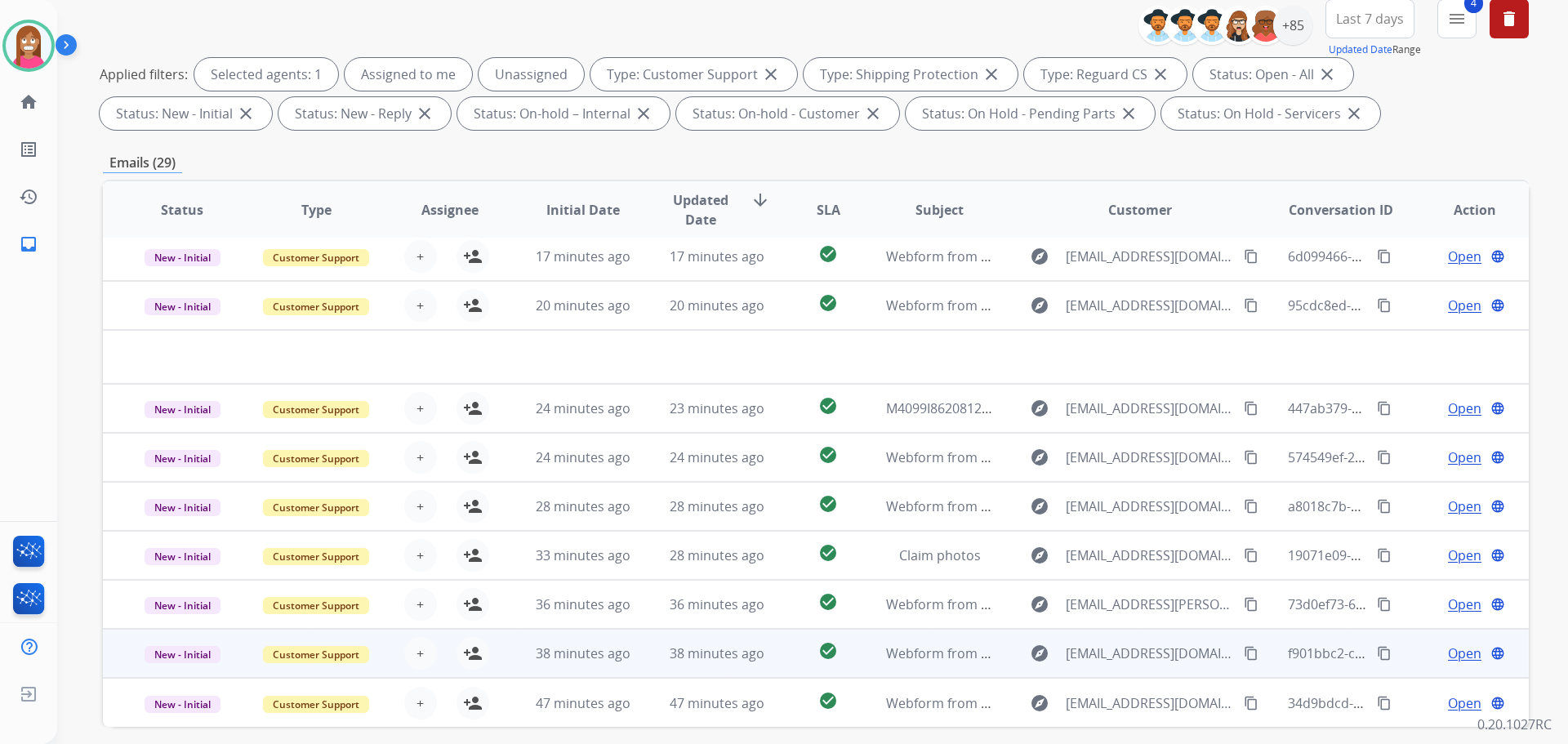
scroll to position [245, 0]
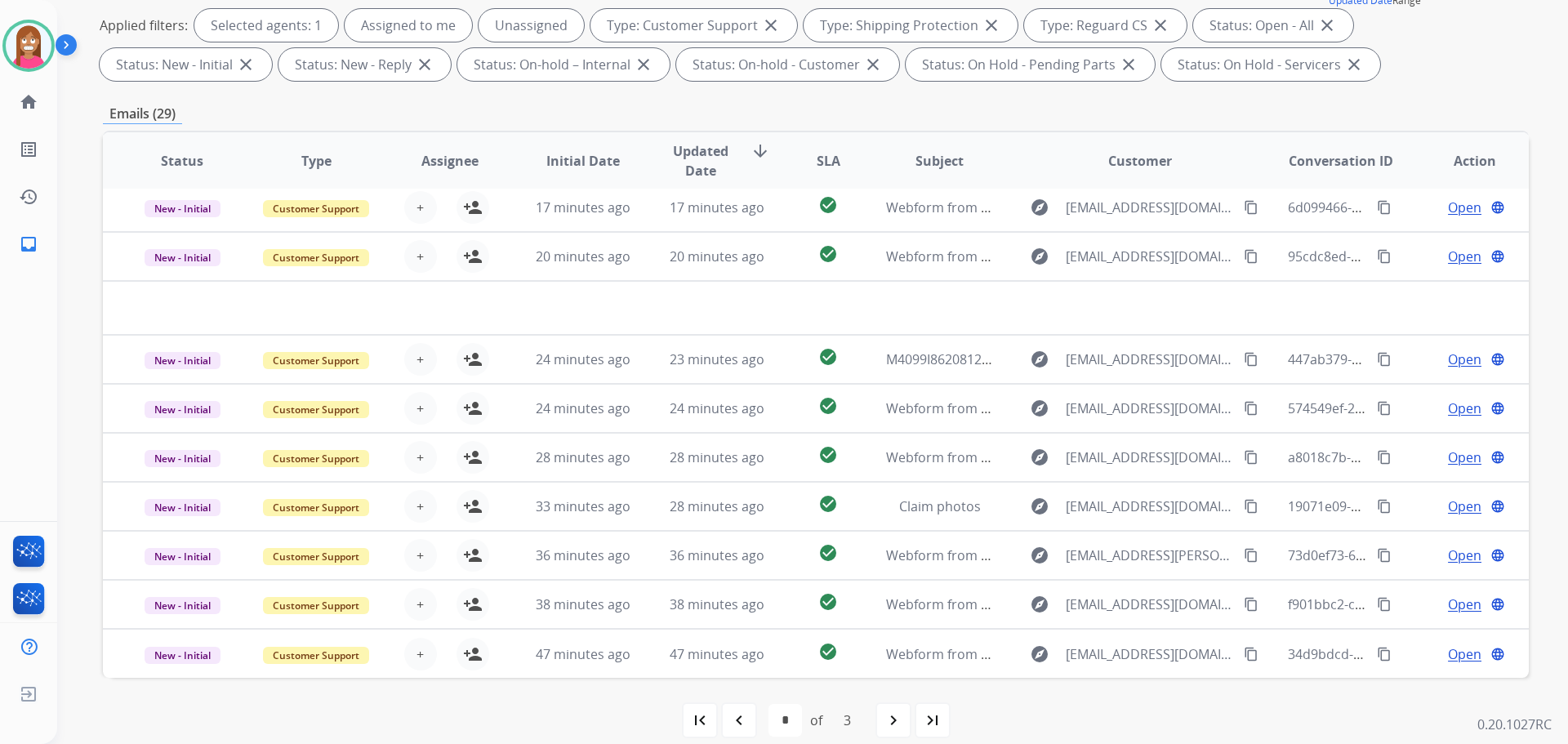
click at [718, 721] on div "first_page navigate_before * * * of 3 navigate_next last_page" at bounding box center [816, 721] width 1426 height 33
click at [727, 716] on div "navigate_before" at bounding box center [738, 720] width 36 height 36
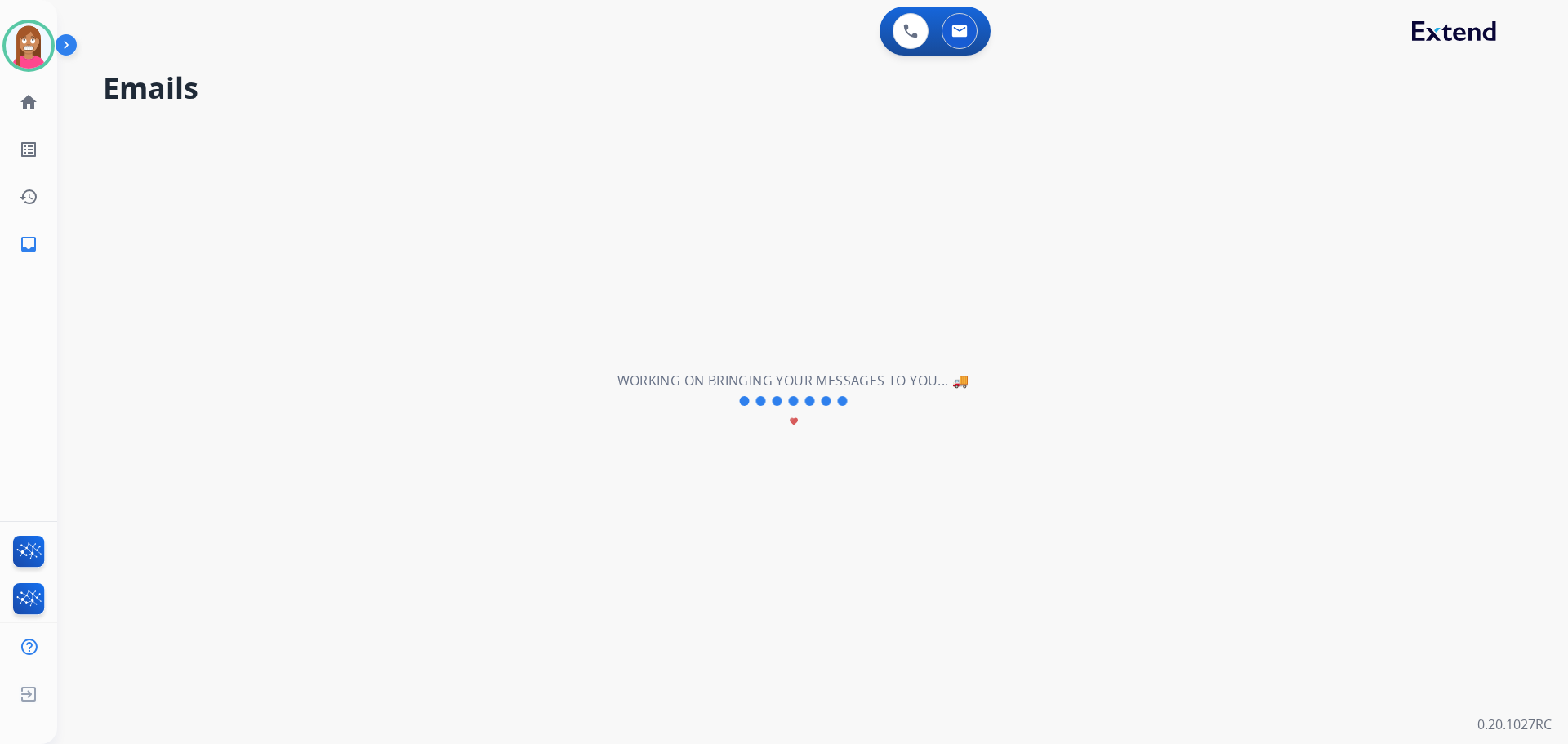
scroll to position [0, 0]
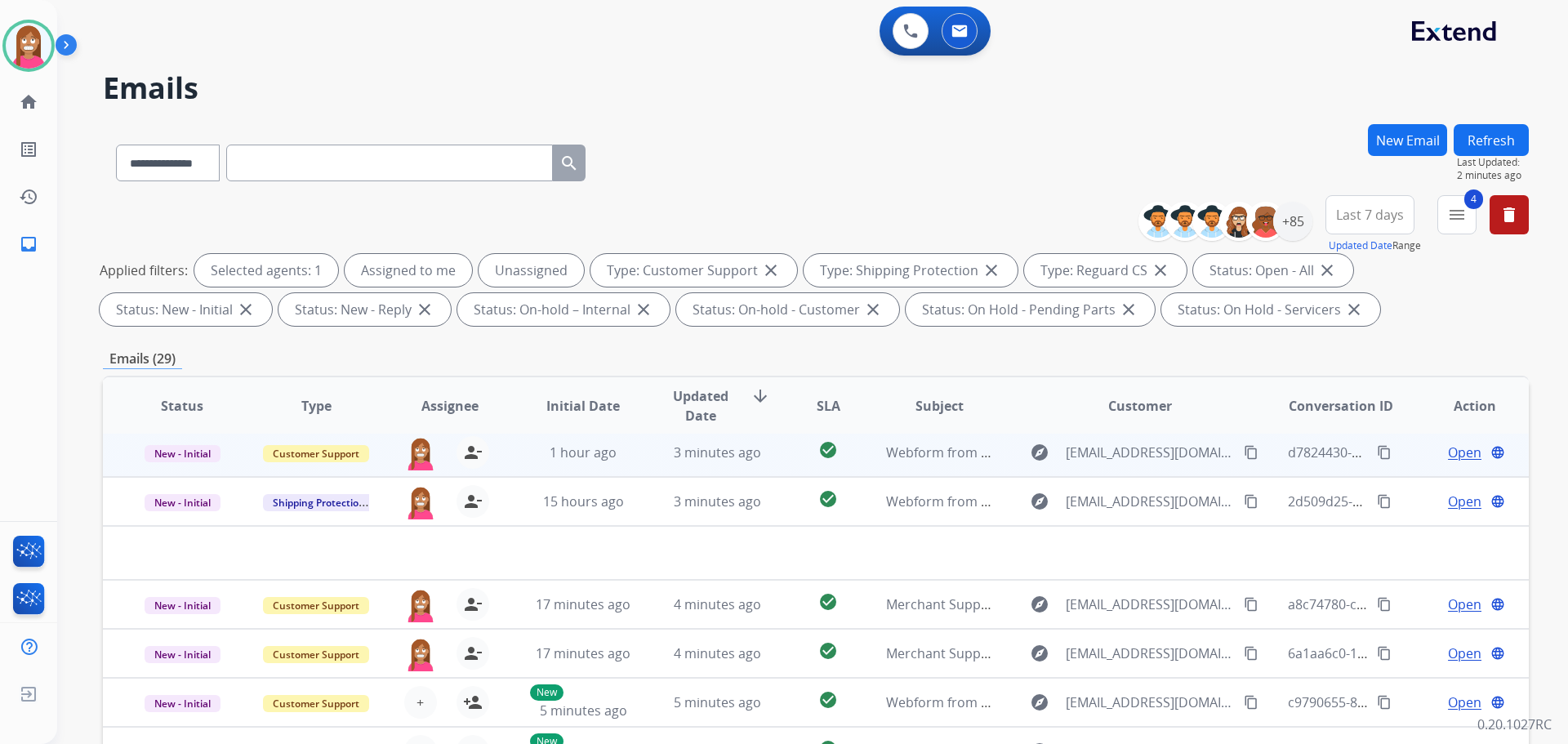
click at [646, 461] on td "3 minutes ago" at bounding box center [705, 452] width 134 height 49
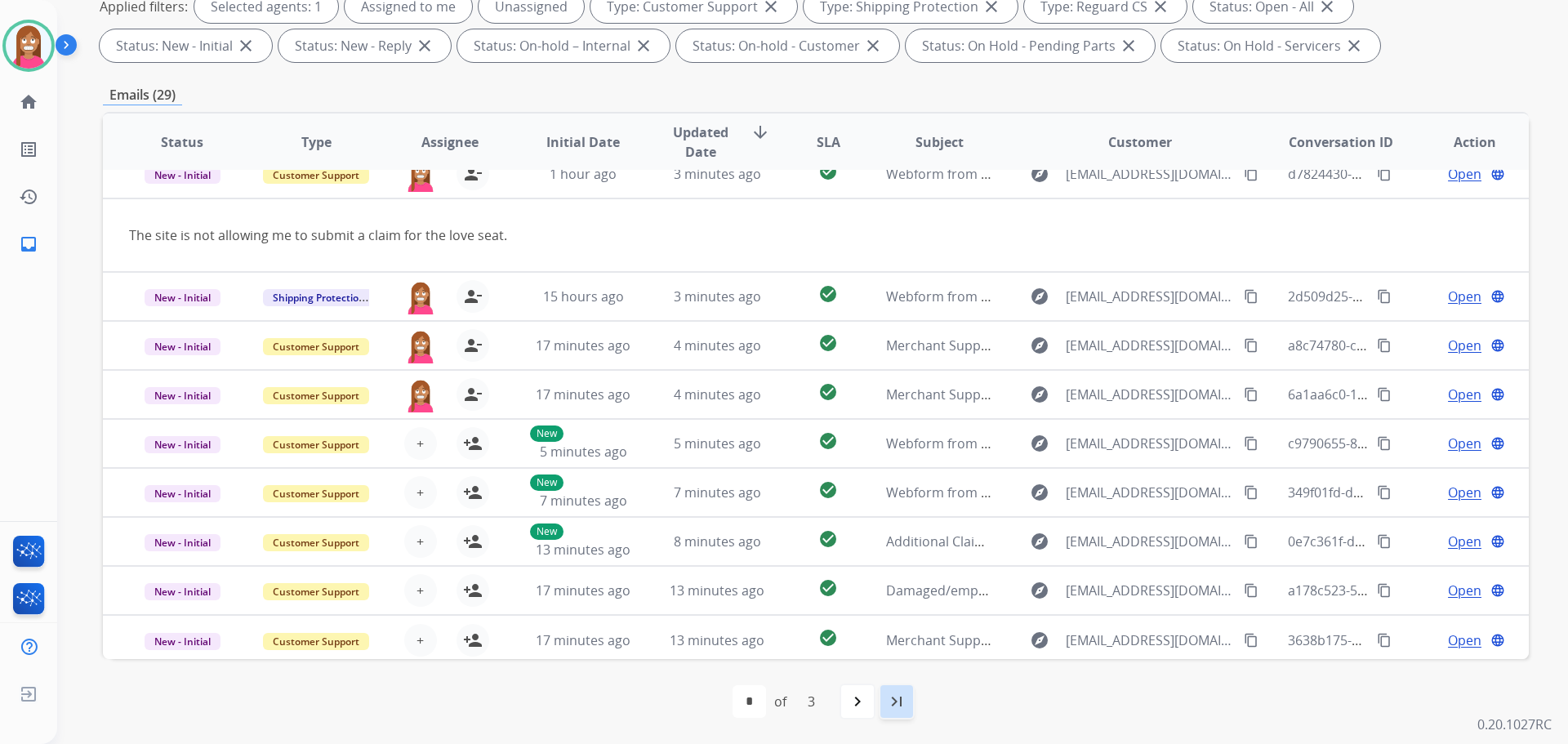
scroll to position [75, 0]
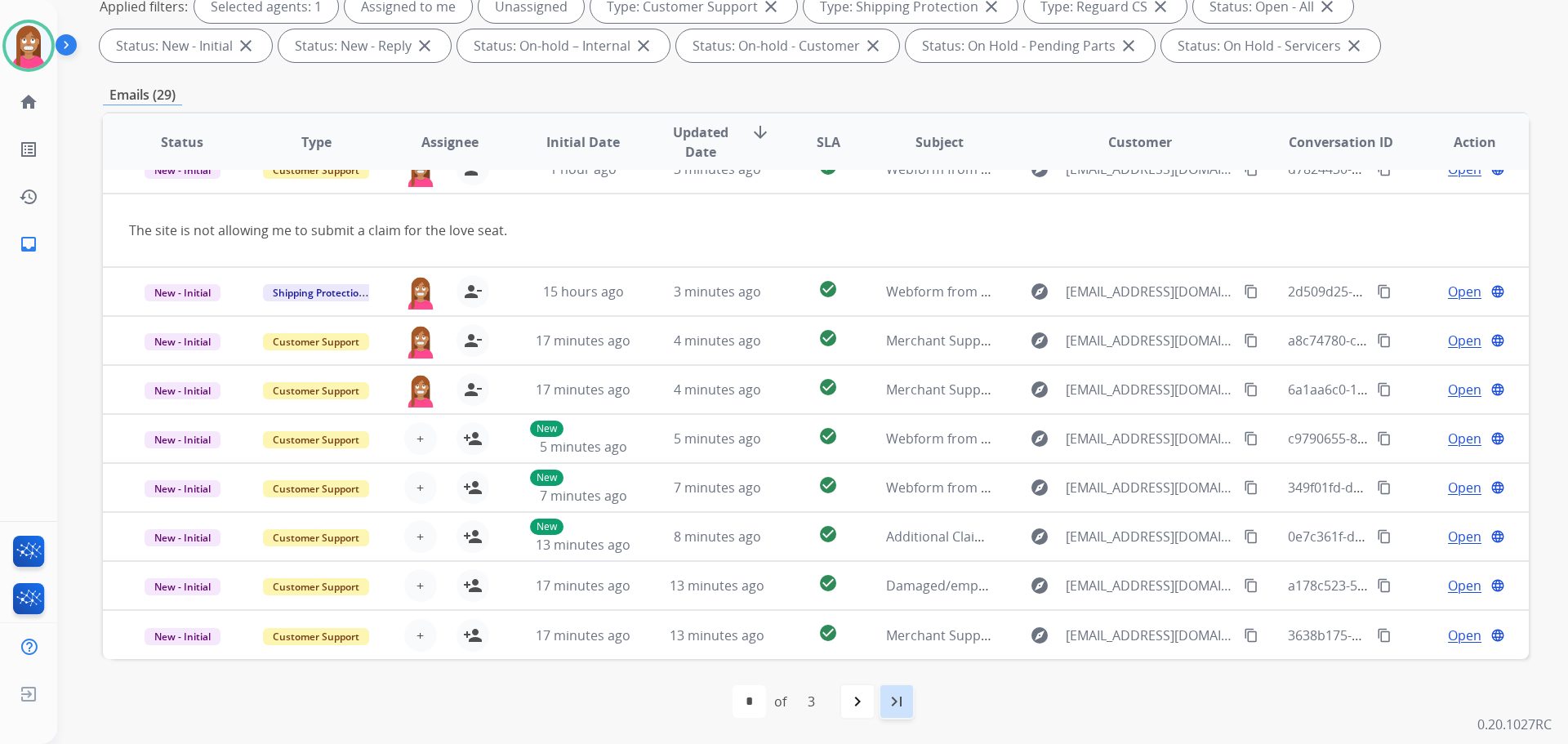
click at [897, 695] on mat-icon "last_page" at bounding box center [897, 701] width 19 height 19
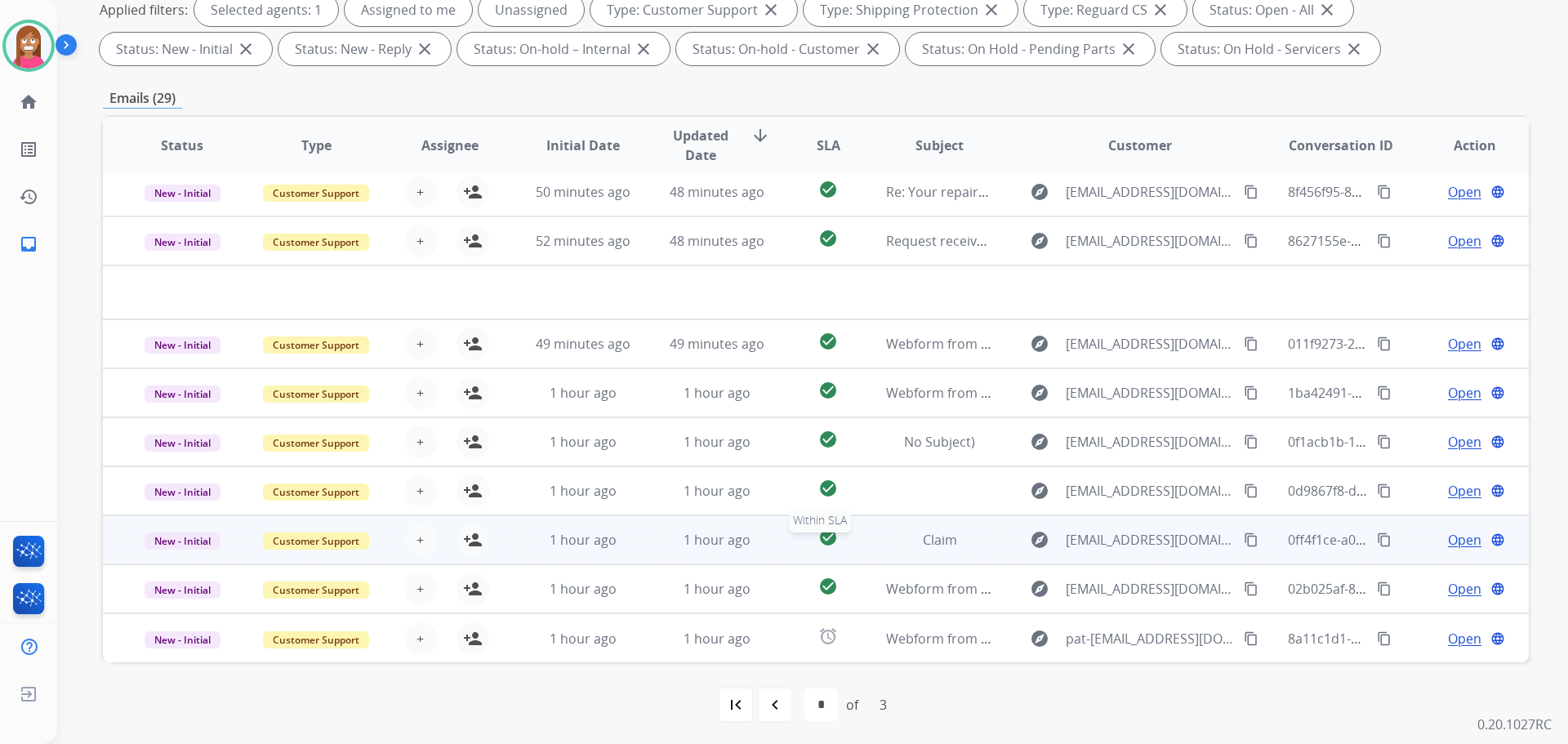
scroll to position [264, 0]
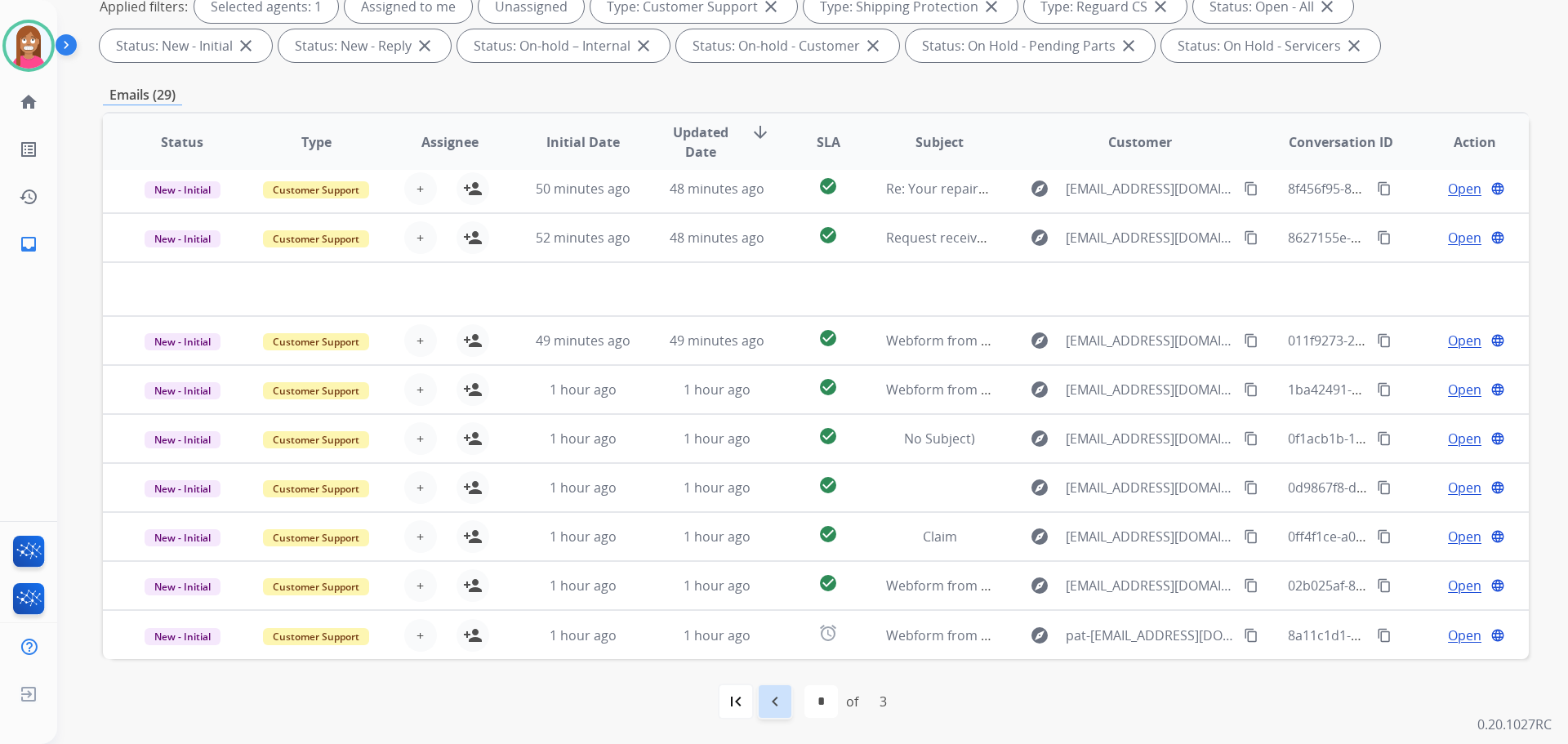
click at [772, 707] on mat-icon "navigate_before" at bounding box center [775, 701] width 19 height 19
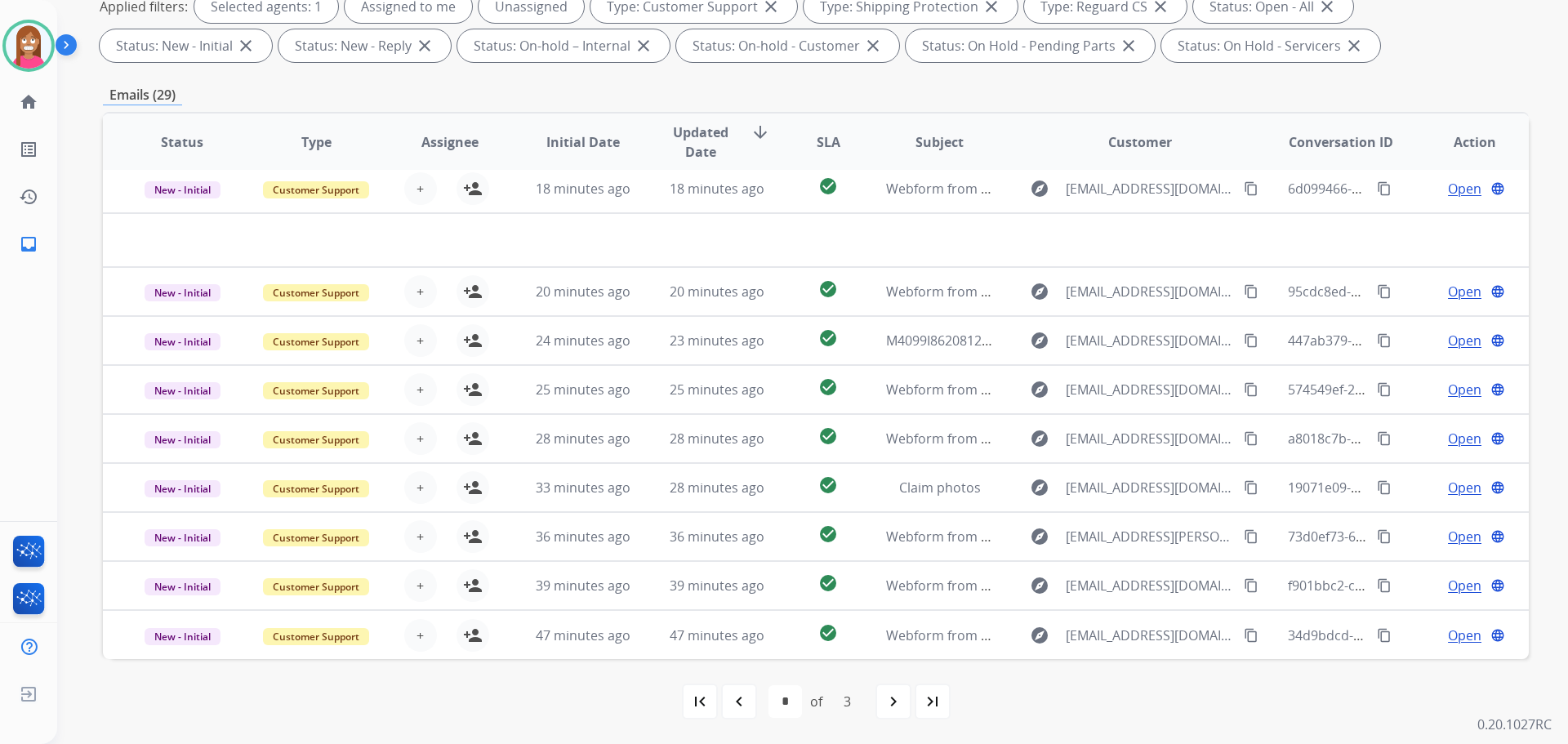
click at [749, 706] on div "navigate_before" at bounding box center [738, 701] width 36 height 36
select select "*"
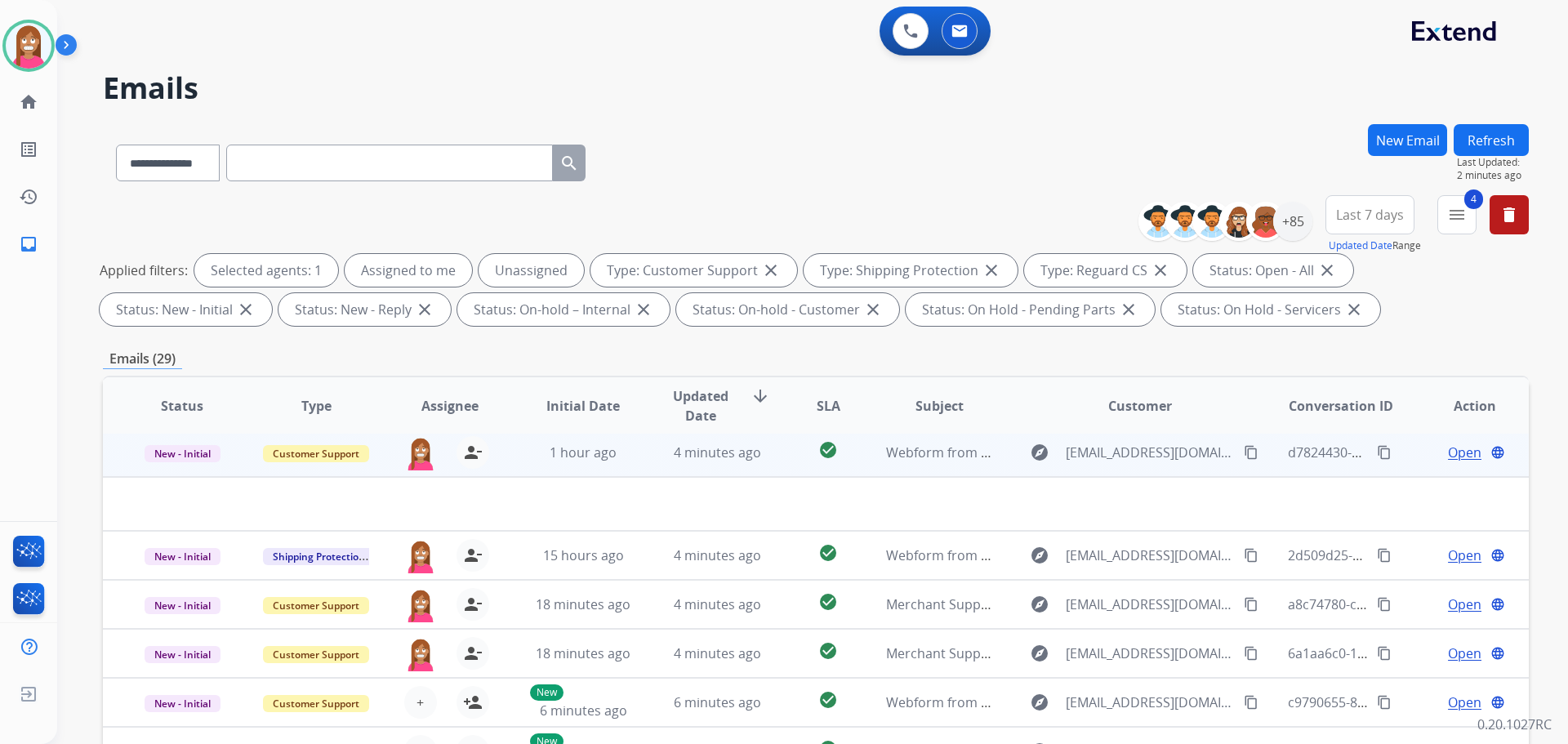
scroll to position [0, 0]
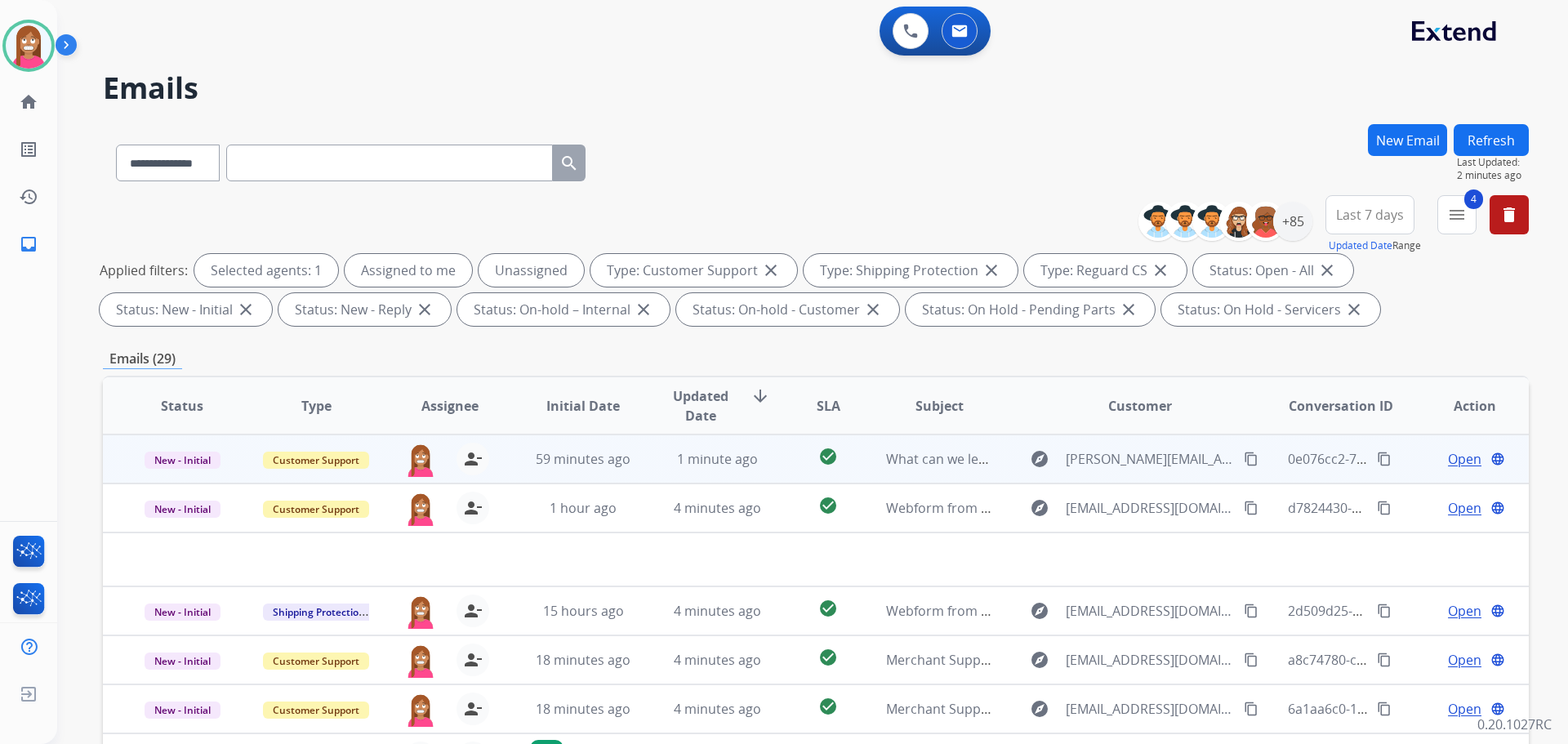
click at [662, 475] on td "1 minute ago" at bounding box center [705, 459] width 134 height 49
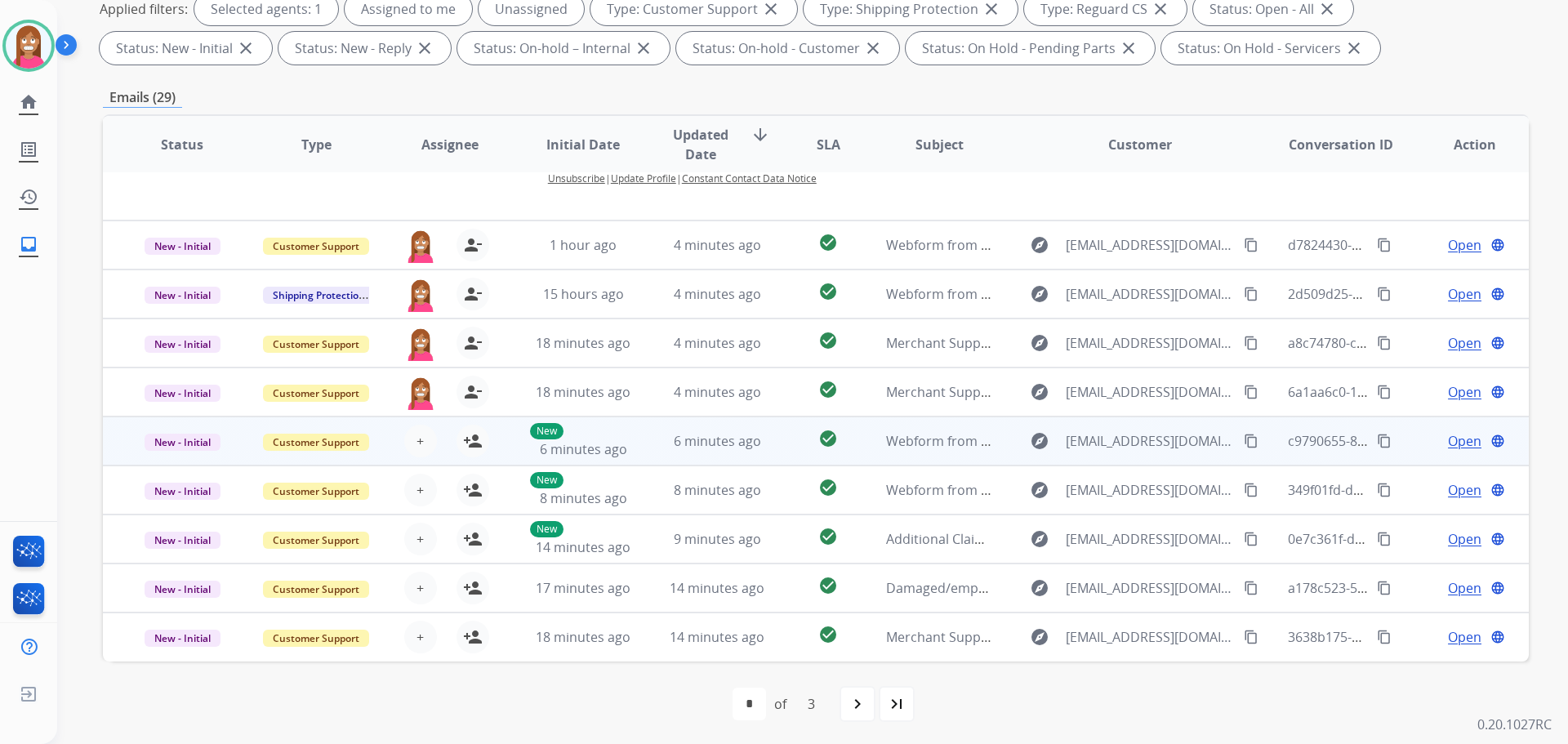
scroll to position [264, 0]
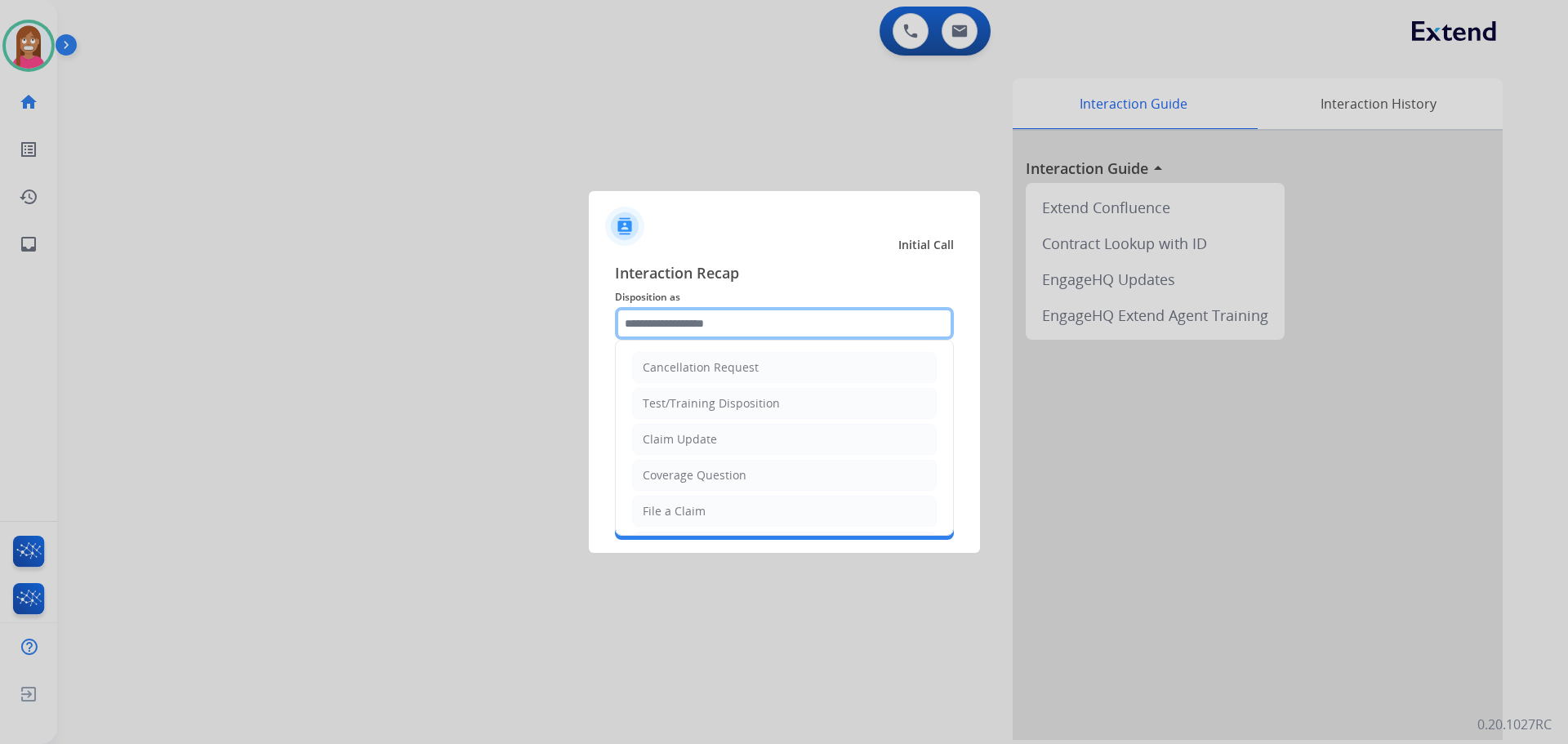
click at [772, 317] on input "text" at bounding box center [784, 324] width 339 height 33
click at [668, 455] on li "Claim Update" at bounding box center [784, 440] width 304 height 31
type input "**********"
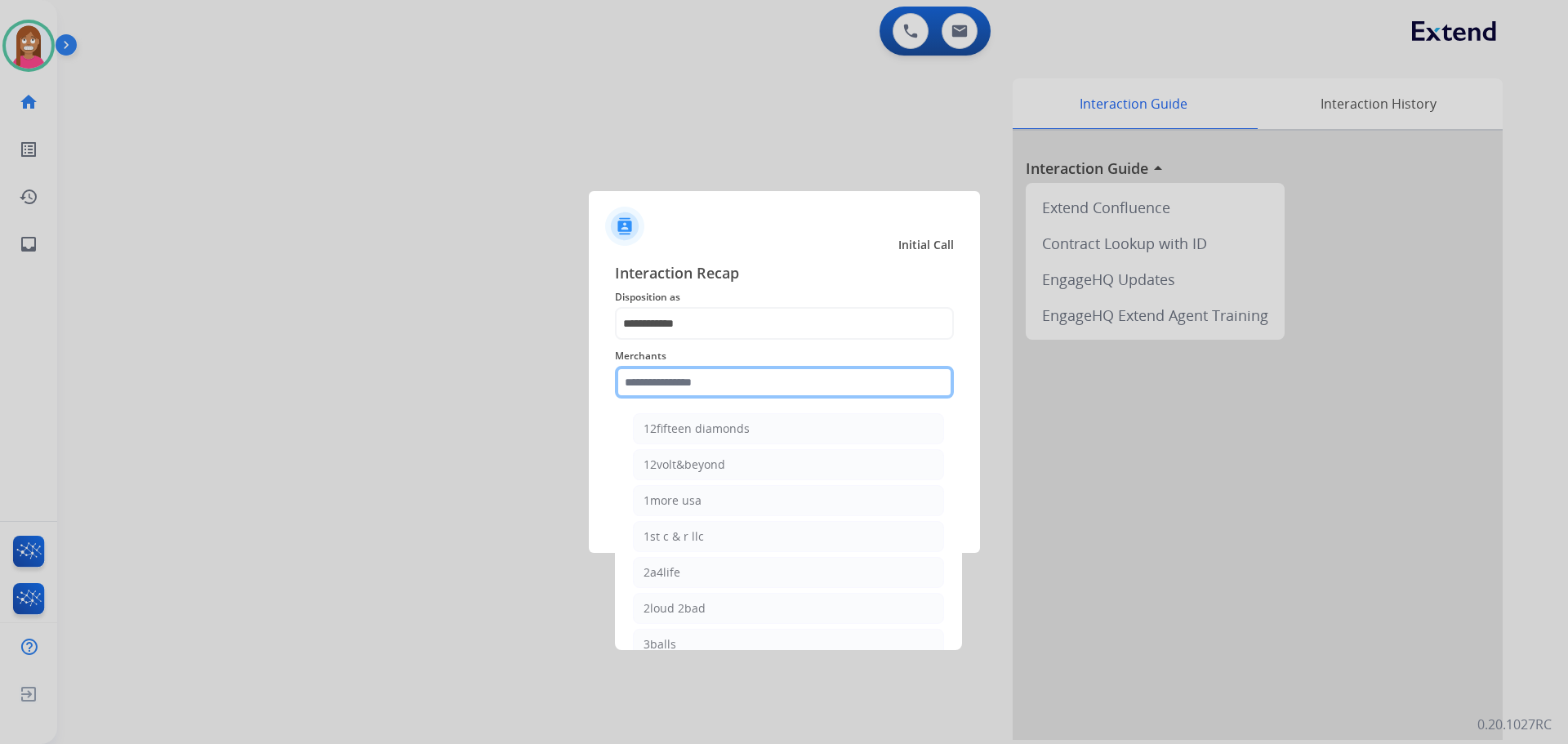
click at [657, 384] on input "text" at bounding box center [784, 382] width 339 height 33
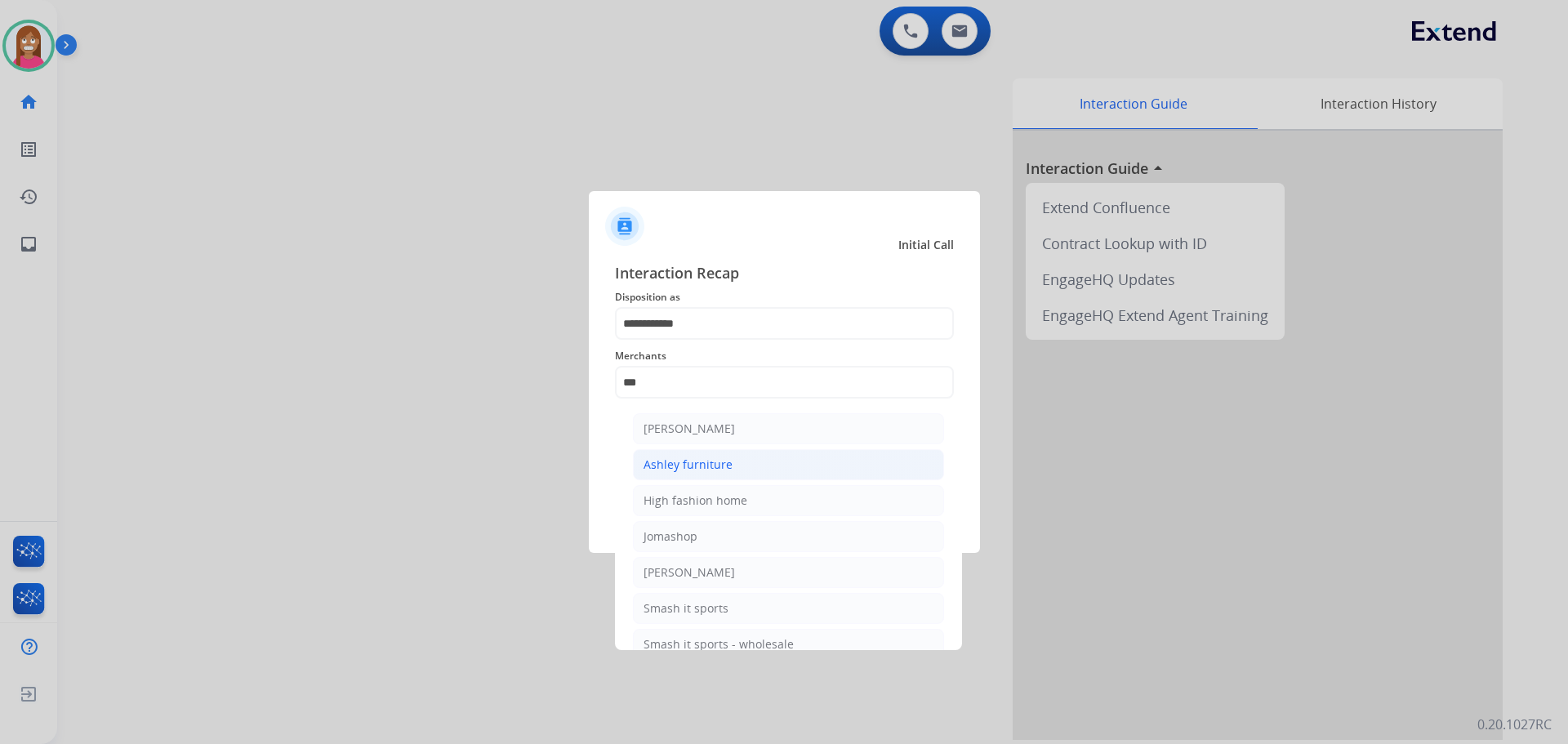
click at [680, 460] on div "Ashley furniture" at bounding box center [689, 464] width 89 height 17
type input "**********"
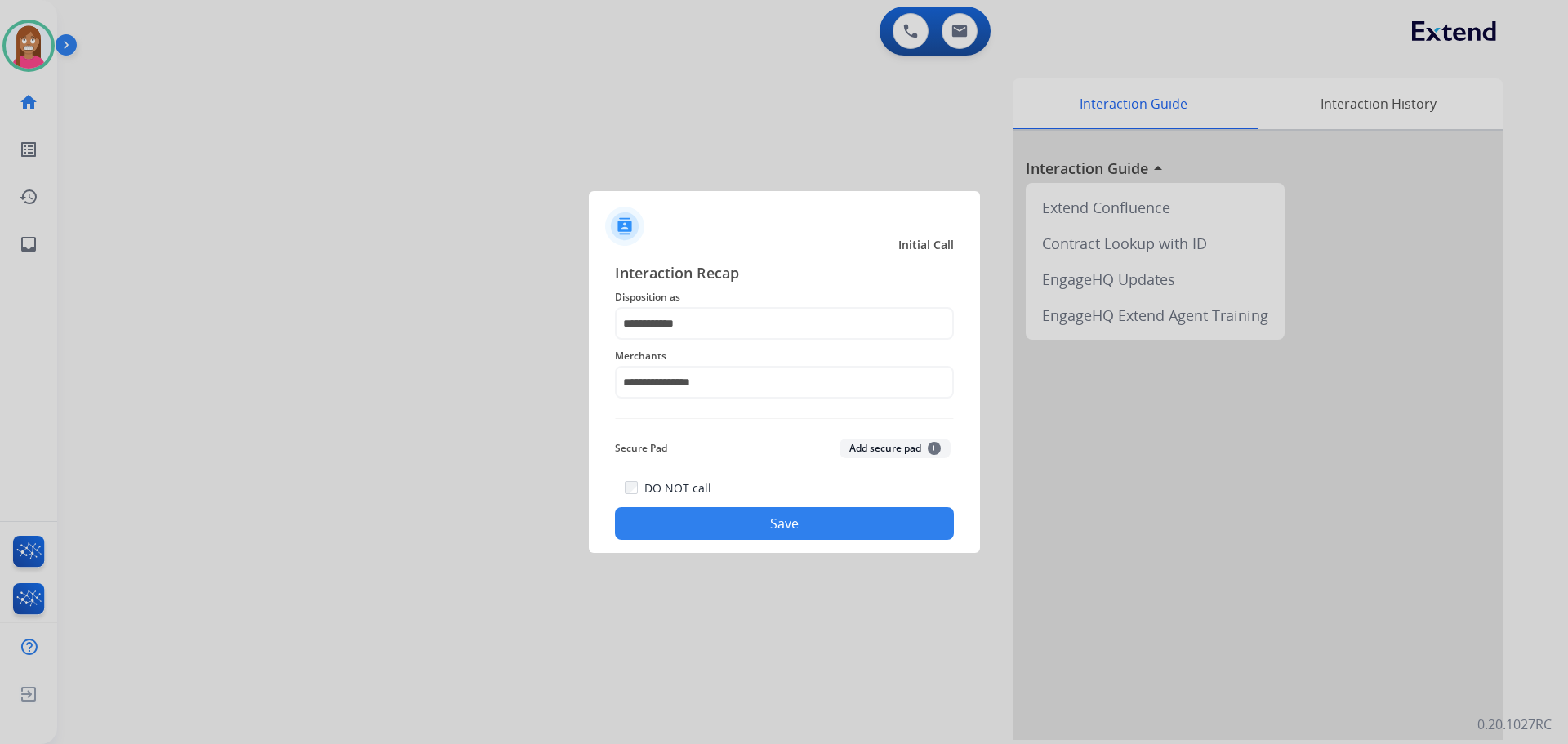
click at [708, 523] on button "Save" at bounding box center [784, 523] width 339 height 33
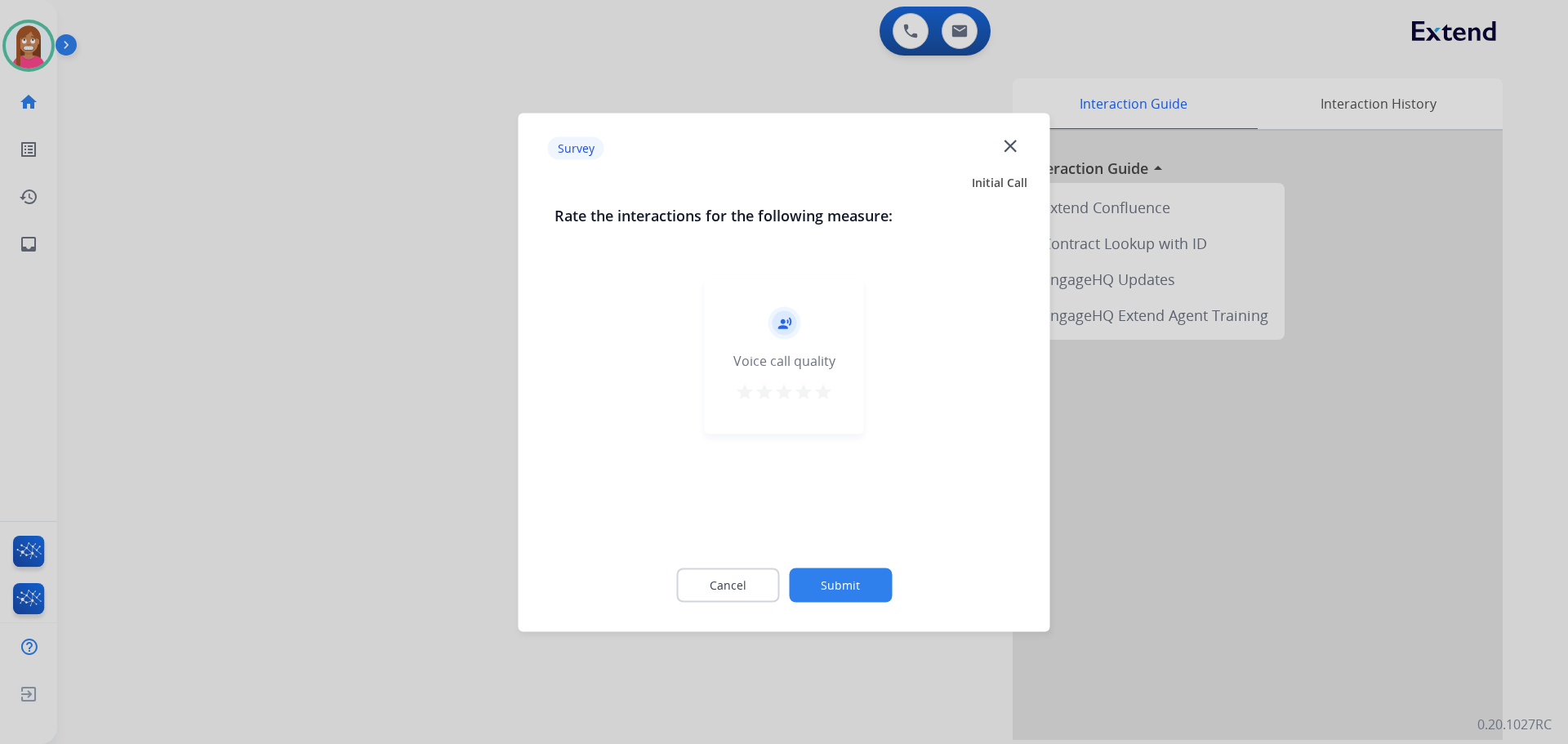
click at [1010, 135] on div "Survey close" at bounding box center [784, 148] width 513 height 52
click at [1010, 150] on mat-icon "close" at bounding box center [1011, 146] width 21 height 21
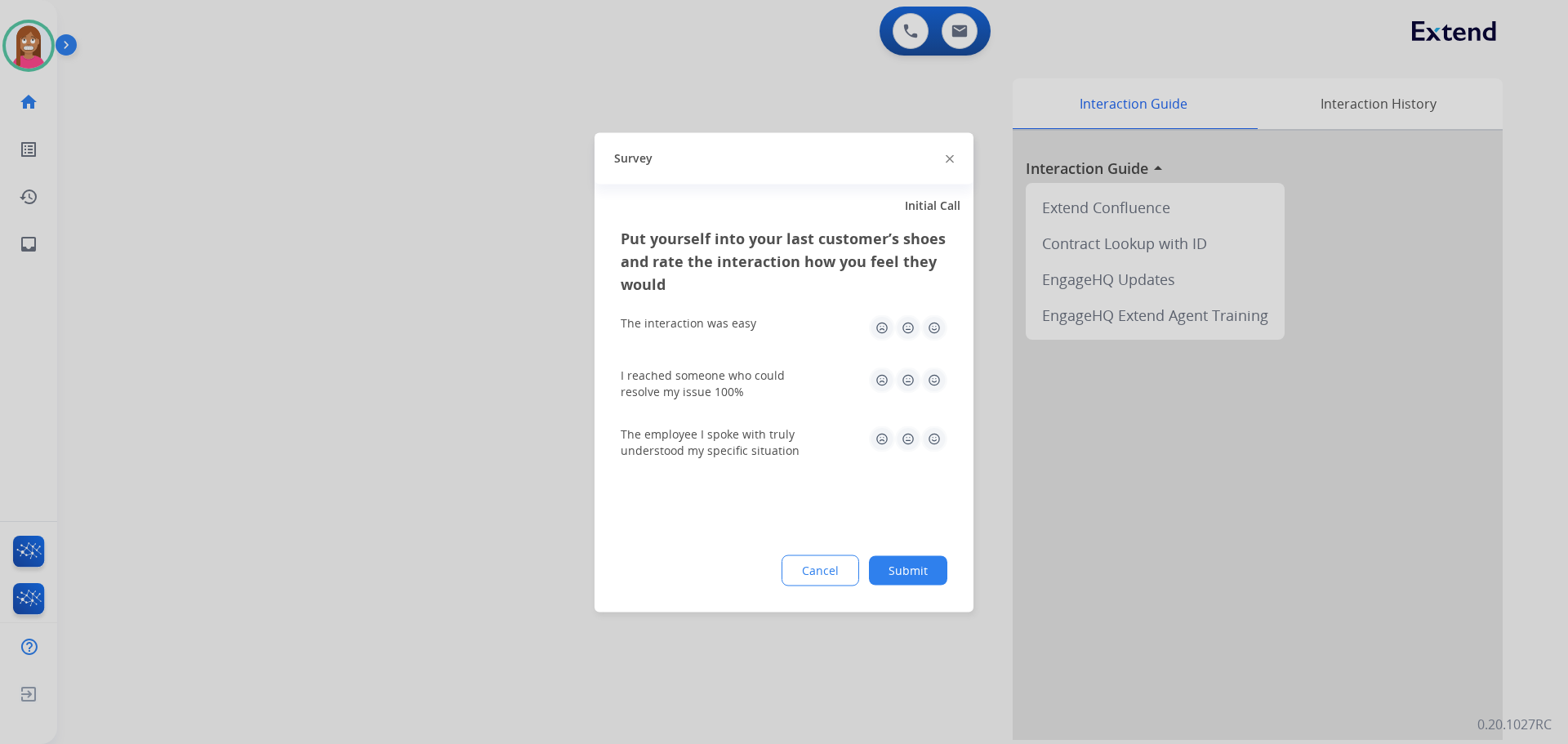
click at [947, 158] on img at bounding box center [949, 159] width 8 height 8
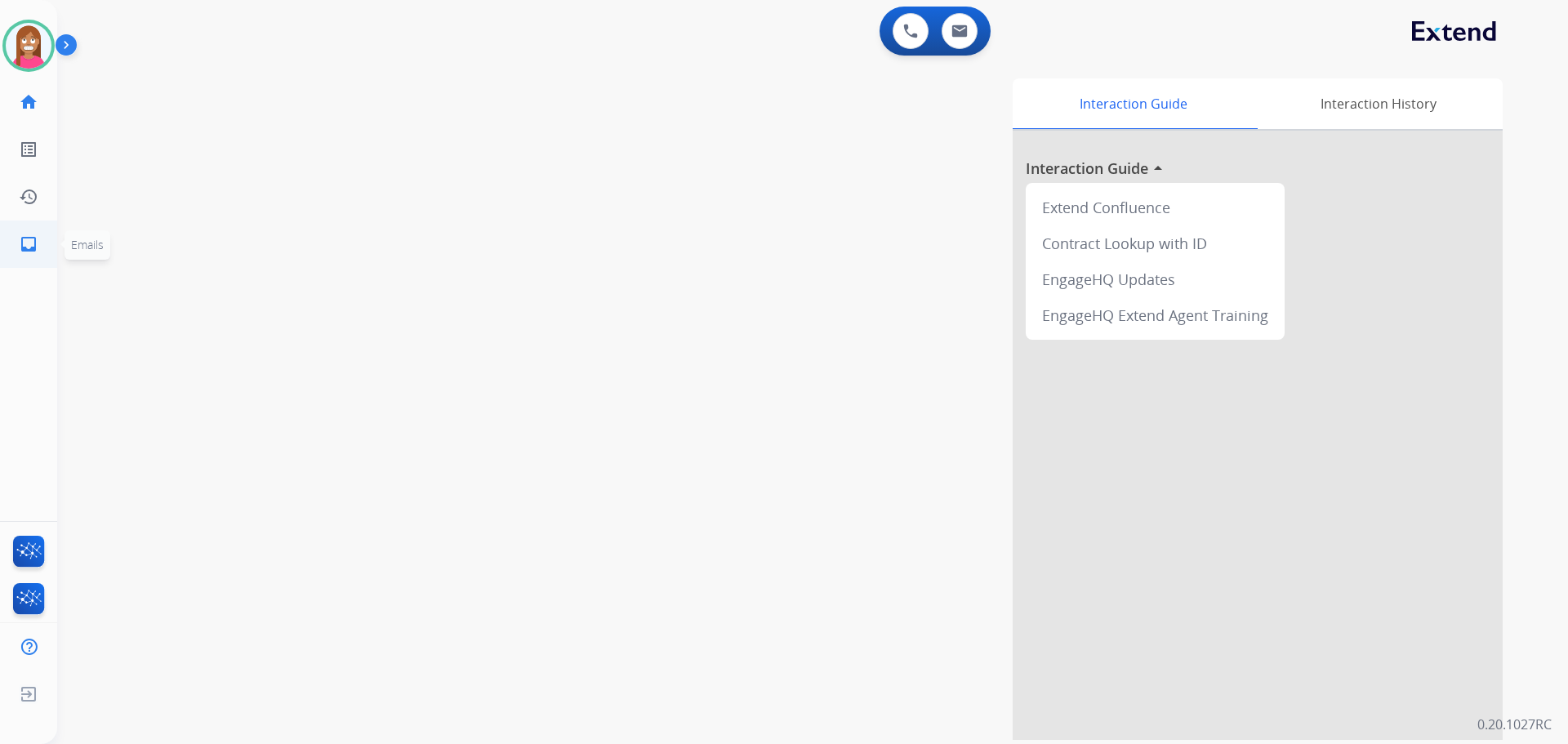
click at [40, 248] on link "inbox Emails" at bounding box center [28, 244] width 46 height 46
select select "**********"
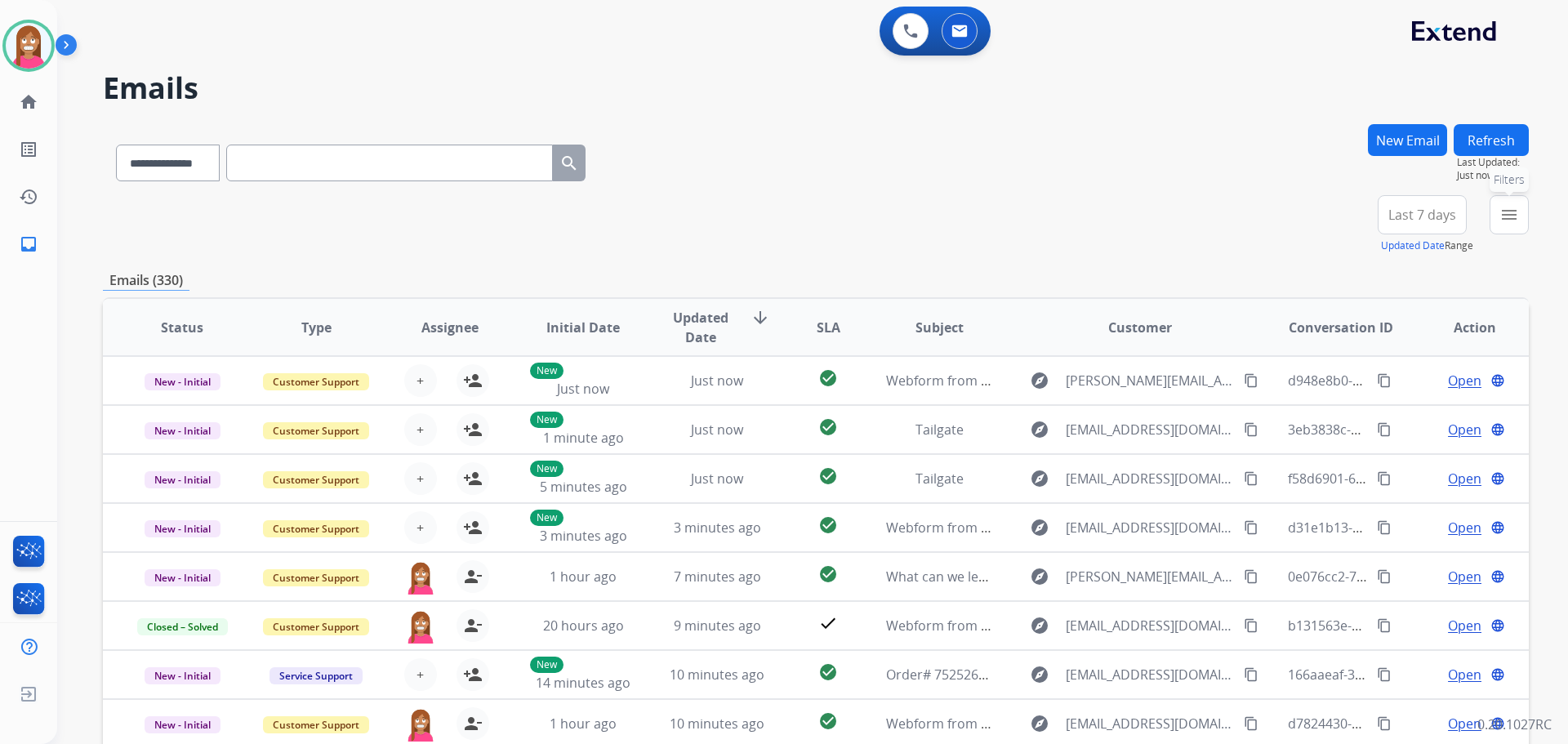
click at [1500, 213] on mat-icon "menu" at bounding box center [1510, 215] width 19 height 19
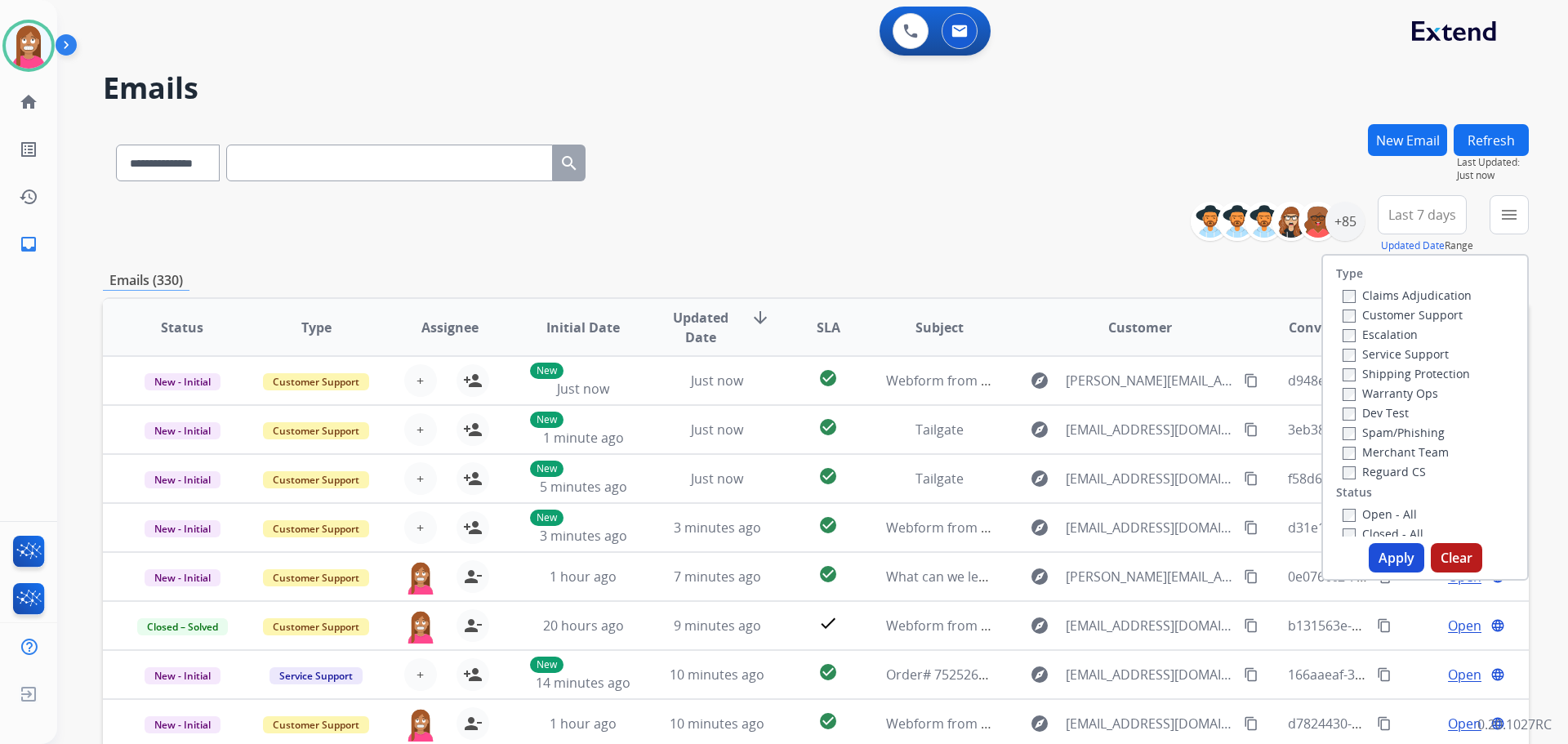
click at [1387, 309] on label "Customer Support" at bounding box center [1402, 315] width 120 height 16
click at [1395, 371] on label "Shipping Protection" at bounding box center [1406, 373] width 127 height 16
click at [1372, 466] on label "Reguard CS" at bounding box center [1384, 472] width 84 height 16
click at [1400, 568] on button "Apply" at bounding box center [1396, 557] width 55 height 29
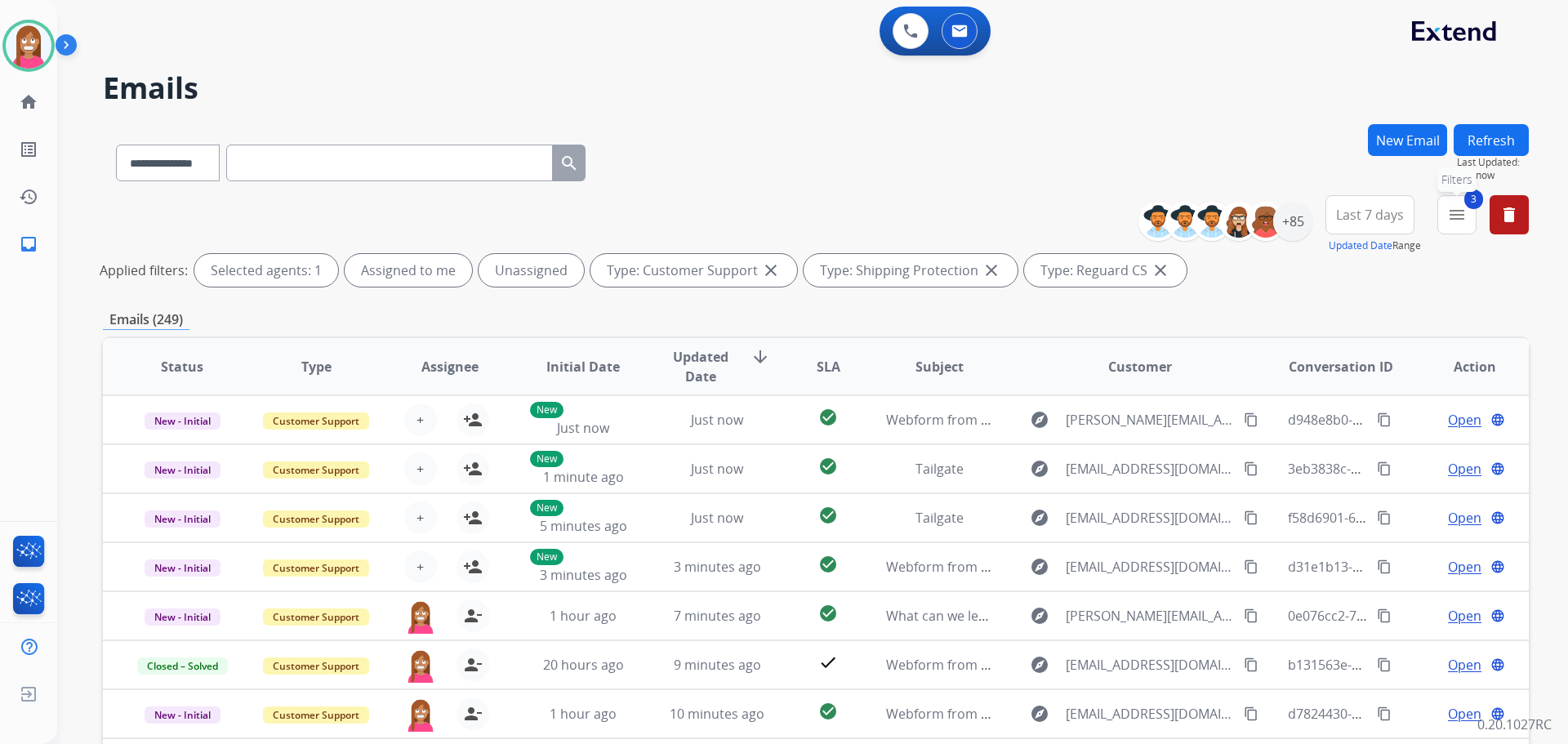
click at [1459, 221] on mat-icon "menu" at bounding box center [1457, 215] width 19 height 19
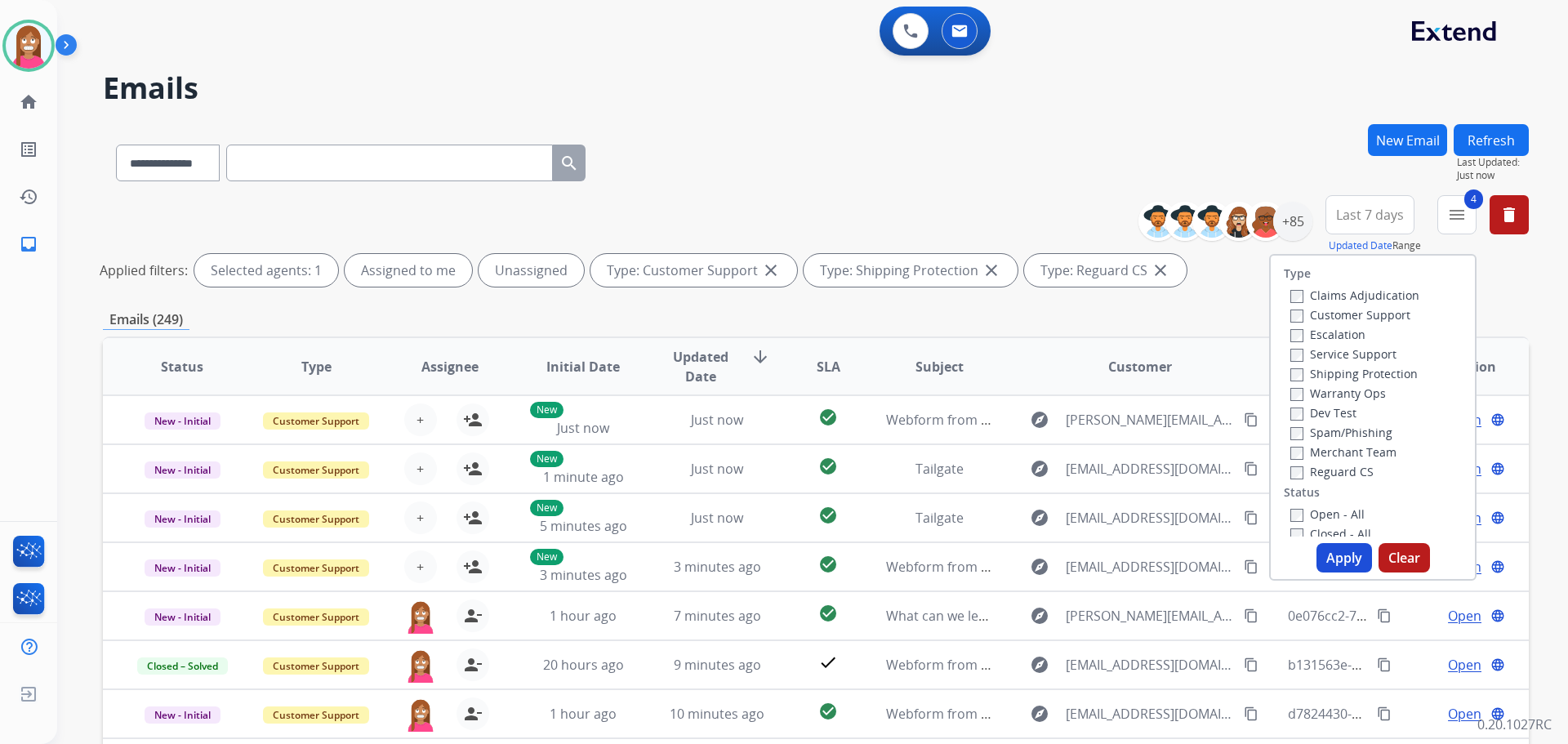
click at [1331, 557] on button "Apply" at bounding box center [1344, 557] width 55 height 29
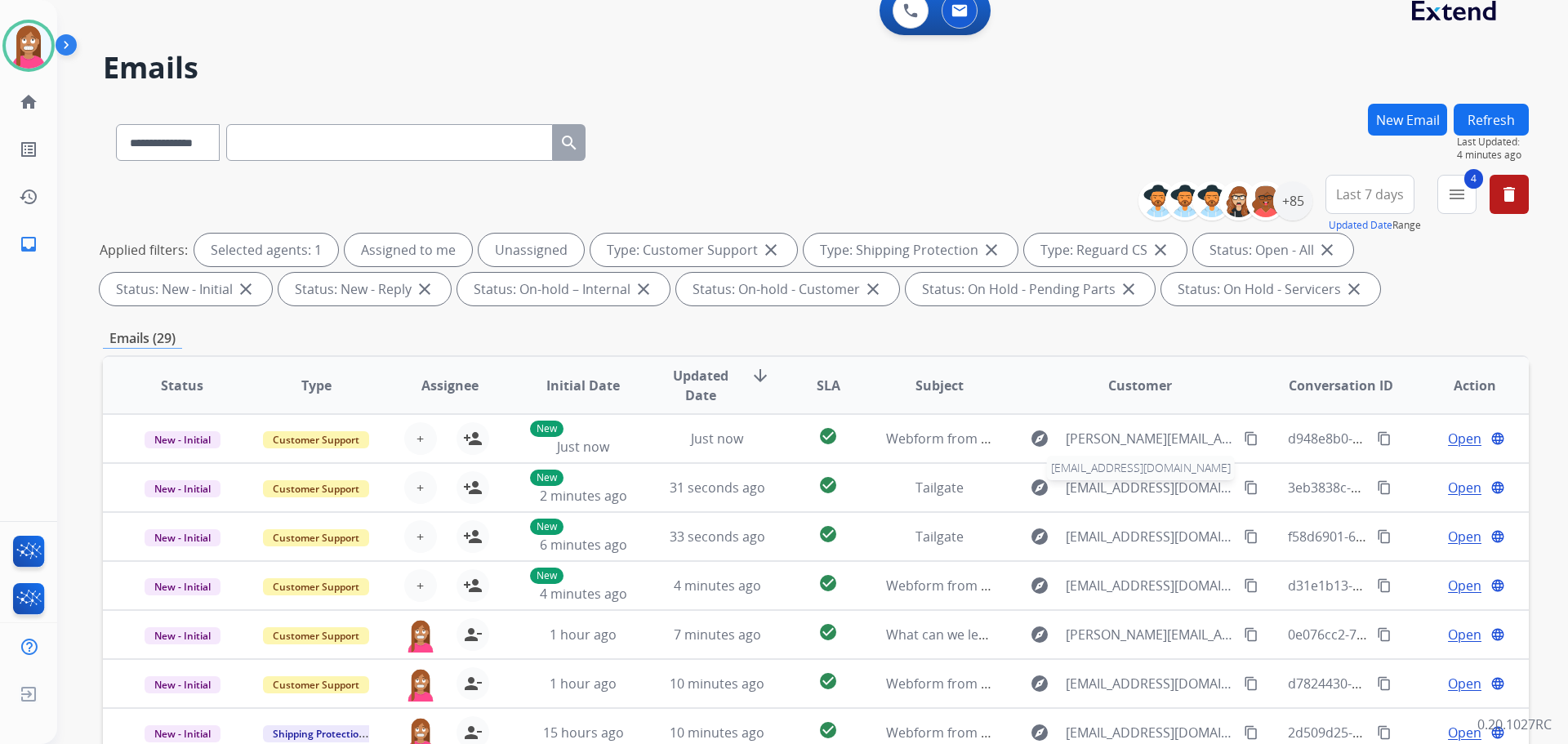
scroll to position [18, 0]
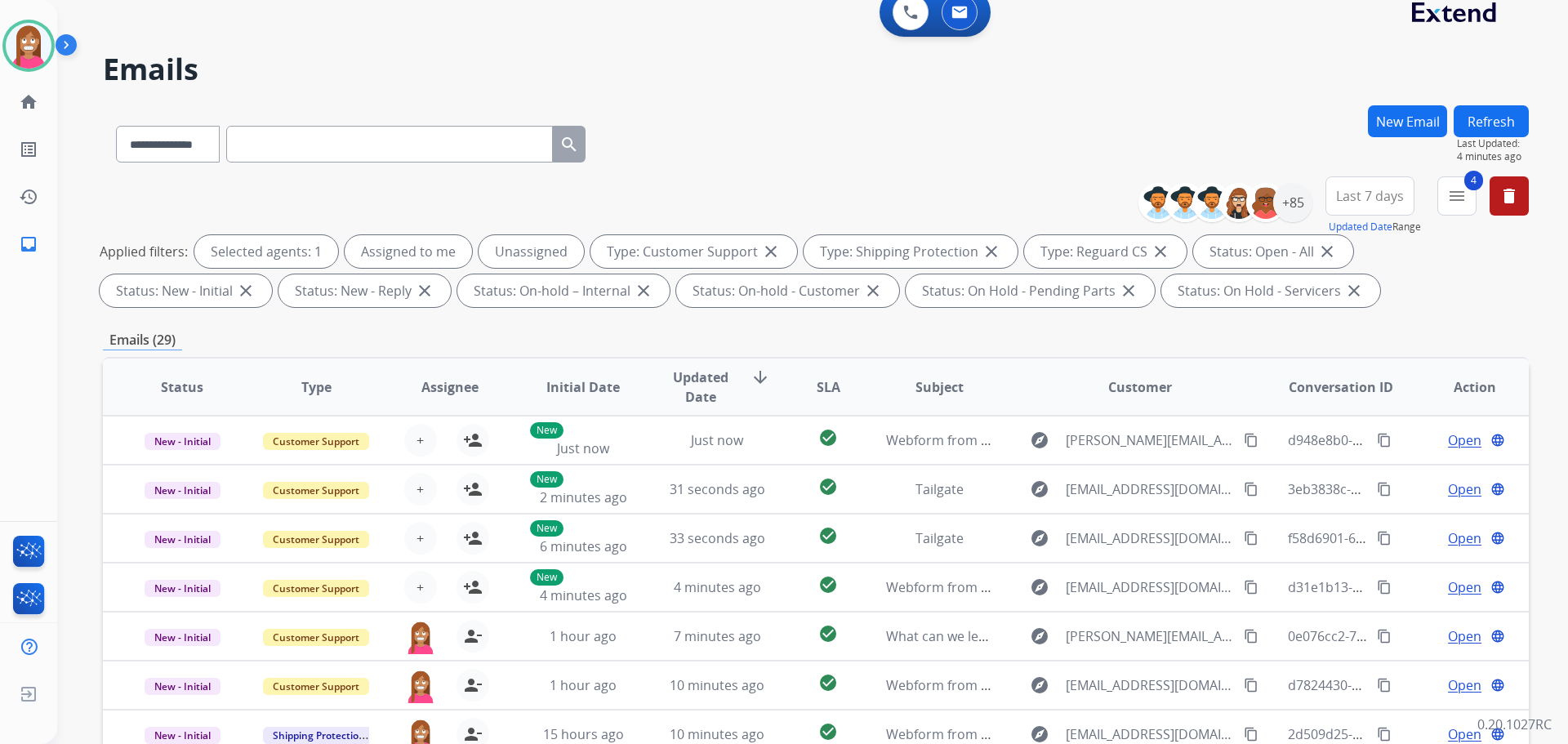
click at [1480, 124] on button "Refresh" at bounding box center [1491, 121] width 75 height 32
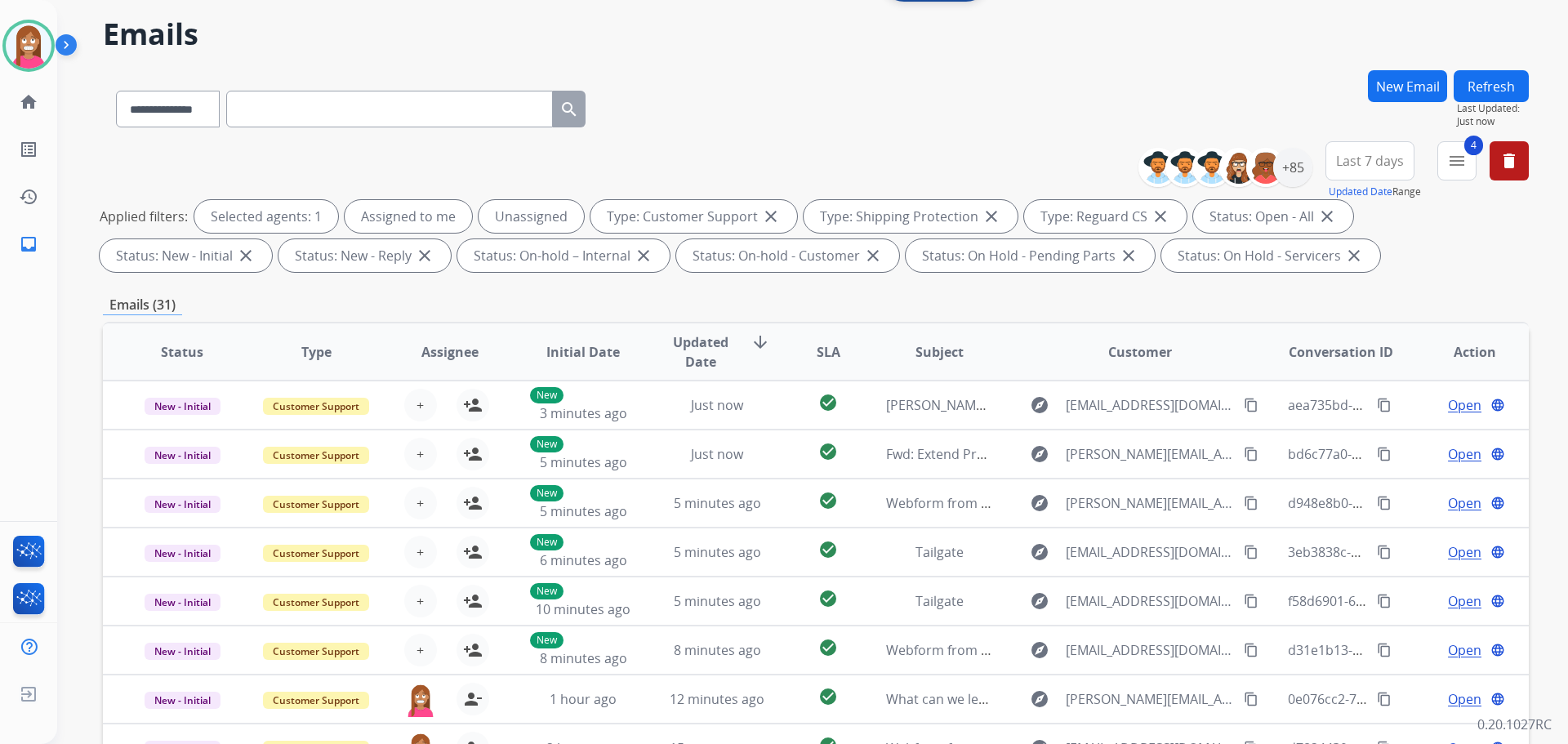
scroll to position [264, 0]
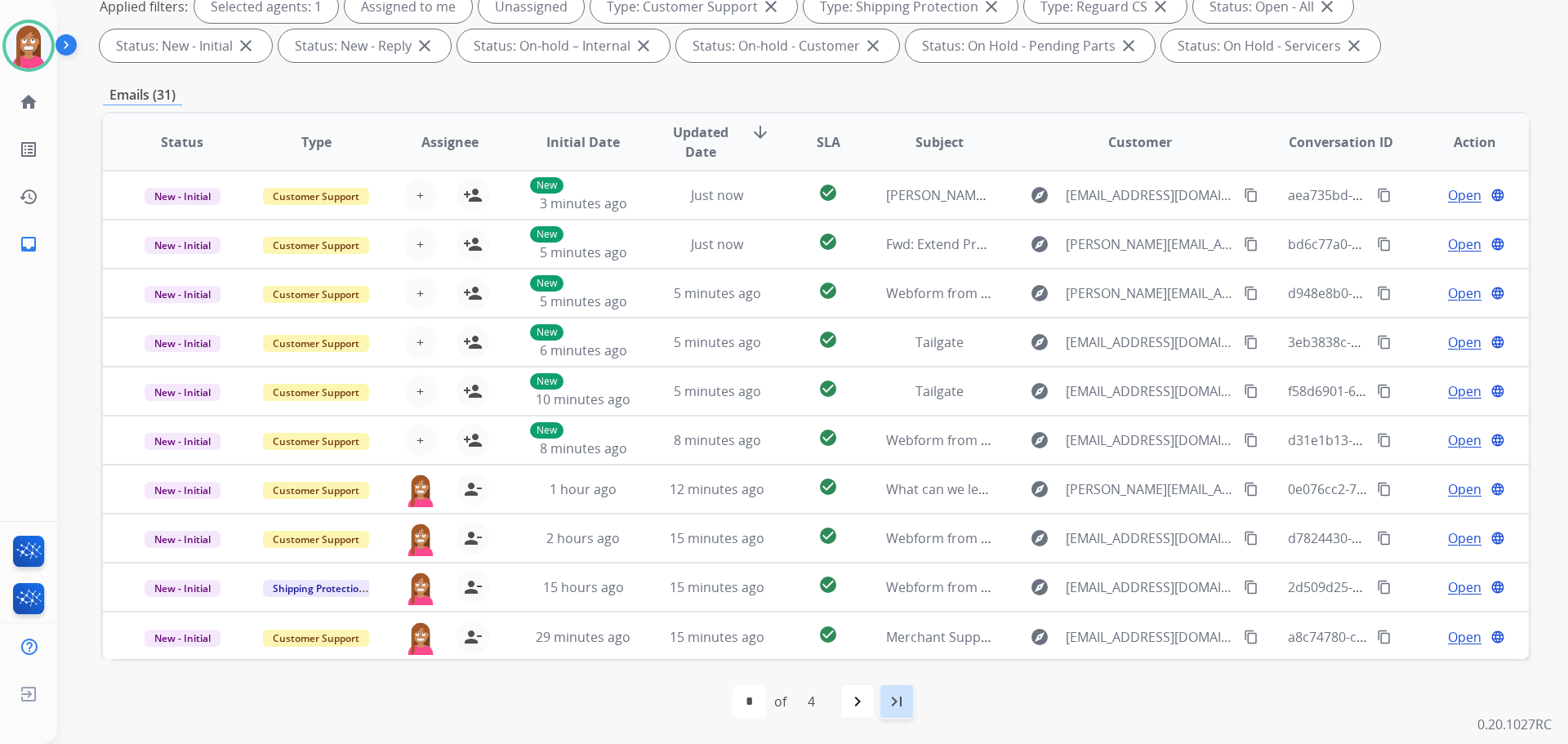
click at [909, 705] on div "last_page" at bounding box center [897, 701] width 36 height 36
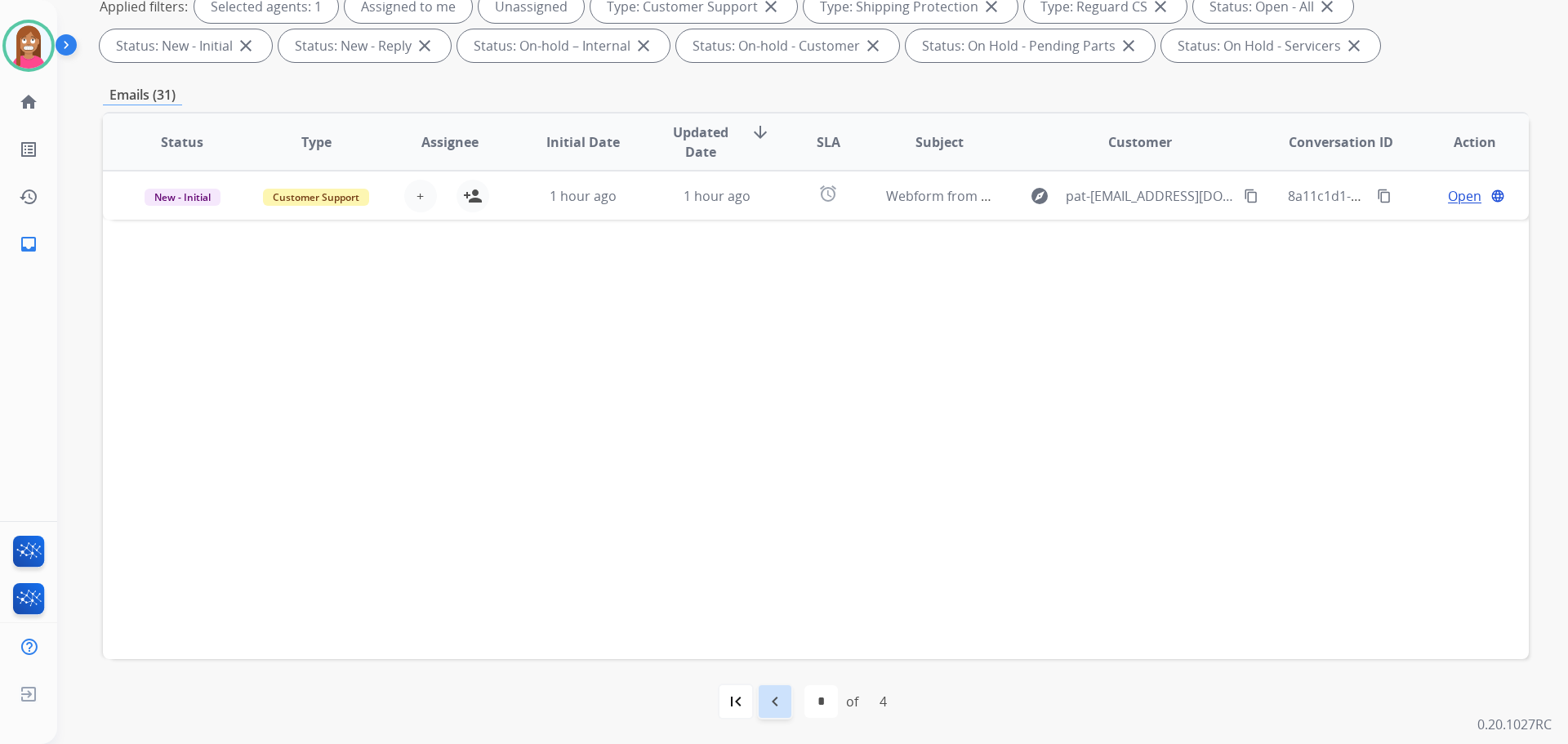
click at [776, 700] on mat-icon "navigate_before" at bounding box center [775, 701] width 19 height 19
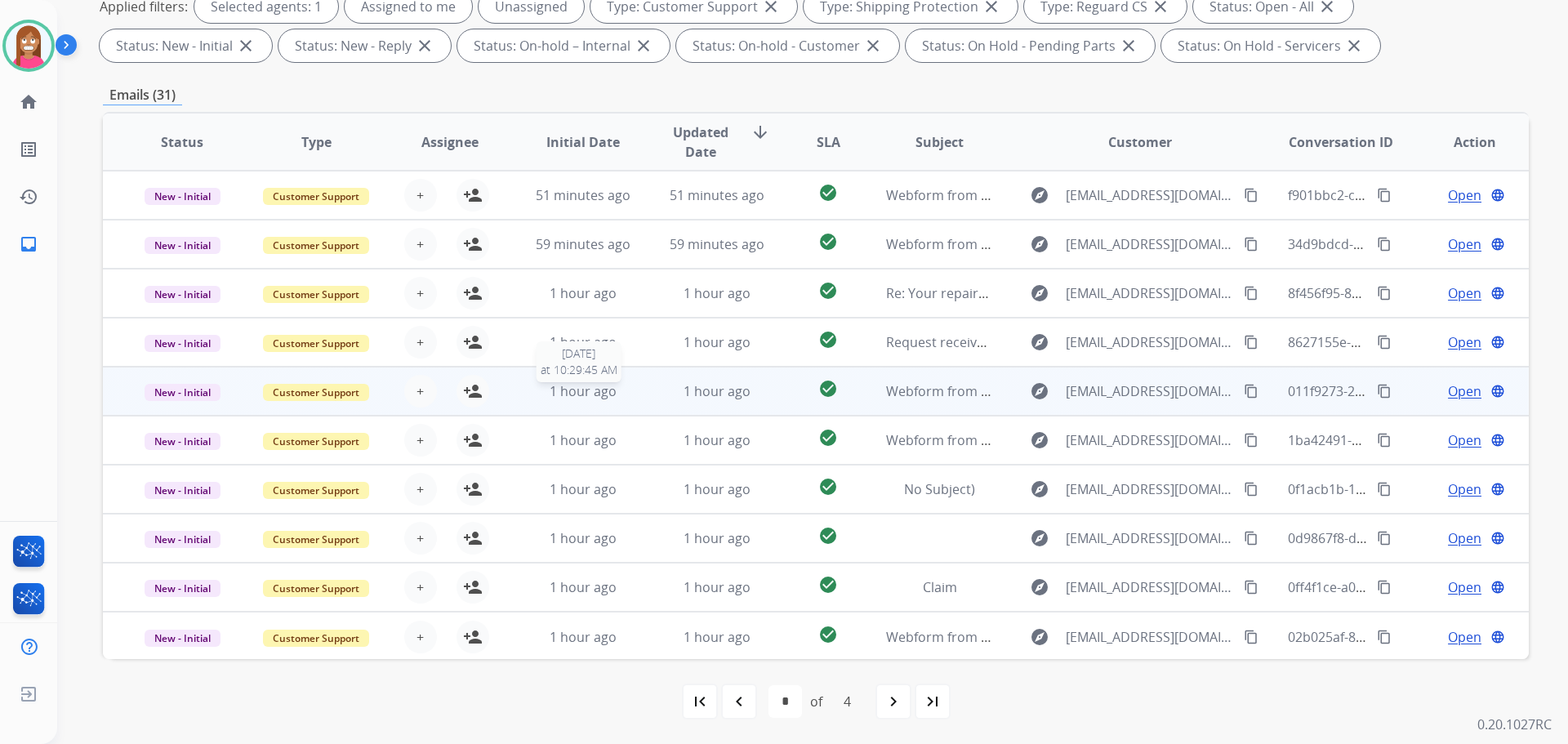
scroll to position [2, 0]
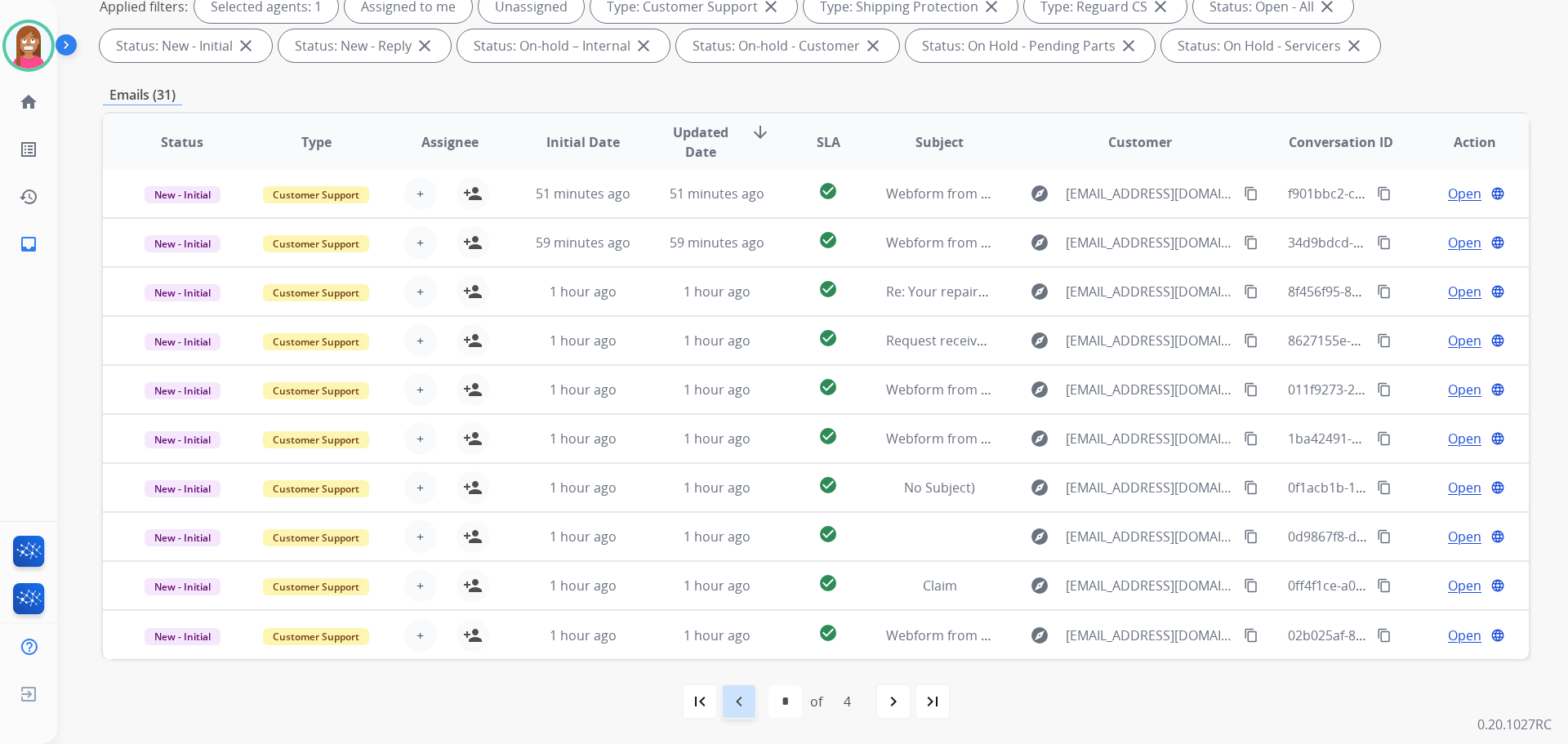
click at [739, 706] on mat-icon "navigate_before" at bounding box center [739, 701] width 19 height 19
click at [752, 708] on div "navigate_before" at bounding box center [738, 701] width 36 height 36
select select "*"
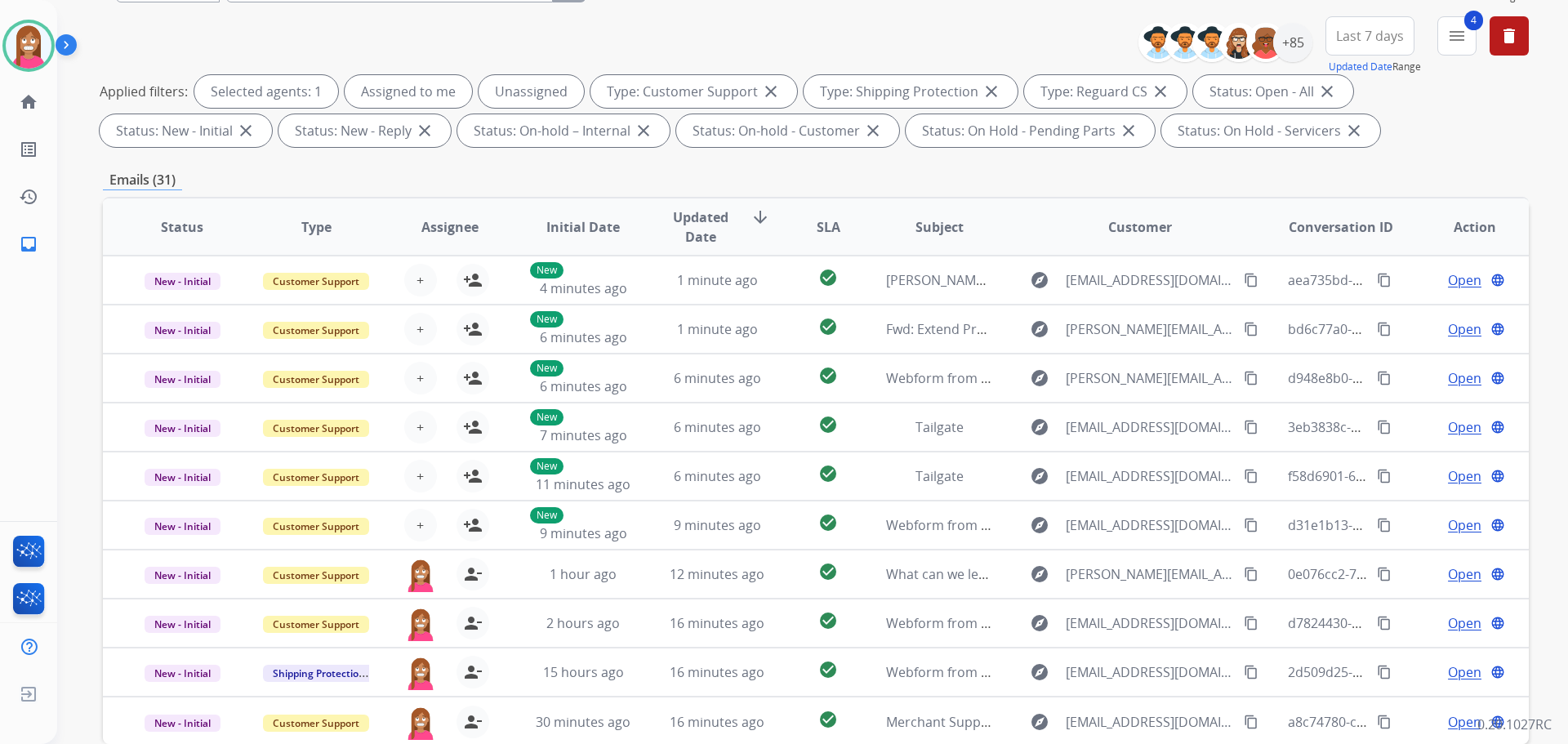
scroll to position [264, 0]
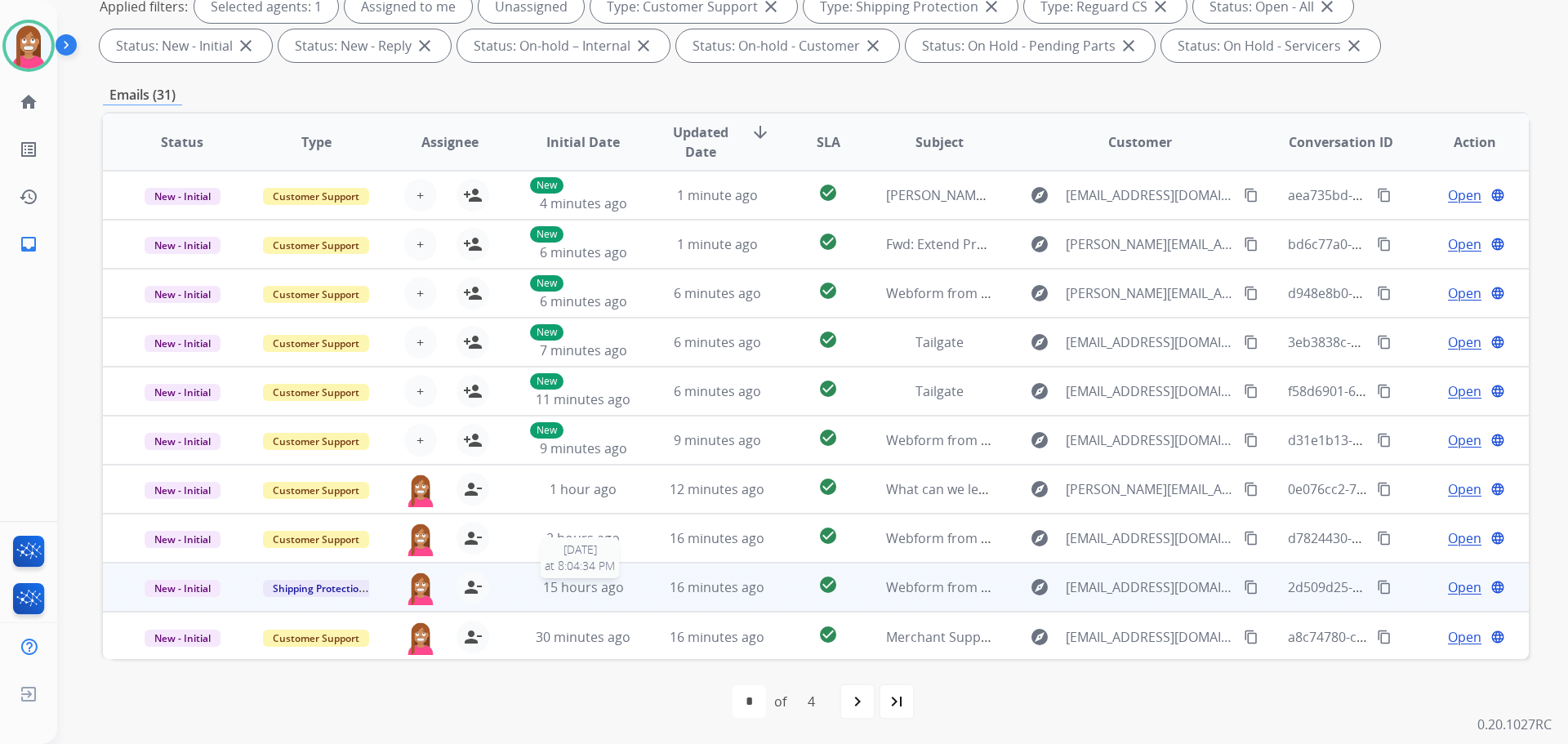
click at [629, 586] on div "15 hours ago" at bounding box center [584, 587] width 107 height 19
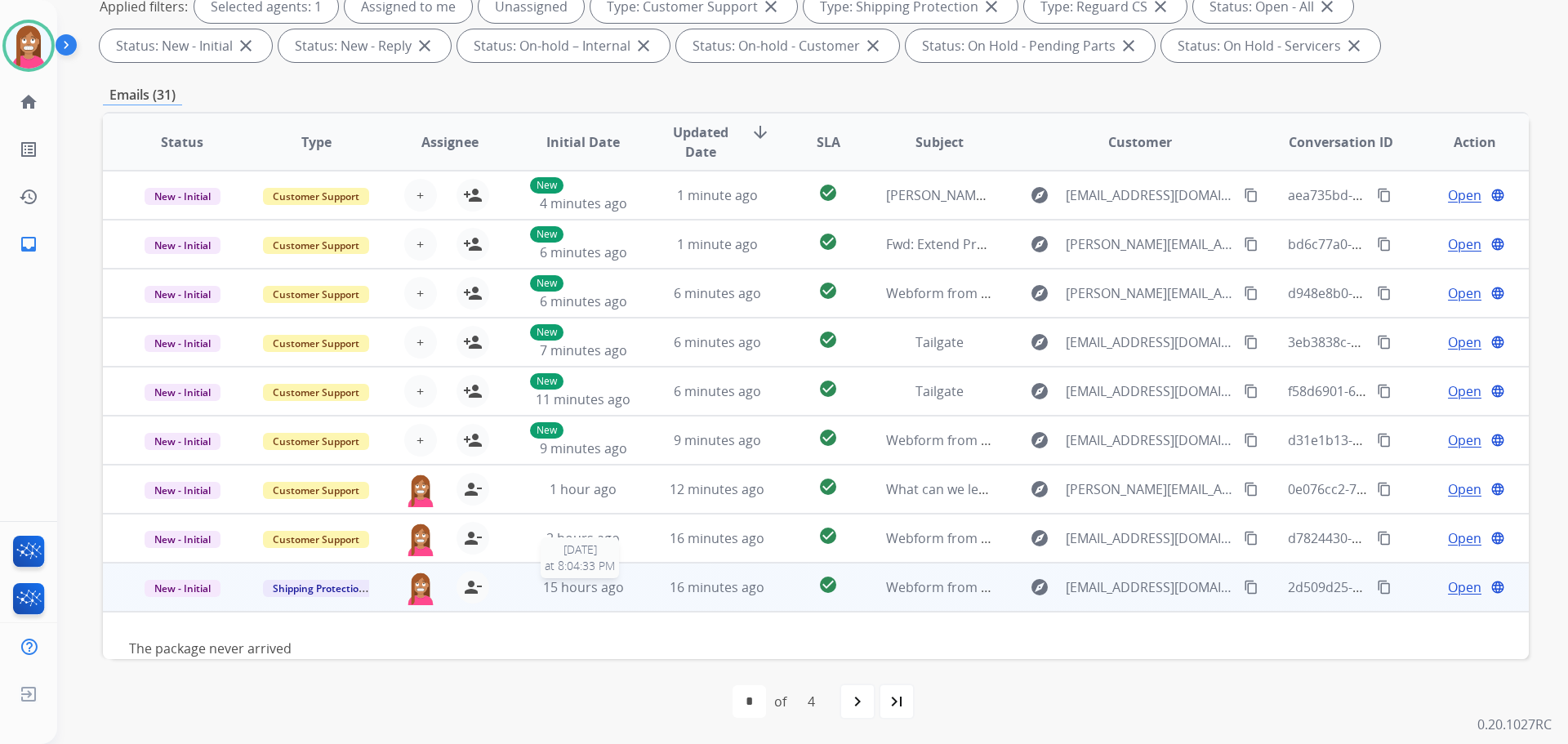
scroll to position [75, 0]
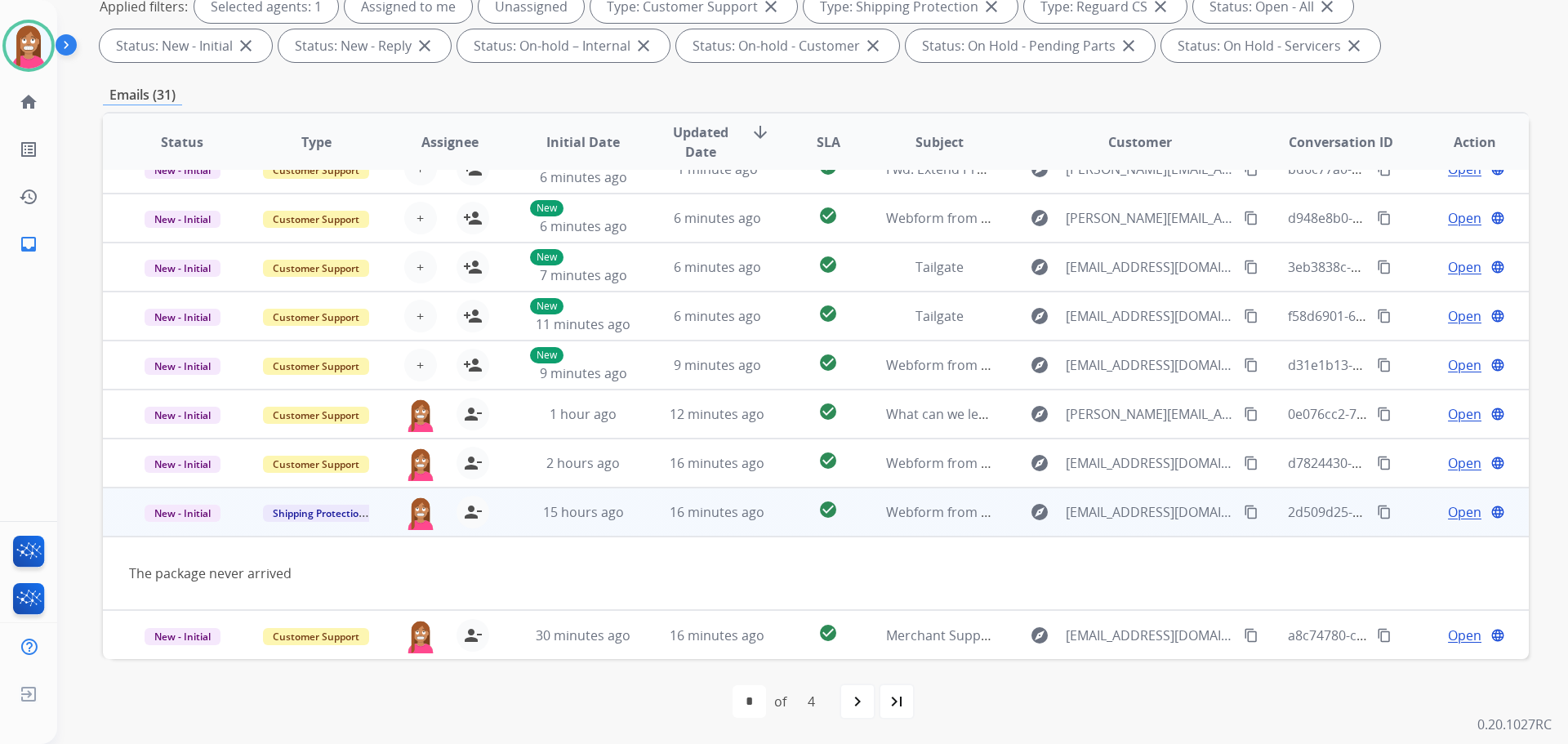
click at [1244, 511] on mat-icon "content_copy" at bounding box center [1251, 512] width 15 height 15
click at [1448, 514] on span "Open" at bounding box center [1465, 512] width 33 height 19
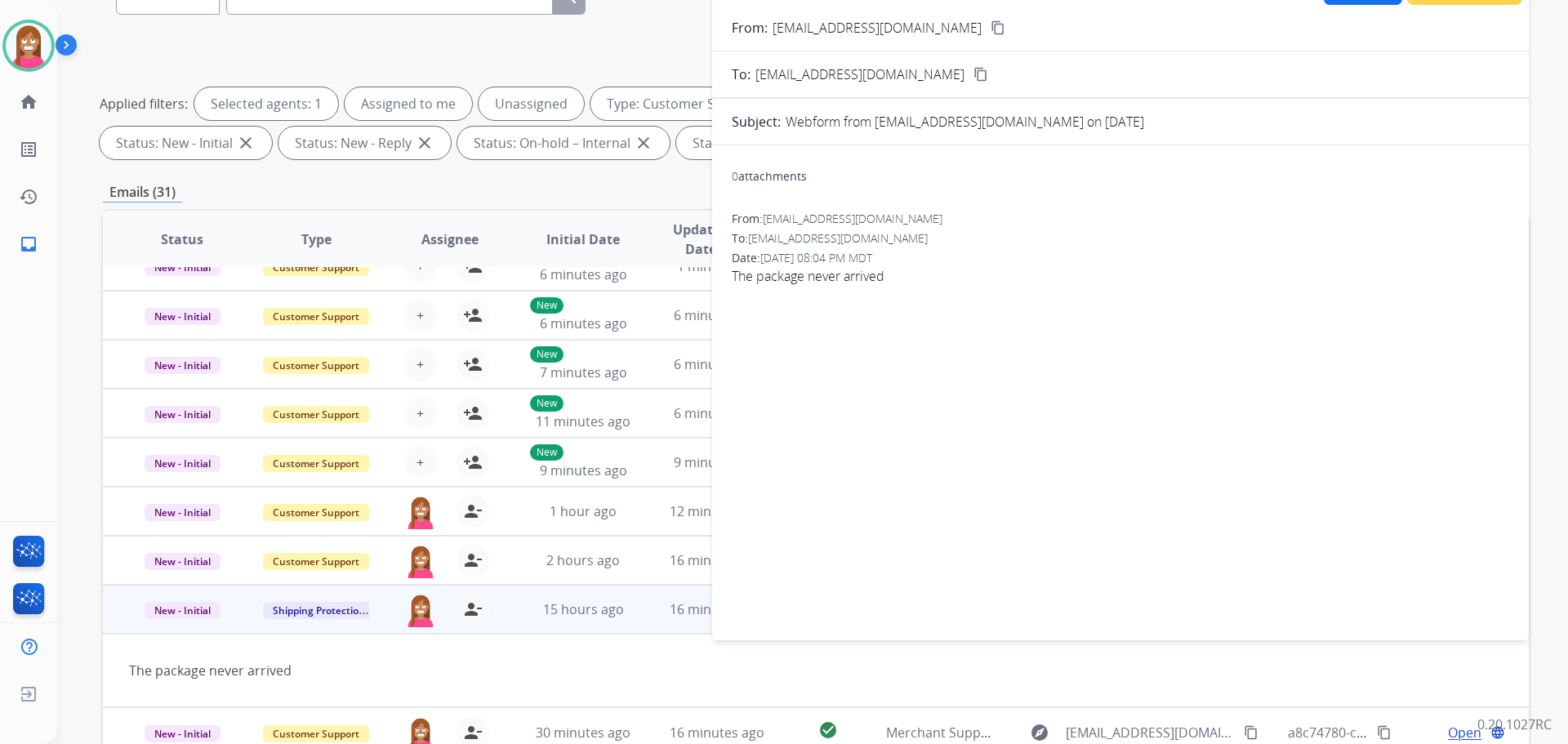
scroll to position [18, 0]
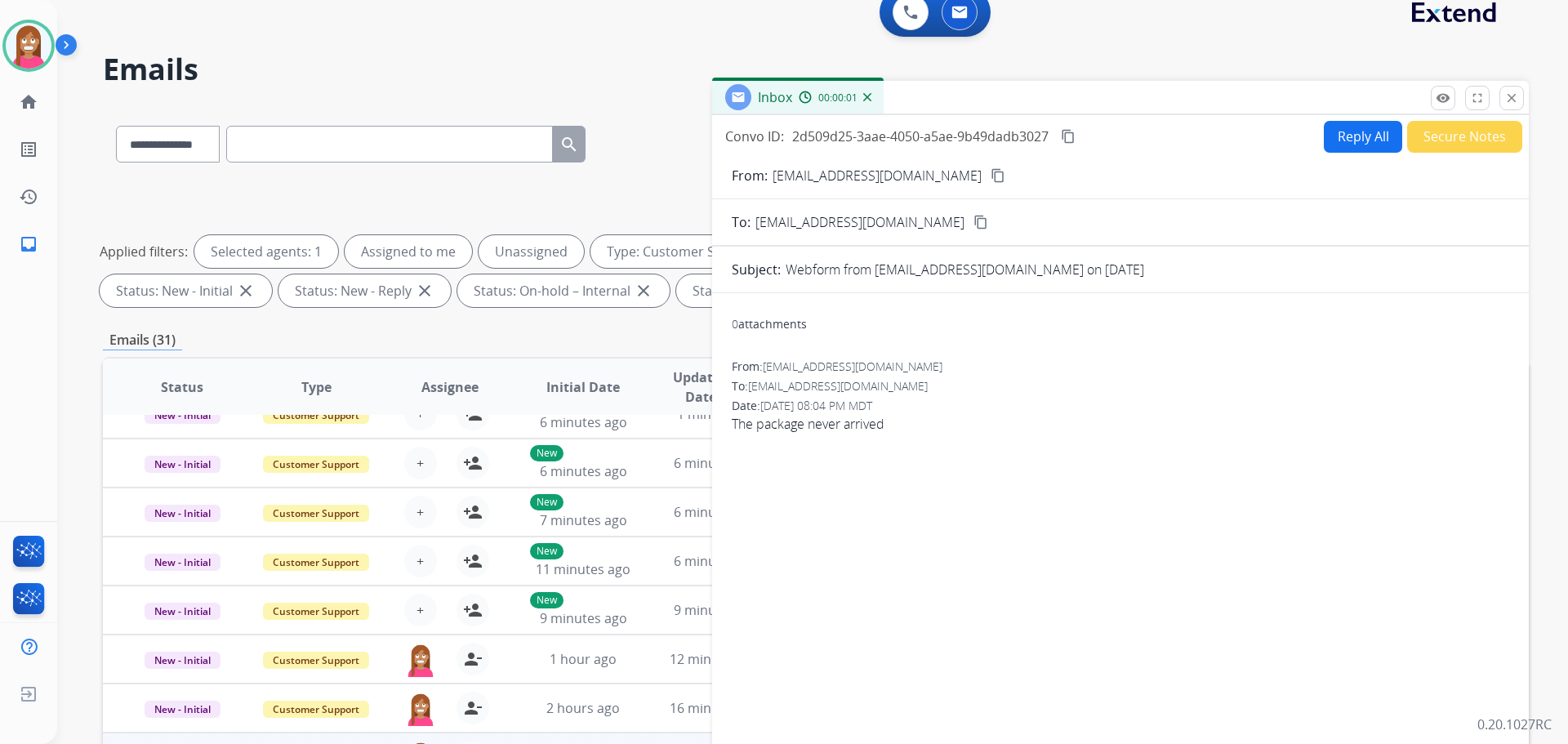
click at [1338, 130] on button "Reply All" at bounding box center [1363, 136] width 79 height 32
select select "**********"
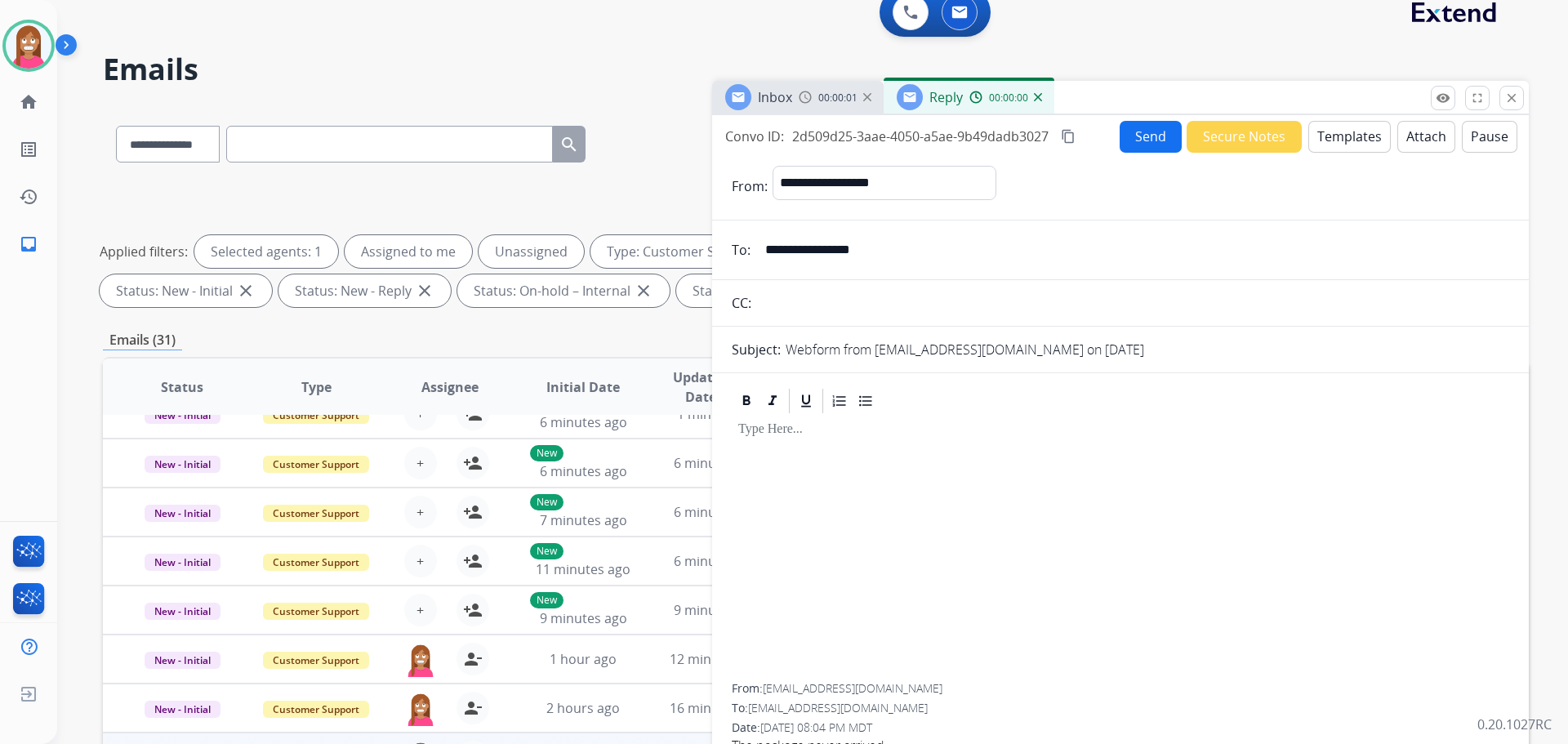
click at [1336, 138] on button "Templates" at bounding box center [1349, 136] width 83 height 32
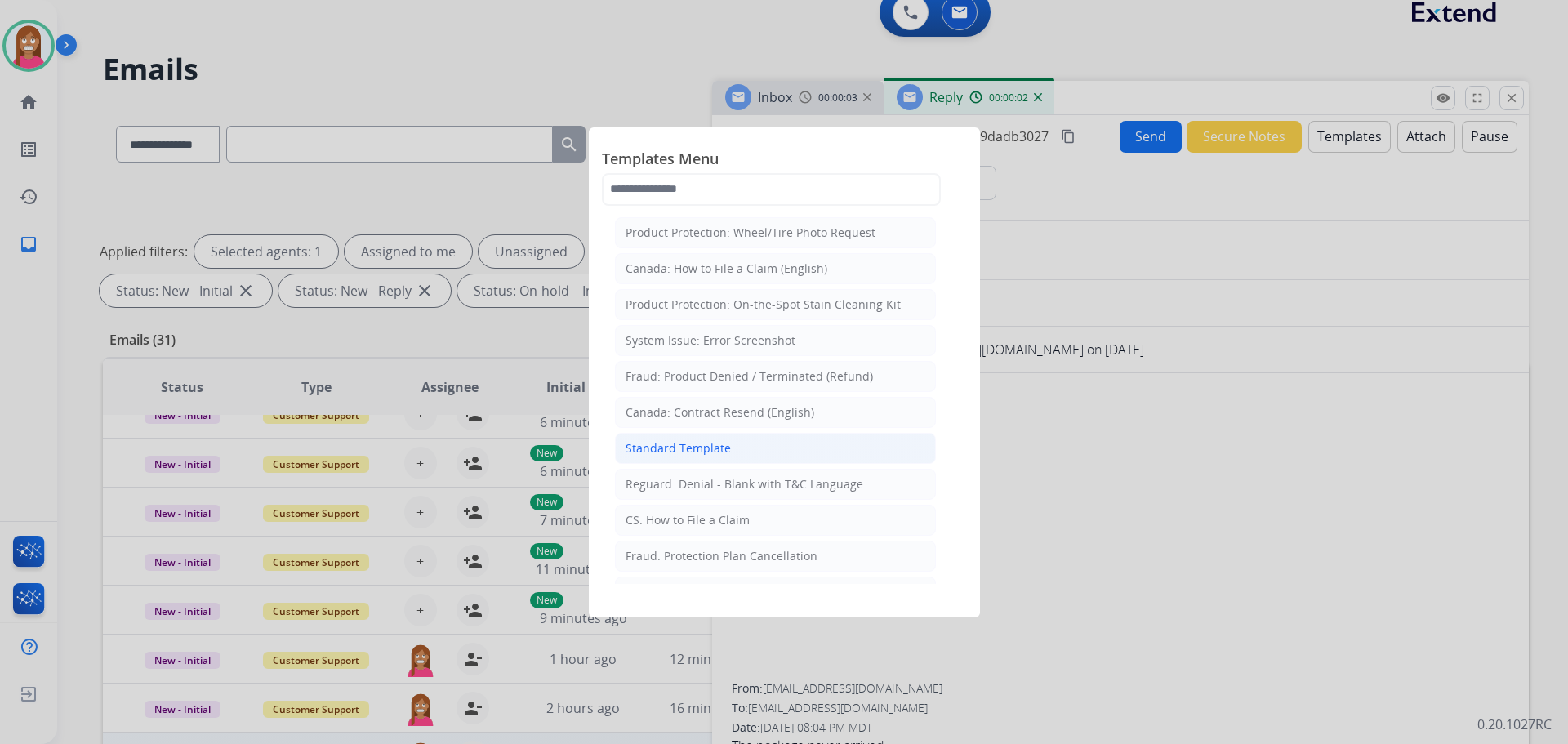
click at [675, 454] on div "Standard Template" at bounding box center [678, 448] width 105 height 17
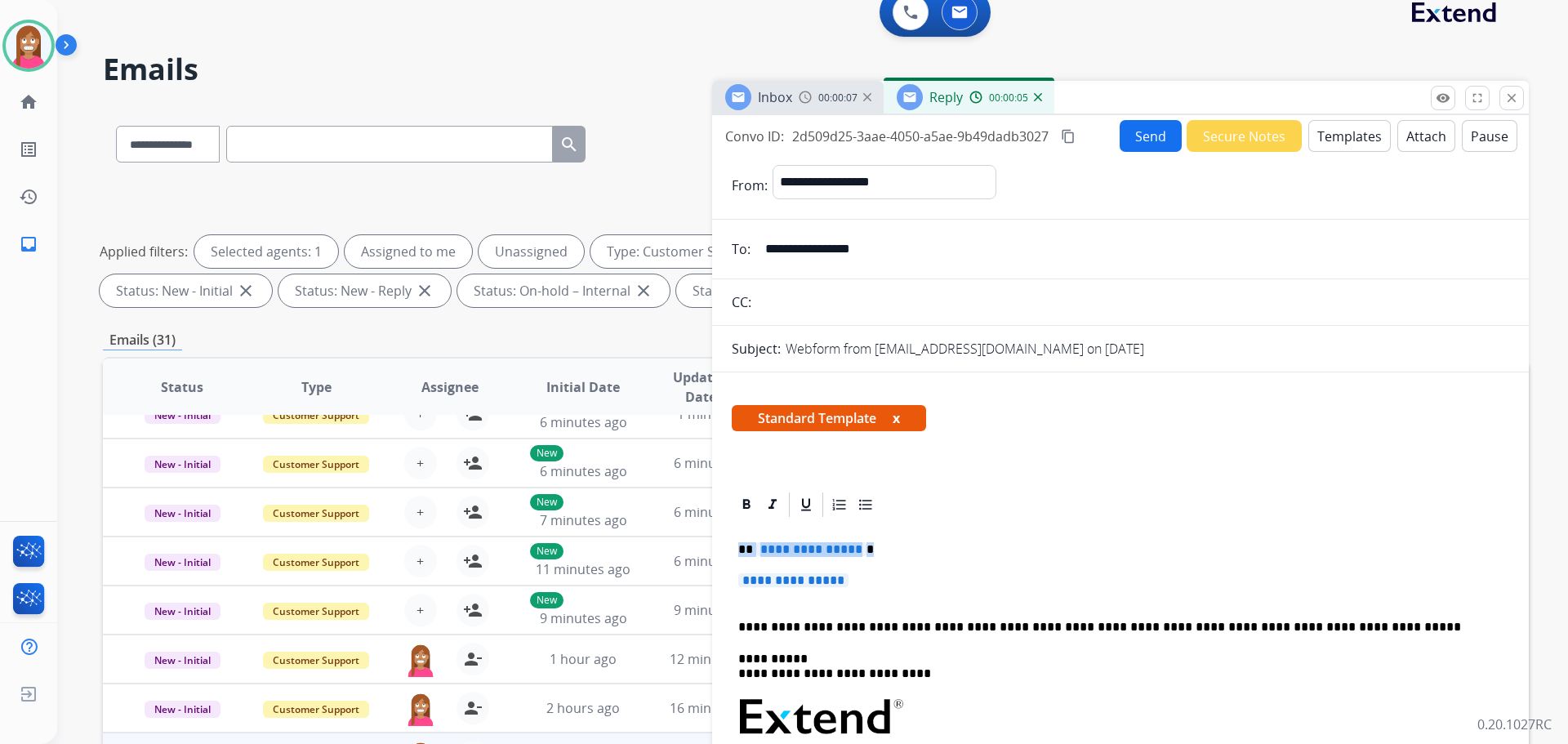
drag, startPoint x: 882, startPoint y: 585, endPoint x: 741, endPoint y: 548, distance: 145.8
click at [741, 548] on div "**********" at bounding box center [1120, 756] width 777 height 473
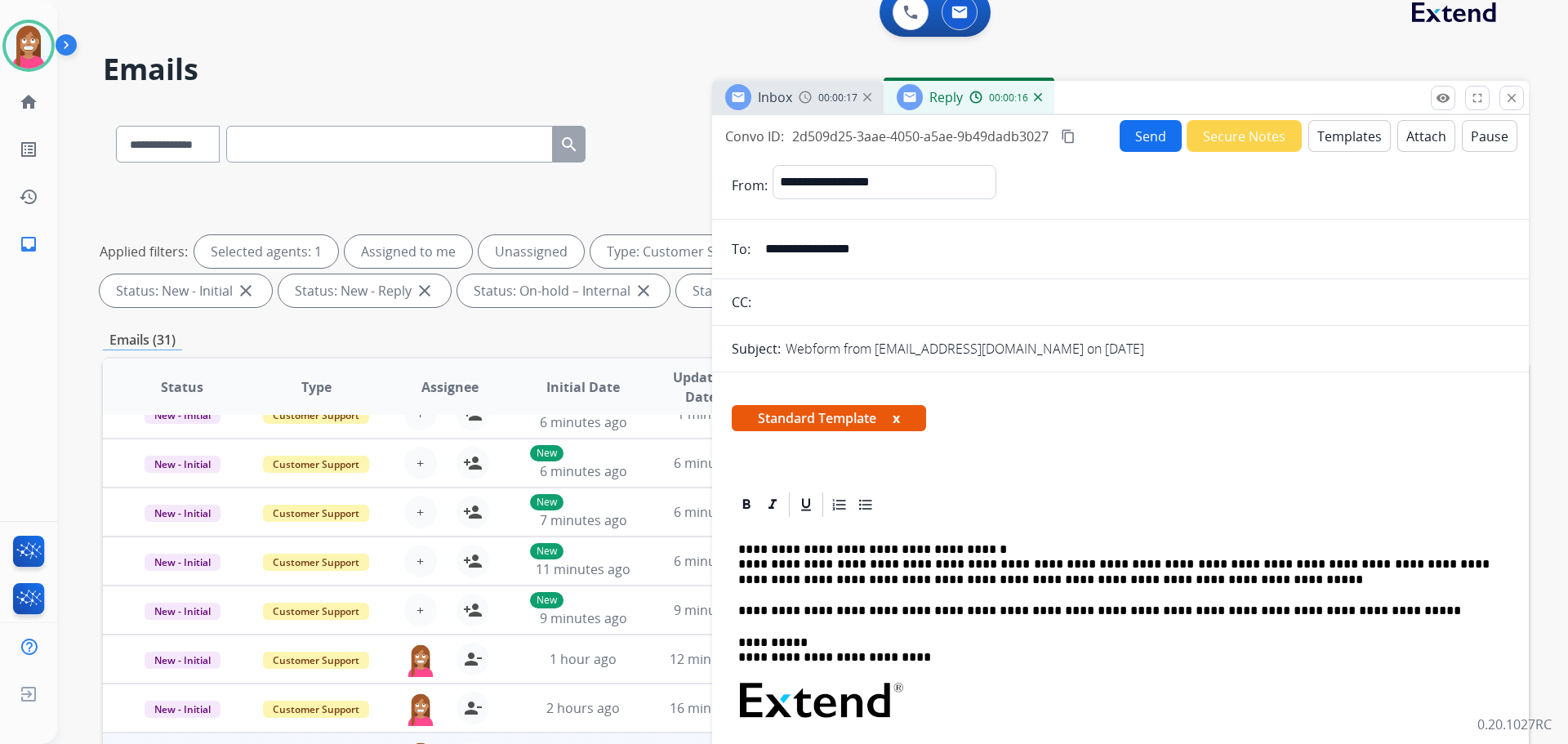
scroll to position [0, 0]
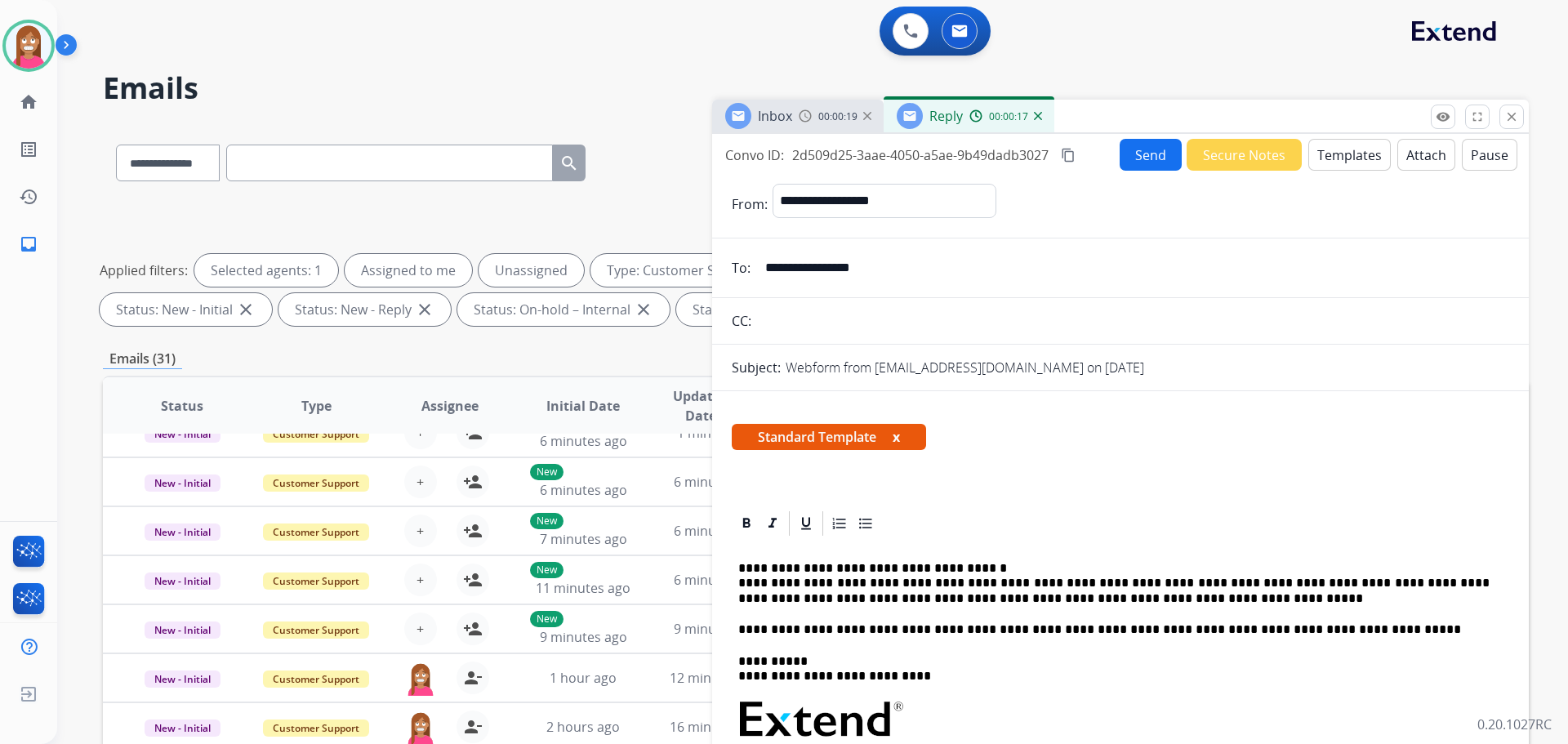
click at [1143, 159] on button "Send" at bounding box center [1151, 155] width 62 height 32
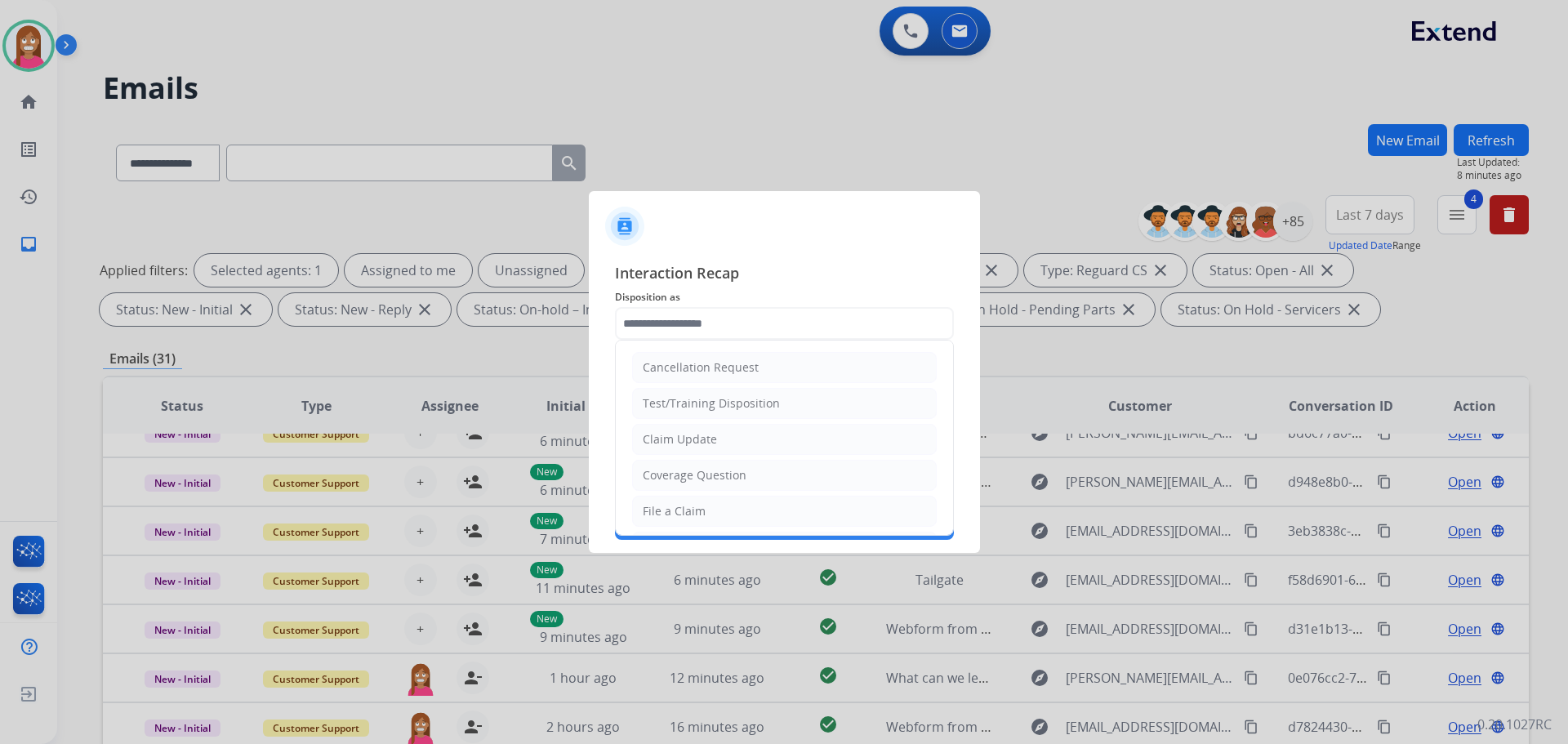
click at [714, 314] on input "text" at bounding box center [784, 324] width 339 height 33
drag, startPoint x: 695, startPoint y: 509, endPoint x: 699, endPoint y: 490, distance: 19.4
click at [695, 508] on div "File a Claim" at bounding box center [674, 511] width 63 height 17
type input "**********"
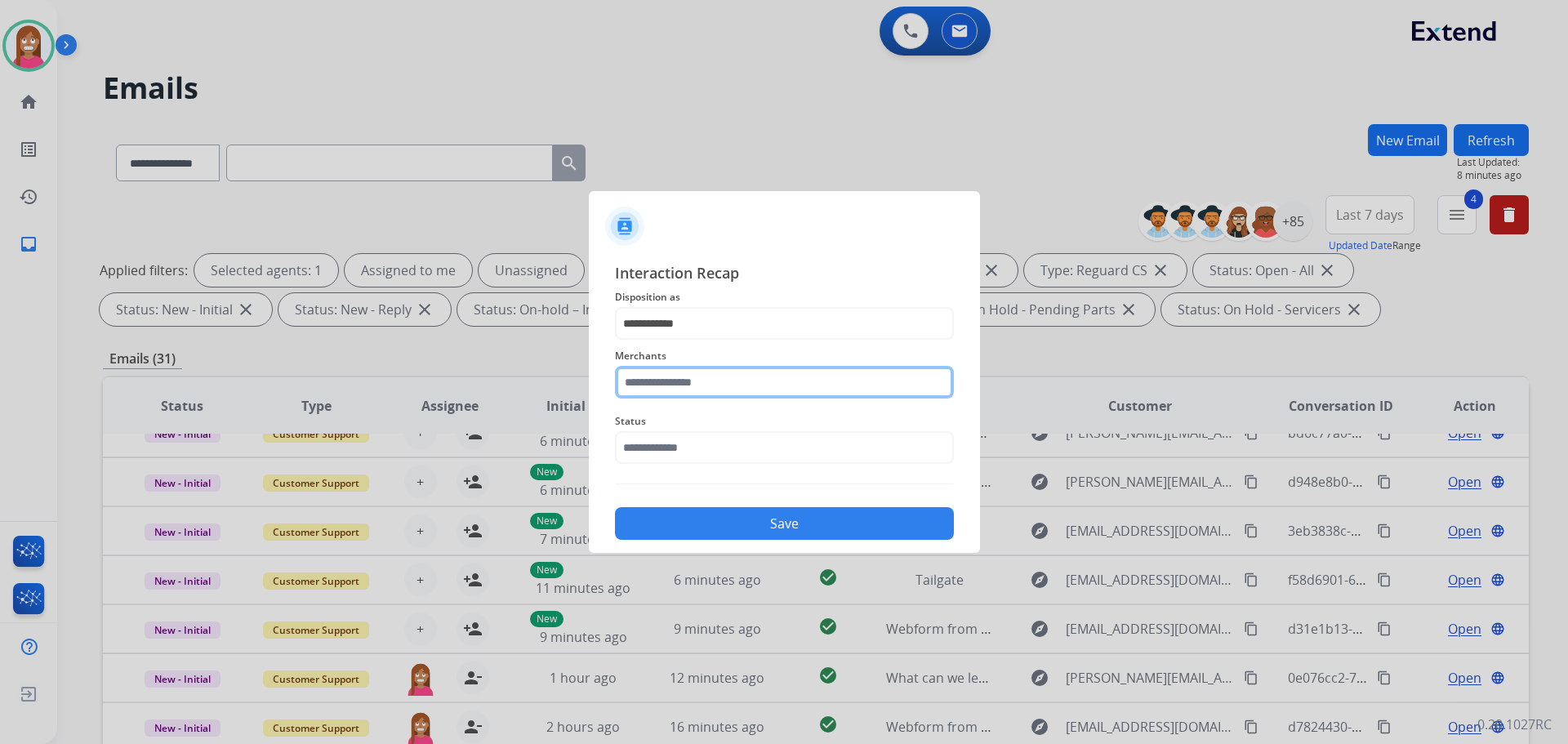
click at [671, 382] on input "text" at bounding box center [784, 382] width 339 height 33
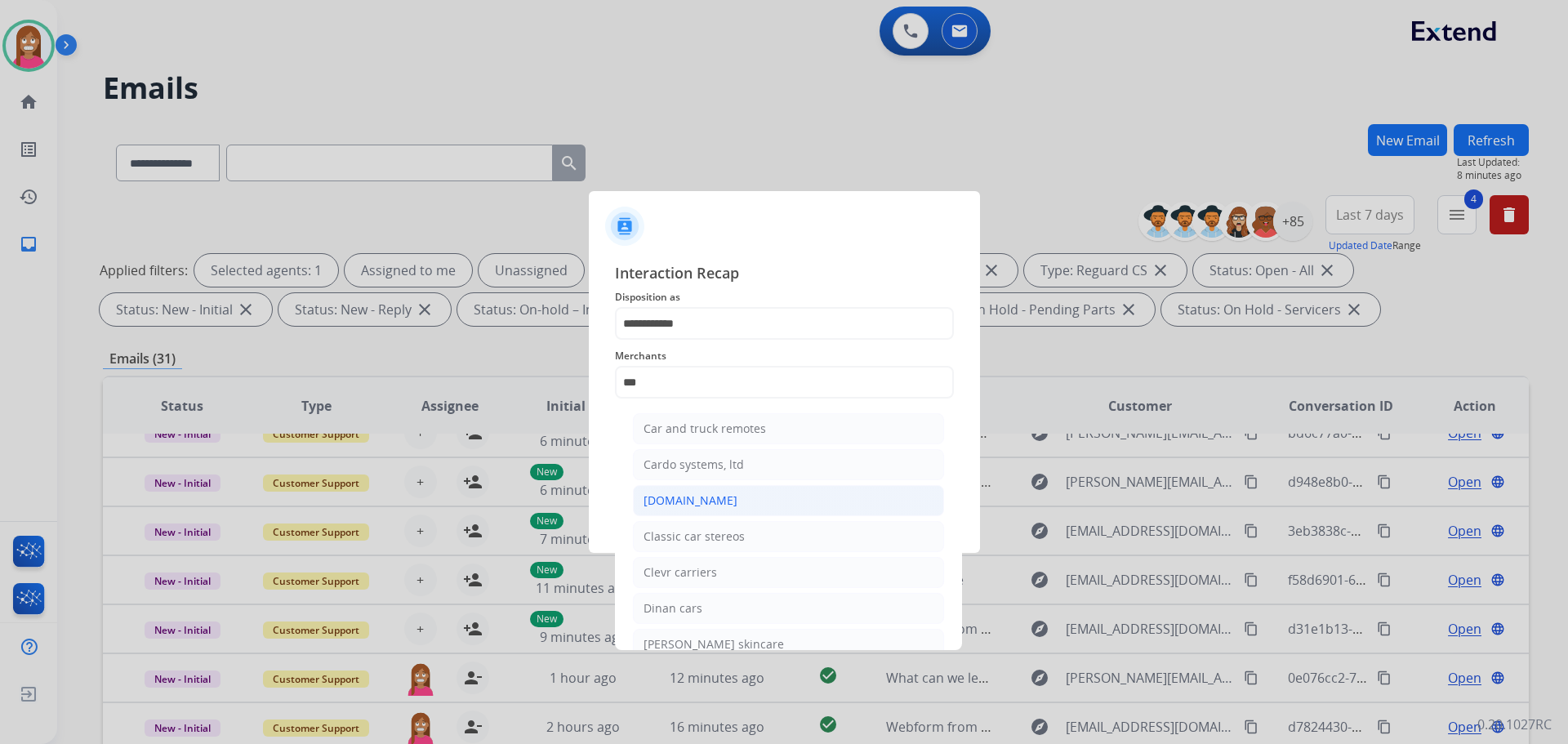
click at [662, 486] on li "Carparts.com" at bounding box center [789, 501] width 311 height 31
type input "**********"
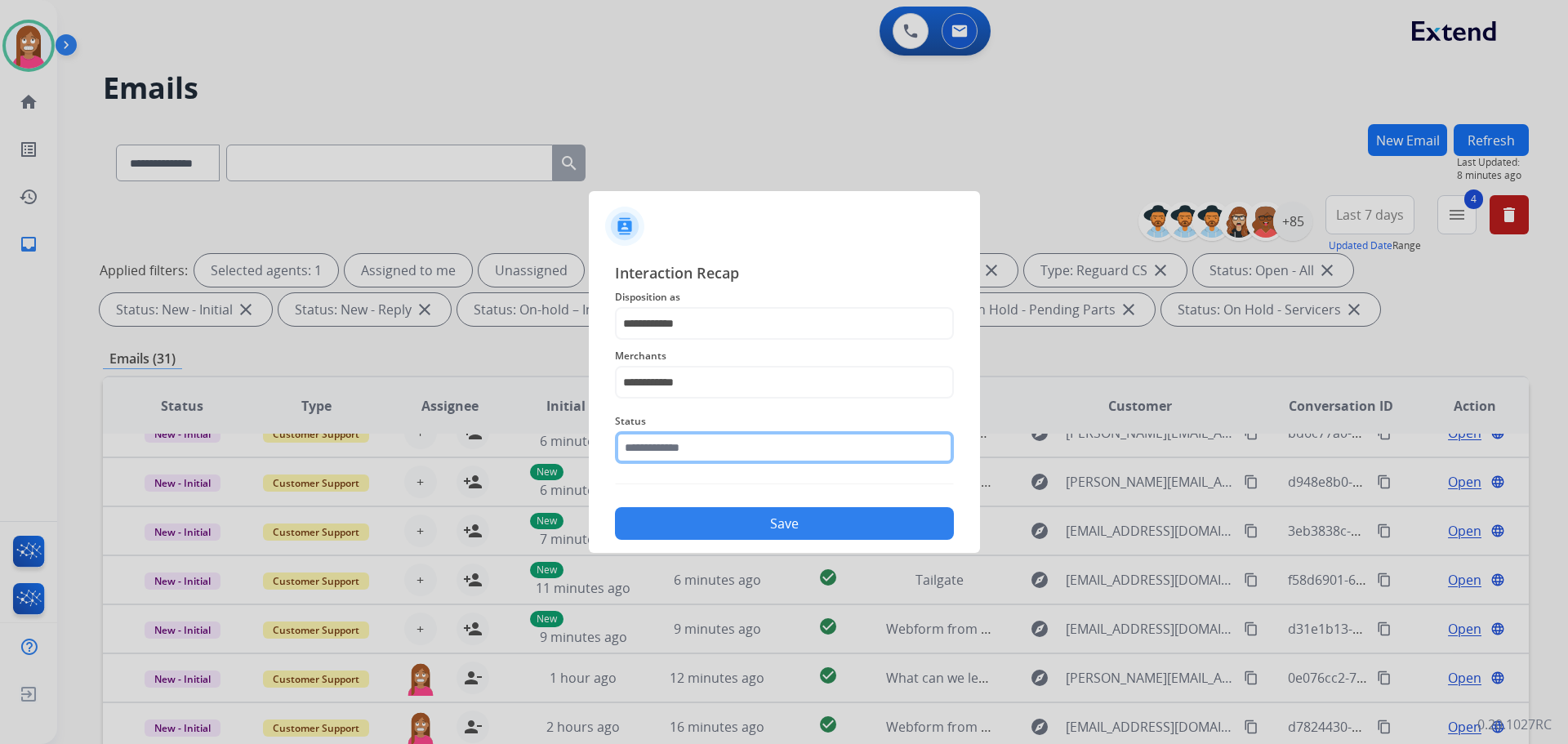
click at [655, 451] on input "text" at bounding box center [784, 447] width 339 height 33
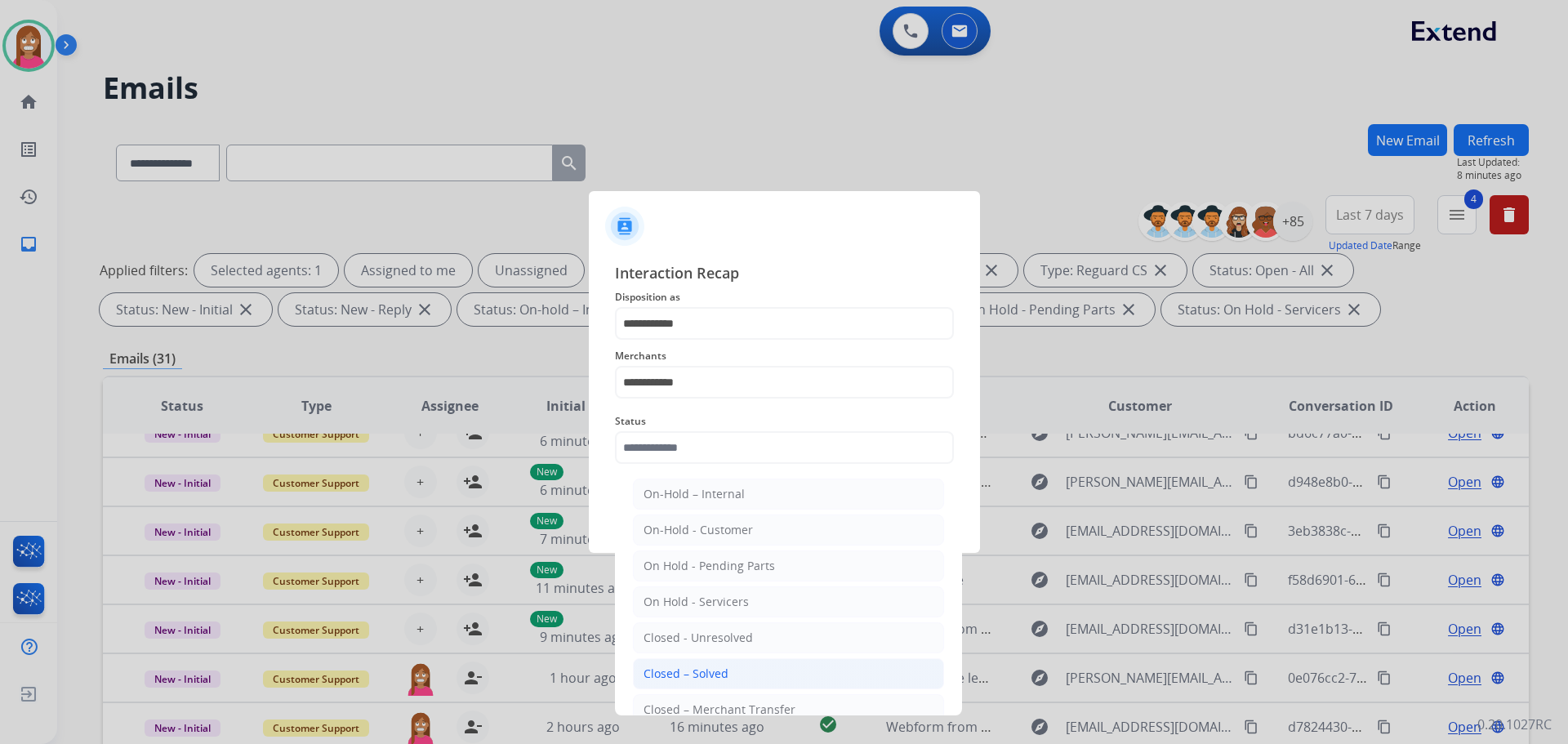
click at [658, 675] on div "Closed – Solved" at bounding box center [686, 673] width 85 height 17
type input "**********"
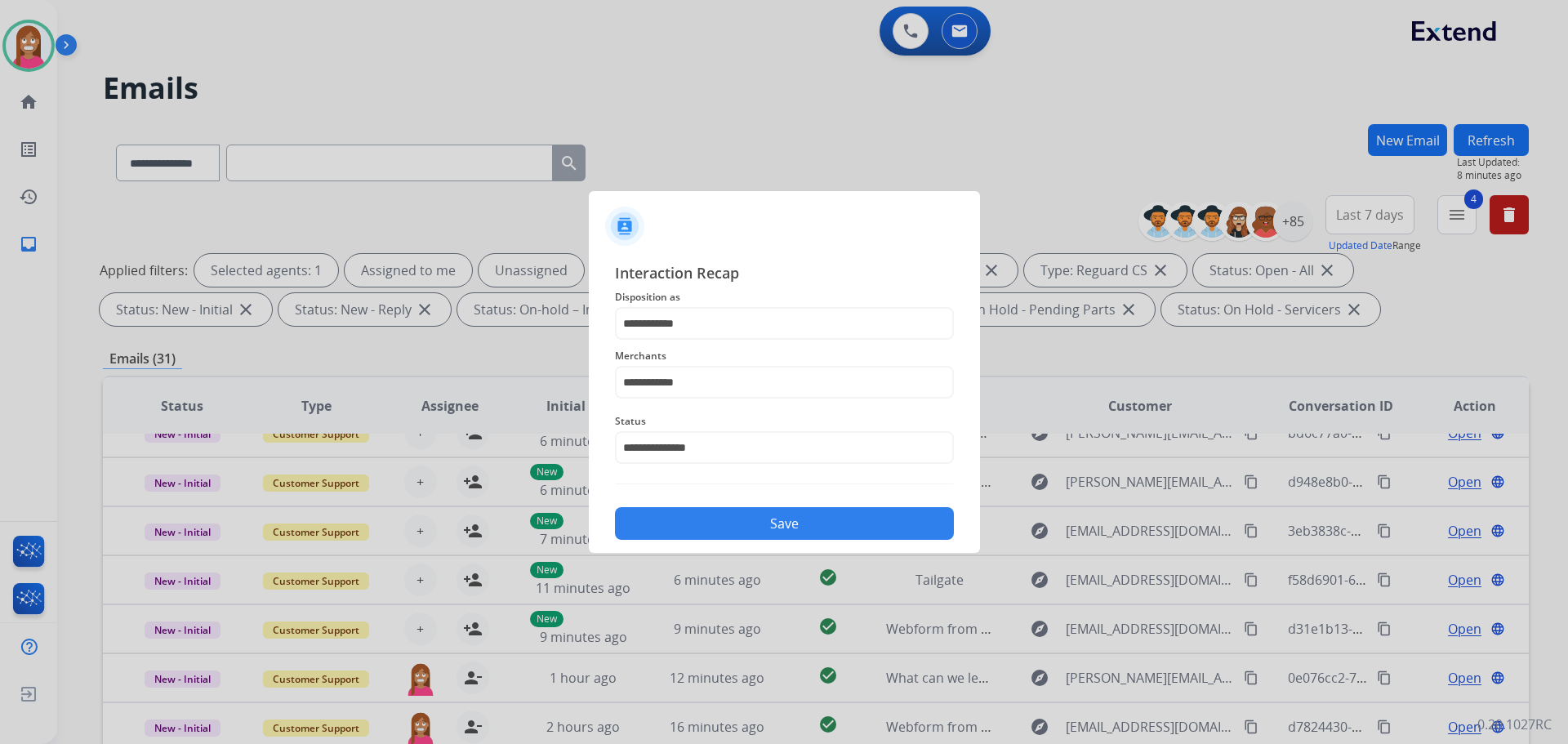
click at [695, 527] on button "Save" at bounding box center [784, 523] width 339 height 33
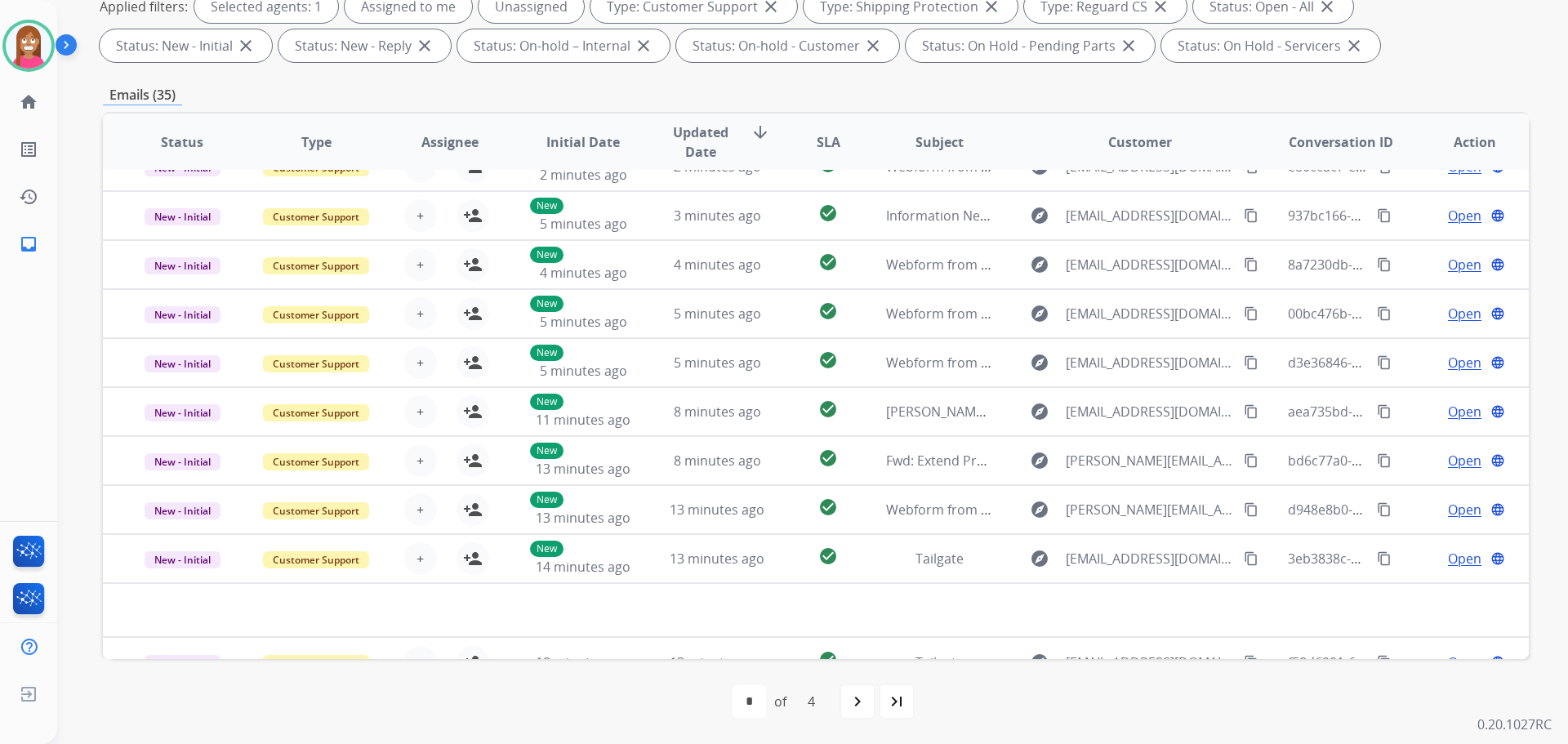
scroll to position [55, 0]
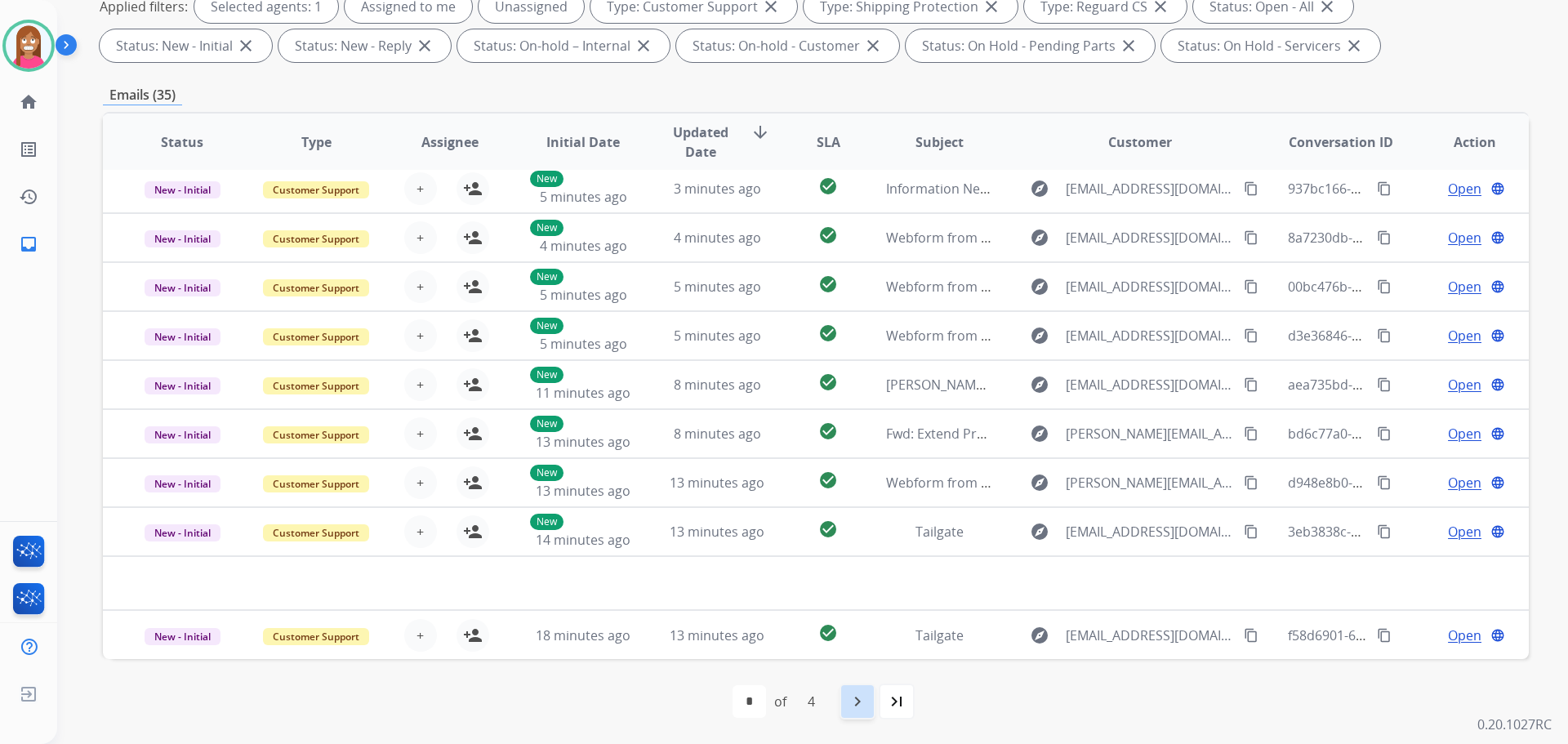
click at [859, 702] on mat-icon "navigate_next" at bounding box center [858, 701] width 19 height 19
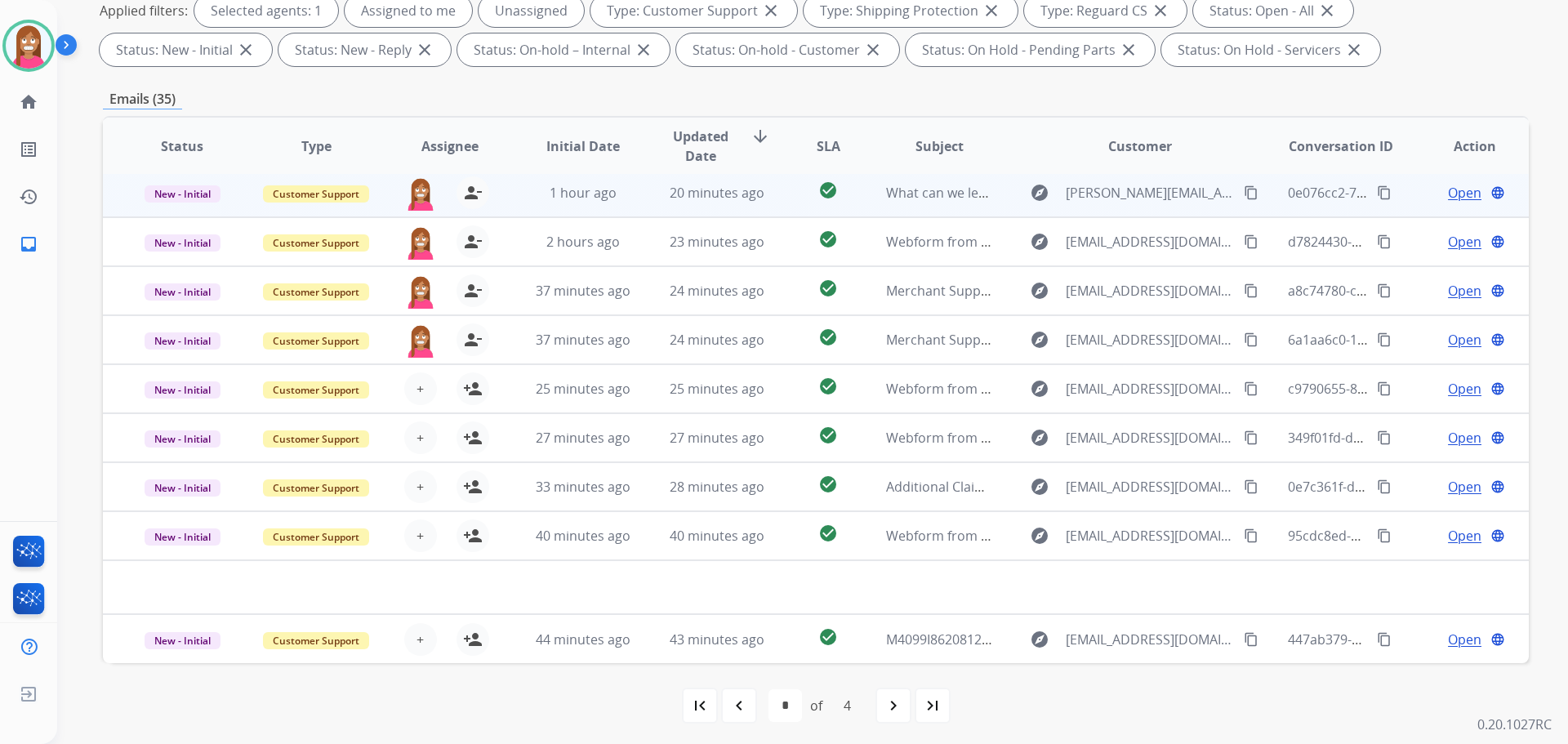
scroll to position [264, 0]
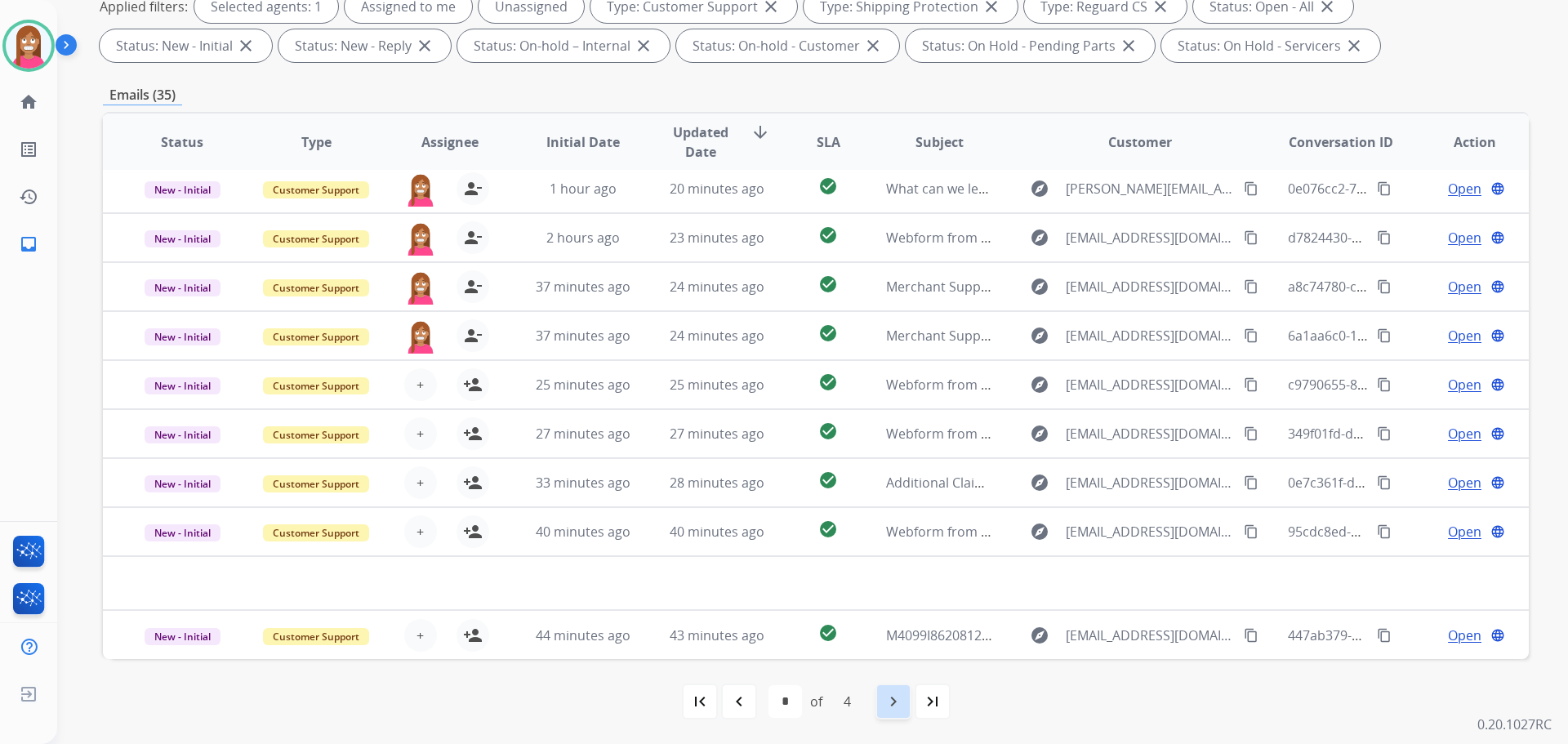
click at [899, 704] on mat-icon "navigate_next" at bounding box center [894, 701] width 19 height 19
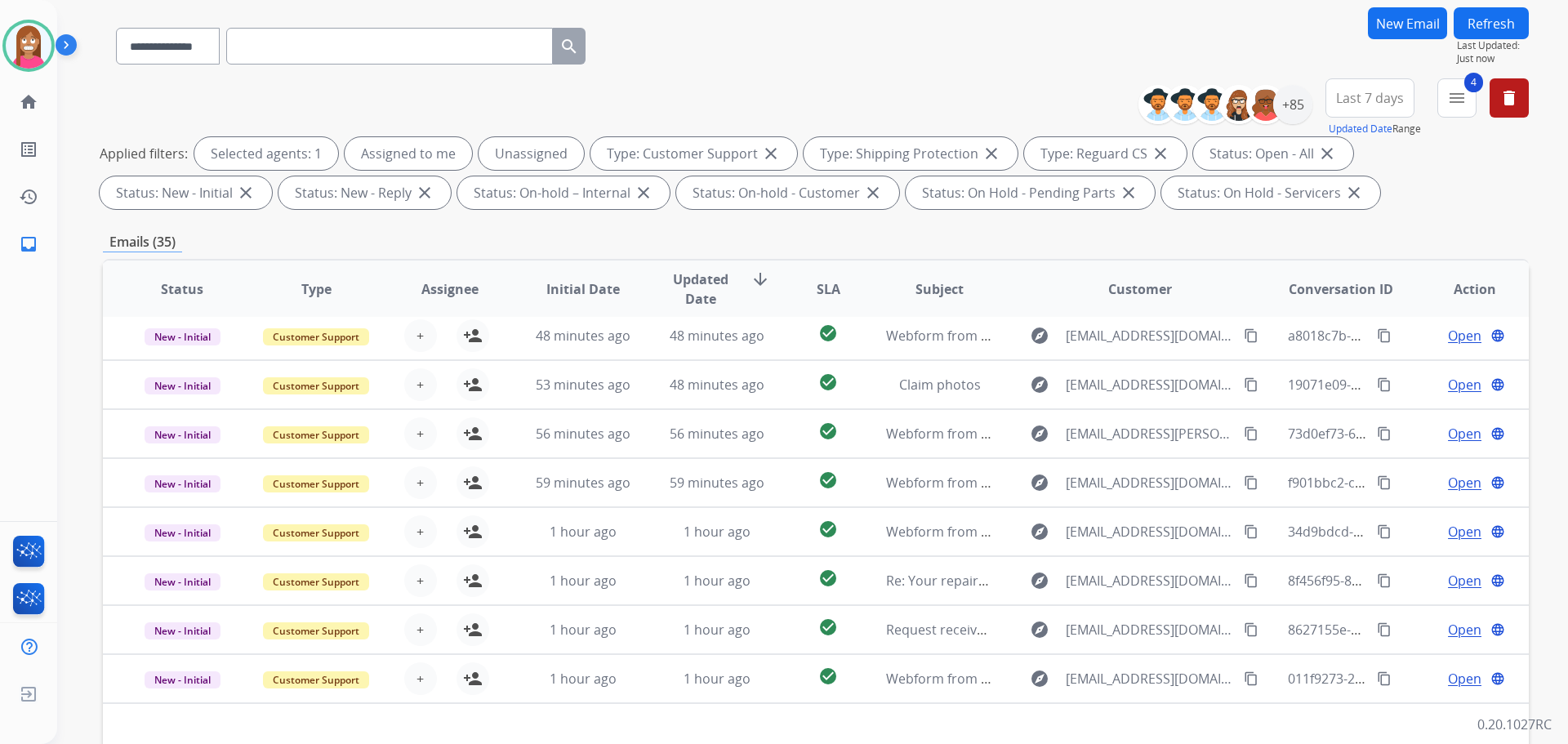
scroll to position [245, 0]
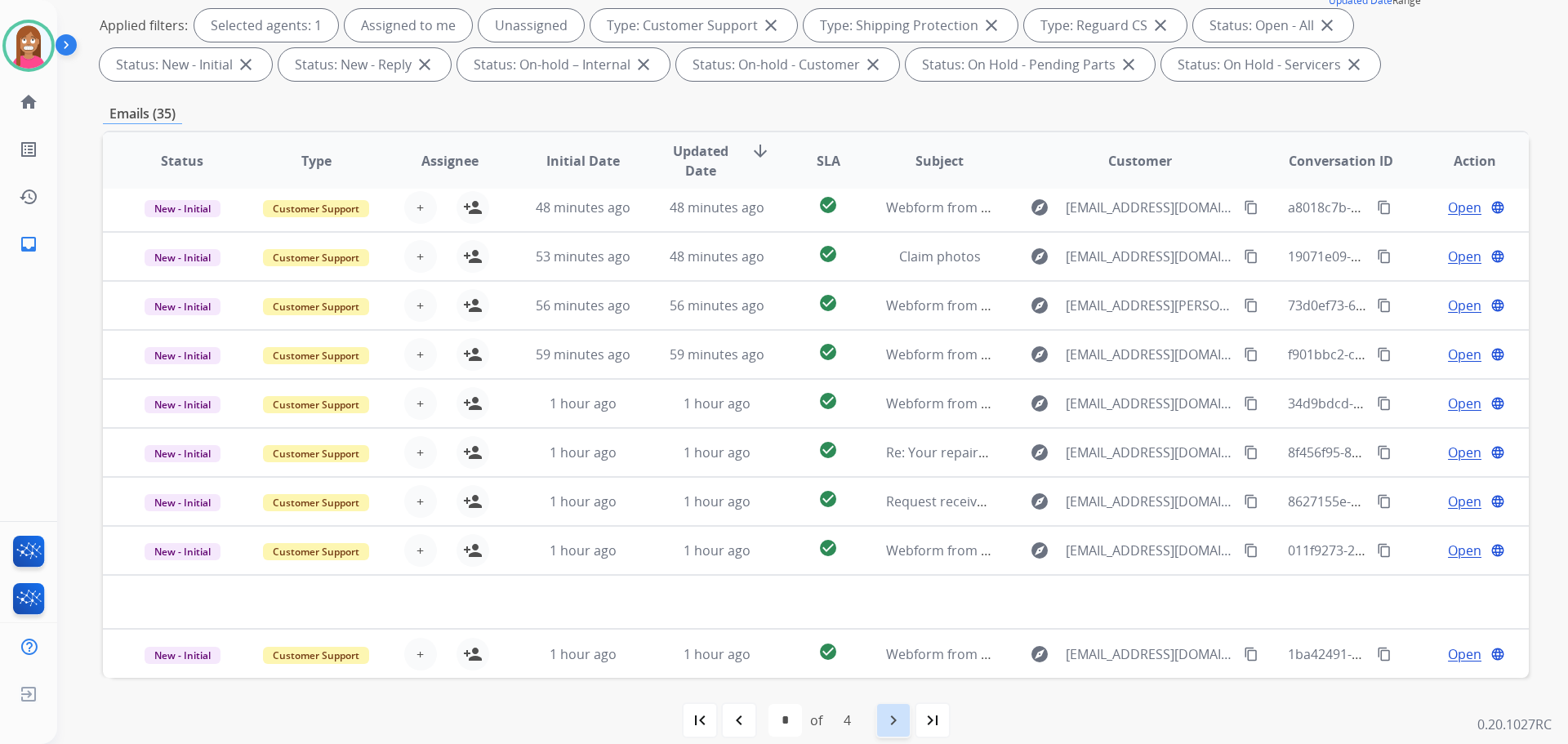
click at [902, 719] on mat-icon "navigate_next" at bounding box center [894, 721] width 19 height 19
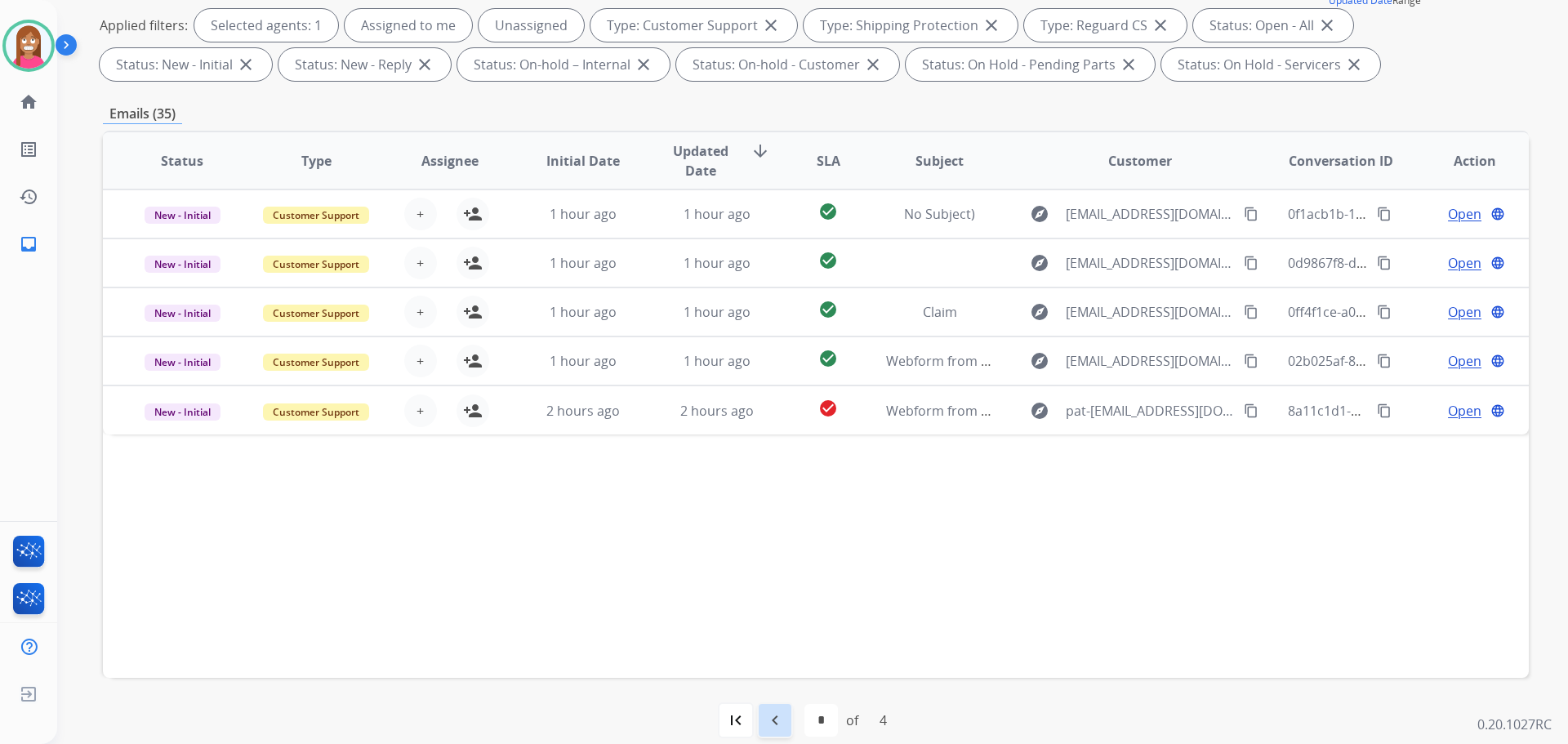
click at [783, 717] on mat-icon "navigate_before" at bounding box center [775, 721] width 19 height 19
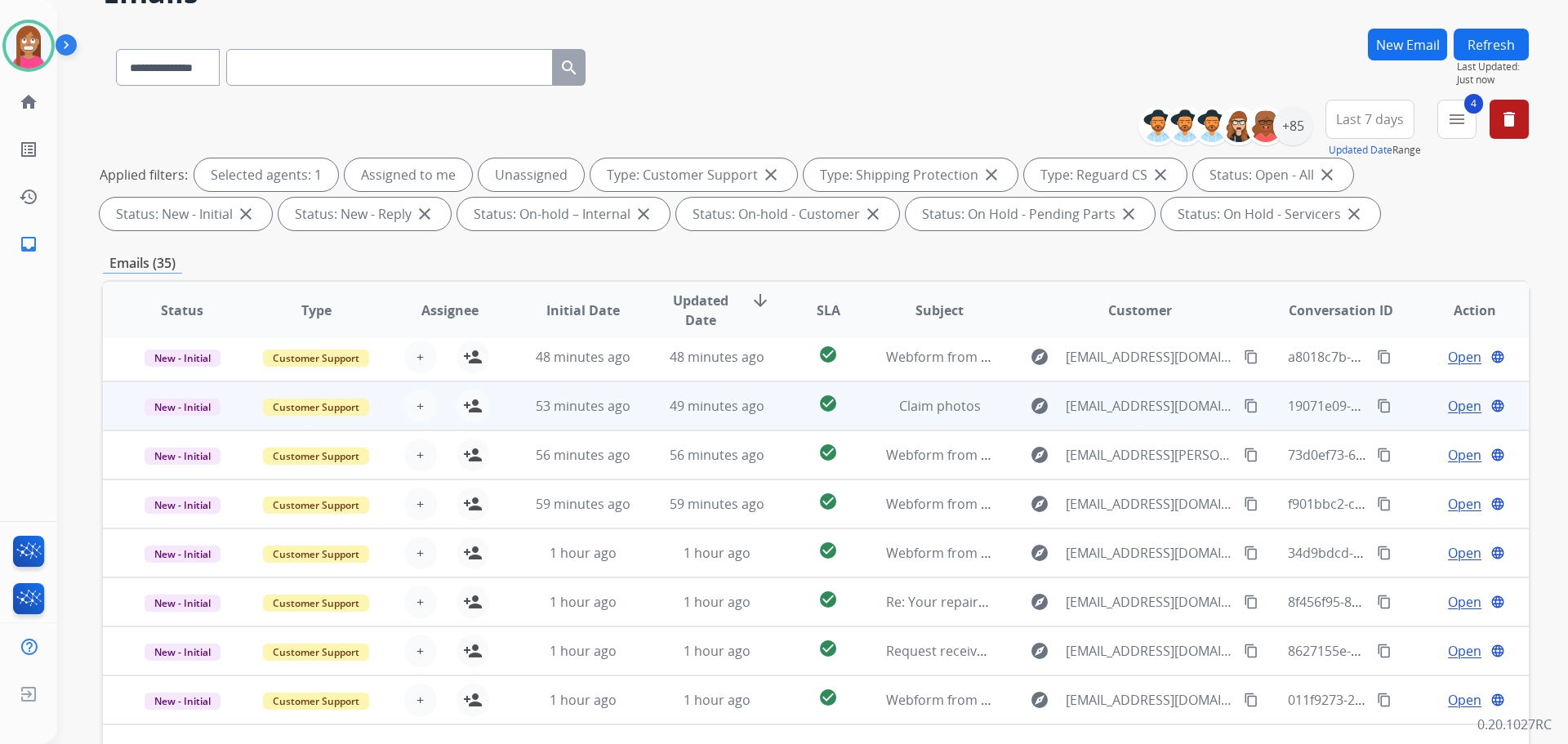
scroll to position [163, 0]
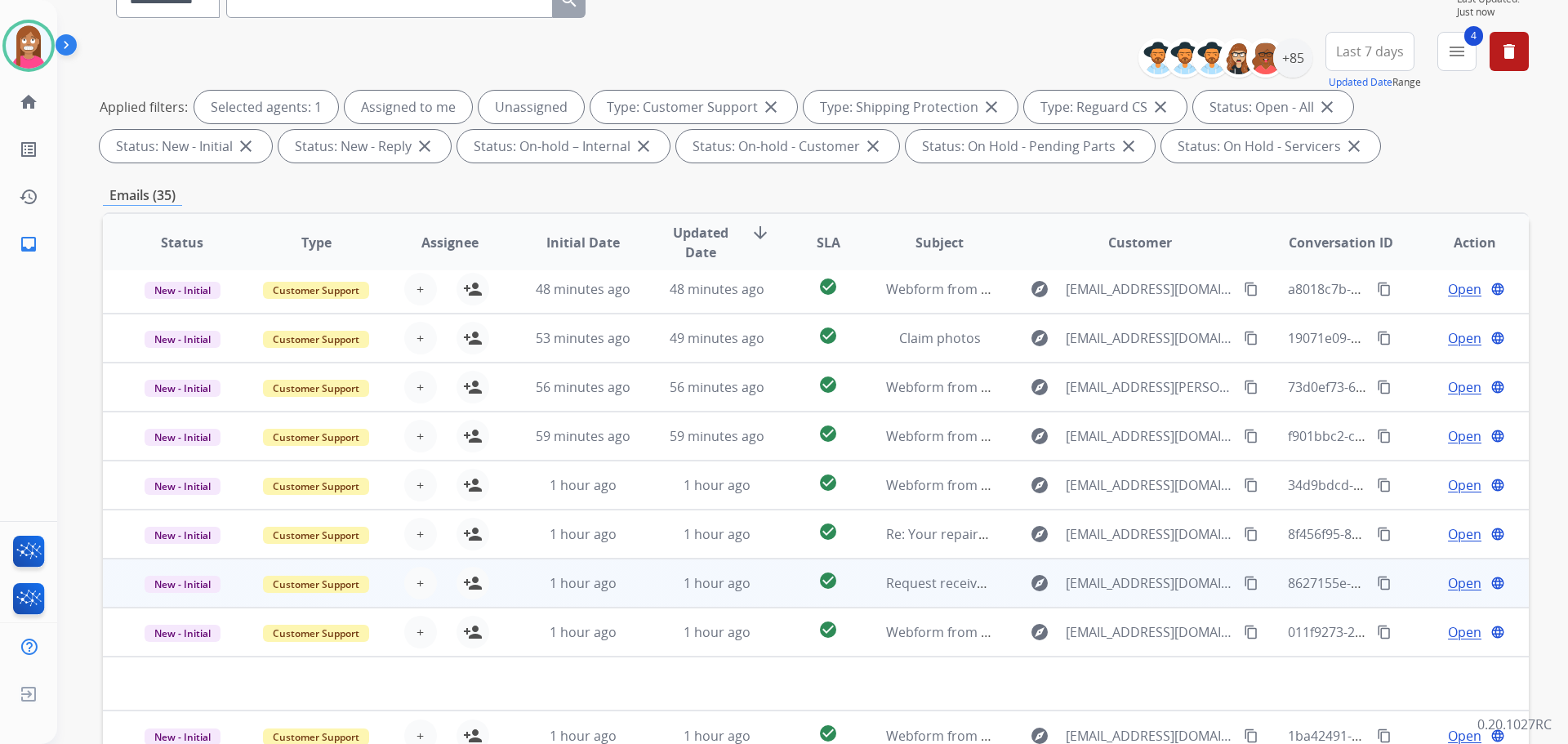
click at [760, 598] on td "1 hour ago" at bounding box center [705, 583] width 134 height 49
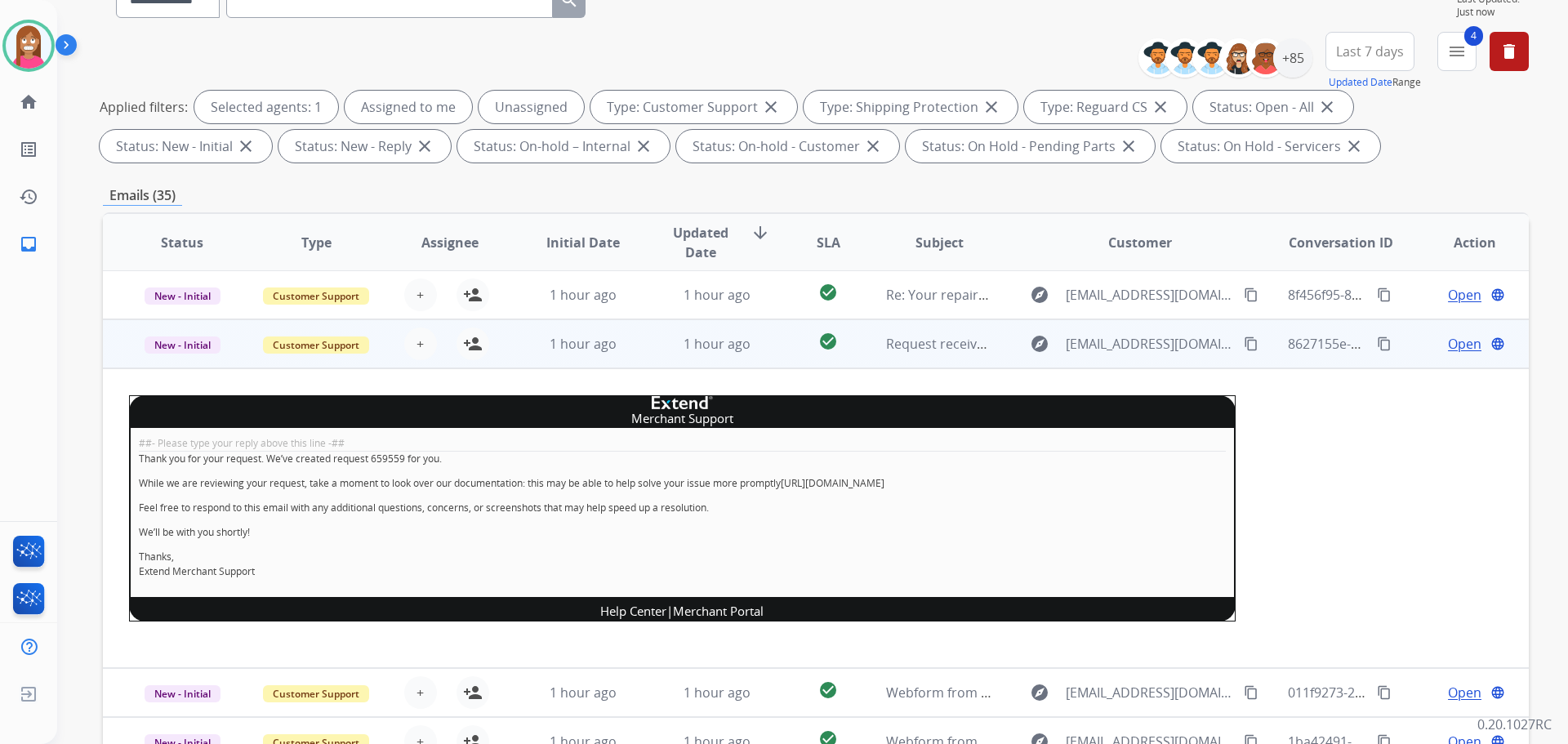
scroll to position [301, 0]
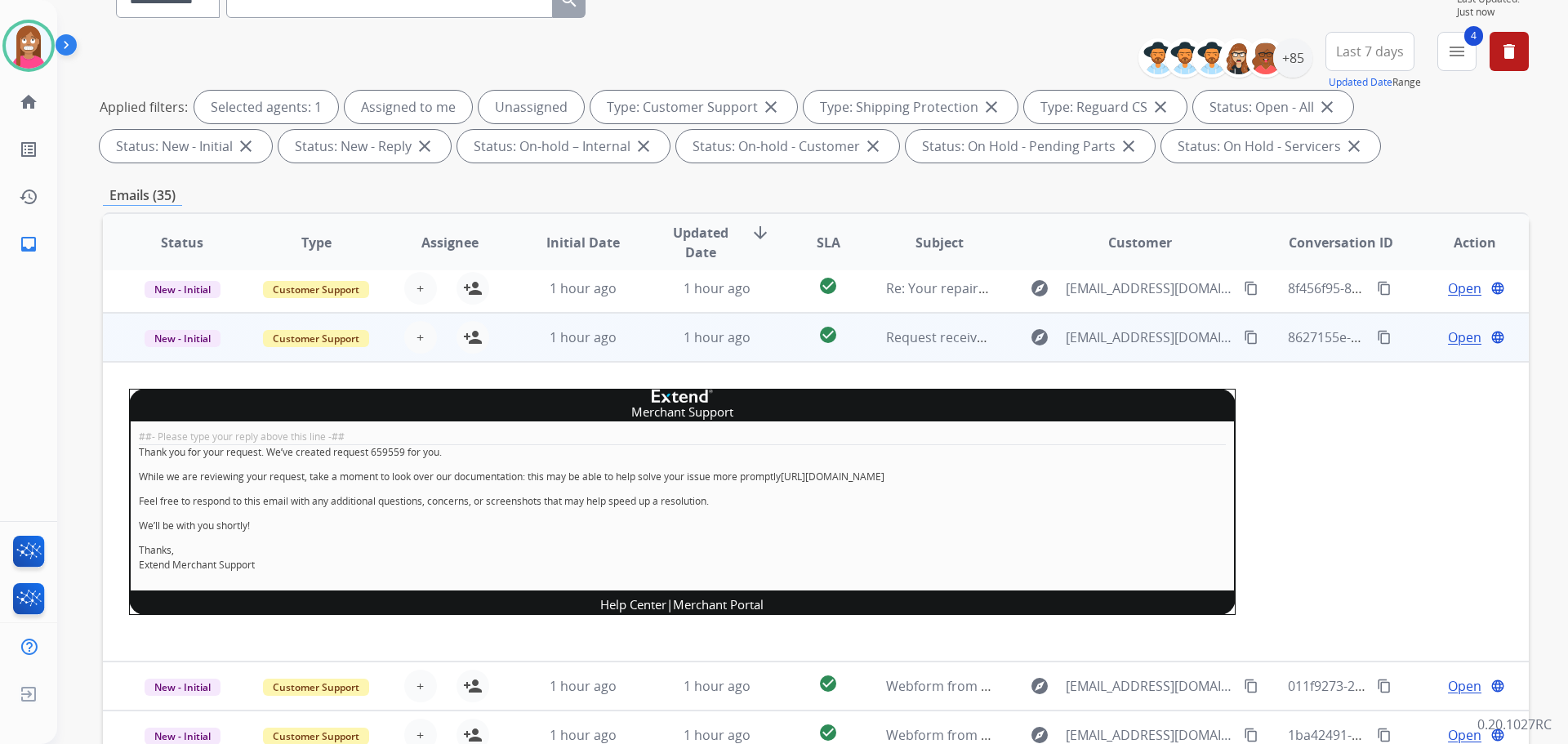
drag, startPoint x: 470, startPoint y: 342, endPoint x: 536, endPoint y: 357, distance: 67.7
click at [470, 347] on button "person_add Assign to Me" at bounding box center [473, 337] width 33 height 33
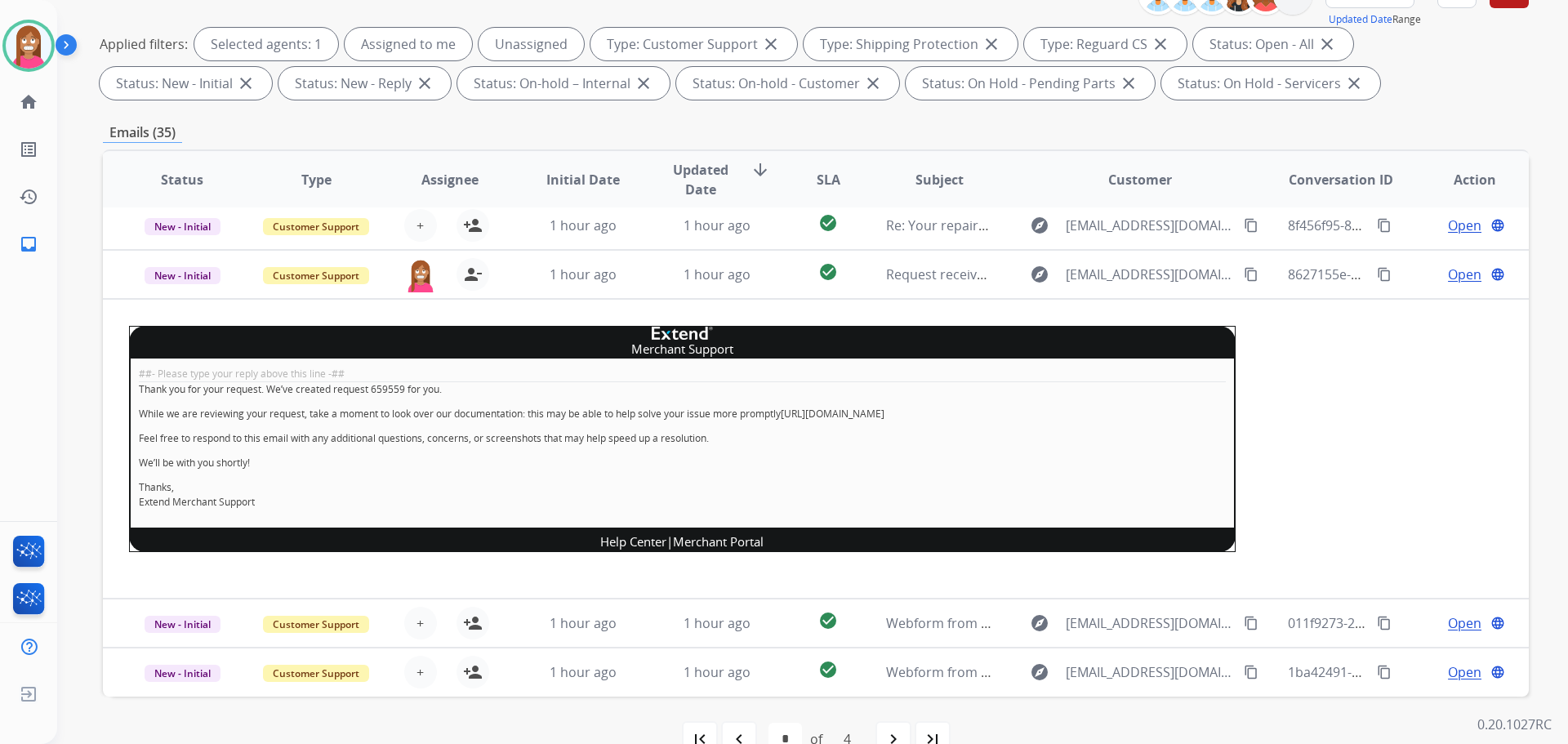
scroll to position [264, 0]
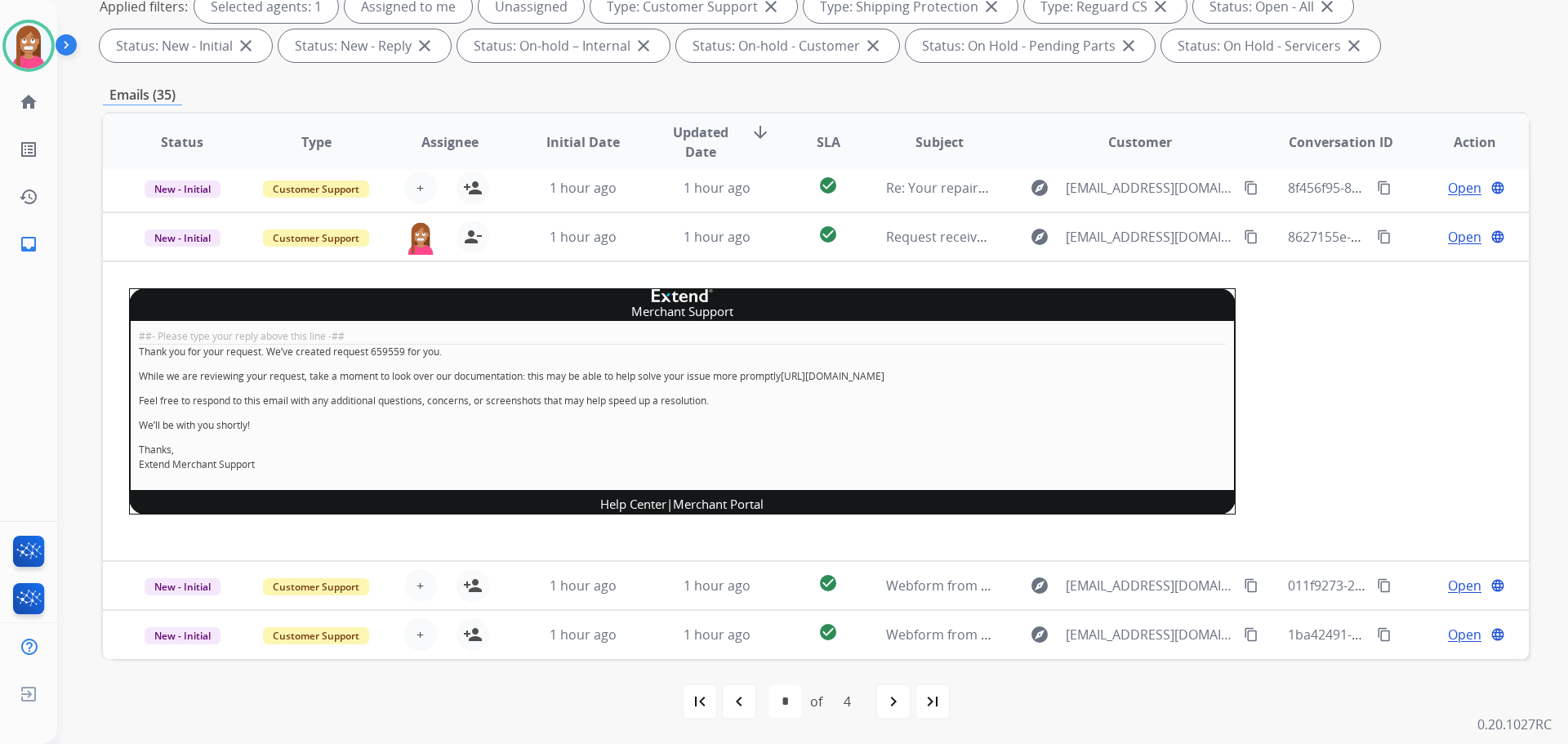
click at [751, 711] on div "navigate_before" at bounding box center [738, 701] width 36 height 36
select select "*"
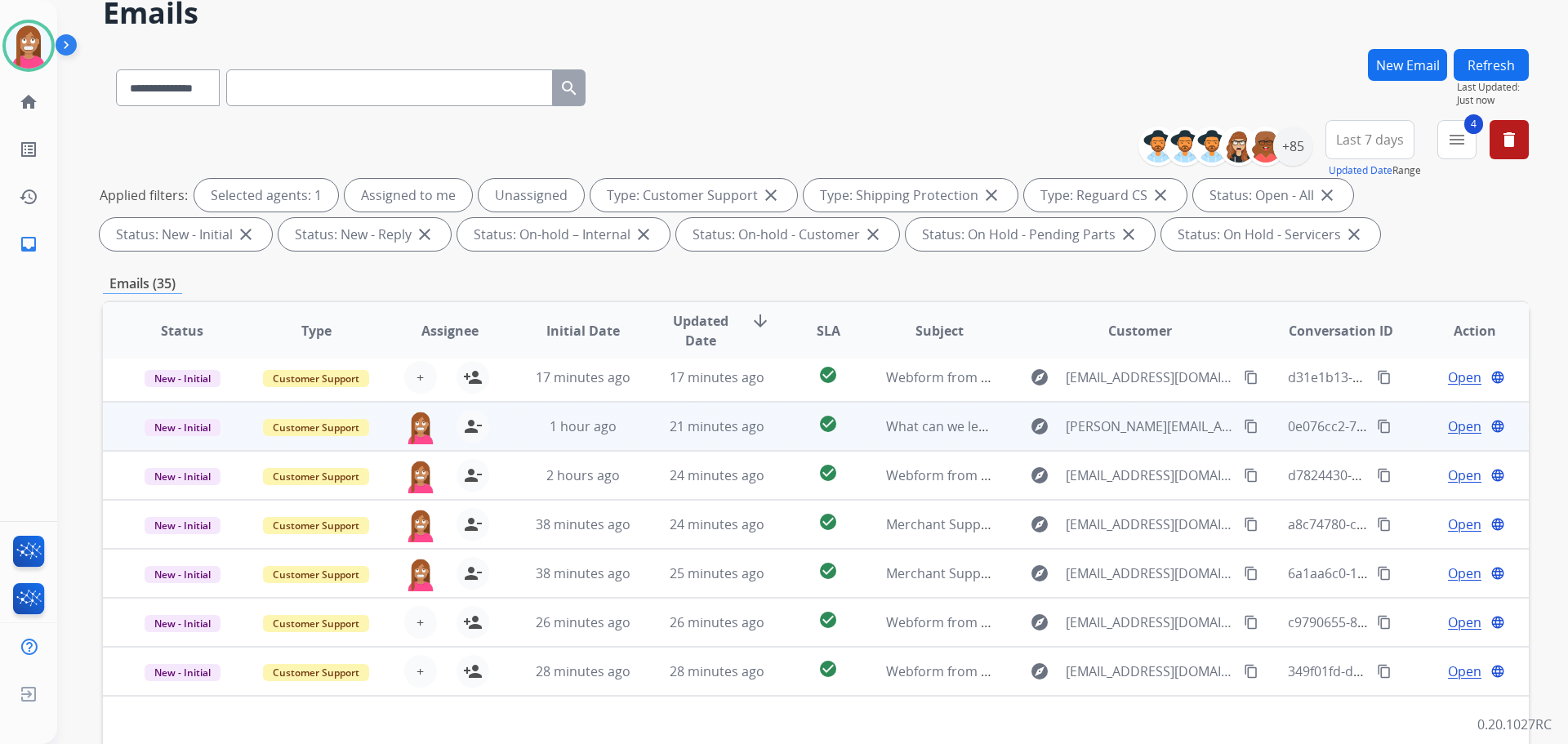
scroll to position [82, 0]
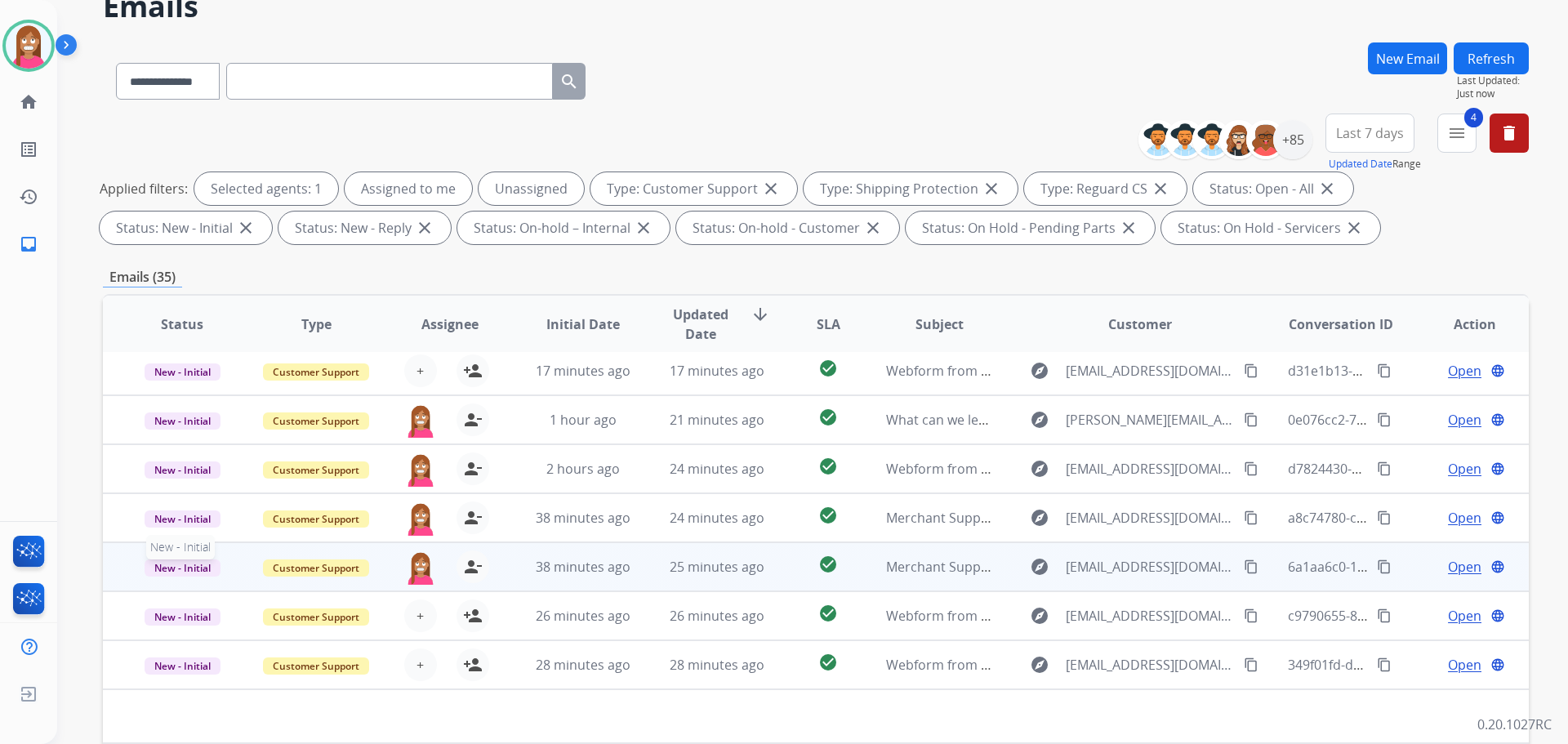
click at [179, 566] on span "New - Initial" at bounding box center [183, 568] width 76 height 18
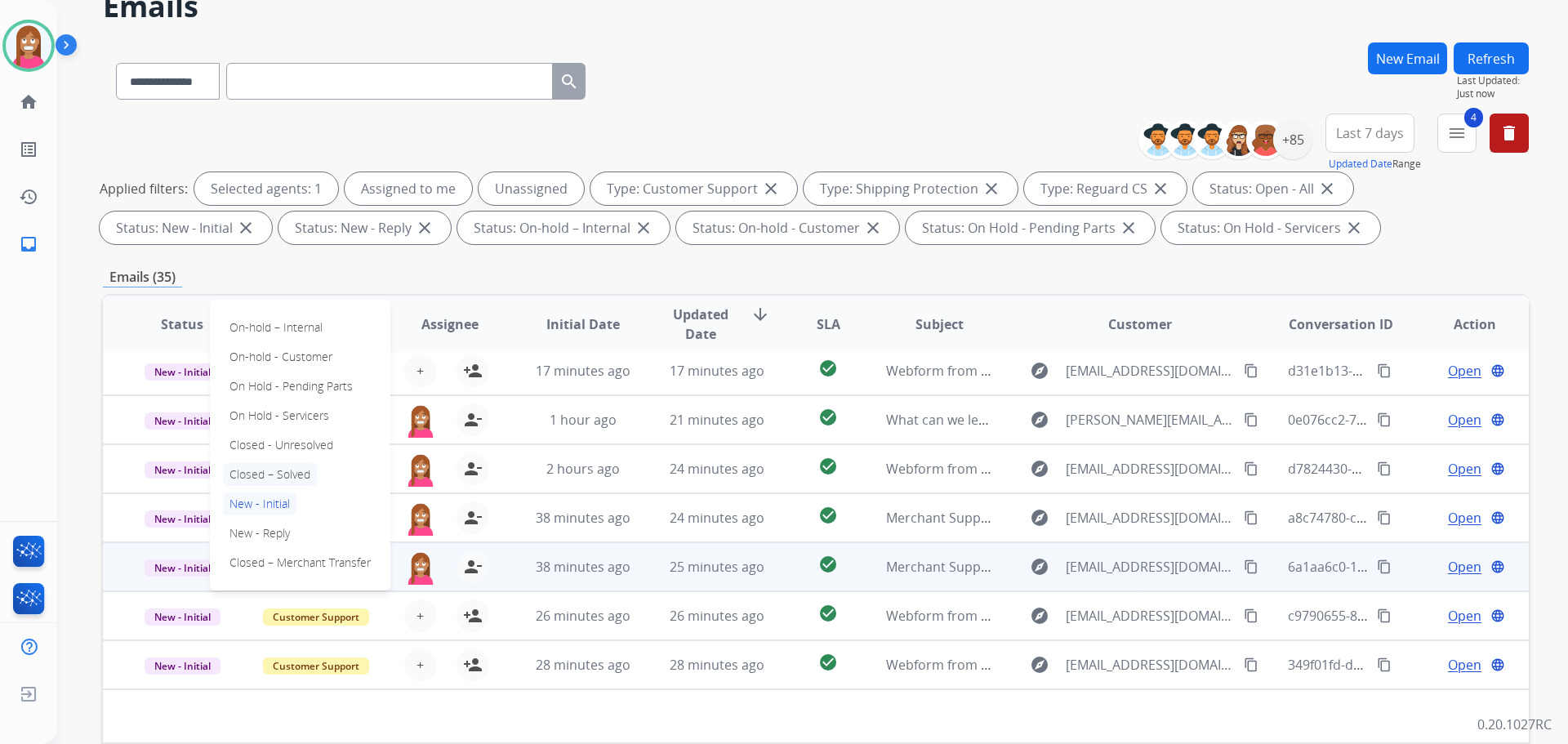
click at [255, 476] on p "Closed – Solved" at bounding box center [269, 475] width 94 height 23
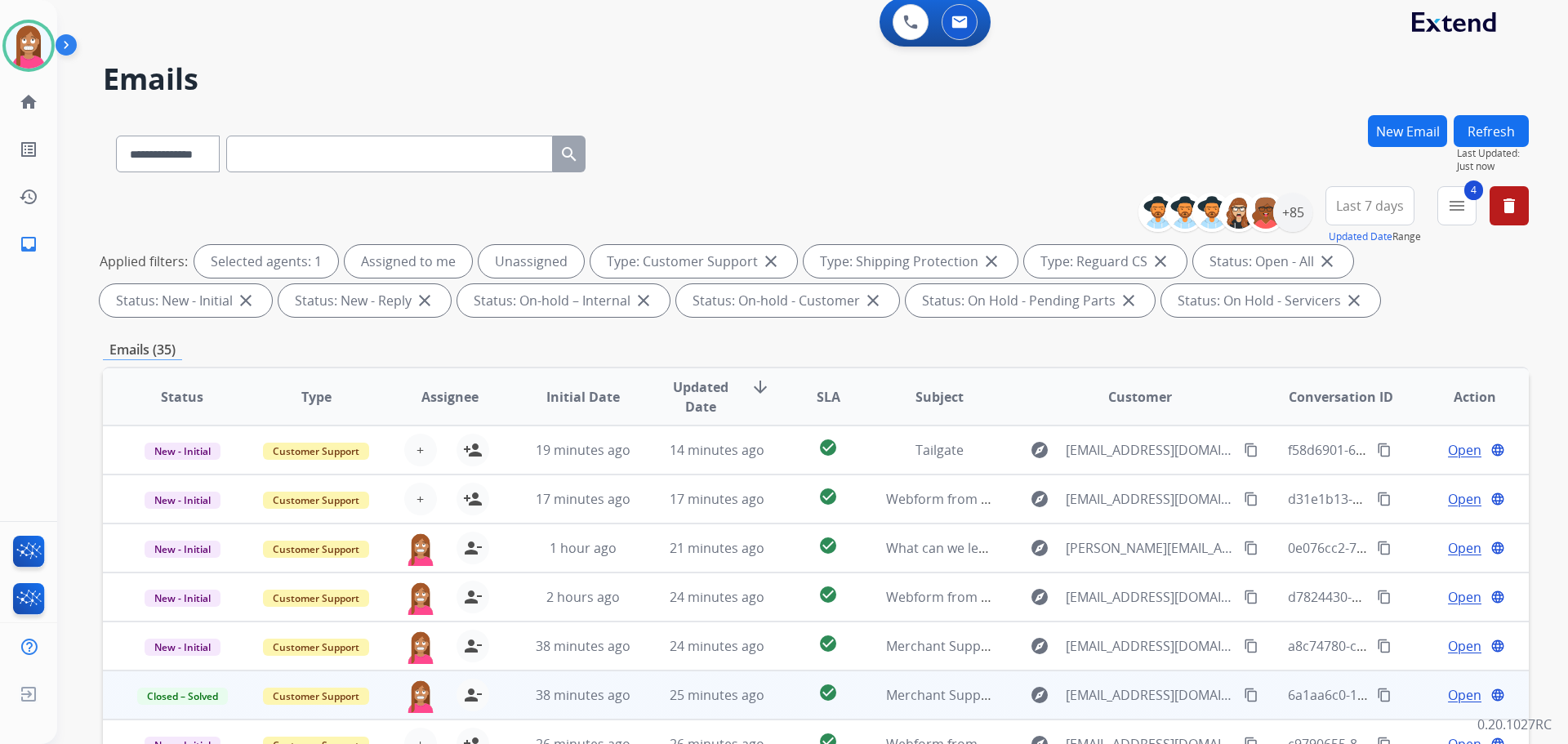
scroll to position [0, 0]
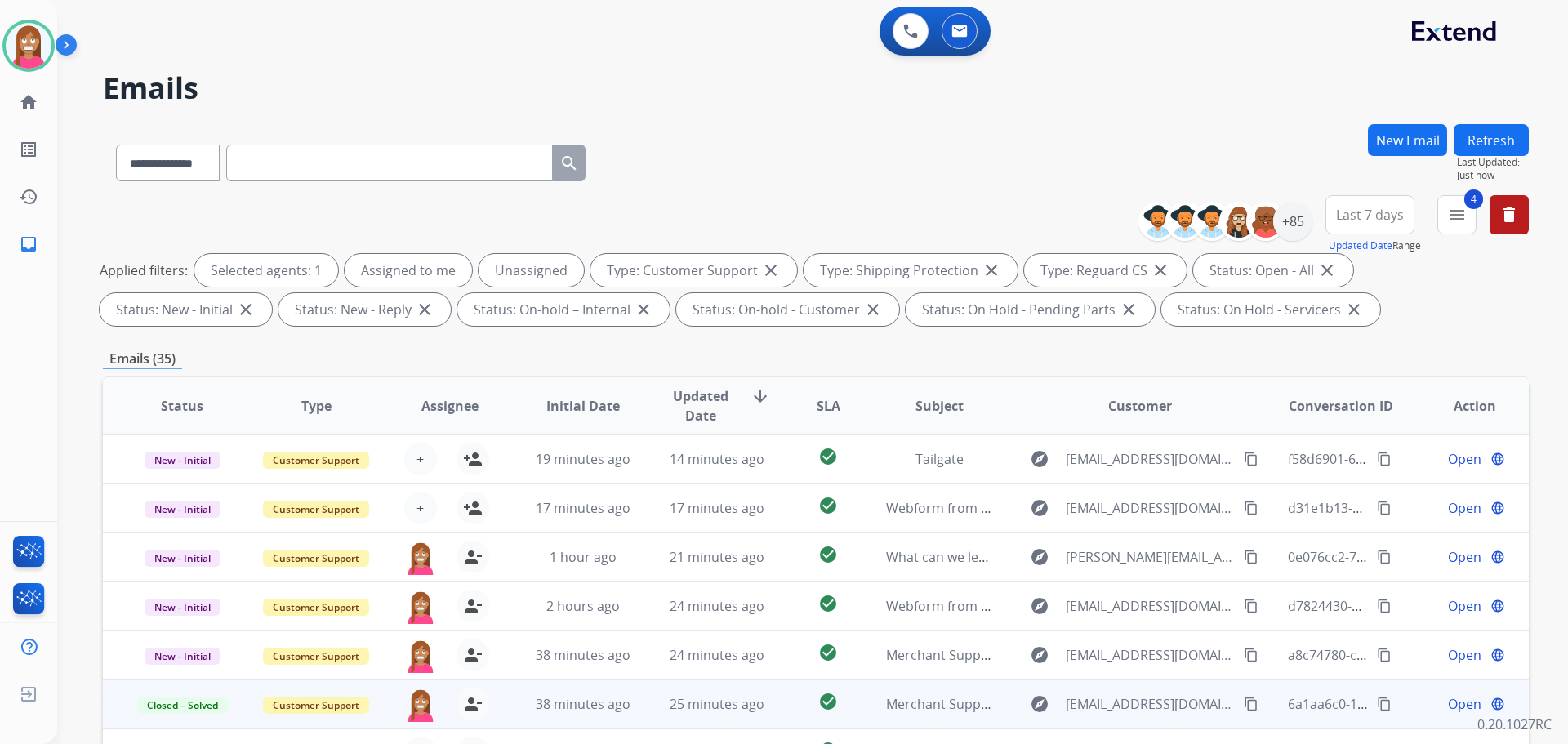
click at [1486, 142] on button "Refresh" at bounding box center [1491, 140] width 75 height 32
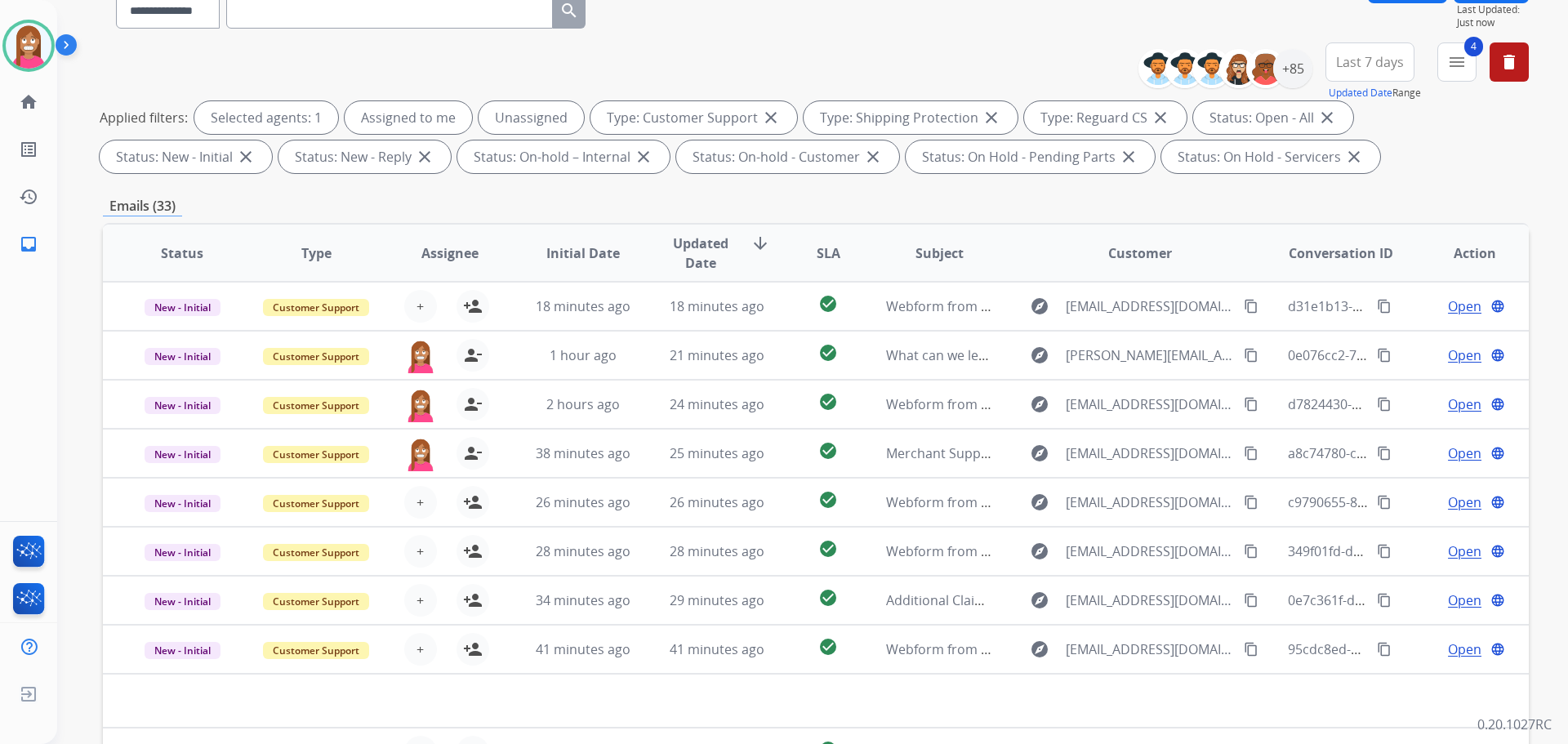
scroll to position [264, 0]
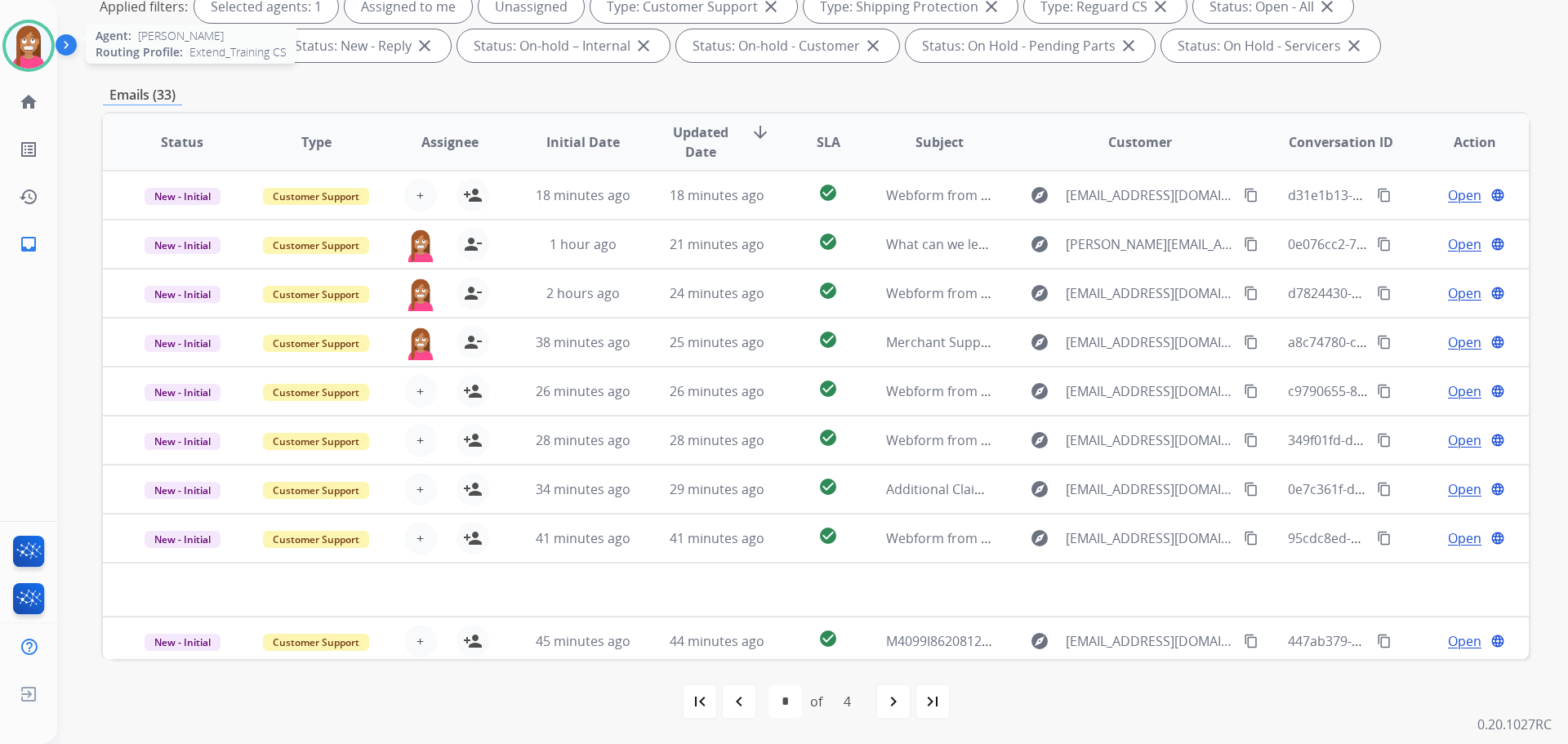
click at [22, 44] on img at bounding box center [28, 46] width 46 height 46
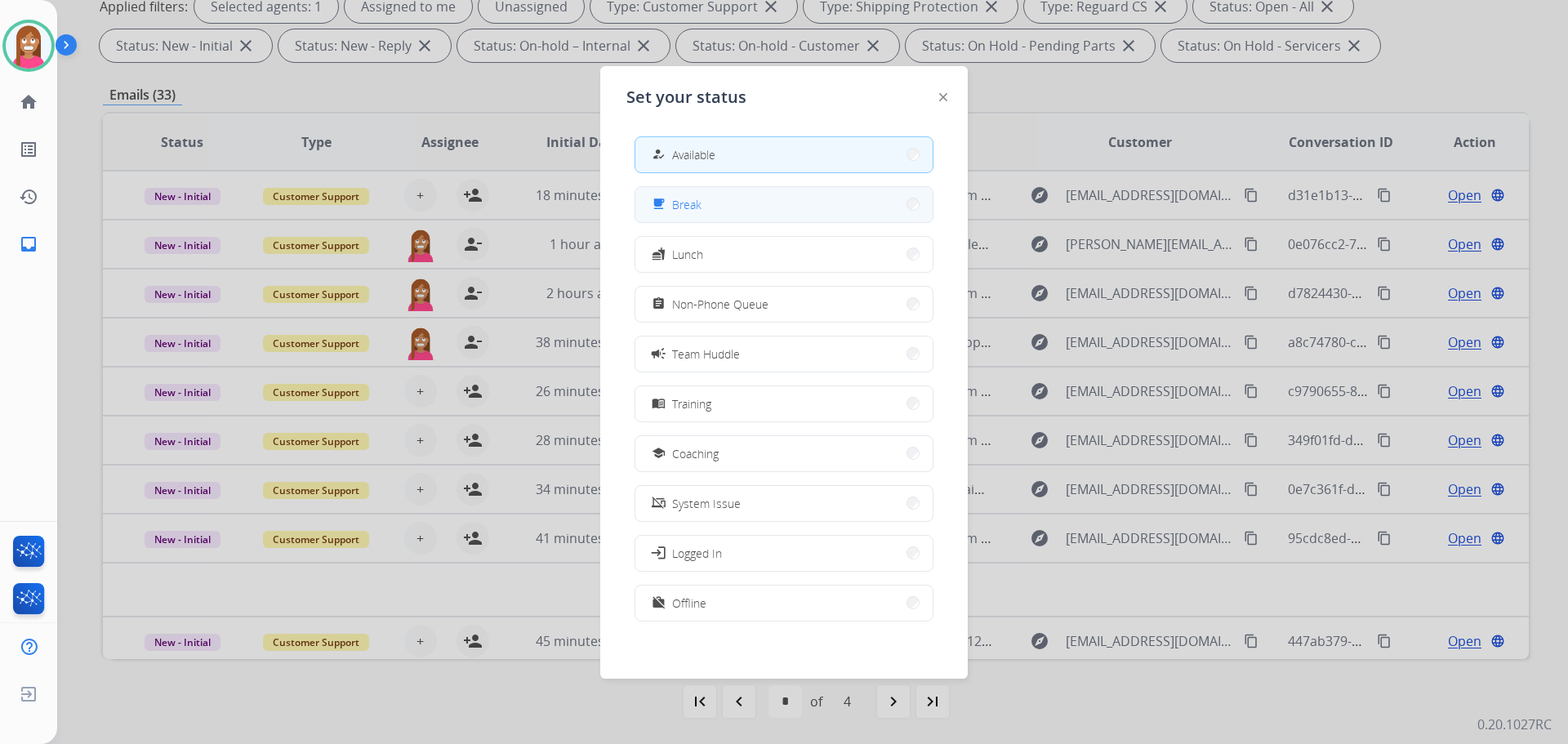
click at [691, 194] on button "free_breakfast Break" at bounding box center [784, 204] width 298 height 35
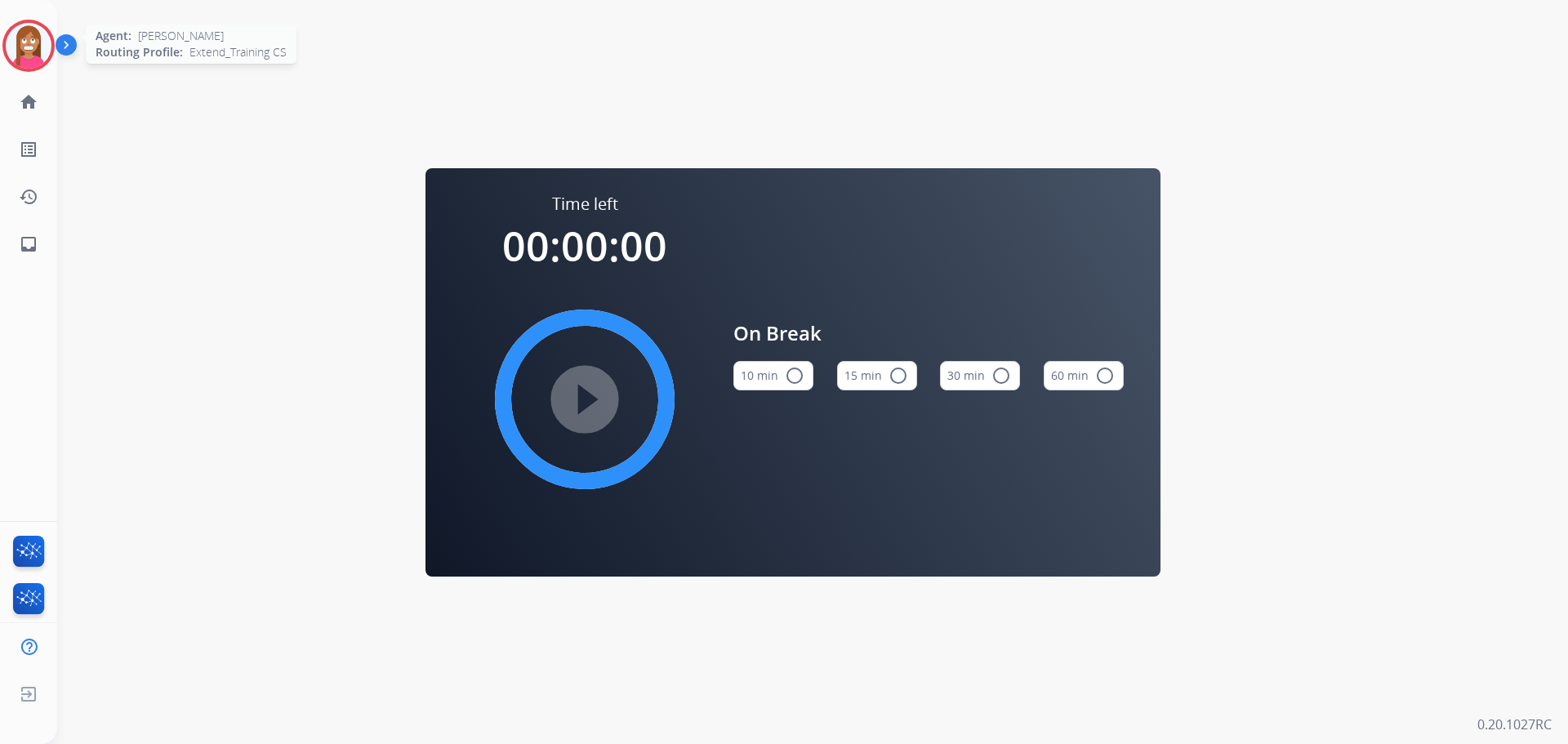
click at [21, 51] on img at bounding box center [28, 46] width 46 height 46
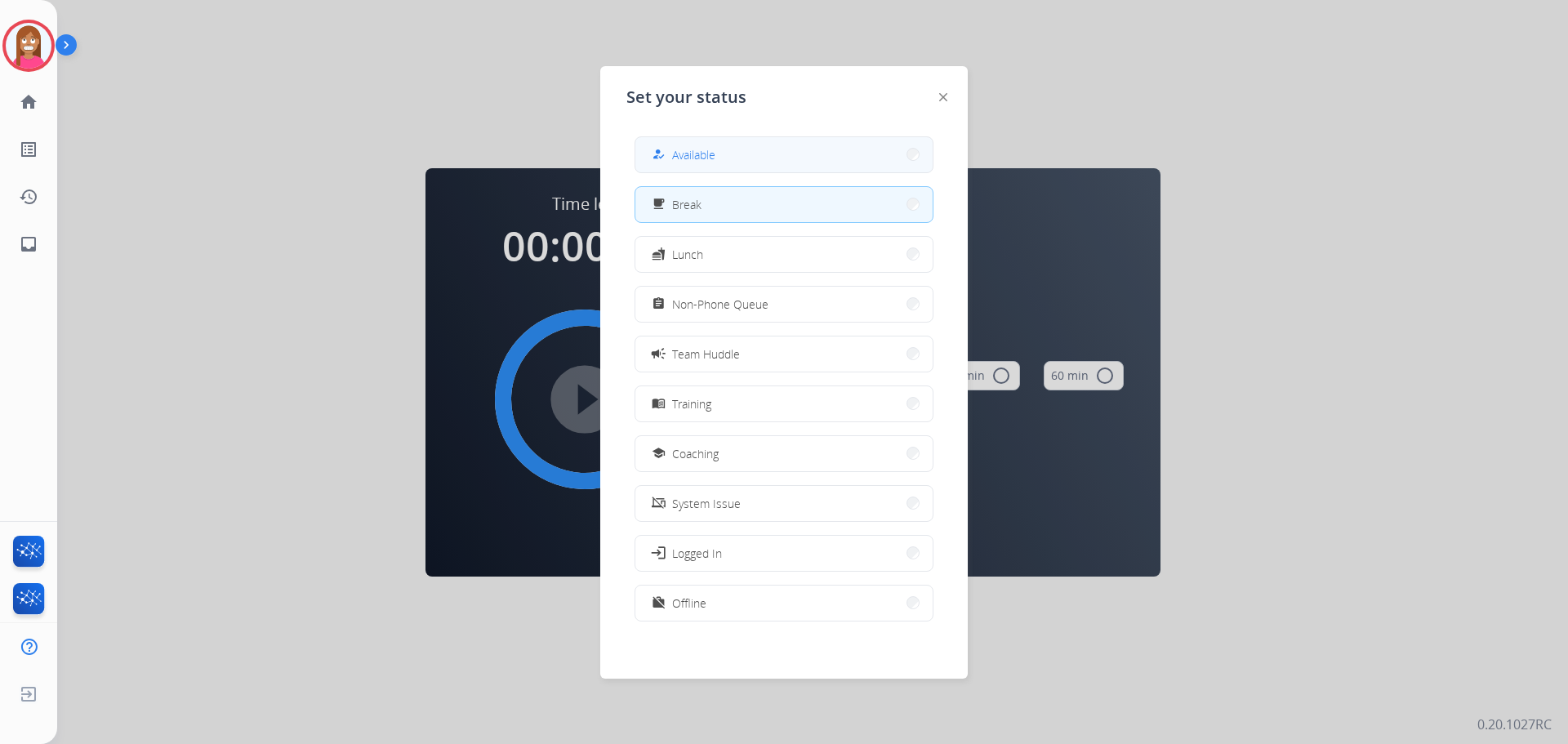
click at [754, 162] on button "how_to_reg Available" at bounding box center [784, 155] width 298 height 35
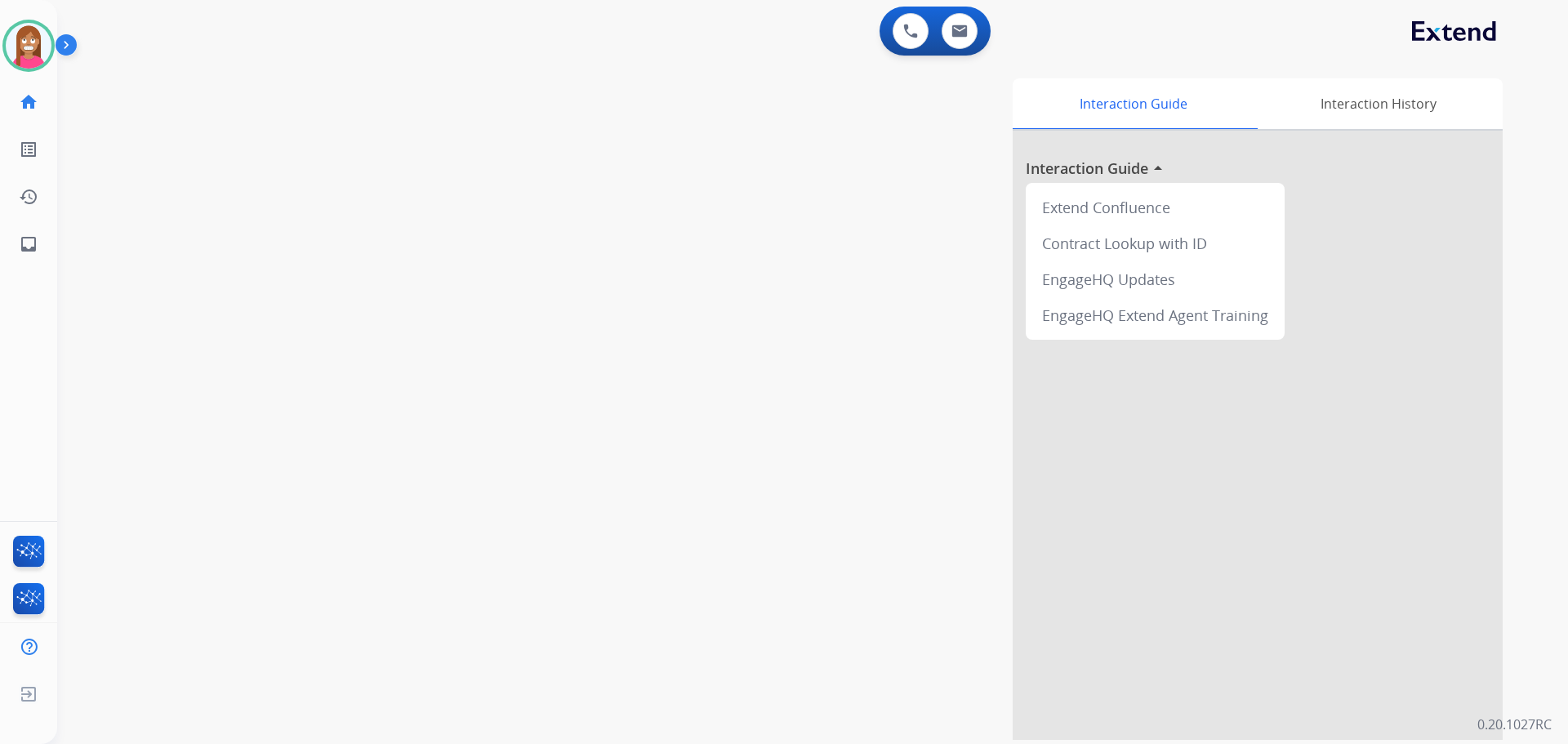
click at [17, 267] on div "Christopher Available Edit Avatar Agent: Christopher Routing Profile: Extend_Tr…" at bounding box center [28, 372] width 57 height 744
click at [28, 242] on mat-icon "inbox" at bounding box center [28, 244] width 19 height 19
select select "**********"
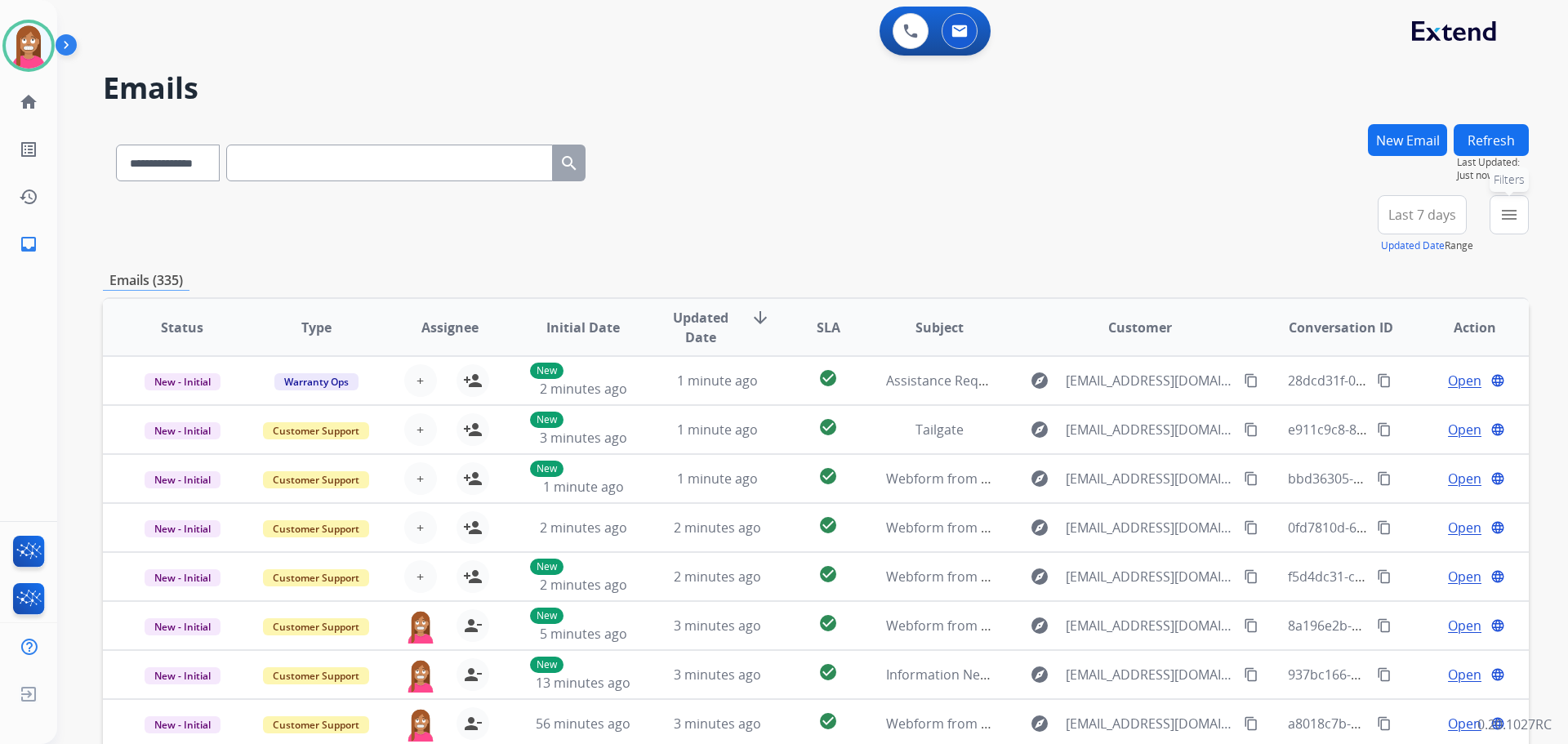
click at [1505, 215] on mat-icon "menu" at bounding box center [1510, 215] width 19 height 19
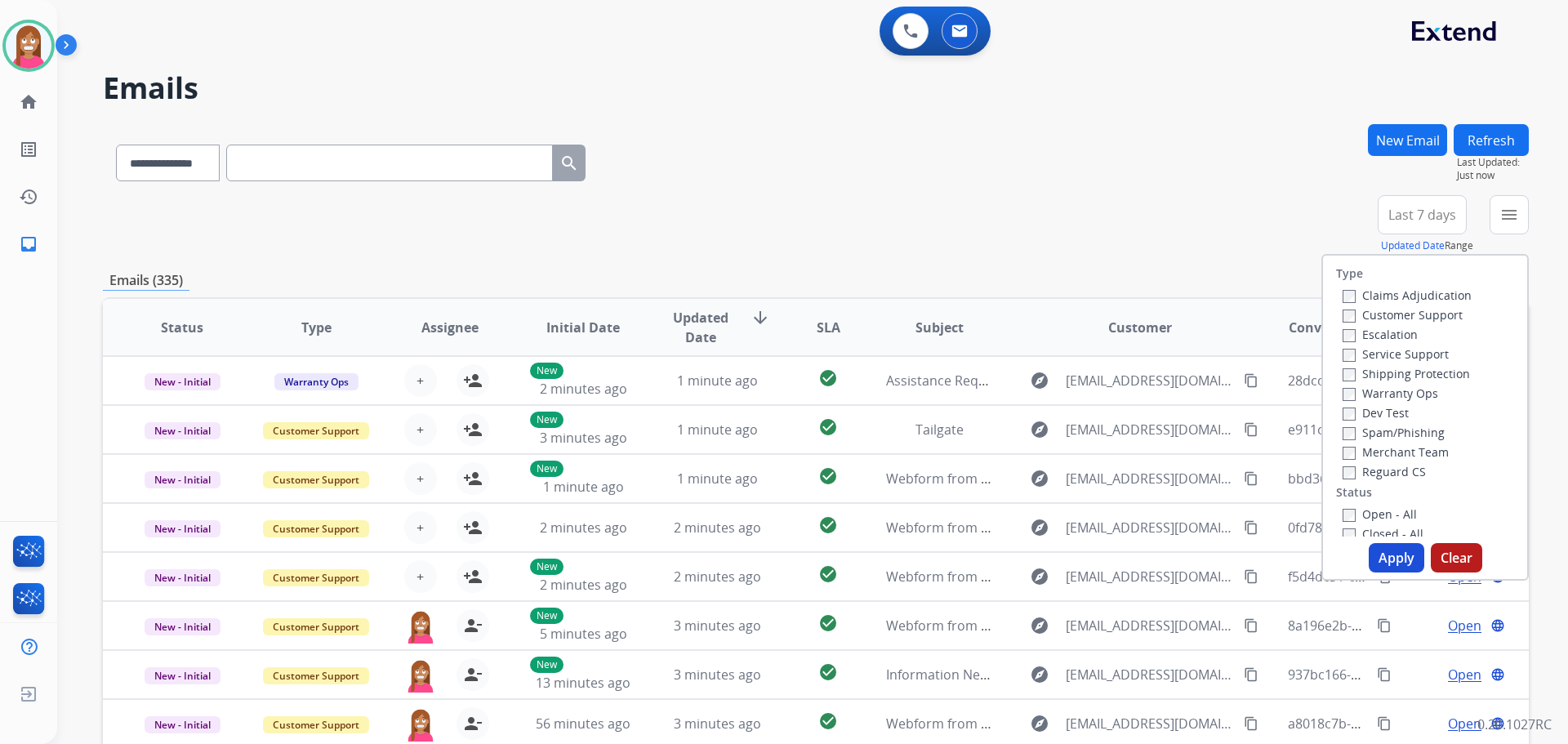
click at [1354, 312] on label "Customer Support" at bounding box center [1402, 315] width 120 height 16
click at [1372, 375] on label "Shipping Protection" at bounding box center [1406, 373] width 127 height 16
click at [1368, 469] on label "Reguard CS" at bounding box center [1384, 472] width 84 height 16
click at [1373, 509] on label "Open - All" at bounding box center [1379, 514] width 74 height 16
click at [1389, 550] on button "Apply" at bounding box center [1396, 557] width 55 height 29
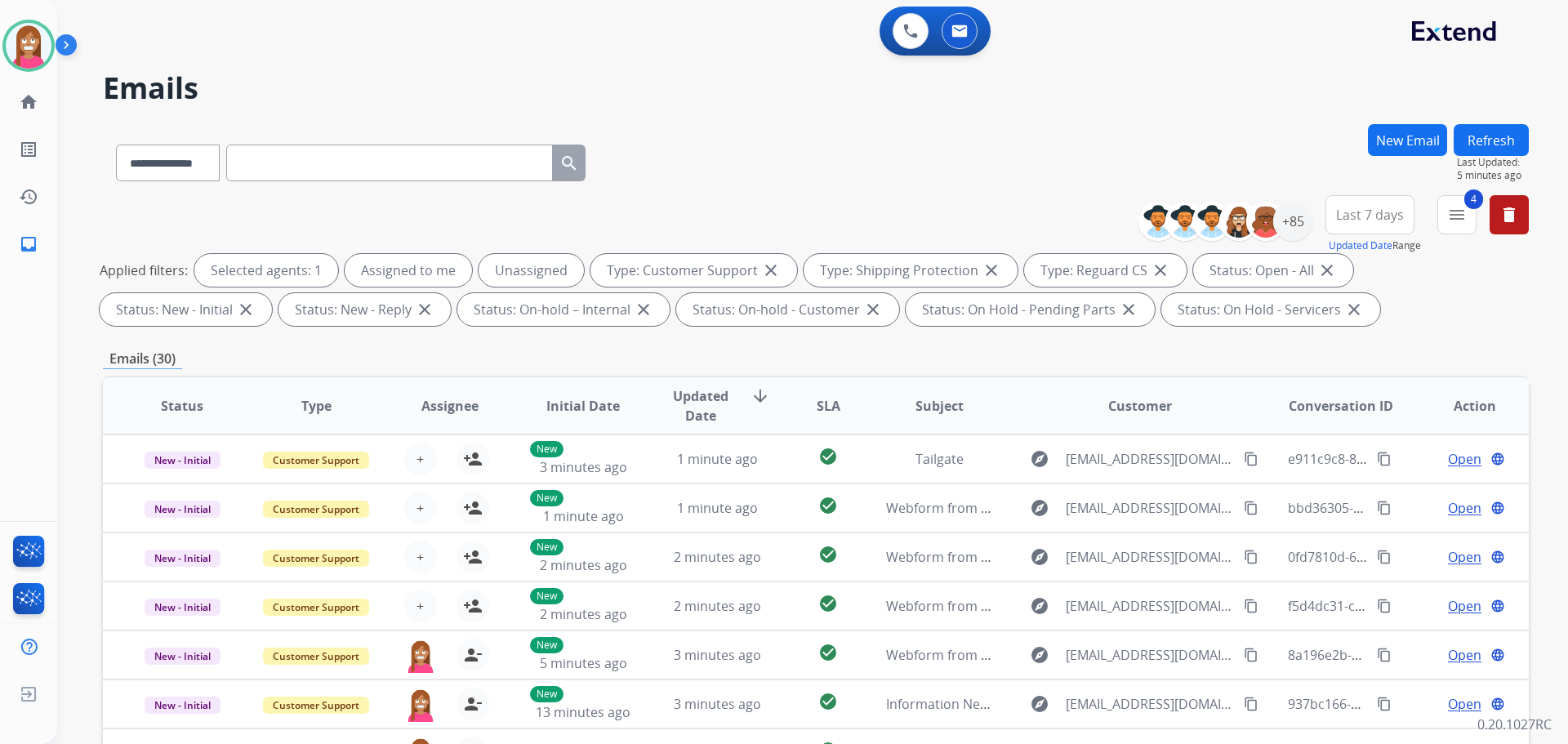
click at [1466, 149] on button "Refresh" at bounding box center [1491, 140] width 75 height 32
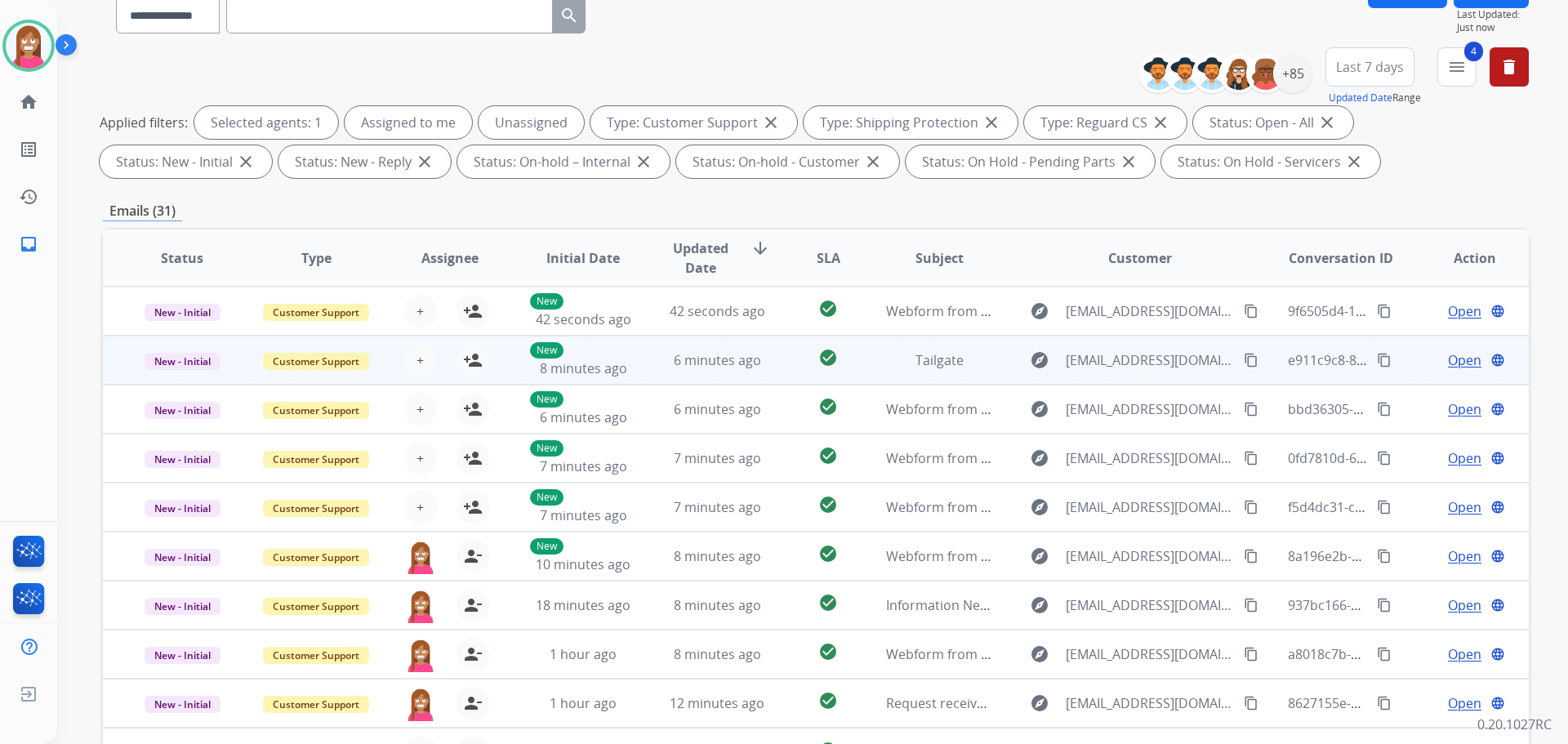
scroll to position [264, 0]
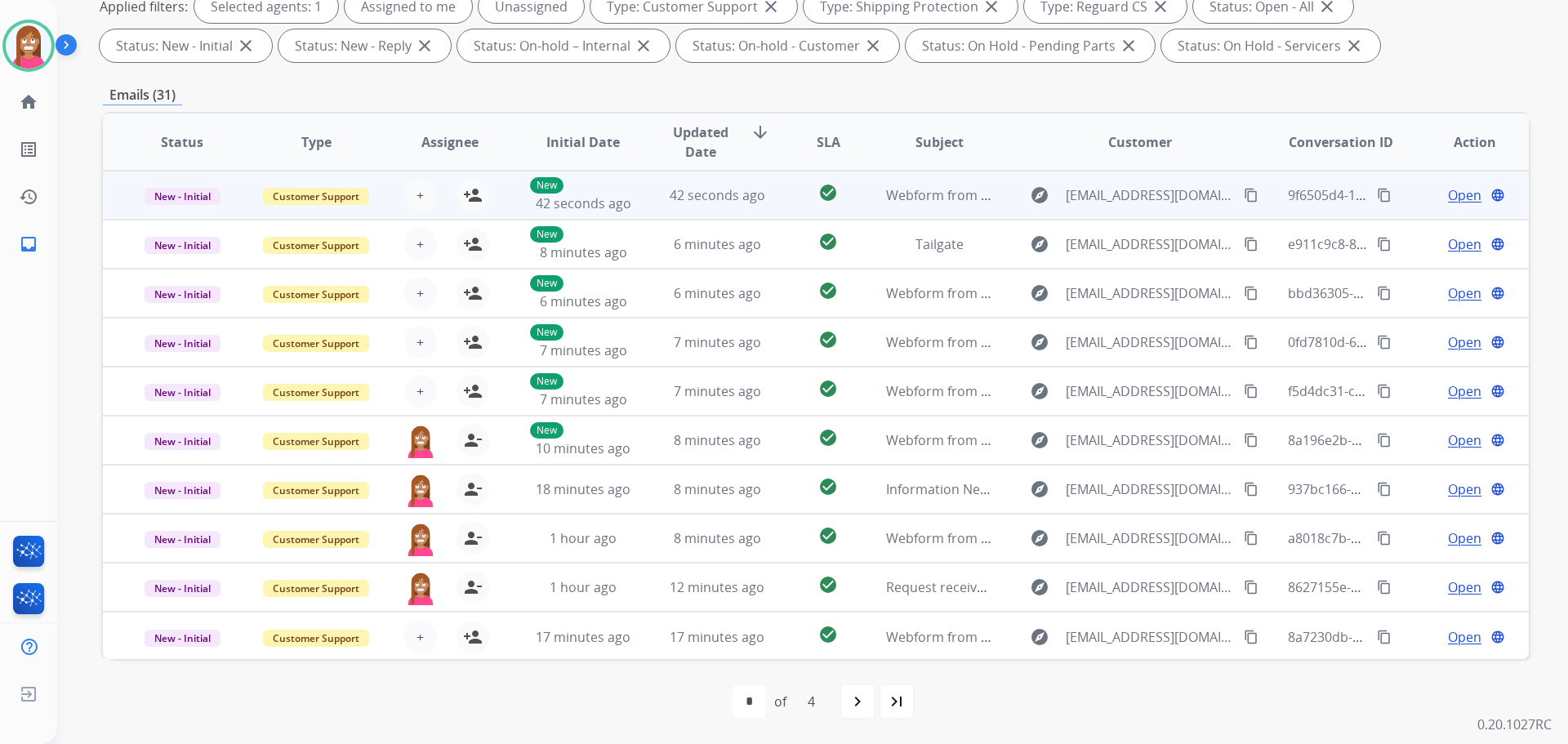
click at [1244, 192] on mat-icon "content_copy" at bounding box center [1251, 195] width 15 height 15
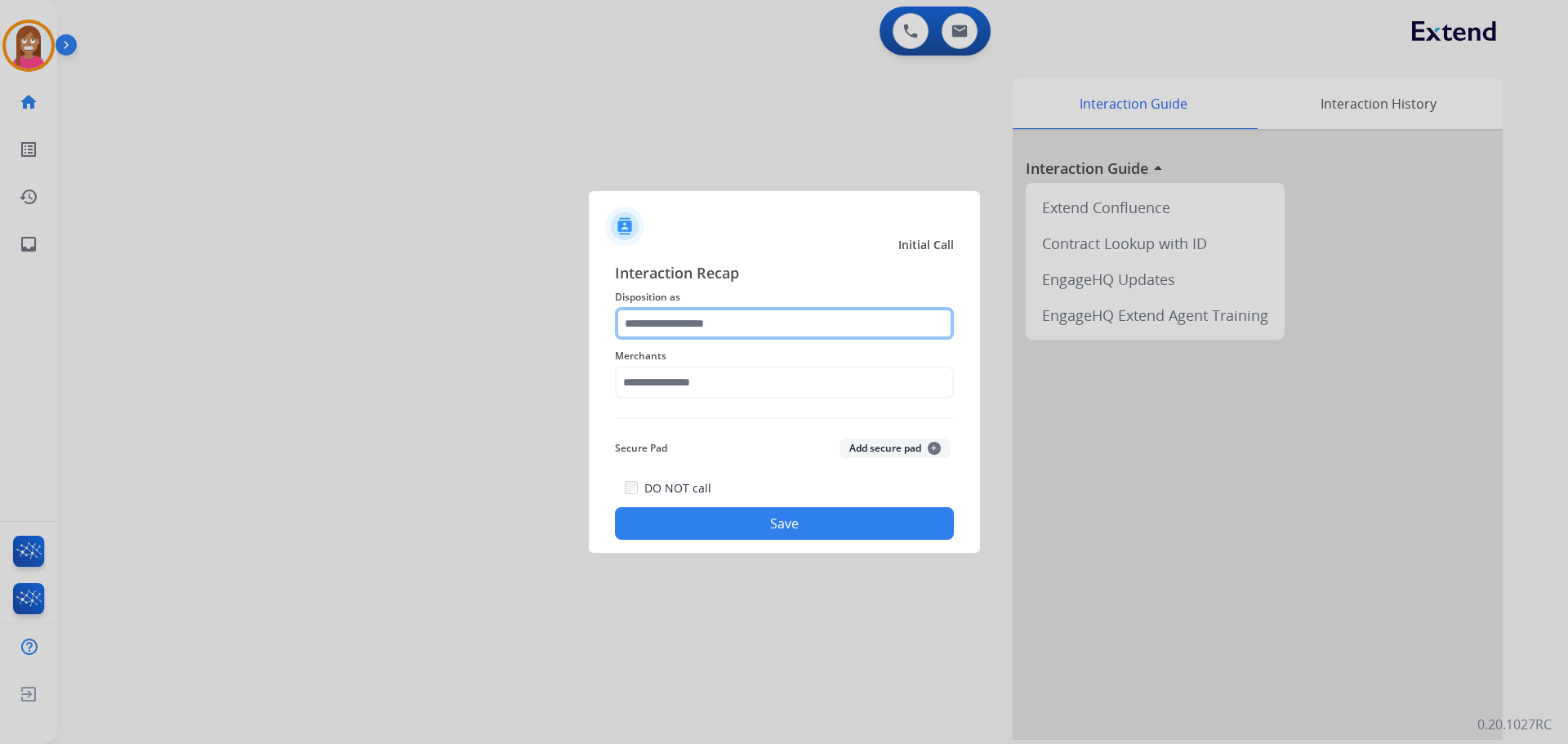
click at [629, 325] on input "text" at bounding box center [784, 324] width 339 height 33
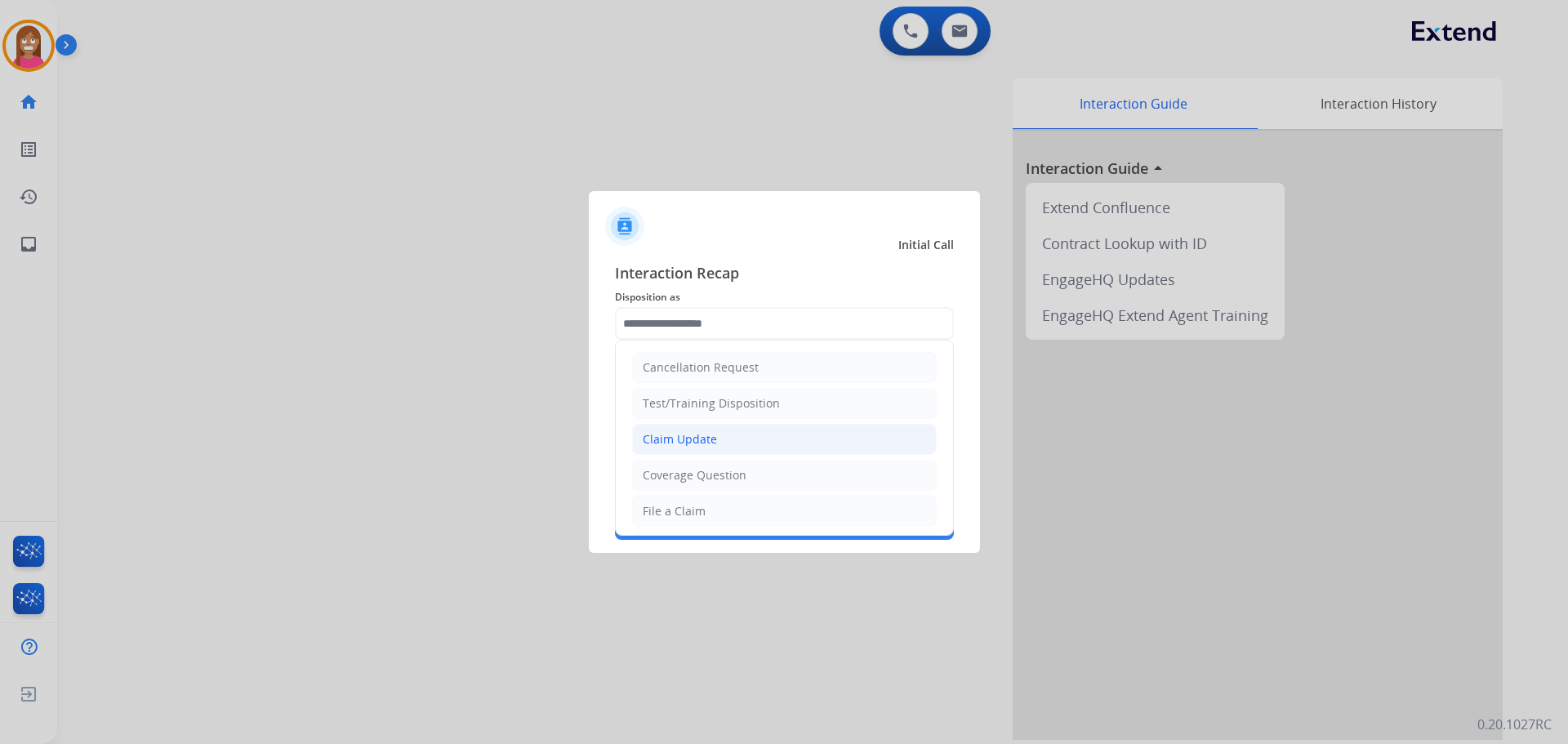
click at [659, 436] on div "Claim Update" at bounding box center [680, 439] width 74 height 17
type input "**********"
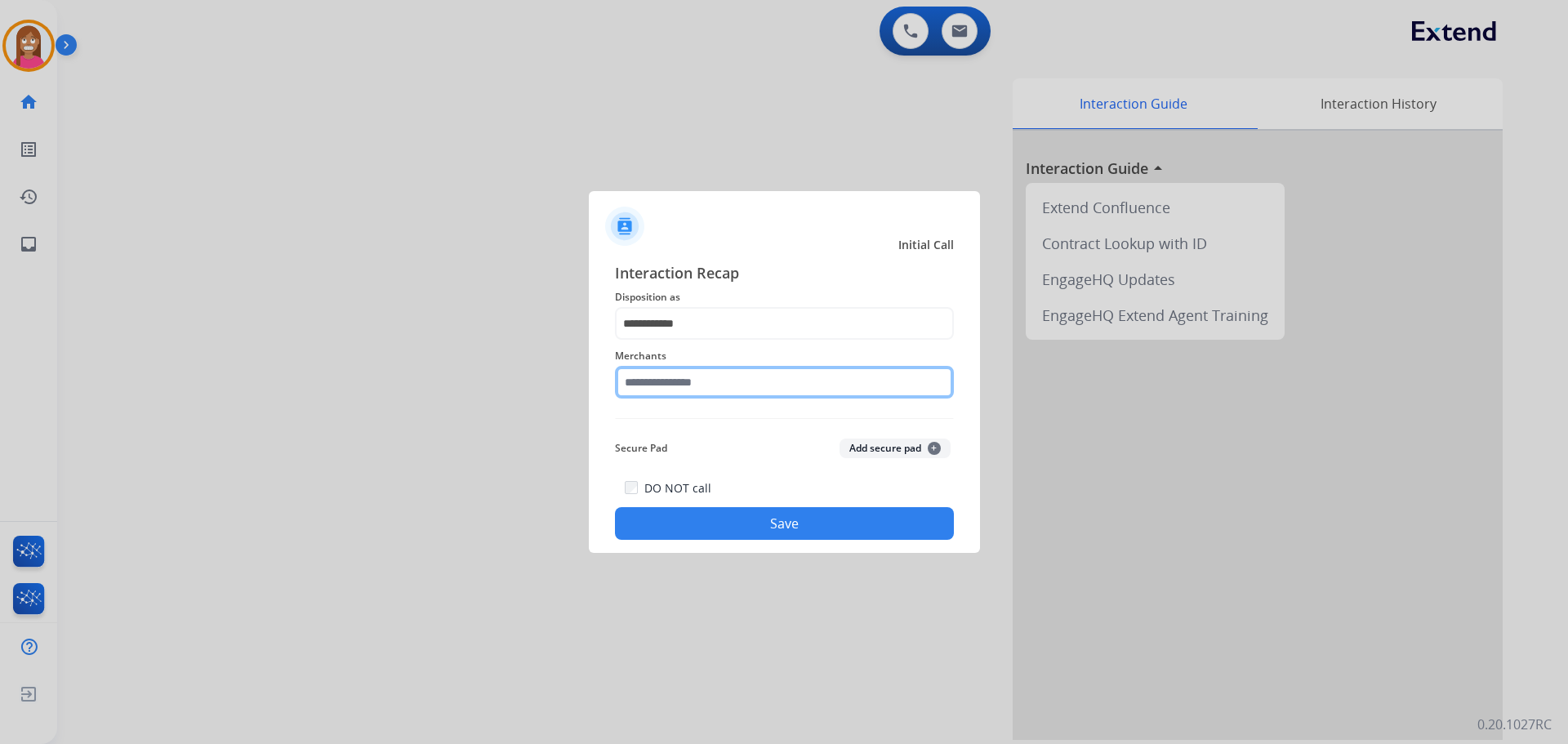
click at [641, 386] on input "text" at bounding box center [784, 382] width 339 height 33
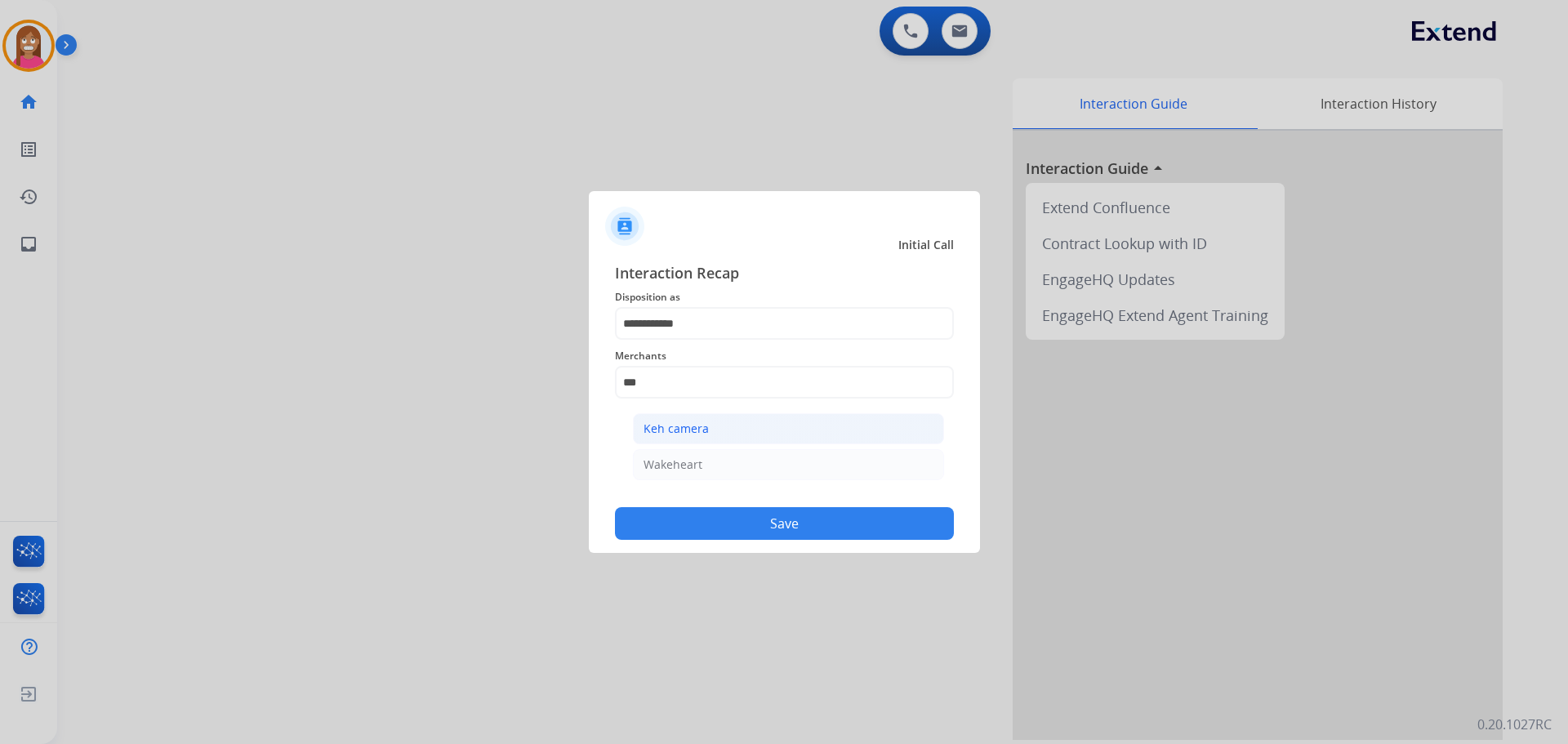
click at [695, 432] on div "Keh camera" at bounding box center [676, 428] width 65 height 17
type input "**********"
drag, startPoint x: 733, startPoint y: 502, endPoint x: 745, endPoint y: 516, distance: 18.4
click at [745, 516] on div "DO NOT call Save" at bounding box center [784, 509] width 339 height 62
click at [745, 517] on button "Save" at bounding box center [784, 523] width 339 height 33
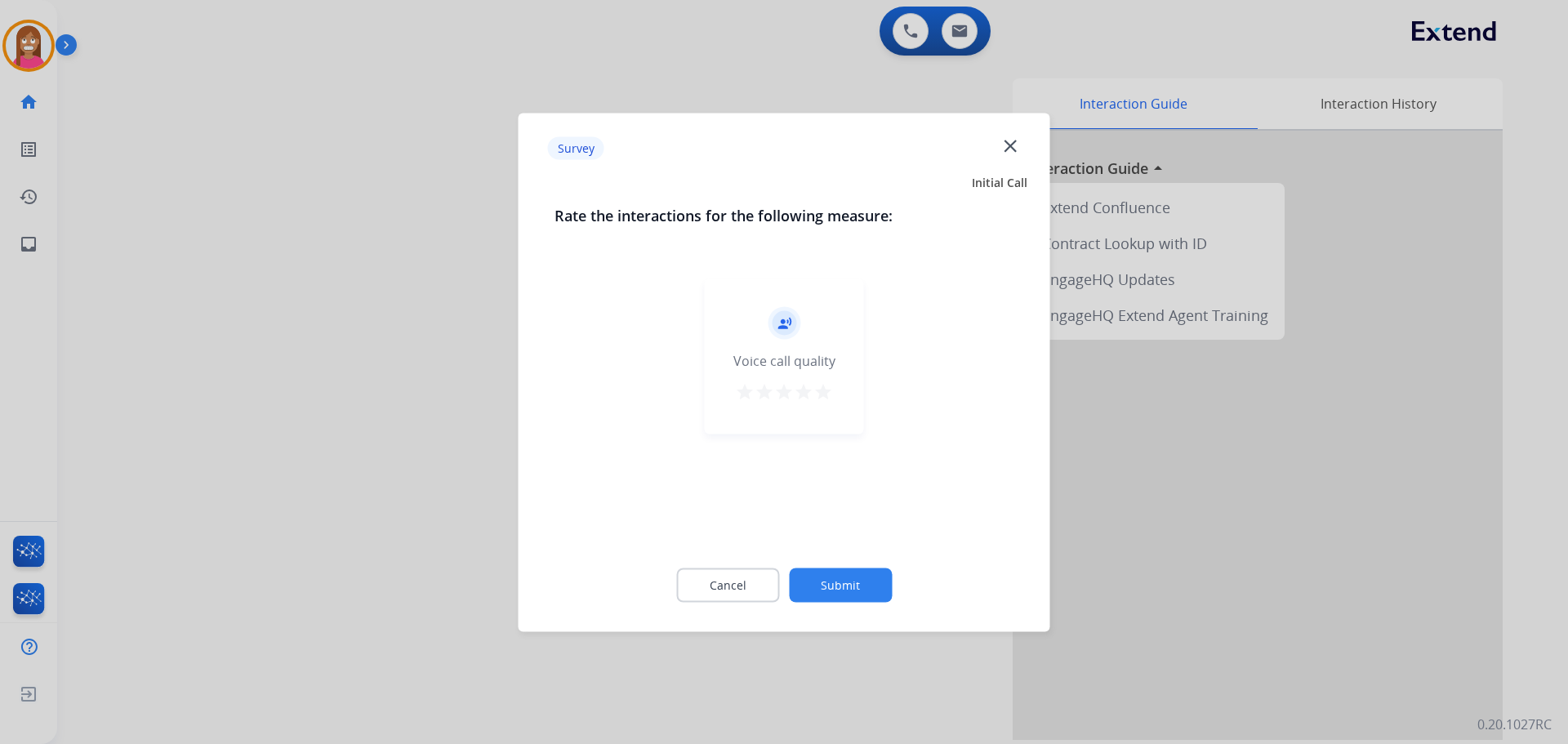
click at [1016, 147] on mat-icon "close" at bounding box center [1011, 146] width 21 height 21
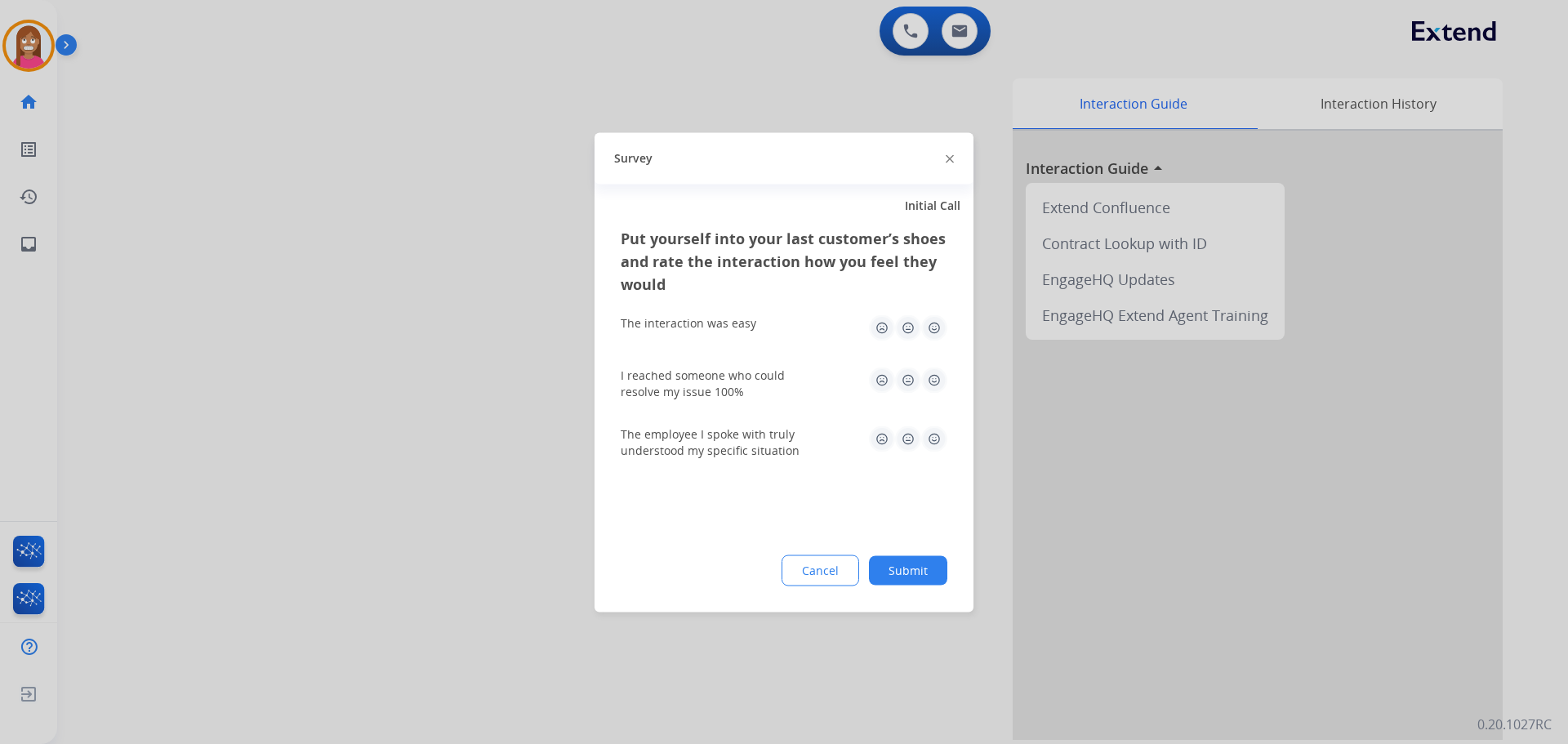
click at [946, 157] on img at bounding box center [949, 159] width 8 height 8
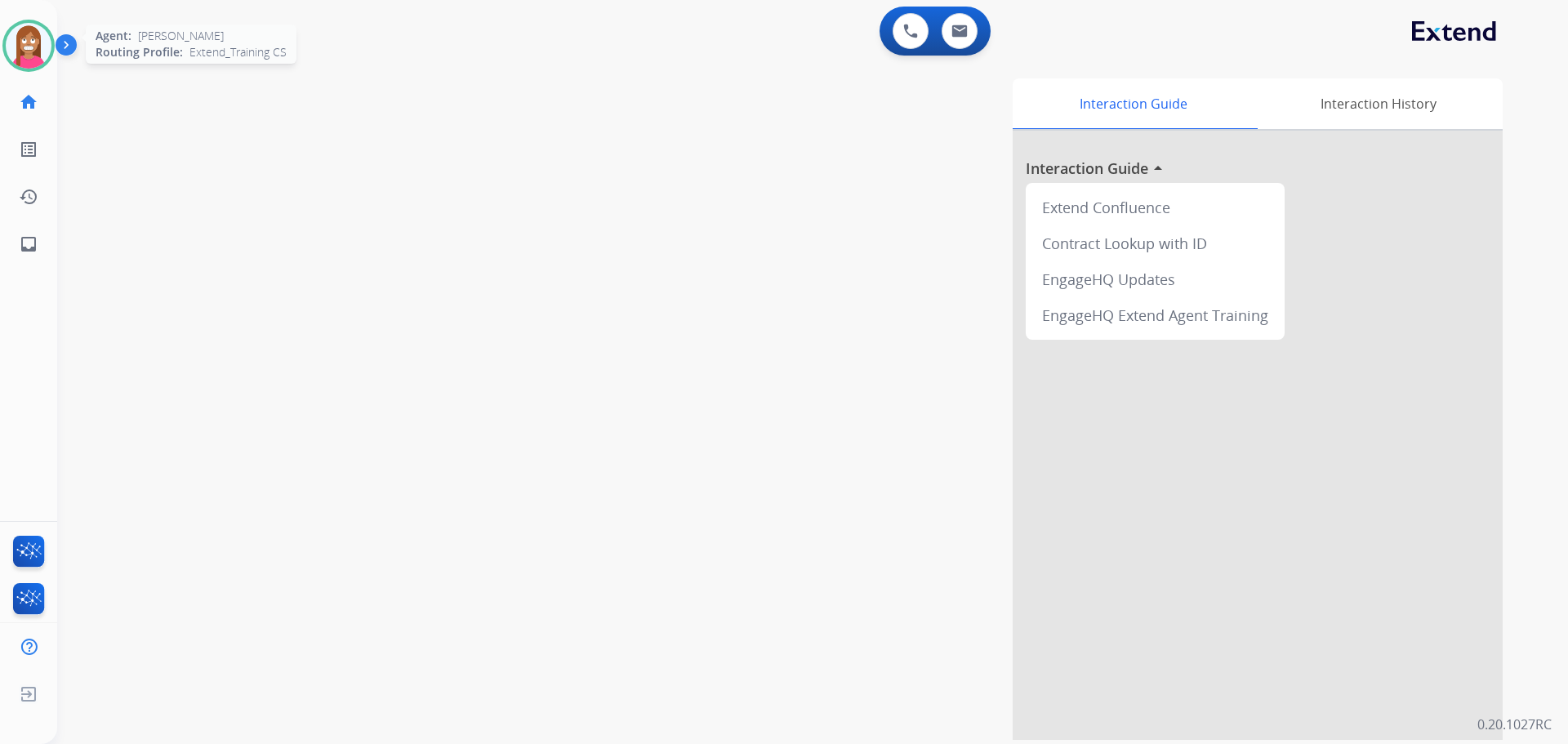
click at [36, 33] on img at bounding box center [28, 46] width 46 height 46
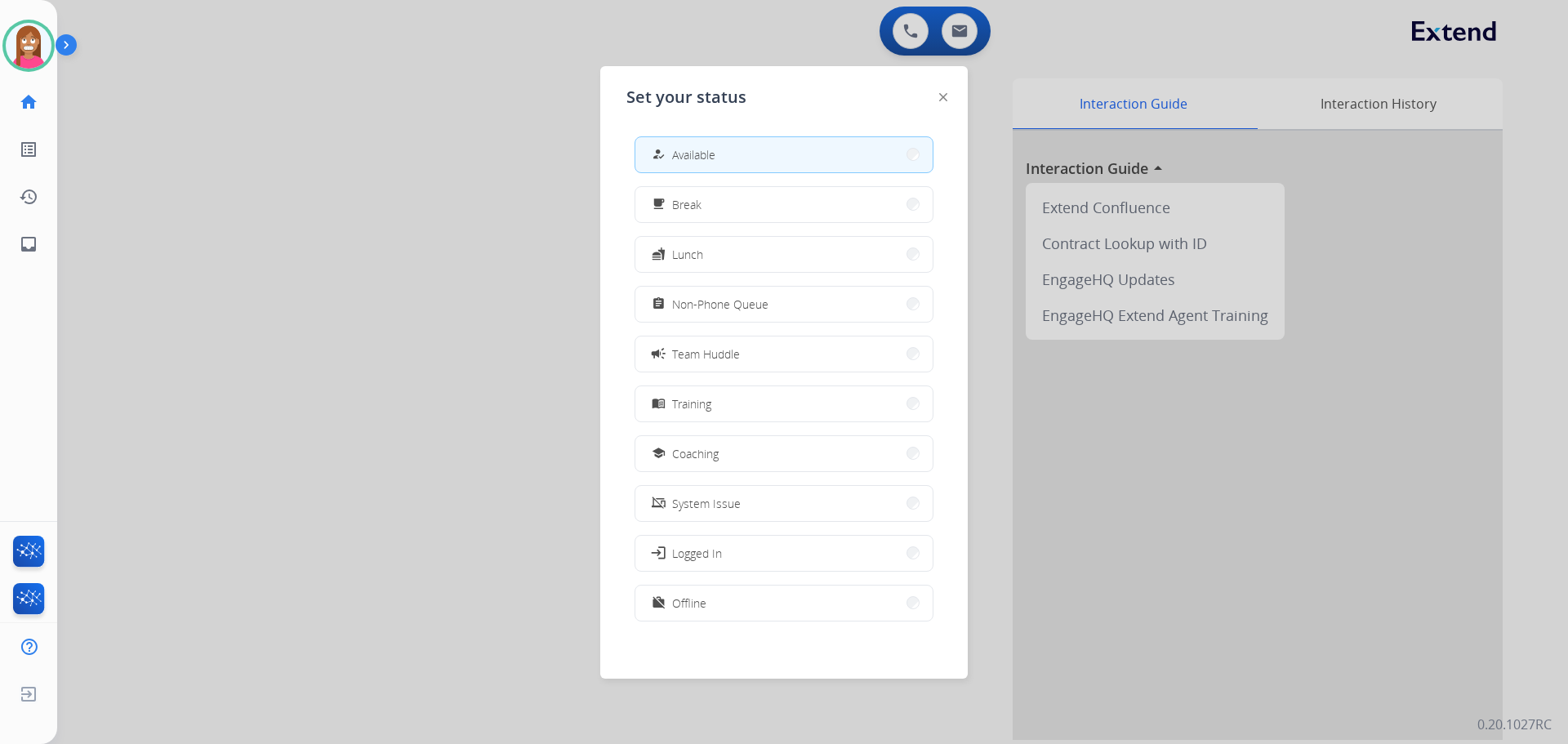
drag, startPoint x: 695, startPoint y: 453, endPoint x: 774, endPoint y: 378, distance: 108.9
click at [695, 447] on span "Coaching" at bounding box center [695, 454] width 47 height 18
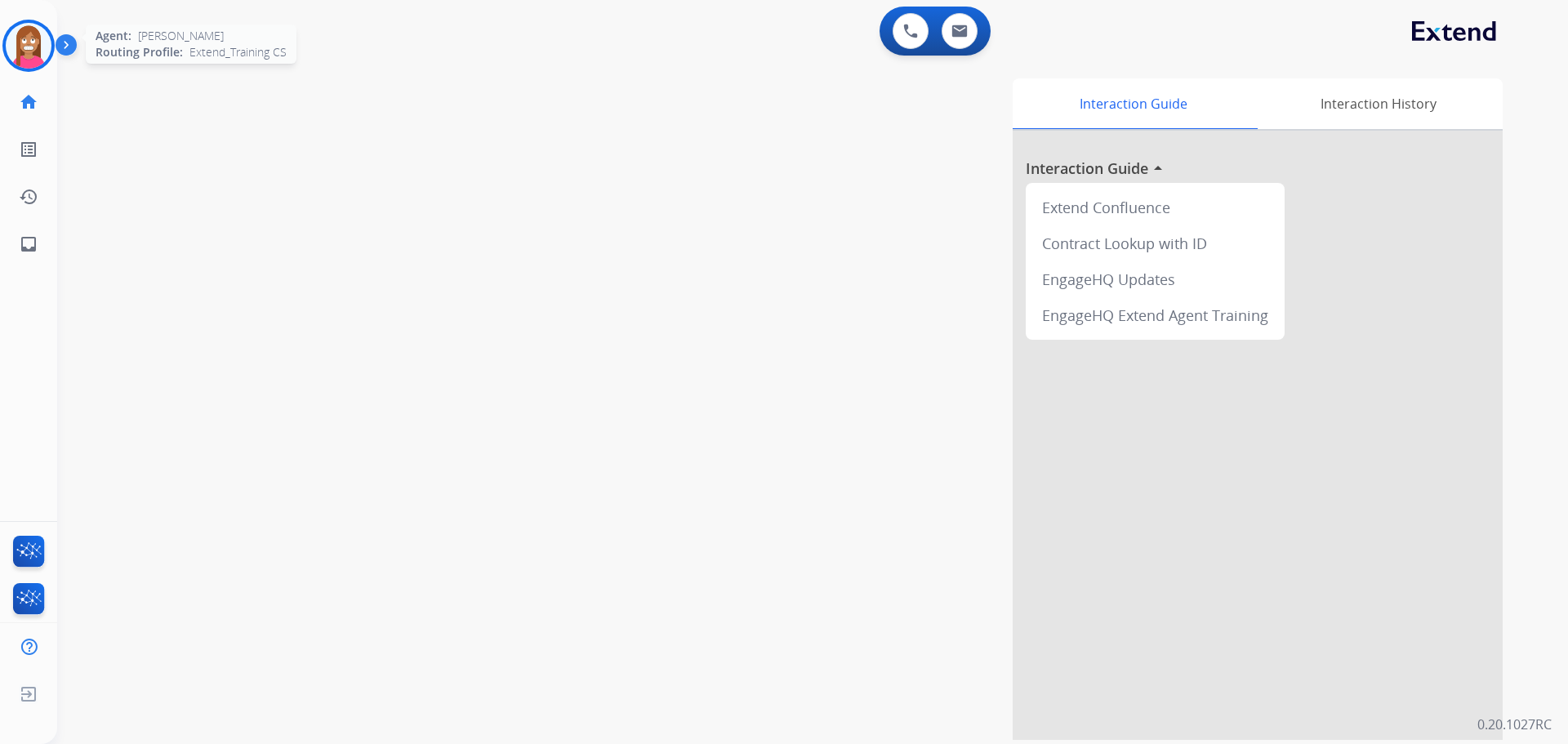
click at [31, 55] on img at bounding box center [28, 46] width 46 height 46
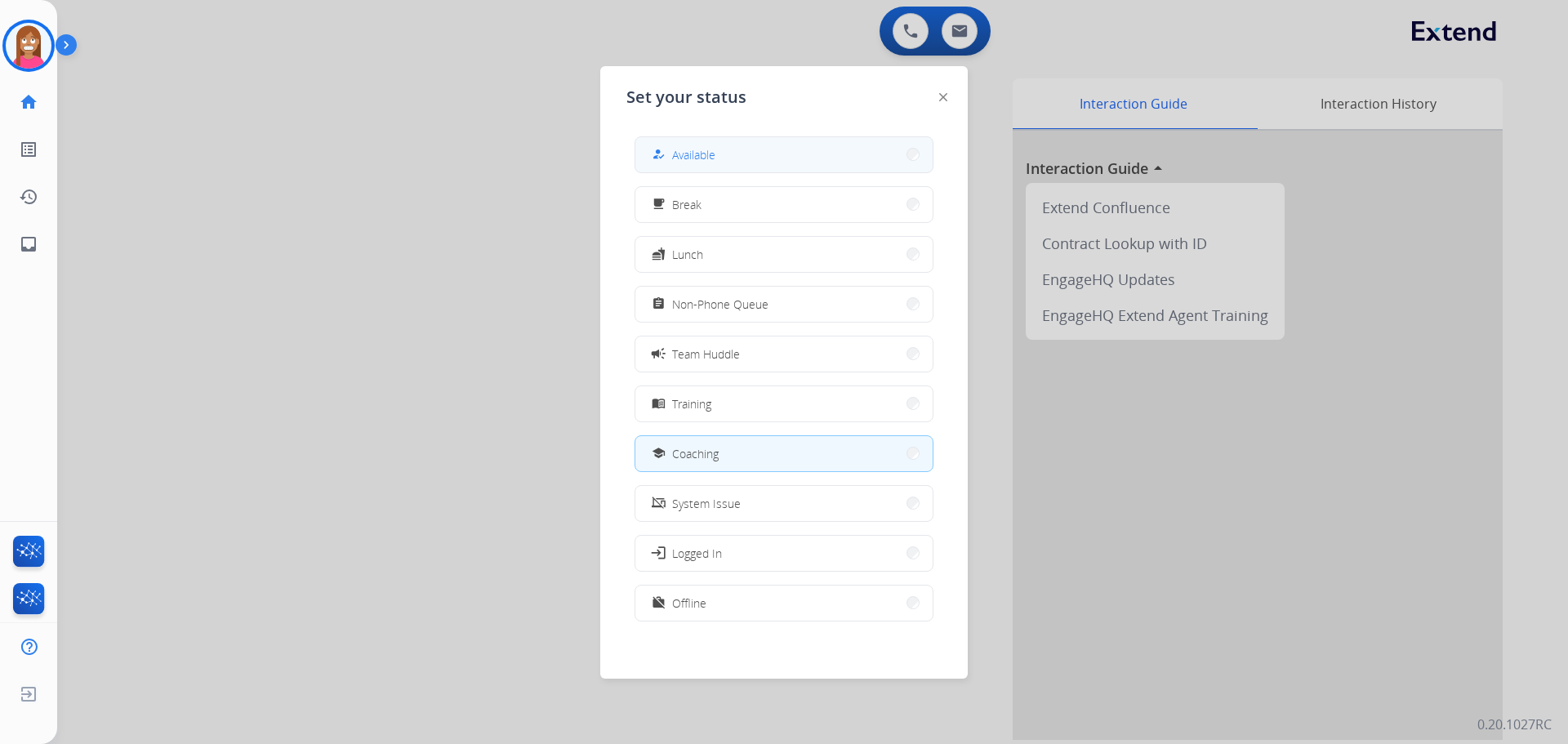
click at [731, 147] on button "how_to_reg Available" at bounding box center [784, 155] width 298 height 35
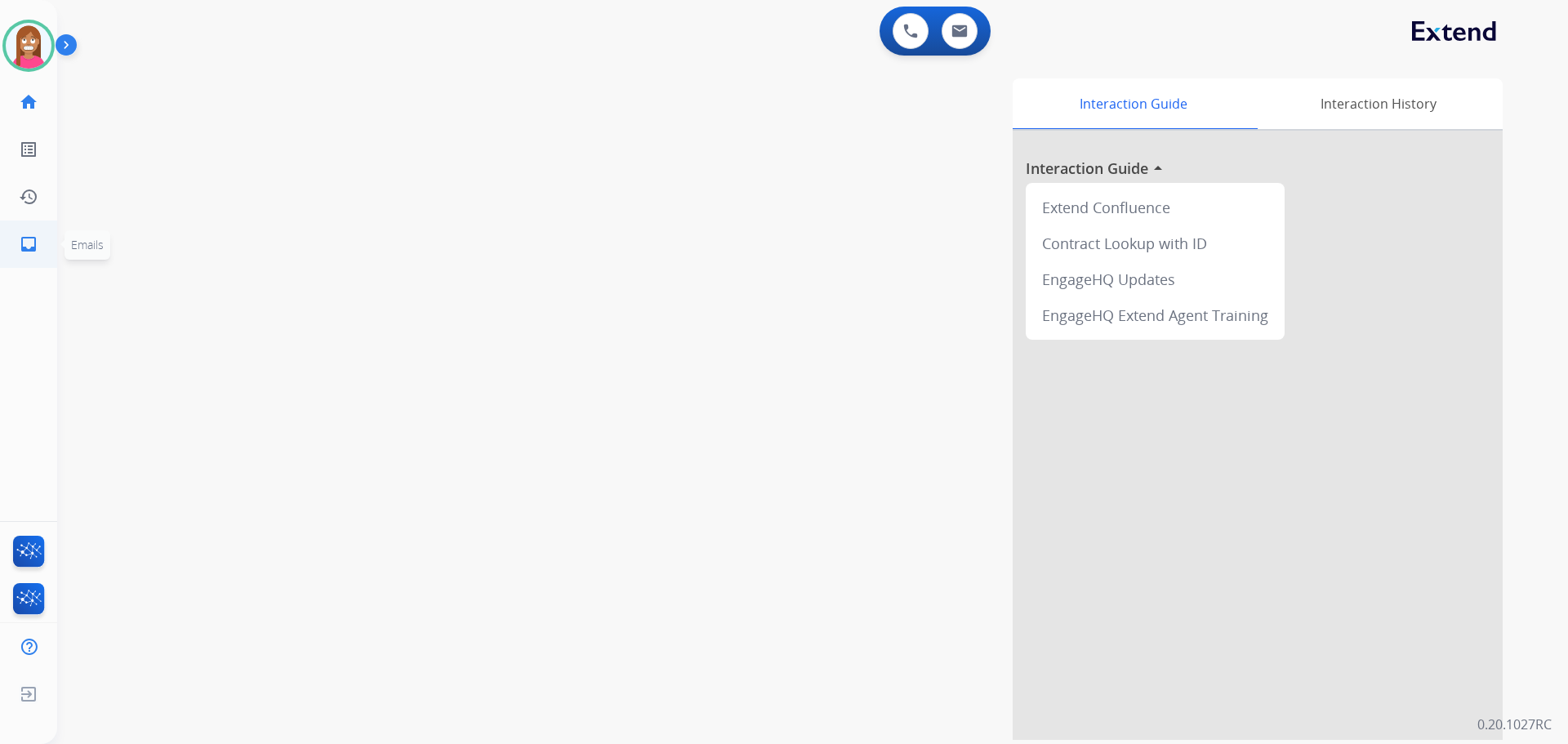
click at [23, 244] on mat-icon "inbox" at bounding box center [28, 244] width 19 height 19
select select "**********"
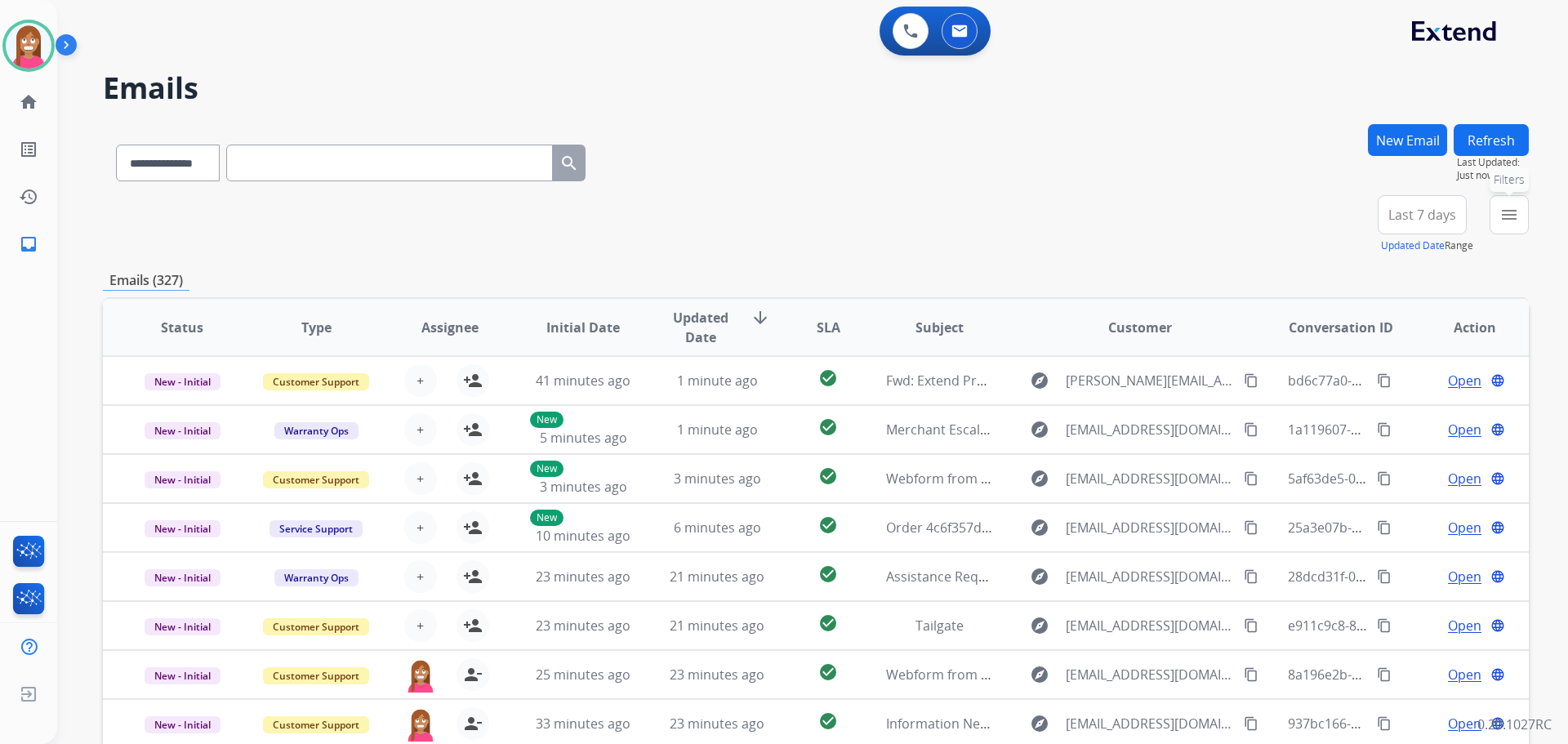
click at [1515, 199] on button "menu Filters" at bounding box center [1510, 215] width 39 height 39
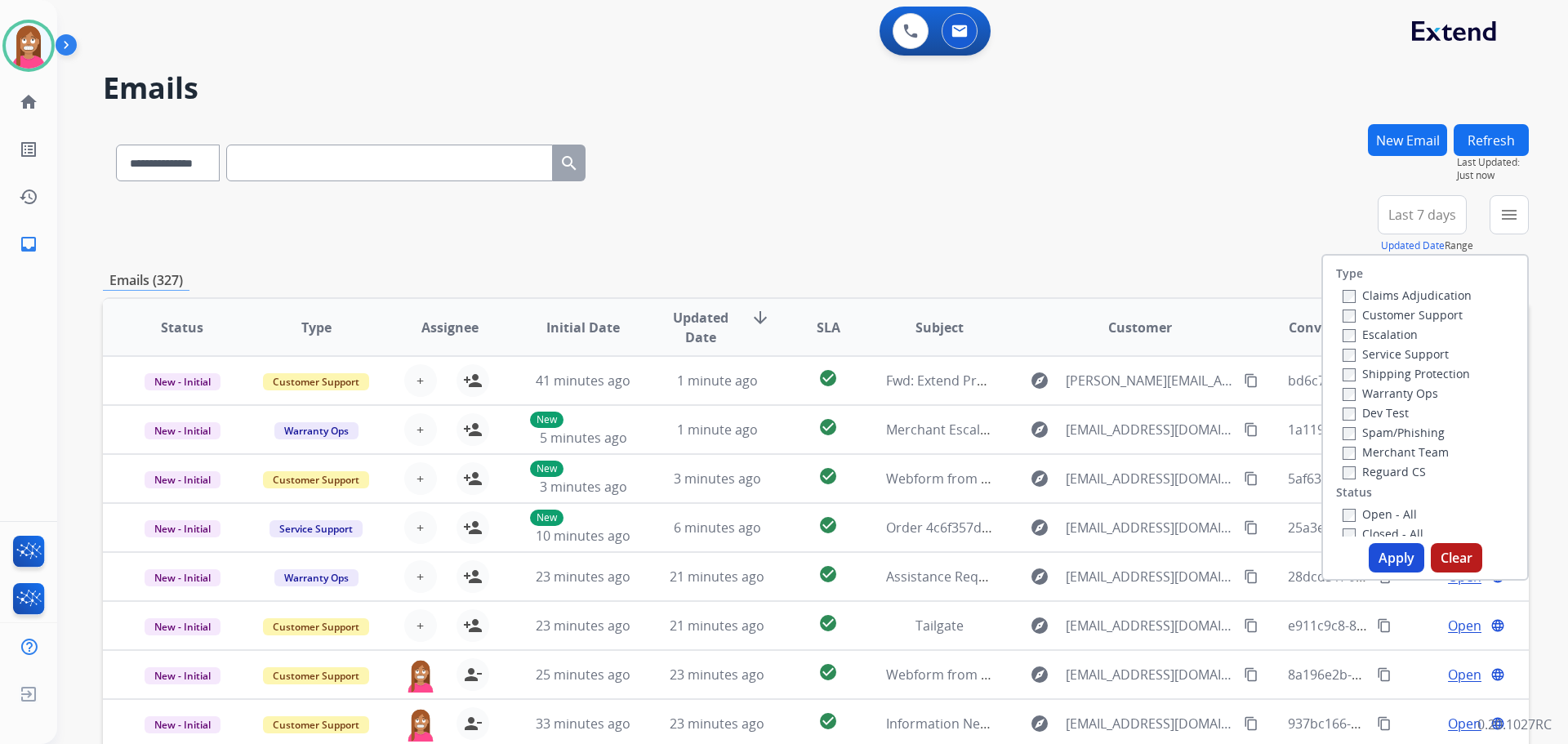
click at [1381, 315] on label "Customer Support" at bounding box center [1402, 315] width 120 height 16
click at [1353, 372] on label "Shipping Protection" at bounding box center [1406, 373] width 127 height 16
click at [1369, 472] on label "Reguard CS" at bounding box center [1384, 472] width 84 height 16
click at [1363, 511] on label "Open - All" at bounding box center [1379, 514] width 74 height 16
click at [1373, 549] on button "Apply" at bounding box center [1396, 557] width 55 height 29
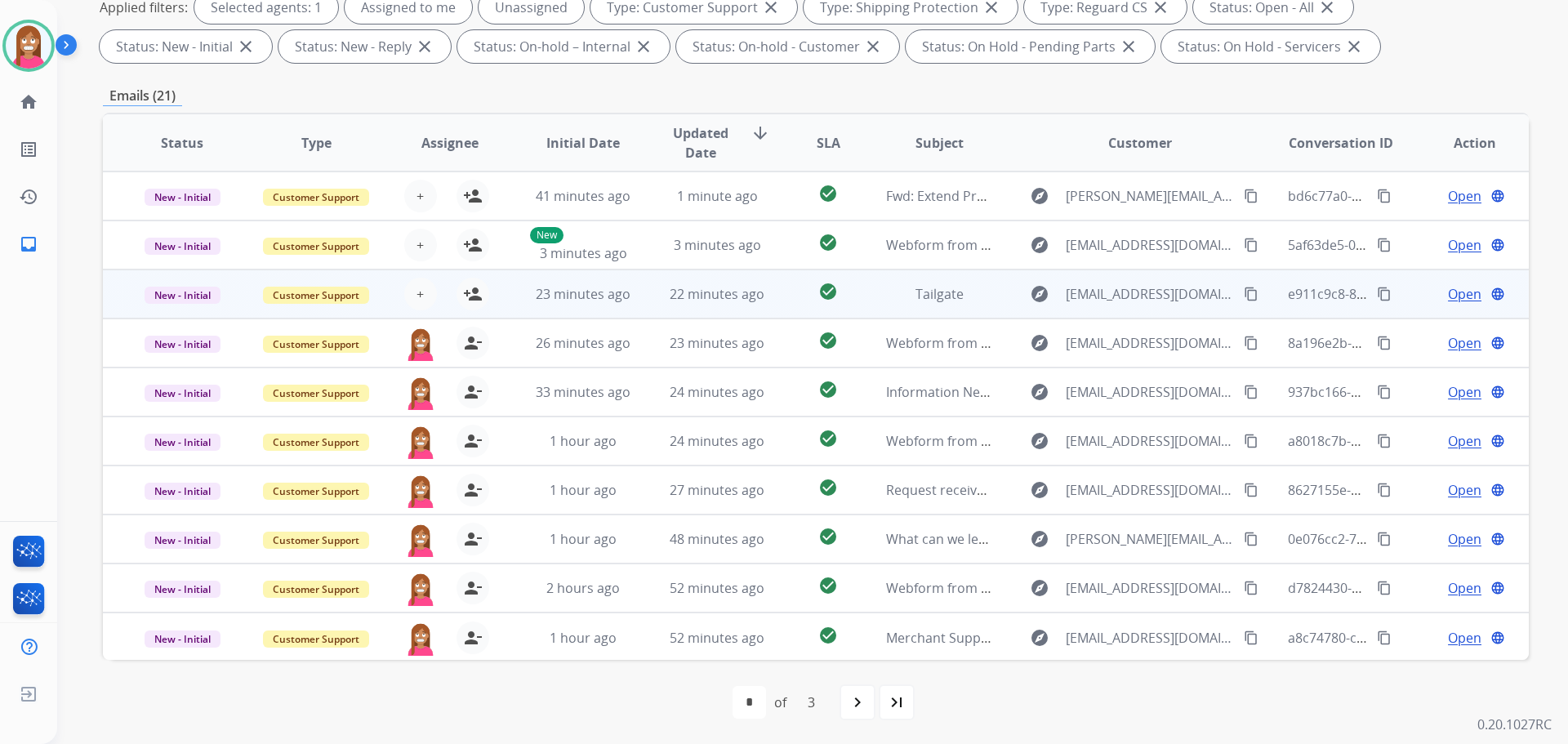
scroll to position [264, 0]
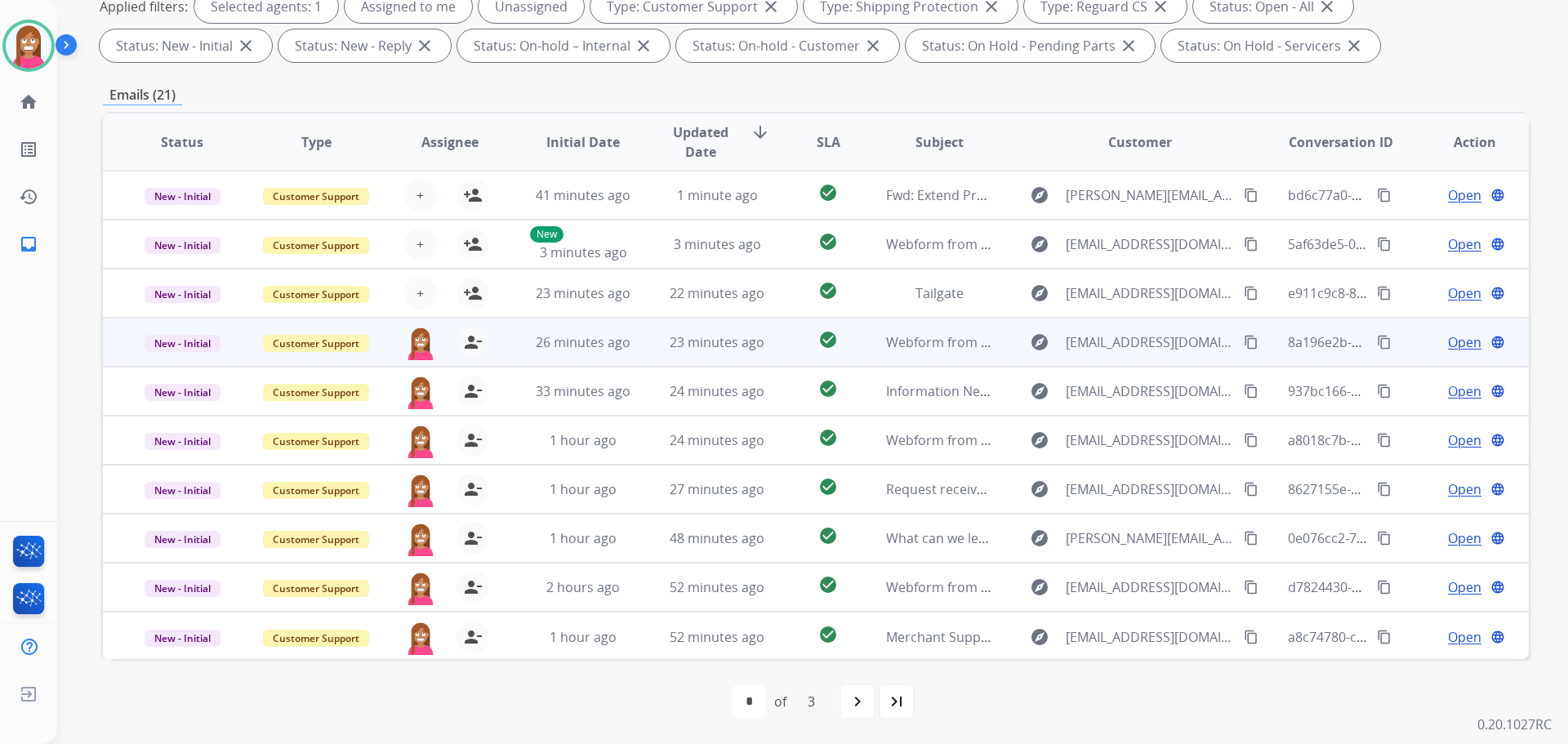
click at [651, 344] on td "23 minutes ago" at bounding box center [705, 342] width 134 height 49
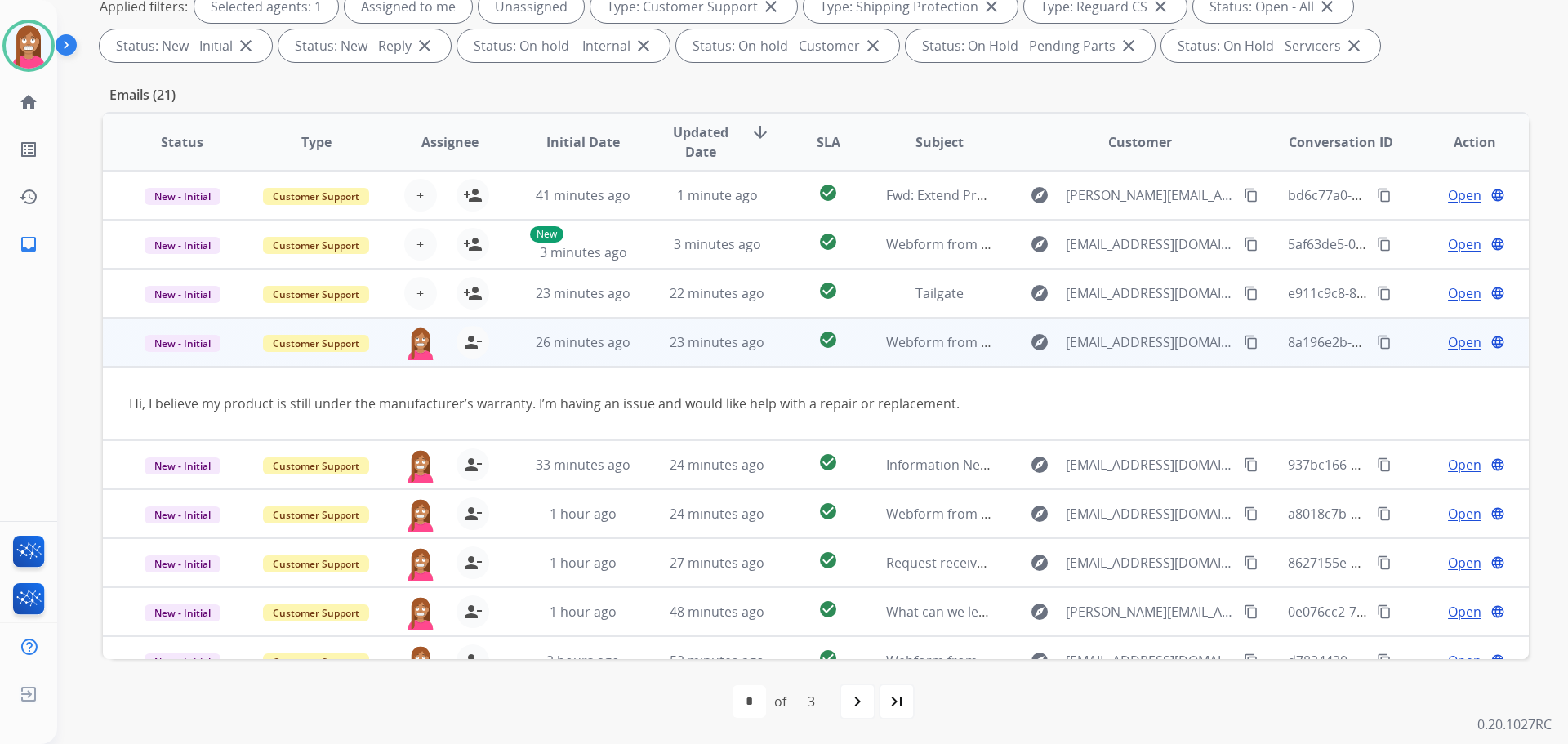
scroll to position [75, 0]
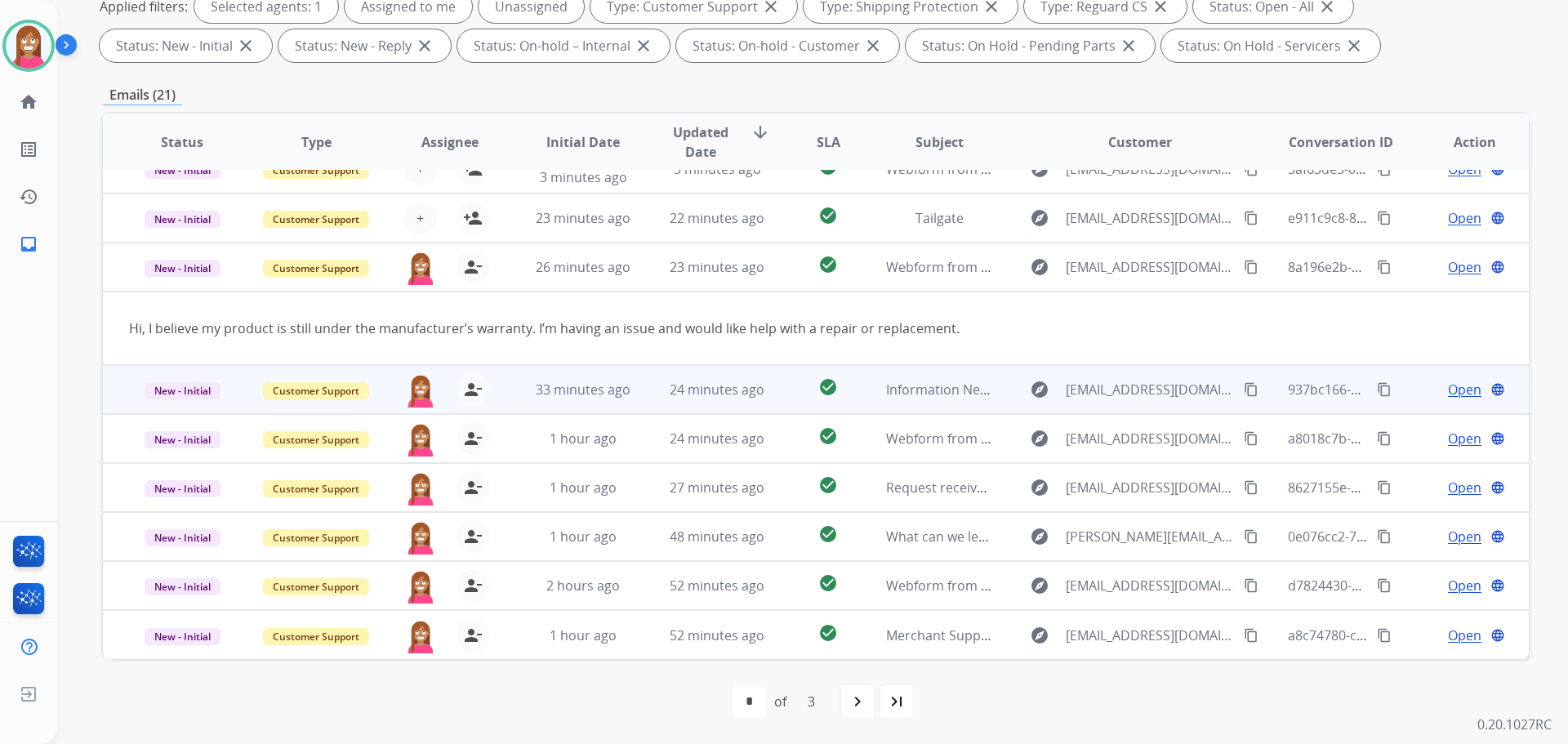
click at [649, 405] on td "24 minutes ago" at bounding box center [705, 389] width 134 height 49
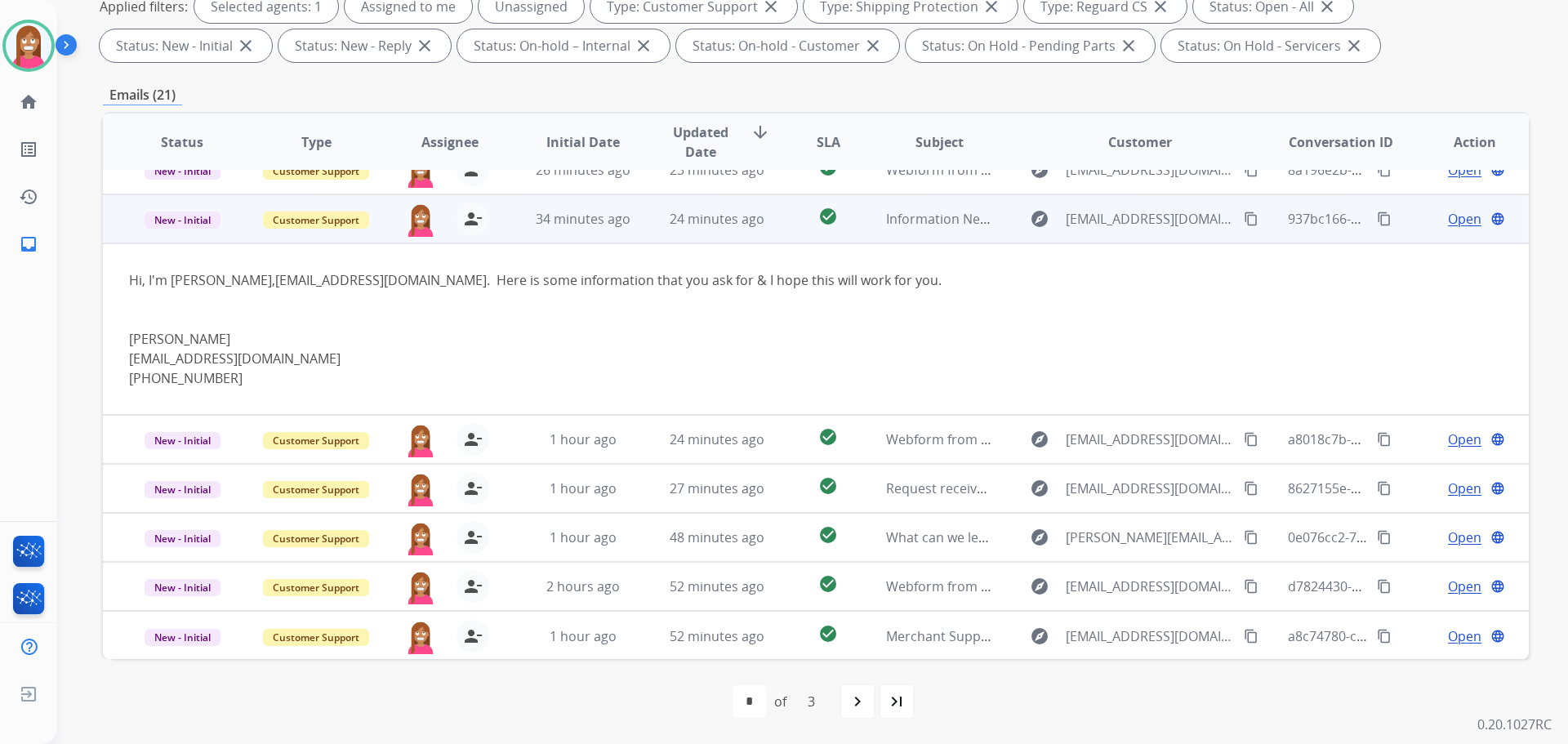
scroll to position [173, 0]
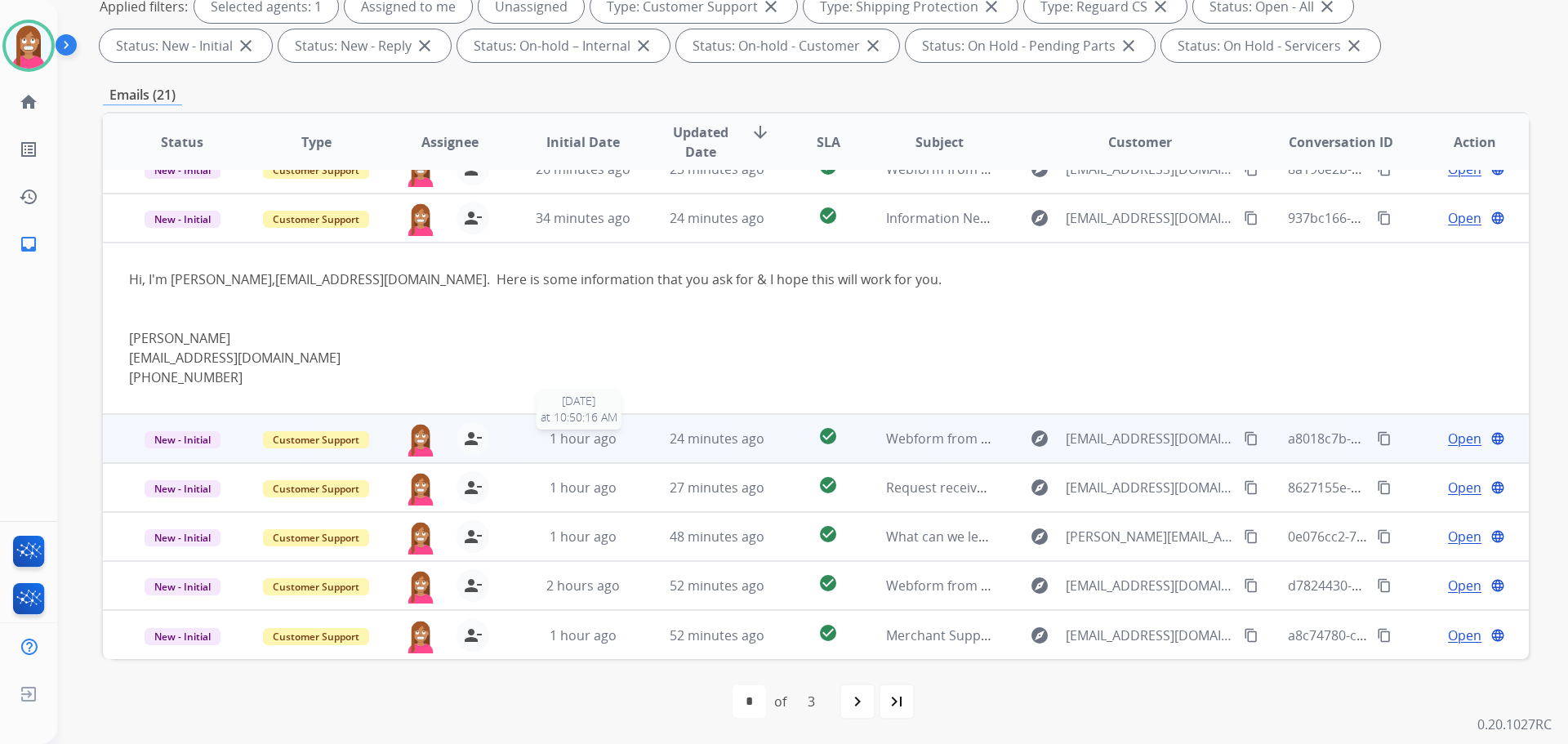
click at [629, 443] on div "1 hour ago" at bounding box center [584, 439] width 107 height 19
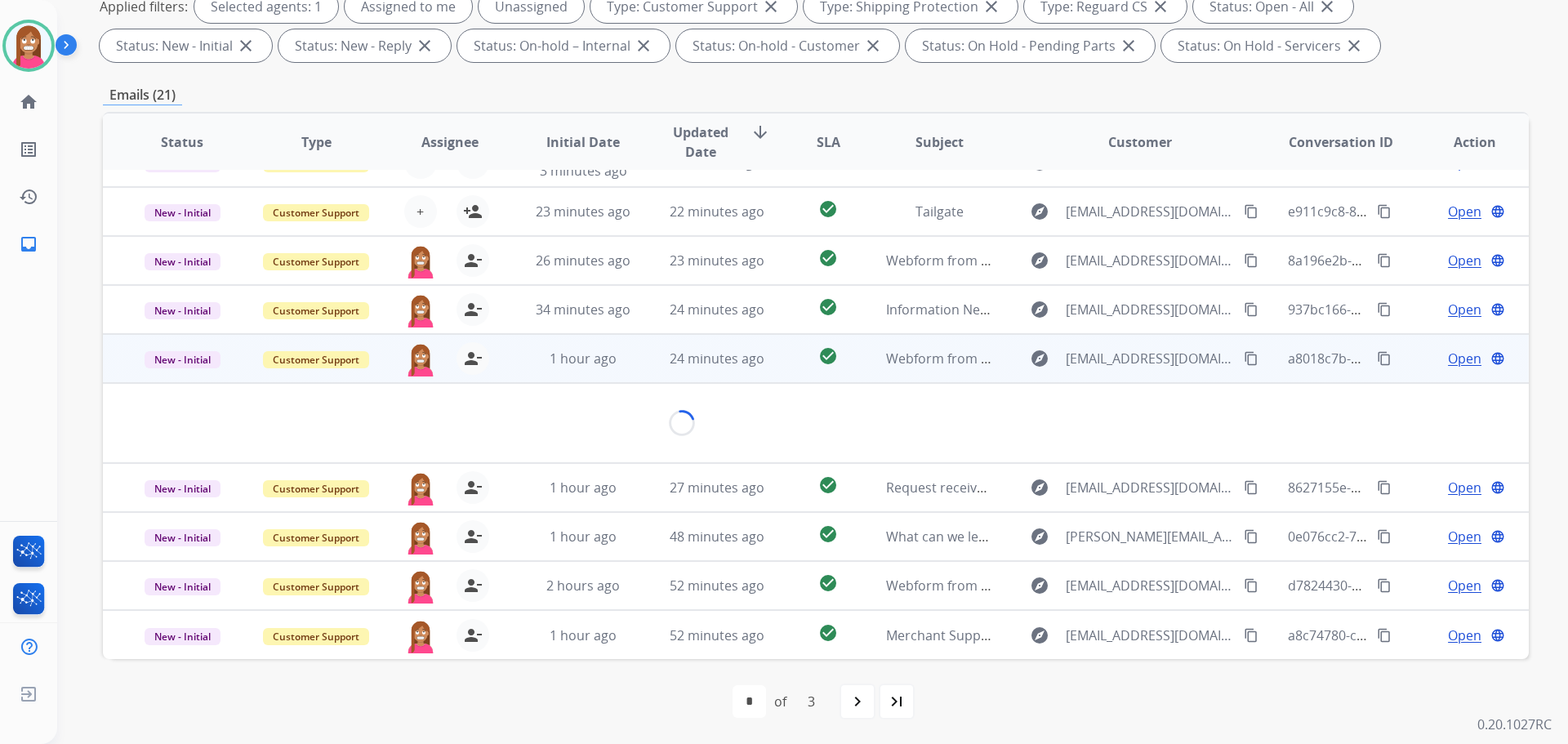
scroll to position [94, 0]
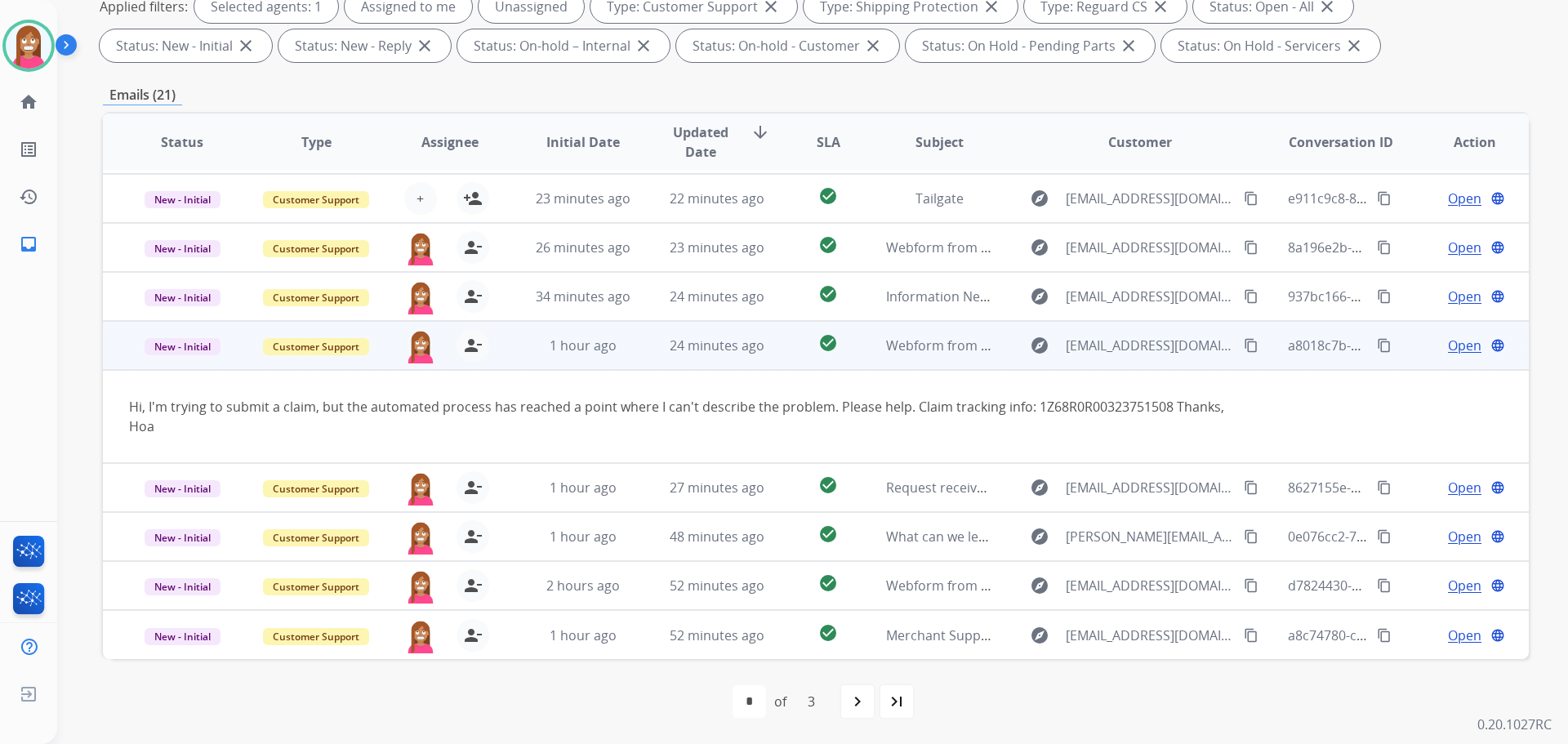
click at [1244, 347] on mat-icon "content_copy" at bounding box center [1251, 345] width 15 height 15
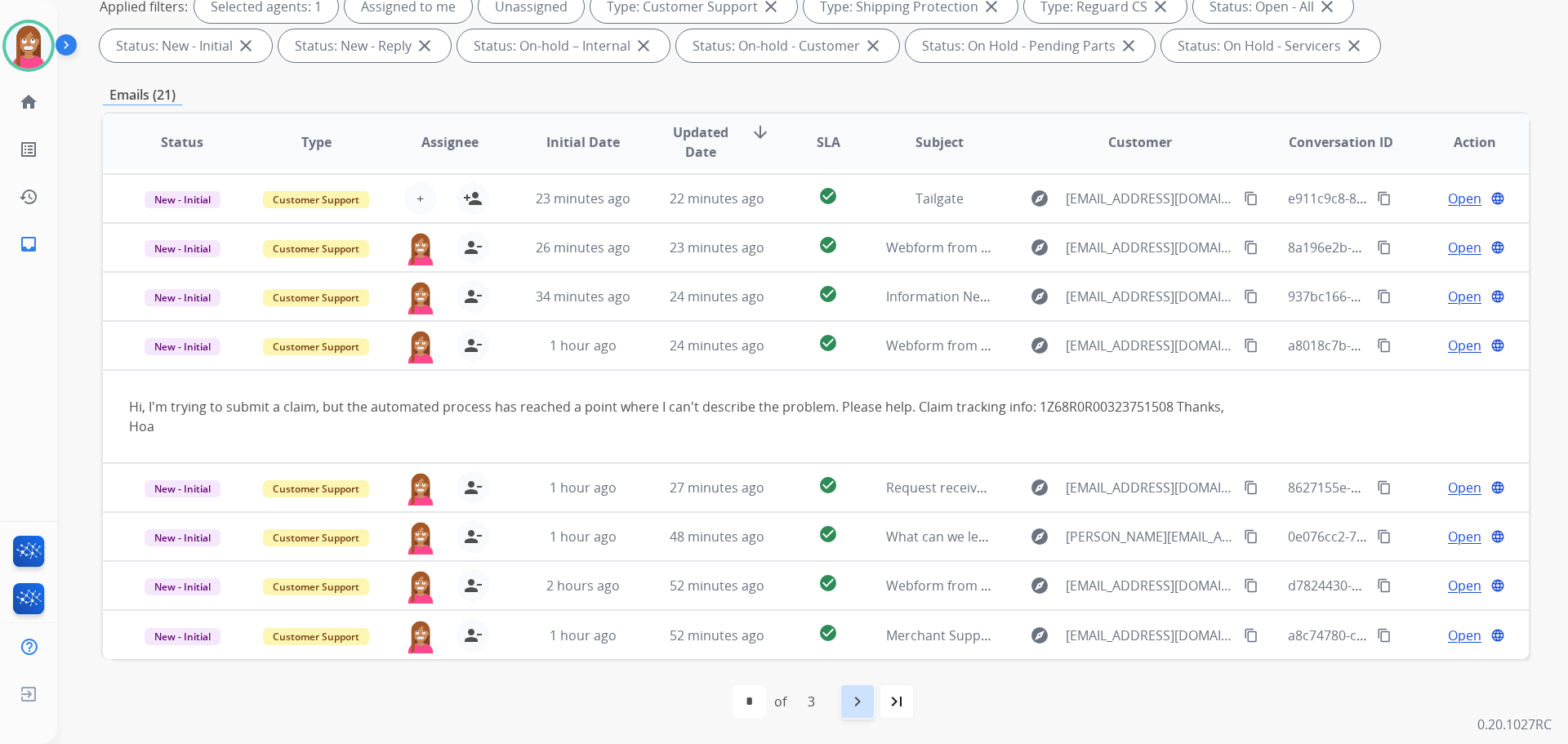
click at [850, 702] on mat-icon "navigate_next" at bounding box center [858, 701] width 19 height 19
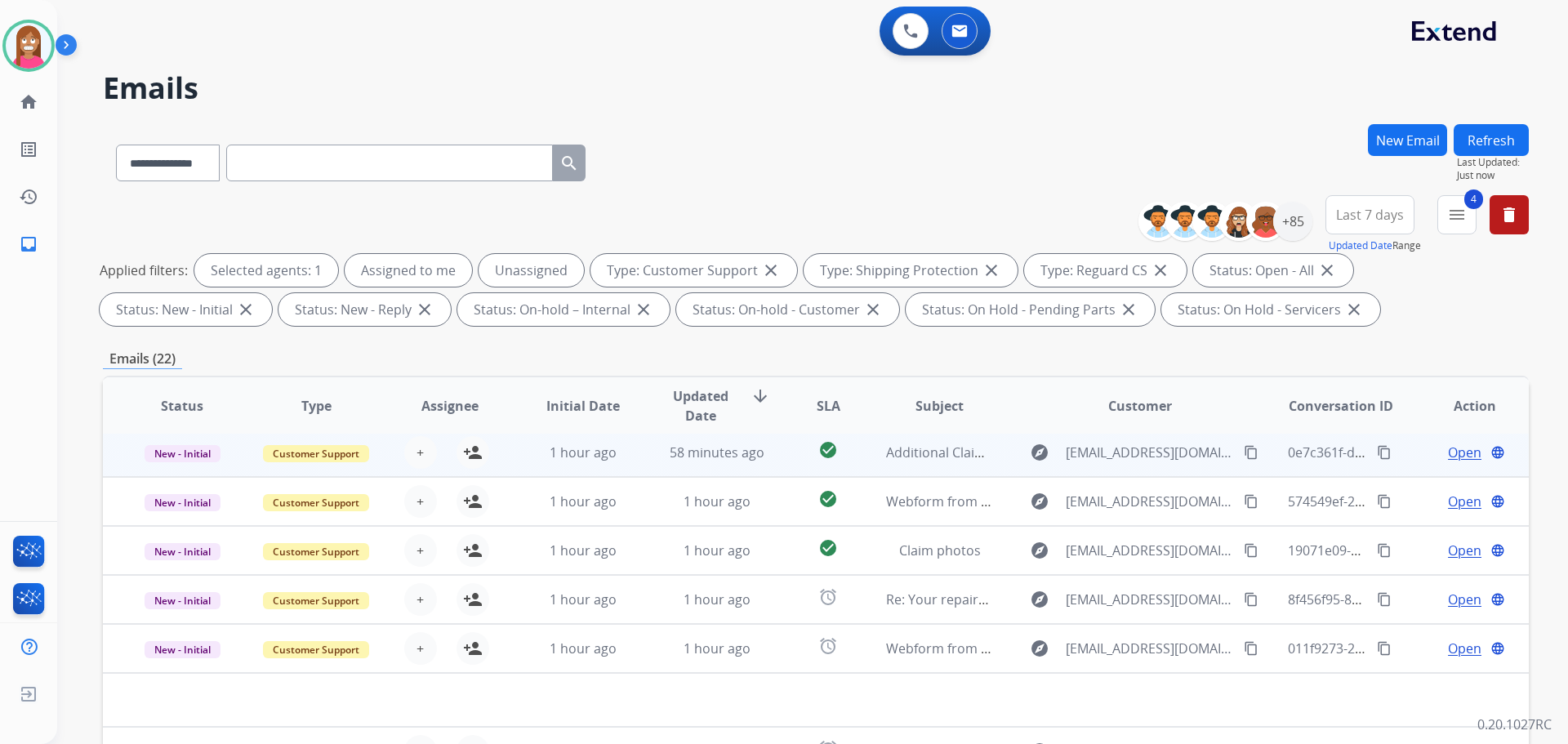
scroll to position [264, 0]
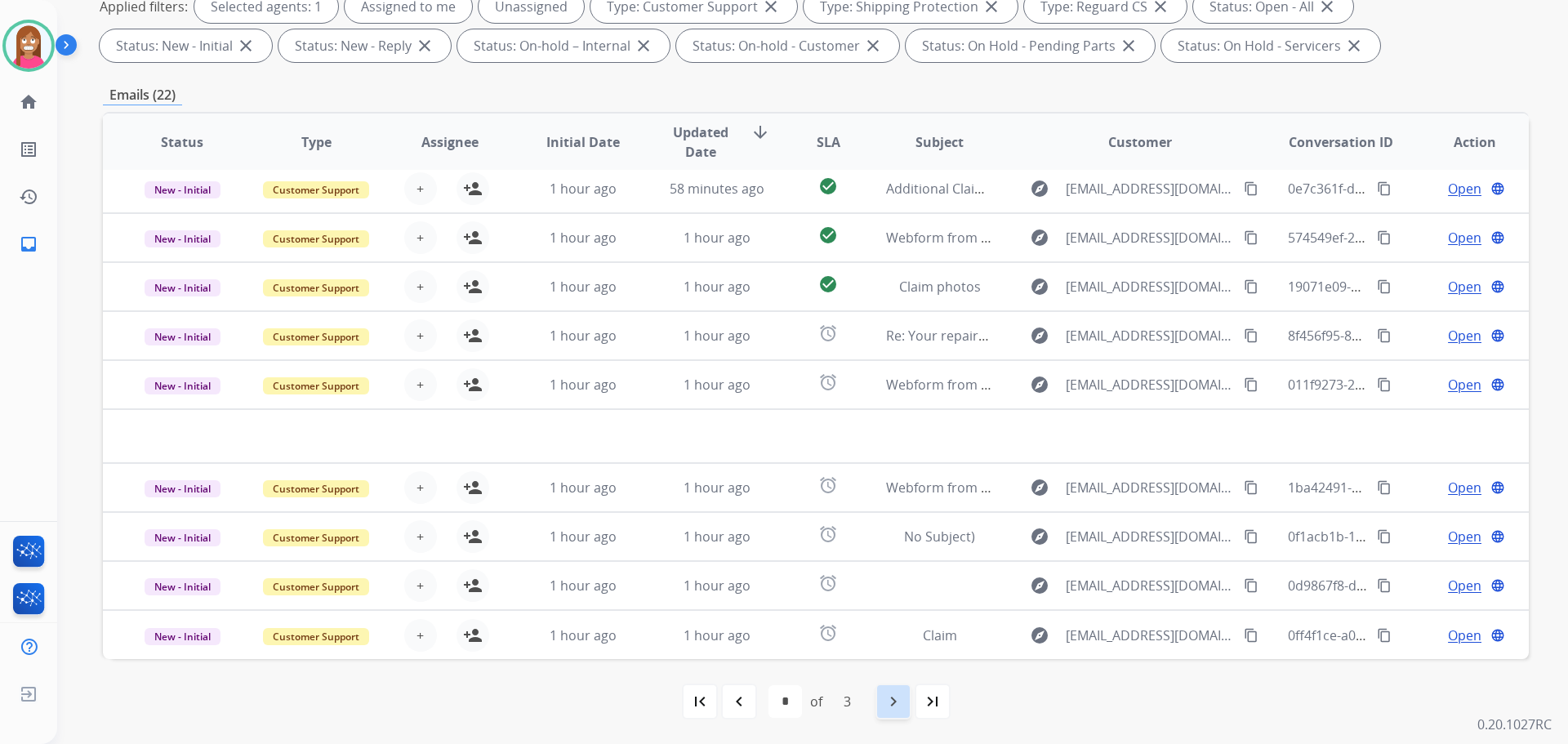
click at [884, 697] on mat-icon "navigate_next" at bounding box center [894, 701] width 19 height 19
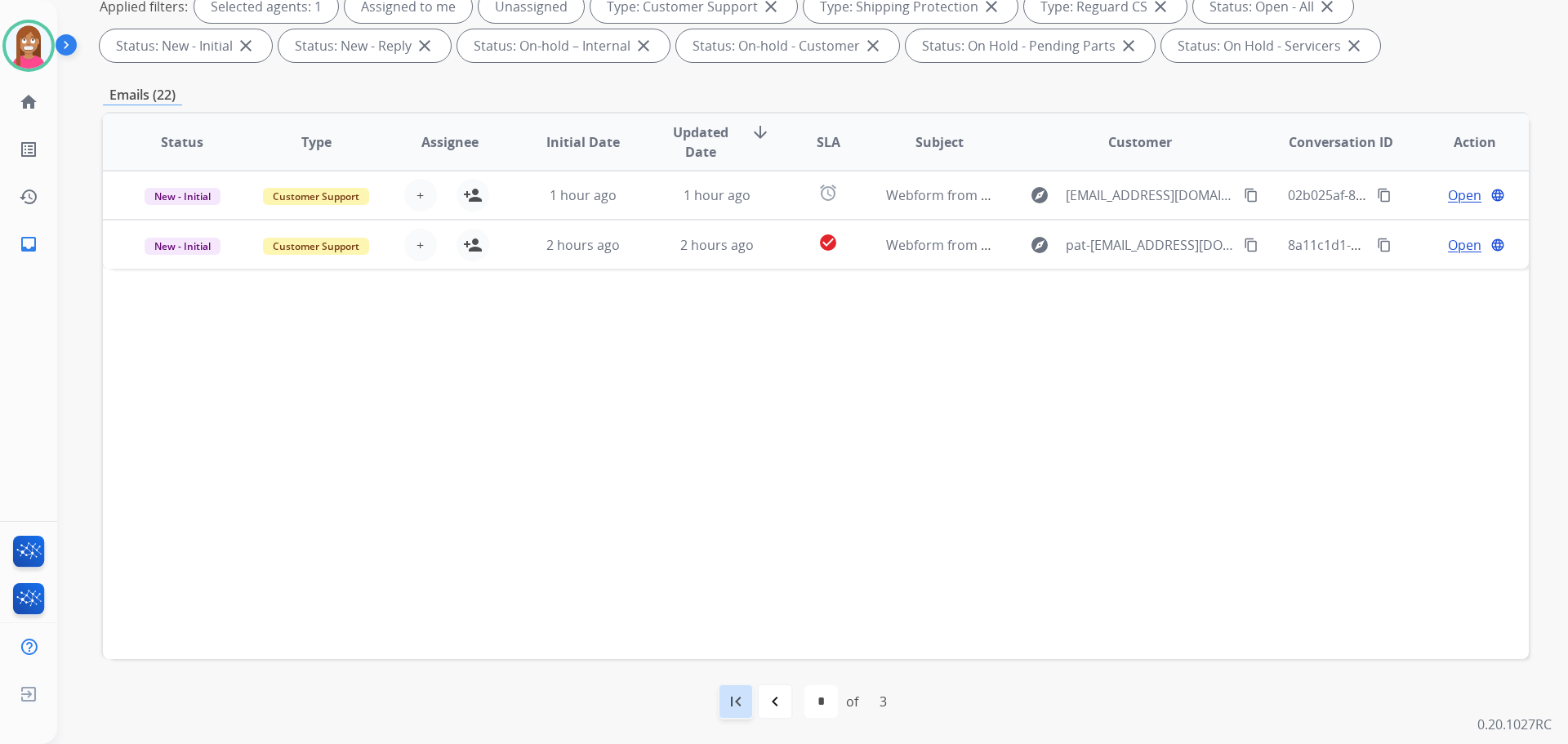
click at [736, 711] on mat-icon "first_page" at bounding box center [736, 701] width 19 height 19
select select "*"
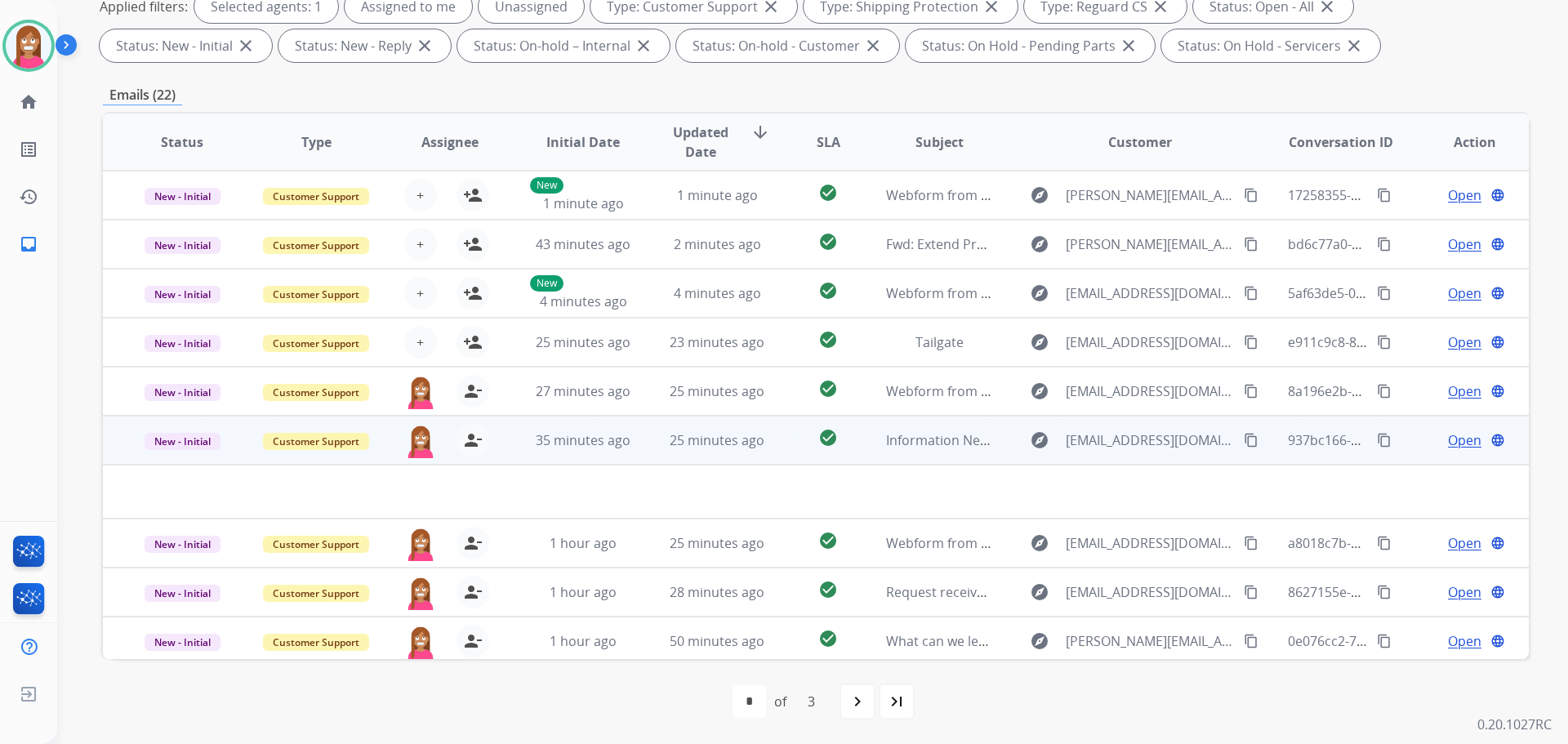
click at [1448, 442] on span "Open" at bounding box center [1465, 441] width 33 height 19
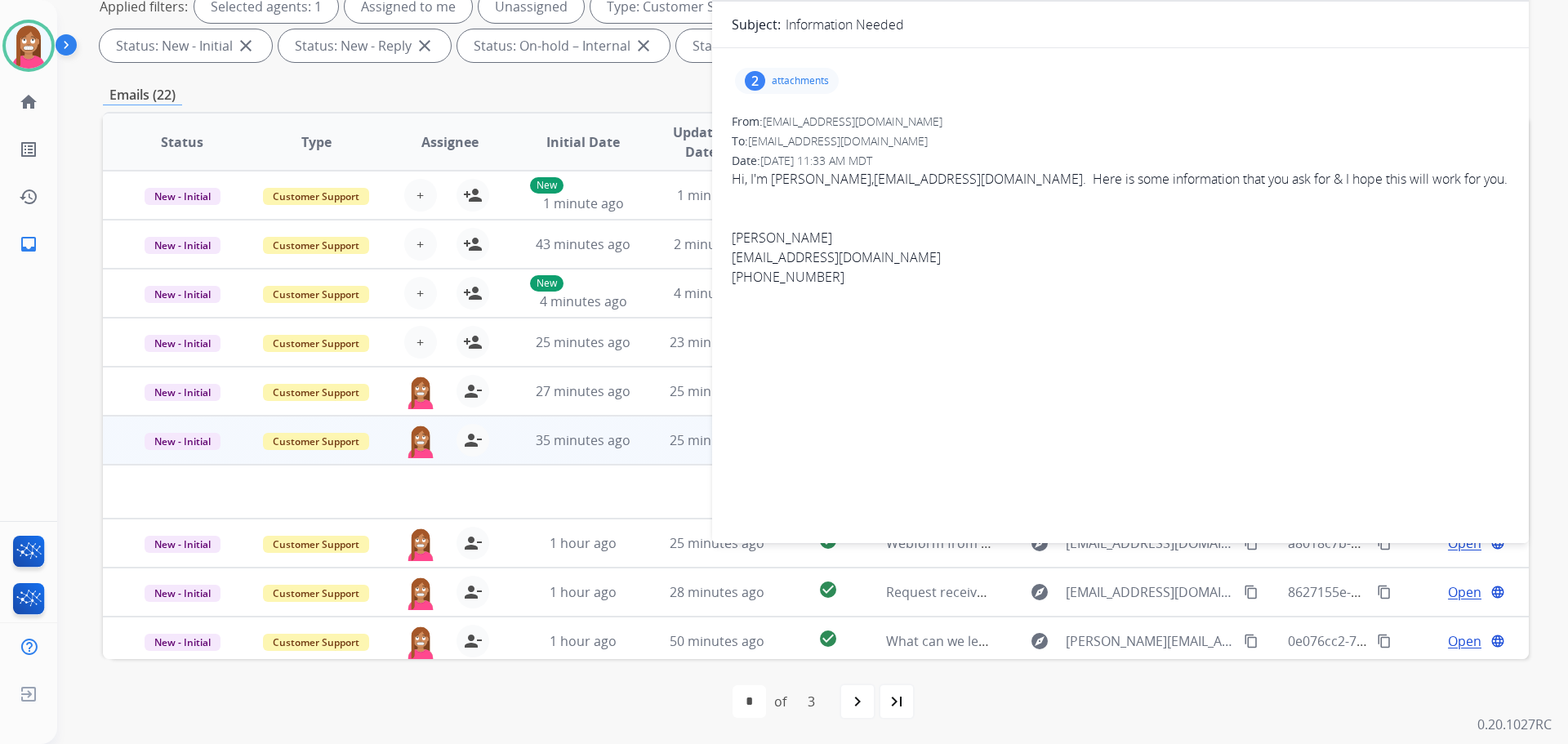
scroll to position [18, 0]
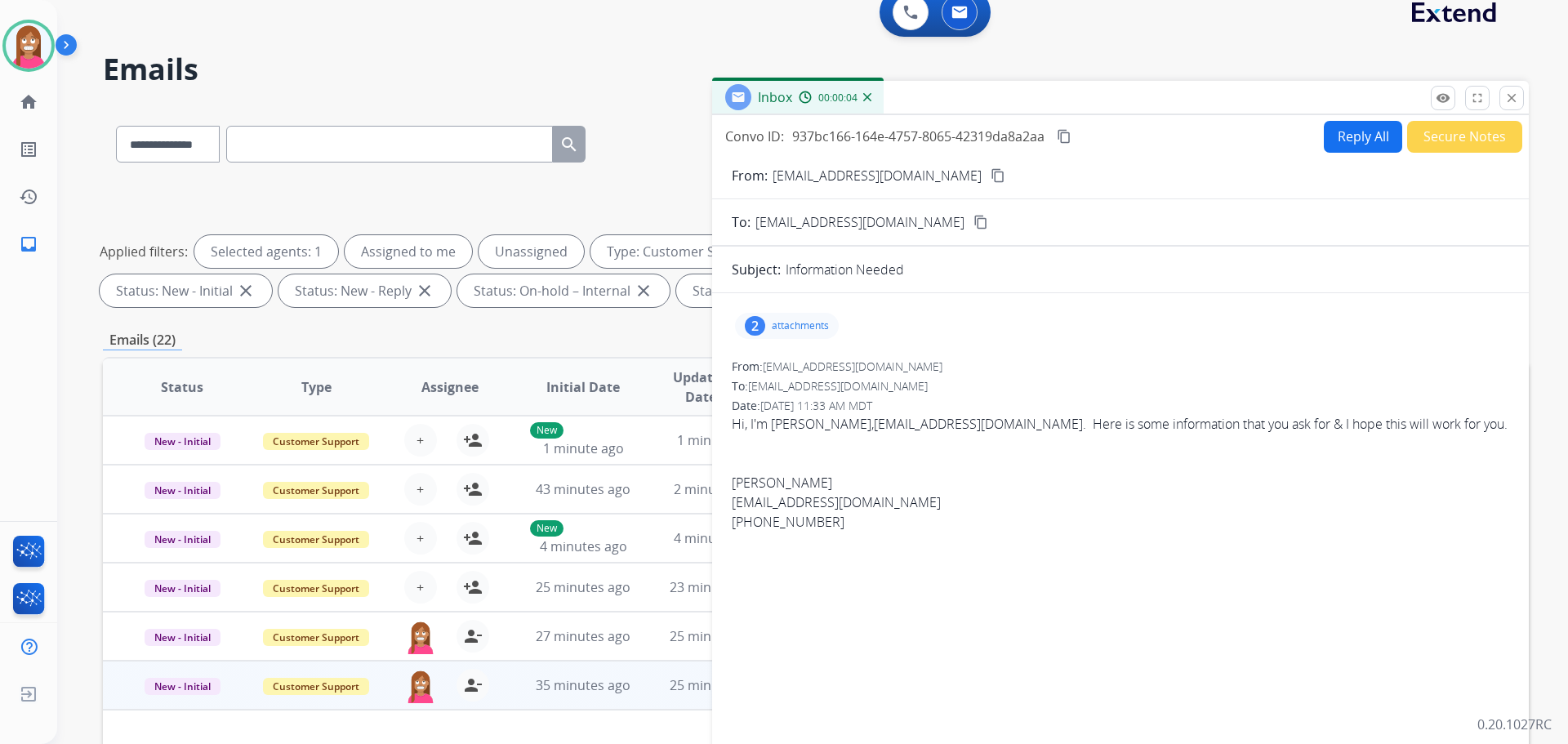
click at [811, 333] on div "2 attachments" at bounding box center [787, 326] width 104 height 26
click at [793, 377] on div at bounding box center [789, 367] width 82 height 57
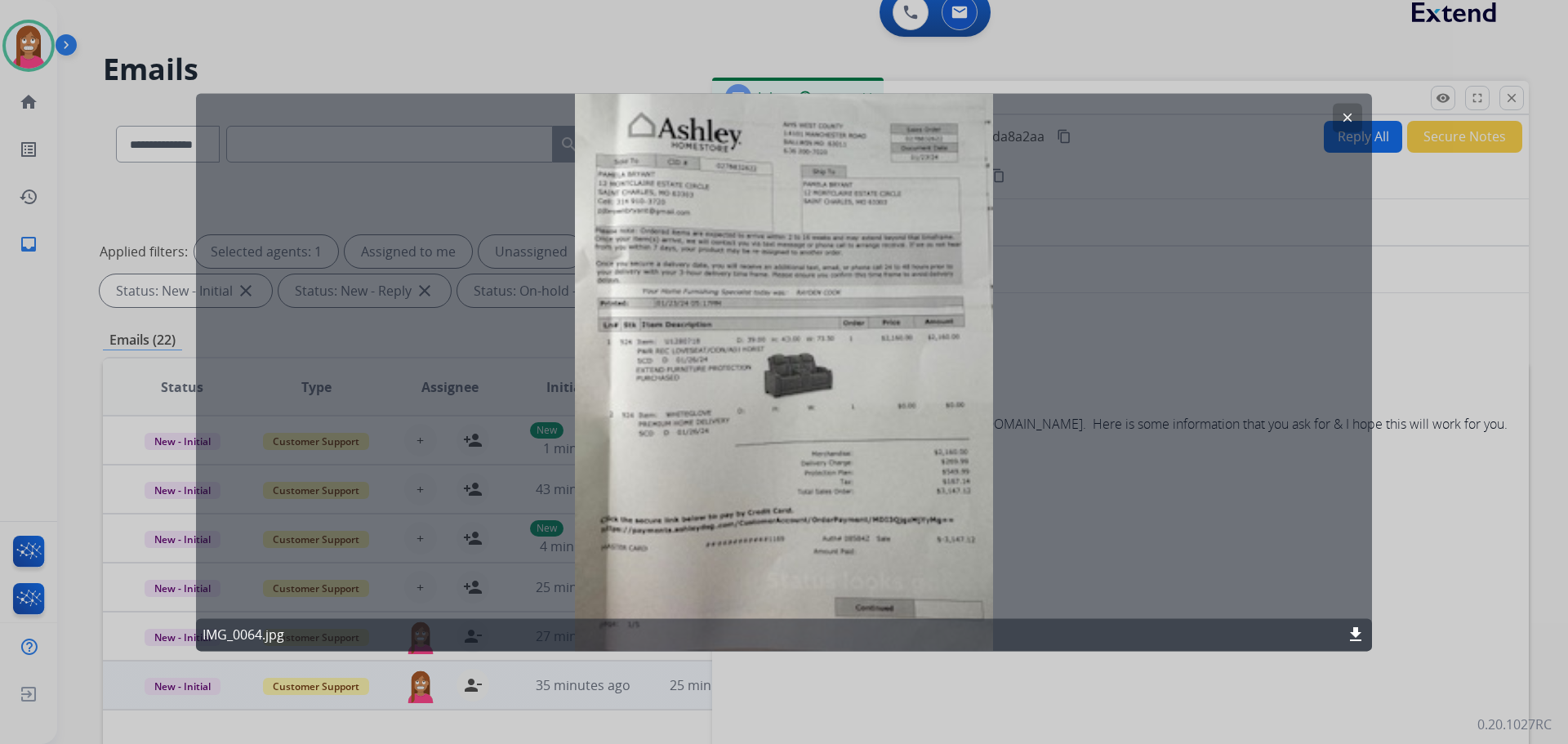
click at [1411, 354] on div at bounding box center [784, 372] width 1568 height 744
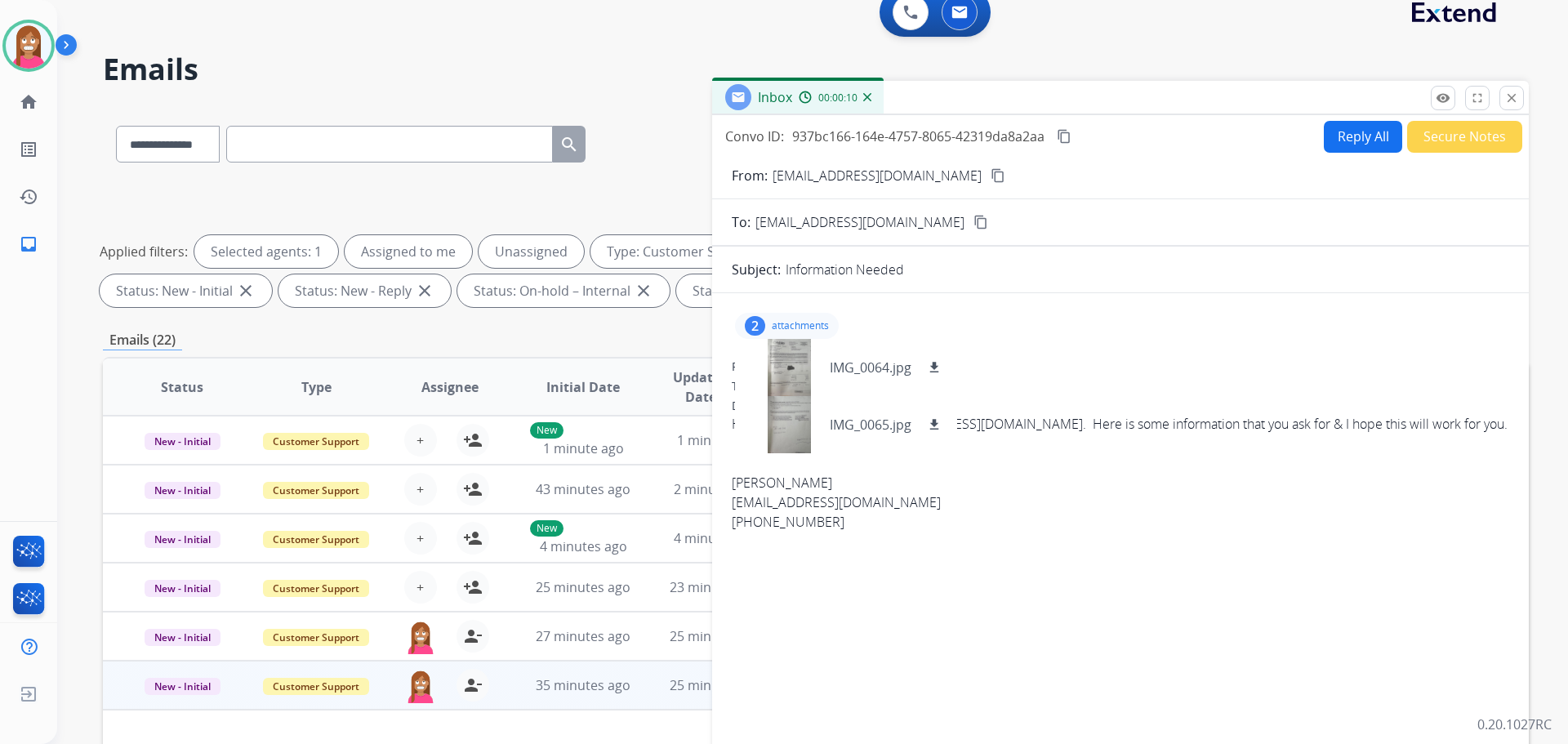
click at [1106, 343] on div "2 attachments IMG_0064.jpg download IMG_0065.jpg download" at bounding box center [1120, 326] width 777 height 39
click at [1101, 474] on div "Pamela Bryant" at bounding box center [1120, 482] width 777 height 19
click at [991, 177] on mat-icon "content_copy" at bounding box center [998, 175] width 15 height 15
click at [1505, 97] on mat-icon "close" at bounding box center [1512, 97] width 15 height 15
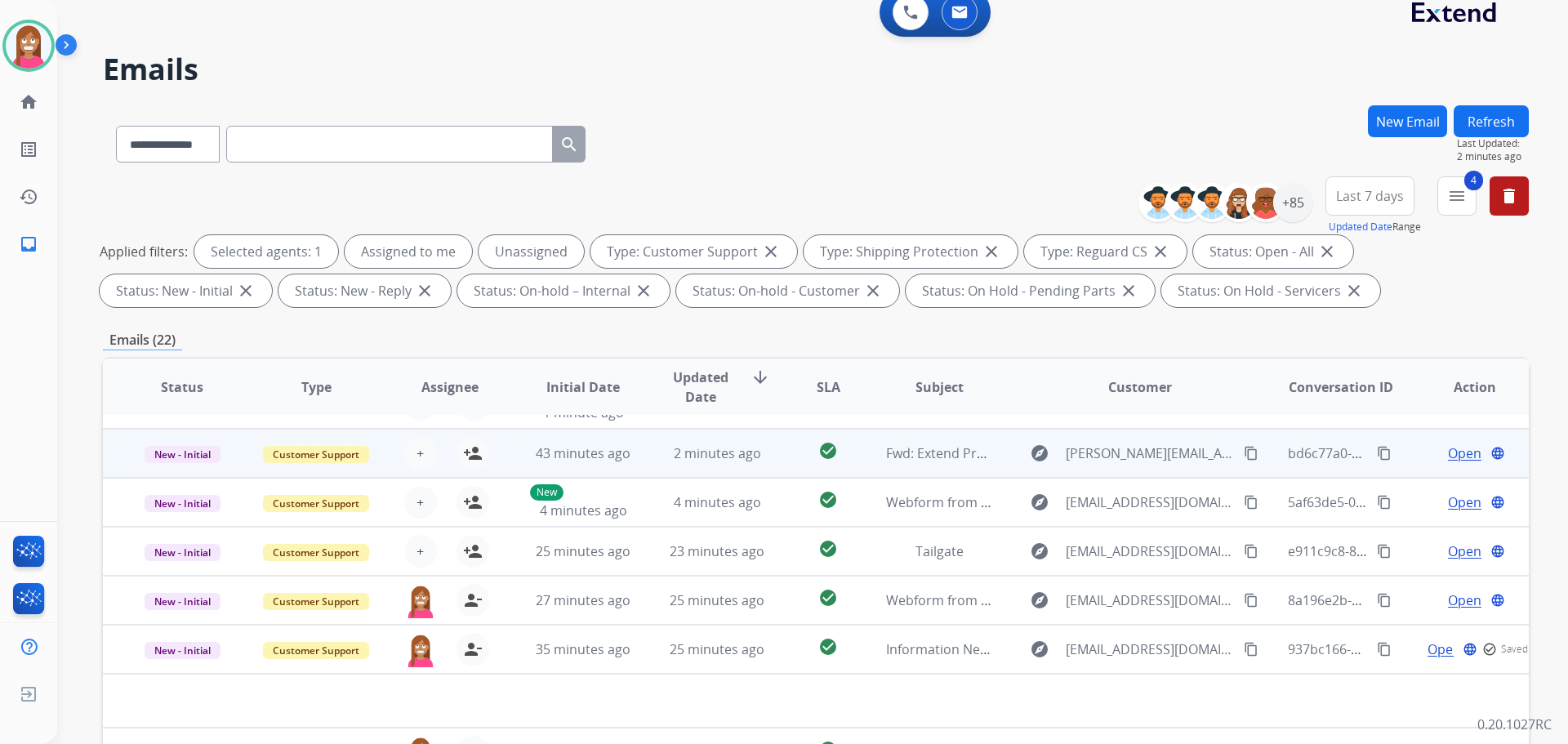
scroll to position [55, 0]
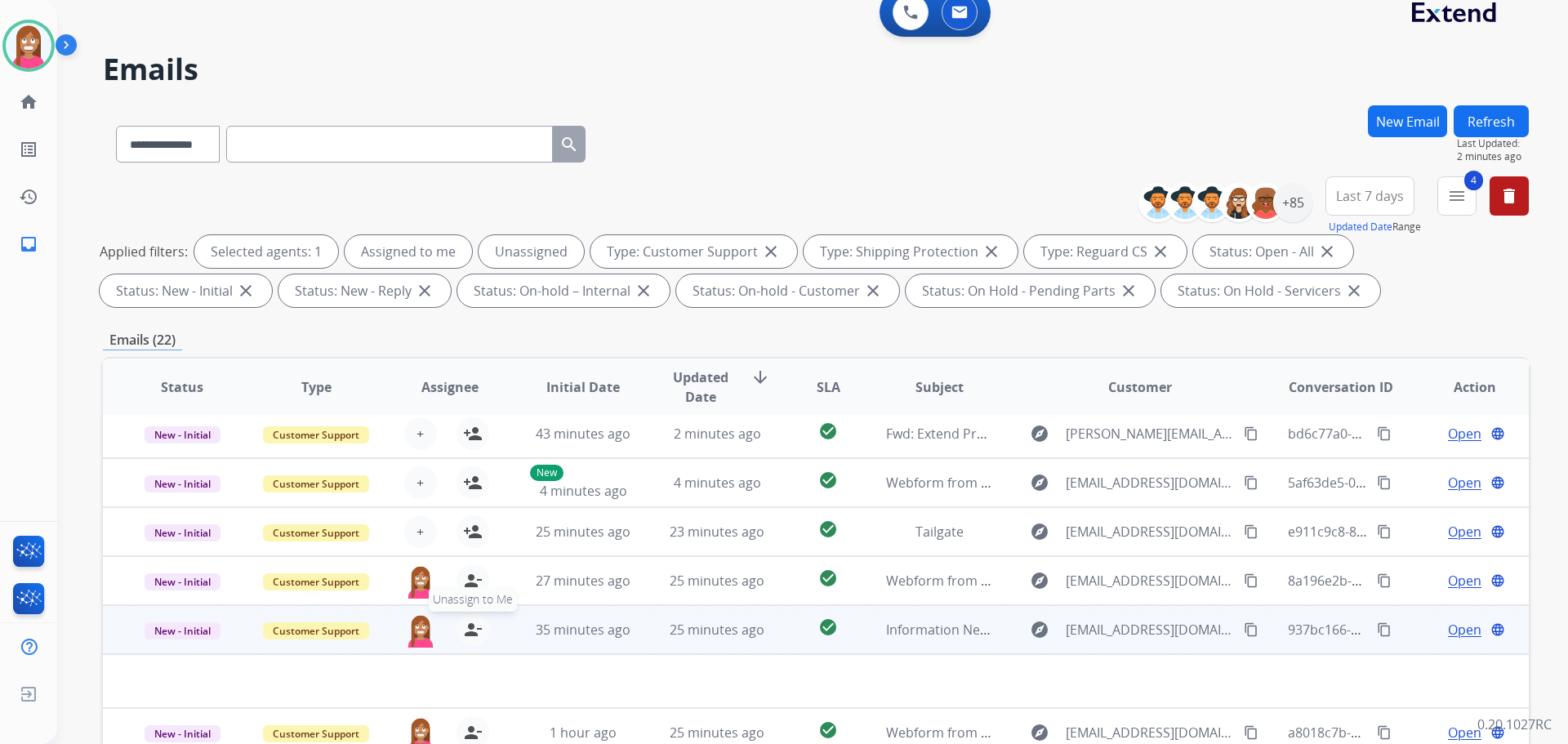
click at [472, 634] on mat-icon "person_remove" at bounding box center [473, 629] width 19 height 19
click at [425, 632] on button "+ Select agent" at bounding box center [421, 630] width 33 height 33
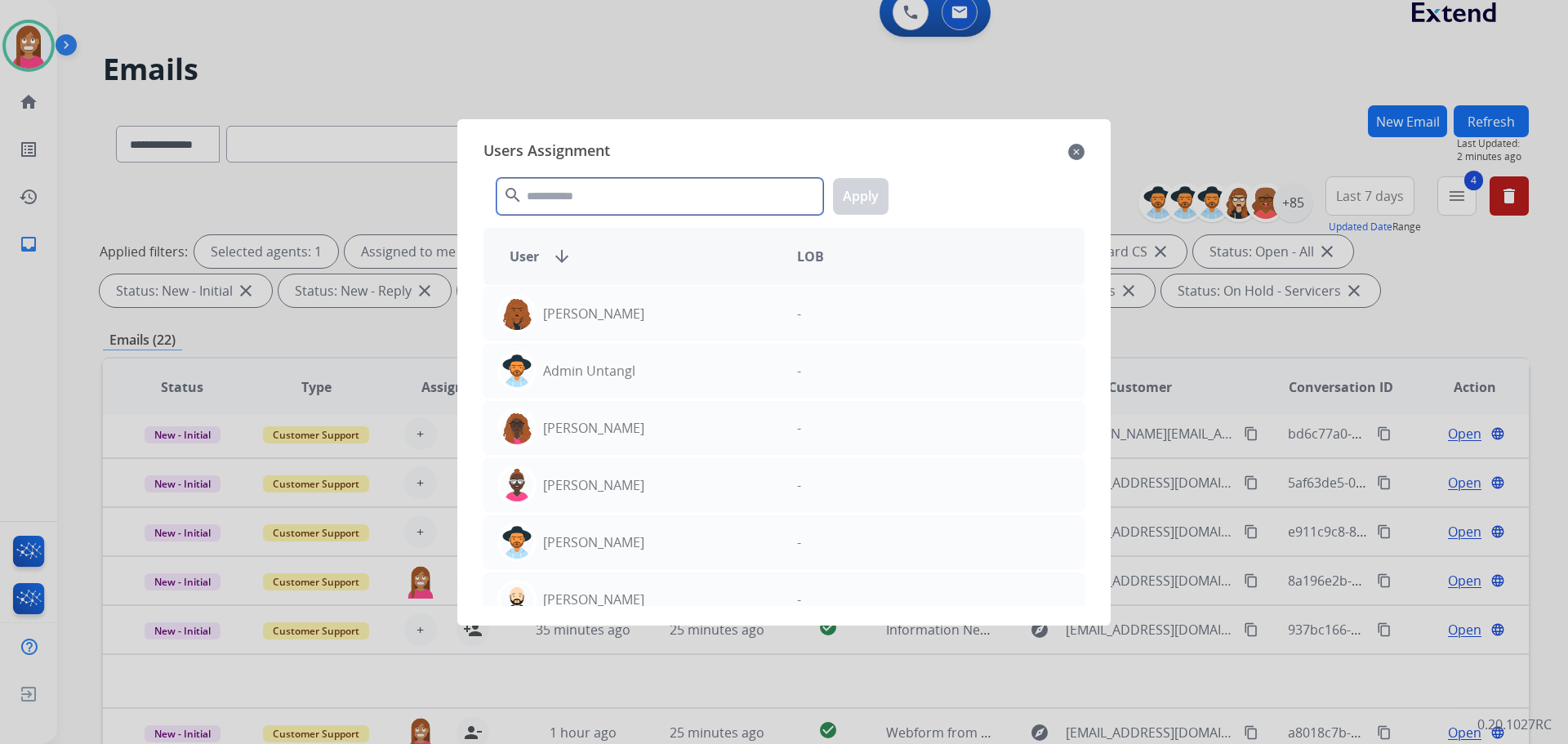
click at [590, 196] on input "text" at bounding box center [660, 196] width 327 height 37
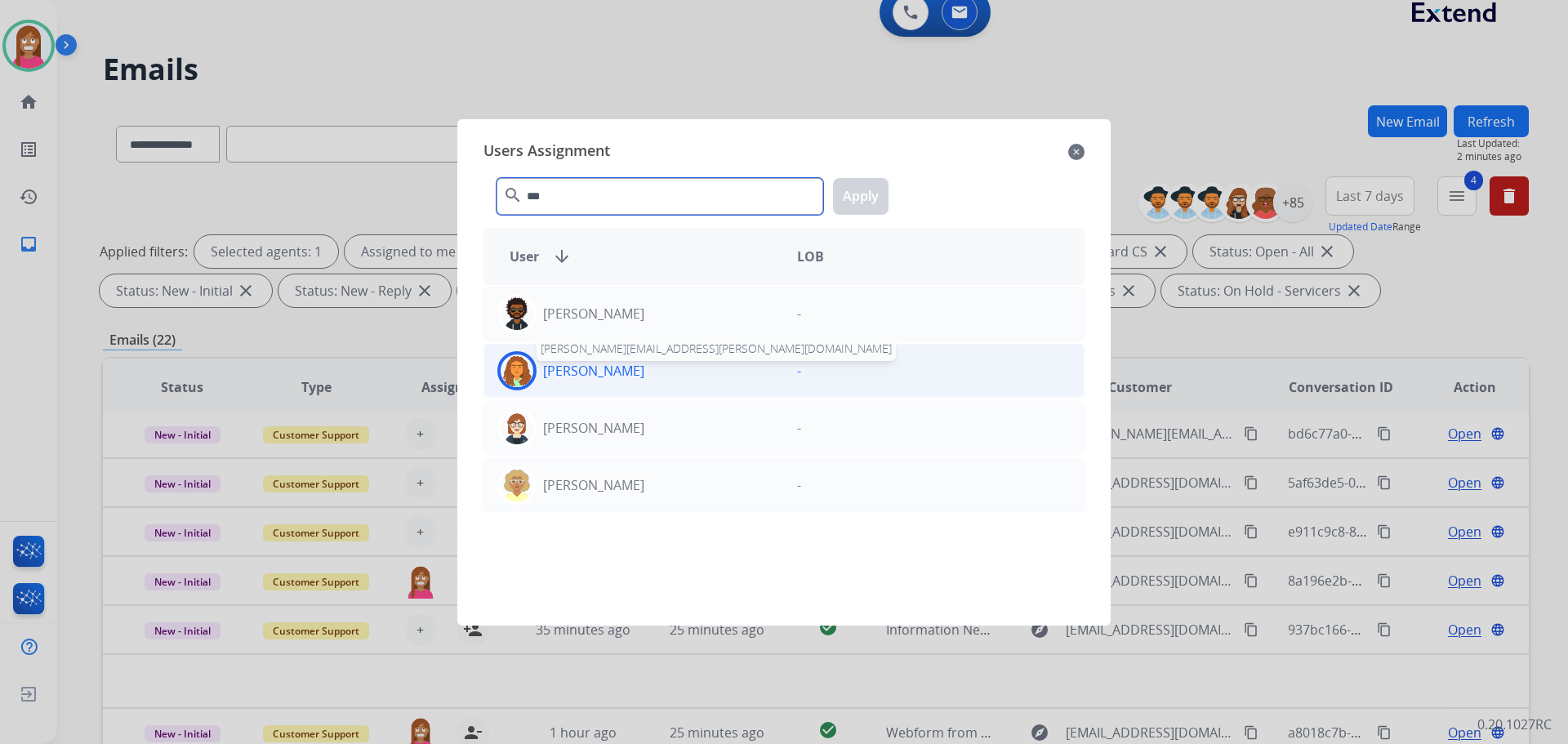
type input "***"
click at [585, 374] on p "DeShawn Surabian" at bounding box center [593, 371] width 101 height 19
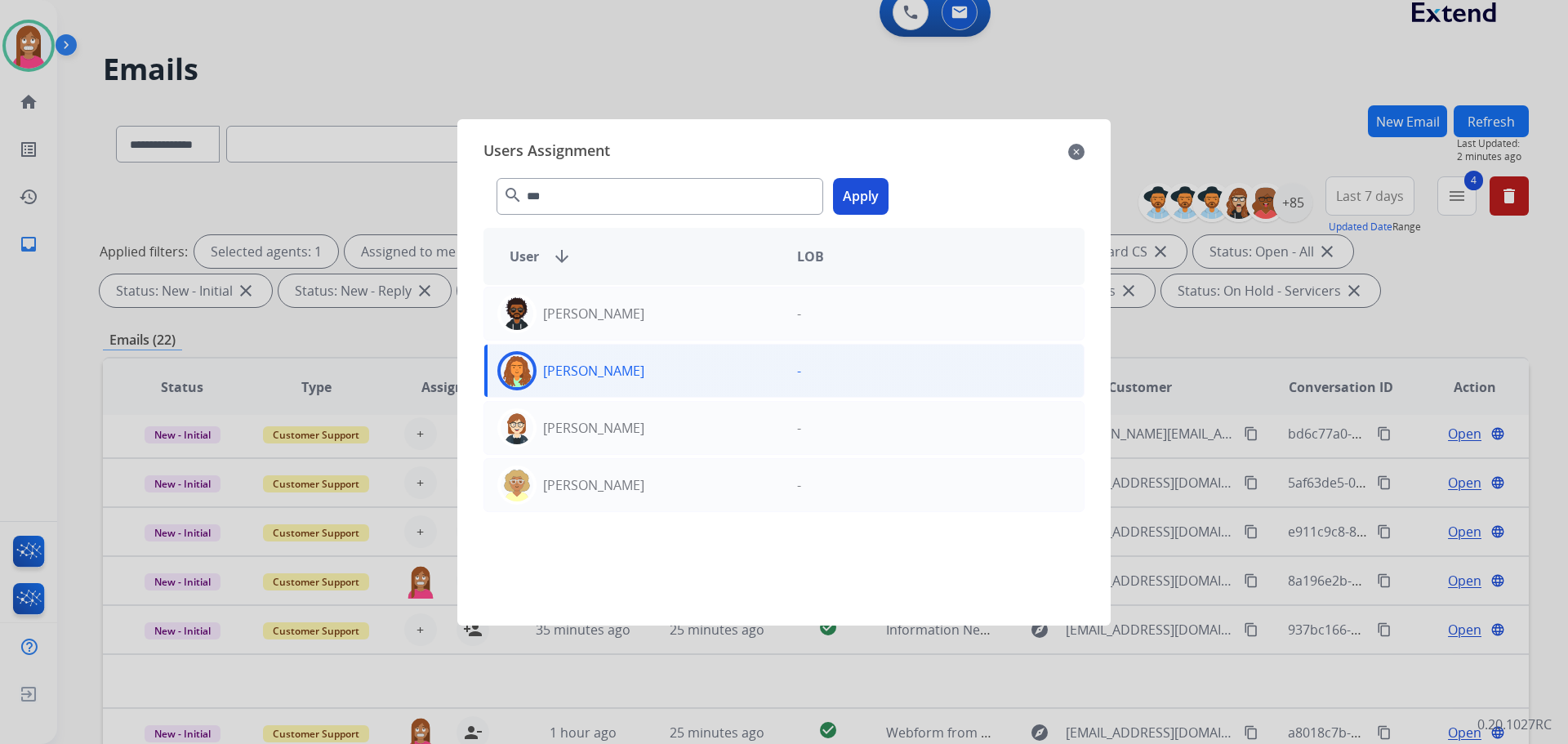
click at [860, 186] on button "Apply" at bounding box center [861, 196] width 55 height 37
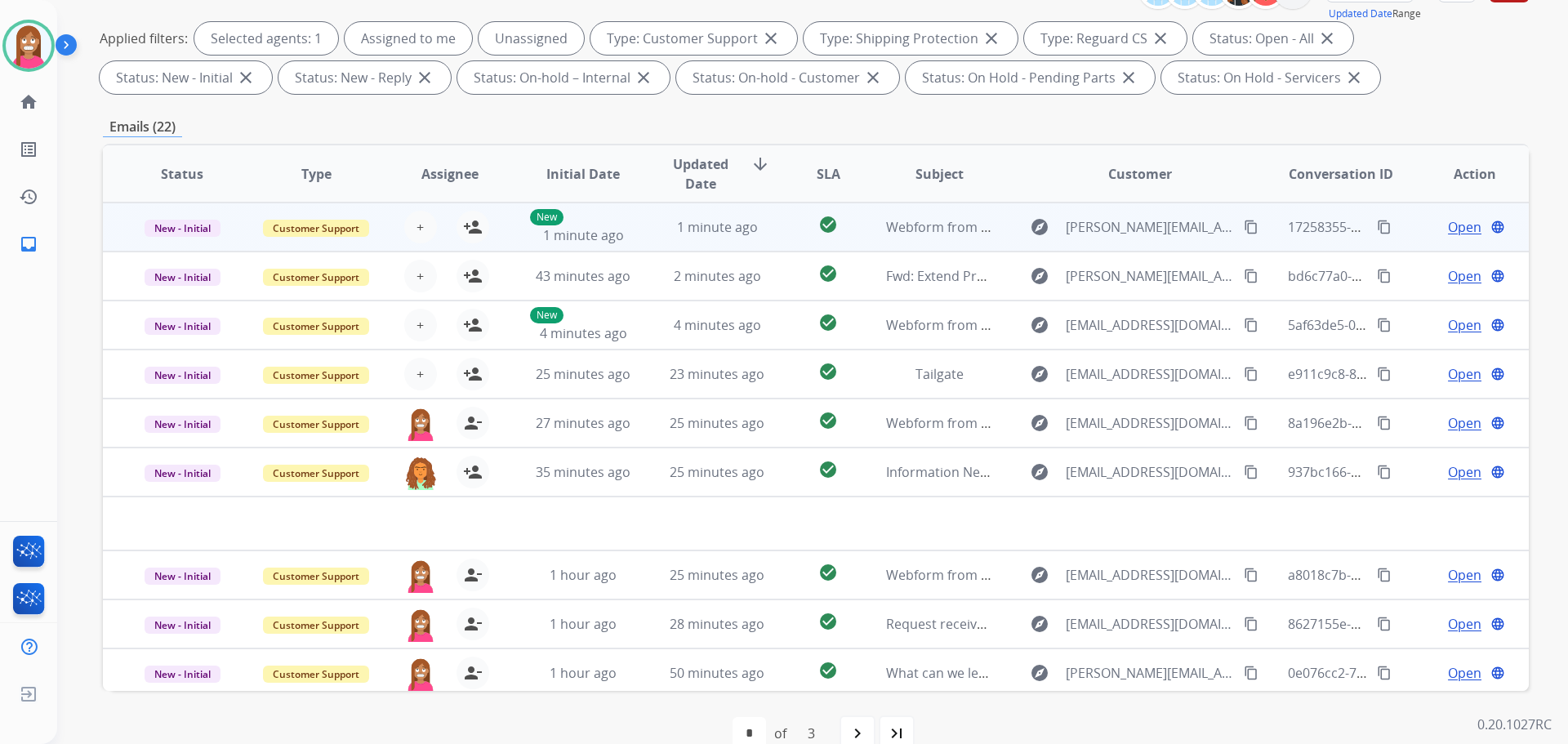
scroll to position [264, 0]
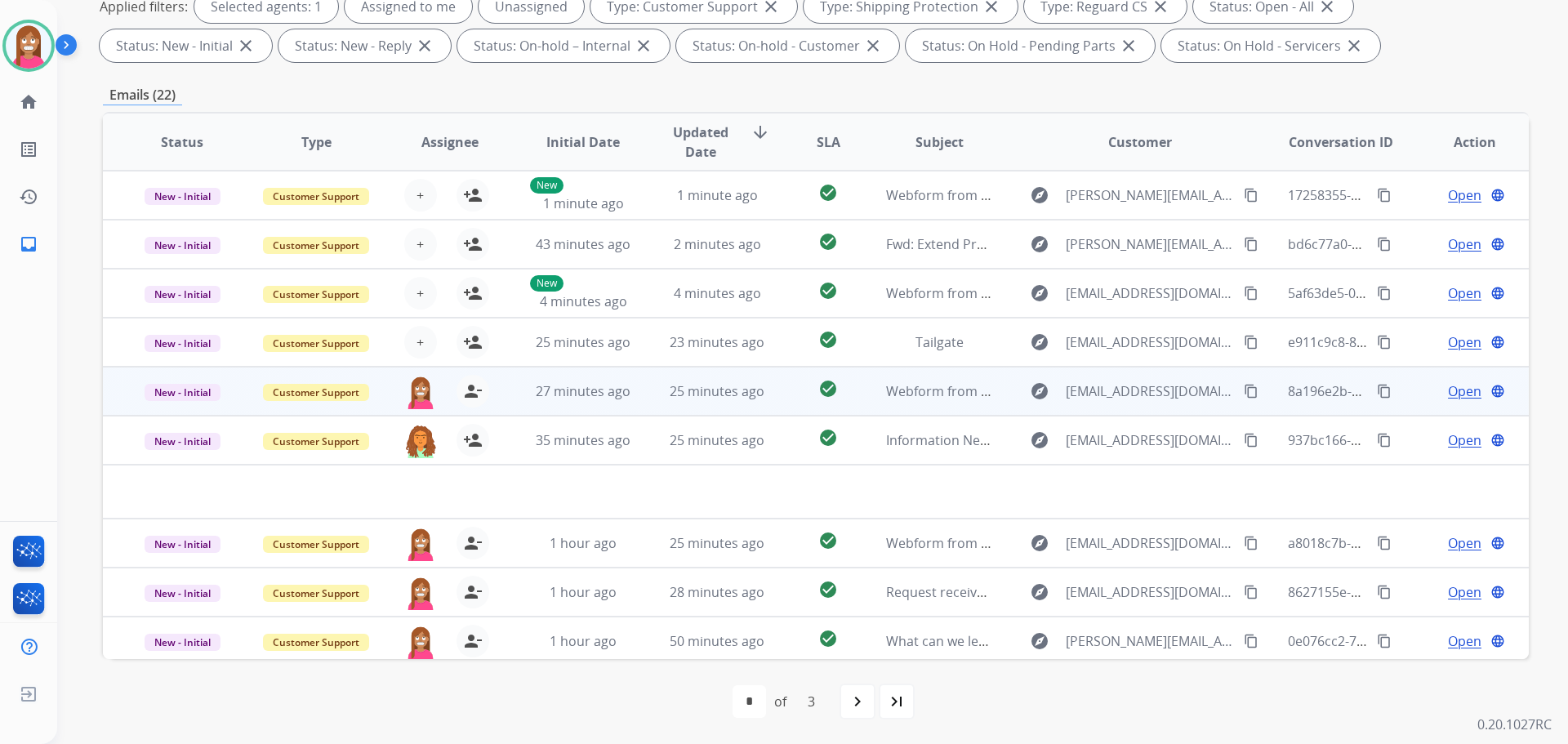
click at [638, 402] on td "25 minutes ago" at bounding box center [705, 391] width 134 height 49
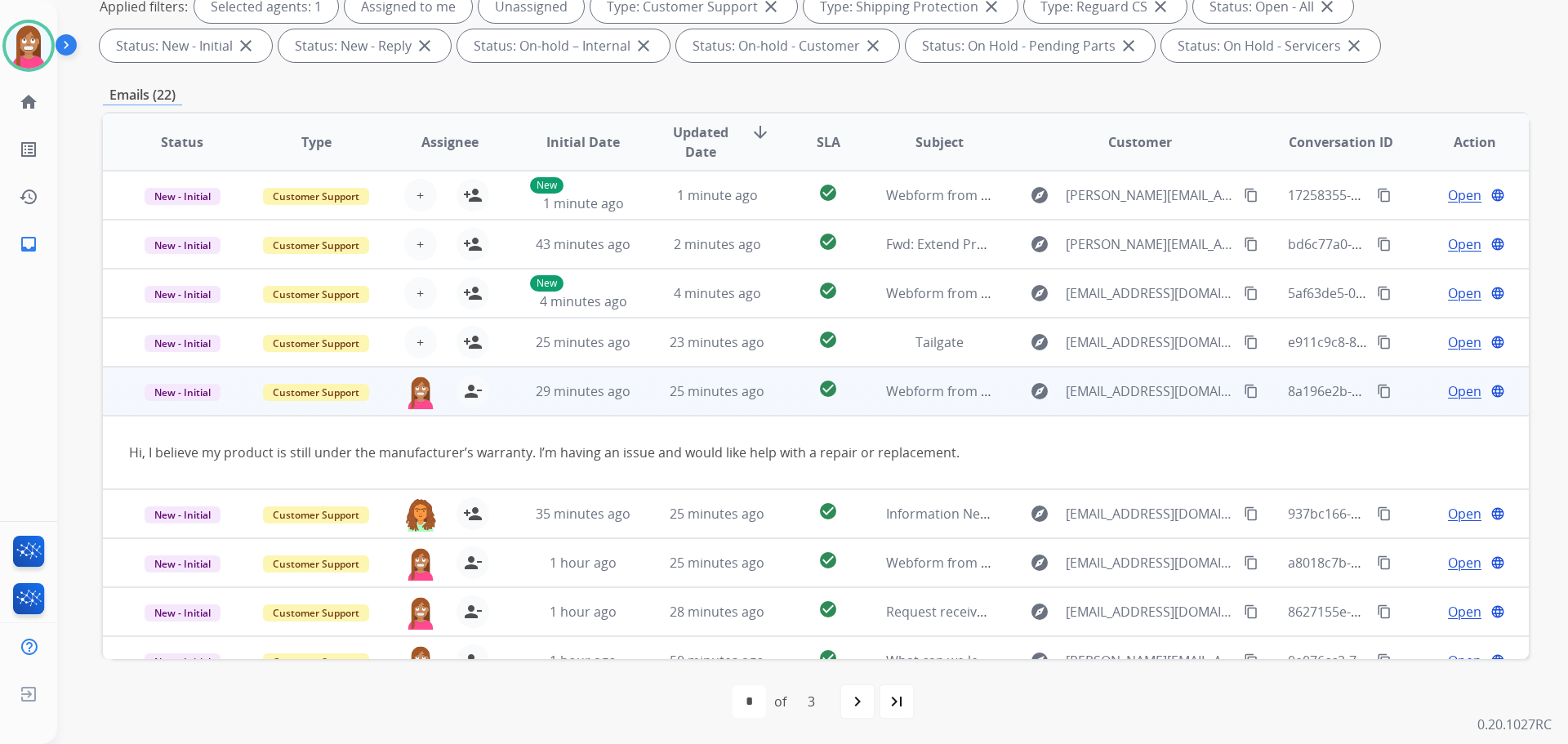
scroll to position [75, 0]
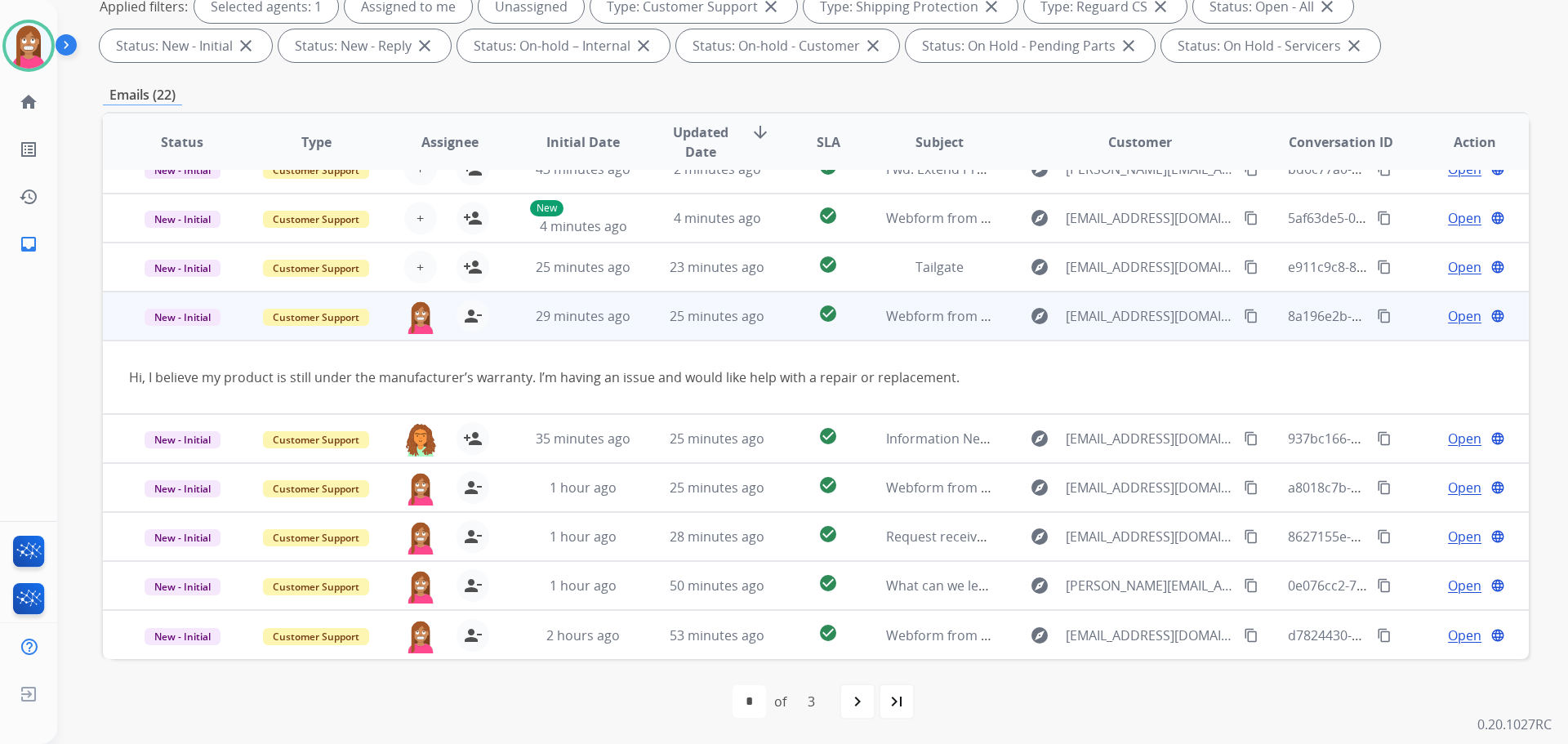
click at [1244, 318] on mat-icon "content_copy" at bounding box center [1251, 315] width 15 height 15
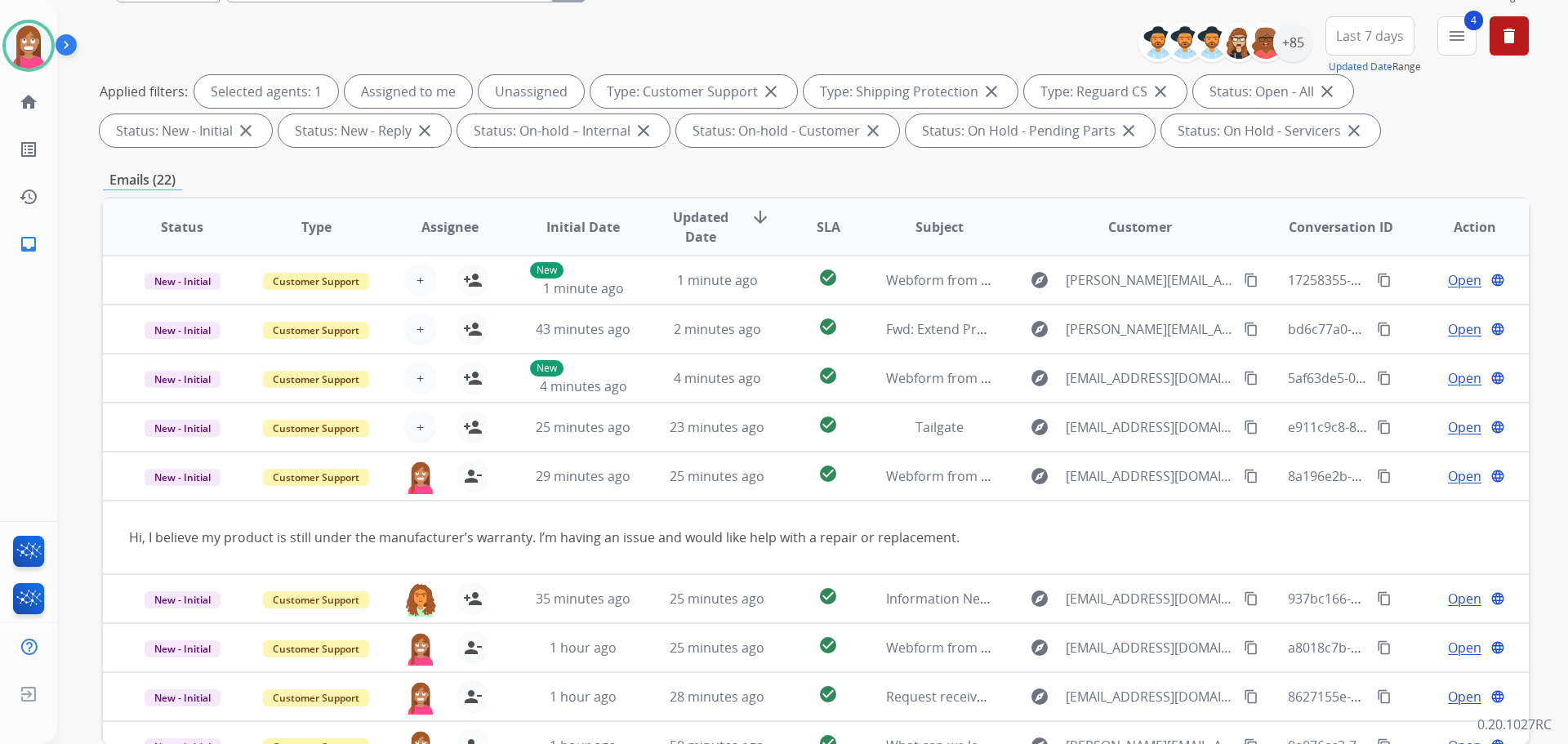
scroll to position [100, 0]
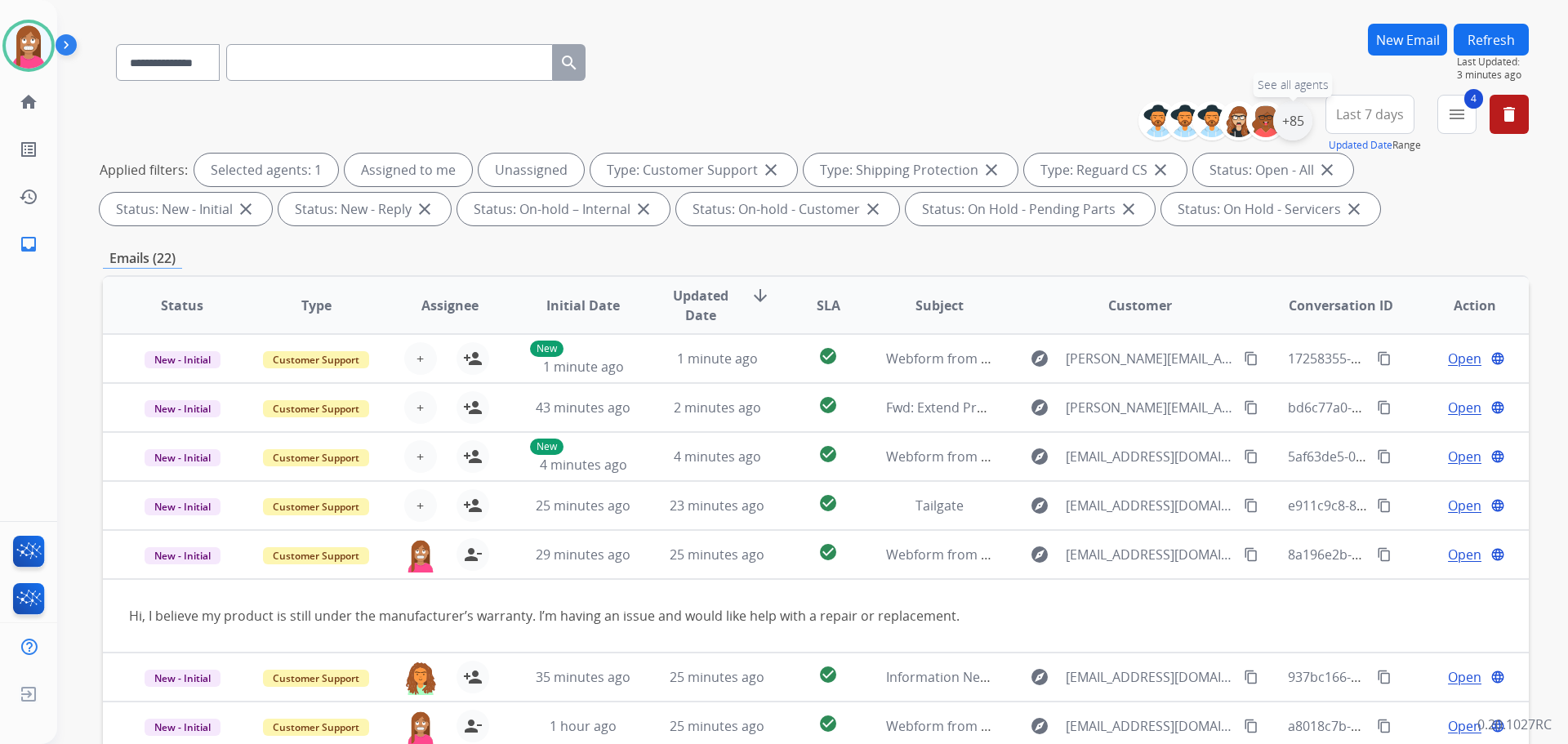
click at [1302, 121] on div "+85" at bounding box center [1293, 121] width 39 height 39
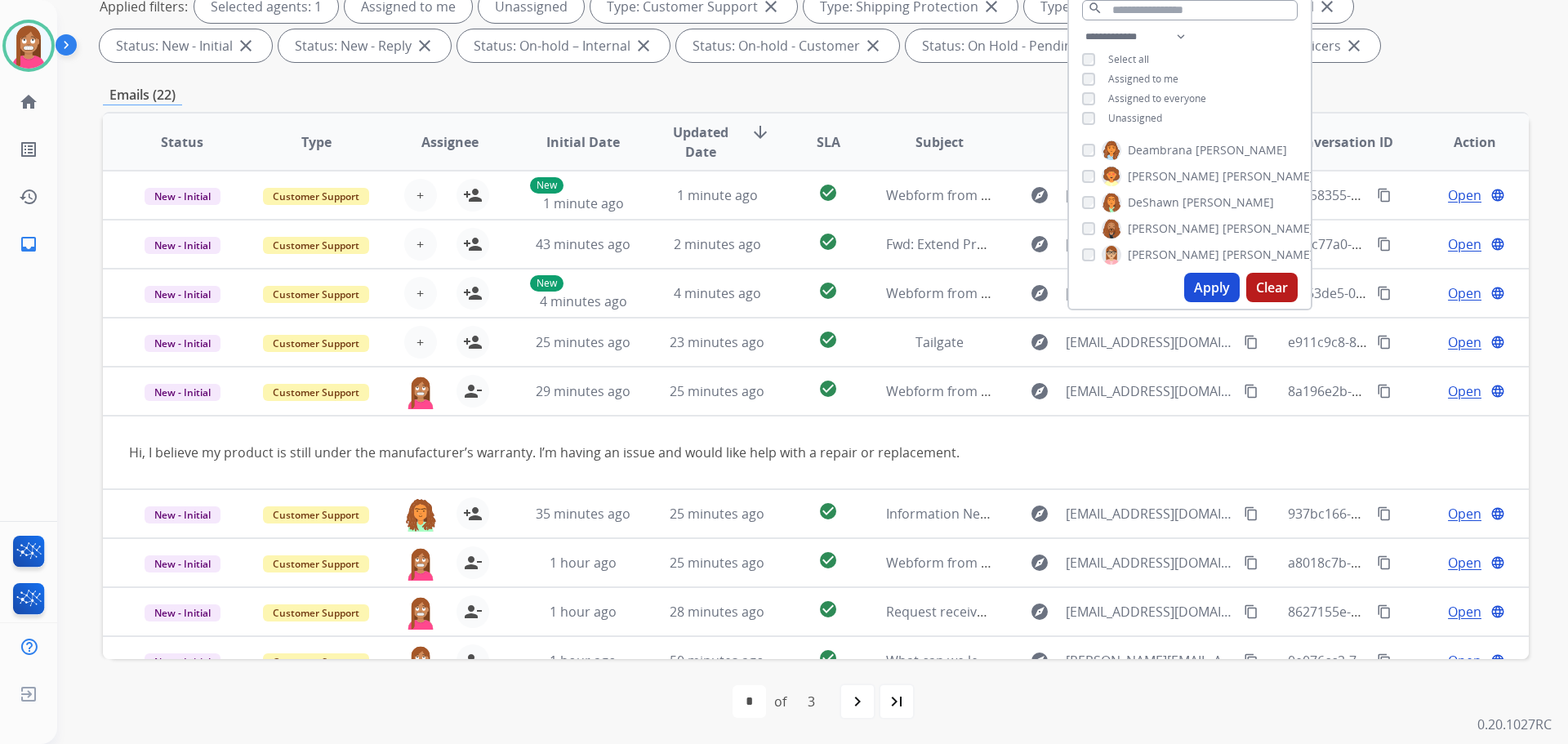
scroll to position [490, 0]
click at [1211, 294] on button "Apply" at bounding box center [1212, 287] width 55 height 29
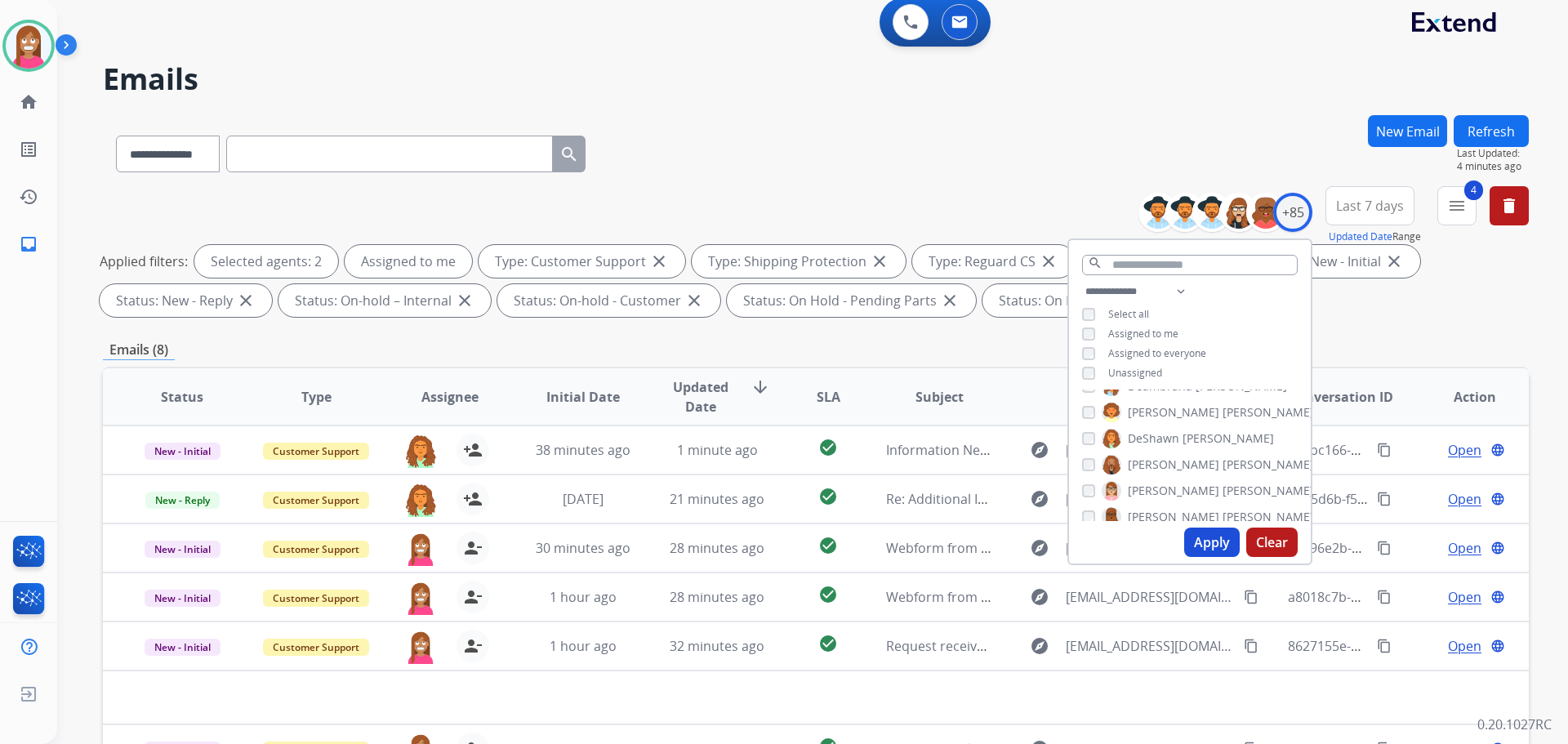
scroll to position [0, 0]
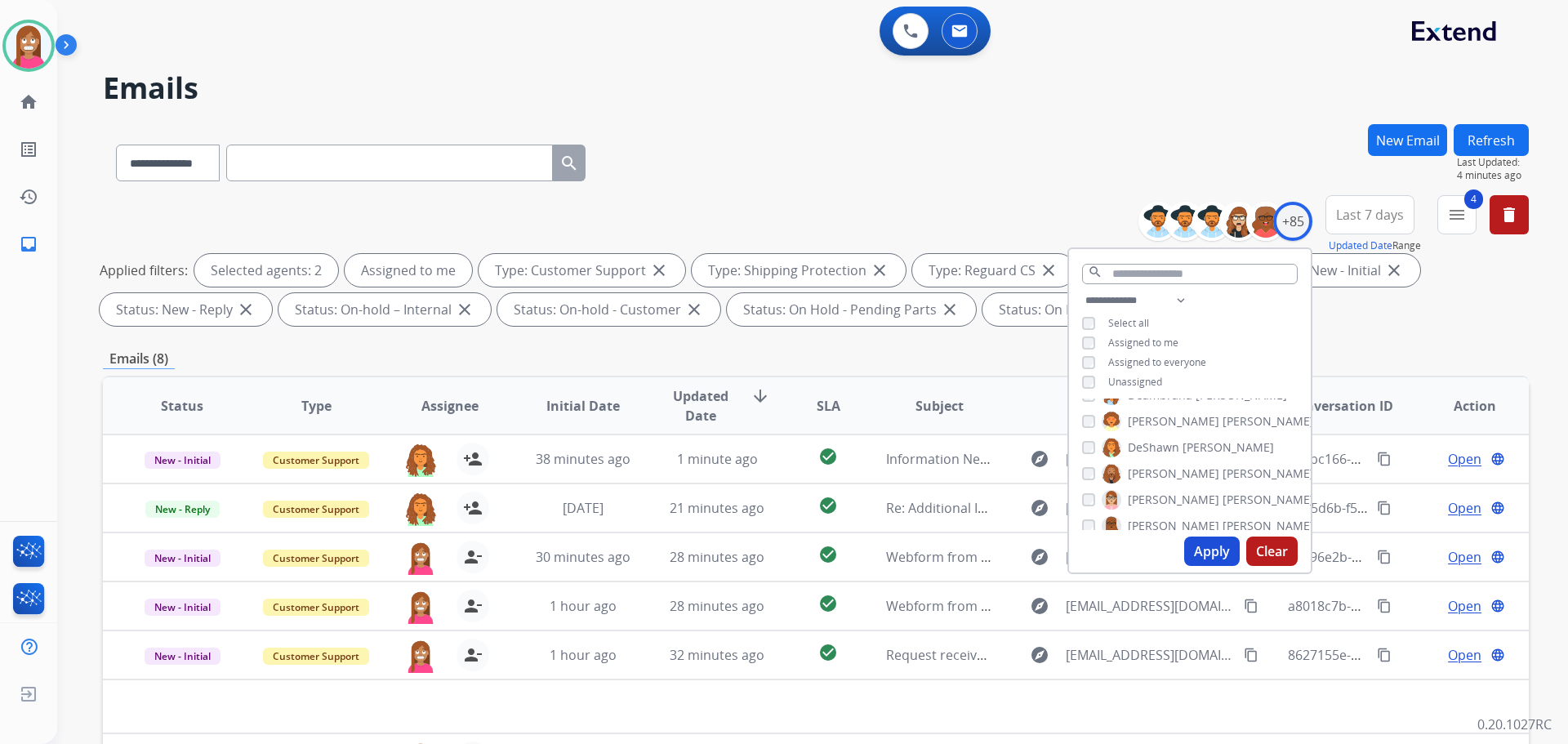
drag, startPoint x: 933, startPoint y: 192, endPoint x: 1112, endPoint y: 195, distance: 179.0
click at [941, 191] on div "**********" at bounding box center [816, 159] width 1426 height 71
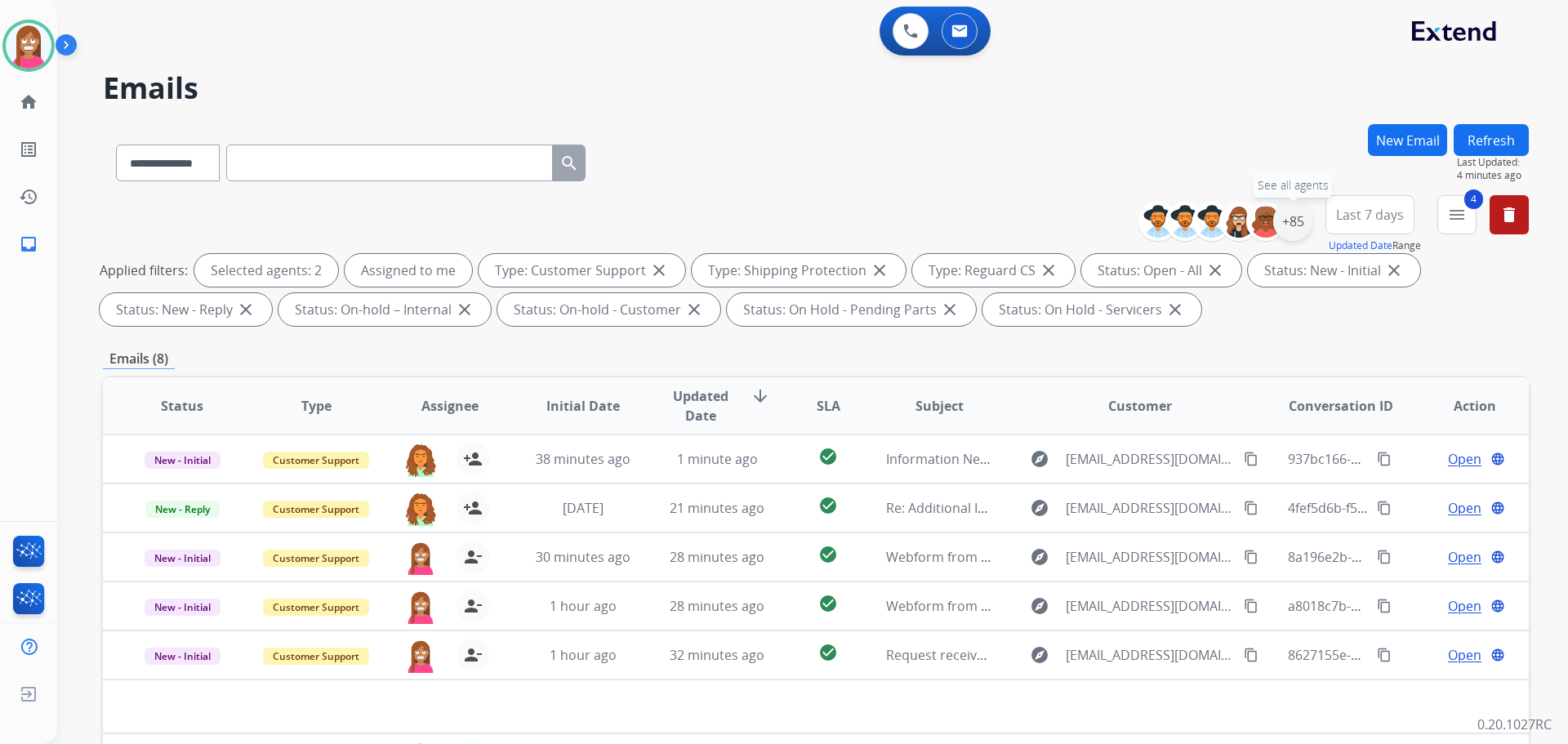
click at [1293, 228] on div "+85" at bounding box center [1293, 221] width 39 height 39
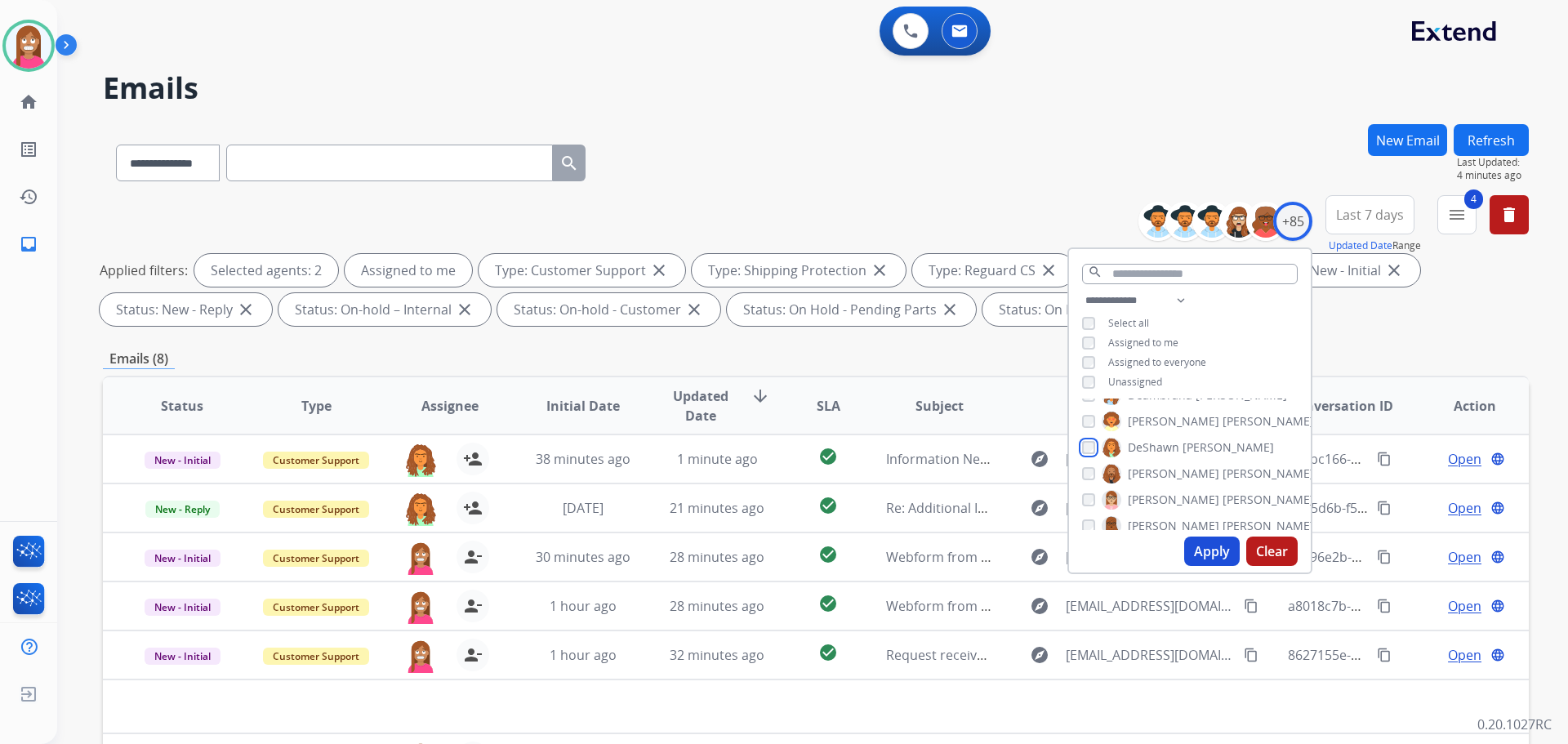
click at [1083, 452] on div "DeShawn Surabian" at bounding box center [1178, 447] width 192 height 19
click at [1204, 551] on button "Apply" at bounding box center [1212, 551] width 55 height 29
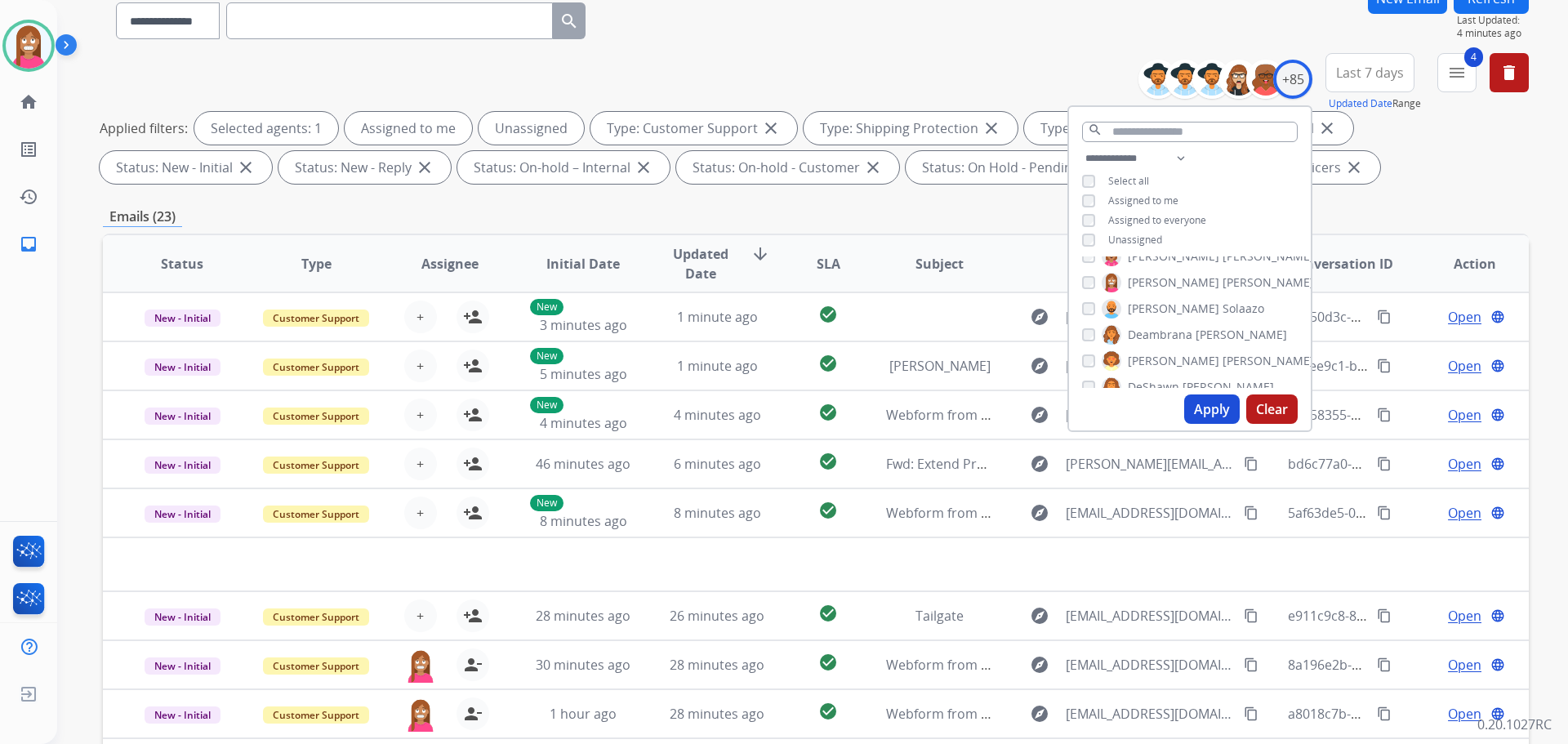
scroll to position [264, 0]
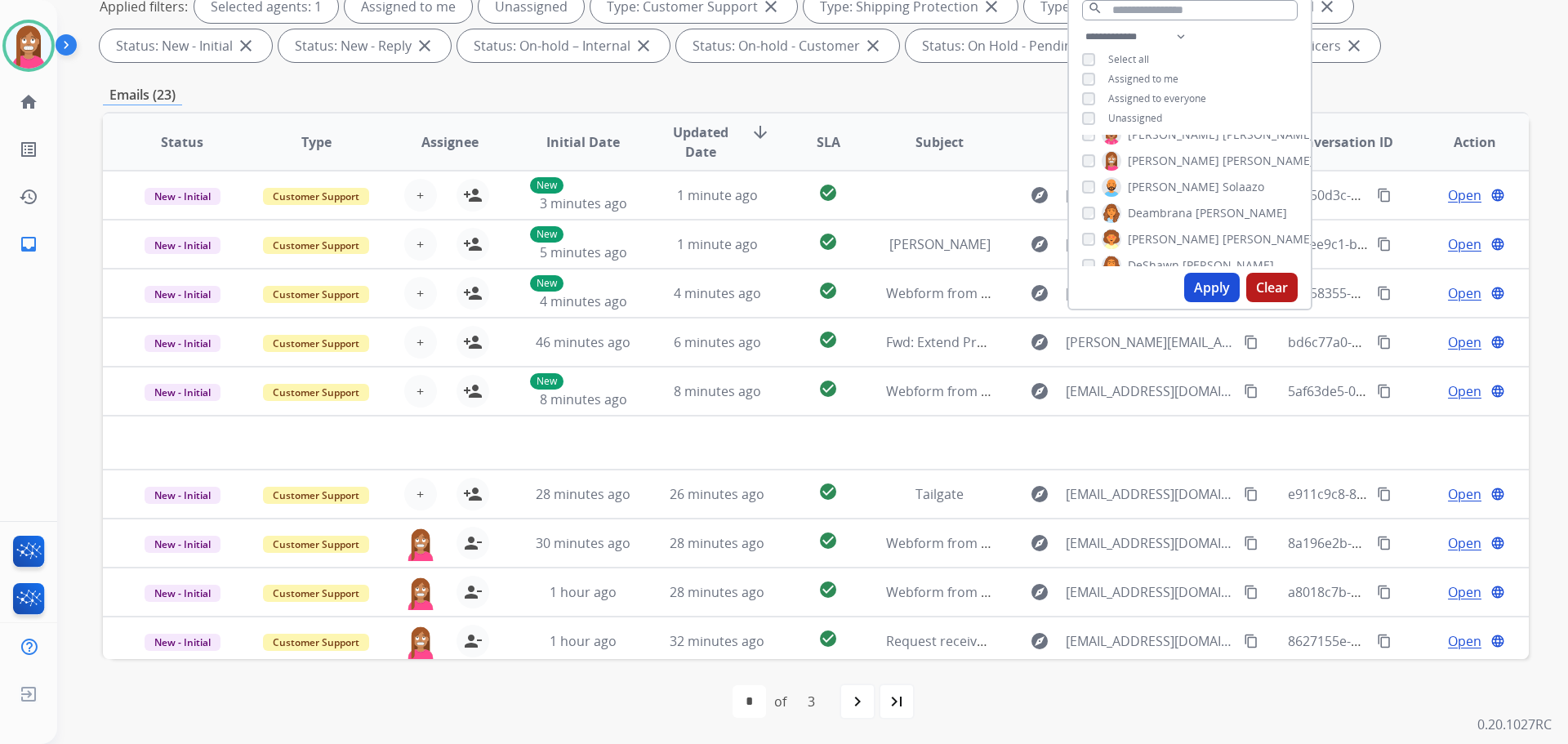
click at [624, 709] on div "first_page navigate_before * * * of 3 navigate_next last_page" at bounding box center [816, 702] width 1426 height 33
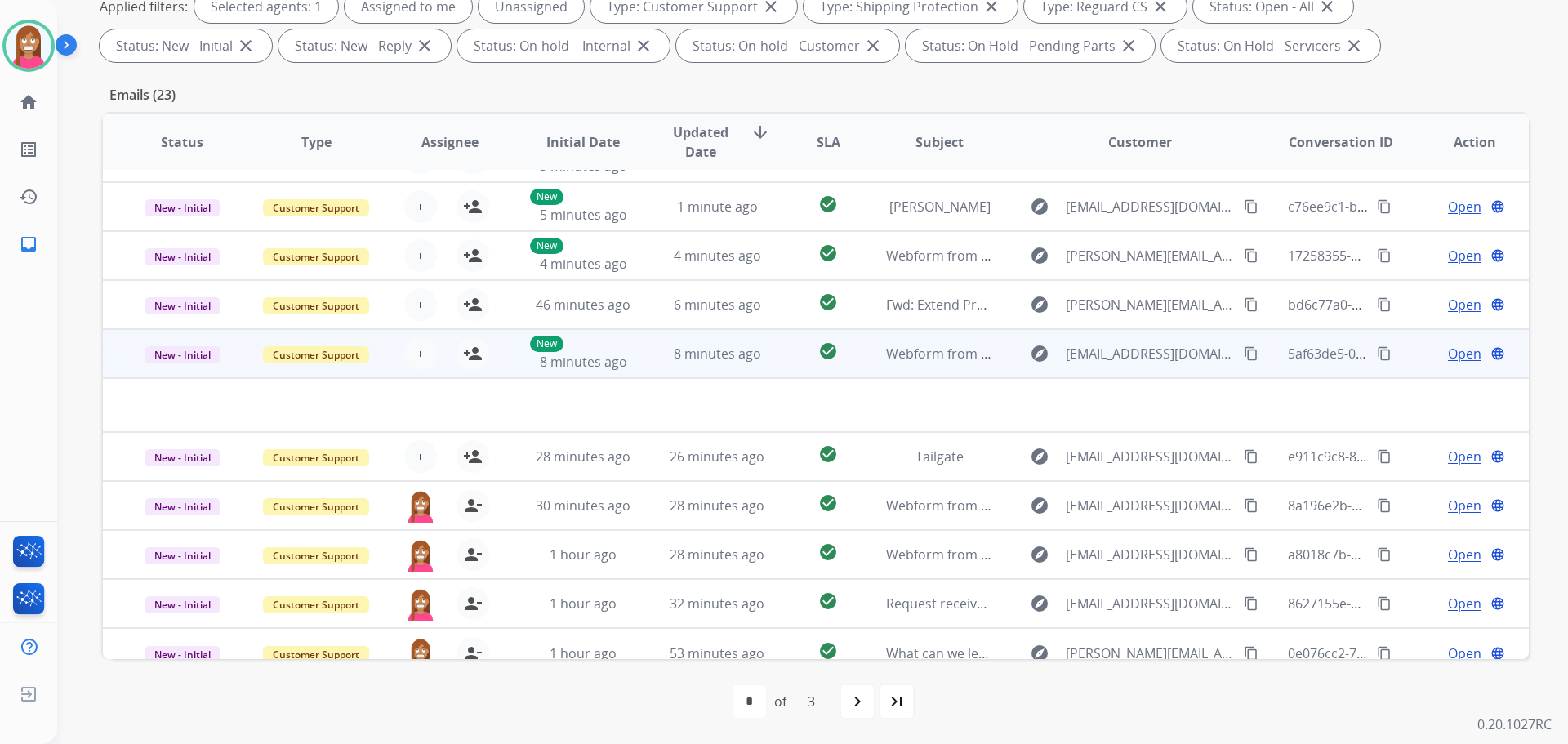
scroll to position [55, 0]
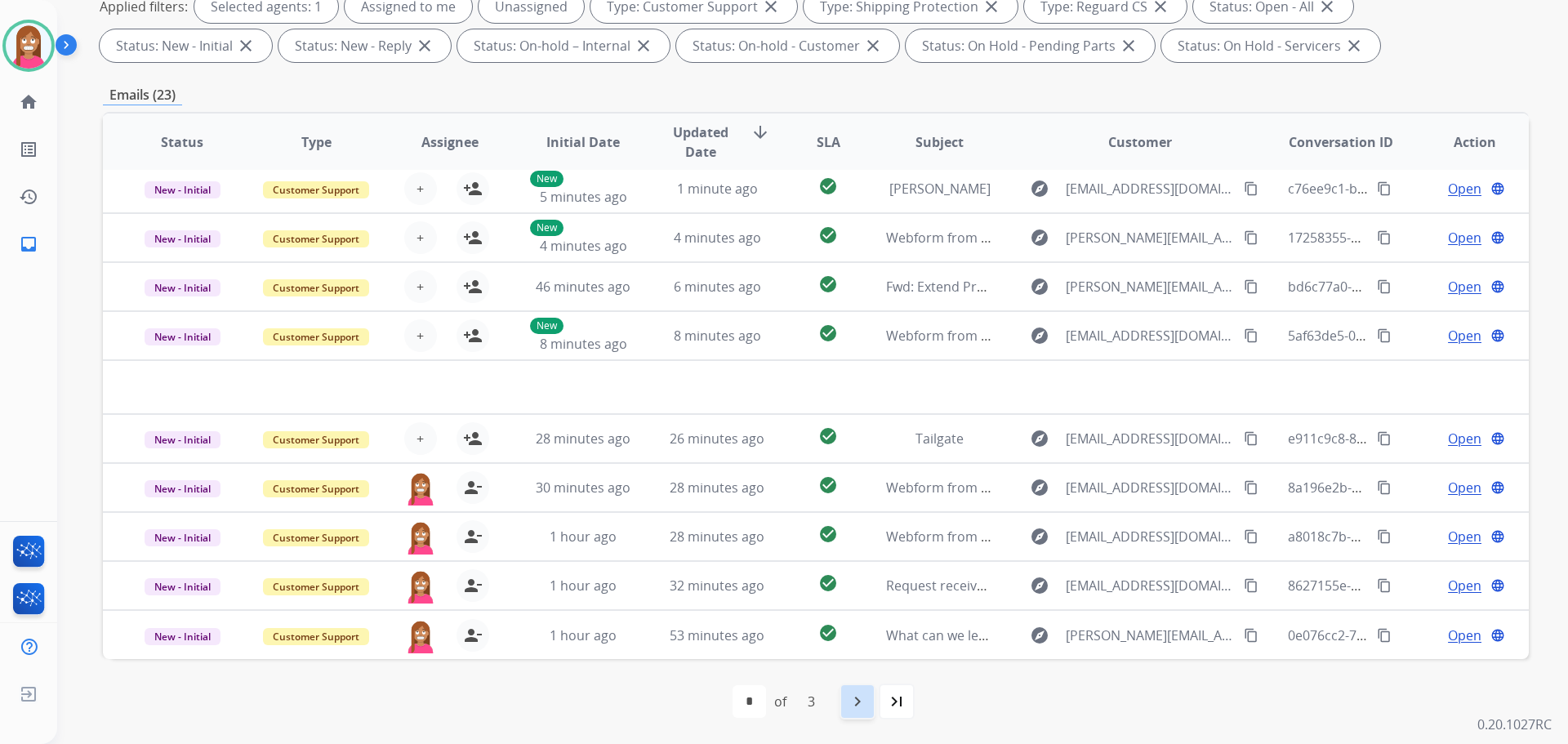
click at [862, 710] on mat-icon "navigate_next" at bounding box center [858, 701] width 19 height 19
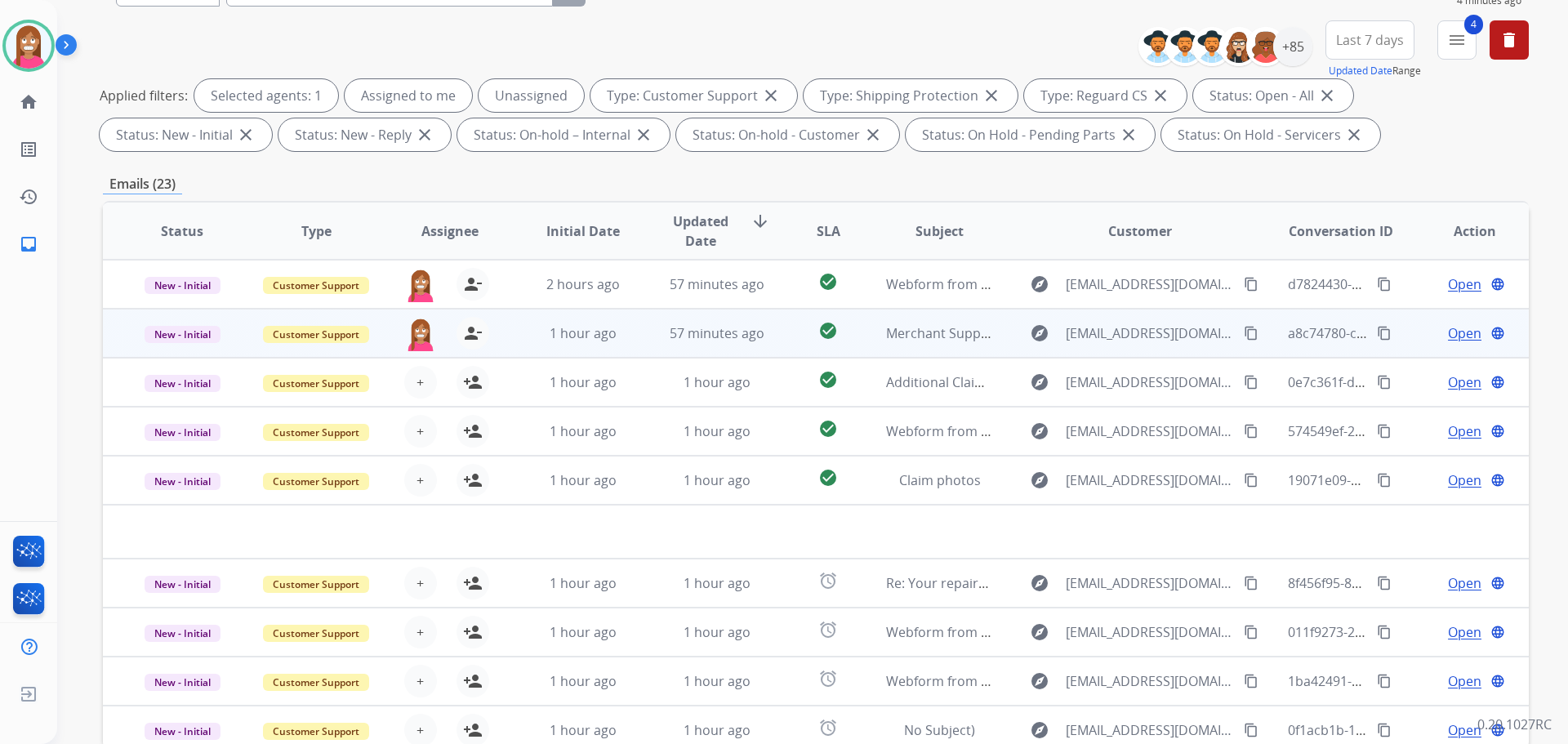
scroll to position [264, 0]
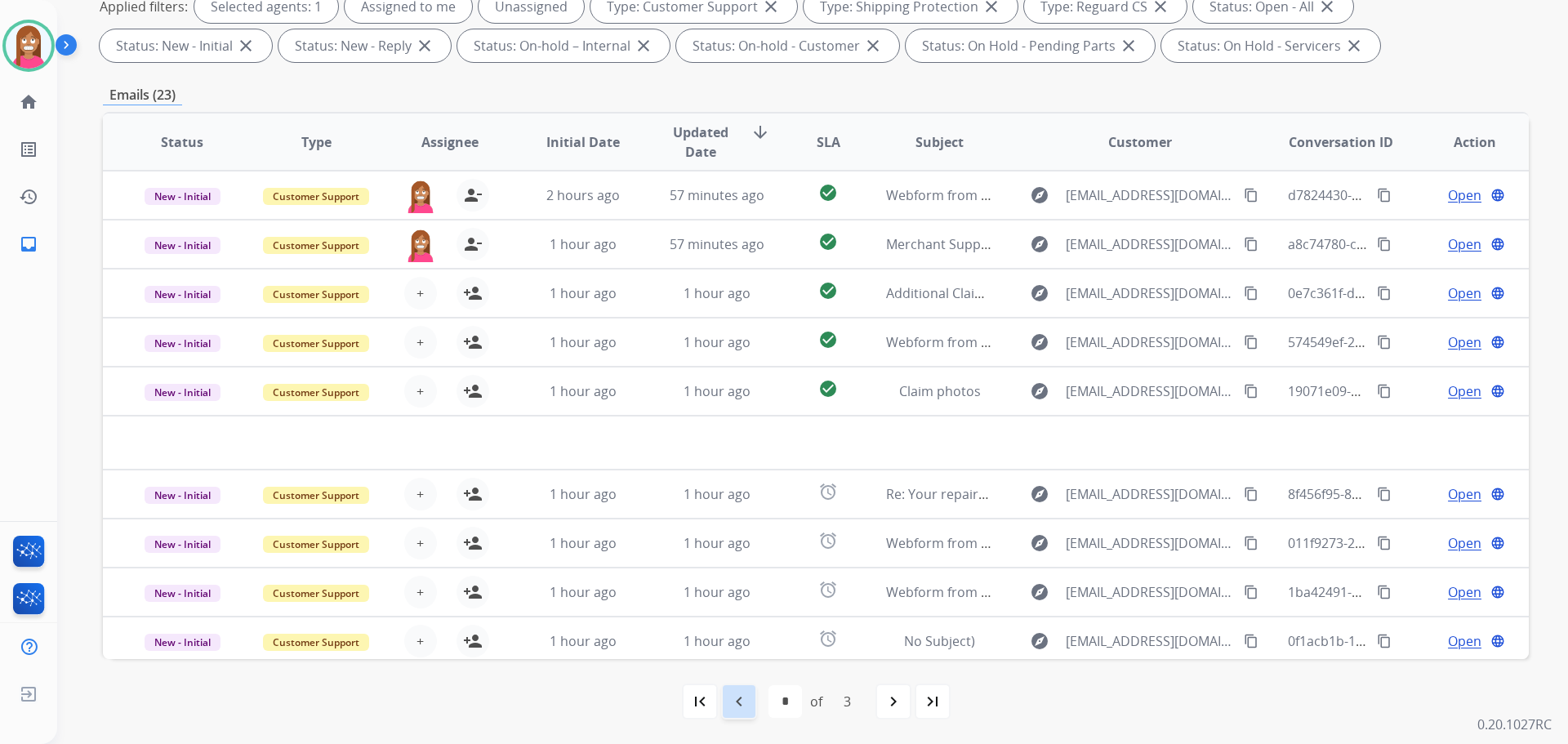
click at [731, 700] on mat-icon "navigate_before" at bounding box center [739, 701] width 19 height 19
select select "*"
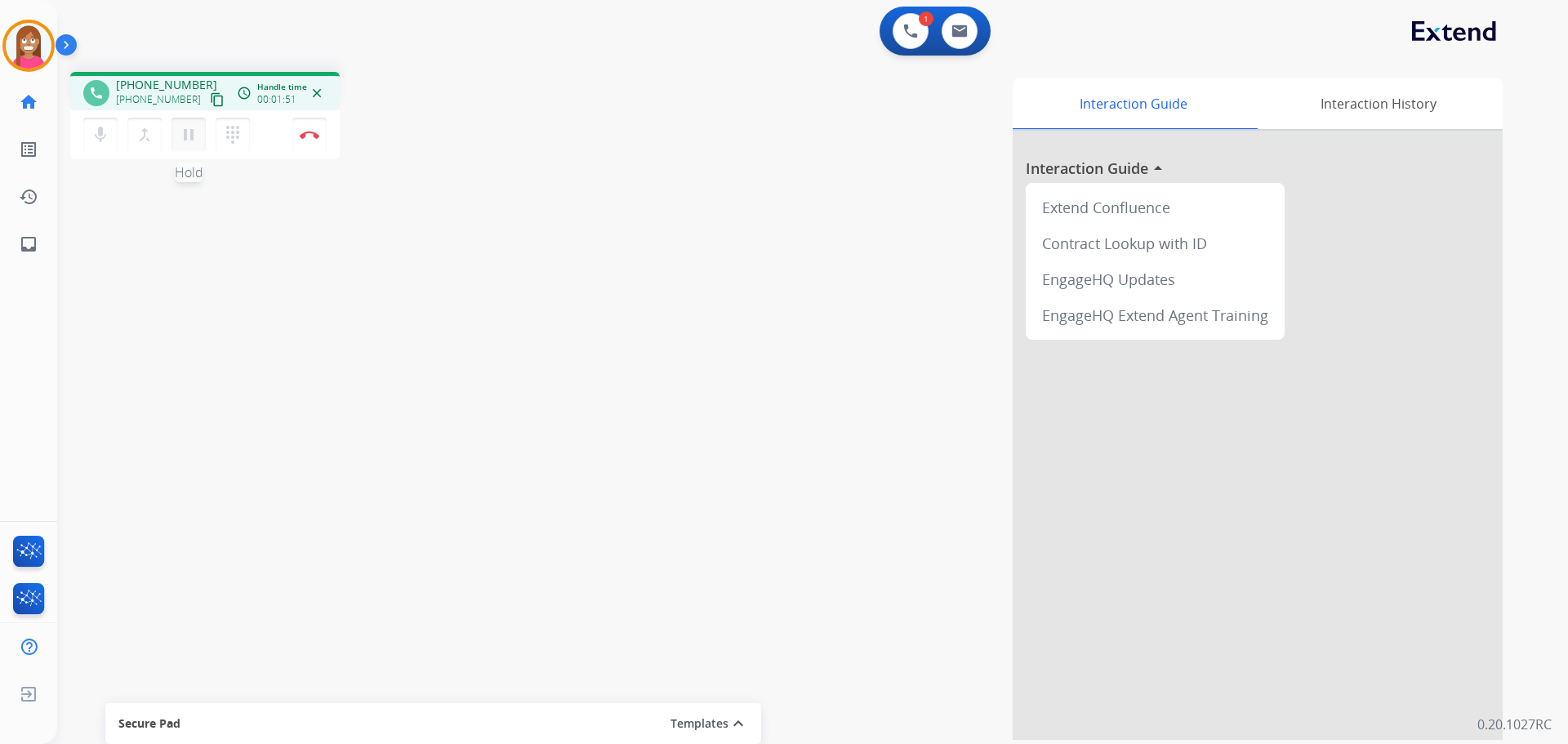
click at [184, 139] on mat-icon "pause" at bounding box center [189, 134] width 19 height 19
drag, startPoint x: 194, startPoint y: 142, endPoint x: 211, endPoint y: 146, distance: 17.5
click at [194, 140] on mat-icon "play_arrow" at bounding box center [189, 134] width 19 height 19
click at [306, 140] on button "Disconnect" at bounding box center [309, 134] width 34 height 34
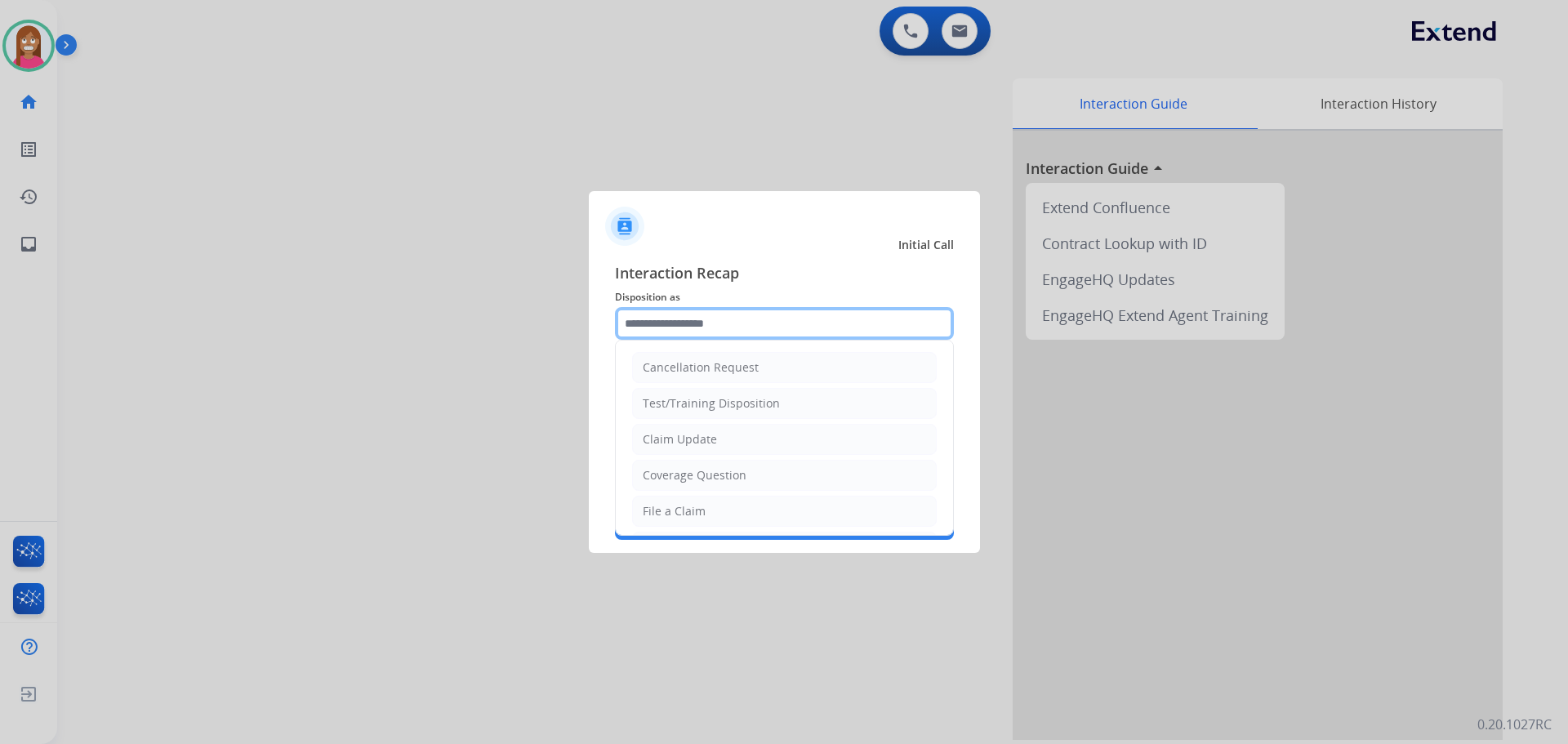
click at [649, 325] on input "text" at bounding box center [784, 324] width 339 height 33
click at [661, 443] on div "Claim Update" at bounding box center [680, 439] width 74 height 17
type input "**********"
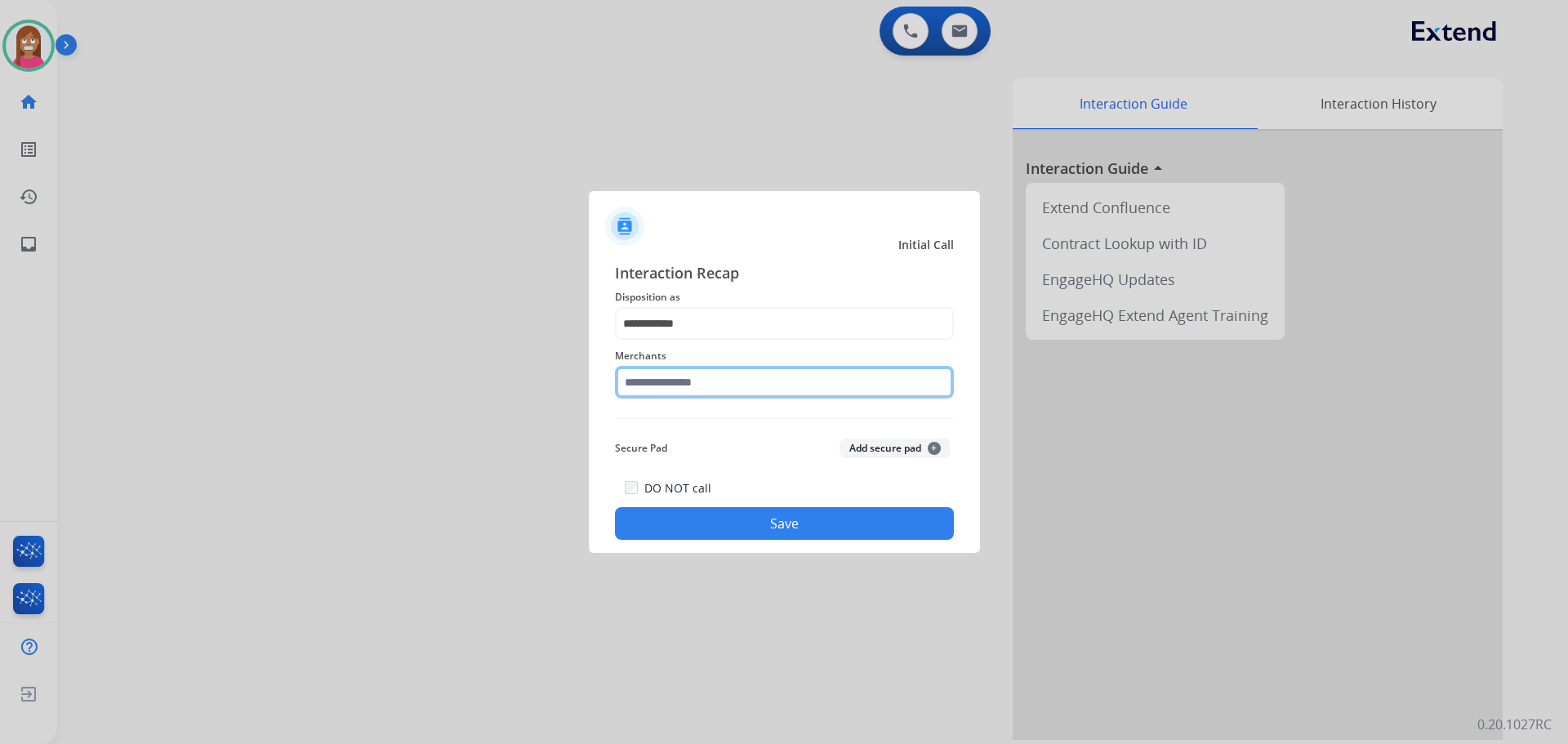
click at [655, 393] on input "text" at bounding box center [784, 382] width 339 height 33
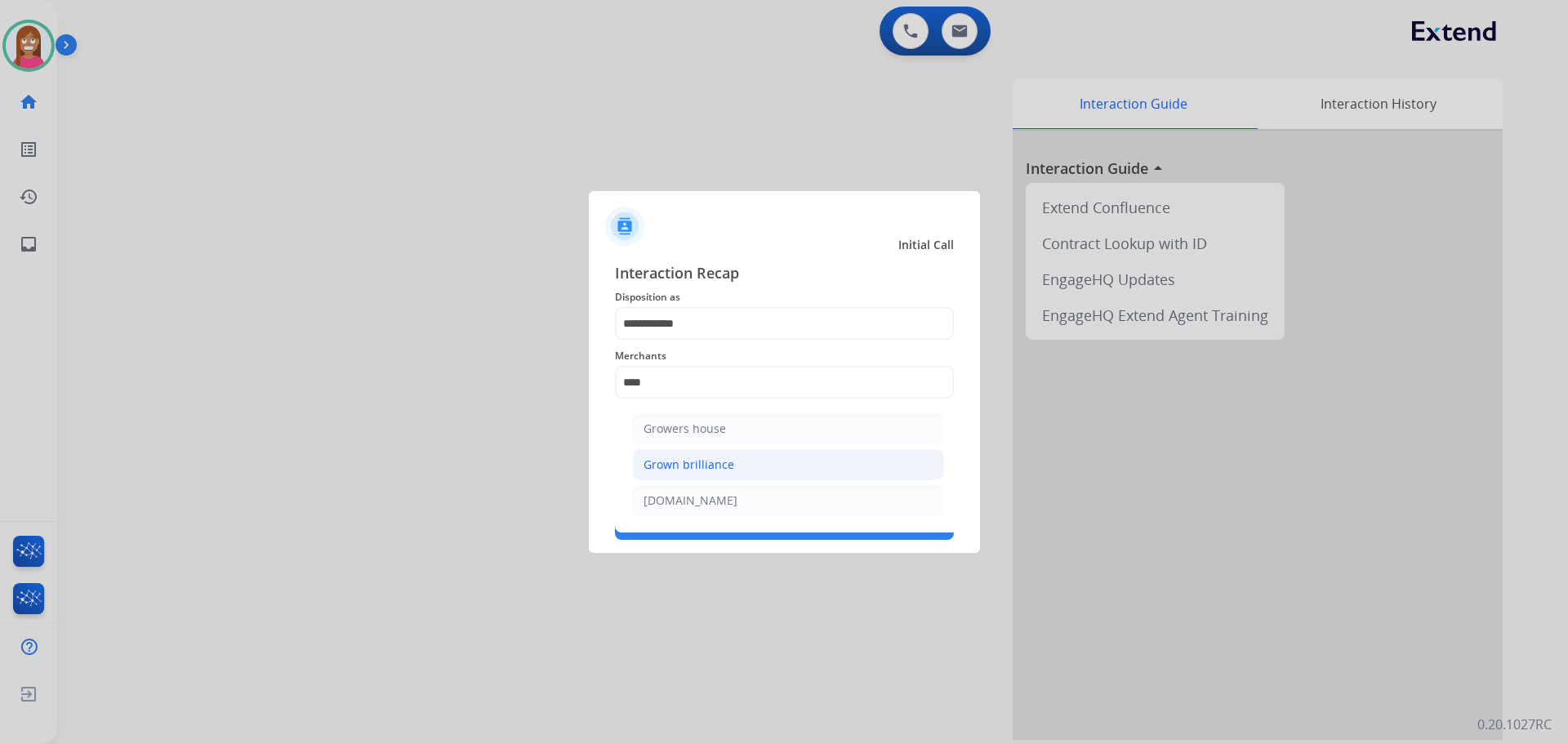
click at [655, 478] on li "Grown brilliance" at bounding box center [789, 465] width 311 height 31
type input "**********"
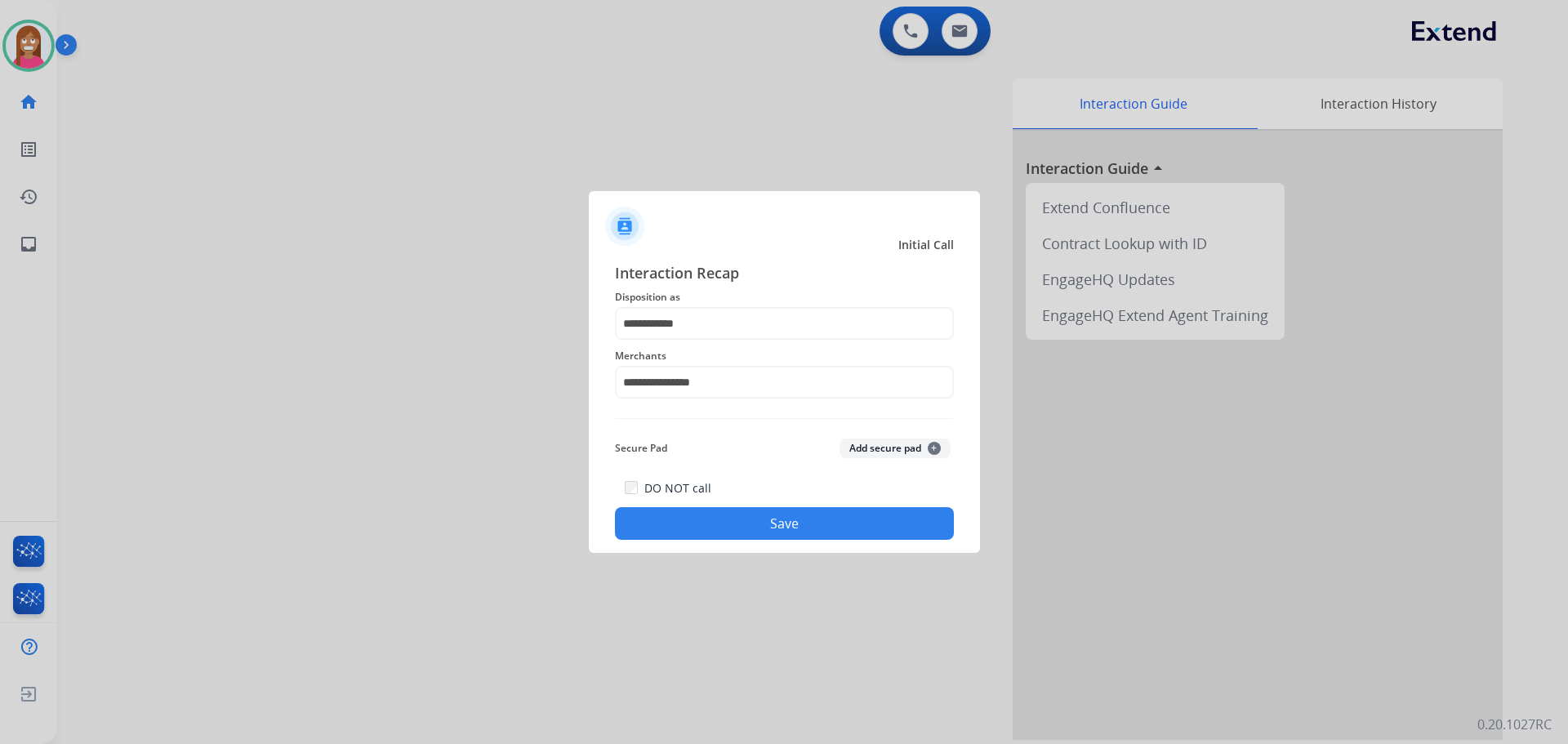
click at [728, 520] on button "Save" at bounding box center [784, 523] width 339 height 33
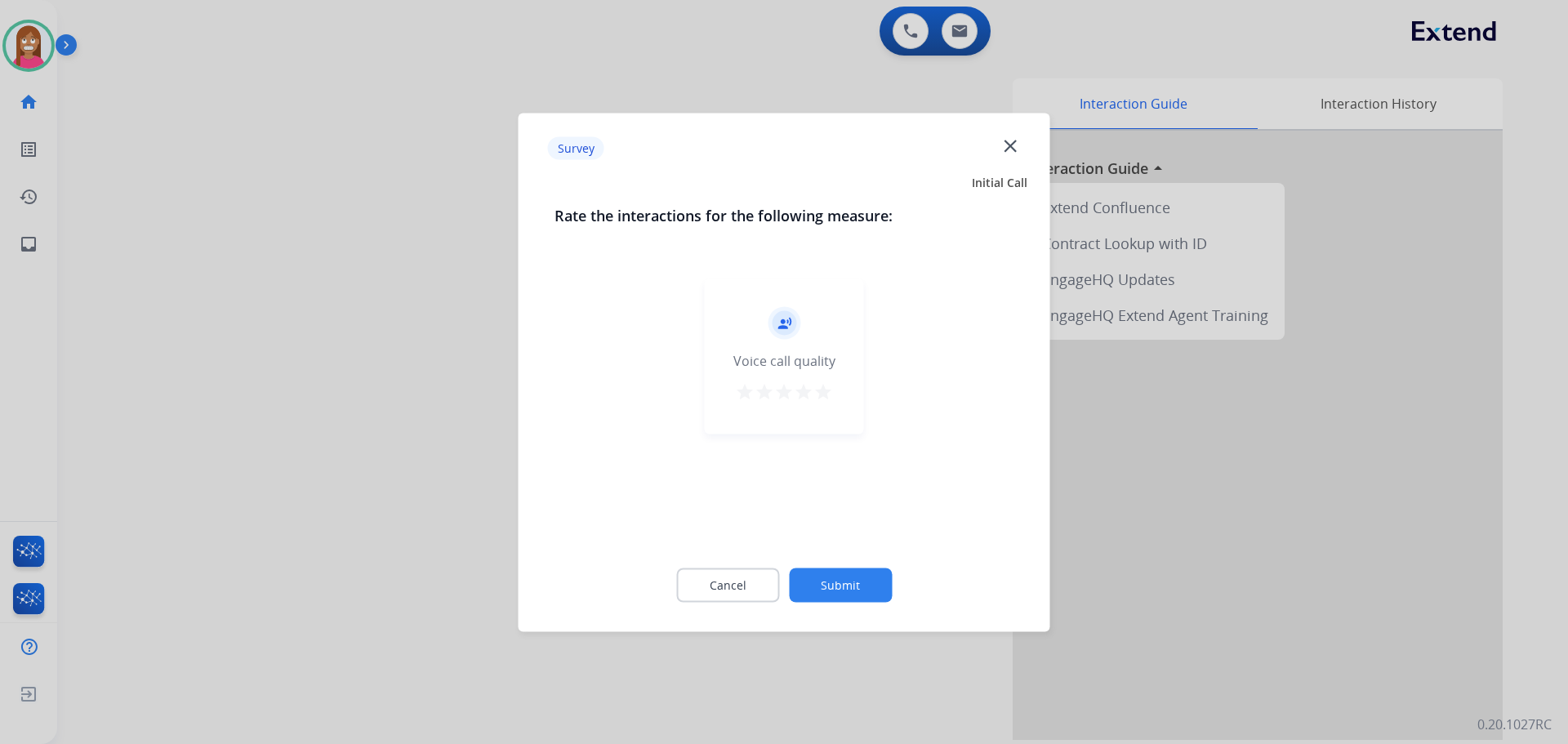
drag, startPoint x: 1016, startPoint y: 134, endPoint x: 1012, endPoint y: 145, distance: 11.7
click at [1016, 136] on div "Survey close" at bounding box center [784, 148] width 513 height 52
click at [1012, 146] on mat-icon "close" at bounding box center [1011, 146] width 21 height 21
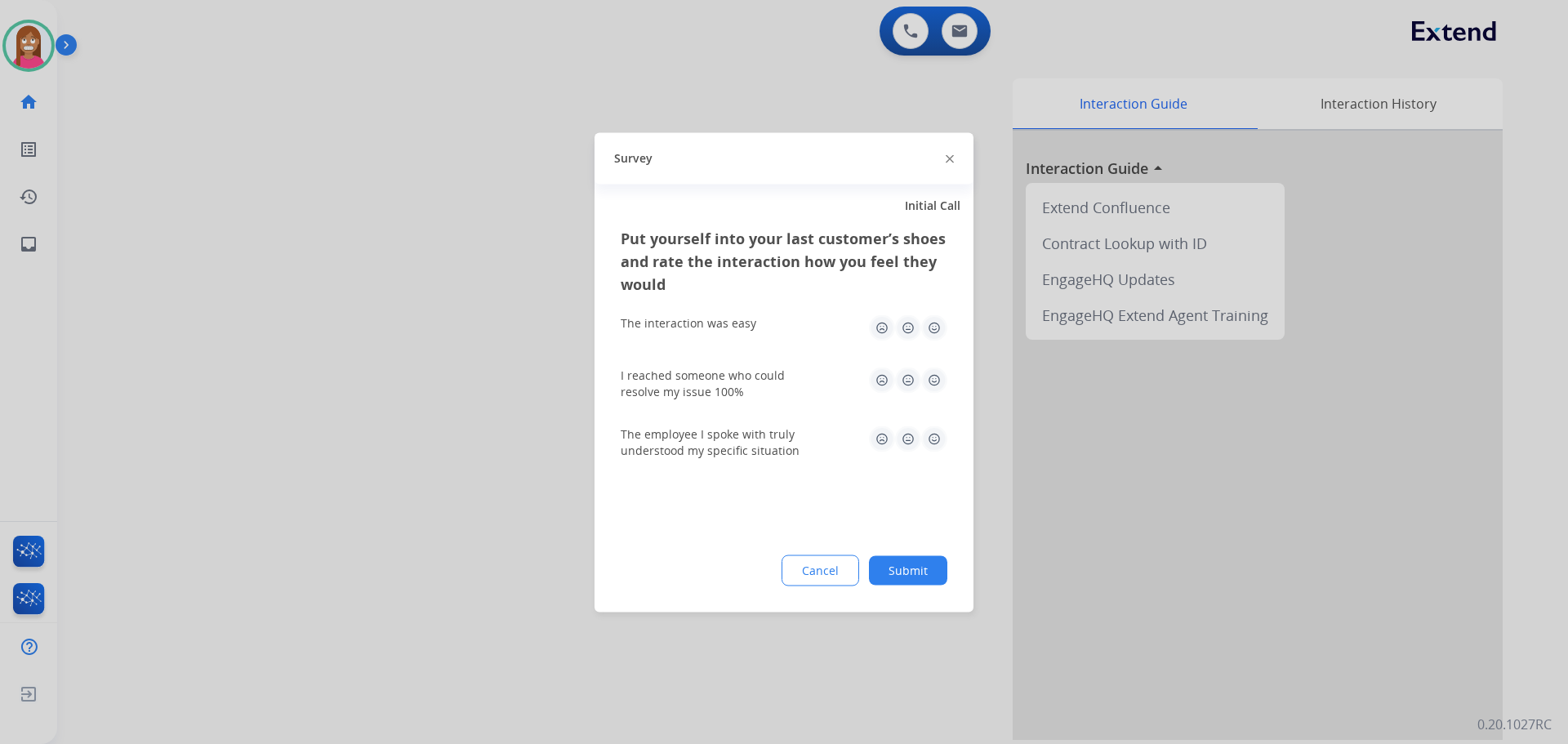
click at [945, 154] on div "Survey" at bounding box center [784, 158] width 379 height 52
click at [946, 159] on img at bounding box center [949, 159] width 8 height 8
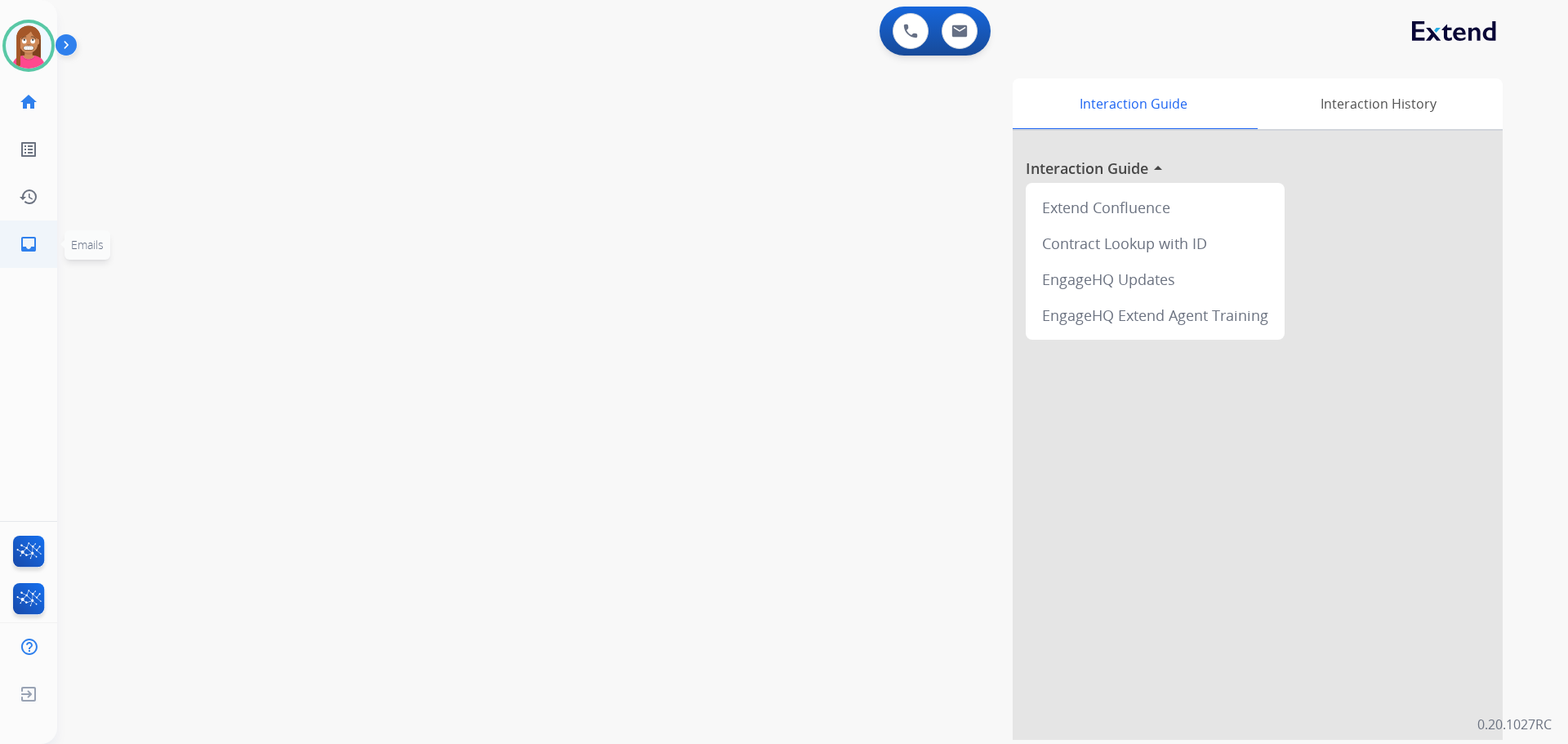
click at [31, 255] on link "inbox Emails" at bounding box center [28, 244] width 46 height 46
select select "**********"
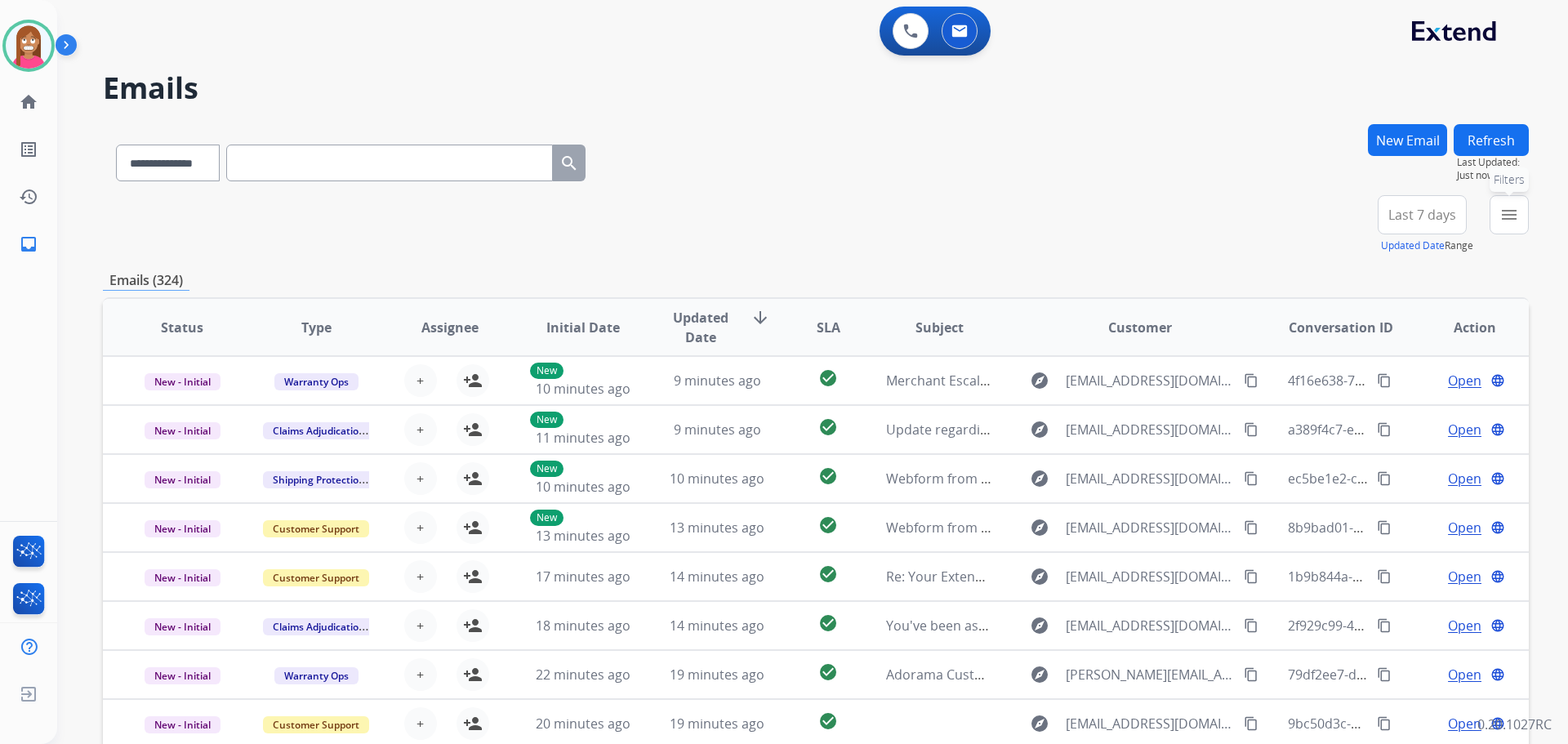
drag, startPoint x: 1501, startPoint y: 208, endPoint x: 1470, endPoint y: 214, distance: 31.6
click at [1498, 209] on button "menu Filters" at bounding box center [1510, 215] width 39 height 39
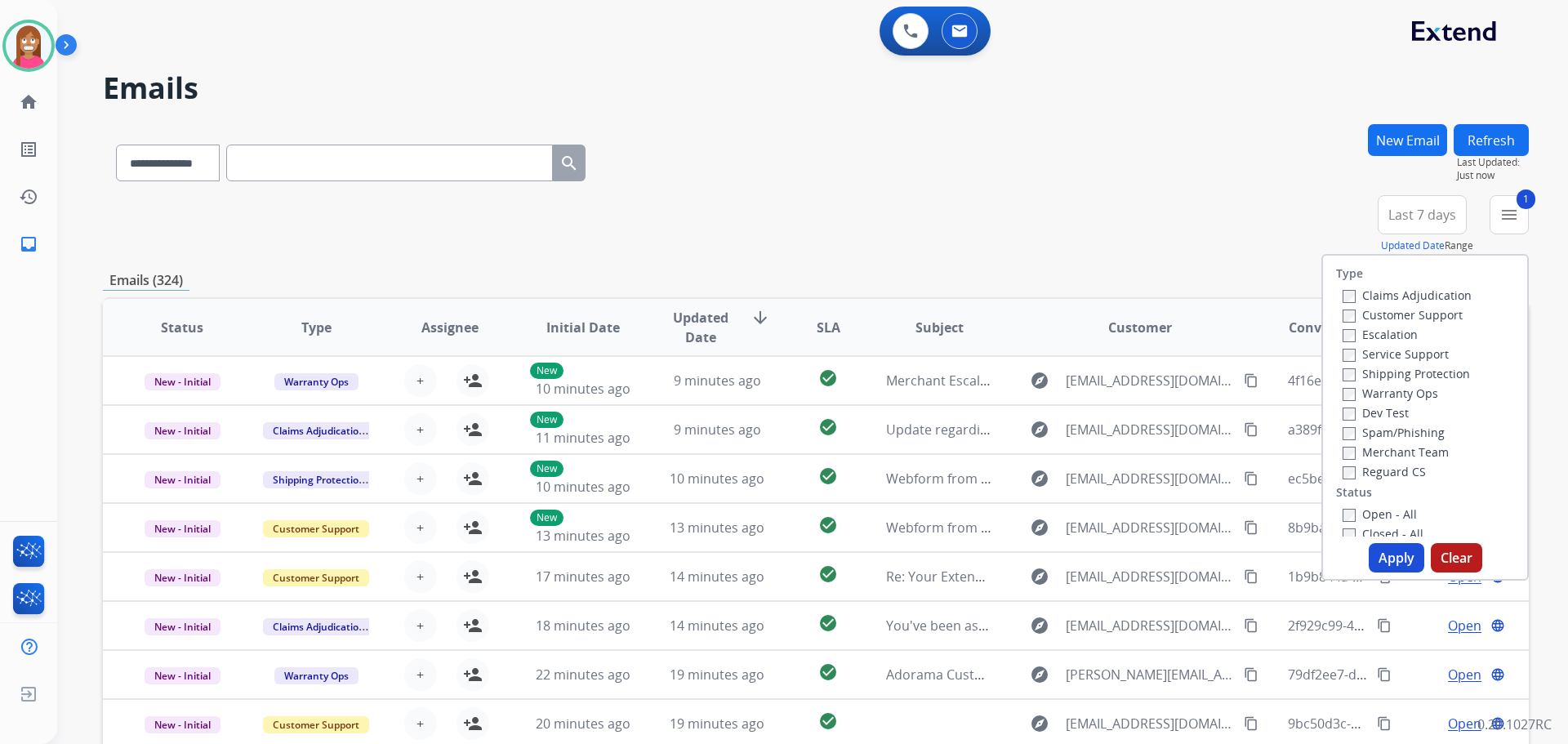
click at [1369, 373] on label "Shipping Protection" at bounding box center [1406, 373] width 127 height 16
click at [1354, 467] on label "Reguard CS" at bounding box center [1384, 472] width 84 height 16
click at [1365, 511] on label "Open - All" at bounding box center [1379, 514] width 74 height 16
click at [1365, 546] on div "Apply Clear" at bounding box center [1425, 557] width 204 height 29
click at [1372, 552] on button "Apply" at bounding box center [1396, 557] width 55 height 29
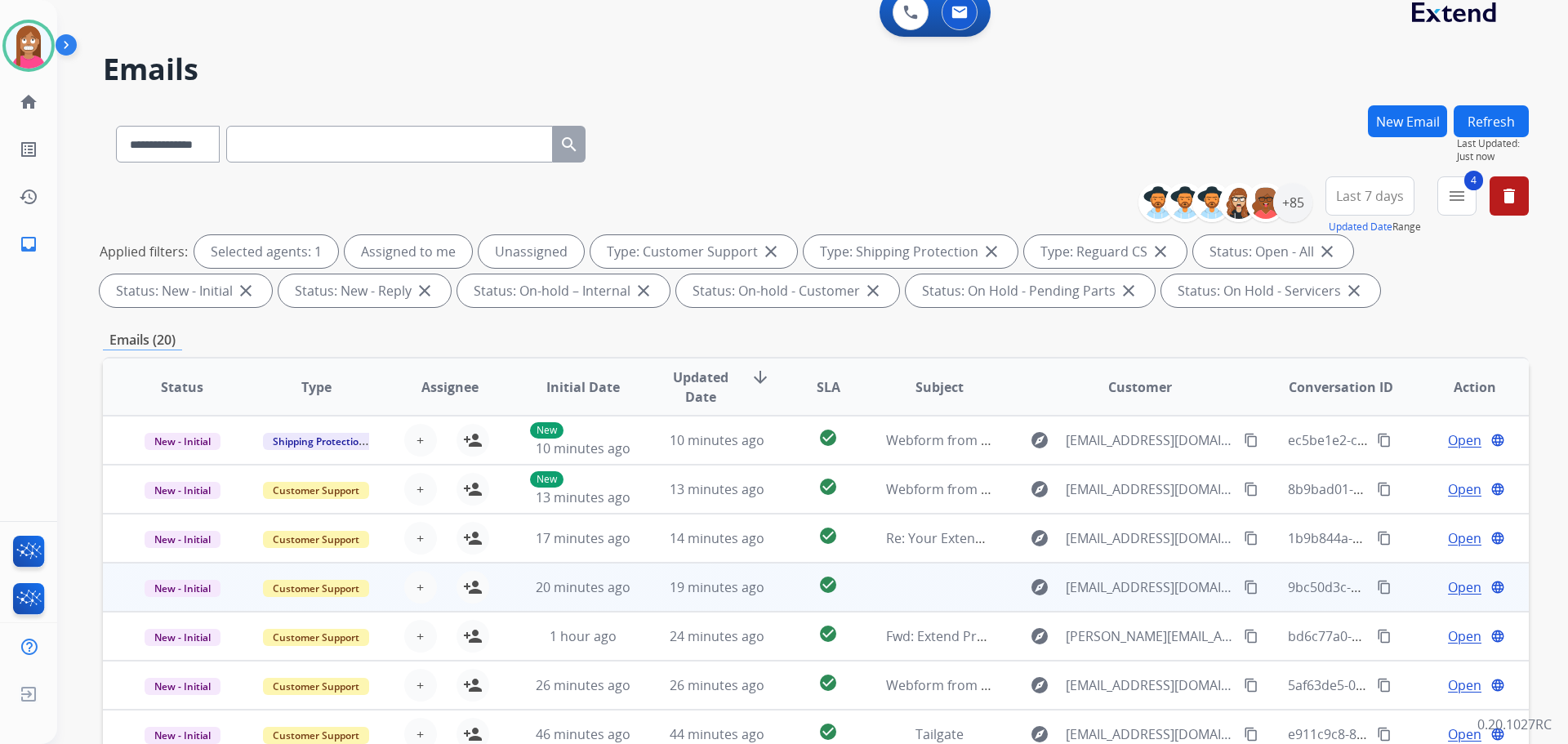
scroll to position [2, 0]
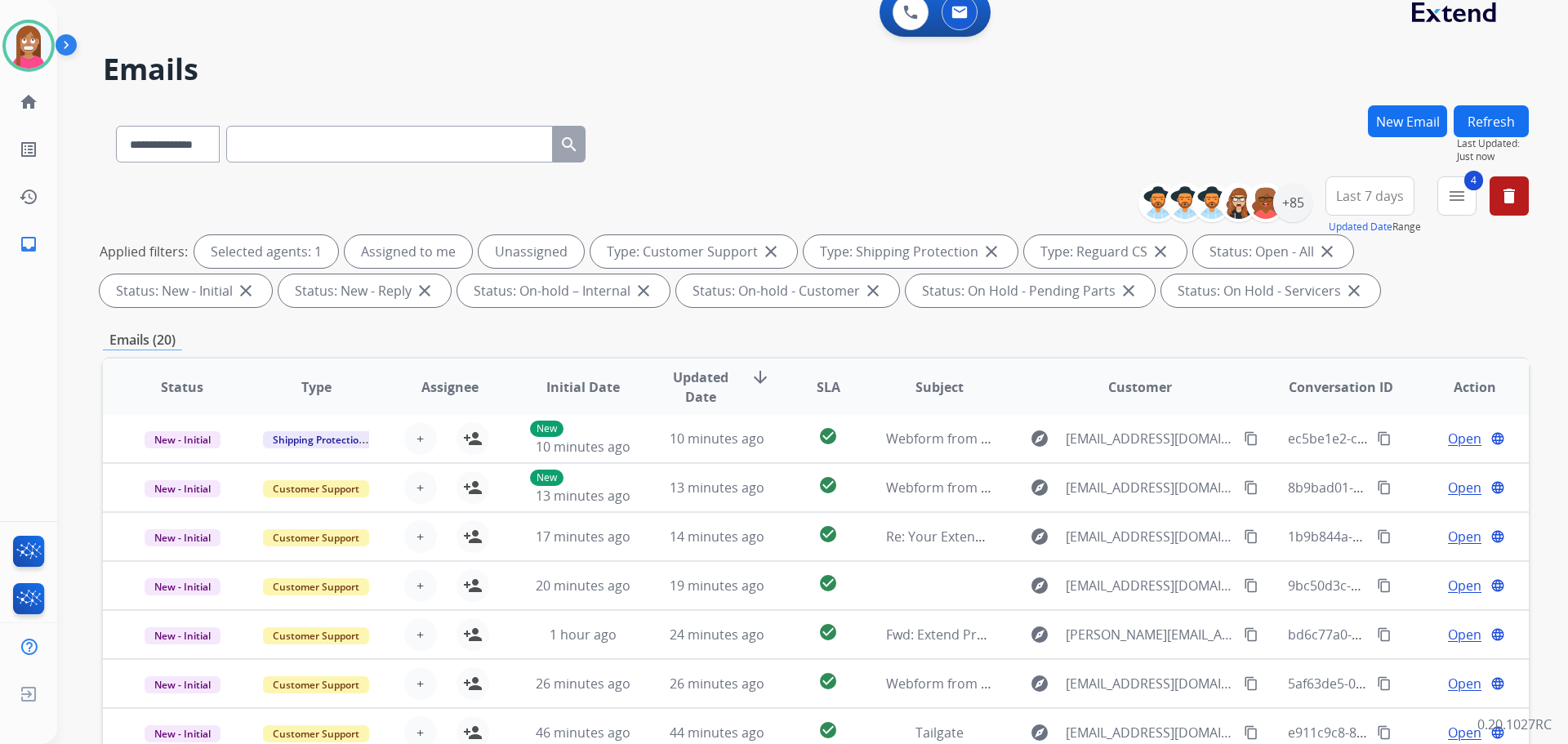
click at [1487, 124] on button "Refresh" at bounding box center [1491, 121] width 75 height 32
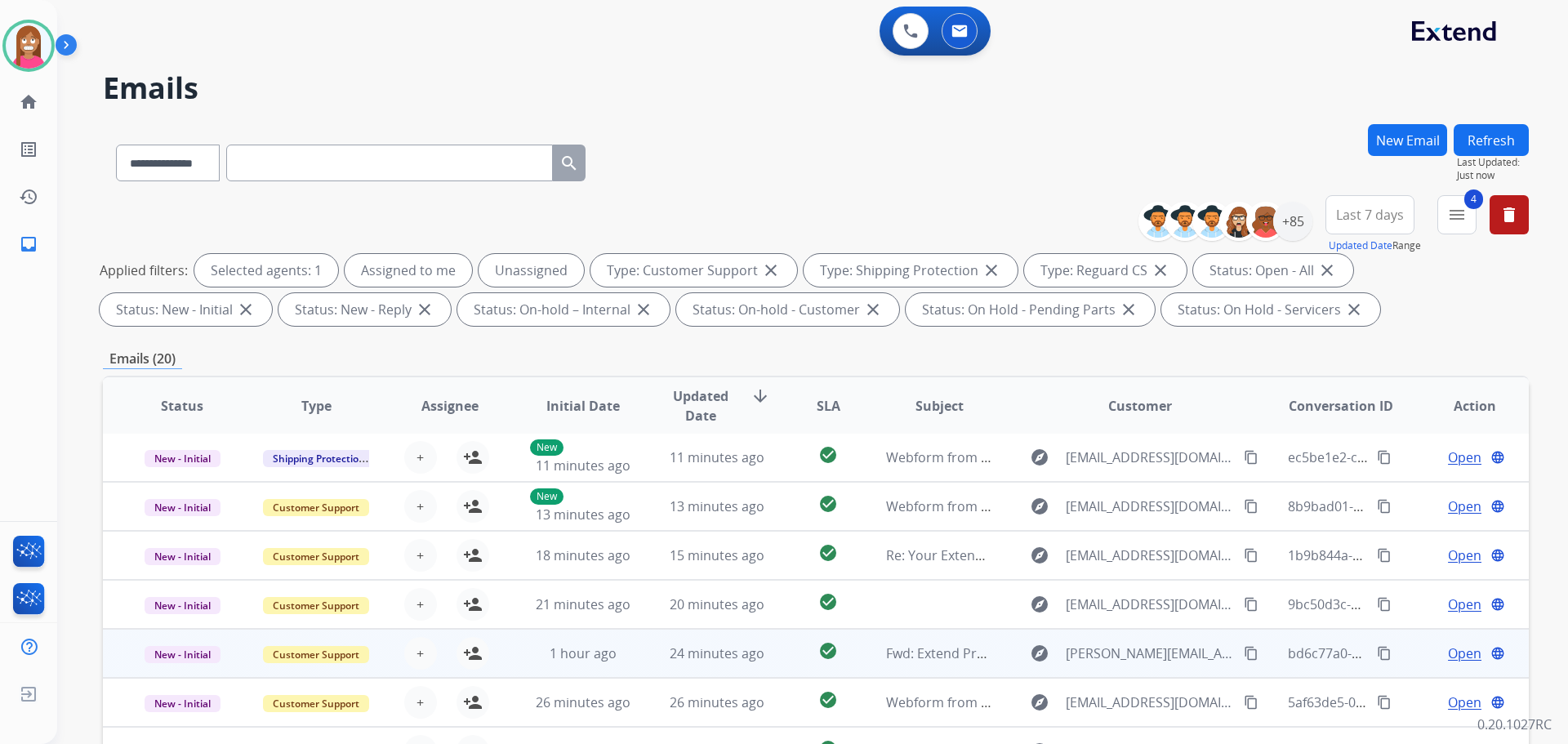
scroll to position [264, 0]
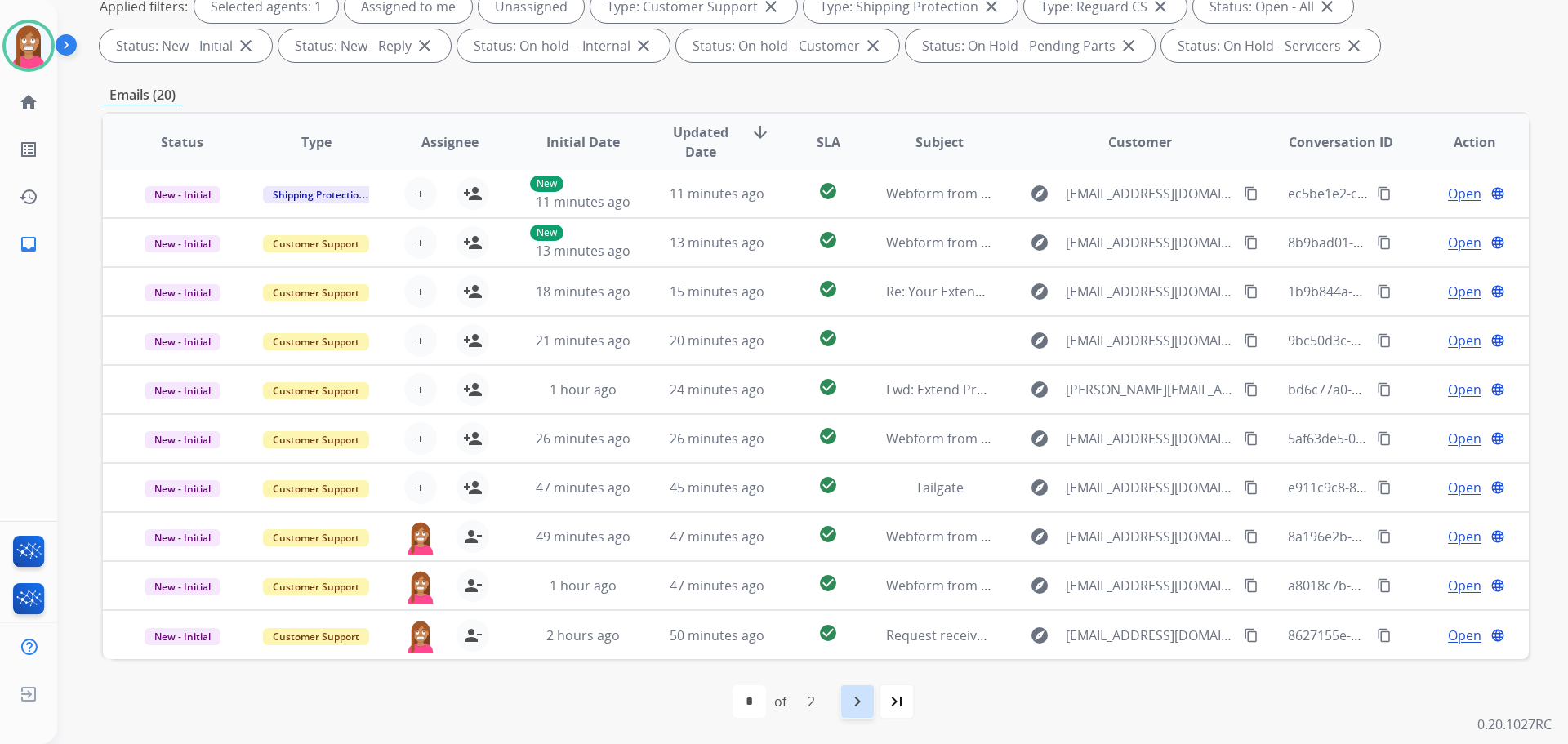
click at [851, 706] on mat-icon "navigate_next" at bounding box center [858, 701] width 19 height 19
select select "*"
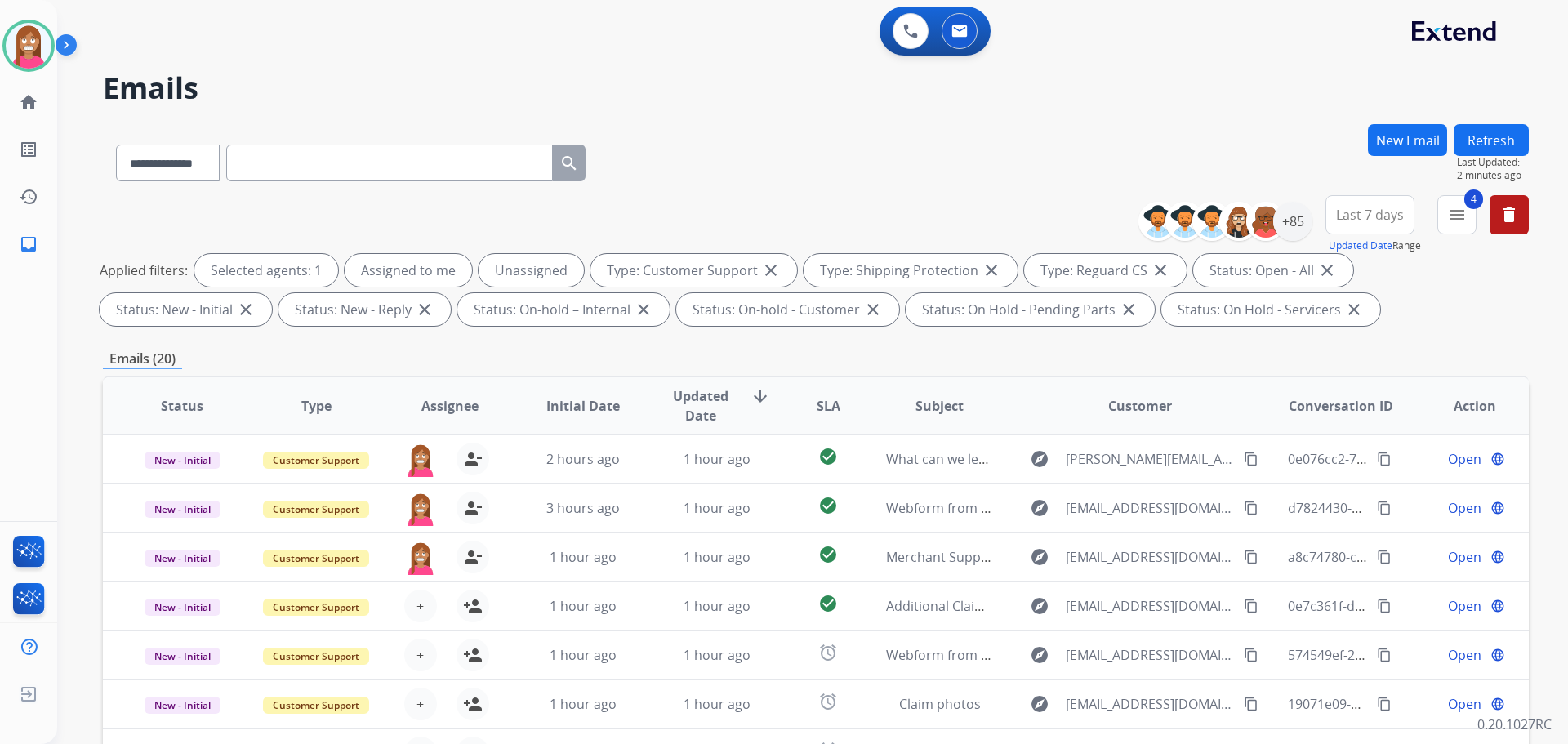
select select "**********"
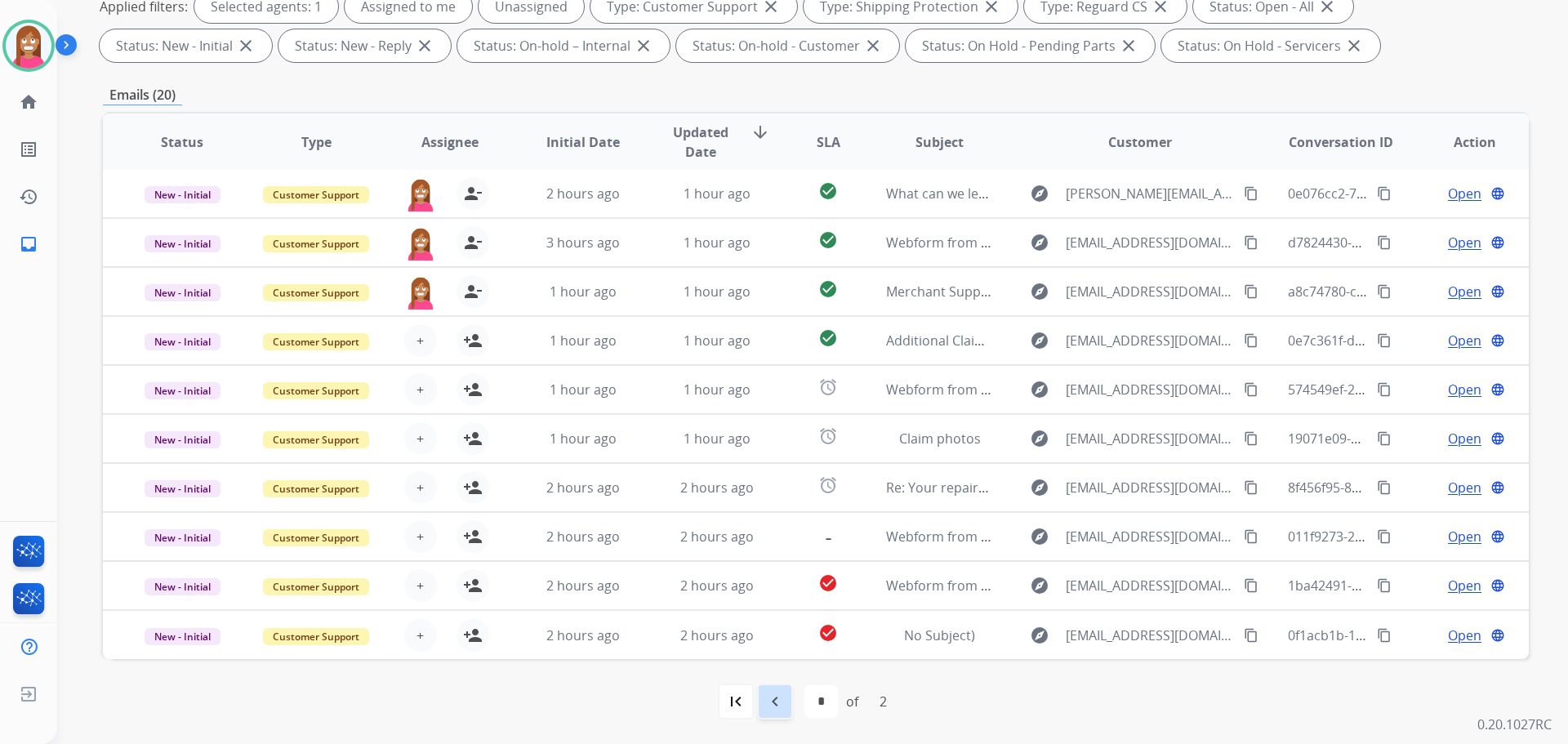
click at [767, 700] on mat-icon "navigate_before" at bounding box center [775, 701] width 19 height 19
select select "*"
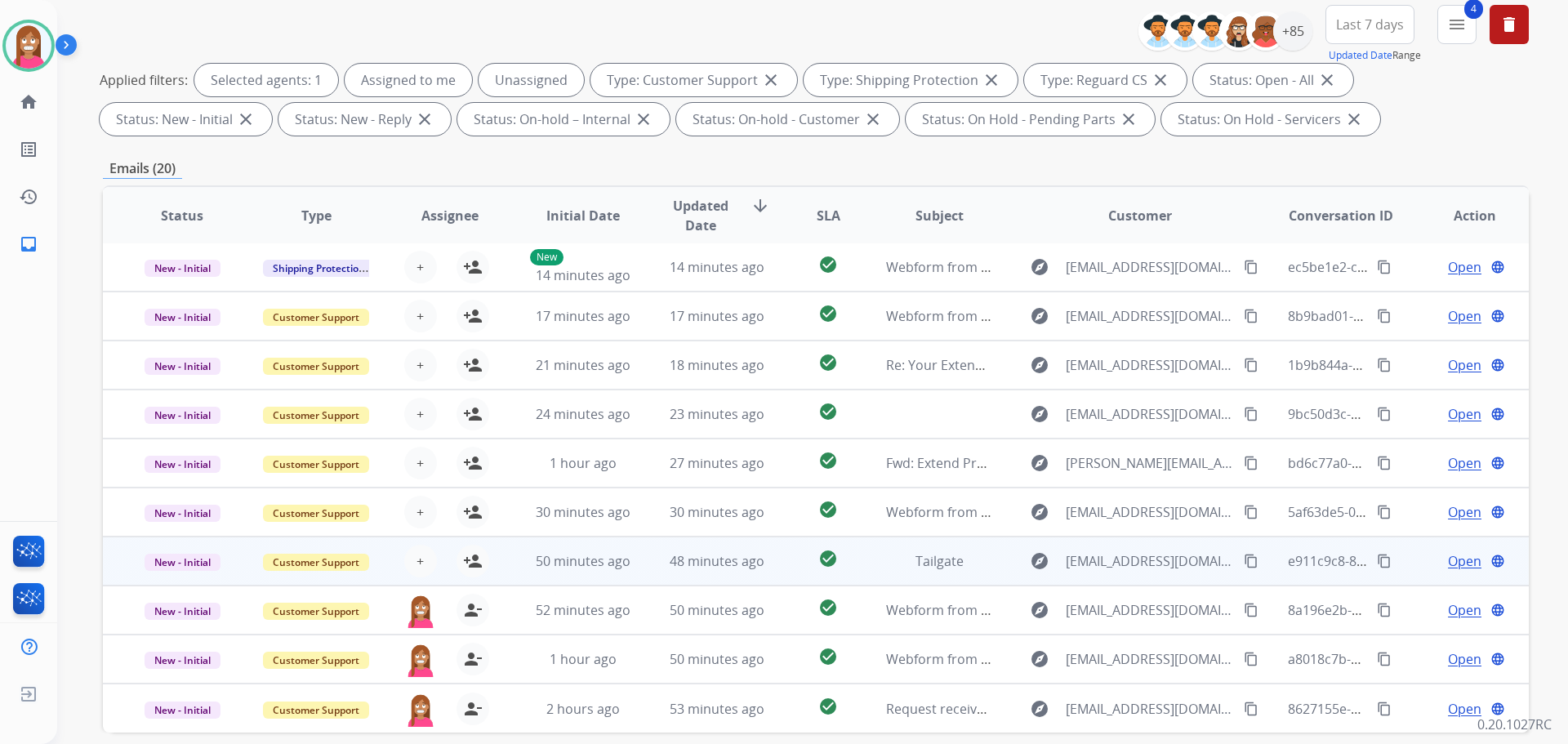
scroll to position [264, 0]
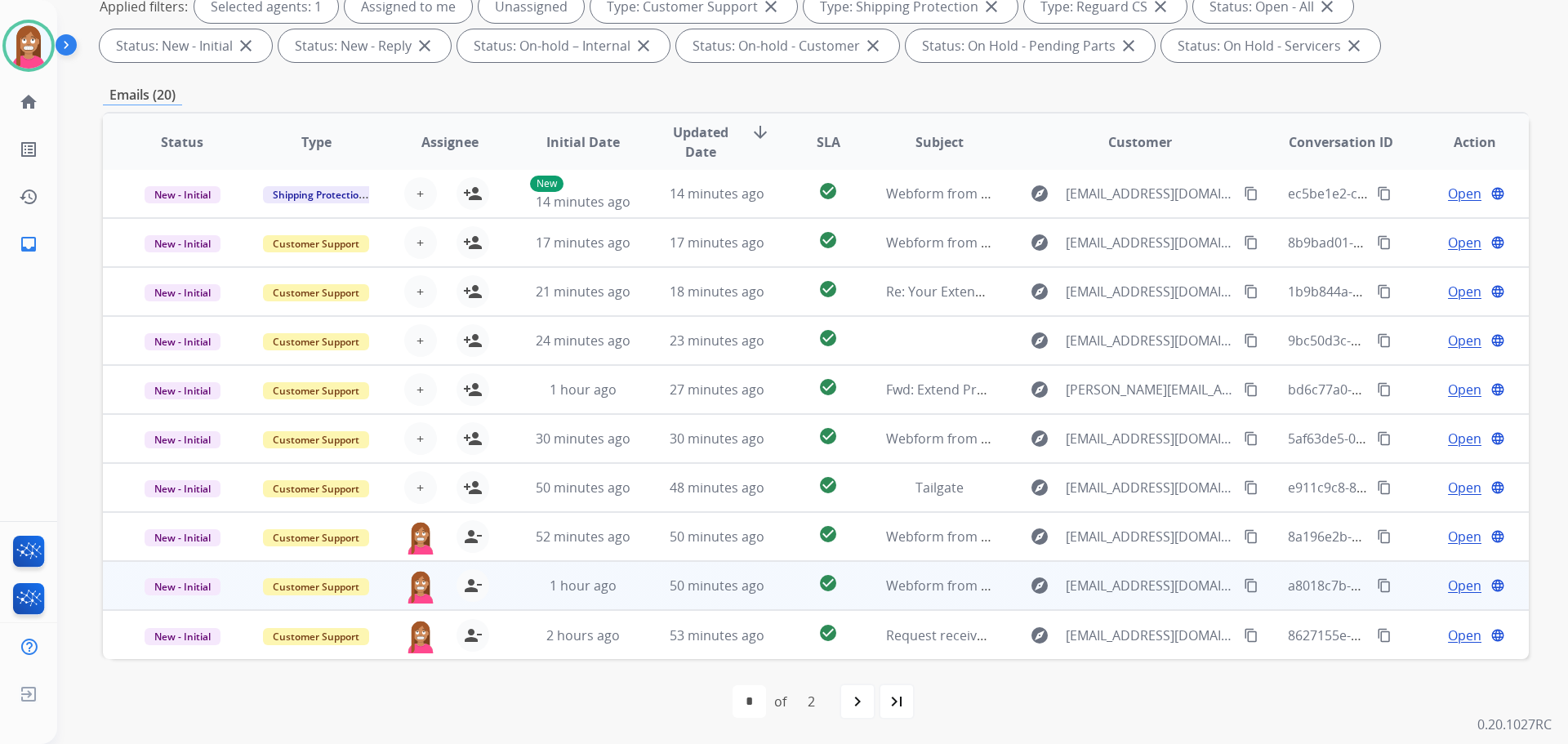
click at [645, 591] on td "50 minutes ago" at bounding box center [705, 585] width 134 height 49
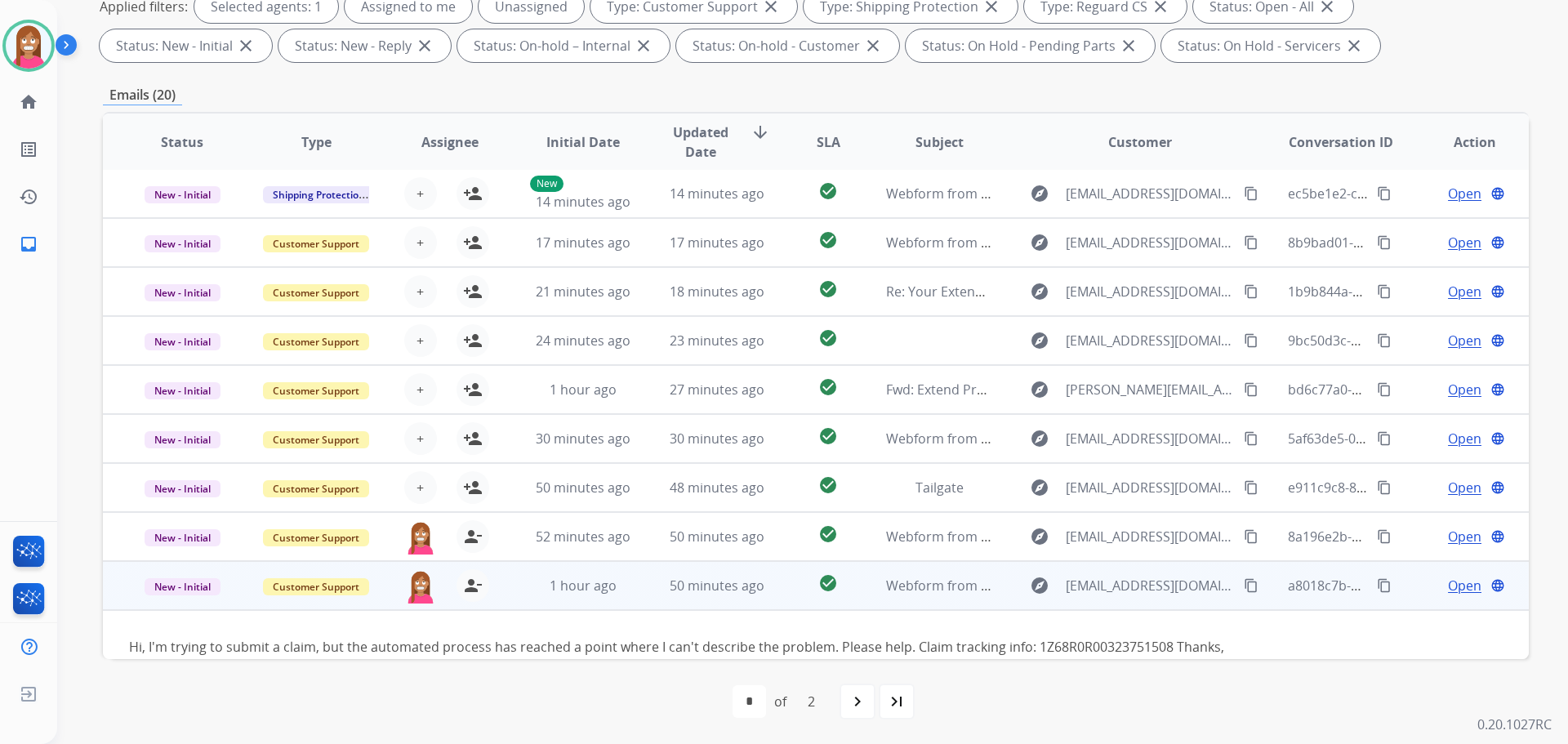
scroll to position [94, 0]
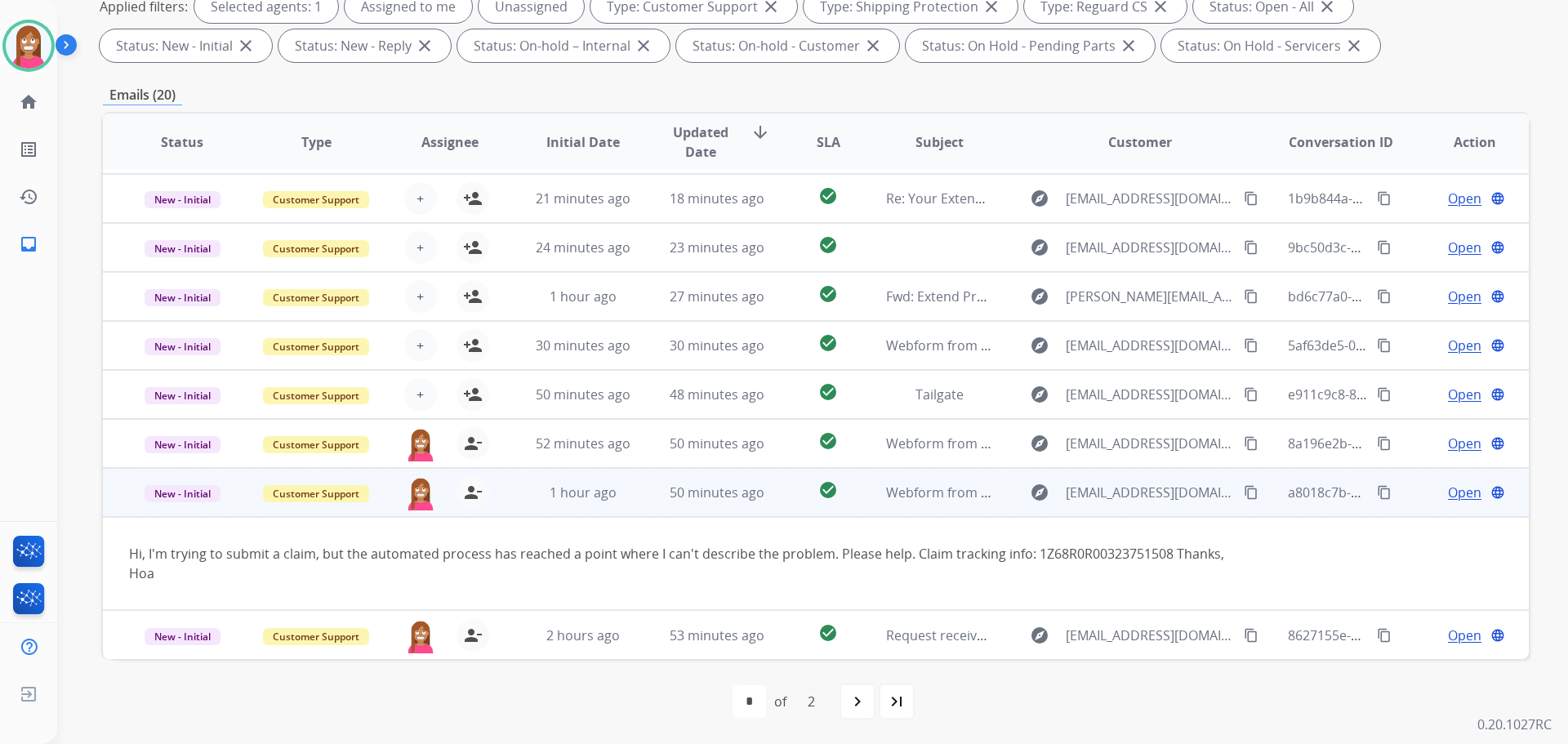
click at [1454, 498] on span "Open" at bounding box center [1465, 492] width 33 height 19
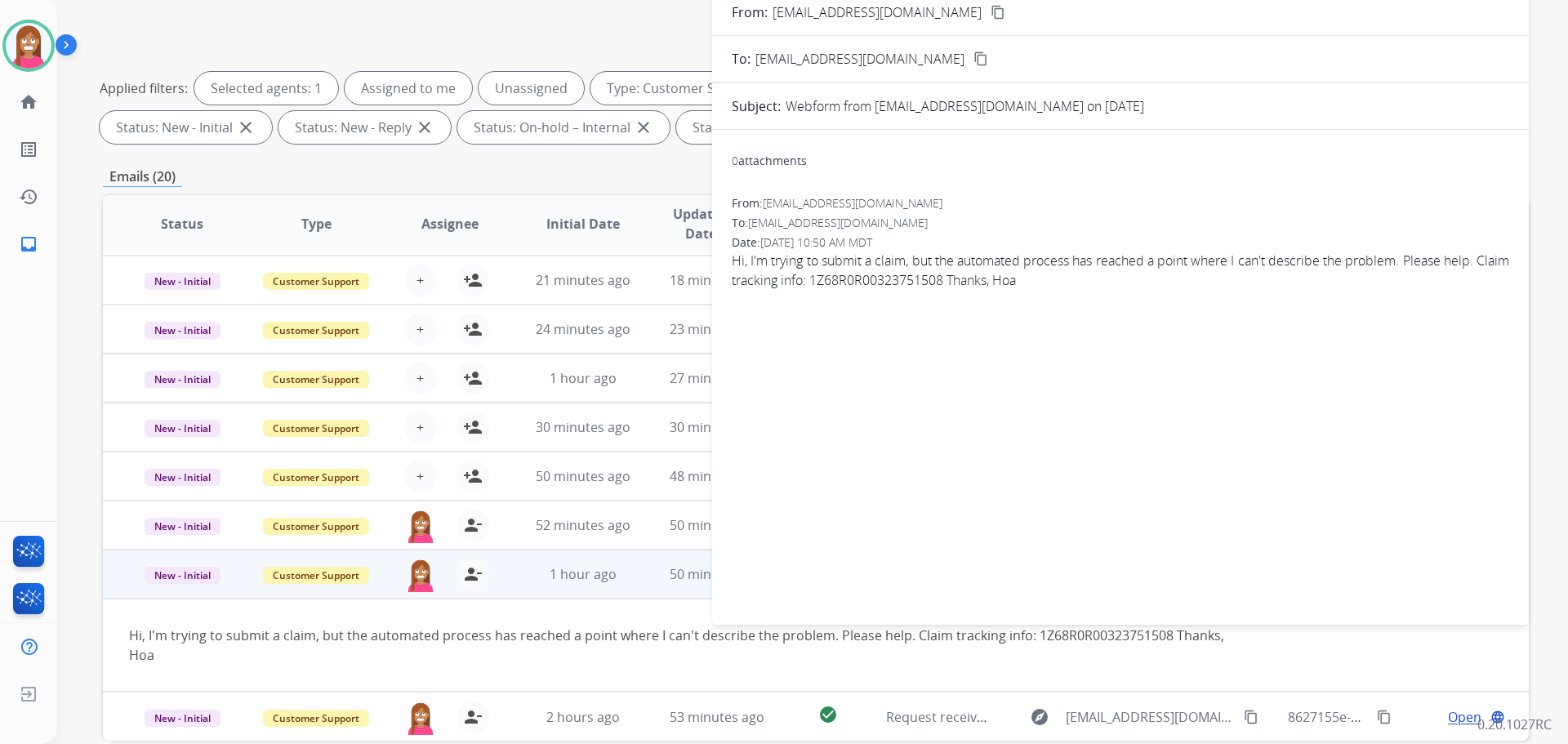
scroll to position [0, 0]
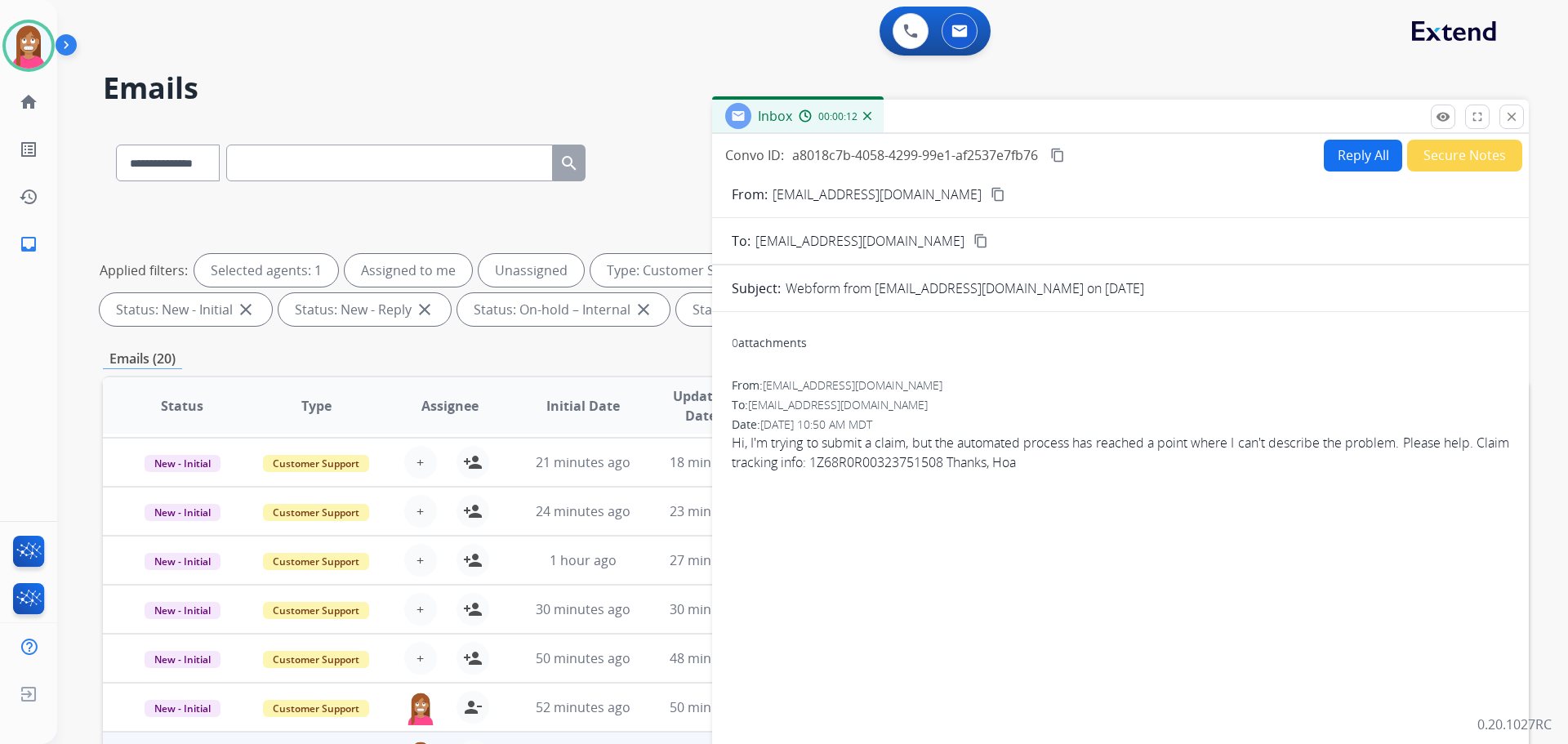
click at [1340, 160] on button "Reply All" at bounding box center [1363, 156] width 79 height 32
select select "**********"
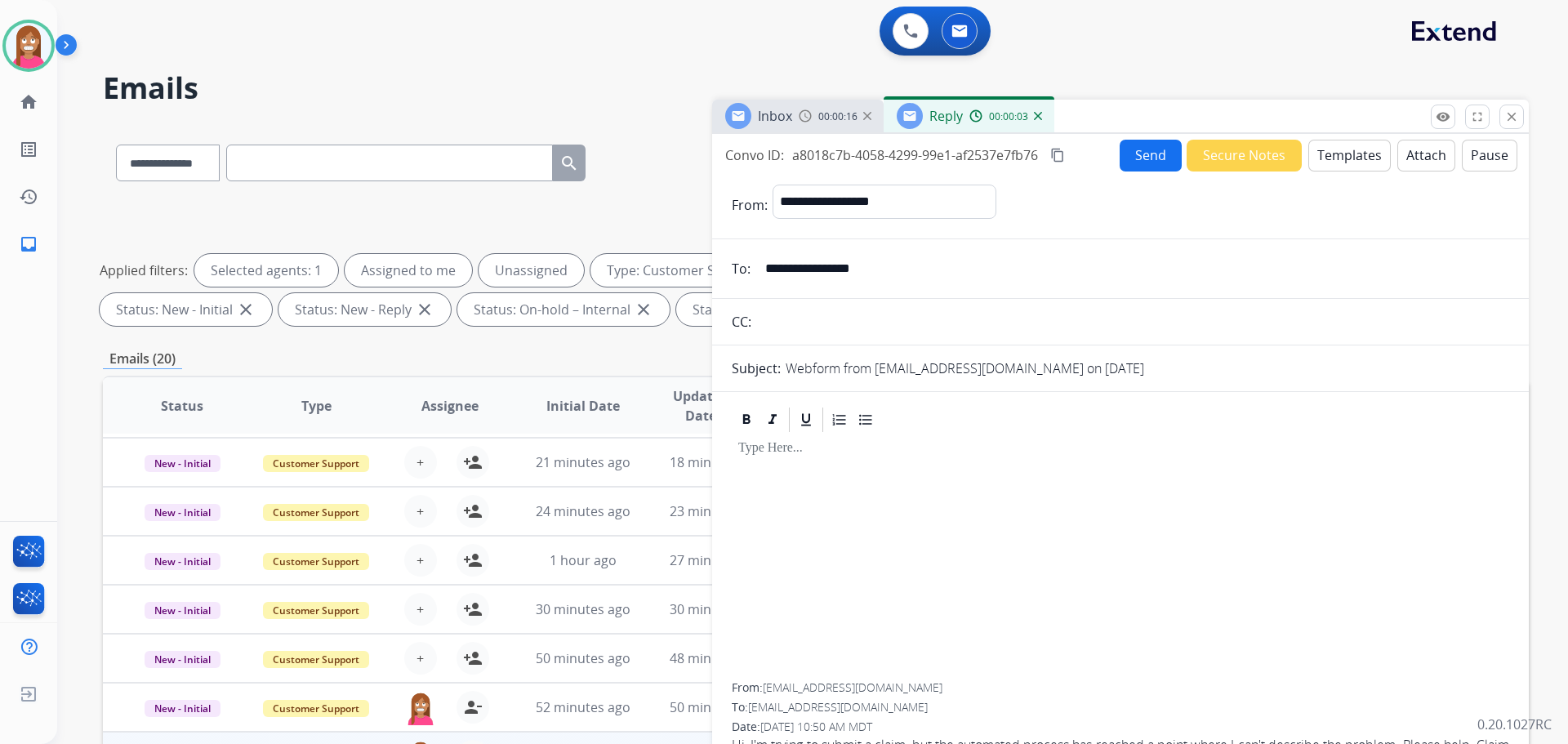
click at [1340, 160] on button "Templates" at bounding box center [1349, 156] width 83 height 32
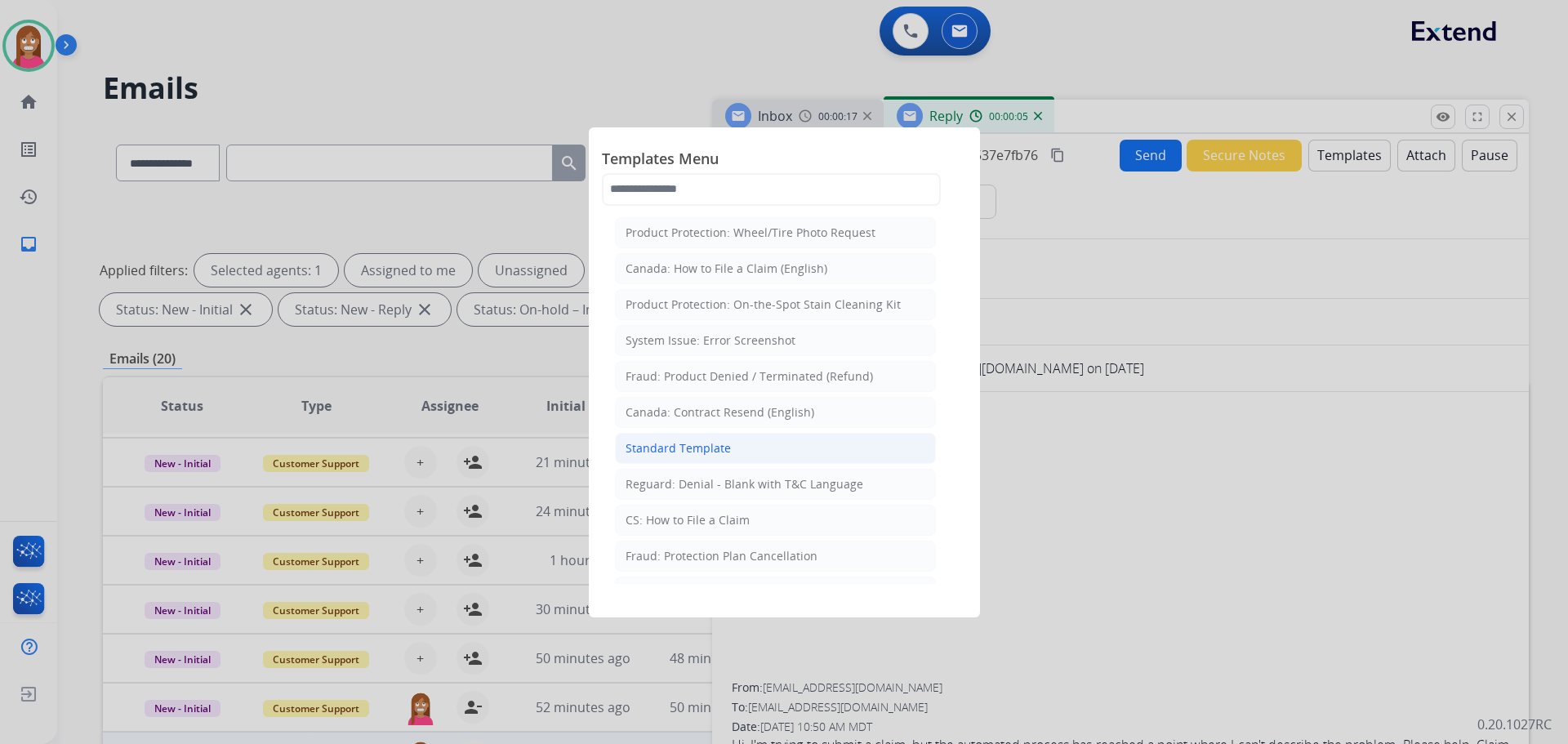
click at [659, 449] on div "Standard Template" at bounding box center [678, 448] width 105 height 17
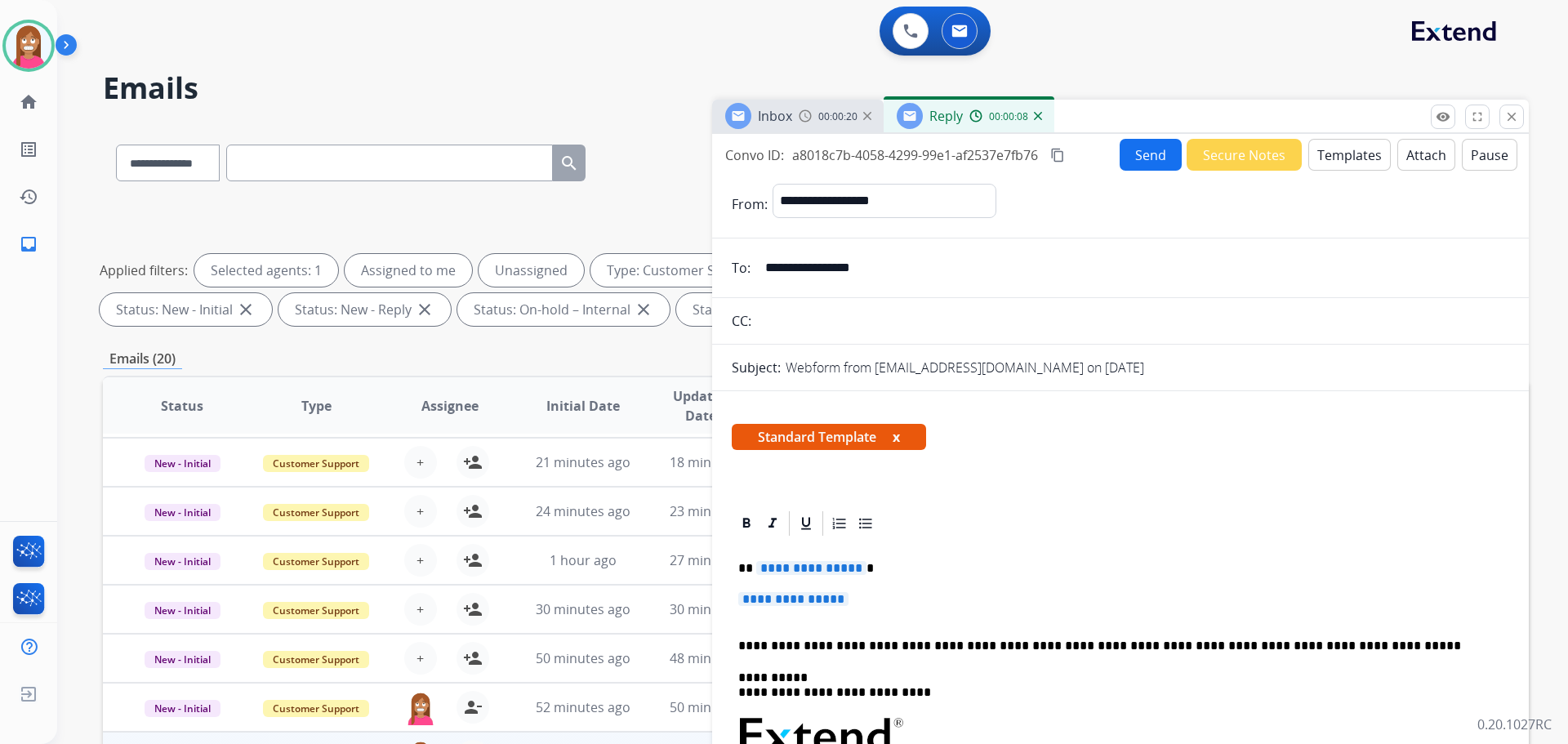
click at [802, 566] on span "**********" at bounding box center [811, 568] width 110 height 14
drag, startPoint x: 867, startPoint y: 600, endPoint x: 801, endPoint y: 587, distance: 67.3
drag, startPoint x: 865, startPoint y: 603, endPoint x: 802, endPoint y: 589, distance: 64.5
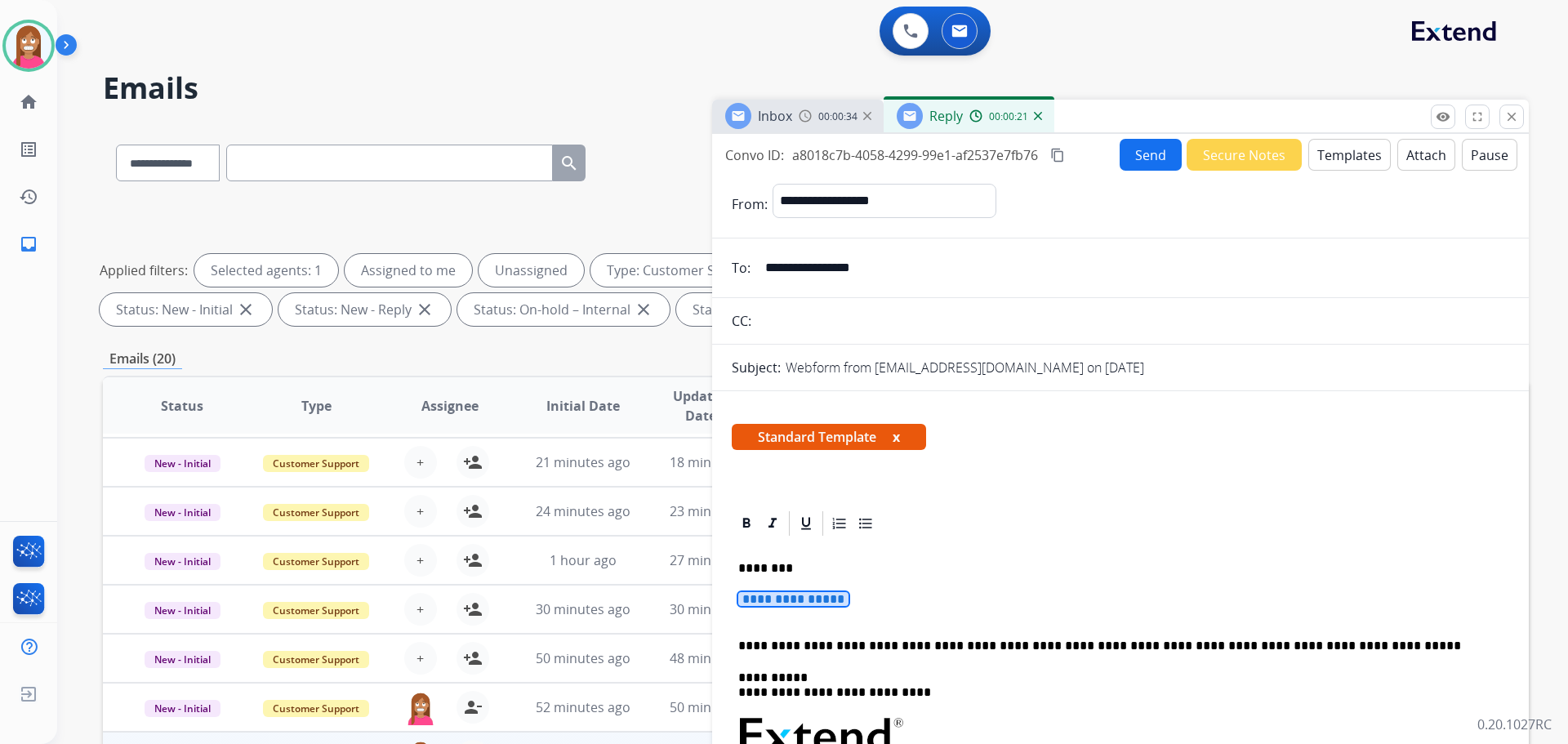
drag, startPoint x: 742, startPoint y: 618, endPoint x: 813, endPoint y: 601, distance: 73.0
click at [813, 601] on p "**********" at bounding box center [1121, 607] width 765 height 30
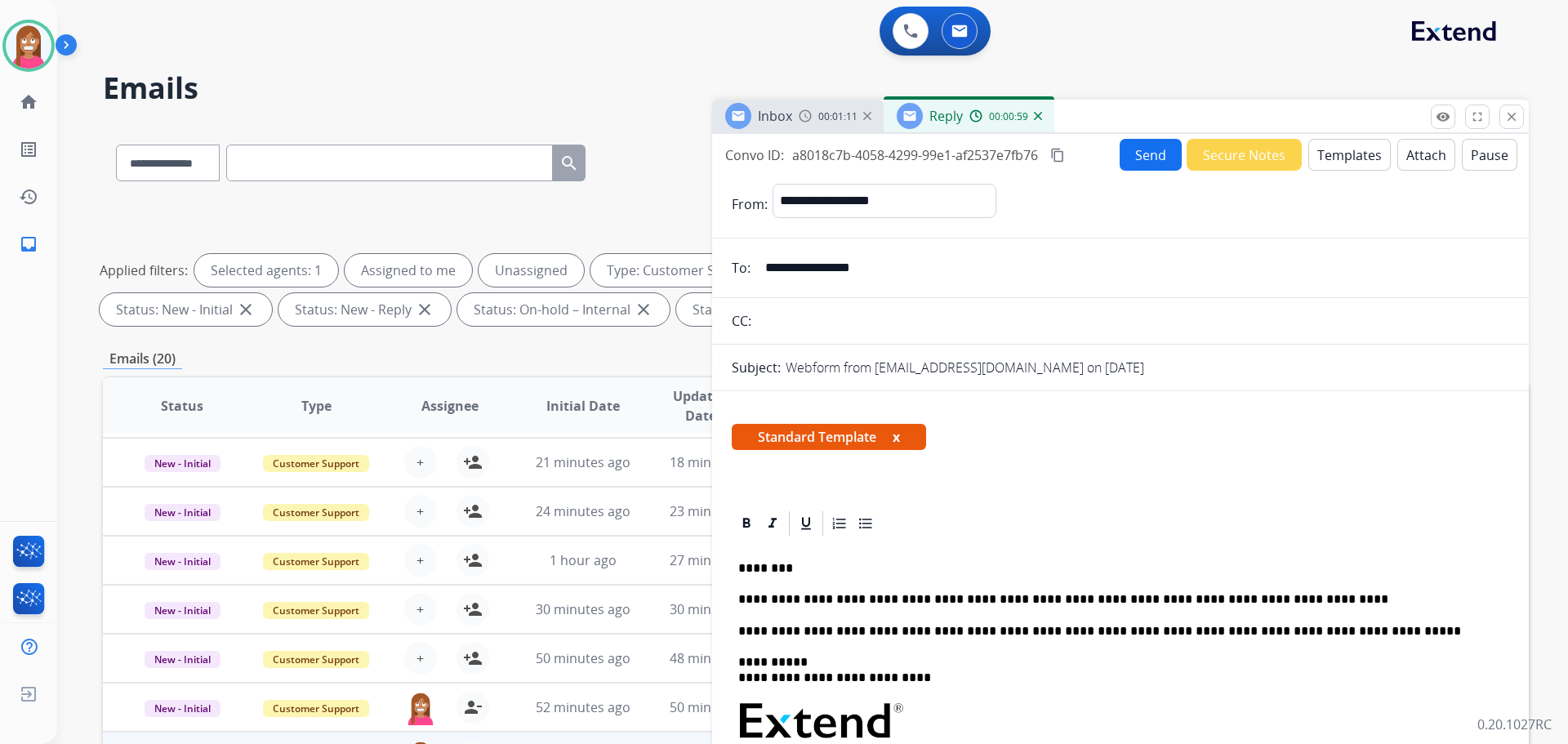
click at [1121, 167] on button "Send" at bounding box center [1151, 155] width 62 height 32
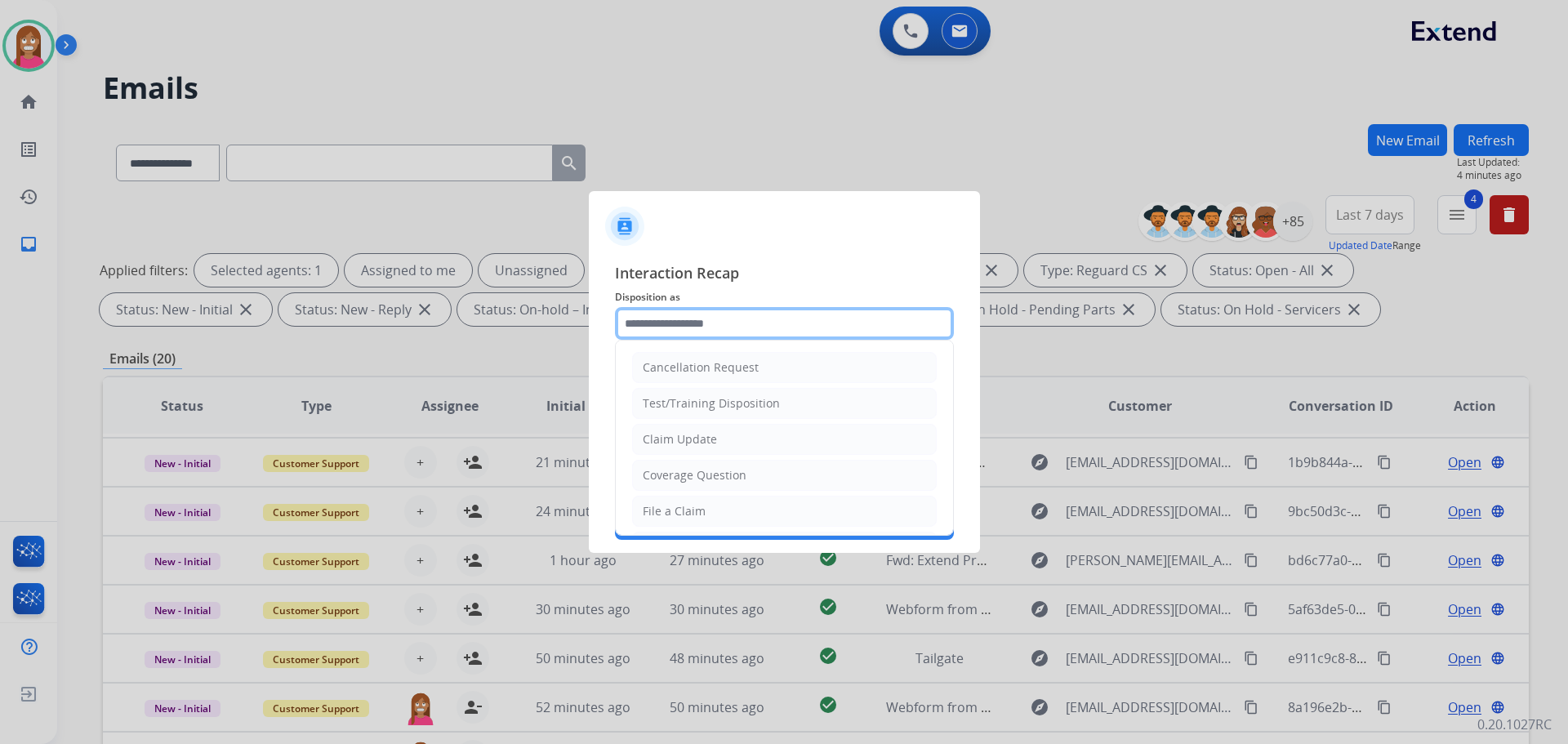
click at [651, 329] on input "text" at bounding box center [784, 324] width 339 height 33
click at [666, 445] on div "Claim Update" at bounding box center [680, 439] width 74 height 17
type input "**********"
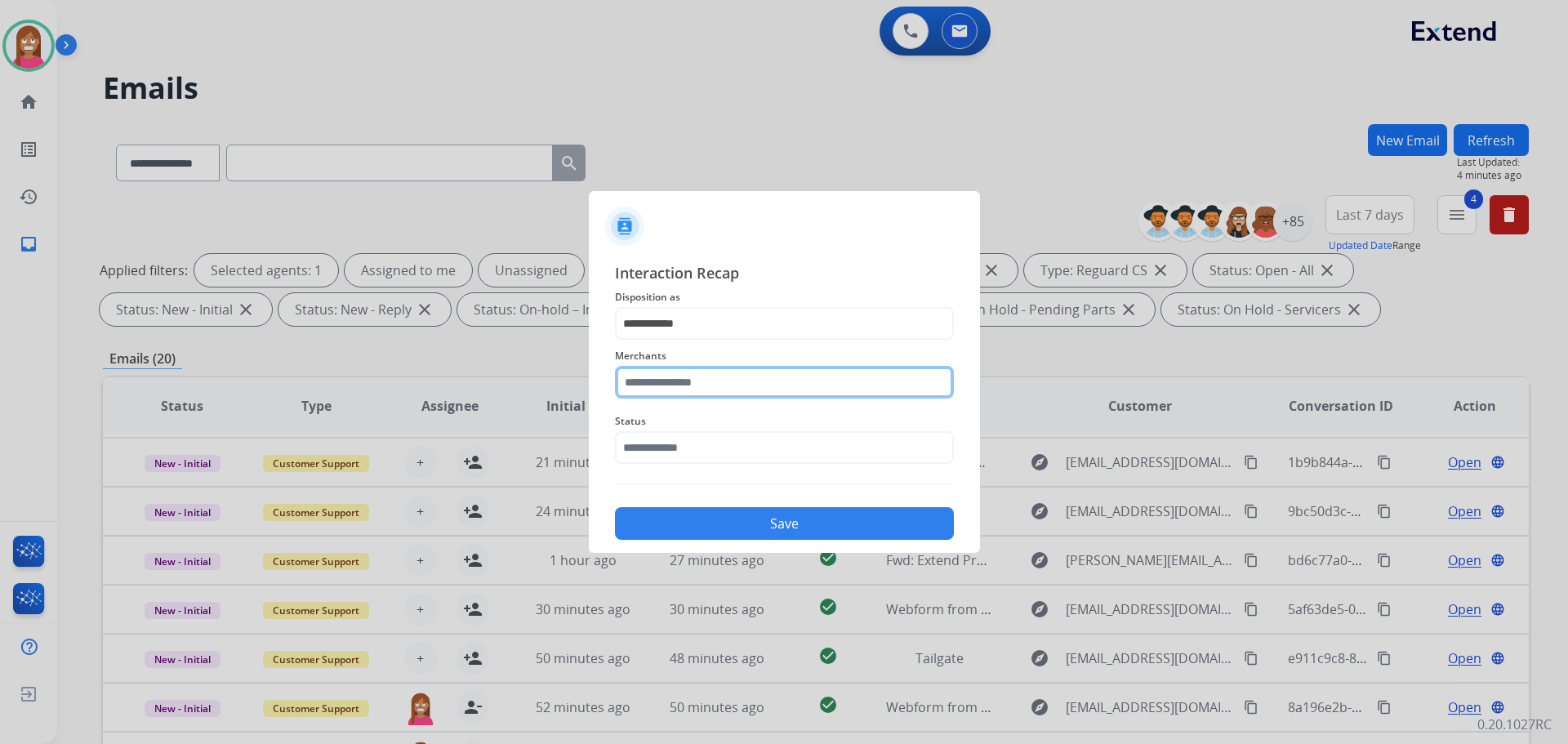
click at [650, 382] on input "text" at bounding box center [784, 382] width 339 height 33
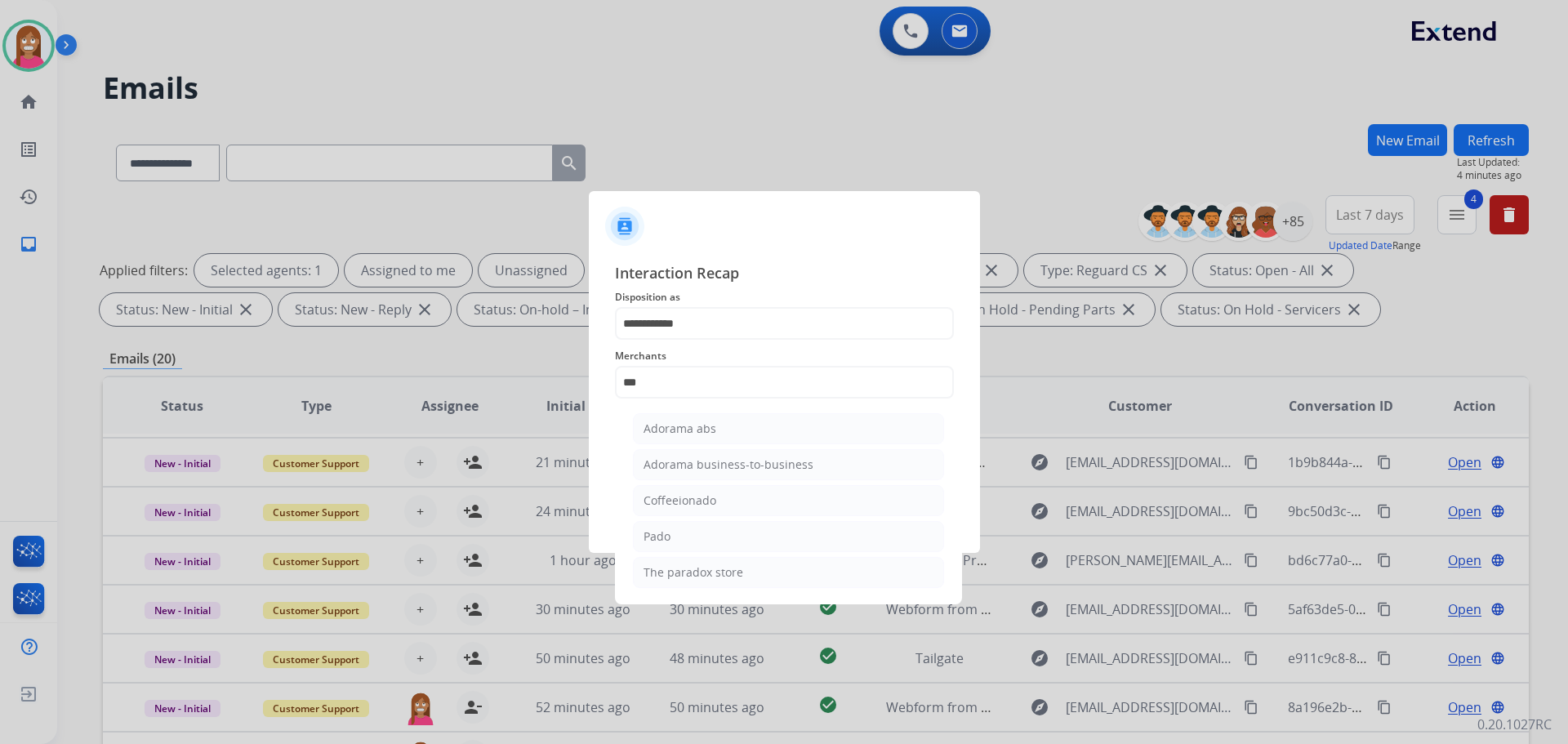
click at [652, 422] on div "Adorama abs" at bounding box center [680, 428] width 73 height 17
type input "**********"
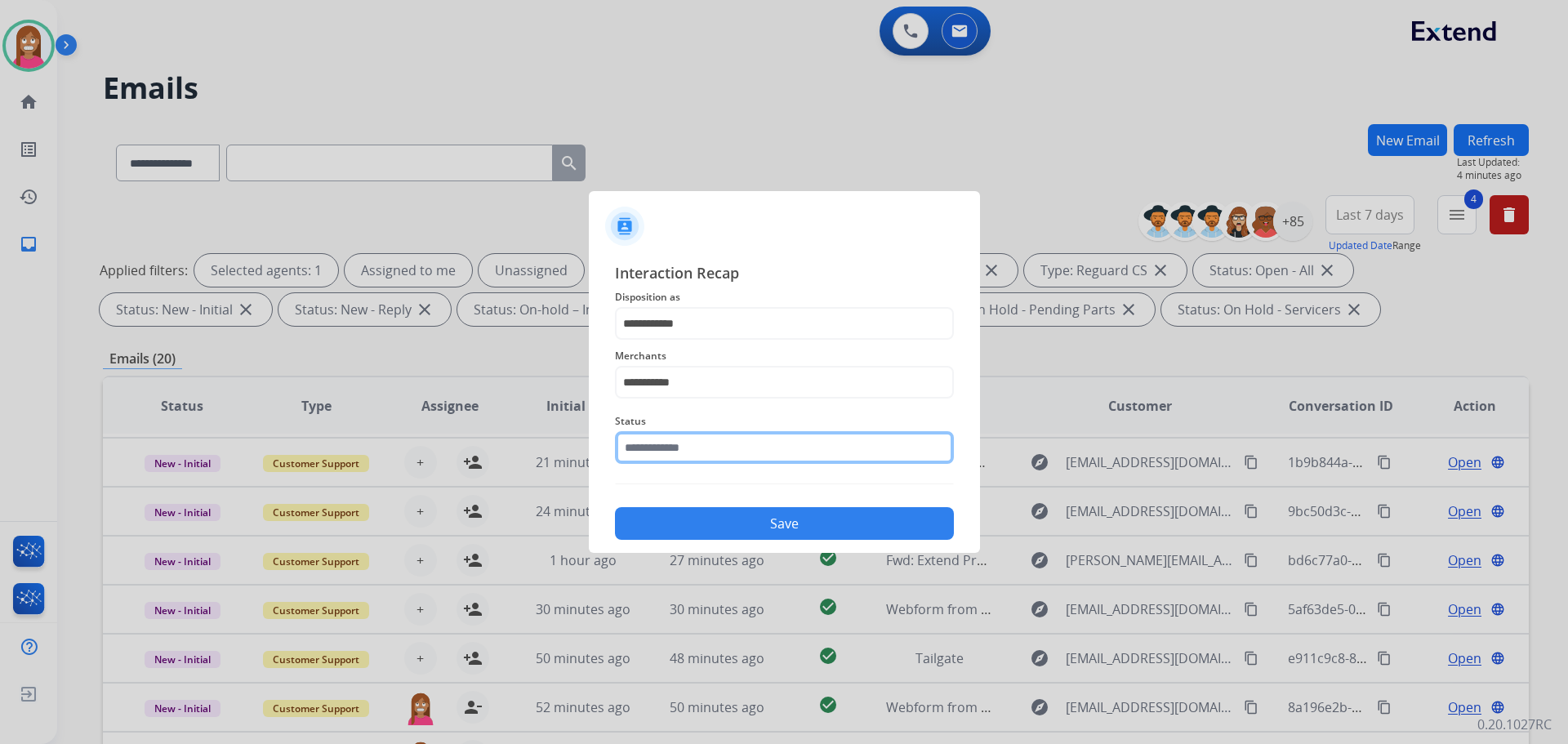
click at [665, 448] on input "text" at bounding box center [784, 447] width 339 height 33
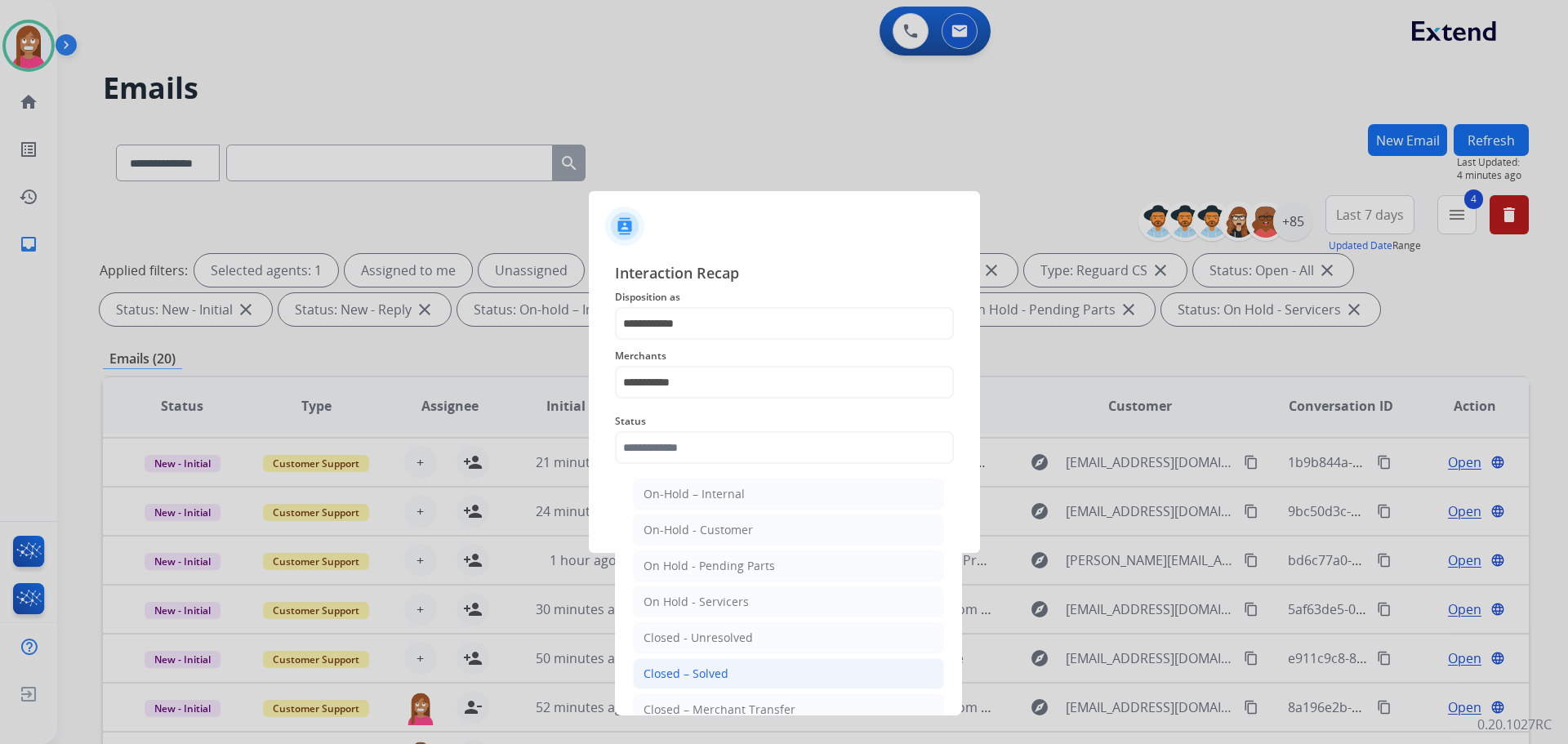
click at [687, 672] on div "Closed – Solved" at bounding box center [686, 673] width 85 height 17
type input "**********"
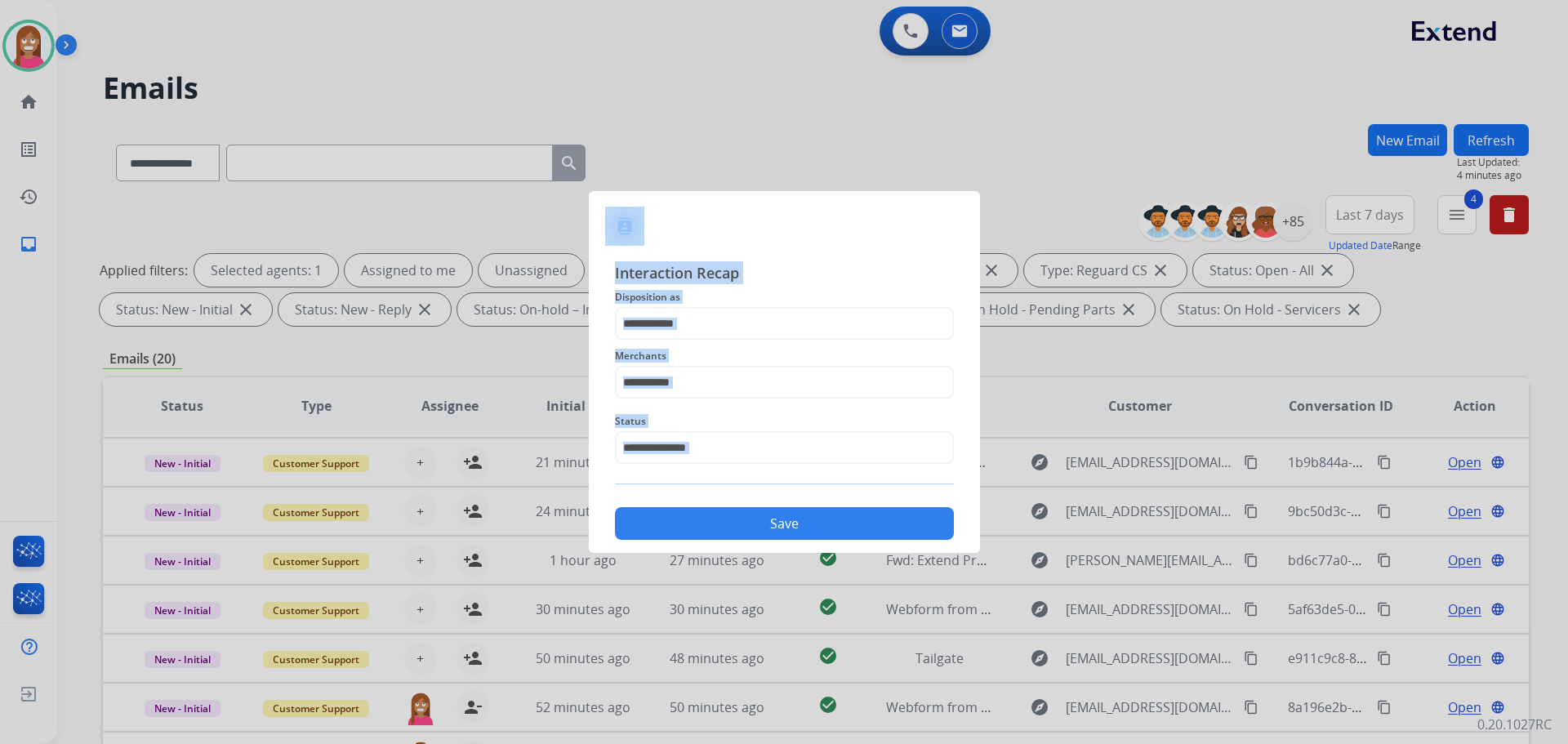
click at [753, 552] on div "**********" at bounding box center [784, 400] width 391 height 304
click at [746, 534] on button "Save" at bounding box center [784, 523] width 339 height 33
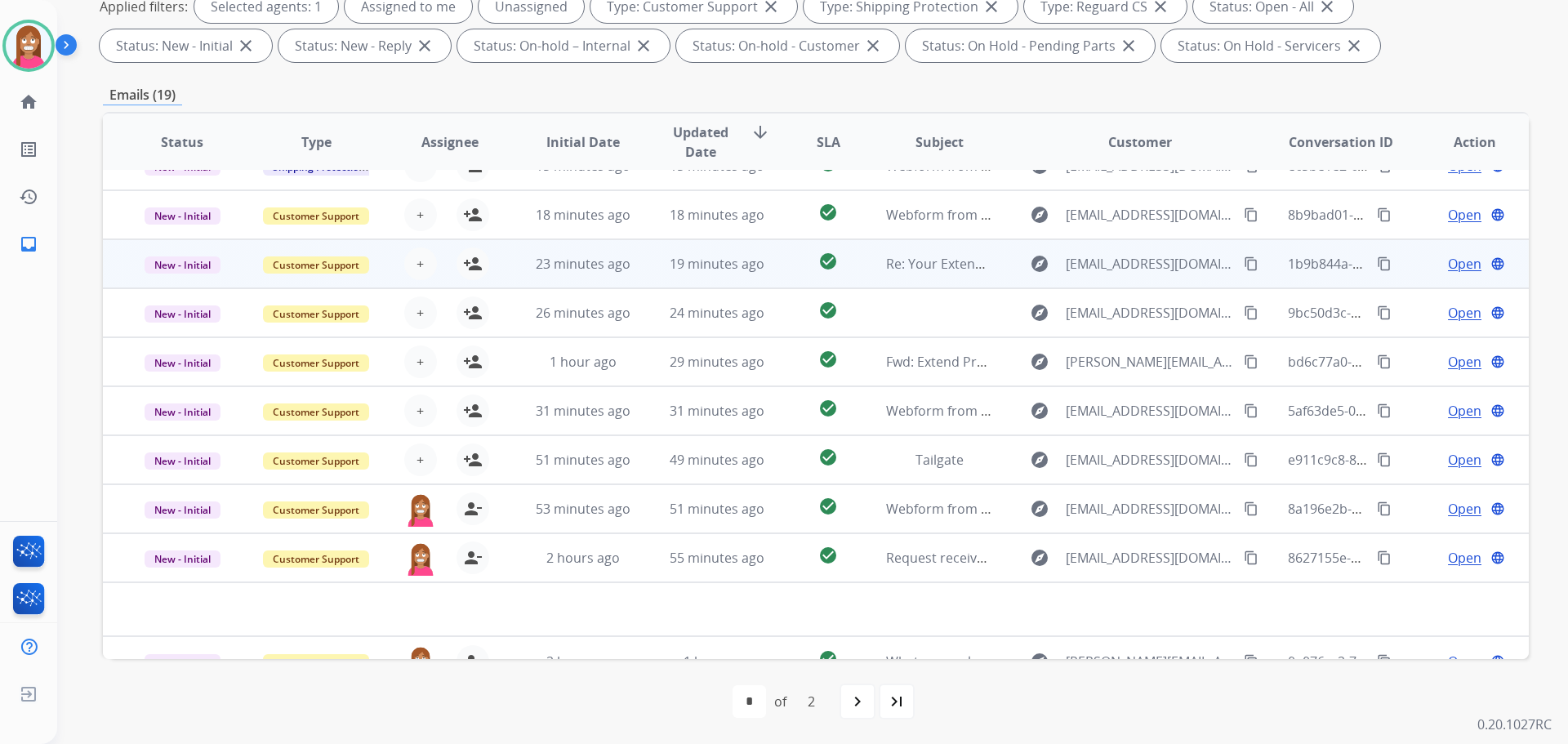
scroll to position [55, 0]
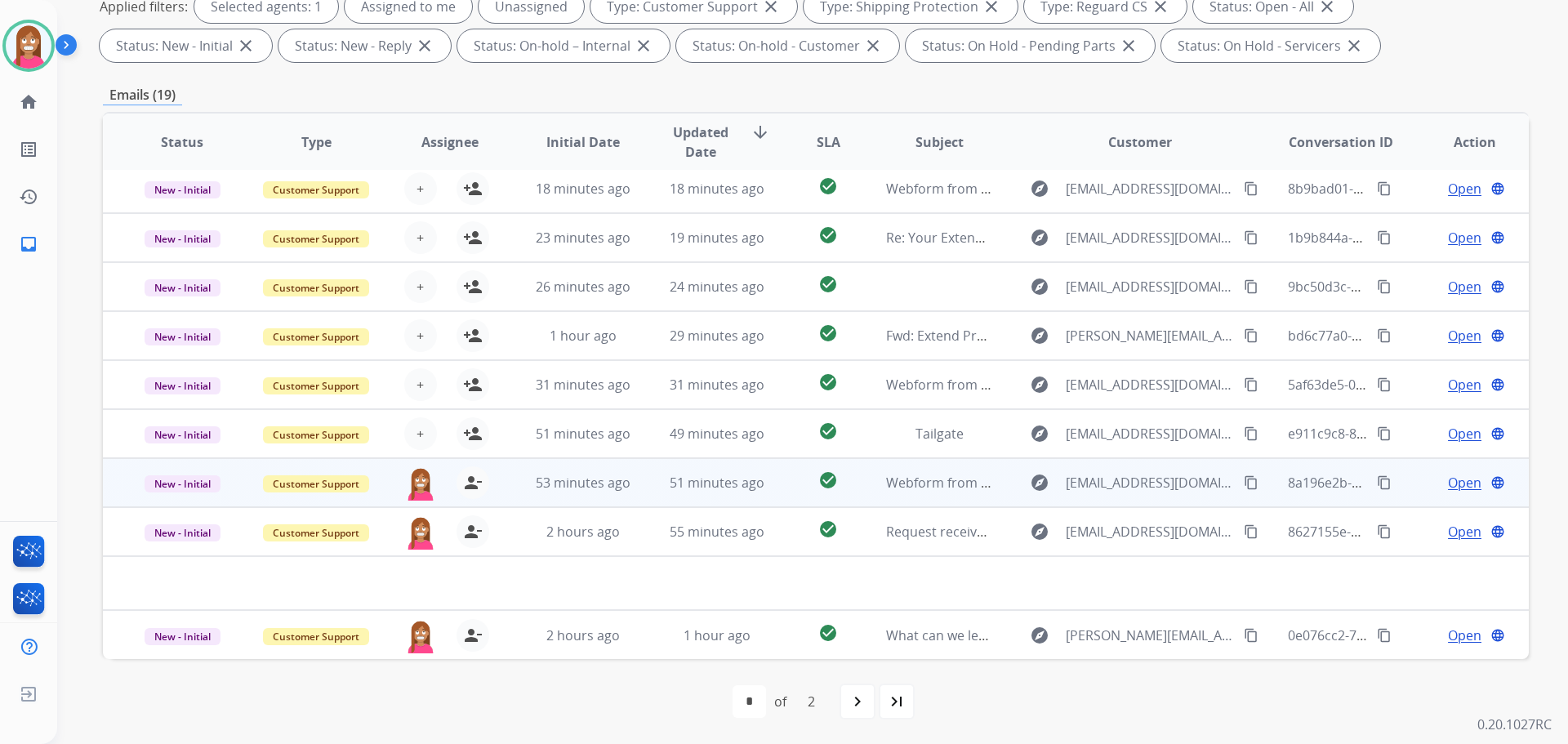
click at [638, 497] on td "51 minutes ago" at bounding box center [705, 482] width 134 height 49
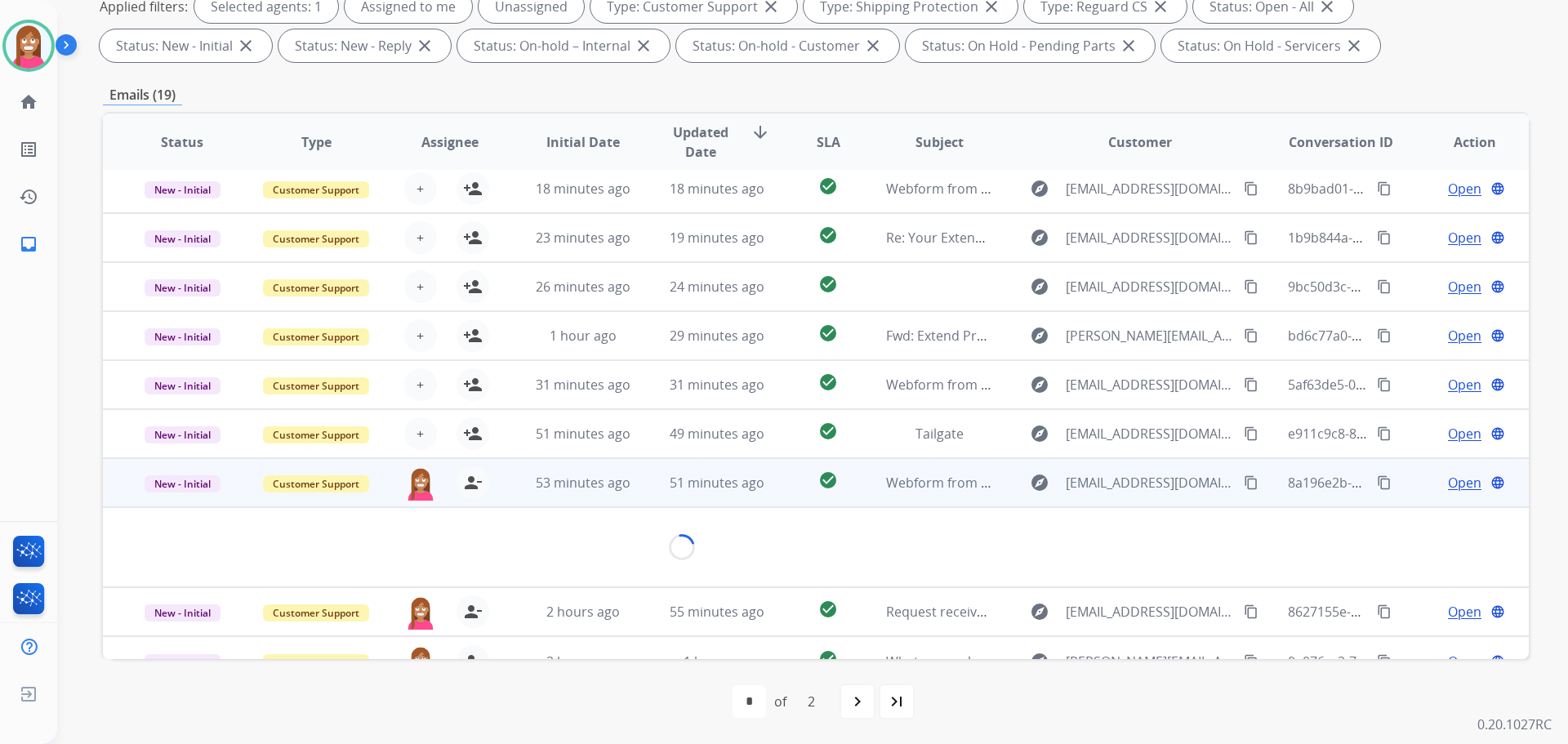
scroll to position [75, 0]
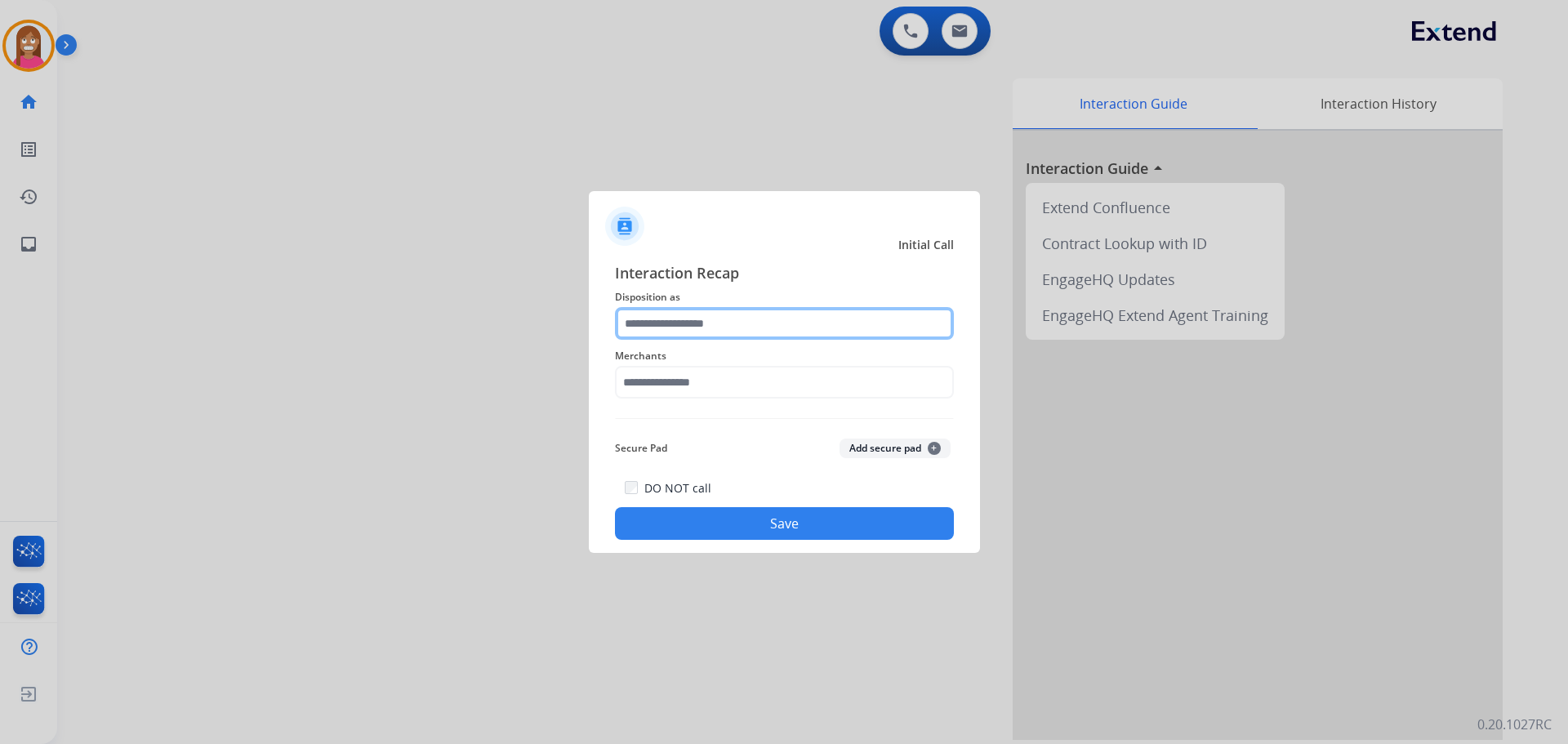
click at [675, 318] on input "text" at bounding box center [784, 324] width 339 height 33
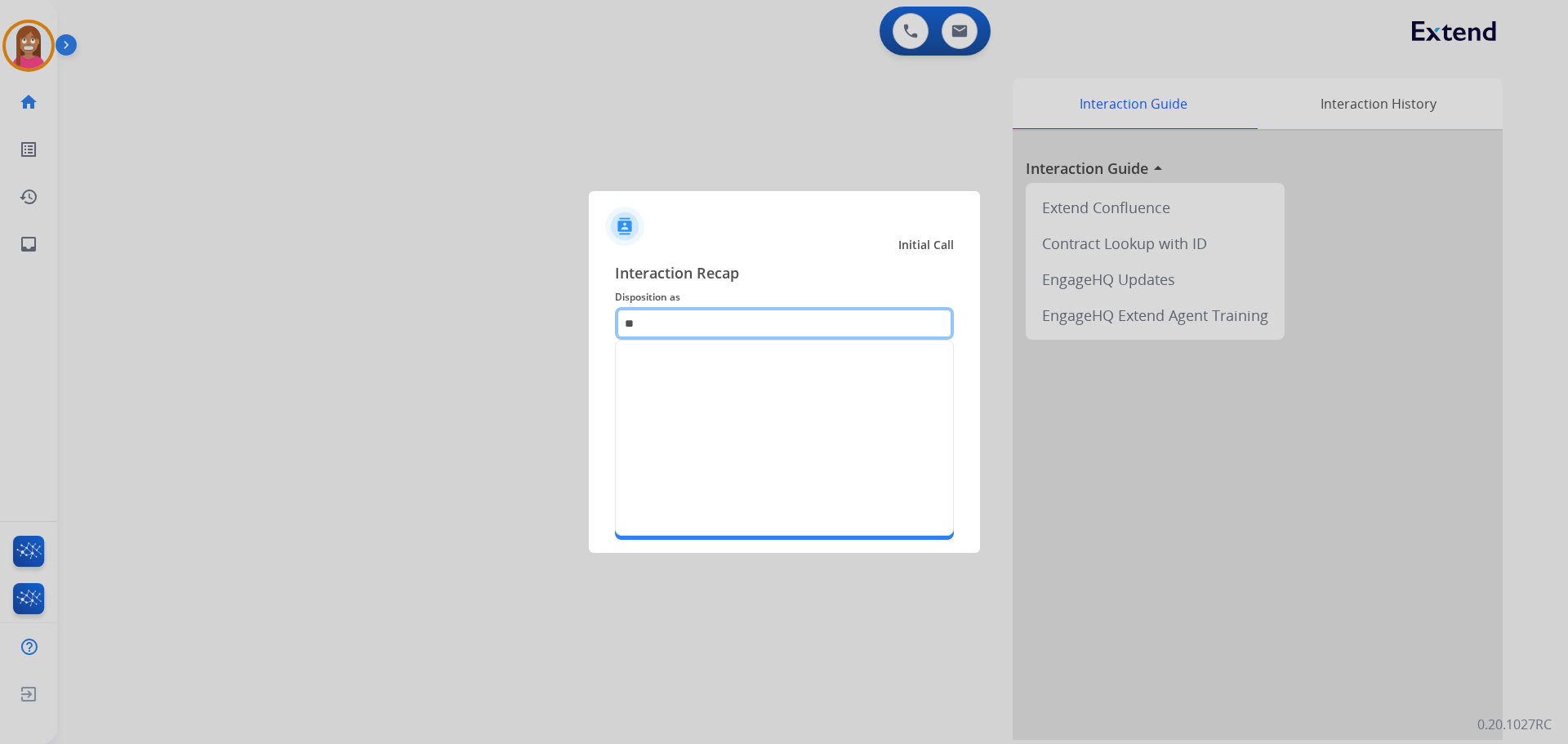
type input "*"
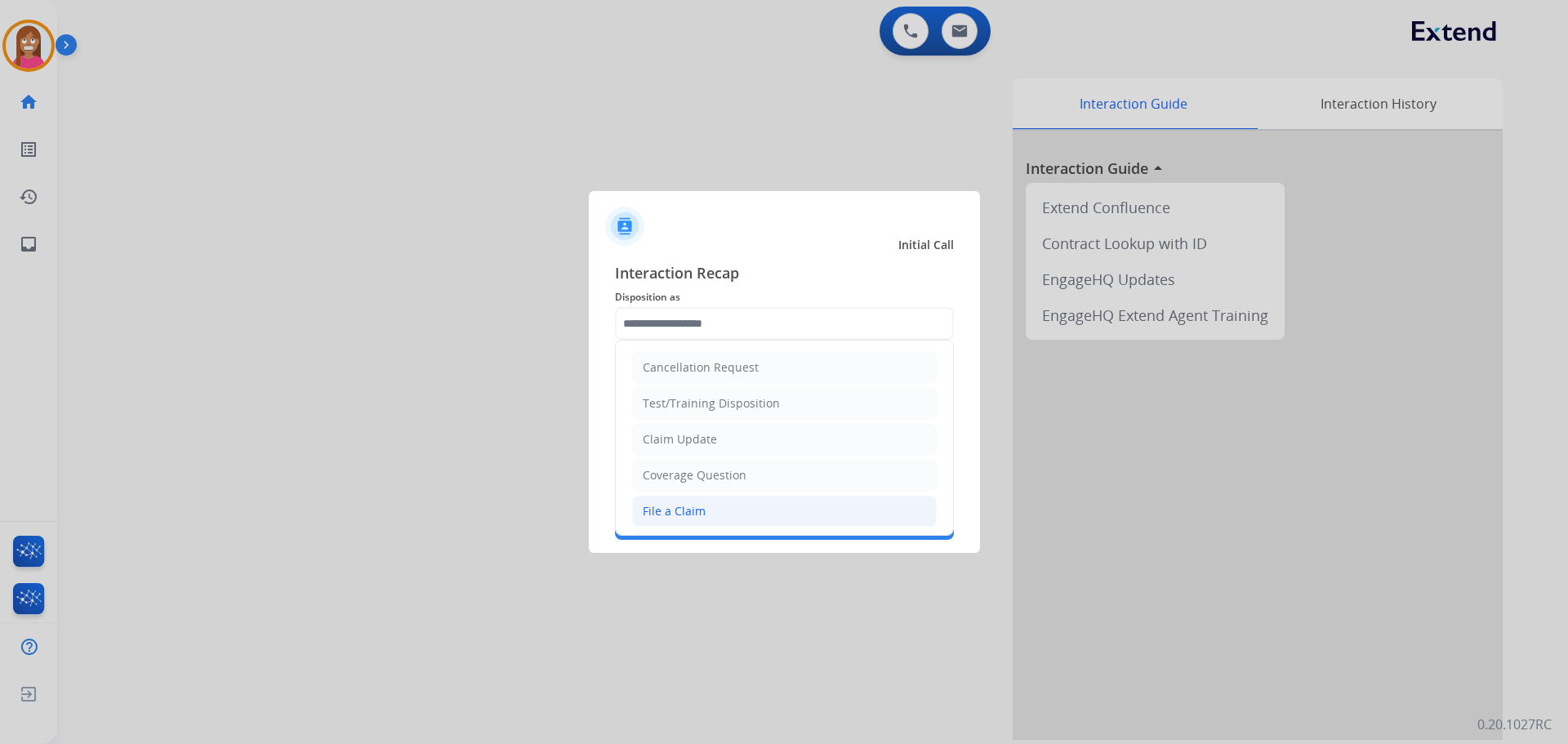
click at [662, 511] on div "File a Claim" at bounding box center [674, 511] width 63 height 17
type input "**********"
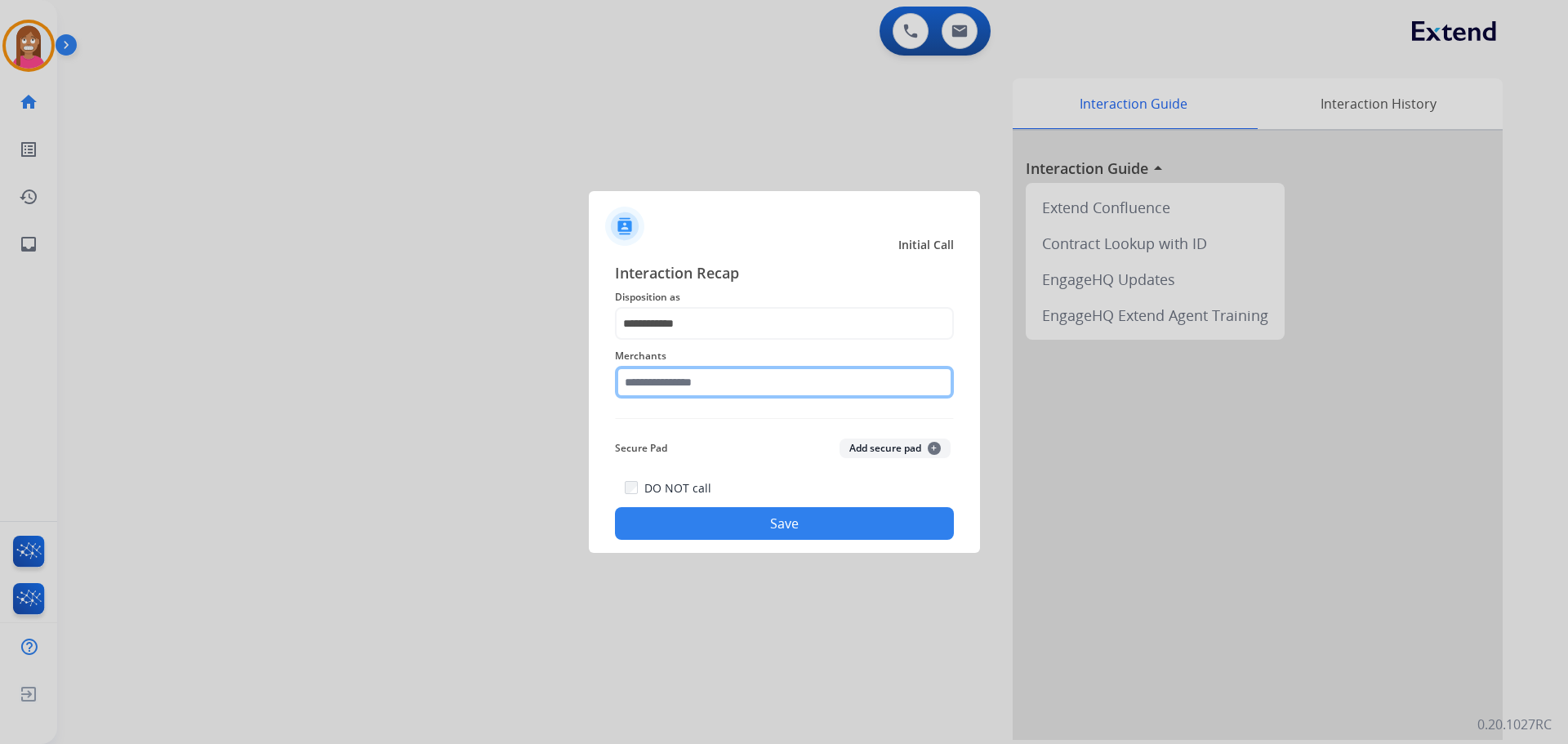
click at [678, 386] on input "text" at bounding box center [784, 382] width 339 height 33
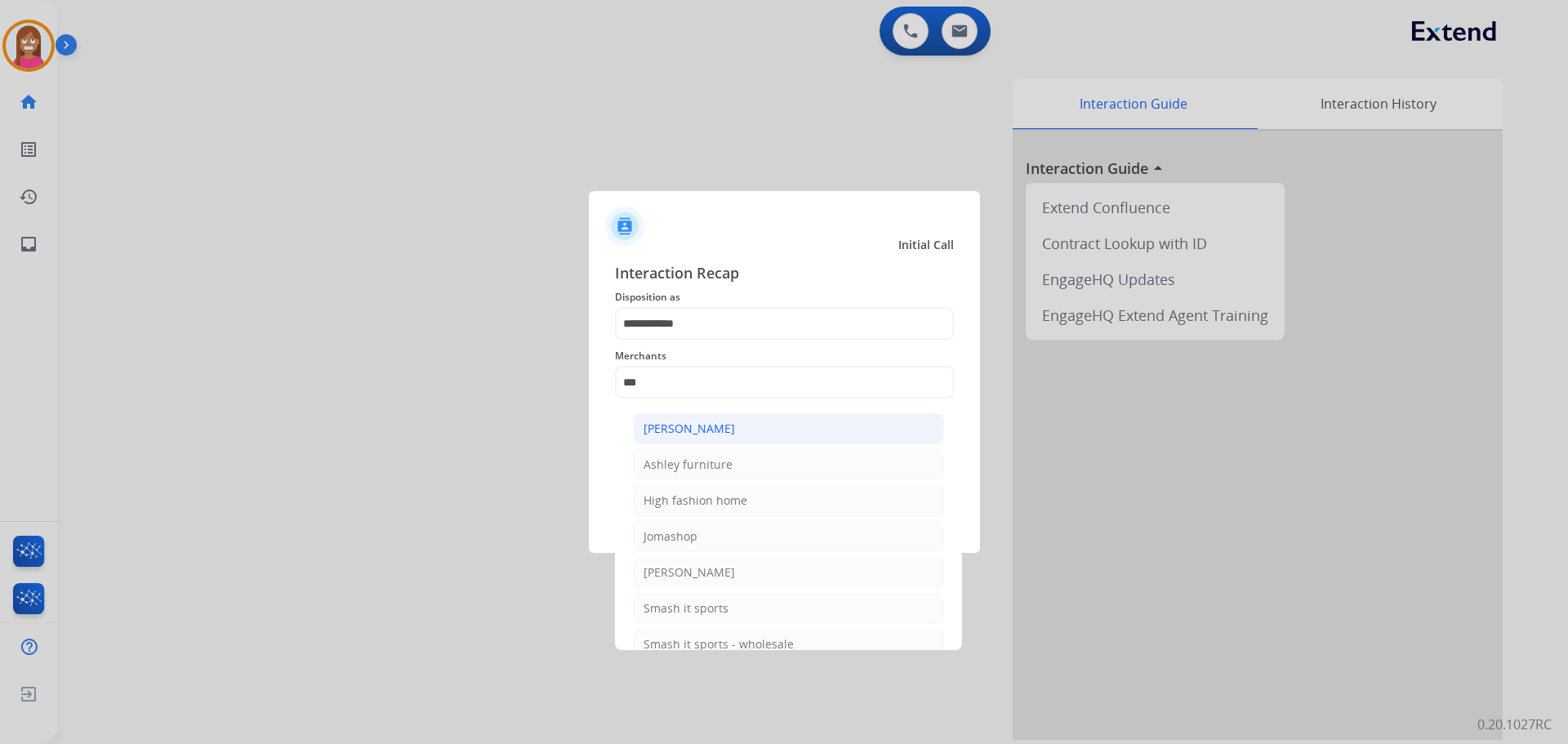
click at [694, 434] on div "Ashley - Reguard" at bounding box center [690, 428] width 91 height 17
type input "**********"
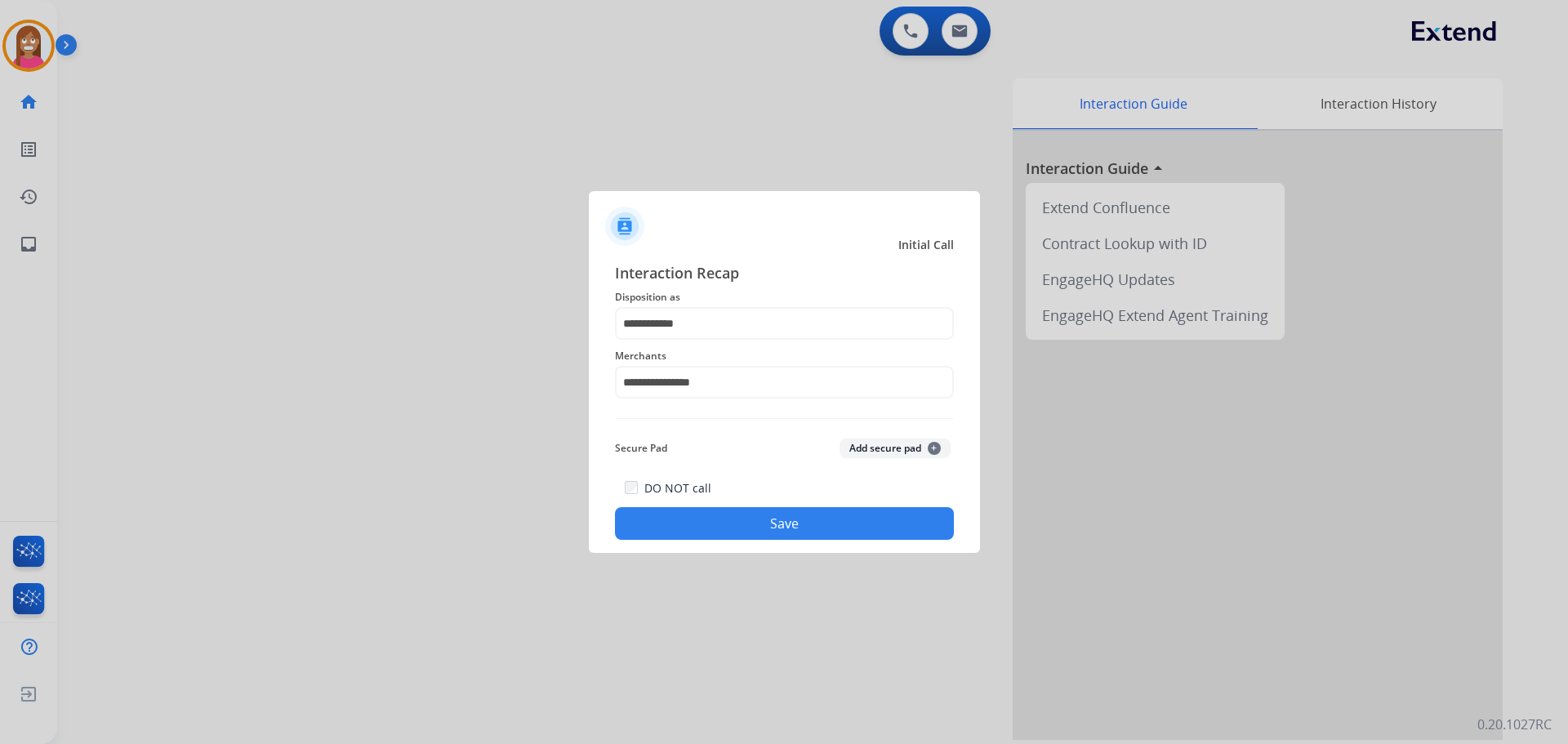
click at [744, 538] on button "Save" at bounding box center [784, 523] width 339 height 33
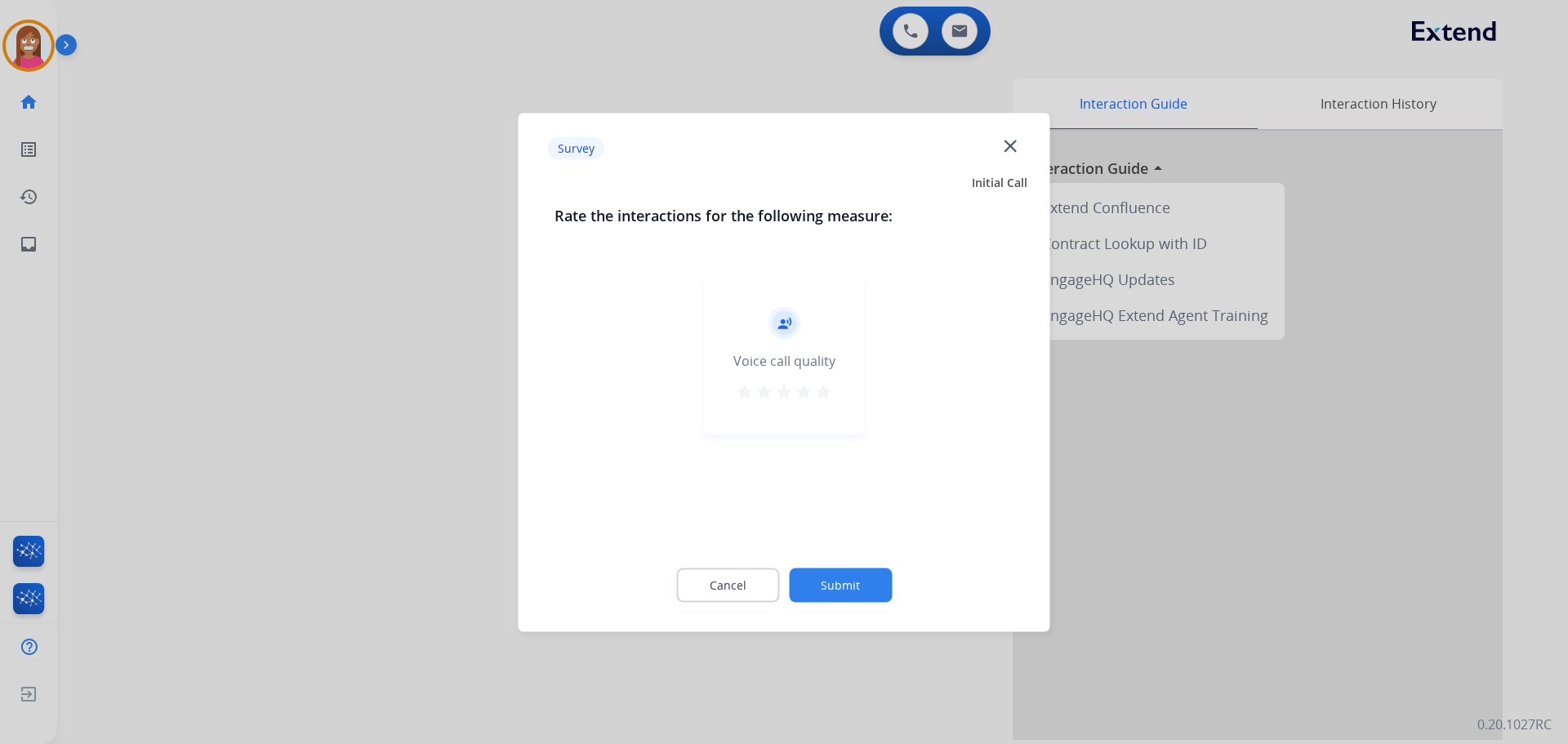
click at [1011, 149] on mat-icon "close" at bounding box center [1011, 146] width 21 height 21
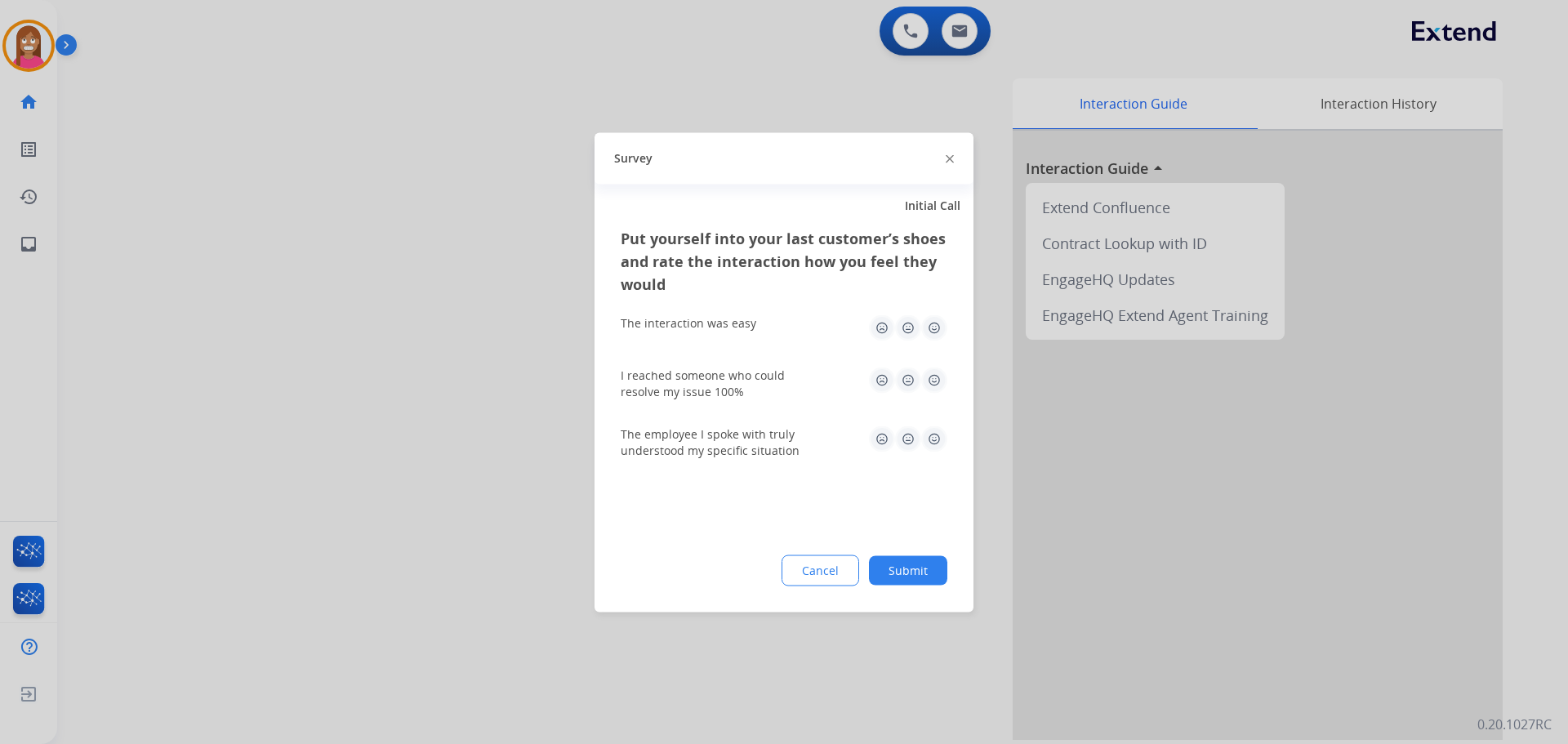
click at [950, 158] on img at bounding box center [949, 159] width 8 height 8
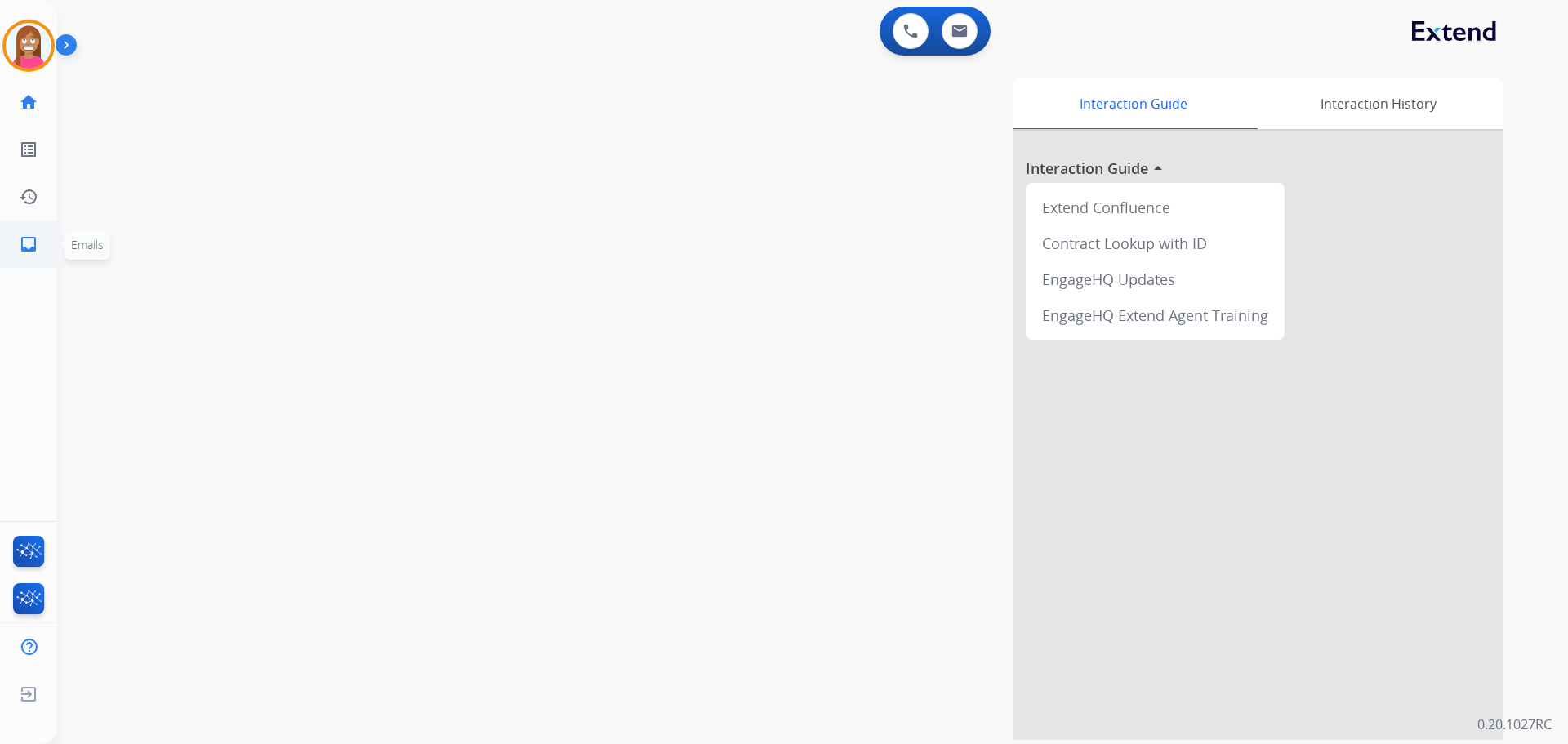
click at [21, 230] on link "inbox Emails" at bounding box center [28, 244] width 46 height 46
select select "**********"
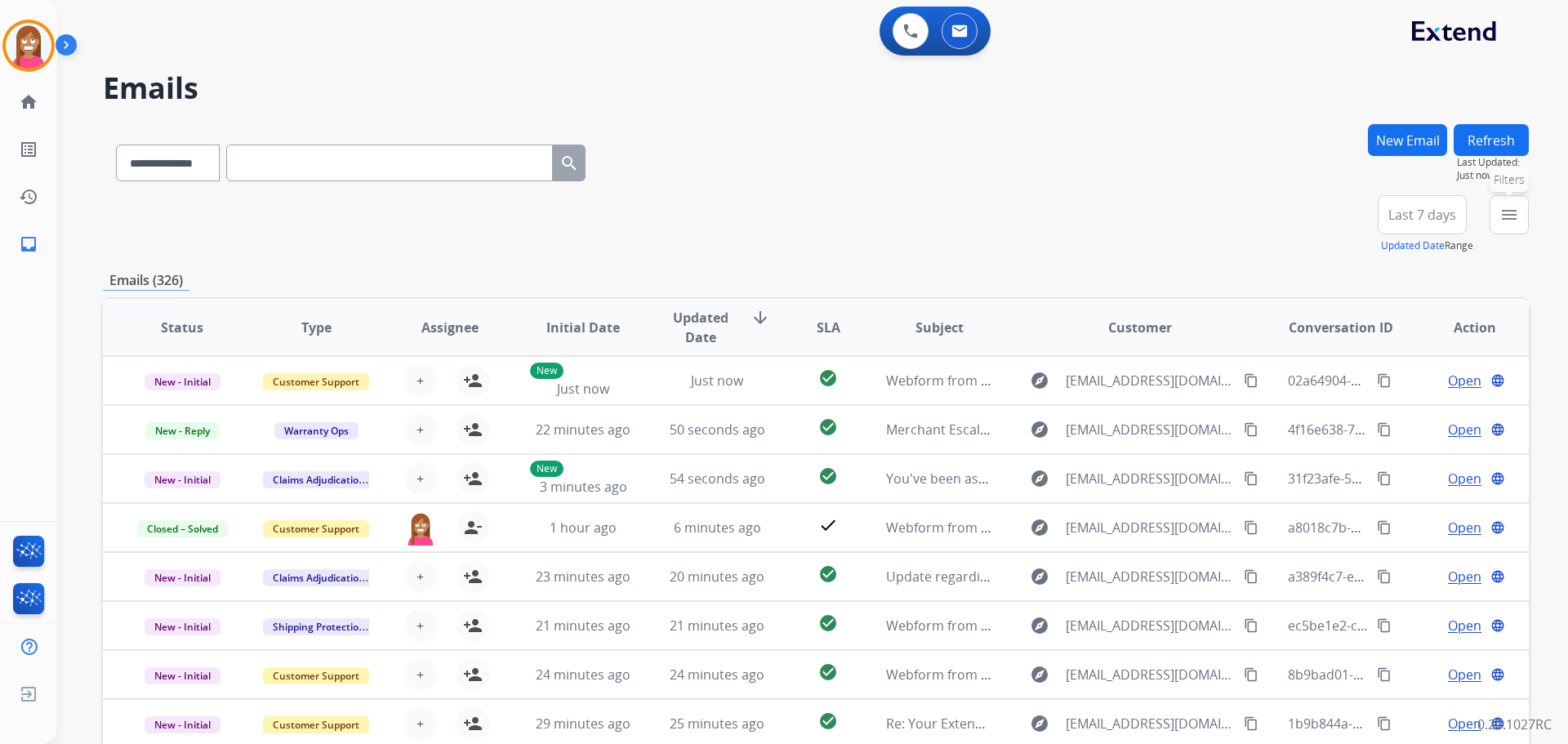
drag, startPoint x: 1505, startPoint y: 216, endPoint x: 1490, endPoint y: 206, distance: 18.0
click at [1505, 216] on mat-icon "menu" at bounding box center [1510, 215] width 19 height 19
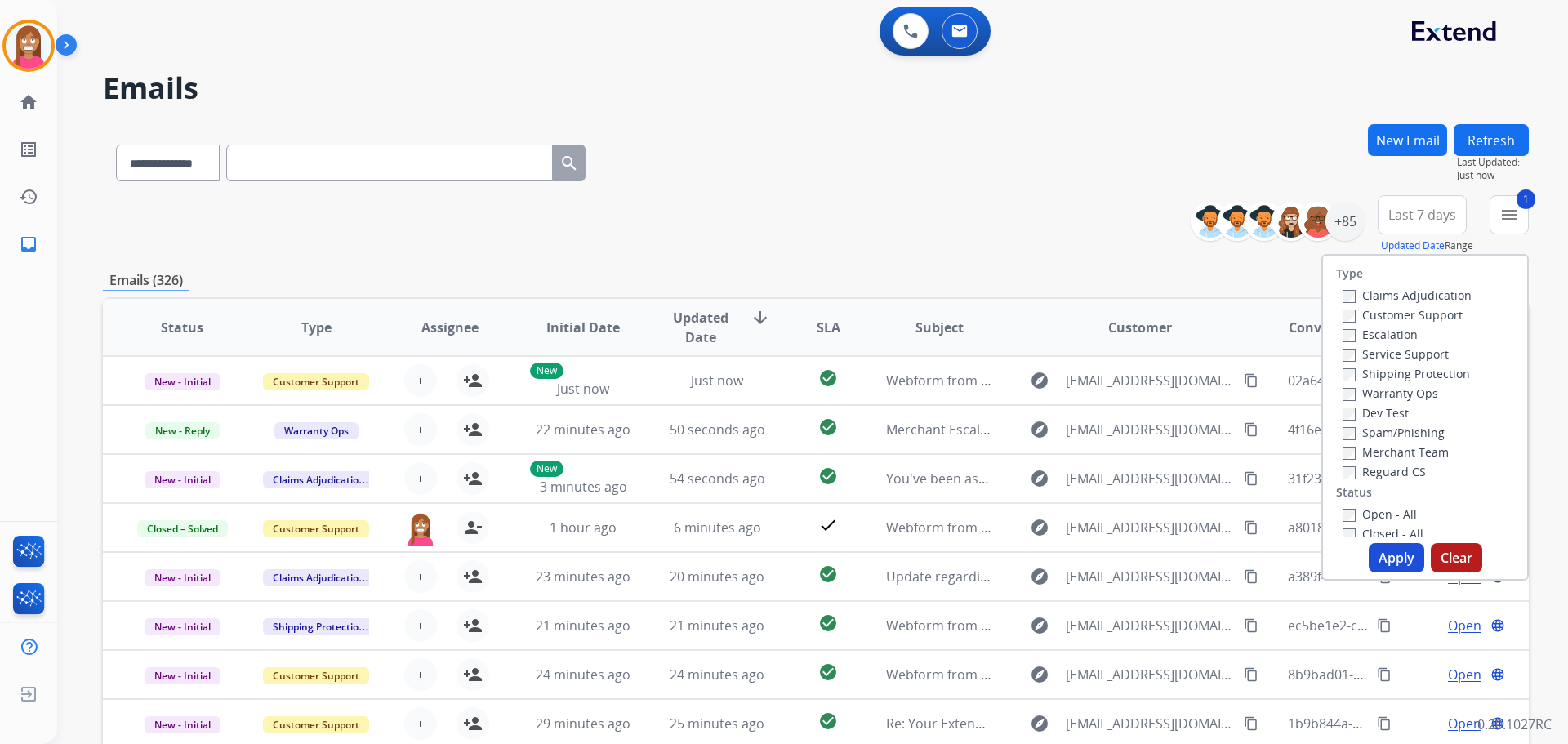
click at [1363, 380] on label "Shipping Protection" at bounding box center [1406, 373] width 127 height 16
click at [1359, 472] on label "Reguard CS" at bounding box center [1384, 472] width 84 height 16
click at [1368, 519] on label "Open - All" at bounding box center [1379, 514] width 74 height 16
click at [1389, 564] on button "Apply" at bounding box center [1396, 557] width 55 height 29
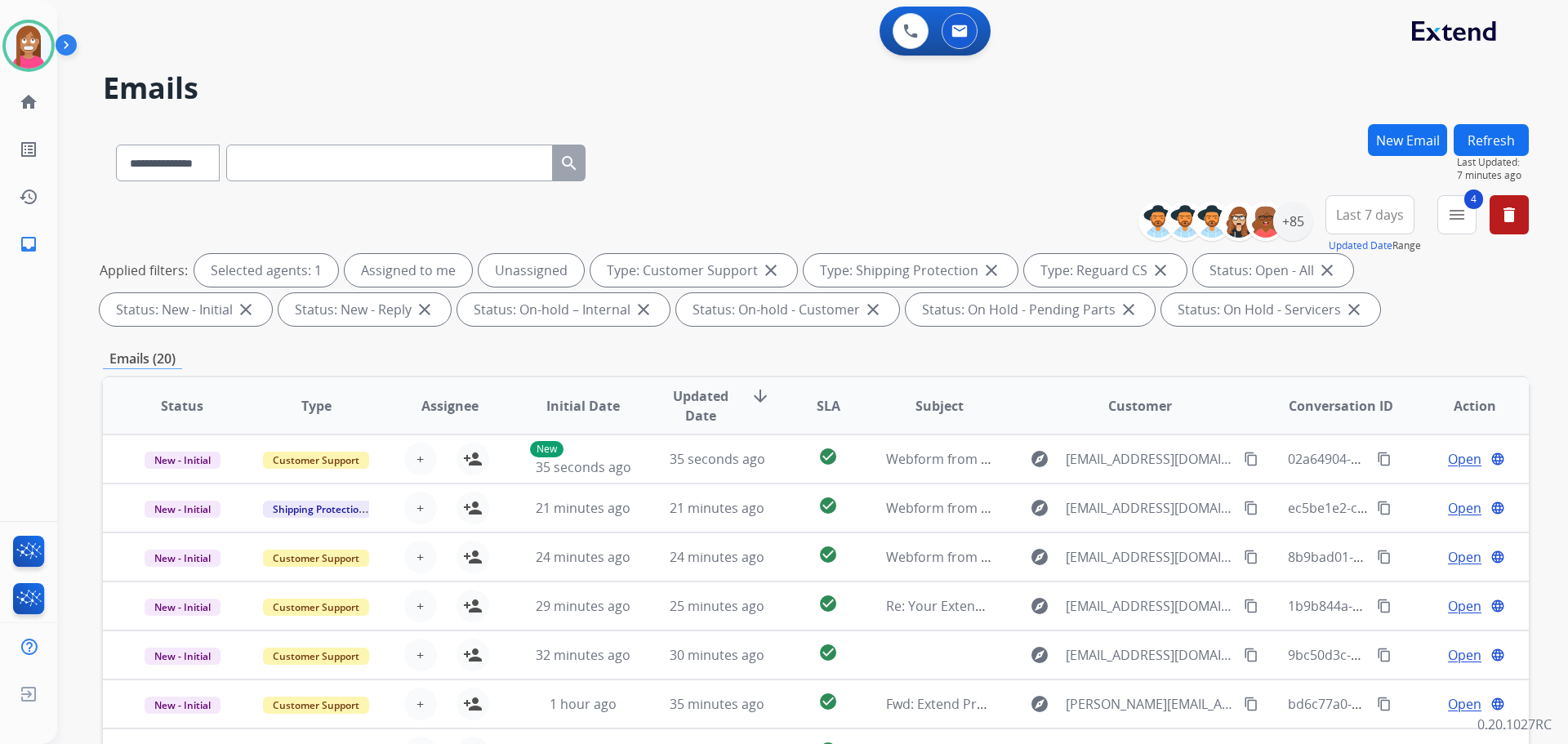
drag, startPoint x: 1491, startPoint y: 135, endPoint x: 1490, endPoint y: 144, distance: 9.1
click at [1492, 135] on button "Refresh" at bounding box center [1491, 140] width 75 height 32
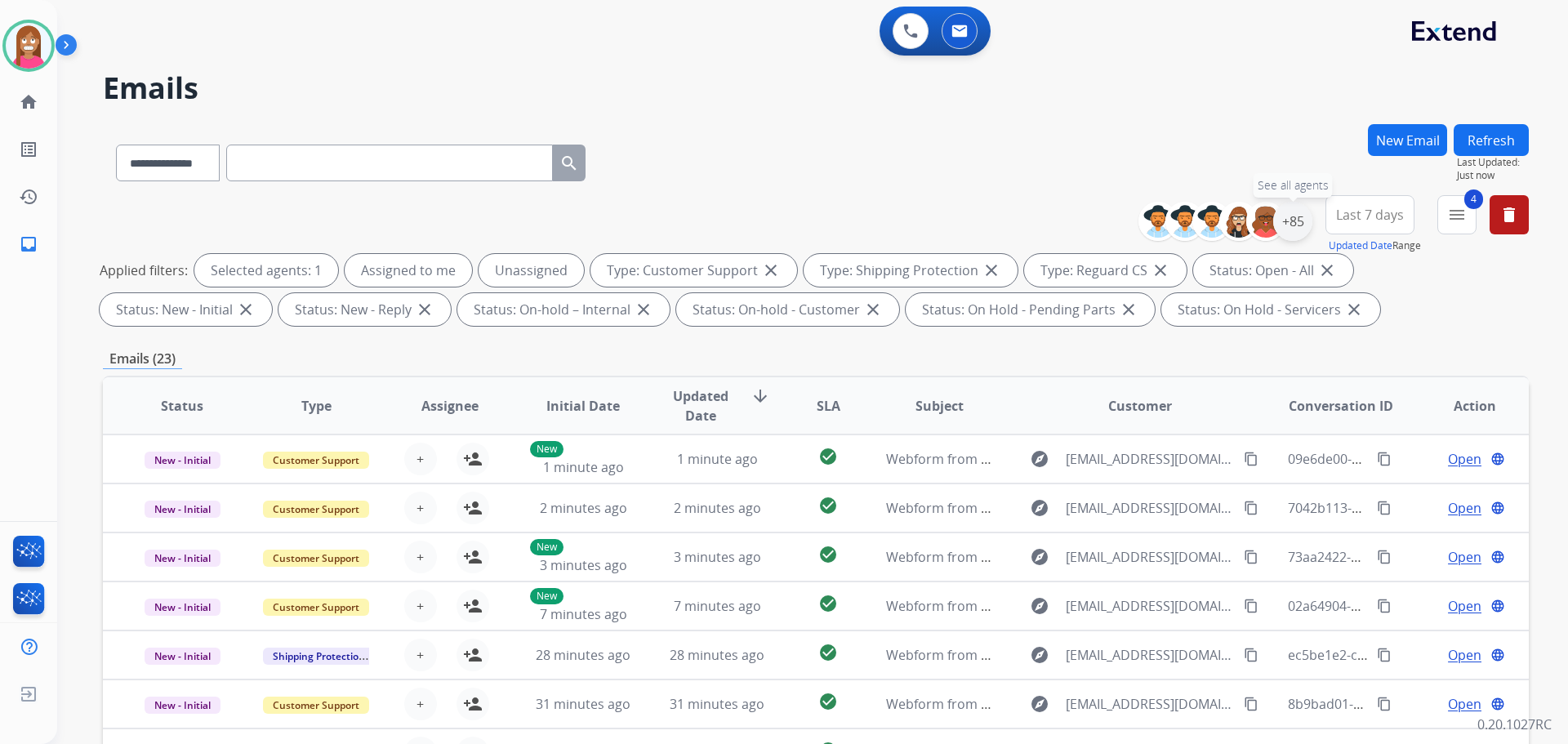
click at [1303, 222] on div "+85" at bounding box center [1293, 221] width 39 height 39
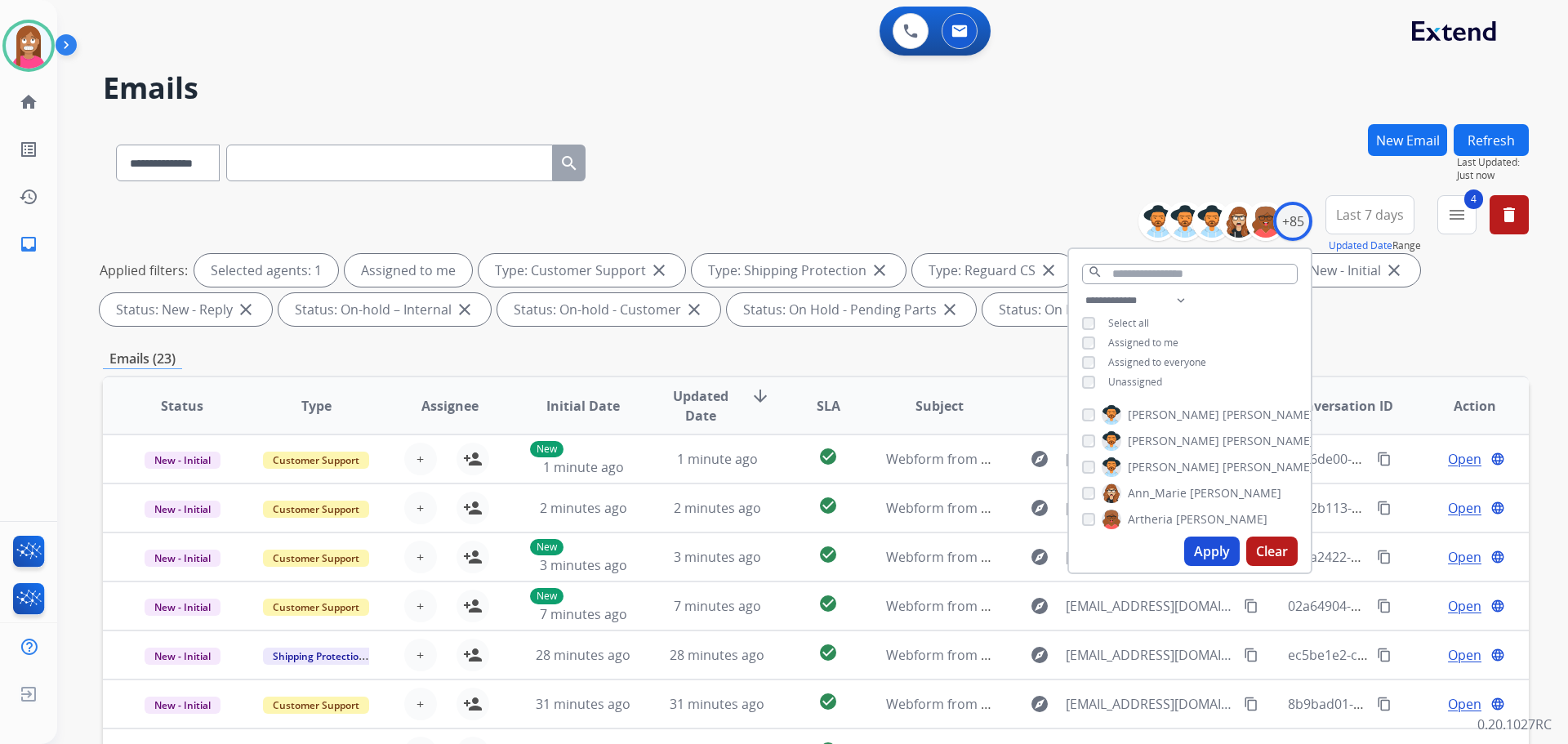
click at [1195, 551] on button "Apply" at bounding box center [1212, 551] width 55 height 29
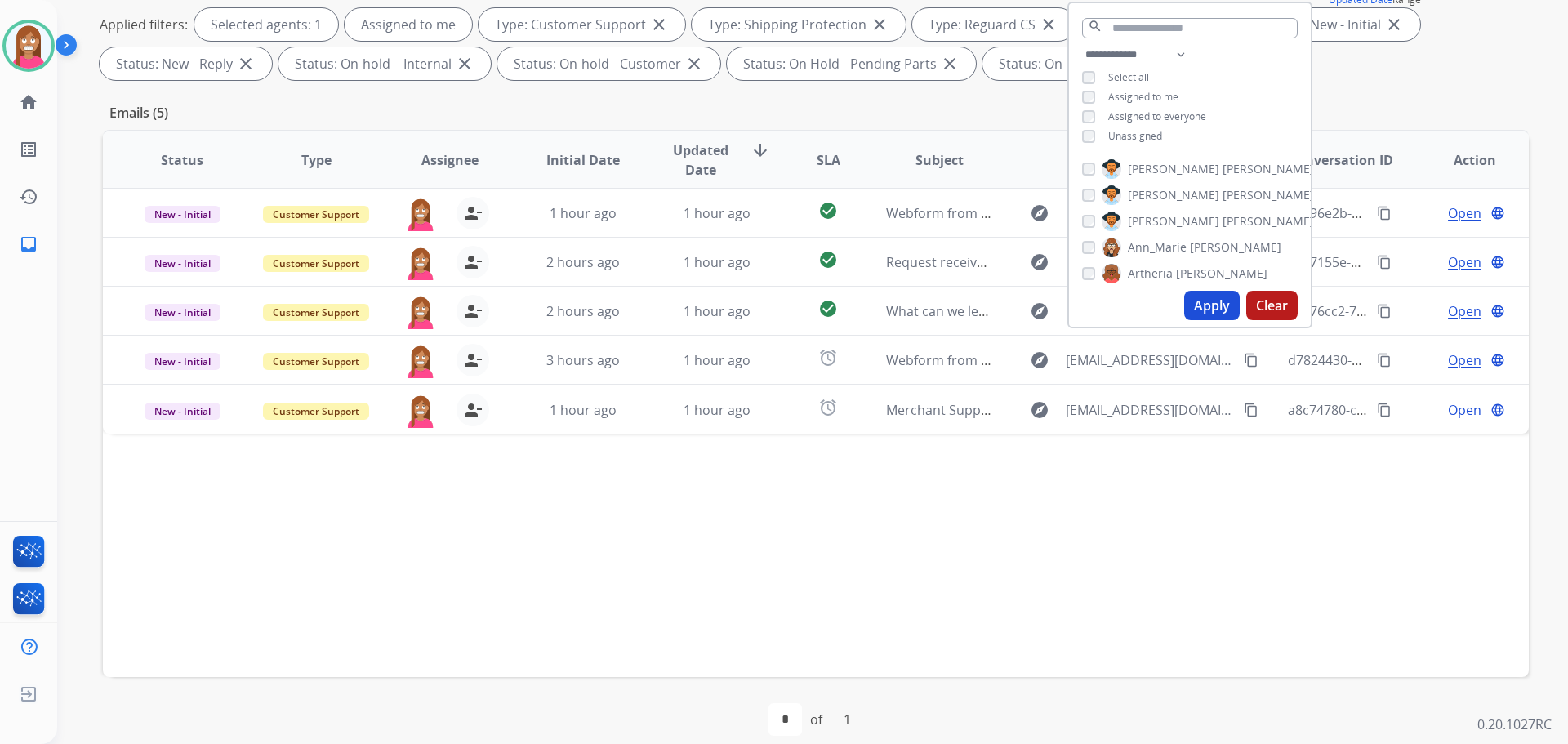
scroll to position [264, 0]
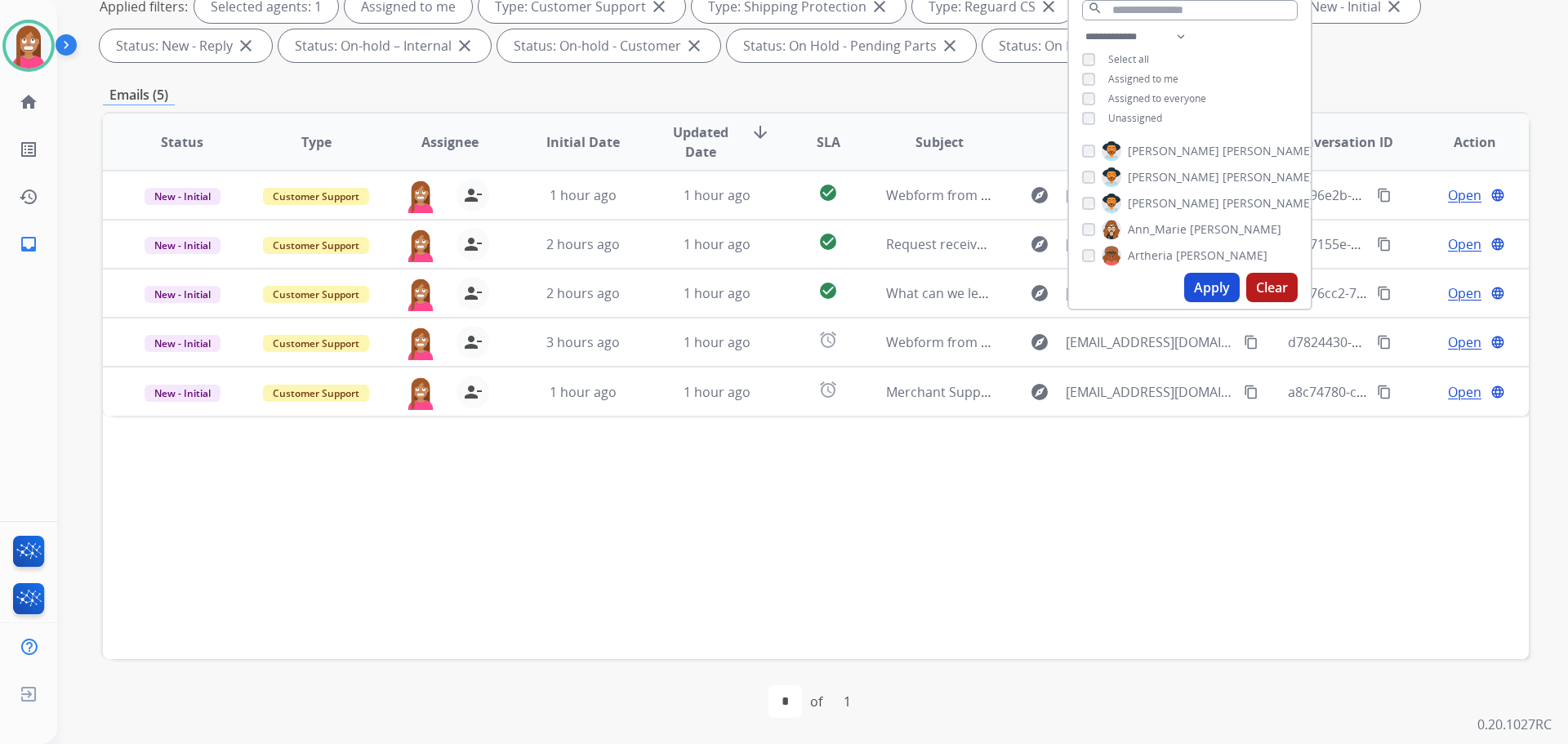
click at [650, 486] on div "Status Type Assignee Initial Date Updated Date arrow_downward SLA Subject Custo…" at bounding box center [816, 385] width 1426 height 548
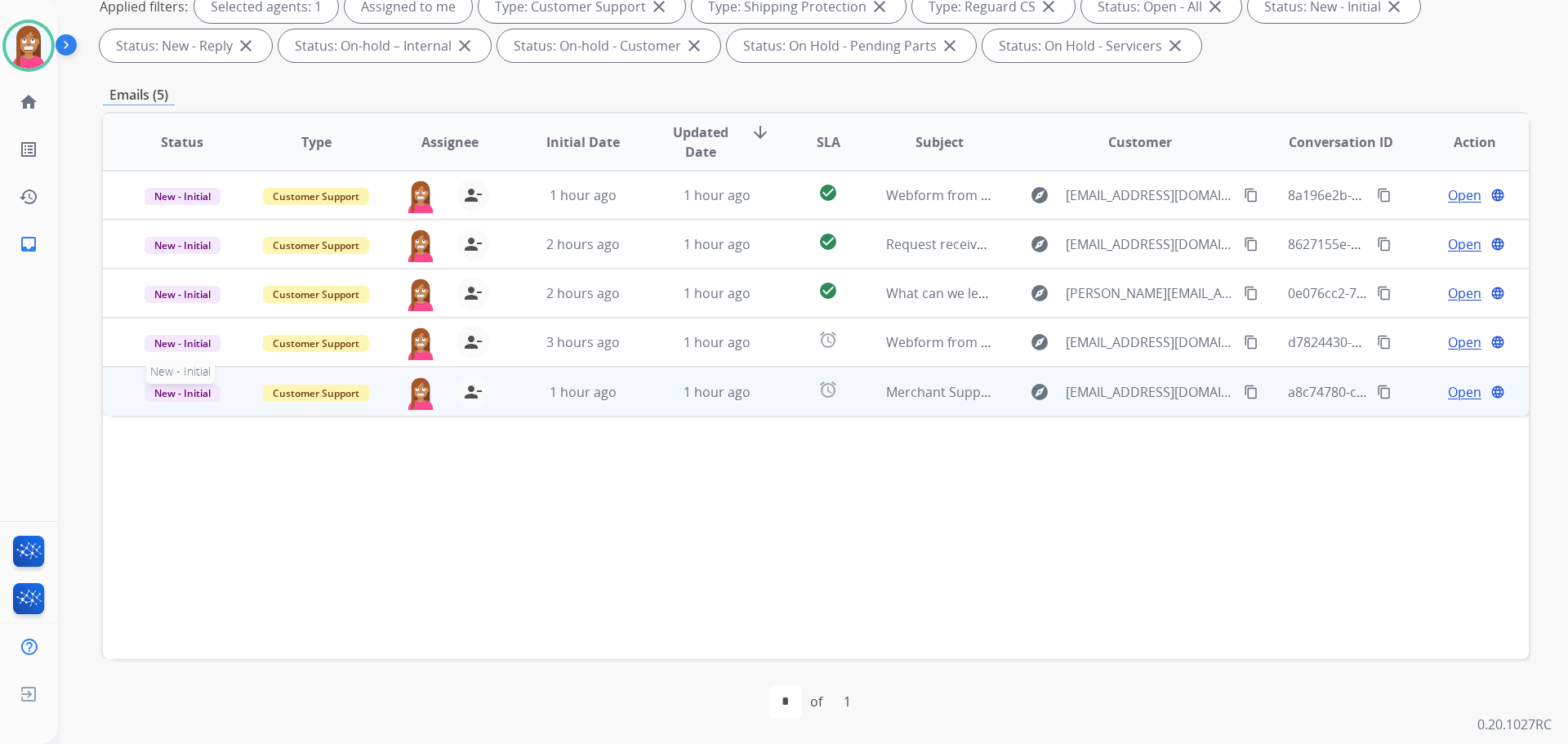
click at [178, 395] on span "New - Initial" at bounding box center [183, 394] width 76 height 18
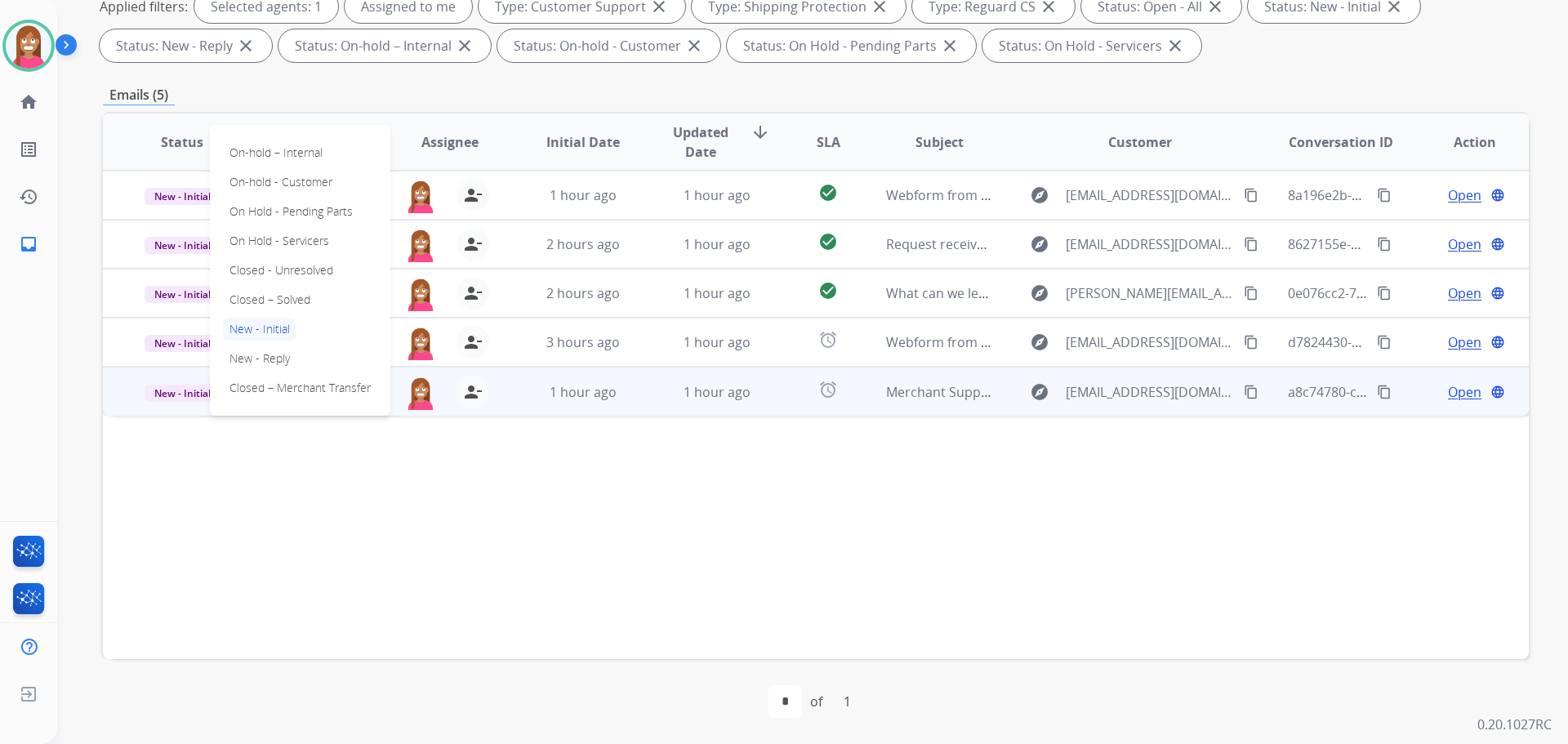
drag, startPoint x: 415, startPoint y: 527, endPoint x: 404, endPoint y: 495, distance: 33.8
click at [414, 527] on div "Status Type Assignee Initial Date Updated Date arrow_downward SLA Subject Custo…" at bounding box center [816, 385] width 1426 height 548
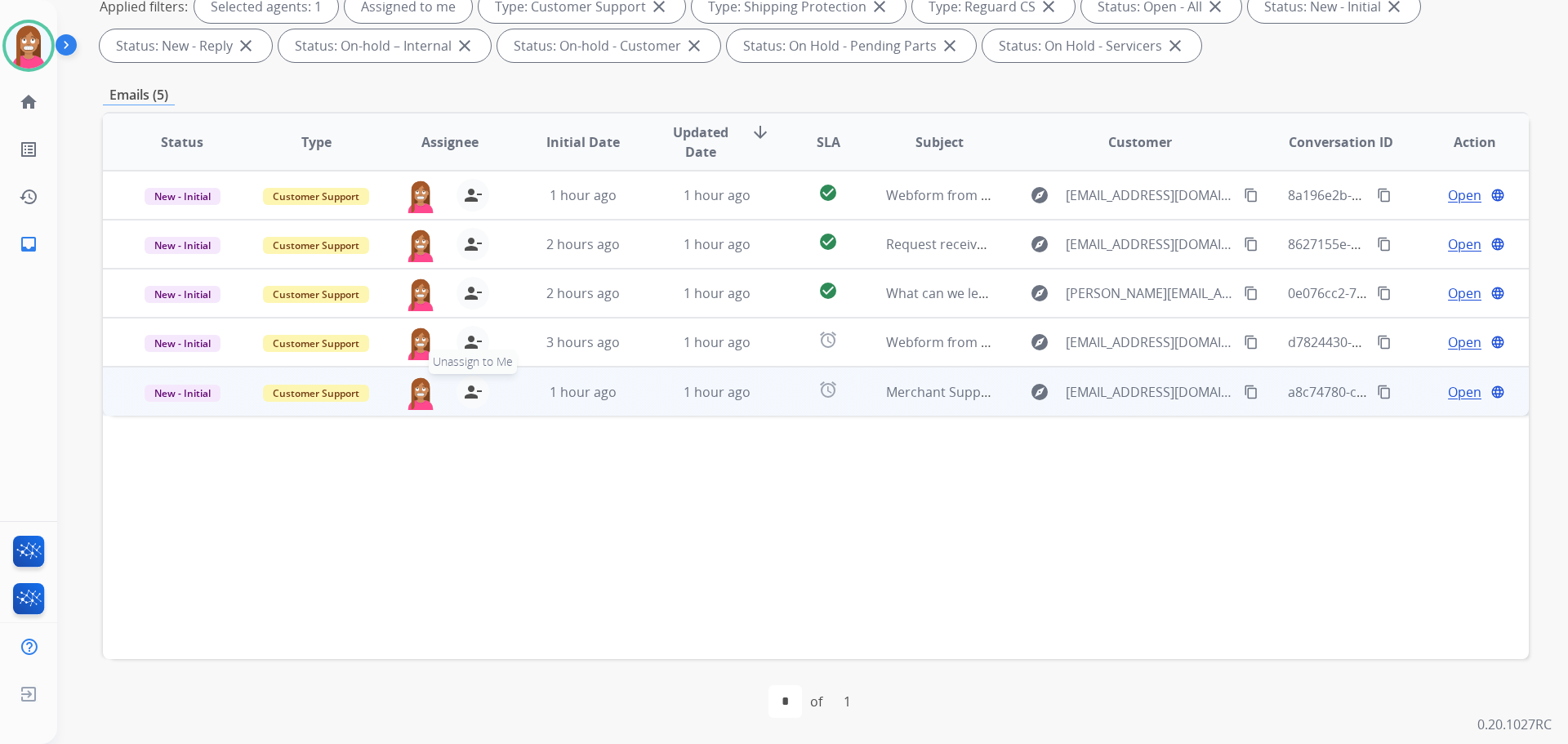
click at [472, 397] on mat-icon "person_remove" at bounding box center [473, 392] width 19 height 19
click at [472, 397] on mat-icon "person_add" at bounding box center [473, 392] width 19 height 19
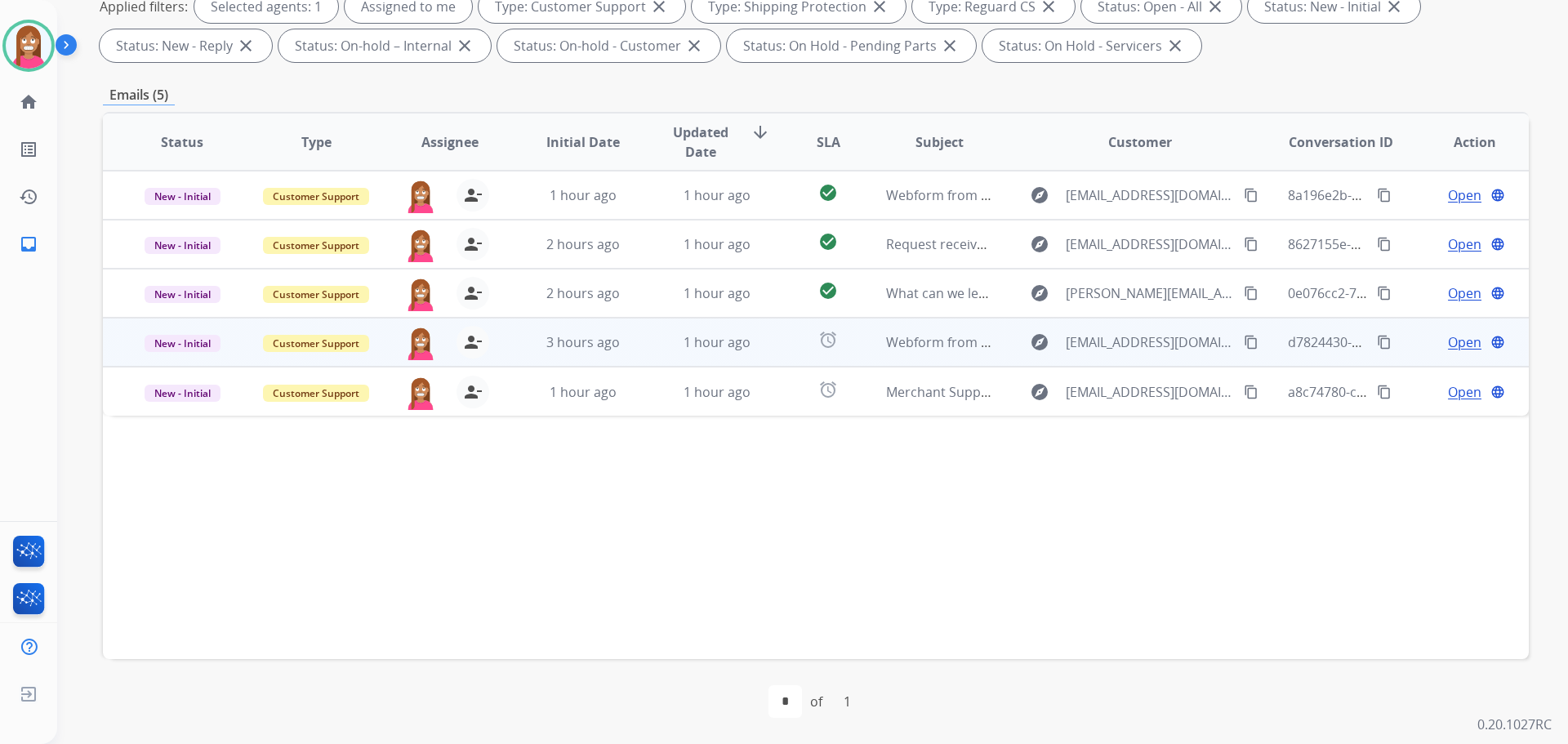
click at [629, 360] on td "3 hours ago" at bounding box center [571, 342] width 134 height 49
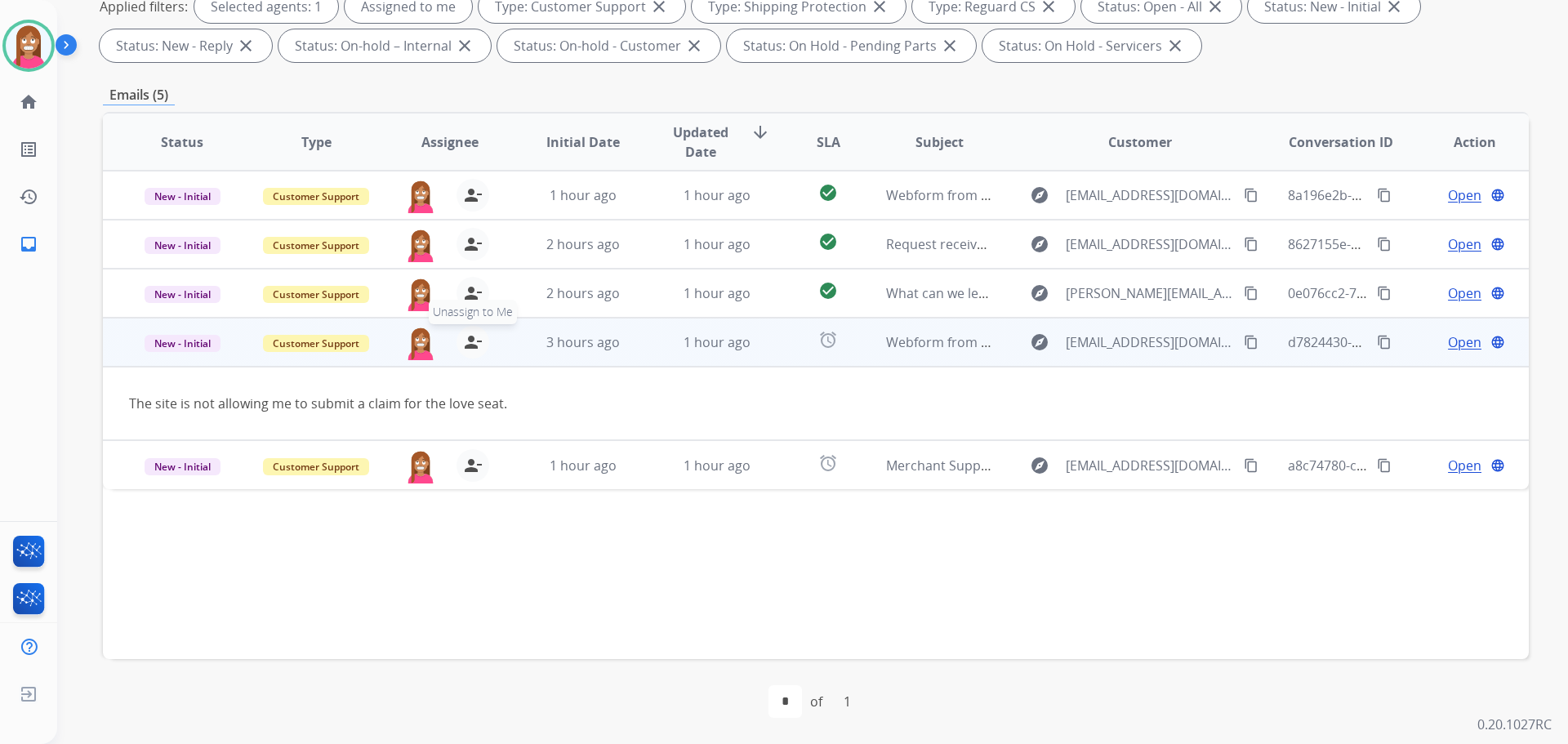
click at [463, 345] on mat-icon "person_remove" at bounding box center [473, 342] width 19 height 19
click at [463, 345] on mat-icon "person_add" at bounding box center [473, 342] width 19 height 19
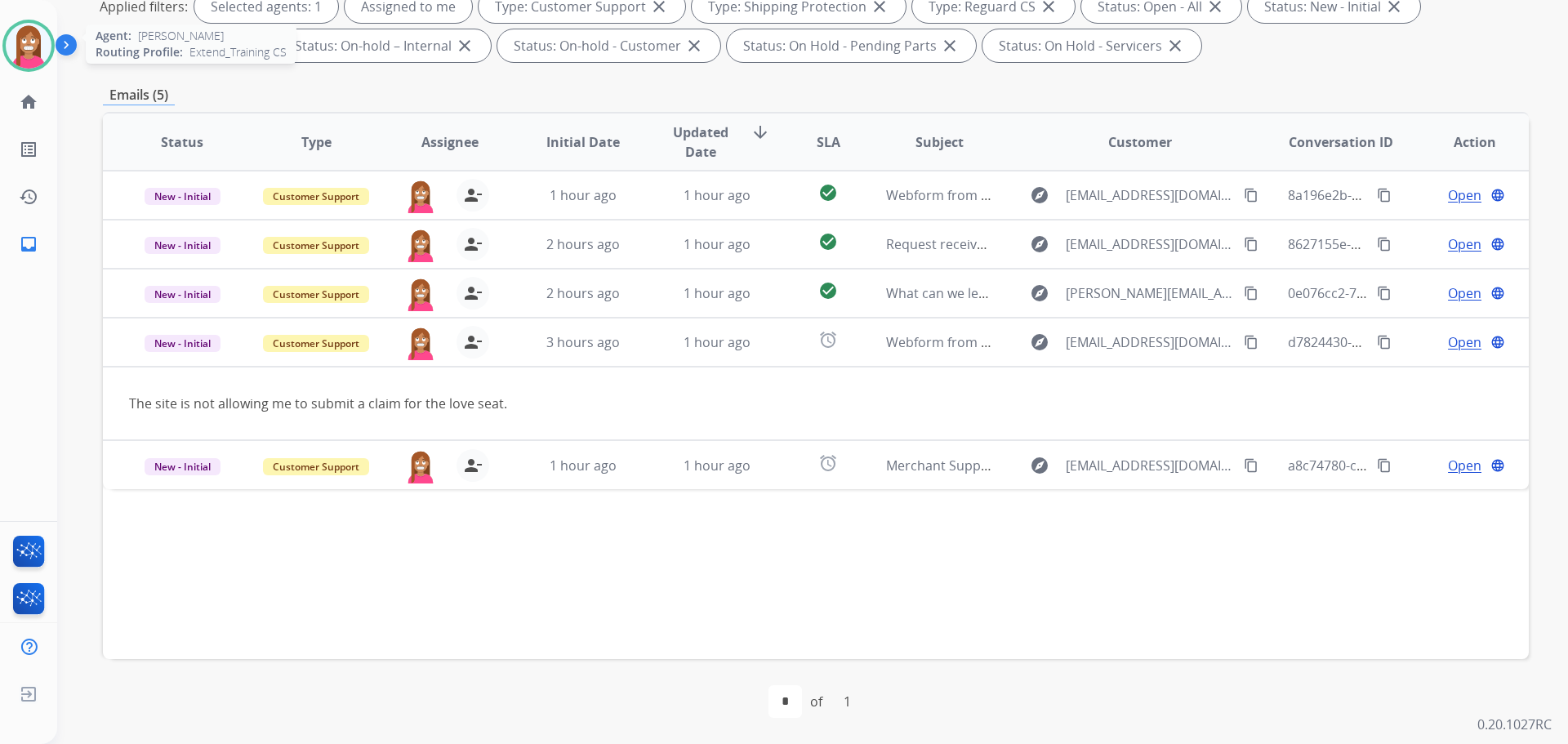
click at [15, 36] on img at bounding box center [28, 46] width 46 height 46
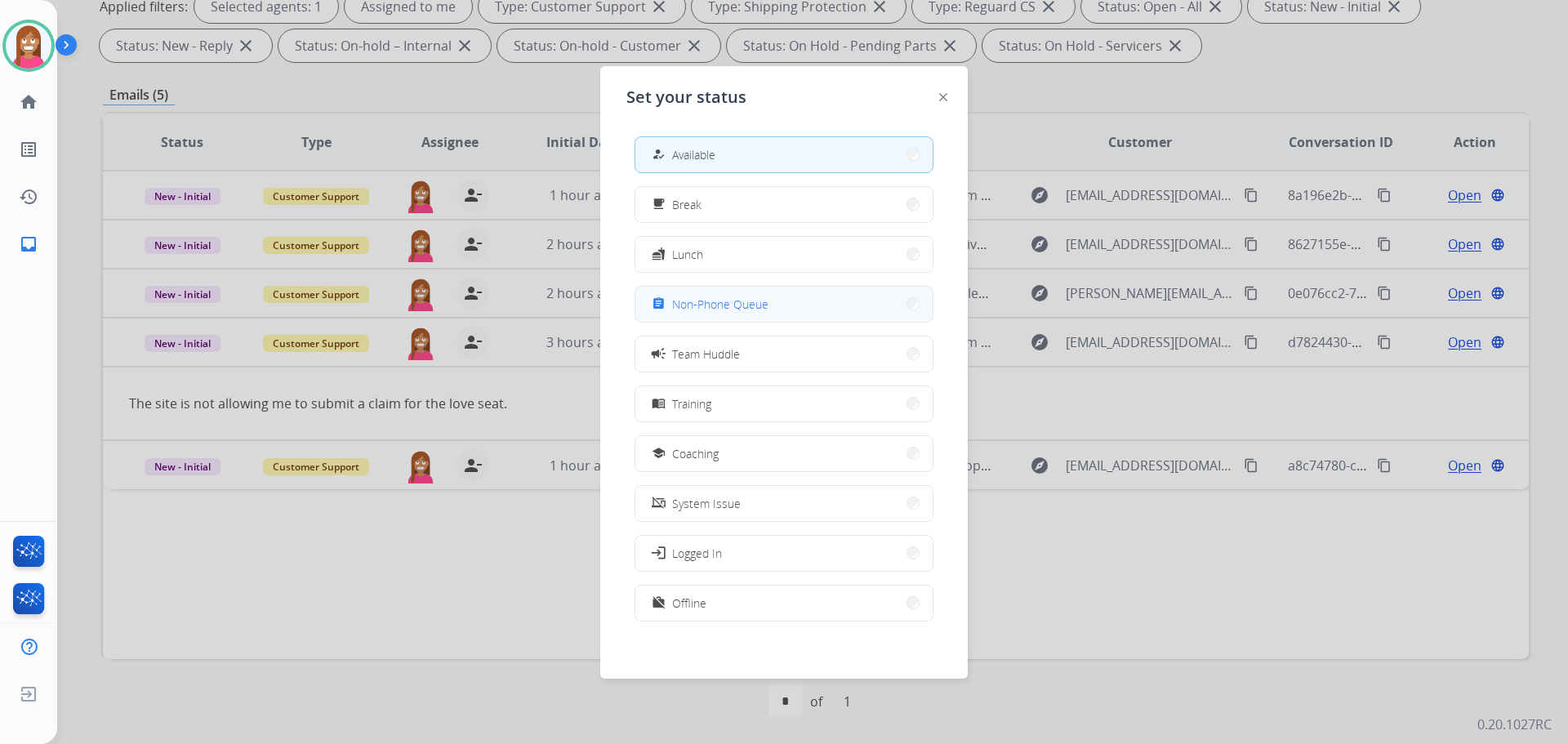
click at [720, 305] on span "Non-Phone Queue" at bounding box center [720, 304] width 96 height 18
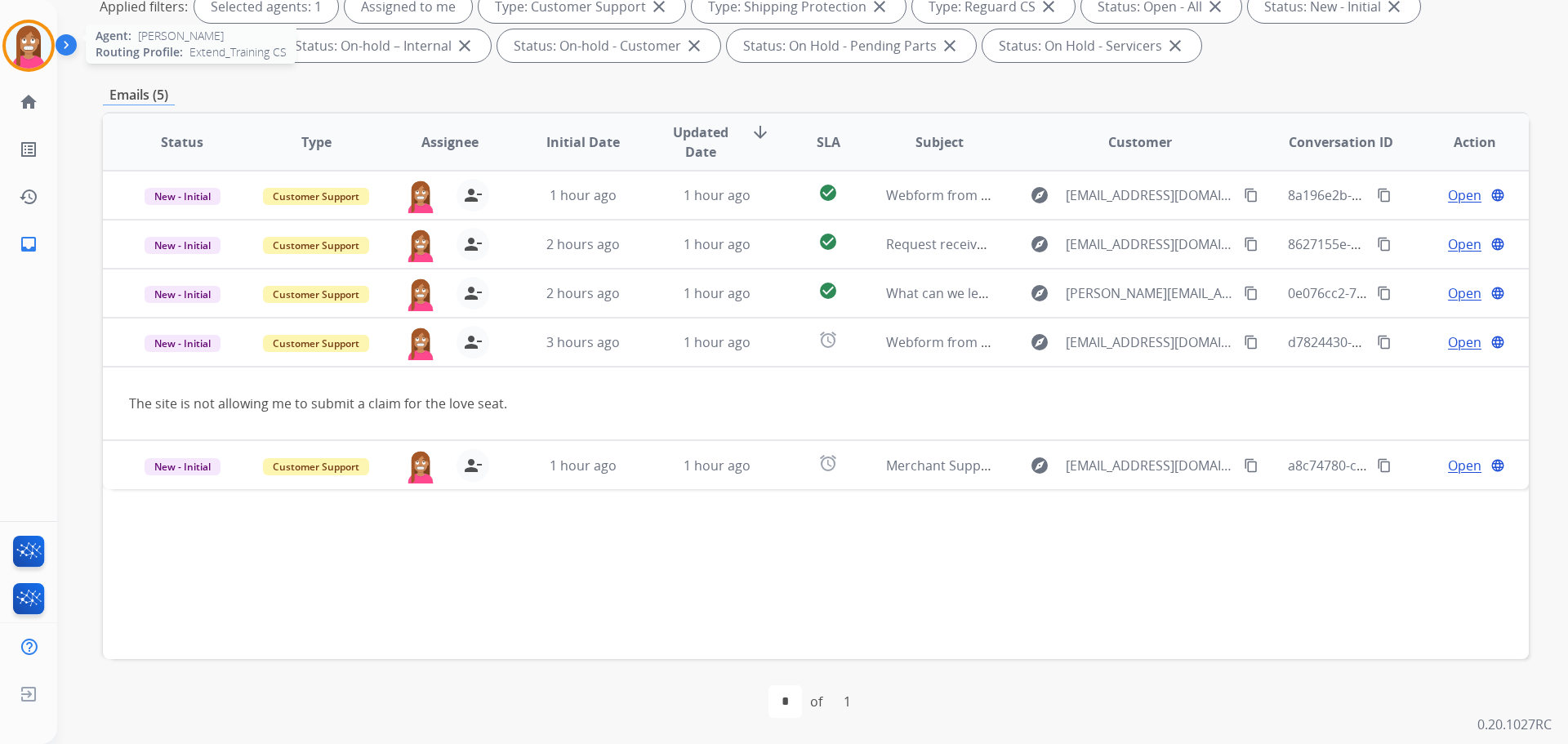
click at [13, 53] on img at bounding box center [28, 46] width 46 height 46
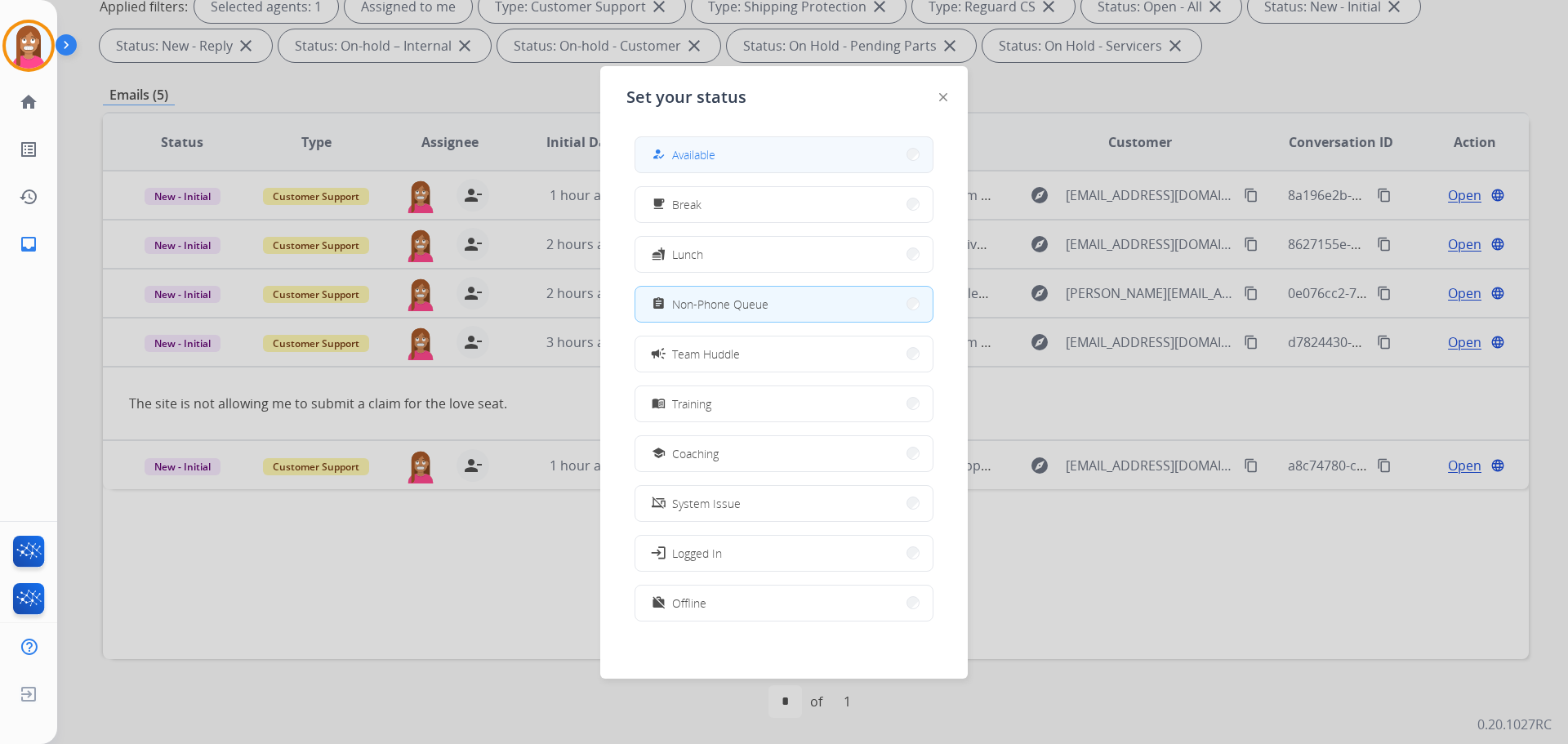
click at [723, 155] on button "how_to_reg Available" at bounding box center [784, 155] width 298 height 35
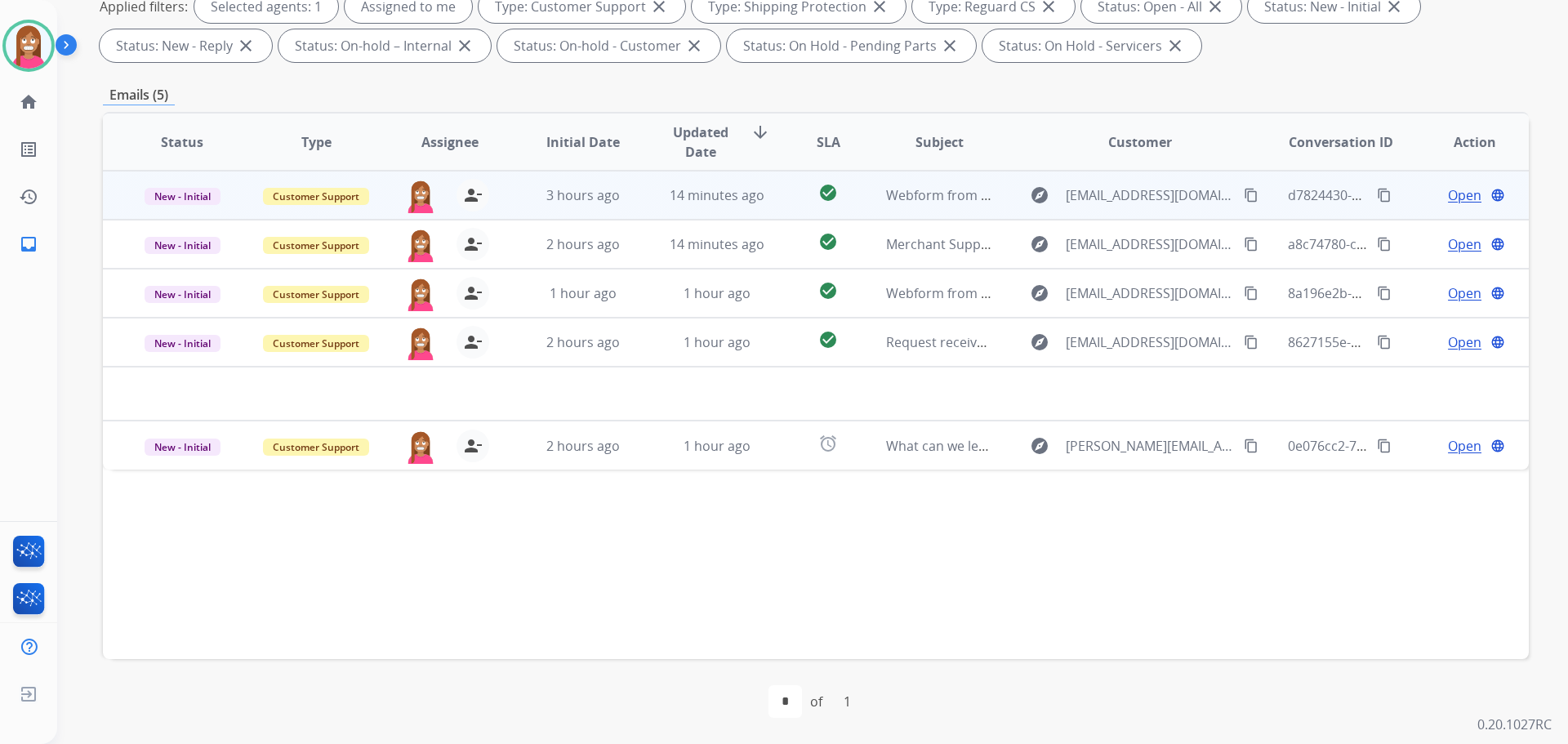
click at [638, 218] on td "14 minutes ago" at bounding box center [705, 195] width 134 height 49
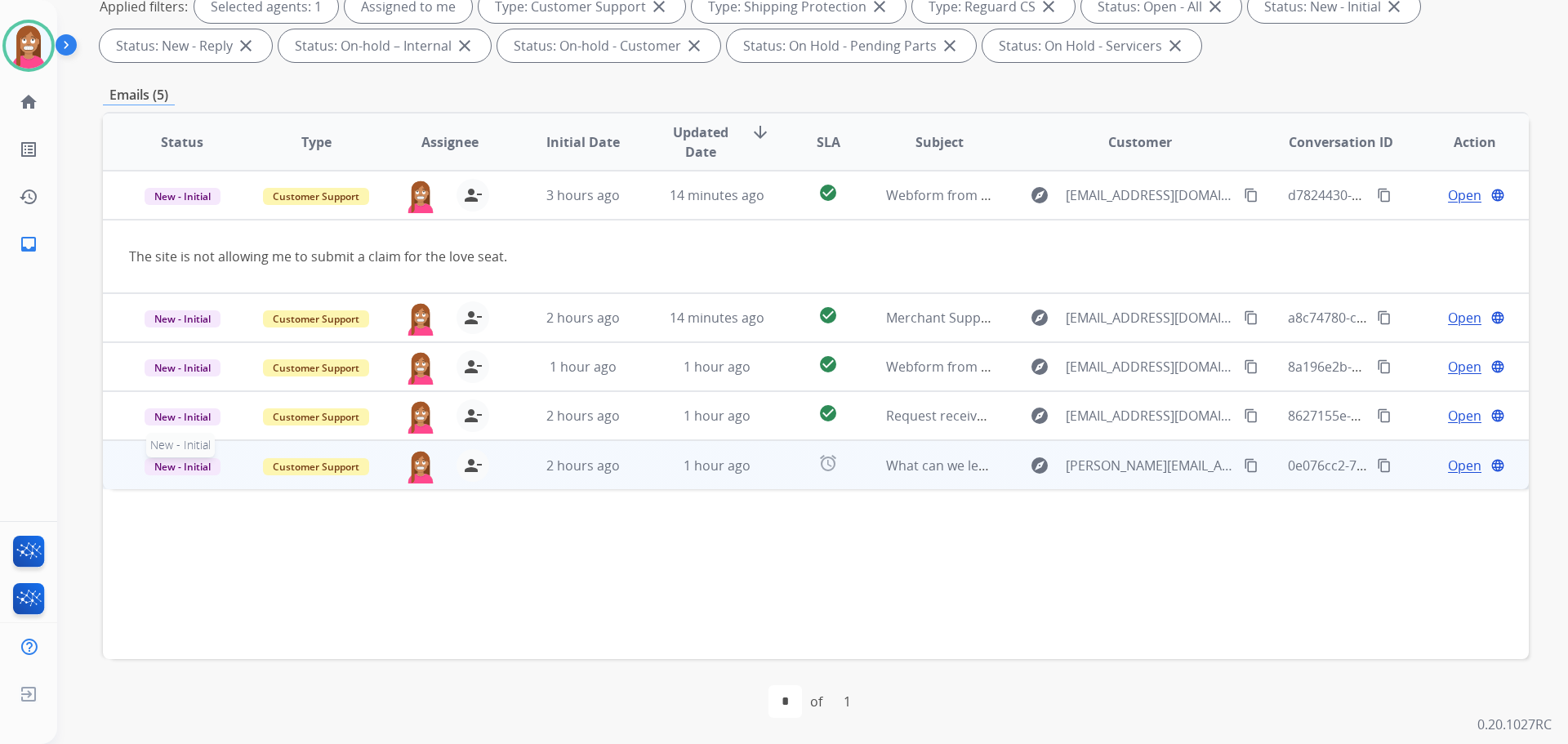
drag, startPoint x: 159, startPoint y: 471, endPoint x: 195, endPoint y: 470, distance: 36.0
click at [160, 471] on span "New - Initial" at bounding box center [183, 467] width 76 height 18
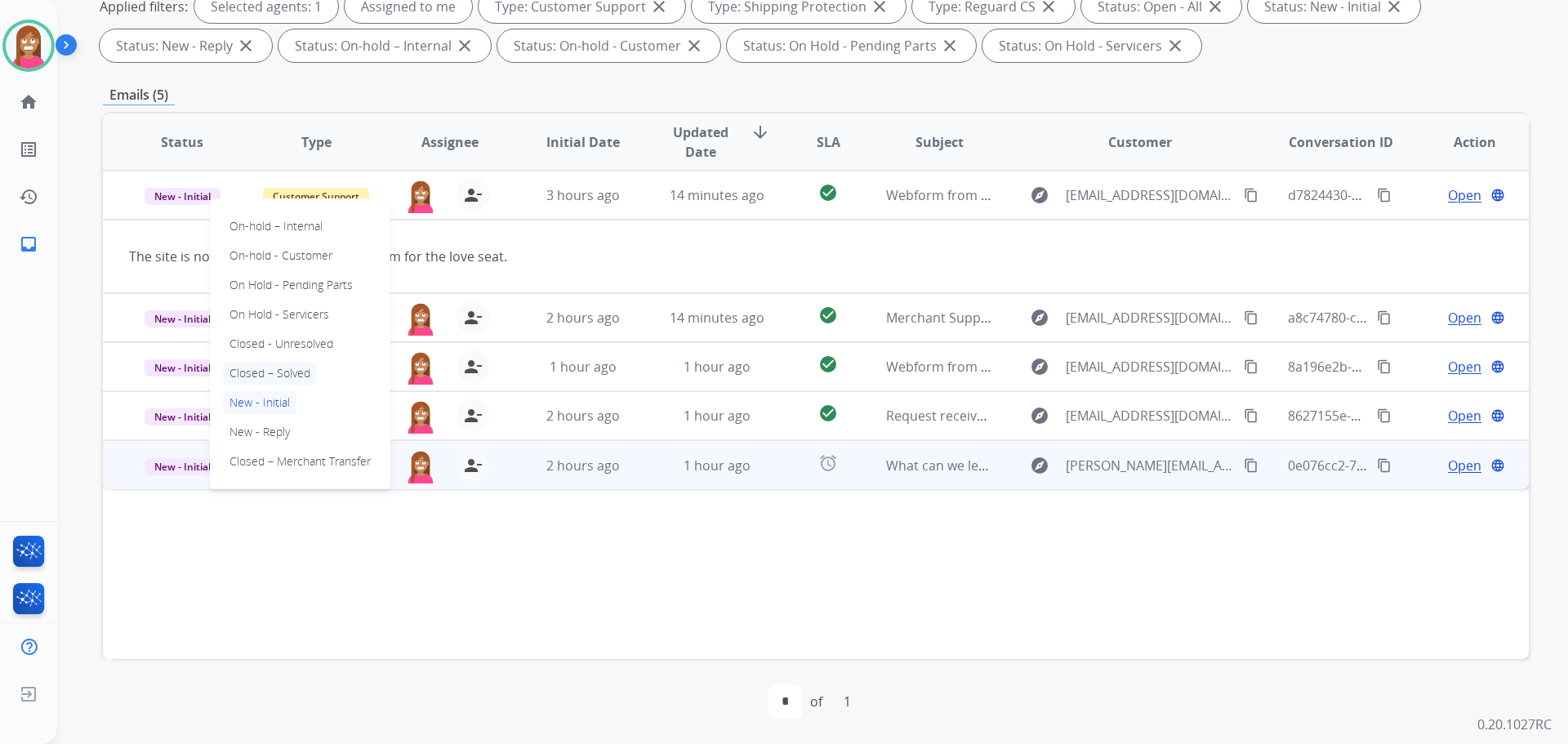
click at [258, 373] on p "Closed – Solved" at bounding box center [269, 373] width 94 height 23
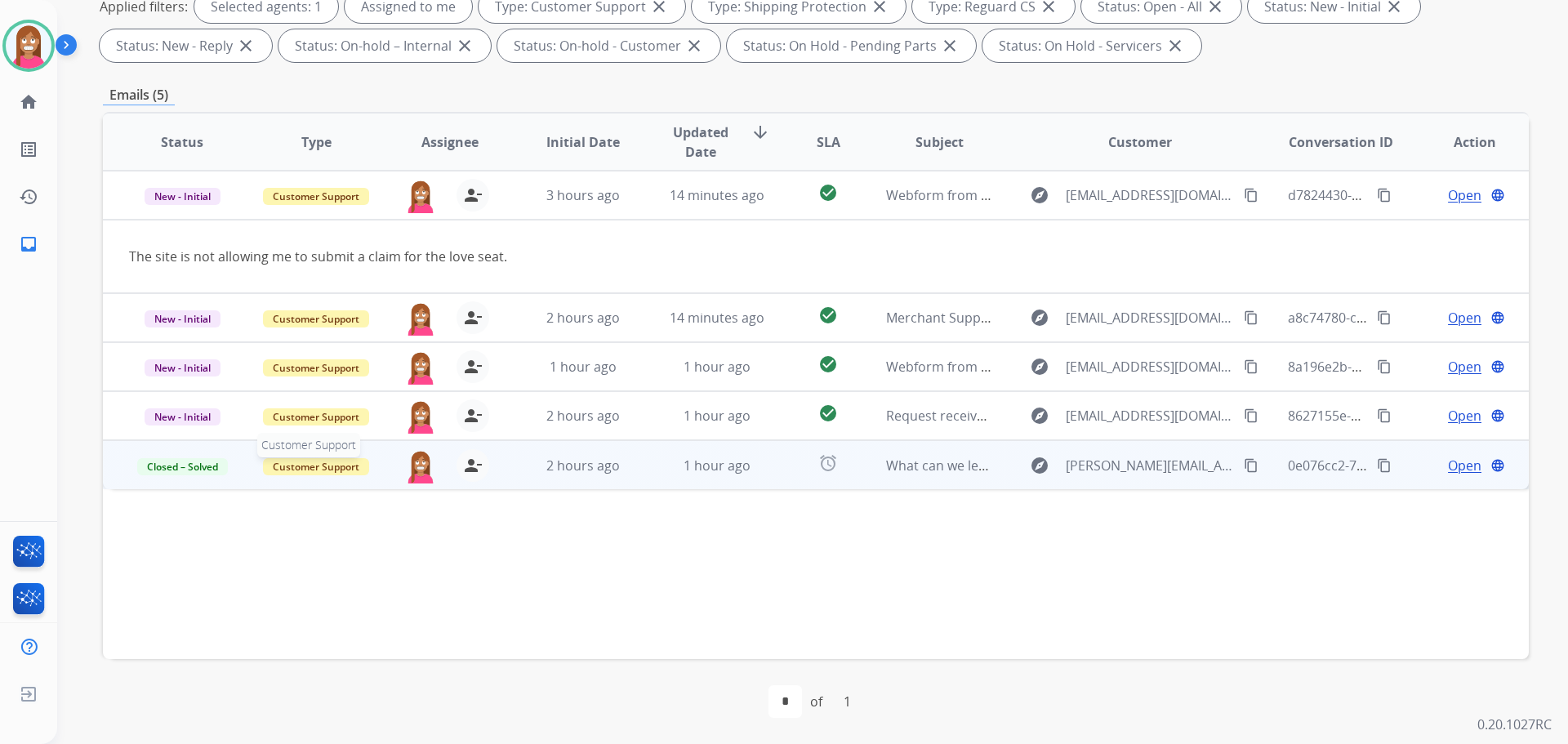
click at [325, 464] on span "Customer Support" at bounding box center [315, 467] width 106 height 18
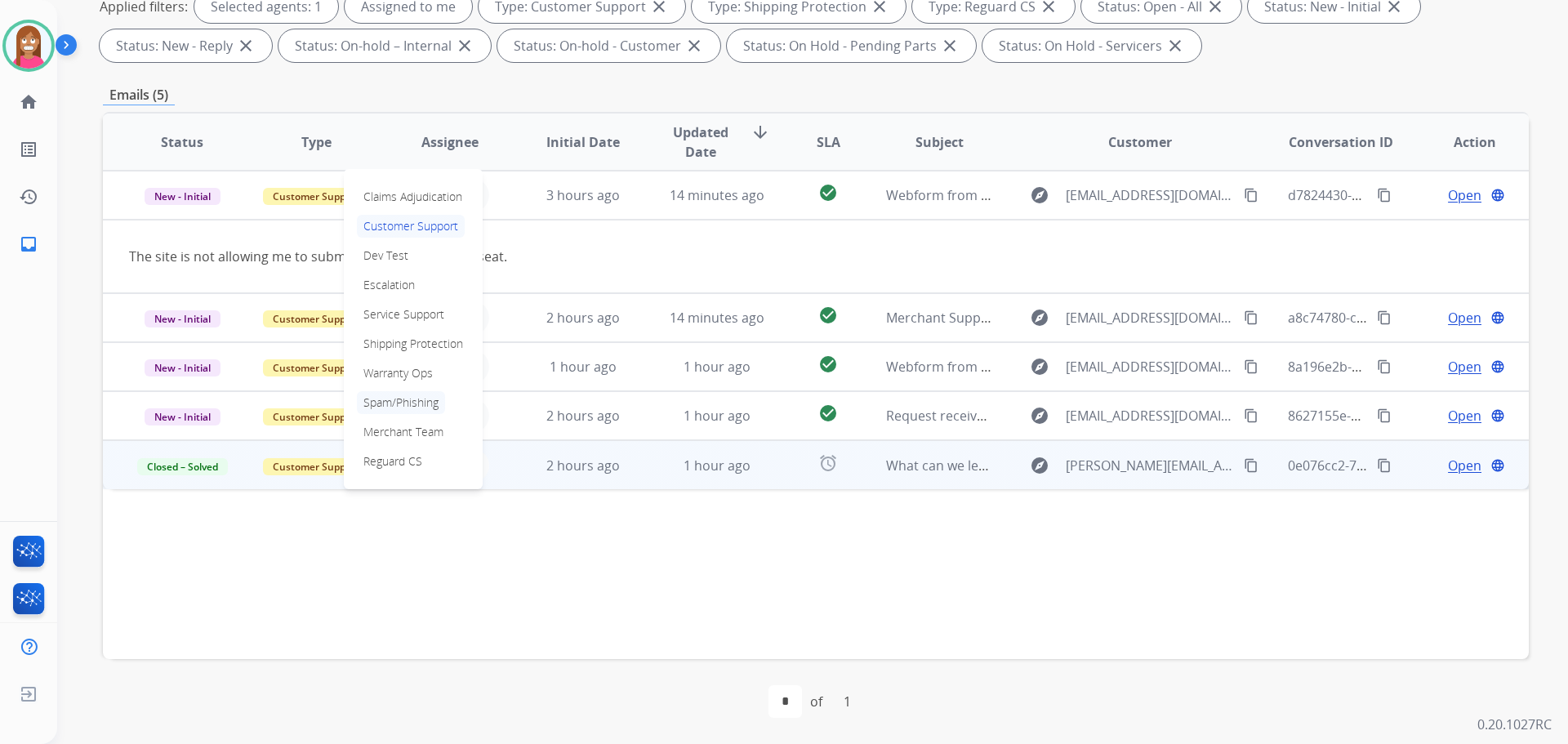
click at [385, 403] on p "Spam/Phishing" at bounding box center [401, 403] width 89 height 23
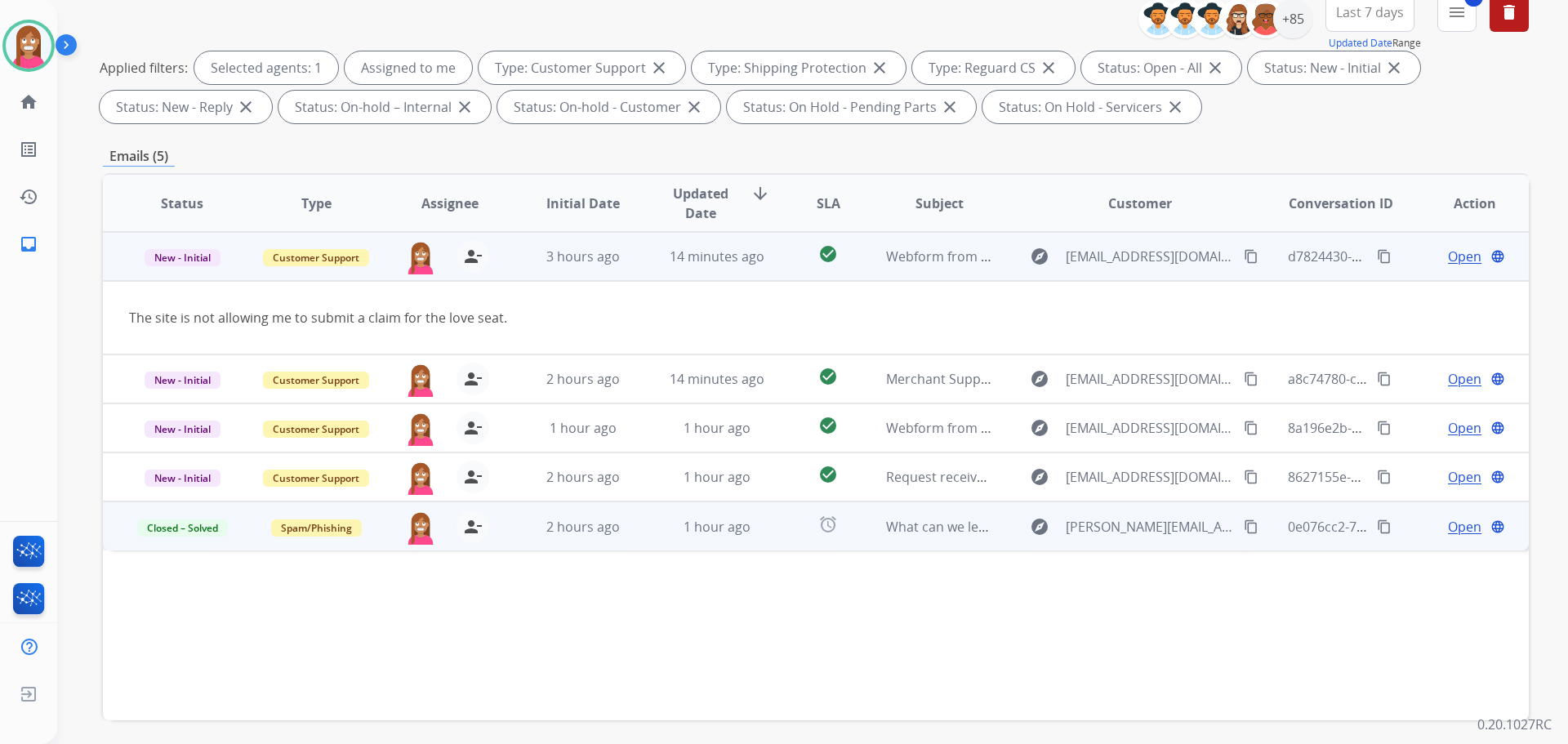
scroll to position [100, 0]
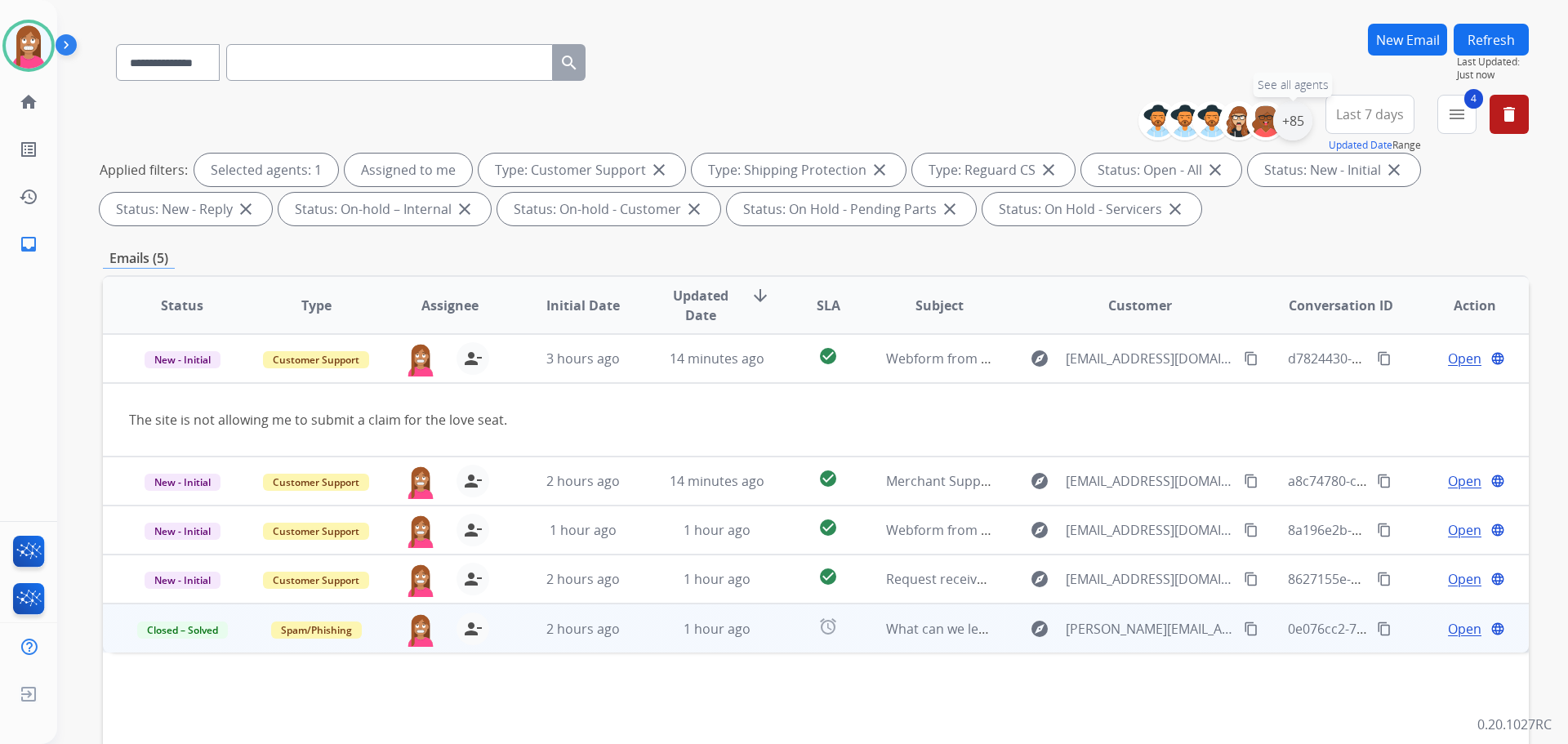
click at [1292, 128] on div "+85" at bounding box center [1293, 121] width 39 height 39
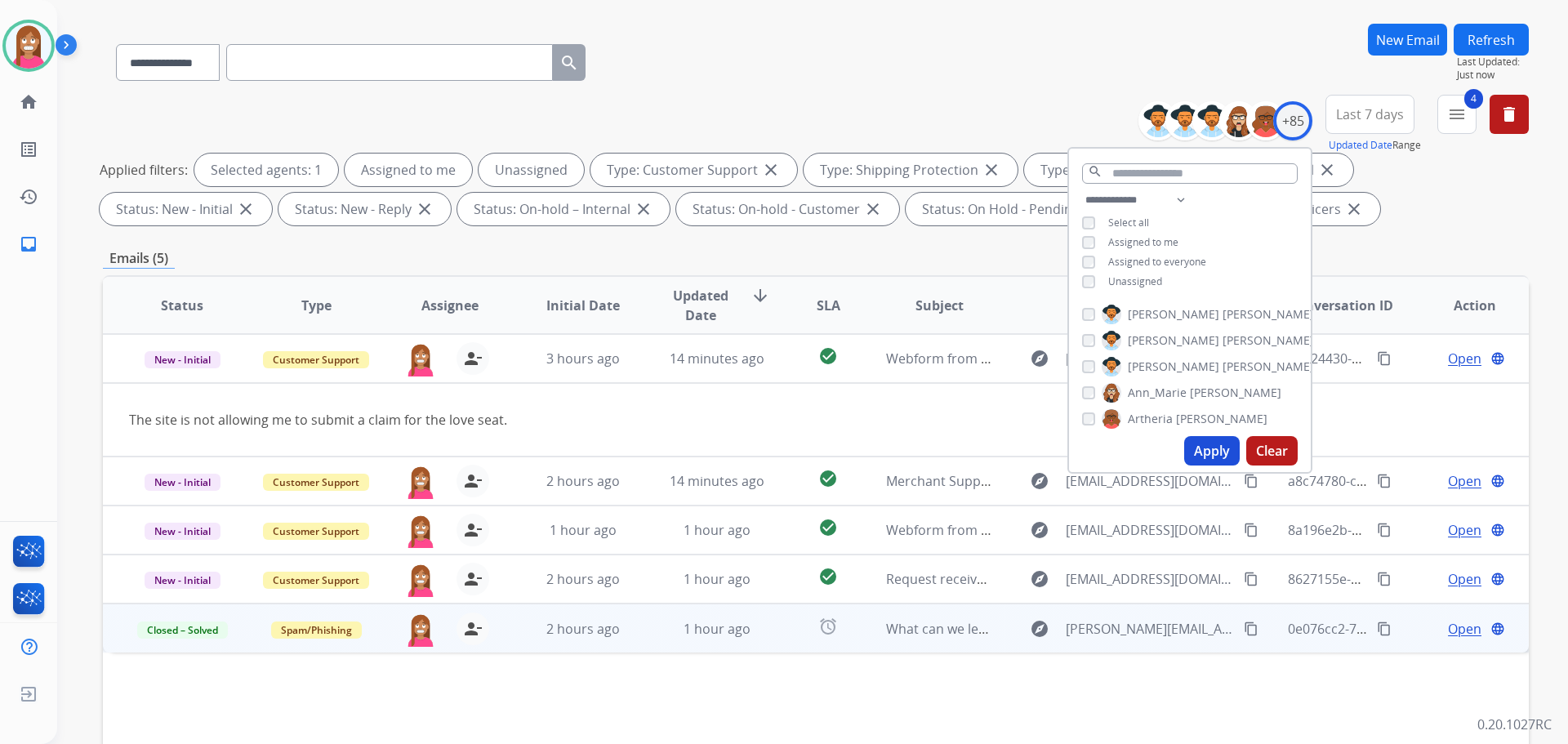
click at [1189, 455] on button "Apply" at bounding box center [1212, 450] width 55 height 29
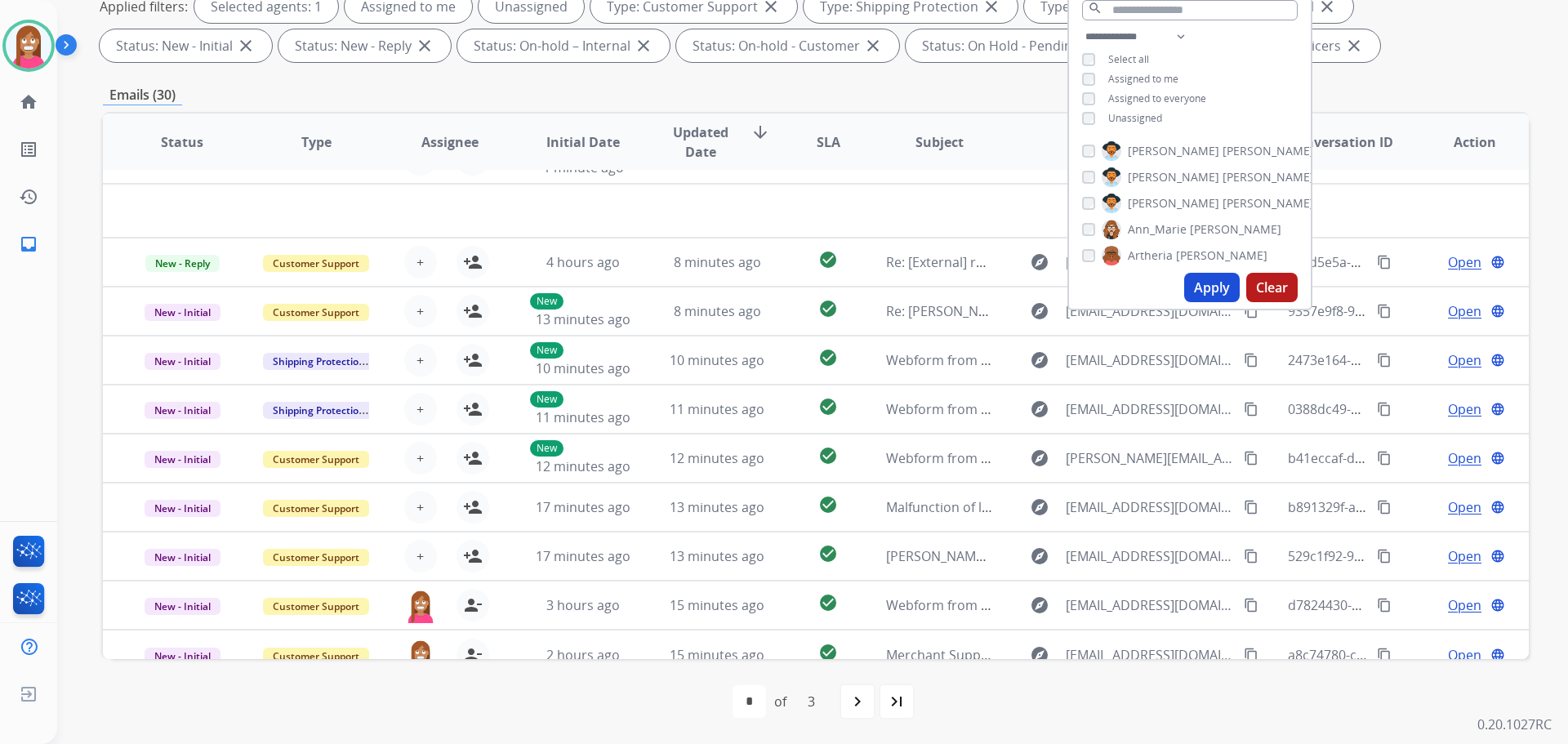
scroll to position [55, 0]
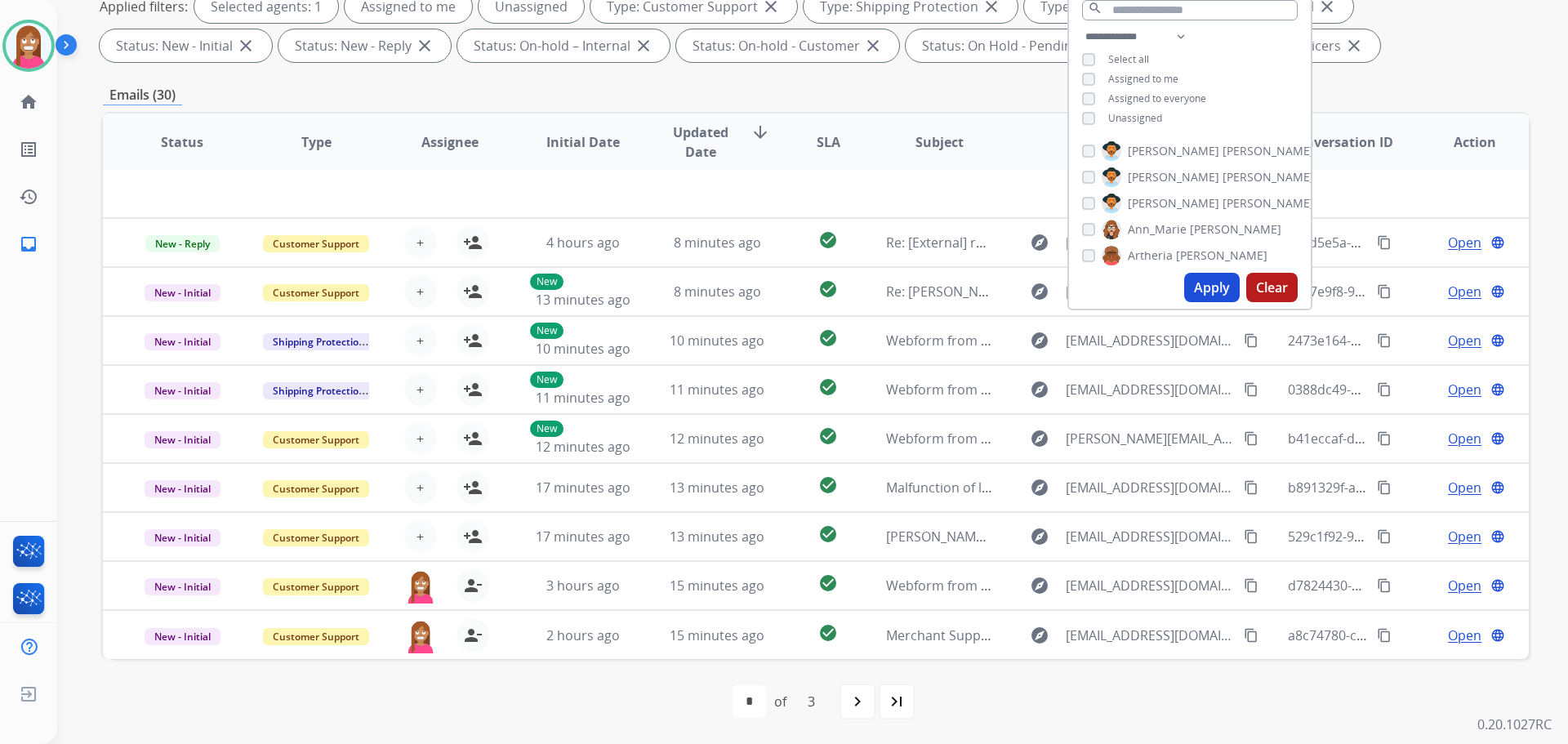
click at [620, 725] on div "first_page navigate_before * * * of 3 navigate_next last_page" at bounding box center [816, 701] width 1426 height 85
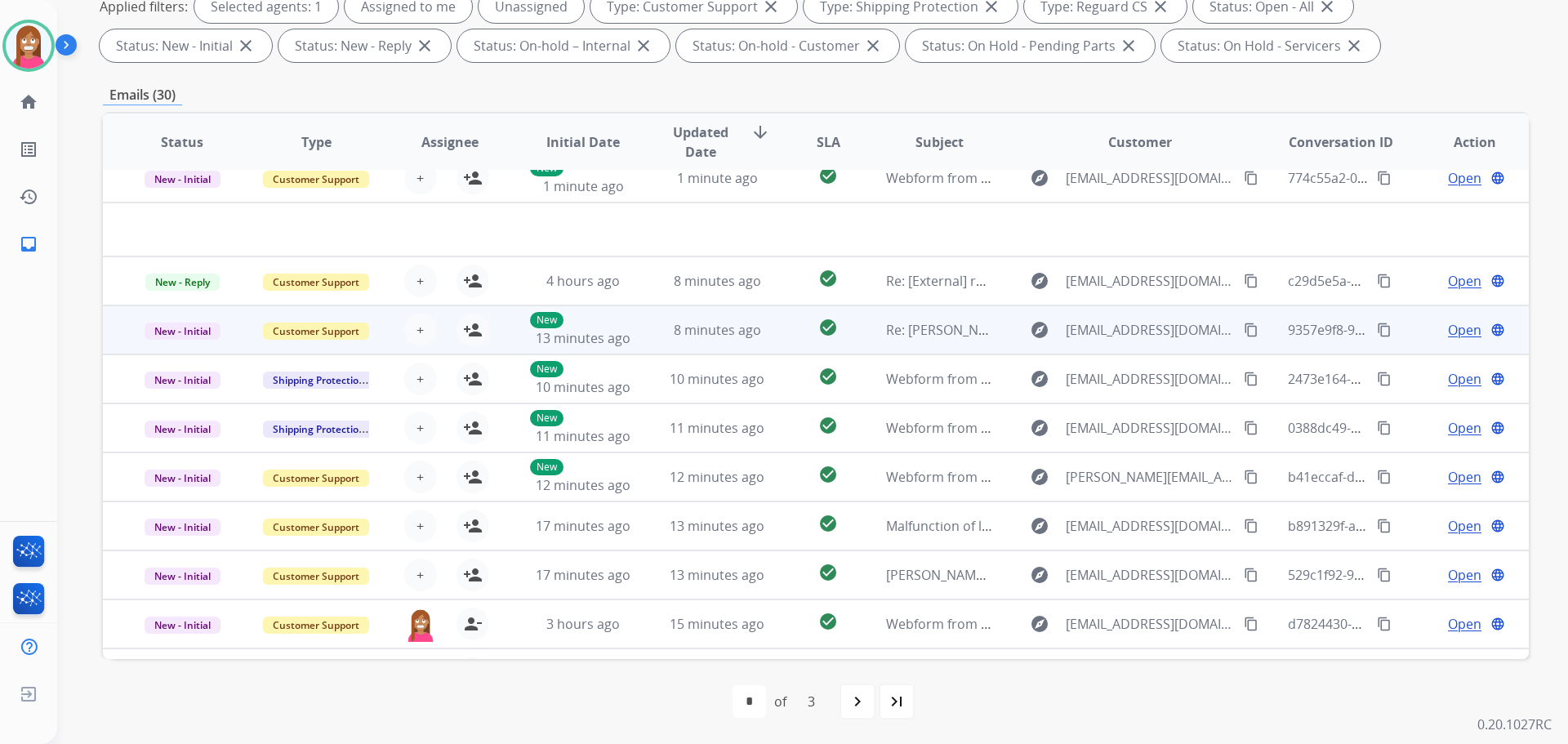
scroll to position [0, 0]
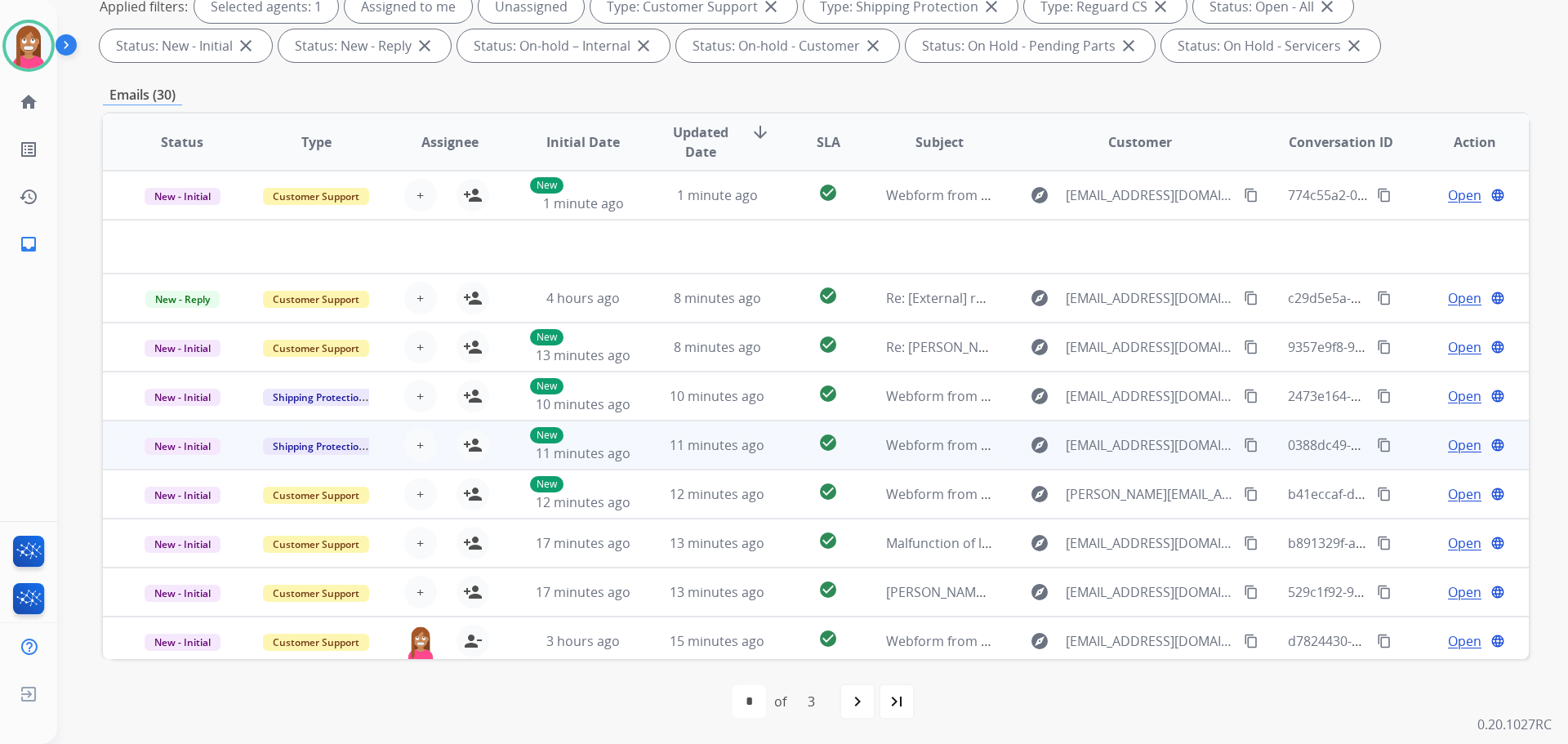
click at [1244, 442] on mat-icon "content_copy" at bounding box center [1251, 444] width 15 height 15
click at [639, 454] on td "11 minutes ago" at bounding box center [705, 444] width 134 height 49
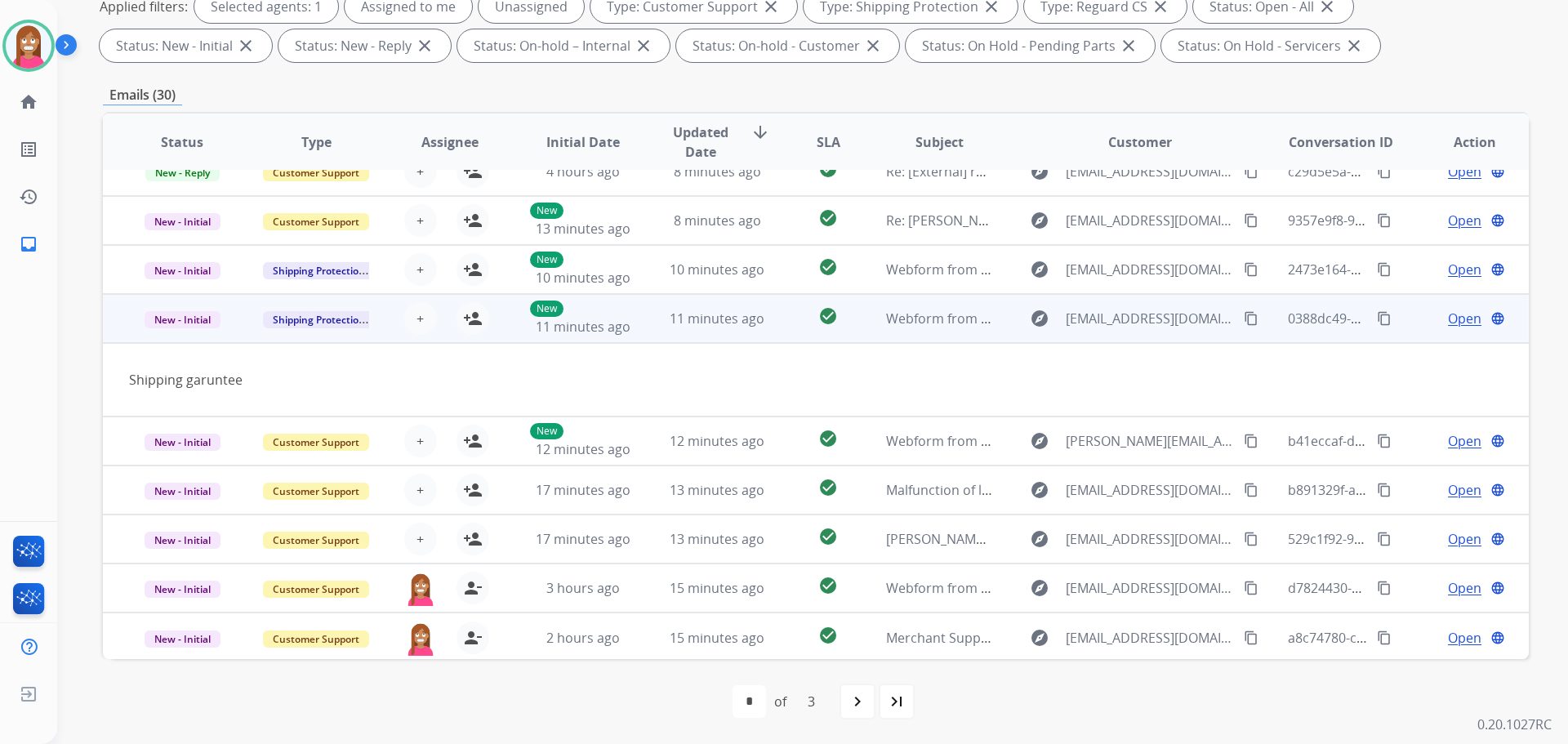
scroll to position [75, 0]
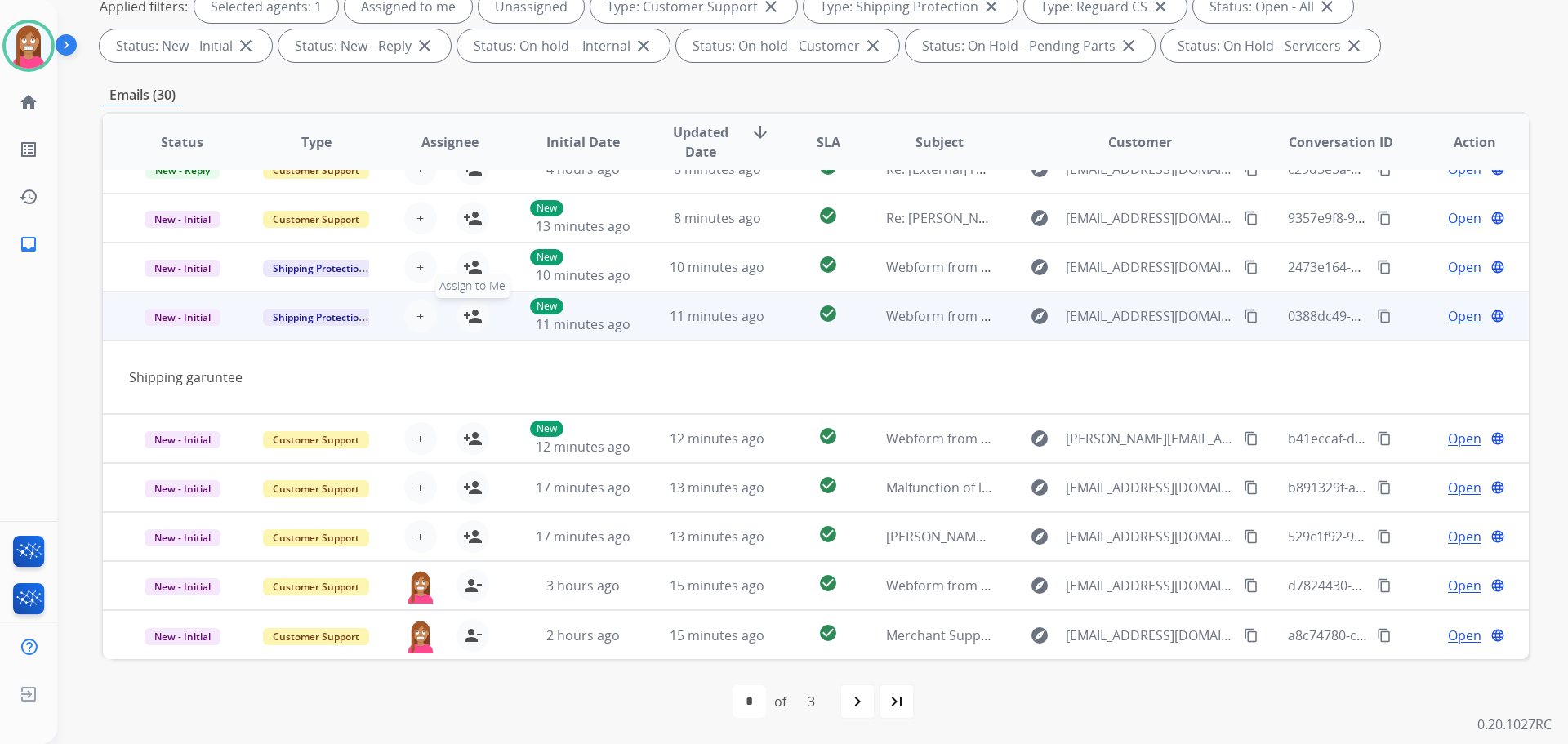
click at [474, 316] on mat-icon "person_add" at bounding box center [473, 316] width 19 height 19
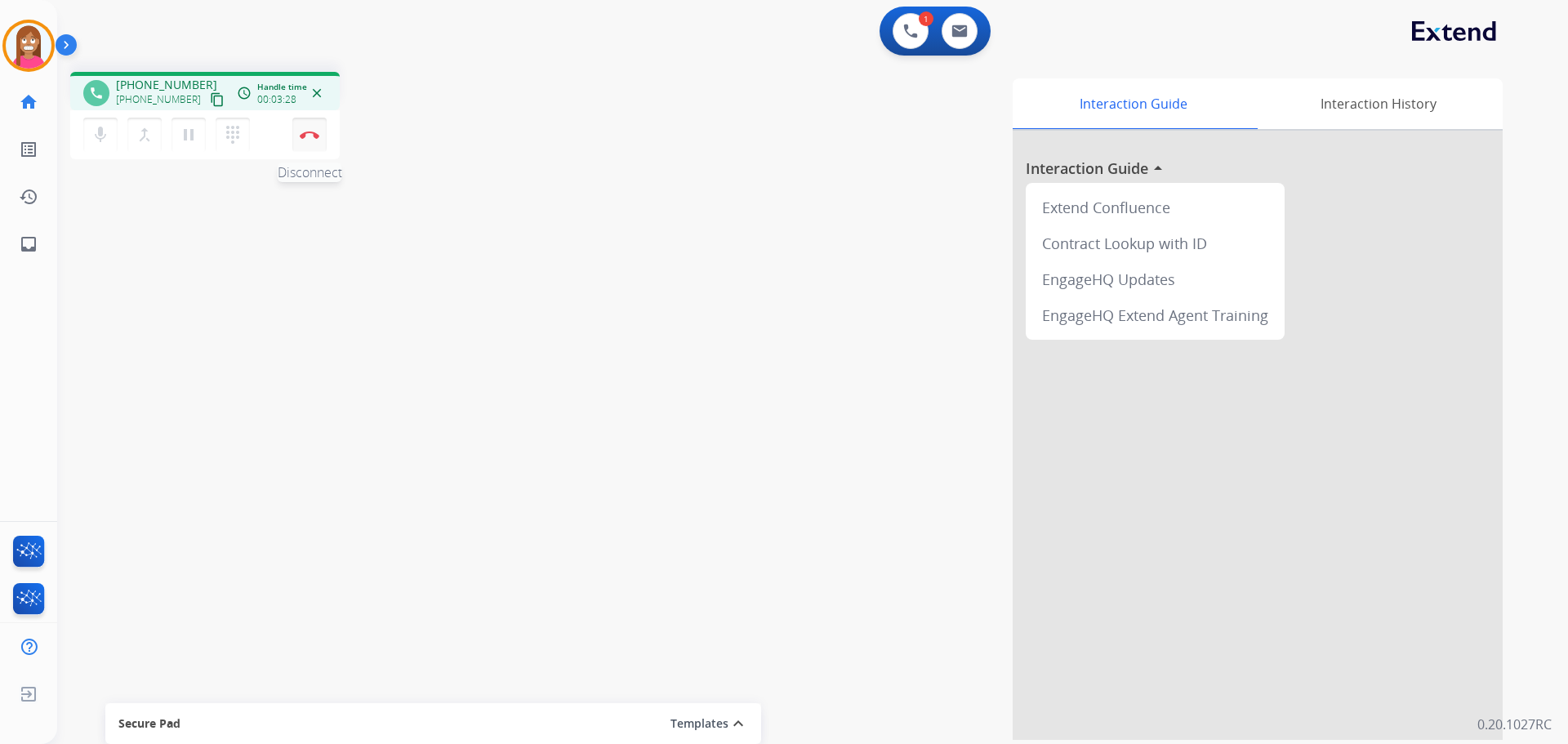
click at [308, 138] on button "Disconnect" at bounding box center [309, 134] width 34 height 34
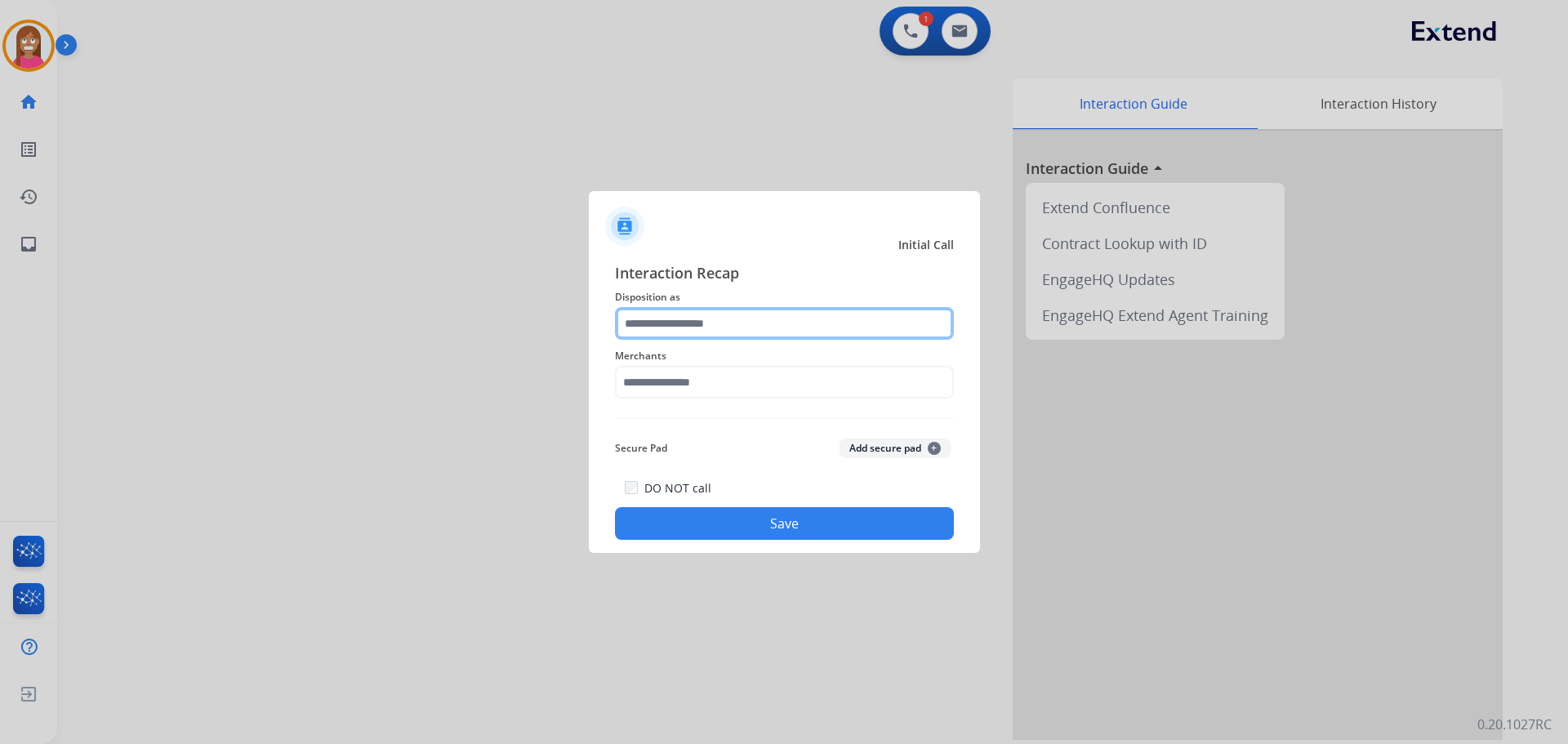
drag, startPoint x: 634, startPoint y: 336, endPoint x: 645, endPoint y: 308, distance: 30.1
click at [635, 334] on input "text" at bounding box center [784, 324] width 339 height 33
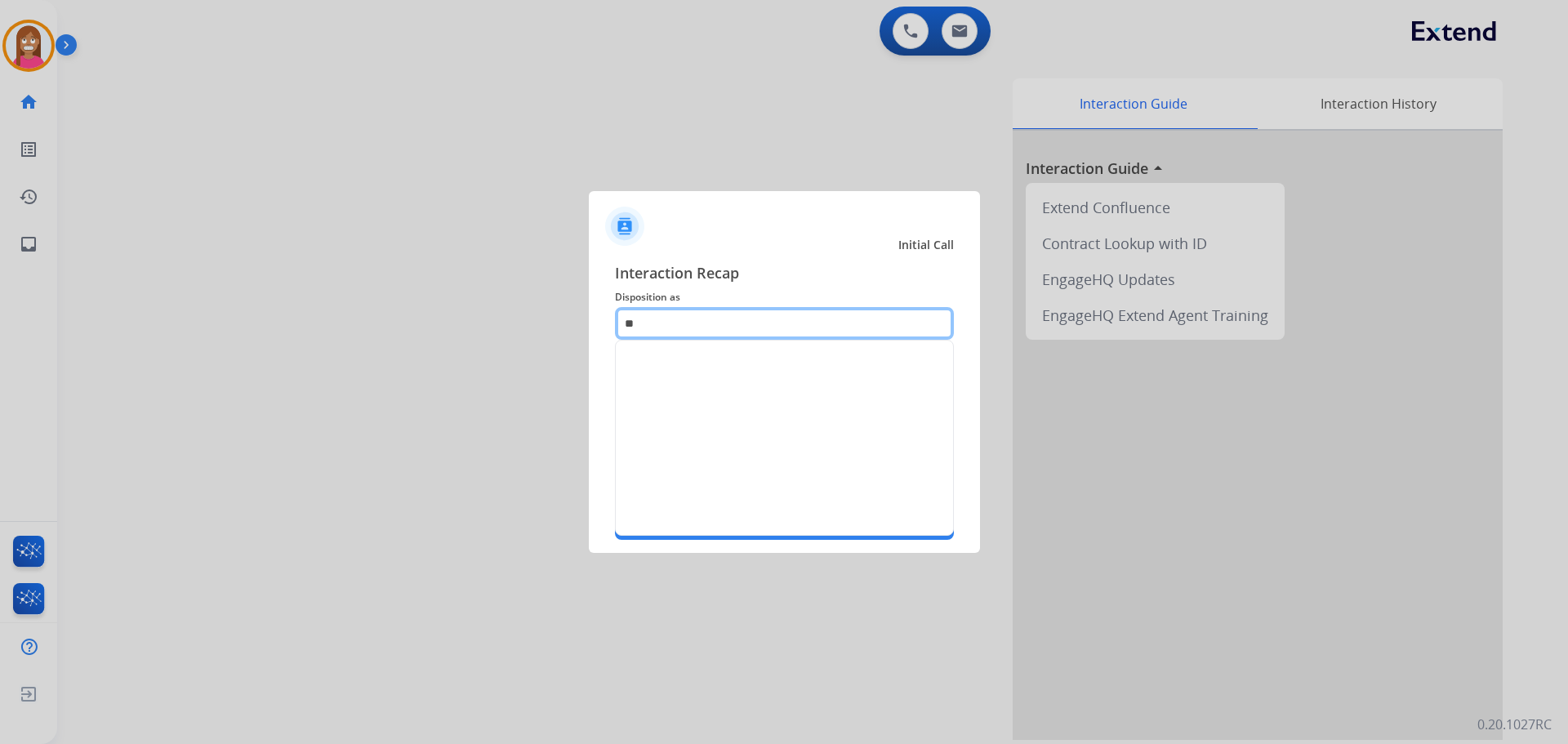
type input "*"
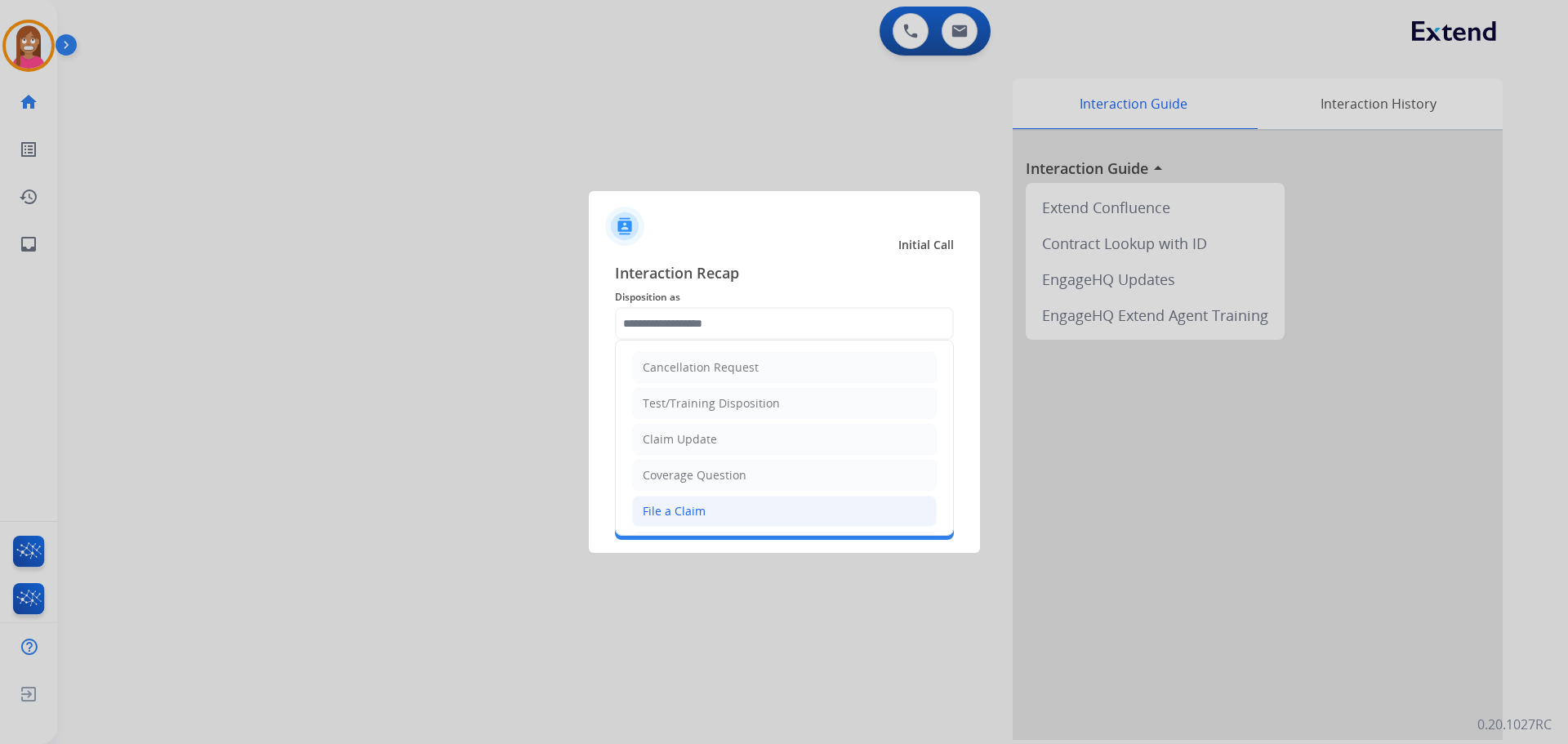
click at [680, 514] on div "File a Claim" at bounding box center [674, 511] width 63 height 17
type input "**********"
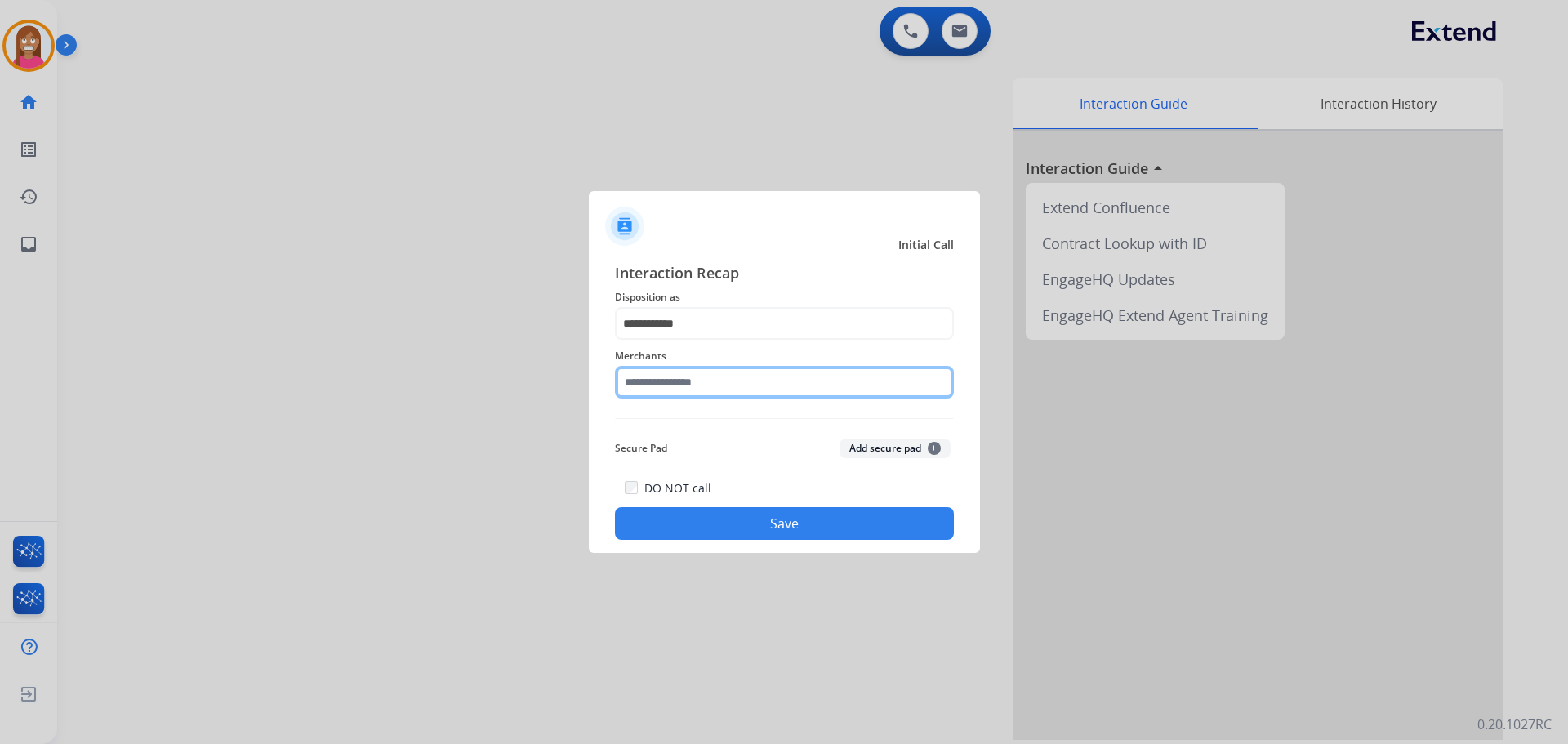
click at [666, 388] on input "text" at bounding box center [784, 382] width 339 height 33
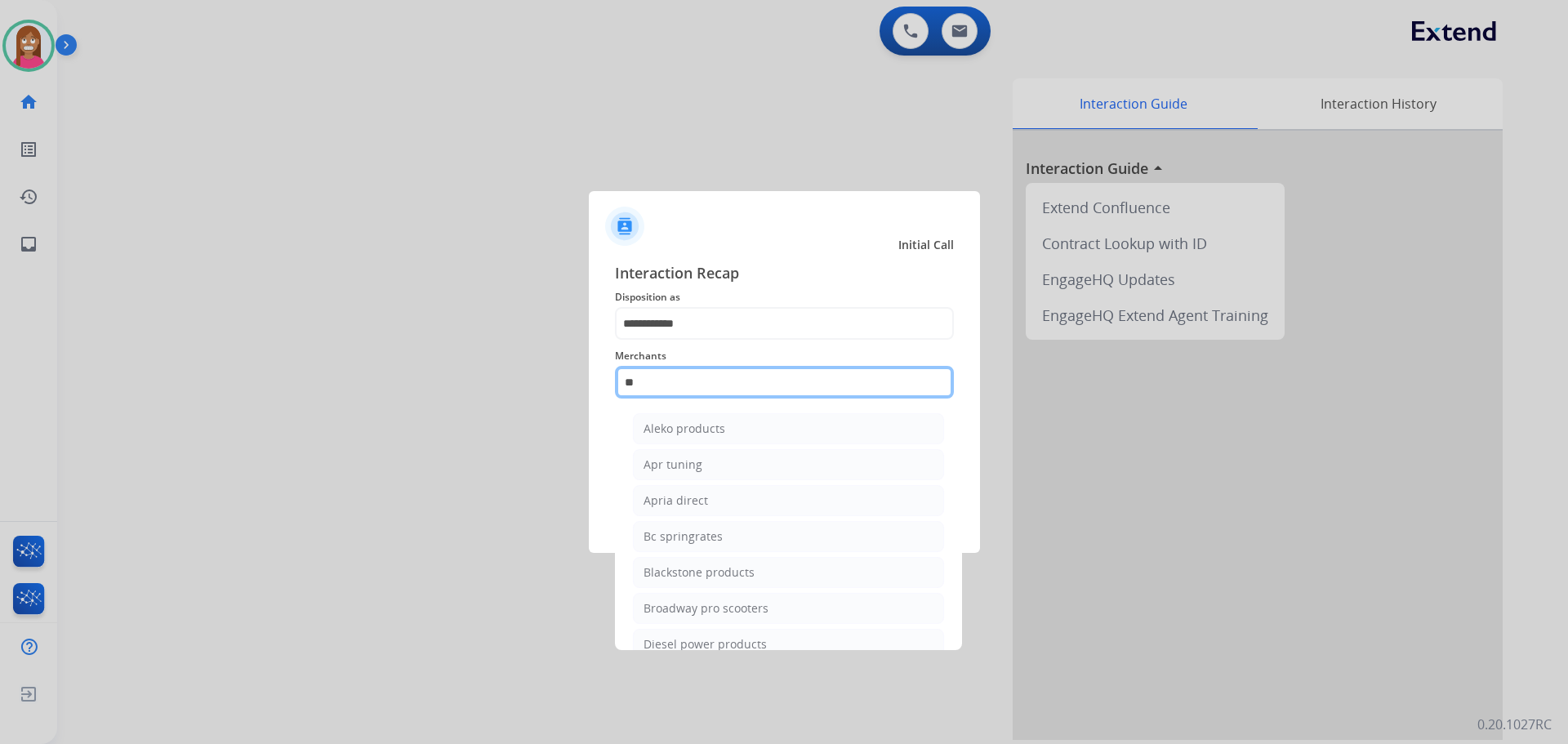
type input "*"
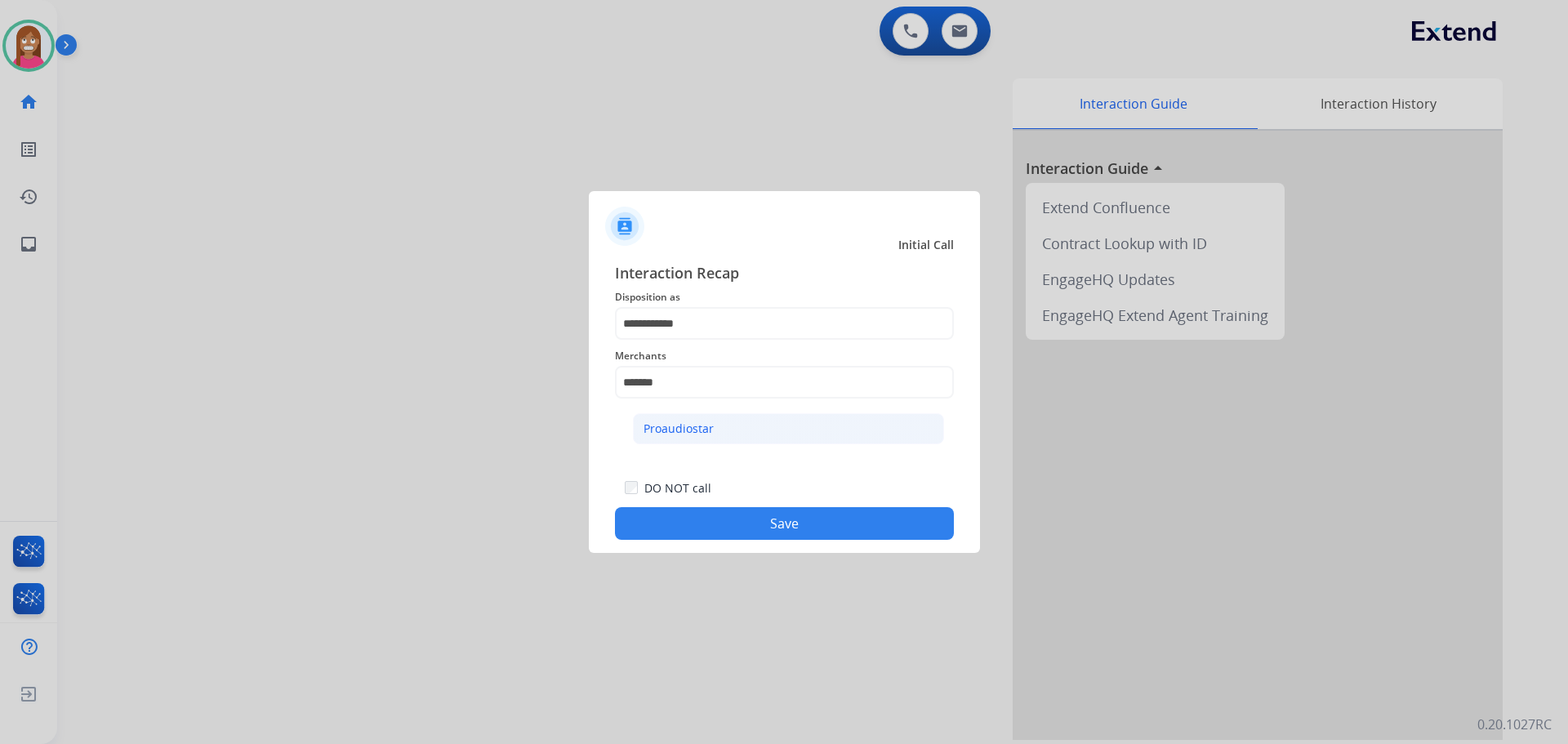
click at [663, 429] on div "Proaudiostar" at bounding box center [679, 428] width 70 height 17
type input "**********"
click at [698, 524] on button "Save" at bounding box center [784, 523] width 339 height 33
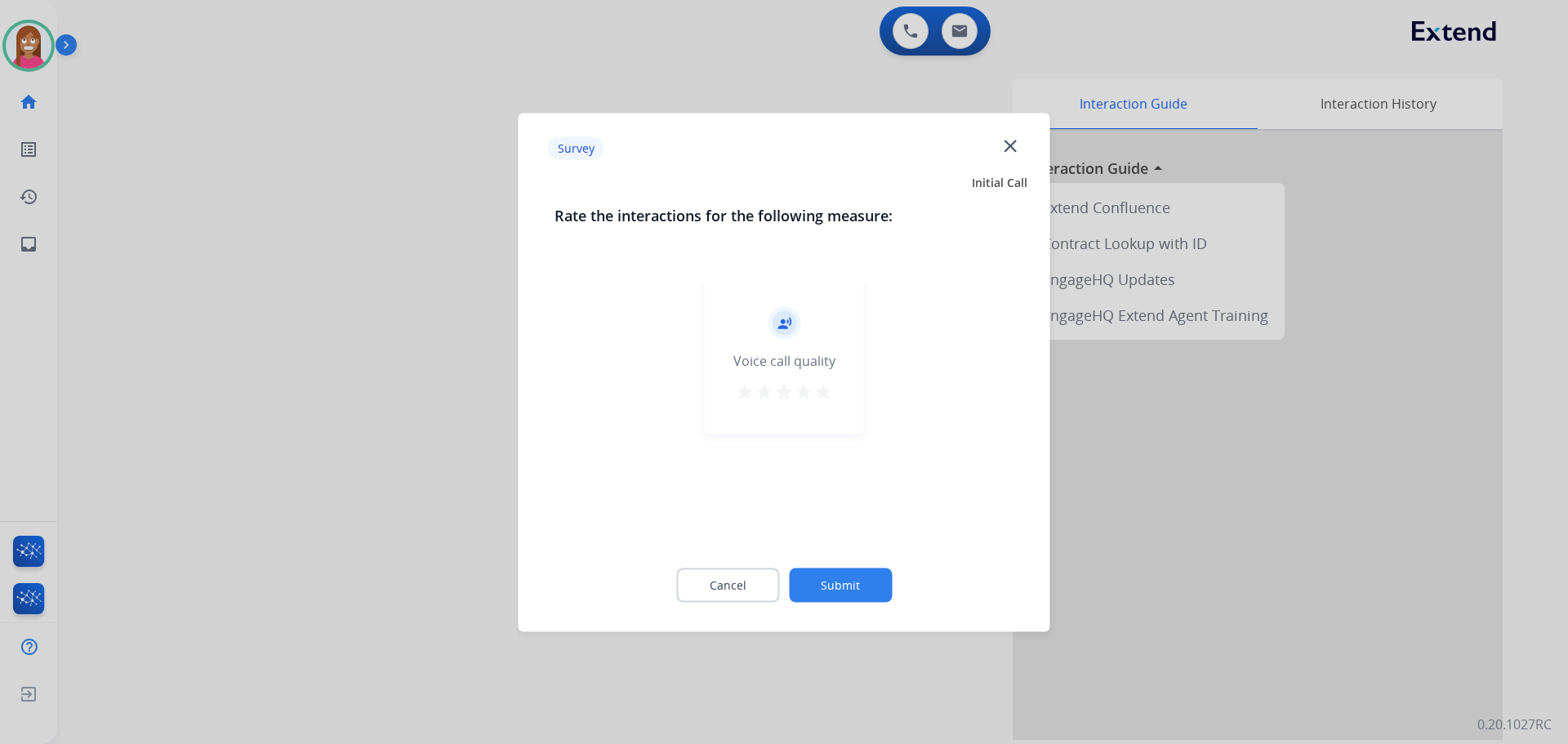
click at [1000, 140] on mat-icon "close" at bounding box center [1011, 146] width 21 height 21
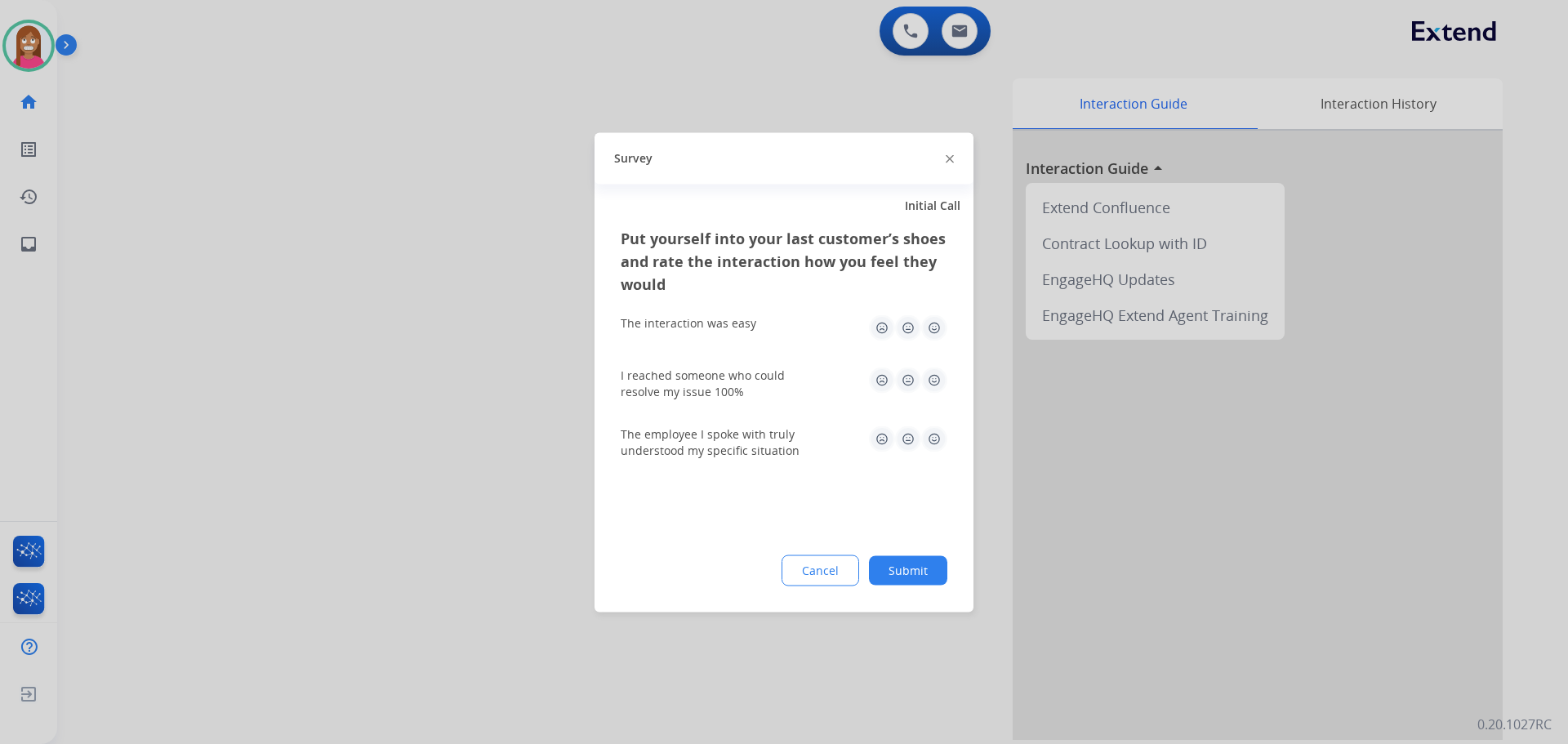
click at [946, 159] on img at bounding box center [949, 159] width 8 height 8
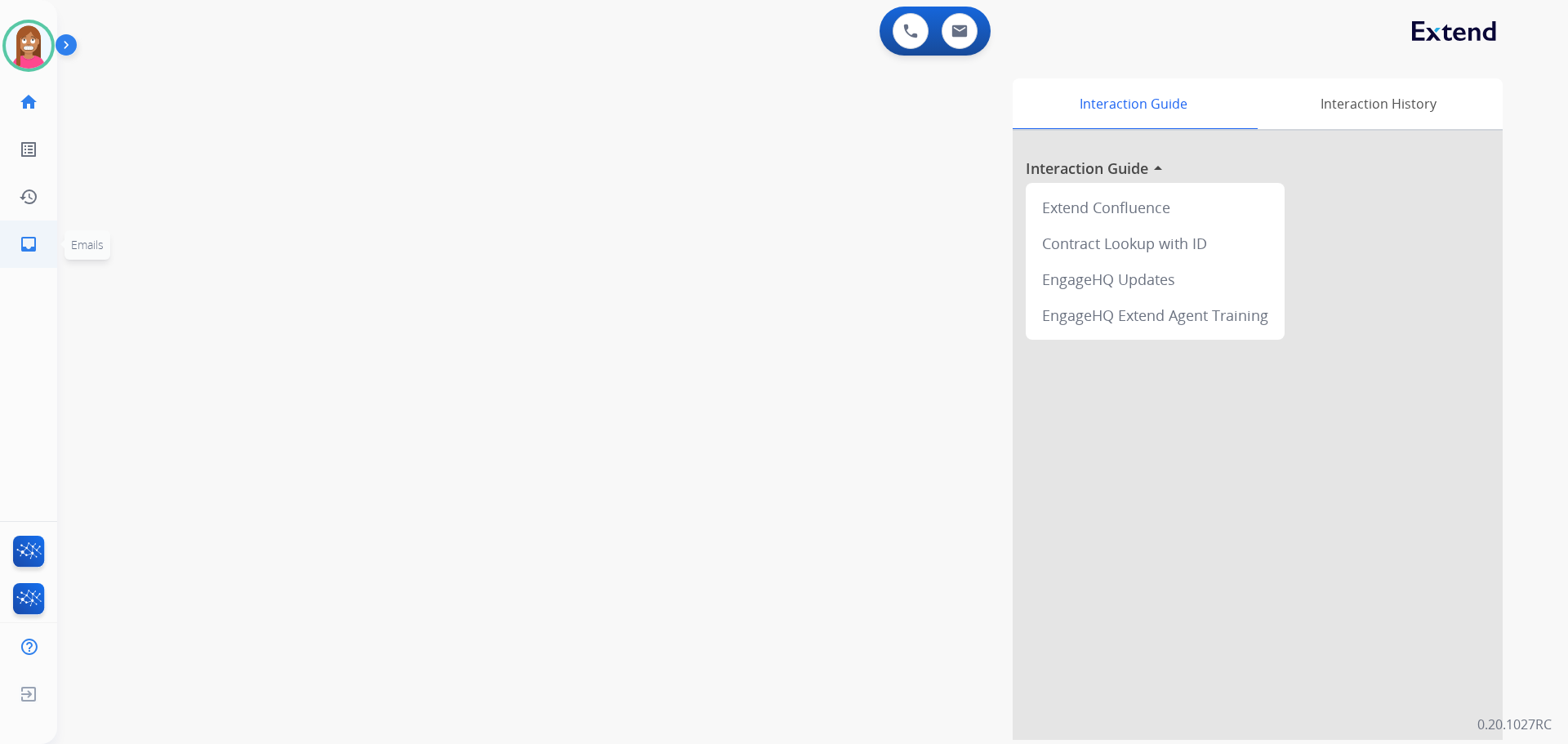
click at [14, 231] on link "inbox Emails" at bounding box center [28, 244] width 46 height 46
select select "**********"
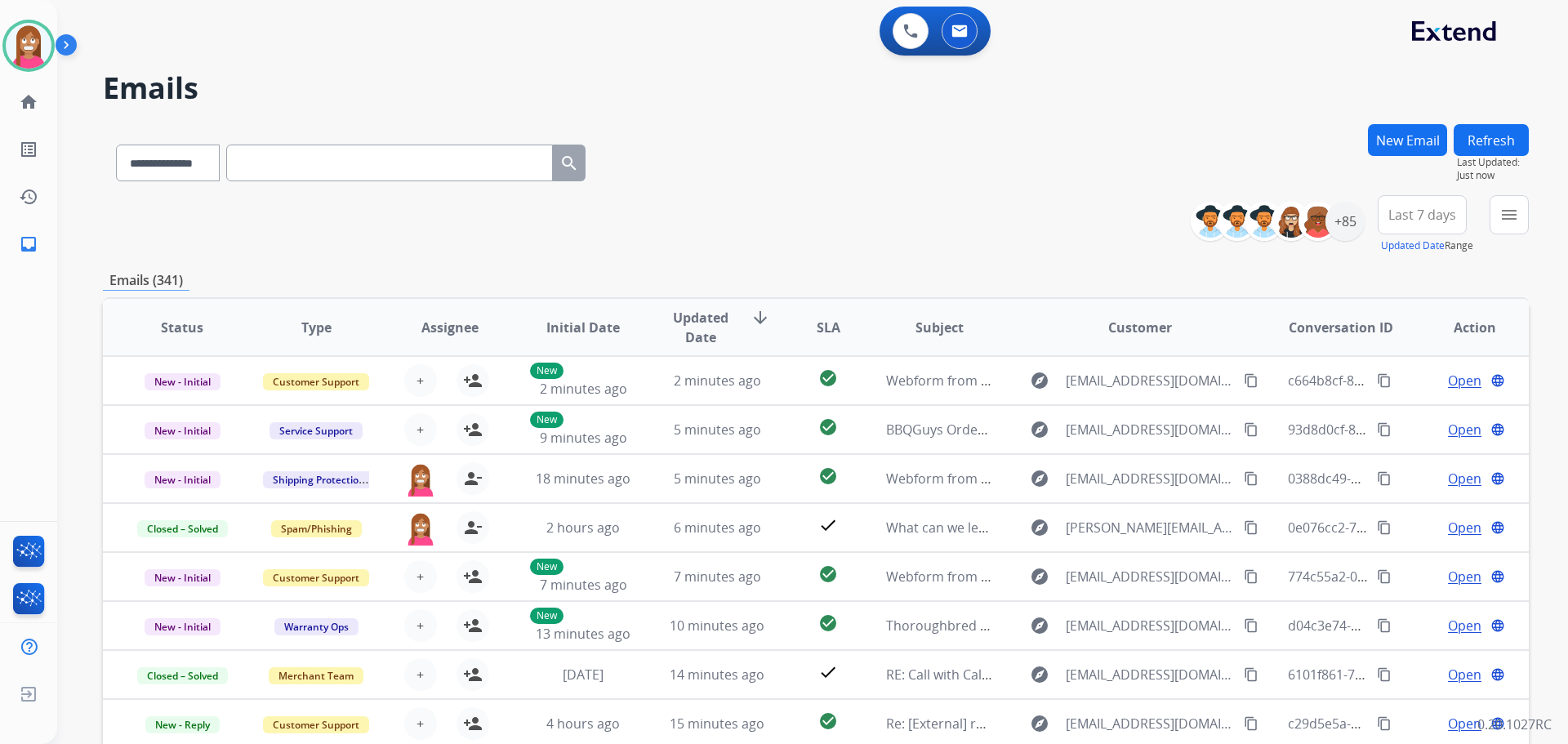
click at [1515, 234] on div "menu Type Claims Adjudication Customer Support Escalation Service Support Shipp…" at bounding box center [1510, 225] width 39 height 58
click at [1511, 224] on mat-icon "menu" at bounding box center [1510, 215] width 19 height 19
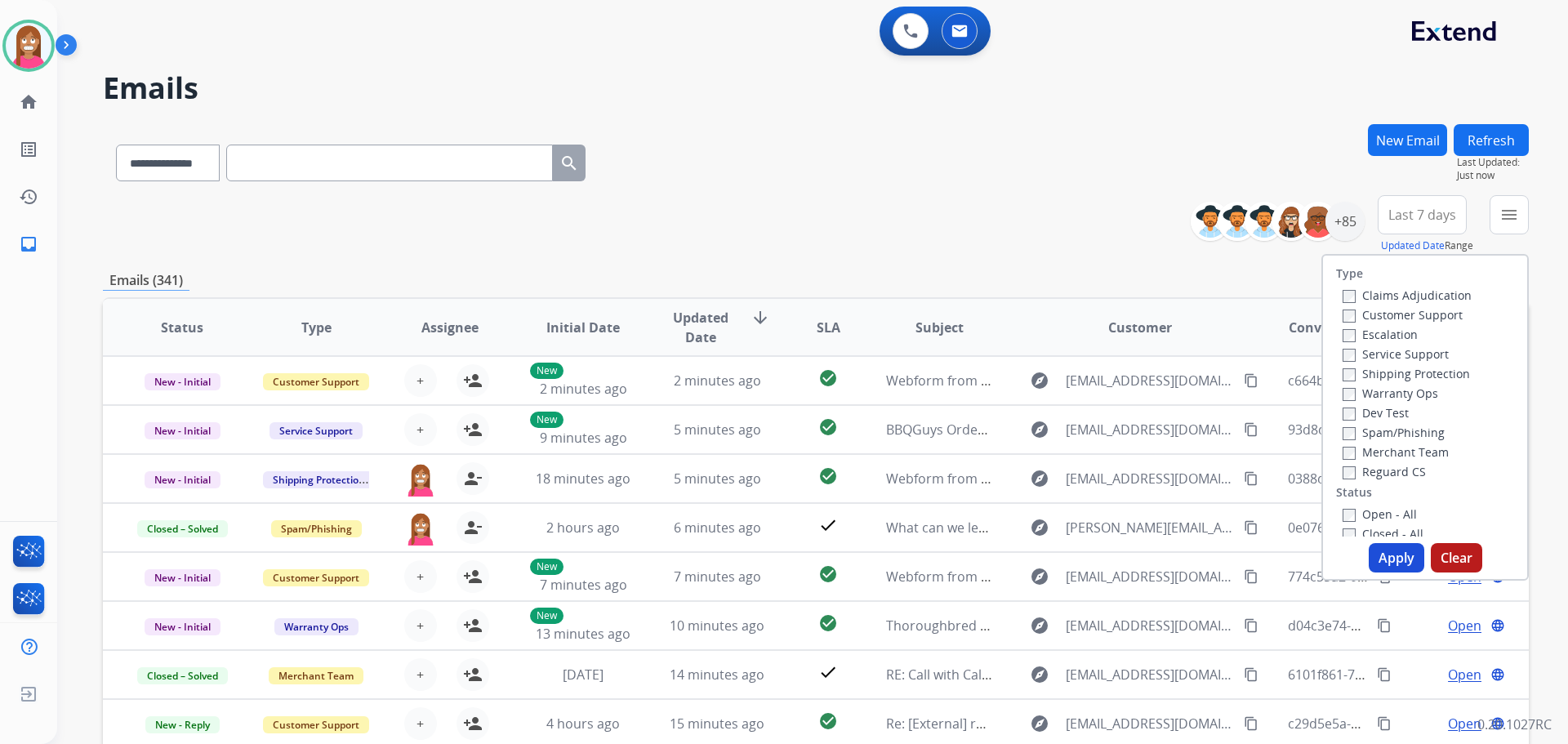
click at [1386, 315] on label "Customer Support" at bounding box center [1402, 315] width 120 height 16
click at [1390, 376] on label "Shipping Protection" at bounding box center [1406, 373] width 127 height 16
click at [1358, 479] on div "Reguard CS" at bounding box center [1407, 471] width 129 height 19
click at [1361, 470] on label "Reguard CS" at bounding box center [1384, 472] width 84 height 16
click at [1365, 510] on label "Open - All" at bounding box center [1379, 514] width 74 height 16
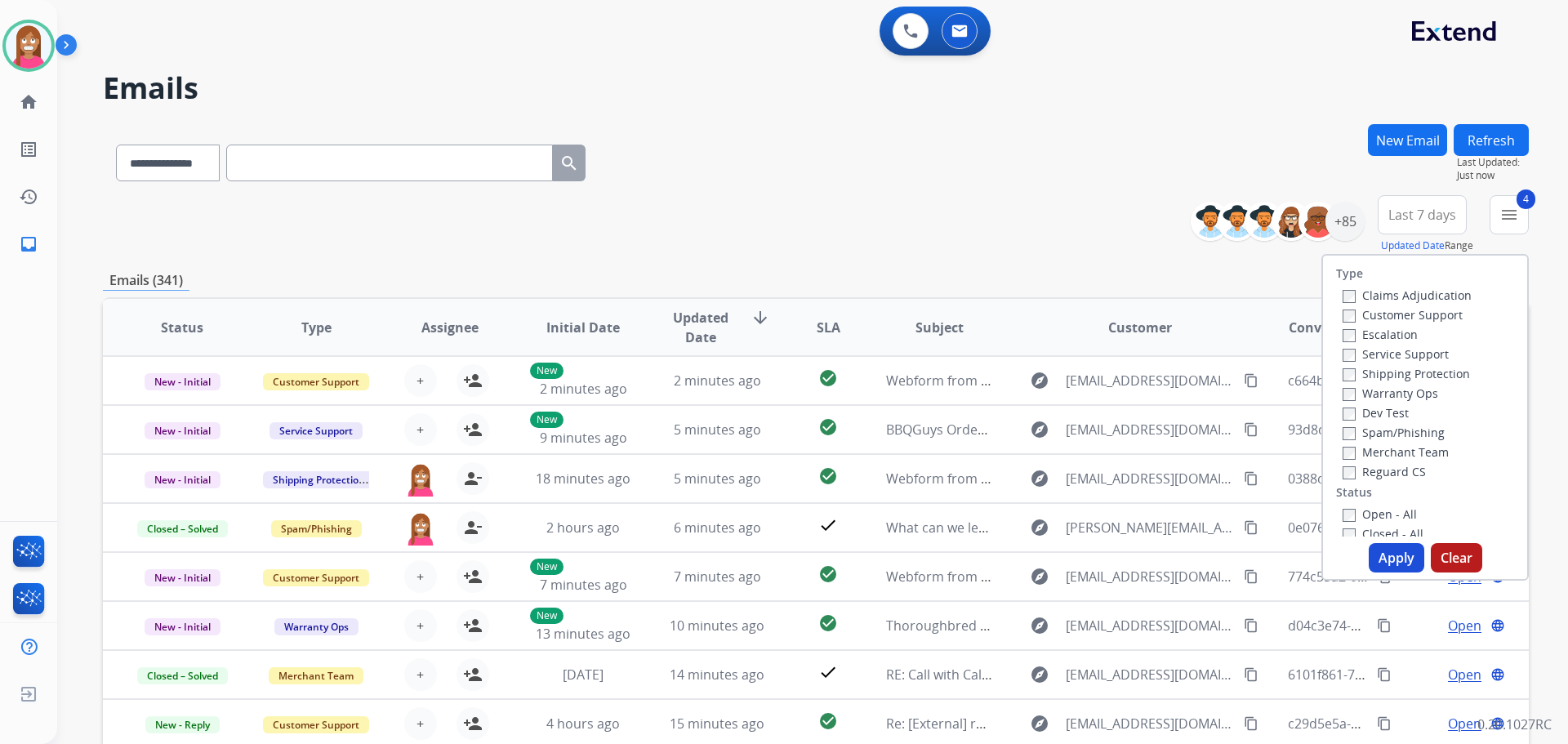
drag, startPoint x: 1381, startPoint y: 546, endPoint x: 1355, endPoint y: 528, distance: 31.6
click at [1379, 542] on div "Type Claims Adjudication Customer Support Escalation Service Support Shipping P…" at bounding box center [1425, 417] width 207 height 327
click at [1385, 560] on button "Apply" at bounding box center [1396, 557] width 55 height 29
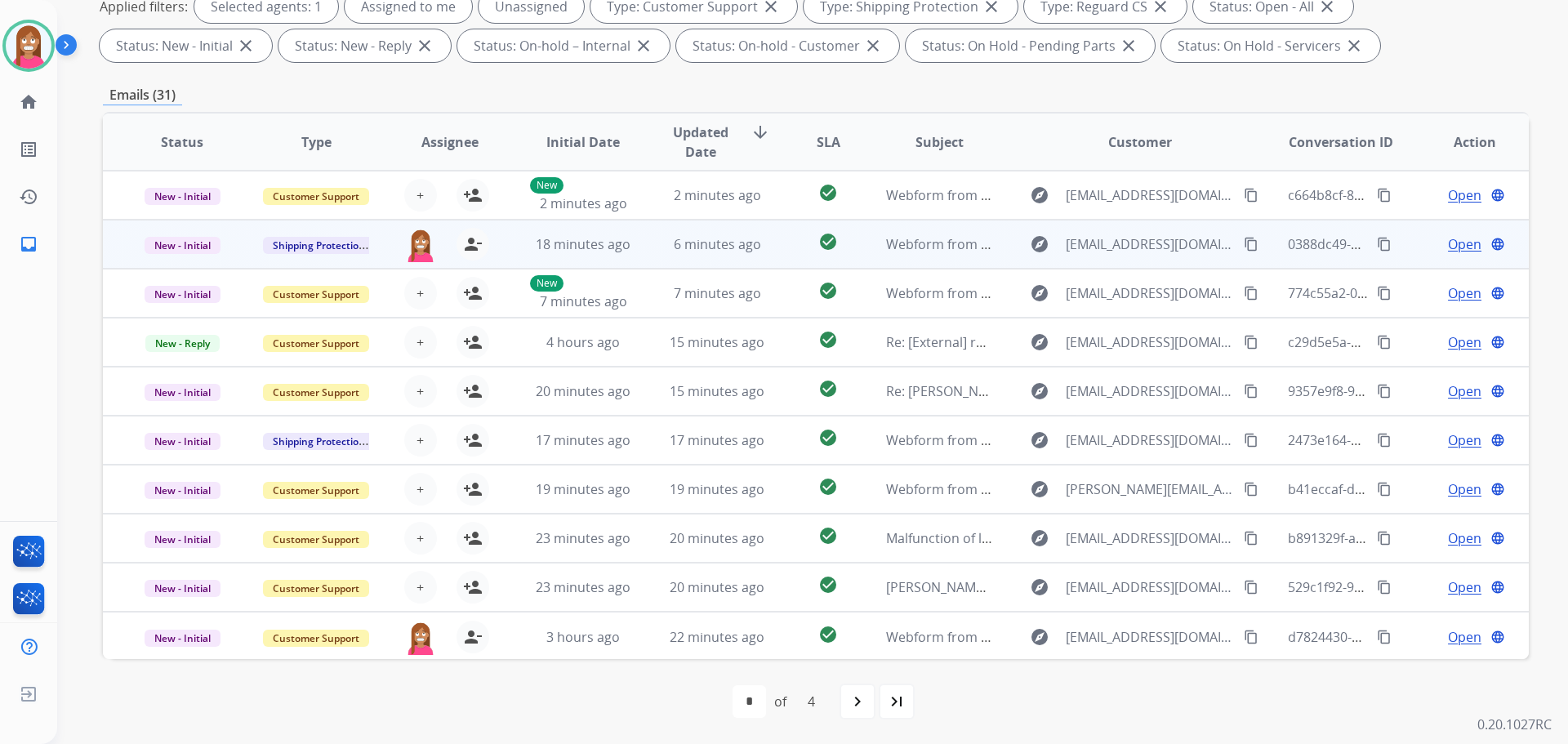
scroll to position [2, 0]
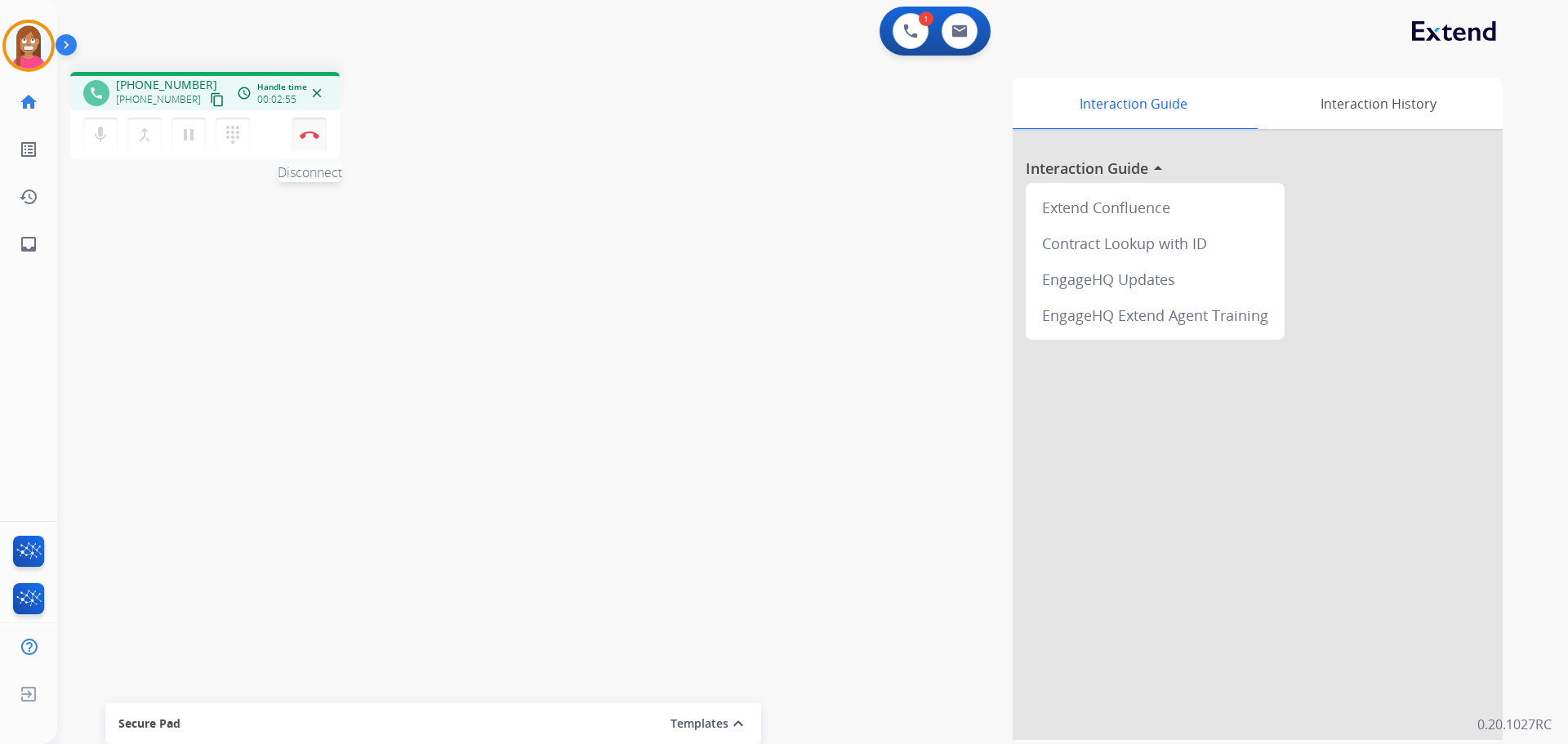
click at [303, 139] on button "Disconnect" at bounding box center [309, 134] width 34 height 34
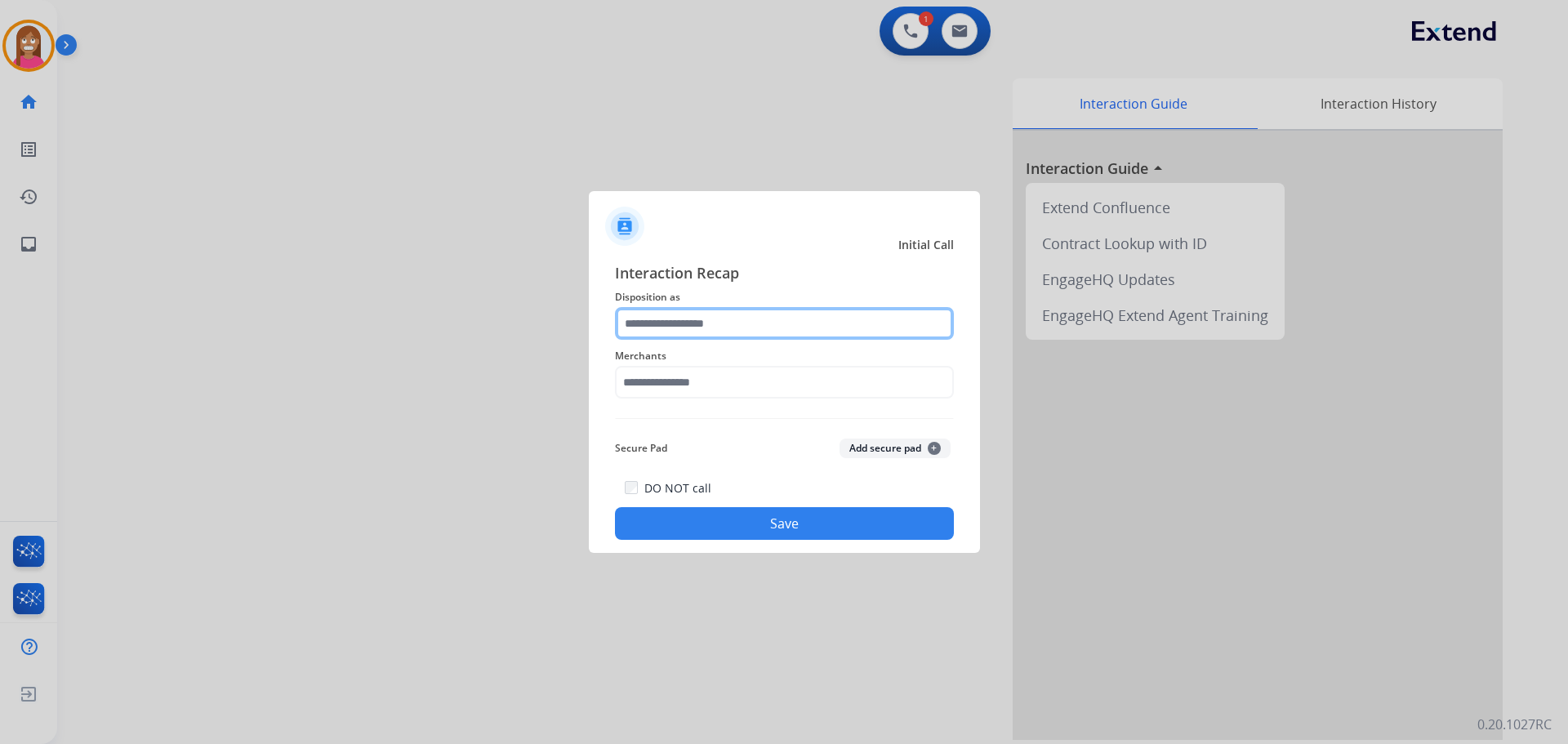
click at [636, 331] on input "text" at bounding box center [784, 324] width 339 height 33
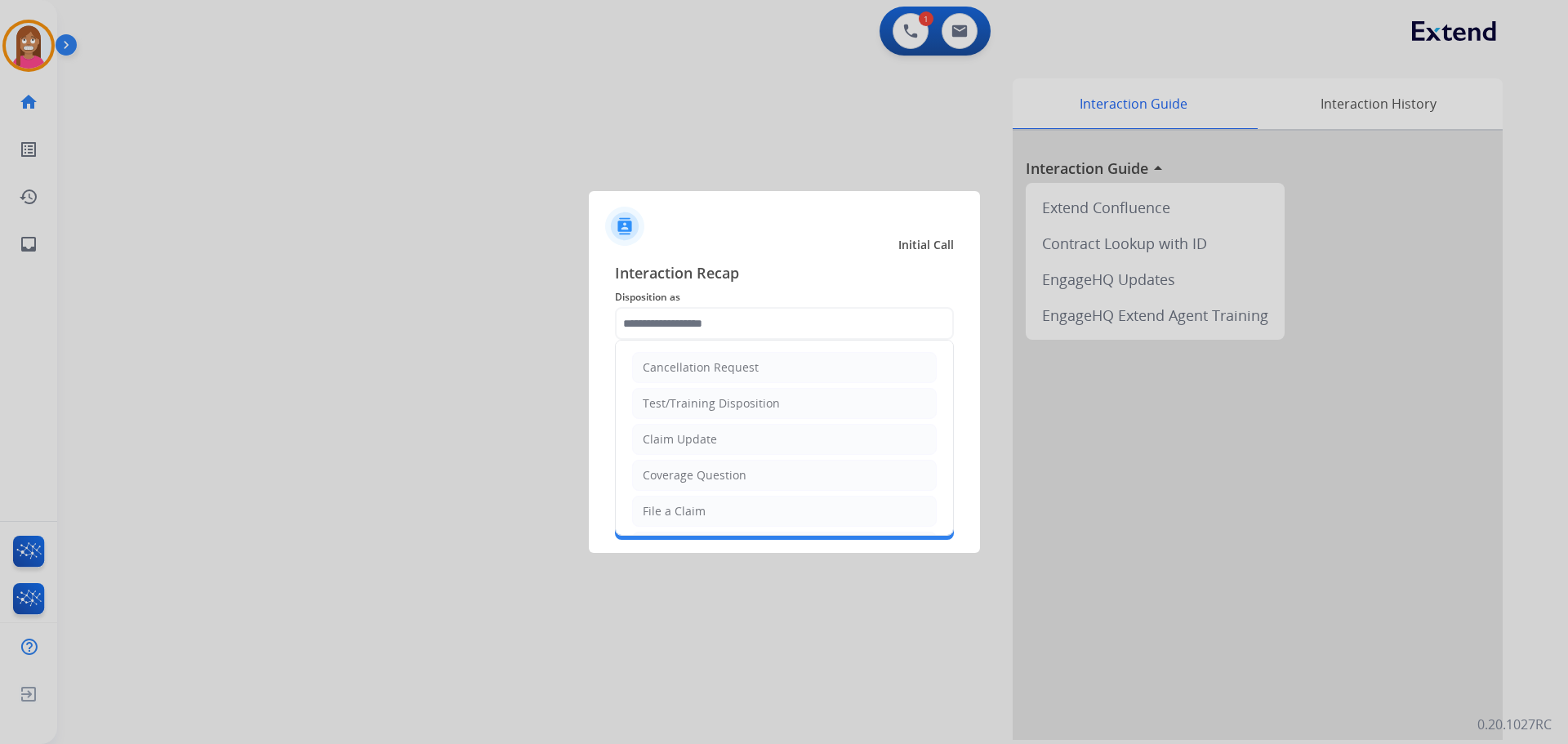
drag, startPoint x: 677, startPoint y: 509, endPoint x: 673, endPoint y: 476, distance: 33.2
click at [678, 506] on div "File a Claim" at bounding box center [674, 511] width 63 height 17
type input "**********"
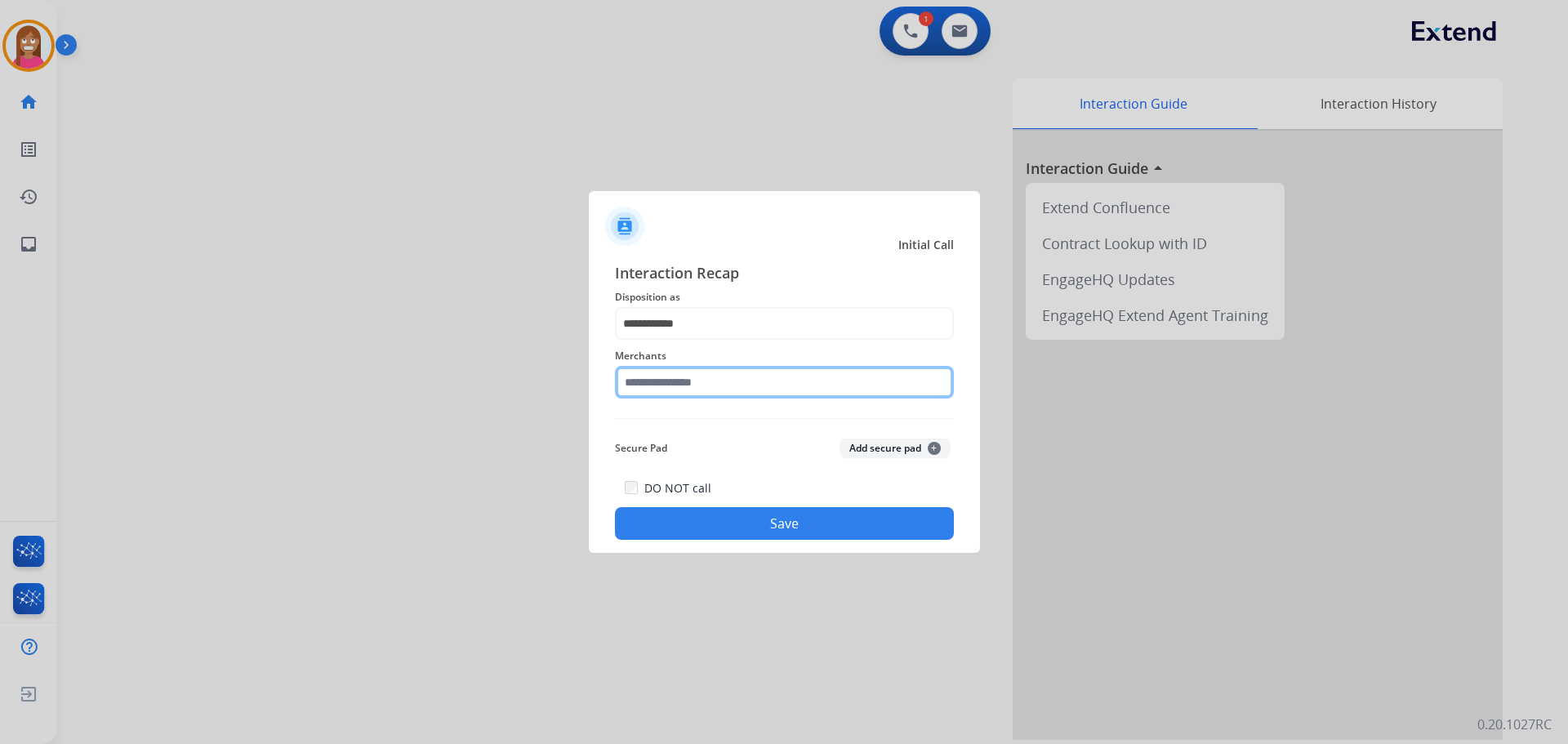
click at [659, 382] on input "text" at bounding box center [784, 382] width 339 height 33
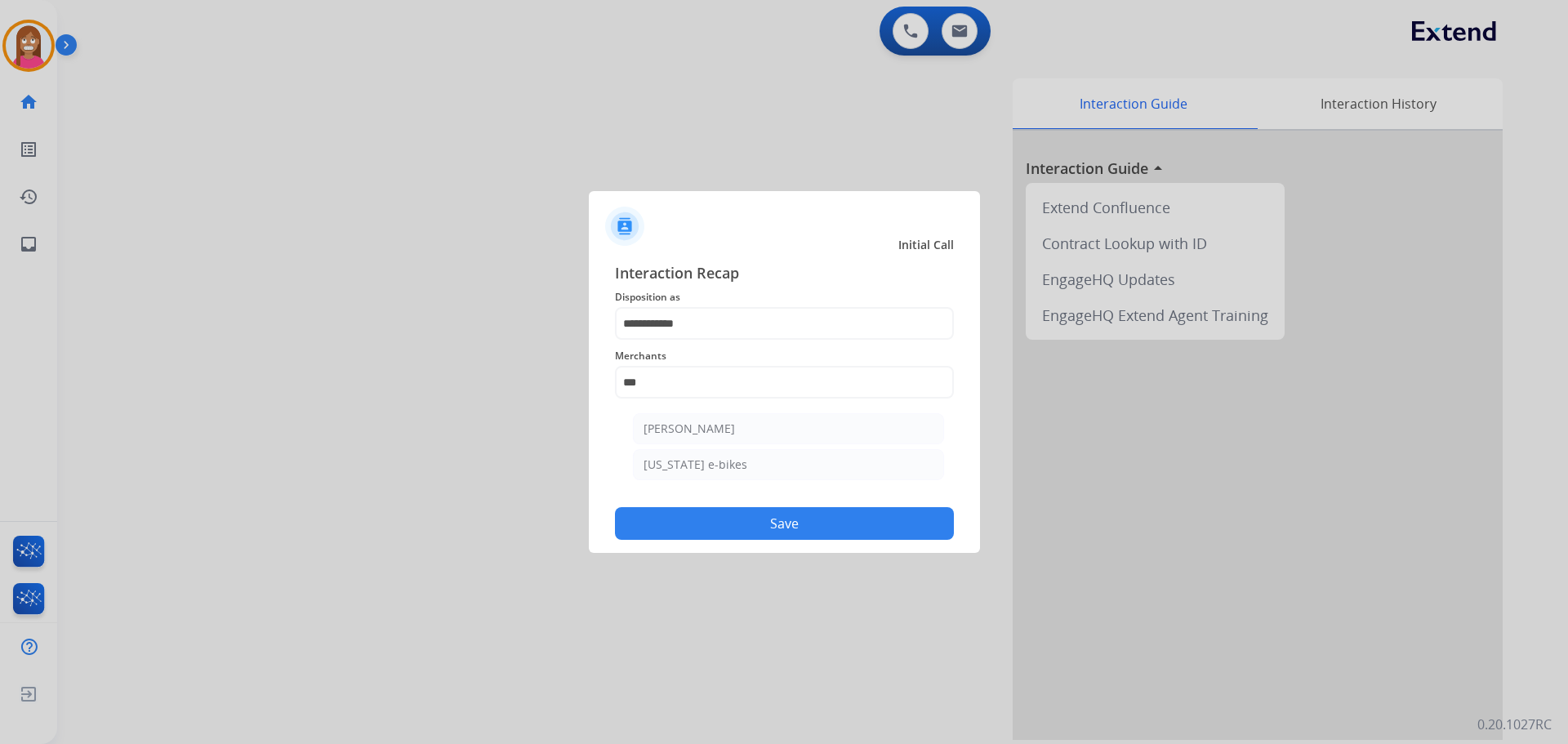
click at [695, 423] on div "Ashley - Reguard" at bounding box center [690, 428] width 91 height 17
type input "**********"
click at [784, 517] on button "Save" at bounding box center [784, 523] width 339 height 33
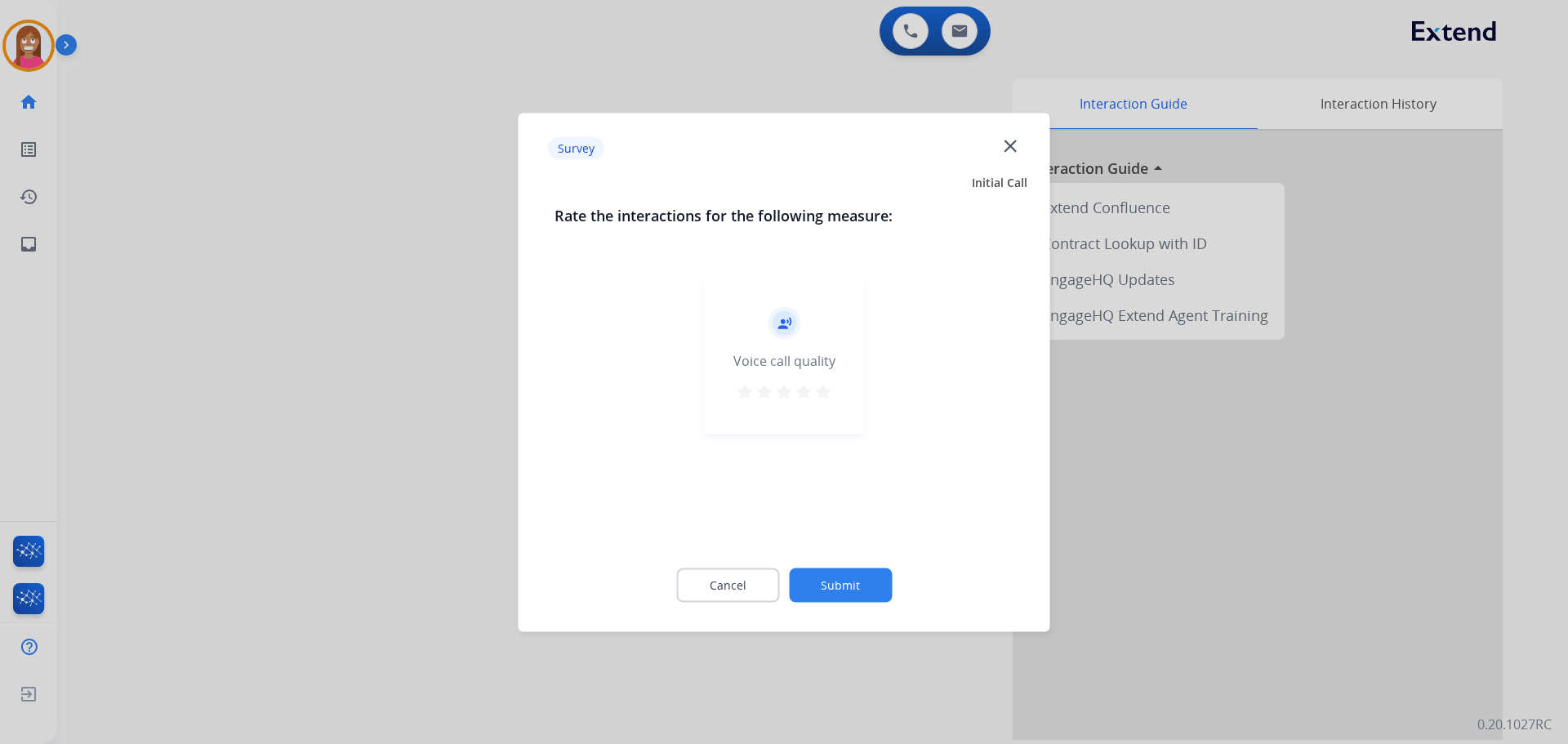
click at [1012, 144] on mat-icon "close" at bounding box center [1011, 146] width 21 height 21
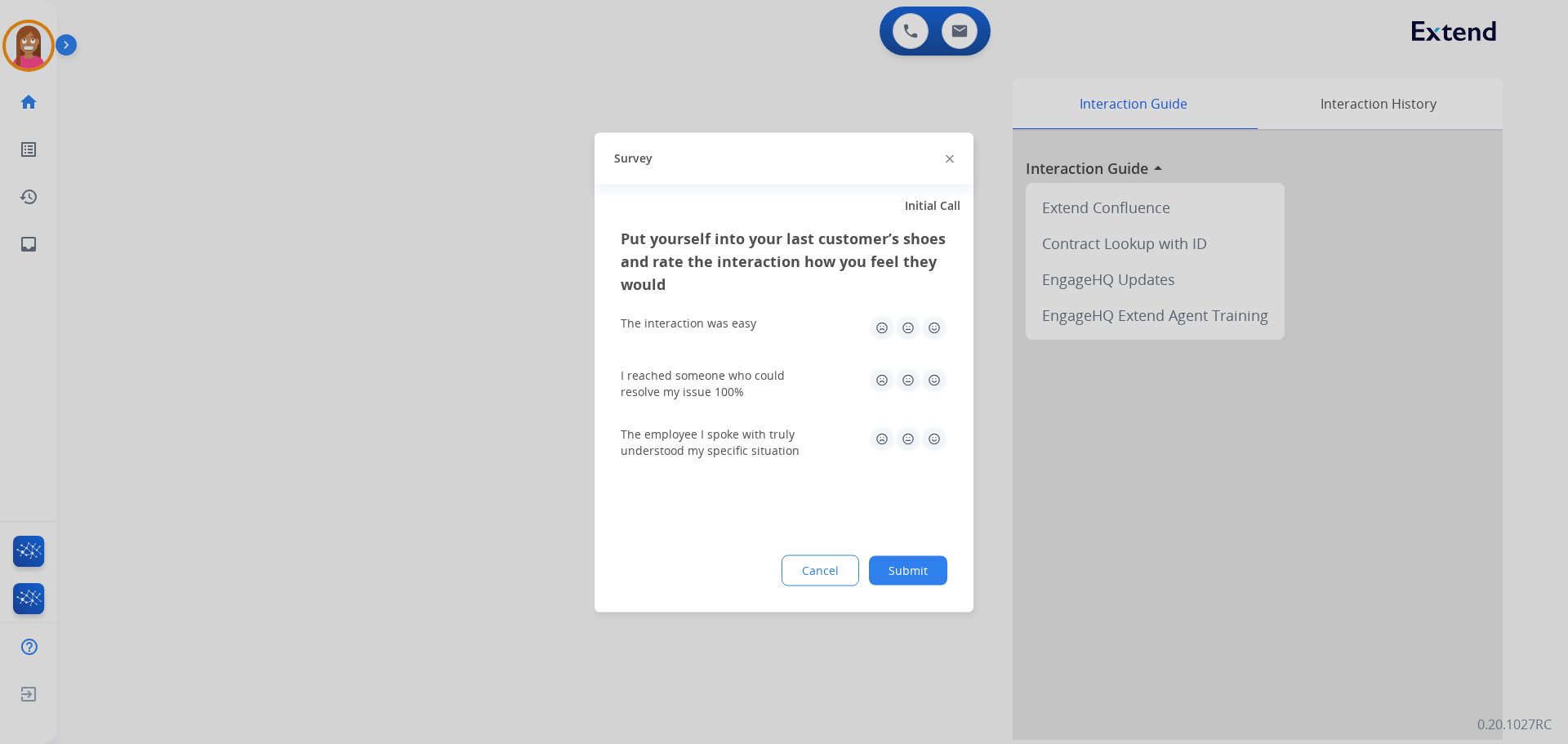
click at [953, 160] on img at bounding box center [949, 159] width 8 height 8
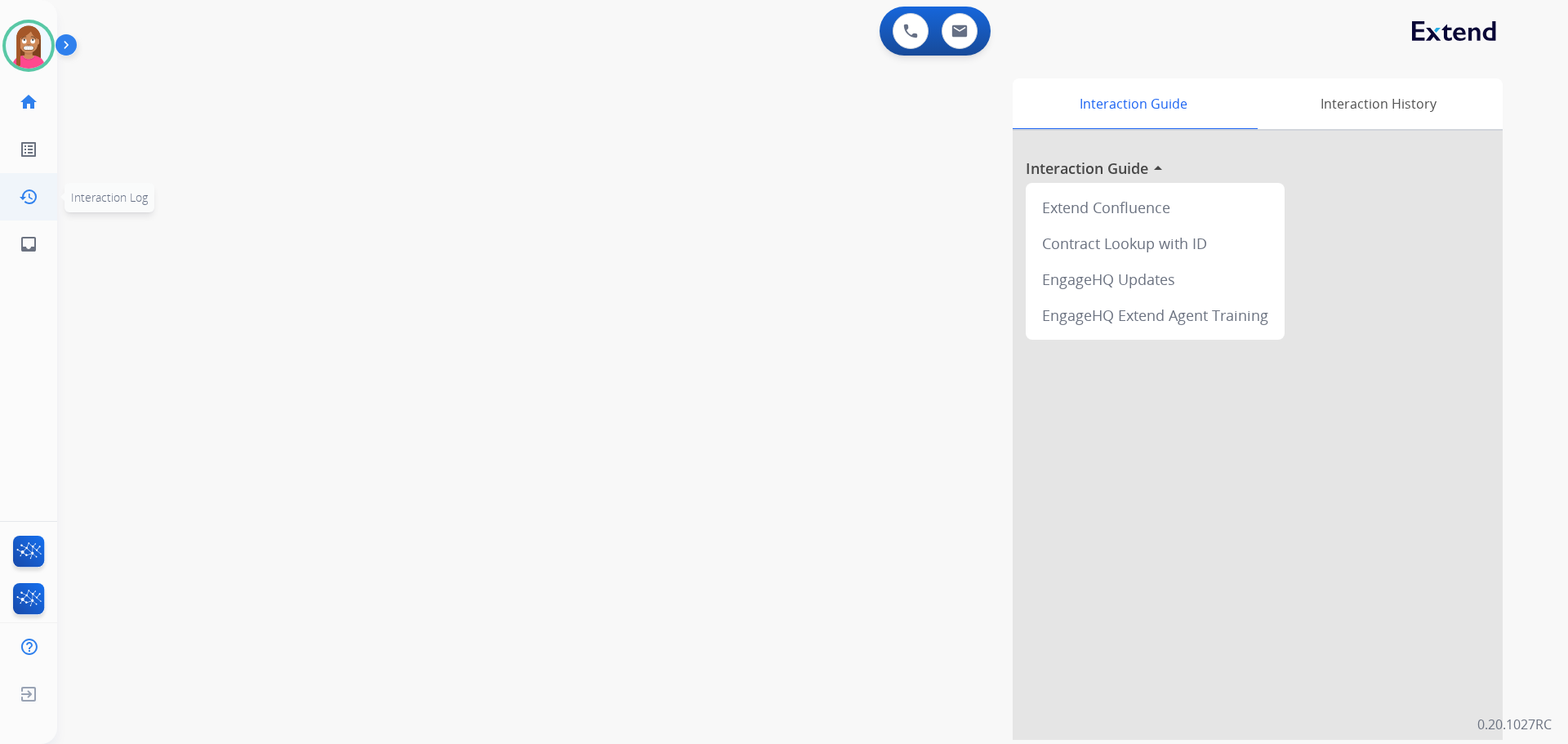
click at [48, 219] on li "history Interaction Log Interaction Log" at bounding box center [28, 196] width 46 height 46
click at [51, 236] on li "inbox Emails Emails" at bounding box center [28, 244] width 46 height 46
click at [22, 239] on mat-icon "inbox" at bounding box center [28, 244] width 19 height 19
select select "**********"
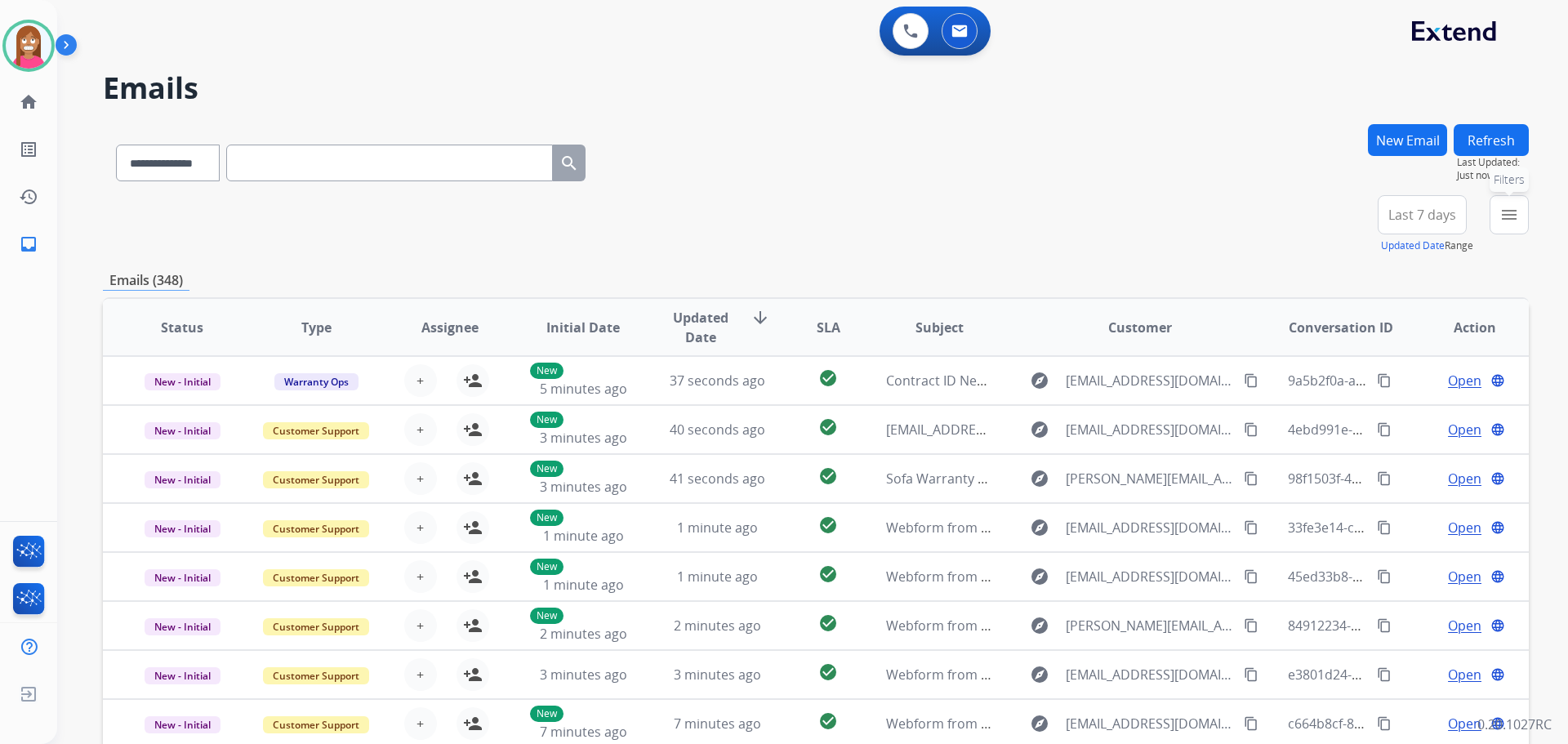
click at [1504, 223] on mat-icon "menu" at bounding box center [1510, 215] width 19 height 19
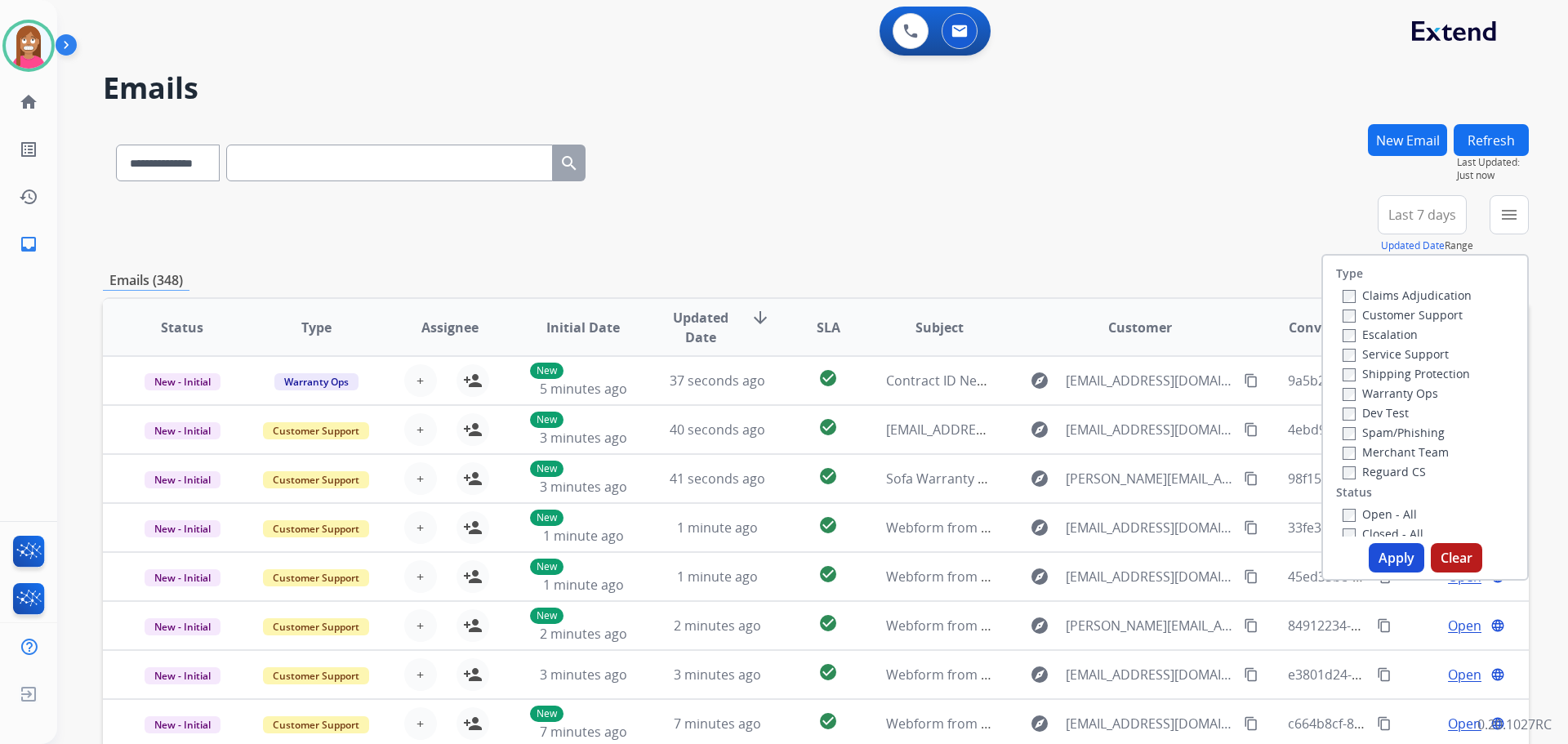
click at [1373, 310] on label "Customer Support" at bounding box center [1402, 315] width 120 height 16
click at [1392, 376] on label "Shipping Protection" at bounding box center [1406, 373] width 127 height 16
click at [1371, 472] on label "Reguard CS" at bounding box center [1384, 472] width 84 height 16
drag, startPoint x: 1365, startPoint y: 512, endPoint x: 1369, endPoint y: 533, distance: 21.4
click at [1365, 514] on label "Open - All" at bounding box center [1379, 514] width 74 height 16
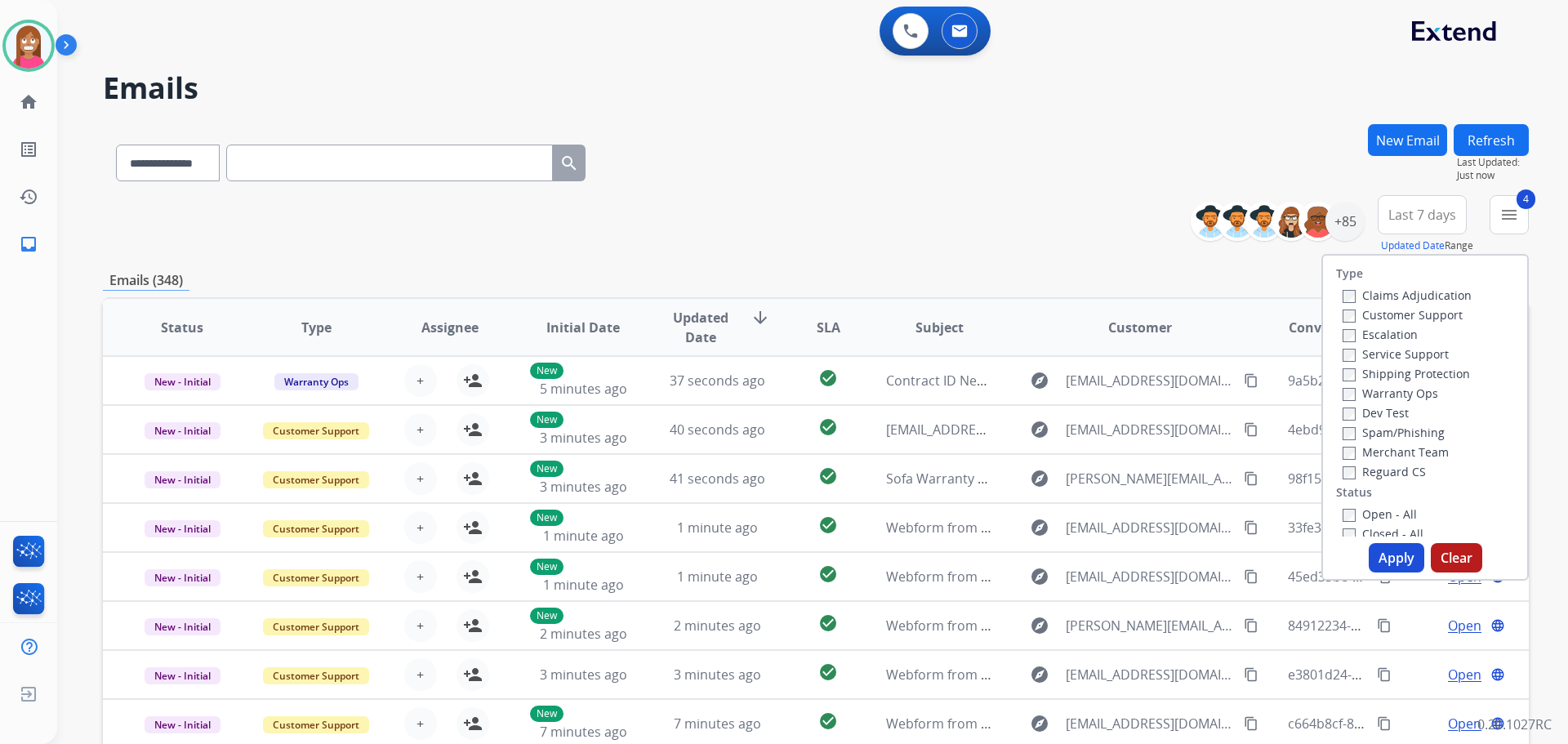
click at [1380, 564] on button "Apply" at bounding box center [1396, 557] width 55 height 29
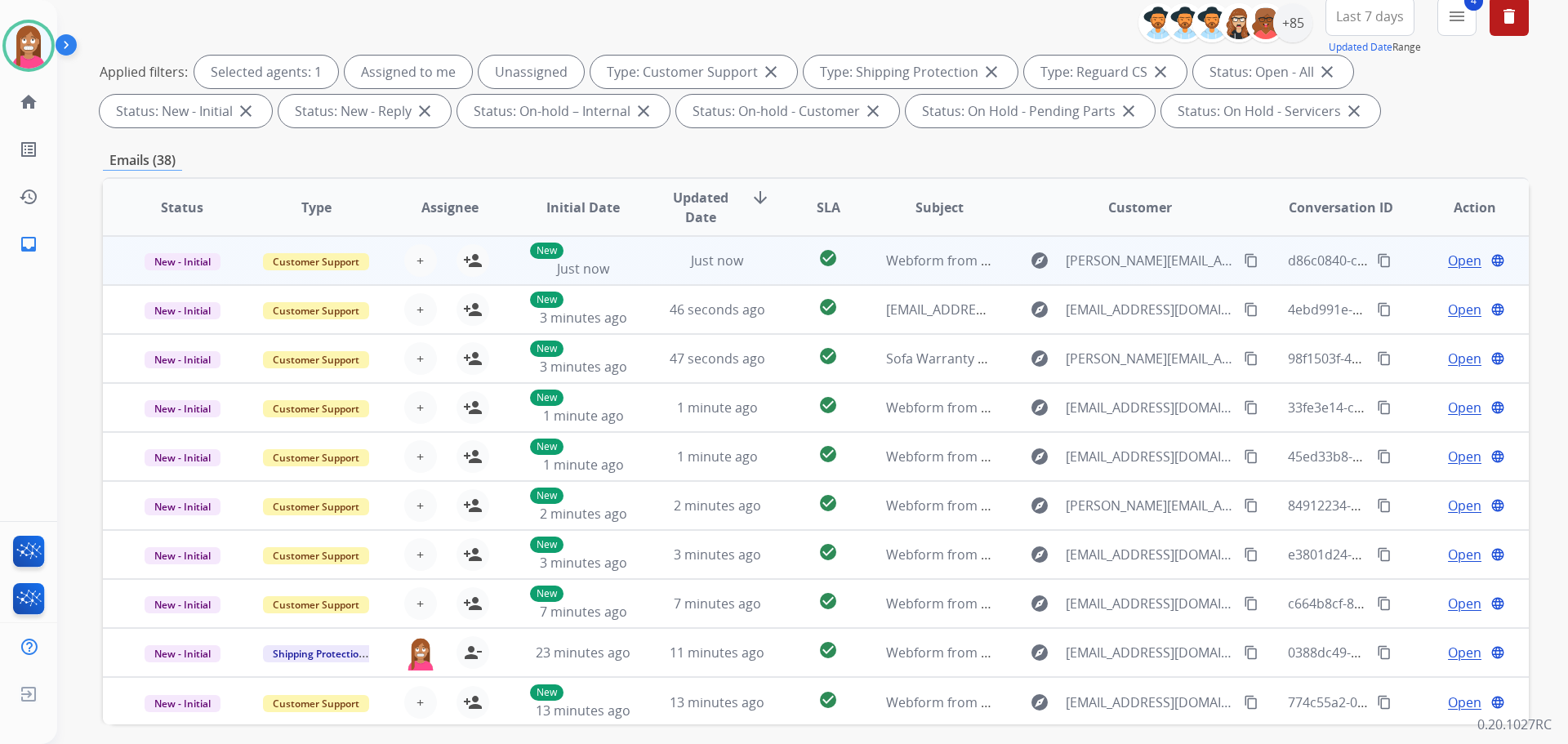
scroll to position [100, 0]
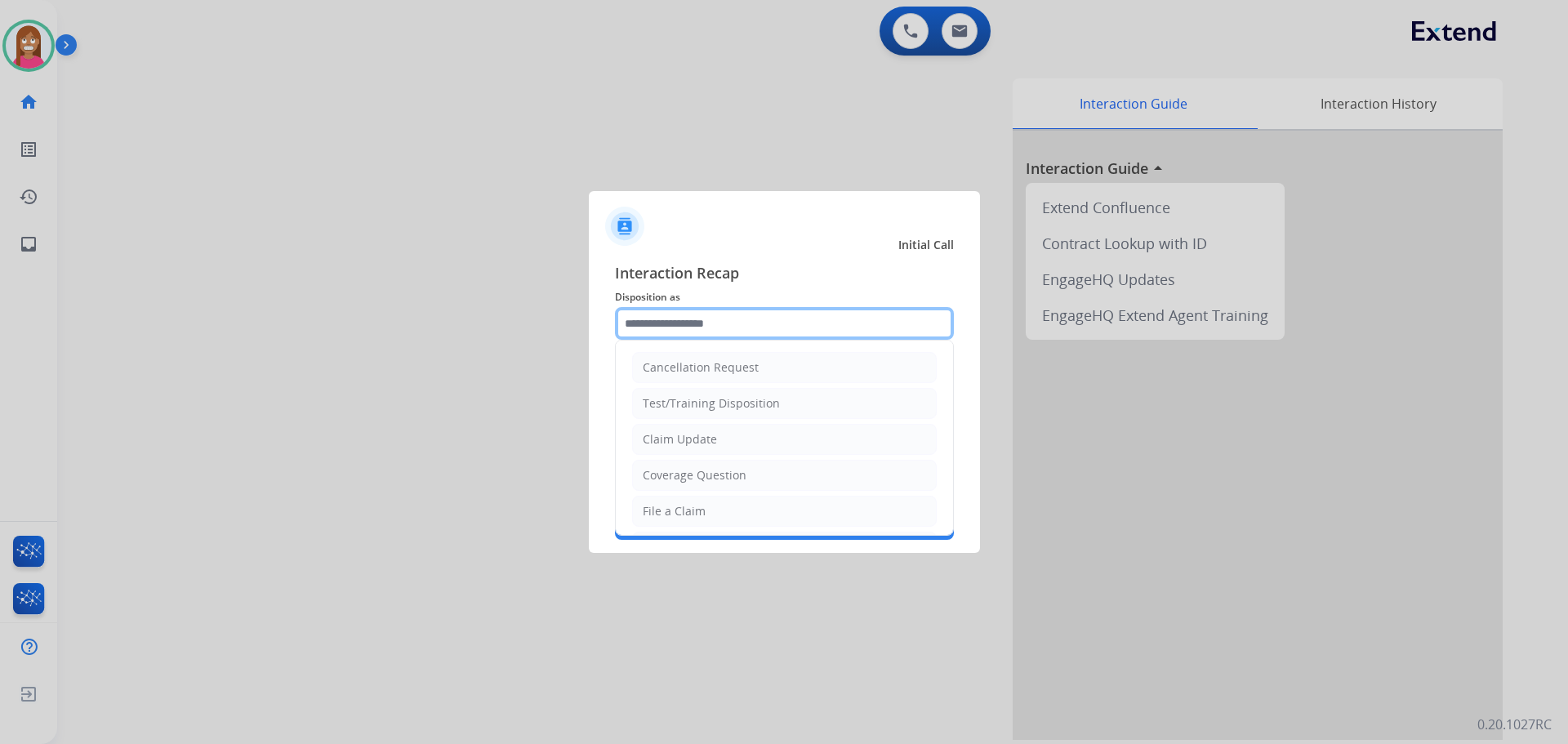
click at [684, 326] on input "text" at bounding box center [784, 324] width 339 height 33
click at [671, 427] on li "Claim Update" at bounding box center [784, 440] width 304 height 31
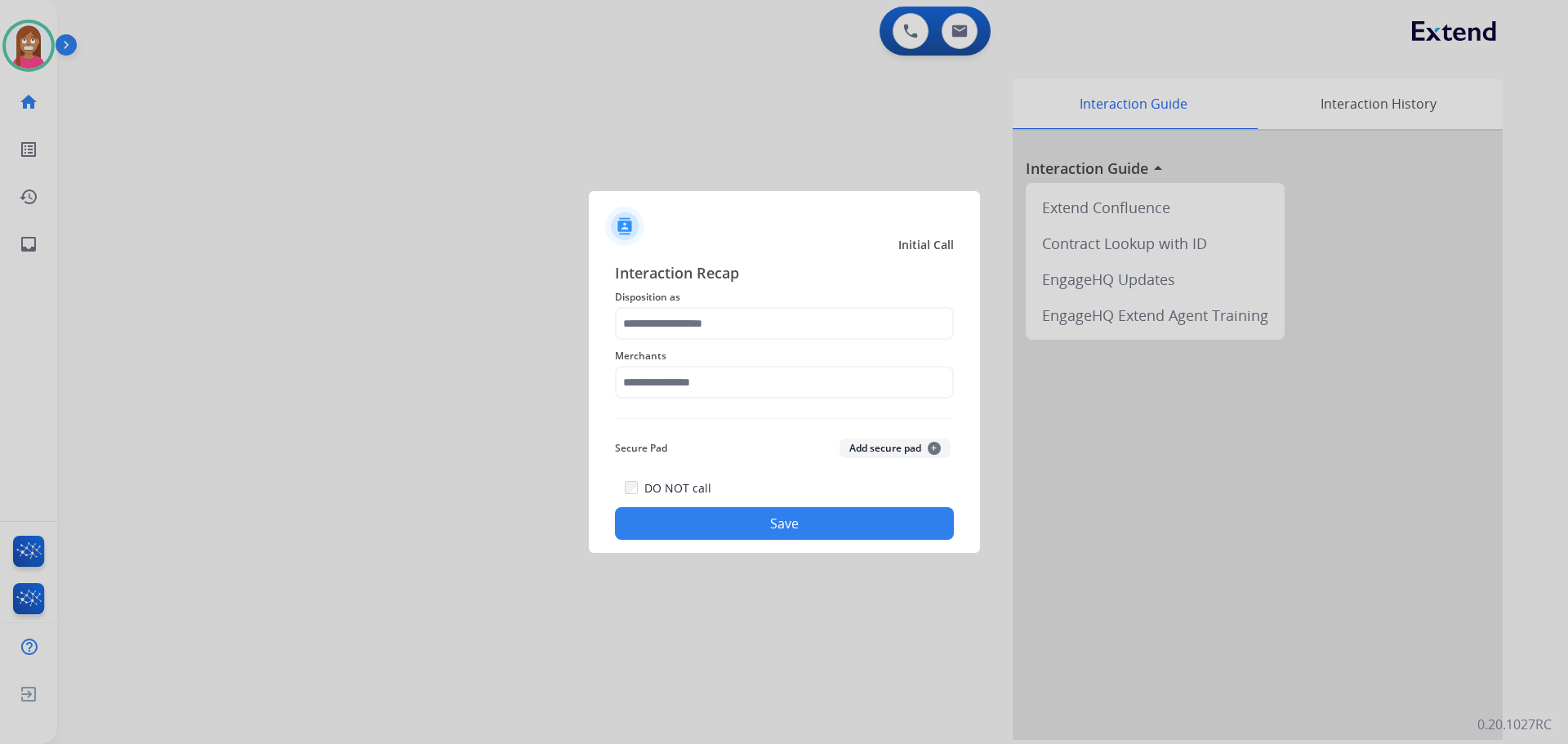
type input "**********"
click at [671, 386] on input "text" at bounding box center [784, 382] width 339 height 33
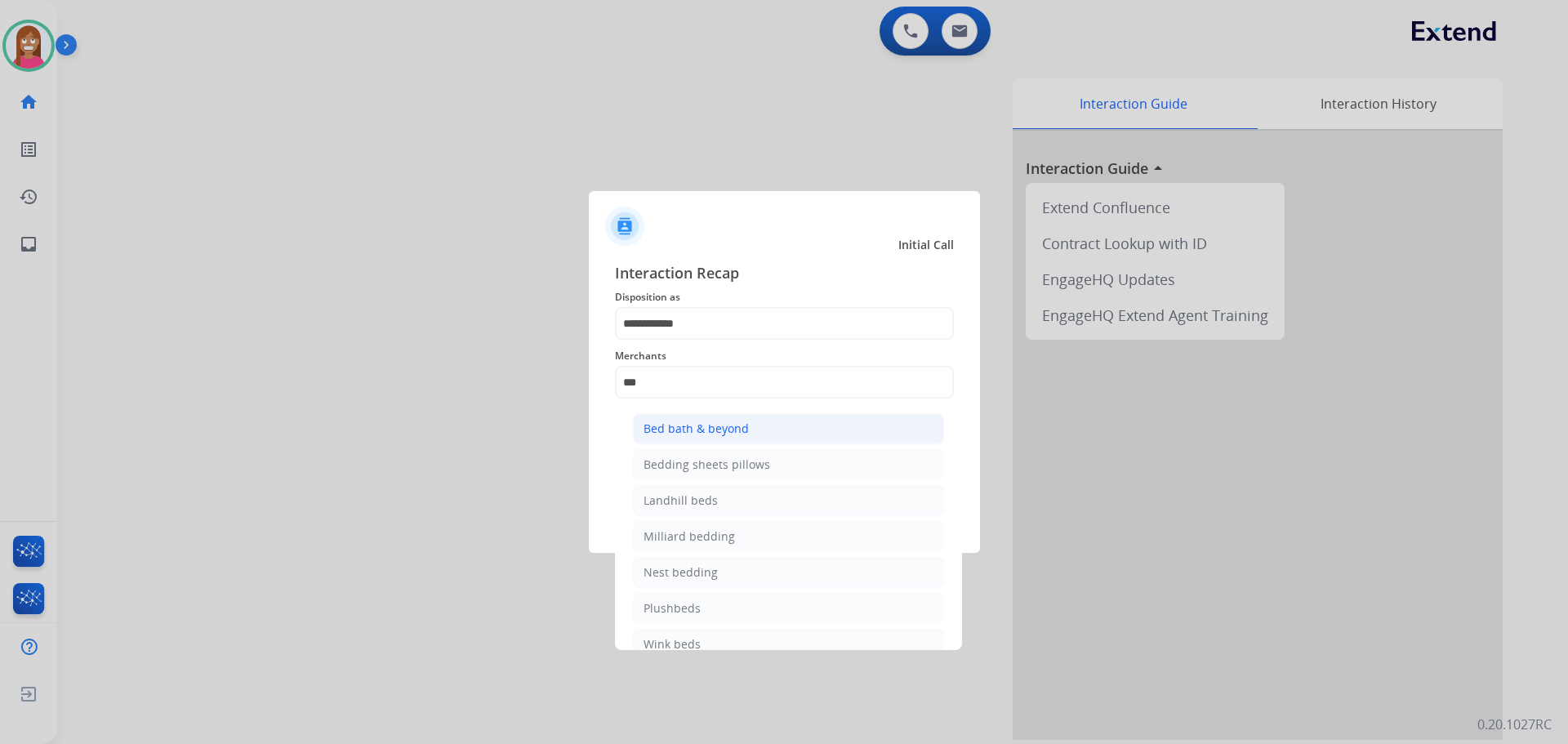
click at [678, 418] on li "Bed bath & beyond" at bounding box center [789, 429] width 311 height 31
type input "**********"
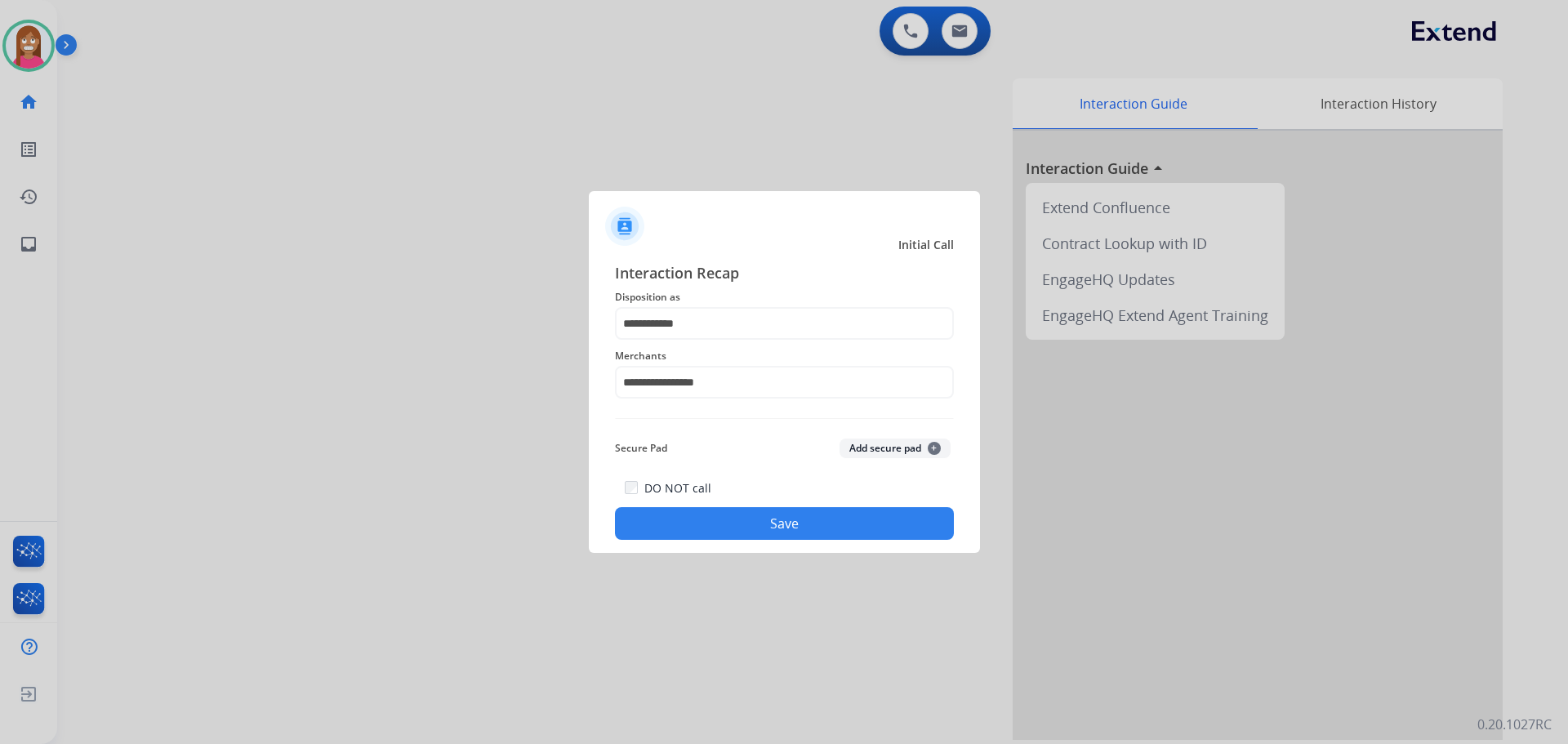
click at [730, 518] on button "Save" at bounding box center [784, 523] width 339 height 33
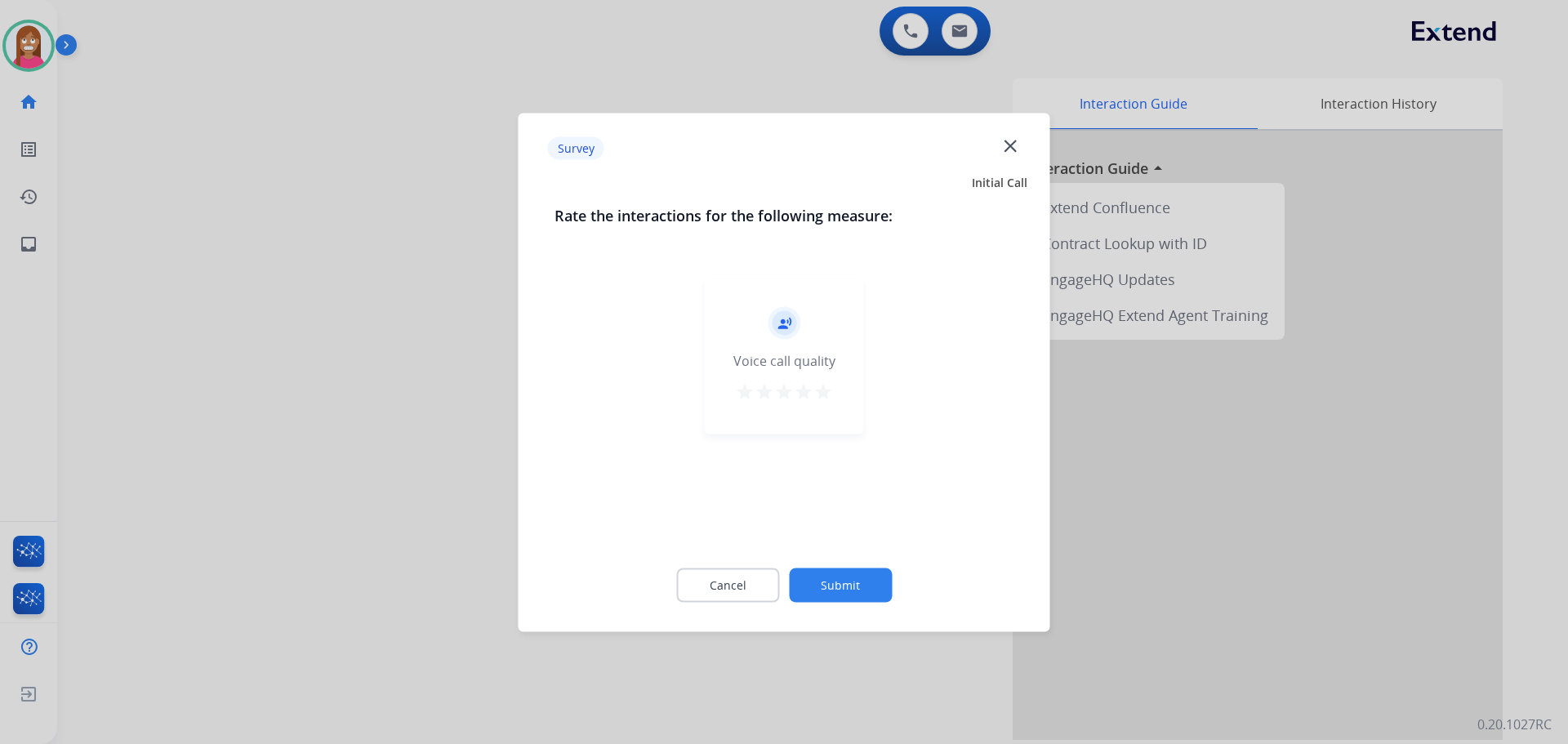
click at [1004, 146] on mat-icon "close" at bounding box center [1011, 146] width 21 height 21
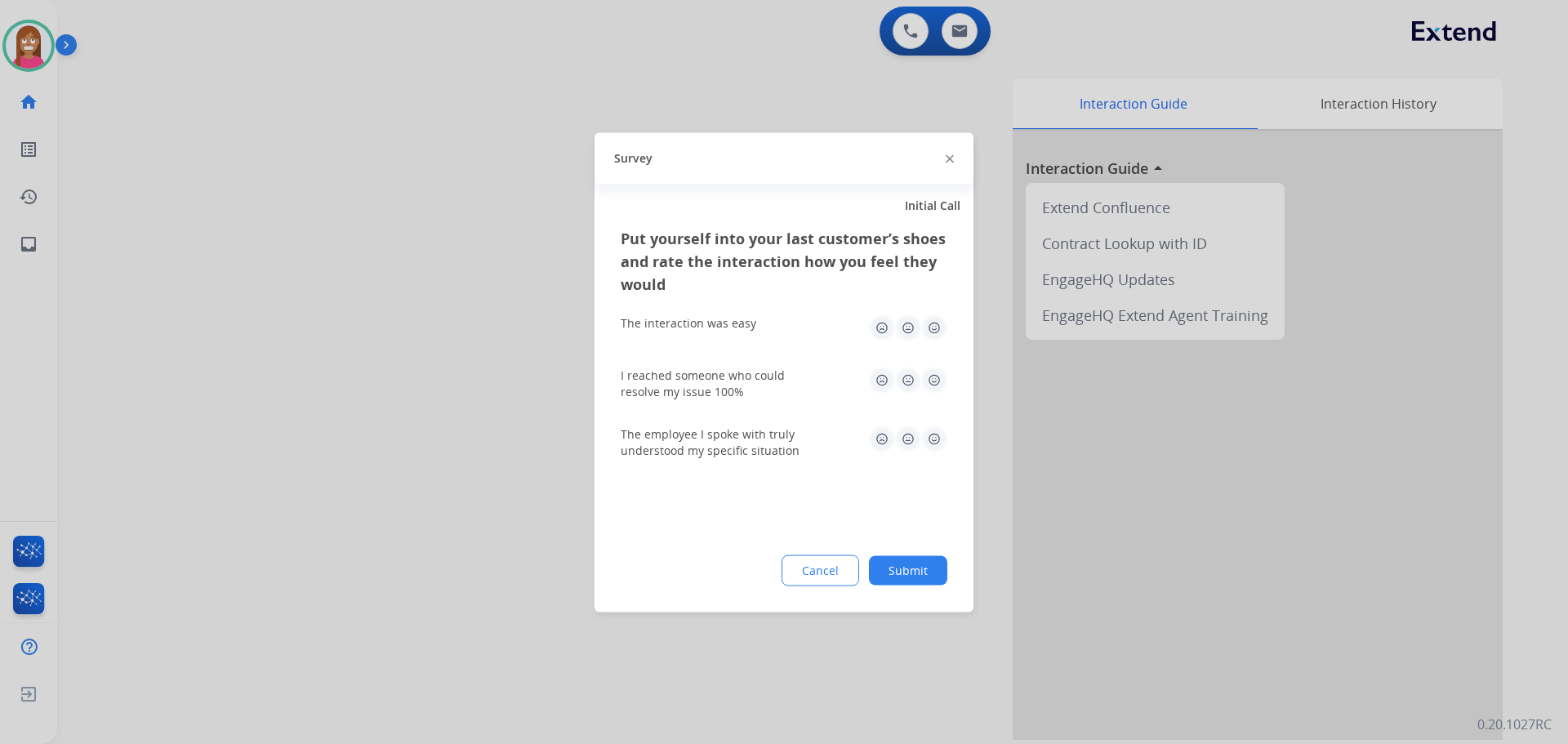
drag, startPoint x: 955, startPoint y: 151, endPoint x: 944, endPoint y: 157, distance: 12.5
click at [944, 157] on div "Survey" at bounding box center [784, 158] width 379 height 52
click at [945, 157] on img at bounding box center [949, 159] width 8 height 8
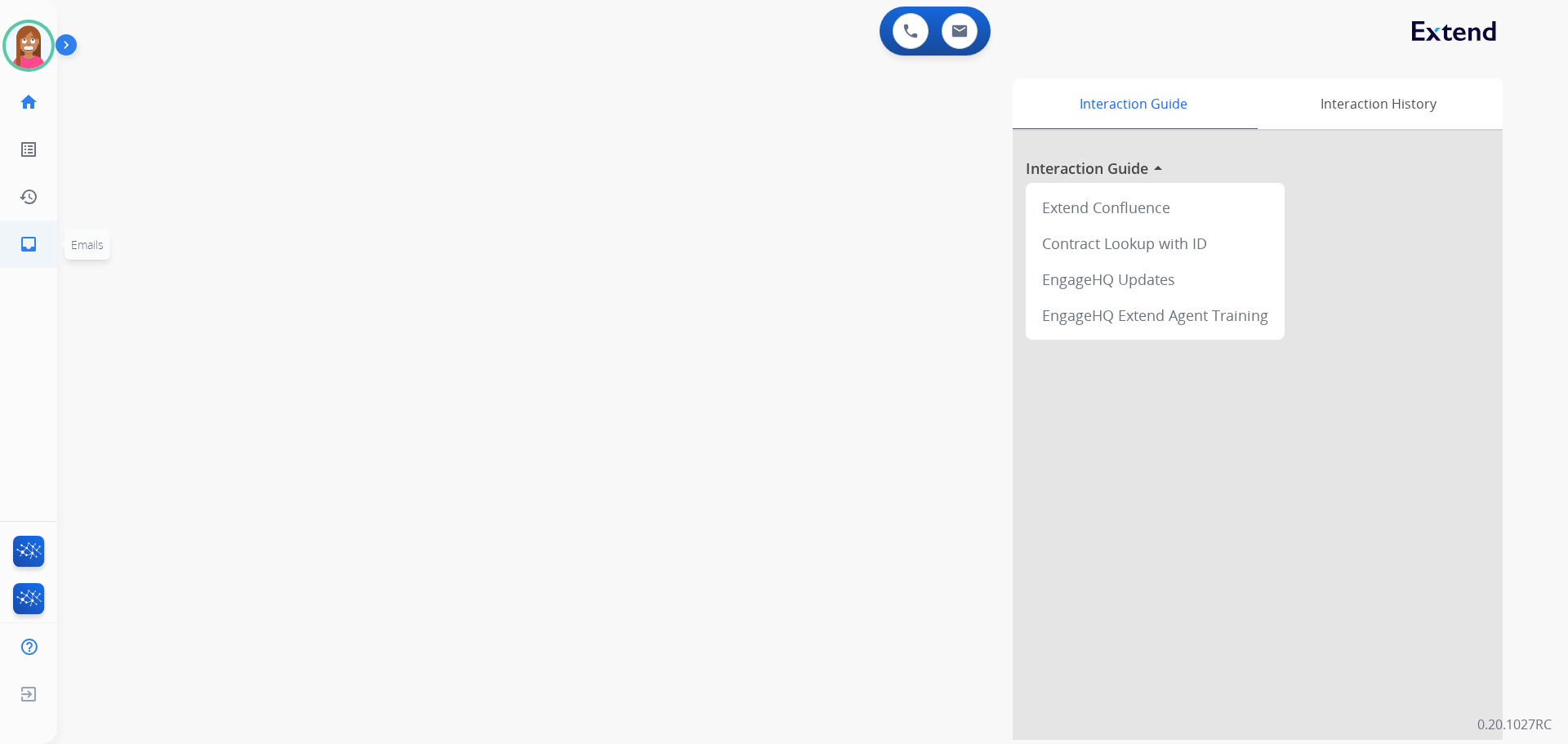
click at [26, 239] on mat-icon "inbox" at bounding box center [28, 244] width 19 height 19
select select "**********"
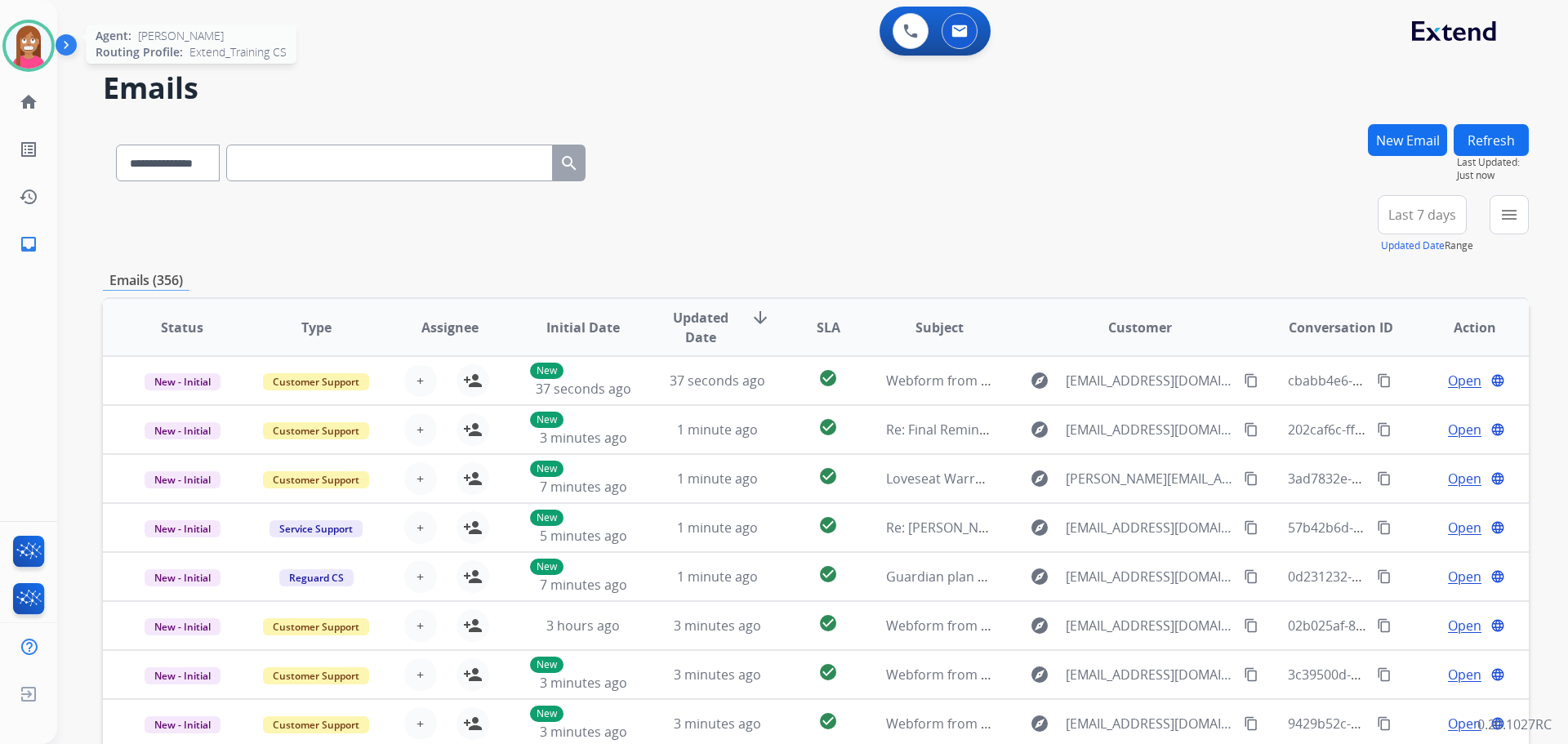
click at [18, 54] on img at bounding box center [28, 46] width 46 height 46
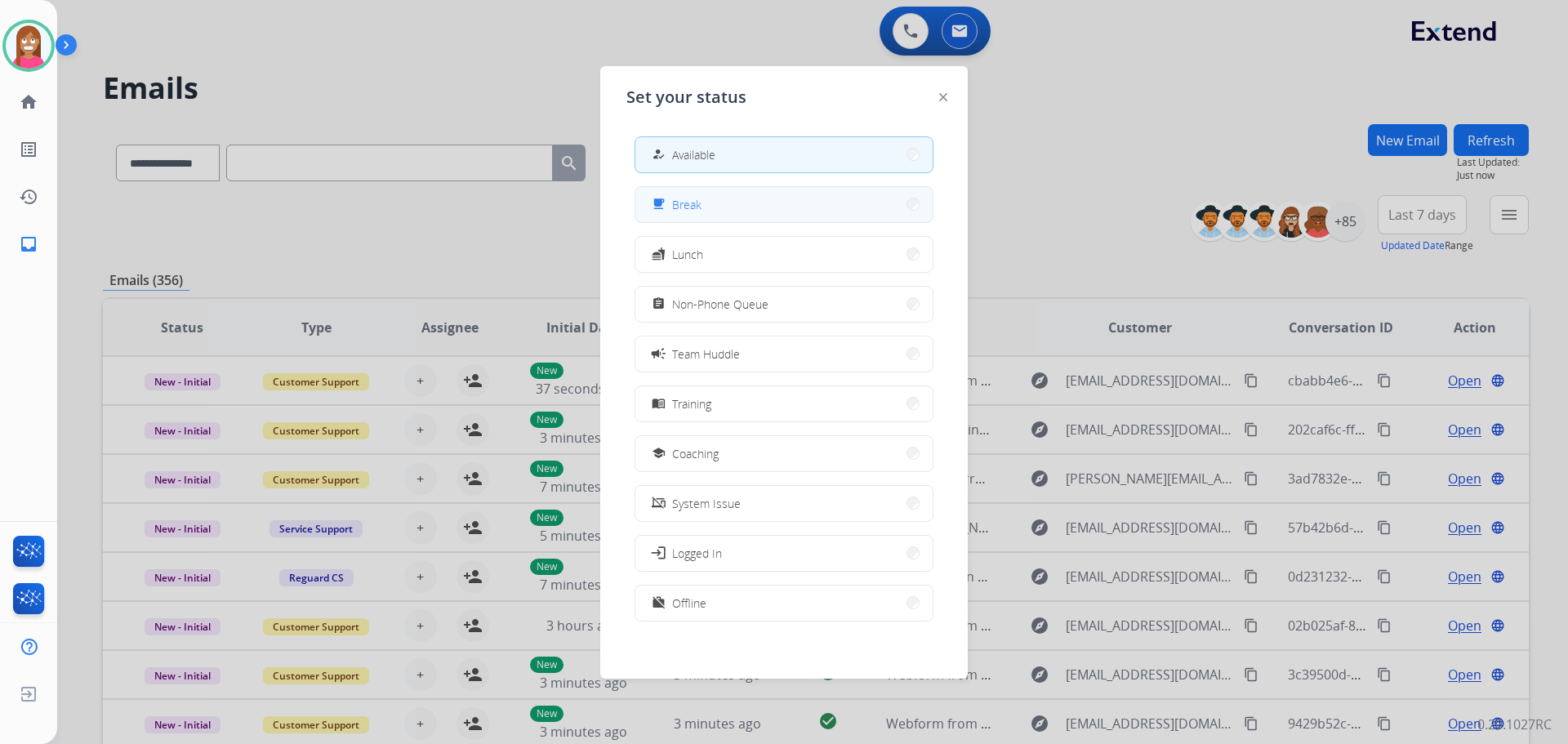
click at [714, 210] on button "free_breakfast Break" at bounding box center [784, 204] width 298 height 35
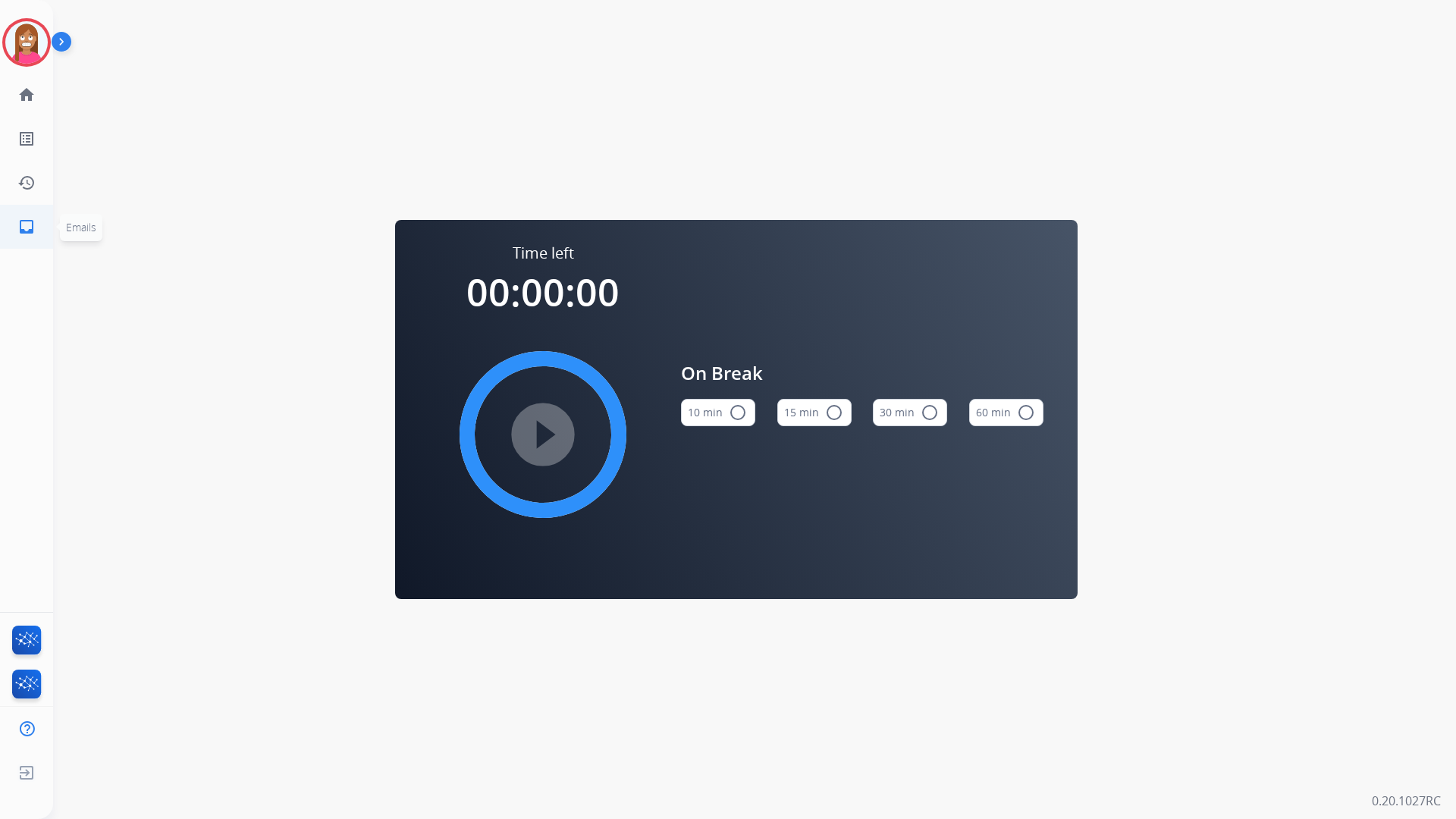
click at [26, 247] on link "inbox Emails" at bounding box center [26, 227] width 42 height 42
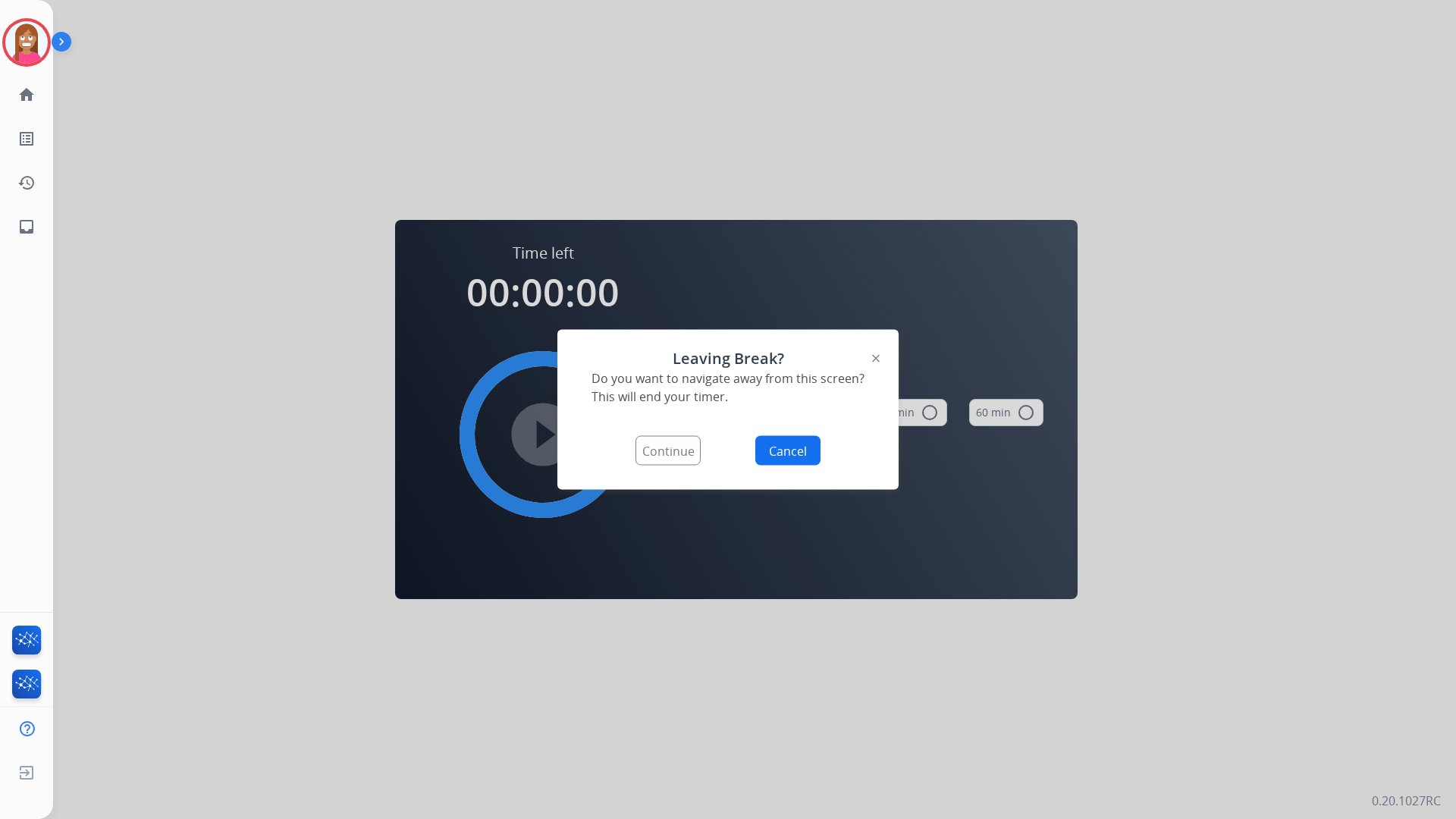
drag, startPoint x: 158, startPoint y: 247, endPoint x: 161, endPoint y: 237, distance: 10.4
click at [157, 244] on div at bounding box center [728, 409] width 1456 height 819
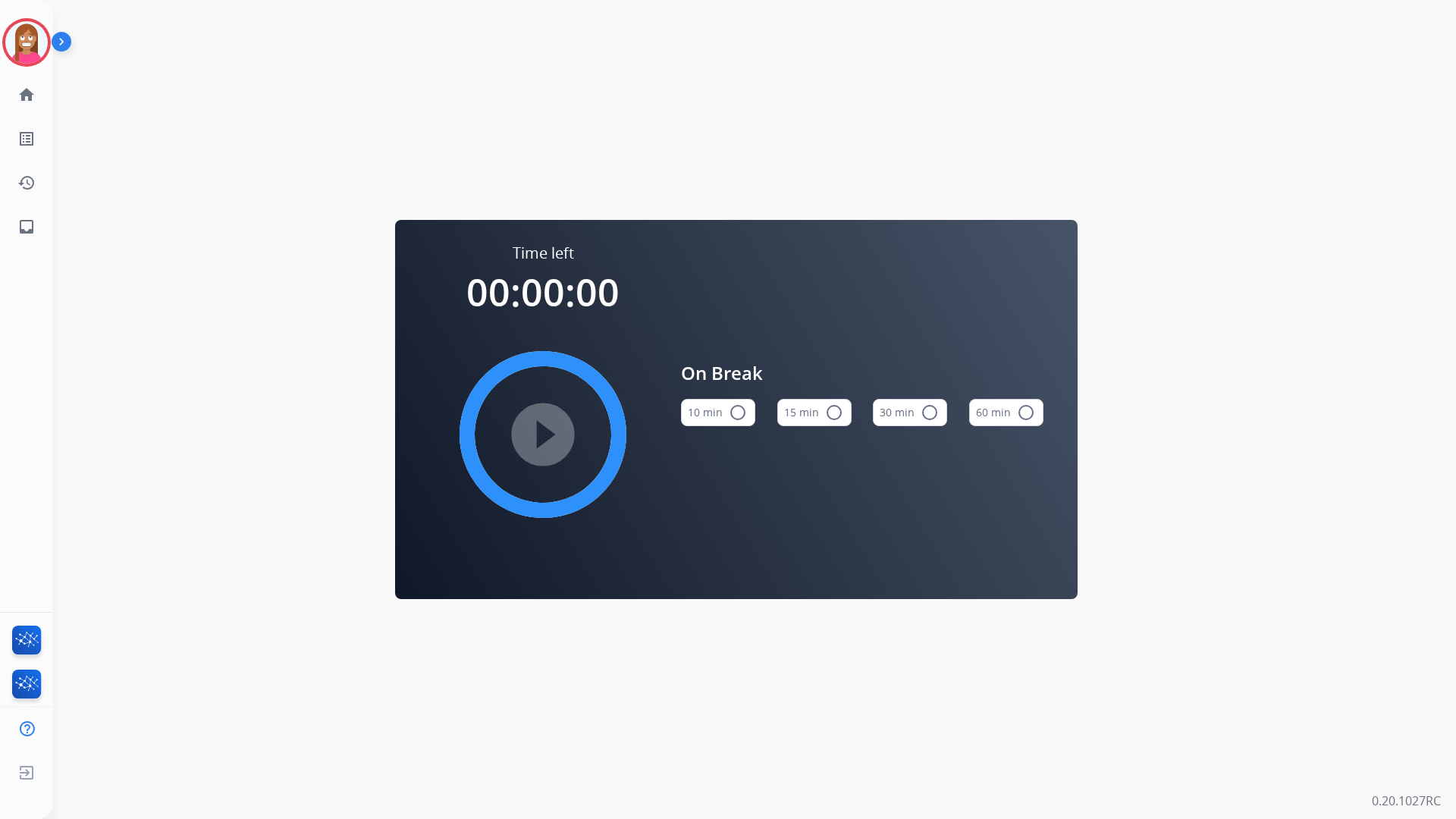
click at [163, 234] on div "Time left 00:00:00 play_circle_filled On Break 10 min radio_button_unchecked 15…" at bounding box center [736, 409] width 1367 height 819
click at [22, 42] on img at bounding box center [26, 42] width 42 height 42
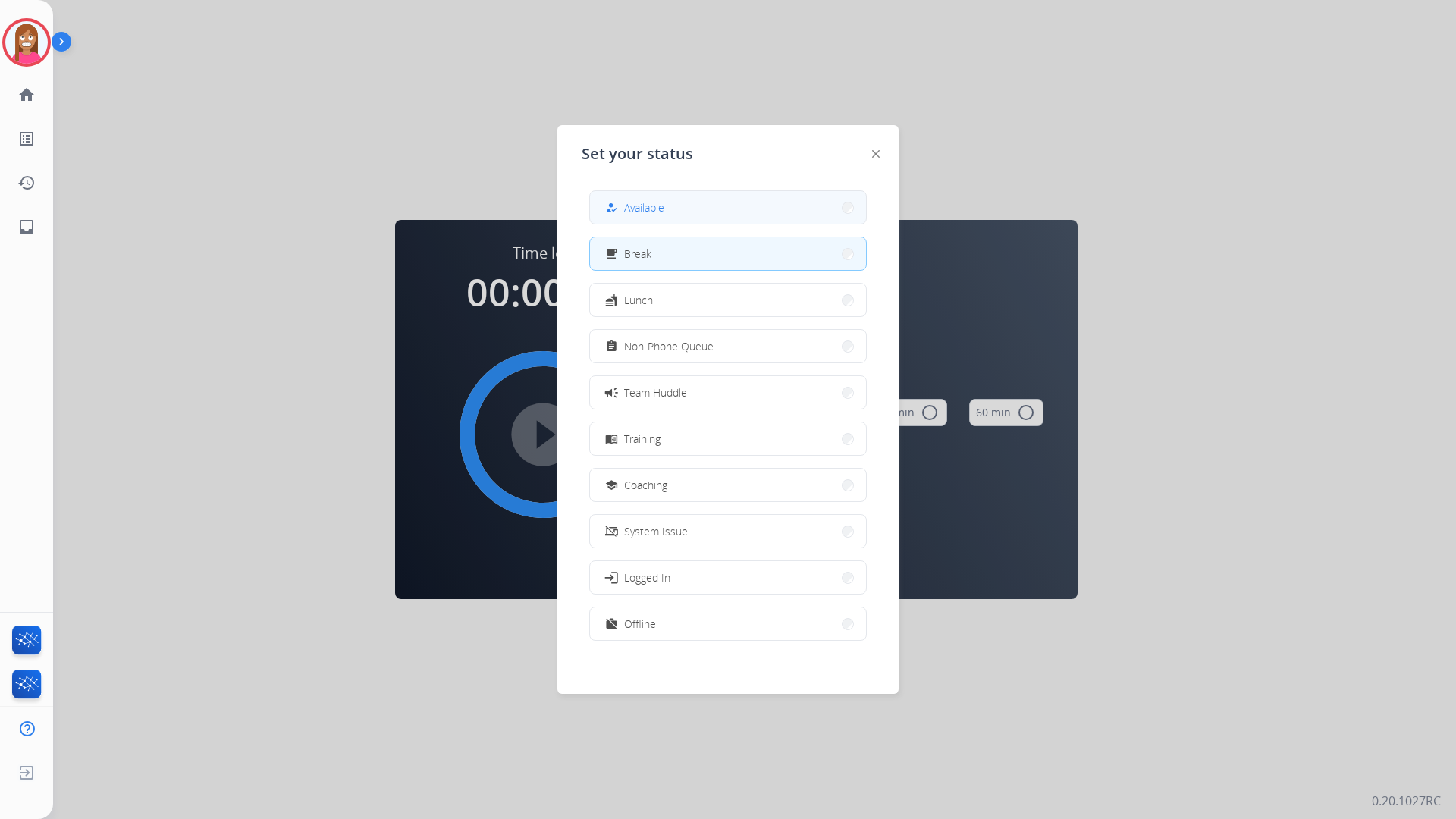
click at [645, 217] on button "how_to_reg Available" at bounding box center [728, 208] width 276 height 33
select select "**********"
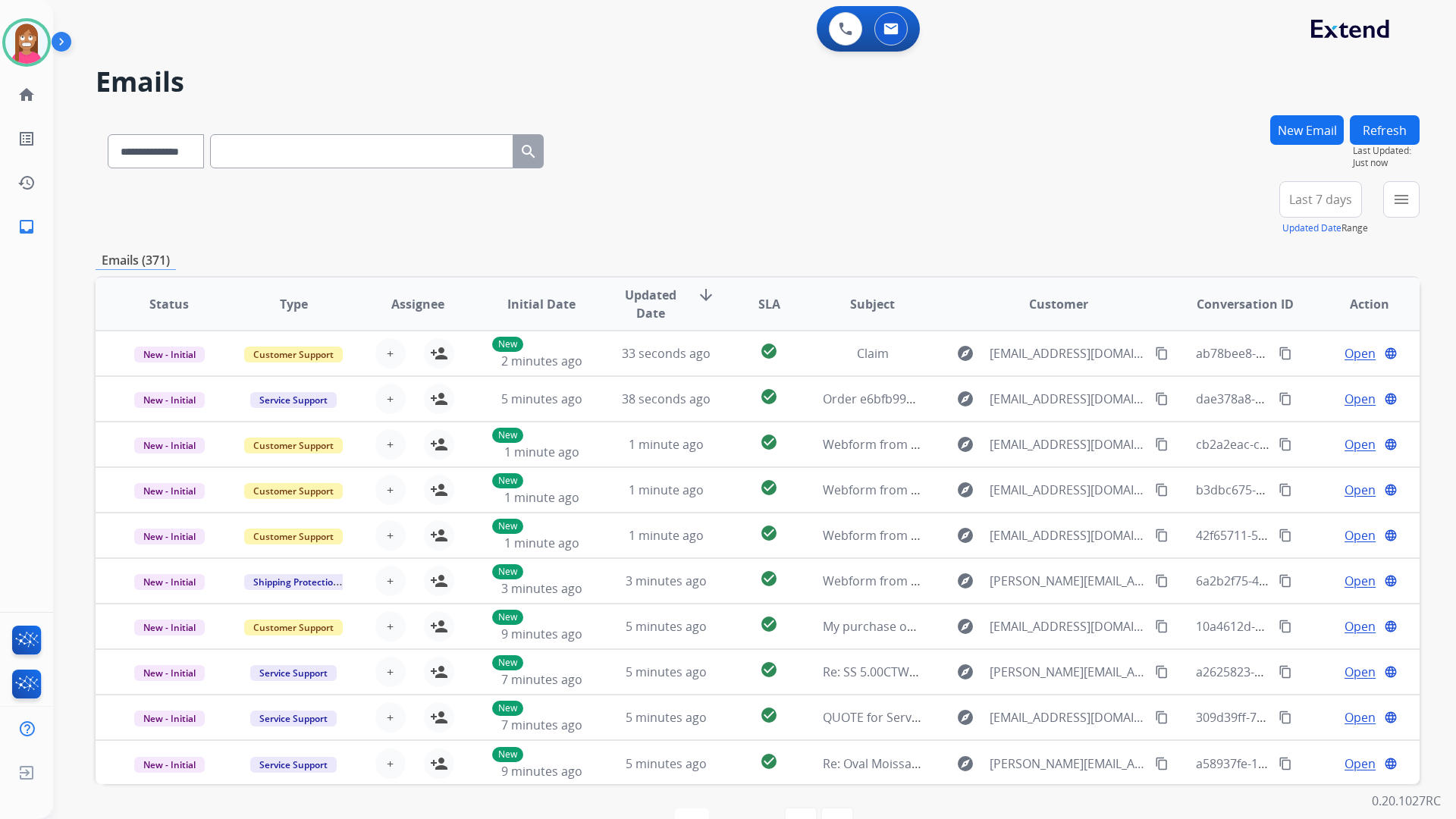
drag, startPoint x: 586, startPoint y: 158, endPoint x: 601, endPoint y: 172, distance: 20.5
click at [594, 165] on div "**********" at bounding box center [758, 148] width 1324 height 66
click at [767, 127] on div "**********" at bounding box center [758, 148] width 1324 height 66
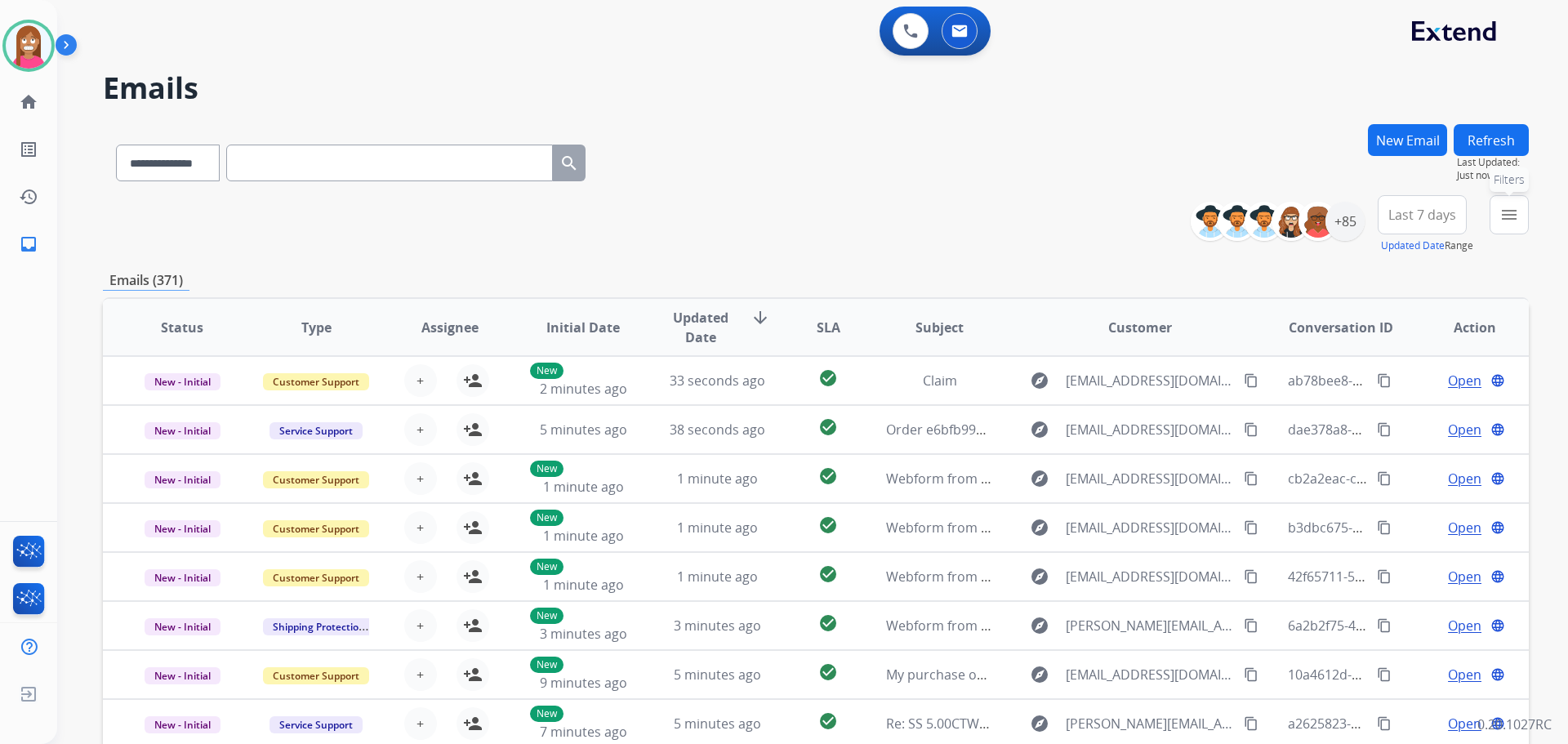
click at [1507, 218] on mat-icon "menu" at bounding box center [1510, 215] width 19 height 19
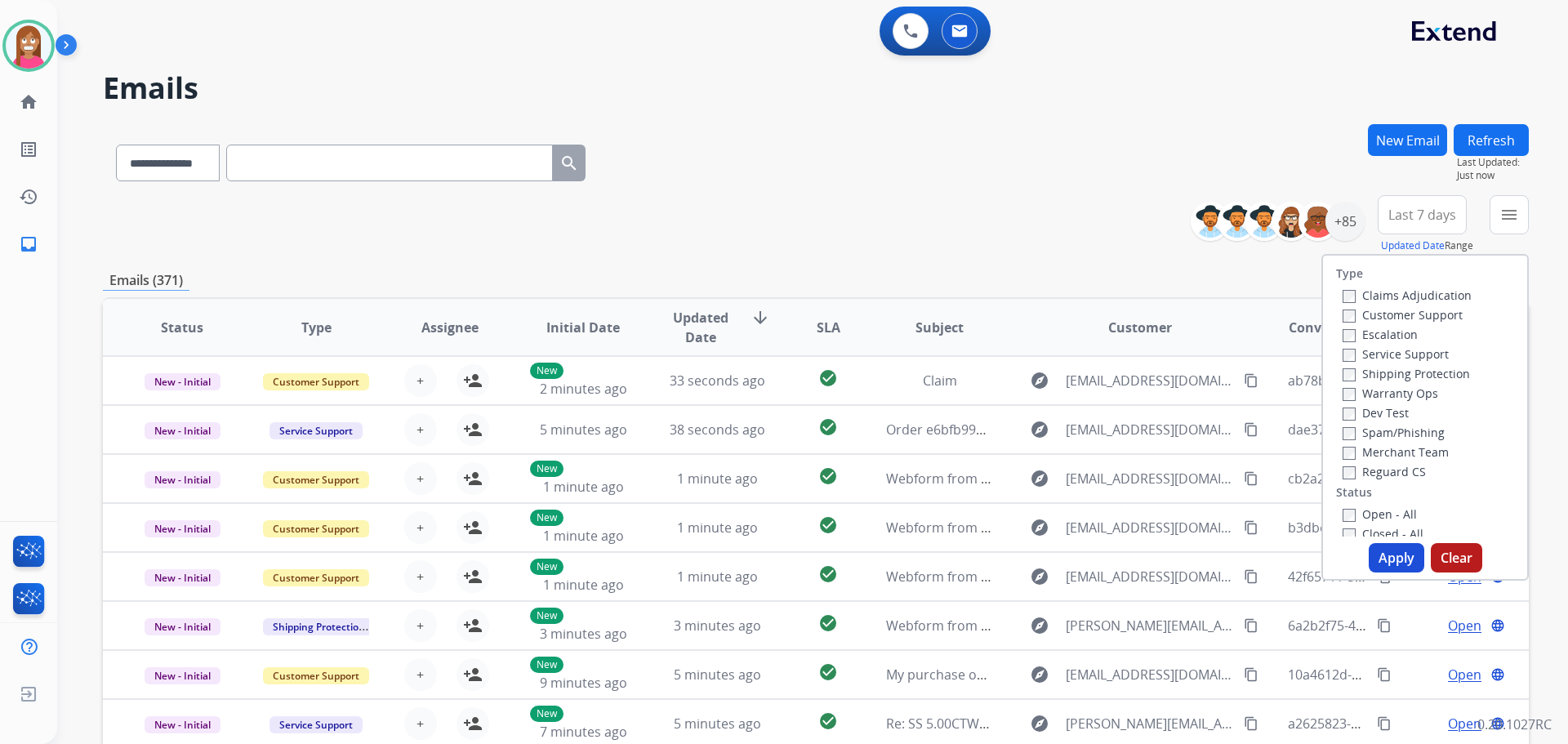
click at [1352, 312] on label "Customer Support" at bounding box center [1402, 315] width 120 height 16
click at [1375, 374] on label "Shipping Protection" at bounding box center [1406, 373] width 127 height 16
click at [1358, 475] on label "Reguard CS" at bounding box center [1384, 472] width 84 height 16
click at [1376, 519] on label "Open - All" at bounding box center [1379, 514] width 74 height 16
click at [1379, 538] on div "Type Claims Adjudication Customer Support Escalation Service Support Shipping P…" at bounding box center [1425, 417] width 207 height 327
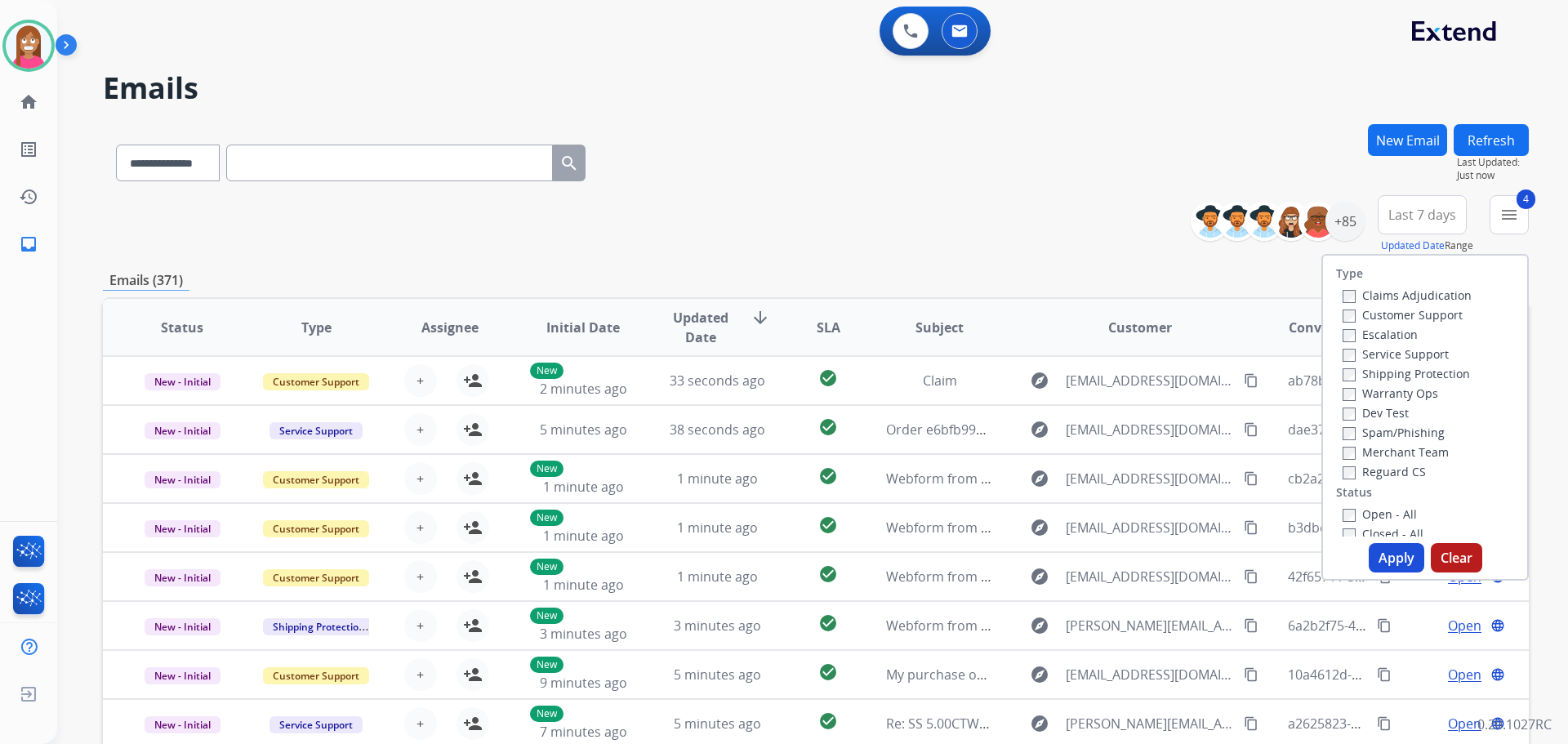
click at [1378, 551] on button "Apply" at bounding box center [1396, 557] width 55 height 29
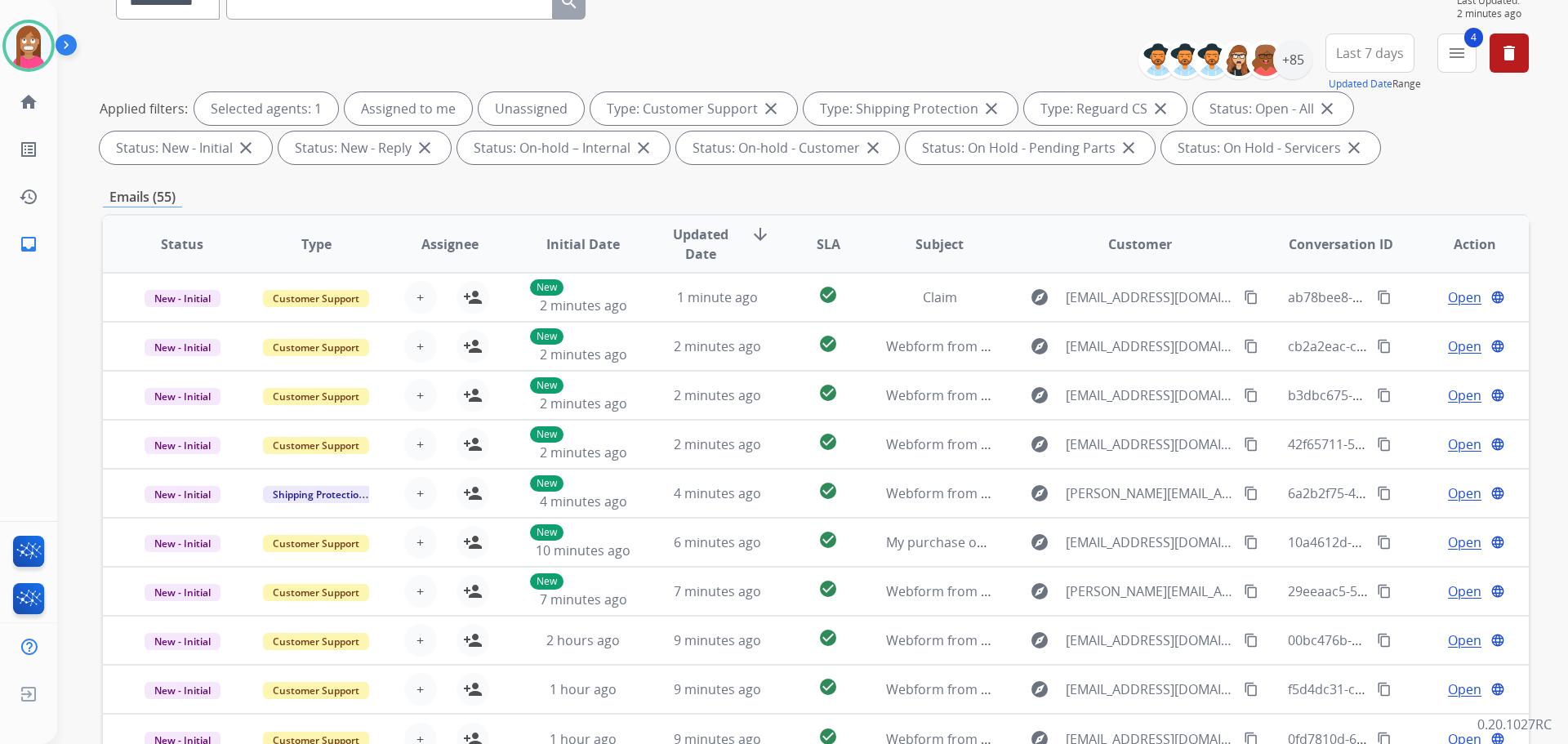
scroll to position [18, 0]
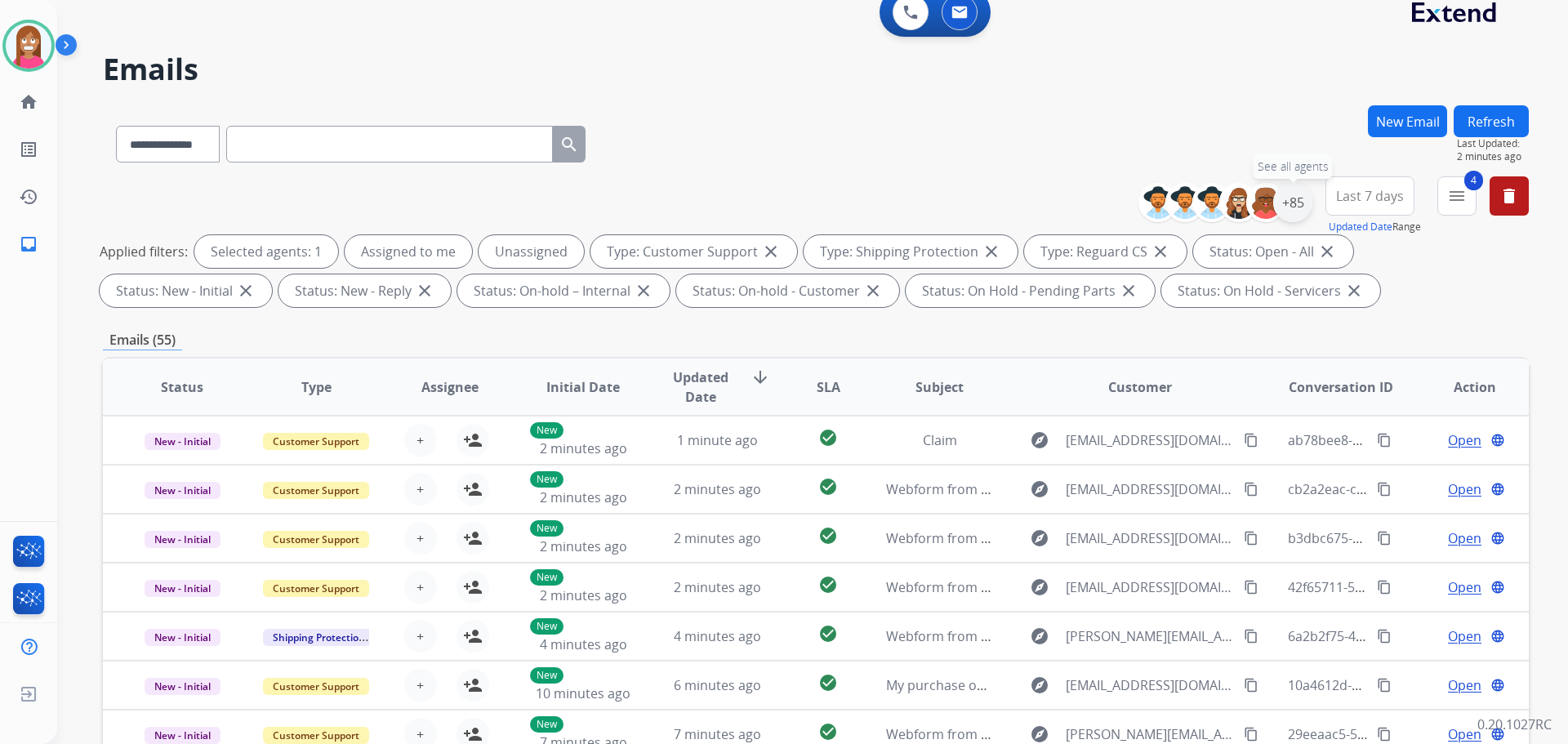
click at [1302, 203] on div "+85" at bounding box center [1293, 202] width 39 height 39
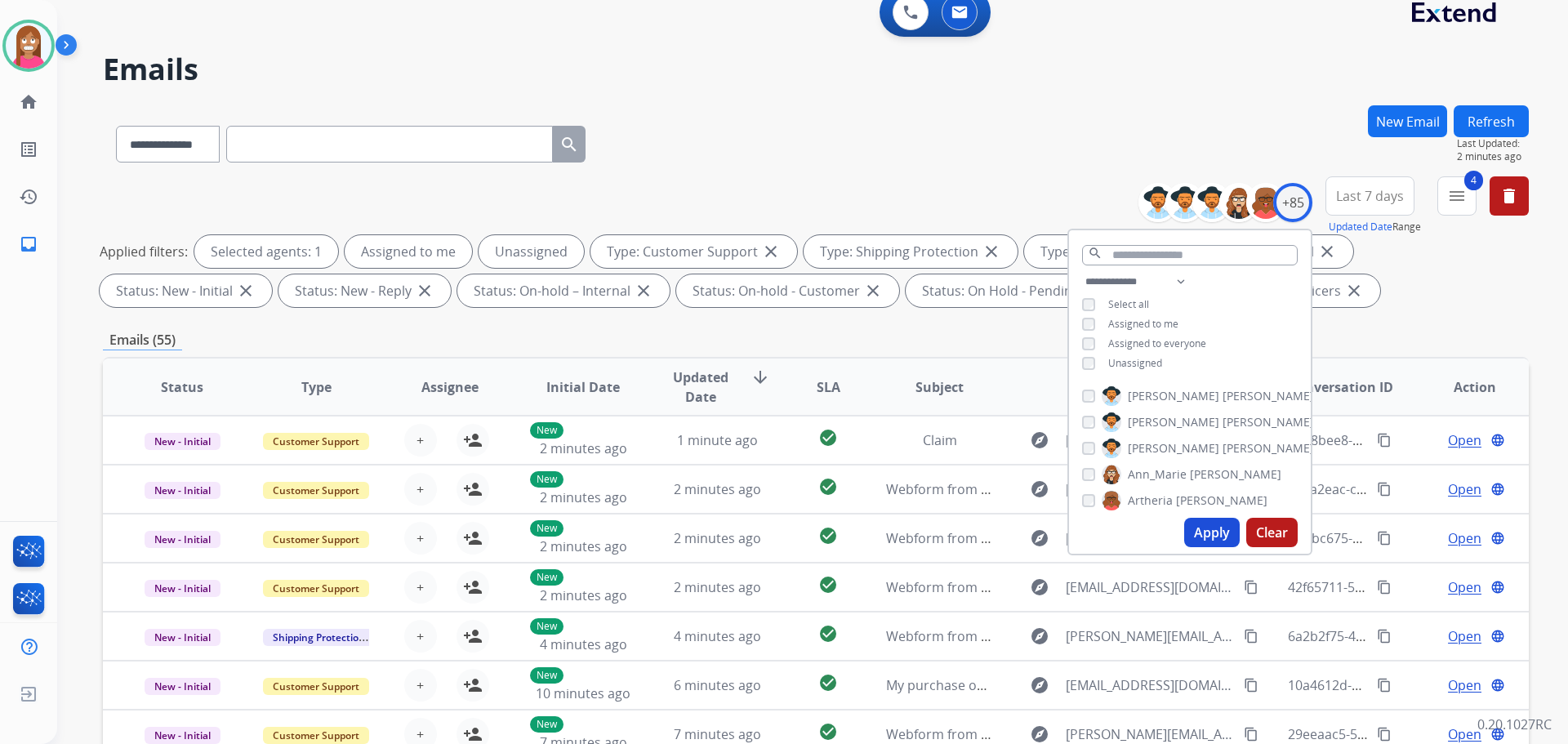
click at [1088, 354] on div "**********" at bounding box center [1190, 324] width 242 height 104
click at [1195, 528] on button "Apply" at bounding box center [1212, 532] width 55 height 29
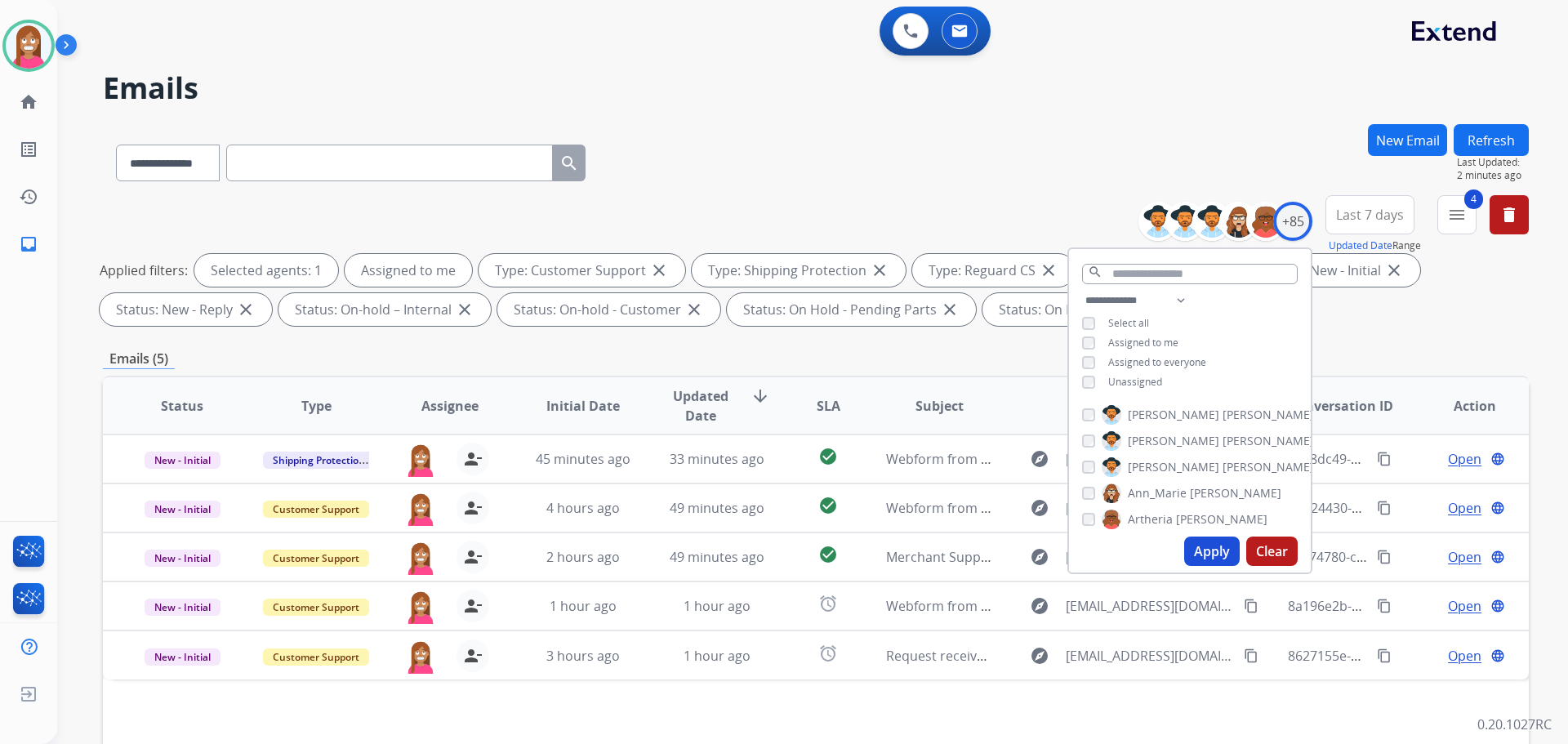
scroll to position [82, 0]
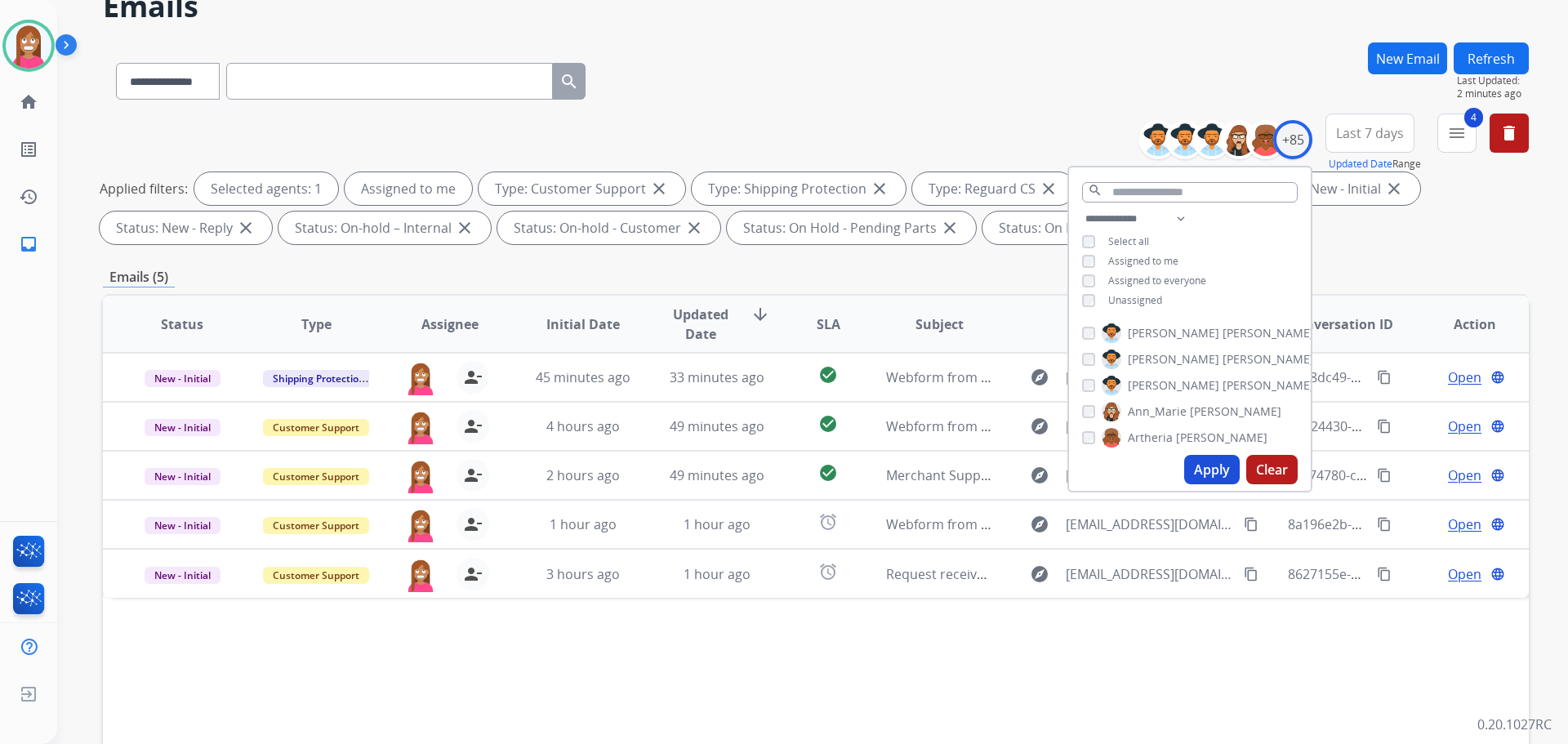
click at [660, 622] on div "Status Type Assignee Initial Date Updated Date arrow_downward SLA Subject Custo…" at bounding box center [816, 567] width 1426 height 548
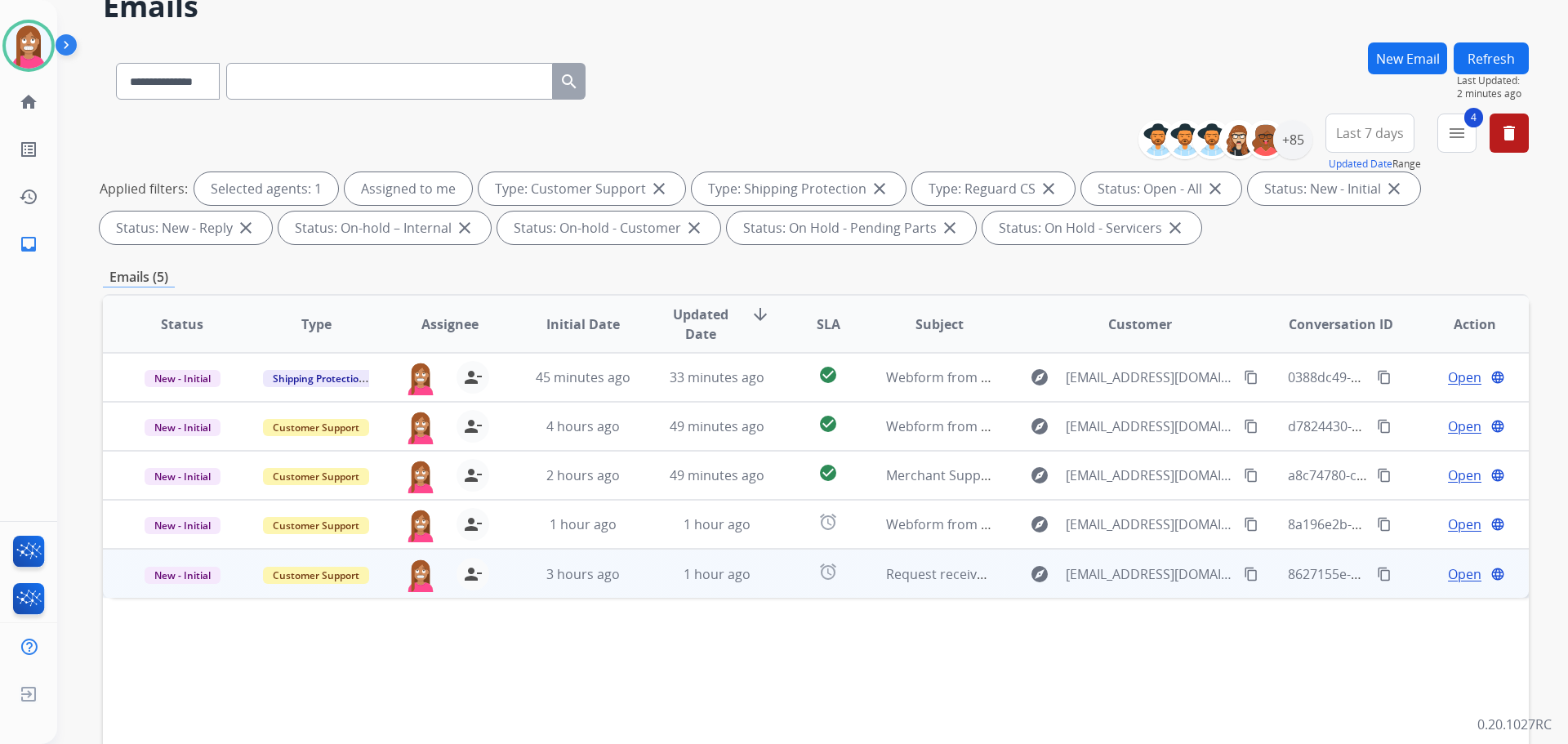
click at [169, 584] on td "New - Initial" at bounding box center [170, 573] width 134 height 49
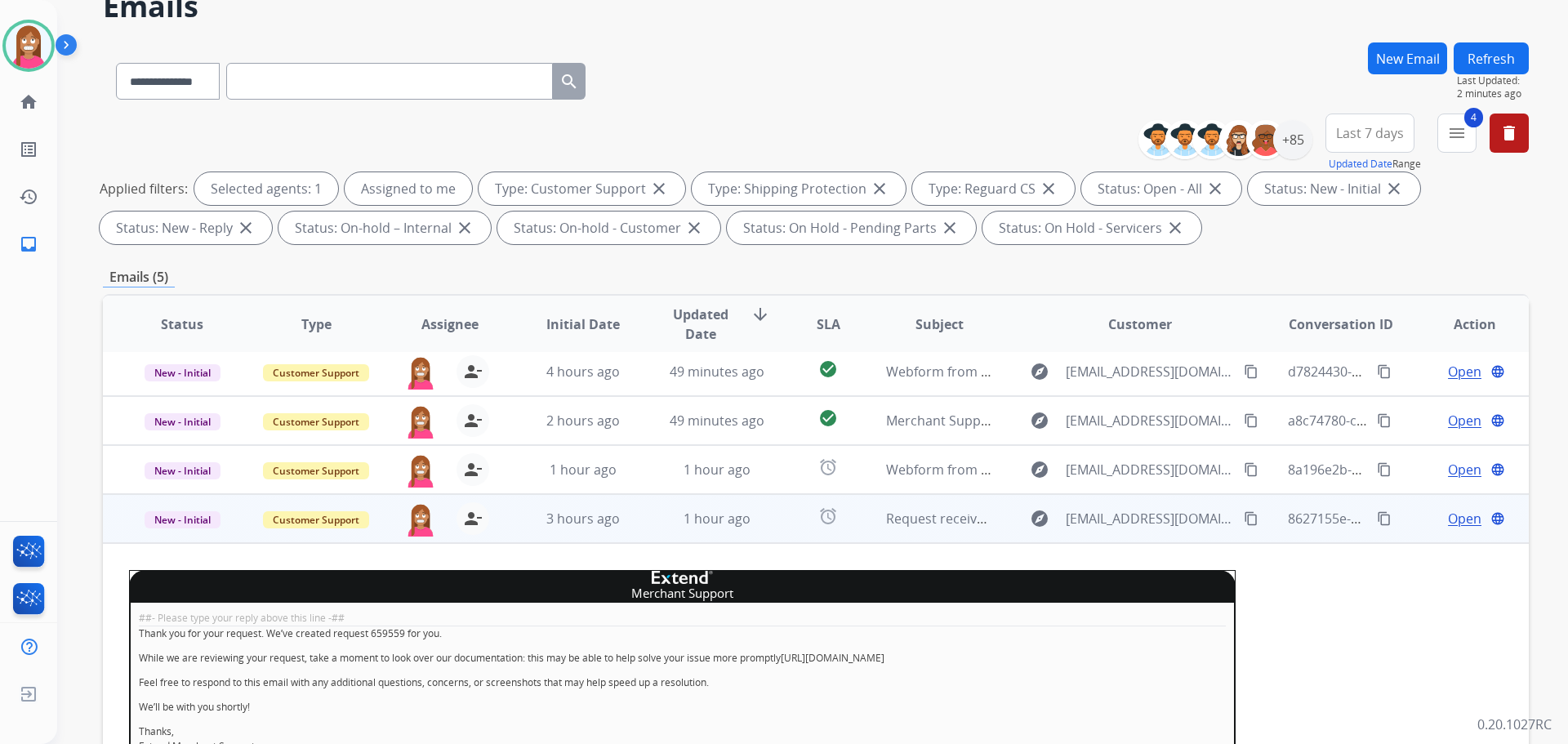
scroll to position [55, 0]
click at [191, 522] on span "New - Initial" at bounding box center [183, 519] width 76 height 18
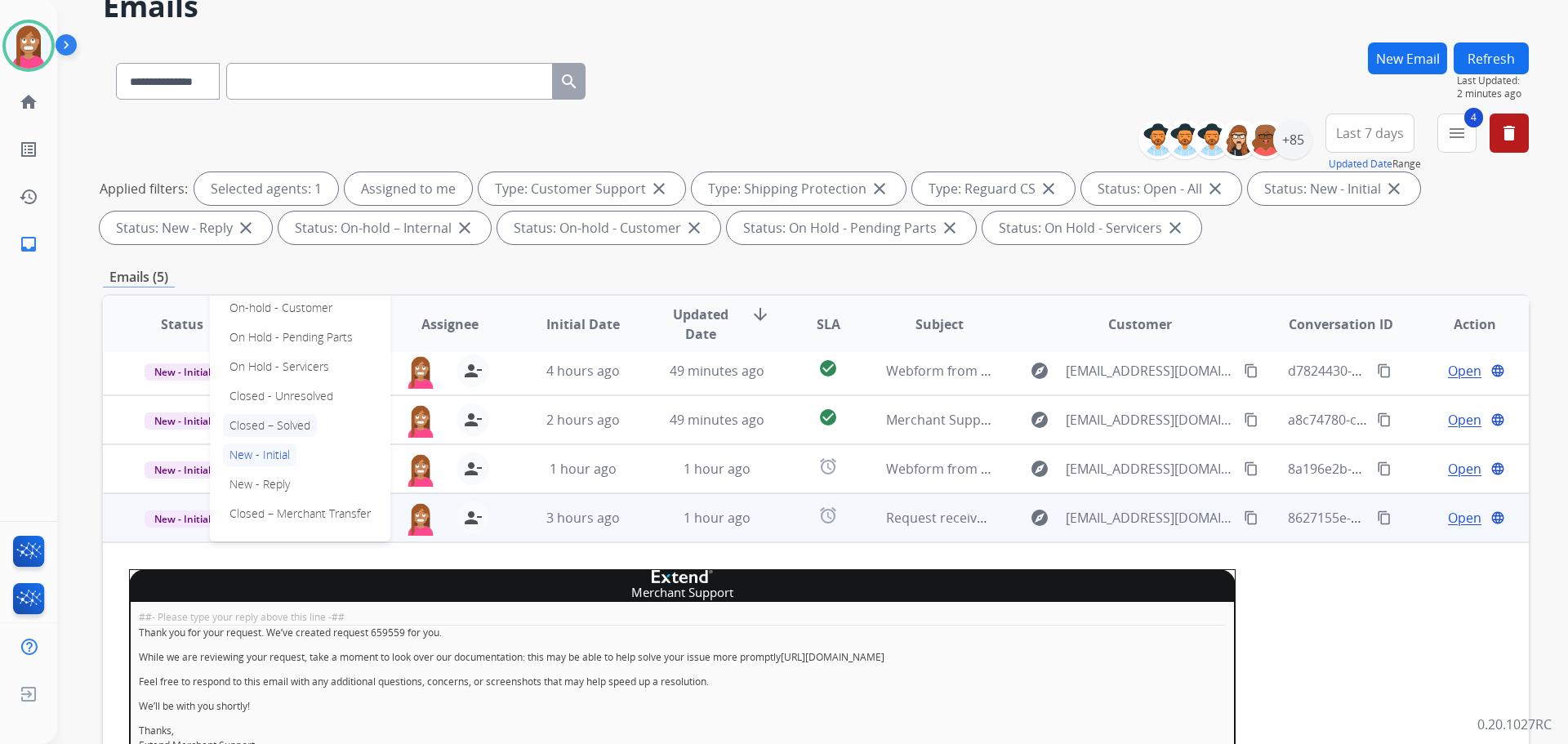
click at [258, 426] on p "Closed – Solved" at bounding box center [269, 426] width 94 height 23
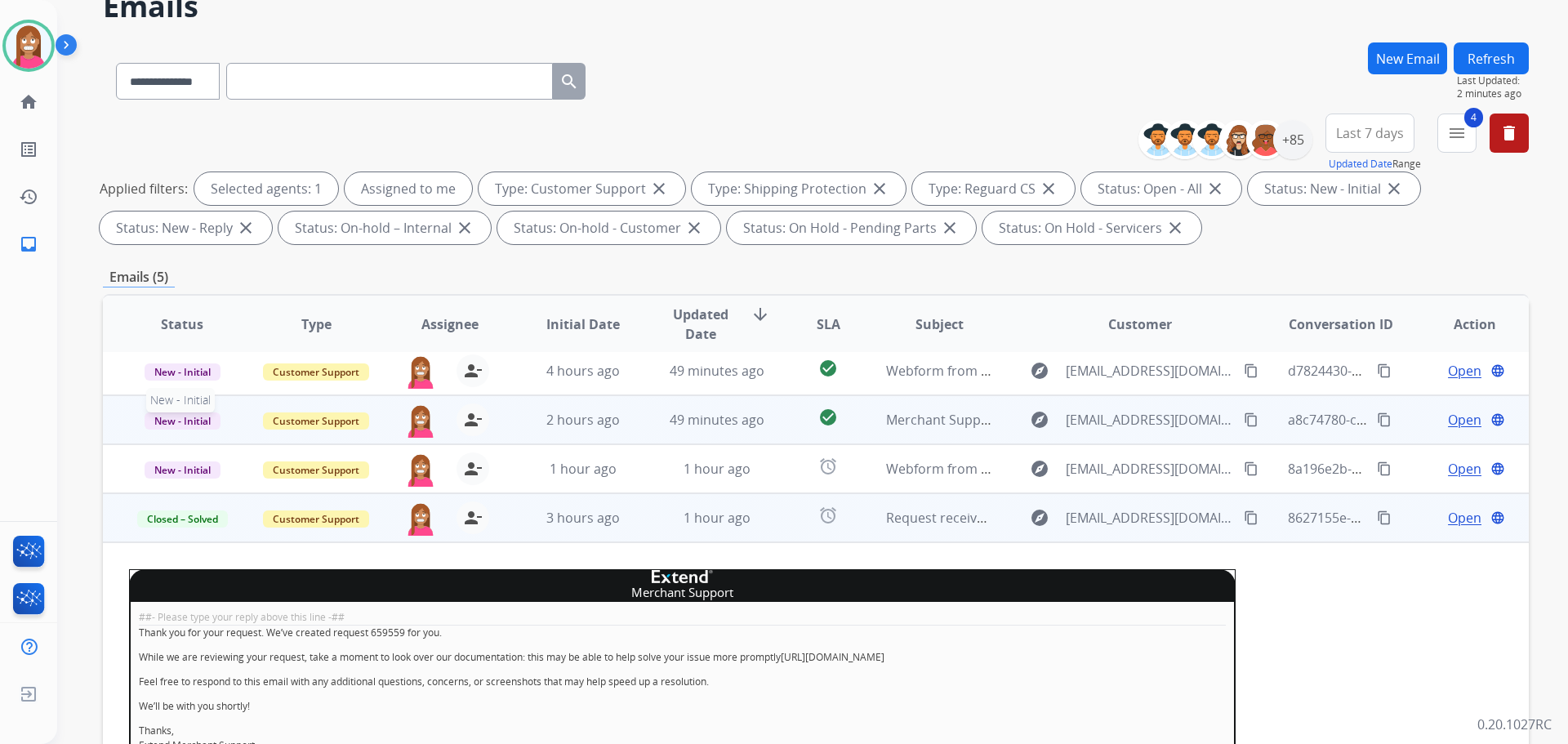
click at [206, 421] on span "New - Initial" at bounding box center [183, 421] width 76 height 18
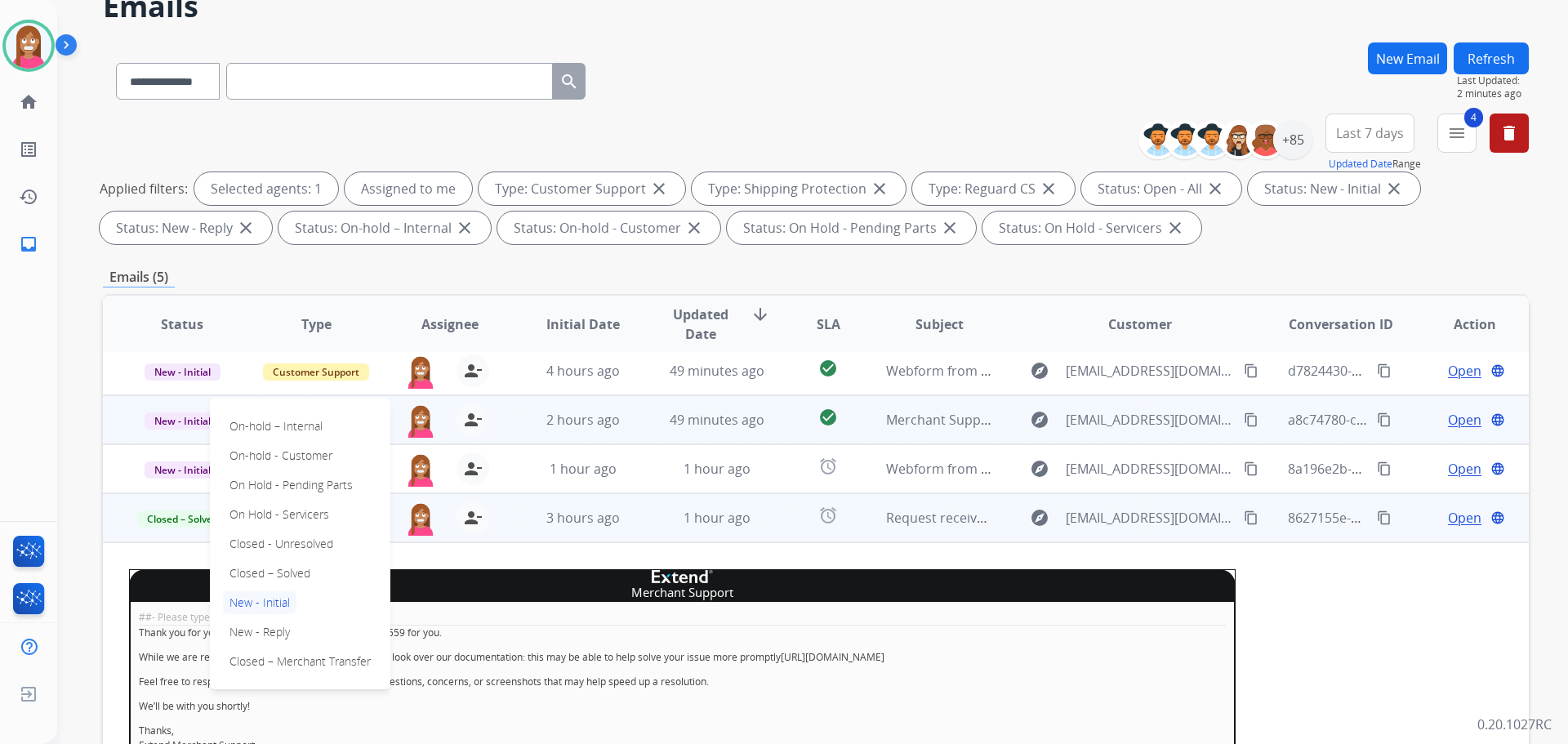
drag, startPoint x: 245, startPoint y: 573, endPoint x: 266, endPoint y: 569, distance: 21.4
click at [247, 577] on p "Closed – Solved" at bounding box center [269, 574] width 94 height 23
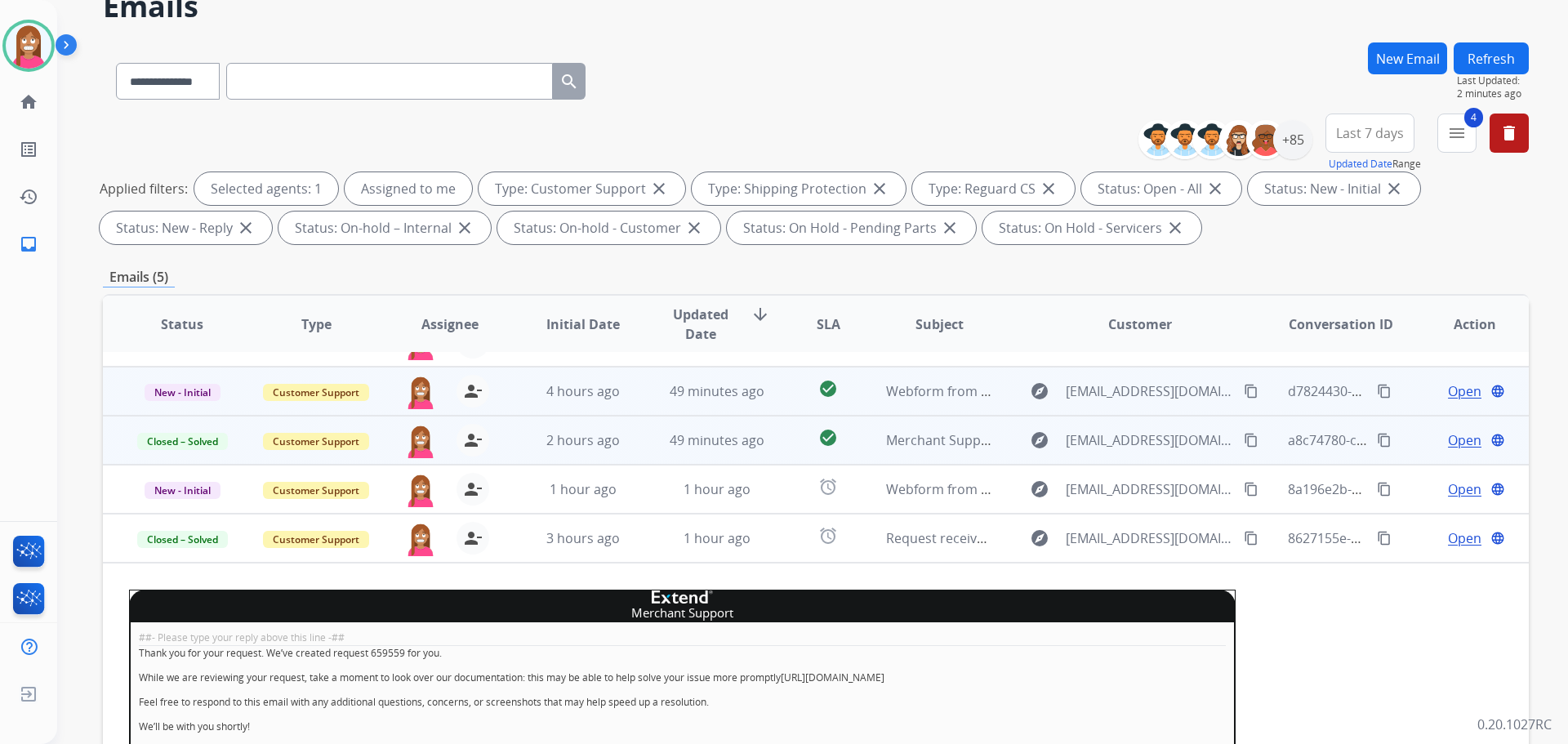
scroll to position [0, 0]
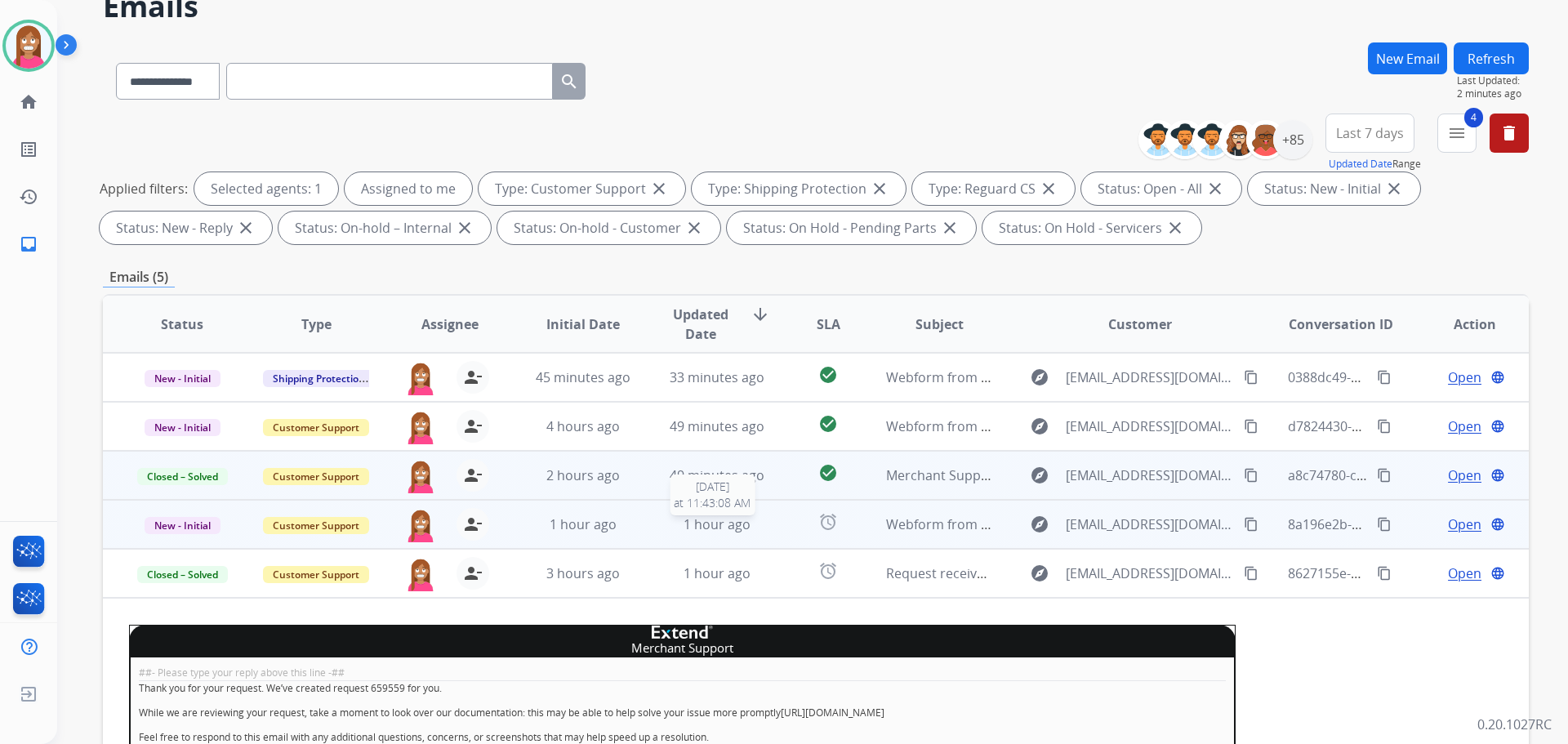
click at [757, 532] on div "1 hour ago" at bounding box center [718, 524] width 107 height 19
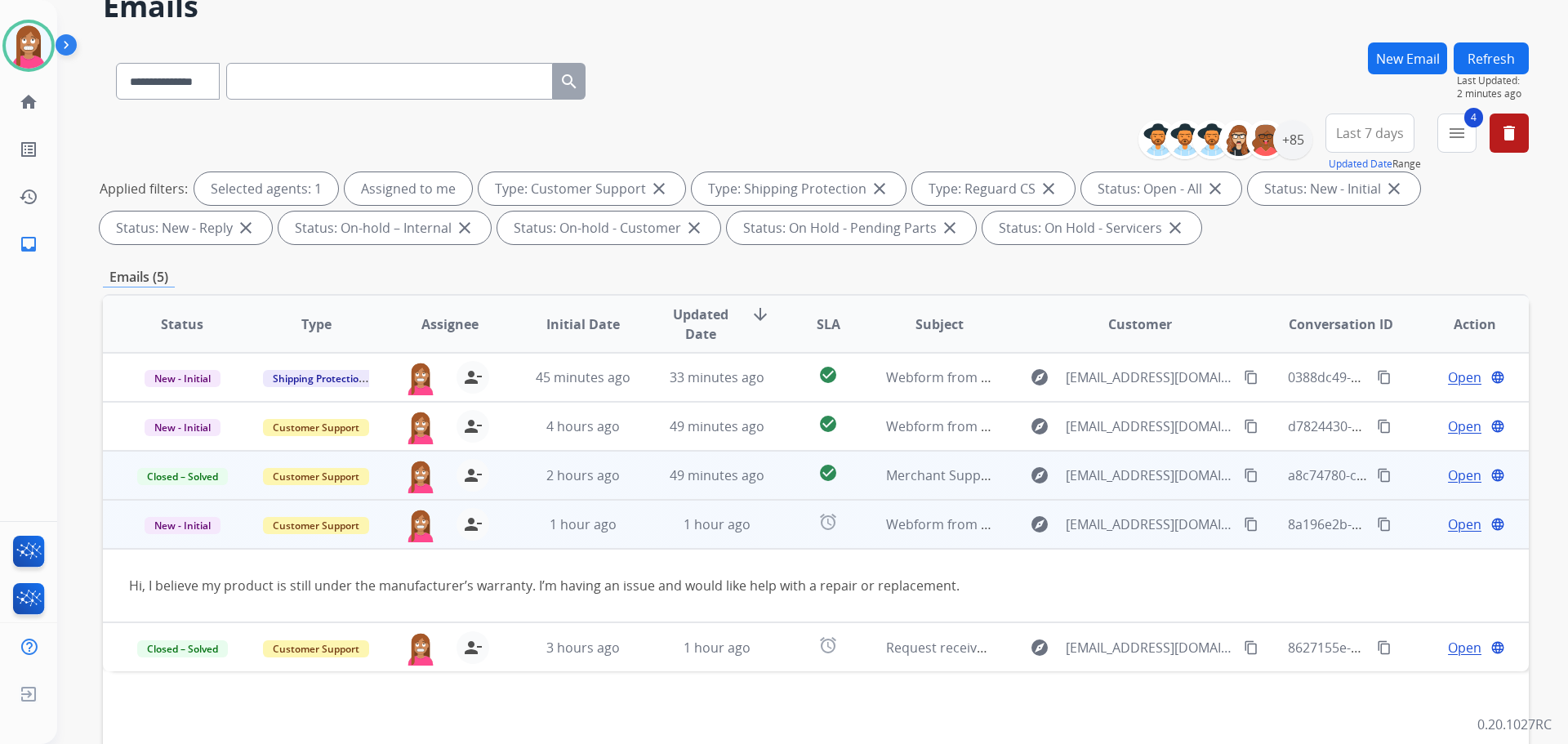
click at [1455, 526] on span "Open" at bounding box center [1465, 524] width 33 height 19
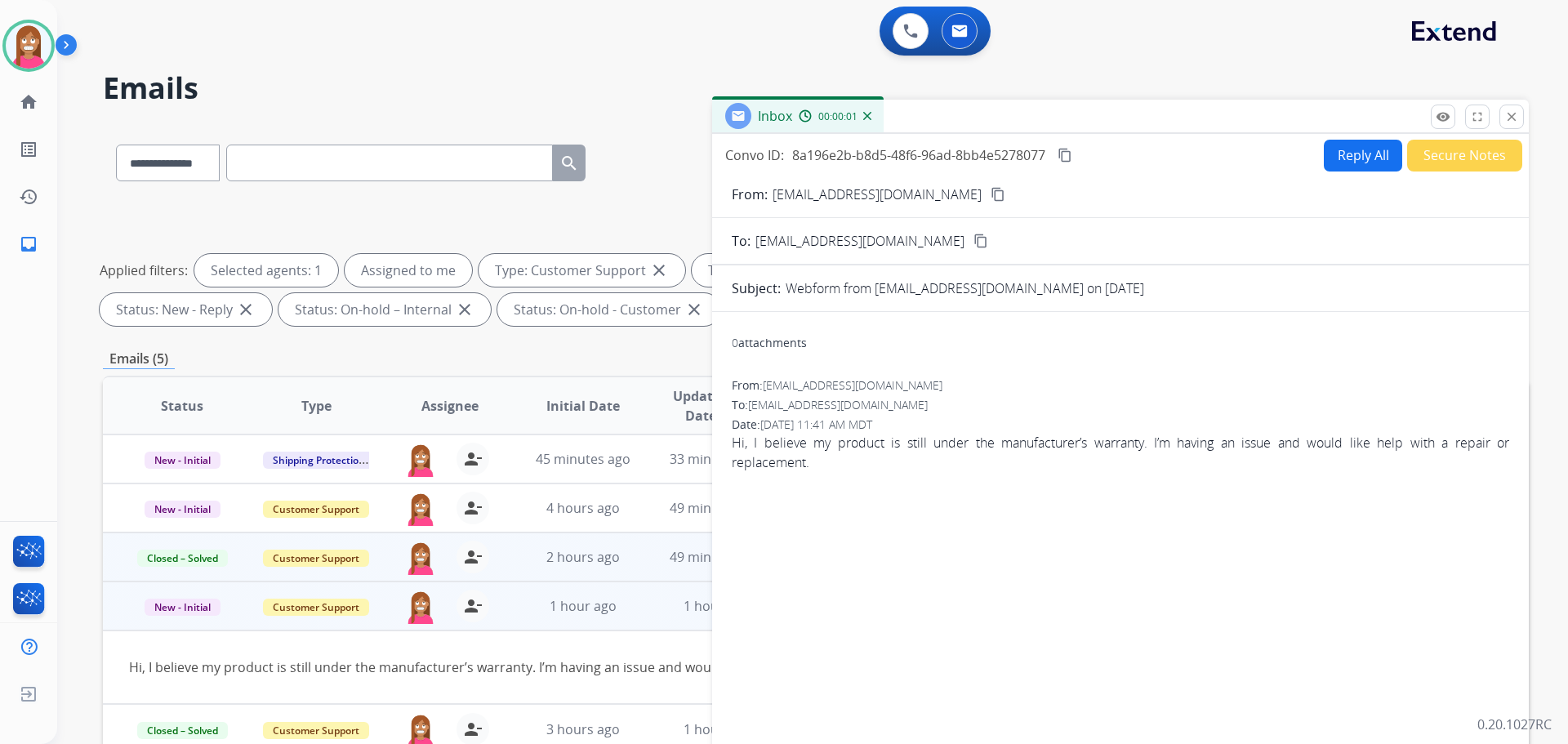
click at [1353, 146] on button "Reply All" at bounding box center [1363, 156] width 79 height 32
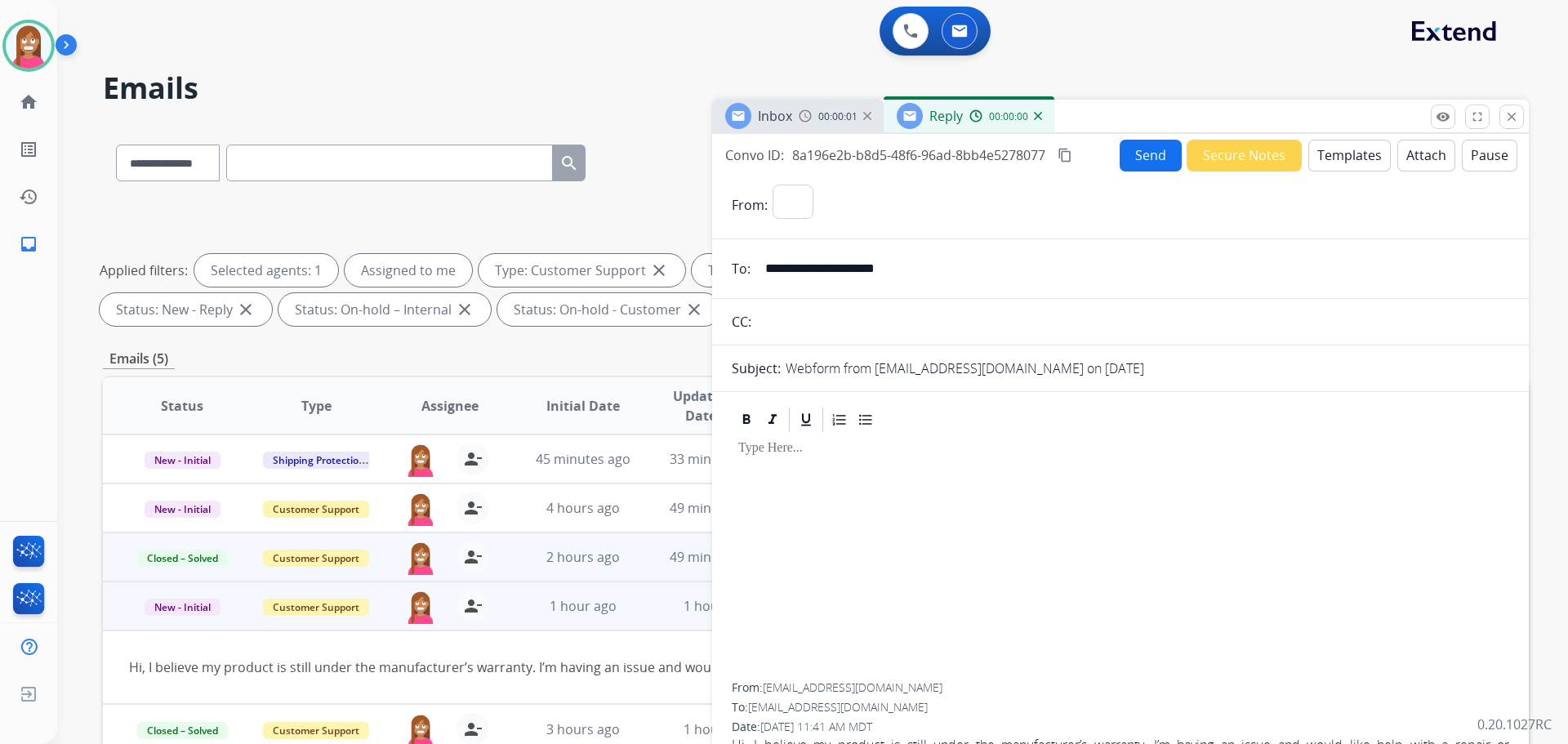
select select "**********"
click at [1355, 155] on button "Templates" at bounding box center [1349, 156] width 83 height 32
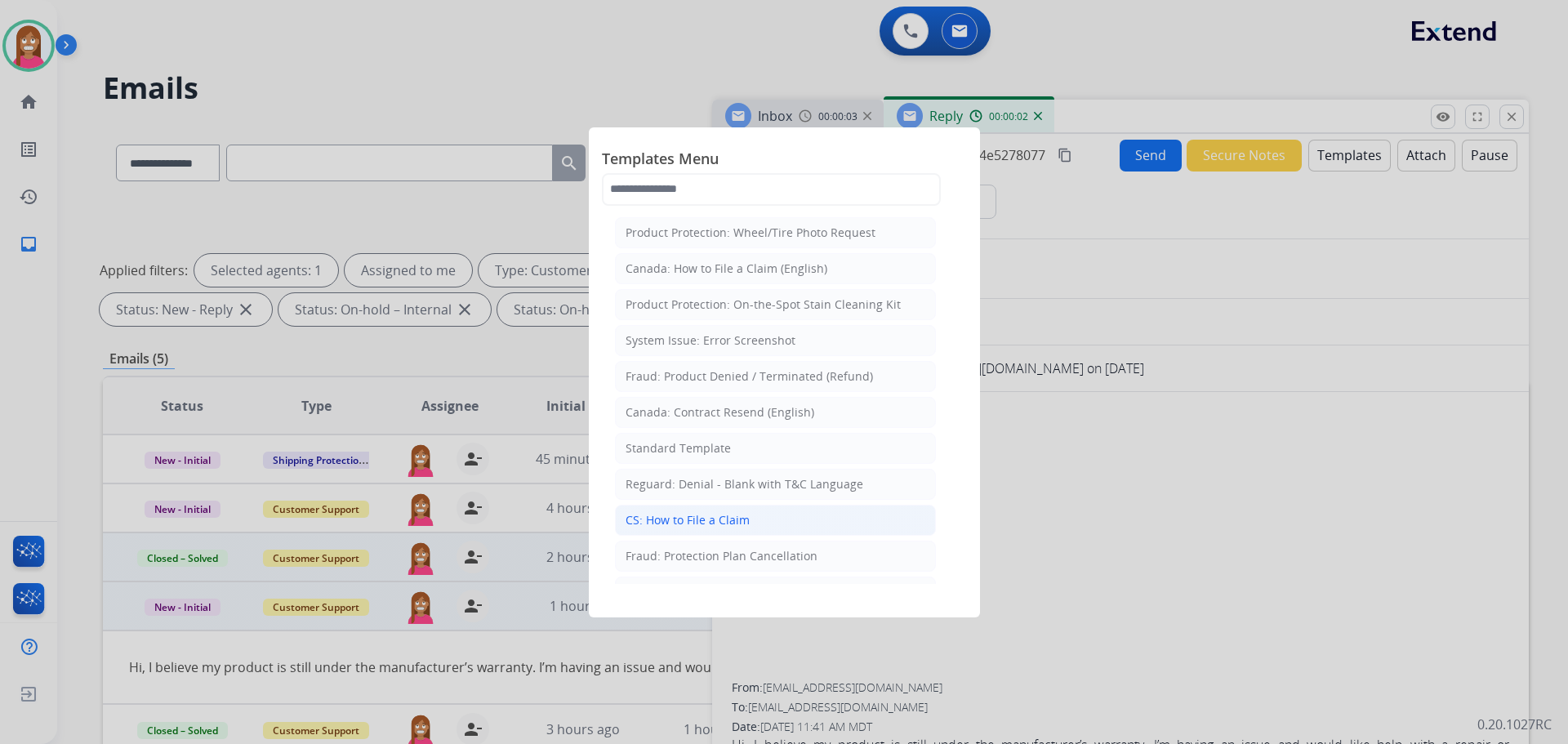
click at [670, 519] on div "CS: How to File a Claim" at bounding box center [688, 520] width 125 height 17
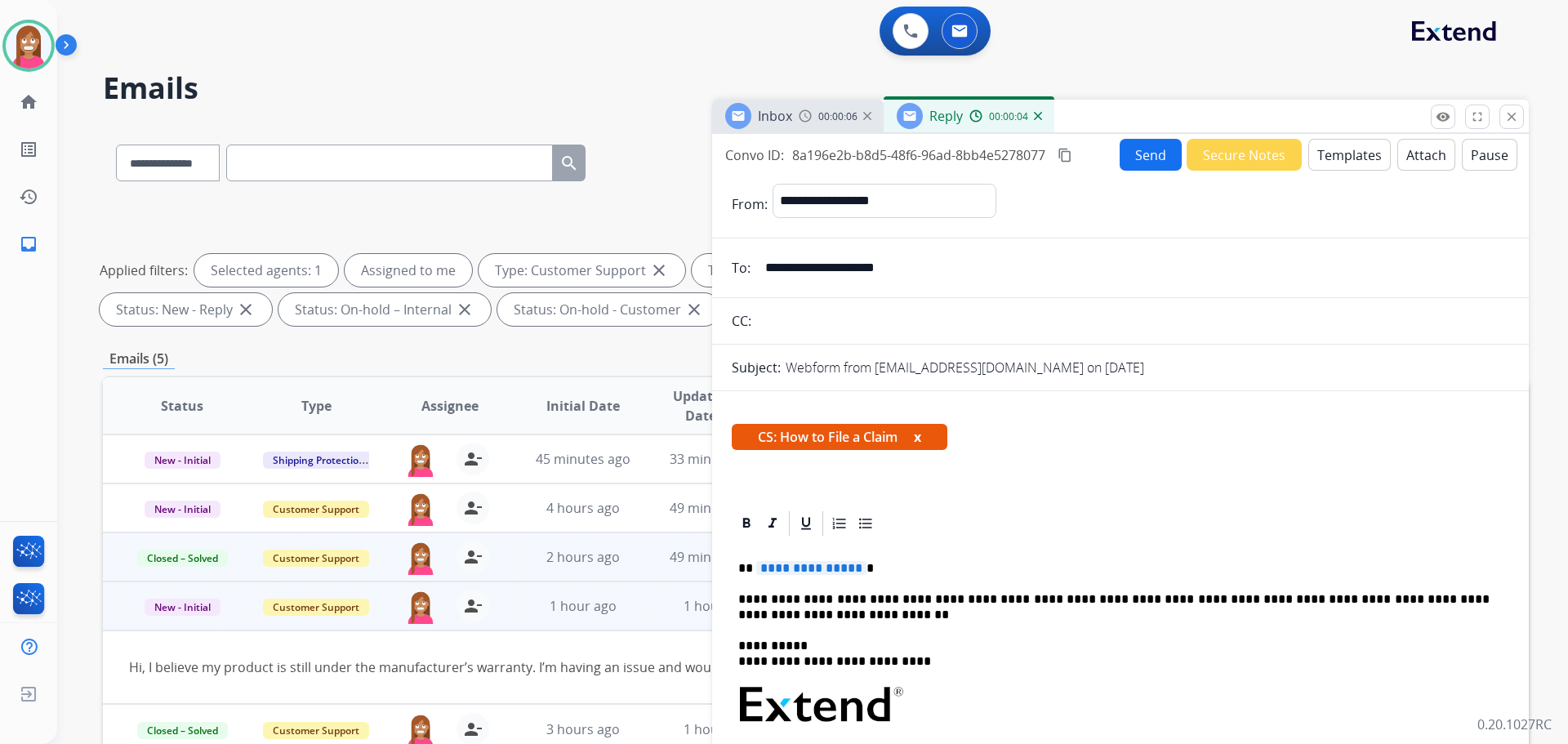
click at [838, 568] on span "**********" at bounding box center [811, 568] width 110 height 14
click at [1158, 153] on button "Send" at bounding box center [1151, 155] width 62 height 32
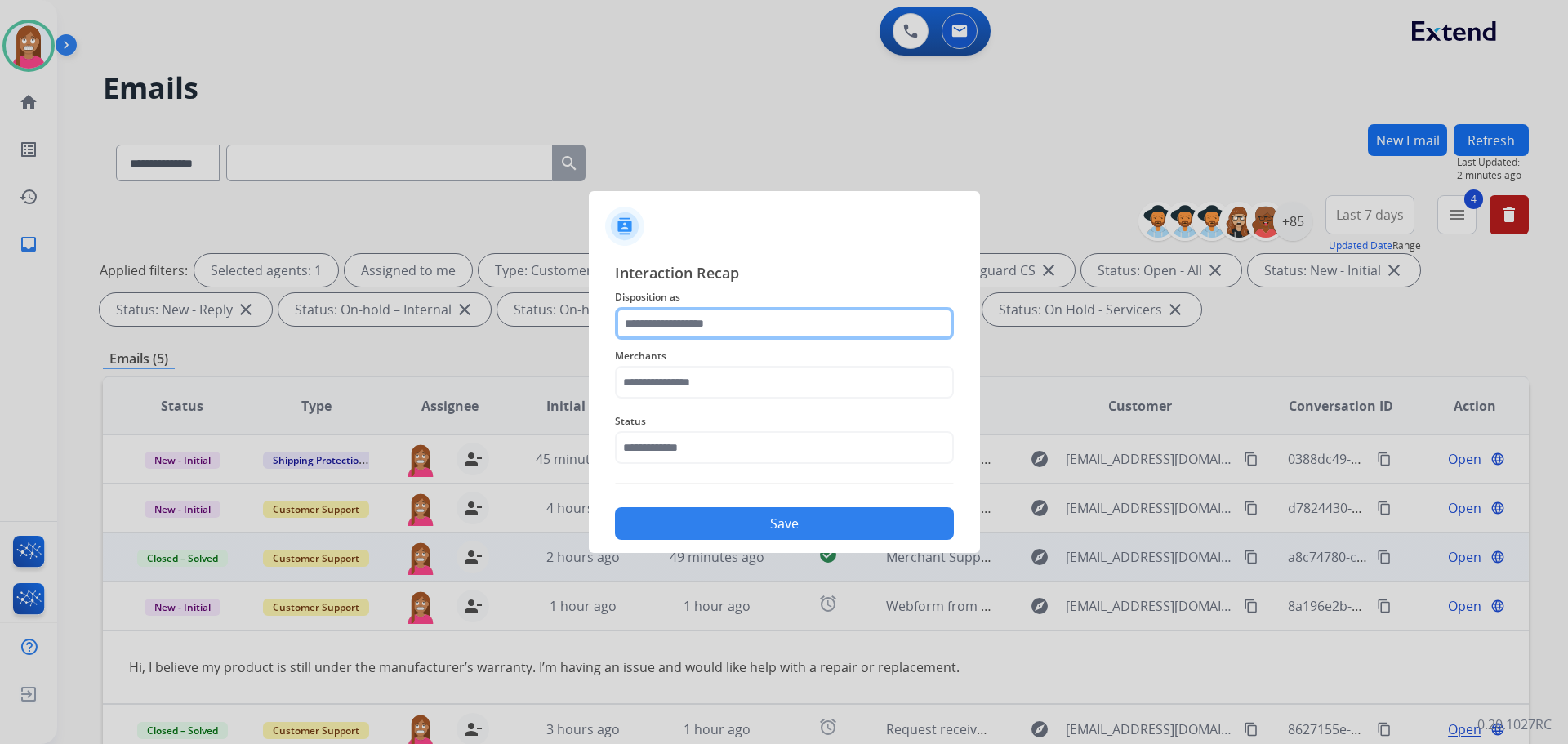
click at [705, 322] on input "text" at bounding box center [784, 324] width 339 height 33
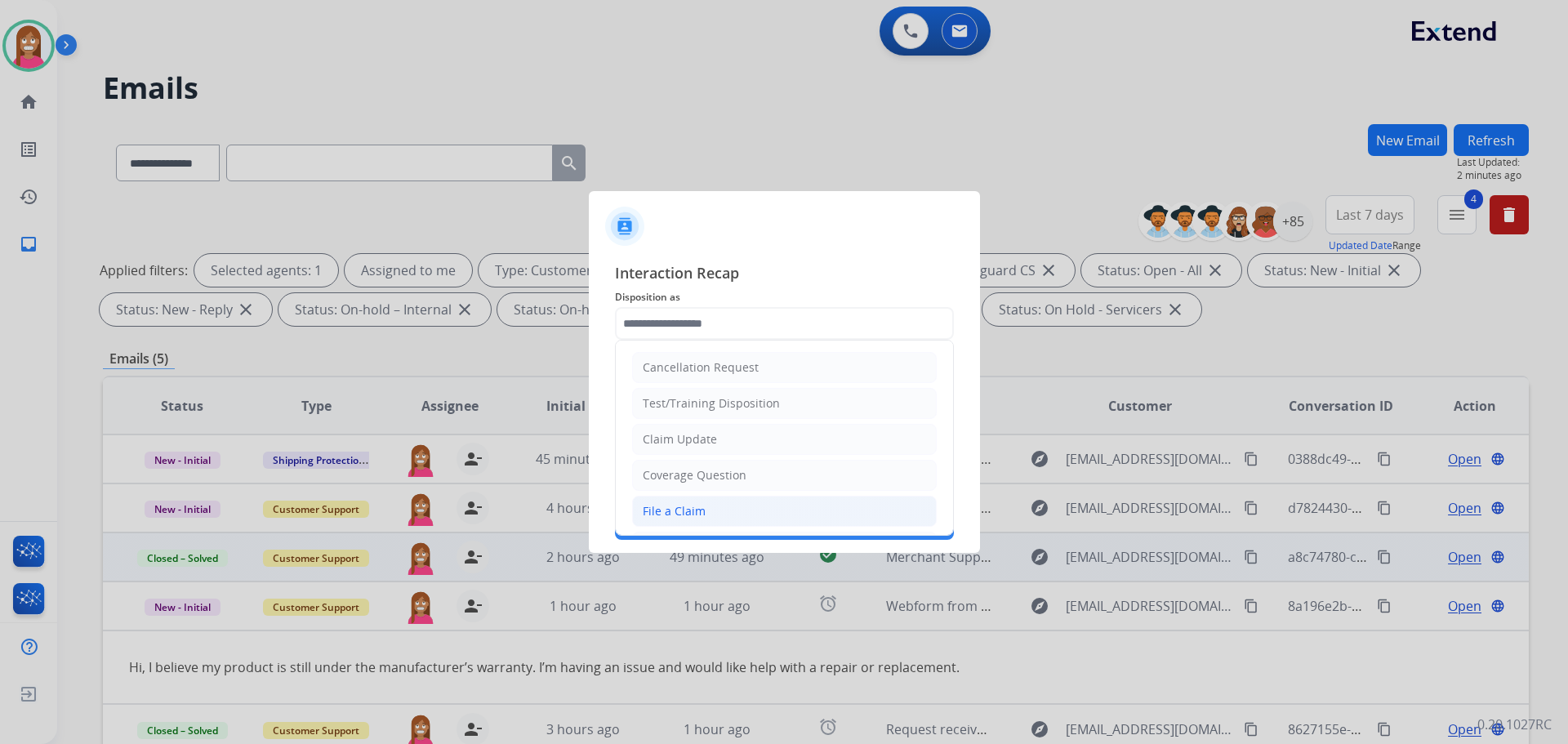
click at [646, 515] on div "File a Claim" at bounding box center [674, 511] width 63 height 17
type input "**********"
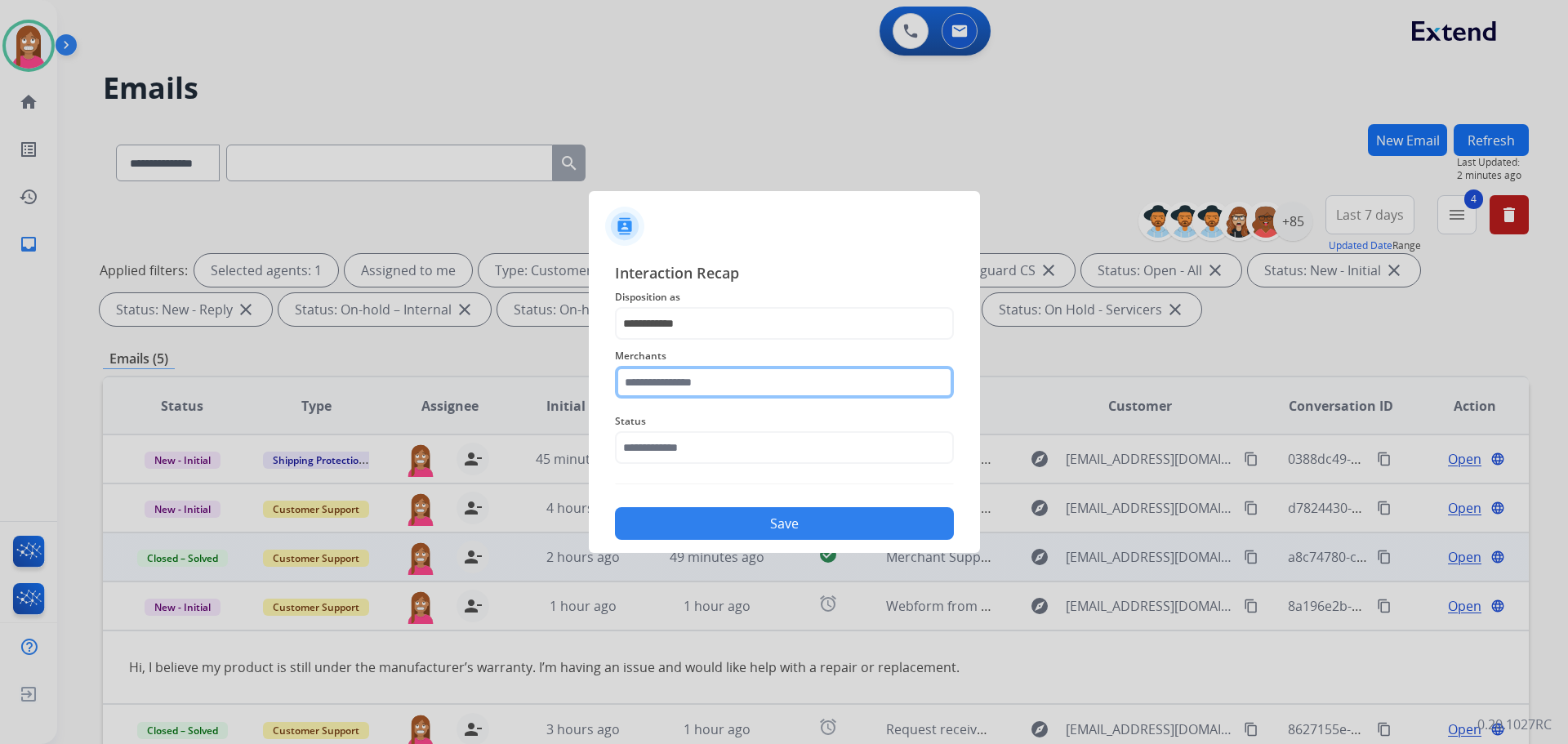
click at [659, 392] on input "text" at bounding box center [784, 382] width 339 height 33
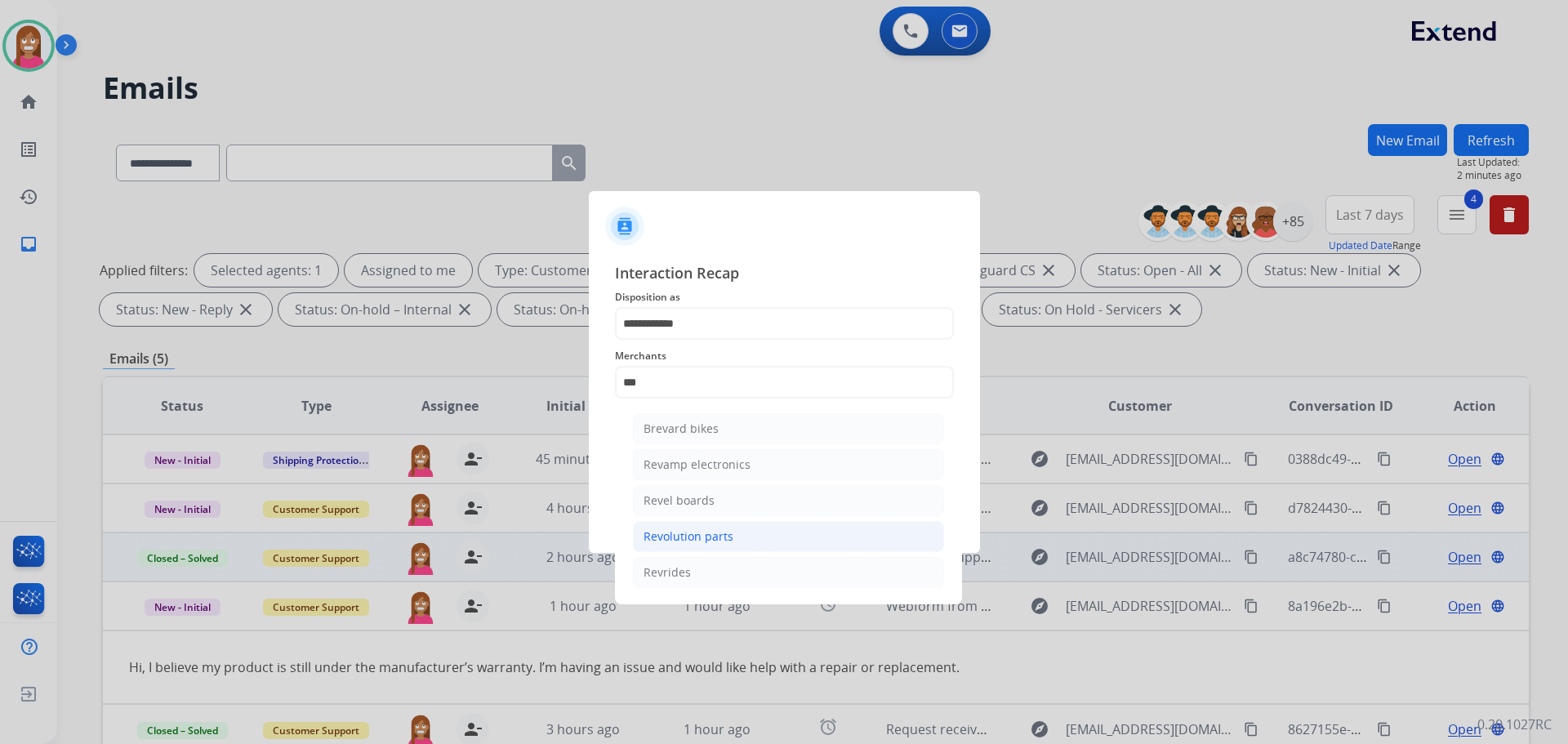
click at [707, 538] on div "Revolution parts" at bounding box center [689, 536] width 89 height 17
type input "**********"
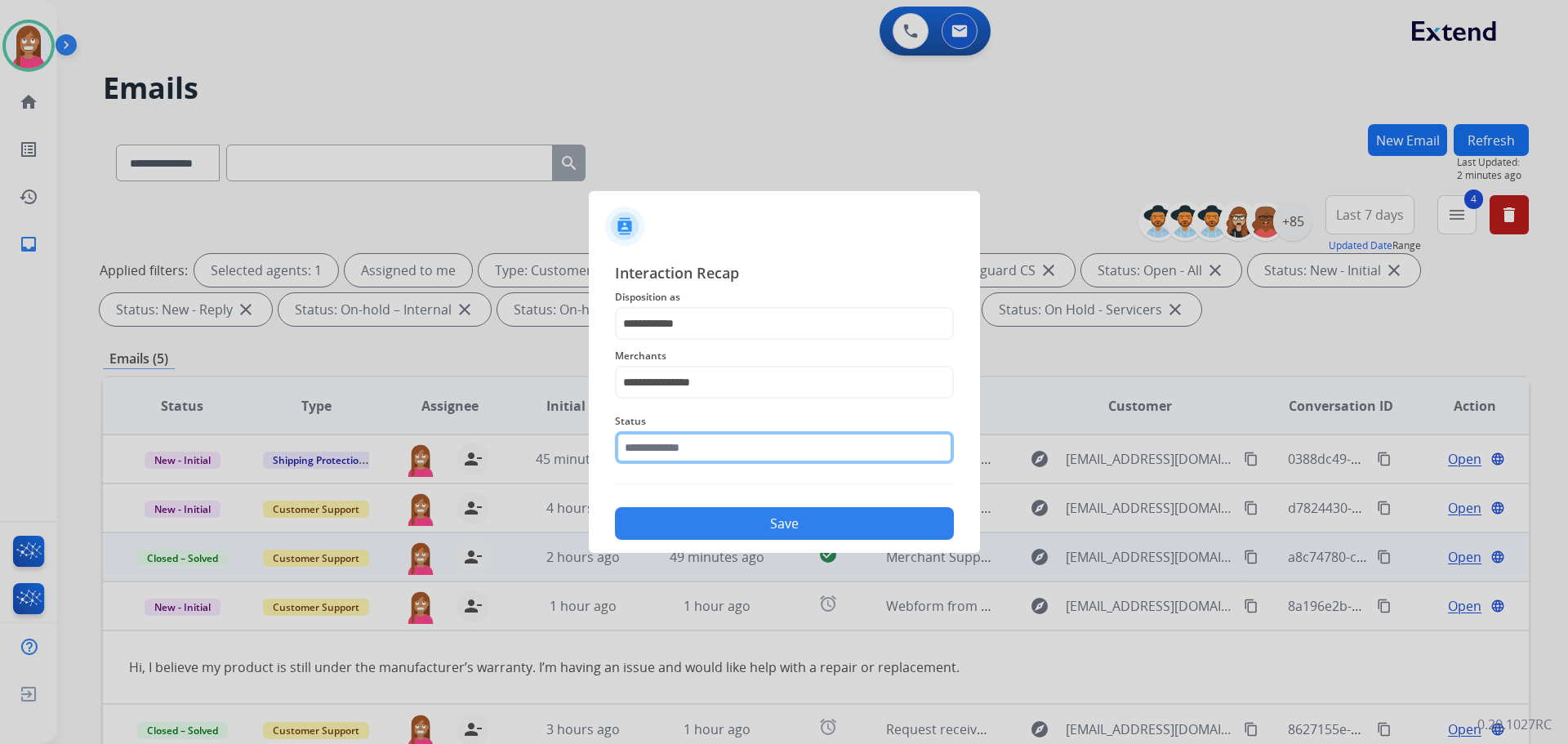
click at [690, 451] on input "text" at bounding box center [784, 447] width 339 height 33
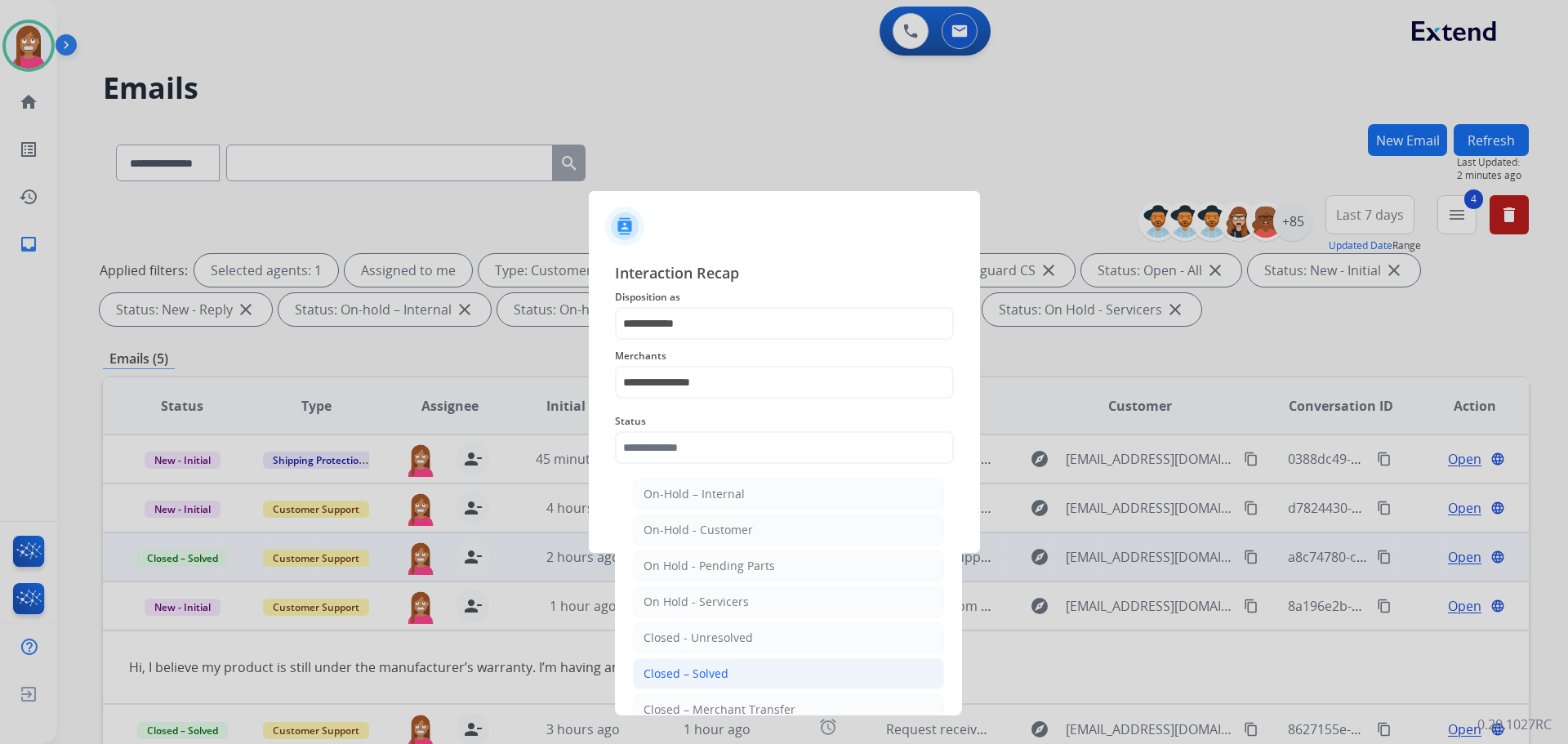
click at [701, 685] on li "Closed – Solved" at bounding box center [789, 674] width 311 height 31
type input "**********"
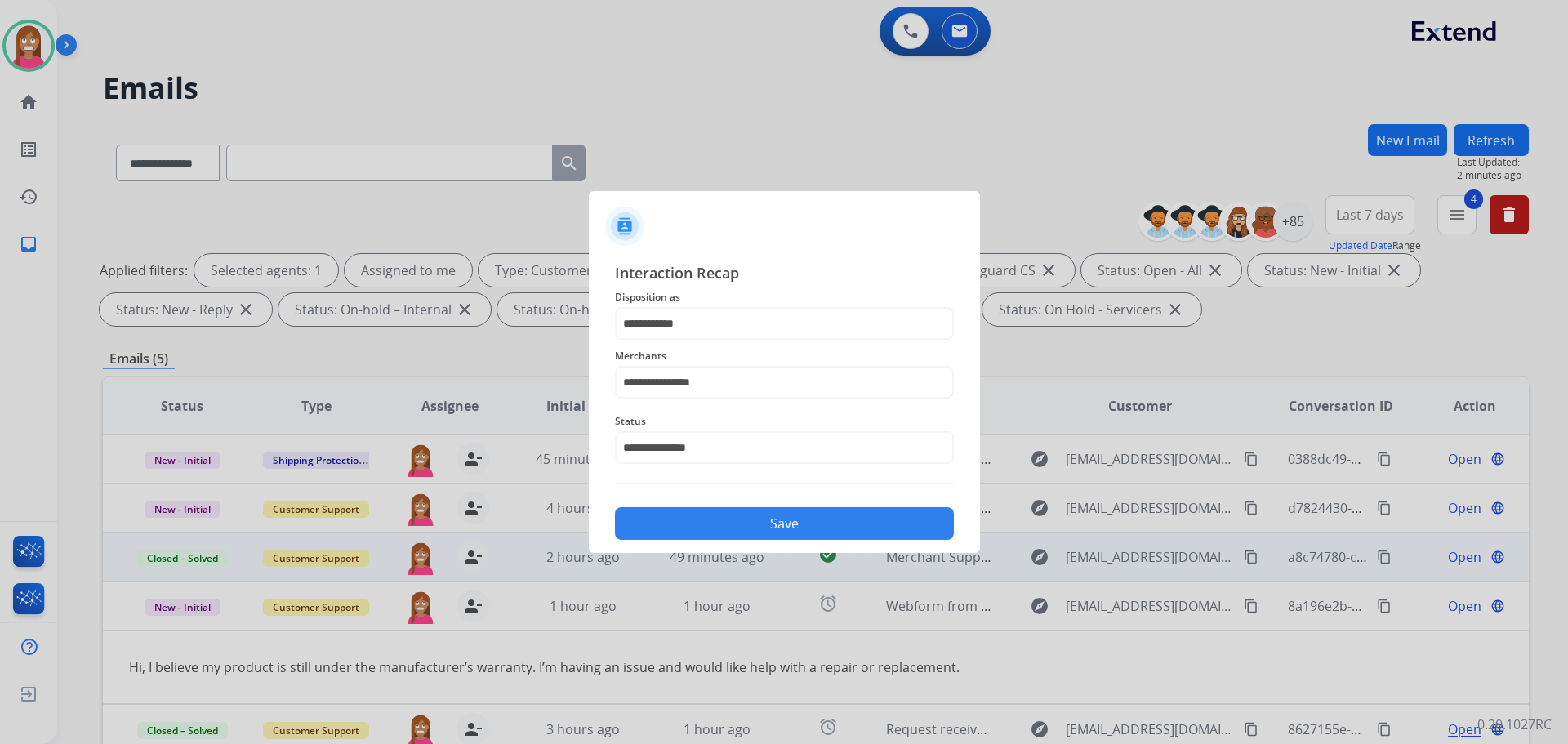
click at [702, 528] on button "Save" at bounding box center [784, 523] width 339 height 33
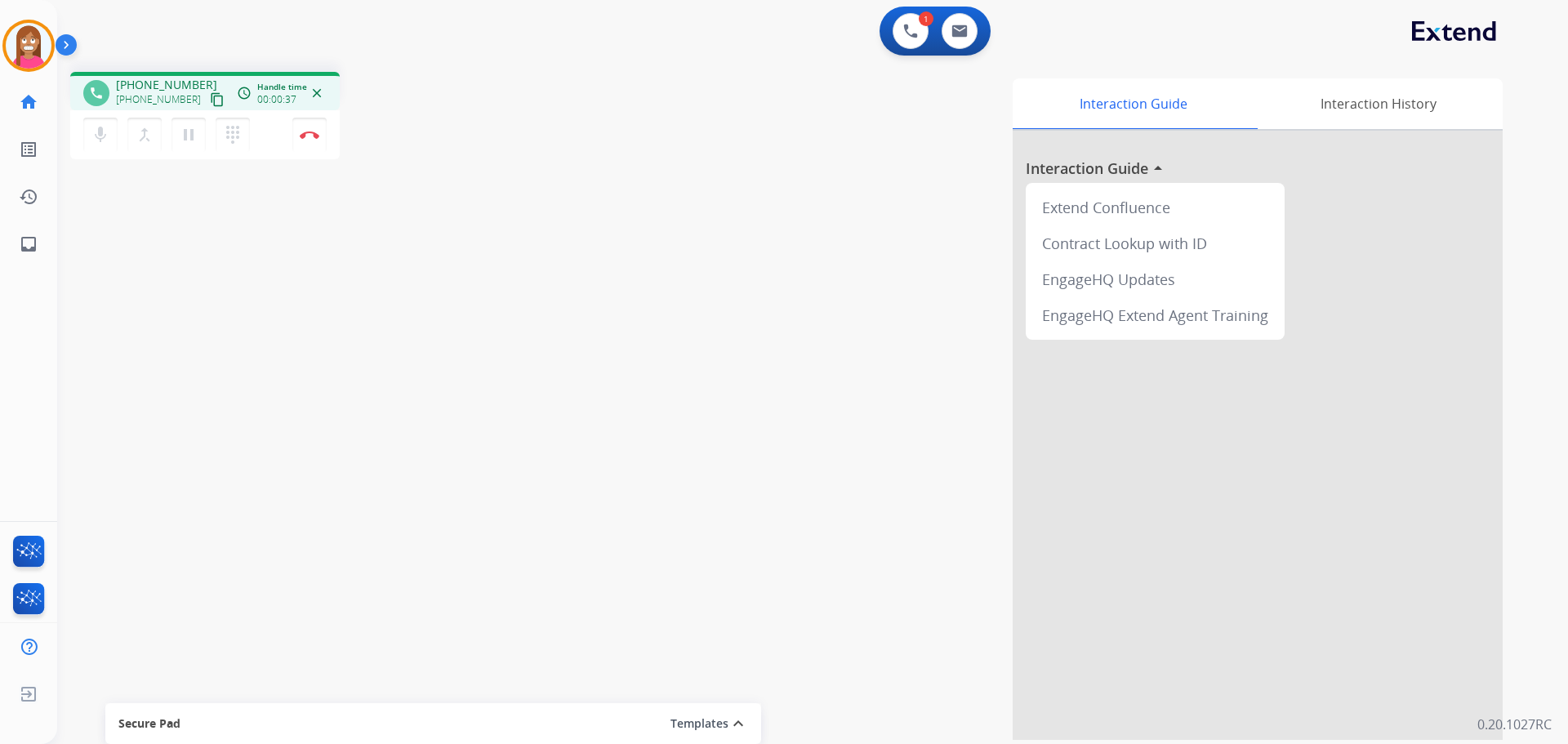
click at [210, 98] on mat-icon "content_copy" at bounding box center [217, 99] width 15 height 15
click at [305, 129] on button "Disconnect" at bounding box center [309, 134] width 34 height 34
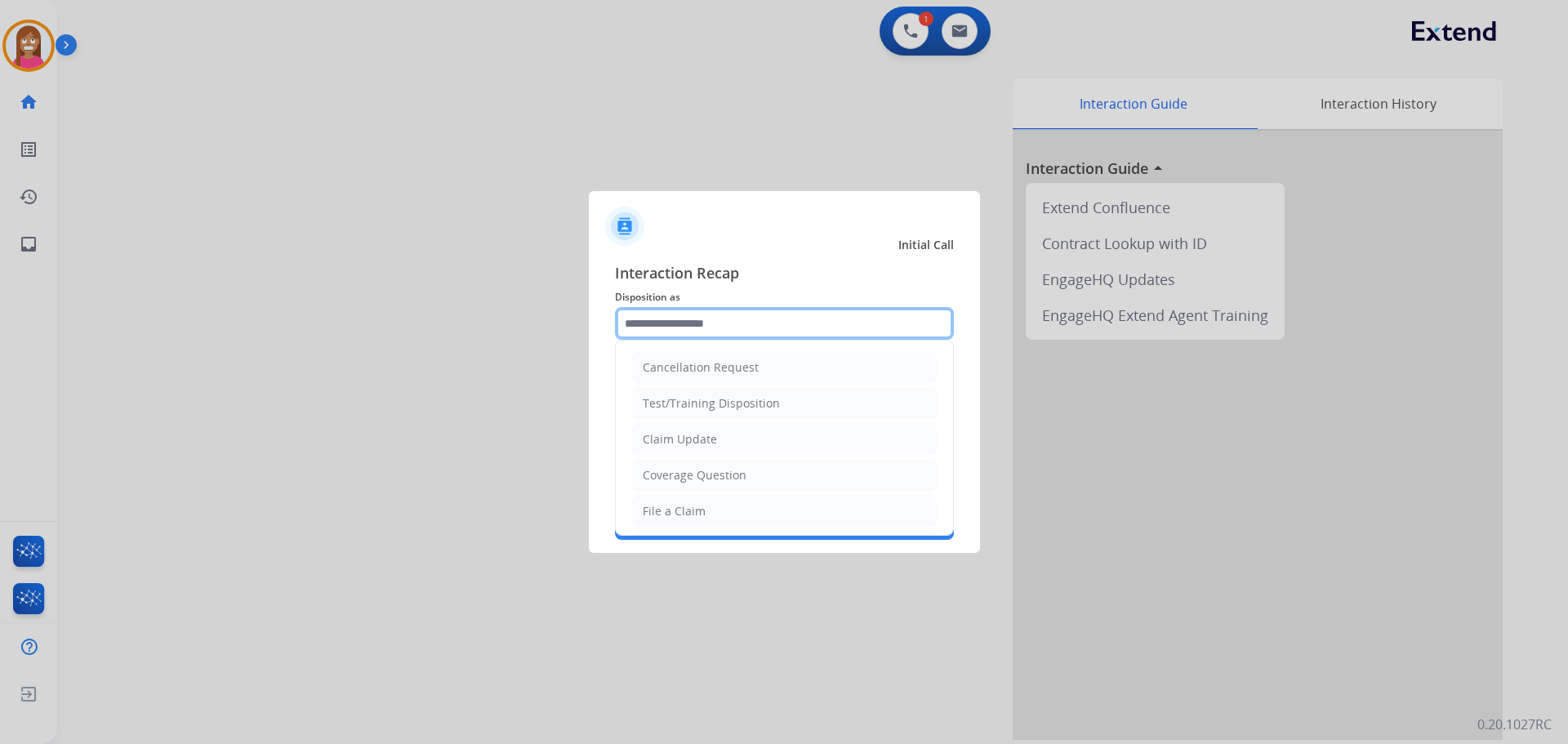
click at [680, 317] on input "text" at bounding box center [784, 324] width 339 height 33
click at [670, 434] on div "Claim Update" at bounding box center [680, 439] width 74 height 17
type input "**********"
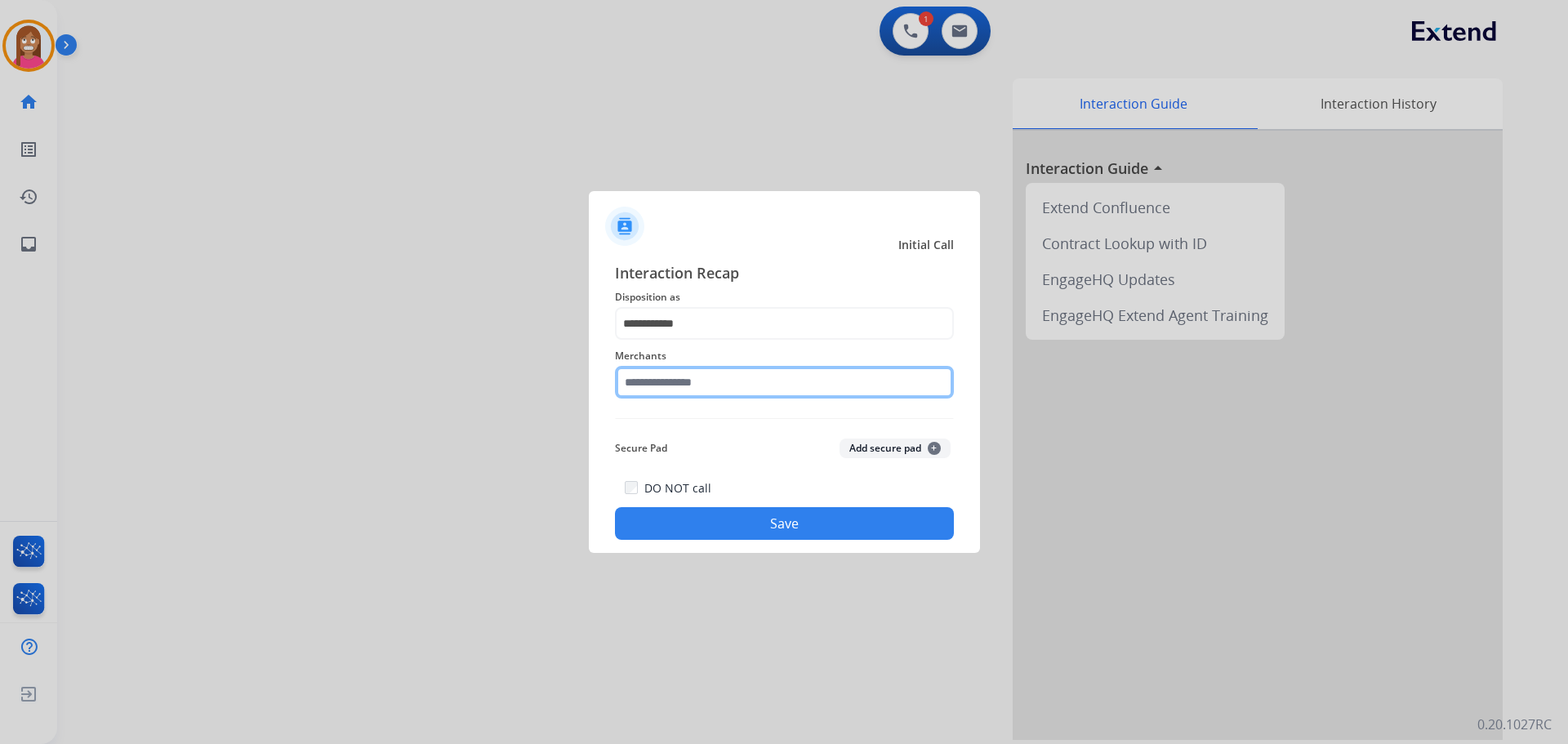
click at [670, 390] on input "text" at bounding box center [784, 382] width 339 height 33
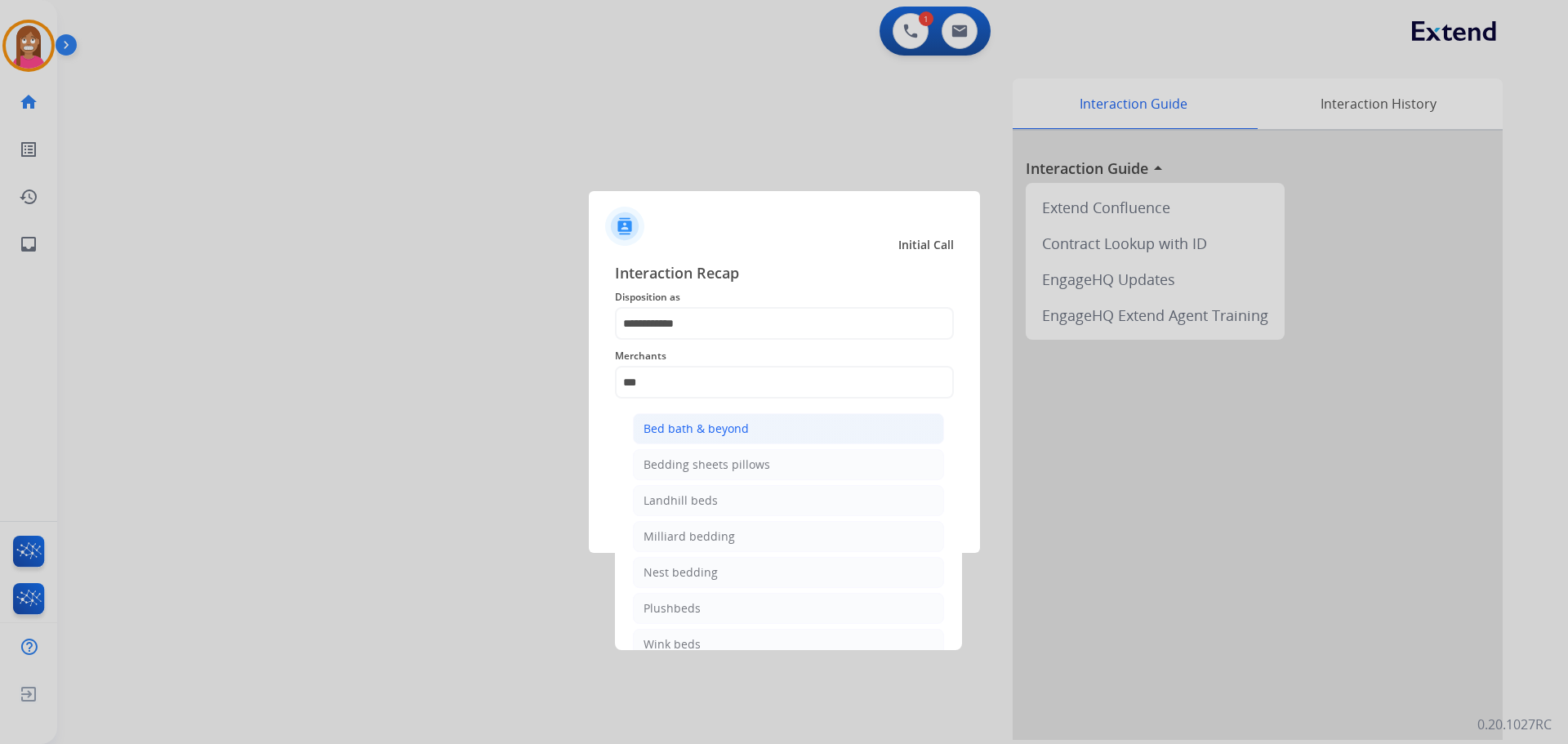
click at [698, 422] on div "Bed bath & beyond" at bounding box center [696, 428] width 105 height 17
type input "**********"
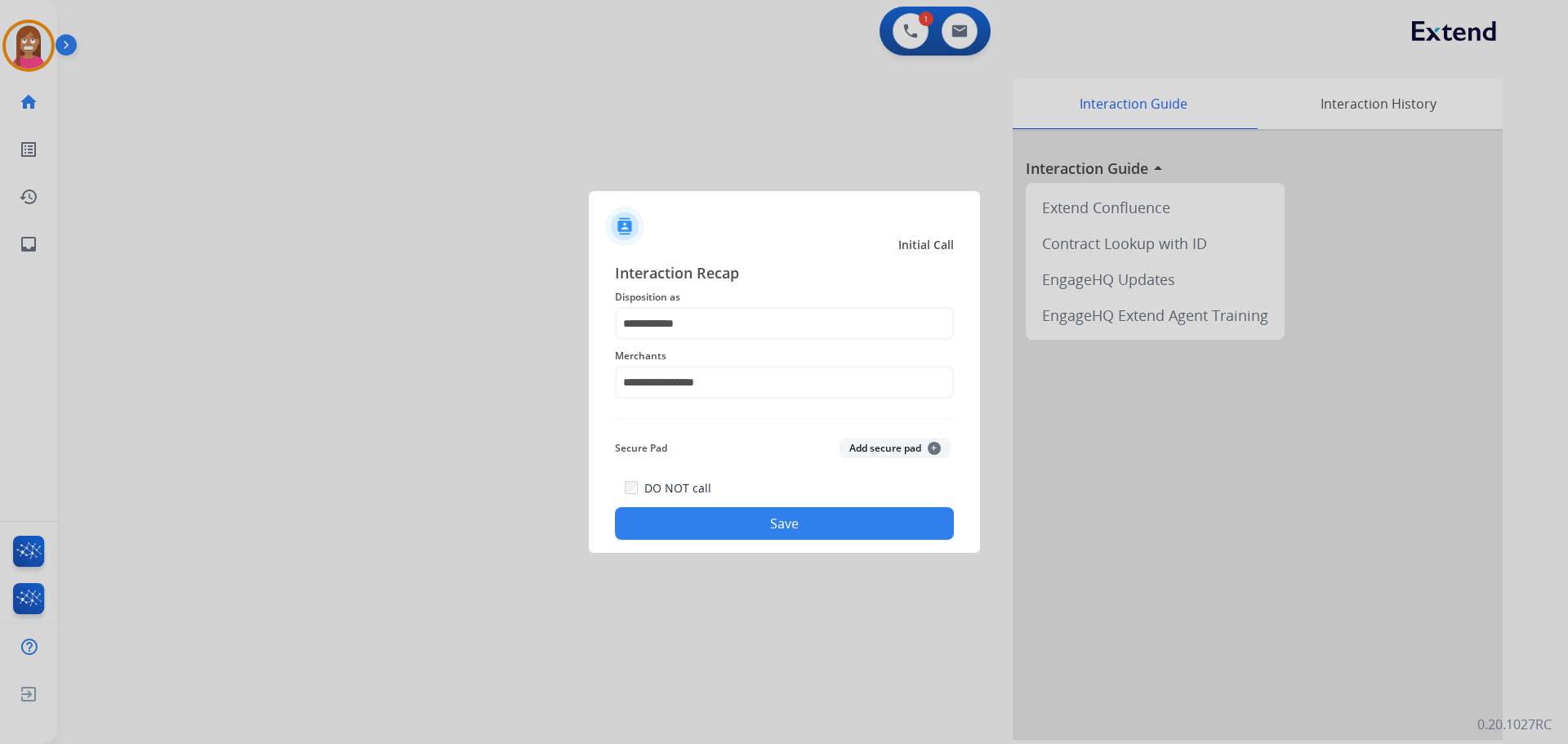
click at [706, 506] on div "DO NOT call Save" at bounding box center [784, 509] width 339 height 62
click at [706, 514] on button "Save" at bounding box center [784, 523] width 339 height 33
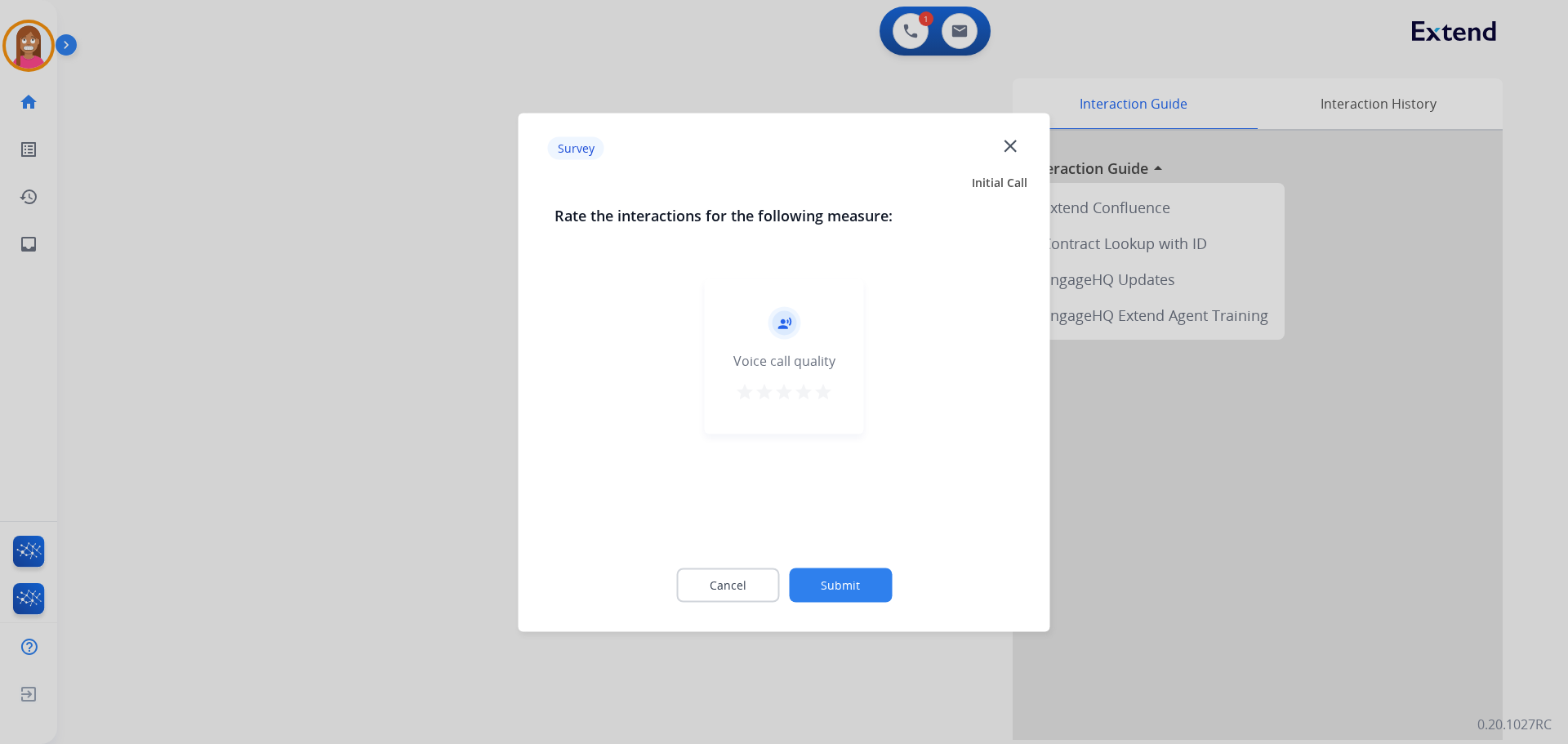
click at [1008, 145] on mat-icon "close" at bounding box center [1011, 146] width 21 height 21
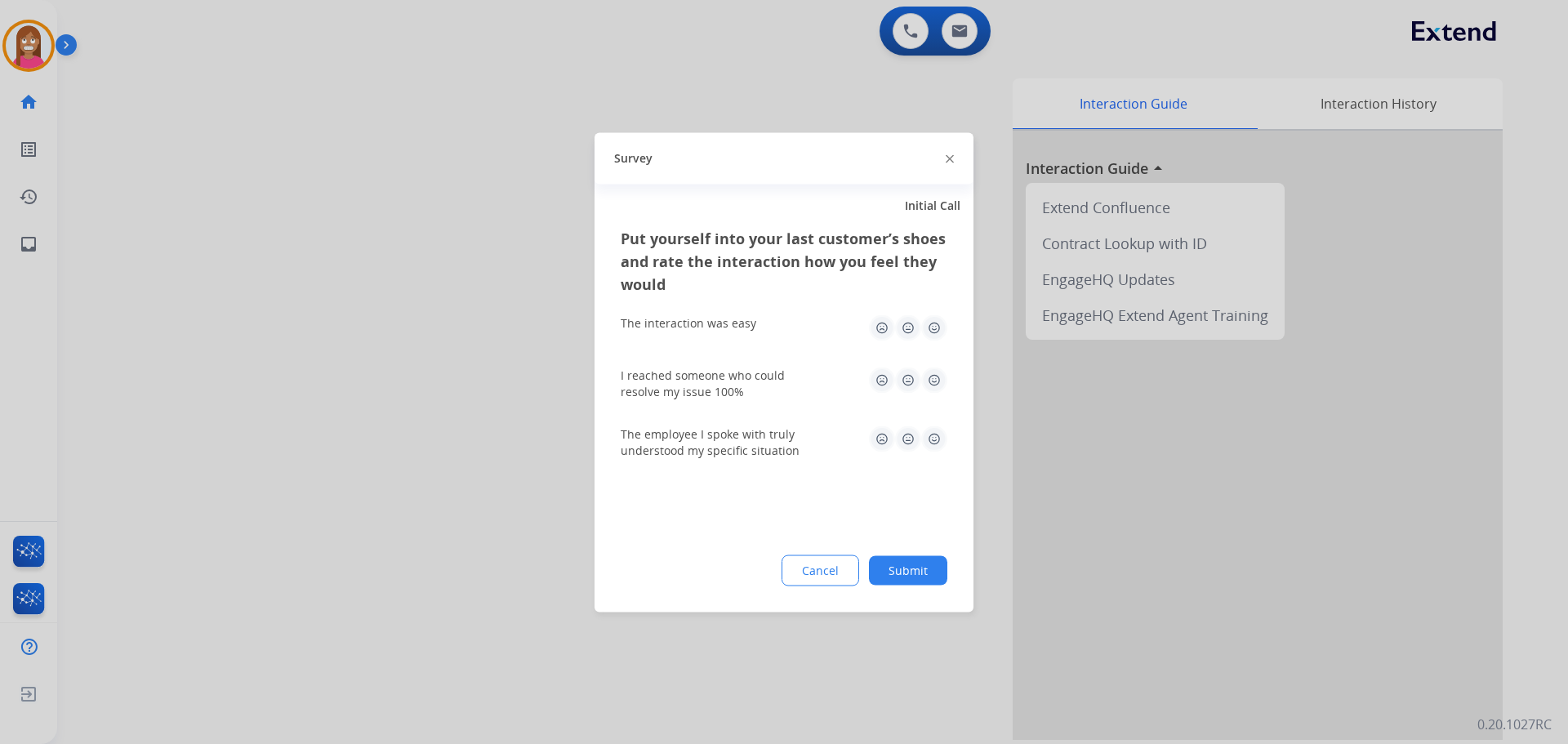
click at [951, 159] on img at bounding box center [949, 159] width 8 height 8
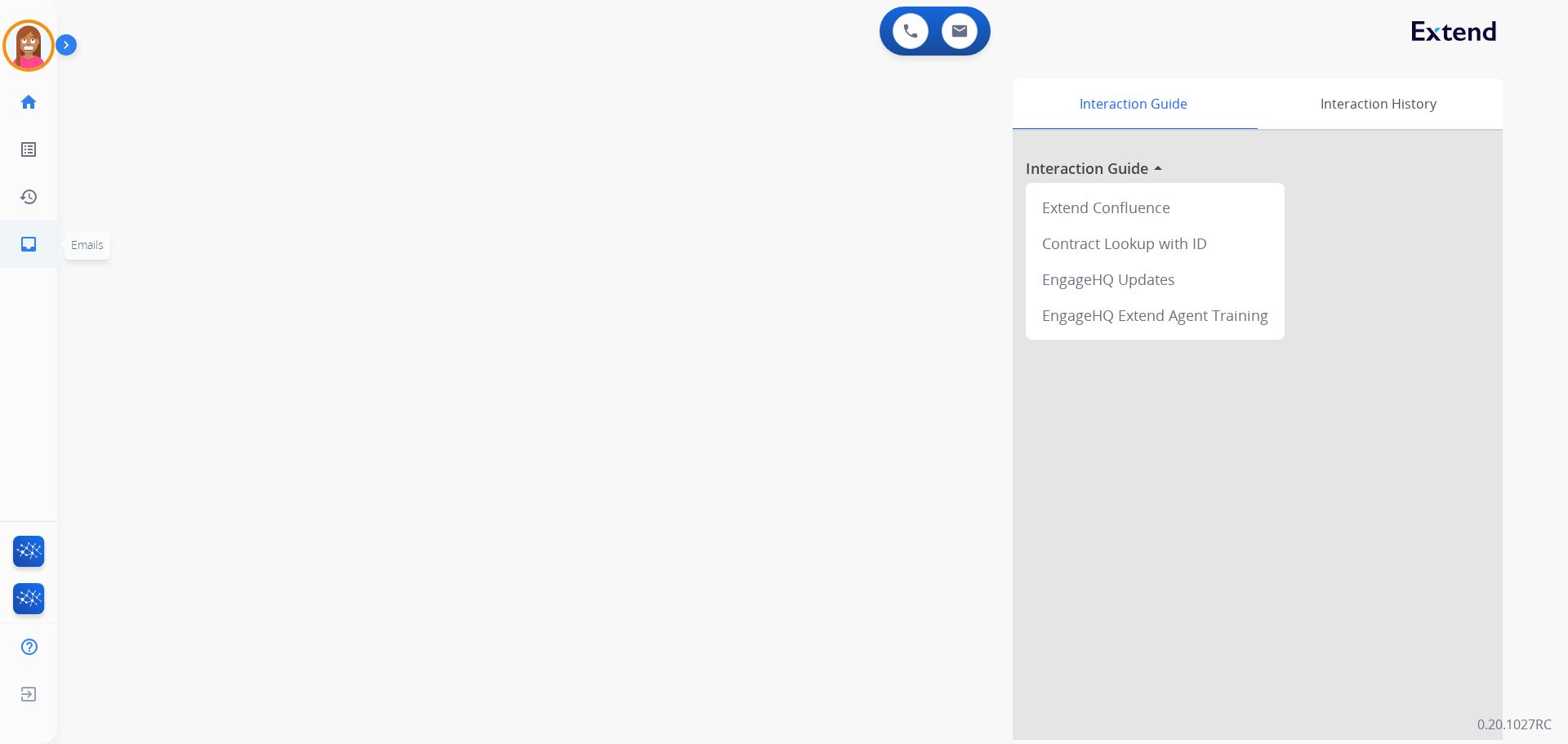
click at [18, 243] on link "inbox Emails" at bounding box center [28, 244] width 46 height 46
select select "**********"
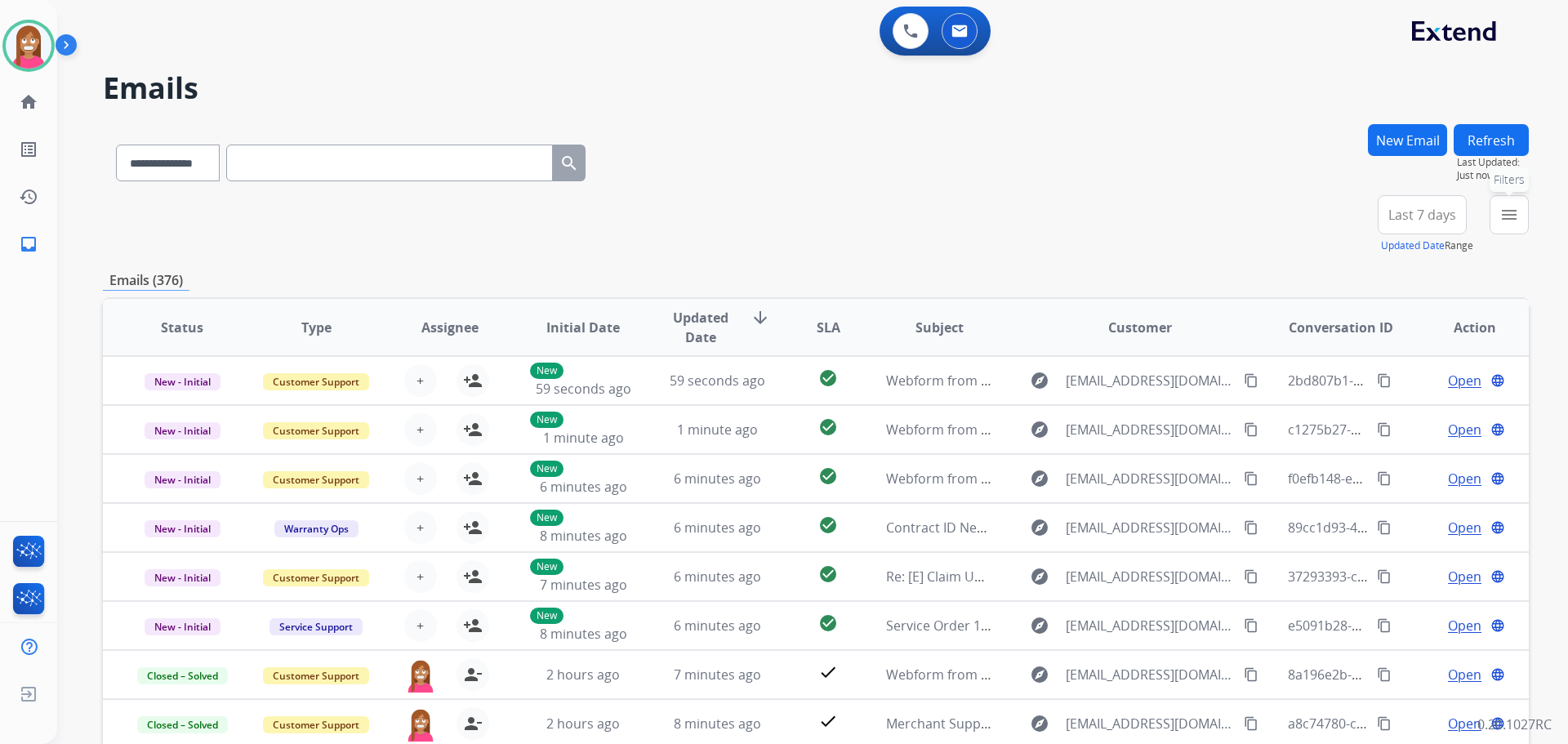
click at [1513, 232] on button "menu Filters" at bounding box center [1510, 215] width 39 height 39
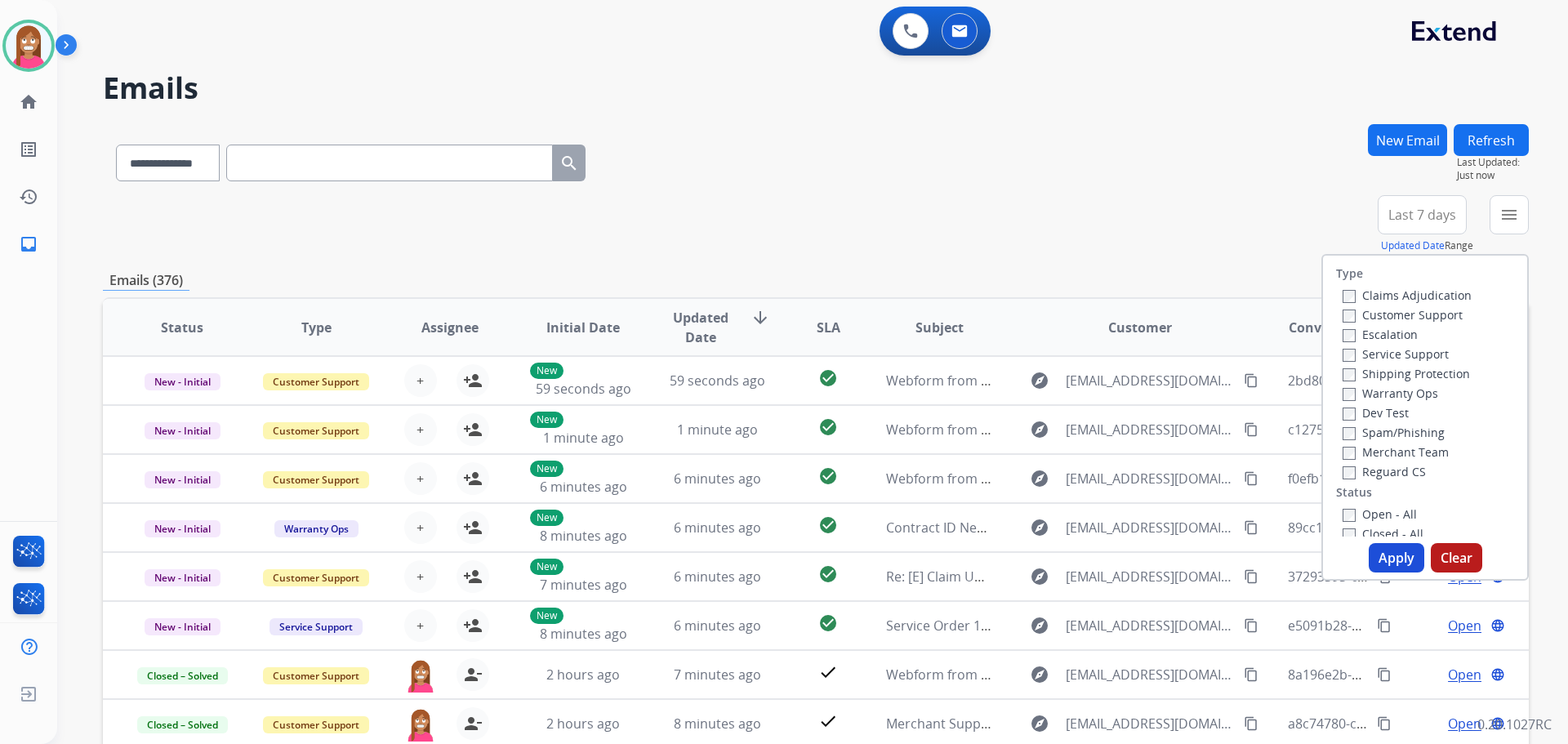
click at [1403, 309] on label "Customer Support" at bounding box center [1402, 315] width 120 height 16
click at [1373, 372] on label "Shipping Protection" at bounding box center [1406, 373] width 127 height 16
click at [1369, 476] on label "Reguard CS" at bounding box center [1384, 472] width 84 height 16
drag, startPoint x: 1354, startPoint y: 508, endPoint x: 1384, endPoint y: 524, distance: 34.0
click at [1356, 509] on label "Open - All" at bounding box center [1379, 514] width 74 height 16
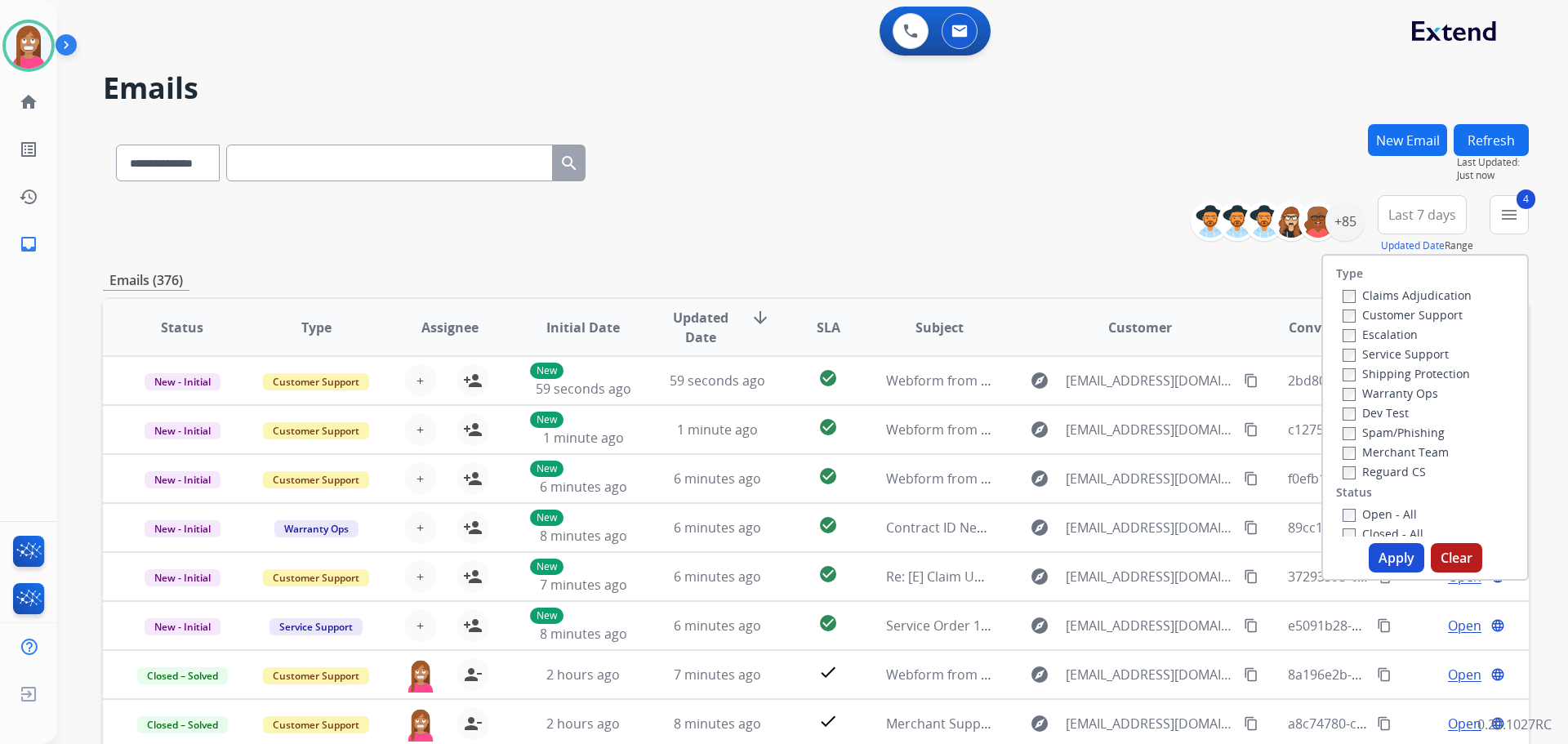
click at [1383, 550] on button "Apply" at bounding box center [1396, 557] width 55 height 29
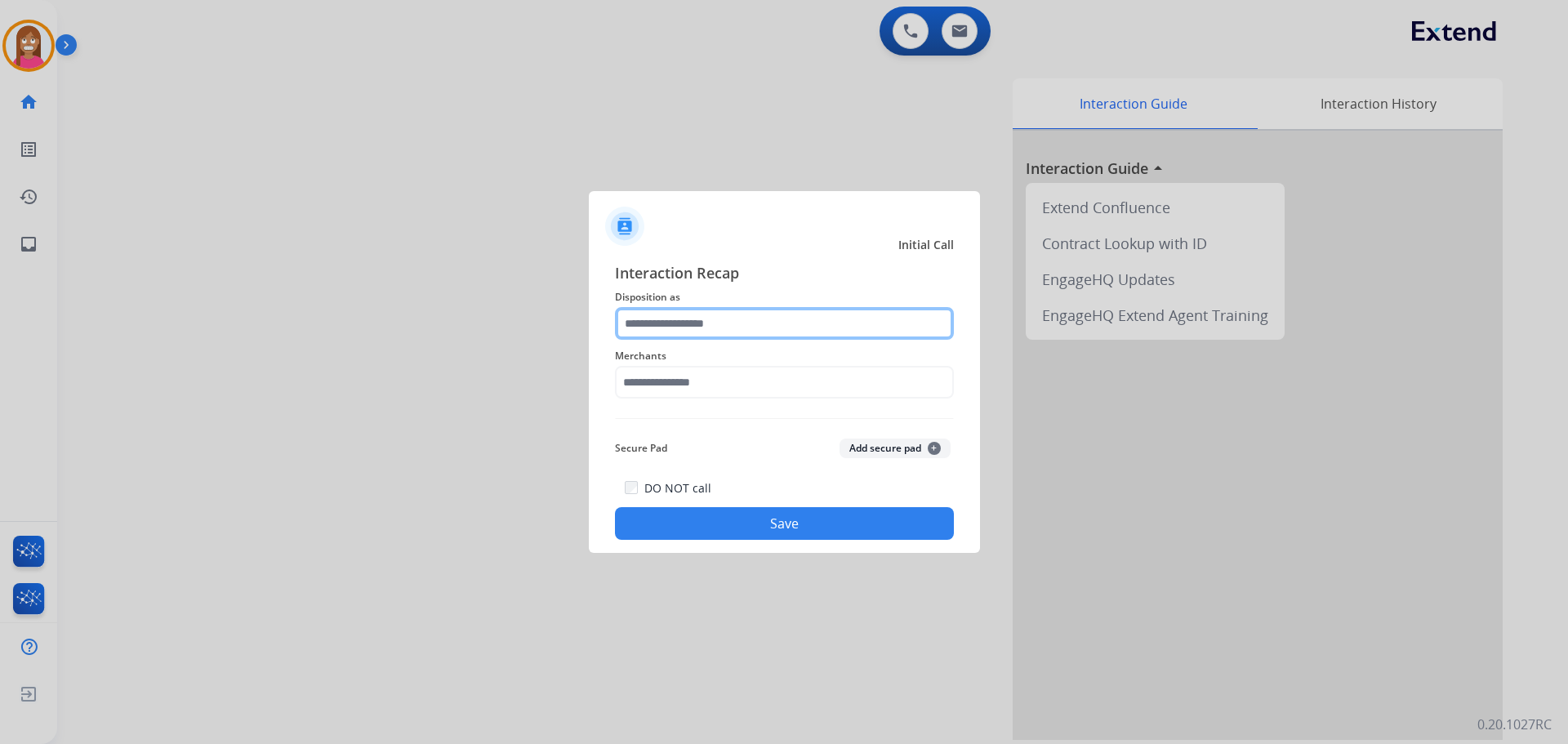
click at [712, 337] on input "text" at bounding box center [784, 324] width 339 height 33
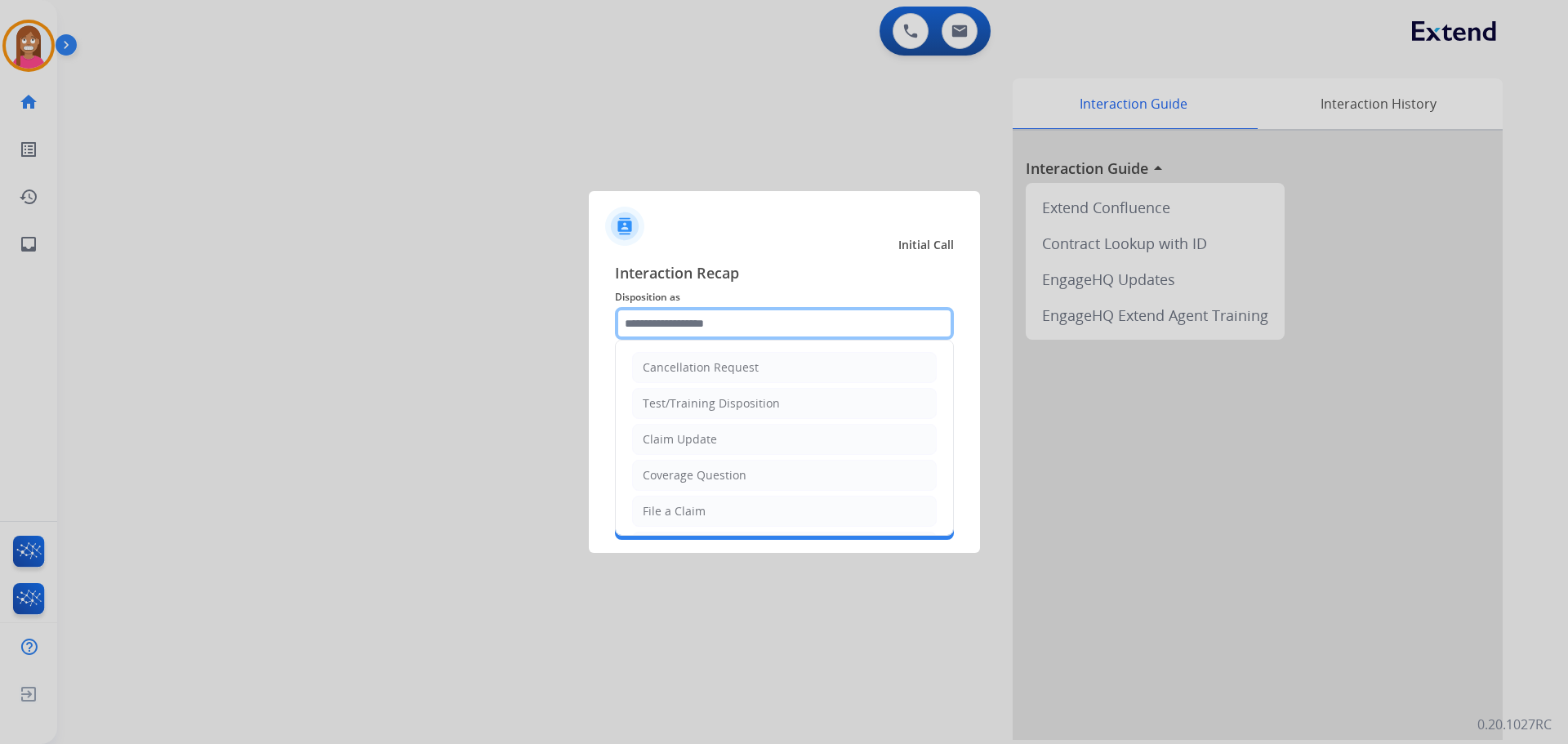
click at [758, 326] on input "text" at bounding box center [784, 324] width 339 height 33
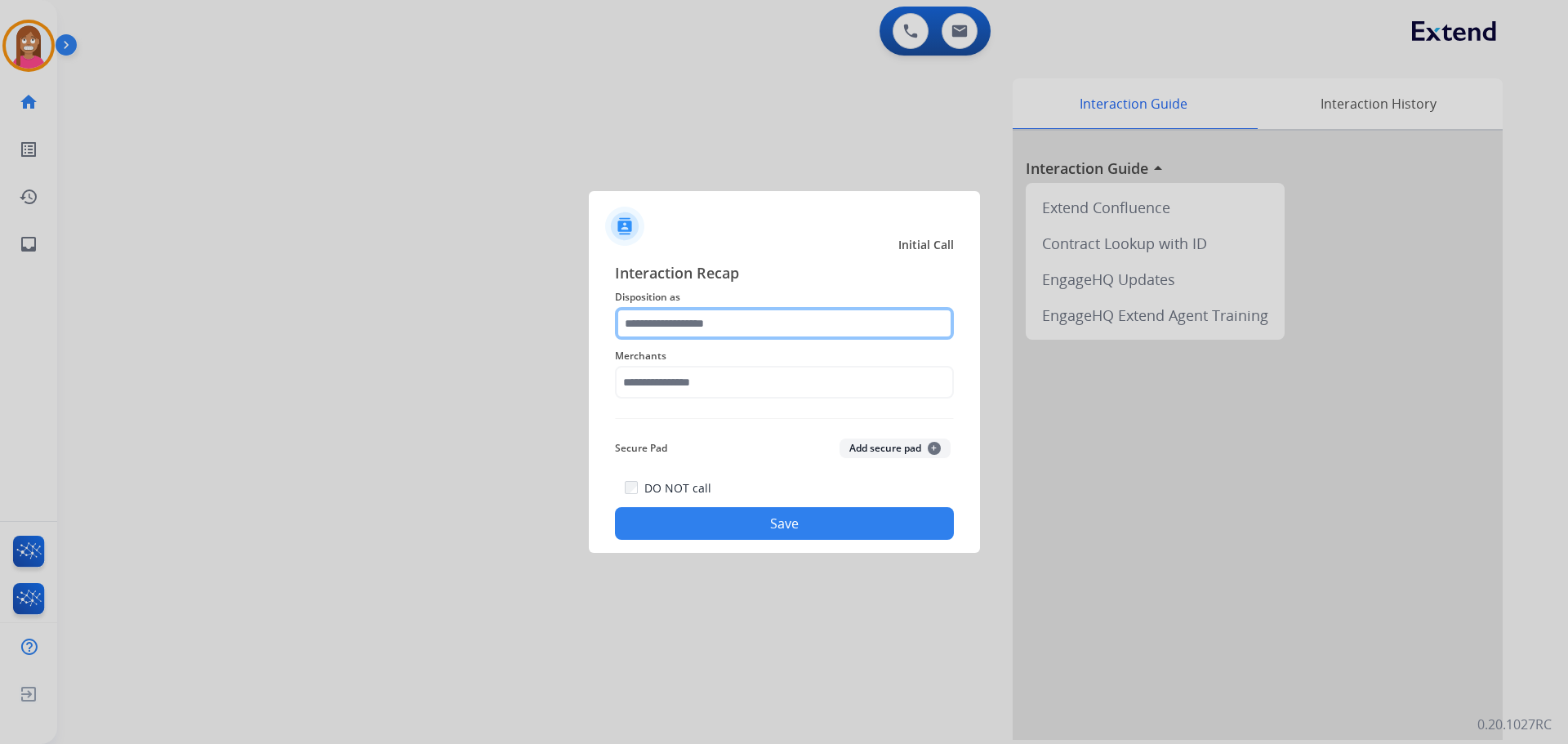
click at [662, 324] on input "text" at bounding box center [784, 324] width 339 height 33
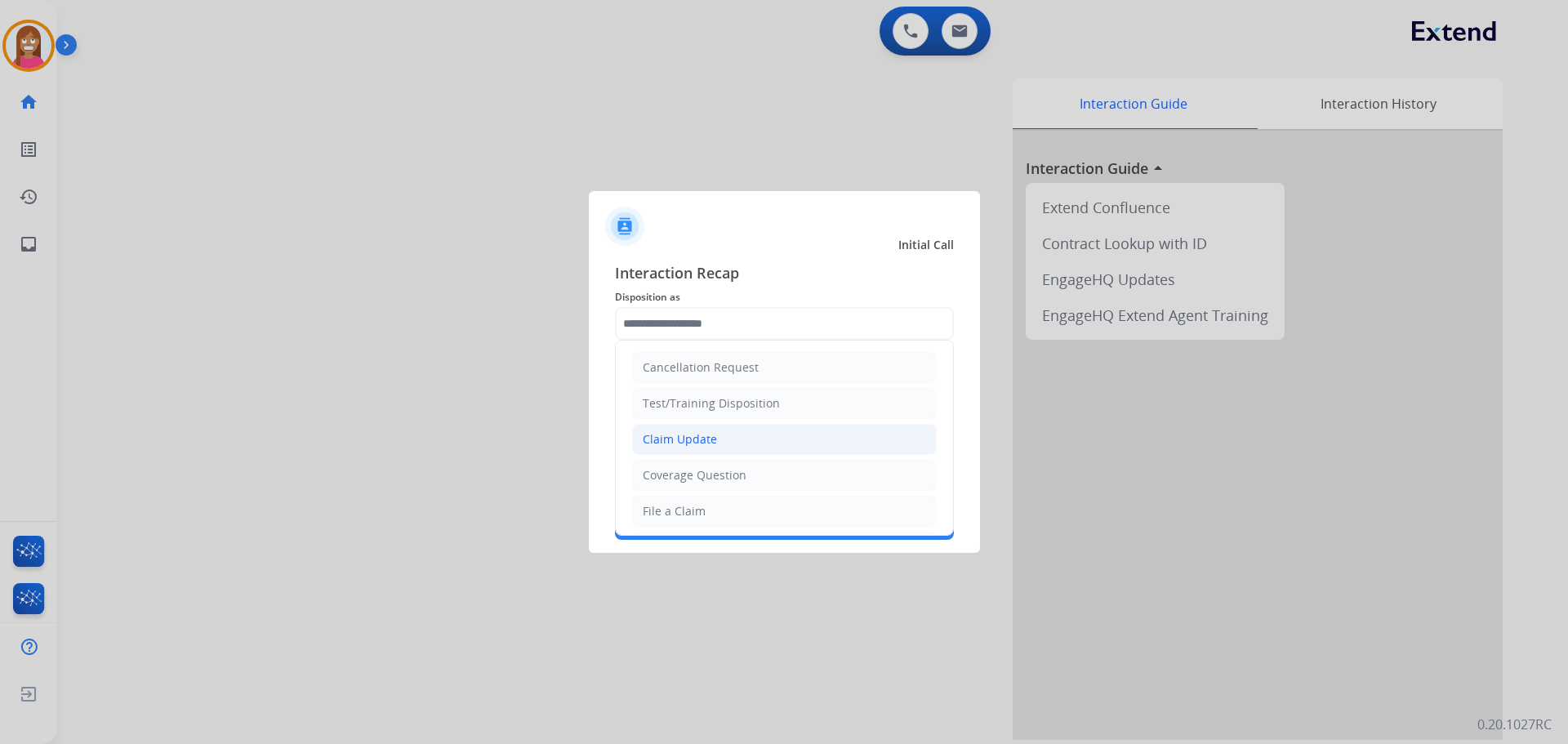
click at [678, 450] on li "Claim Update" at bounding box center [784, 440] width 304 height 31
type input "**********"
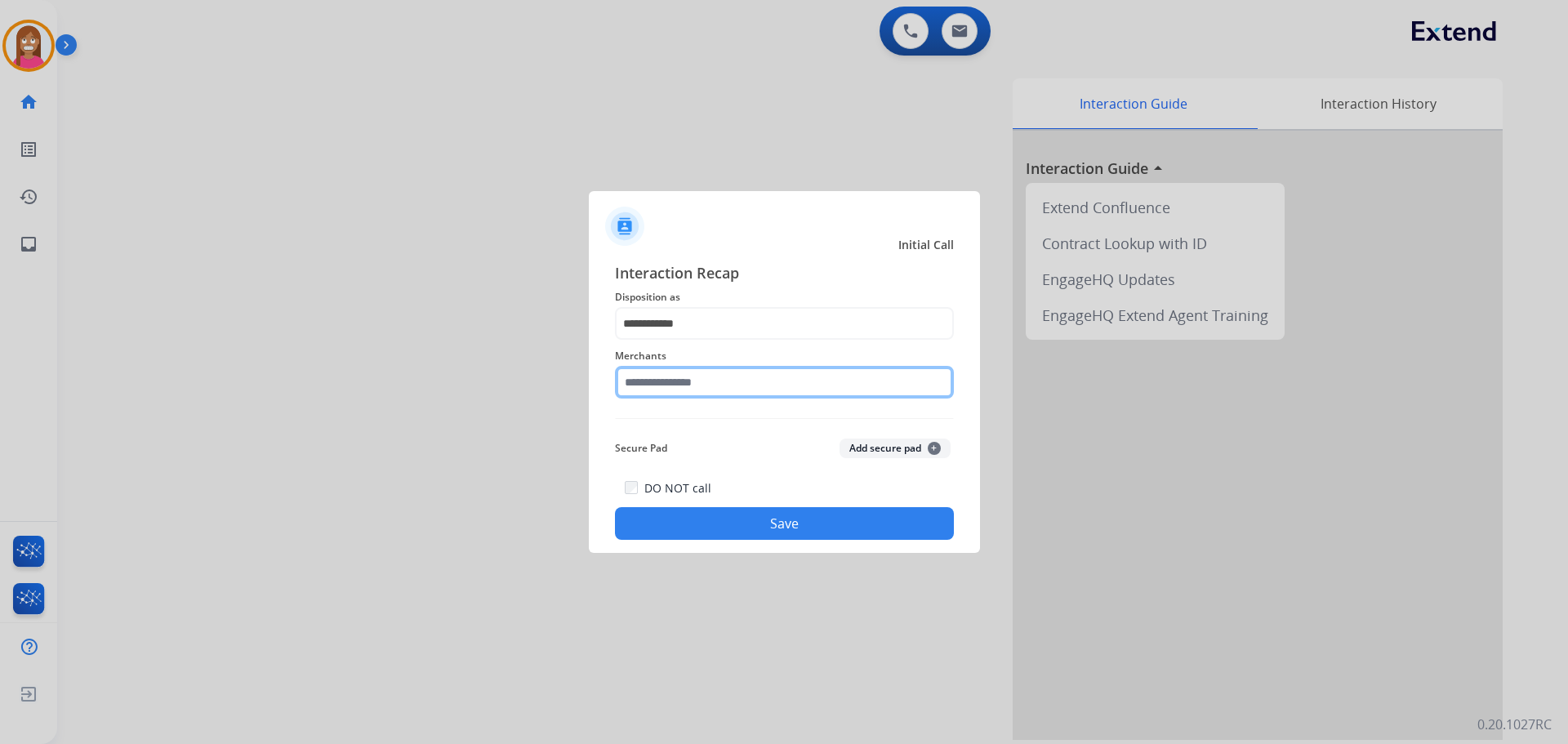
click at [665, 397] on input "text" at bounding box center [784, 382] width 339 height 33
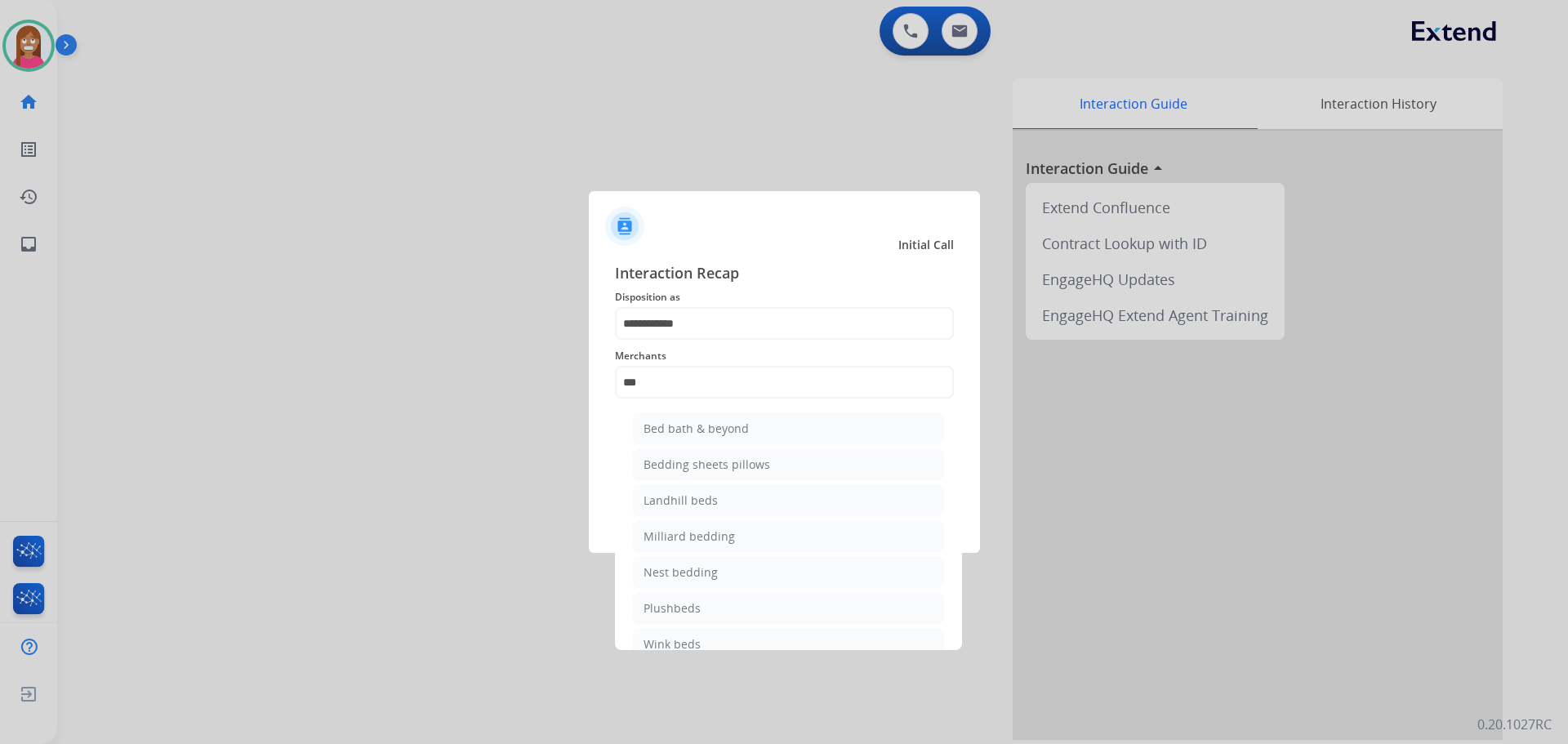
click at [680, 446] on ul "Bed bath & beyond Bedding sheets pillows Landhill beds Milliard bedding Nest be…" at bounding box center [789, 540] width 321 height 271
click at [679, 430] on div "Bed bath & beyond" at bounding box center [696, 428] width 105 height 17
type input "**********"
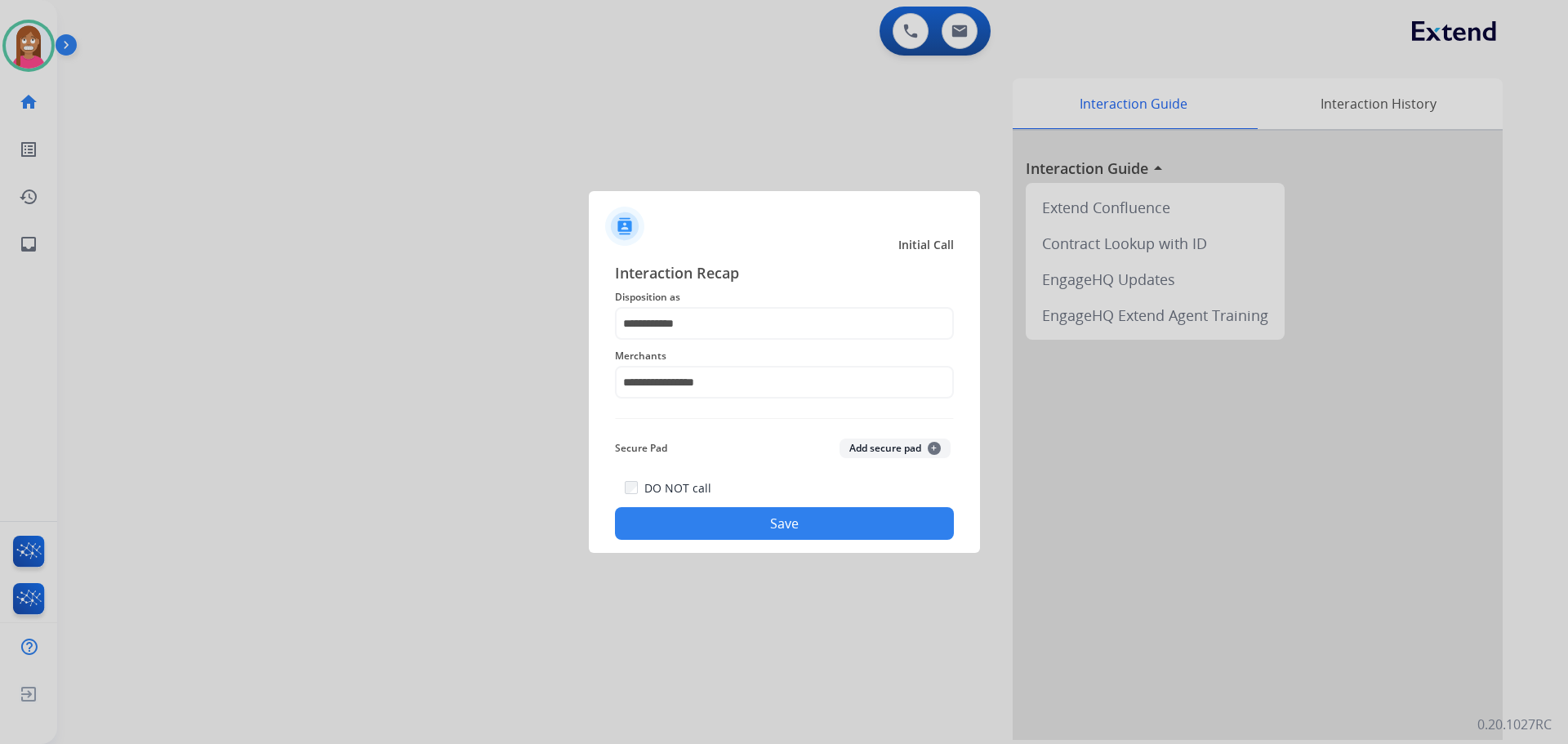
click at [696, 506] on div "DO NOT call Save" at bounding box center [784, 509] width 339 height 62
click at [702, 518] on button "Save" at bounding box center [784, 523] width 339 height 33
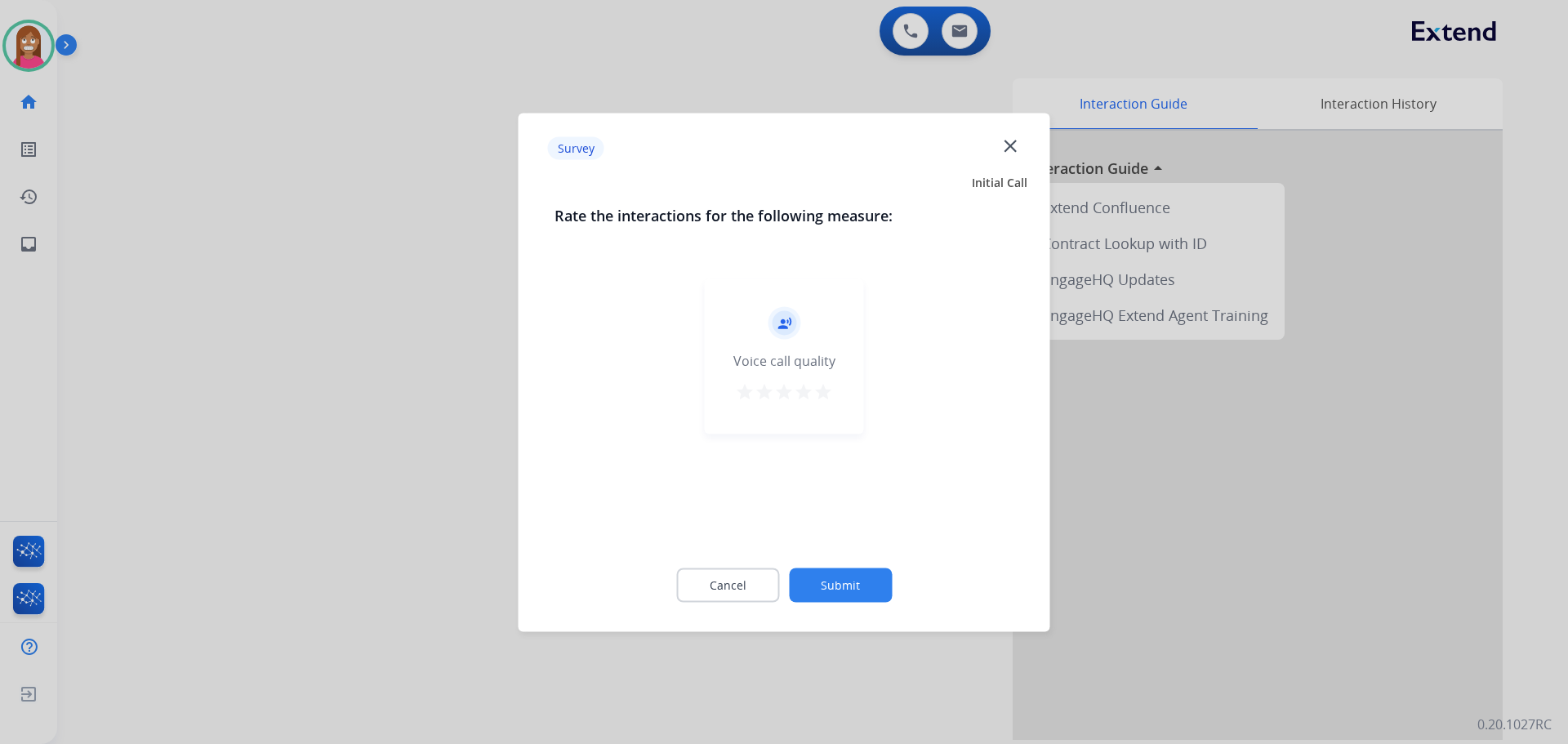
click at [1012, 151] on mat-icon "close" at bounding box center [1011, 146] width 21 height 21
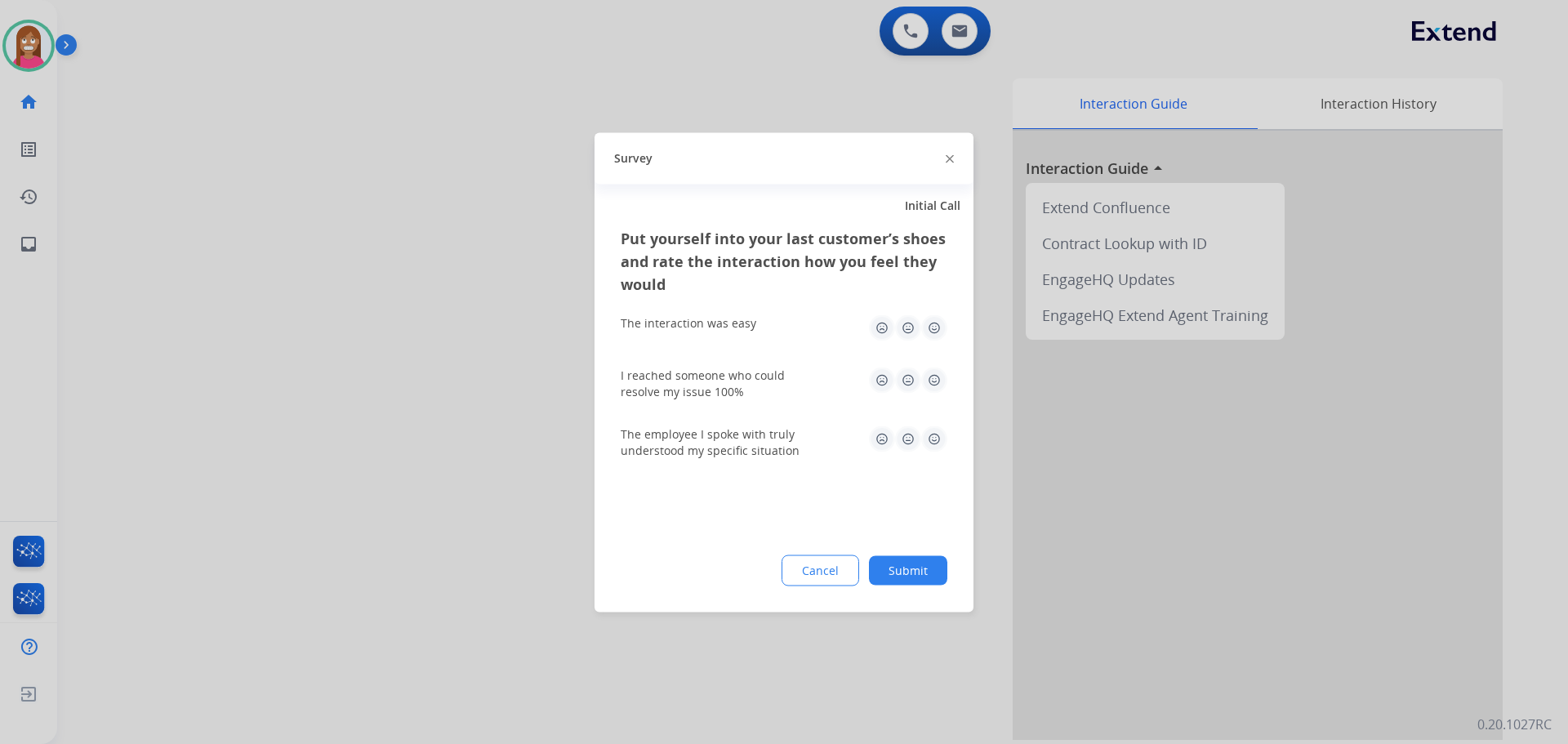
click at [950, 159] on img at bounding box center [949, 159] width 8 height 8
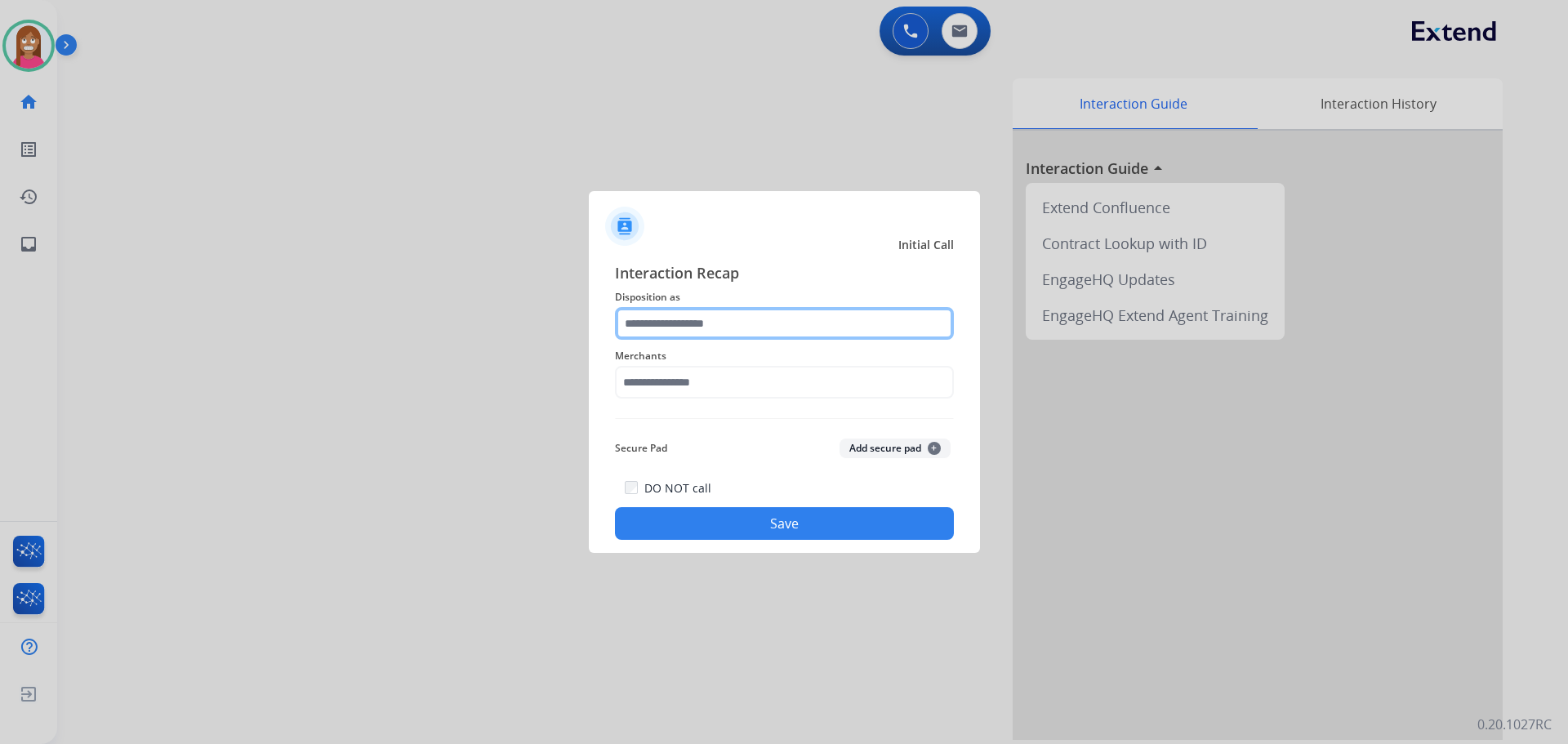
click at [691, 324] on input "text" at bounding box center [784, 324] width 339 height 33
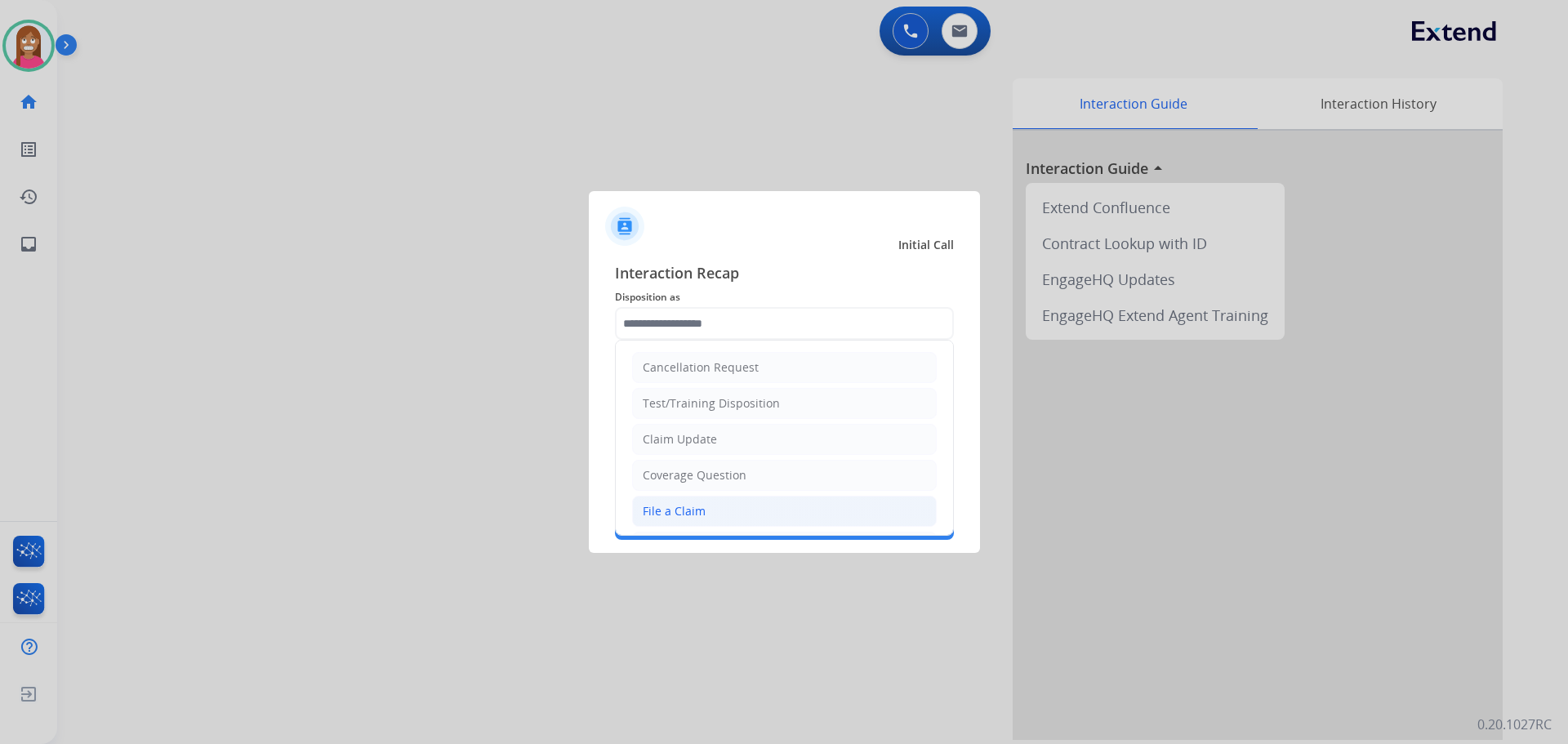
click at [652, 515] on div "File a Claim" at bounding box center [674, 511] width 63 height 17
type input "**********"
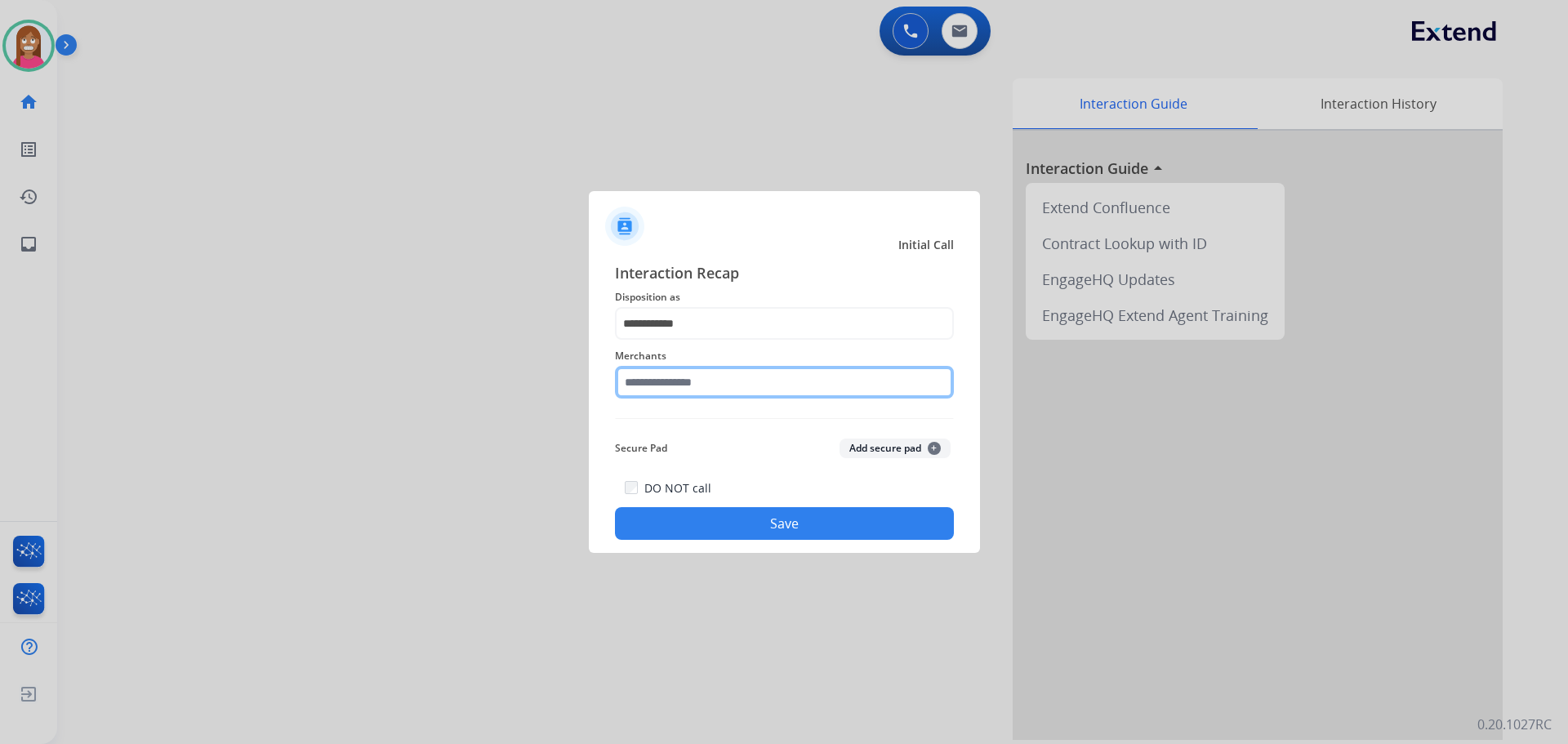
click at [654, 379] on input "text" at bounding box center [784, 382] width 339 height 33
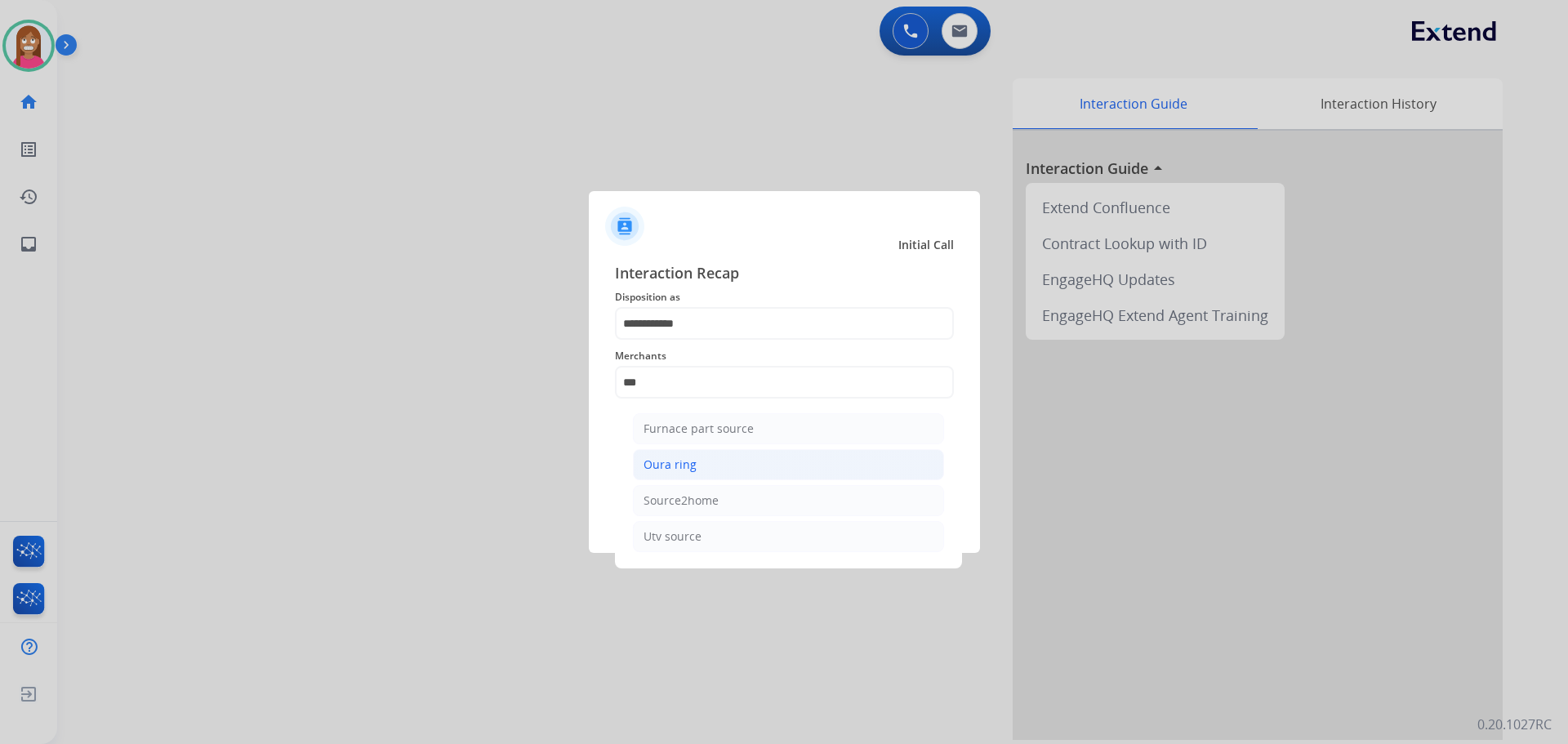
click at [658, 474] on li "Oura ring" at bounding box center [789, 465] width 311 height 31
type input "*********"
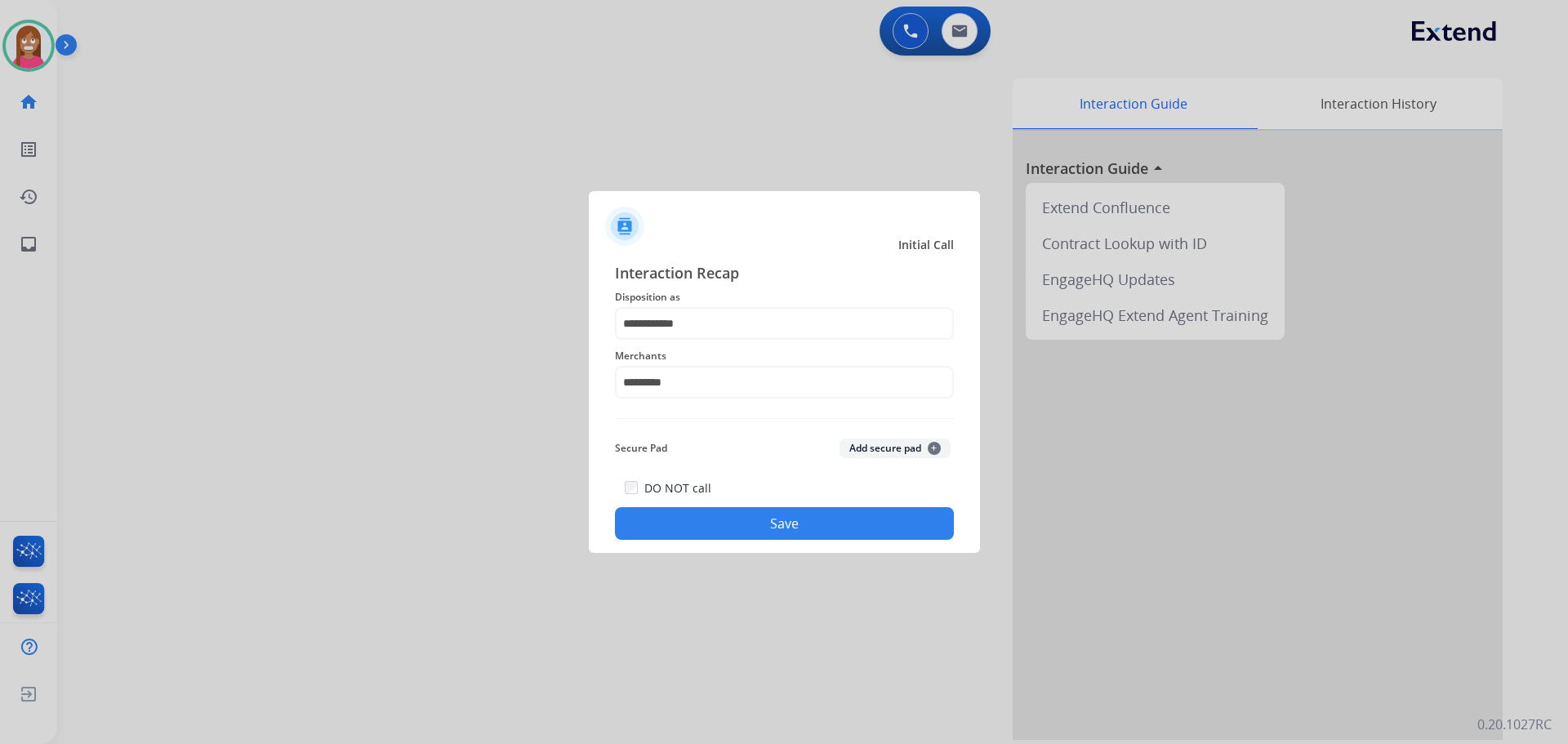
click at [687, 517] on button "Save" at bounding box center [784, 523] width 339 height 33
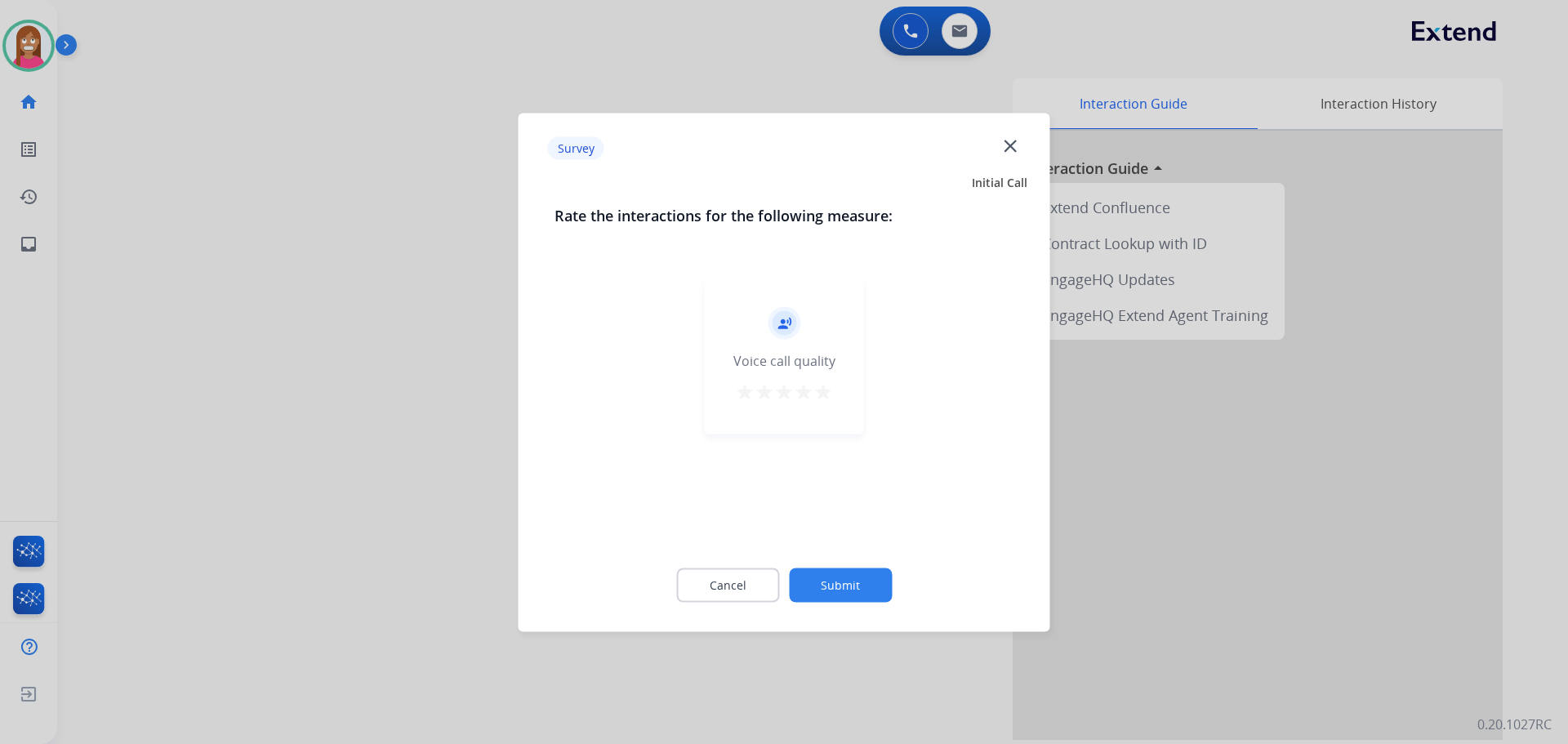
click at [1007, 140] on mat-icon "close" at bounding box center [1011, 146] width 21 height 21
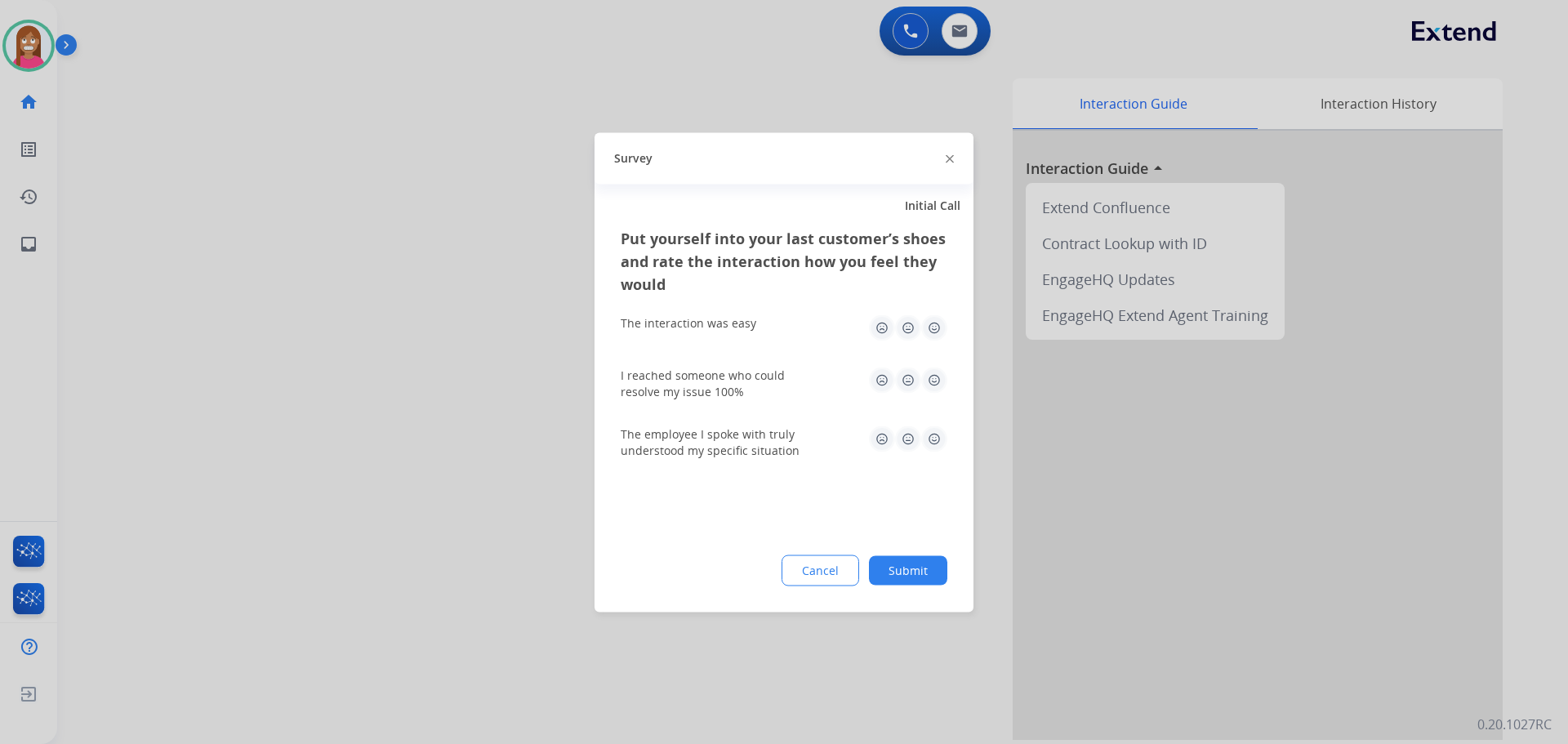
click at [955, 159] on div "Survey" at bounding box center [784, 158] width 379 height 52
click at [952, 159] on img at bounding box center [949, 159] width 8 height 8
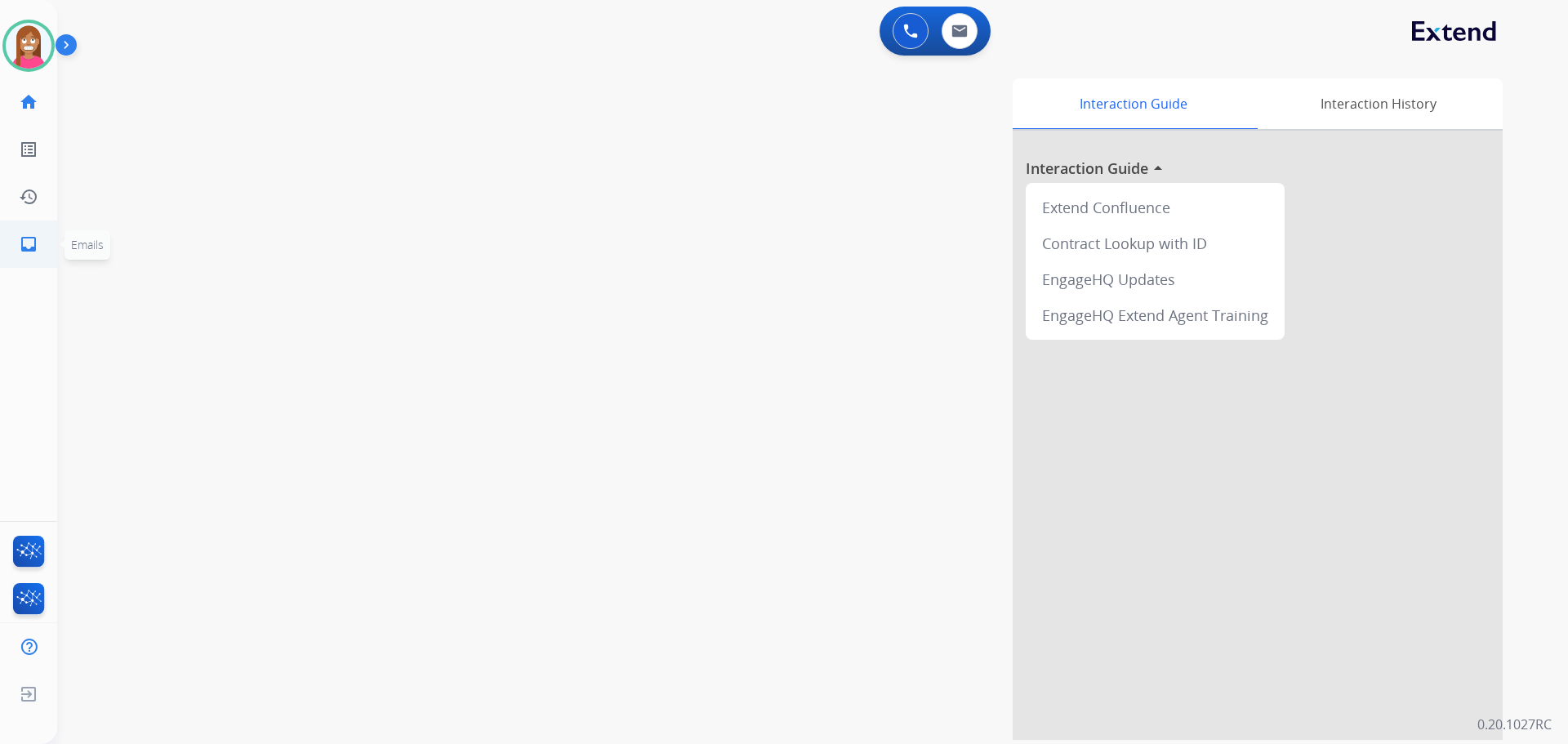
click at [23, 266] on li "inbox Emails Emails" at bounding box center [28, 244] width 46 height 46
click at [29, 226] on link "inbox Emails" at bounding box center [28, 244] width 46 height 46
select select "**********"
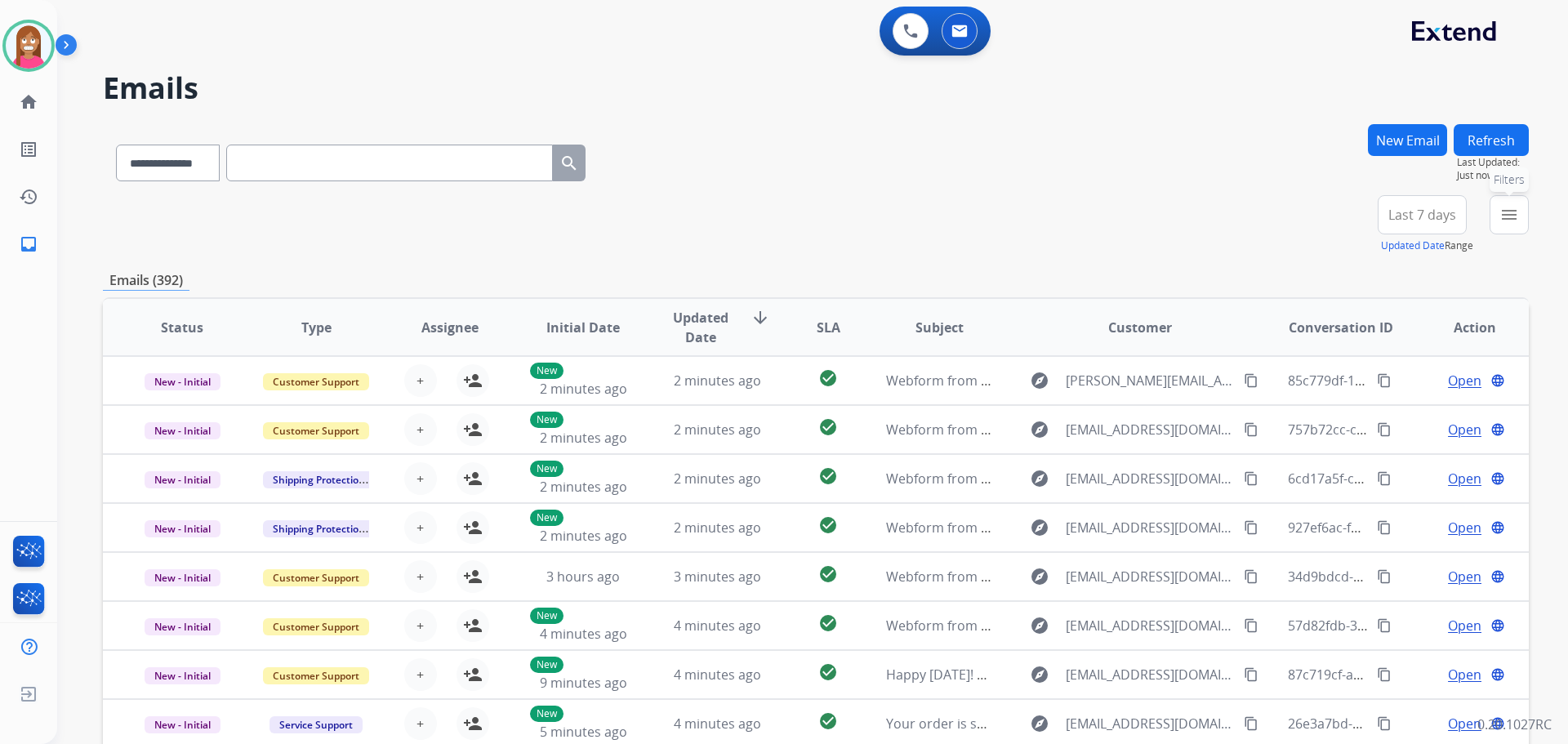
click at [1503, 206] on mat-icon "menu" at bounding box center [1510, 215] width 19 height 19
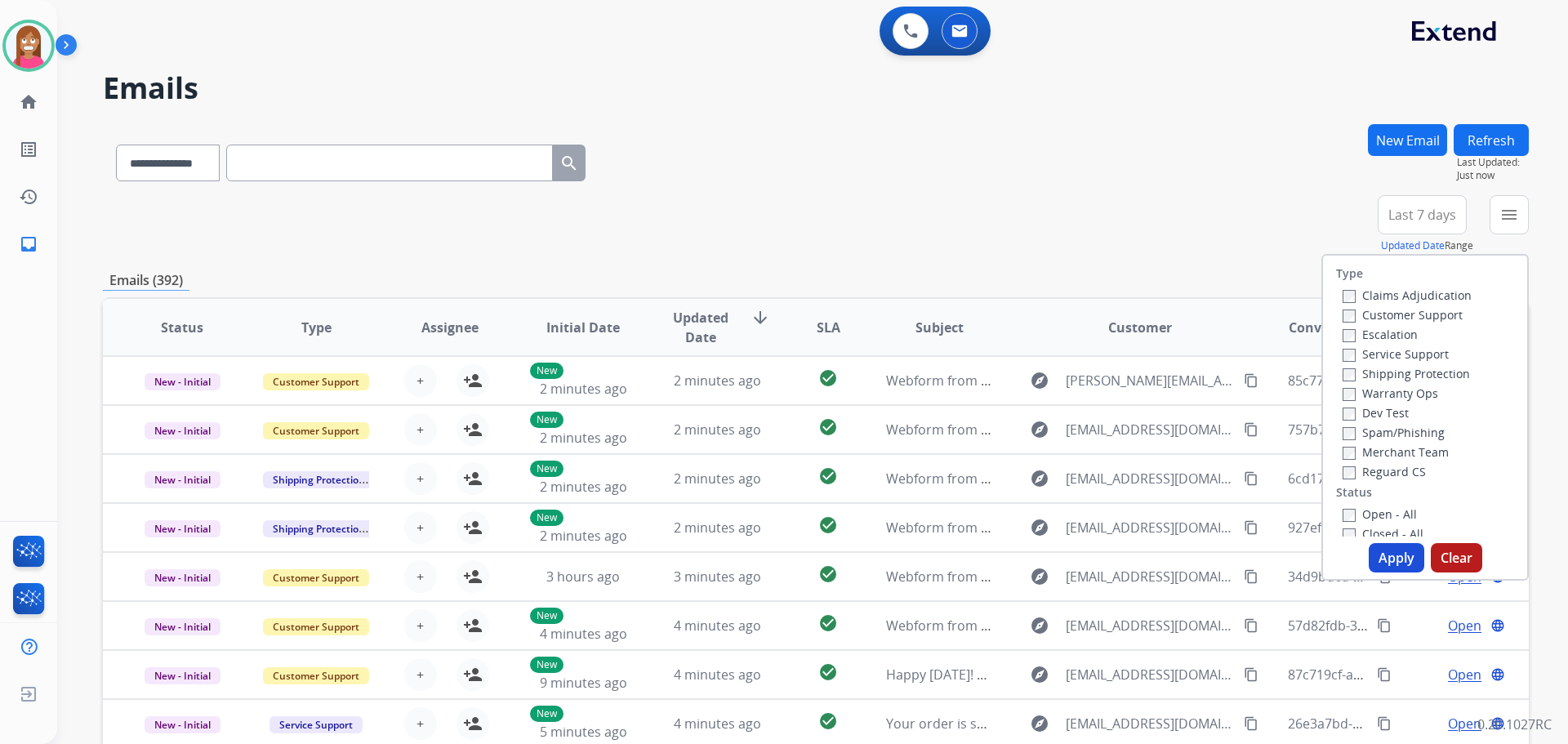
click at [1352, 313] on label "Customer Support" at bounding box center [1402, 315] width 120 height 16
click at [1368, 373] on label "Shipping Protection" at bounding box center [1406, 373] width 127 height 16
click at [1346, 463] on div "Reguard CS" at bounding box center [1407, 471] width 129 height 19
click at [1346, 468] on label "Reguard CS" at bounding box center [1384, 472] width 84 height 16
click at [1347, 510] on label "Open - All" at bounding box center [1379, 514] width 74 height 16
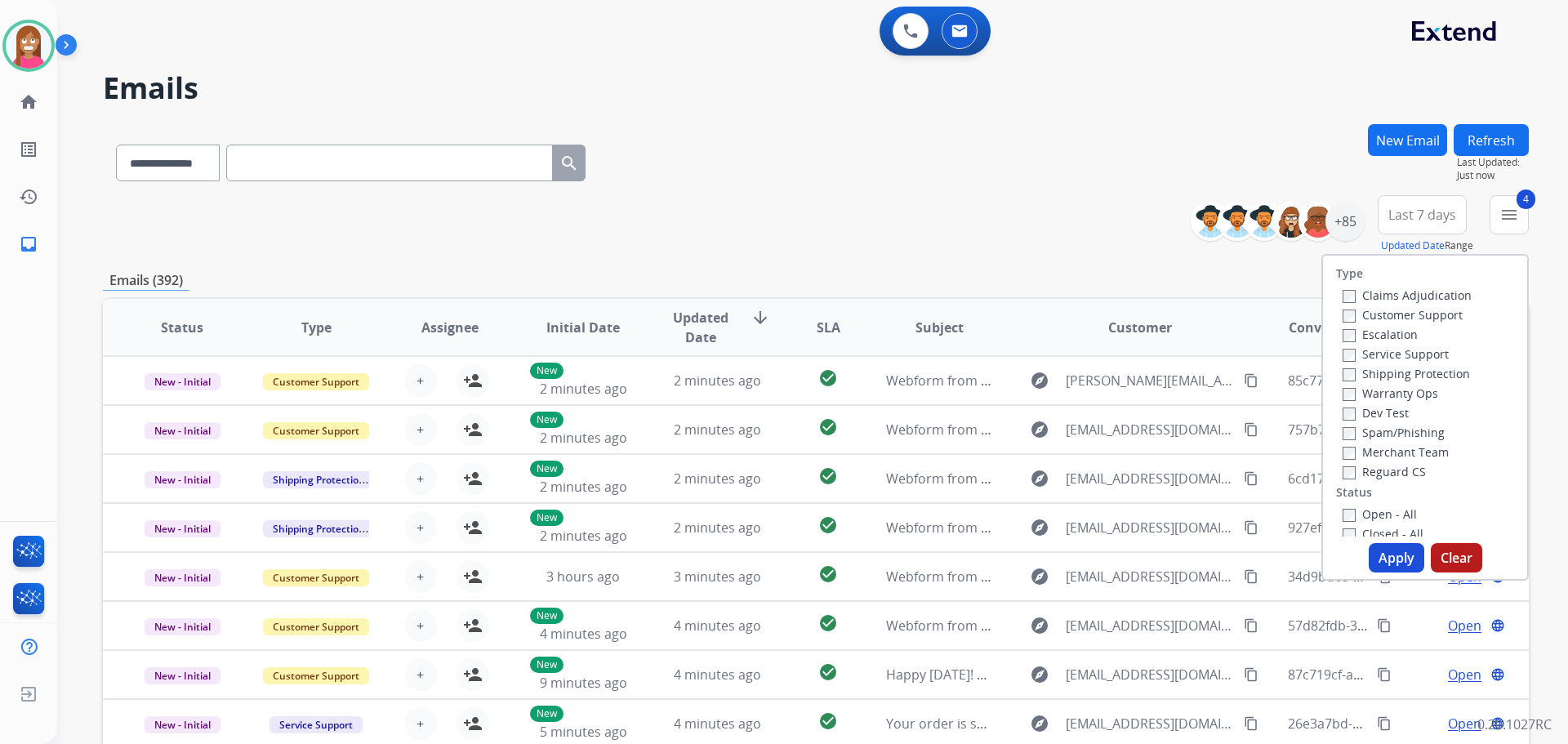
click at [1387, 560] on button "Apply" at bounding box center [1396, 557] width 55 height 29
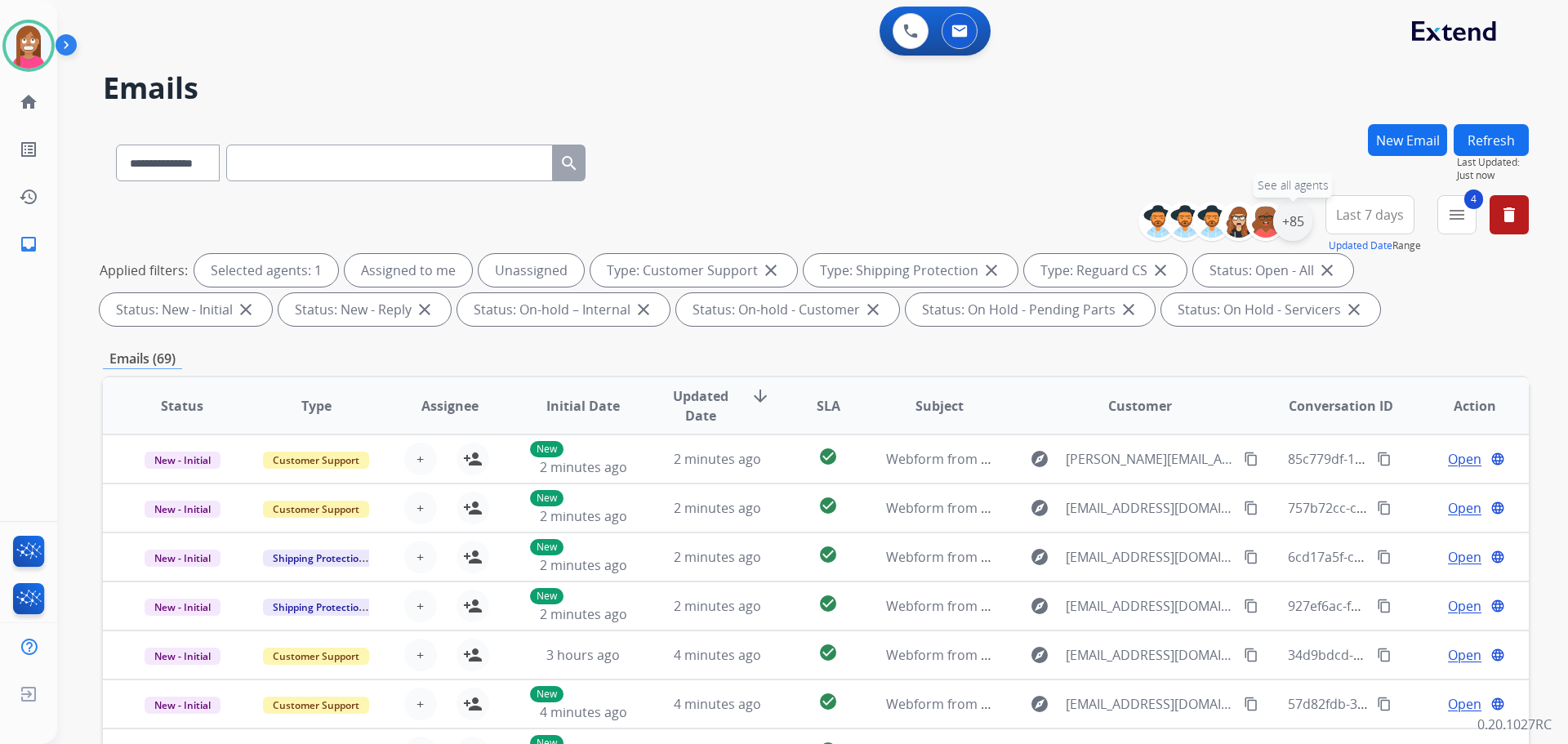
click at [1303, 221] on div "+85" at bounding box center [1293, 221] width 39 height 39
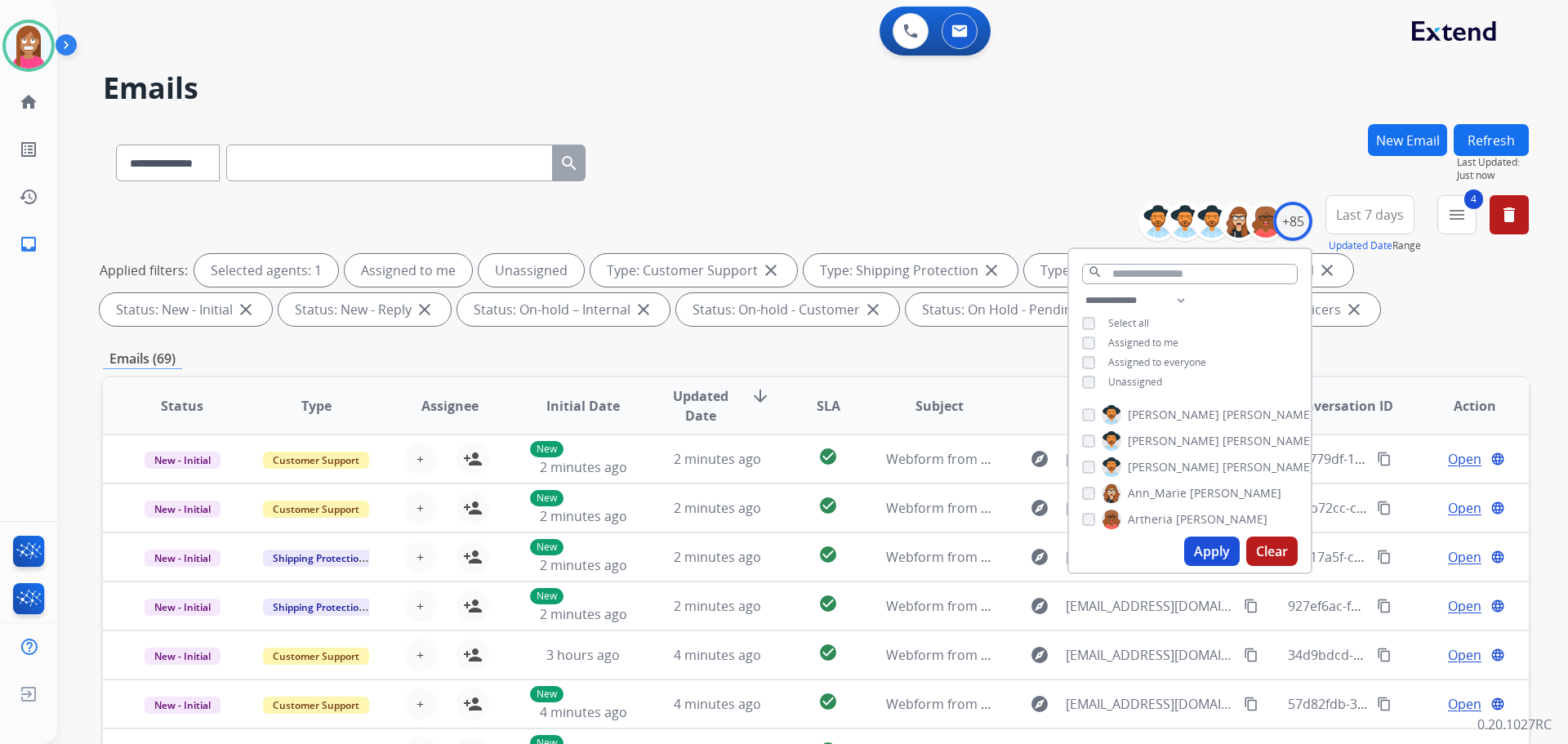
click at [1079, 381] on div "**********" at bounding box center [1190, 342] width 242 height 104
click at [1208, 558] on button "Apply" at bounding box center [1212, 551] width 55 height 29
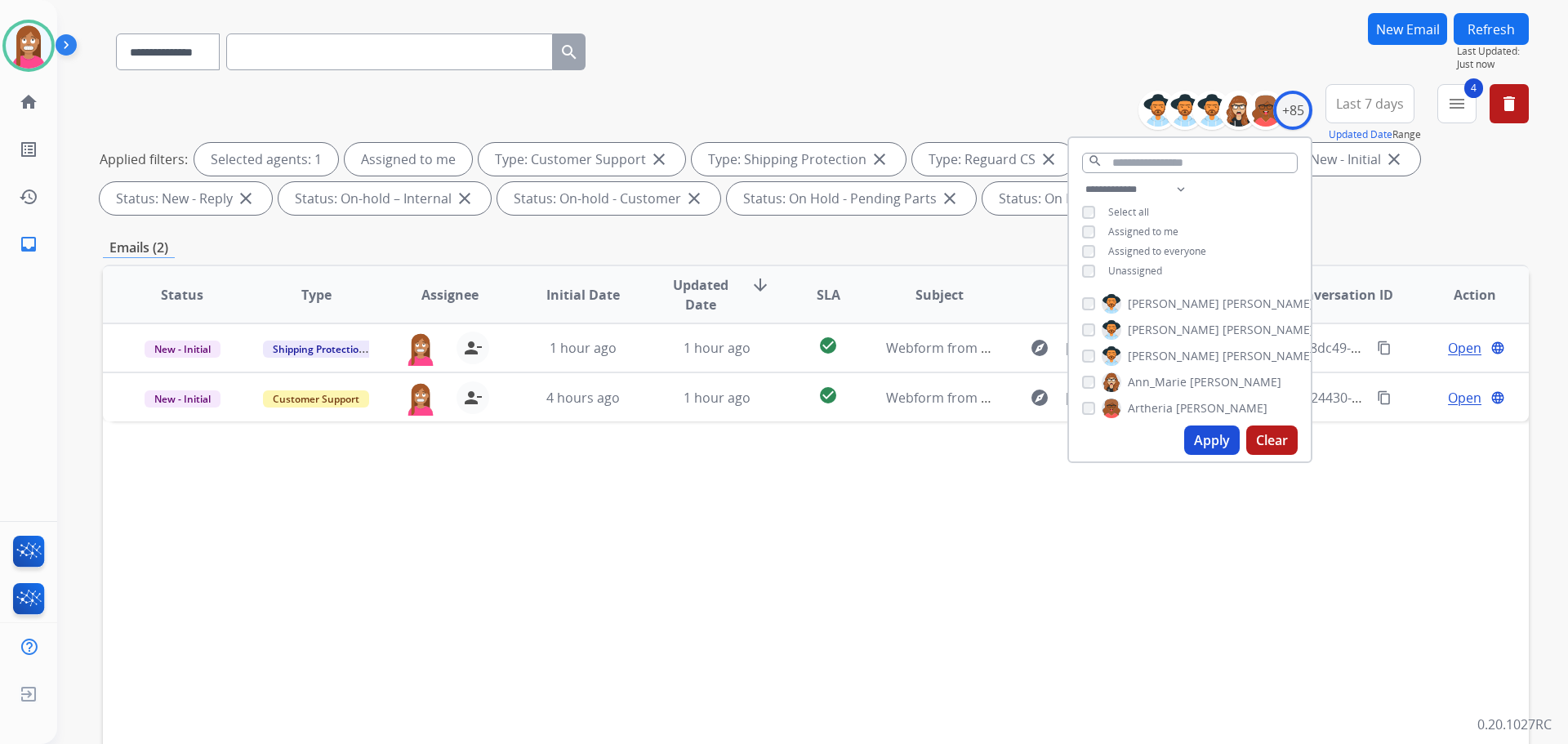
scroll to position [245, 0]
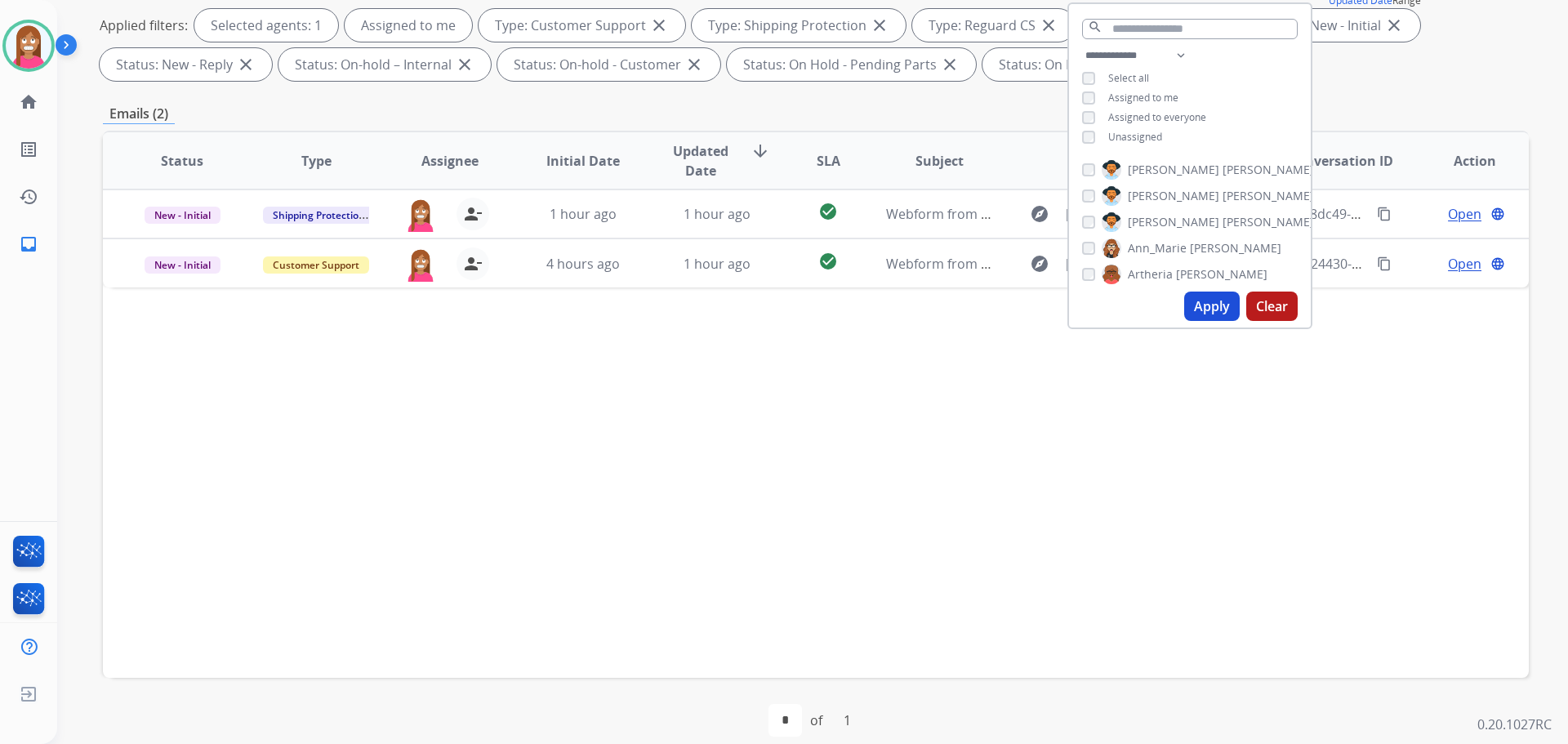
click at [674, 463] on div "Status Type Assignee Initial Date Updated Date arrow_downward SLA Subject Custo…" at bounding box center [816, 404] width 1426 height 548
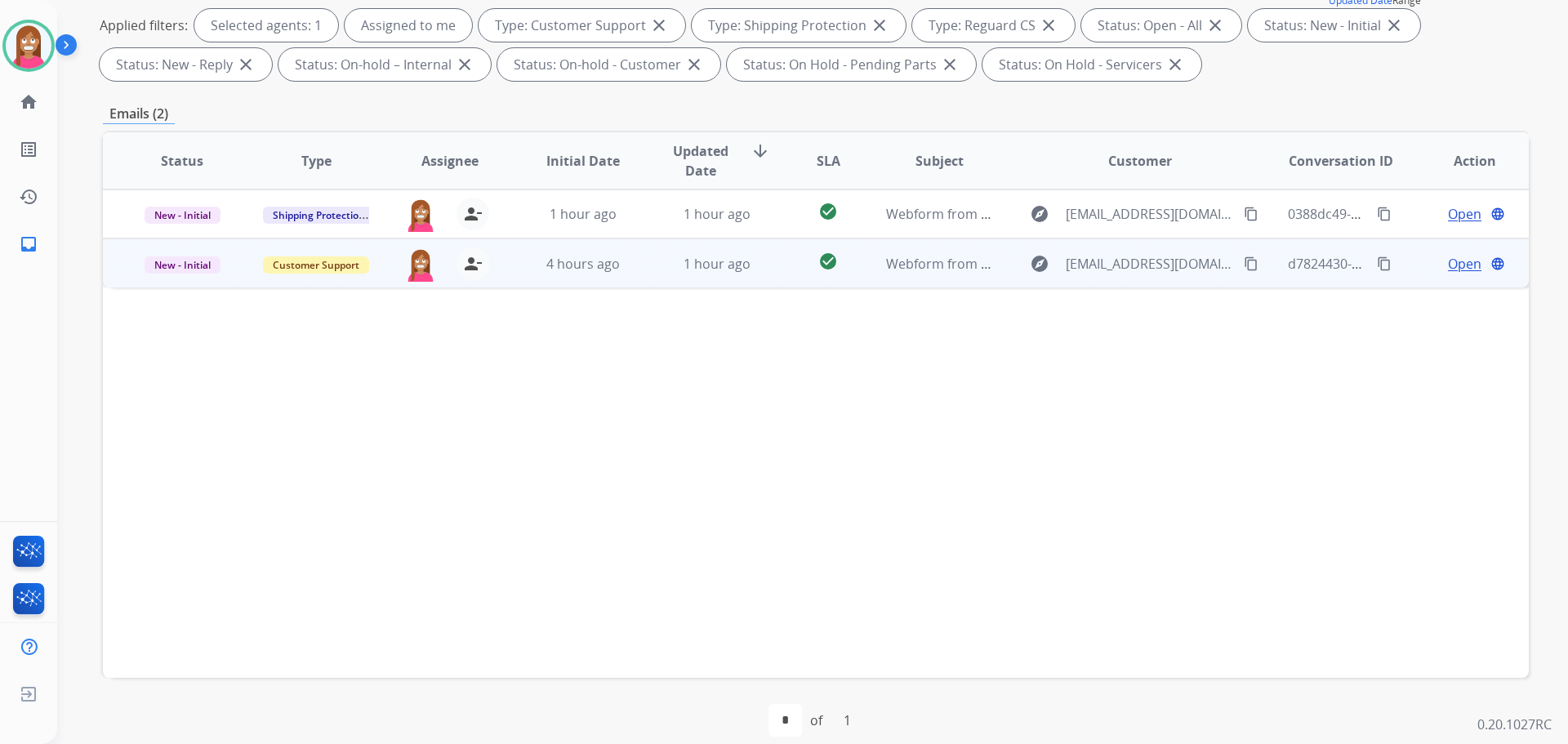
click at [628, 283] on td "4 hours ago" at bounding box center [571, 263] width 134 height 49
click at [1448, 268] on span "Open" at bounding box center [1465, 263] width 33 height 19
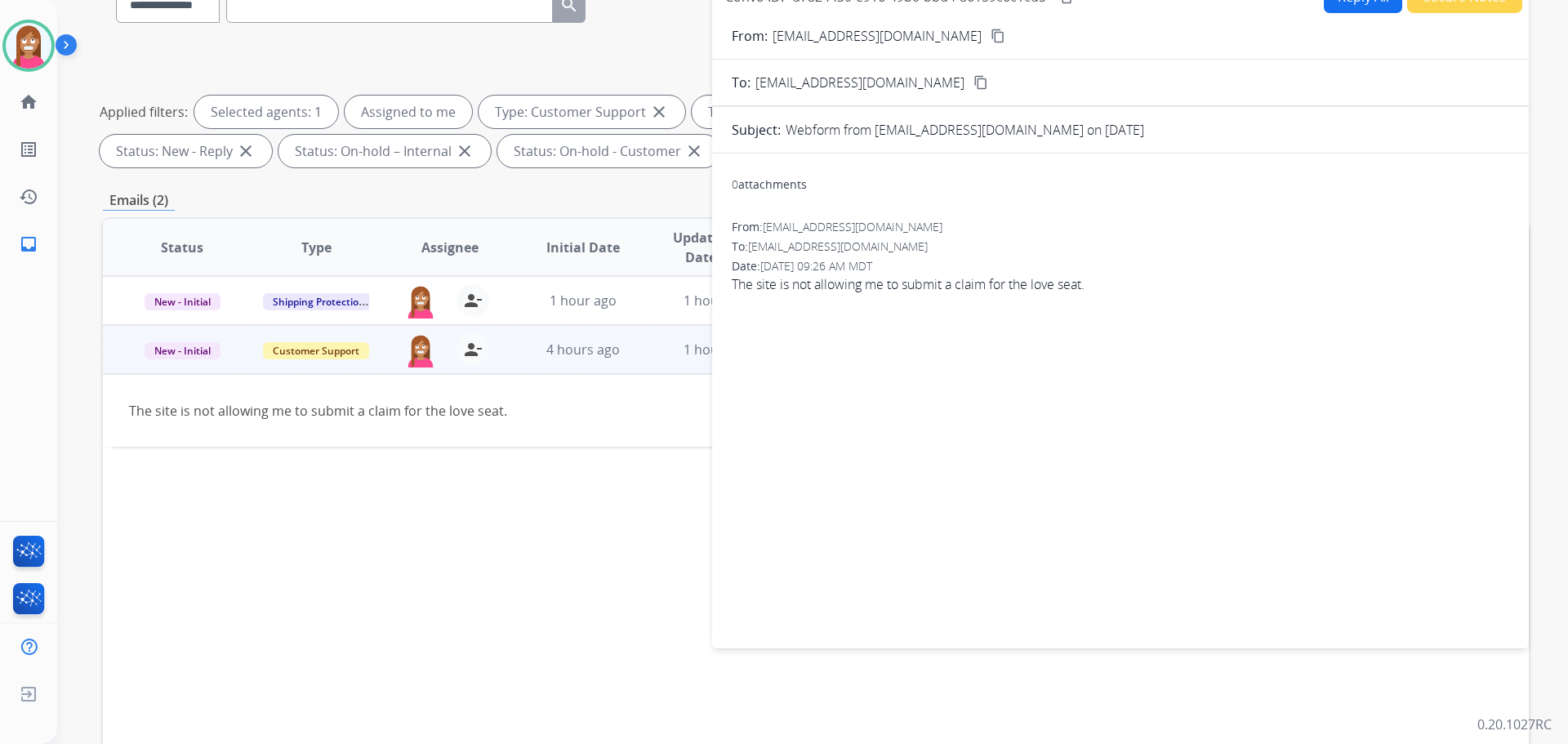
scroll to position [0, 0]
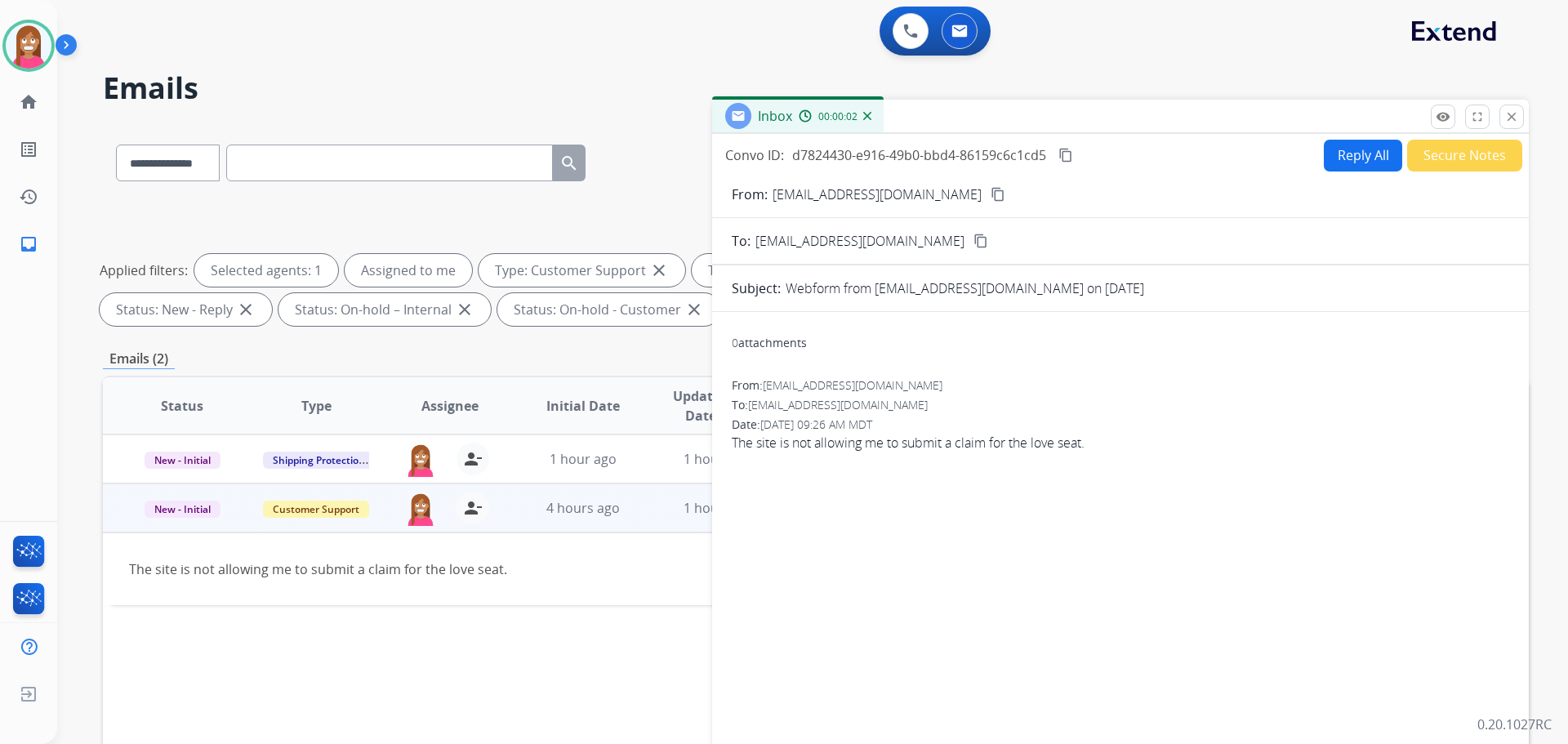
click at [1353, 160] on button "Reply All" at bounding box center [1363, 156] width 79 height 32
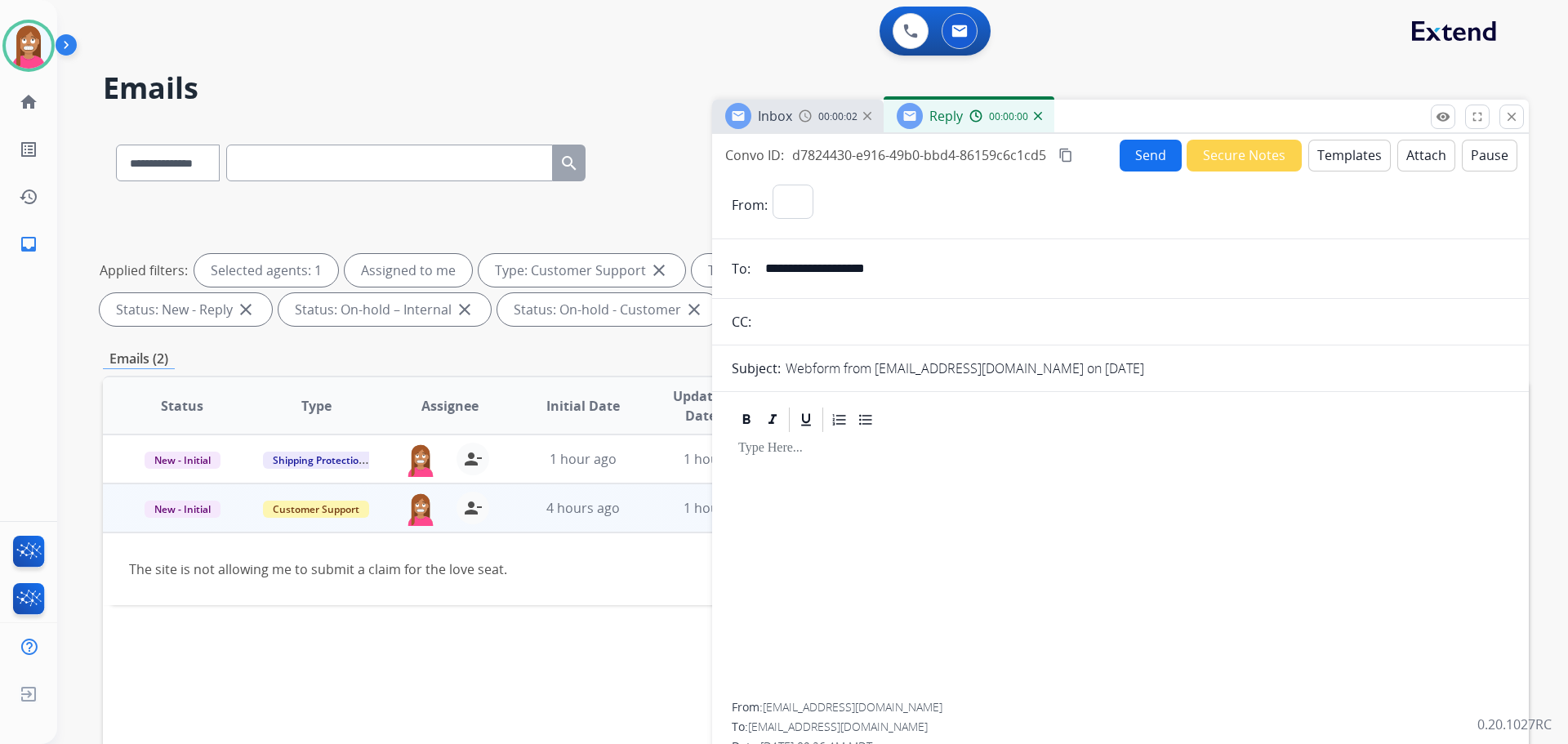
select select "**********"
click at [1334, 155] on button "Templates" at bounding box center [1349, 156] width 83 height 32
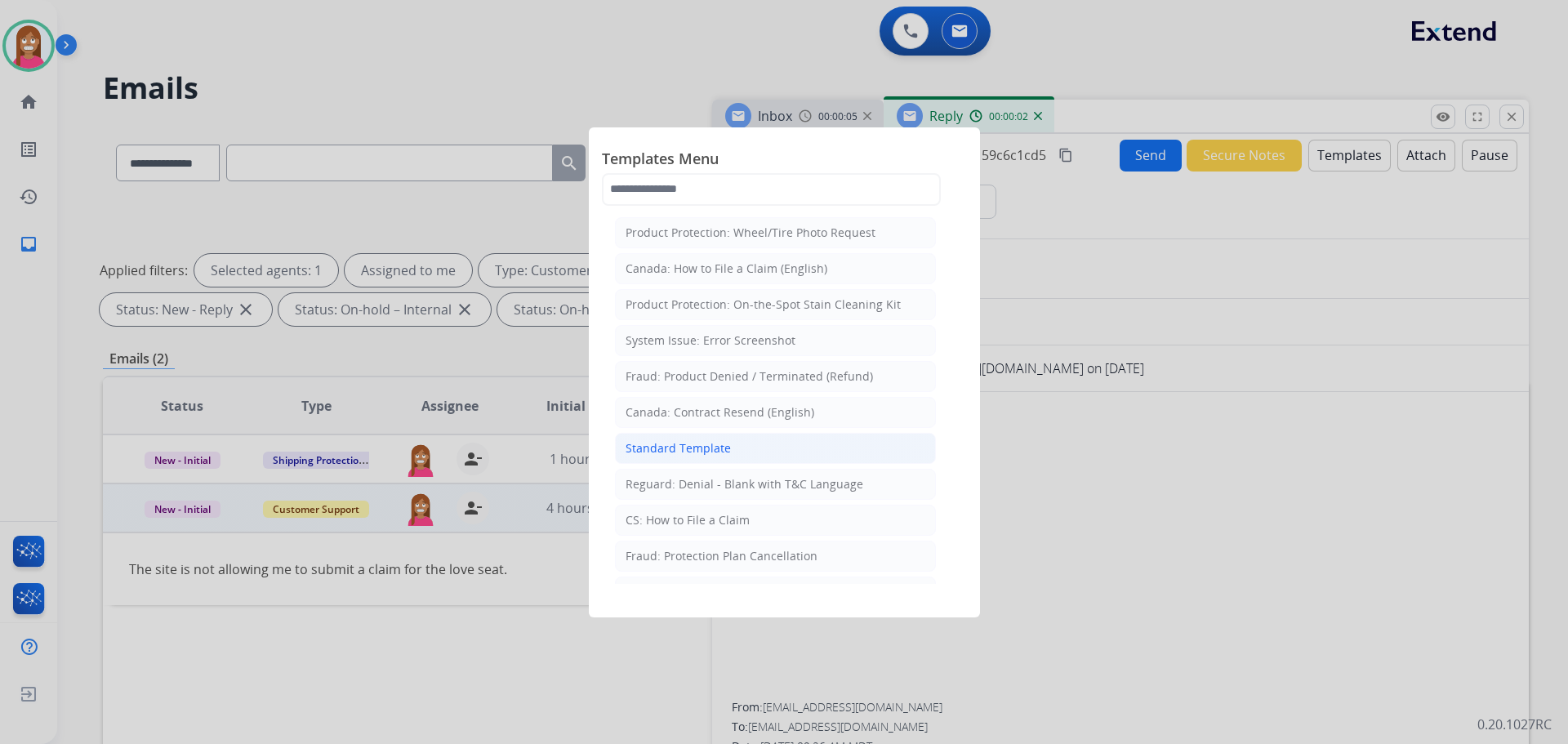
click at [683, 451] on div "Standard Template" at bounding box center [678, 448] width 105 height 17
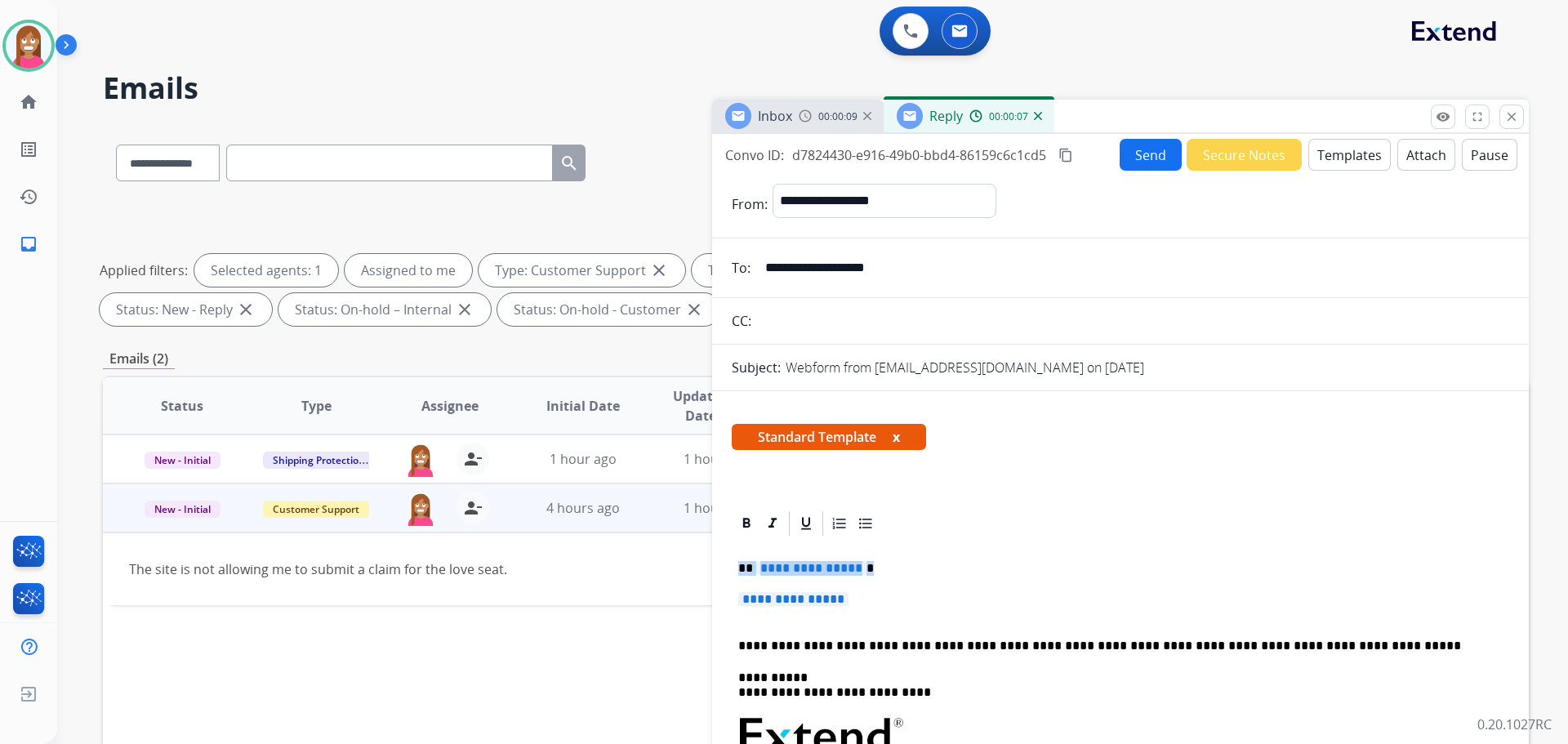
drag, startPoint x: 872, startPoint y: 599, endPoint x: 736, endPoint y: 575, distance: 138.1
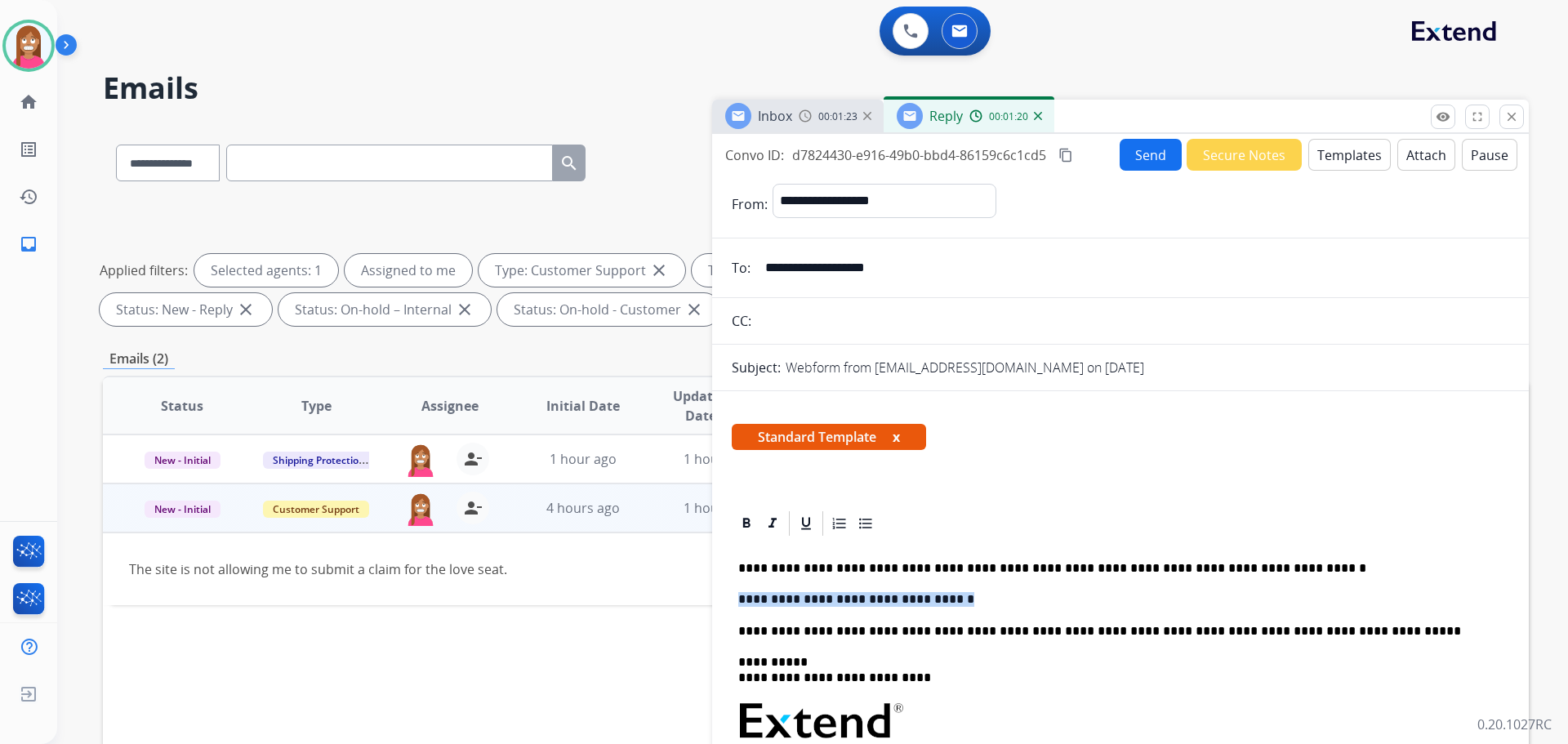
drag, startPoint x: 940, startPoint y: 601, endPoint x: 737, endPoint y: 598, distance: 203.0
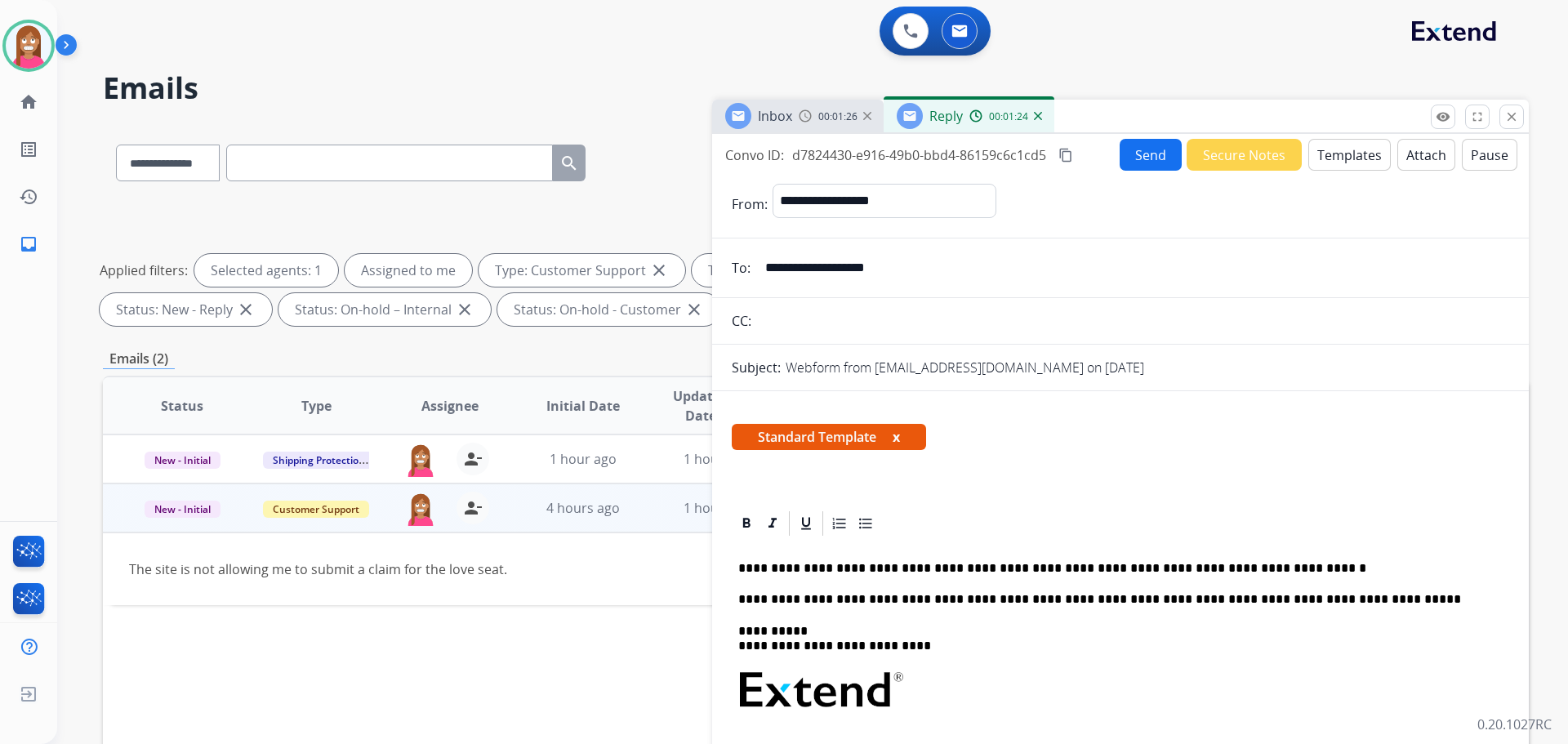
click at [734, 573] on div "**********" at bounding box center [1120, 751] width 777 height 426
click at [1140, 164] on button "Send" at bounding box center [1151, 155] width 62 height 32
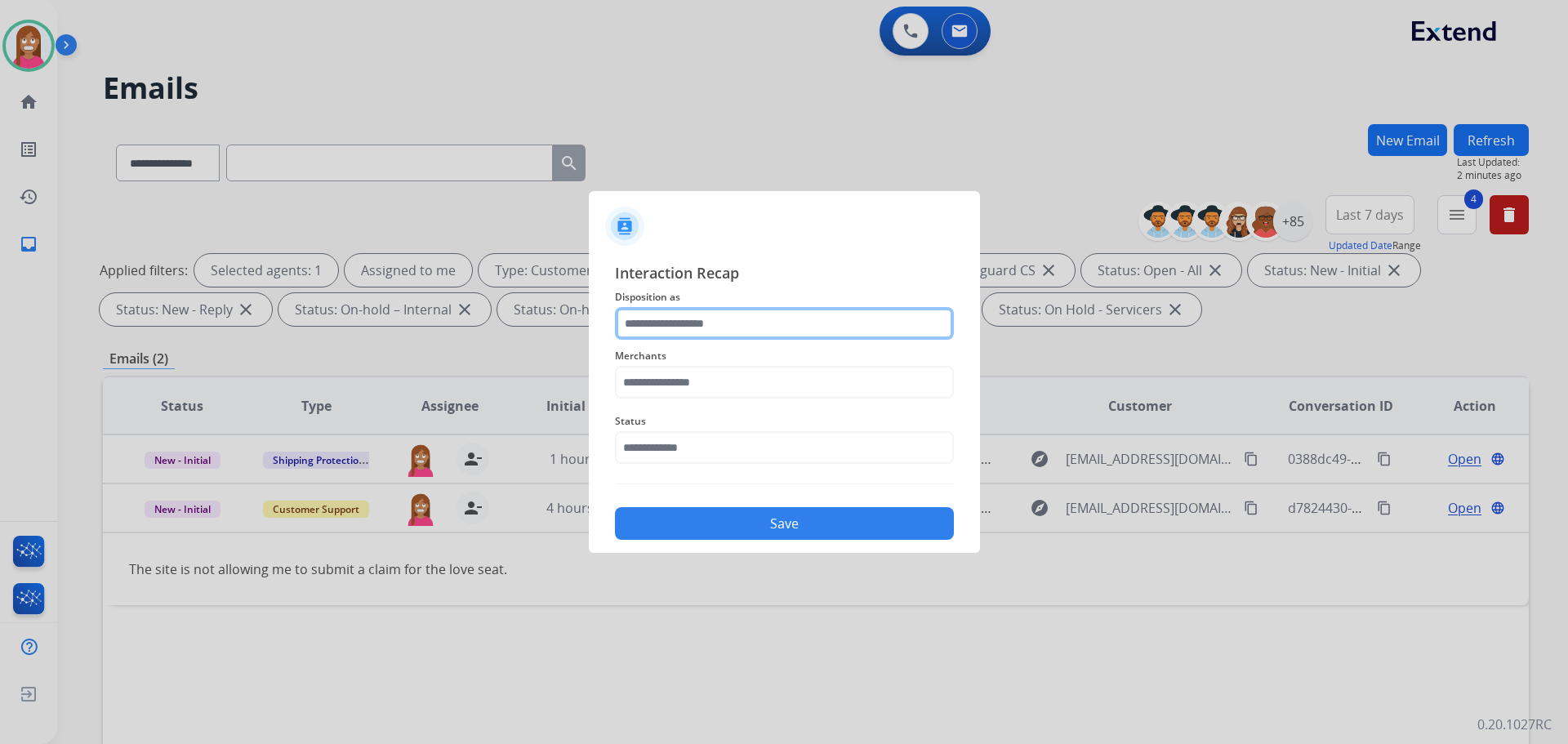
click at [634, 329] on input "text" at bounding box center [784, 324] width 339 height 33
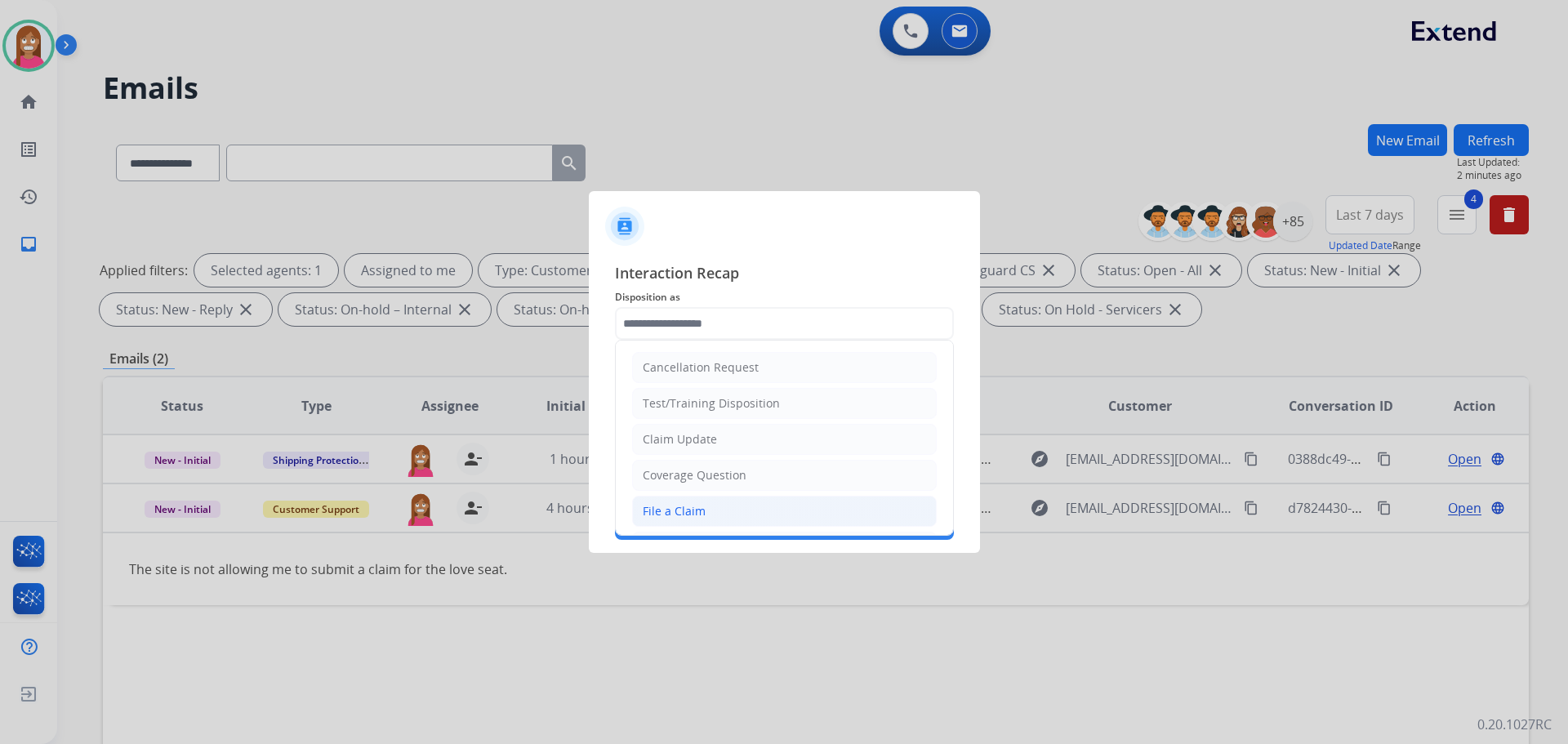
click at [669, 523] on li "File a Claim" at bounding box center [784, 512] width 304 height 31
type input "**********"
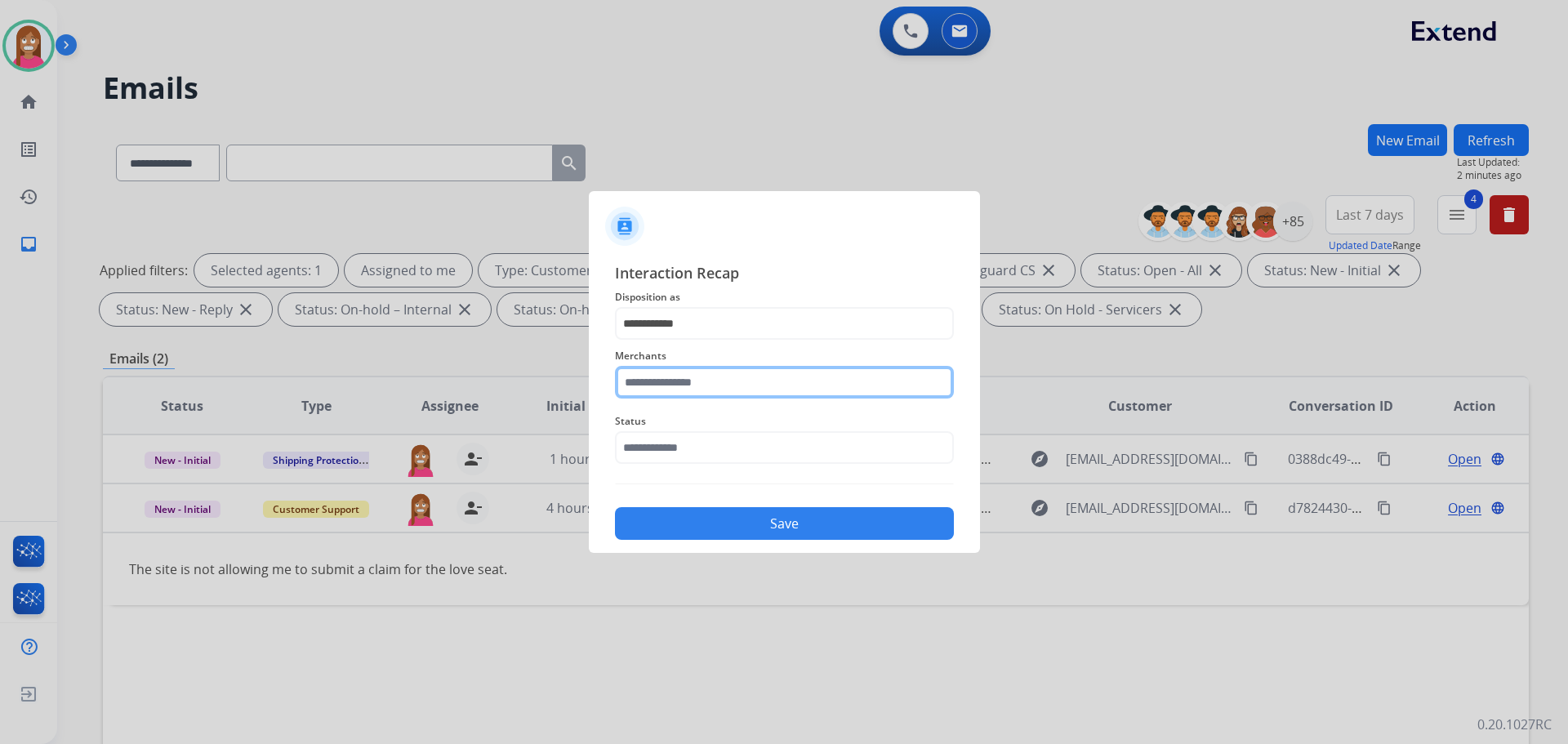
click at [662, 392] on input "text" at bounding box center [784, 382] width 339 height 33
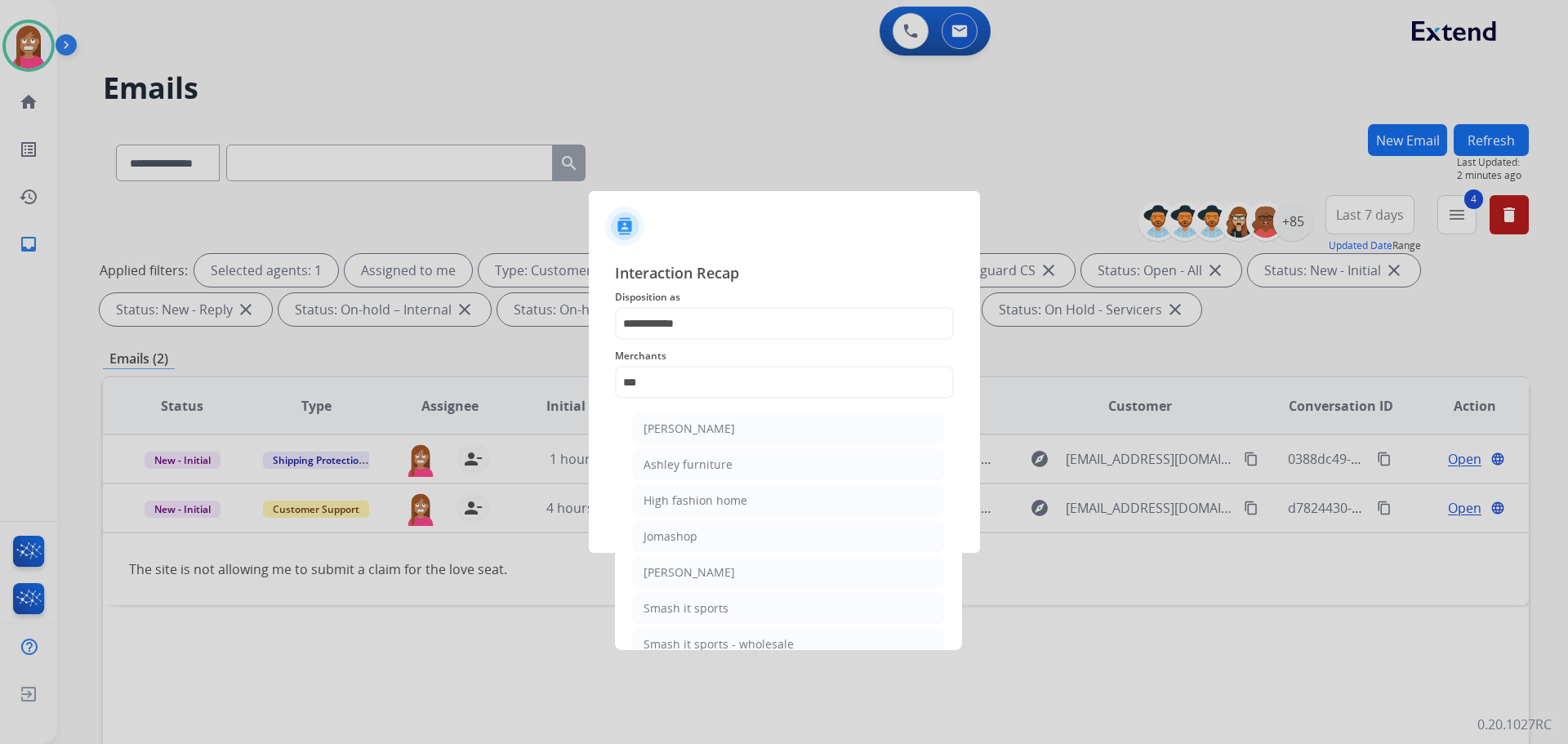
click at [809, 447] on ul "Ashley - Reguard Ashley furniture High fashion home Jomashop Sam ash Smash it s…" at bounding box center [789, 540] width 321 height 271
click at [805, 463] on li "Ashley furniture" at bounding box center [789, 465] width 311 height 31
type input "**********"
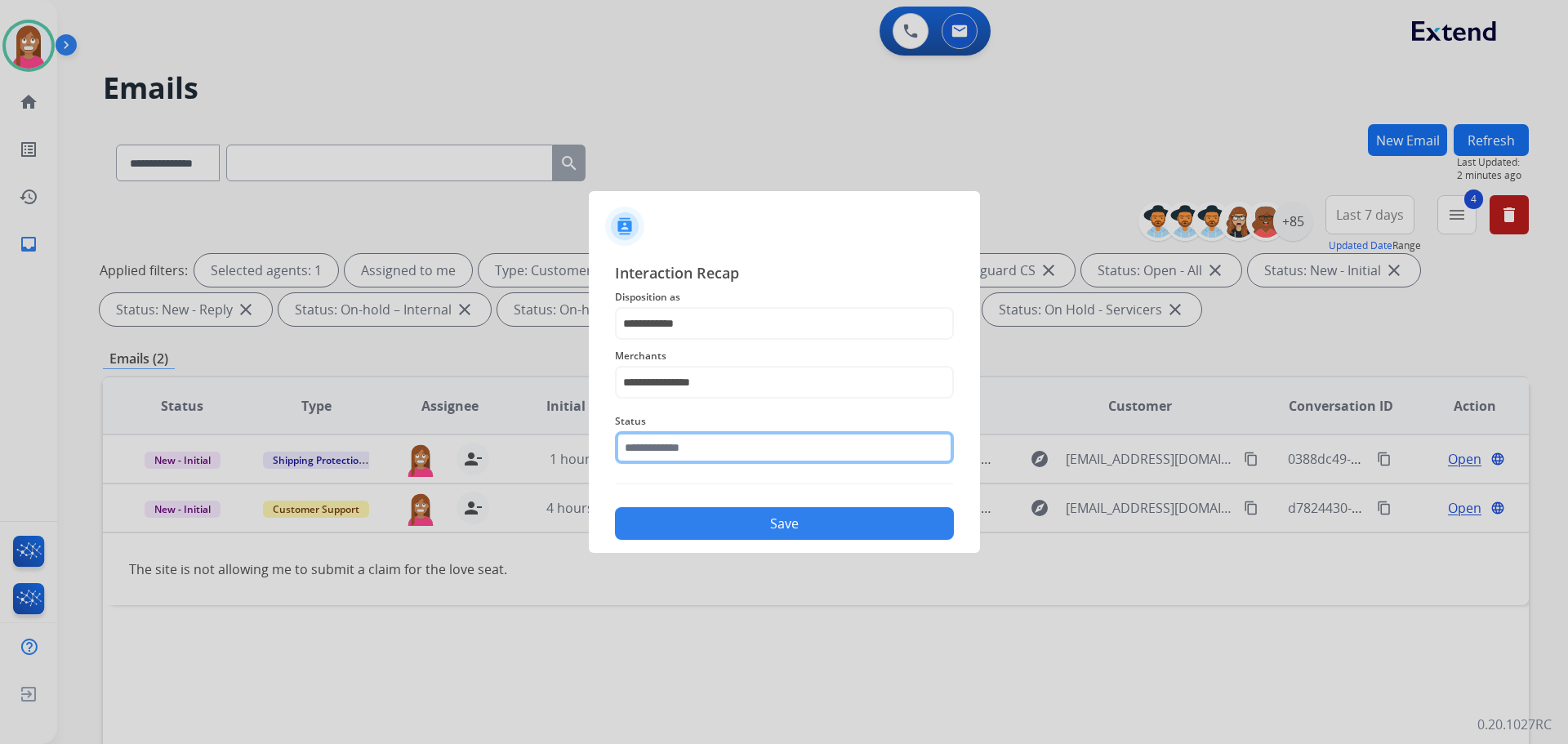
click at [636, 446] on input "text" at bounding box center [784, 447] width 339 height 33
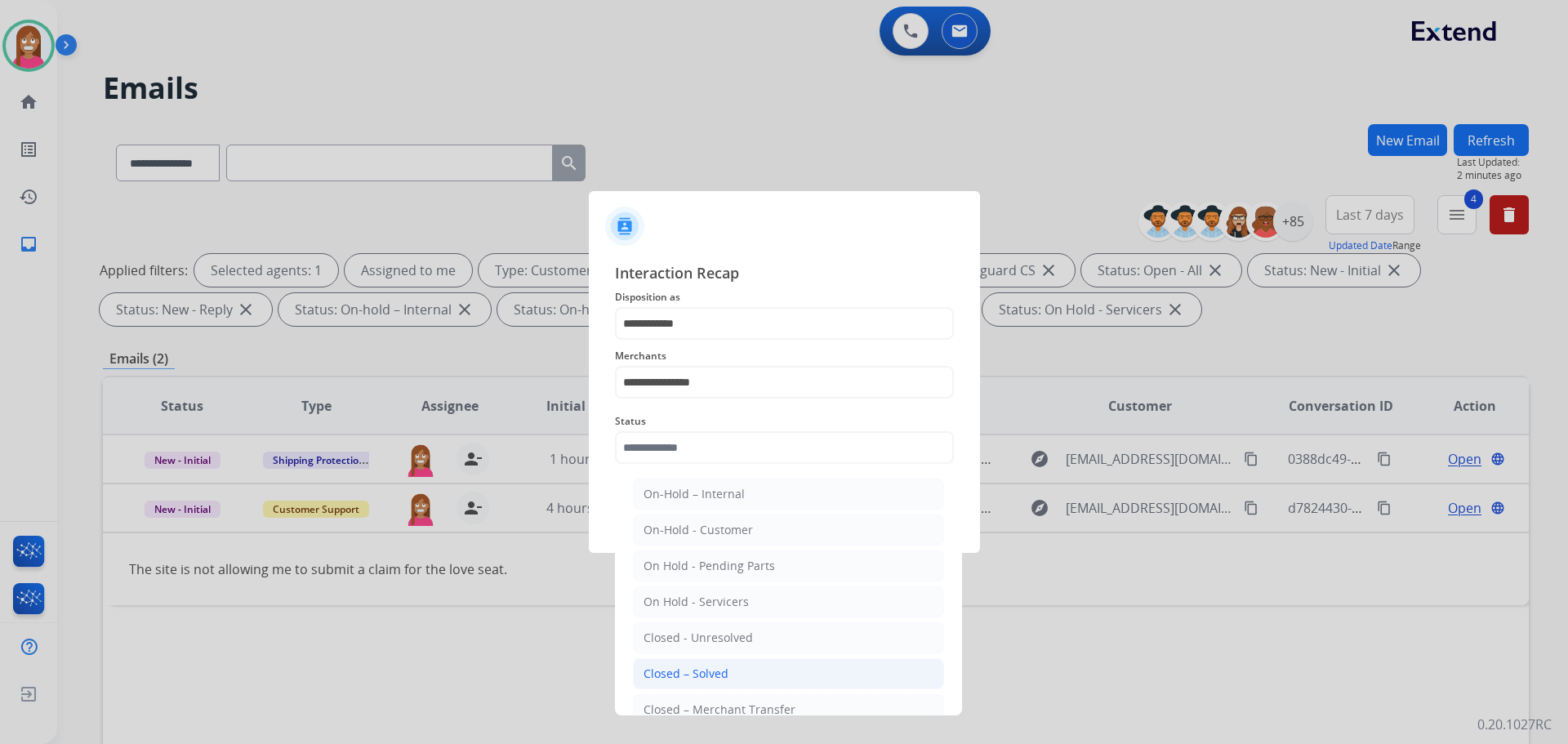
click at [664, 663] on li "Closed – Solved" at bounding box center [789, 674] width 311 height 31
type input "**********"
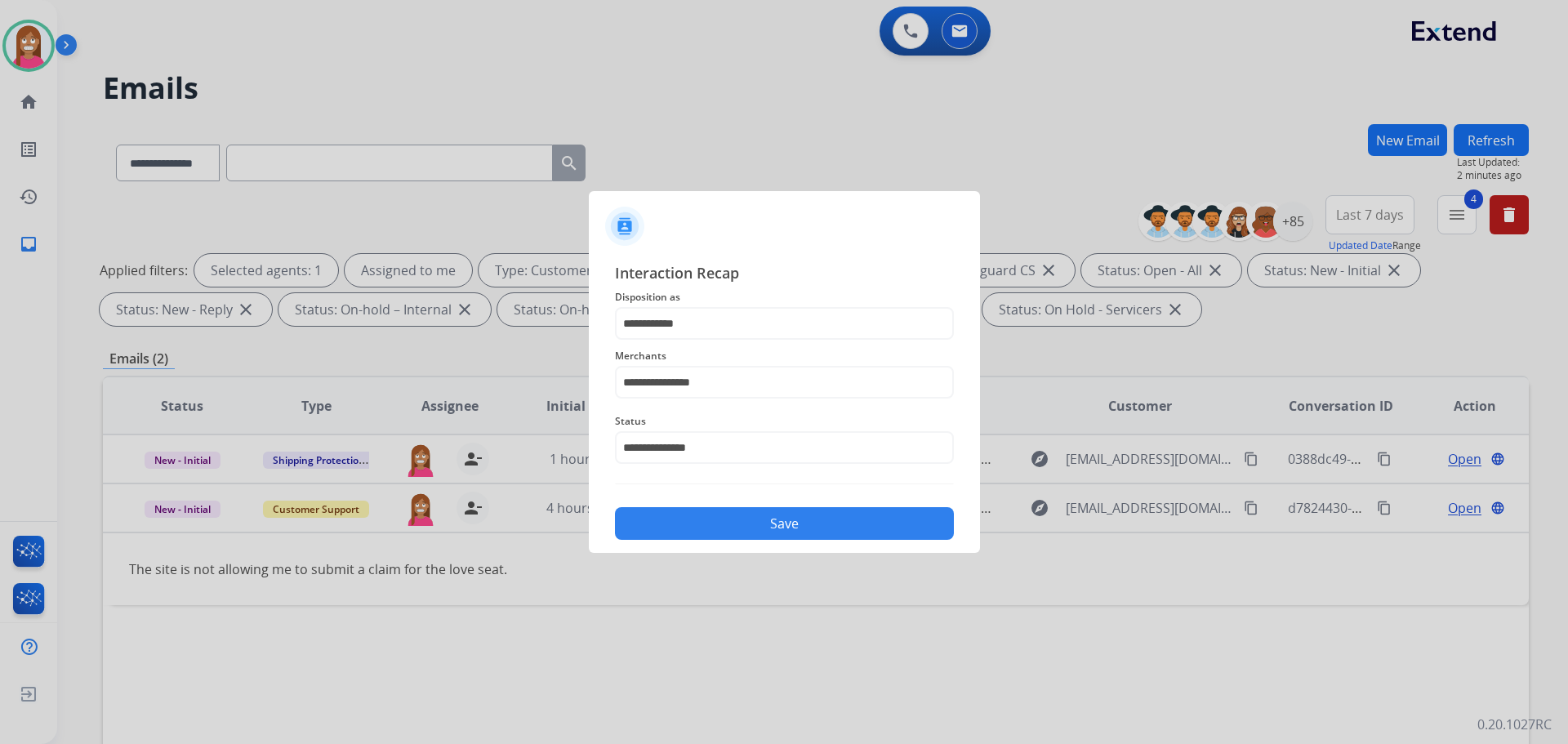
click at [717, 517] on button "Save" at bounding box center [784, 523] width 339 height 33
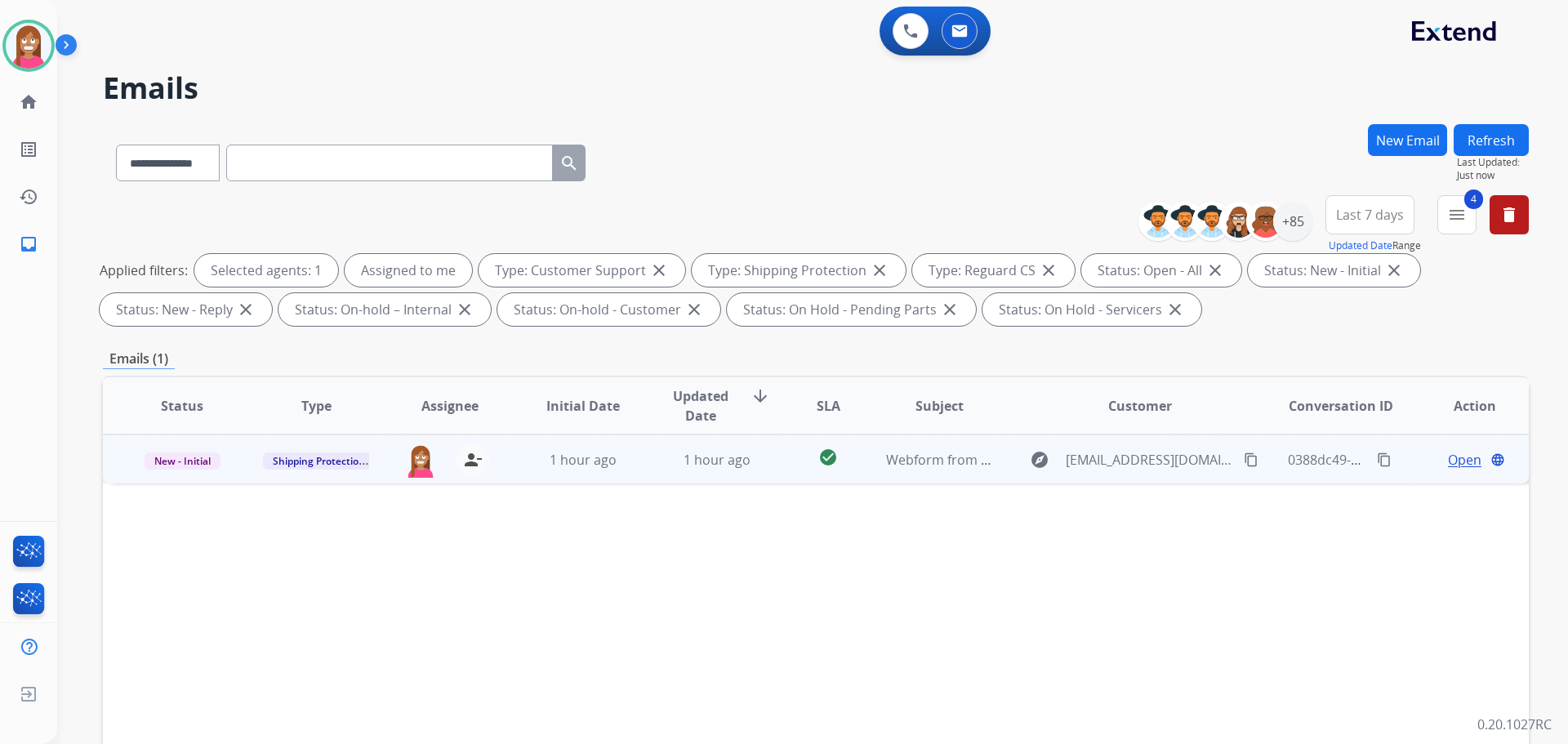
click at [638, 478] on td "1 hour ago" at bounding box center [705, 459] width 134 height 49
click at [1451, 462] on span "Open" at bounding box center [1465, 459] width 33 height 19
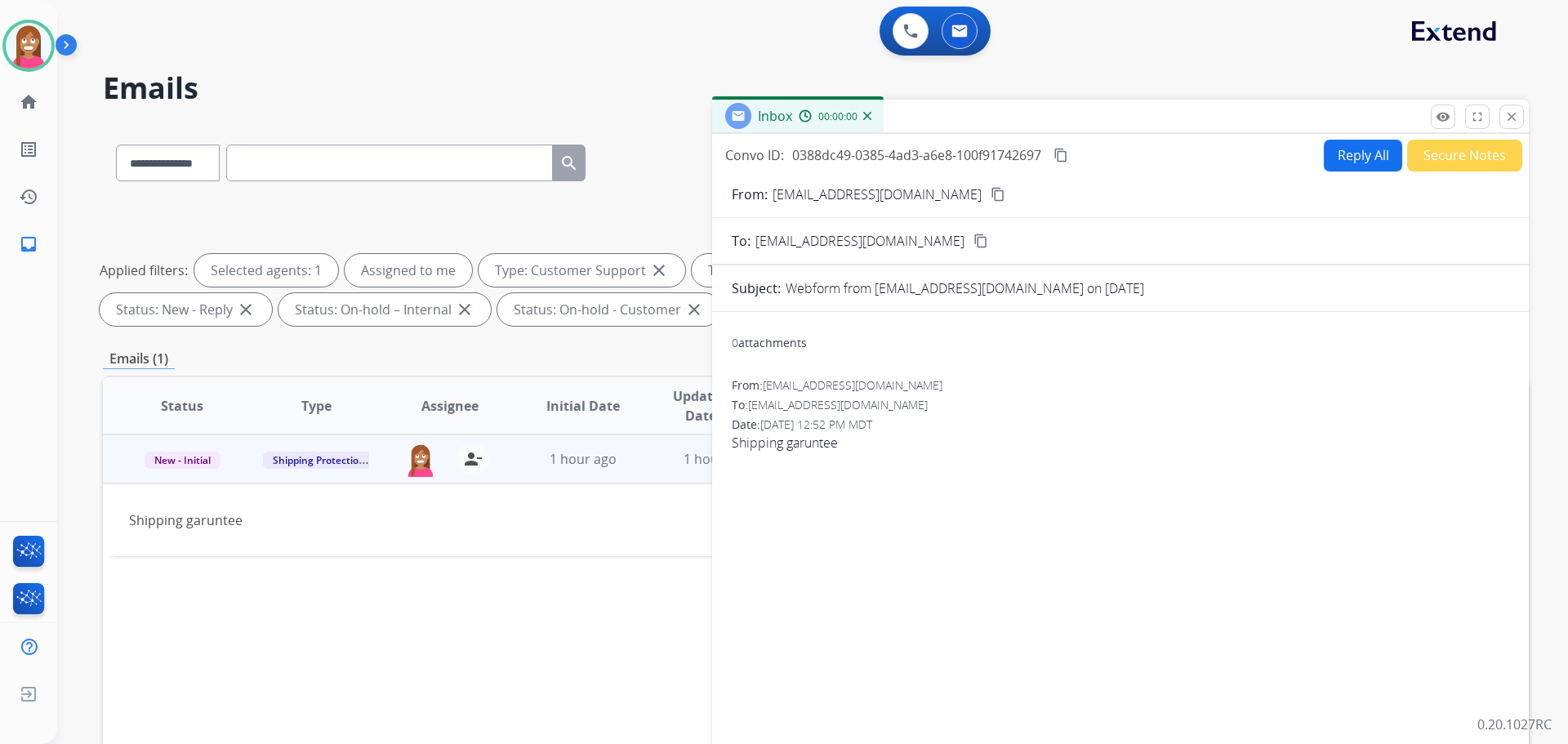
click at [1324, 162] on button "Reply All" at bounding box center [1363, 156] width 79 height 32
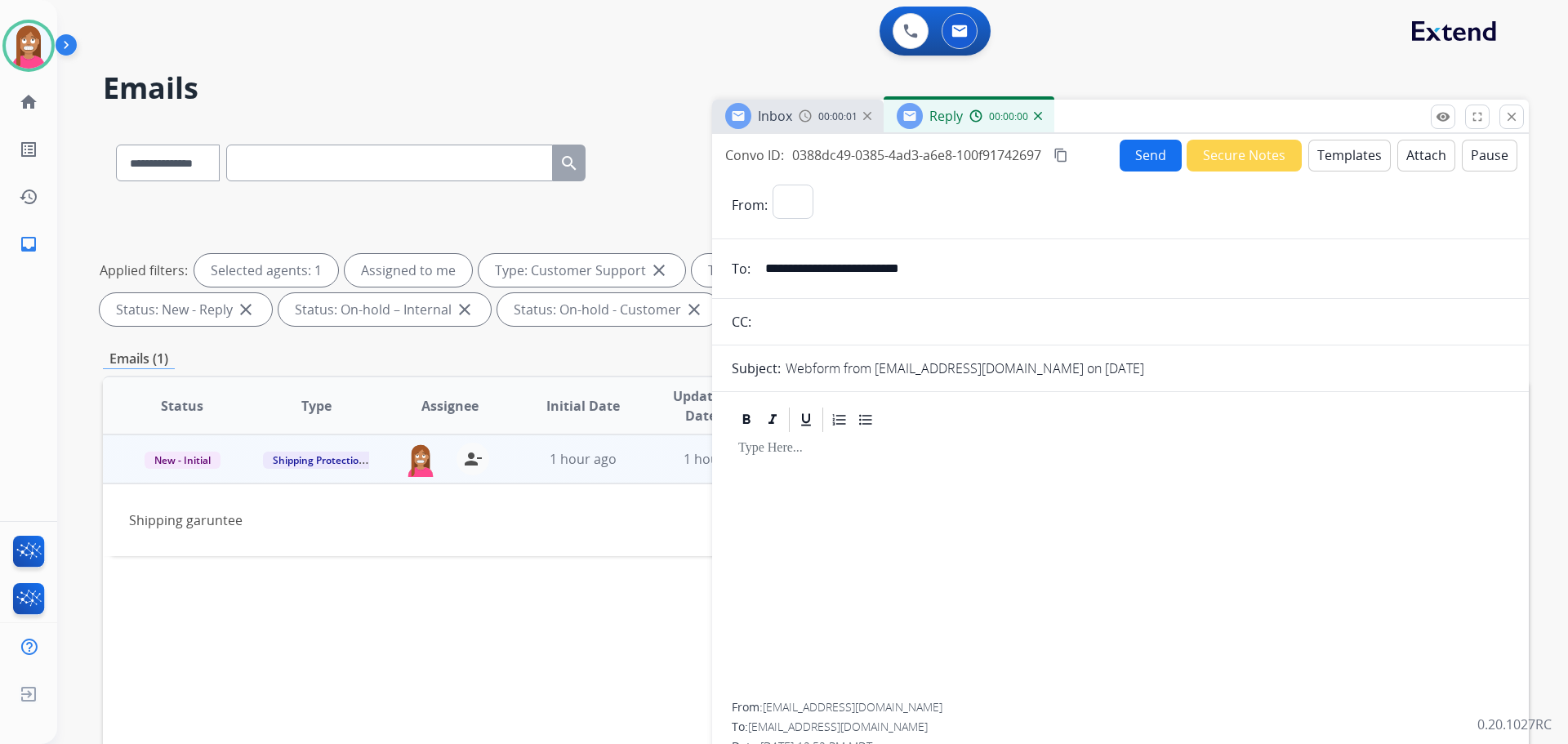
select select "**********"
click at [1315, 156] on button "Templates" at bounding box center [1349, 156] width 83 height 32
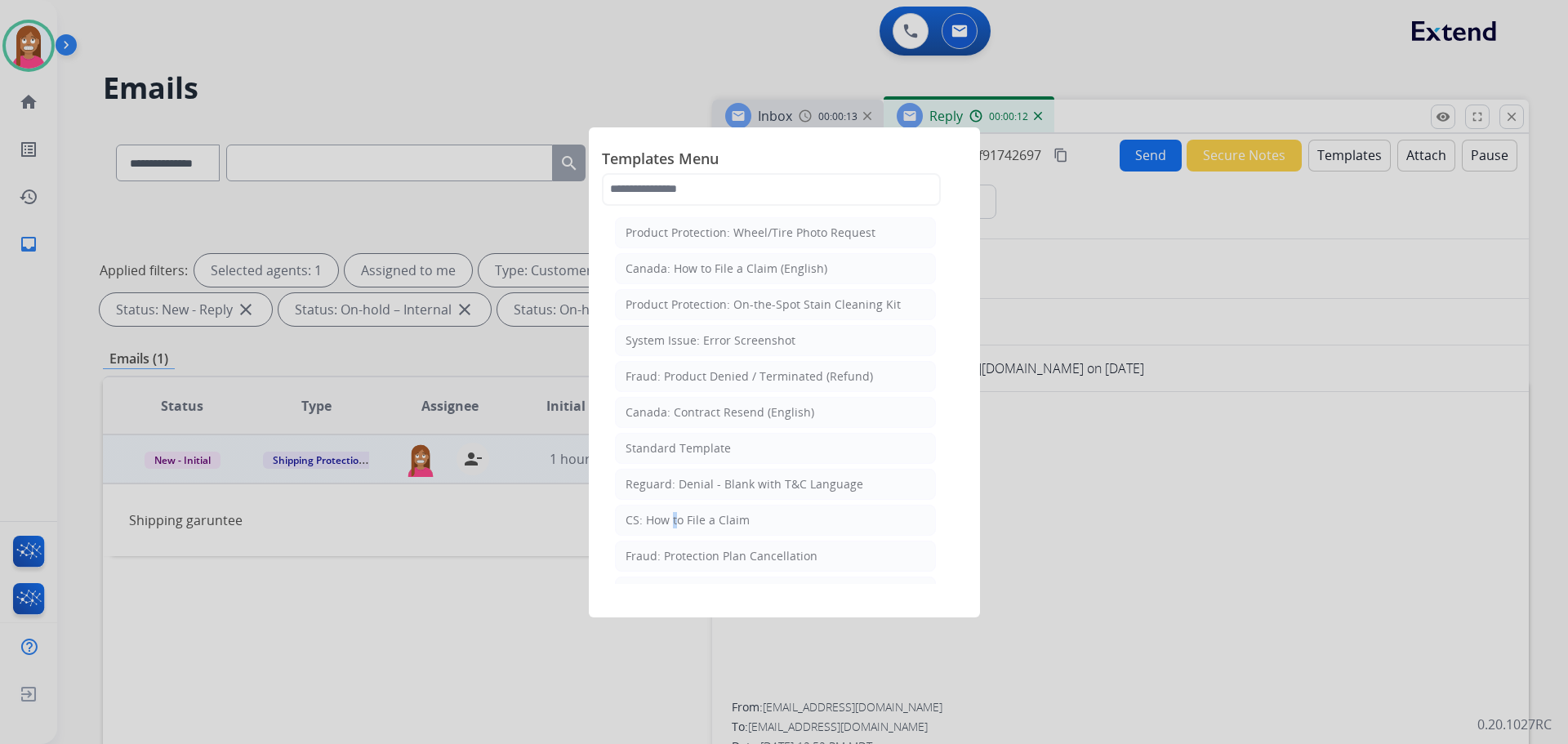
click at [670, 522] on div "CS: How to File a Claim" at bounding box center [688, 520] width 125 height 17
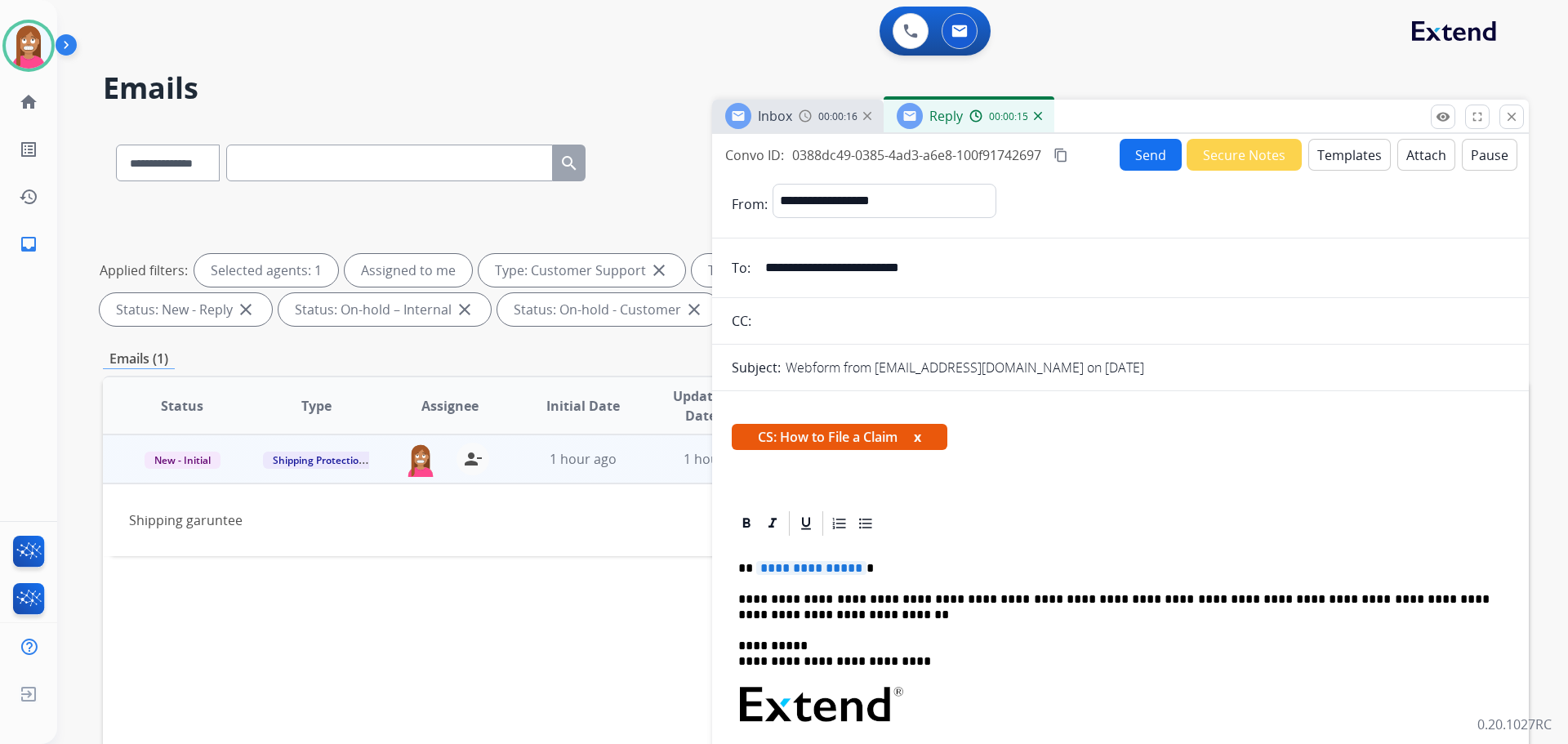
click at [811, 563] on span "**********" at bounding box center [811, 568] width 110 height 14
click at [1140, 156] on button "Send" at bounding box center [1151, 155] width 62 height 32
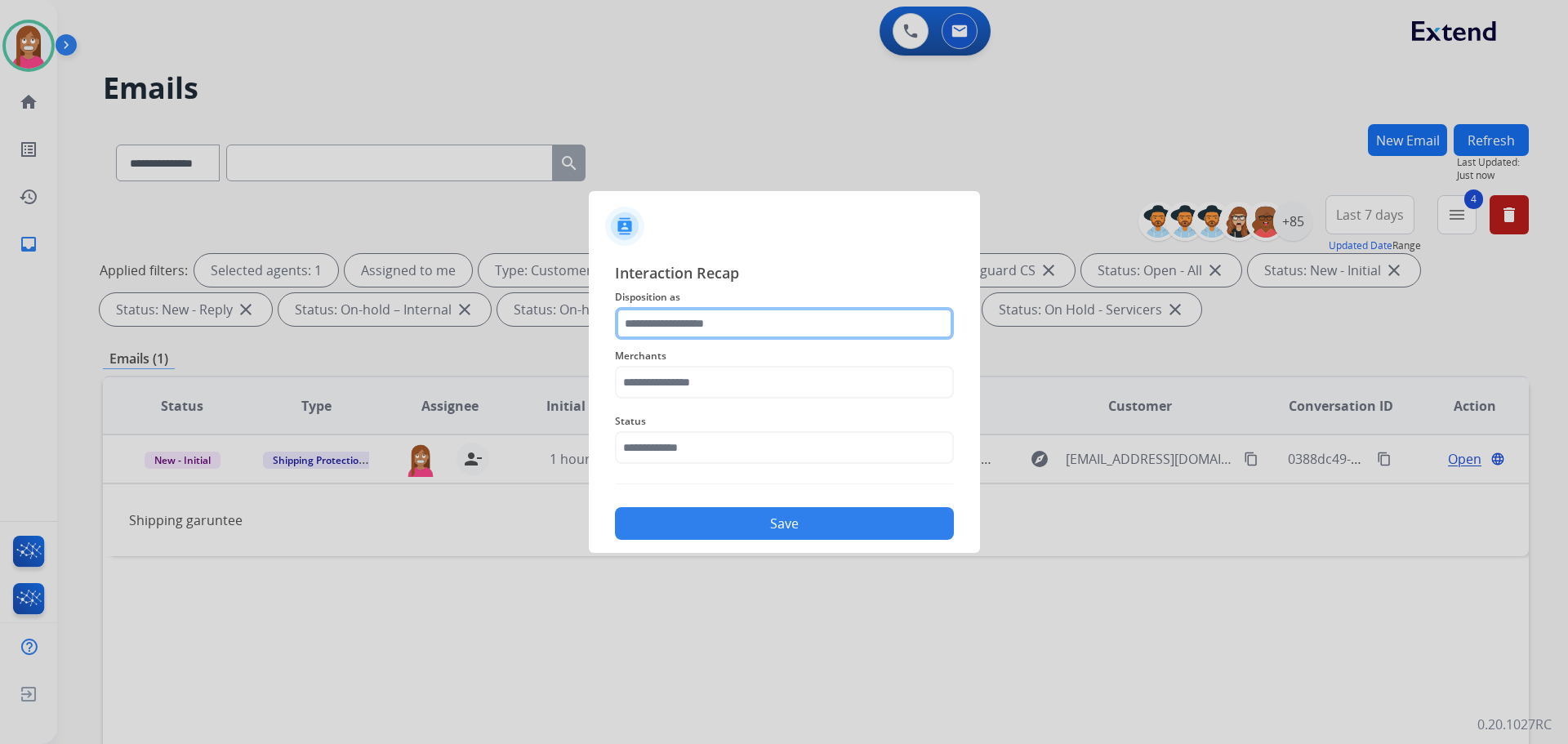
click at [647, 328] on input "text" at bounding box center [784, 324] width 339 height 33
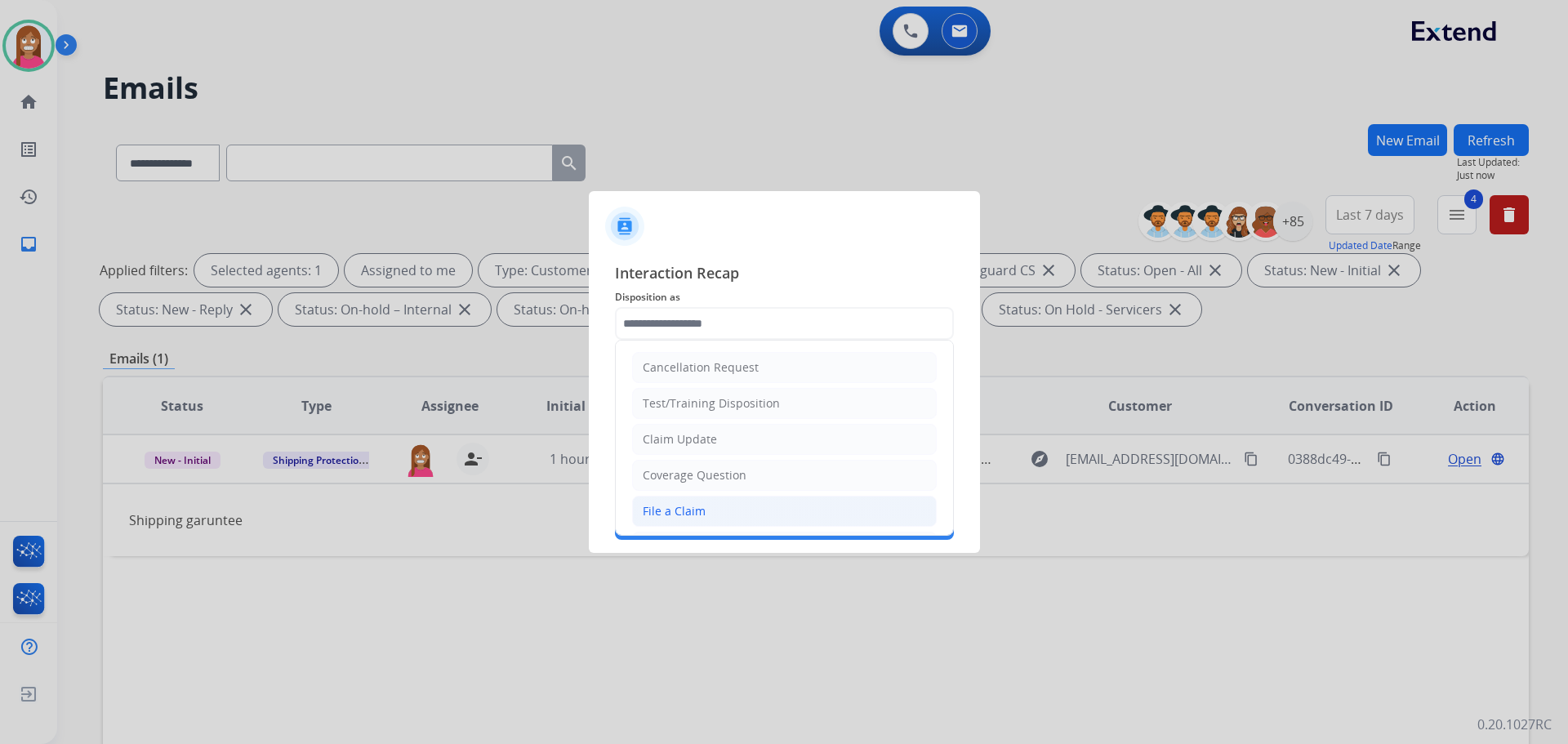
drag, startPoint x: 659, startPoint y: 513, endPoint x: 653, endPoint y: 446, distance: 67.3
click at [660, 513] on div "File a Claim" at bounding box center [674, 511] width 63 height 17
type input "**********"
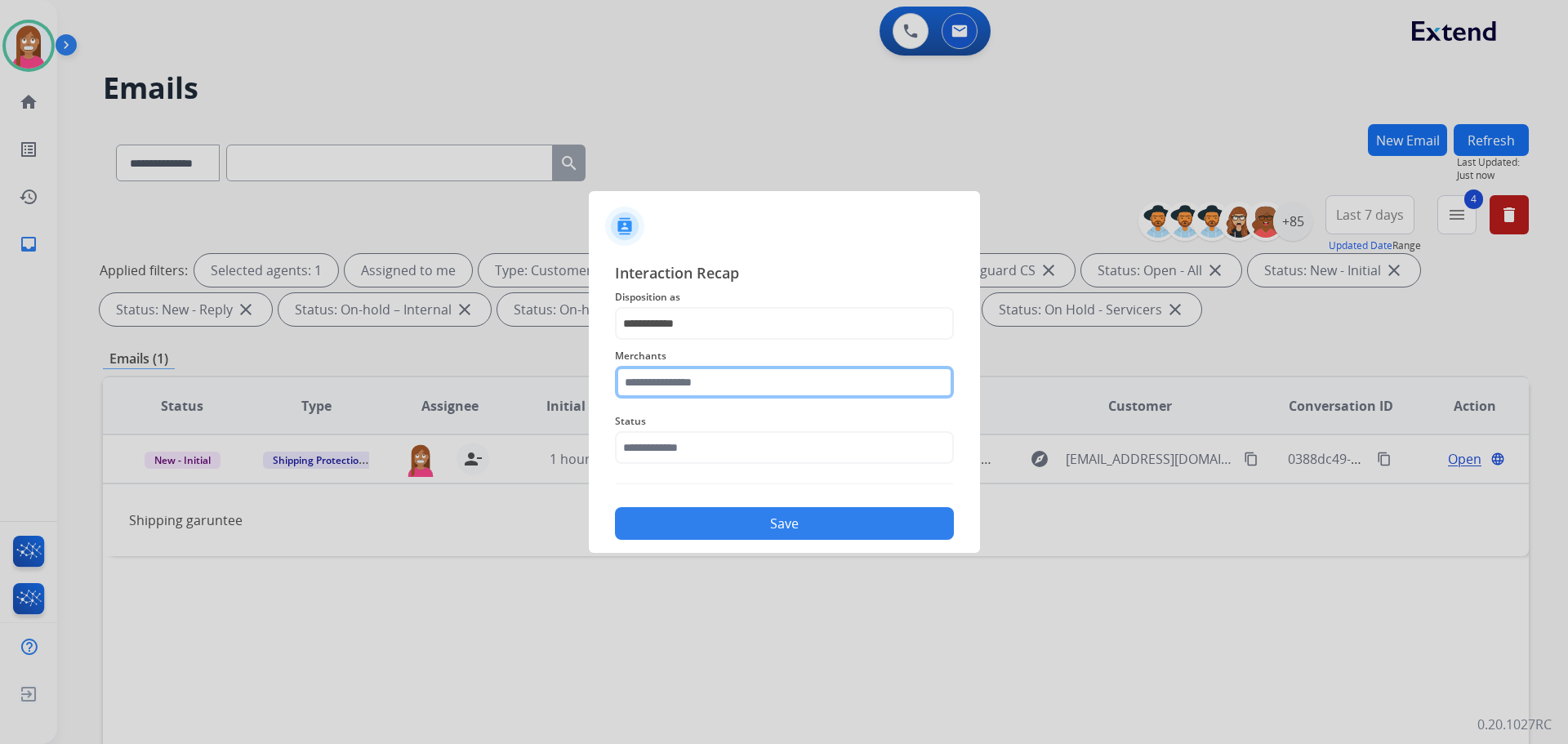
click at [637, 385] on input "text" at bounding box center [784, 382] width 339 height 33
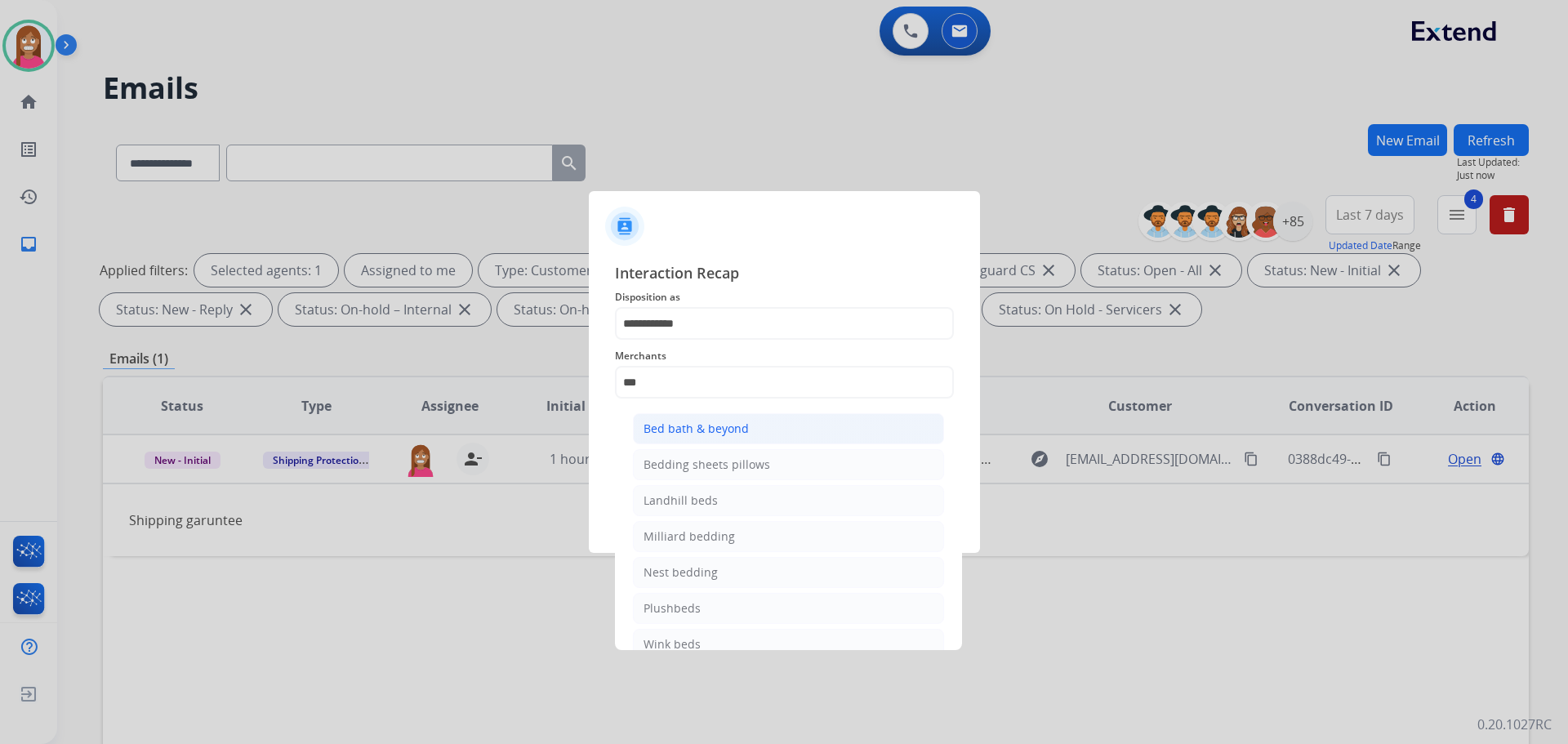
click at [699, 428] on div "Bed bath & beyond" at bounding box center [696, 428] width 105 height 17
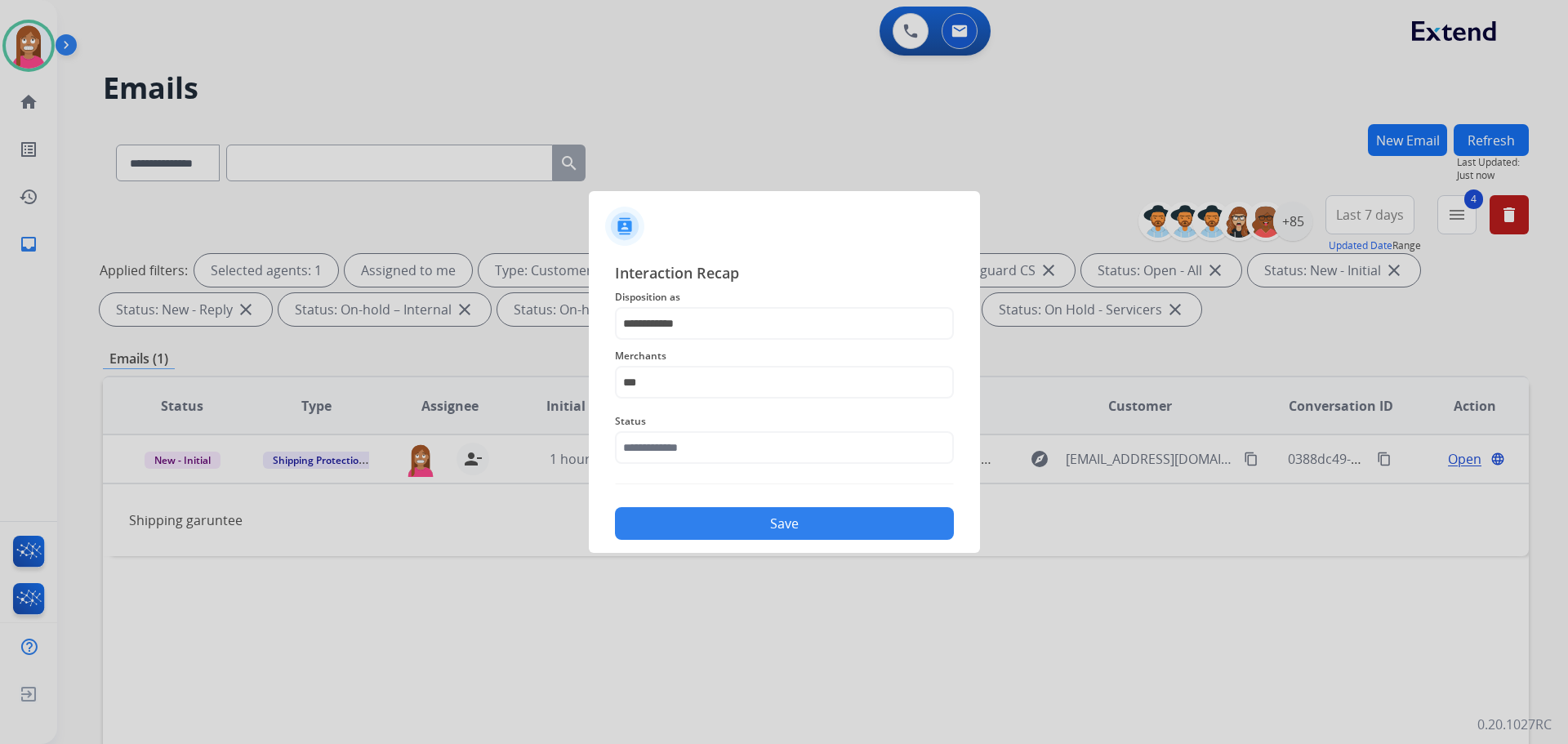
type input "**********"
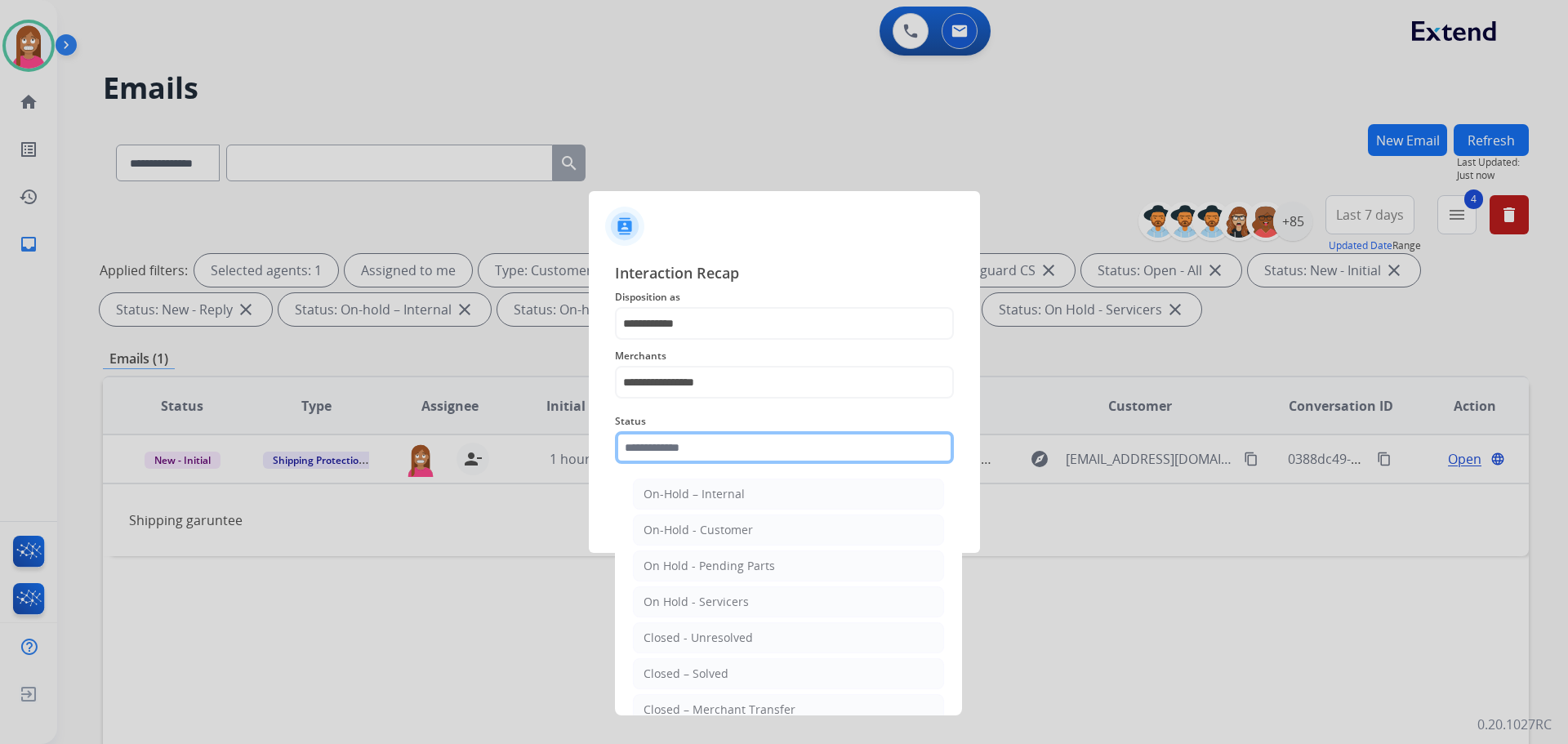
click at [654, 451] on input "text" at bounding box center [784, 447] width 339 height 33
click at [684, 672] on div "Closed – Solved" at bounding box center [686, 673] width 85 height 17
type input "**********"
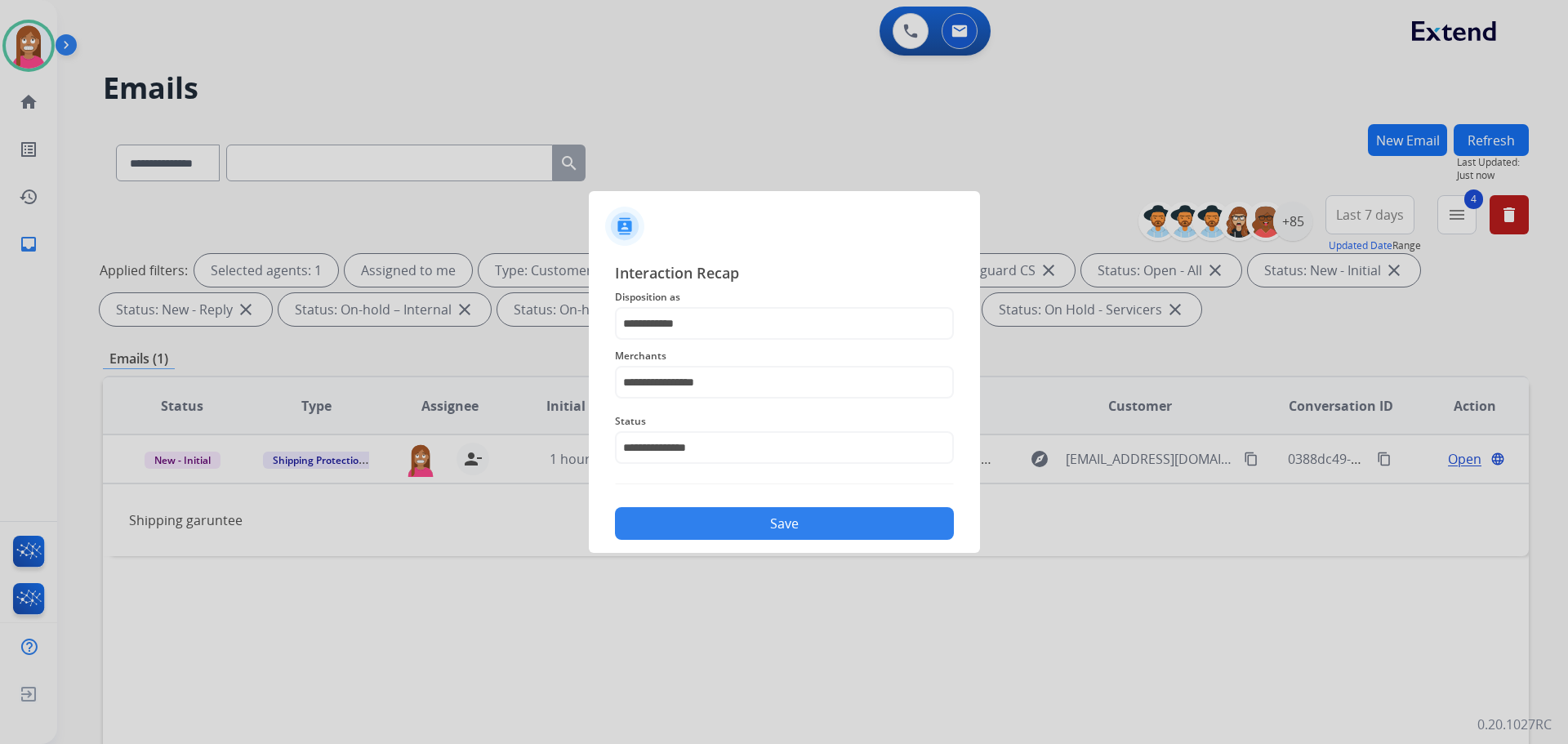
click at [665, 547] on div "**********" at bounding box center [784, 400] width 391 height 304
click at [665, 529] on button "Save" at bounding box center [784, 523] width 339 height 33
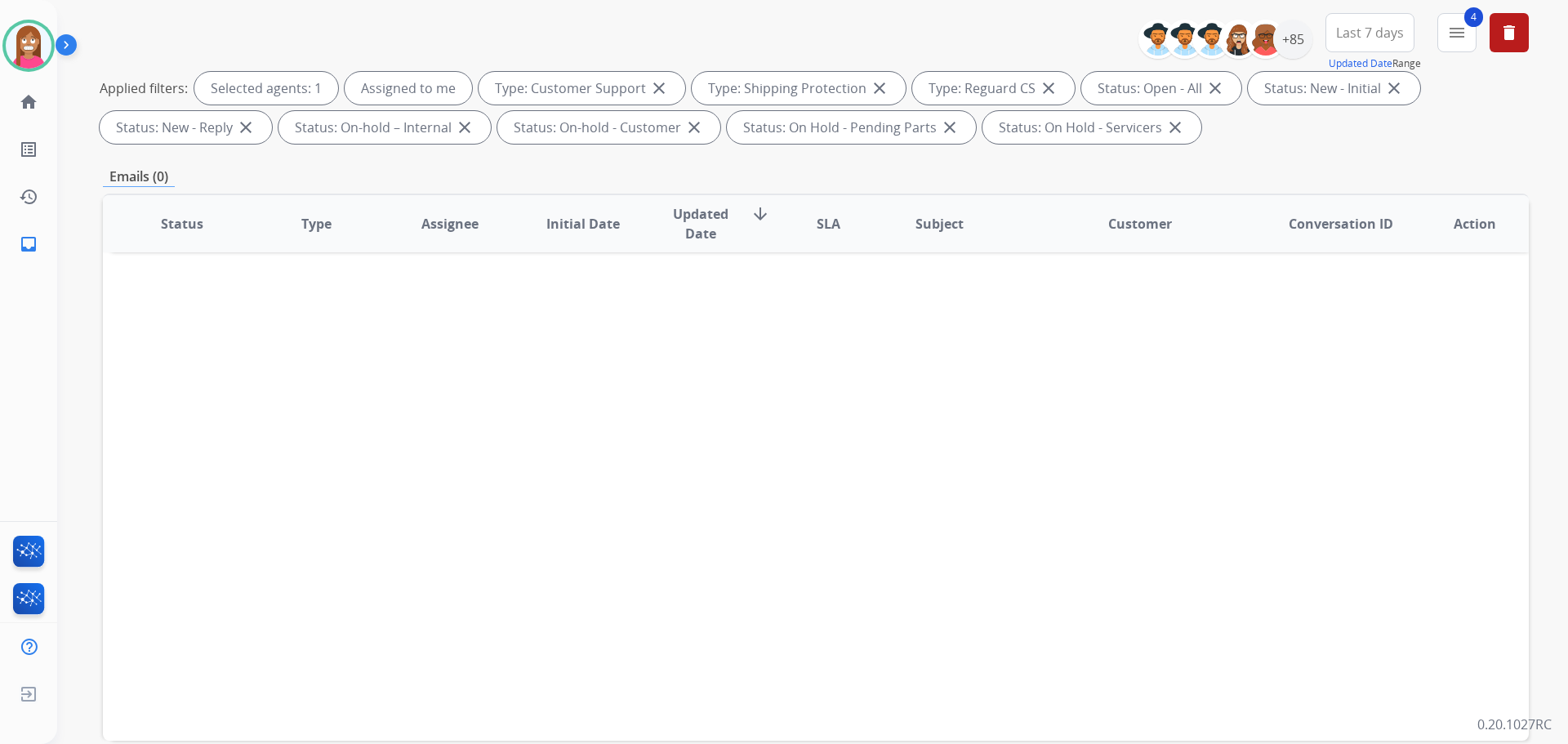
scroll to position [264, 0]
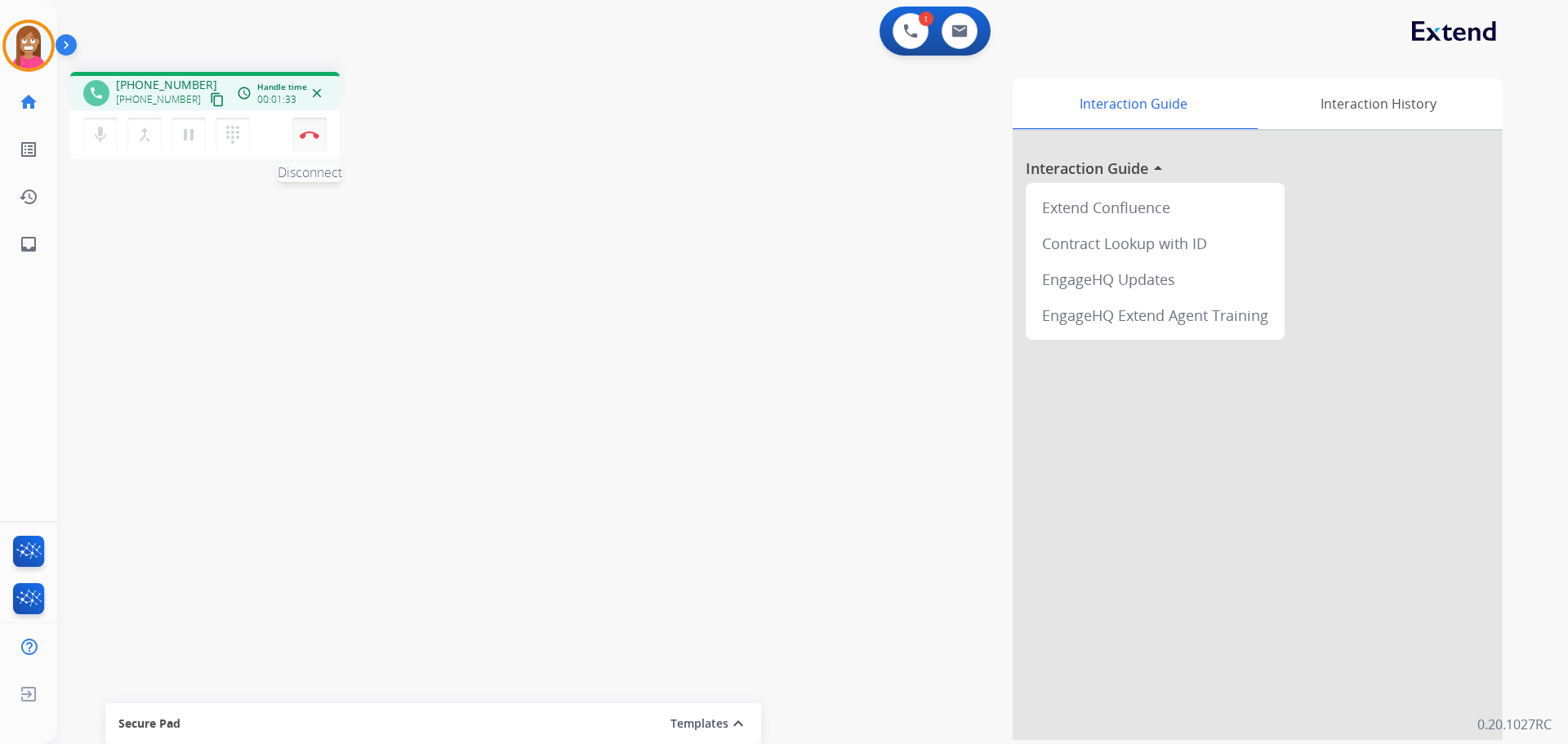
click at [303, 139] on button "Disconnect" at bounding box center [309, 134] width 34 height 34
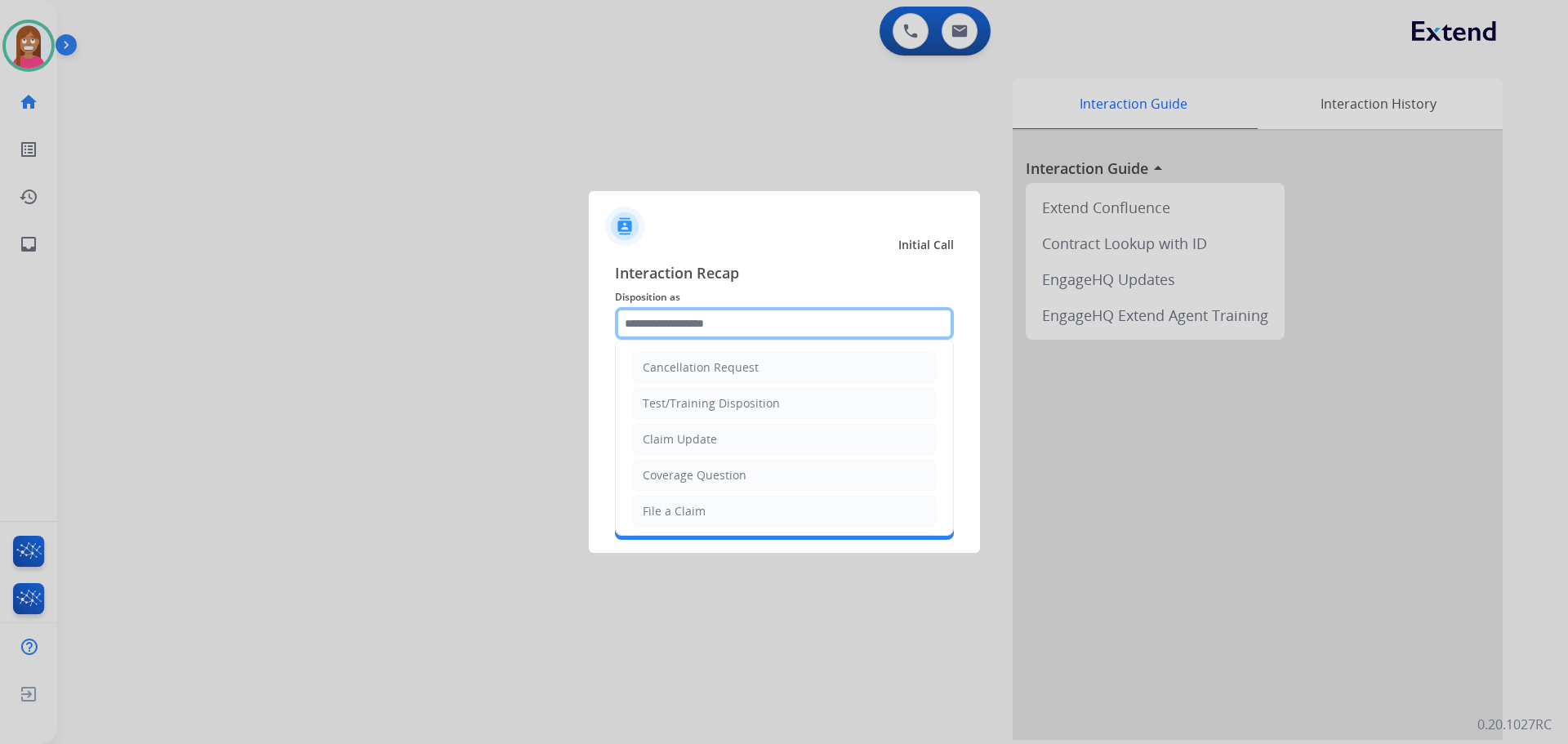
click at [695, 314] on input "text" at bounding box center [784, 324] width 339 height 33
click at [677, 439] on div "Claim Update" at bounding box center [680, 439] width 74 height 17
type input "**********"
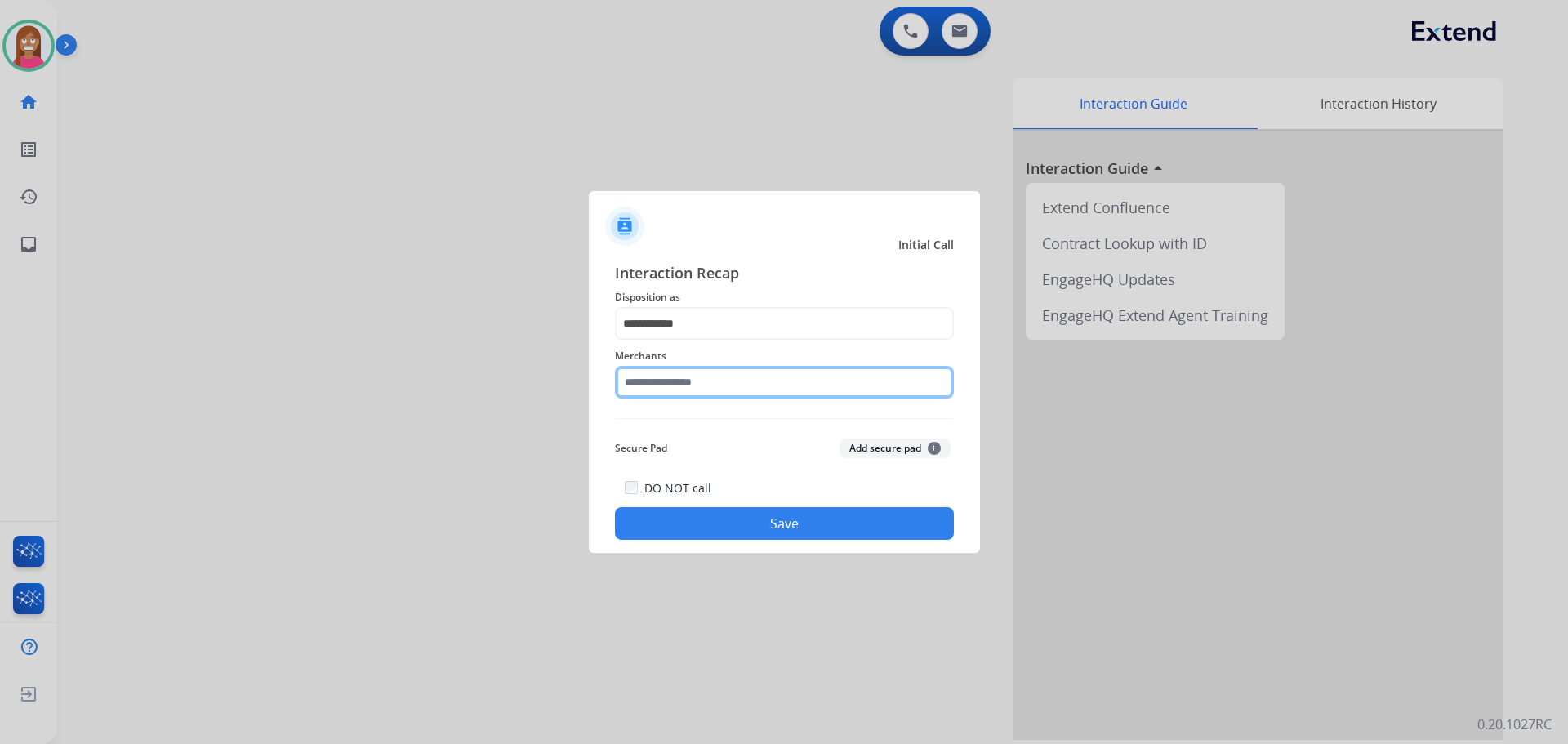
click at [664, 390] on input "text" at bounding box center [784, 382] width 339 height 33
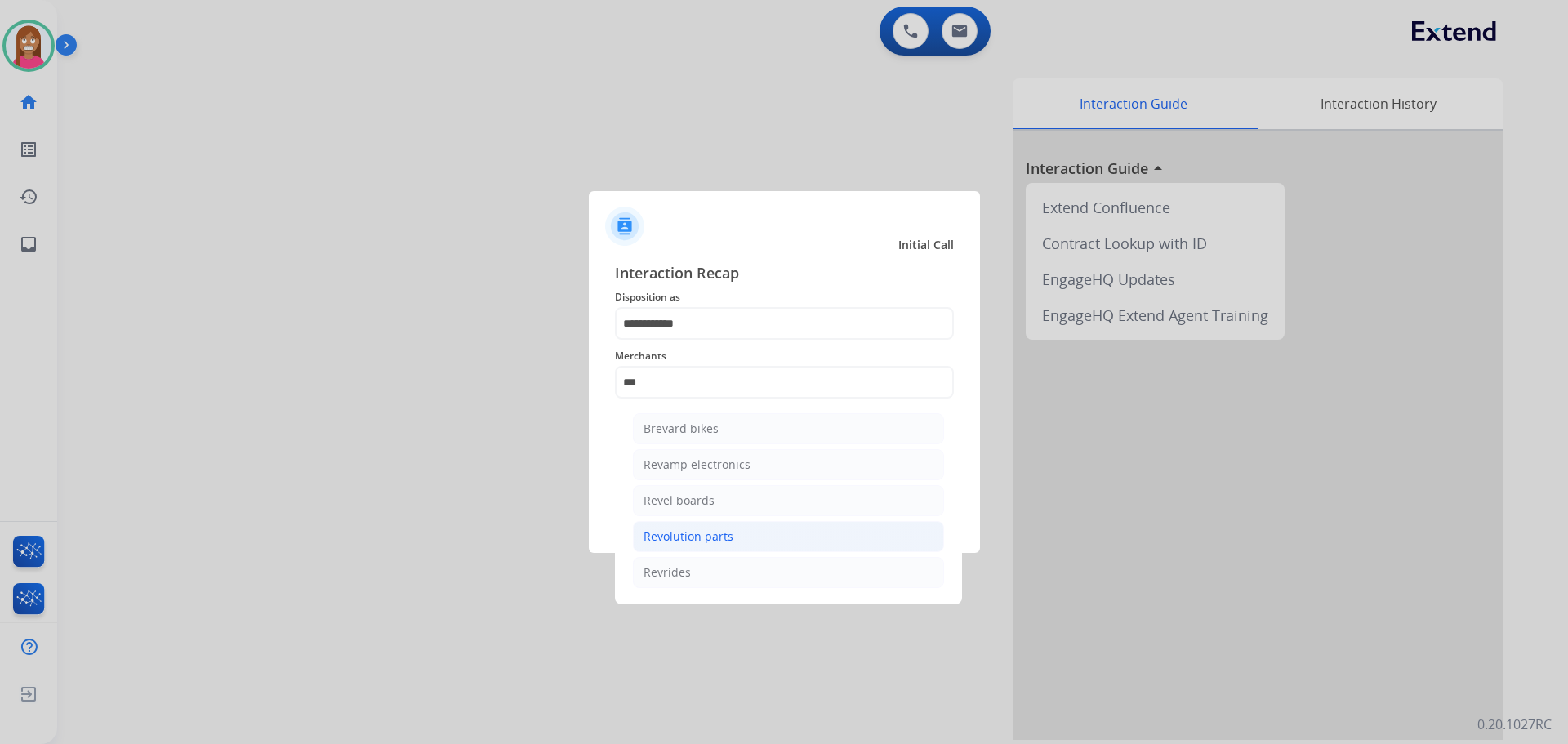
click at [666, 540] on div "Revolution parts" at bounding box center [689, 536] width 89 height 17
type input "**********"
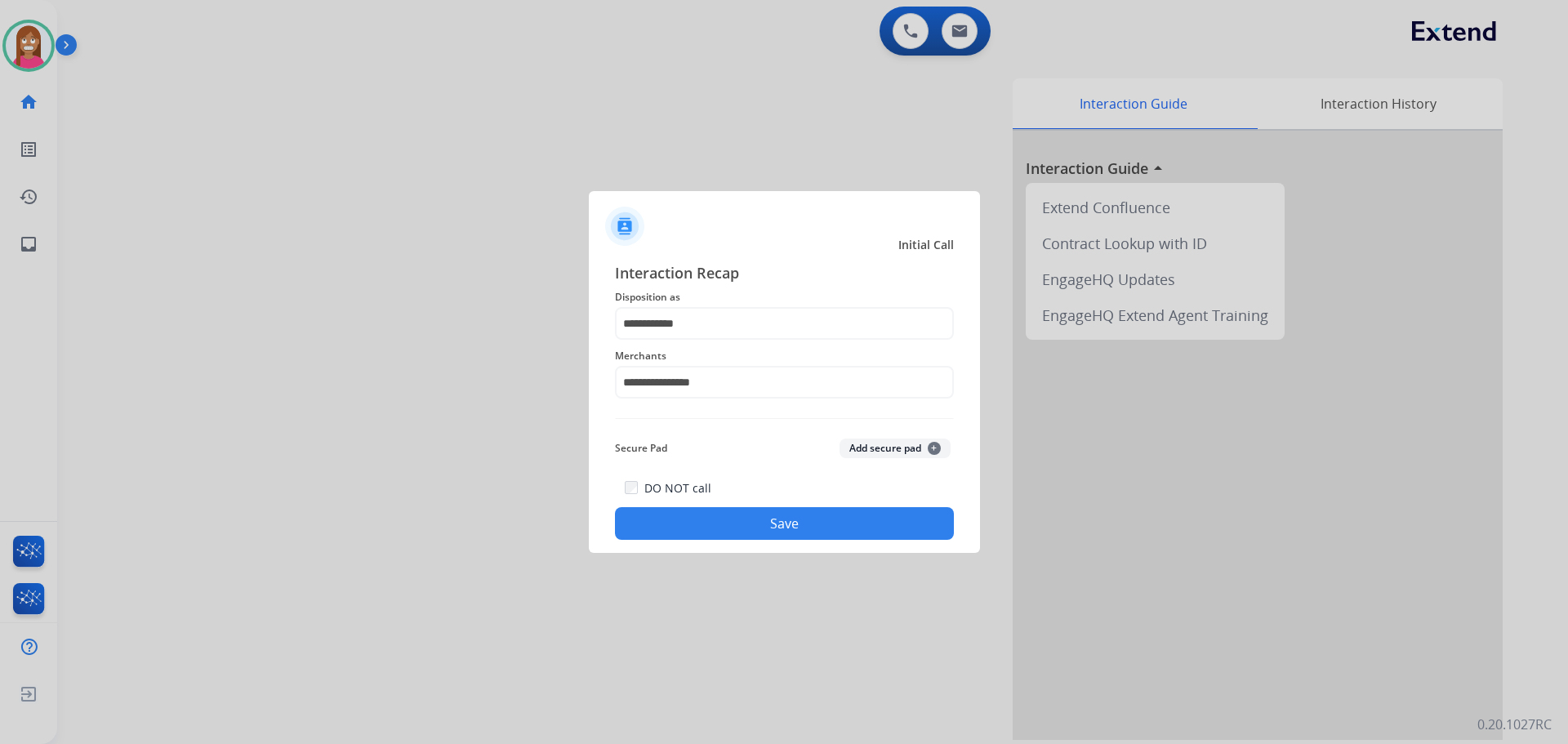
click at [700, 514] on button "Save" at bounding box center [784, 523] width 339 height 33
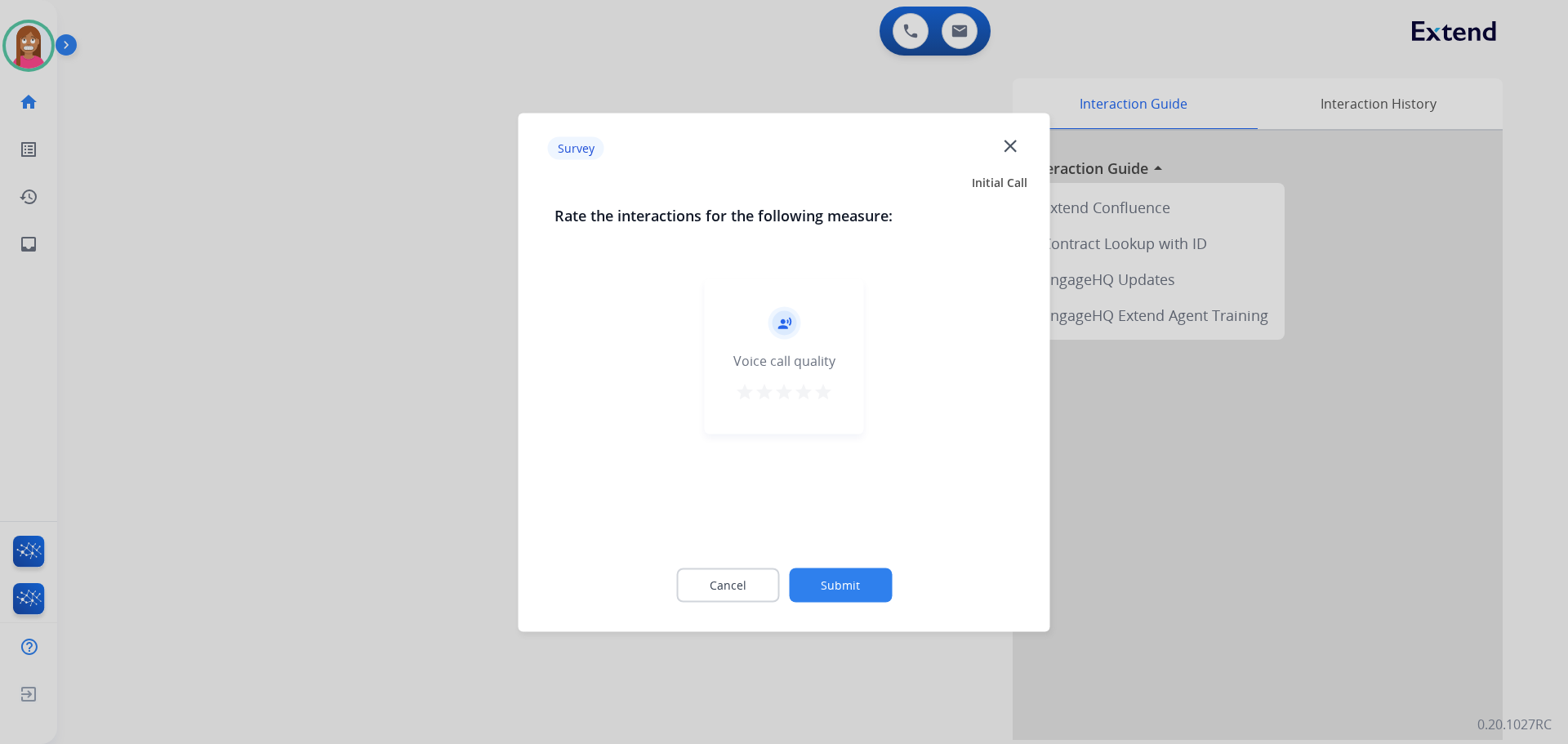
click at [1006, 135] on div "Survey close" at bounding box center [784, 148] width 513 height 52
click at [1005, 145] on mat-icon "close" at bounding box center [1011, 146] width 21 height 21
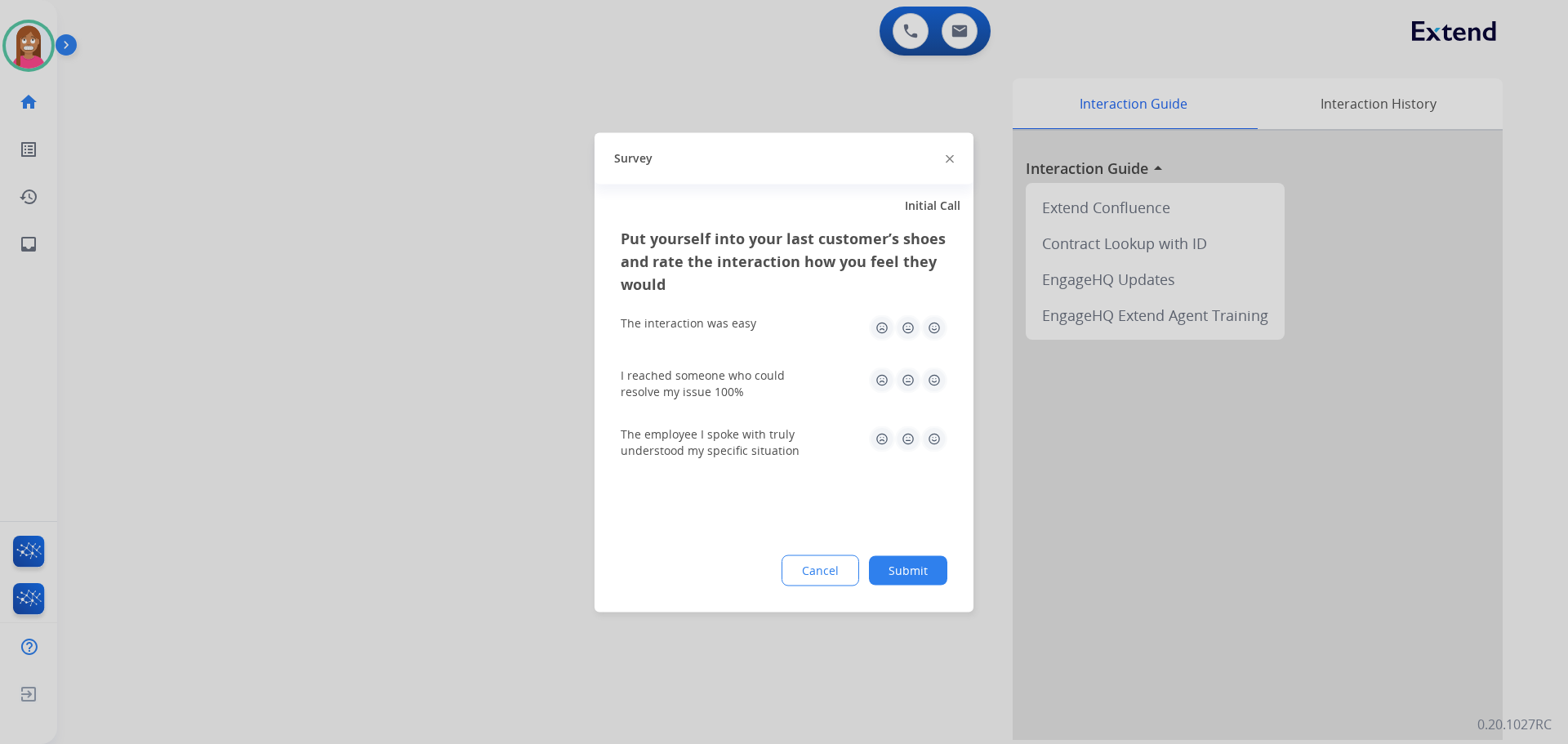
click at [949, 156] on img at bounding box center [949, 159] width 8 height 8
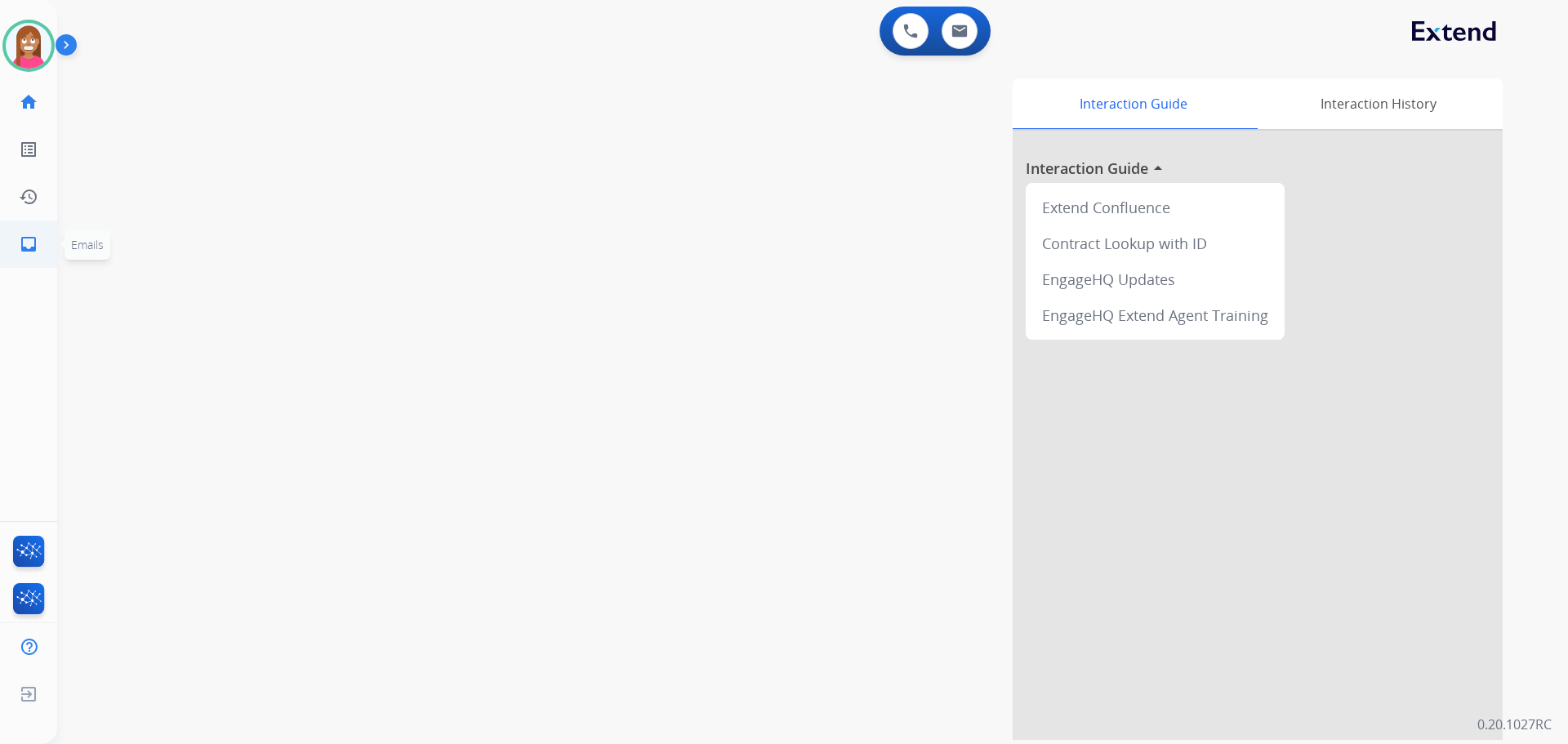
click at [10, 252] on link "inbox Emails" at bounding box center [28, 244] width 46 height 46
select select "**********"
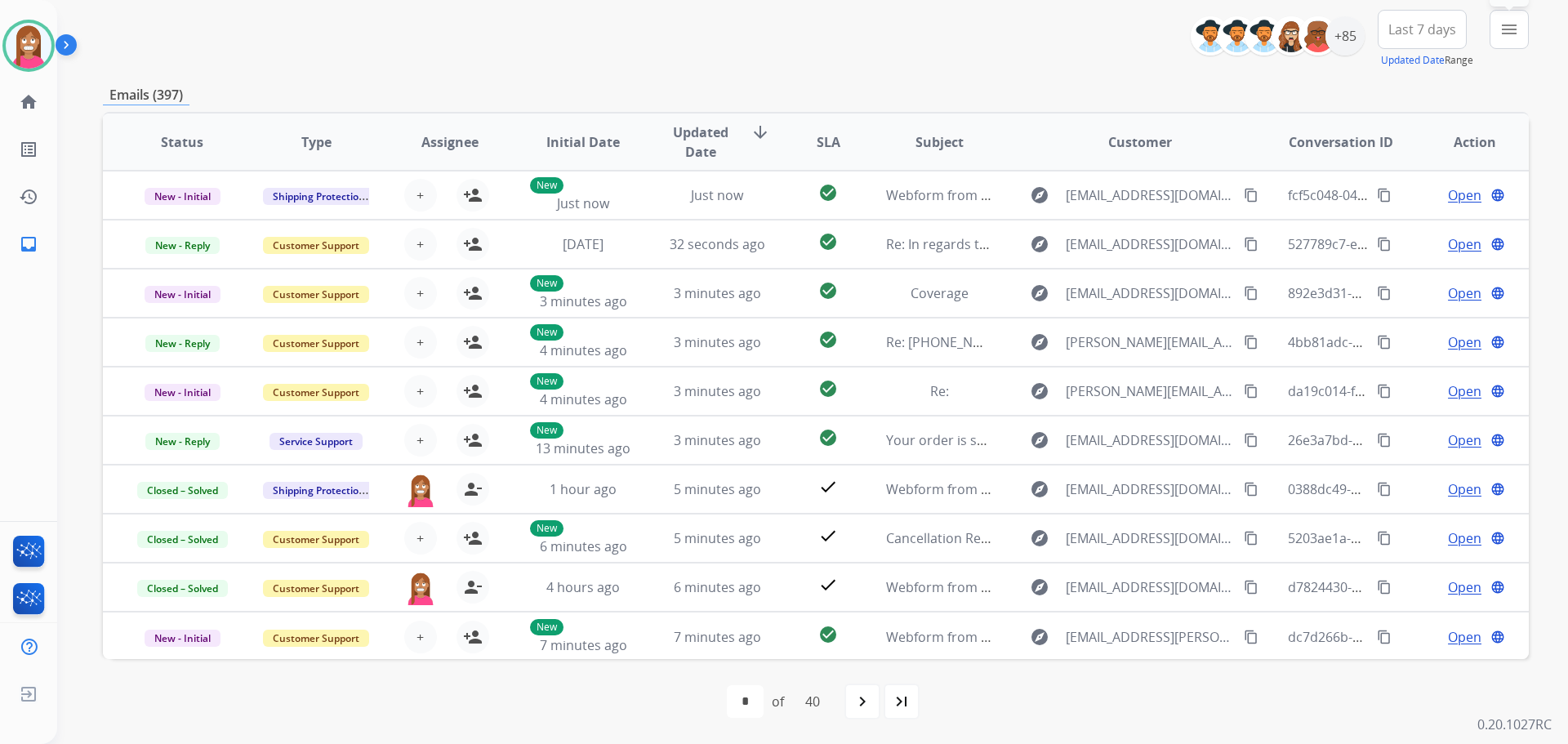
click at [1501, 28] on mat-icon "menu" at bounding box center [1510, 29] width 19 height 19
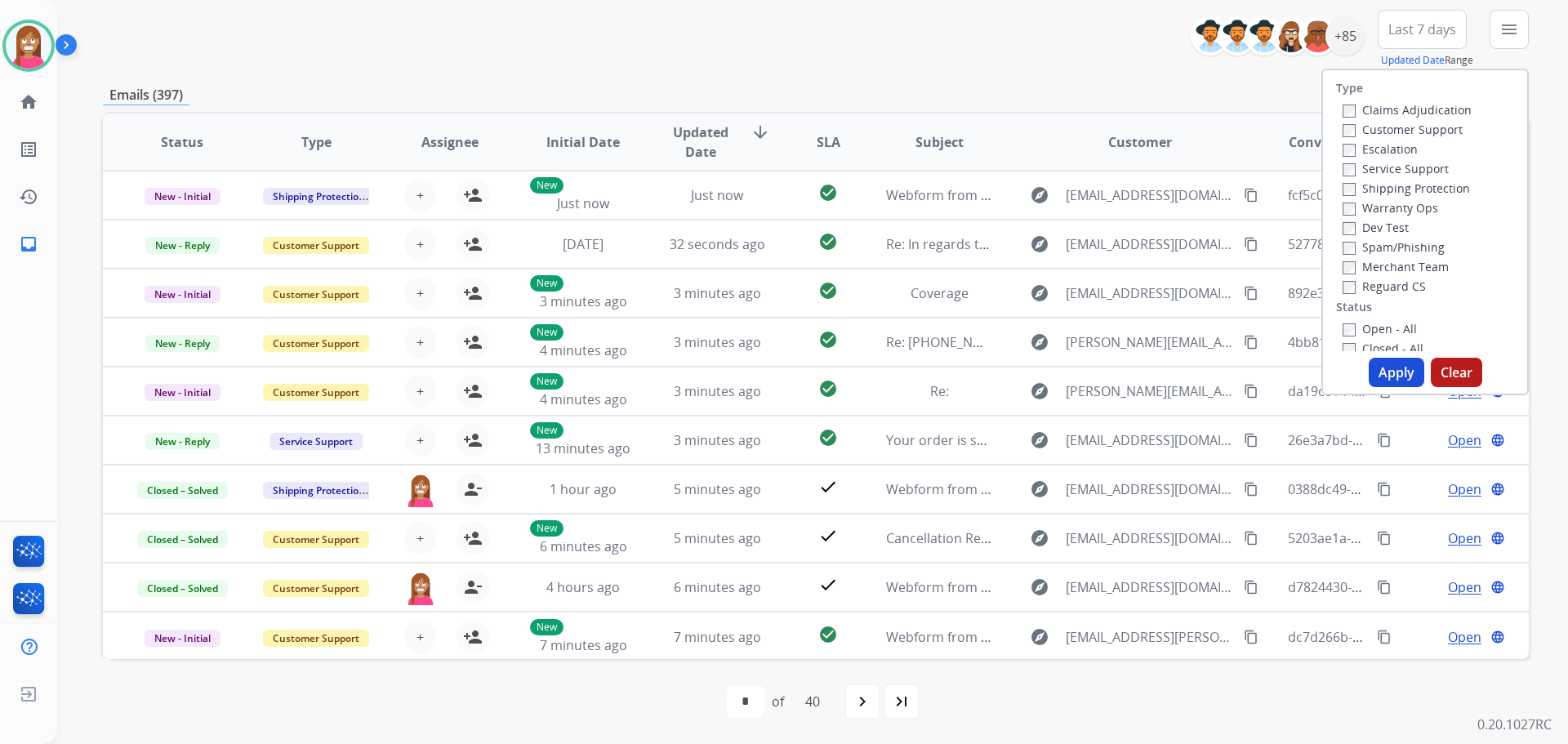
click at [1398, 127] on label "Customer Support" at bounding box center [1402, 129] width 120 height 16
click at [1379, 184] on label "Shipping Protection" at bounding box center [1406, 189] width 127 height 16
click at [1378, 288] on label "Reguard CS" at bounding box center [1384, 286] width 84 height 16
click at [1369, 329] on label "Open - All" at bounding box center [1379, 329] width 74 height 16
click at [1384, 376] on button "Apply" at bounding box center [1396, 372] width 55 height 29
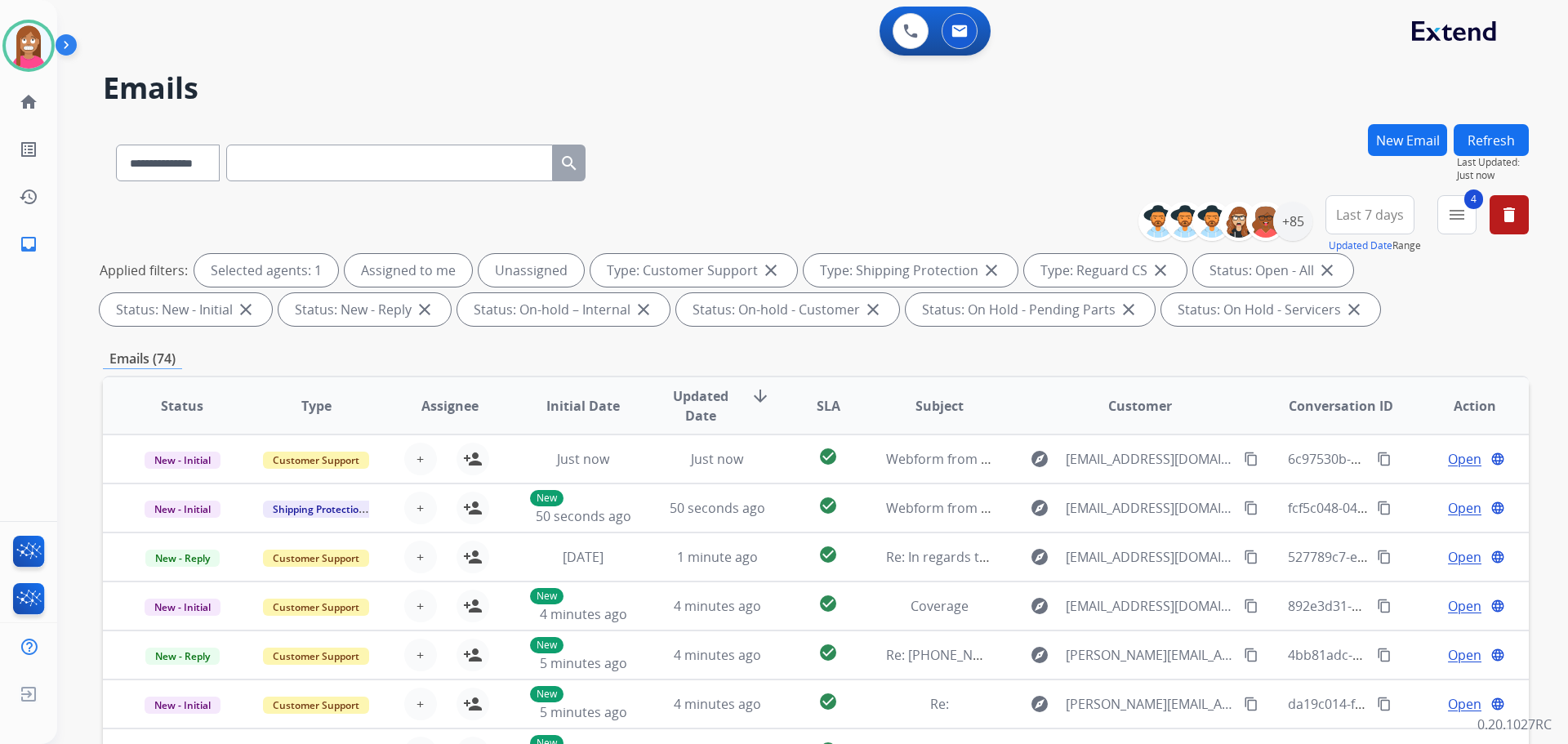
click at [1378, 141] on button "New Email" at bounding box center [1408, 140] width 79 height 32
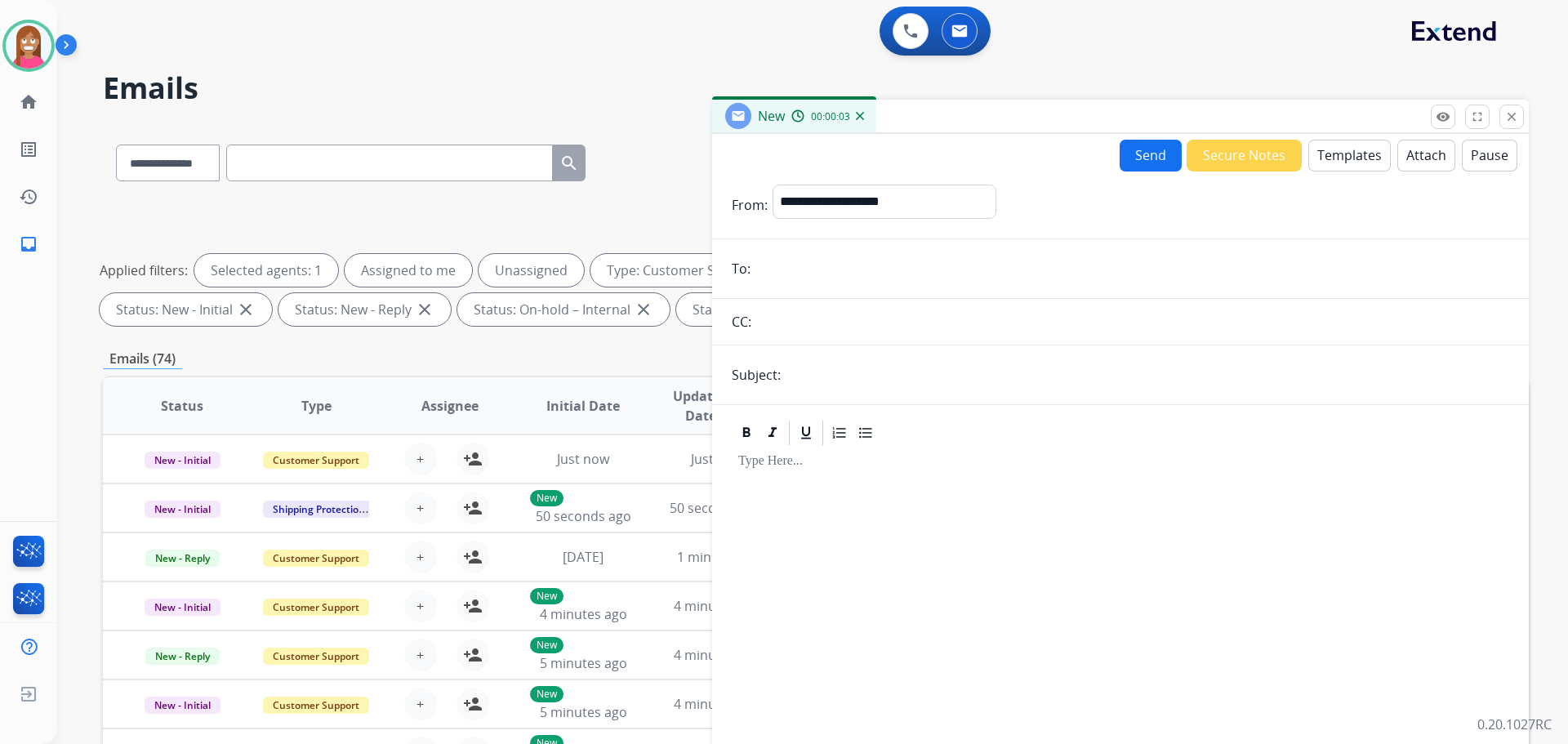
drag, startPoint x: 808, startPoint y: 374, endPoint x: 774, endPoint y: 266, distance: 113.2
click at [774, 266] on input "email" at bounding box center [1132, 268] width 754 height 33
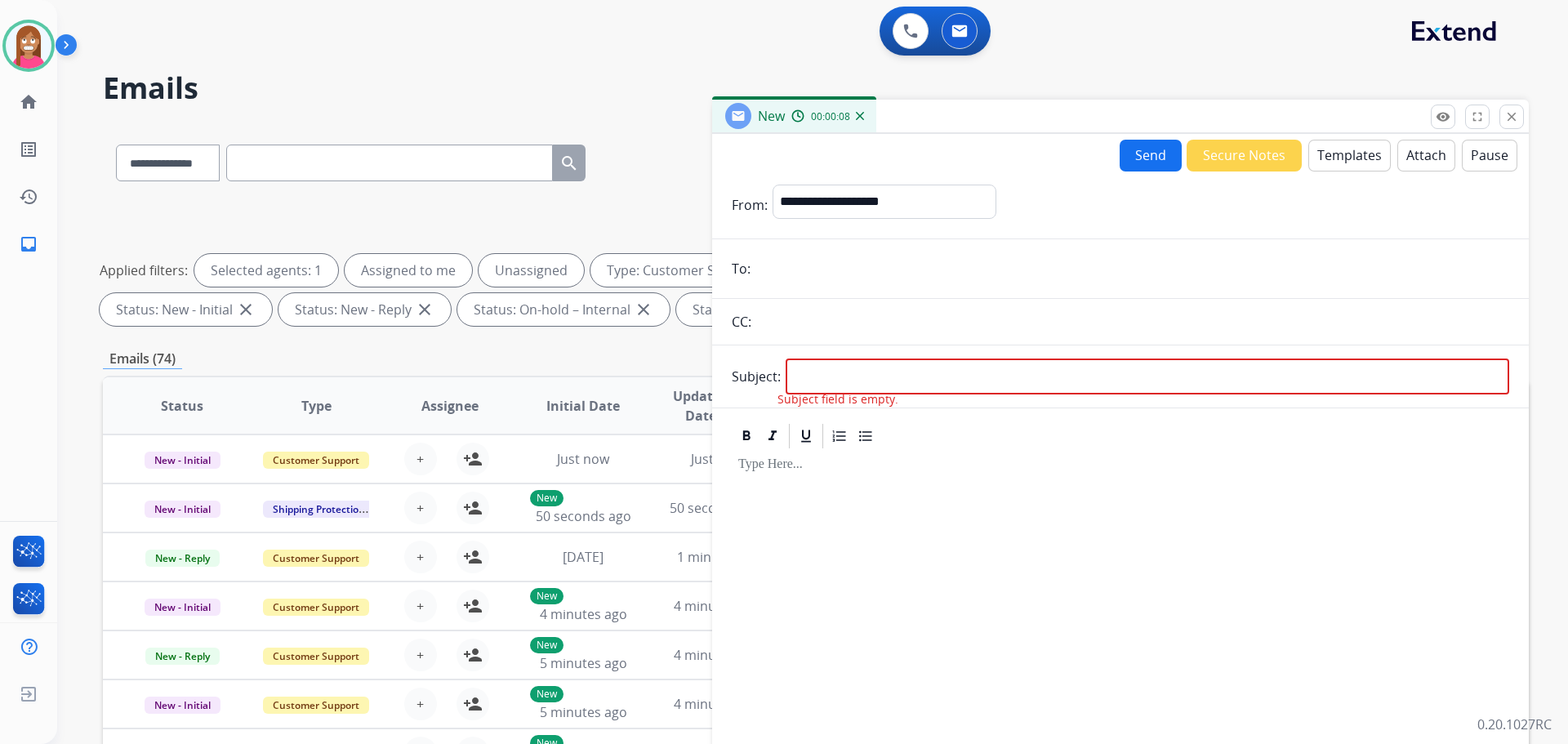
paste input "**********"
type input "**********"
click at [860, 211] on select "**********" at bounding box center [883, 201] width 222 height 33
select select "**********"
click at [772, 185] on select "**********" at bounding box center [883, 201] width 222 height 33
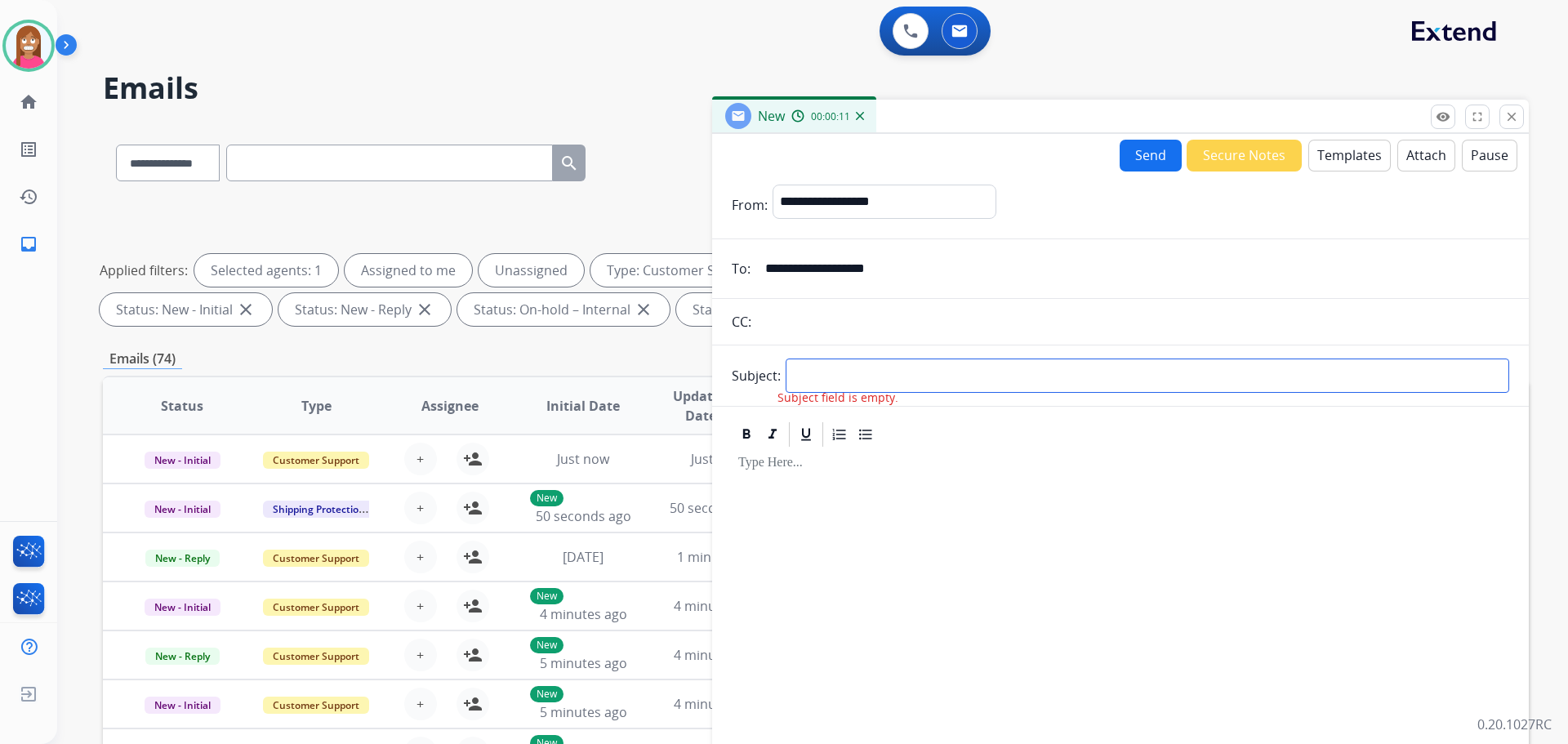
click at [838, 367] on input "text" at bounding box center [1148, 375] width 724 height 34
type input "**********"
click at [1322, 156] on button "Templates" at bounding box center [1349, 156] width 83 height 32
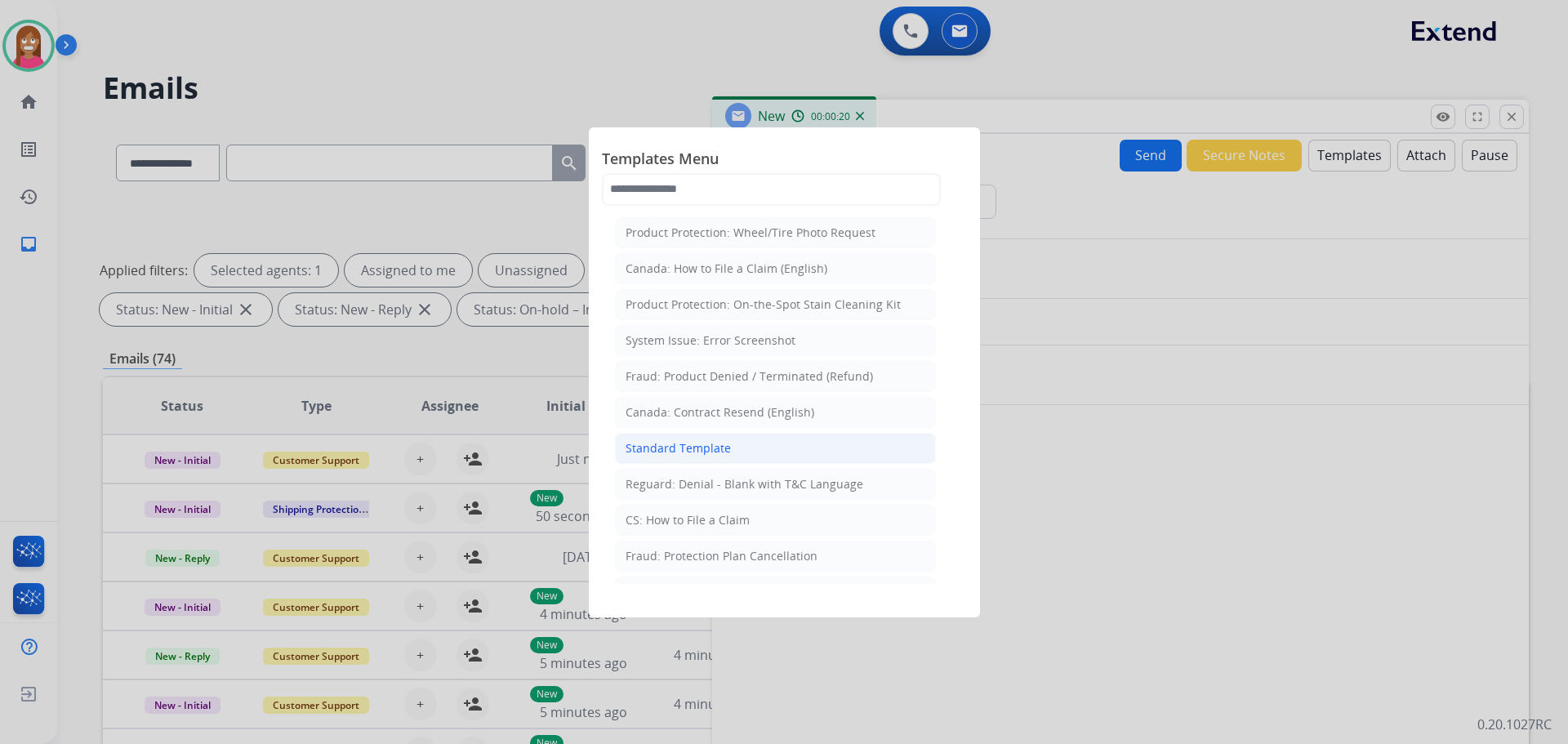
click at [668, 439] on li "Standard Template" at bounding box center [775, 448] width 321 height 31
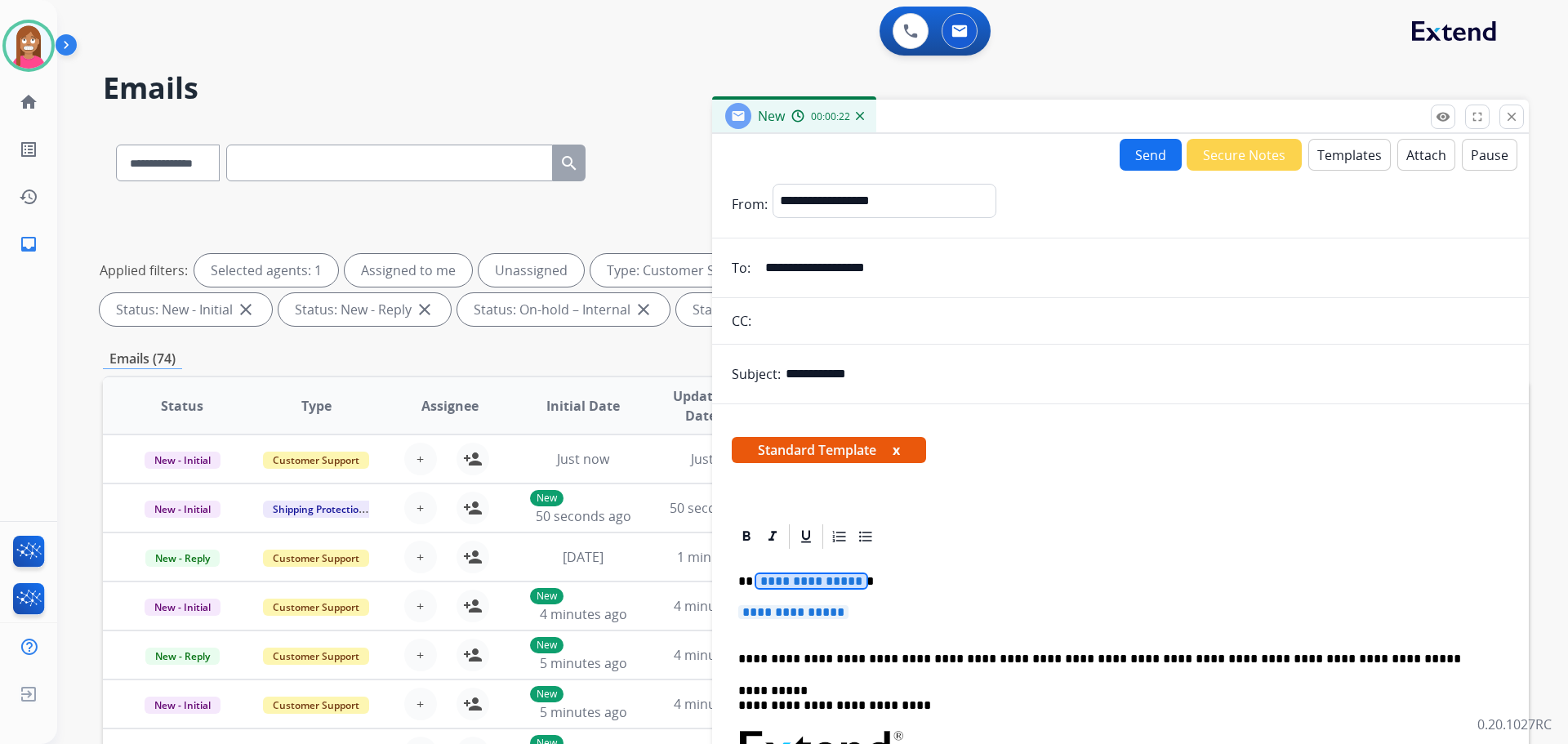
click at [787, 584] on span "**********" at bounding box center [811, 581] width 110 height 14
click at [807, 611] on span "**********" at bounding box center [793, 612] width 110 height 14
click at [797, 615] on span "**********" at bounding box center [793, 612] width 110 height 14
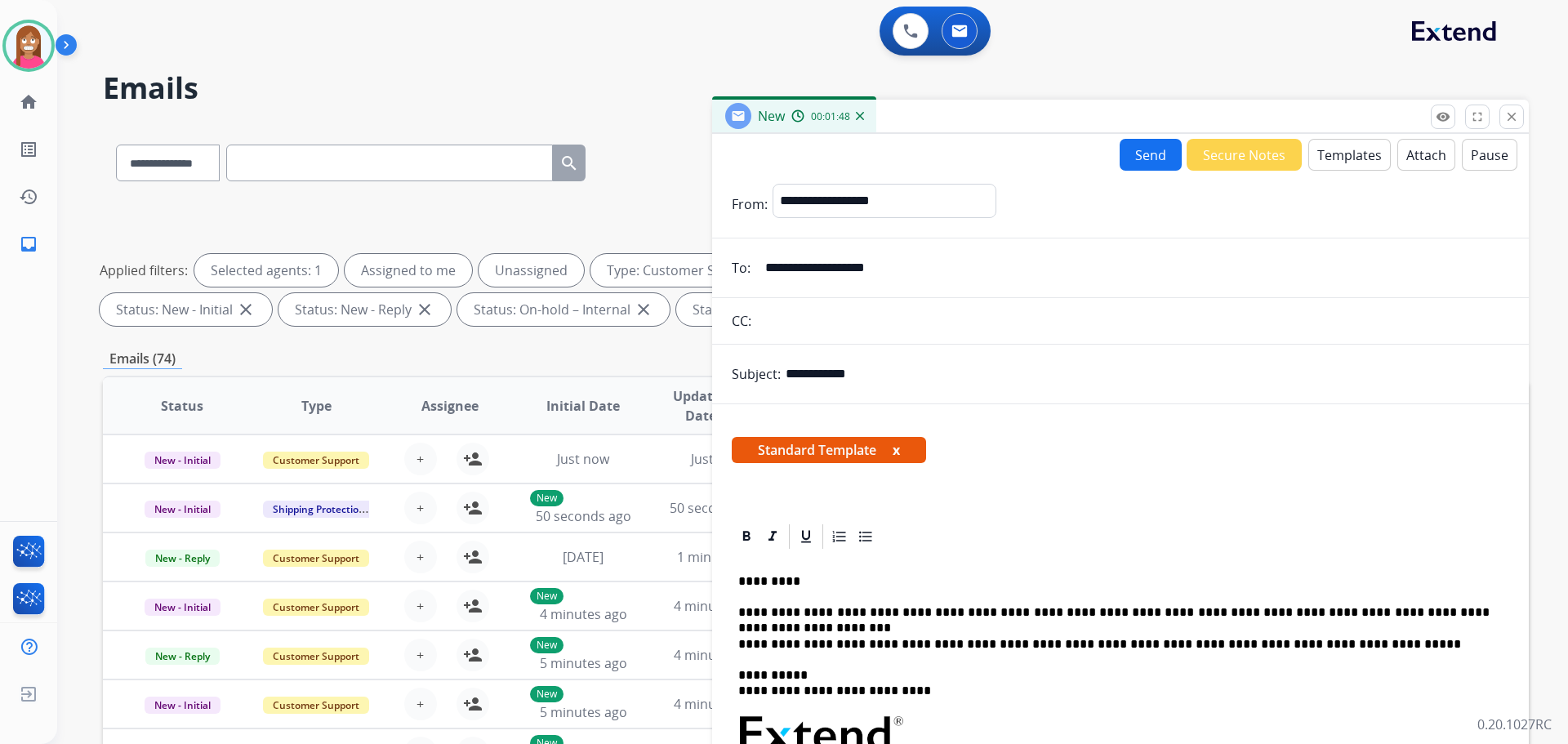
click at [1149, 149] on button "Send" at bounding box center [1151, 155] width 62 height 32
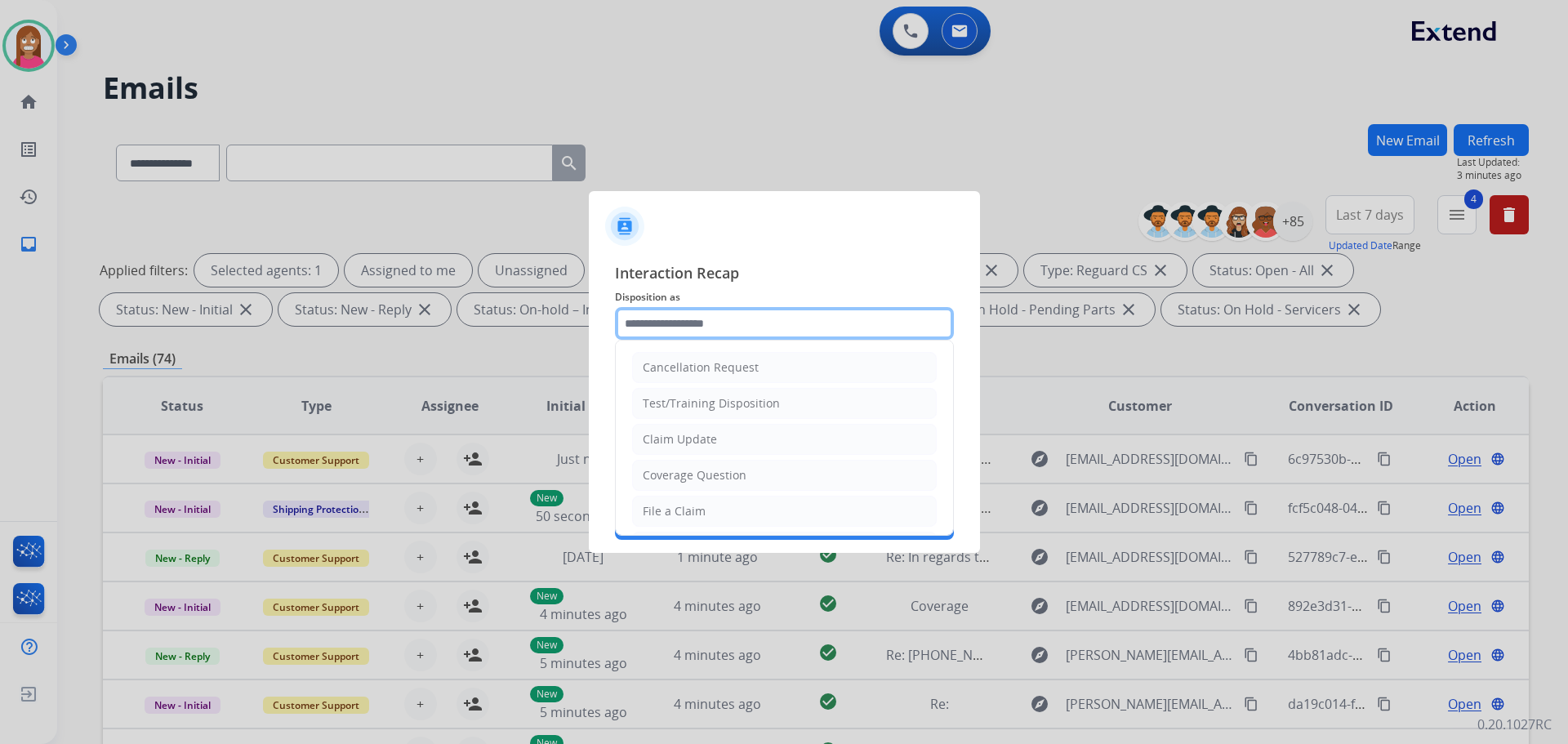
click at [669, 324] on input "text" at bounding box center [784, 324] width 339 height 33
click at [665, 517] on div "File a Claim" at bounding box center [674, 511] width 63 height 17
type input "**********"
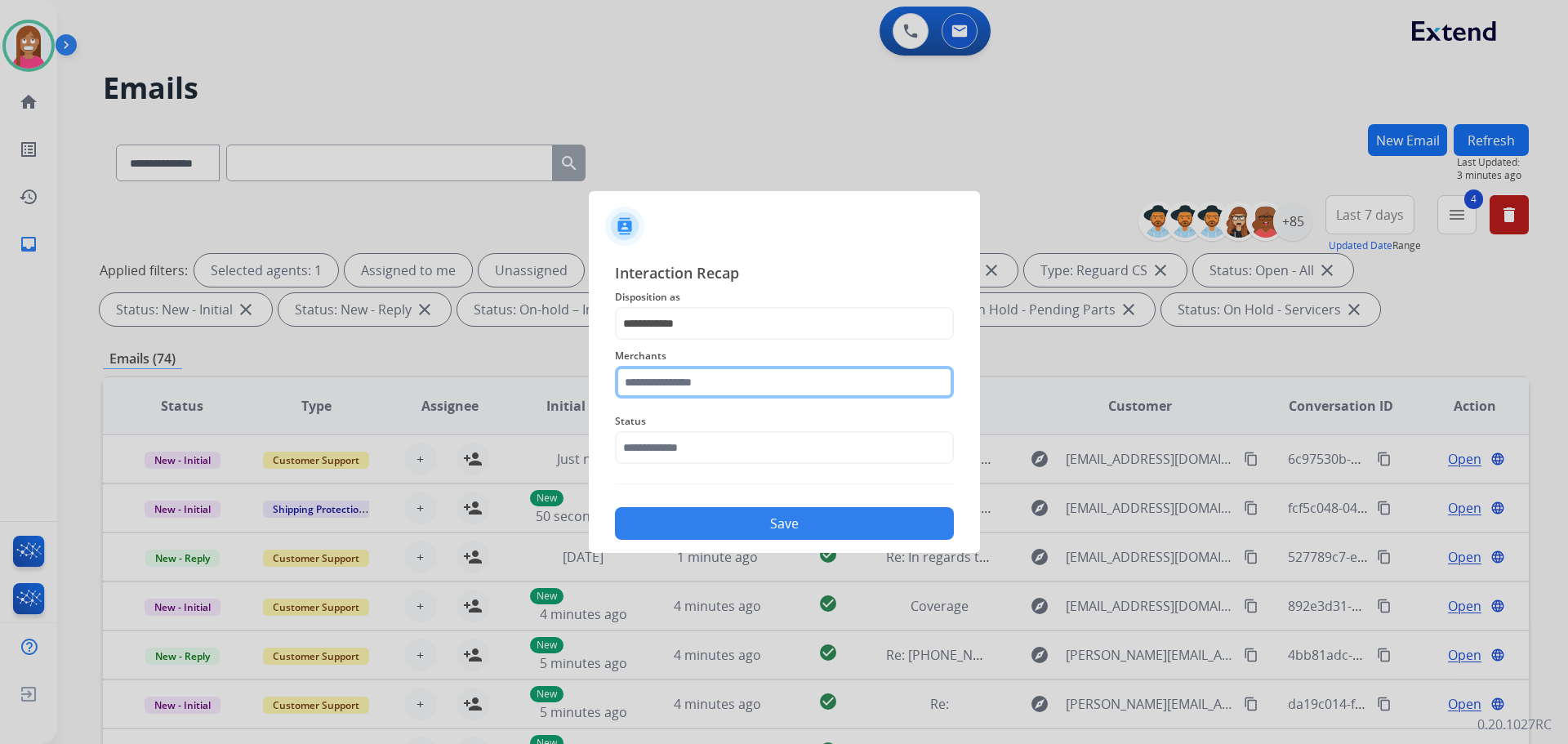
click at [664, 378] on input "text" at bounding box center [784, 382] width 339 height 33
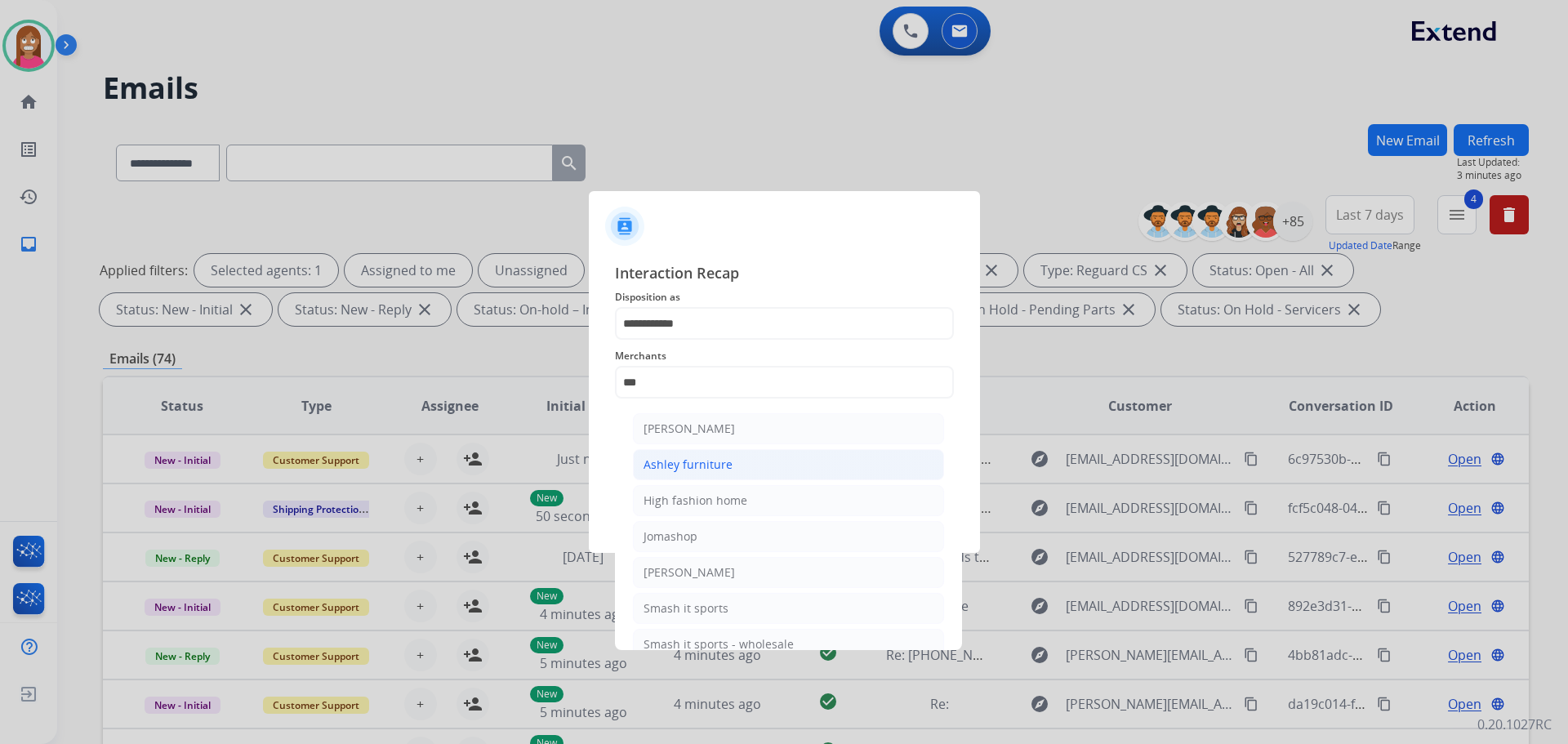
click at [655, 453] on li "Ashley furniture" at bounding box center [789, 465] width 311 height 31
type input "**********"
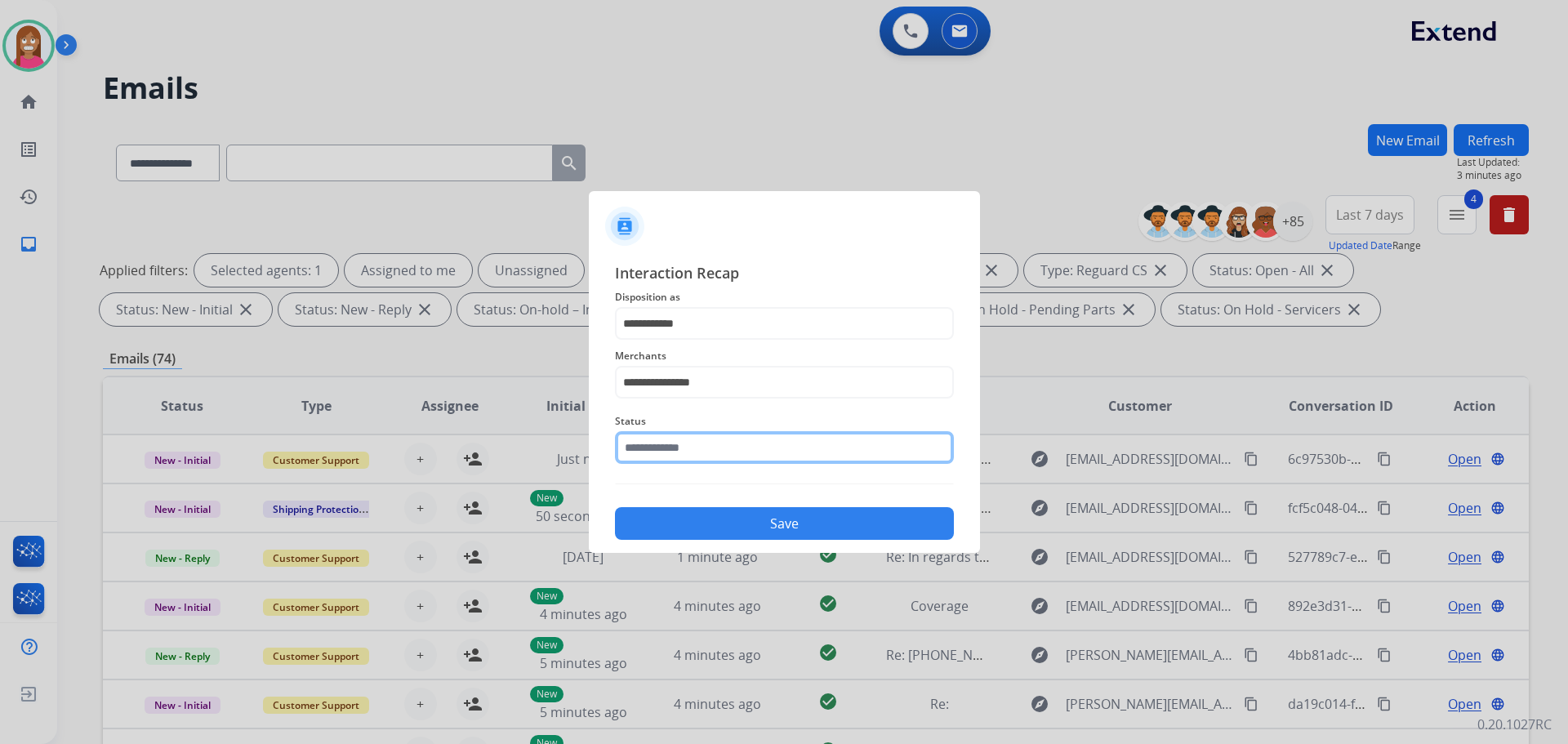
click at [659, 452] on input "text" at bounding box center [784, 447] width 339 height 33
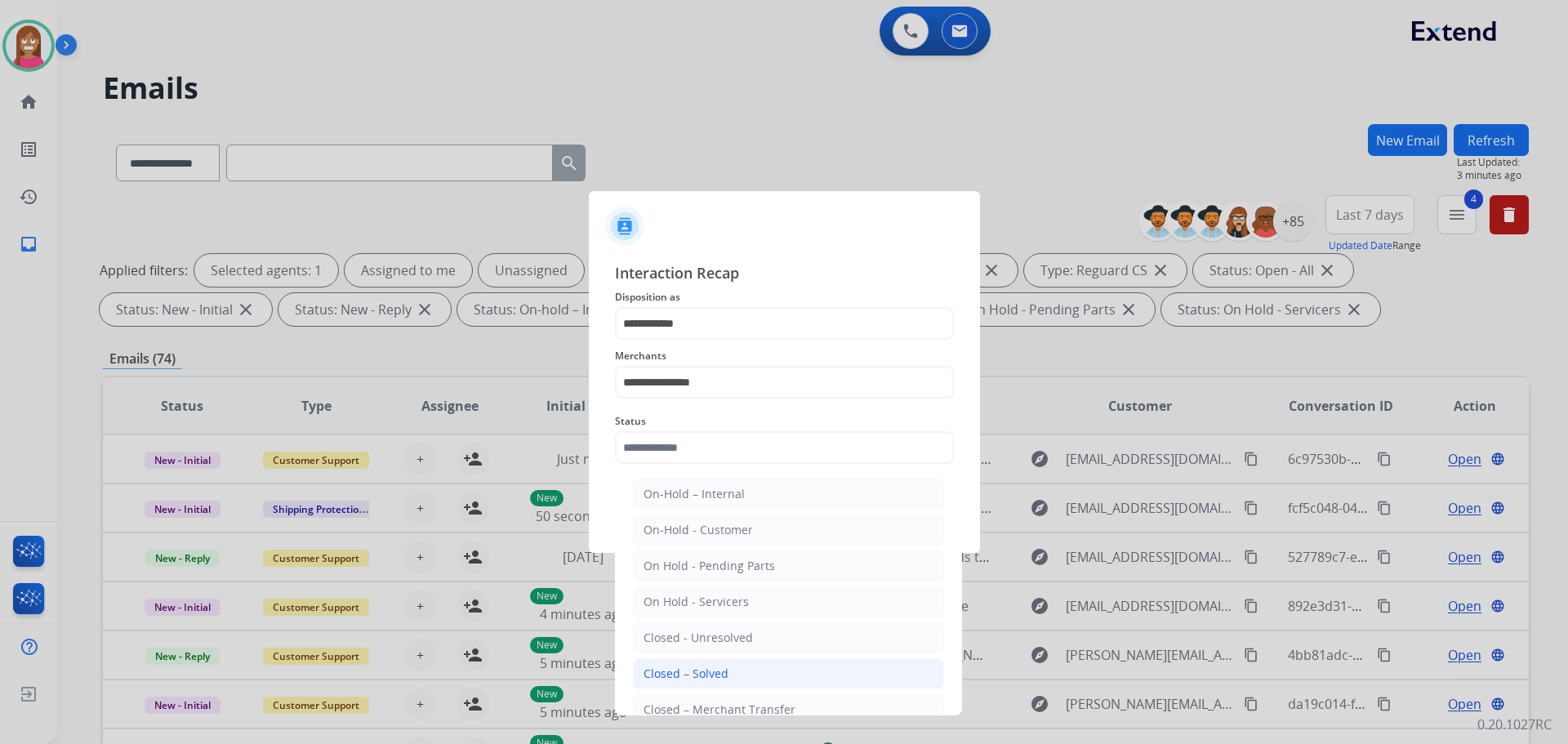
click at [670, 665] on div "Closed – Solved" at bounding box center [686, 673] width 85 height 17
type input "**********"
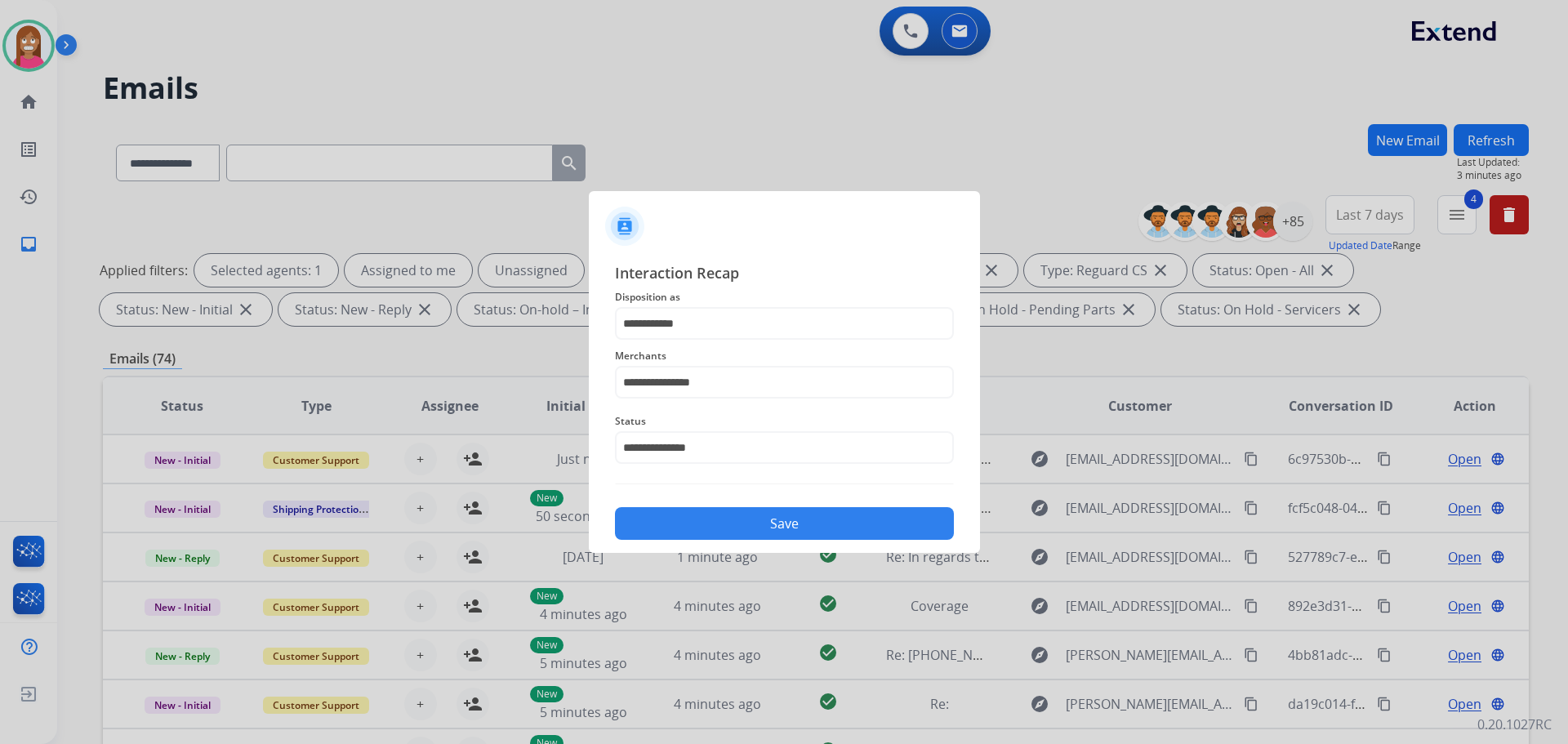
click at [675, 525] on button "Save" at bounding box center [784, 523] width 339 height 33
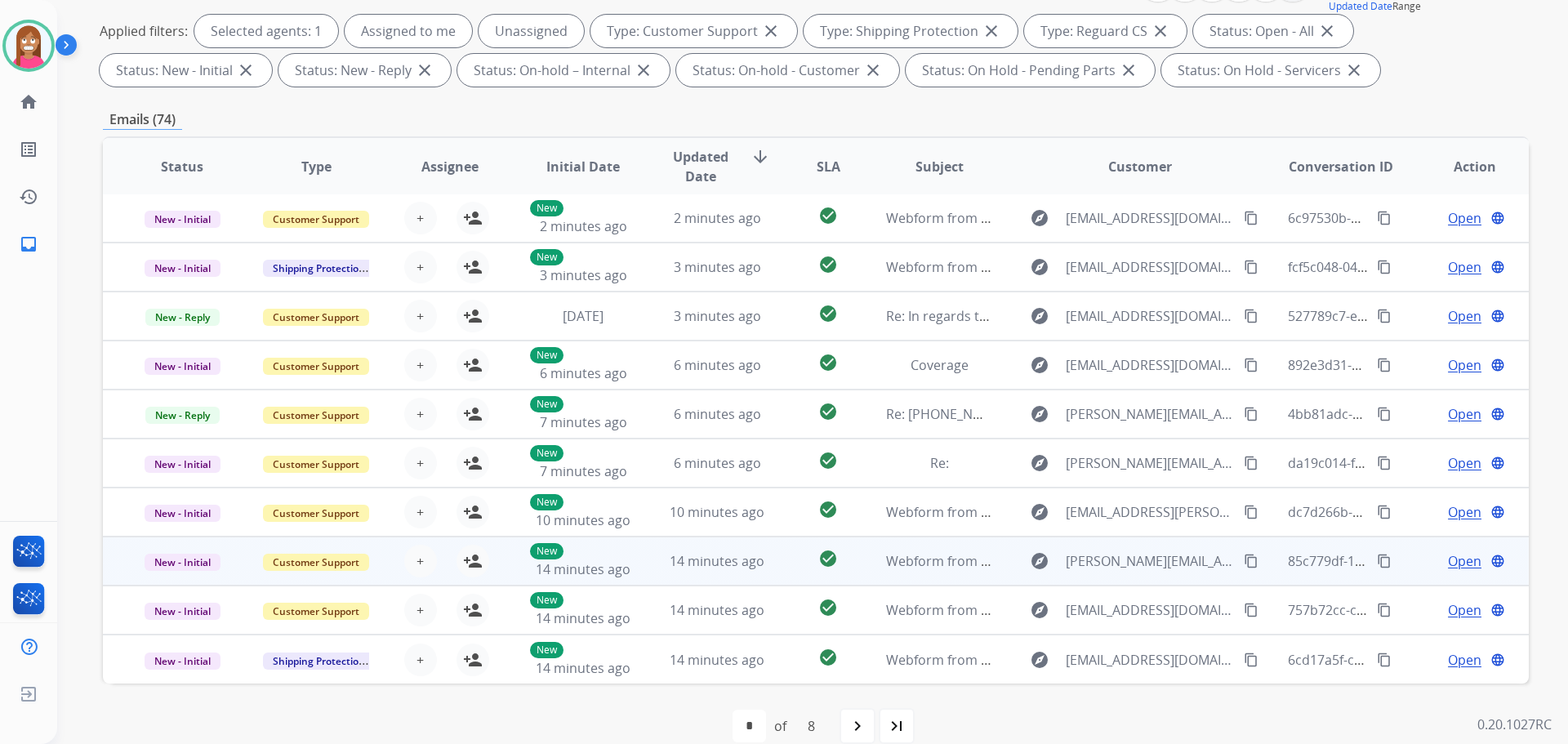
scroll to position [264, 0]
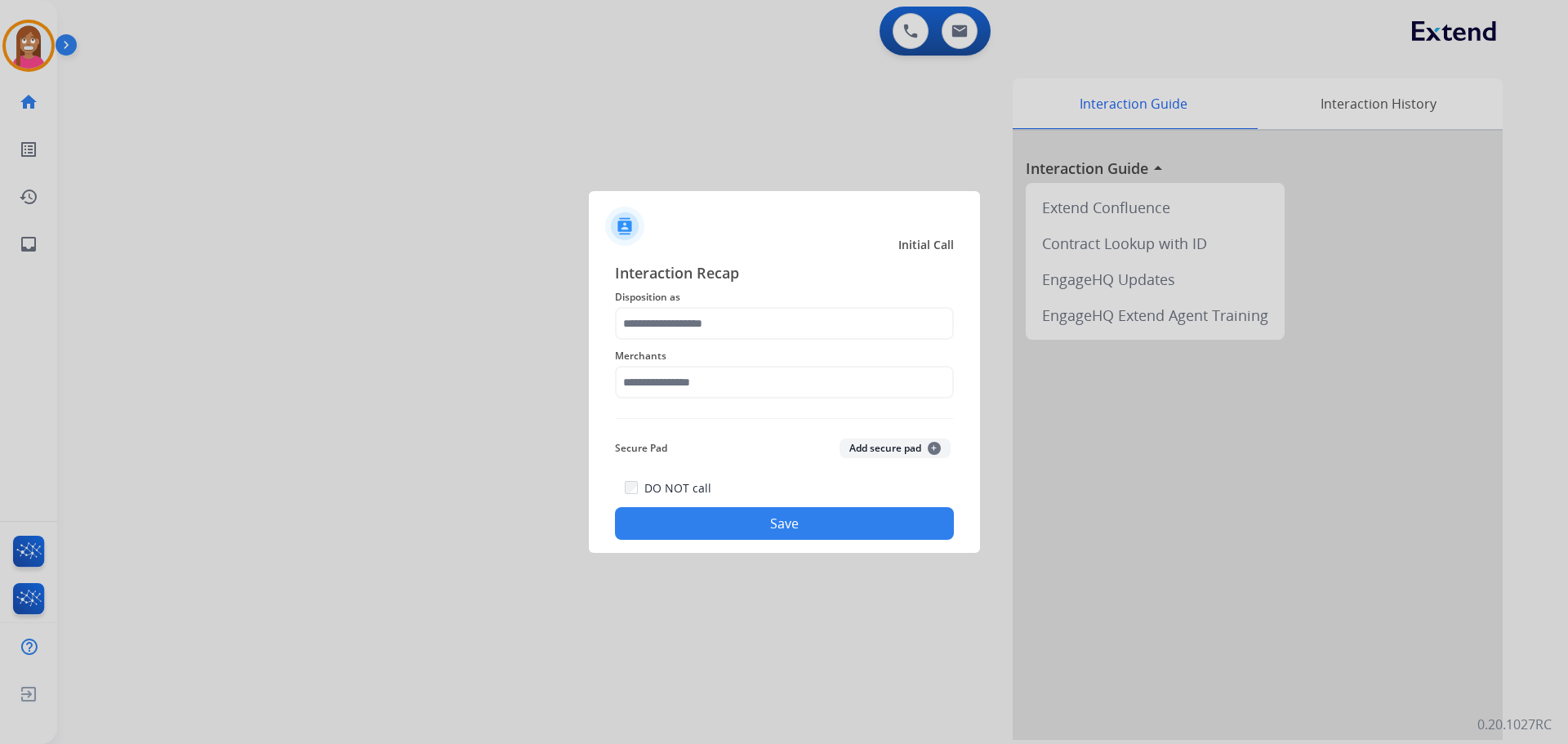
click at [777, 70] on div at bounding box center [784, 372] width 1568 height 744
click at [688, 319] on input "text" at bounding box center [784, 324] width 339 height 33
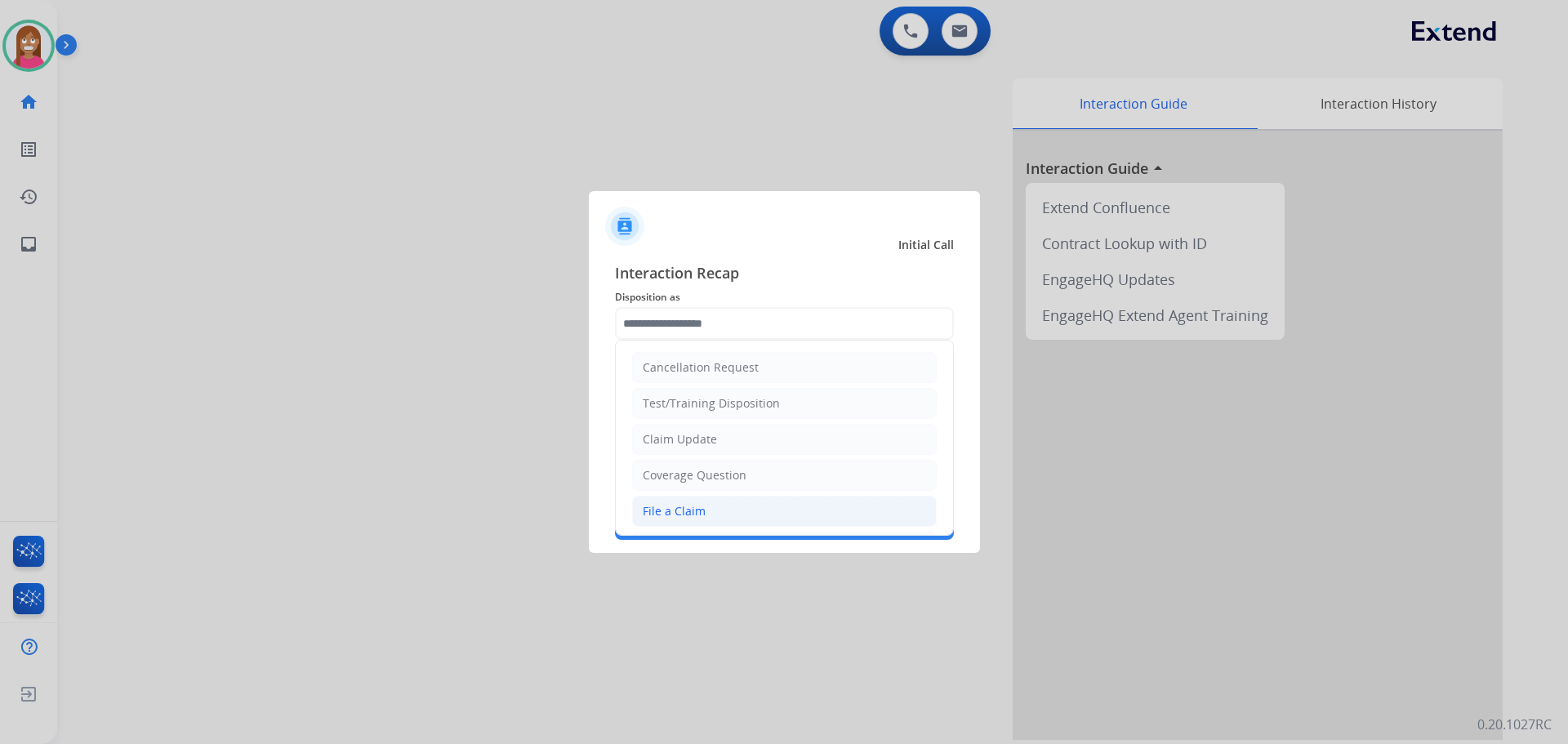
click at [667, 510] on div "File a Claim" at bounding box center [674, 511] width 63 height 17
type input "**********"
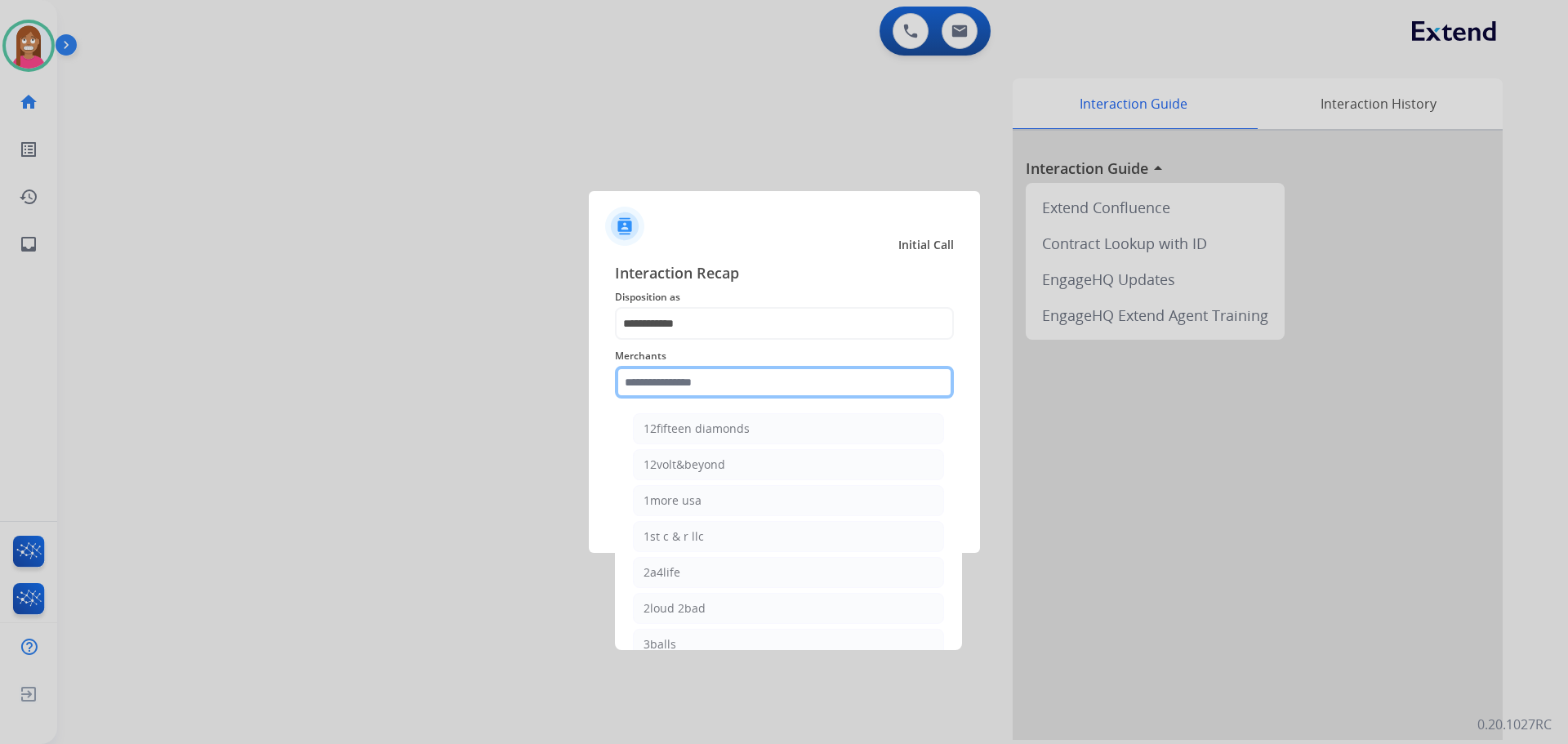
click at [671, 394] on input "text" at bounding box center [784, 382] width 339 height 33
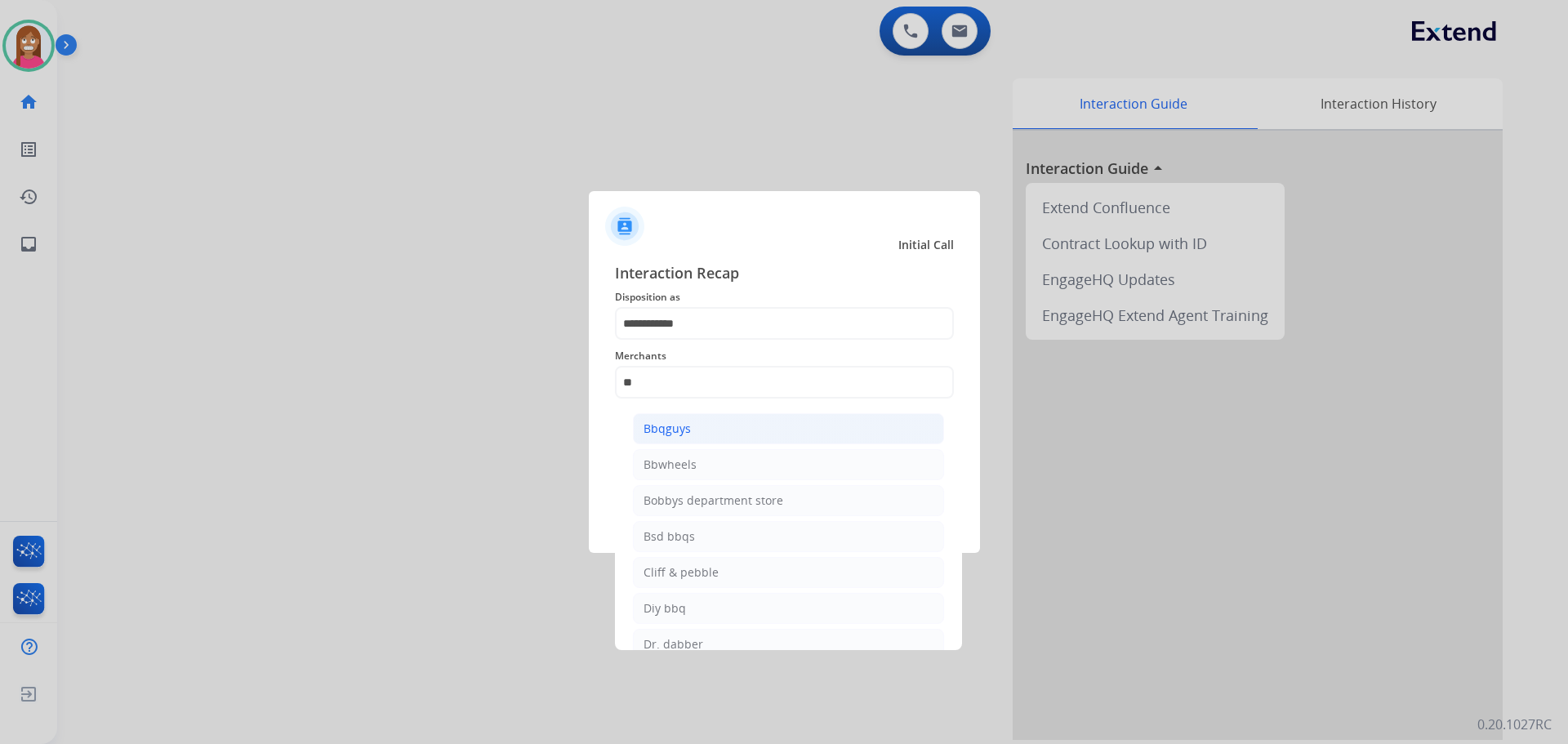
click at [665, 436] on div "Bbqguys" at bounding box center [667, 428] width 48 height 17
type input "*******"
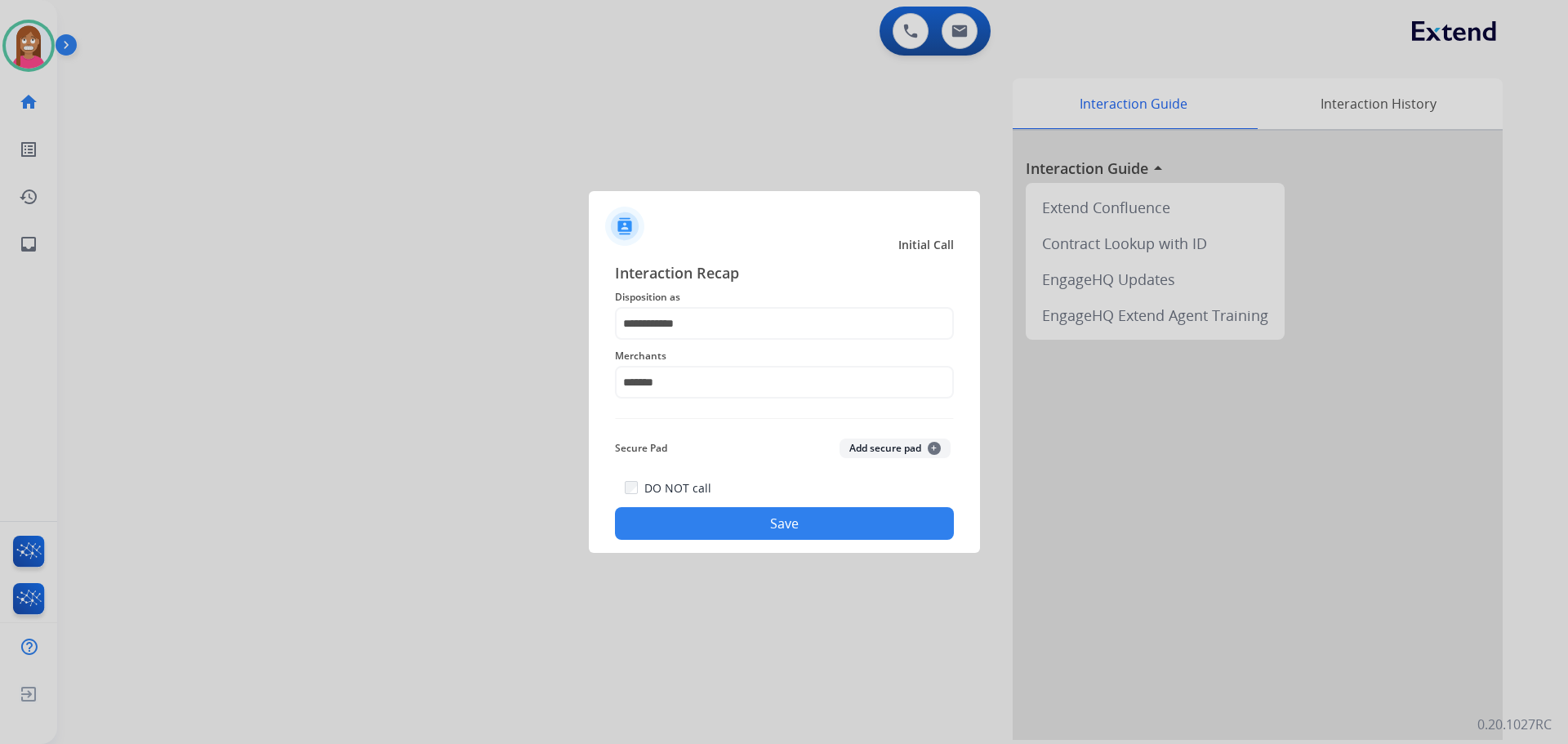
click at [688, 514] on button "Save" at bounding box center [784, 523] width 339 height 33
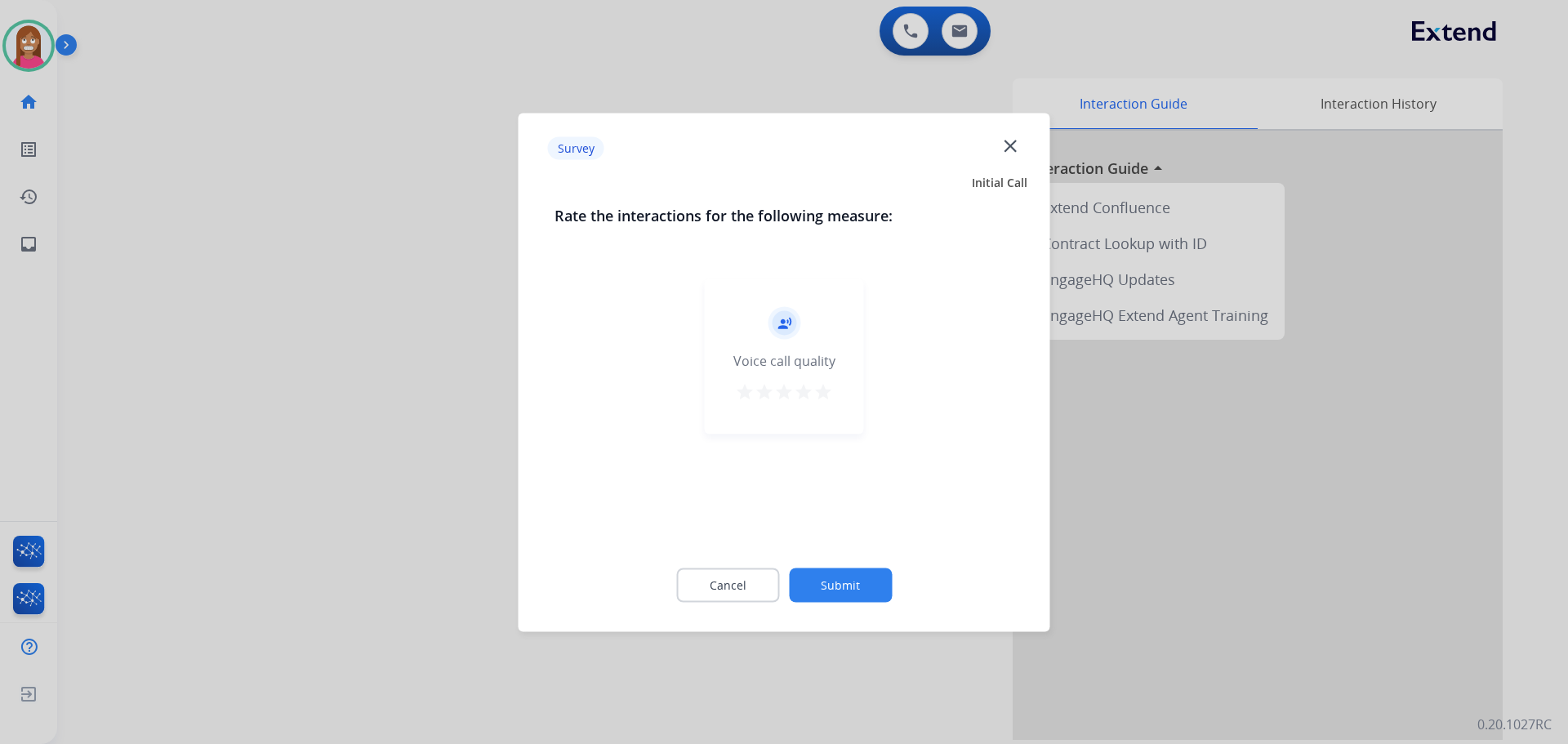
click at [1006, 150] on mat-icon "close" at bounding box center [1011, 146] width 21 height 21
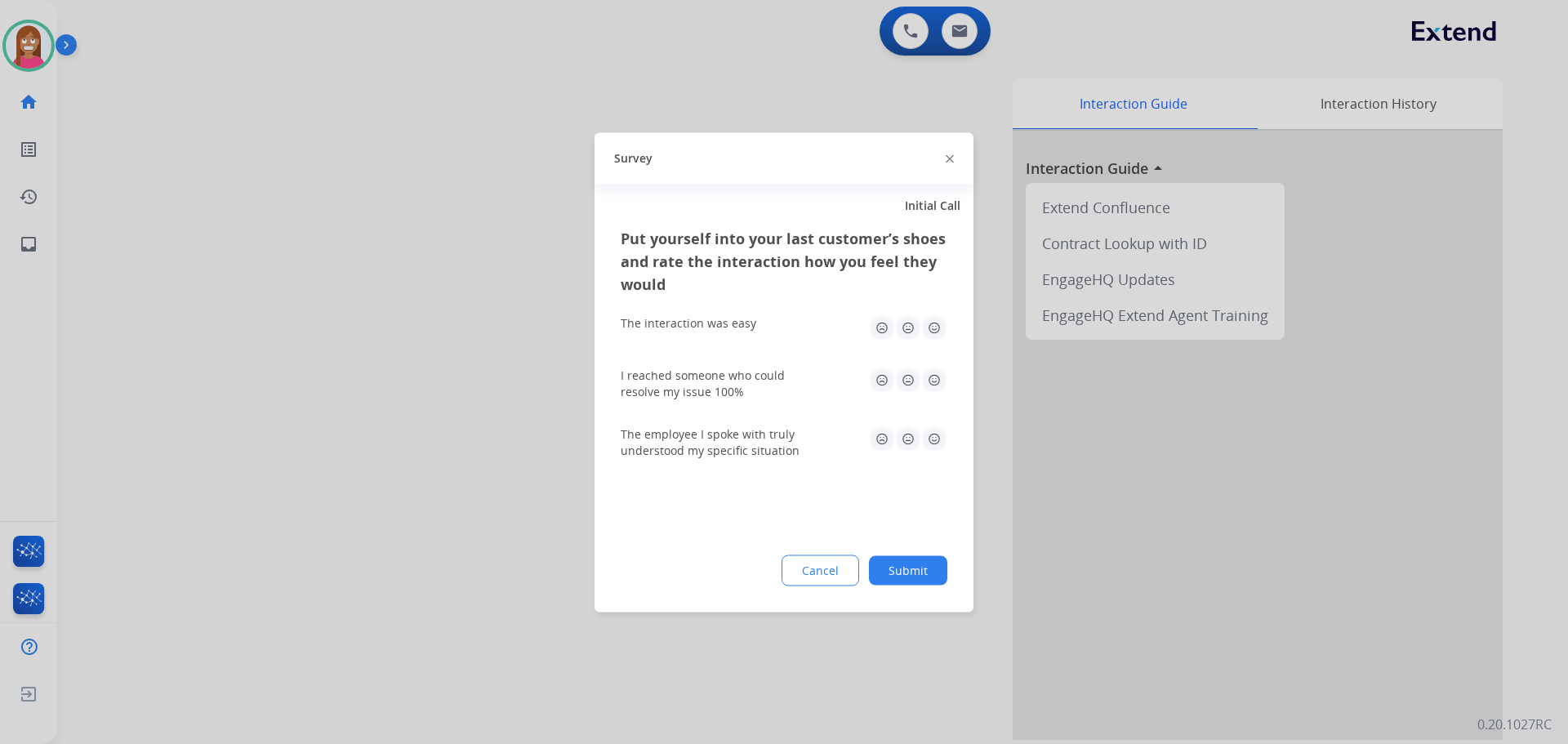
click at [948, 161] on img at bounding box center [949, 159] width 8 height 8
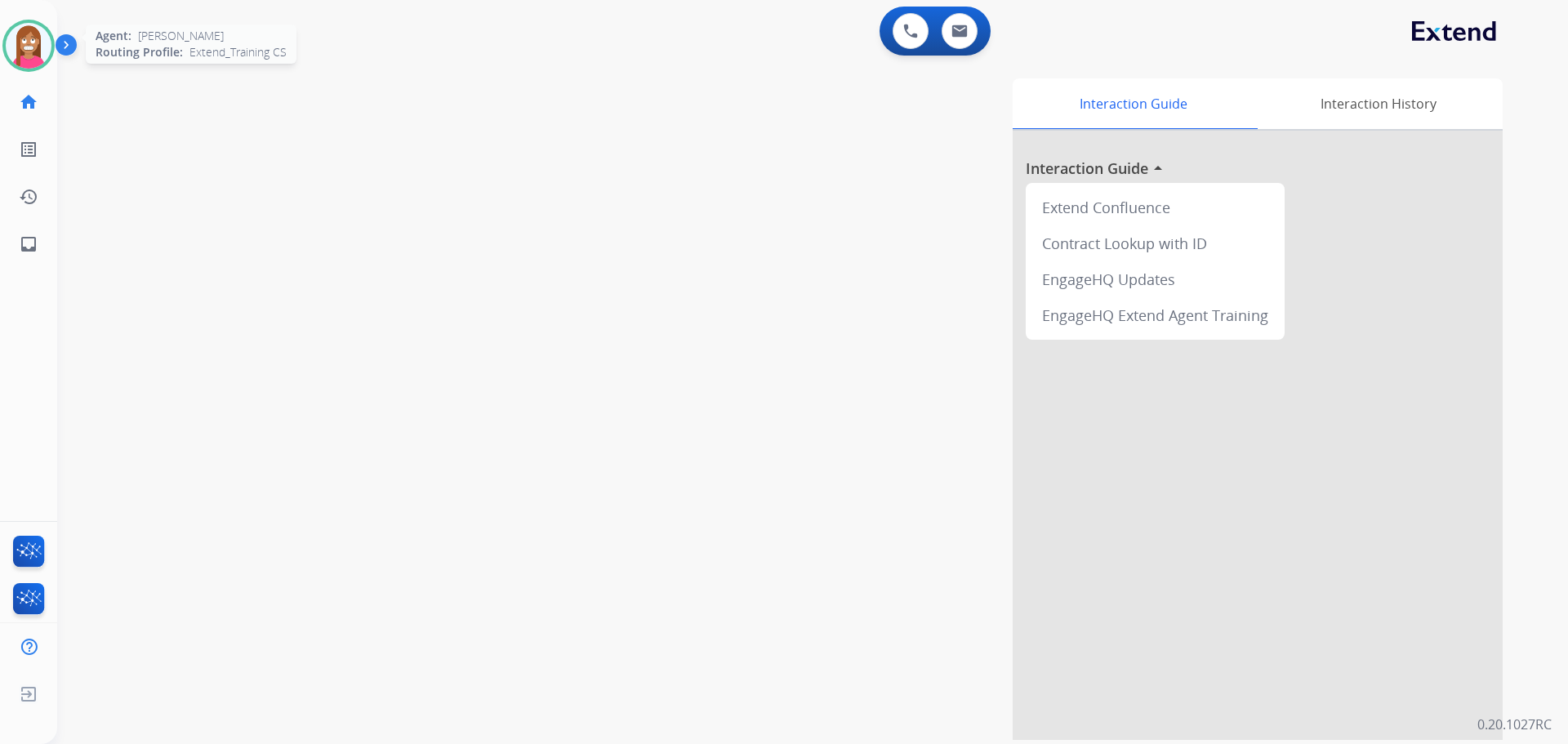
click at [19, 57] on img at bounding box center [28, 46] width 46 height 46
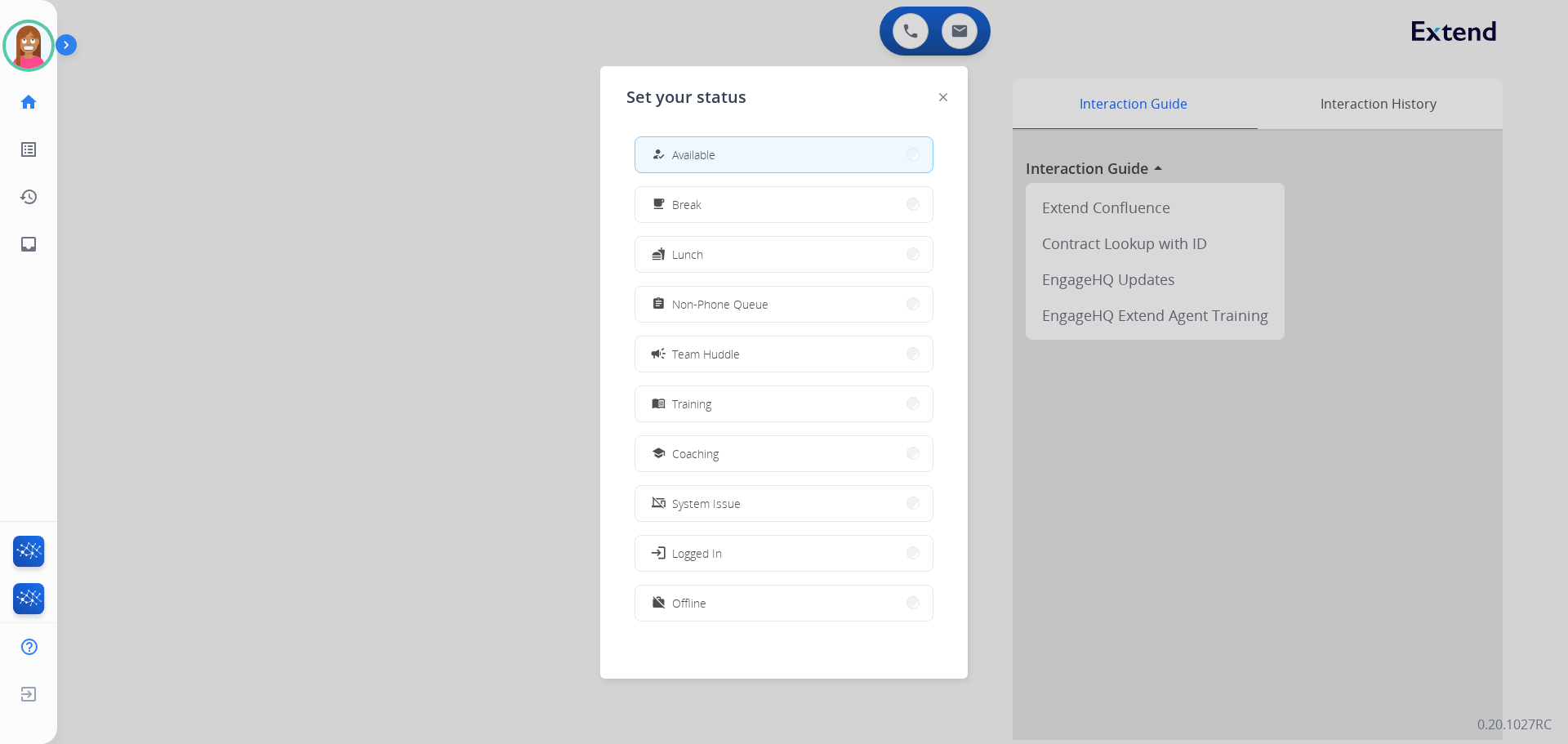
click at [491, 309] on div at bounding box center [784, 372] width 1568 height 744
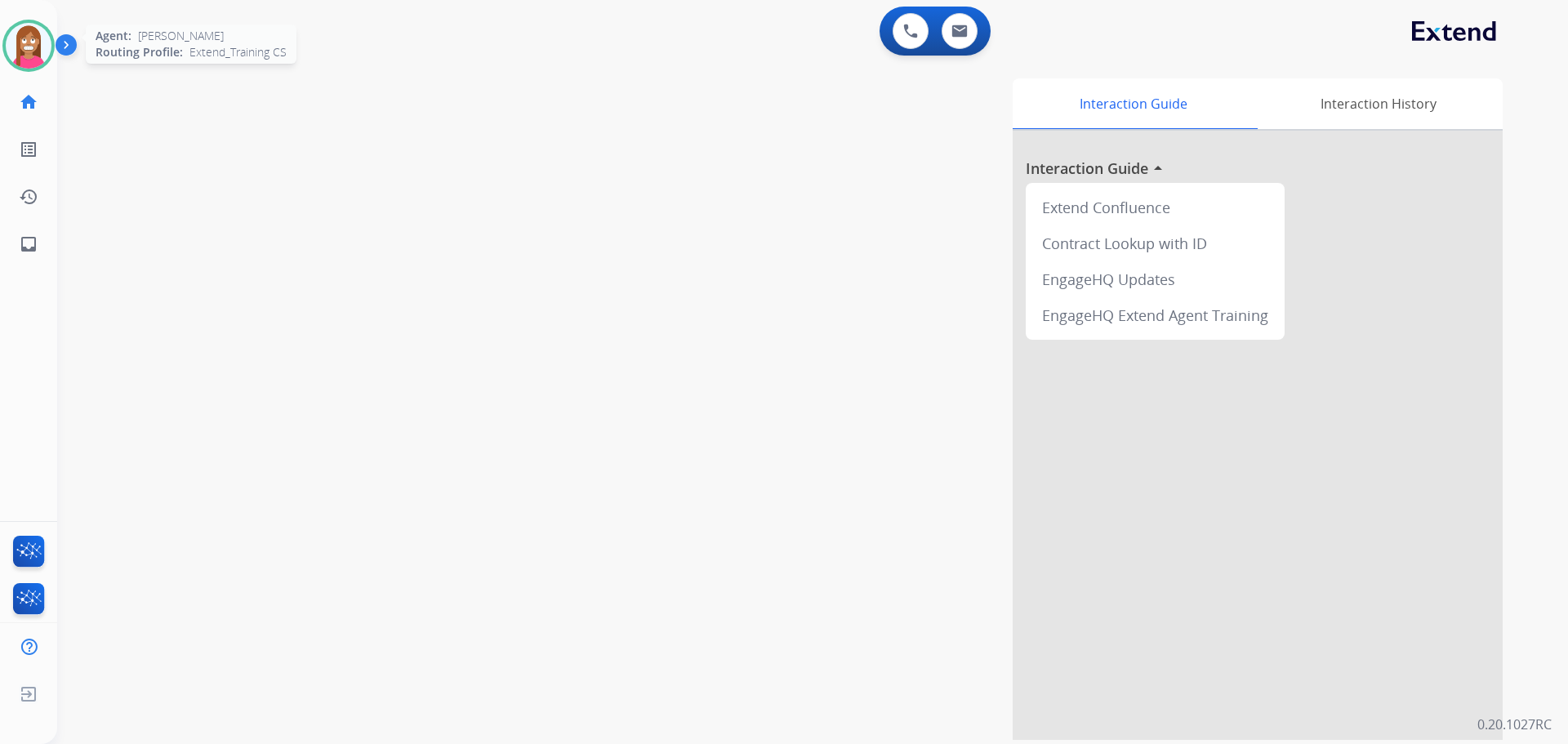
click at [34, 53] on img at bounding box center [28, 46] width 46 height 46
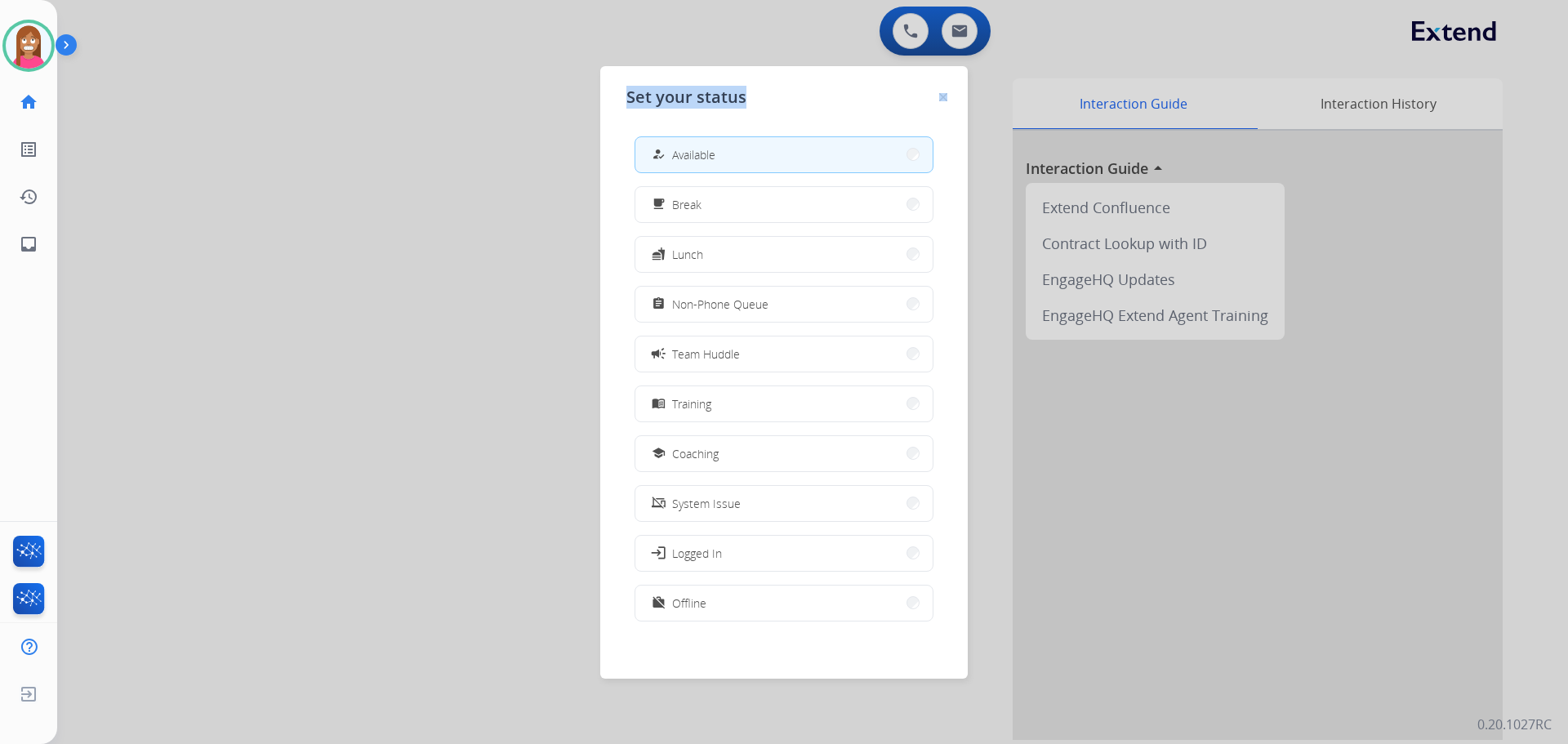
drag, startPoint x: 949, startPoint y: 75, endPoint x: 931, endPoint y: 99, distance: 30.0
click at [939, 97] on div "Set your status how_to_reg Available free_breakfast Break fastfood Lunch assign…" at bounding box center [784, 372] width 368 height 613
click at [943, 98] on img at bounding box center [944, 97] width 8 height 8
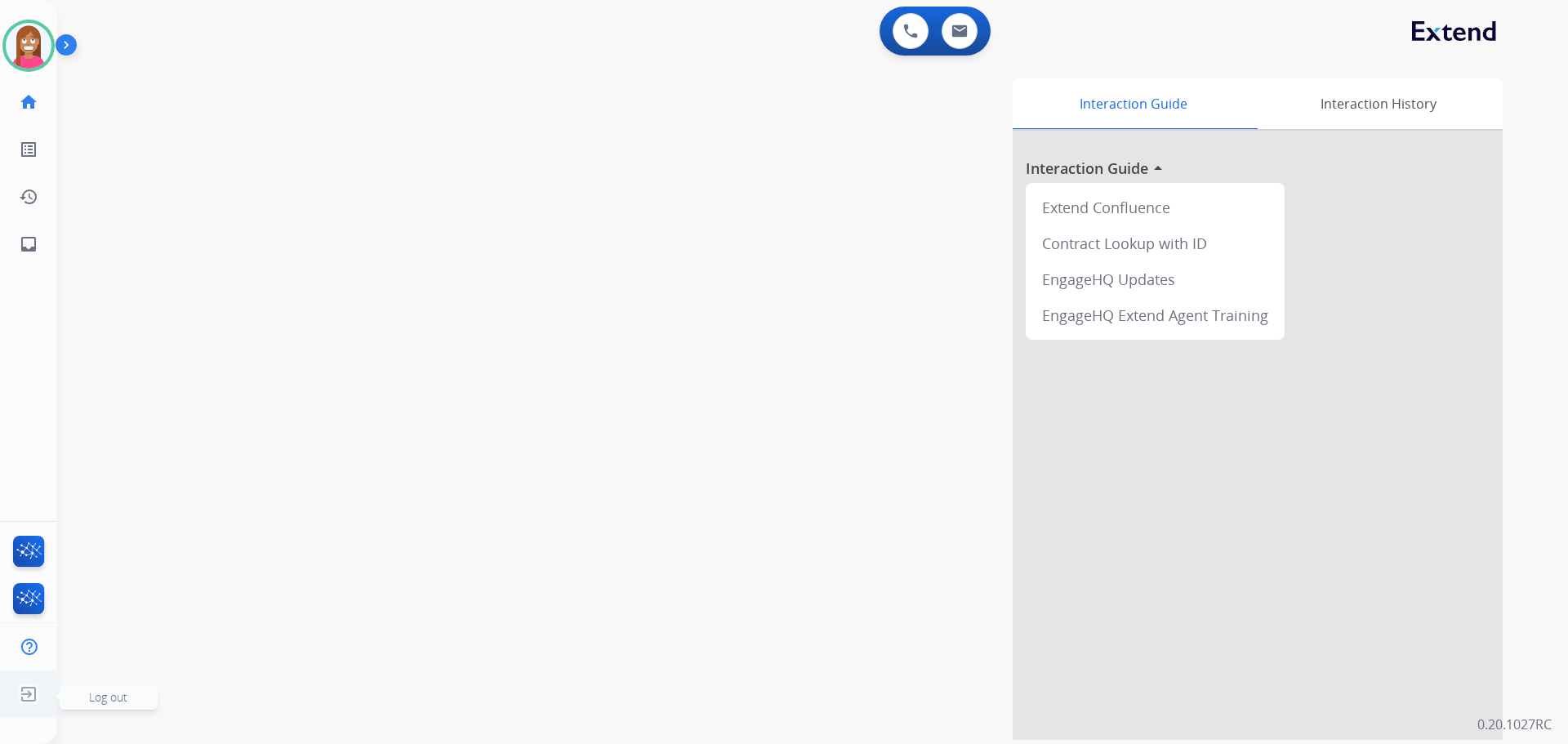
click at [30, 695] on img at bounding box center [28, 694] width 29 height 31
